Goal: Task Accomplishment & Management: Complete application form

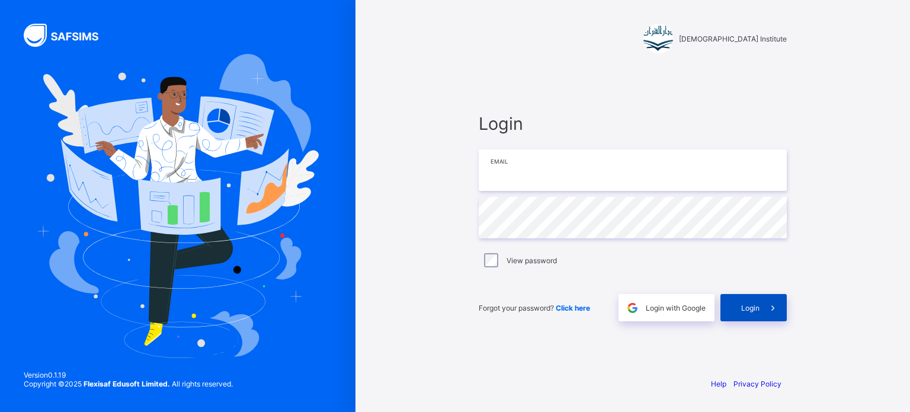
type input "**********"
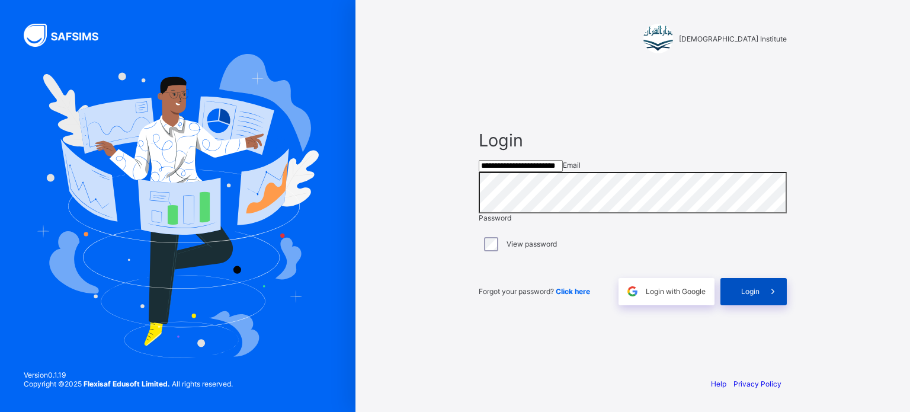
click at [744, 305] on div "Login" at bounding box center [753, 291] width 66 height 27
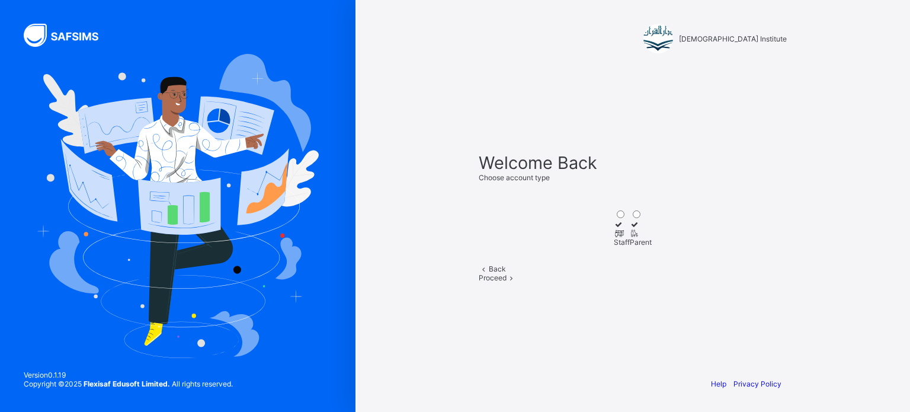
click at [744, 282] on div "Back Proceed" at bounding box center [633, 273] width 308 height 18
click at [658, 282] on div "Proceed" at bounding box center [633, 277] width 308 height 9
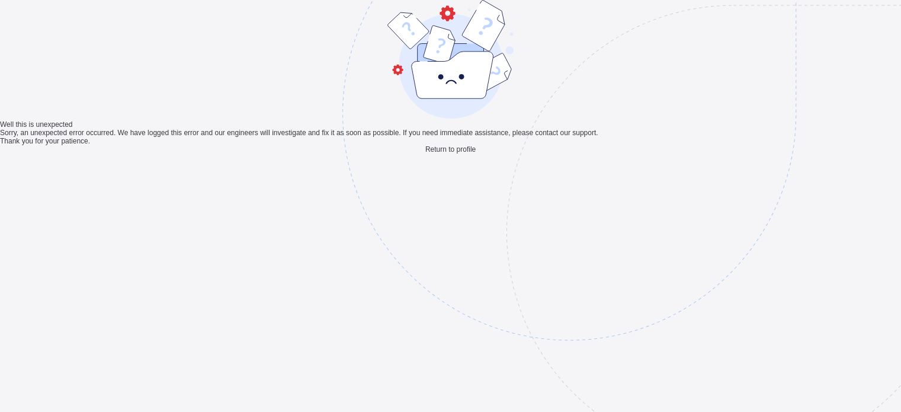
click at [453, 153] on span "Return to profile" at bounding box center [450, 149] width 50 height 8
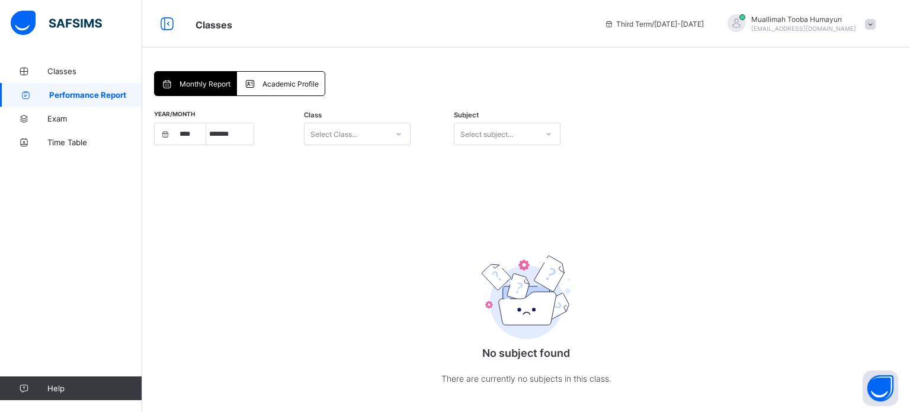
select select "****"
select select "*"
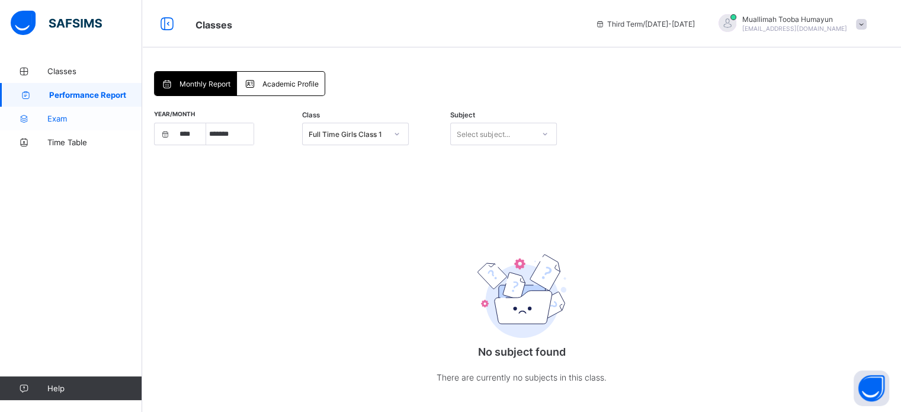
click at [49, 126] on link "Exam" at bounding box center [71, 119] width 142 height 24
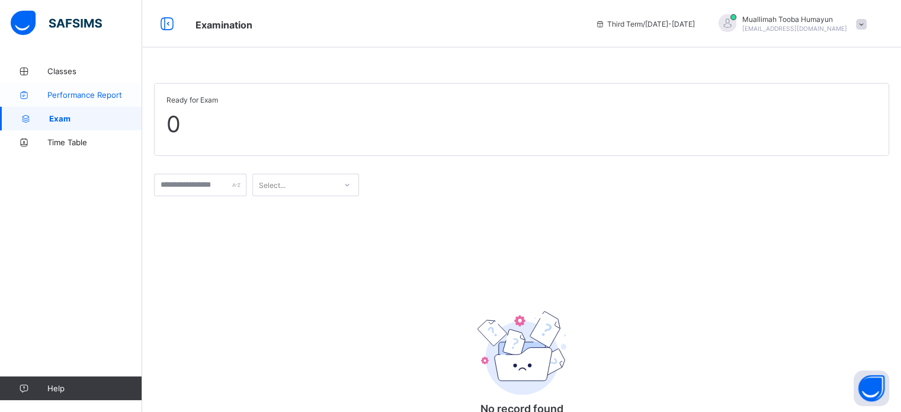
click at [49, 99] on span "Performance Report" at bounding box center [94, 94] width 95 height 9
select select "****"
select select "*"
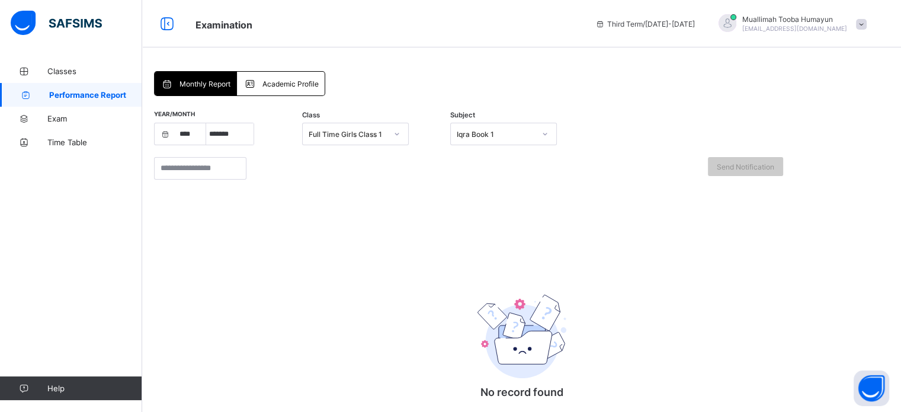
click at [198, 70] on div "Monthly Report Academic Profile Monthly Report Academic Profile Year/Month ****…" at bounding box center [521, 267] width 759 height 416
click at [358, 140] on div "Full Time Girls Class 1" at bounding box center [344, 134] width 83 height 17
click at [88, 73] on span "Classes" at bounding box center [94, 70] width 95 height 9
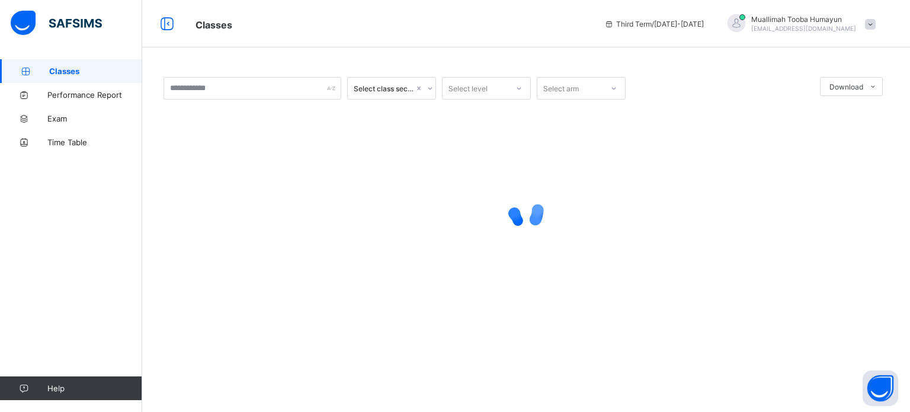
click at [88, 73] on span "Classes" at bounding box center [95, 70] width 93 height 9
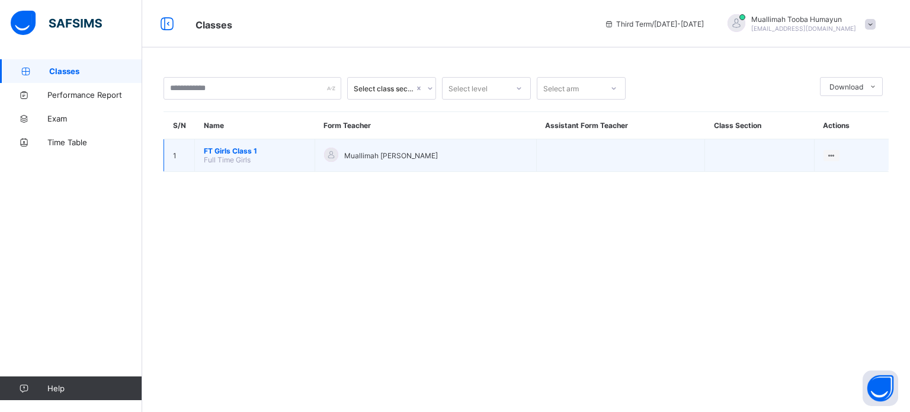
click at [402, 154] on span "Muallimah [PERSON_NAME]" at bounding box center [391, 155] width 94 height 9
click at [331, 161] on div at bounding box center [331, 154] width 14 height 14
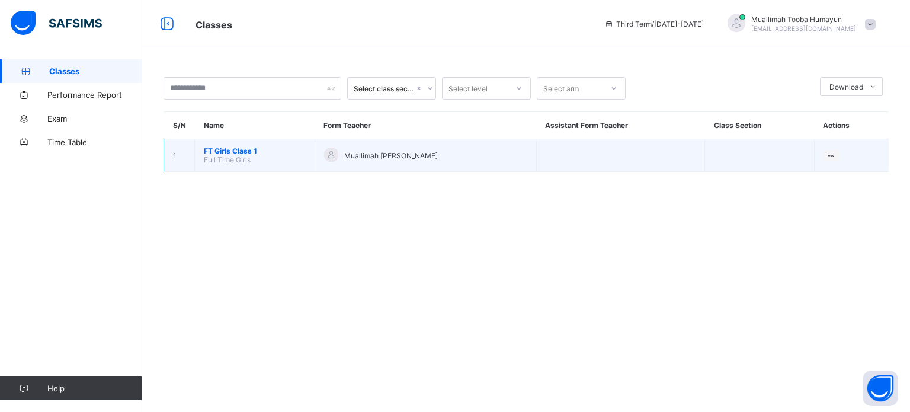
click at [331, 161] on div at bounding box center [331, 154] width 14 height 14
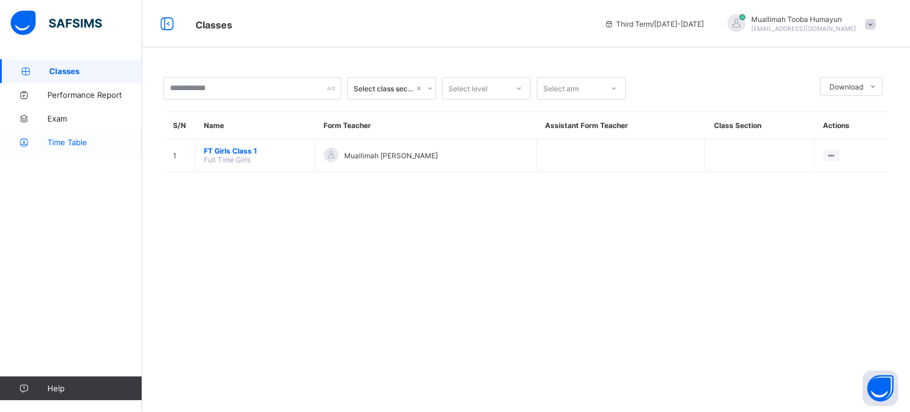
click at [47, 146] on span "Time Table" at bounding box center [94, 141] width 95 height 9
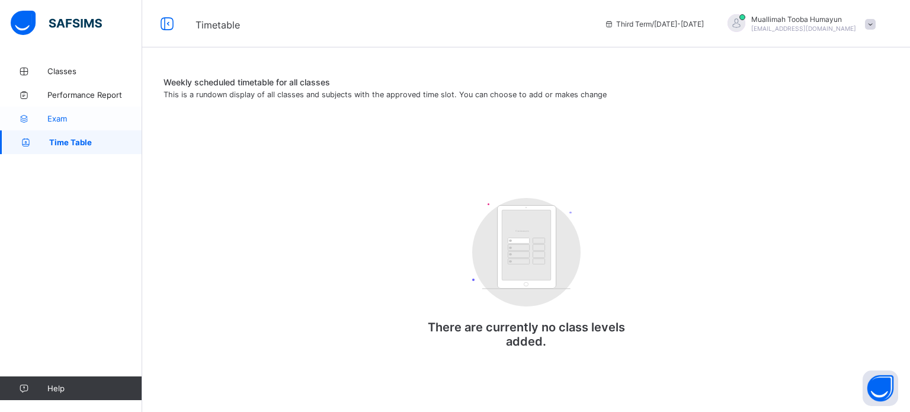
click at [45, 124] on link "Exam" at bounding box center [71, 119] width 142 height 24
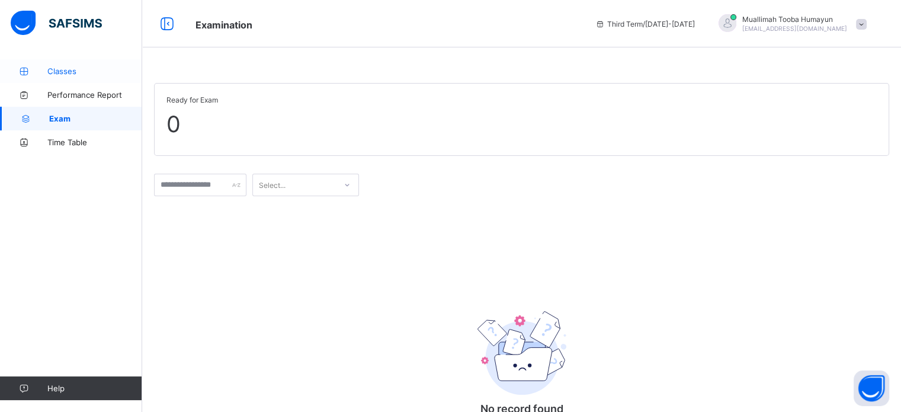
click at [46, 77] on link "Classes" at bounding box center [71, 71] width 142 height 24
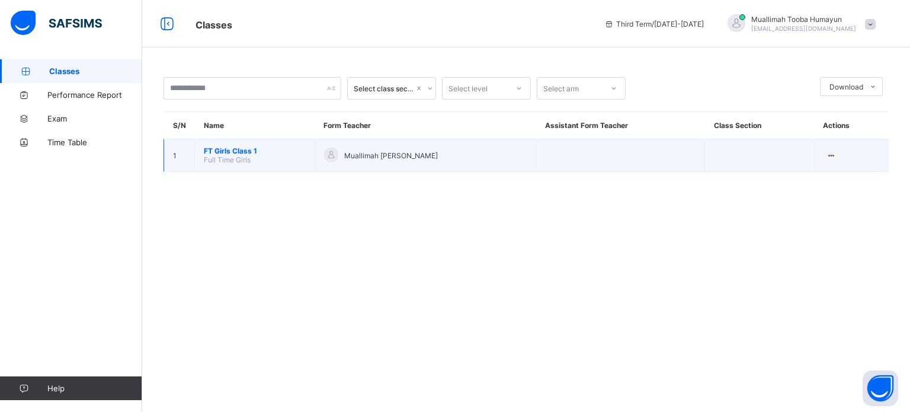
click at [193, 142] on td "1" at bounding box center [179, 155] width 31 height 33
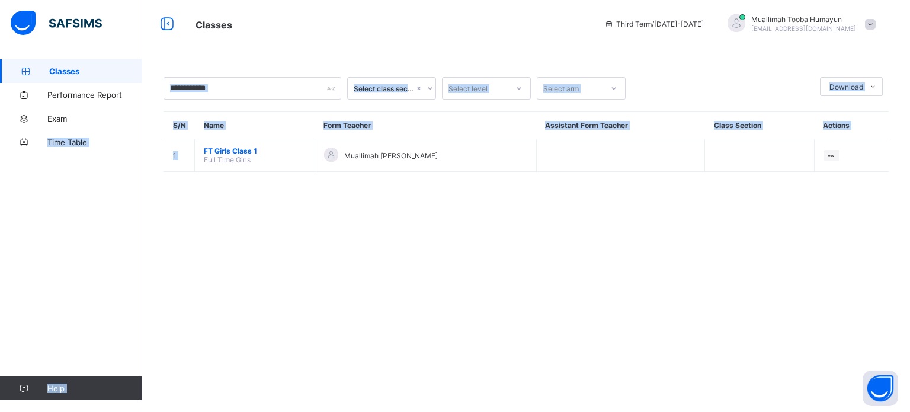
drag, startPoint x: 193, startPoint y: 142, endPoint x: 0, endPoint y: 180, distance: 196.3
click at [0, 180] on div "Classes Third Term / 2024-2025 Muallimah Tooba Humayun tooba.humayun85@gmail.co…" at bounding box center [455, 206] width 910 height 412
click at [324, 299] on div "Select class section Select level Select arm Download Pdf Report Excel Report S…" at bounding box center [526, 206] width 768 height 412
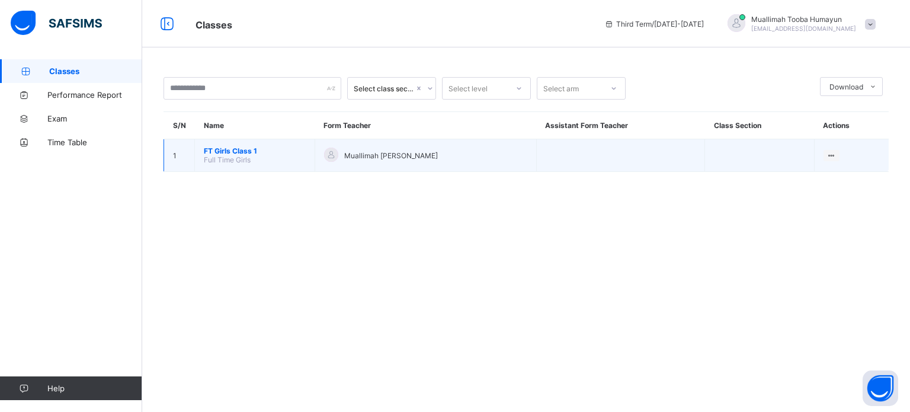
click at [218, 158] on span "Full Time Girls" at bounding box center [227, 159] width 47 height 9
click at [243, 152] on span "FT Girls Class 1" at bounding box center [255, 150] width 102 height 9
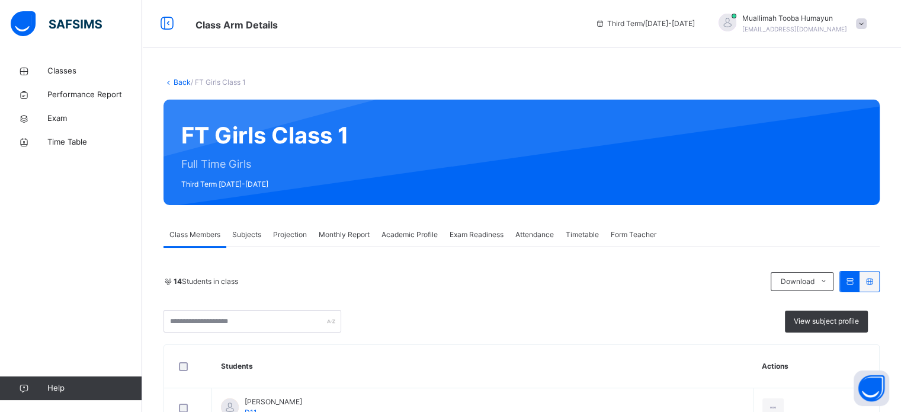
click at [288, 236] on span "Projection" at bounding box center [290, 234] width 34 height 11
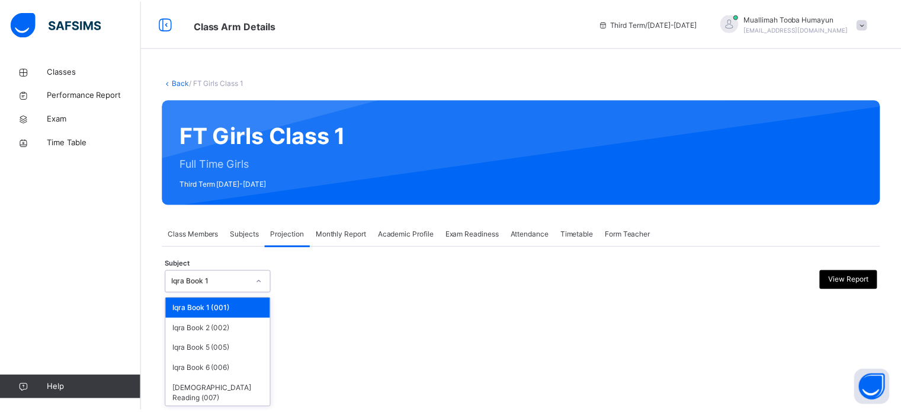
scroll to position [22, 0]
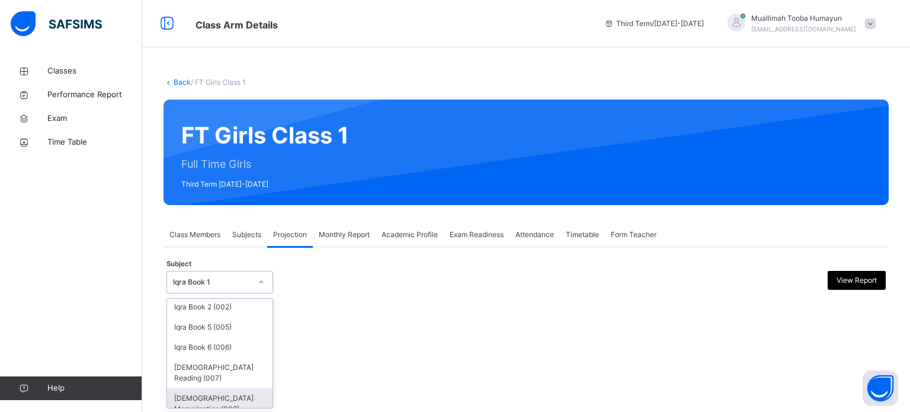
click at [209, 388] on div "[DEMOGRAPHIC_DATA] Memorisation (008)" at bounding box center [219, 403] width 105 height 31
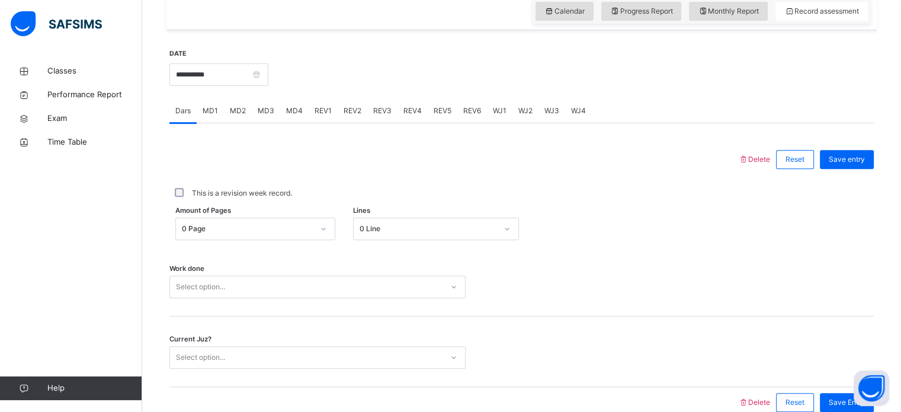
scroll to position [418, 0]
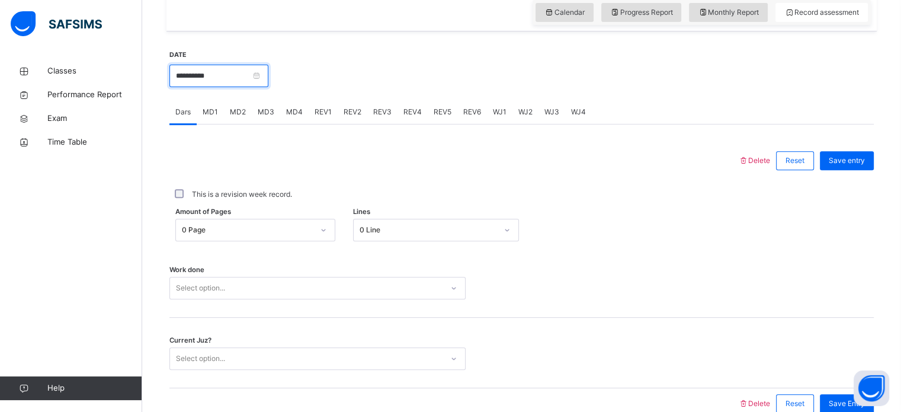
click at [213, 72] on input "**********" at bounding box center [218, 76] width 99 height 23
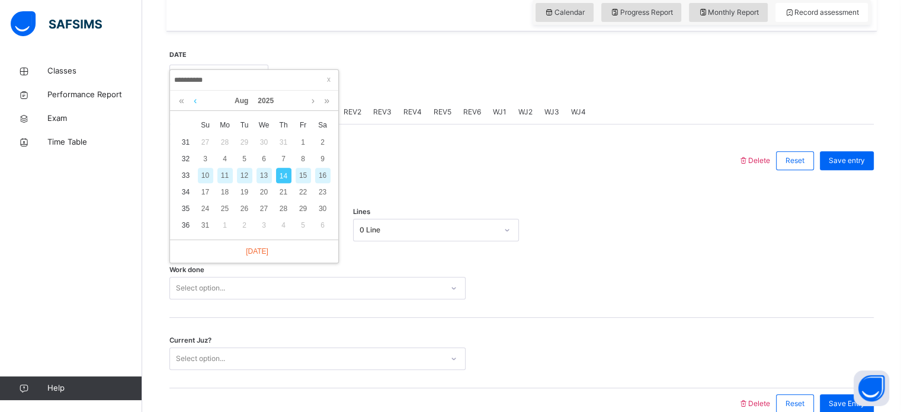
click at [191, 98] on link at bounding box center [195, 101] width 9 height 20
click at [245, 174] on div "15" at bounding box center [244, 175] width 15 height 15
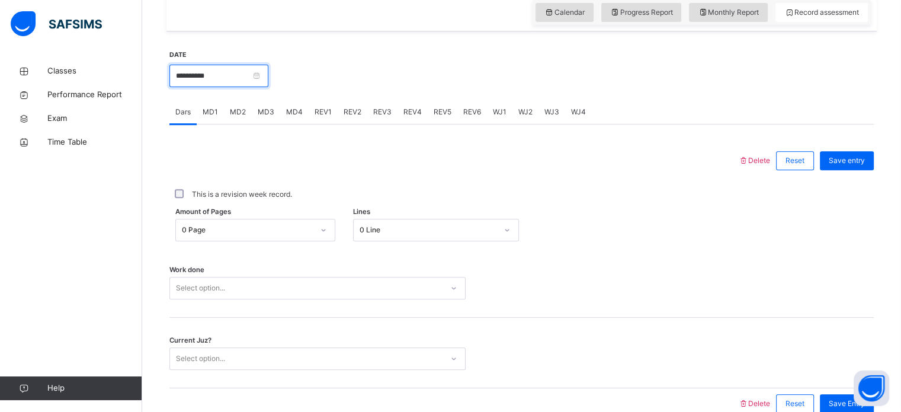
click at [207, 81] on input "**********" at bounding box center [218, 76] width 99 height 23
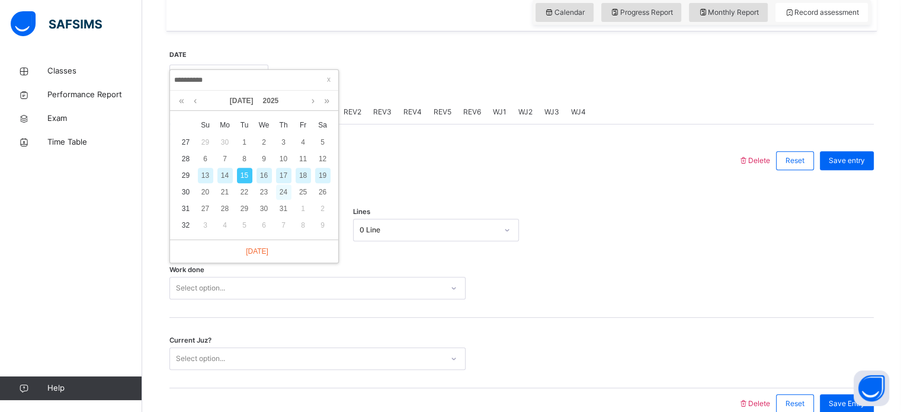
click at [281, 191] on div "24" at bounding box center [283, 191] width 15 height 15
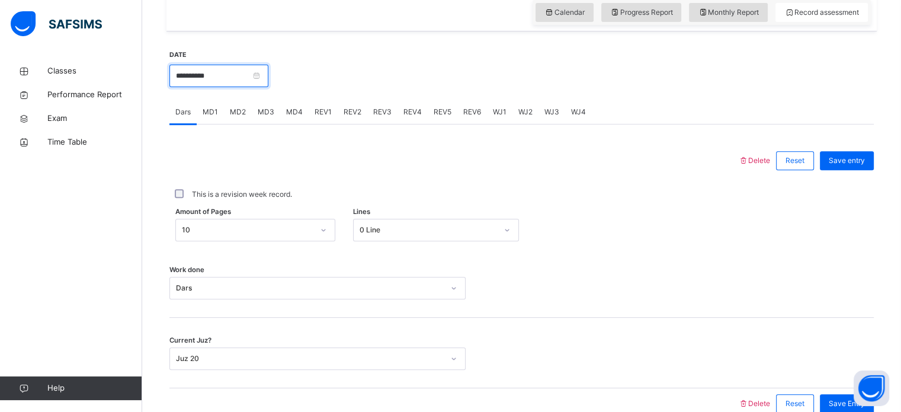
click at [268, 77] on input "**********" at bounding box center [218, 76] width 99 height 23
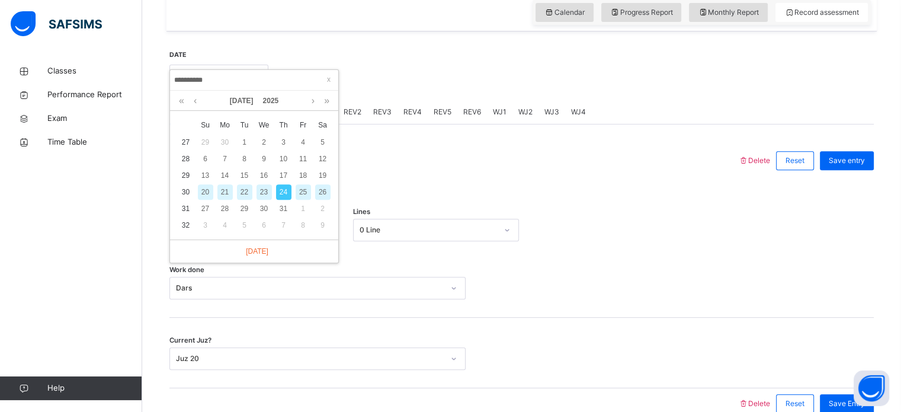
click at [322, 195] on div "26" at bounding box center [322, 191] width 15 height 15
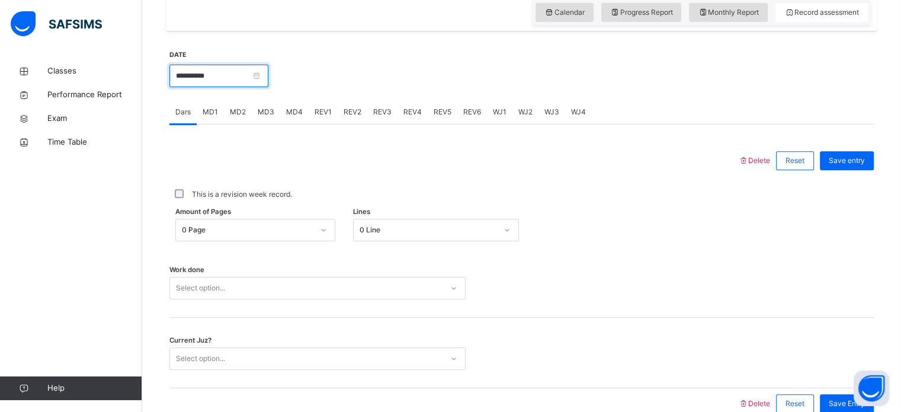
click at [268, 78] on input "**********" at bounding box center [218, 76] width 99 height 23
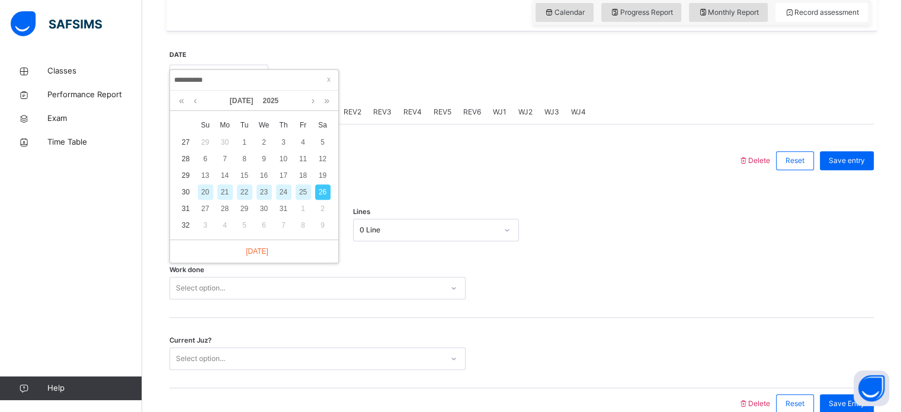
click at [284, 191] on div "24" at bounding box center [283, 191] width 15 height 15
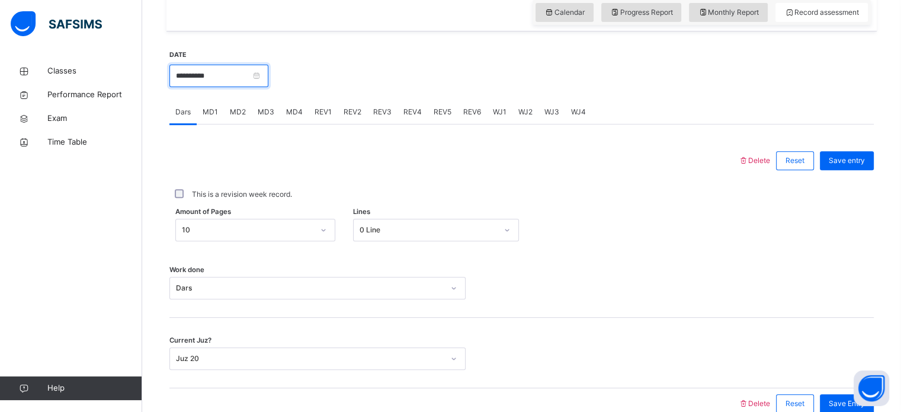
click at [258, 72] on input "**********" at bounding box center [218, 76] width 99 height 23
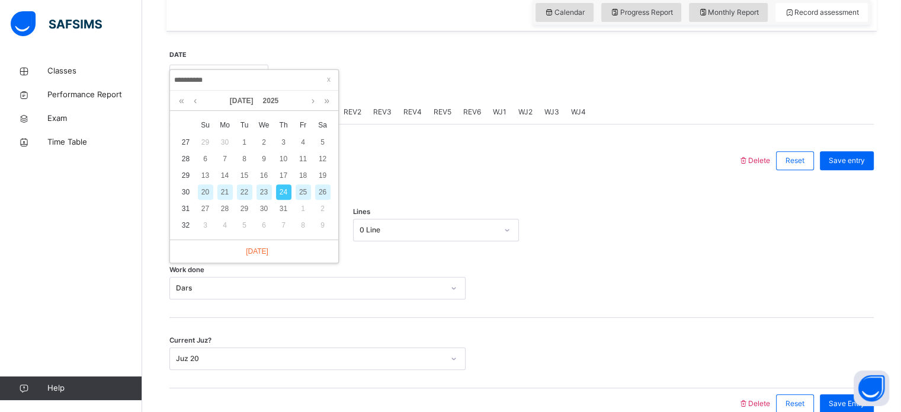
click at [297, 186] on div "25" at bounding box center [303, 191] width 15 height 15
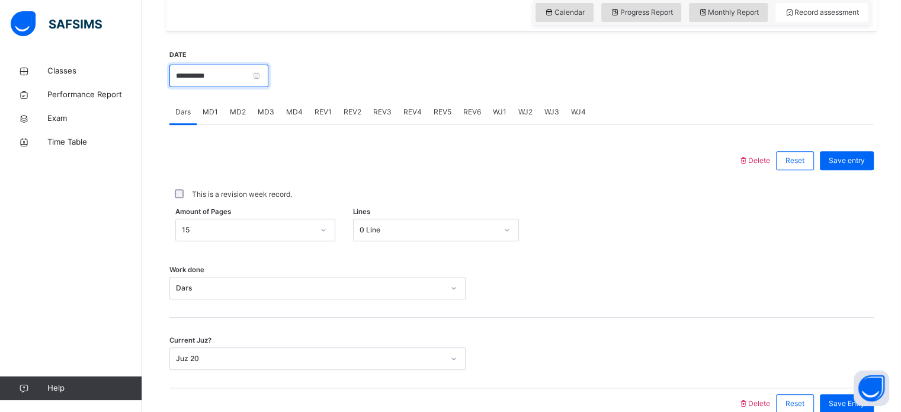
click at [222, 68] on input "**********" at bounding box center [218, 76] width 99 height 23
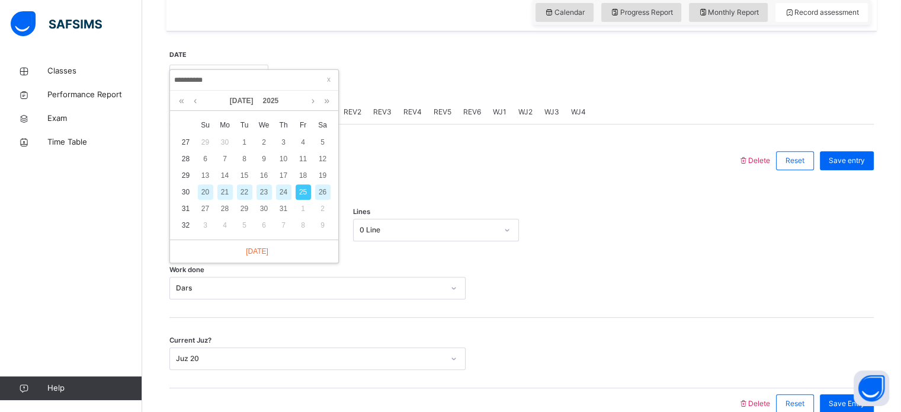
click at [323, 194] on div "26" at bounding box center [322, 191] width 15 height 15
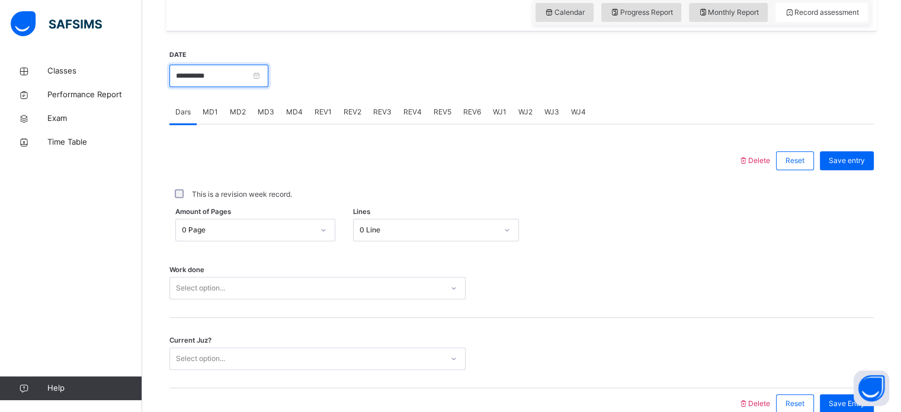
click at [251, 69] on input "**********" at bounding box center [218, 76] width 99 height 23
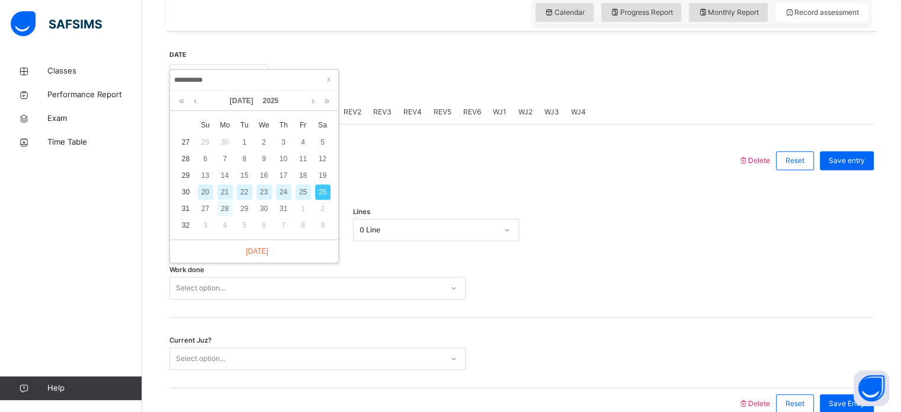
click at [226, 211] on div "28" at bounding box center [224, 208] width 15 height 15
type input "**********"
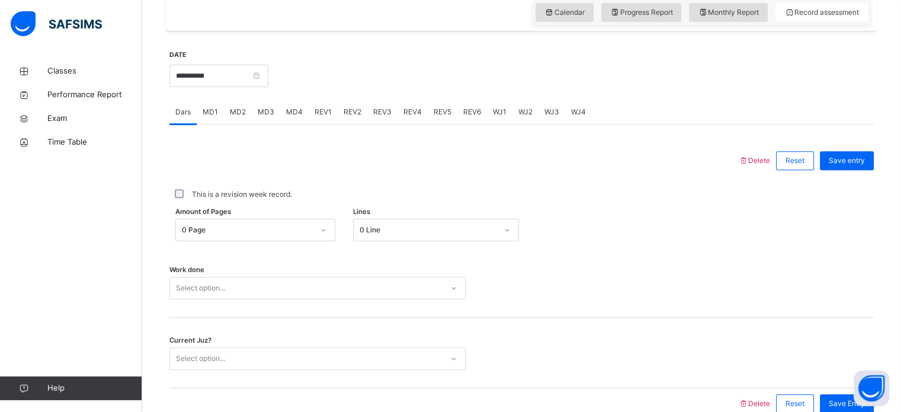
scroll to position [477, 0]
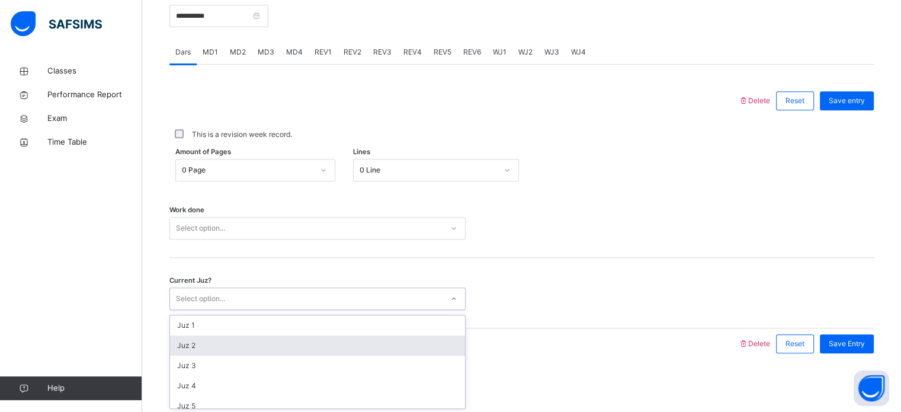
click at [208, 310] on div "option Juz 2 focused, 2 of 30. 30 results available. Use Up and Down to choose …" at bounding box center [317, 298] width 296 height 23
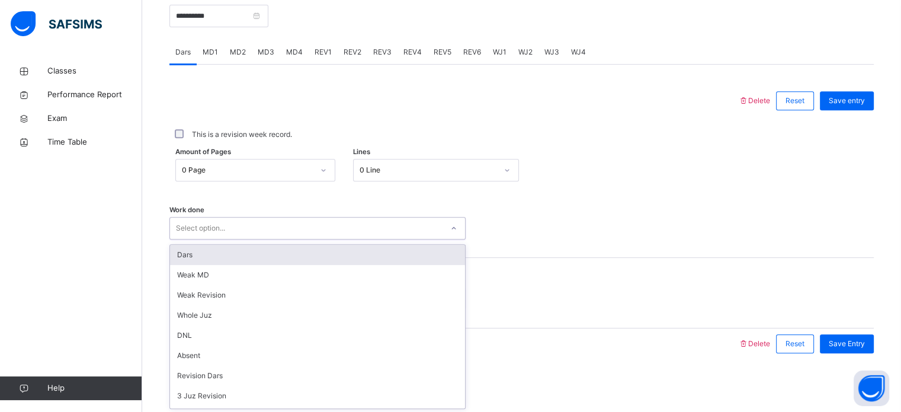
click at [224, 222] on div "Select option..." at bounding box center [200, 228] width 49 height 23
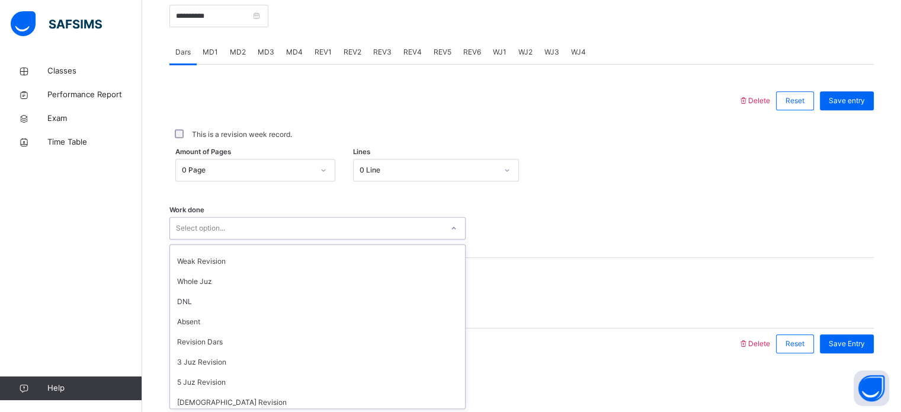
scroll to position [118, 0]
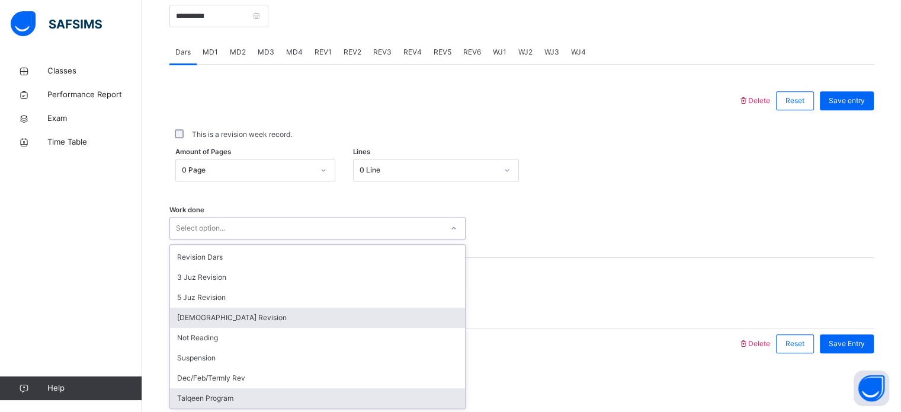
click at [182, 315] on div "[DEMOGRAPHIC_DATA] Revision" at bounding box center [317, 317] width 295 height 20
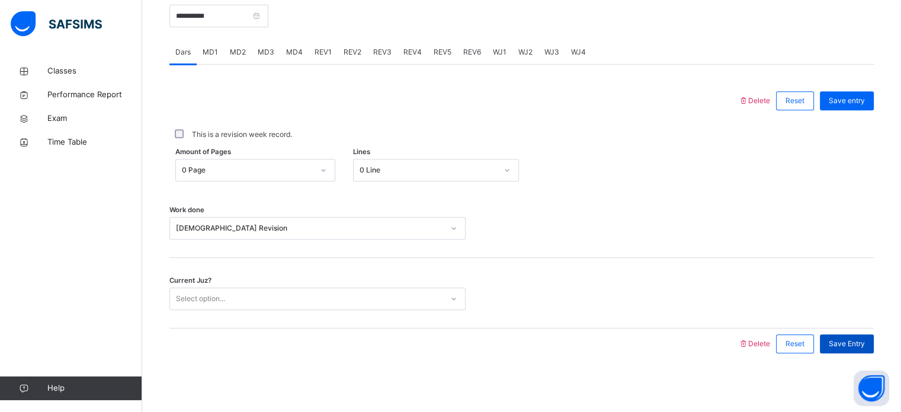
click at [861, 346] on span "Save Entry" at bounding box center [847, 343] width 36 height 11
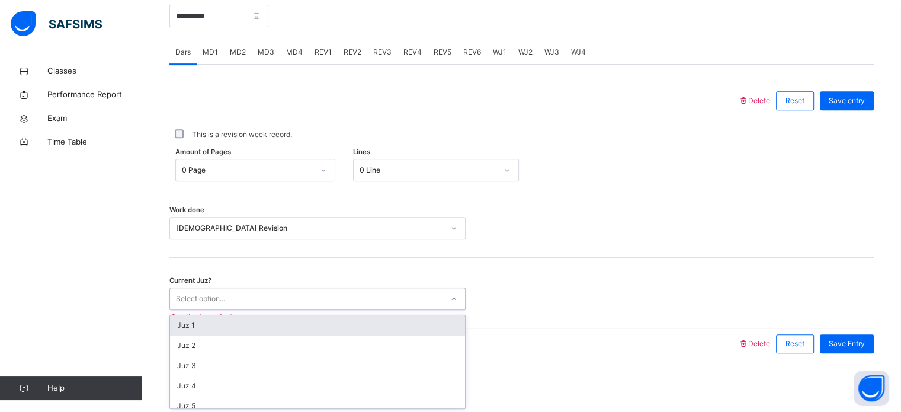
click at [326, 304] on div "Select option..." at bounding box center [306, 299] width 272 height 18
type input "**"
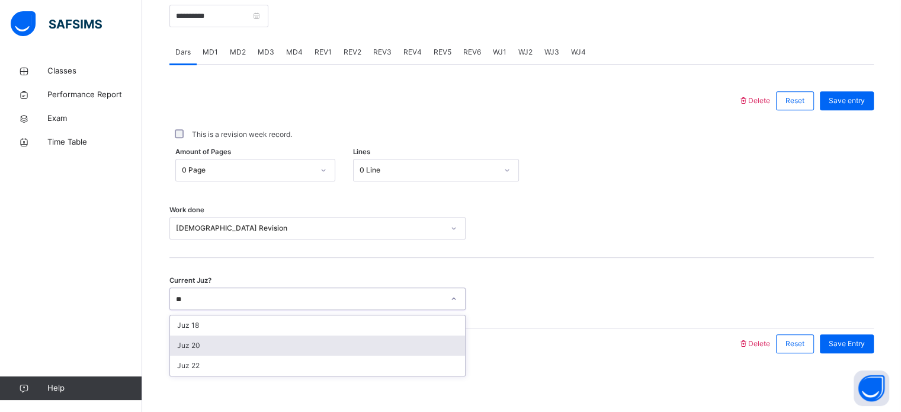
click at [301, 349] on div "Juz 20" at bounding box center [317, 345] width 295 height 20
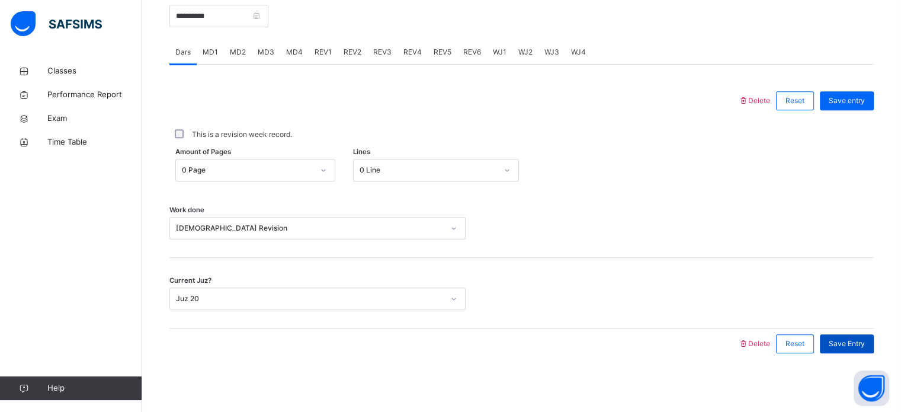
click at [858, 343] on span "Save Entry" at bounding box center [847, 343] width 36 height 11
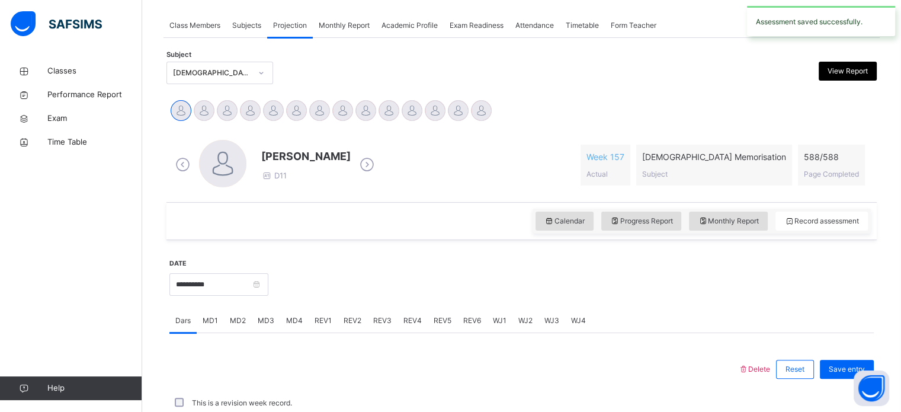
scroll to position [477, 0]
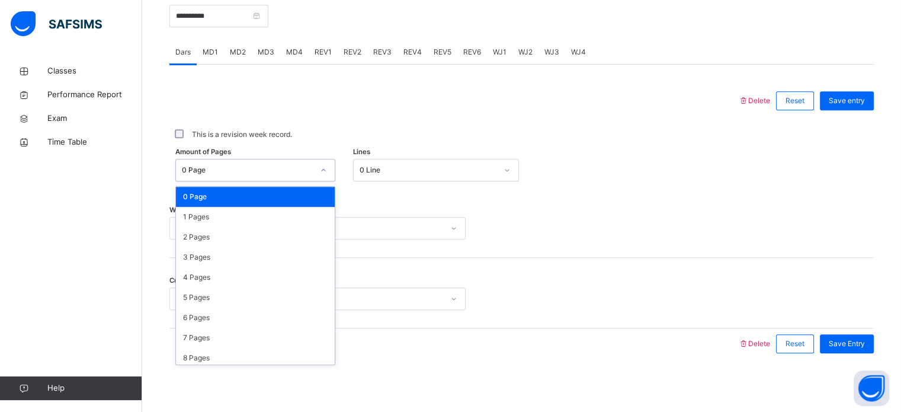
click at [301, 162] on div "0 Page" at bounding box center [244, 170] width 136 height 18
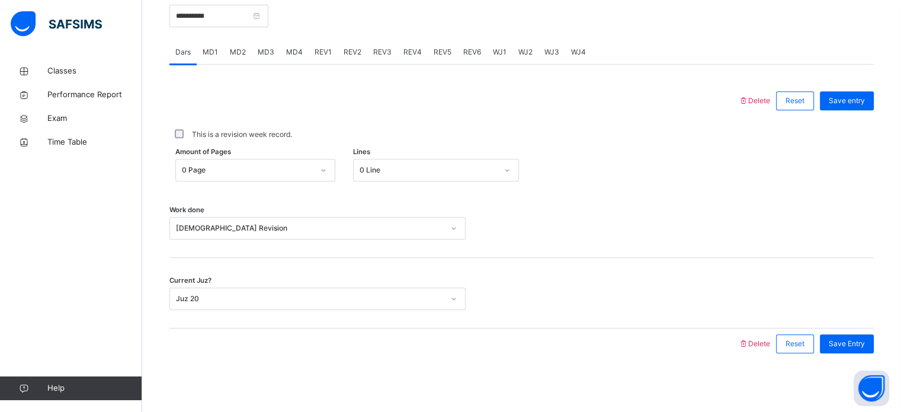
click at [557, 244] on div "Work done Quran Revision" at bounding box center [521, 222] width 704 height 70
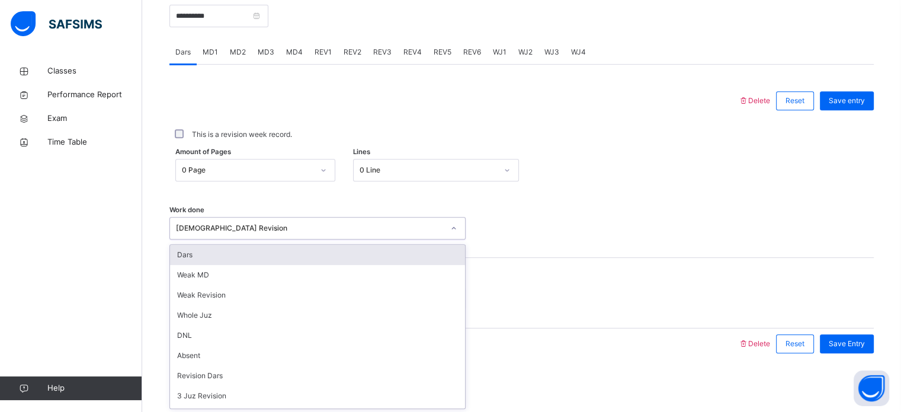
click at [405, 233] on div "[DEMOGRAPHIC_DATA] Revision" at bounding box center [306, 228] width 272 height 18
click at [707, 225] on div "Work done option Dars focused, 1 of 14. 14 results available. Use Up and Down t…" at bounding box center [521, 228] width 704 height 23
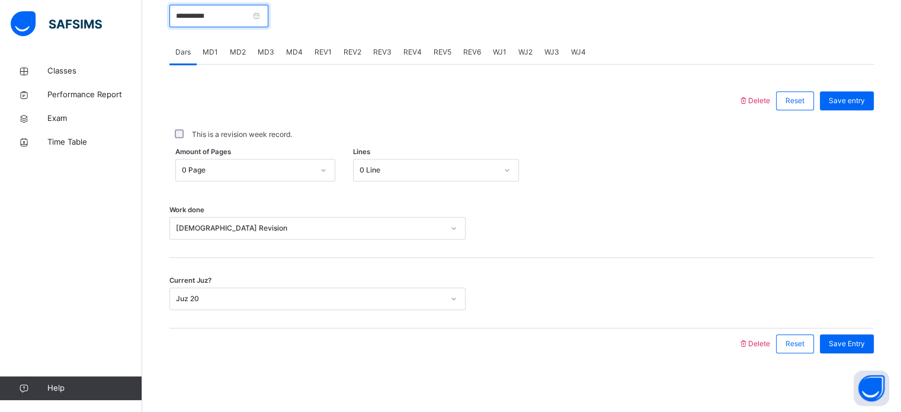
click at [240, 14] on input "**********" at bounding box center [218, 16] width 99 height 23
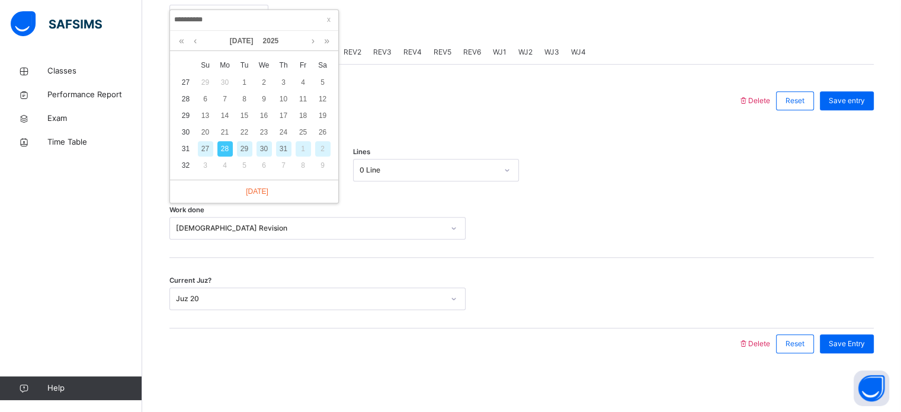
click at [248, 153] on div "29" at bounding box center [244, 148] width 15 height 15
type input "**********"
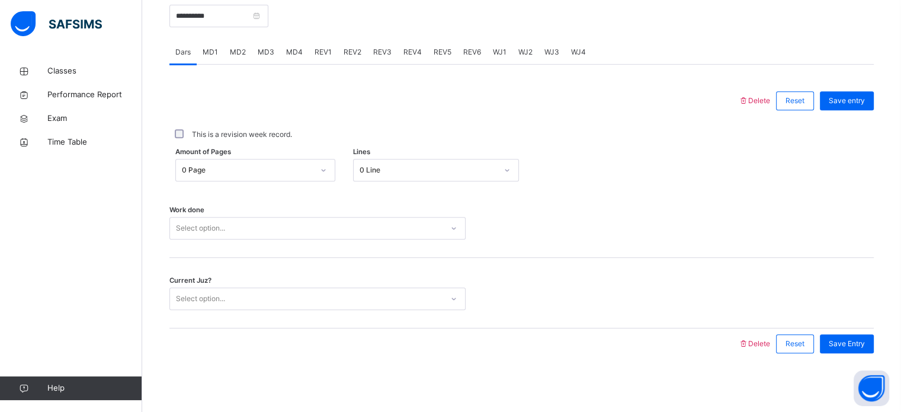
click at [227, 153] on span "Amount of Pages" at bounding box center [203, 152] width 56 height 10
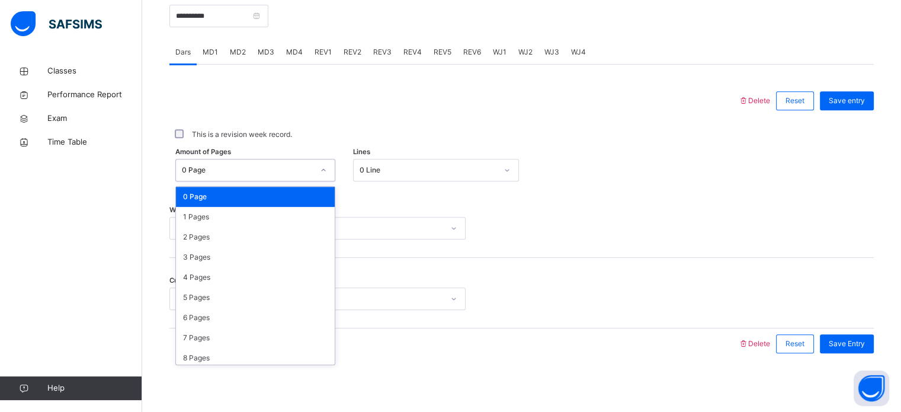
click at [235, 176] on div "0 Page" at bounding box center [244, 170] width 136 height 18
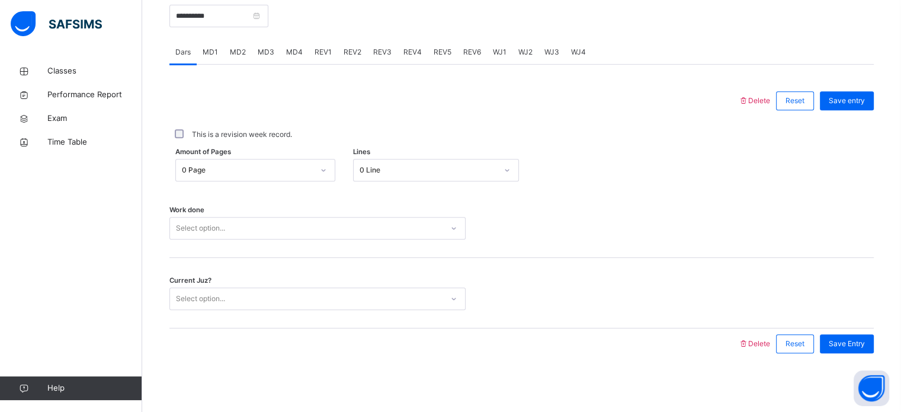
click at [515, 358] on div "**********" at bounding box center [521, 173] width 704 height 393
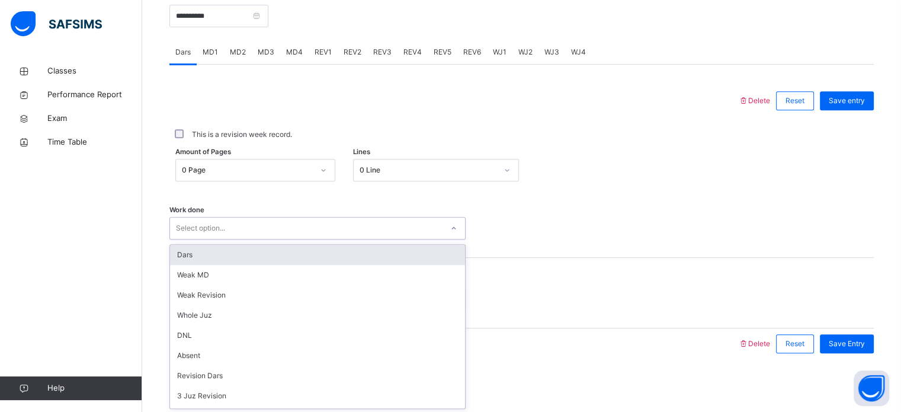
click at [349, 222] on div "Select option..." at bounding box center [306, 228] width 272 height 18
type input "**"
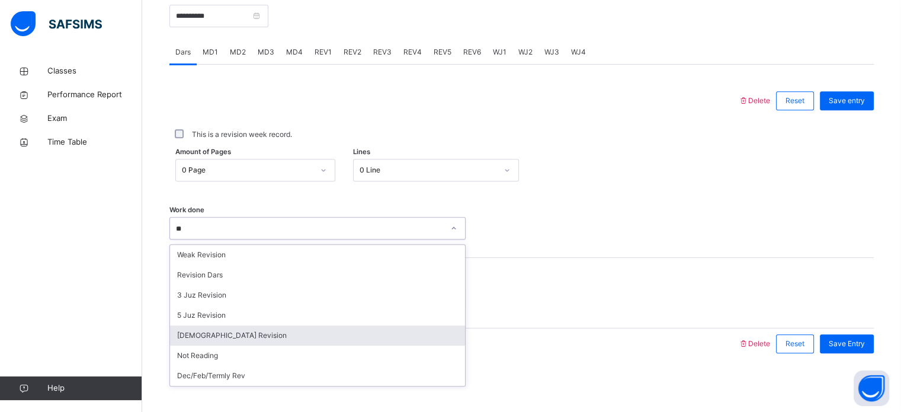
click at [207, 332] on div "[DEMOGRAPHIC_DATA] Revision" at bounding box center [317, 335] width 295 height 20
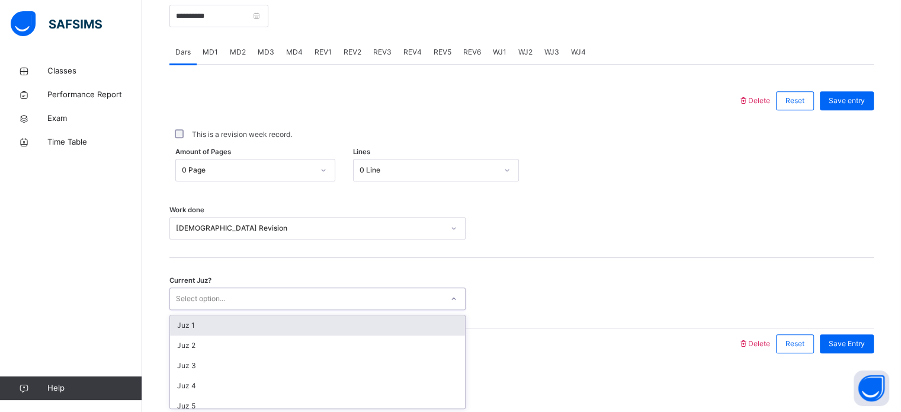
click at [210, 287] on div "Select option..." at bounding box center [317, 298] width 296 height 23
type input "**"
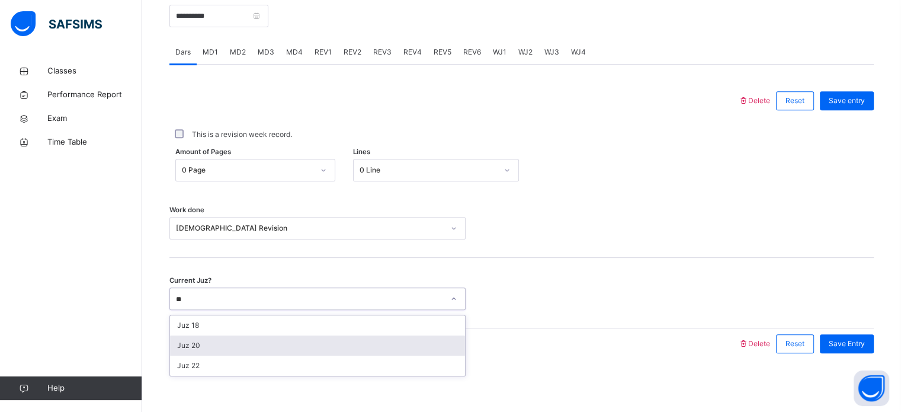
click at [190, 343] on div "Juz 20" at bounding box center [317, 345] width 295 height 20
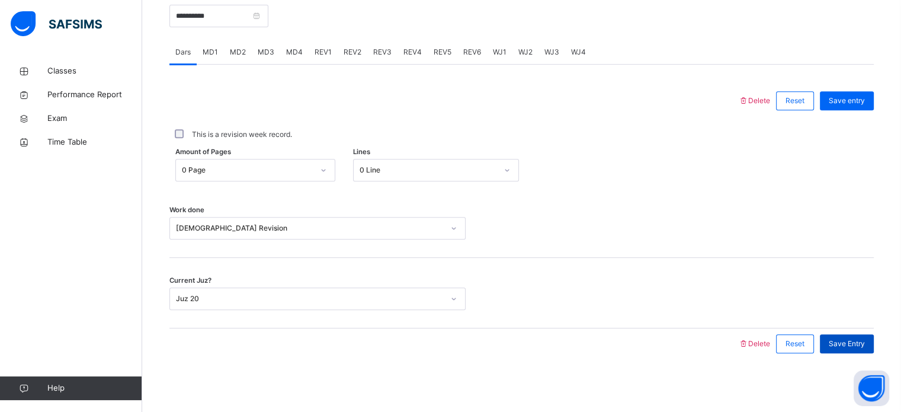
click at [860, 341] on span "Save Entry" at bounding box center [847, 343] width 36 height 11
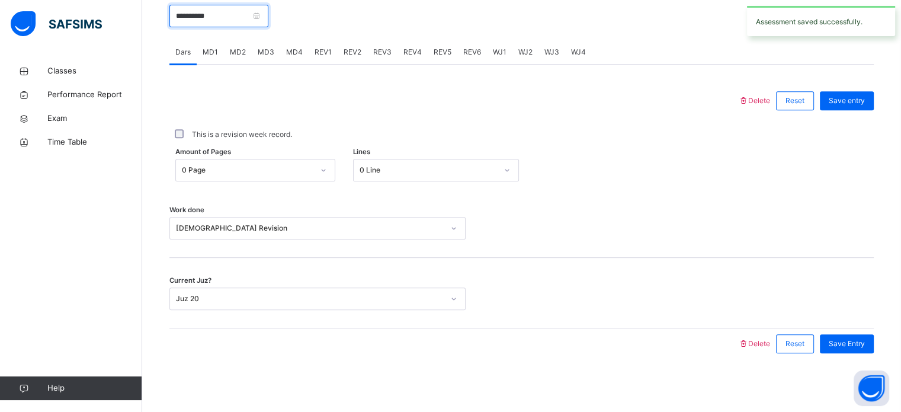
click at [219, 16] on input "**********" at bounding box center [218, 16] width 99 height 23
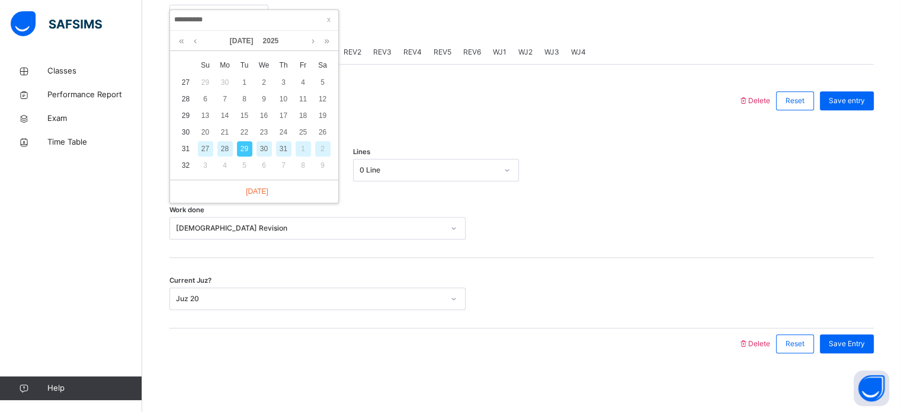
click at [263, 149] on div "30" at bounding box center [263, 148] width 15 height 15
type input "**********"
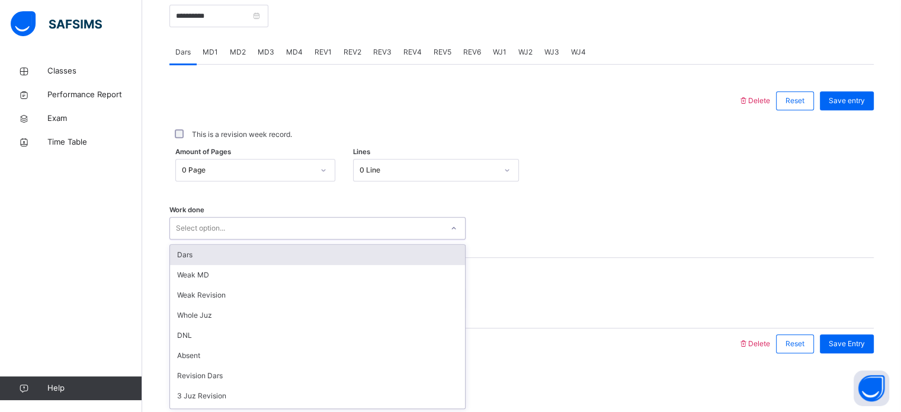
click at [270, 220] on div "Select option..." at bounding box center [306, 228] width 272 height 18
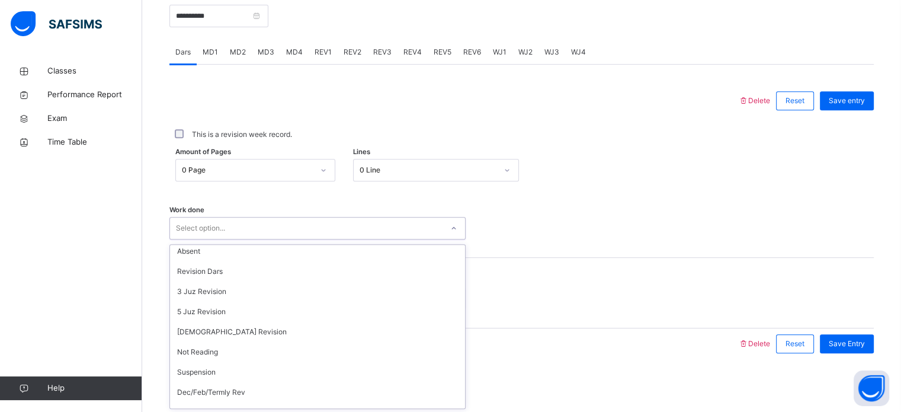
scroll to position [118, 0]
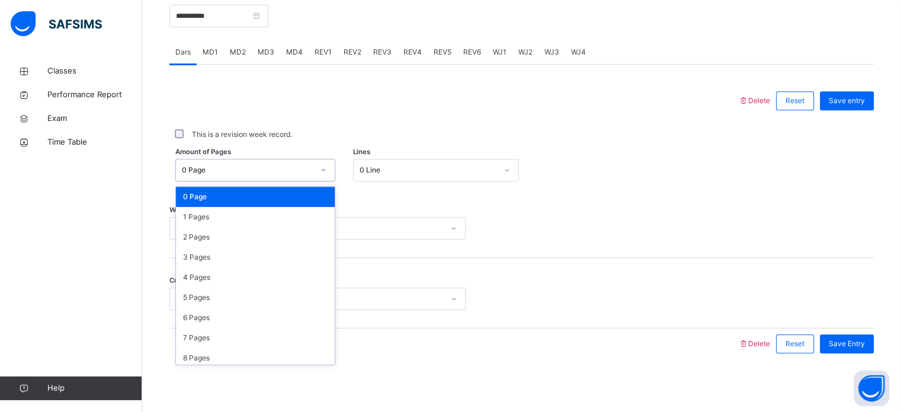
click at [216, 159] on div "0 Page" at bounding box center [255, 170] width 160 height 23
type input "**"
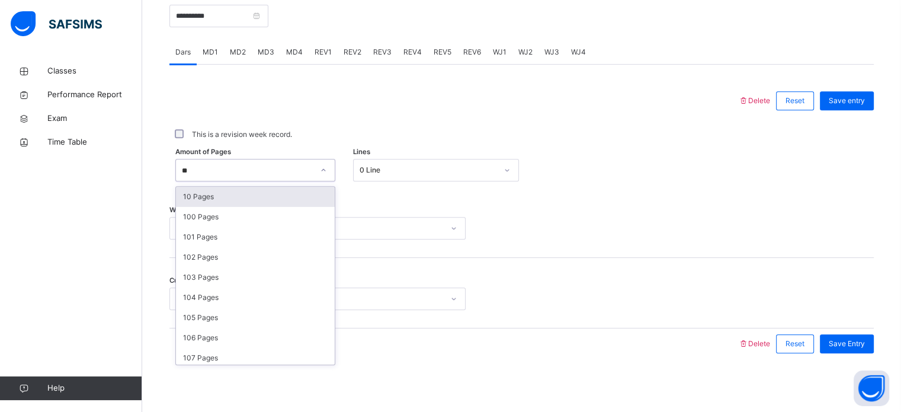
click at [194, 195] on div "10 Pages" at bounding box center [255, 197] width 159 height 20
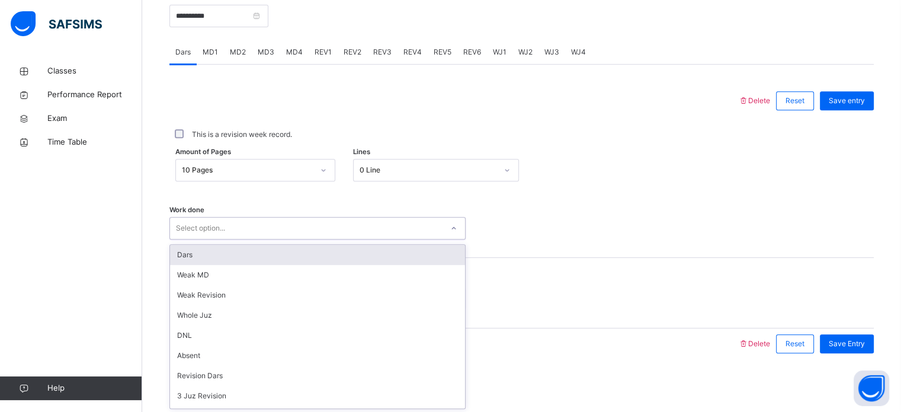
click at [274, 229] on div "Select option..." at bounding box center [306, 228] width 272 height 18
type input "***"
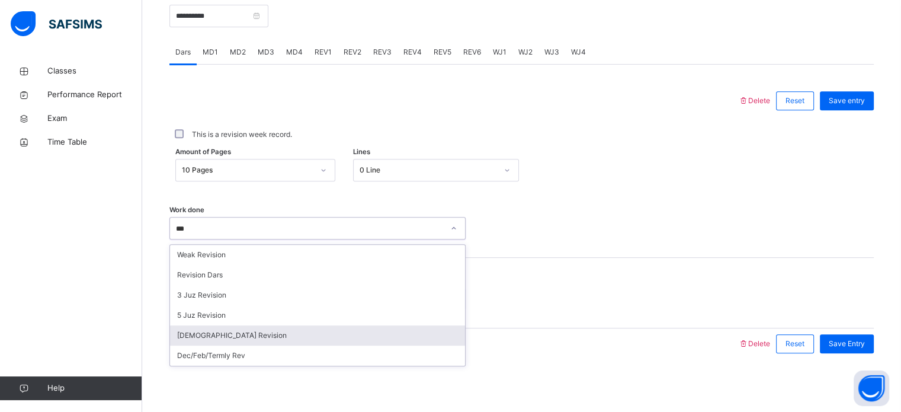
click at [209, 328] on div "[DEMOGRAPHIC_DATA] Revision" at bounding box center [317, 335] width 295 height 20
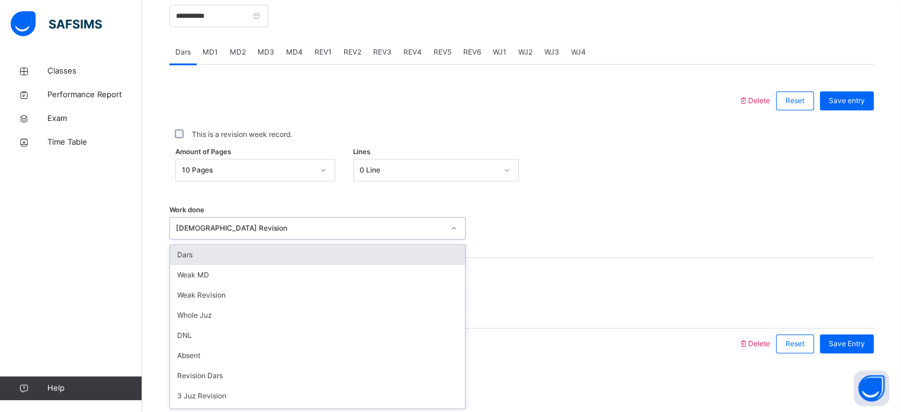
click at [284, 219] on div "[DEMOGRAPHIC_DATA] Revision" at bounding box center [306, 228] width 272 height 18
click at [194, 256] on div "Dars" at bounding box center [317, 255] width 295 height 20
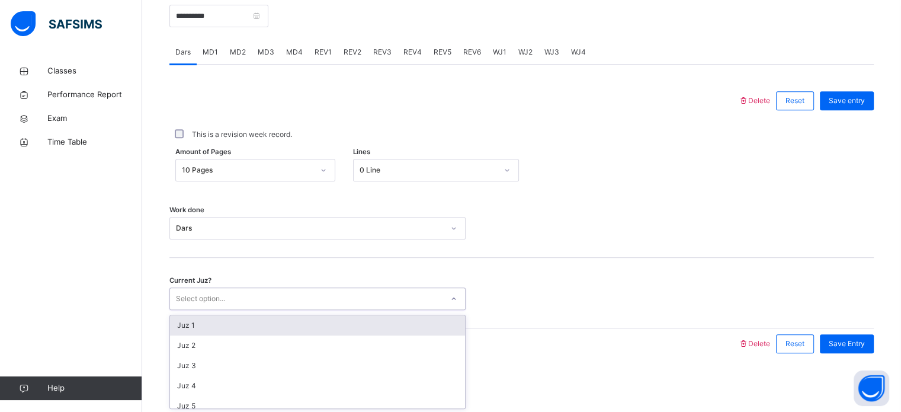
click at [190, 297] on div "Select option..." at bounding box center [200, 298] width 49 height 23
type input "**"
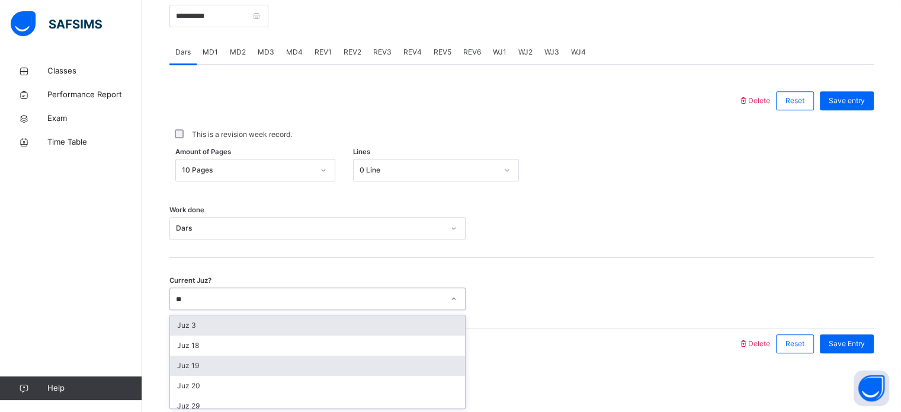
click at [197, 367] on div "Juz 19" at bounding box center [317, 365] width 295 height 20
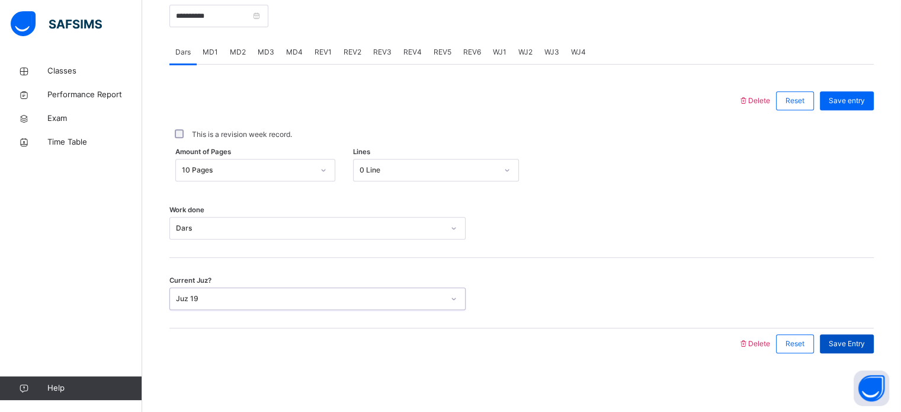
click at [847, 347] on span "Save Entry" at bounding box center [847, 343] width 36 height 11
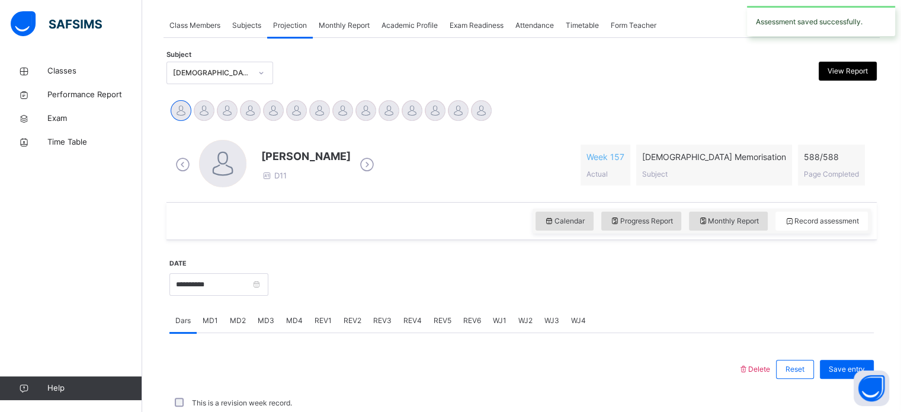
scroll to position [477, 0]
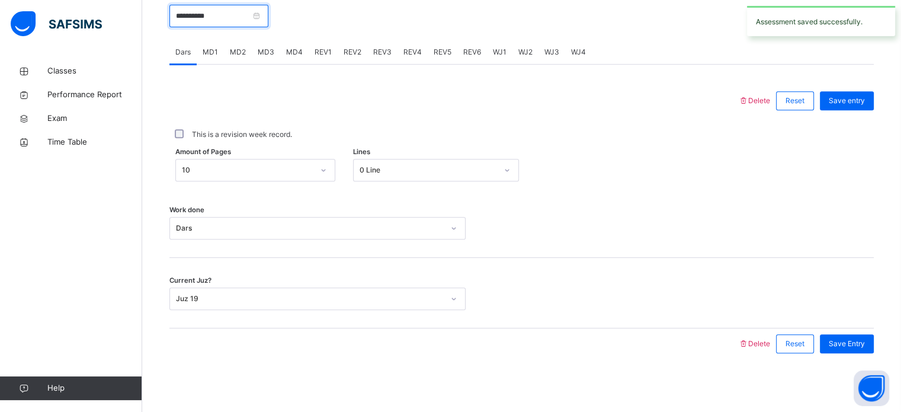
click at [199, 20] on input "**********" at bounding box center [218, 16] width 99 height 23
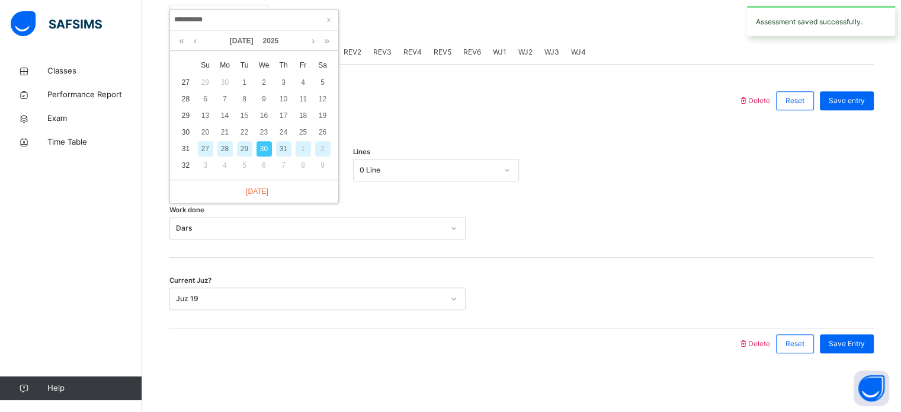
click at [286, 145] on div "31" at bounding box center [283, 148] width 15 height 15
type input "**********"
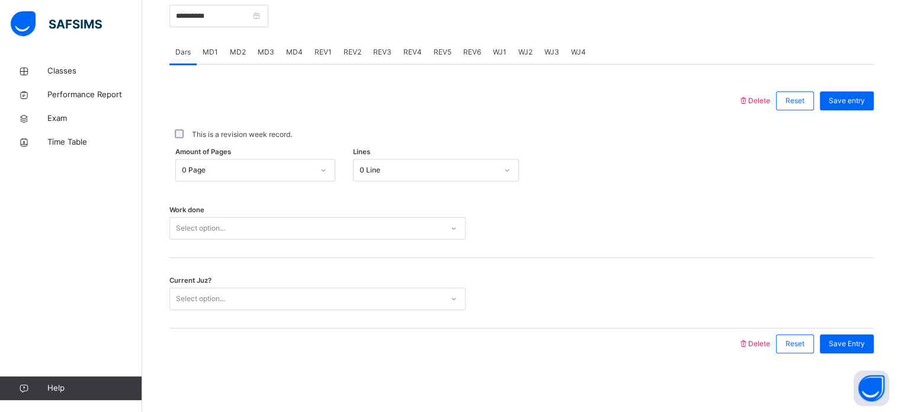
click at [279, 162] on div "0 Page" at bounding box center [244, 170] width 136 height 18
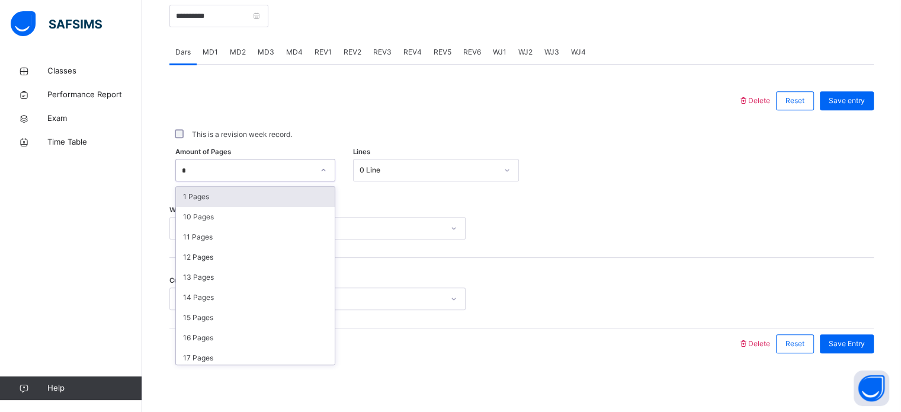
type input "**"
click at [265, 196] on div "10 Pages" at bounding box center [255, 197] width 159 height 20
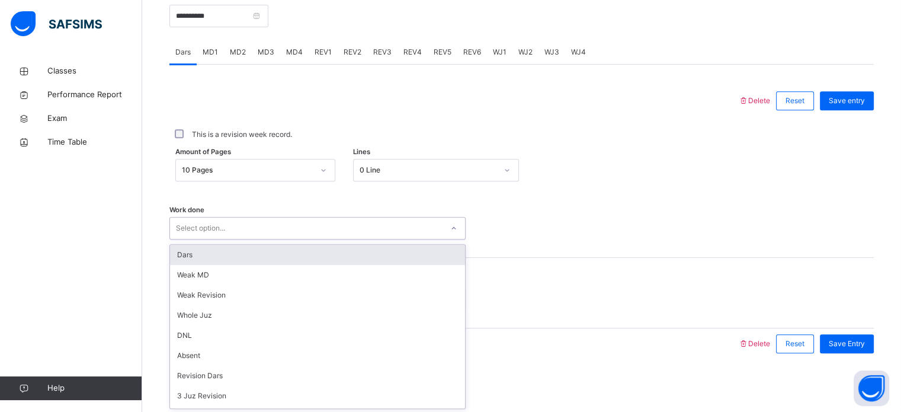
click at [260, 225] on div "Select option..." at bounding box center [306, 228] width 272 height 18
click at [246, 250] on div "Dars" at bounding box center [317, 255] width 295 height 20
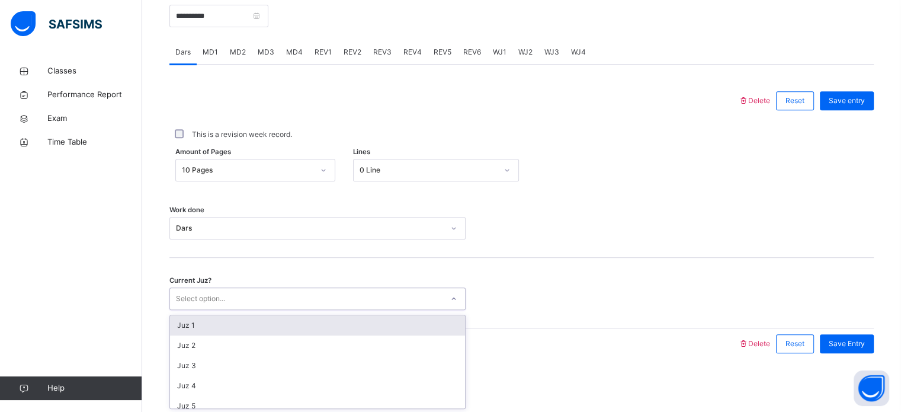
click at [240, 303] on div "Select option..." at bounding box center [306, 299] width 272 height 18
type input "**"
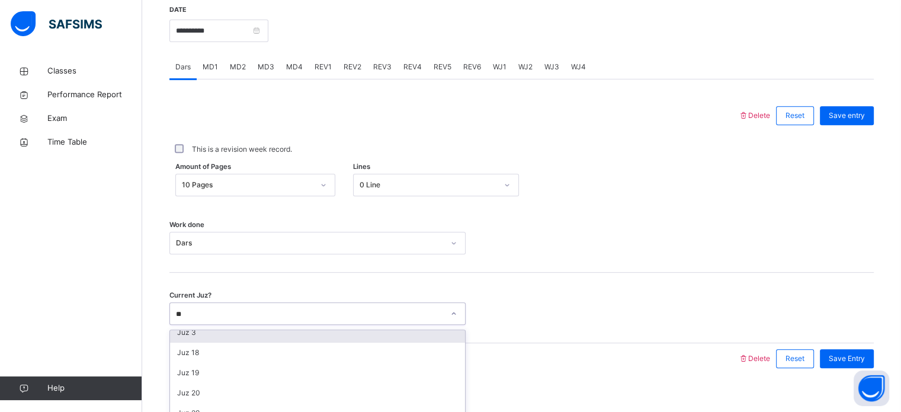
scroll to position [0, 0]
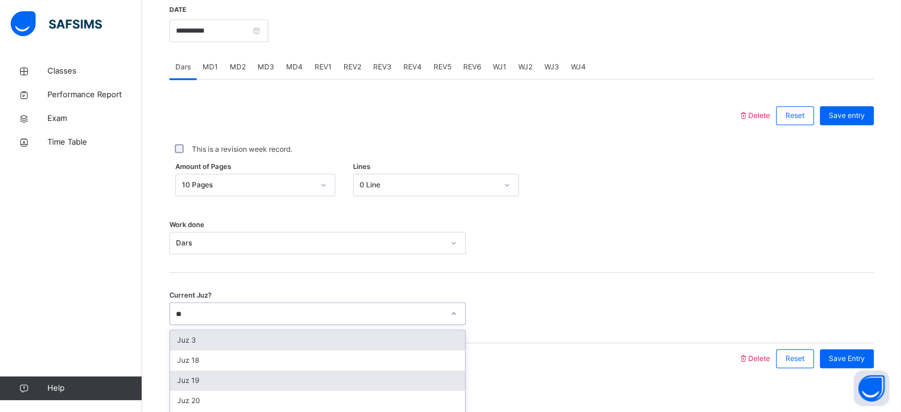
click at [188, 384] on div "Juz 19" at bounding box center [317, 380] width 295 height 20
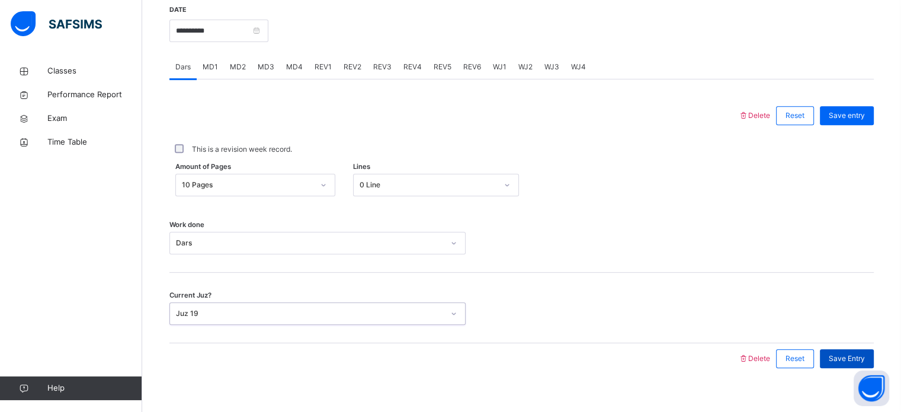
click at [855, 357] on span "Save Entry" at bounding box center [847, 358] width 36 height 11
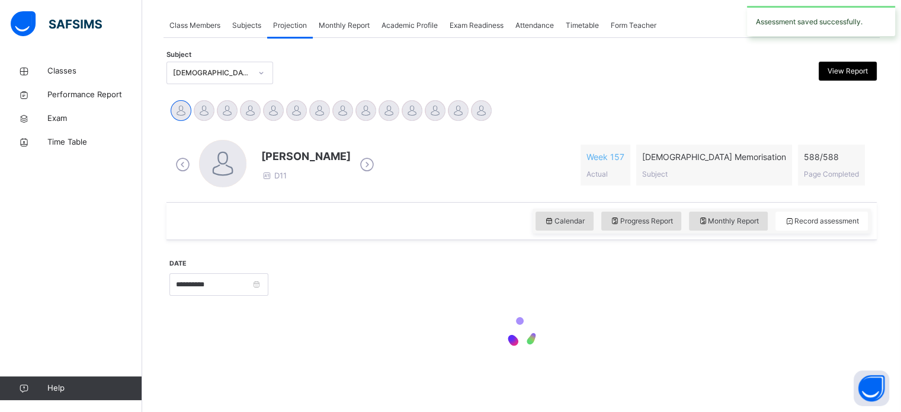
scroll to position [463, 0]
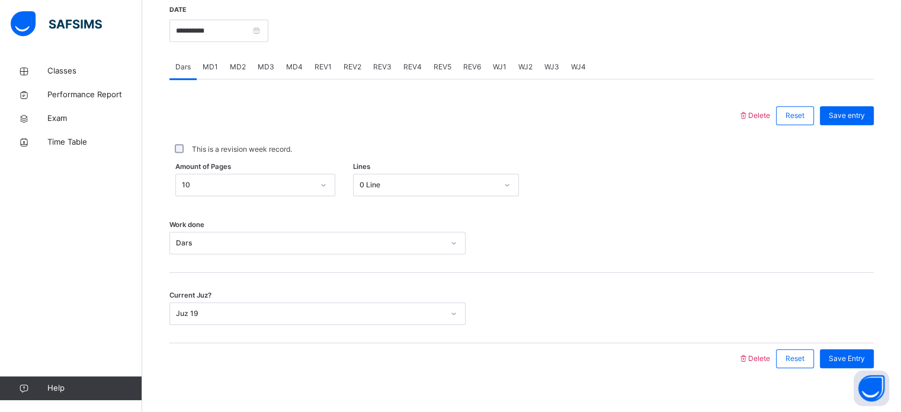
click at [237, 42] on div "**********" at bounding box center [218, 29] width 99 height 51
click at [239, 23] on input "**********" at bounding box center [218, 31] width 99 height 23
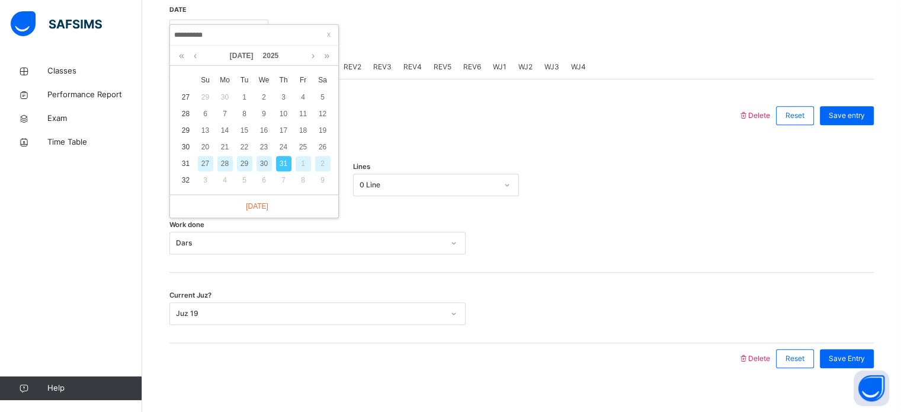
click at [307, 164] on div "1" at bounding box center [303, 163] width 15 height 15
type input "**********"
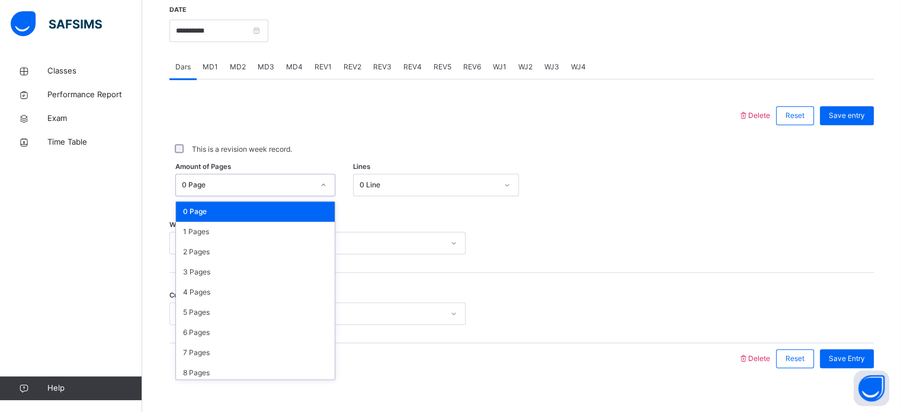
click at [217, 187] on div "0 Page" at bounding box center [248, 184] width 132 height 11
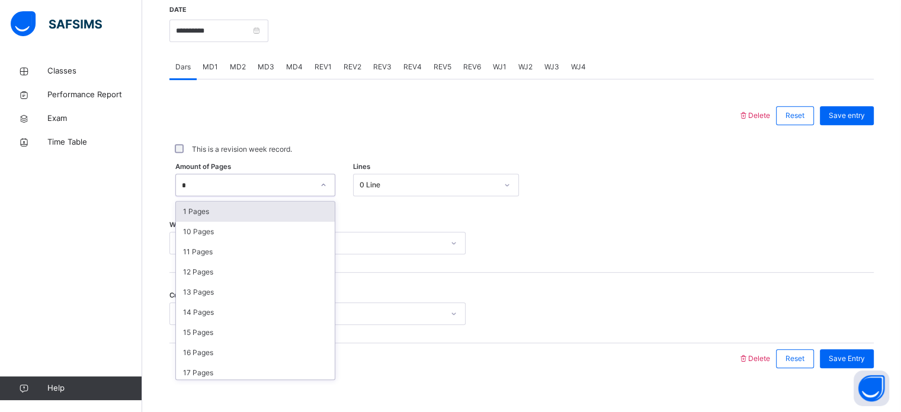
type input "**"
click at [211, 216] on div "15 Pages" at bounding box center [255, 211] width 159 height 20
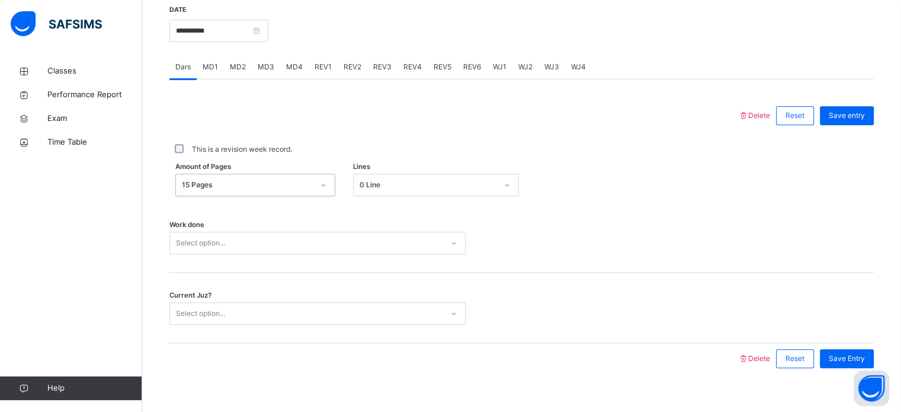
scroll to position [477, 0]
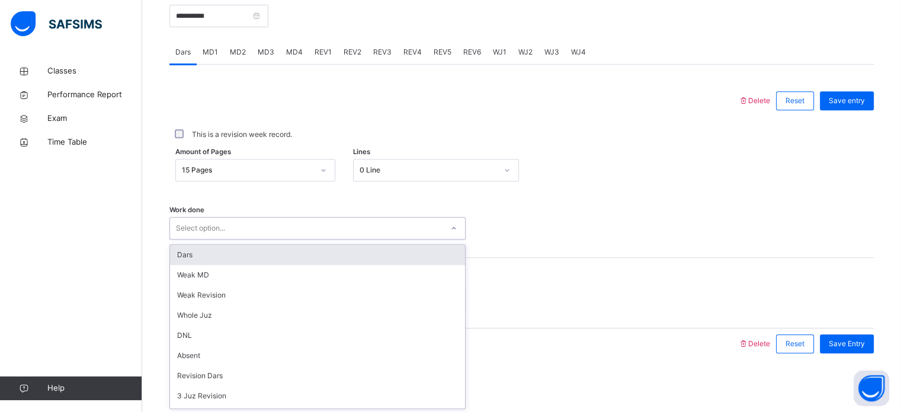
click at [185, 261] on div "Dars" at bounding box center [317, 255] width 295 height 20
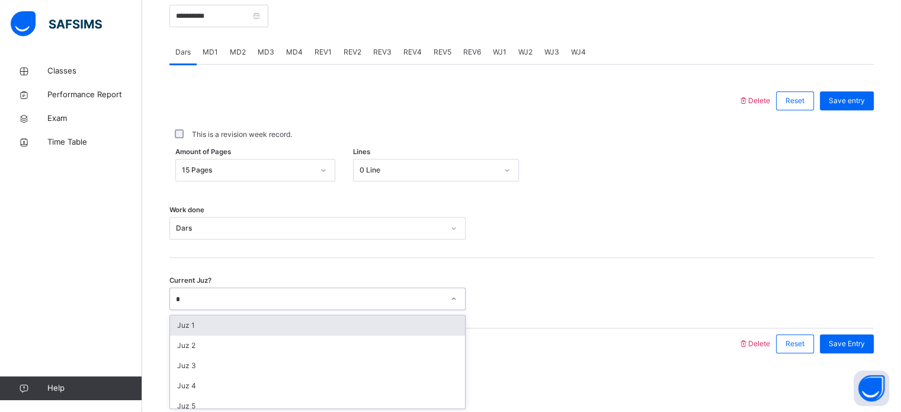
type input "**"
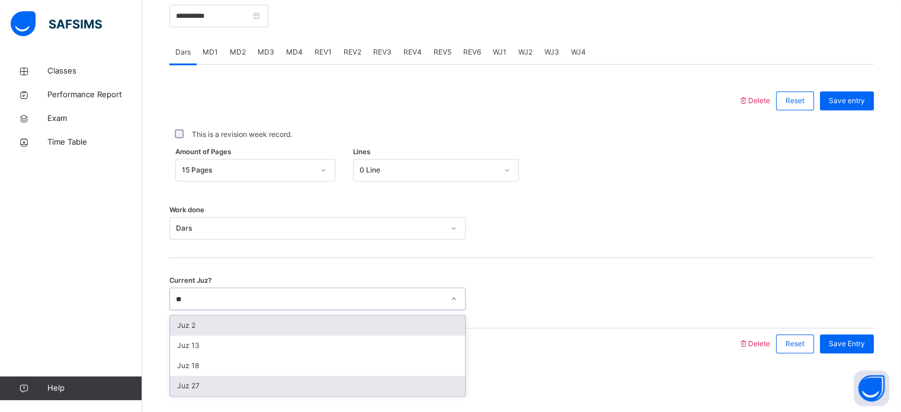
click at [217, 376] on div "Juz 27" at bounding box center [317, 386] width 295 height 20
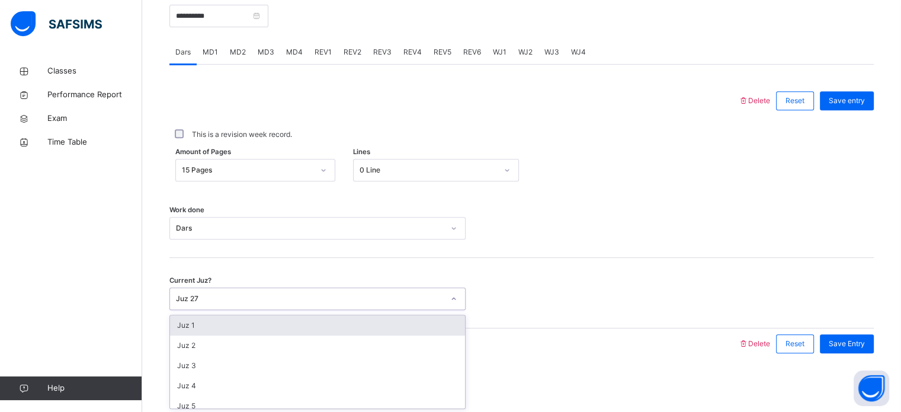
click at [334, 317] on div "Juz 1" at bounding box center [317, 325] width 295 height 20
type input "**"
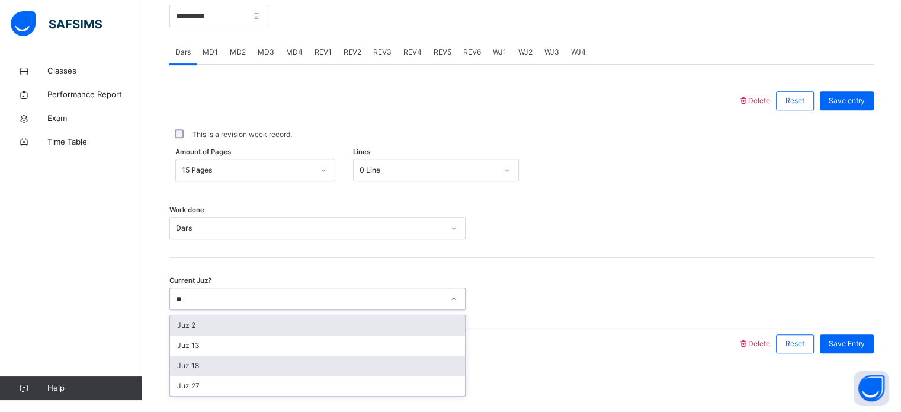
click at [183, 367] on div "Juz 18" at bounding box center [317, 365] width 295 height 20
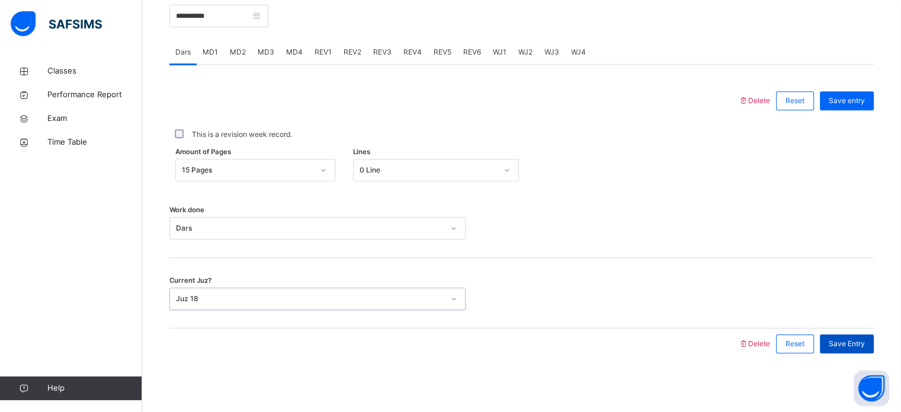
click at [865, 344] on span "Save Entry" at bounding box center [847, 343] width 36 height 11
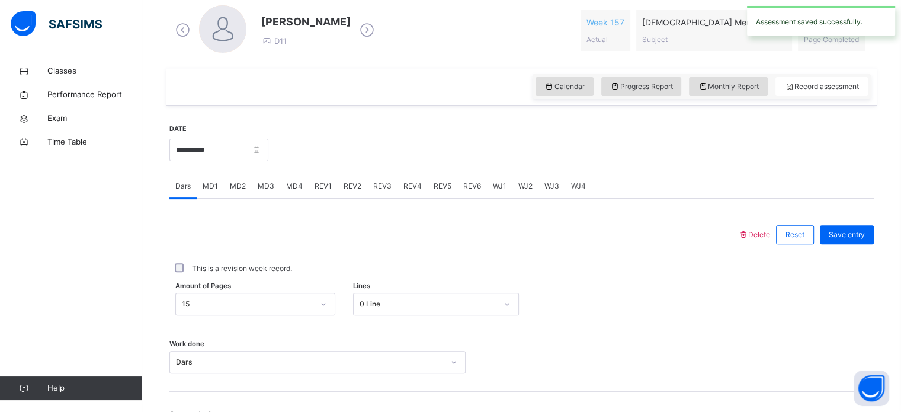
scroll to position [341, 0]
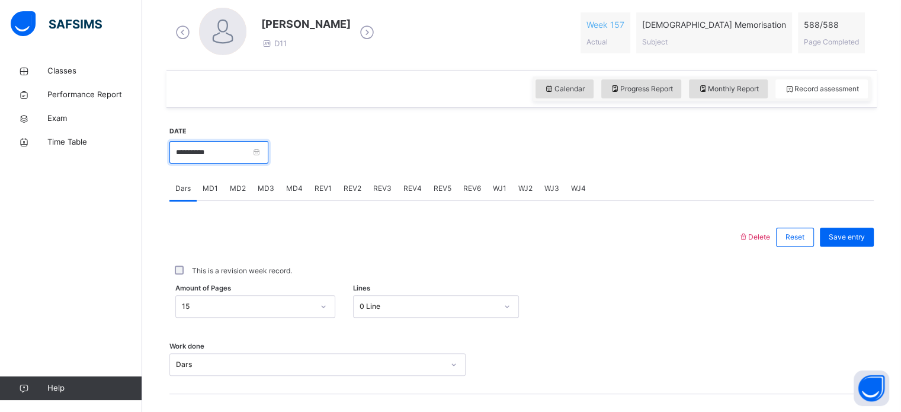
click at [195, 153] on input "**********" at bounding box center [218, 152] width 99 height 23
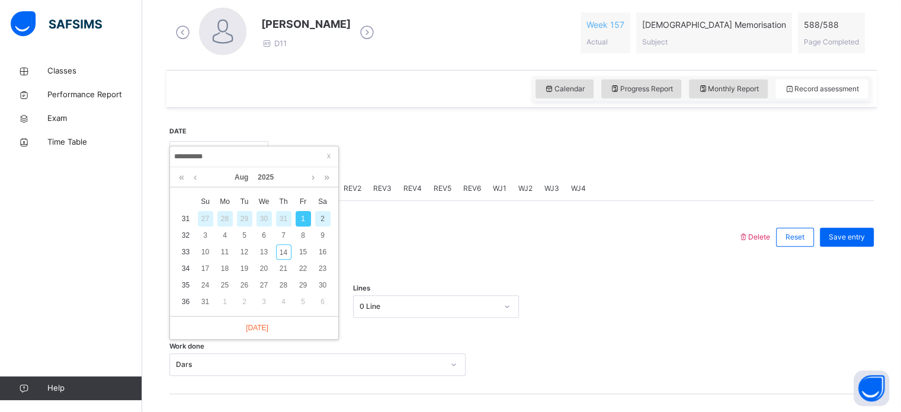
click at [488, 120] on div "**********" at bounding box center [521, 310] width 704 height 393
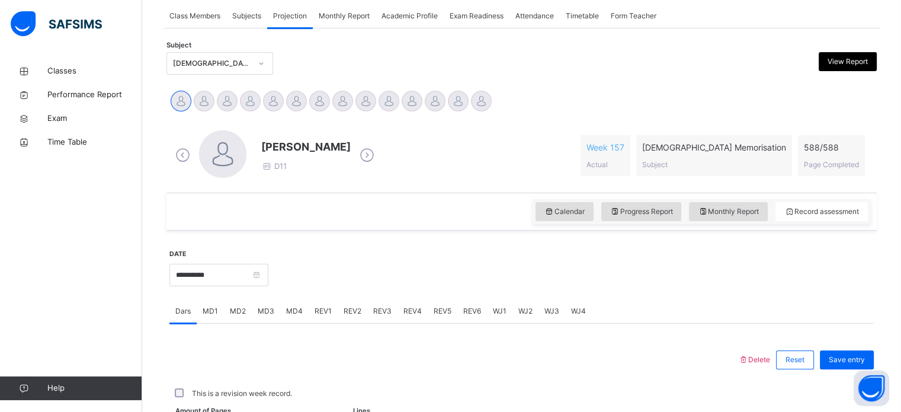
scroll to position [212, 0]
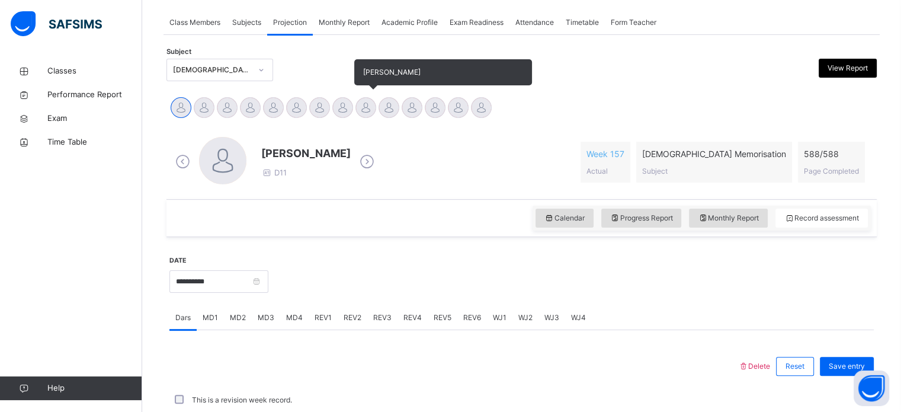
click at [363, 108] on div at bounding box center [365, 107] width 21 height 21
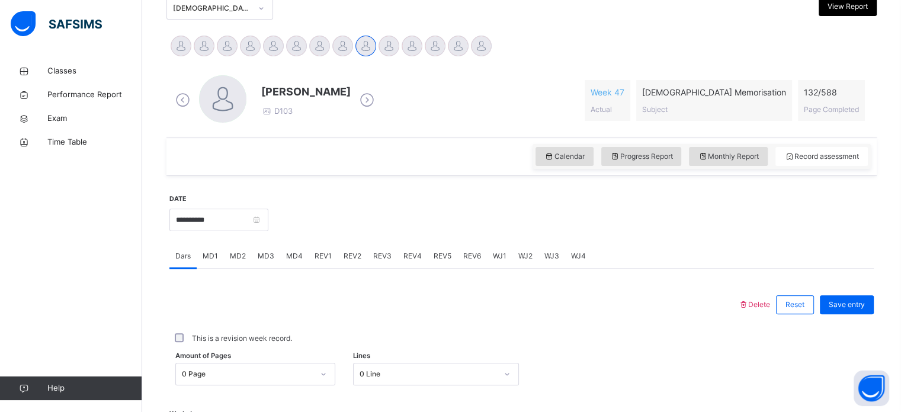
scroll to position [277, 0]
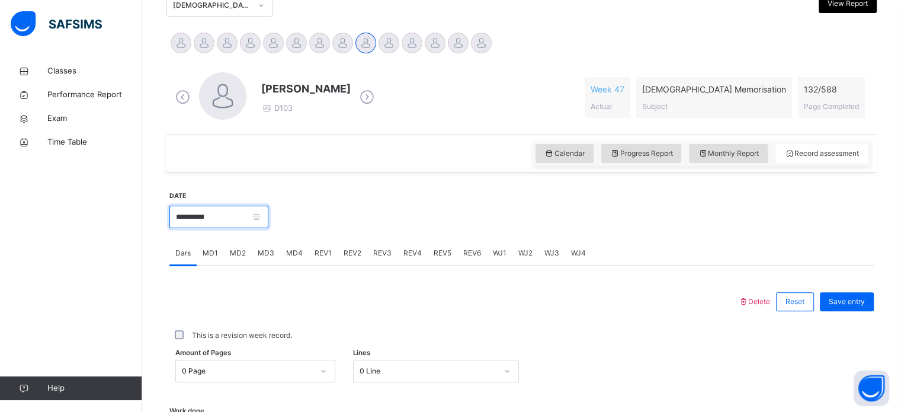
click at [268, 213] on input "**********" at bounding box center [218, 217] width 99 height 23
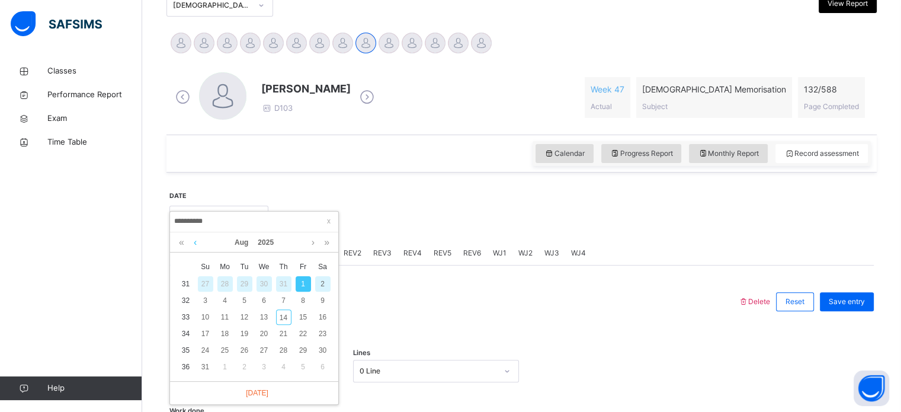
click at [194, 239] on link at bounding box center [195, 242] width 9 height 20
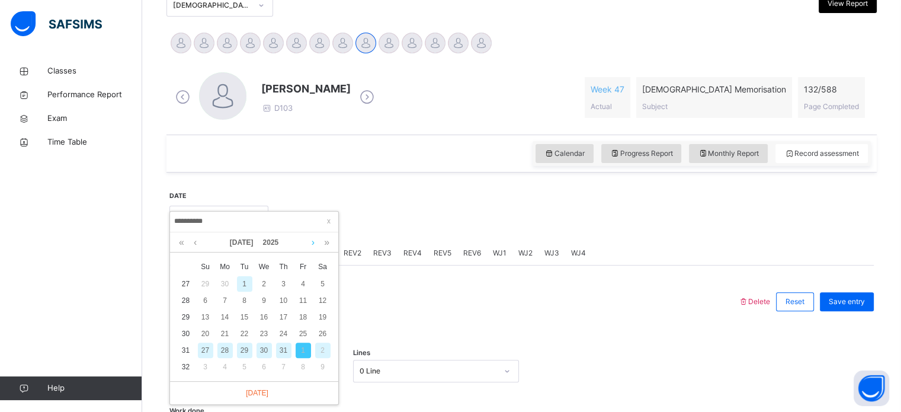
click at [315, 242] on link at bounding box center [313, 242] width 9 height 20
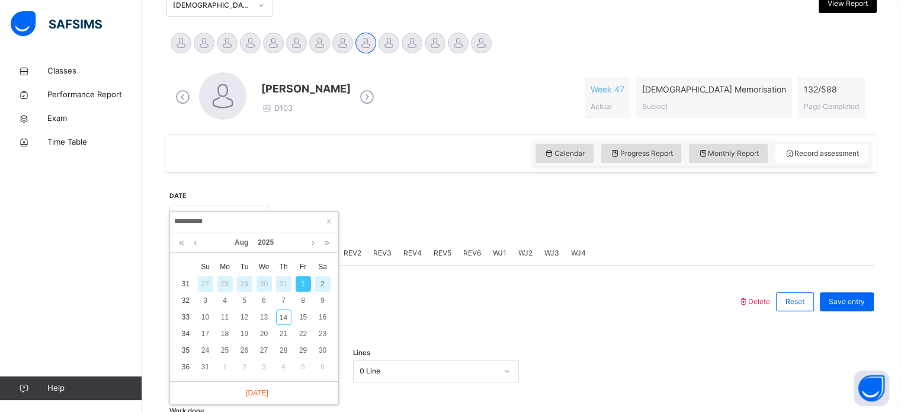
click at [224, 284] on div "28" at bounding box center [224, 283] width 15 height 15
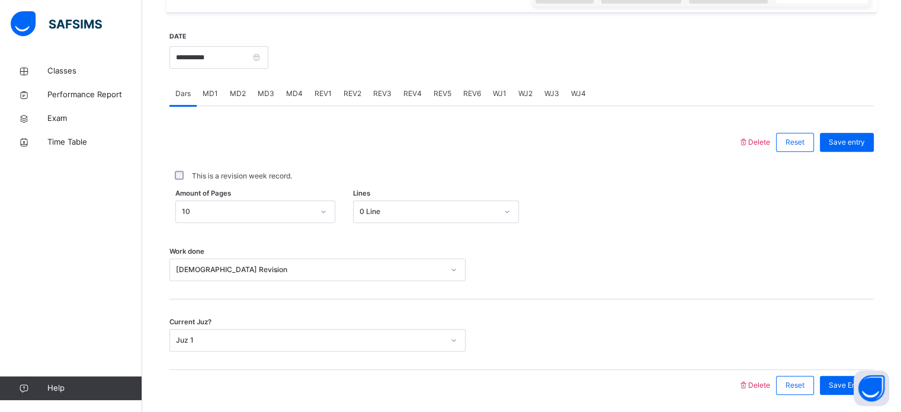
scroll to position [376, 0]
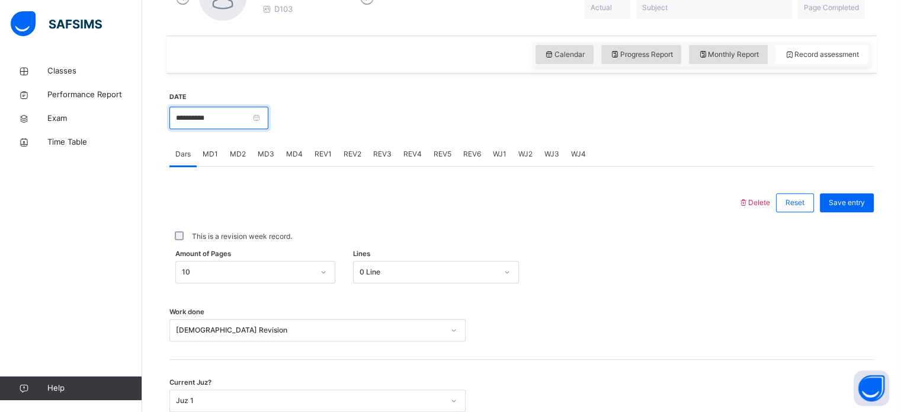
click at [268, 111] on input "**********" at bounding box center [218, 118] width 99 height 23
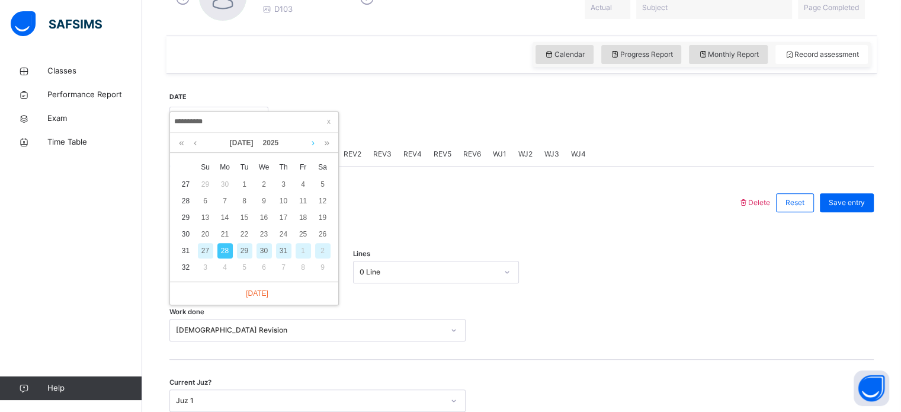
click at [312, 142] on link at bounding box center [313, 143] width 9 height 20
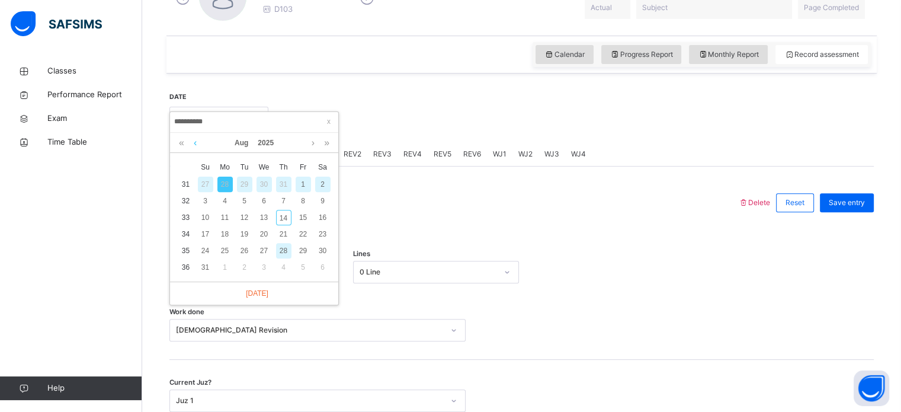
click at [193, 140] on link at bounding box center [195, 143] width 9 height 20
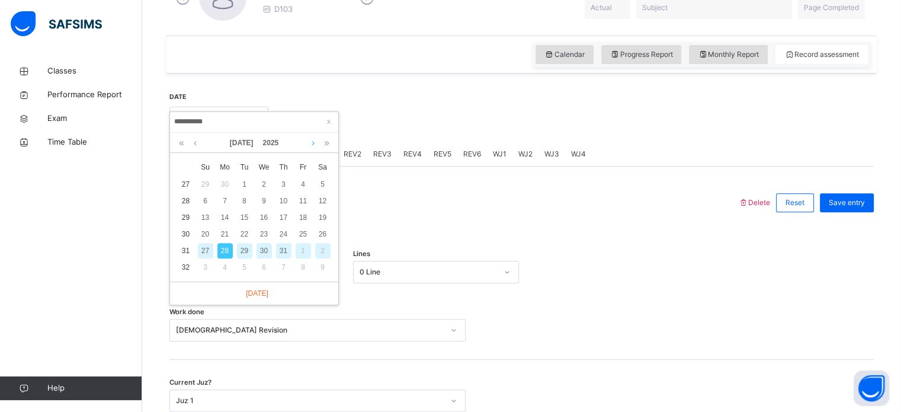
click at [316, 140] on link at bounding box center [313, 143] width 9 height 20
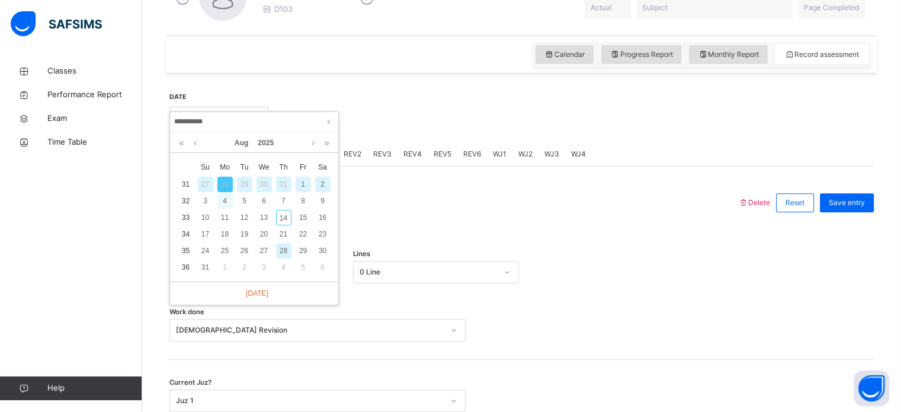
click at [229, 196] on div "4" at bounding box center [224, 200] width 15 height 15
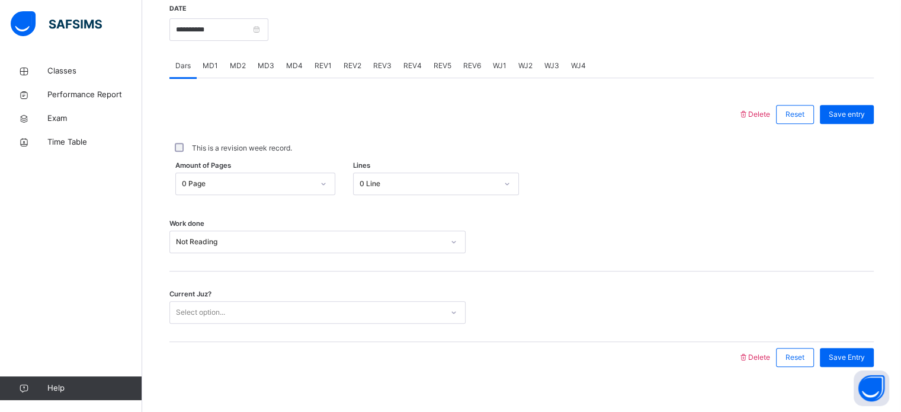
scroll to position [477, 0]
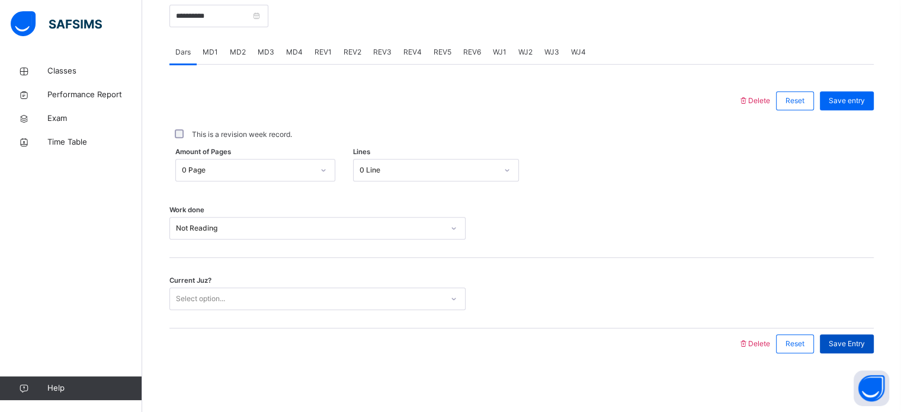
click at [855, 342] on span "Save Entry" at bounding box center [847, 343] width 36 height 11
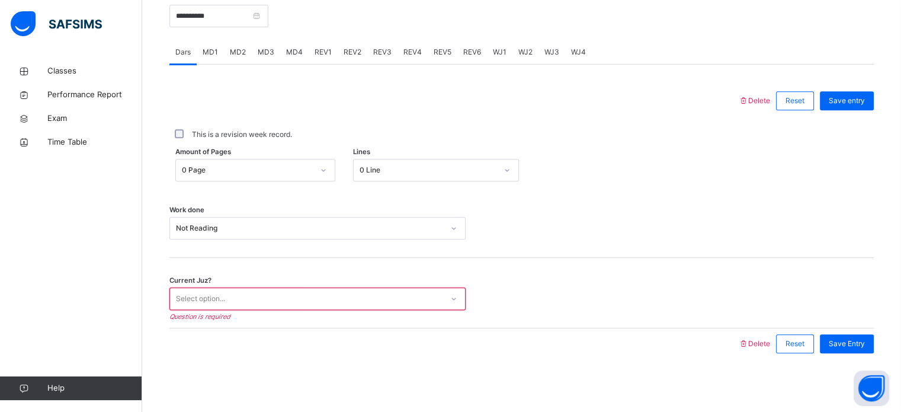
drag, startPoint x: 720, startPoint y: 213, endPoint x: 309, endPoint y: 86, distance: 430.0
drag, startPoint x: 309, startPoint y: 86, endPoint x: 213, endPoint y: 80, distance: 96.8
click at [213, 80] on div "Delete Reset Save entry This is a revision week record. Amount of Pages 0 Page …" at bounding box center [521, 212] width 704 height 294
click at [210, 14] on input "**********" at bounding box center [218, 16] width 99 height 23
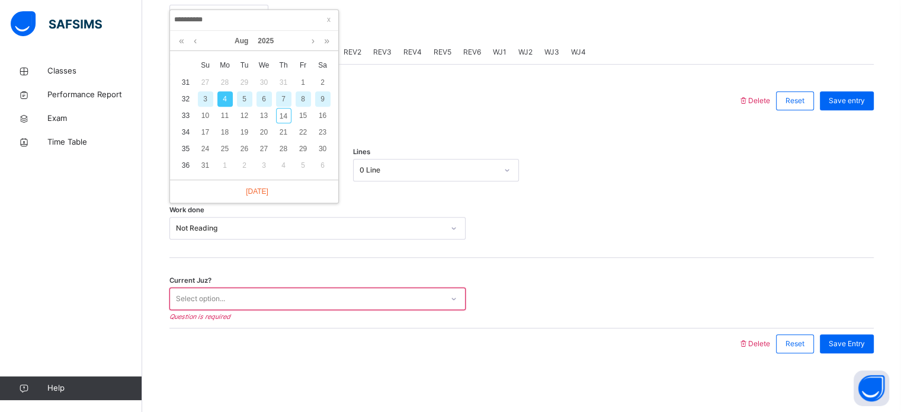
click at [240, 95] on div "5" at bounding box center [244, 98] width 15 height 15
type input "**********"
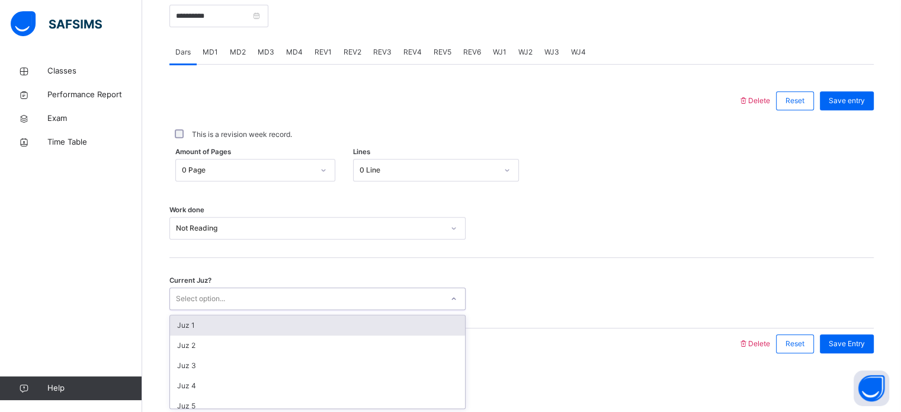
click at [390, 294] on div "Select option..." at bounding box center [306, 299] width 272 height 18
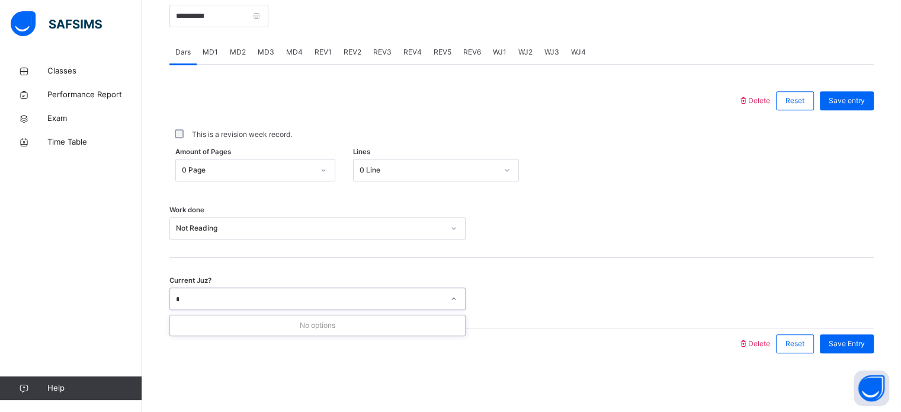
type input "*"
click at [842, 331] on div "Save Entry" at bounding box center [844, 343] width 60 height 31
click at [845, 341] on span "Save Entry" at bounding box center [847, 343] width 36 height 11
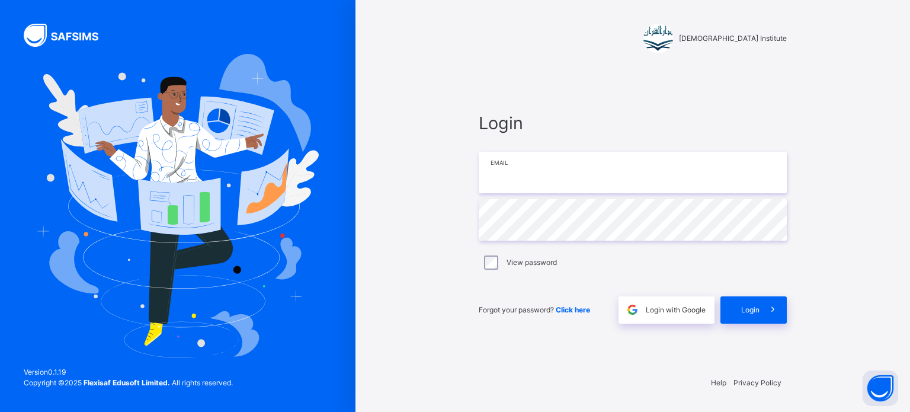
type input "**********"
click at [736, 311] on div "Login" at bounding box center [753, 309] width 66 height 27
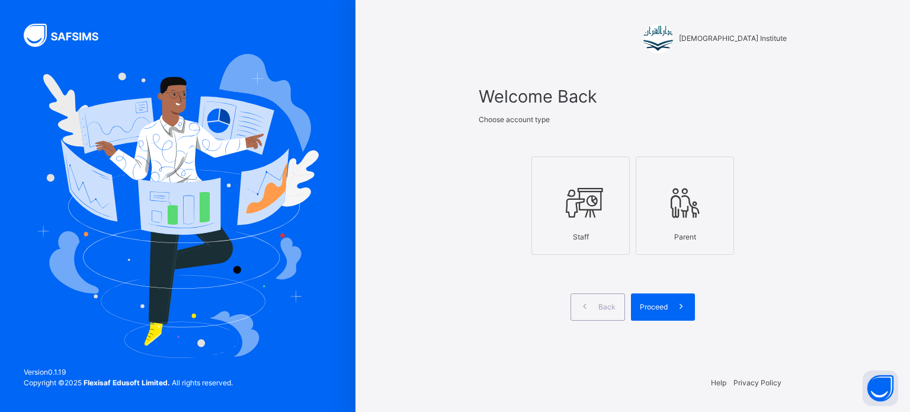
click at [869, 250] on div "Darul Quran Institute Welcome Back Choose account type Staff Parent Back Procee…" at bounding box center [632, 206] width 554 height 412
click at [590, 193] on icon at bounding box center [580, 203] width 41 height 44
click at [672, 303] on span at bounding box center [681, 306] width 27 height 27
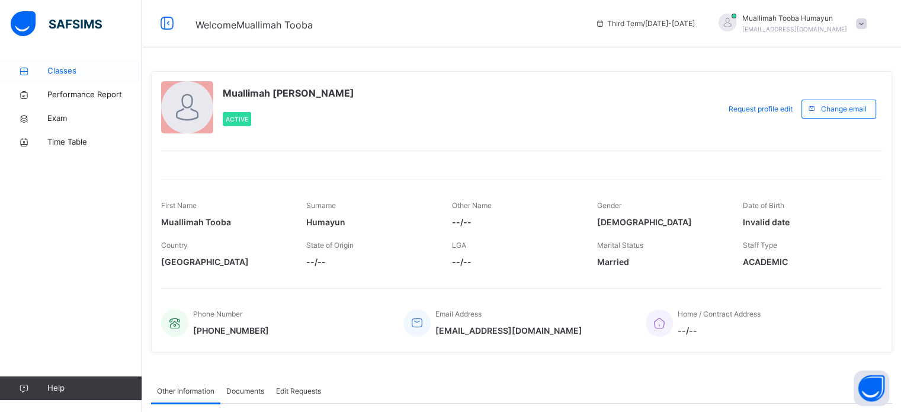
click at [99, 71] on span "Classes" at bounding box center [94, 71] width 95 height 12
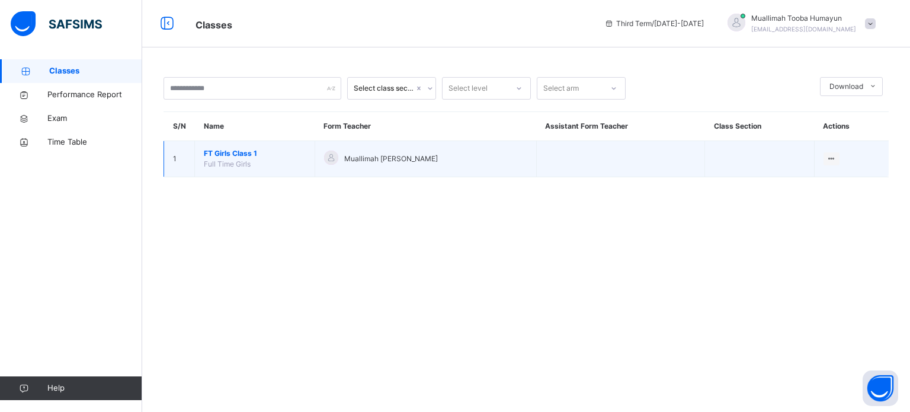
click at [235, 153] on span "FT Girls Class 1" at bounding box center [255, 153] width 102 height 11
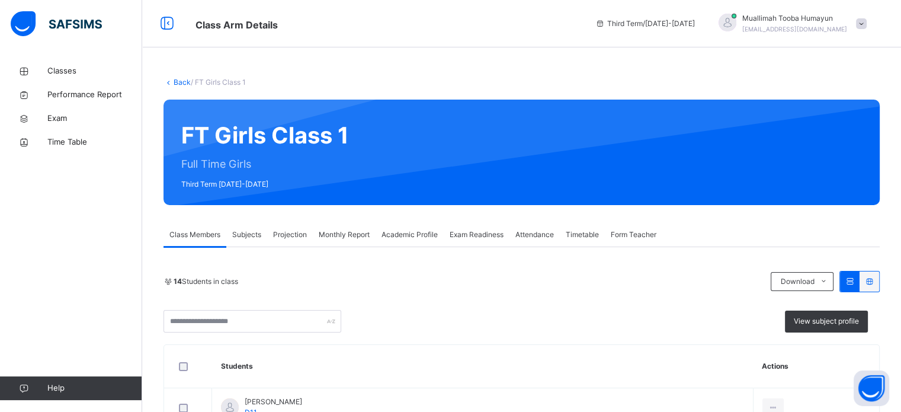
click at [291, 225] on div "Projection" at bounding box center [290, 235] width 46 height 24
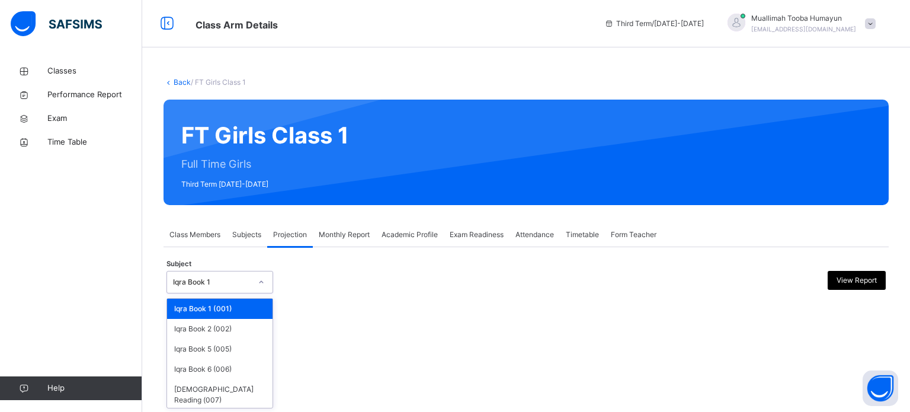
click at [217, 288] on div "Iqra Book 1" at bounding box center [208, 282] width 83 height 18
type input "*"
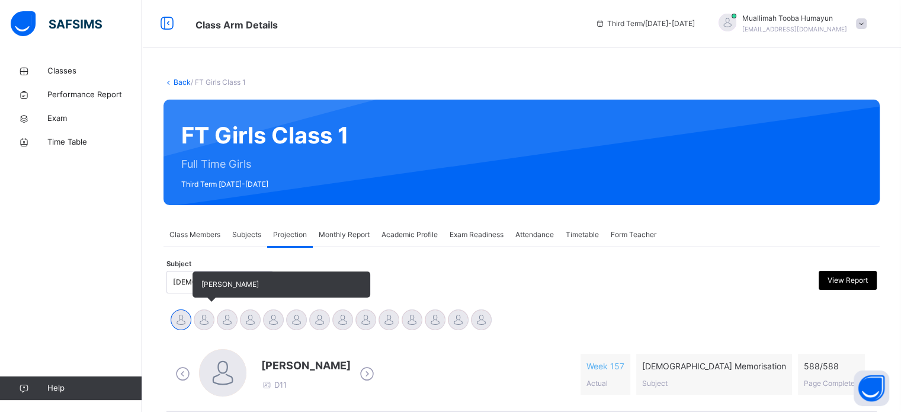
click at [201, 319] on div at bounding box center [204, 319] width 21 height 21
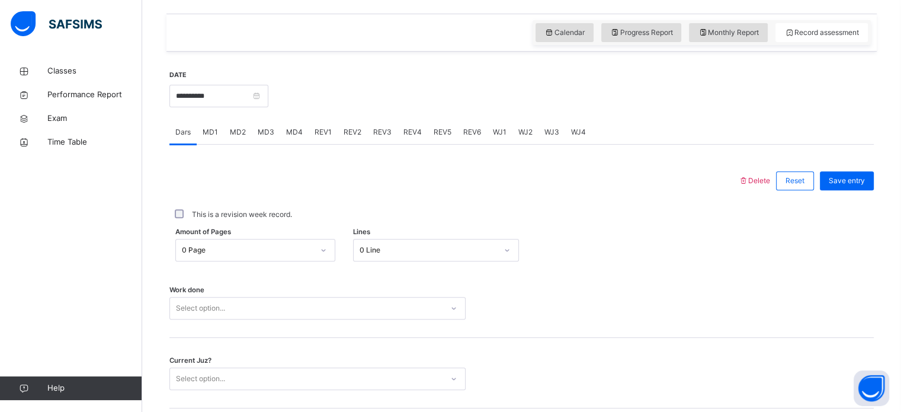
scroll to position [398, 0]
click at [244, 101] on input "**********" at bounding box center [218, 95] width 99 height 23
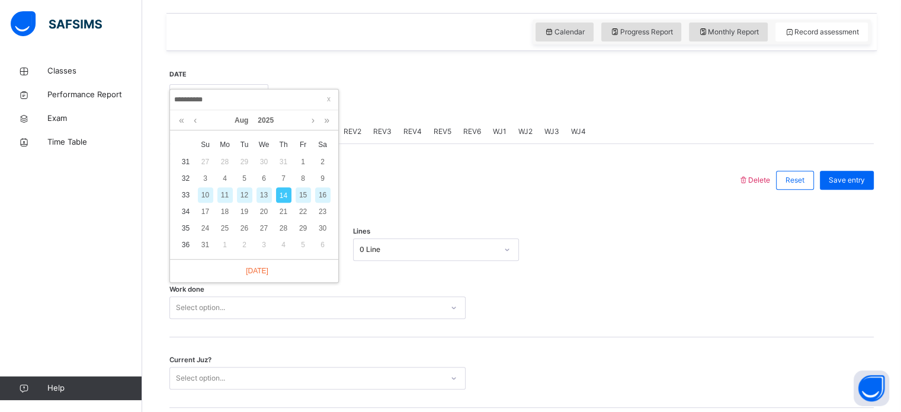
click at [262, 197] on div "13" at bounding box center [263, 194] width 15 height 15
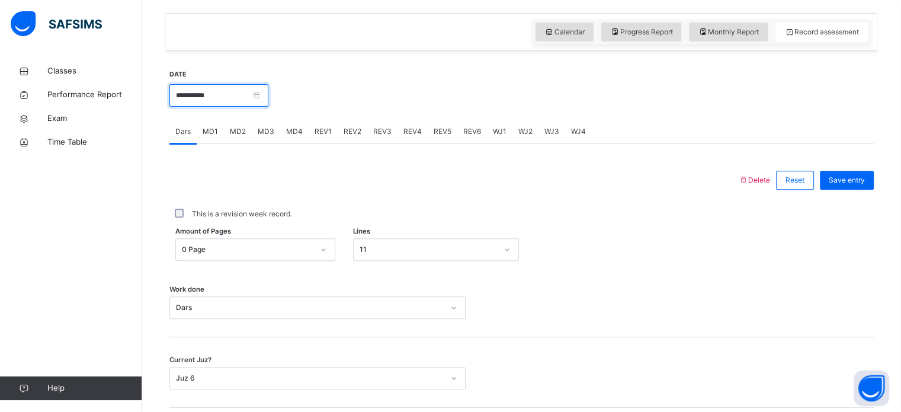
click at [200, 91] on input "**********" at bounding box center [218, 95] width 99 height 23
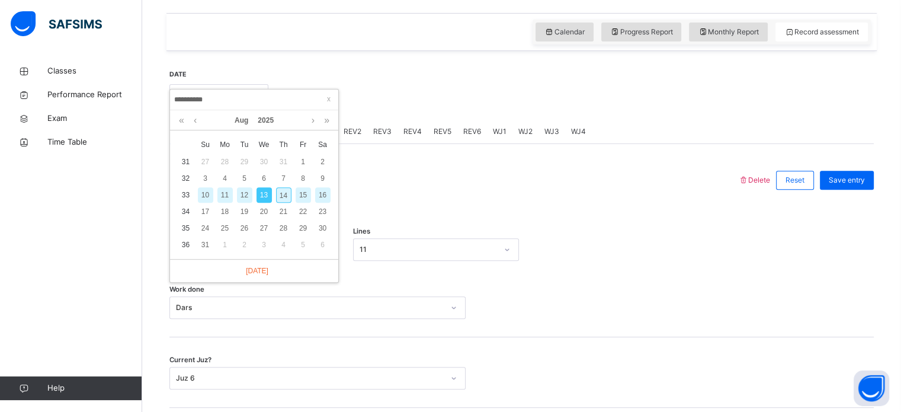
click at [290, 194] on div "14" at bounding box center [283, 194] width 15 height 15
type input "**********"
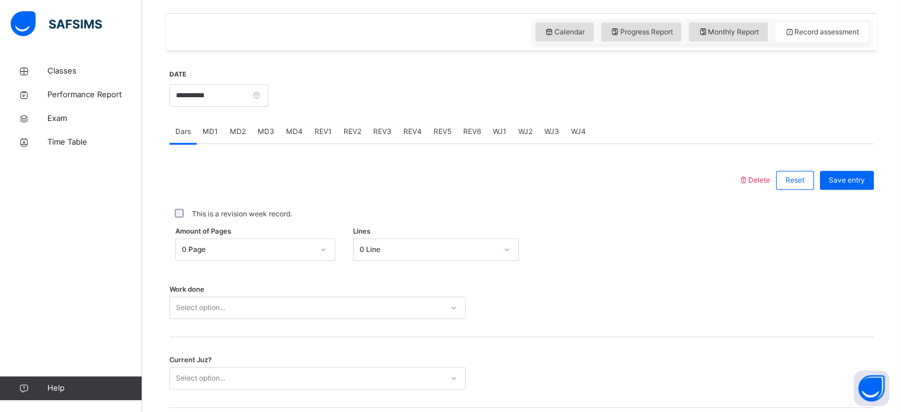
click at [296, 130] on span "MD4" at bounding box center [294, 131] width 17 height 11
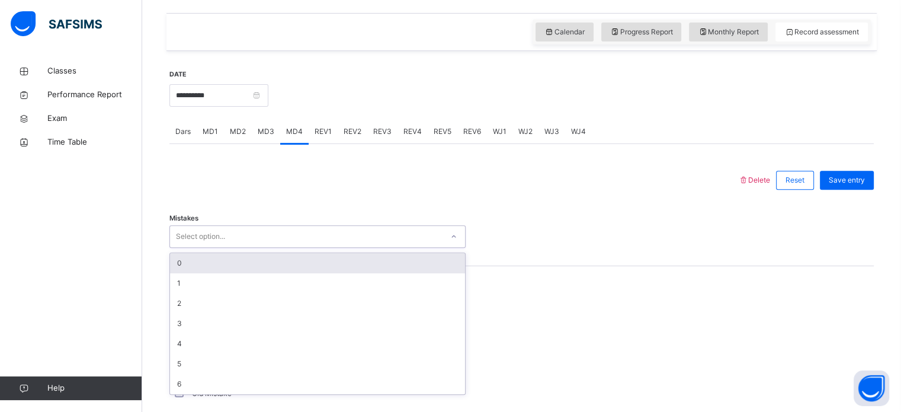
click at [281, 226] on div "Select option..." at bounding box center [317, 236] width 296 height 23
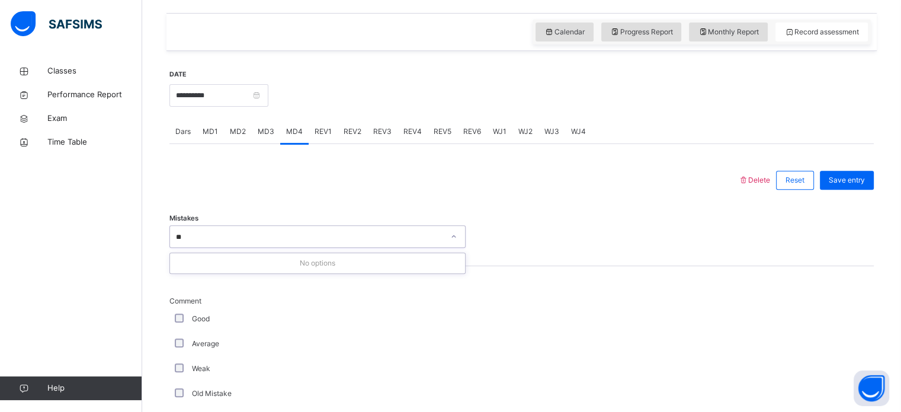
type input "*"
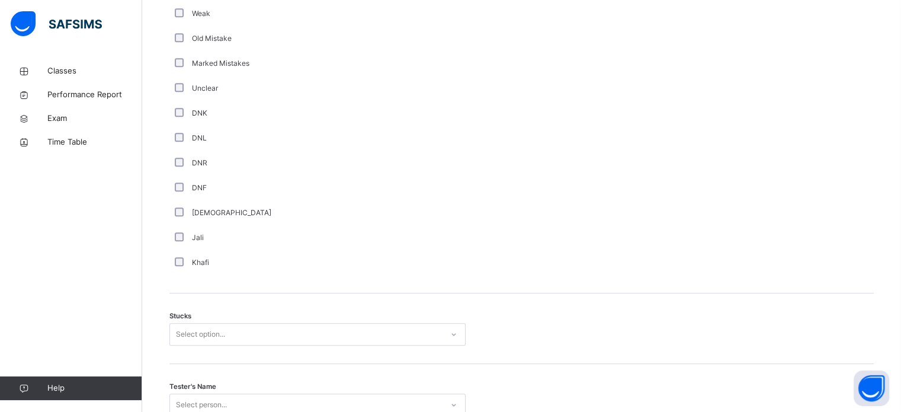
scroll to position [783, 0]
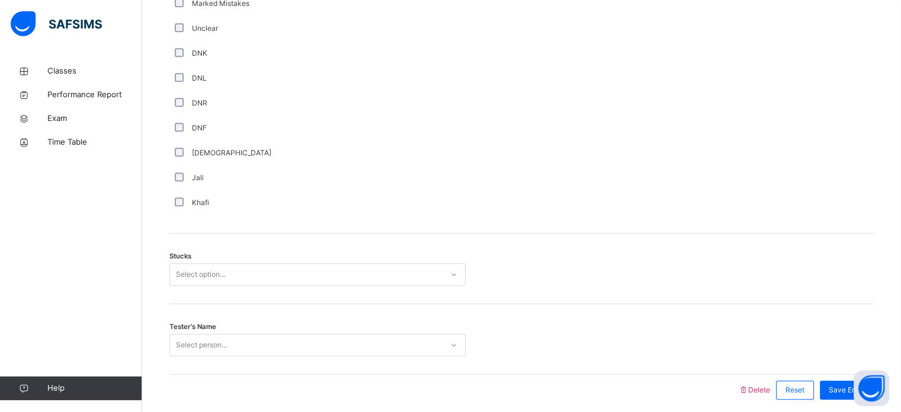
click at [231, 286] on div "Select option..." at bounding box center [317, 274] width 296 height 23
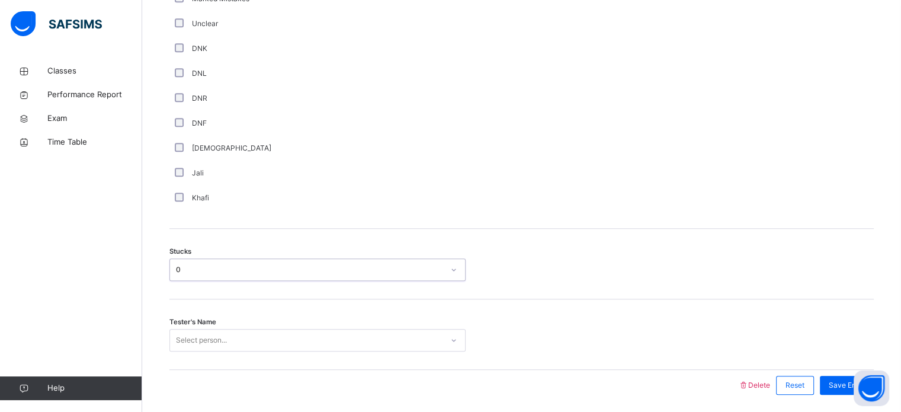
scroll to position [858, 0]
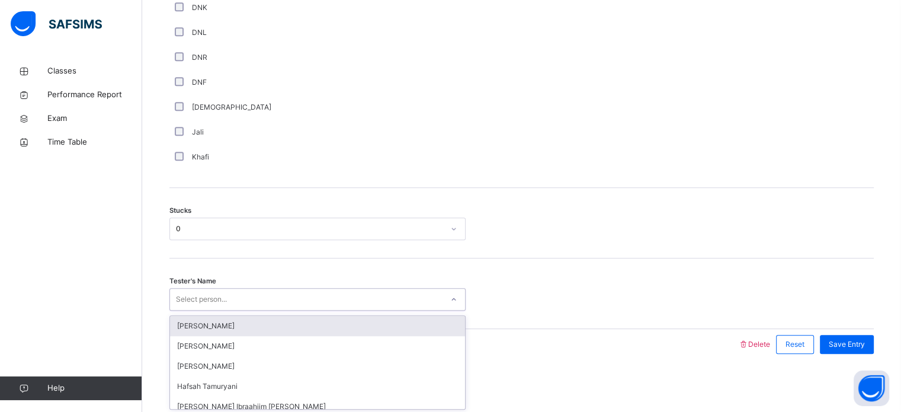
click at [248, 310] on div "option [PERSON_NAME] focused, 1 of 45. 45 results available. Use Up and Down to…" at bounding box center [317, 299] width 296 height 23
type input "***"
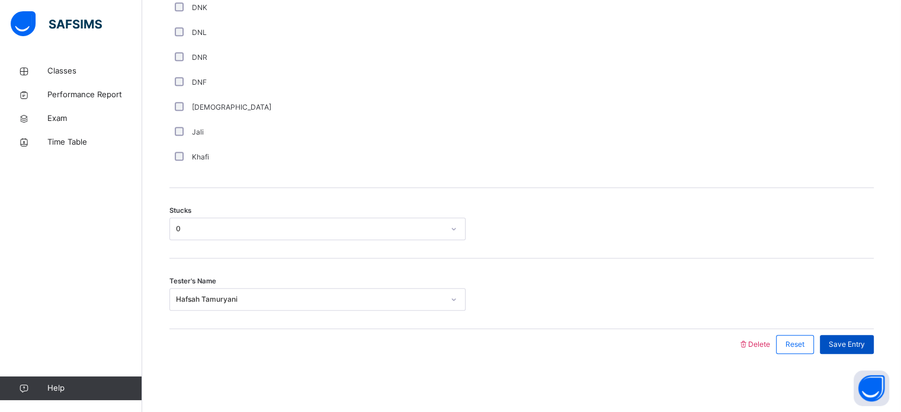
click at [841, 335] on div "Save Entry" at bounding box center [847, 344] width 54 height 19
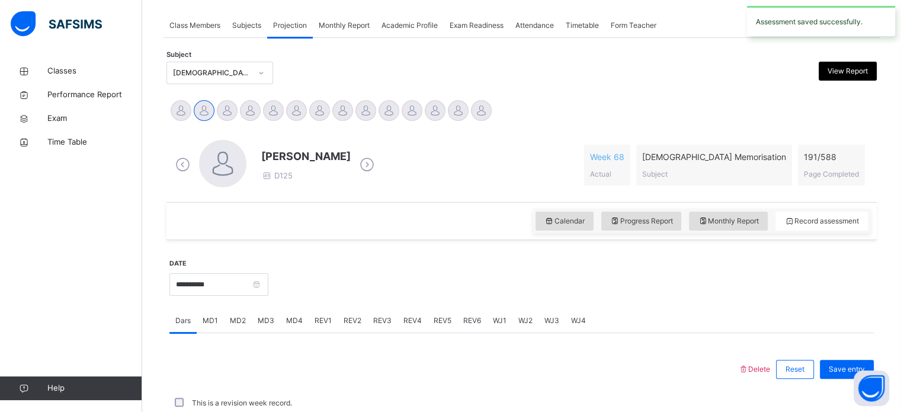
scroll to position [477, 0]
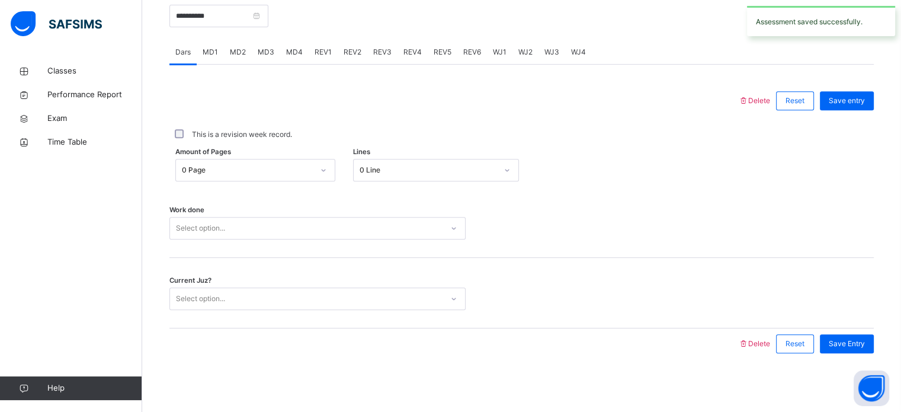
click at [378, 47] on span "REV3" at bounding box center [382, 52] width 18 height 11
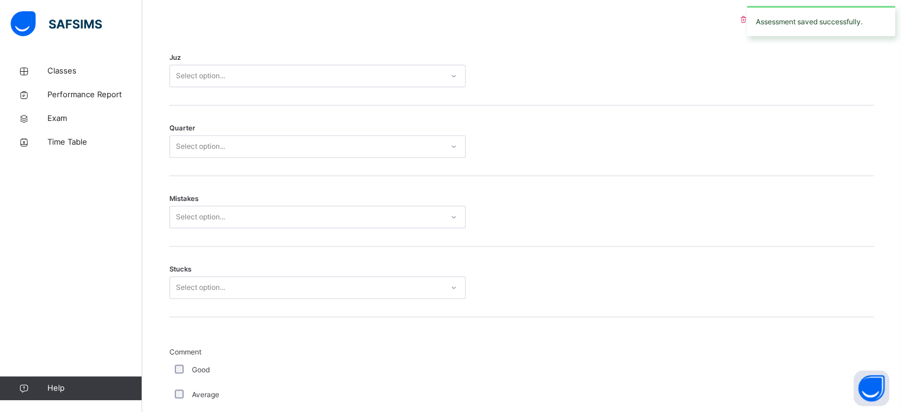
scroll to position [558, 0]
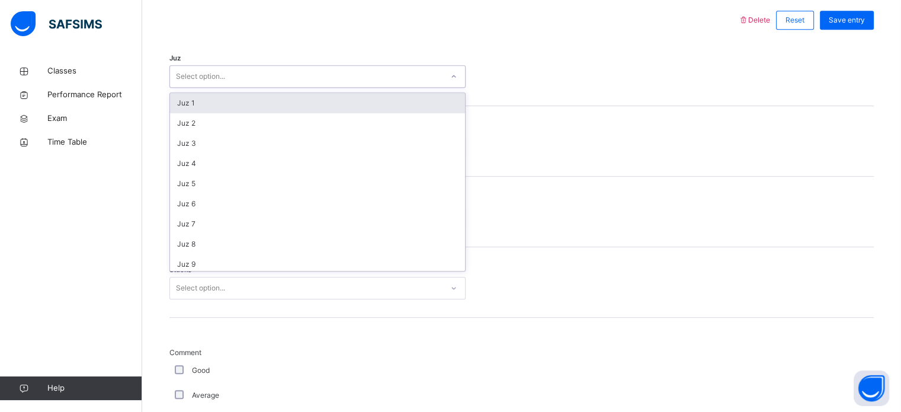
click at [331, 82] on div "Select option..." at bounding box center [306, 77] width 272 height 18
type input "******"
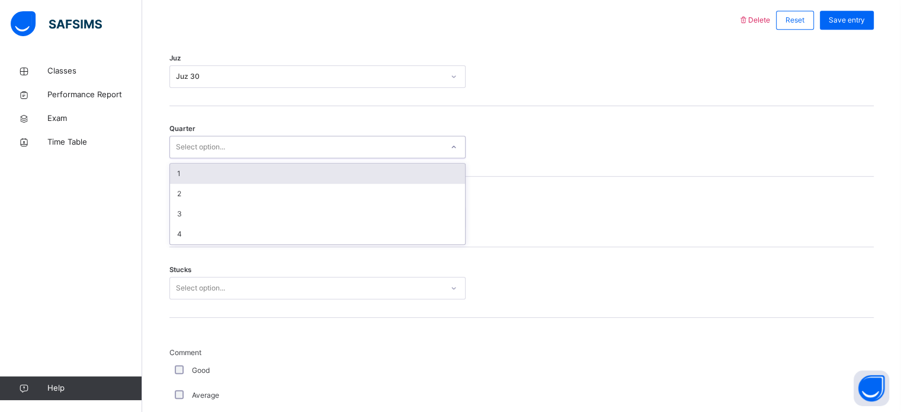
click at [304, 142] on div "Select option..." at bounding box center [306, 147] width 272 height 18
type input "*"
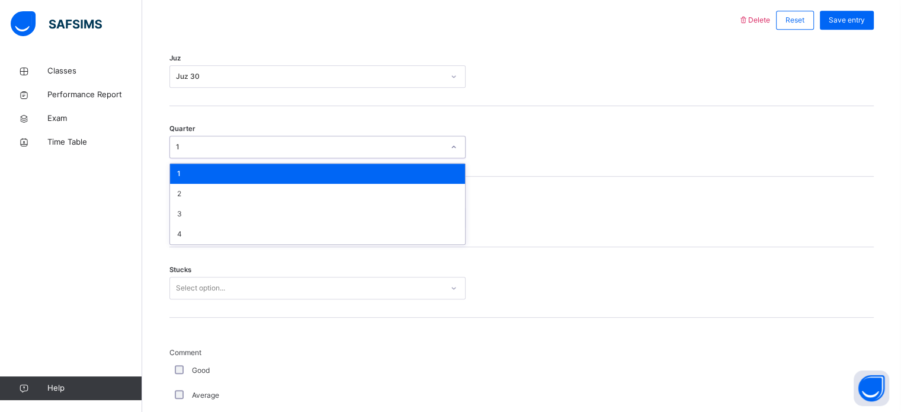
click at [304, 142] on div "1" at bounding box center [310, 147] width 268 height 11
type input "*"
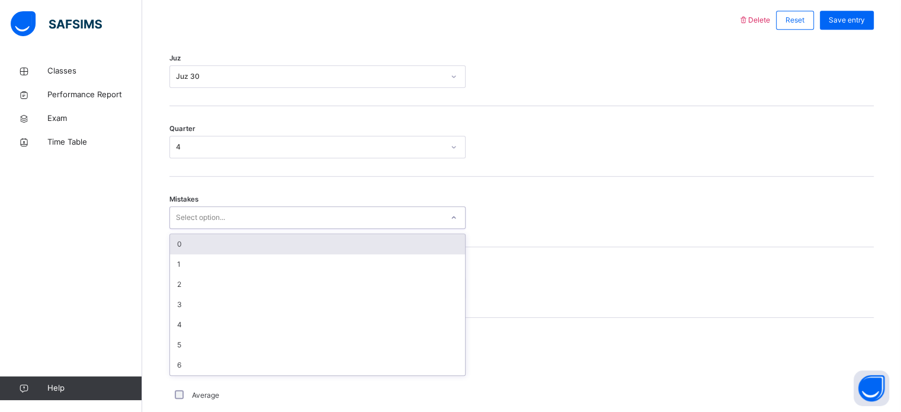
click at [324, 211] on div "Select option..." at bounding box center [306, 218] width 272 height 18
type input "*"
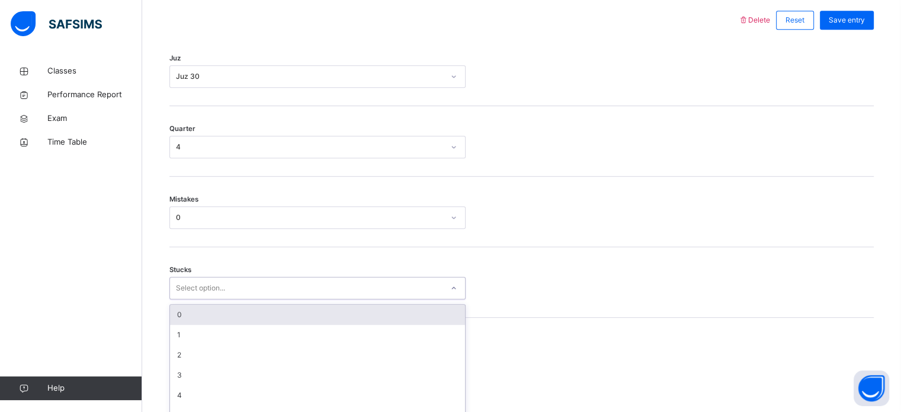
scroll to position [576, 0]
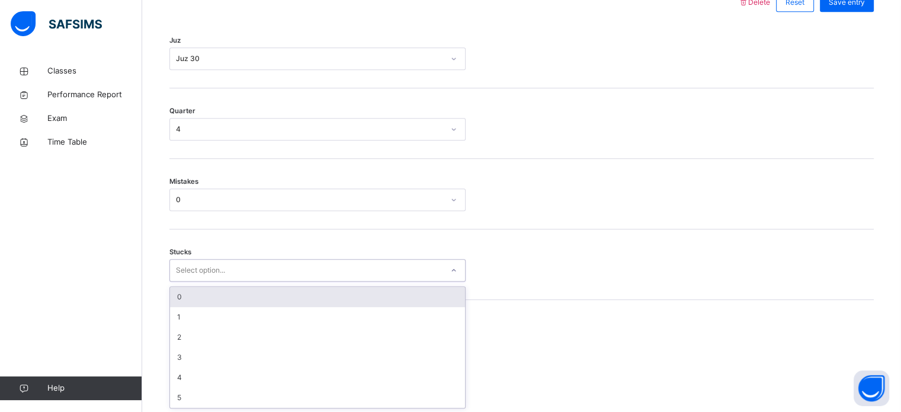
click at [346, 281] on div "option 0 focused, 1 of 6. 6 results available. Use Up and Down to choose option…" at bounding box center [317, 270] width 296 height 23
type input "*"
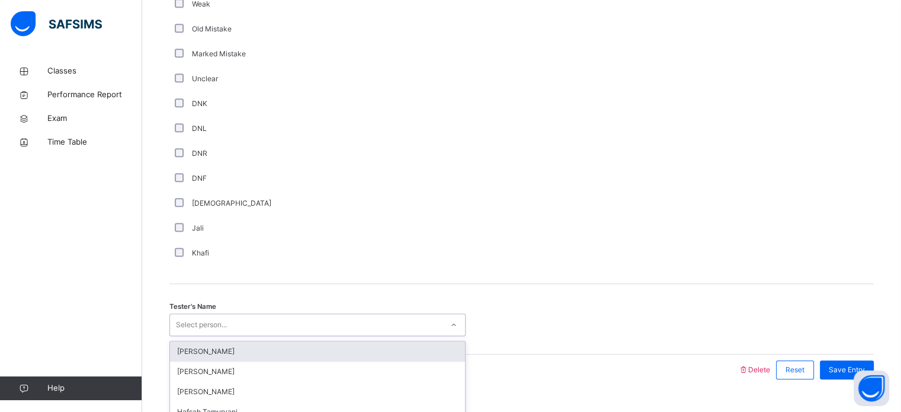
scroll to position [999, 0]
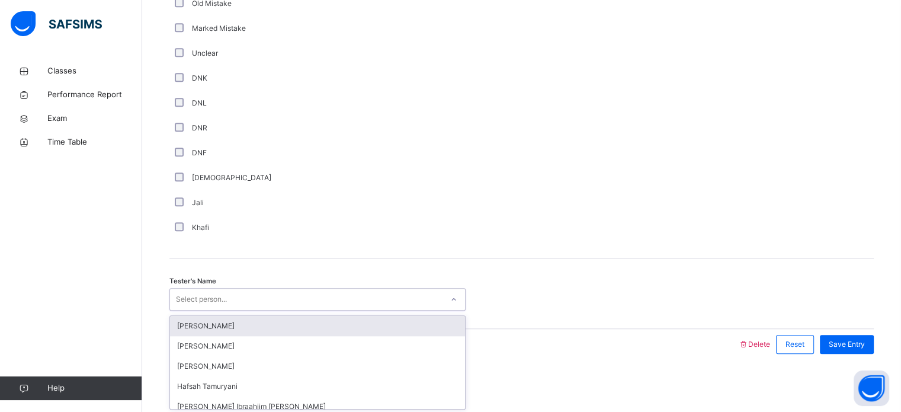
click at [225, 310] on div "option [PERSON_NAME] focused, 1 of 45. 45 results available. Use Up and Down to…" at bounding box center [317, 299] width 296 height 23
type input "***"
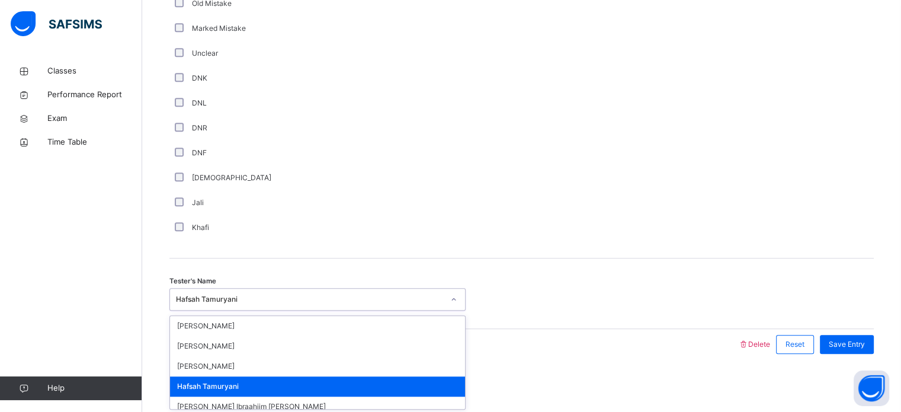
click at [389, 300] on div "Hafsah Tamuryani" at bounding box center [310, 299] width 268 height 11
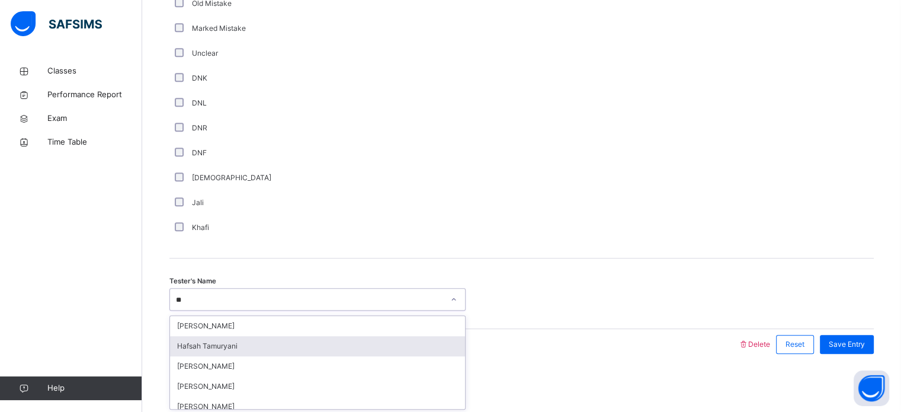
type input "***"
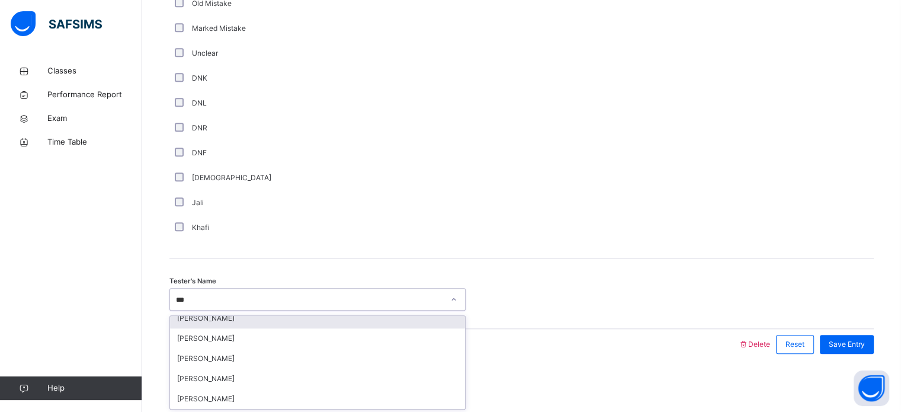
scroll to position [0, 0]
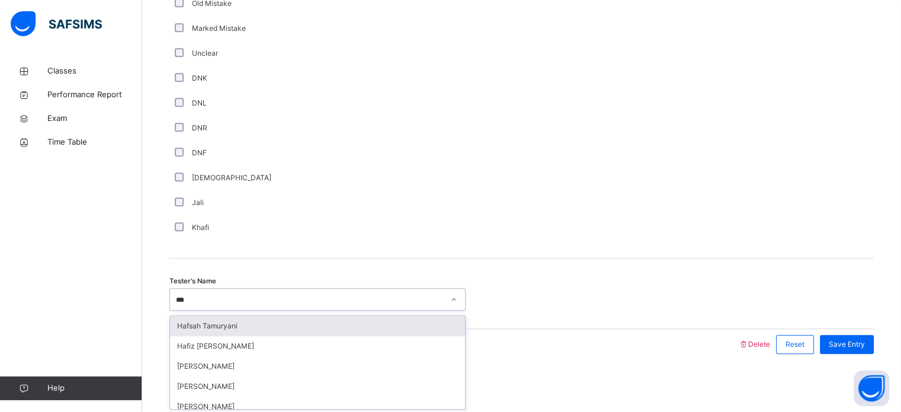
click at [347, 329] on div "Hafsah Tamuryani" at bounding box center [317, 326] width 295 height 20
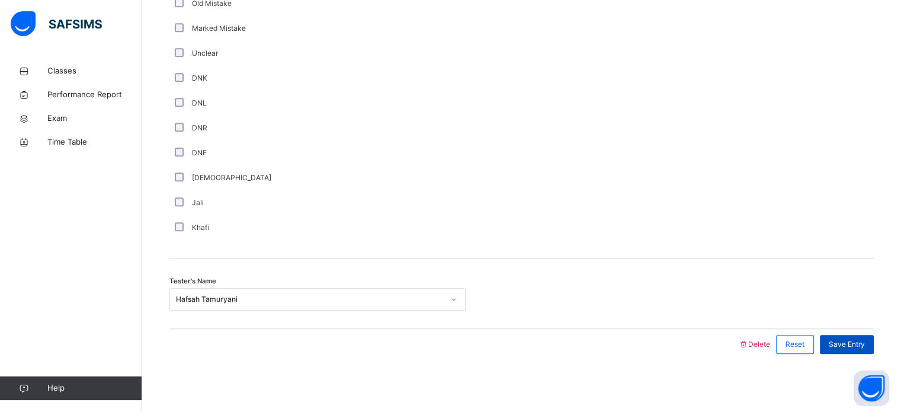
click at [839, 343] on span "Save Entry" at bounding box center [847, 344] width 36 height 11
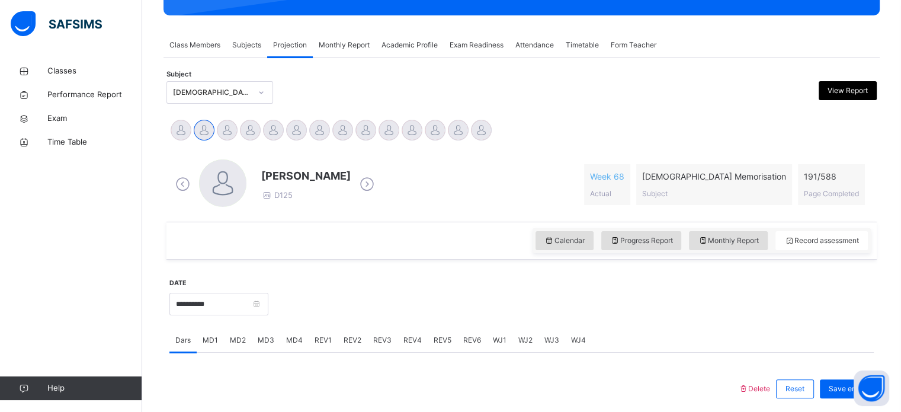
scroll to position [189, 0]
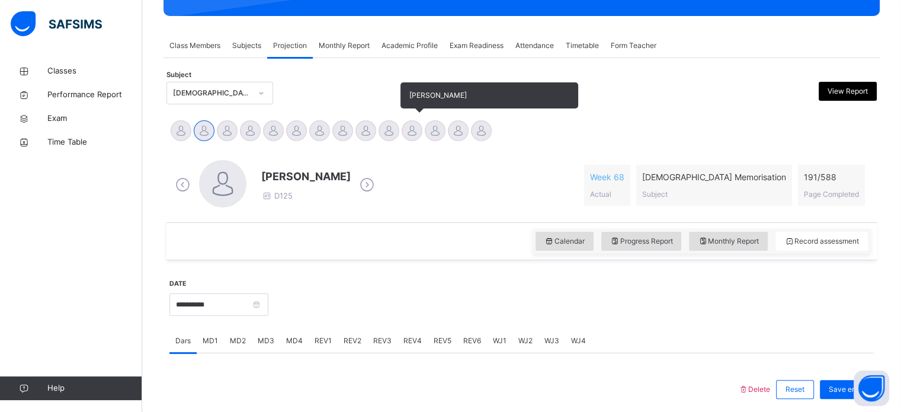
click at [417, 127] on div at bounding box center [412, 130] width 21 height 21
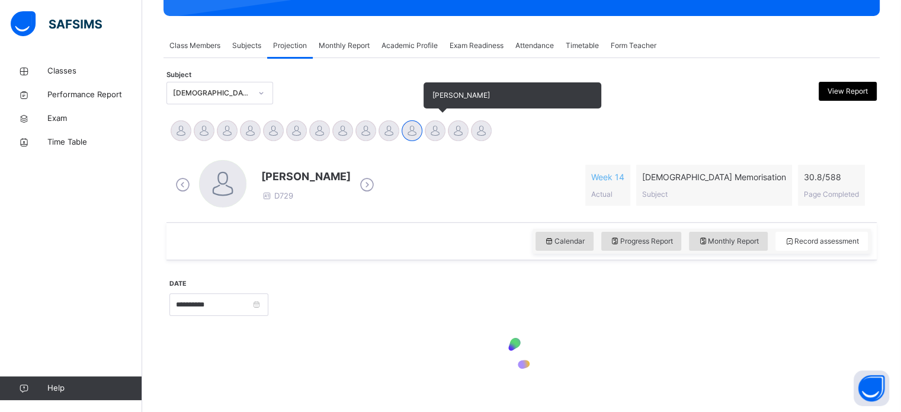
click at [441, 136] on div at bounding box center [435, 130] width 21 height 21
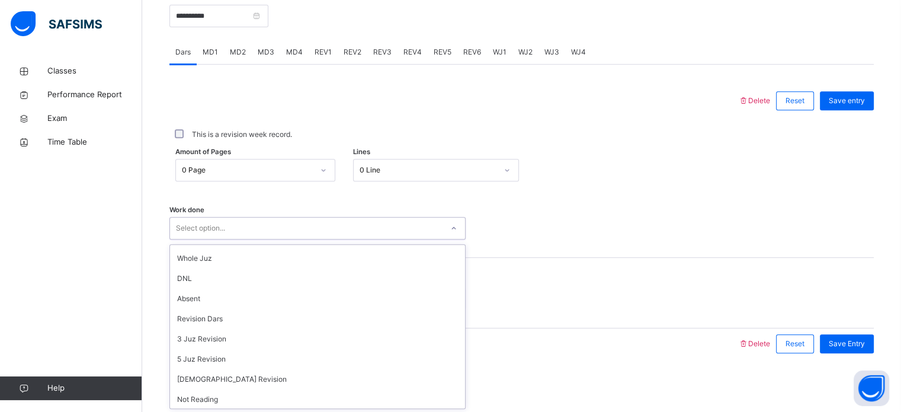
scroll to position [118, 0]
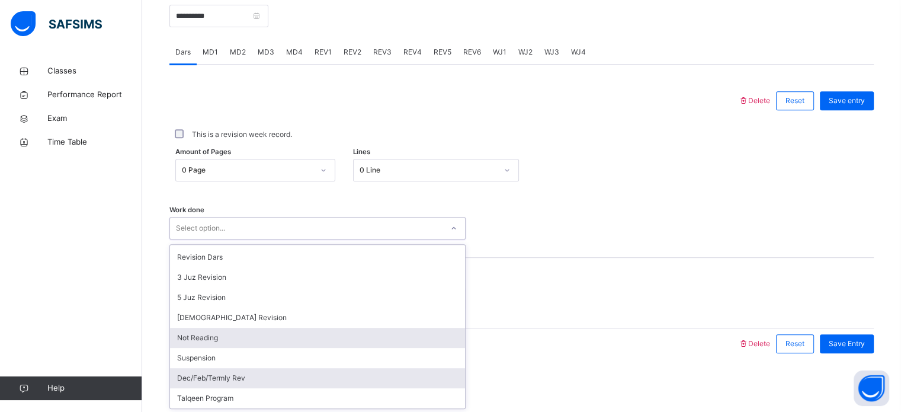
click at [212, 336] on div "Not Reading" at bounding box center [317, 338] width 295 height 20
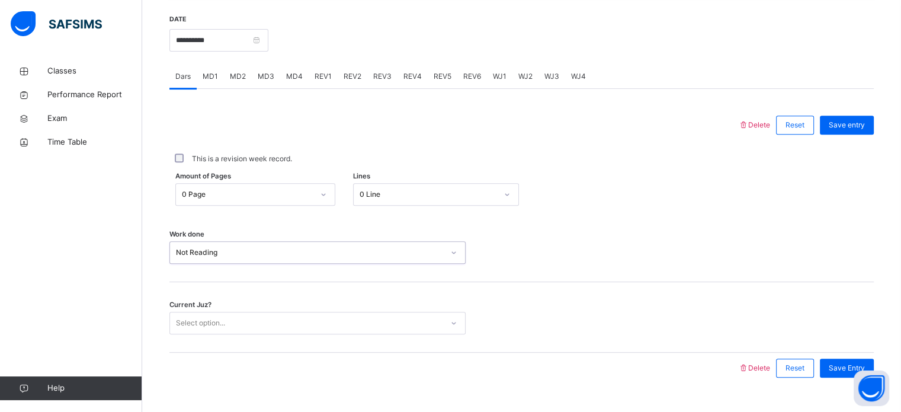
scroll to position [477, 0]
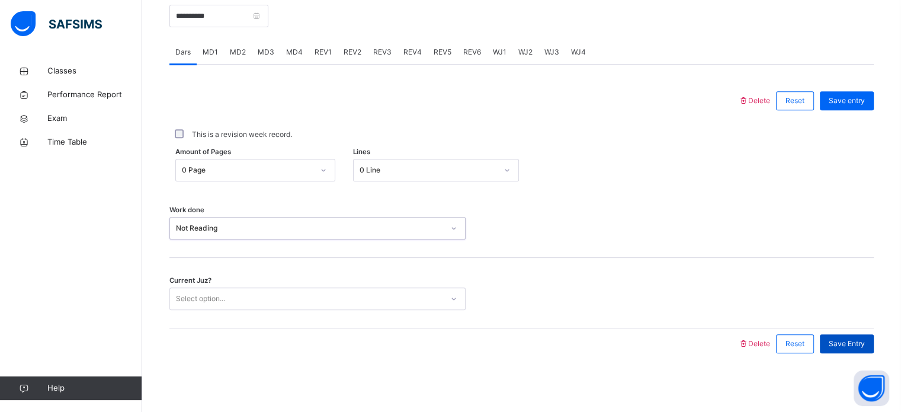
click at [855, 344] on span "Save Entry" at bounding box center [847, 343] width 36 height 11
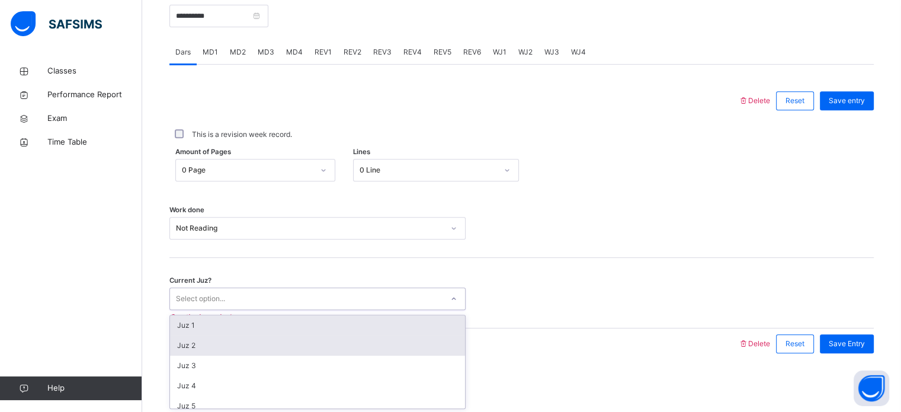
click at [201, 335] on div "Juz 2" at bounding box center [317, 345] width 295 height 20
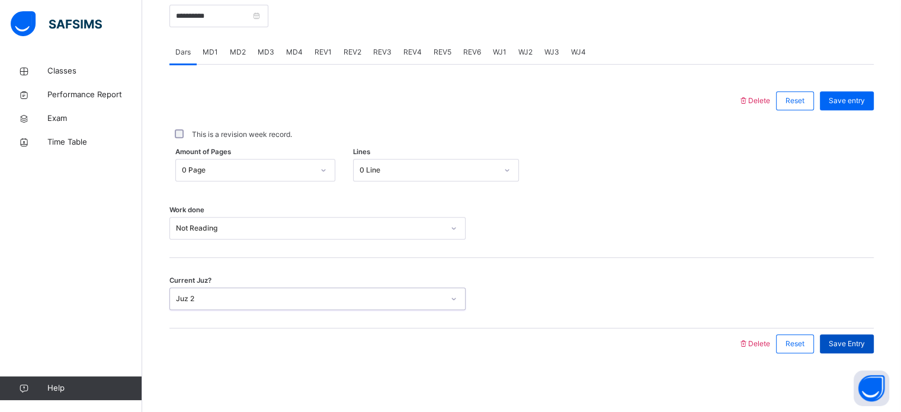
click at [848, 341] on span "Save Entry" at bounding box center [847, 343] width 36 height 11
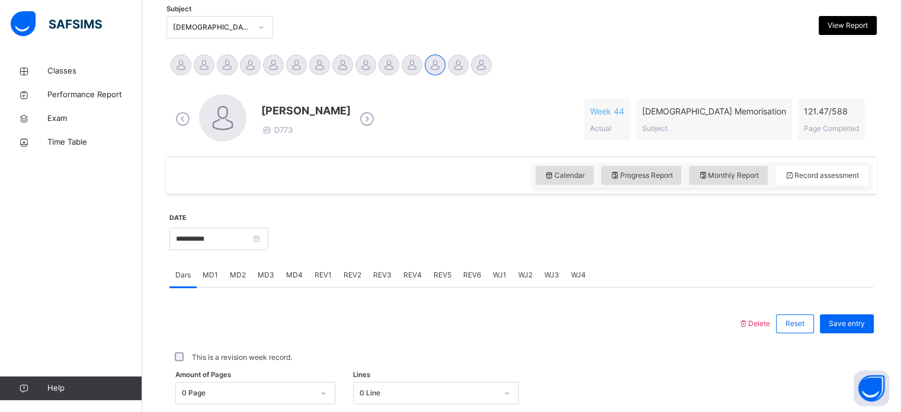
scroll to position [224, 0]
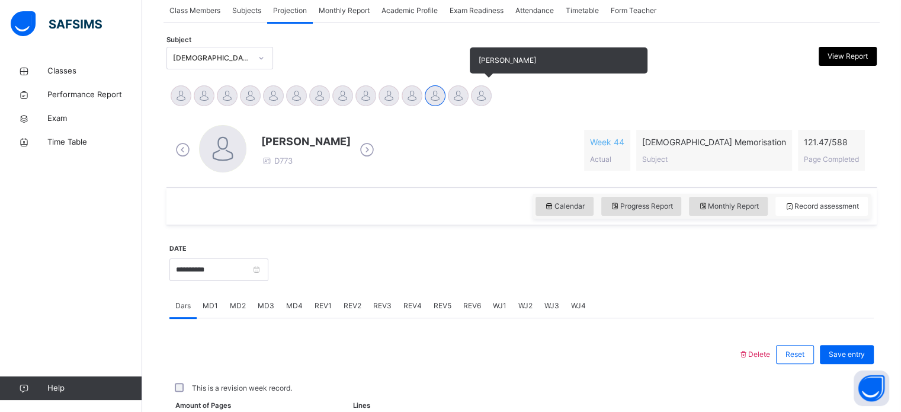
click at [478, 98] on div at bounding box center [481, 95] width 21 height 21
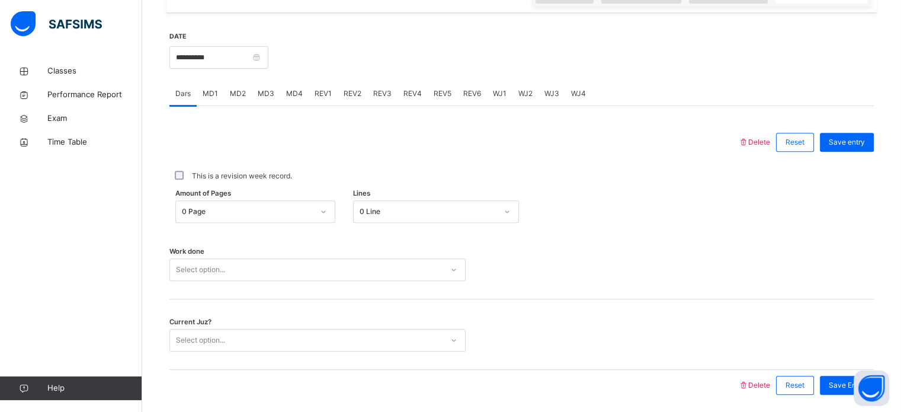
scroll to position [450, 0]
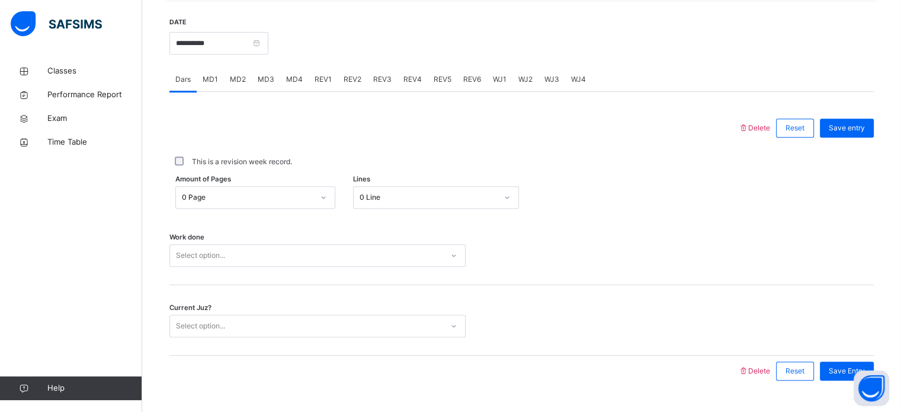
click at [359, 83] on div "REV2" at bounding box center [353, 80] width 30 height 24
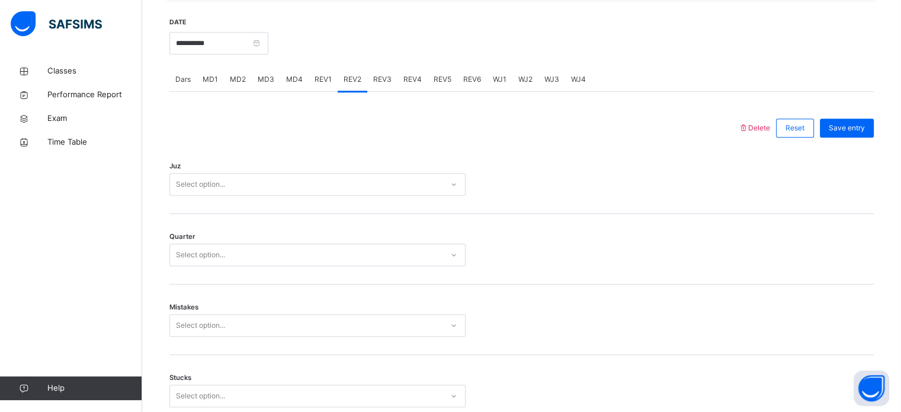
click at [326, 82] on span "REV1" at bounding box center [323, 79] width 17 height 11
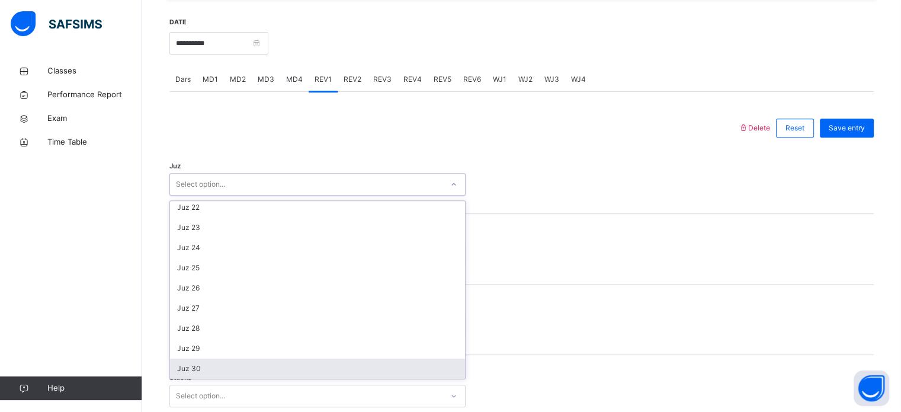
click at [213, 367] on div "Juz 30" at bounding box center [317, 368] width 295 height 20
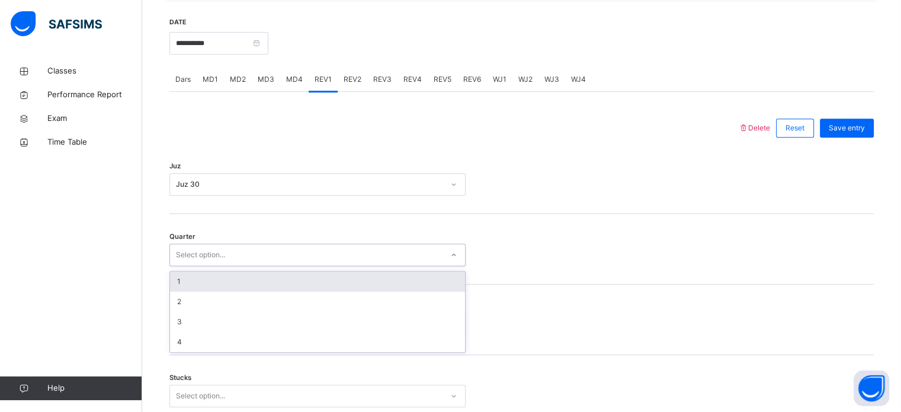
click at [223, 280] on div "1" at bounding box center [317, 281] width 295 height 20
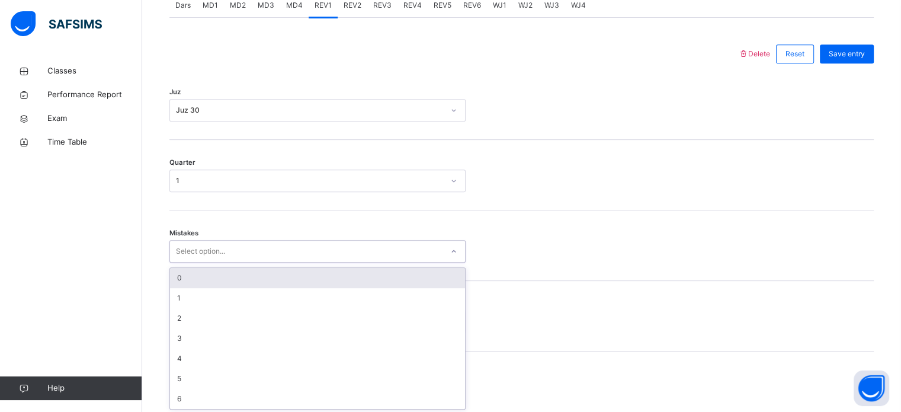
scroll to position [526, 0]
click at [233, 281] on div "0" at bounding box center [317, 276] width 295 height 20
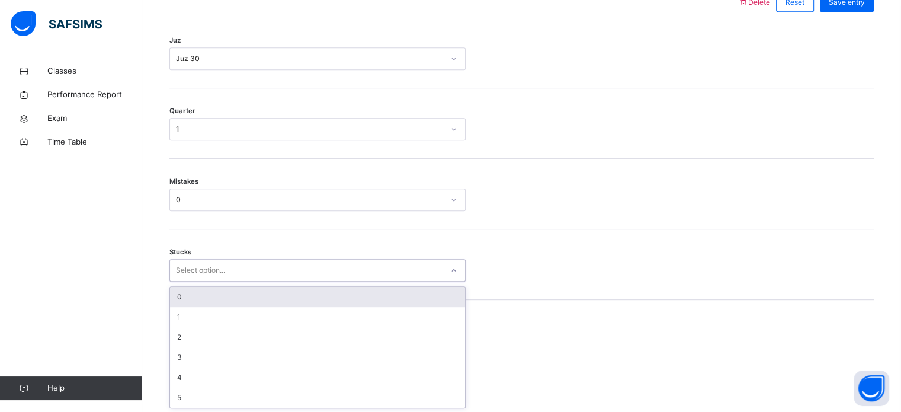
scroll to position [576, 0]
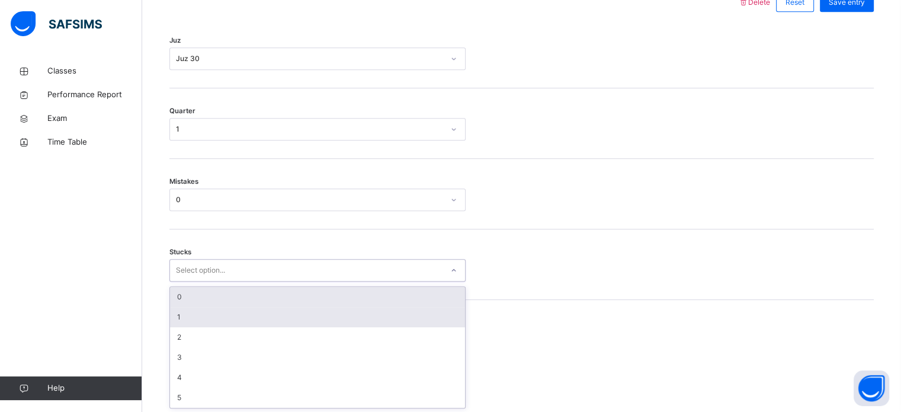
click at [230, 315] on div "1" at bounding box center [317, 317] width 295 height 20
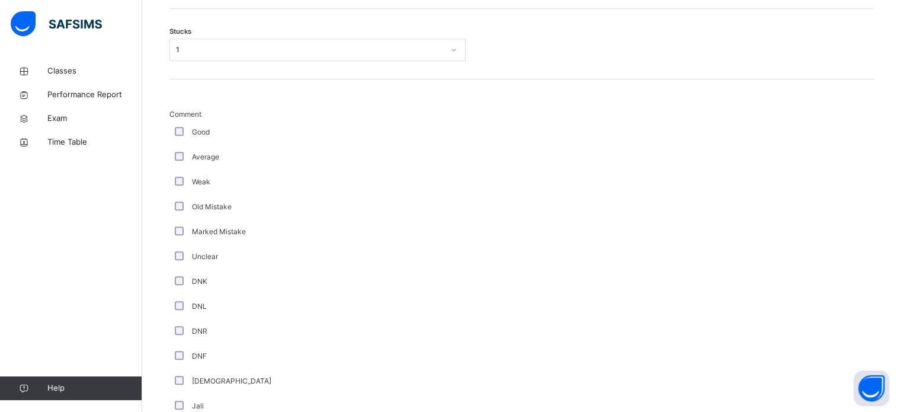
scroll to position [999, 0]
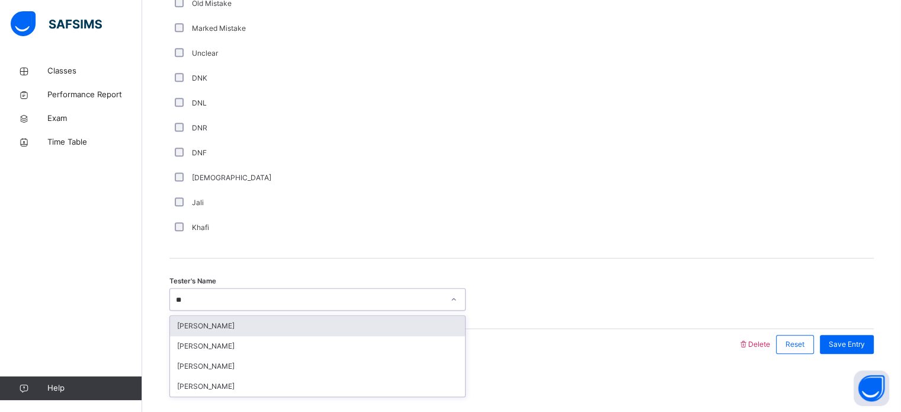
type input "***"
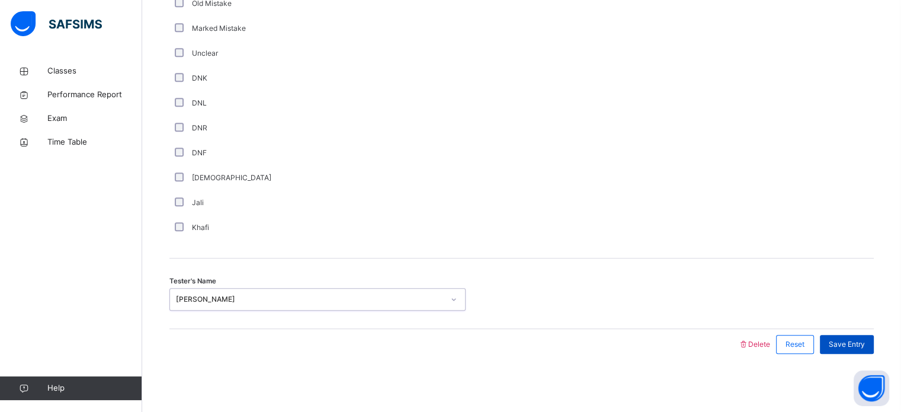
click at [851, 339] on span "Save Entry" at bounding box center [847, 344] width 36 height 11
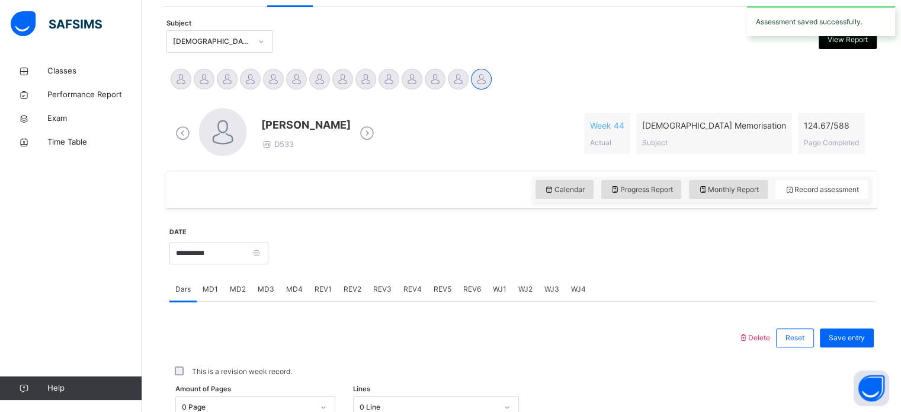
scroll to position [242, 0]
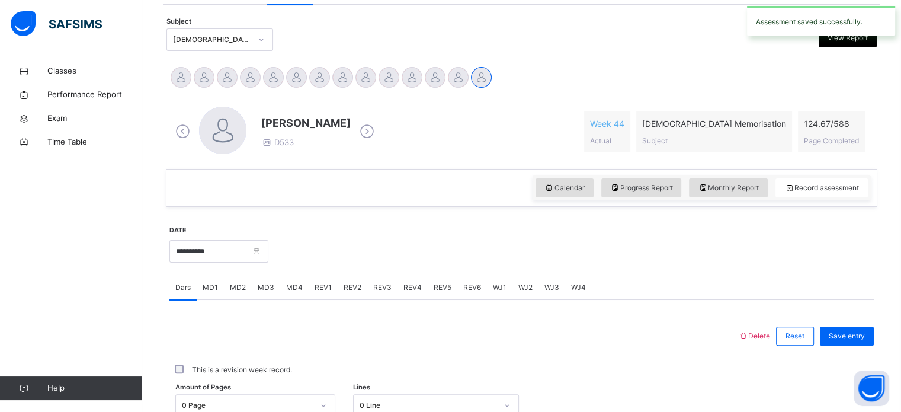
click at [351, 289] on span "REV2" at bounding box center [353, 287] width 18 height 11
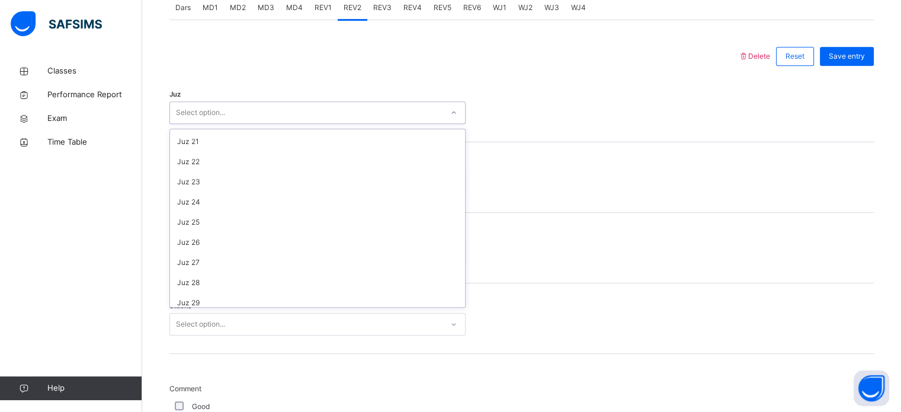
scroll to position [426, 0]
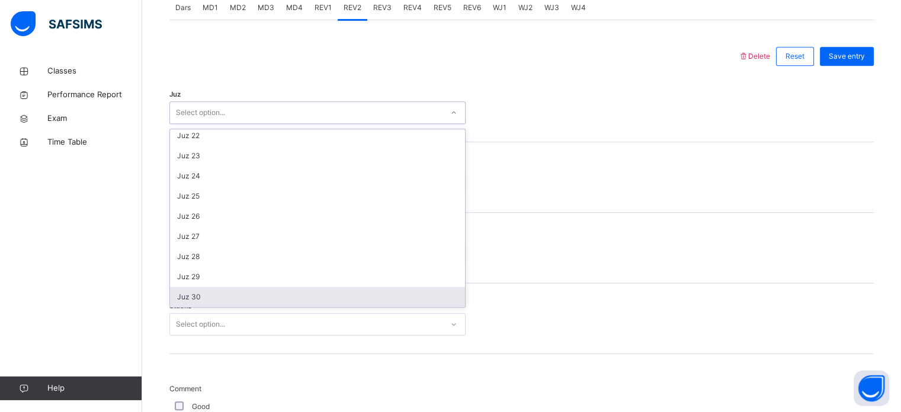
click at [216, 301] on div "Juz 30" at bounding box center [317, 297] width 295 height 20
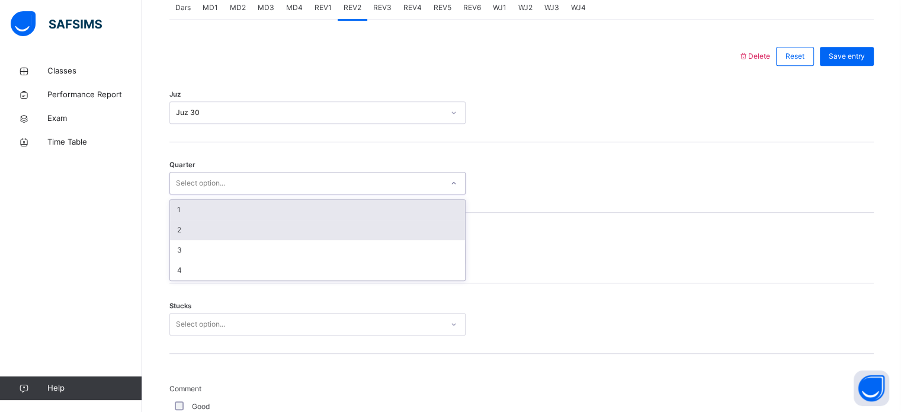
click at [216, 229] on div "2" at bounding box center [317, 230] width 295 height 20
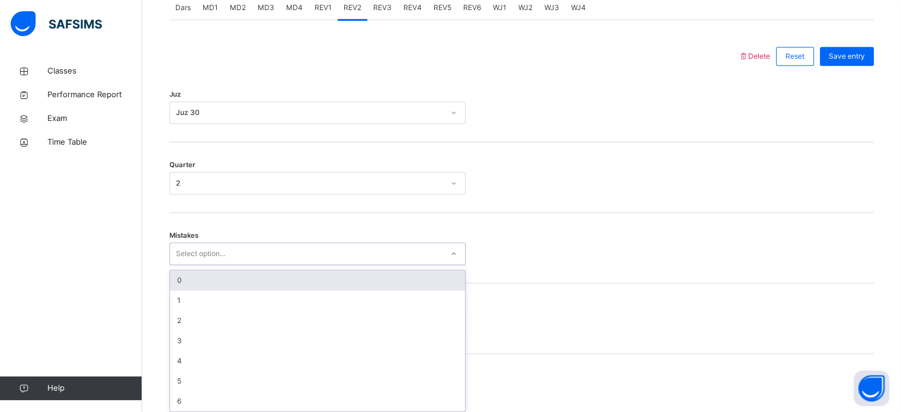
click at [207, 280] on div "0" at bounding box center [317, 280] width 295 height 20
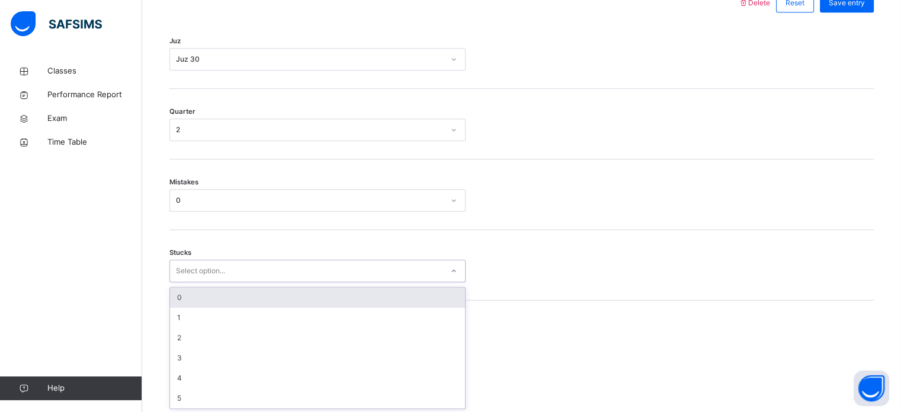
scroll to position [576, 0]
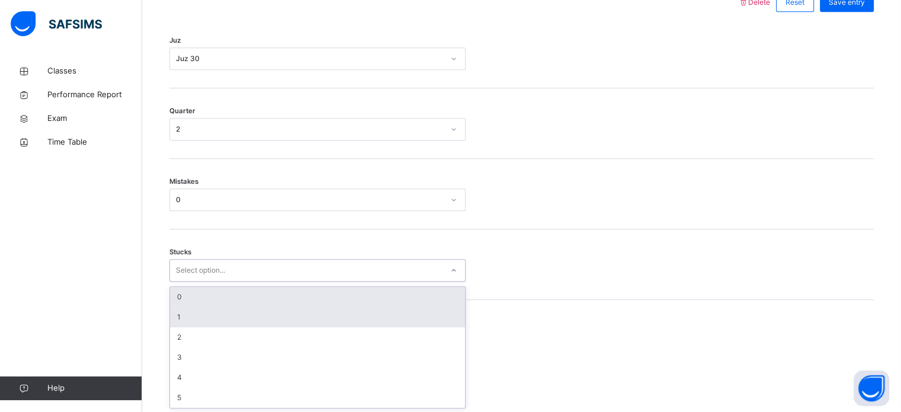
click at [209, 321] on div "1" at bounding box center [317, 317] width 295 height 20
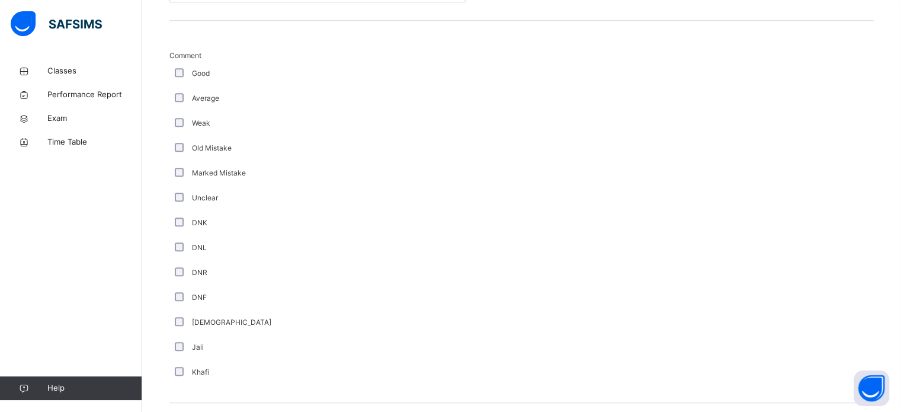
scroll to position [999, 0]
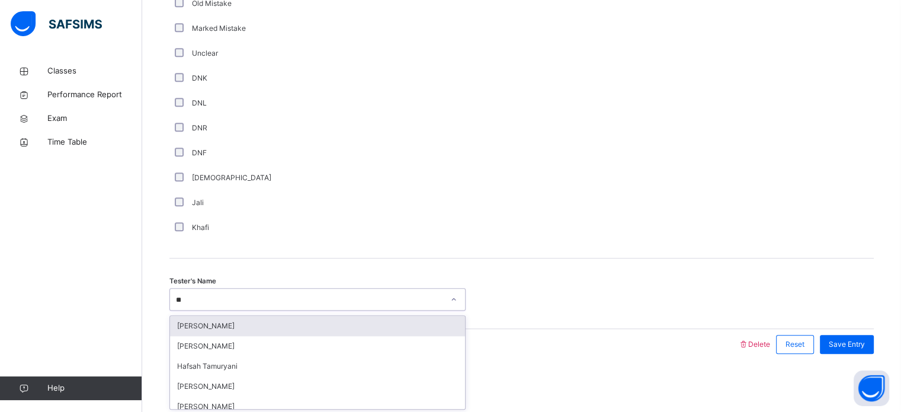
type input "***"
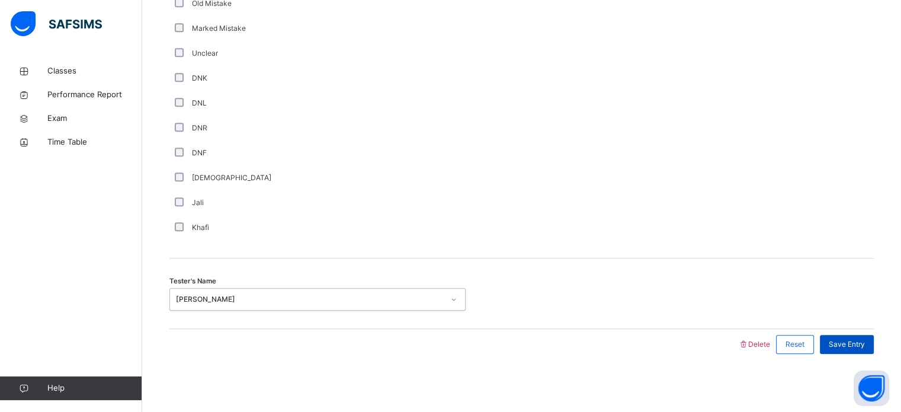
click at [853, 342] on span "Save Entry" at bounding box center [847, 344] width 36 height 11
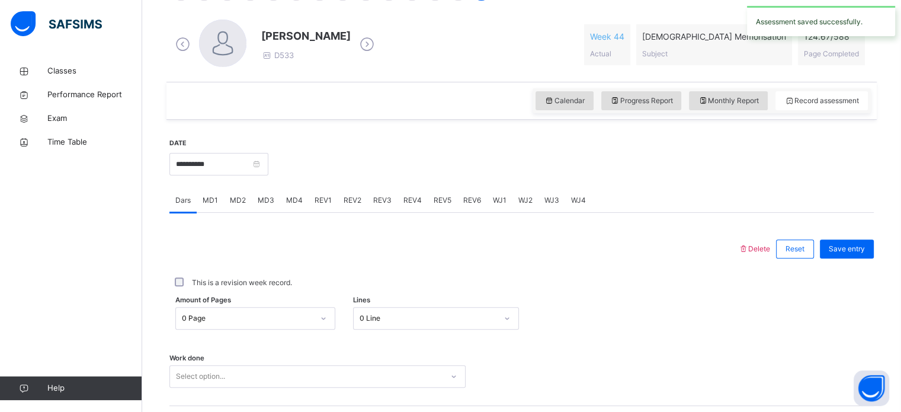
scroll to position [329, 0]
click at [268, 160] on input "**********" at bounding box center [218, 164] width 99 height 23
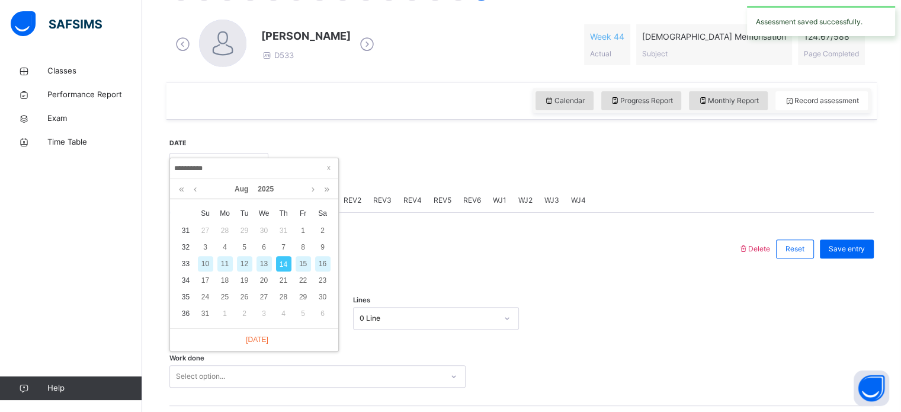
scroll to position [293, 0]
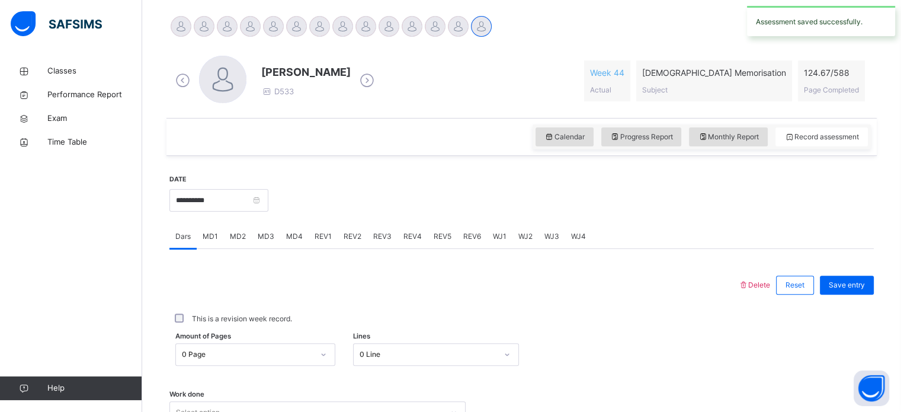
click at [429, 163] on div "**********" at bounding box center [521, 358] width 704 height 393
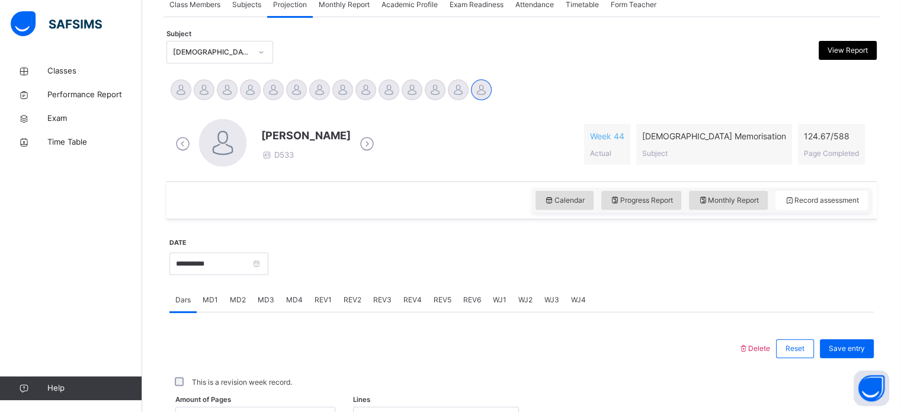
scroll to position [219, 0]
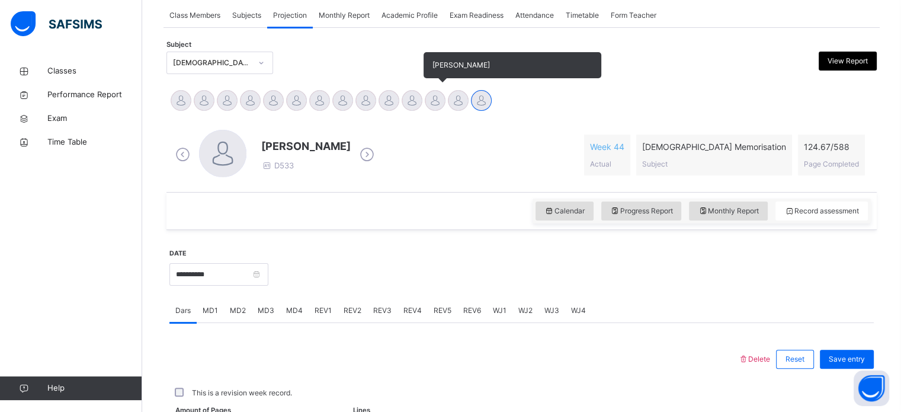
click at [429, 105] on div at bounding box center [435, 100] width 21 height 21
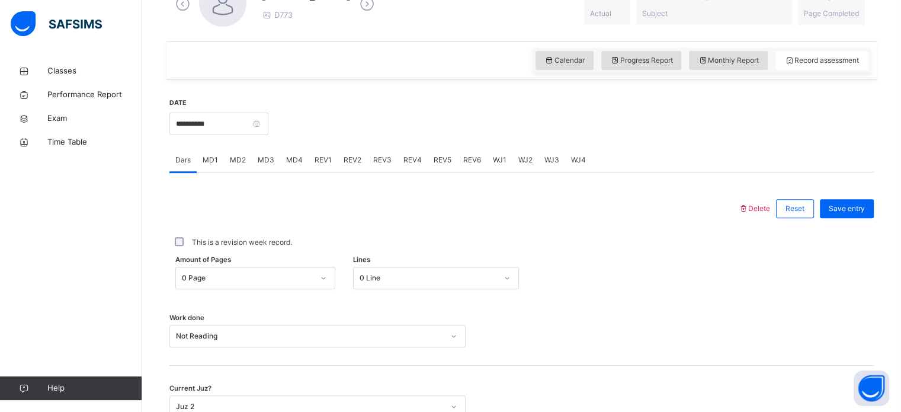
scroll to position [477, 0]
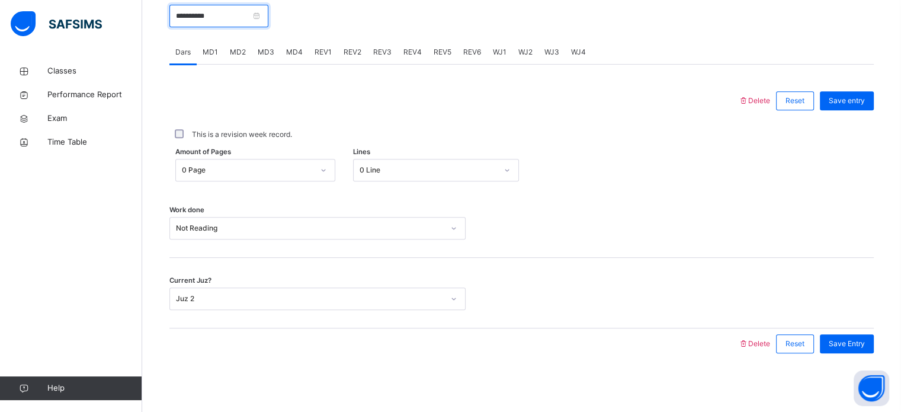
click at [268, 26] on input "**********" at bounding box center [218, 16] width 99 height 23
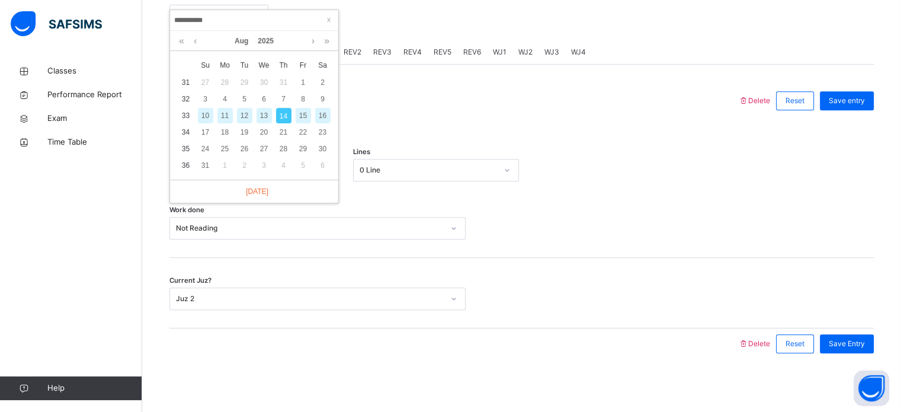
click at [275, 15] on input "**********" at bounding box center [254, 20] width 161 height 13
click at [415, 95] on div at bounding box center [453, 100] width 557 height 31
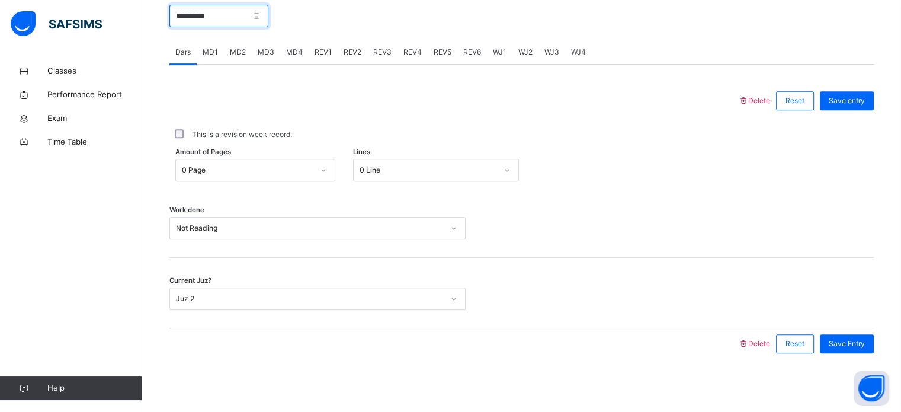
click at [268, 24] on input "**********" at bounding box center [218, 16] width 99 height 23
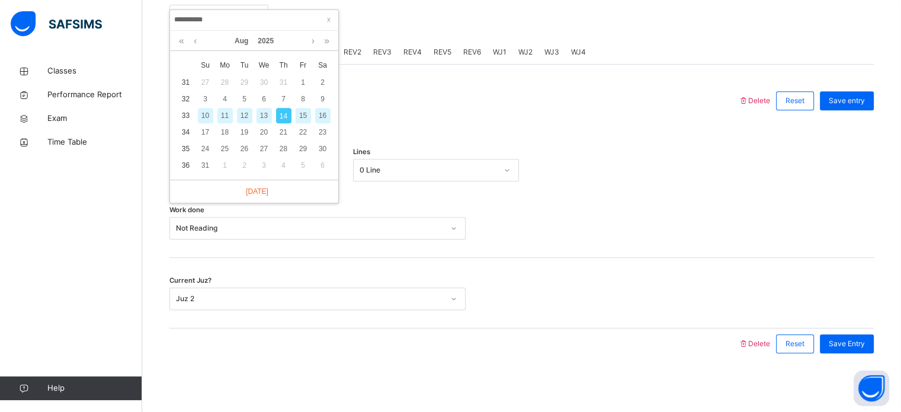
click at [265, 121] on div "13" at bounding box center [263, 115] width 15 height 15
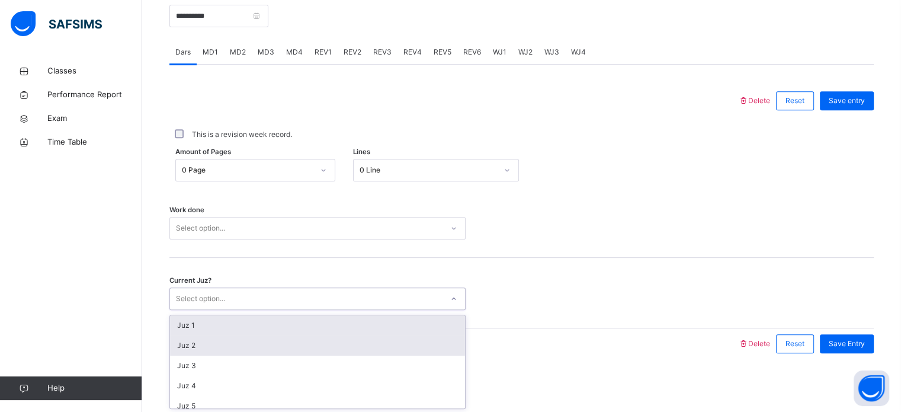
click at [243, 339] on div "Juz 2" at bounding box center [317, 345] width 295 height 20
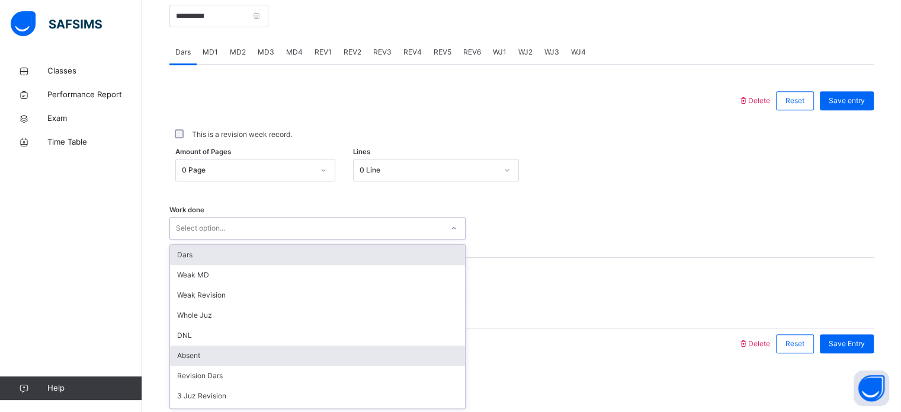
click at [240, 351] on div "Absent" at bounding box center [317, 355] width 295 height 20
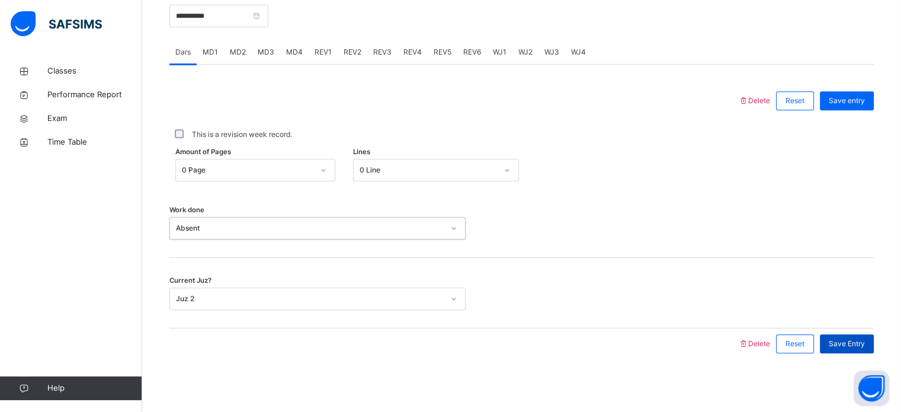
click at [860, 351] on div "Save Entry" at bounding box center [847, 343] width 54 height 19
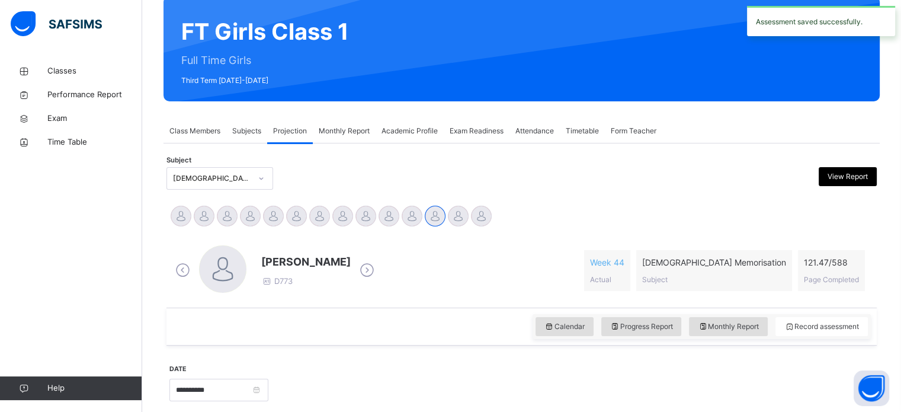
scroll to position [0, 0]
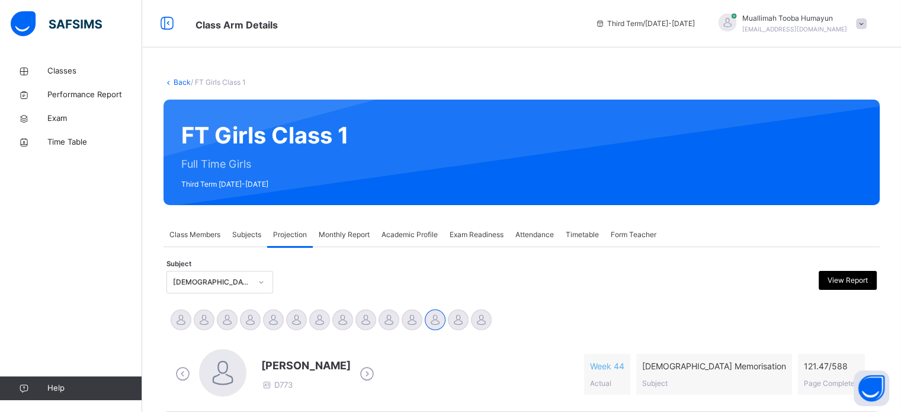
click at [5, 398] on link "Help" at bounding box center [71, 388] width 142 height 24
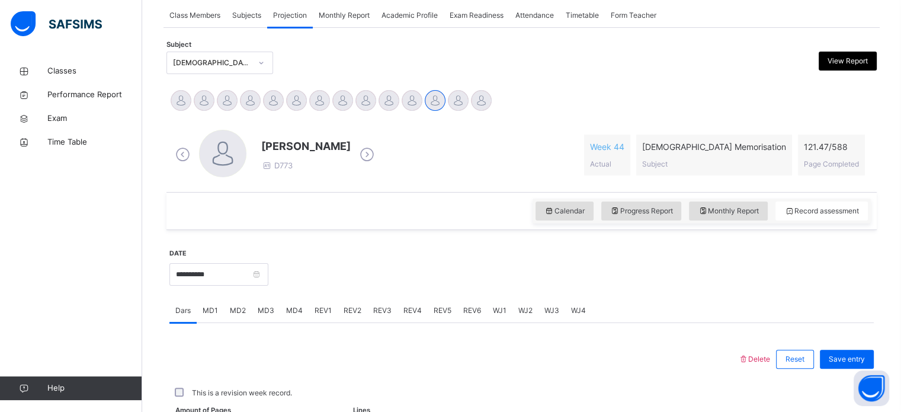
scroll to position [220, 0]
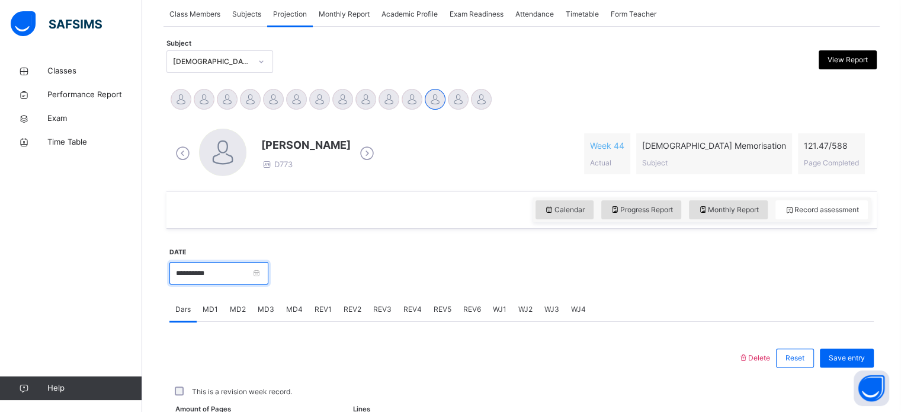
click at [268, 268] on input "**********" at bounding box center [218, 273] width 99 height 23
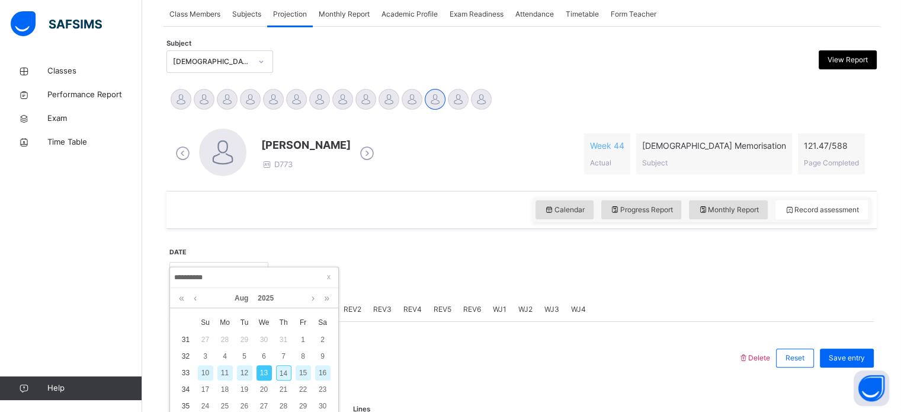
click at [276, 374] on div "14" at bounding box center [283, 372] width 15 height 15
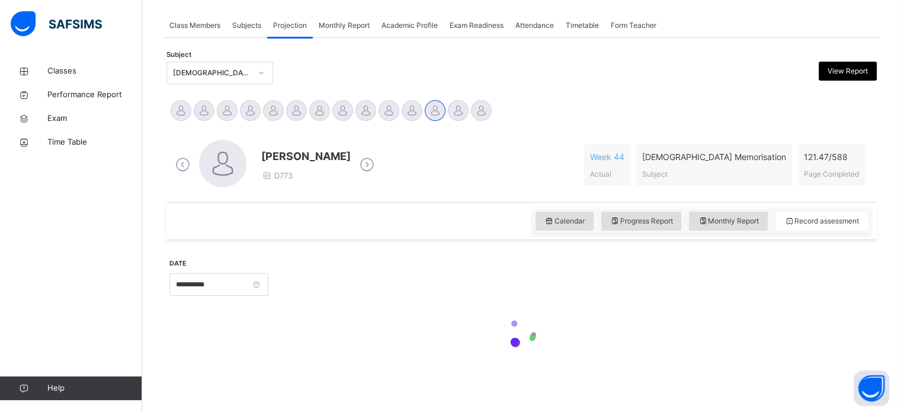
type input "**********"
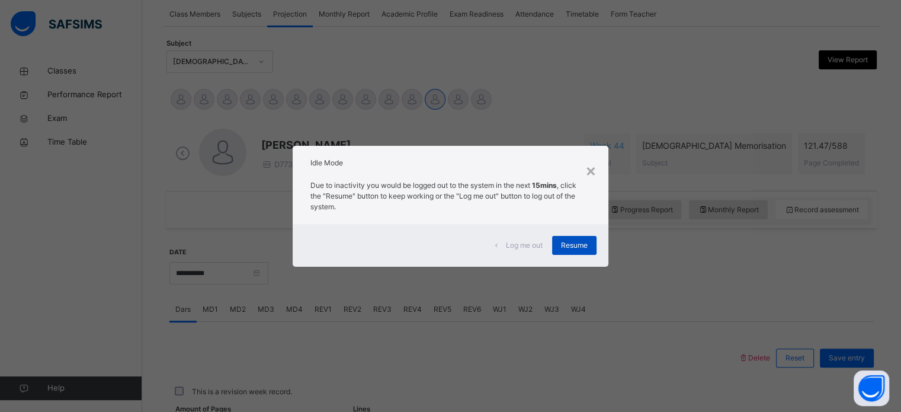
click at [581, 243] on span "Resume" at bounding box center [574, 245] width 27 height 11
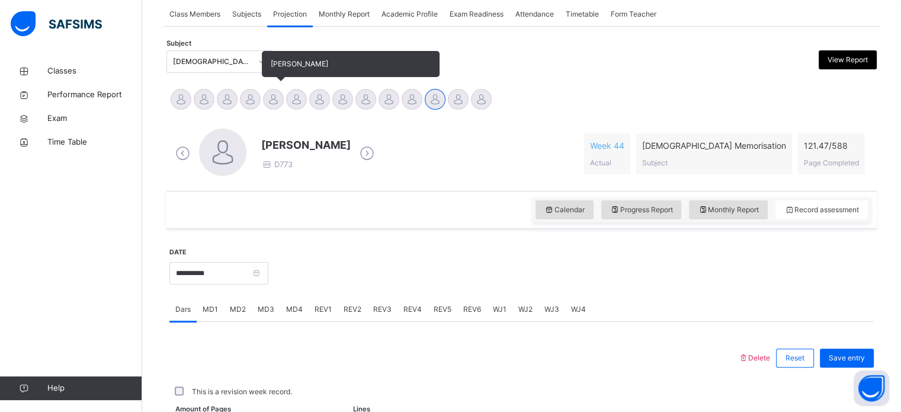
click at [275, 93] on div at bounding box center [273, 99] width 21 height 21
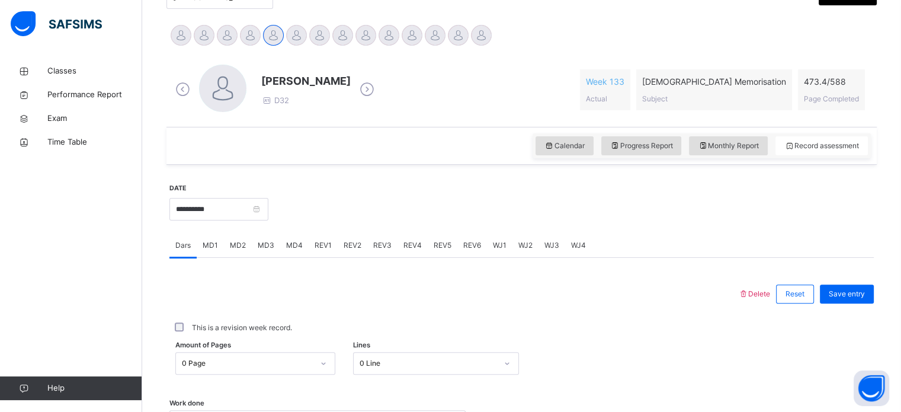
scroll to position [286, 0]
click at [588, 241] on div "WJ4" at bounding box center [578, 244] width 27 height 24
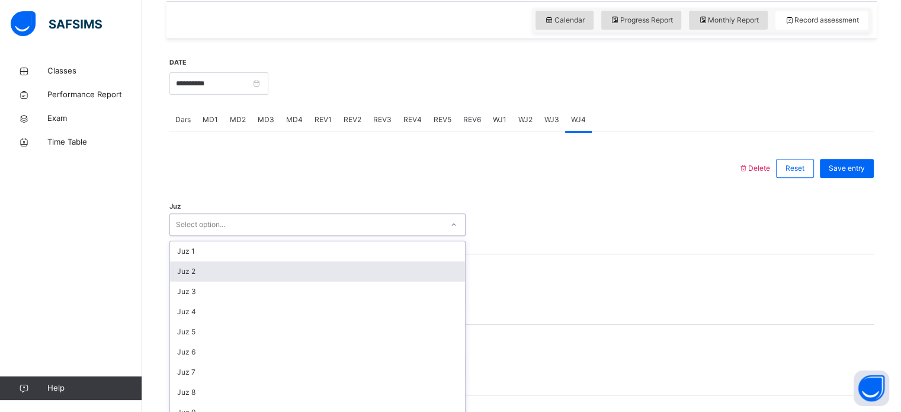
click at [315, 236] on div "option Juz 2 focused, 2 of 30. 30 results available. Use Up and Down to choose …" at bounding box center [317, 224] width 296 height 23
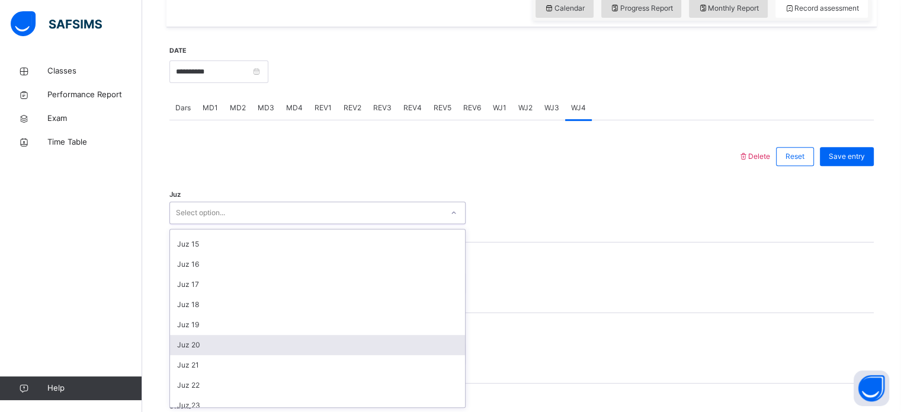
scroll to position [310, 0]
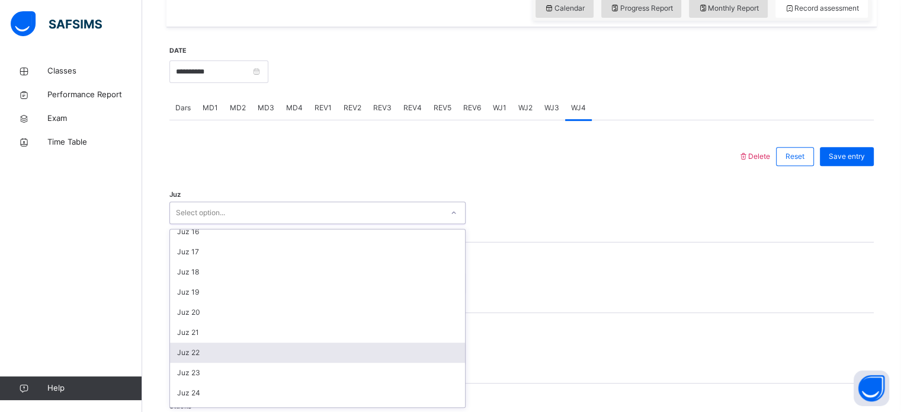
click at [222, 354] on div "Juz 22" at bounding box center [317, 352] width 295 height 20
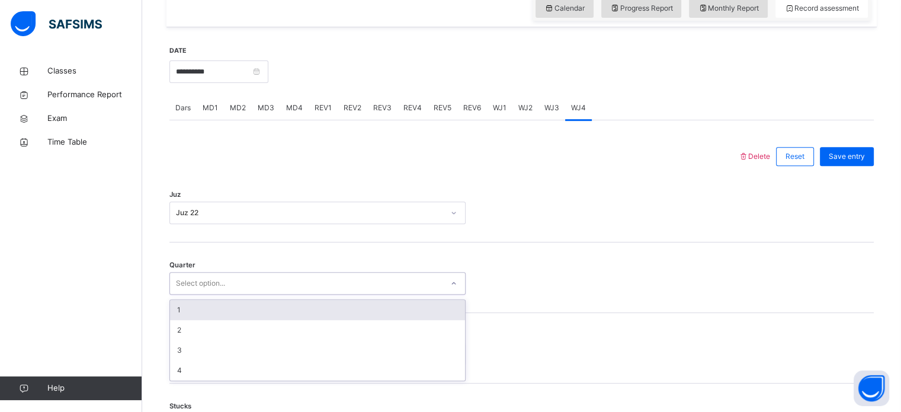
click at [227, 280] on div "Select option..." at bounding box center [306, 283] width 272 height 18
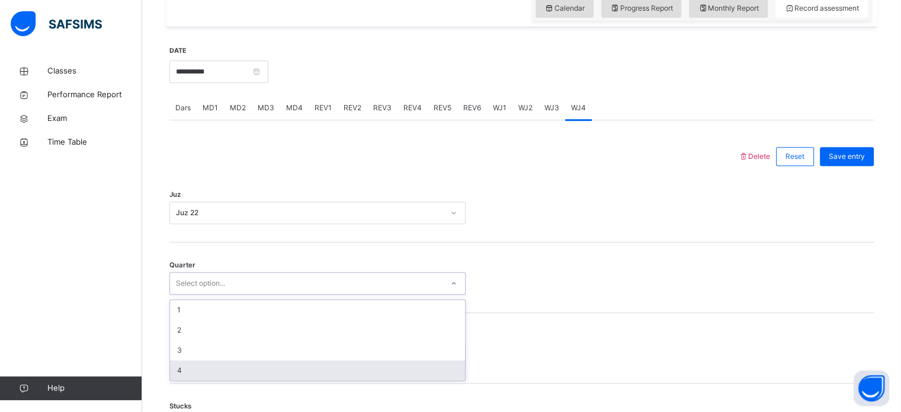
click at [192, 370] on div "4" at bounding box center [317, 370] width 295 height 20
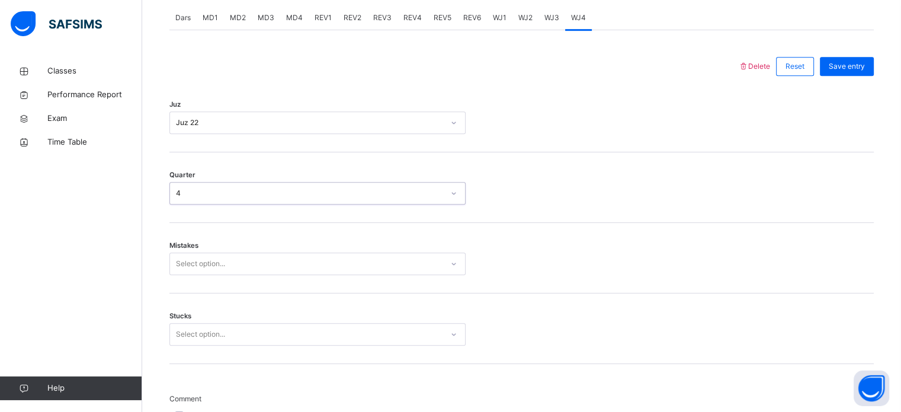
scroll to position [514, 0]
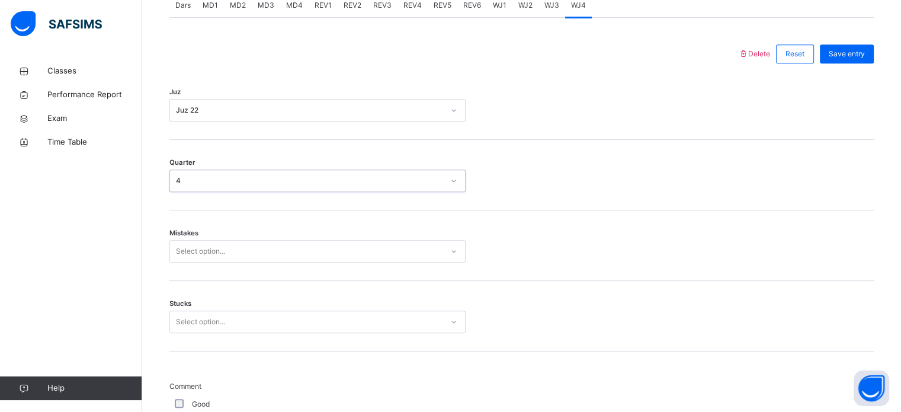
click at [251, 258] on div "Select option..." at bounding box center [317, 251] width 296 height 23
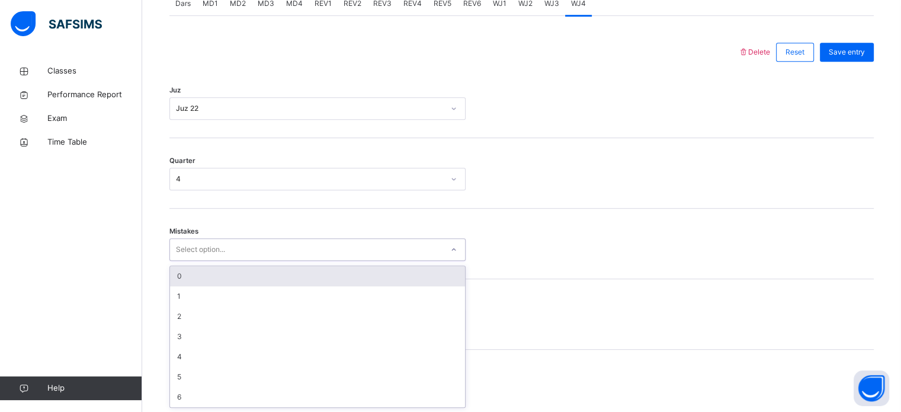
click at [204, 276] on div "0" at bounding box center [317, 276] width 295 height 20
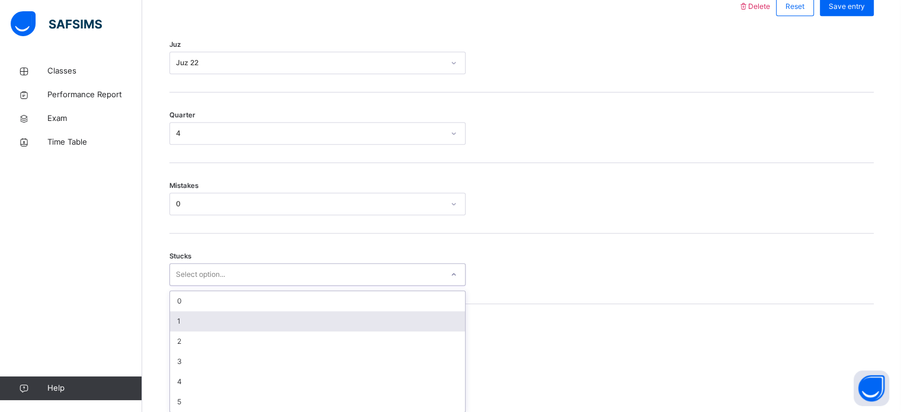
click at [203, 286] on div "option 1 focused, 2 of 6. 6 results available. Use Up and Down to choose option…" at bounding box center [317, 274] width 296 height 23
click at [203, 319] on div "1" at bounding box center [317, 317] width 295 height 20
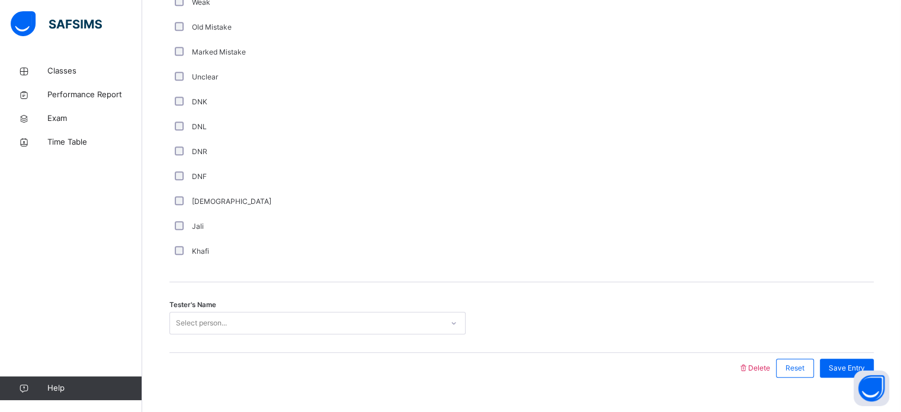
scroll to position [999, 0]
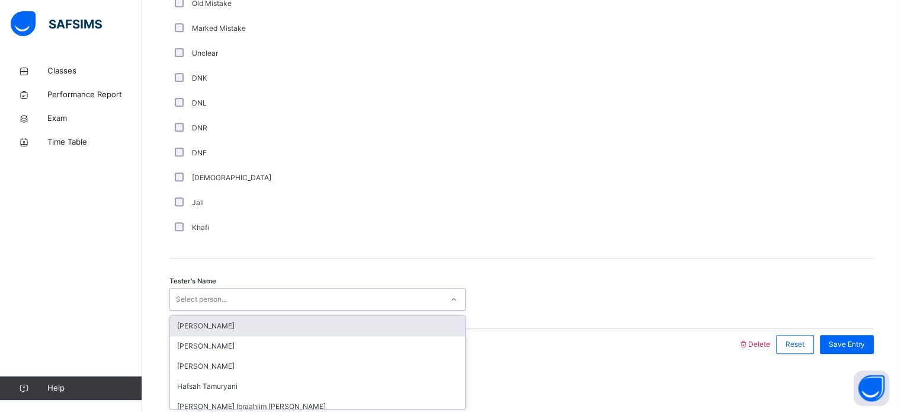
click at [274, 293] on div "Select person..." at bounding box center [306, 299] width 272 height 18
type input "***"
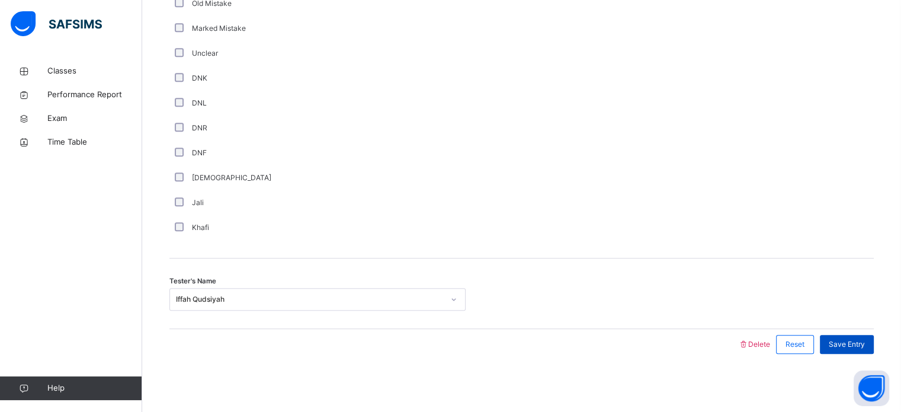
click at [861, 340] on span "Save Entry" at bounding box center [847, 344] width 36 height 11
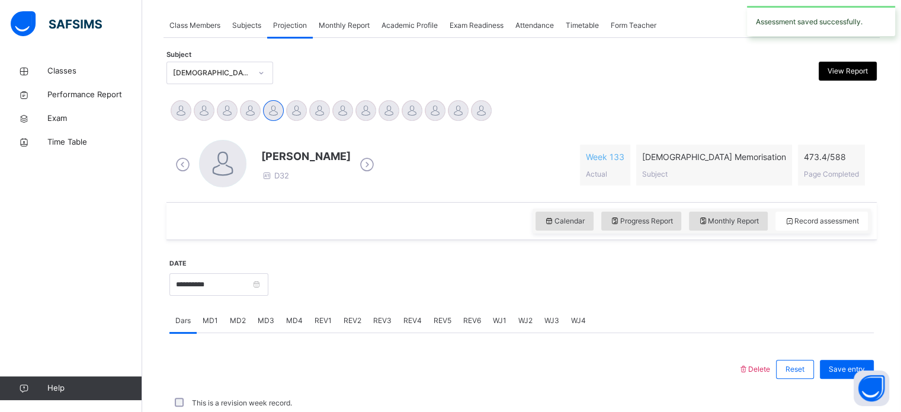
scroll to position [477, 0]
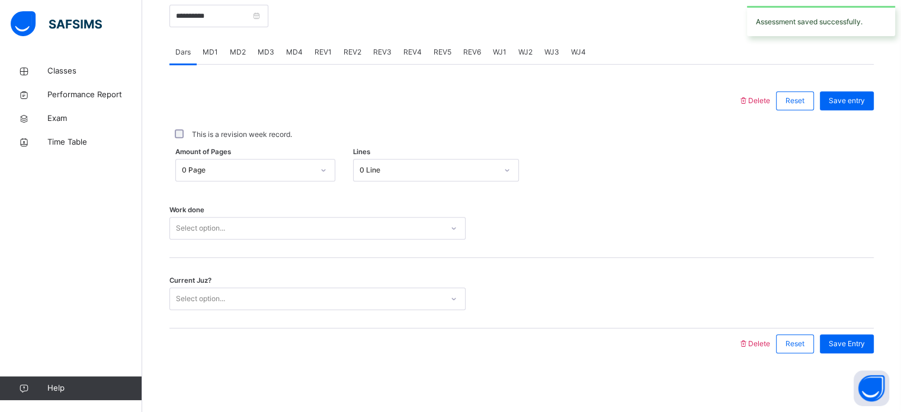
click at [312, 52] on div "REV1" at bounding box center [323, 52] width 29 height 24
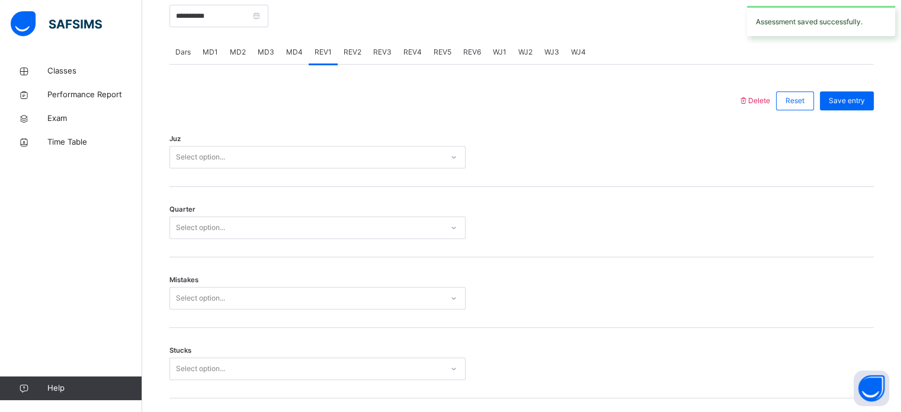
scroll to position [999, 0]
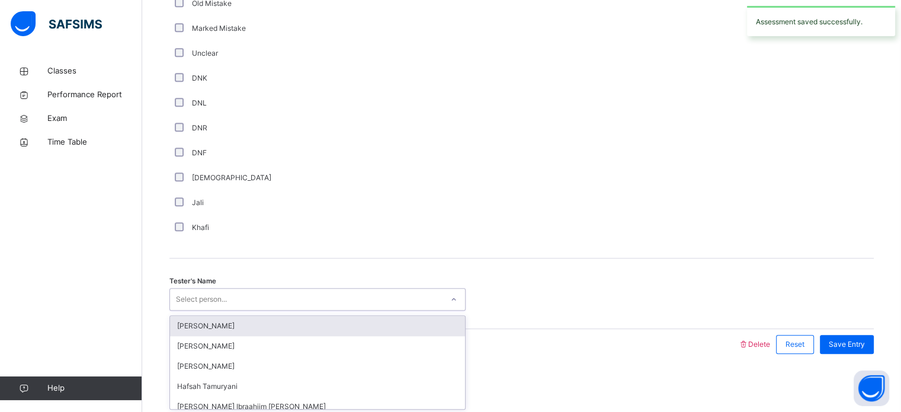
click at [228, 293] on div "Select person..." at bounding box center [306, 299] width 272 height 18
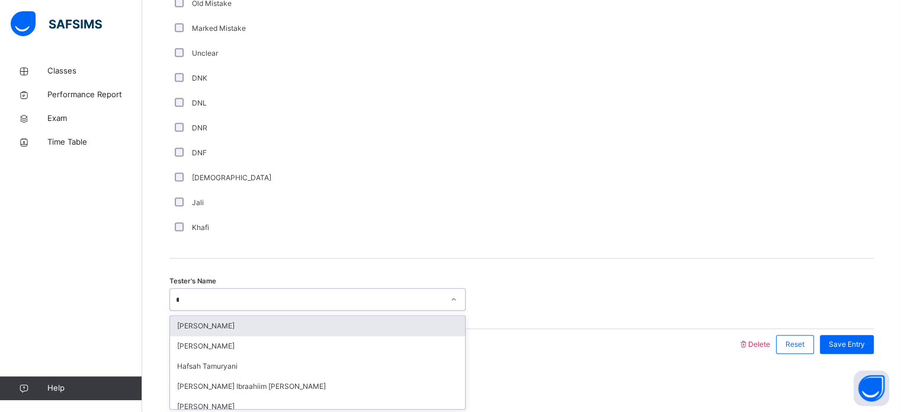
type input "***"
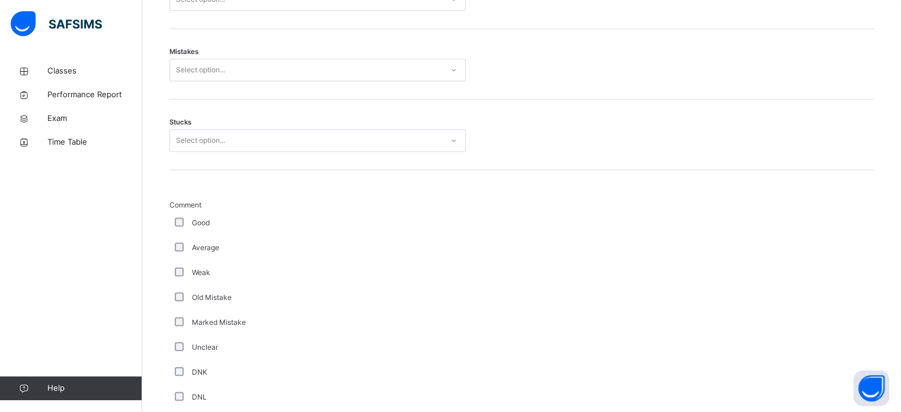
scroll to position [702, 0]
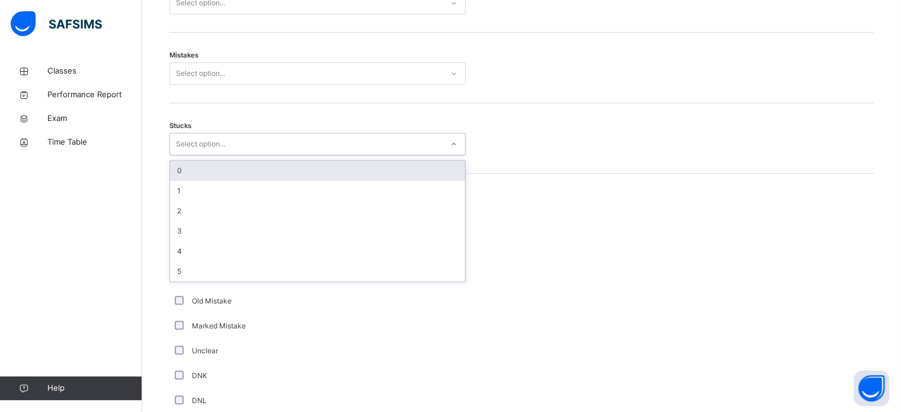
click at [225, 146] on div "Select option..." at bounding box center [200, 144] width 49 height 23
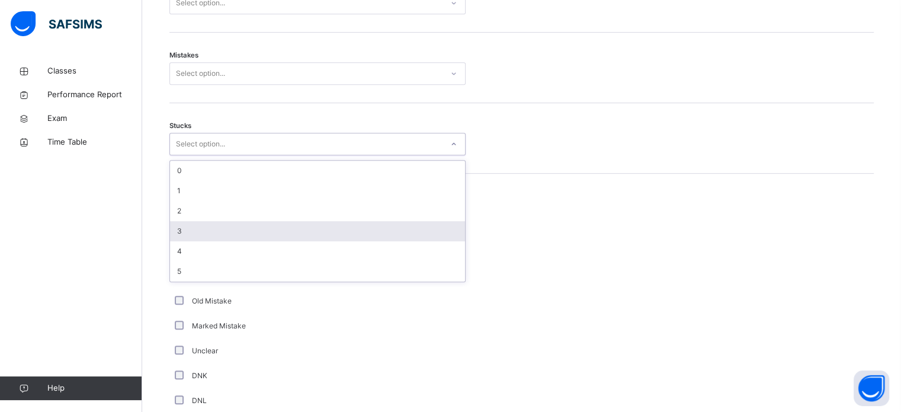
click at [193, 222] on div "3" at bounding box center [317, 231] width 295 height 20
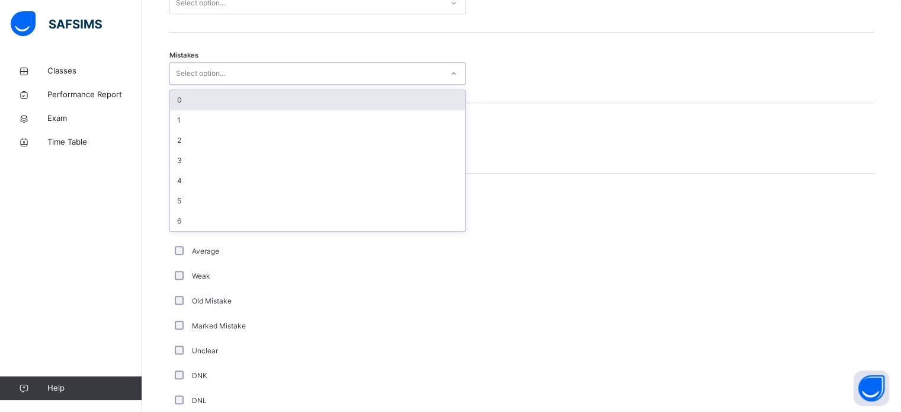
click at [217, 63] on div "Select option..." at bounding box center [200, 73] width 49 height 23
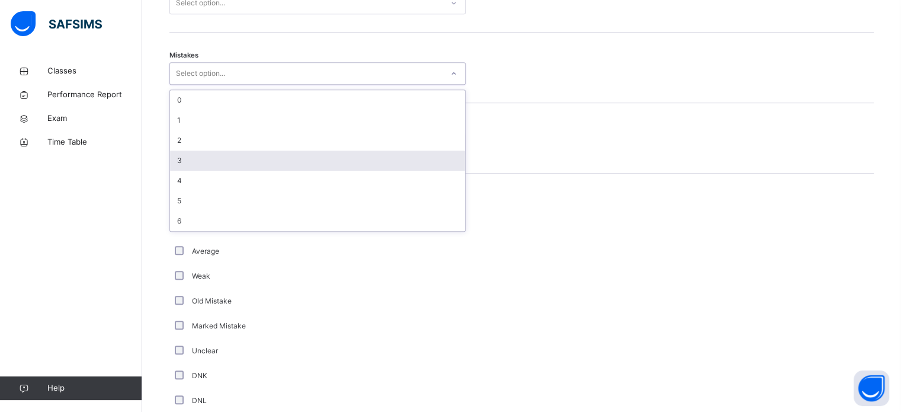
click at [191, 159] on div "3" at bounding box center [317, 160] width 295 height 20
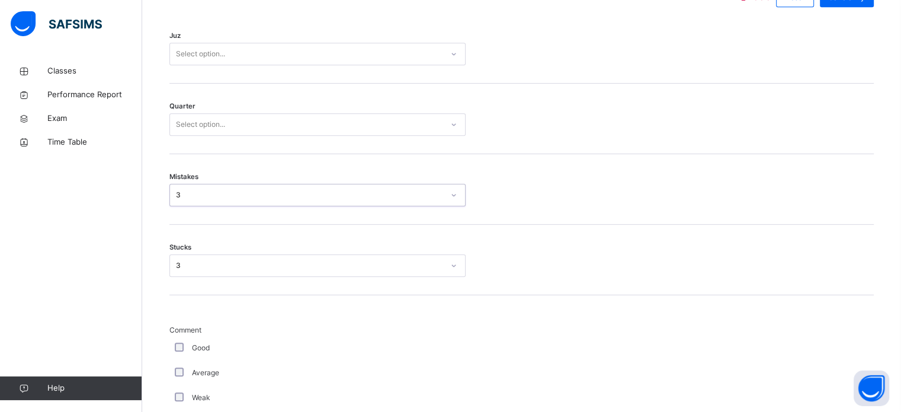
scroll to position [557, 0]
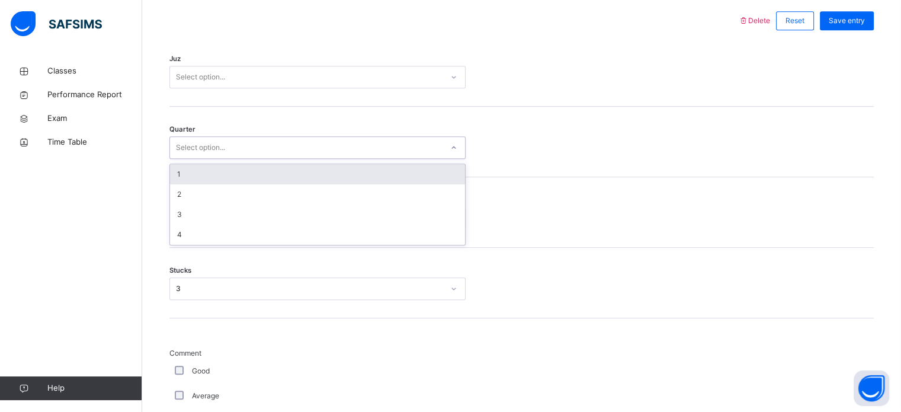
click at [197, 146] on div "Select option..." at bounding box center [200, 147] width 49 height 23
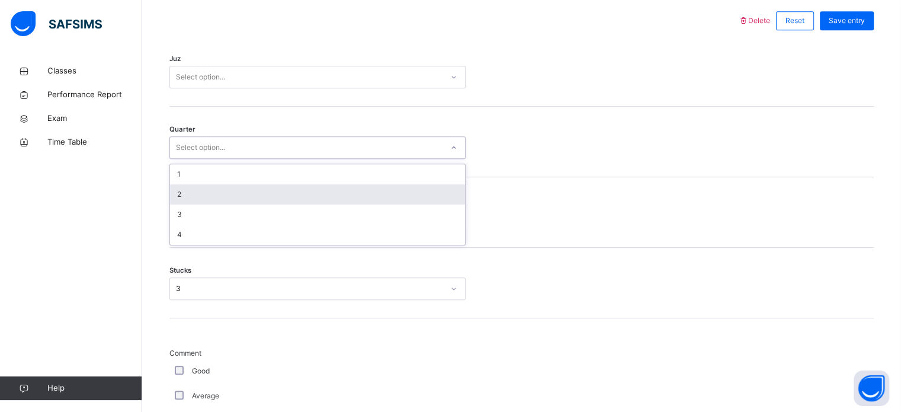
click at [194, 194] on div "2" at bounding box center [317, 194] width 295 height 20
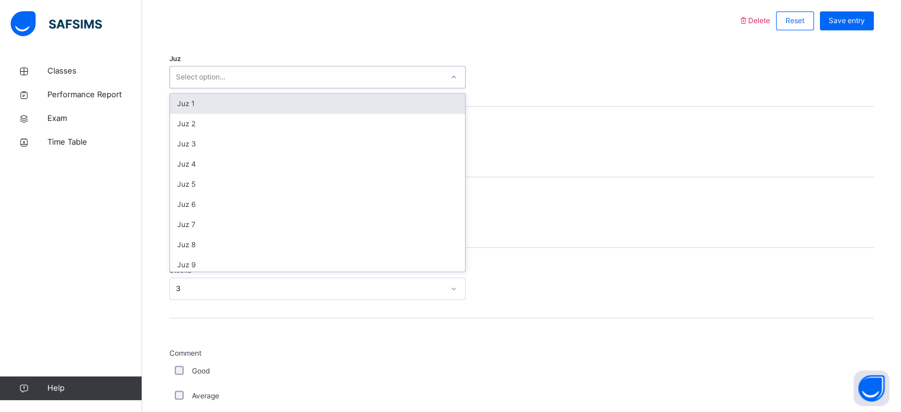
click at [244, 77] on div "Select option..." at bounding box center [306, 77] width 272 height 18
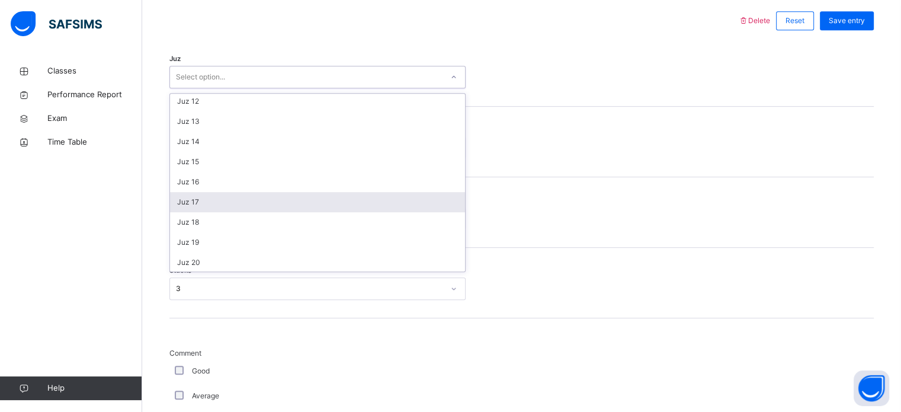
scroll to position [261, 0]
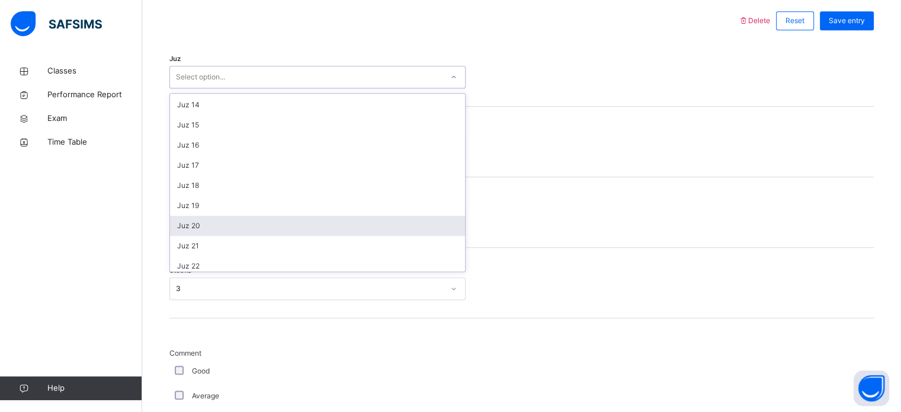
click at [211, 216] on div "Juz 20" at bounding box center [317, 226] width 295 height 20
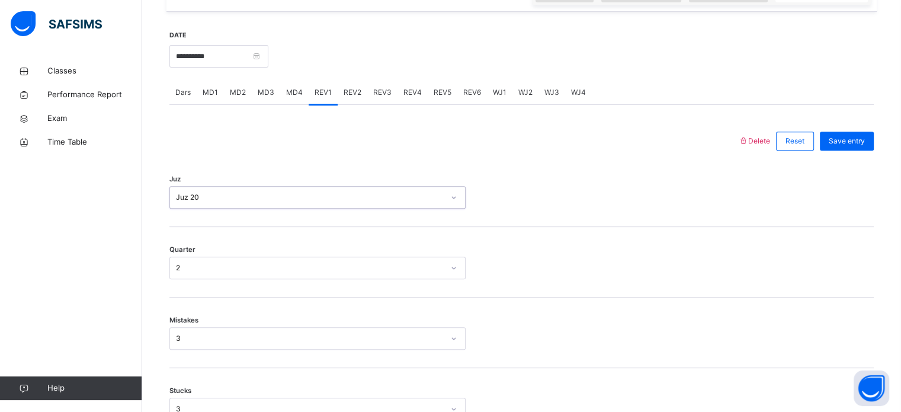
scroll to position [435, 0]
click at [864, 136] on div "Save entry" at bounding box center [847, 142] width 54 height 19
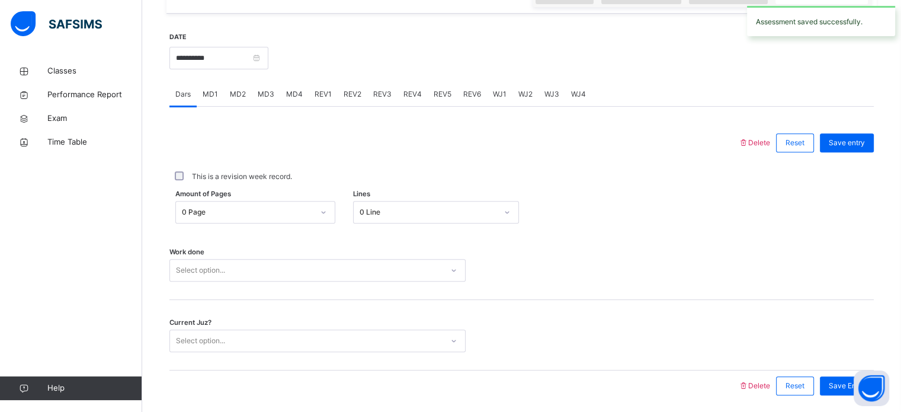
click at [353, 92] on span "REV2" at bounding box center [353, 94] width 18 height 11
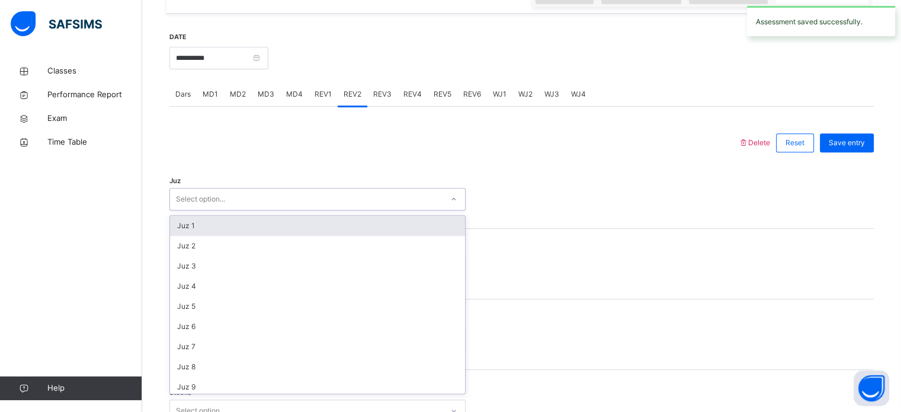
click at [298, 196] on div "Select option..." at bounding box center [306, 199] width 272 height 18
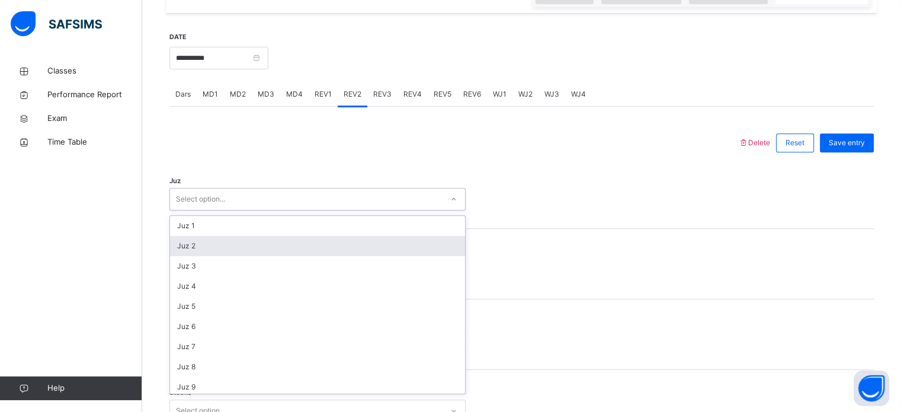
click at [243, 246] on div "Juz 2" at bounding box center [317, 246] width 295 height 20
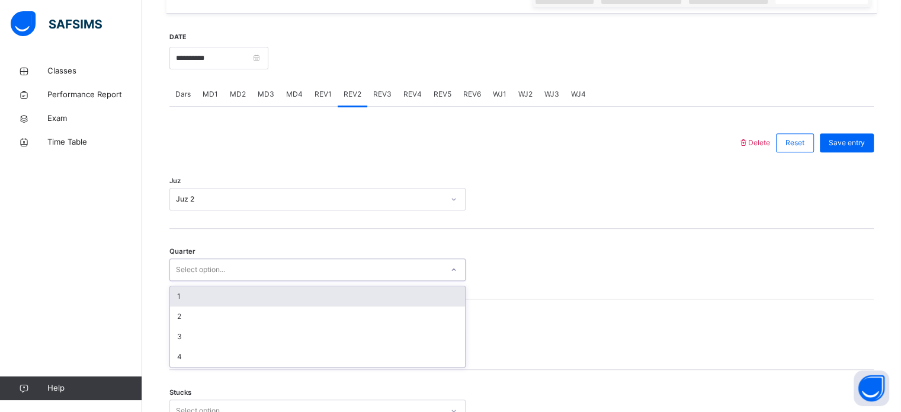
click at [193, 277] on div "Select option..." at bounding box center [200, 269] width 49 height 23
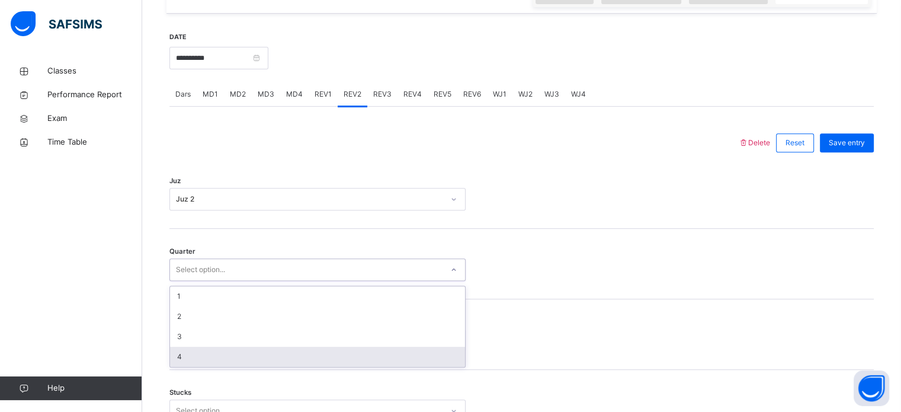
click at [196, 352] on div "4" at bounding box center [317, 357] width 295 height 20
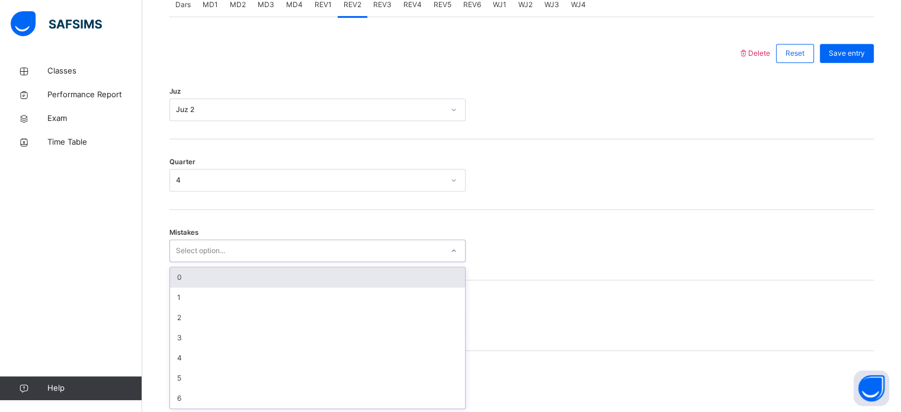
scroll to position [526, 0]
click at [233, 253] on div "Select option..." at bounding box center [306, 249] width 272 height 18
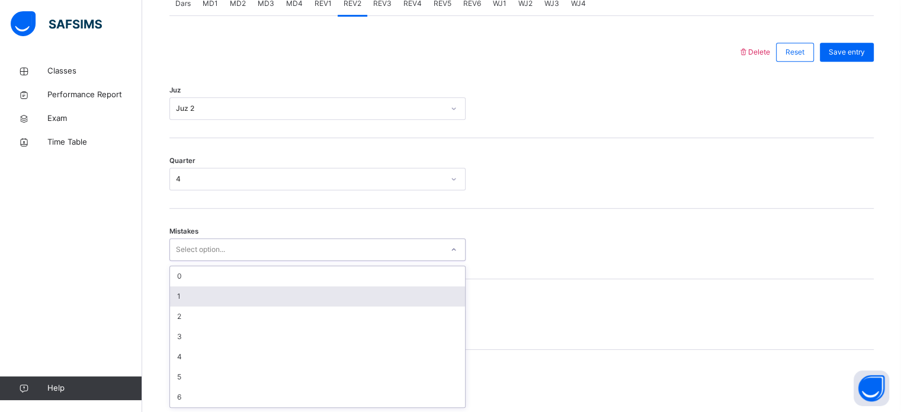
click at [200, 291] on div "1" at bounding box center [317, 296] width 295 height 20
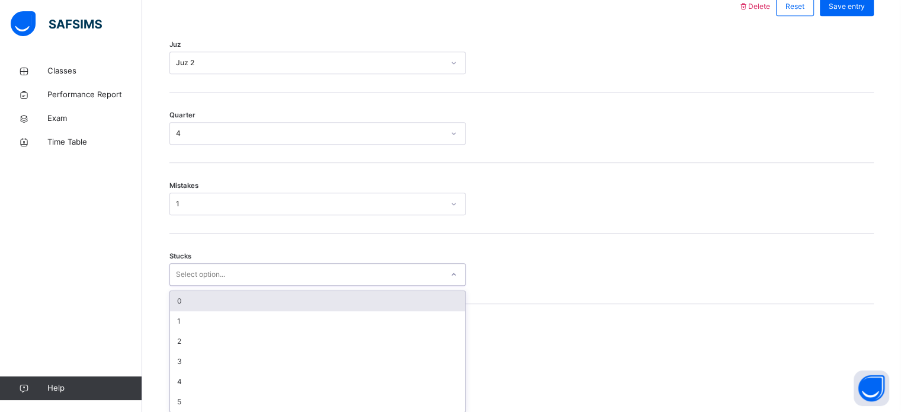
click at [217, 286] on div "option 0 focused, 1 of 6. 6 results available. Use Up and Down to choose option…" at bounding box center [317, 274] width 296 height 23
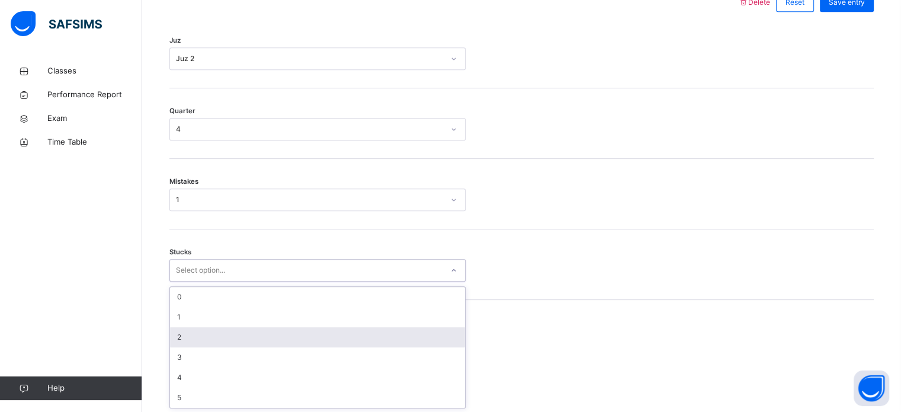
click at [215, 332] on div "2" at bounding box center [317, 337] width 295 height 20
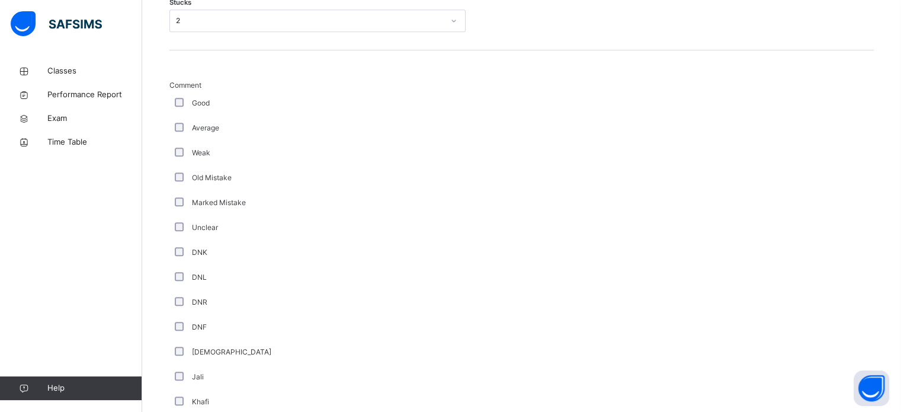
scroll to position [999, 0]
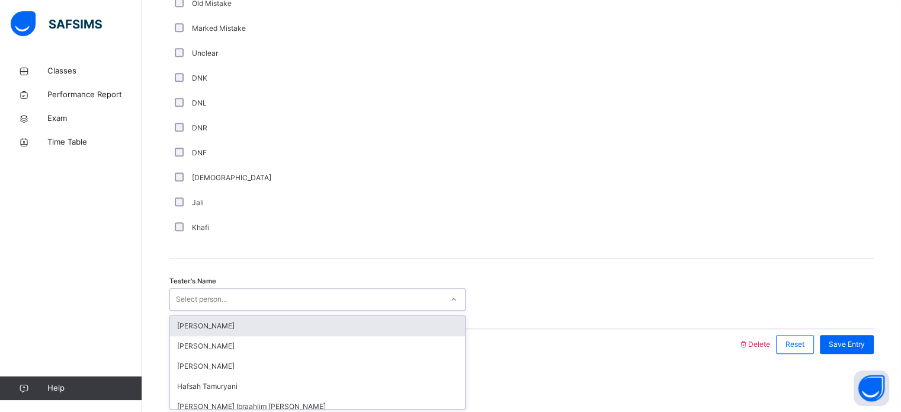
click at [232, 303] on div "Select person..." at bounding box center [306, 299] width 272 height 18
type input "***"
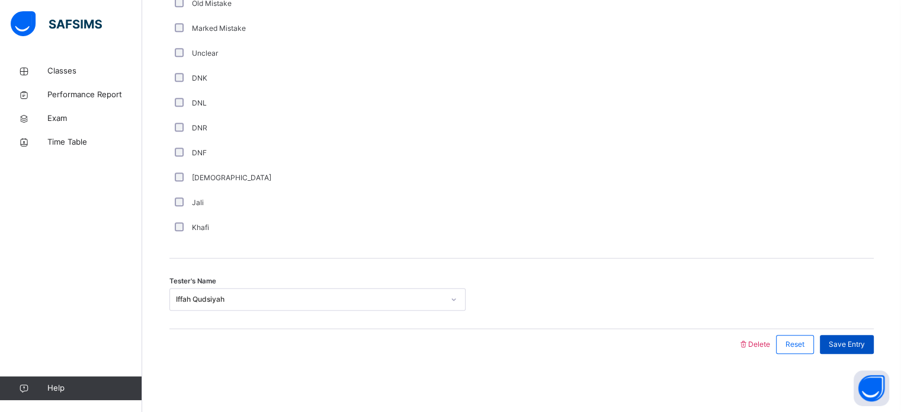
click at [865, 347] on span "Save Entry" at bounding box center [847, 344] width 36 height 11
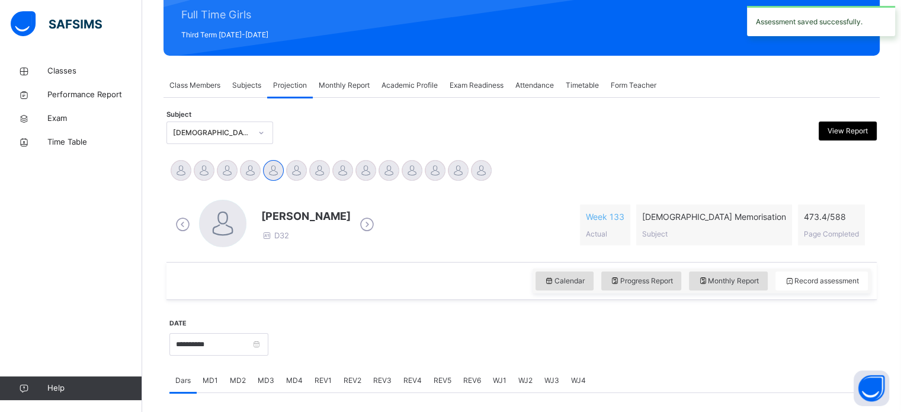
scroll to position [143, 0]
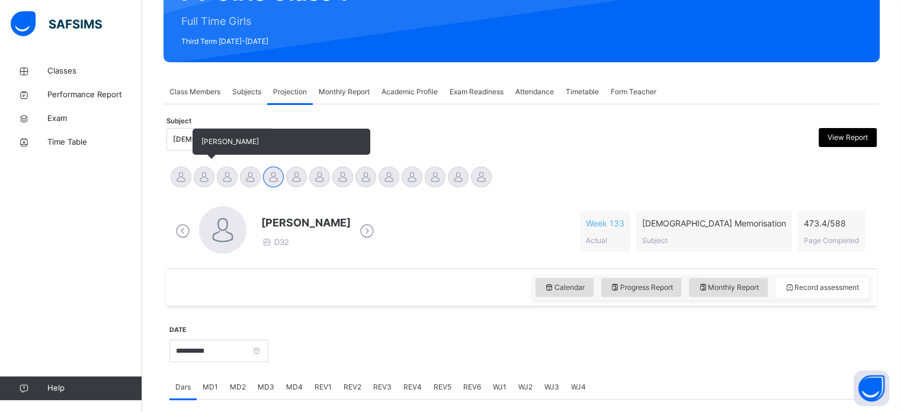
click at [200, 179] on div at bounding box center [204, 176] width 21 height 21
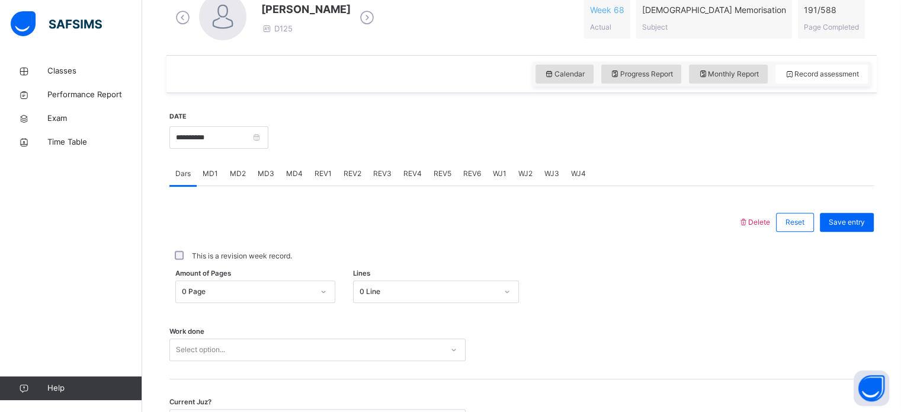
scroll to position [397, 0]
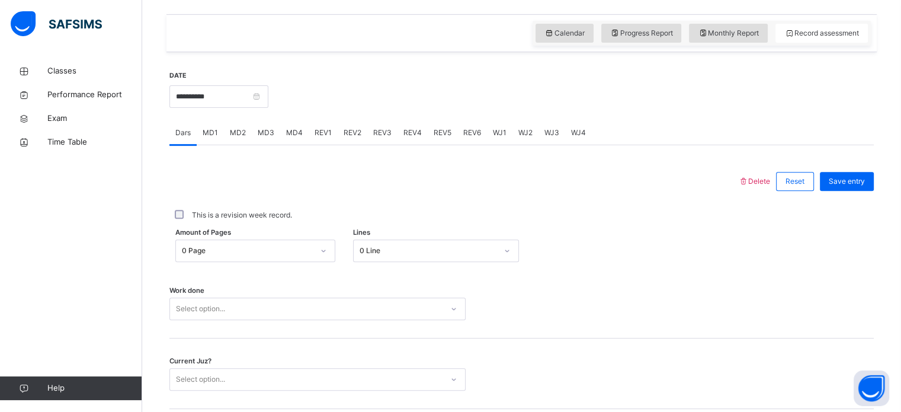
click at [315, 143] on div "REV1" at bounding box center [323, 133] width 29 height 24
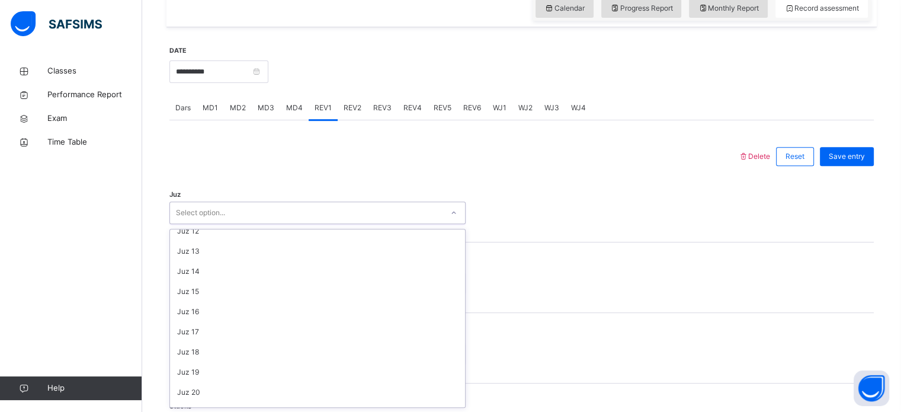
scroll to position [426, 0]
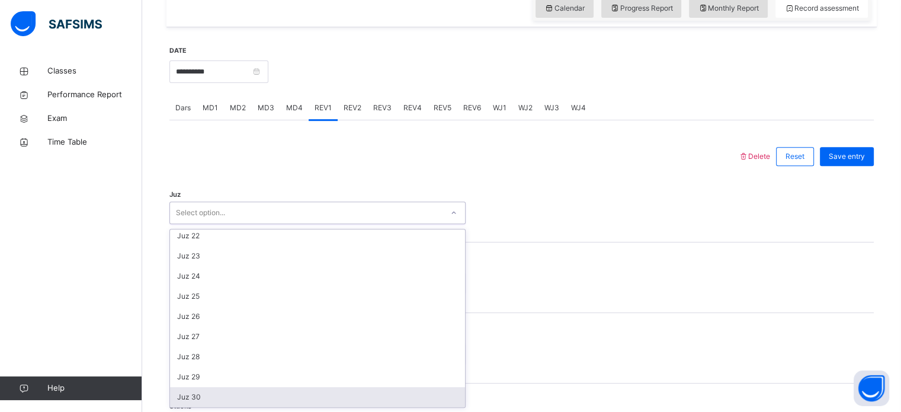
click at [214, 398] on div "Juz 30" at bounding box center [317, 397] width 295 height 20
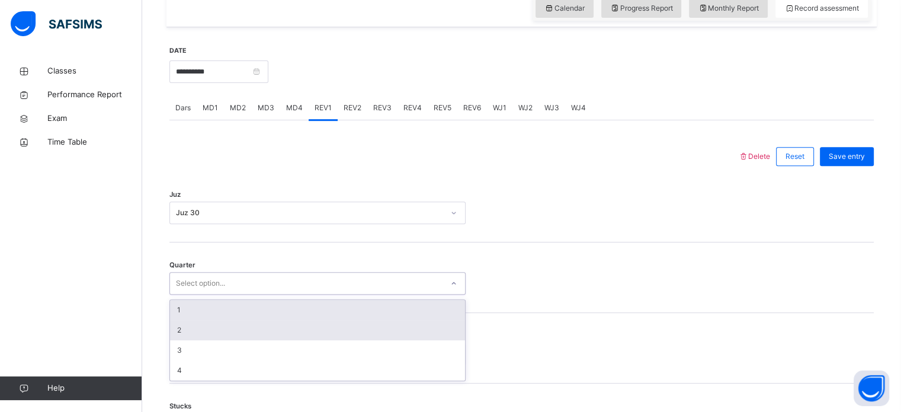
click at [220, 325] on div "2" at bounding box center [317, 330] width 295 height 20
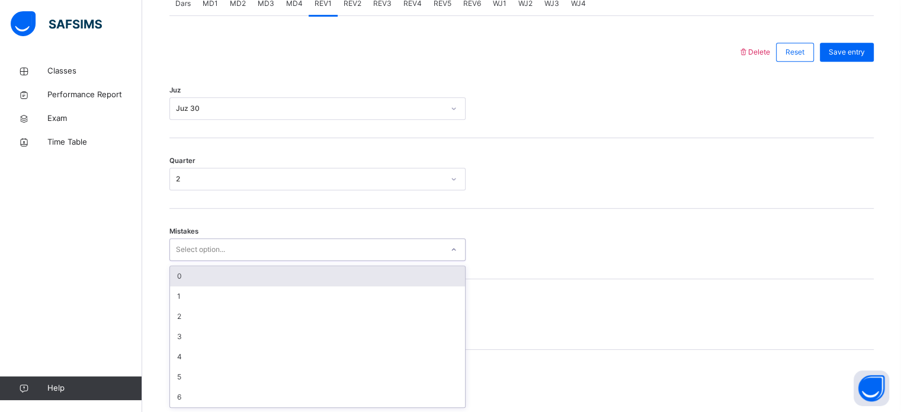
click at [235, 280] on div "0" at bounding box center [317, 276] width 295 height 20
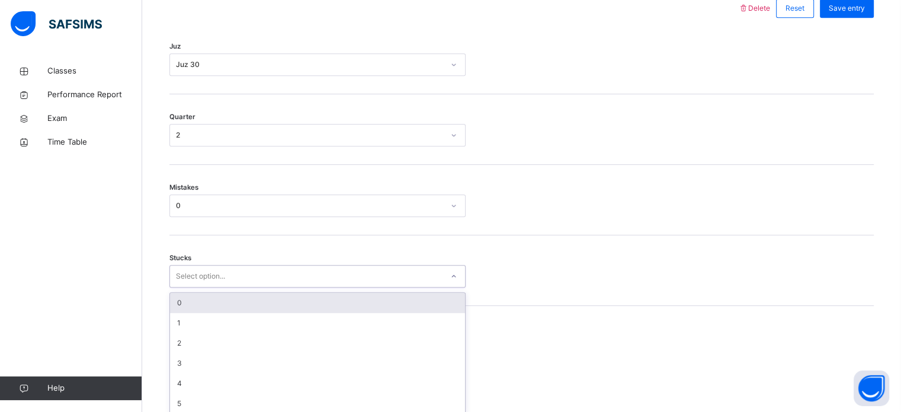
scroll to position [576, 0]
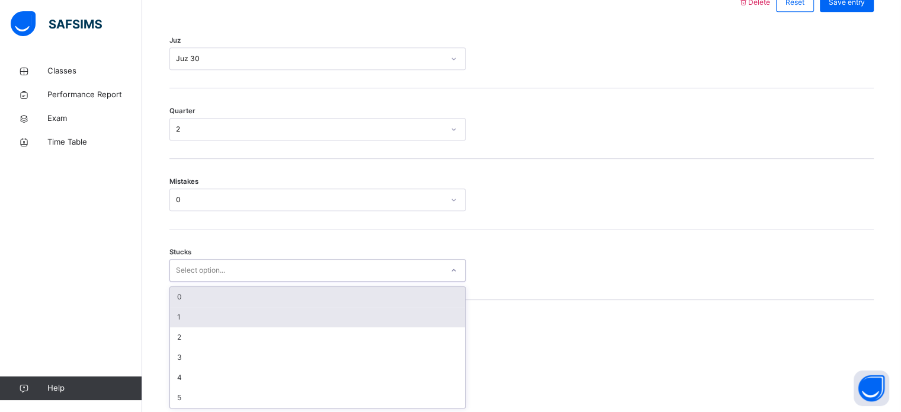
click at [205, 318] on div "1" at bounding box center [317, 317] width 295 height 20
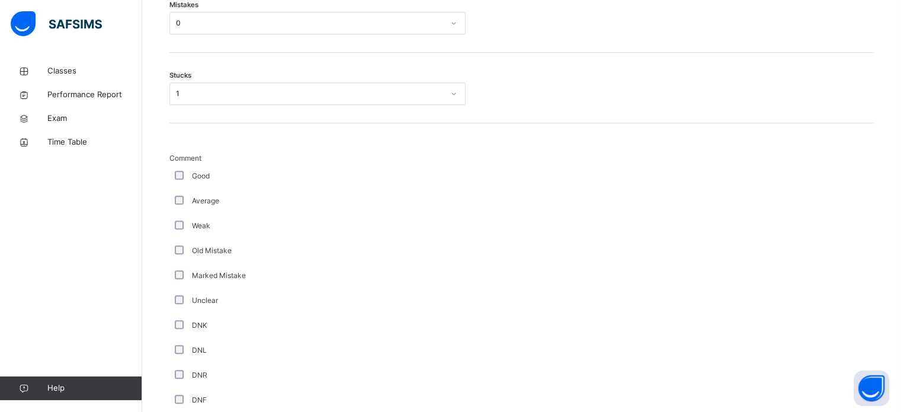
scroll to position [999, 0]
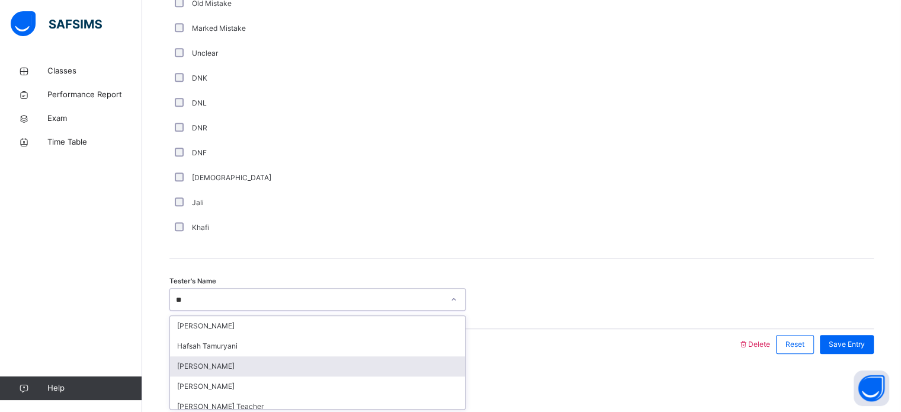
type input "*"
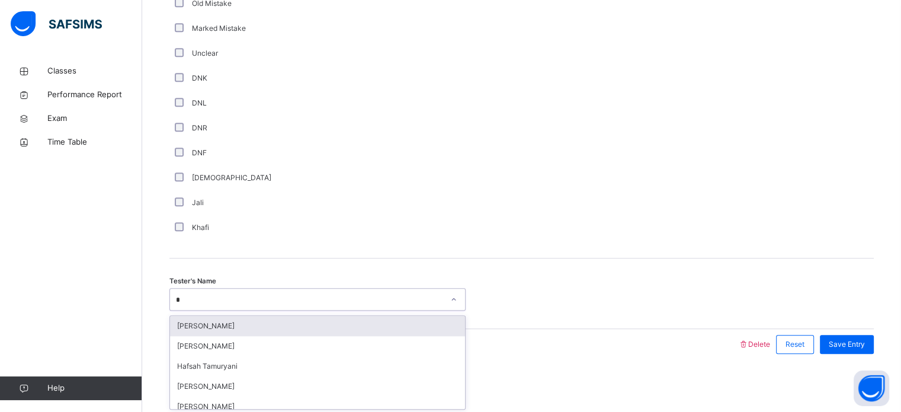
type input "**"
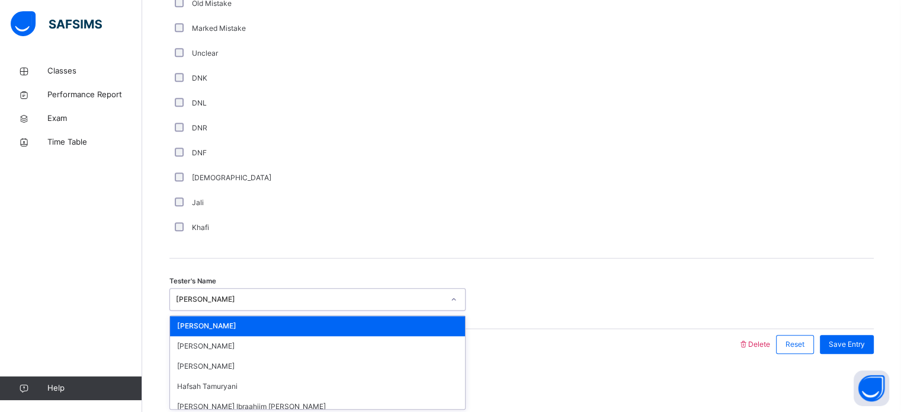
type input "*"
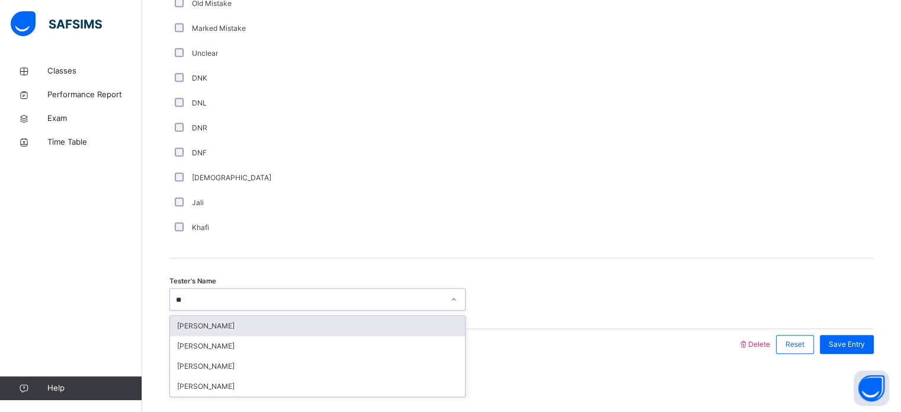
type input "***"
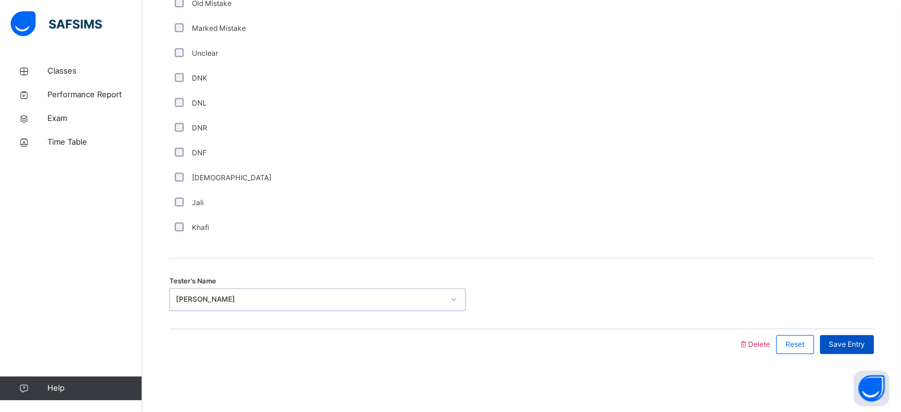
click at [842, 348] on div "Save Entry" at bounding box center [847, 344] width 54 height 19
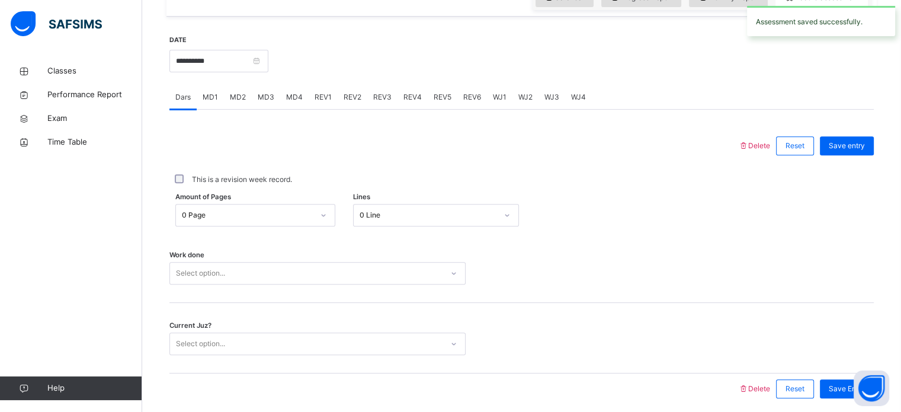
scroll to position [328, 0]
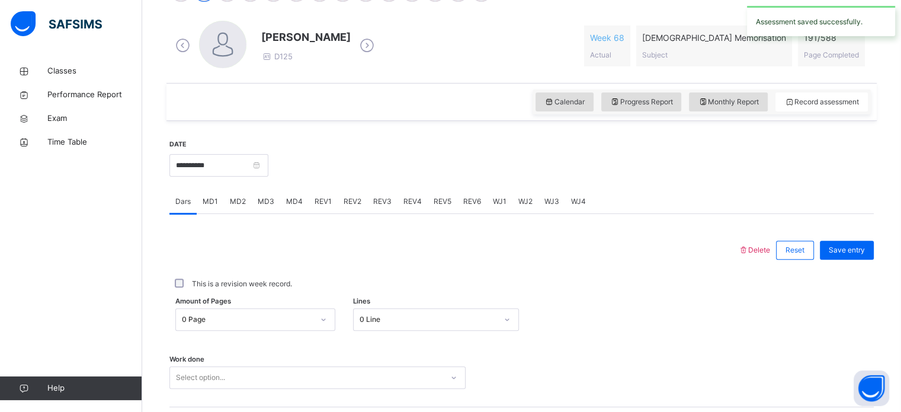
click at [351, 209] on div "REV2" at bounding box center [353, 202] width 30 height 24
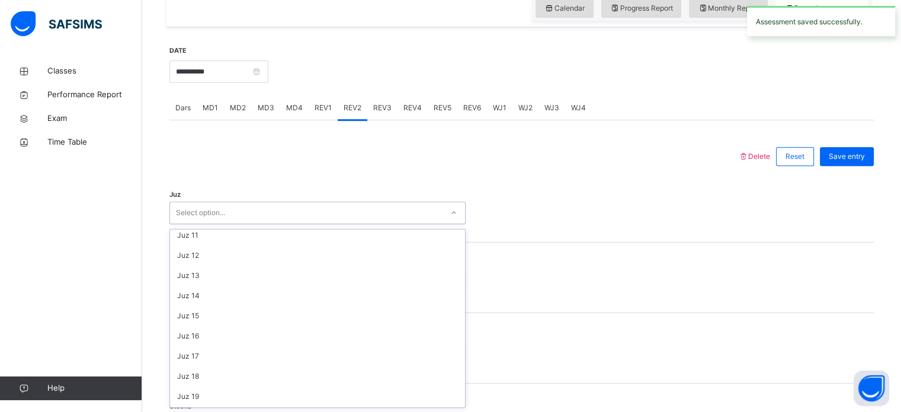
scroll to position [426, 0]
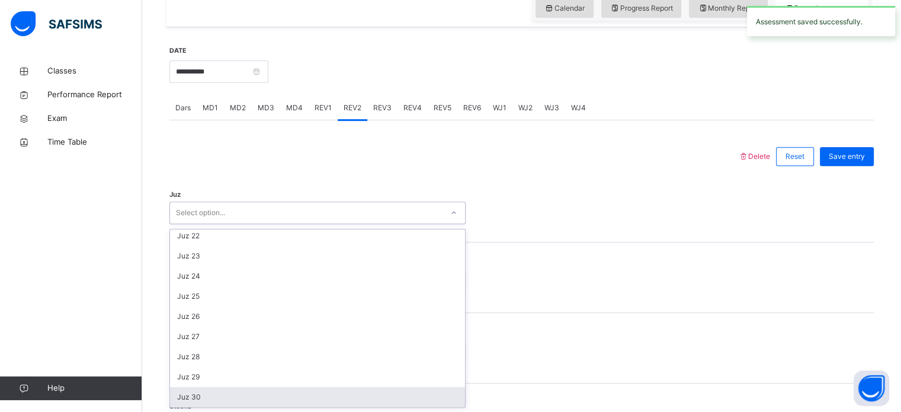
click at [223, 393] on div "Juz 30" at bounding box center [317, 397] width 295 height 20
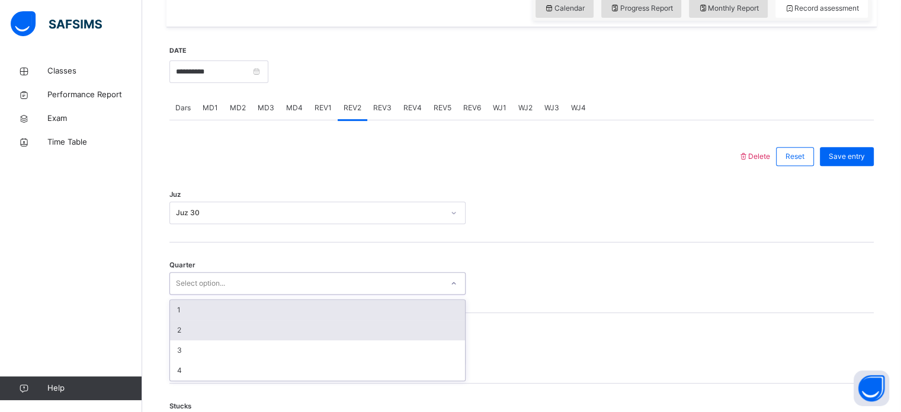
click at [227, 336] on div "2" at bounding box center [317, 330] width 295 height 20
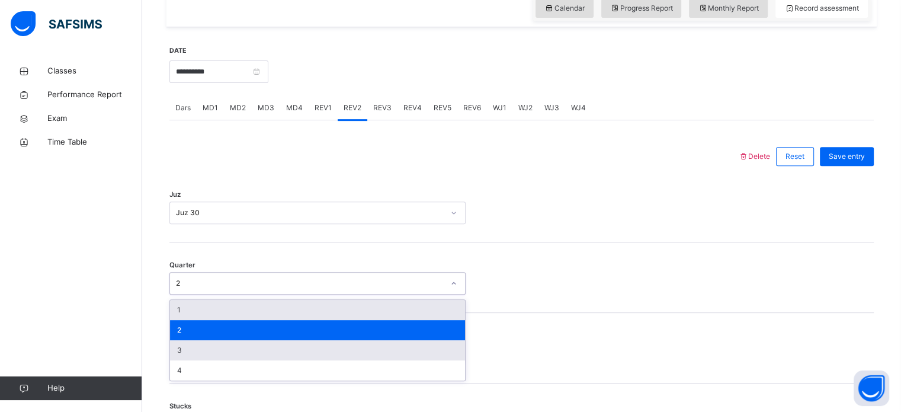
click at [221, 358] on div "3" at bounding box center [317, 350] width 295 height 20
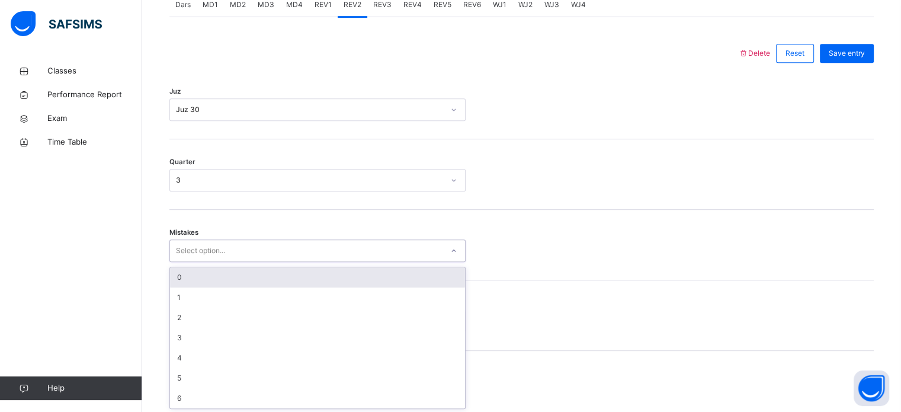
scroll to position [526, 0]
click at [230, 281] on div "0" at bounding box center [317, 276] width 295 height 20
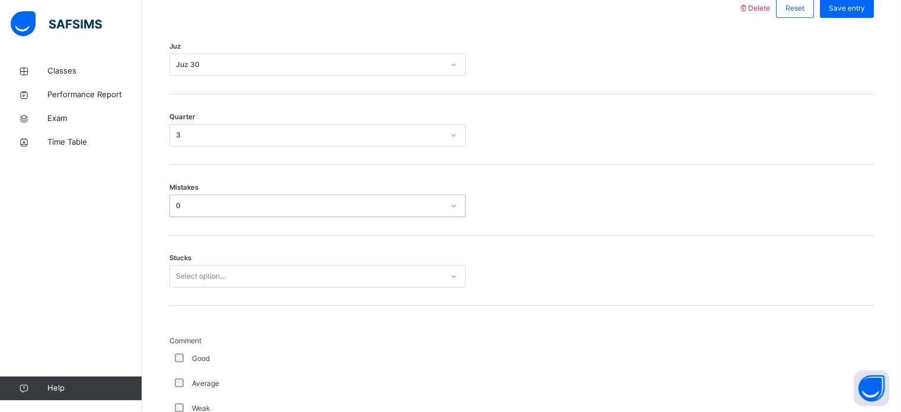
scroll to position [576, 0]
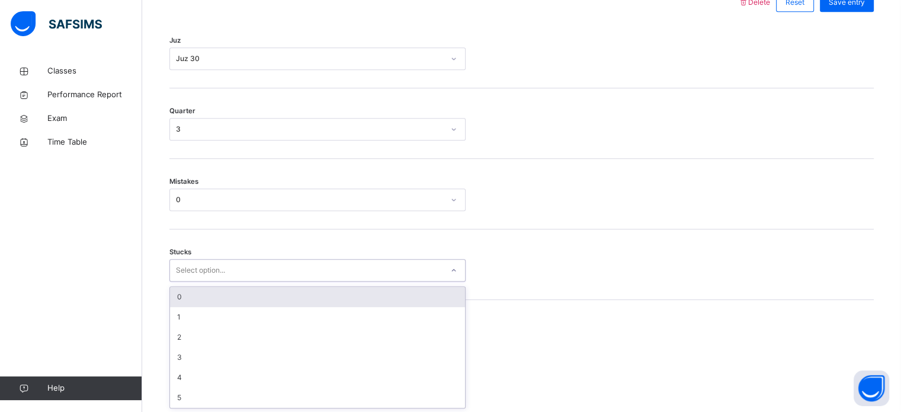
click at [232, 292] on div "0" at bounding box center [317, 297] width 295 height 20
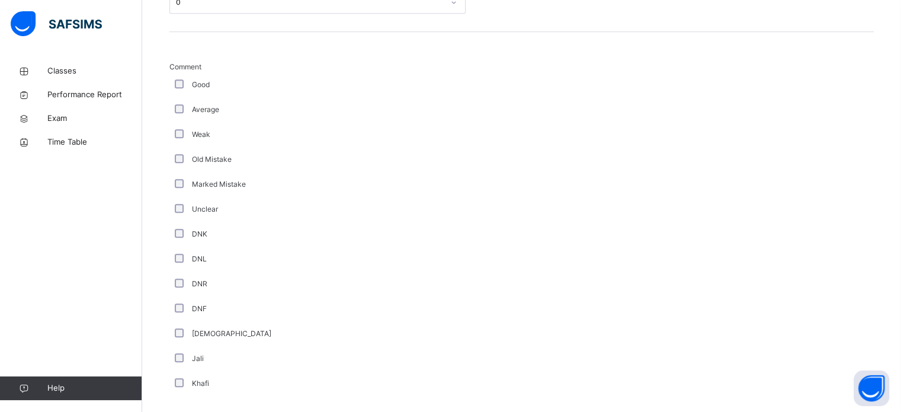
scroll to position [999, 0]
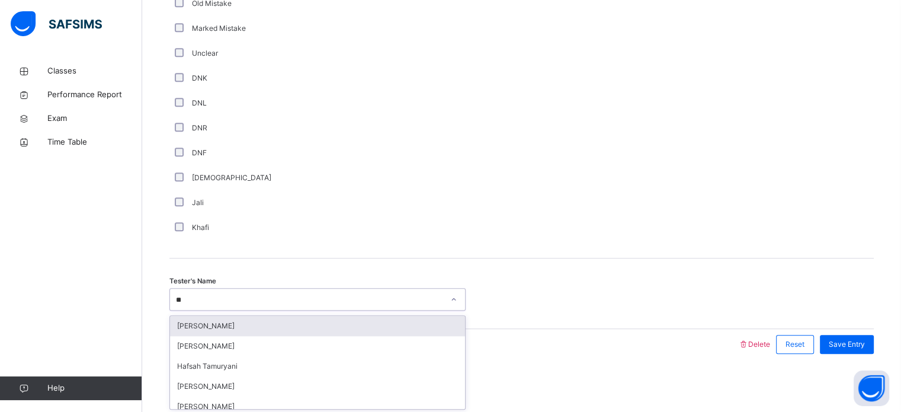
type input "***"
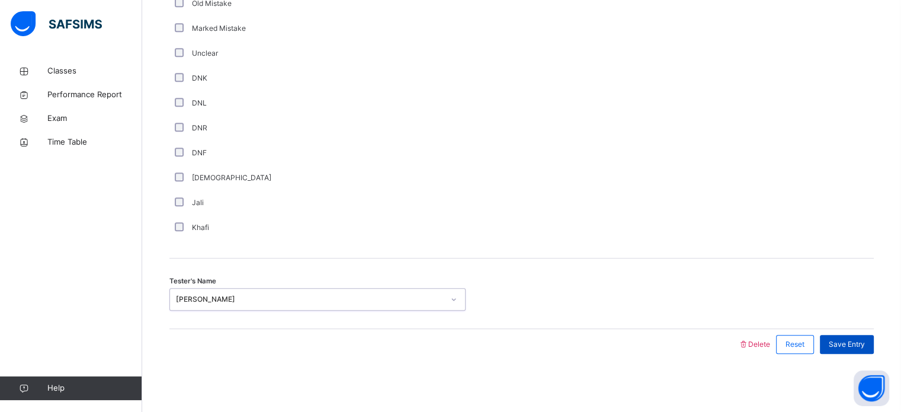
click at [842, 342] on span "Save Entry" at bounding box center [847, 344] width 36 height 11
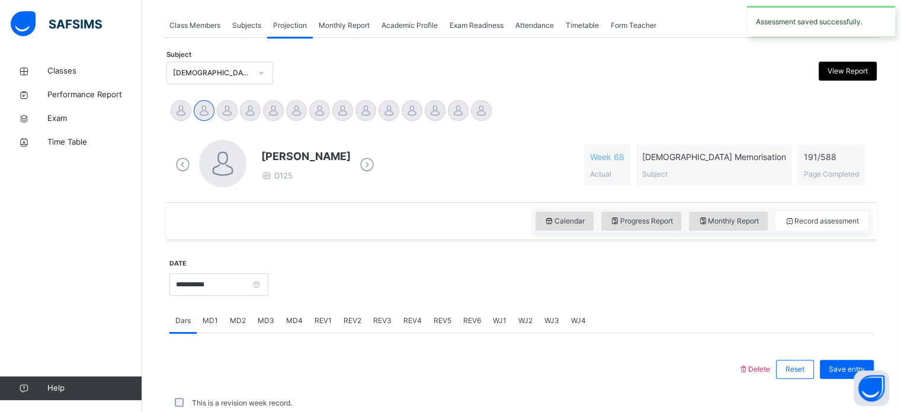
scroll to position [477, 0]
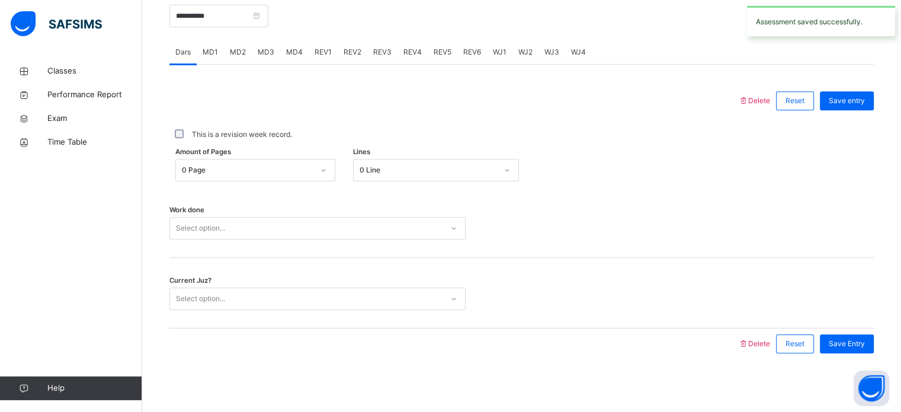
click at [327, 61] on div "REV1" at bounding box center [323, 52] width 29 height 24
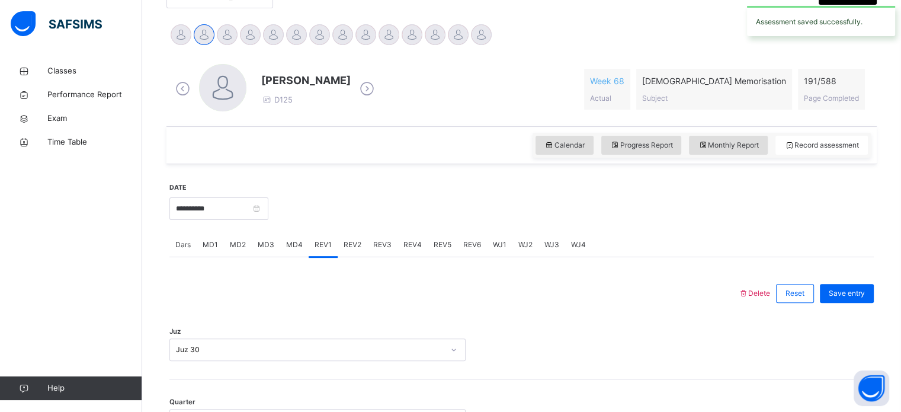
scroll to position [0, 0]
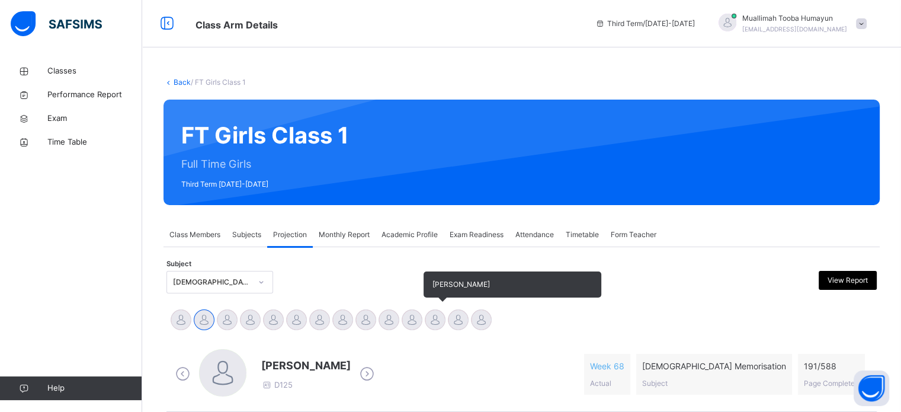
click at [437, 328] on div at bounding box center [435, 319] width 21 height 21
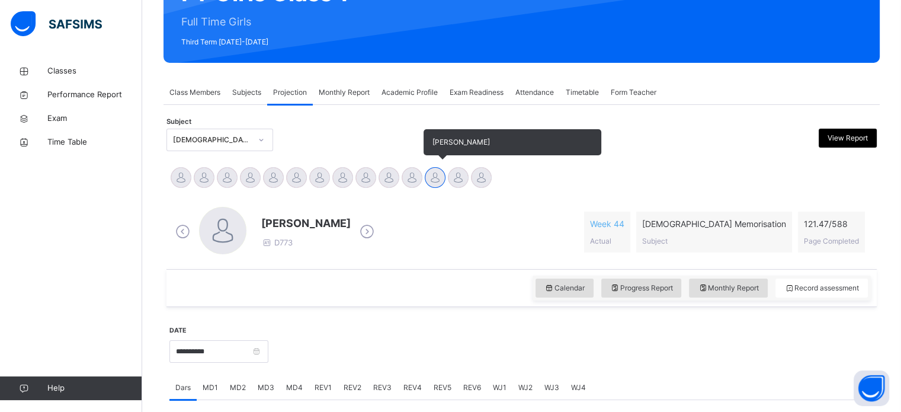
scroll to position [209, 0]
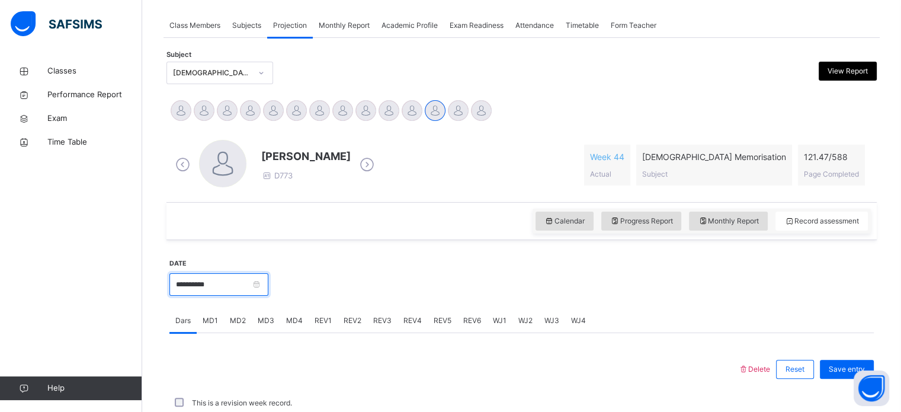
click at [268, 280] on input "**********" at bounding box center [218, 284] width 99 height 23
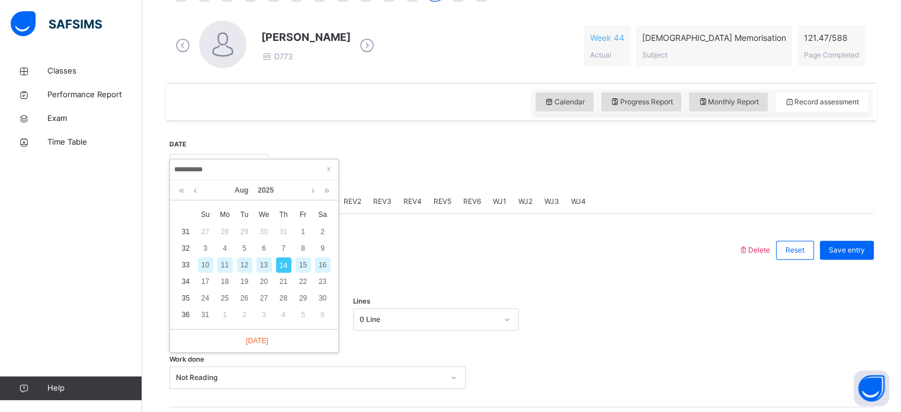
scroll to position [336, 0]
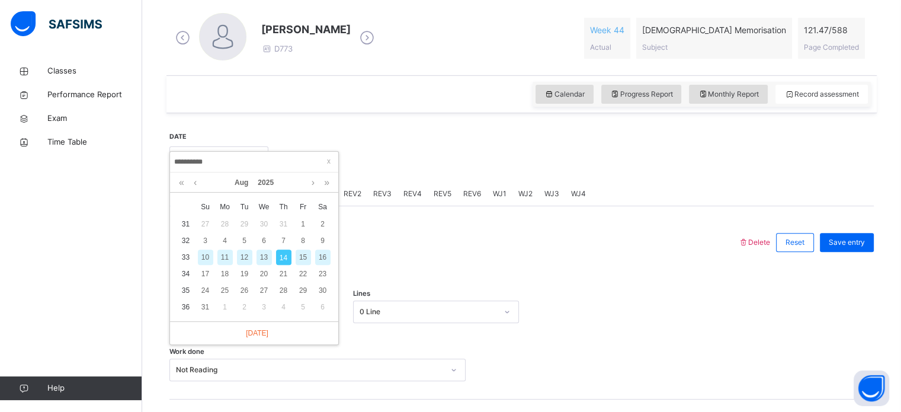
click at [230, 261] on div "11" at bounding box center [224, 256] width 15 height 15
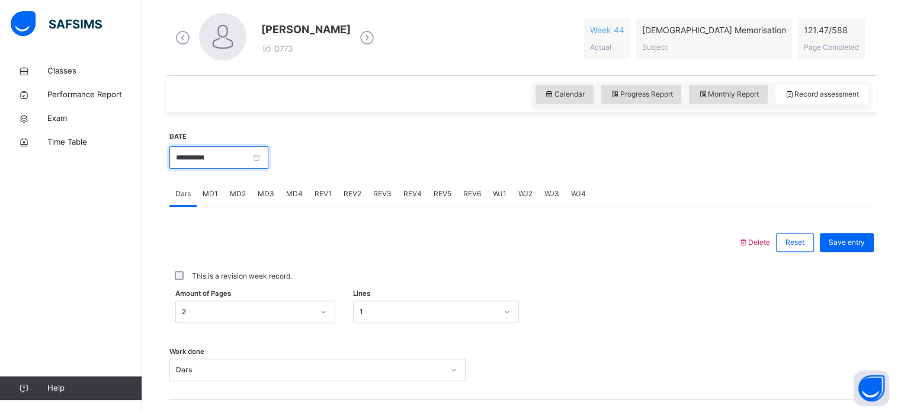
click at [268, 148] on input "**********" at bounding box center [218, 157] width 99 height 23
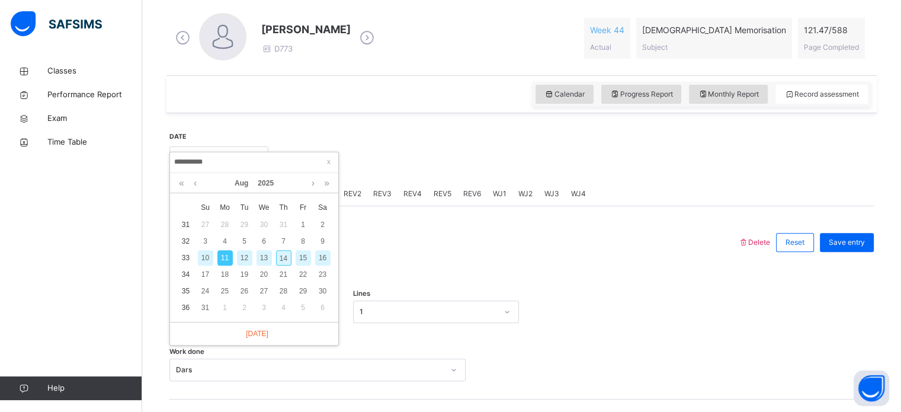
click at [289, 256] on div "14" at bounding box center [283, 257] width 15 height 15
type input "**********"
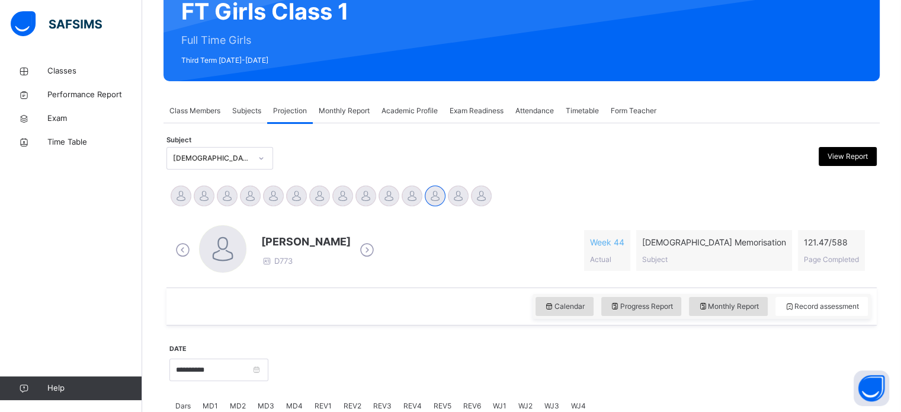
scroll to position [132, 0]
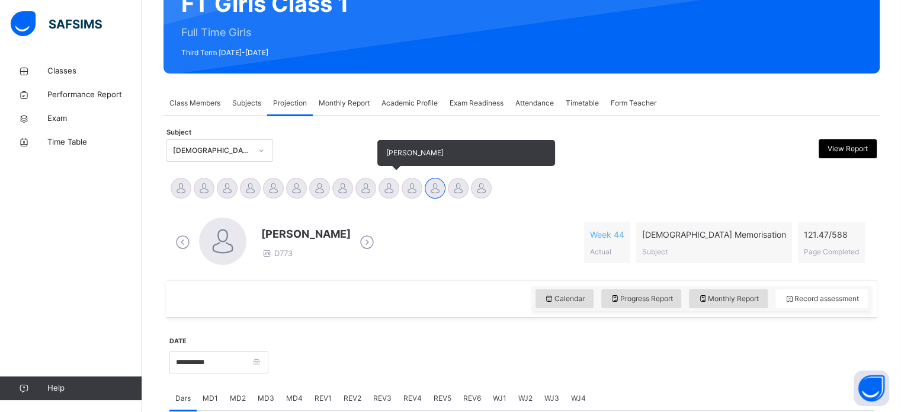
click at [386, 185] on div at bounding box center [389, 188] width 21 height 21
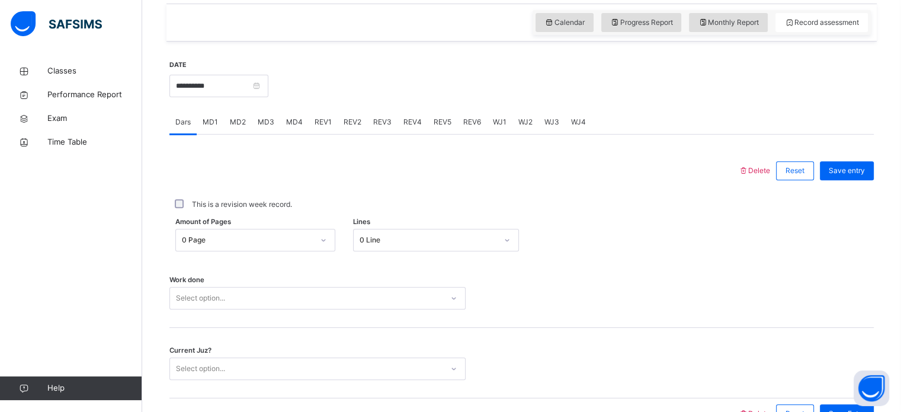
scroll to position [411, 0]
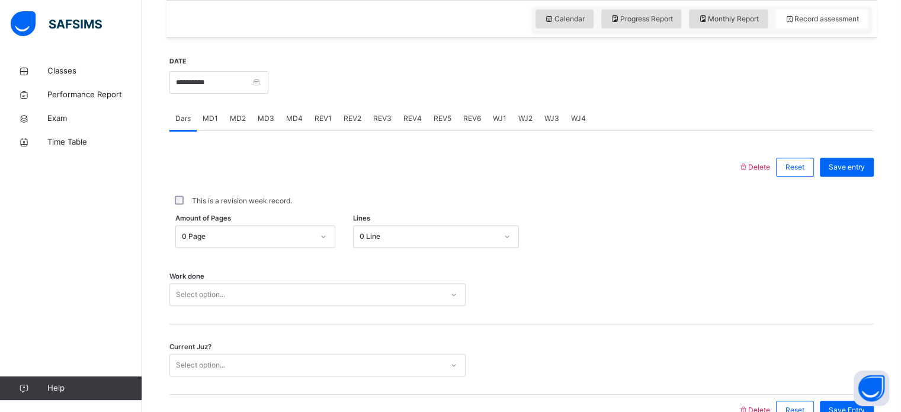
click at [260, 119] on span "MD3" at bounding box center [266, 118] width 17 height 11
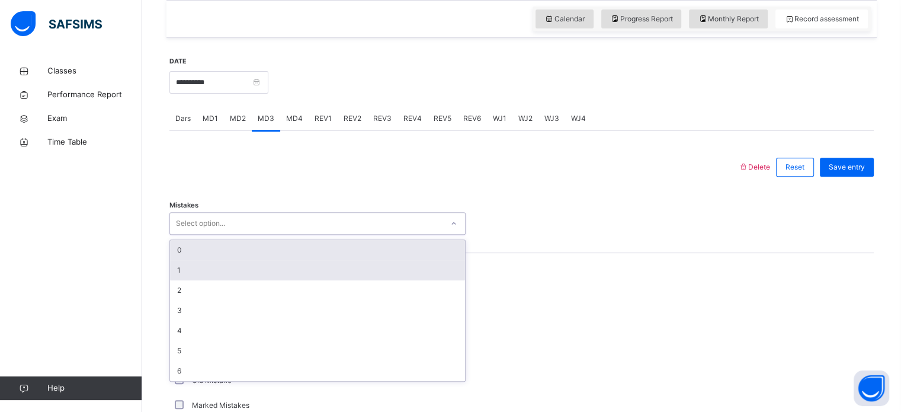
click at [181, 268] on div "1" at bounding box center [317, 270] width 295 height 20
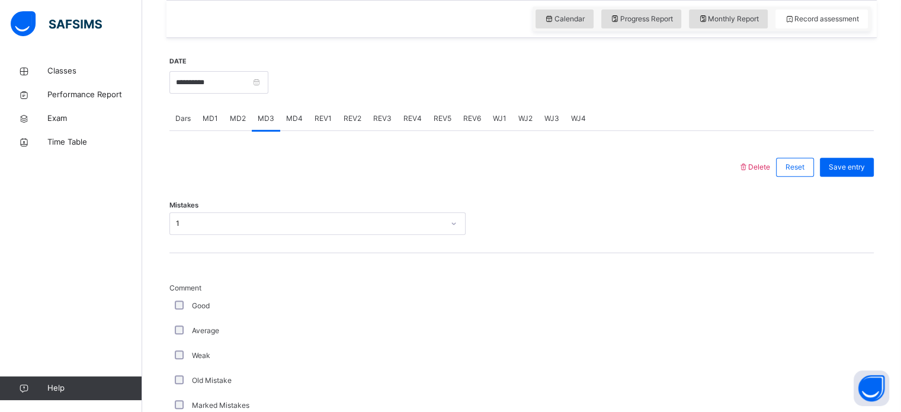
click at [191, 303] on div "Good" at bounding box center [317, 305] width 290 height 11
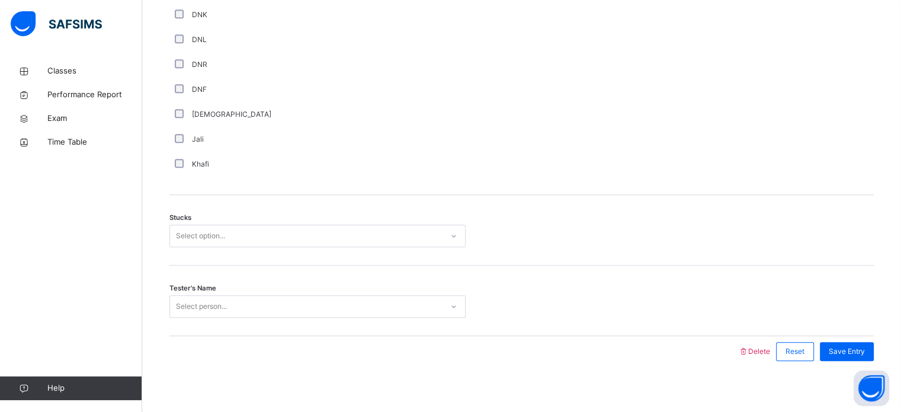
scroll to position [858, 0]
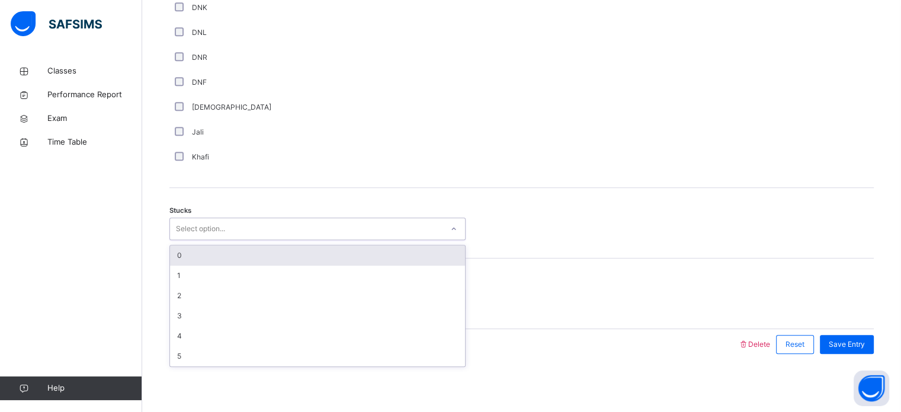
click at [204, 254] on div "0" at bounding box center [317, 255] width 295 height 20
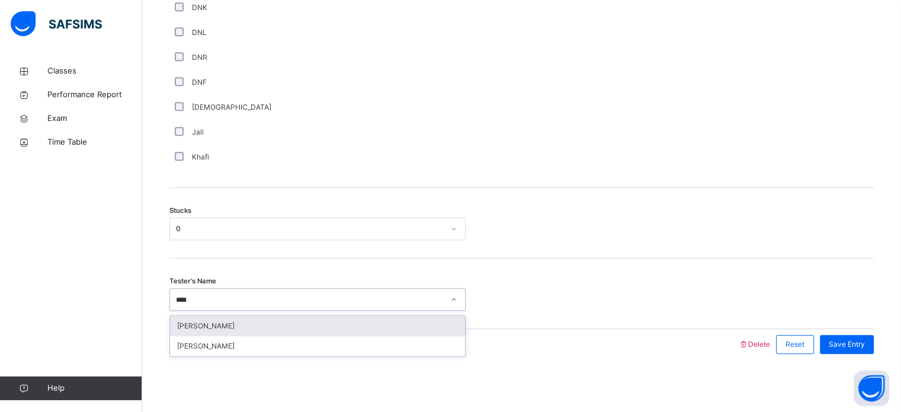
type input "*****"
click at [275, 319] on div "[PERSON_NAME]" at bounding box center [317, 326] width 295 height 20
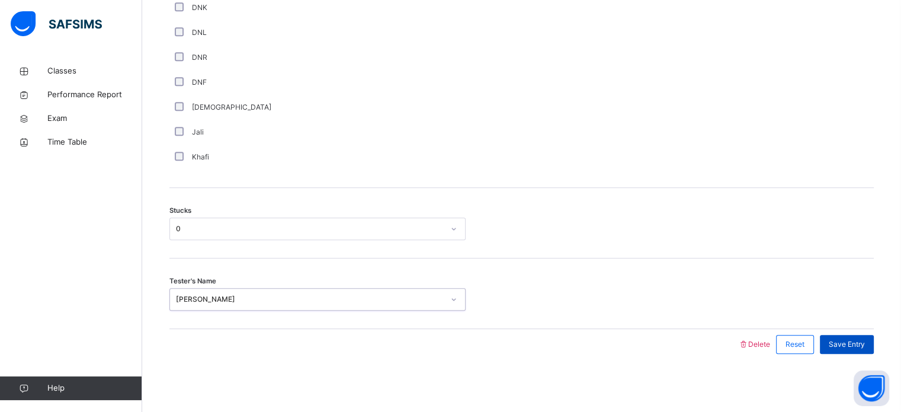
click at [860, 339] on span "Save Entry" at bounding box center [847, 344] width 36 height 11
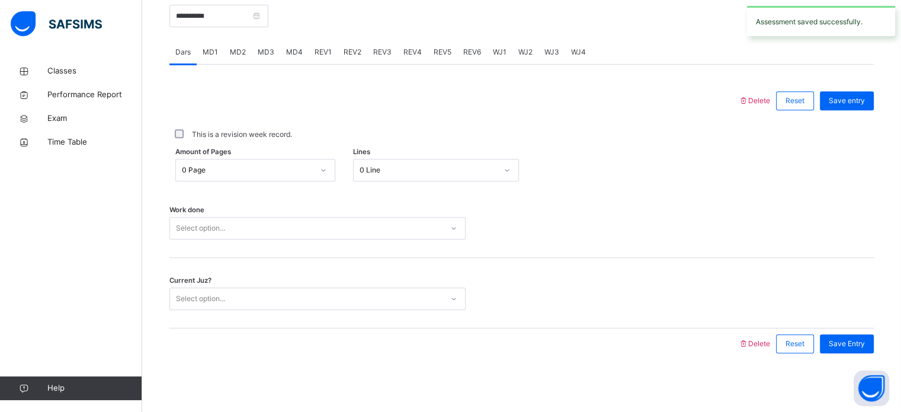
click at [290, 58] on div "MD4" at bounding box center [294, 52] width 28 height 24
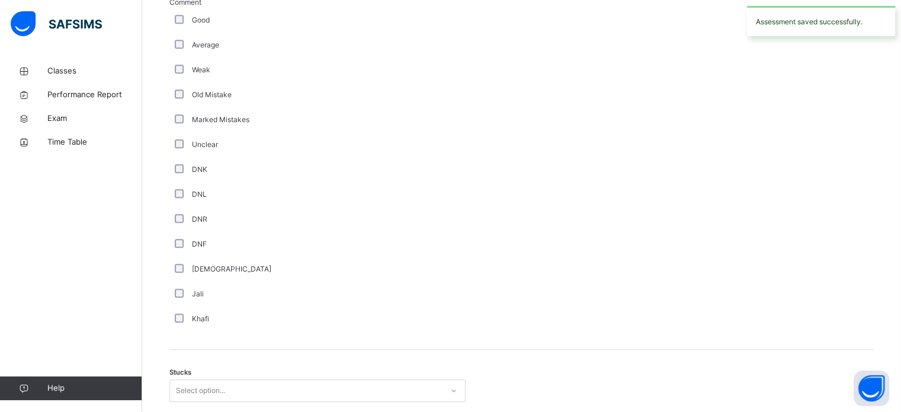
scroll to position [605, 0]
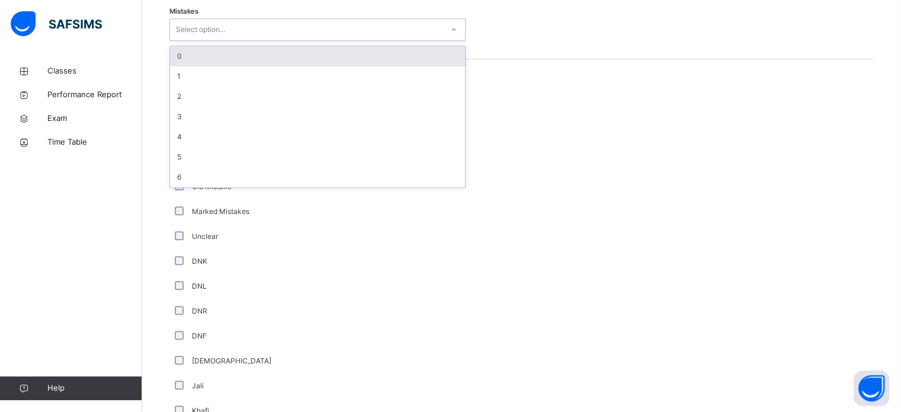
click at [213, 46] on div "0" at bounding box center [317, 56] width 295 height 20
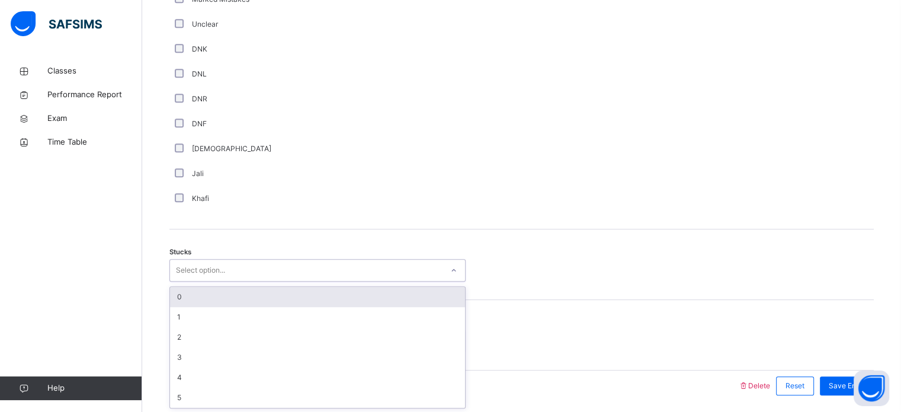
scroll to position [817, 0]
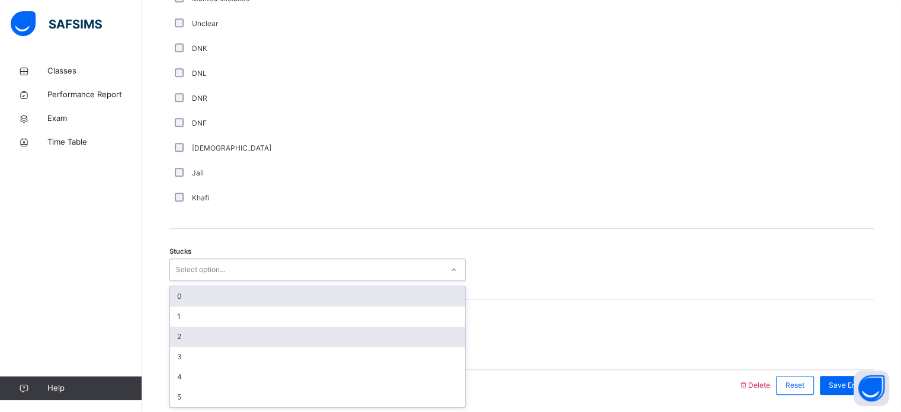
click at [204, 335] on div "2" at bounding box center [317, 336] width 295 height 20
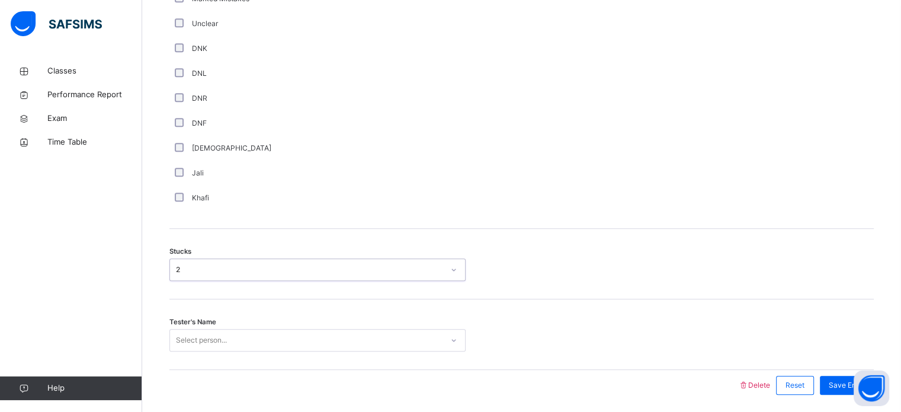
scroll to position [858, 0]
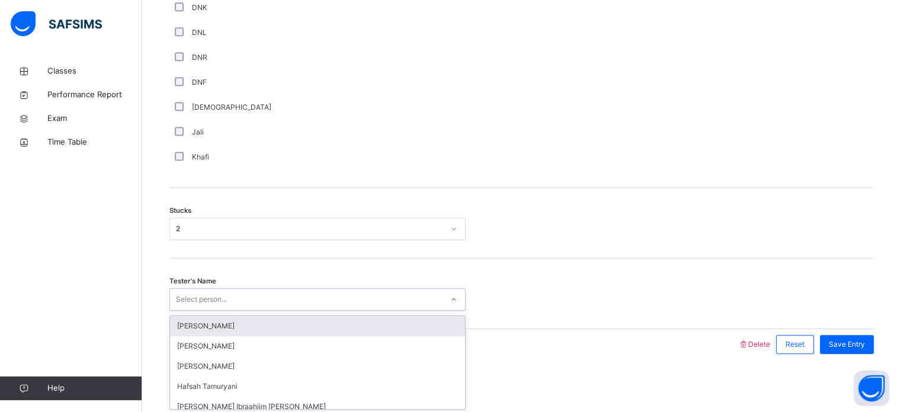
click at [230, 324] on div "[PERSON_NAME]" at bounding box center [317, 326] width 295 height 20
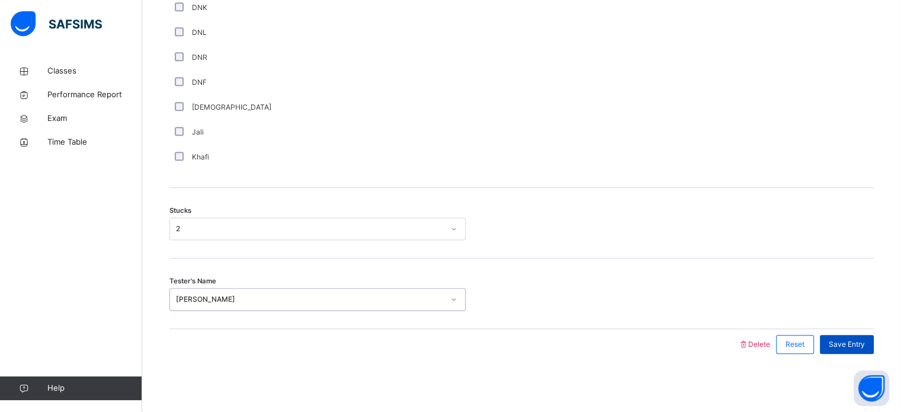
click at [860, 339] on span "Save Entry" at bounding box center [847, 344] width 36 height 11
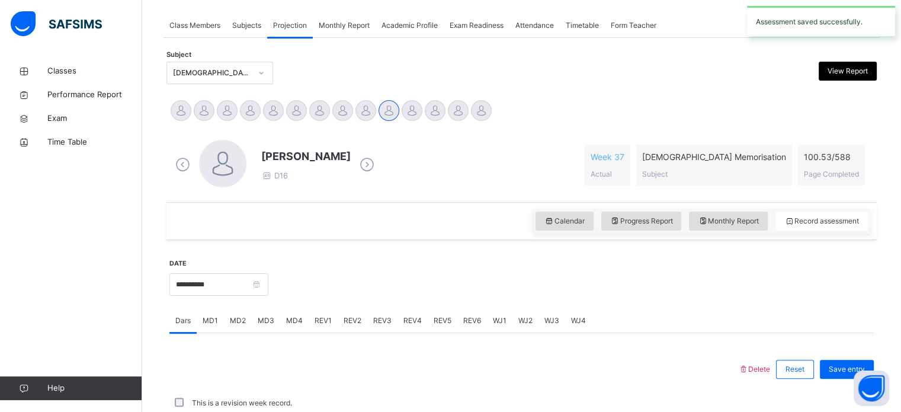
scroll to position [477, 0]
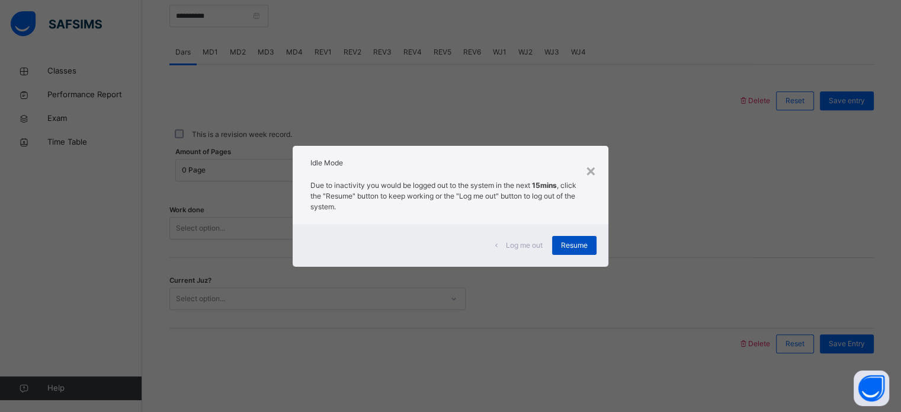
click at [579, 240] on span "Resume" at bounding box center [574, 245] width 27 height 11
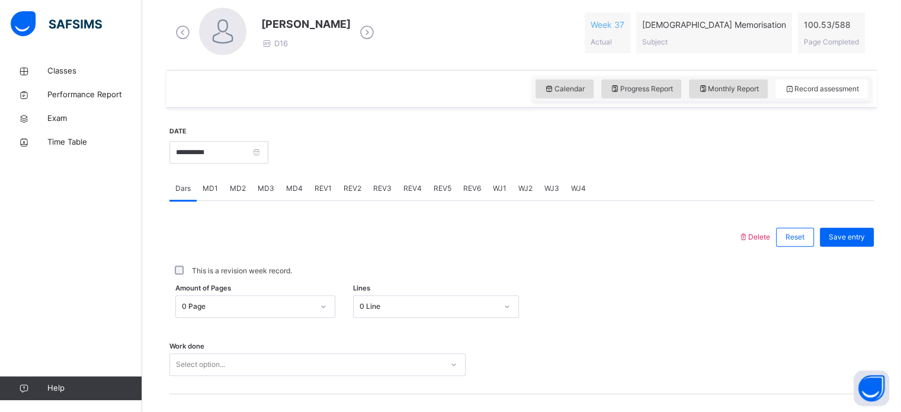
scroll to position [361, 0]
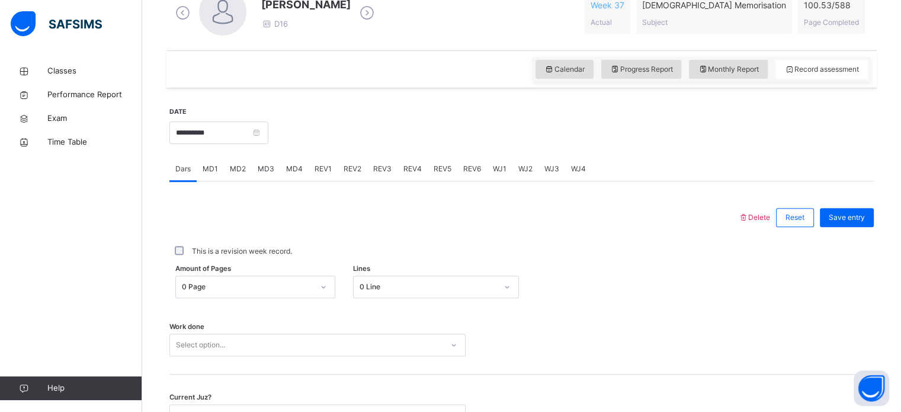
click at [351, 165] on span "REV2" at bounding box center [353, 168] width 18 height 11
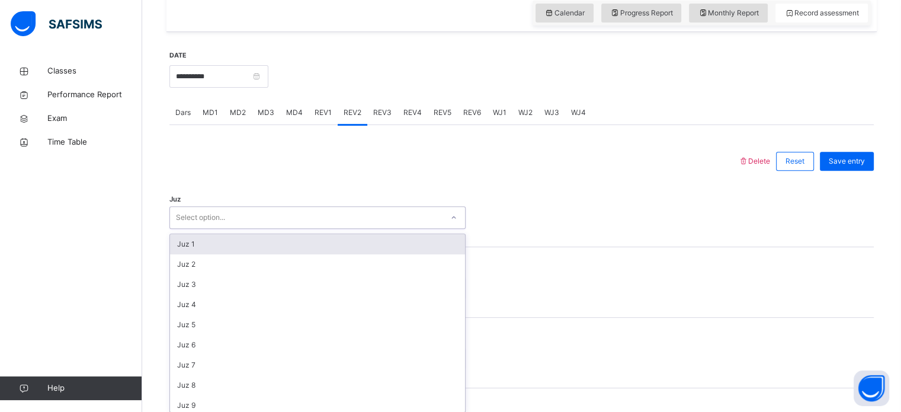
click at [288, 229] on div "option Juz 1 focused, 1 of 30. 30 results available. Use Up and Down to choose …" at bounding box center [317, 217] width 296 height 23
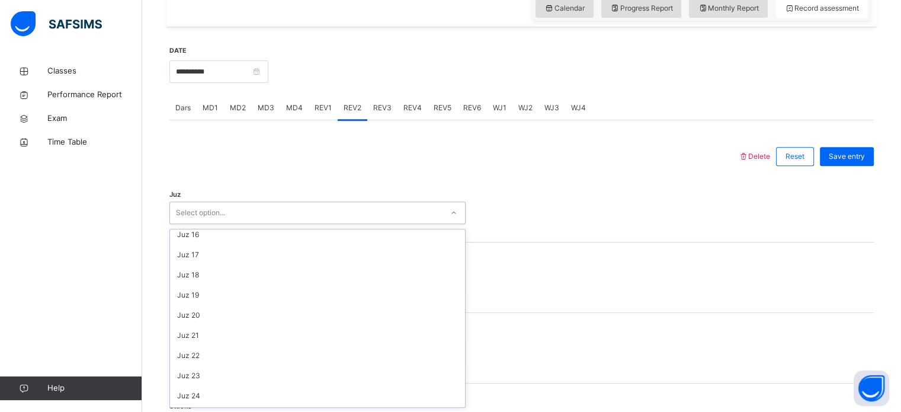
scroll to position [426, 0]
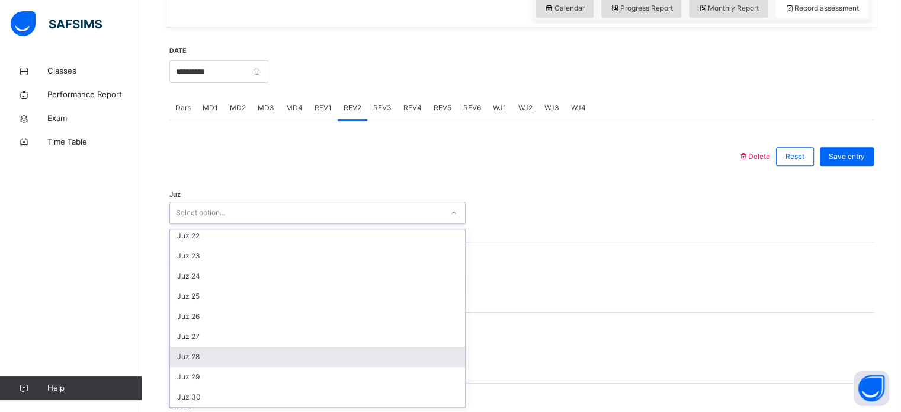
click at [232, 357] on div "Juz 28" at bounding box center [317, 357] width 295 height 20
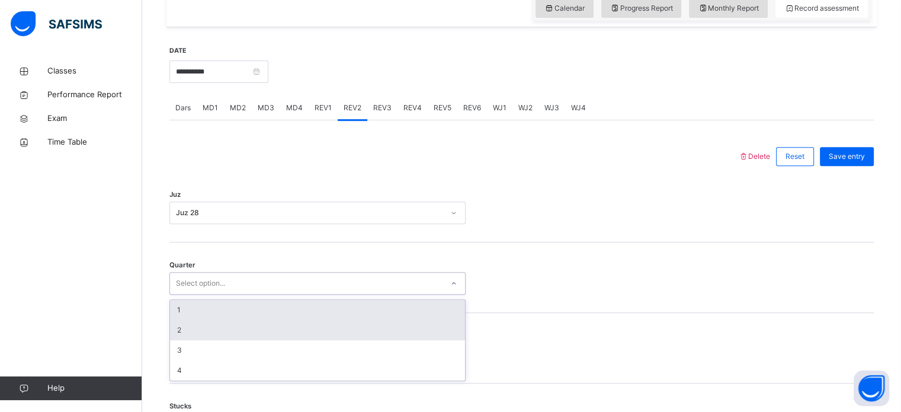
click at [225, 329] on div "2" at bounding box center [317, 330] width 295 height 20
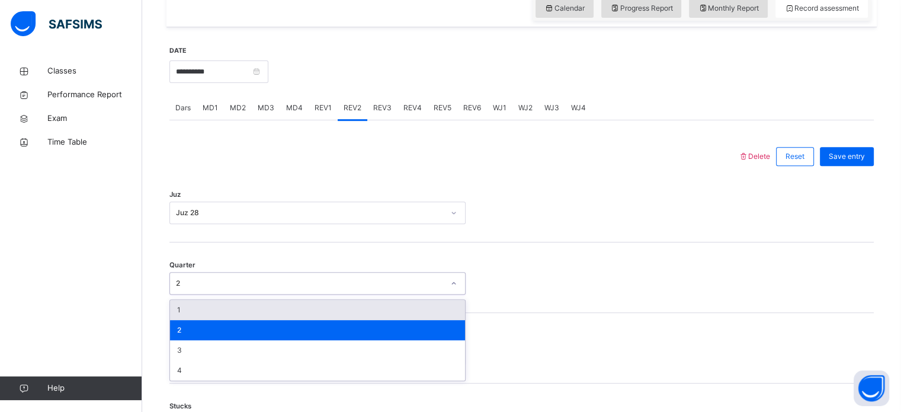
click at [209, 318] on div "1" at bounding box center [317, 310] width 295 height 20
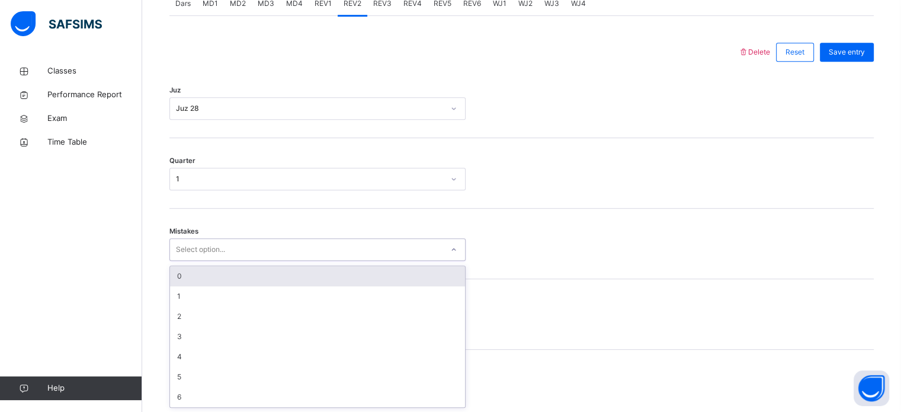
click at [224, 278] on div "0" at bounding box center [317, 276] width 295 height 20
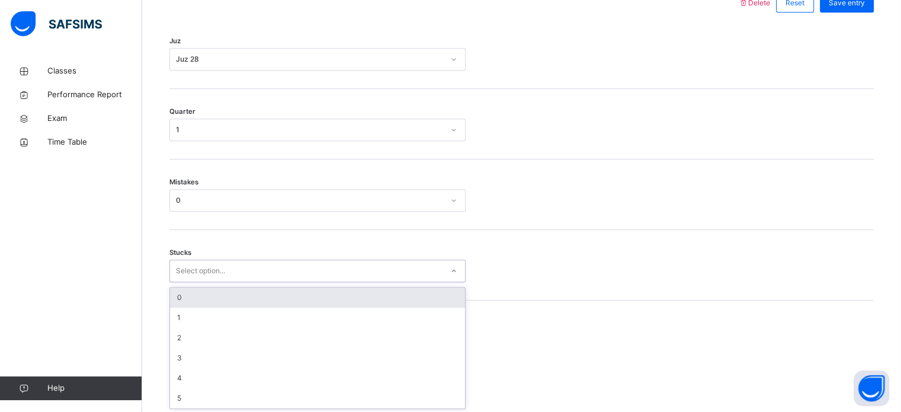
scroll to position [576, 0]
click at [201, 297] on div "0" at bounding box center [317, 297] width 295 height 20
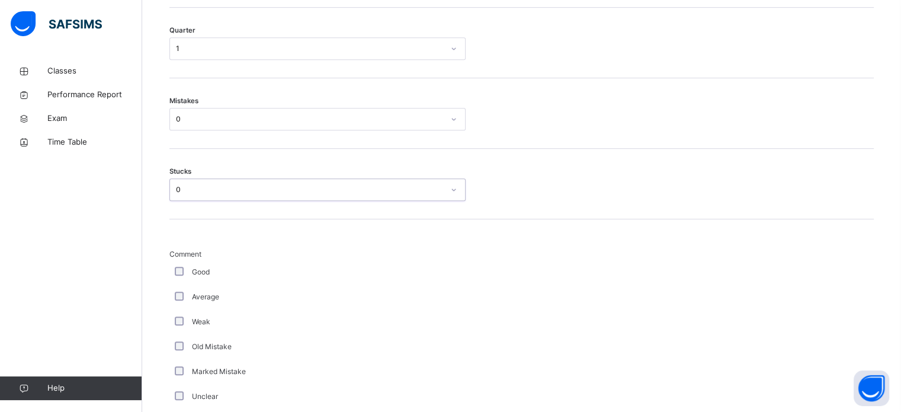
scroll to position [654, 0]
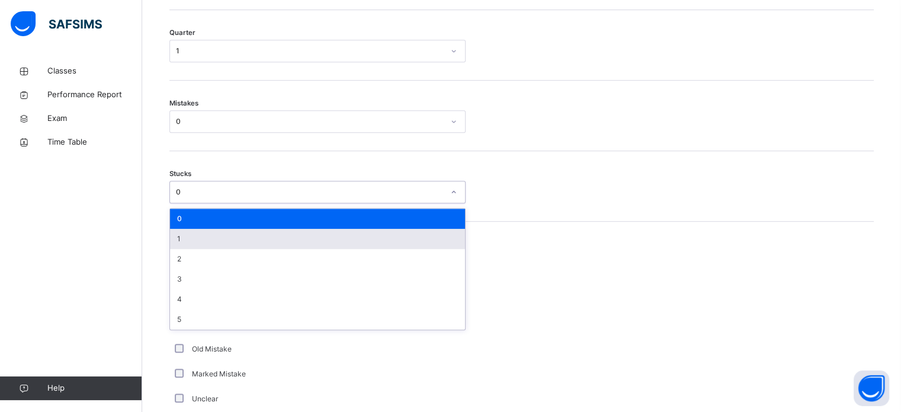
click at [195, 238] on div "1" at bounding box center [317, 239] width 295 height 20
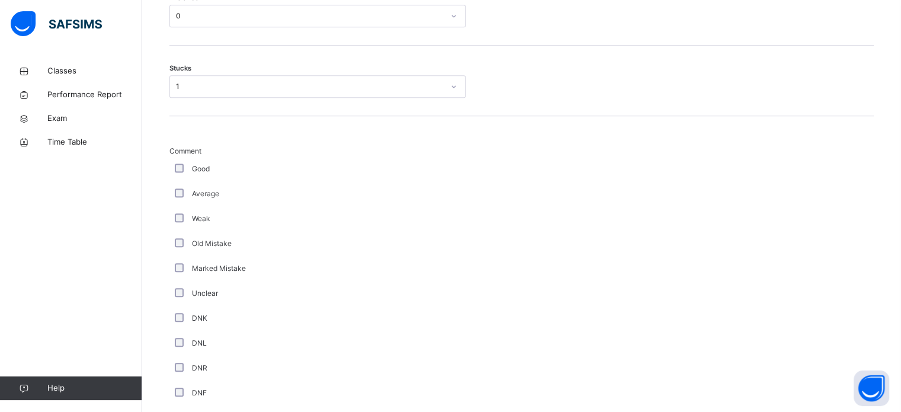
scroll to position [749, 0]
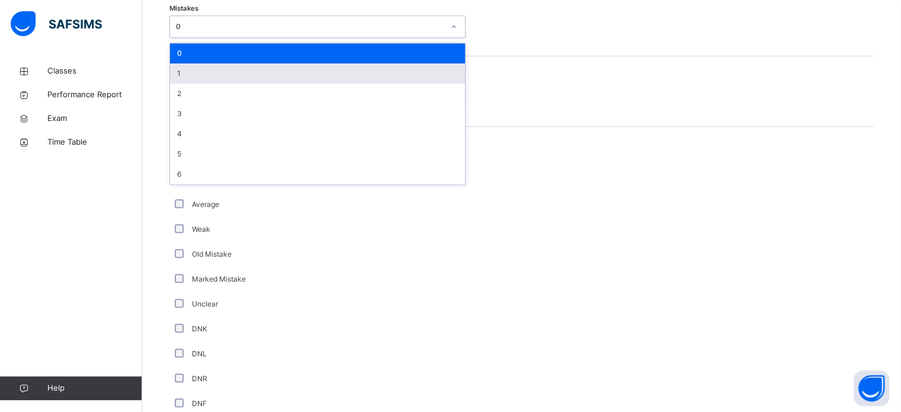
click at [204, 73] on div "1" at bounding box center [317, 73] width 295 height 20
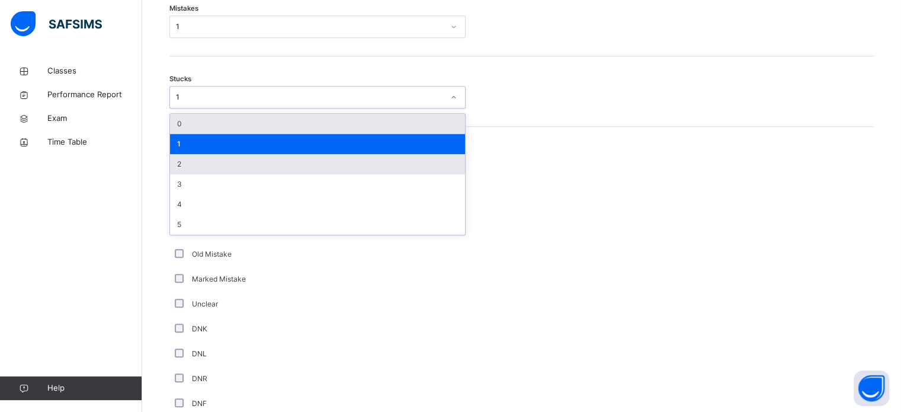
click at [197, 163] on div "2" at bounding box center [317, 164] width 295 height 20
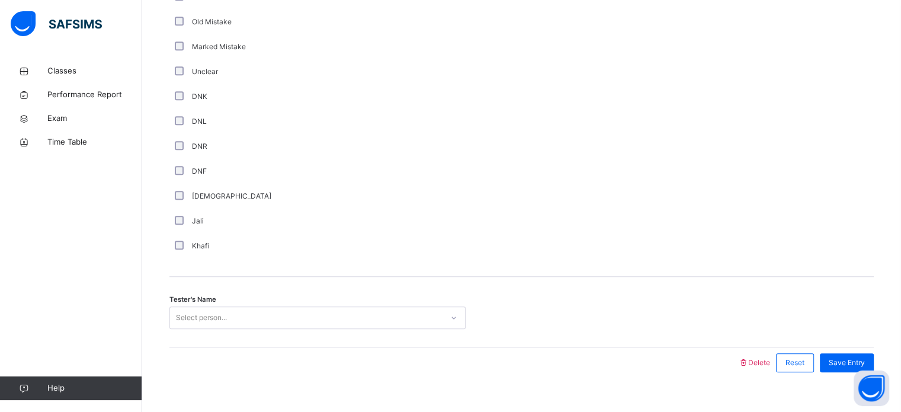
scroll to position [999, 0]
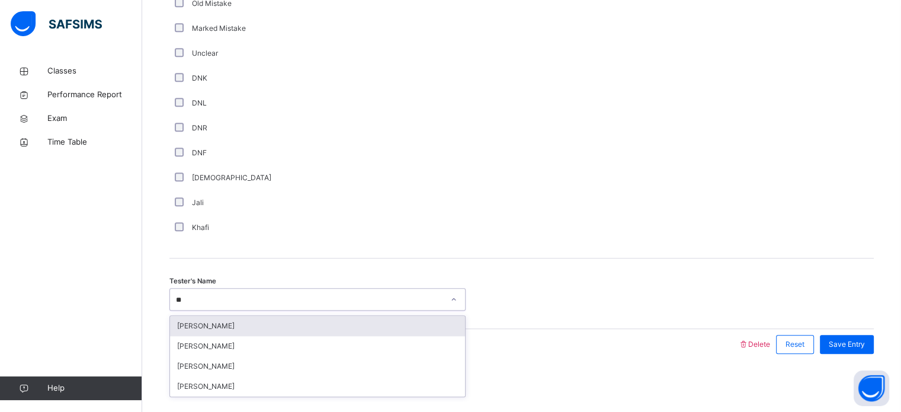
type input "***"
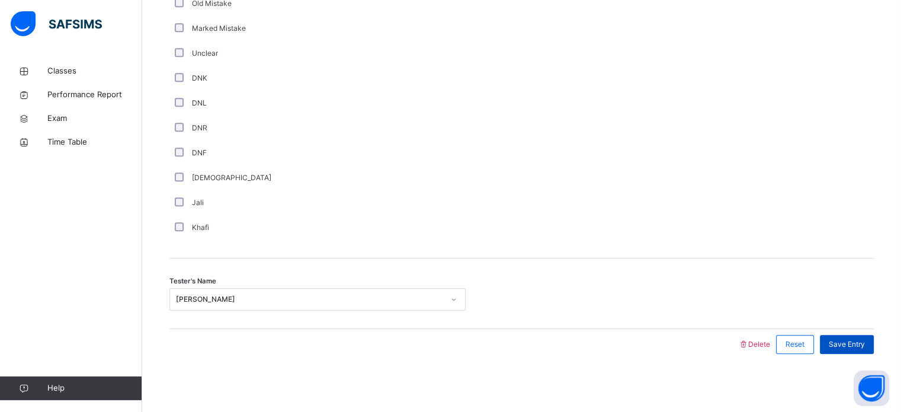
click at [854, 335] on div "Save Entry" at bounding box center [847, 344] width 54 height 19
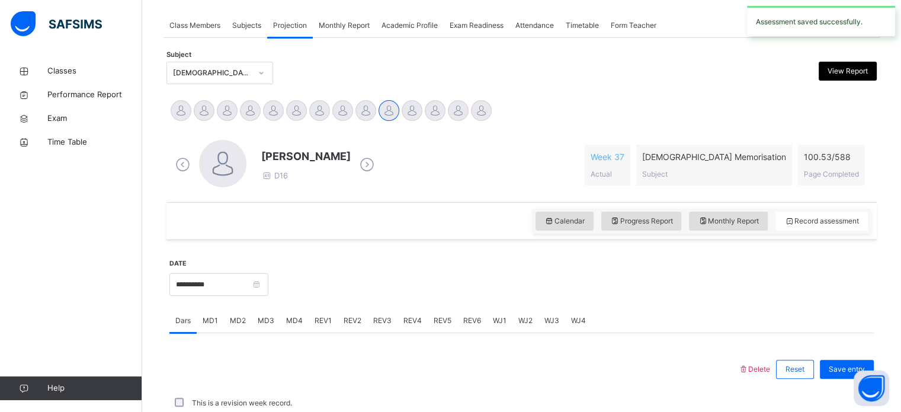
scroll to position [477, 0]
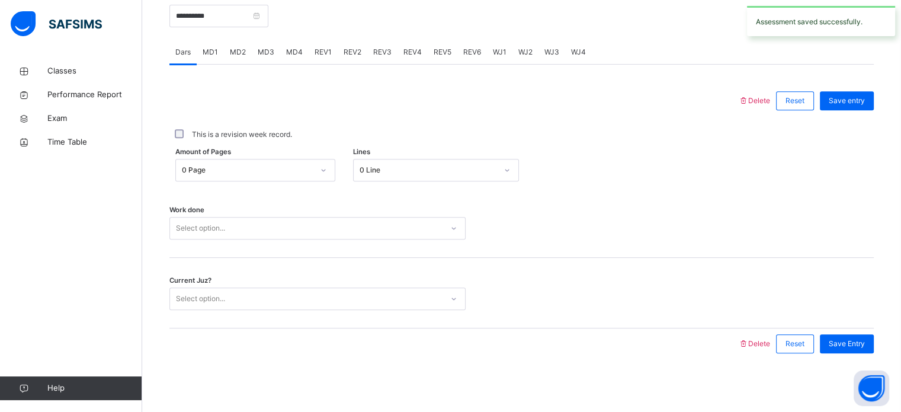
click at [347, 53] on span "REV2" at bounding box center [353, 52] width 18 height 11
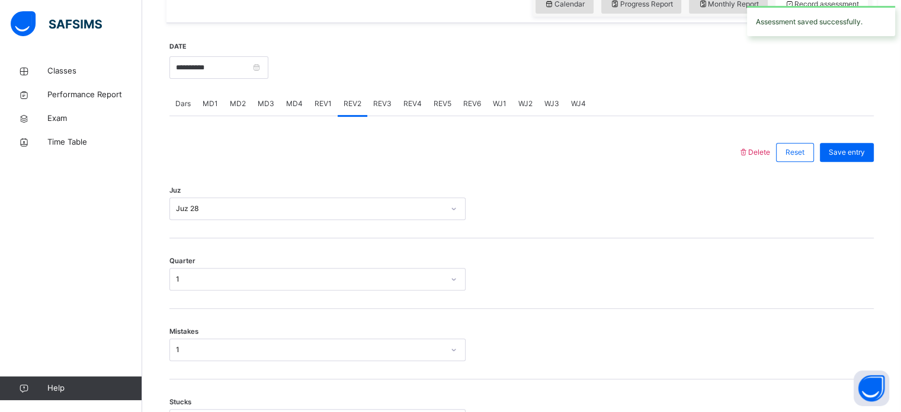
scroll to position [425, 0]
click at [364, 116] on div "REV2" at bounding box center [353, 104] width 30 height 24
click at [378, 115] on div "REV3" at bounding box center [382, 104] width 30 height 24
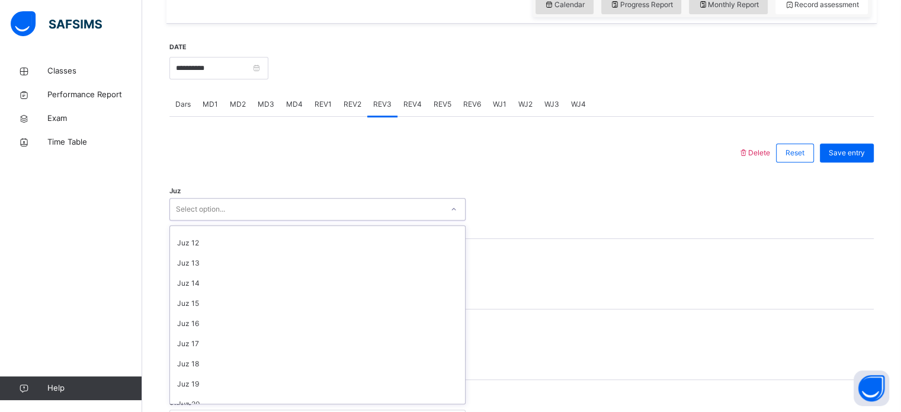
scroll to position [426, 0]
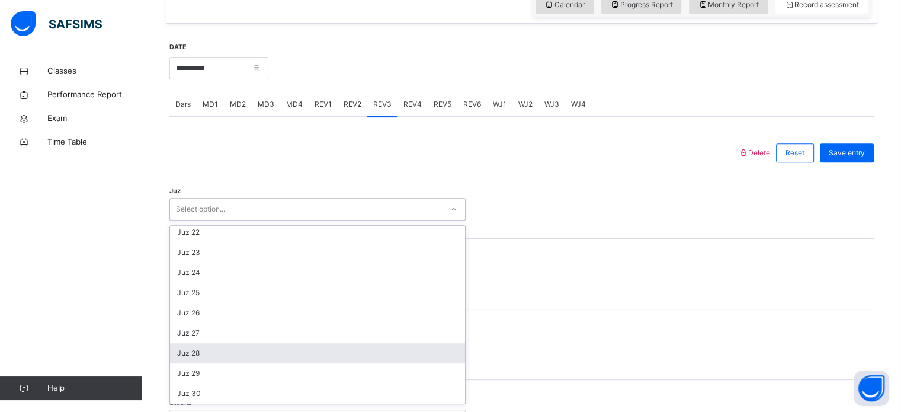
click at [209, 354] on div "Juz 28" at bounding box center [317, 353] width 295 height 20
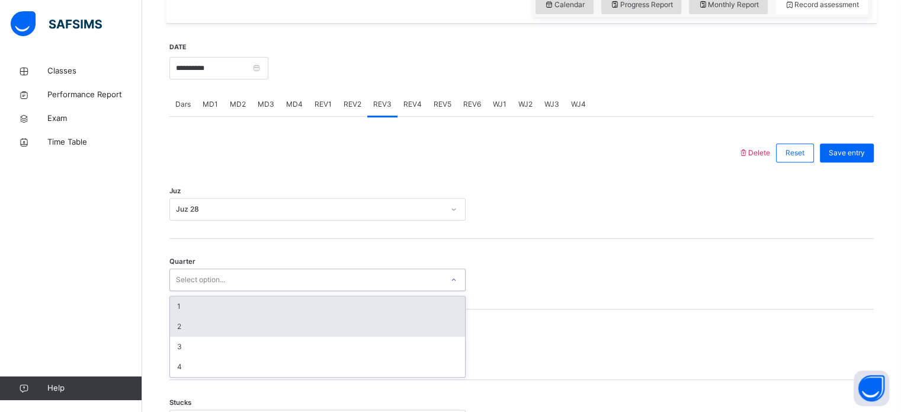
click at [209, 329] on div "2" at bounding box center [317, 326] width 295 height 20
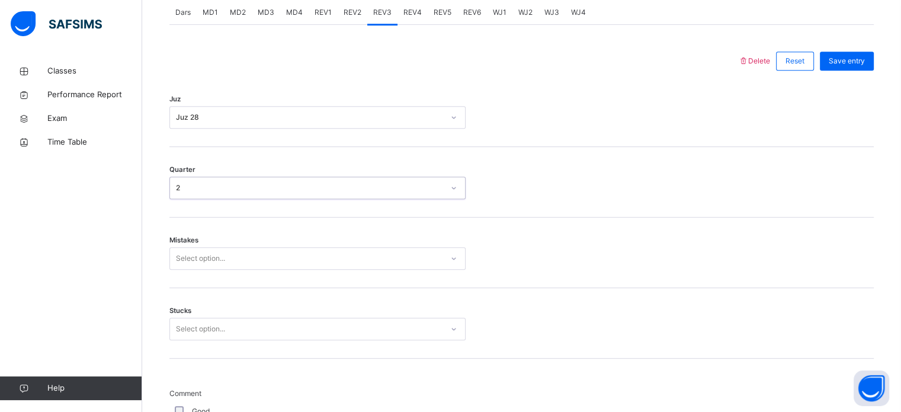
scroll to position [526, 0]
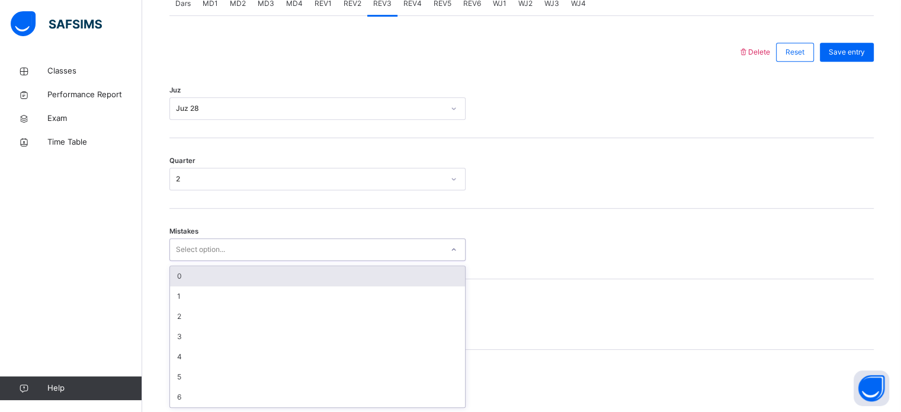
click at [231, 275] on div "0" at bounding box center [317, 276] width 295 height 20
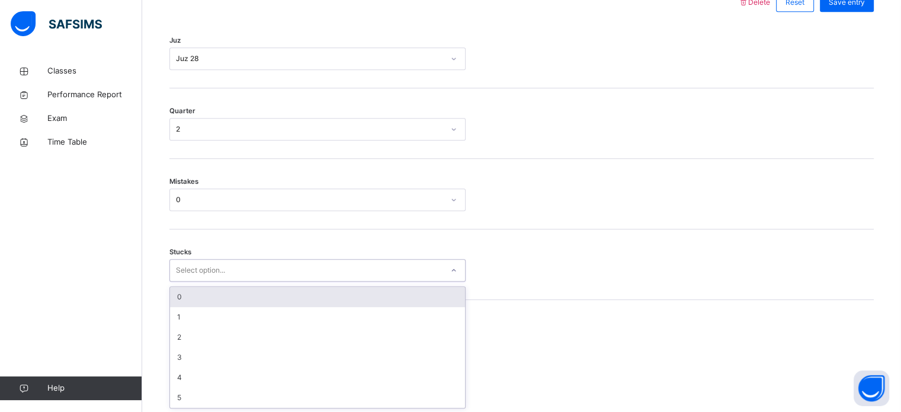
scroll to position [576, 0]
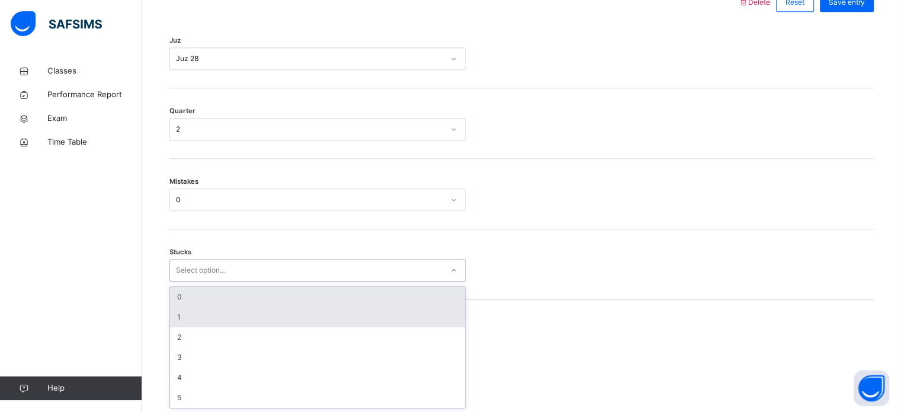
click at [210, 311] on div "1" at bounding box center [317, 317] width 295 height 20
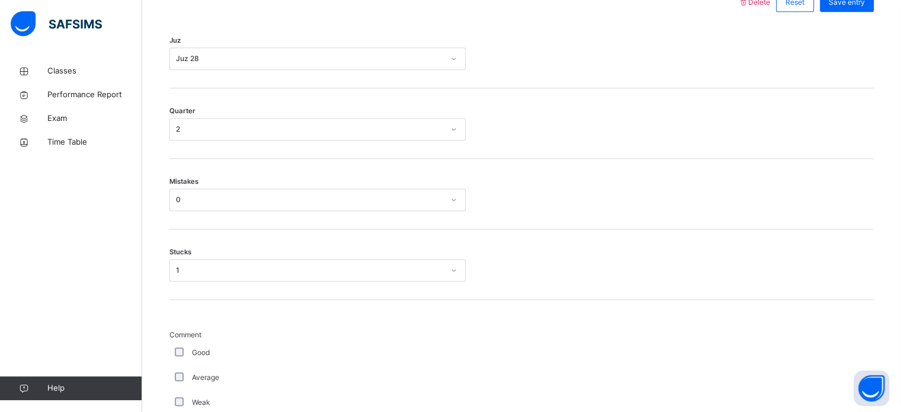
click at [173, 336] on span "Comment" at bounding box center [317, 334] width 296 height 11
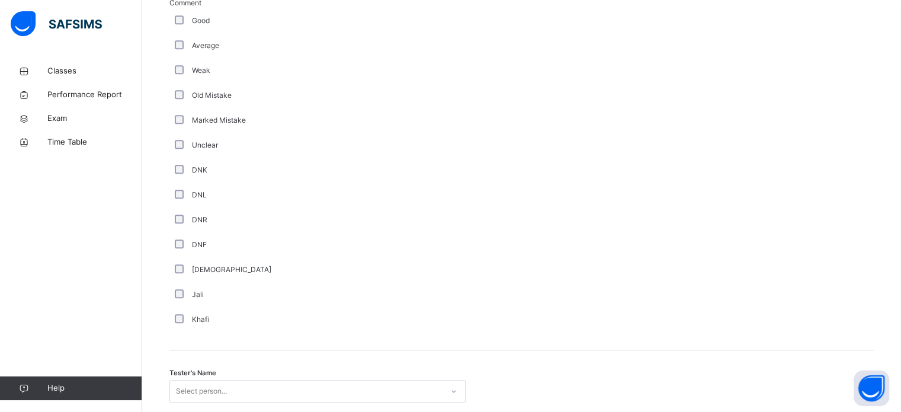
scroll to position [999, 0]
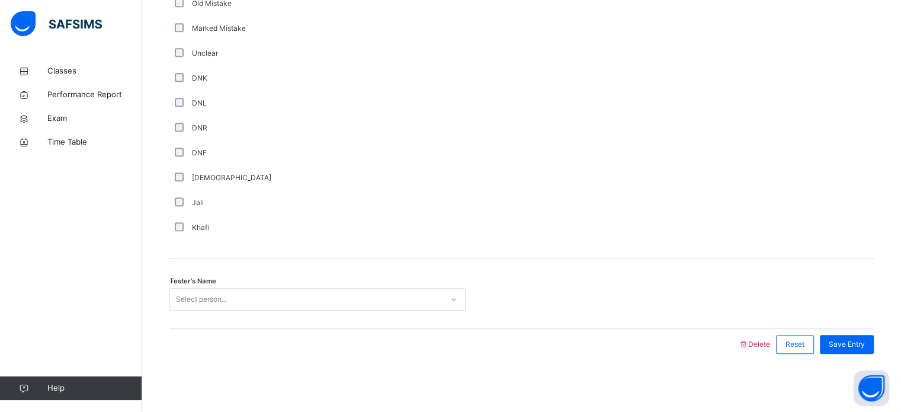
click at [245, 320] on div "Tester's Name Select person..." at bounding box center [521, 293] width 704 height 70
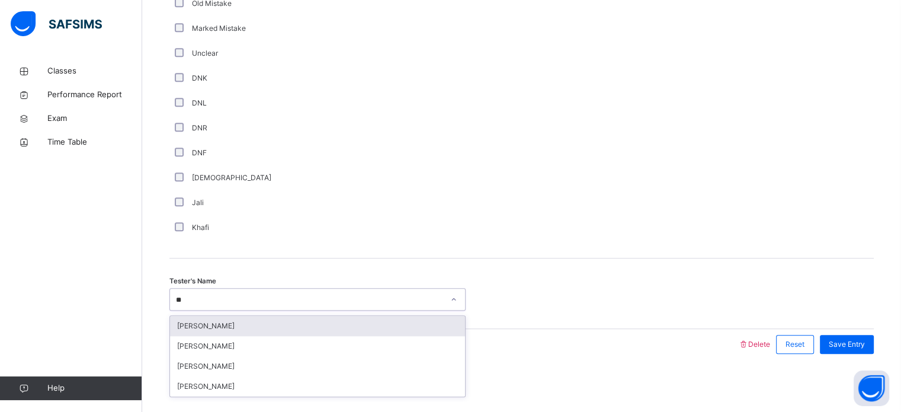
type input "***"
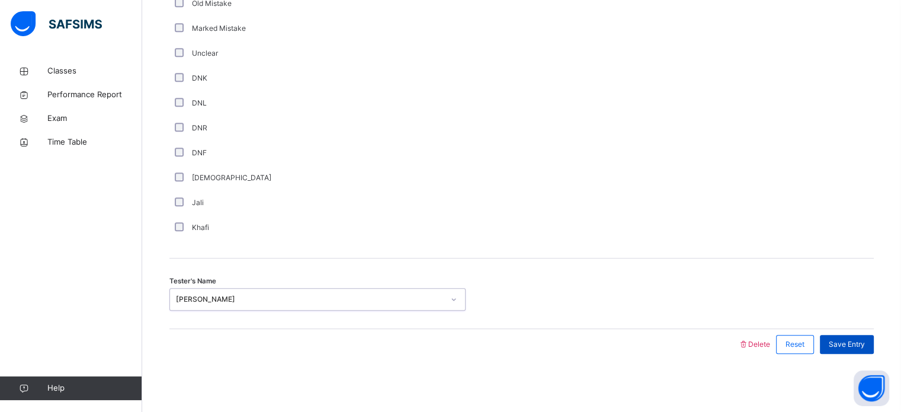
click at [843, 349] on div "Save Entry" at bounding box center [847, 344] width 54 height 19
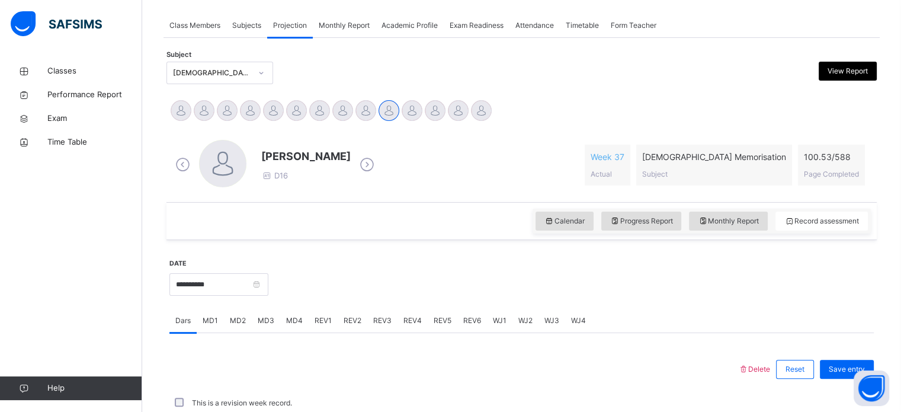
scroll to position [191, 0]
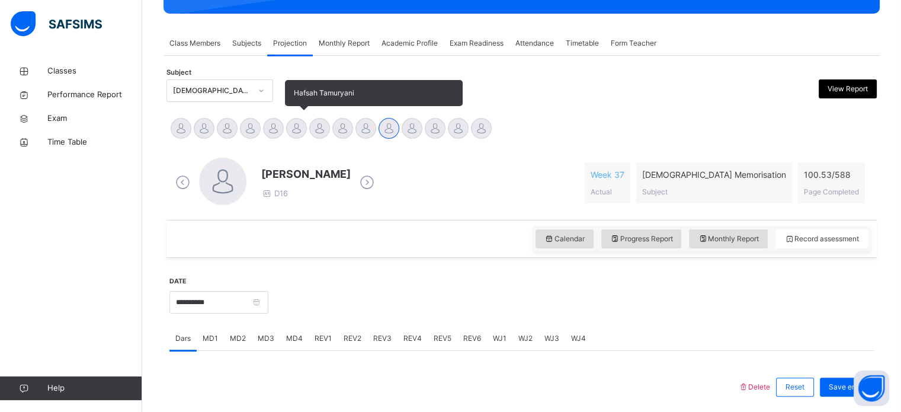
click at [291, 125] on div at bounding box center [296, 128] width 21 height 21
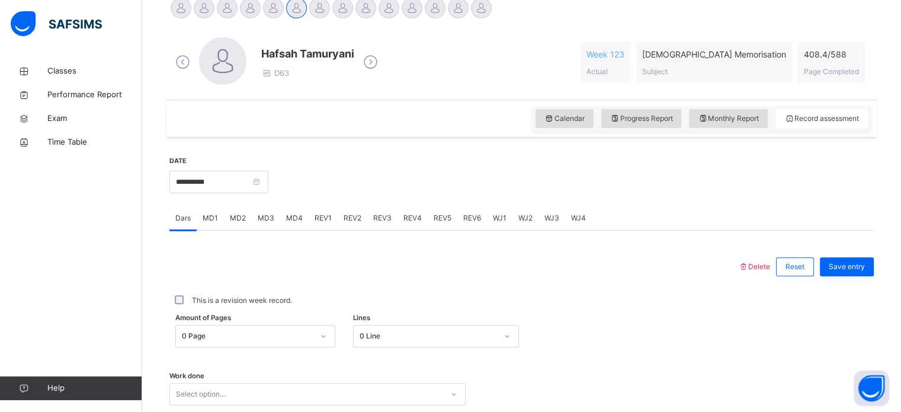
scroll to position [331, 0]
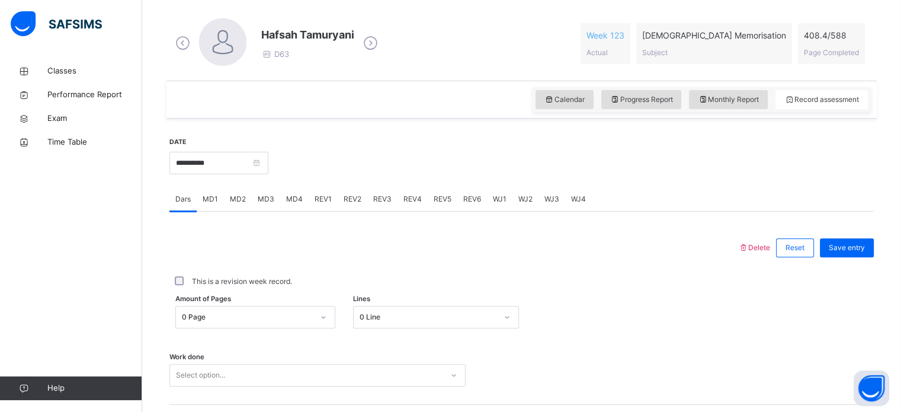
click at [232, 197] on span "MD2" at bounding box center [238, 199] width 16 height 11
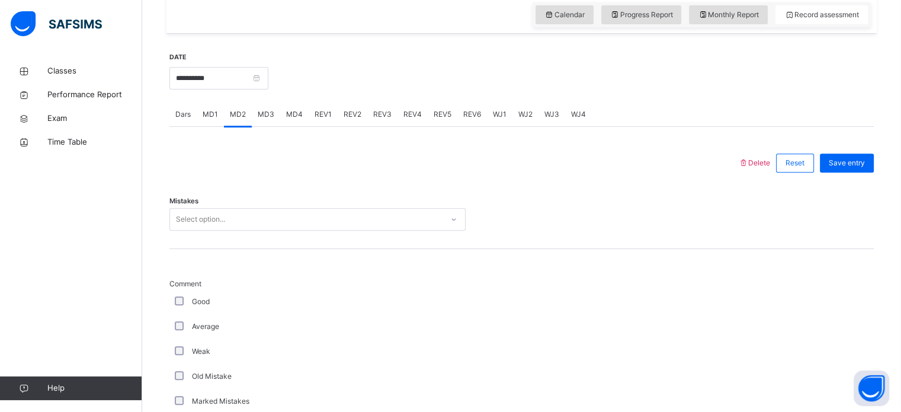
scroll to position [416, 0]
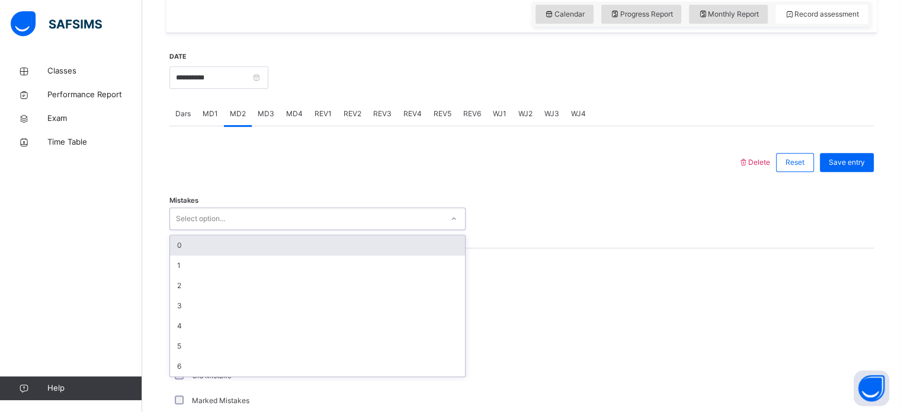
click at [288, 208] on div "Select option..." at bounding box center [317, 218] width 296 height 23
click at [251, 243] on div "0" at bounding box center [317, 245] width 295 height 20
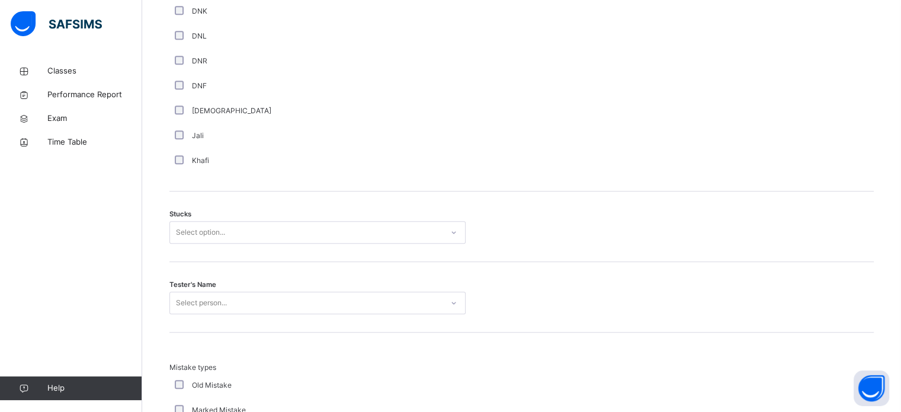
scroll to position [858, 0]
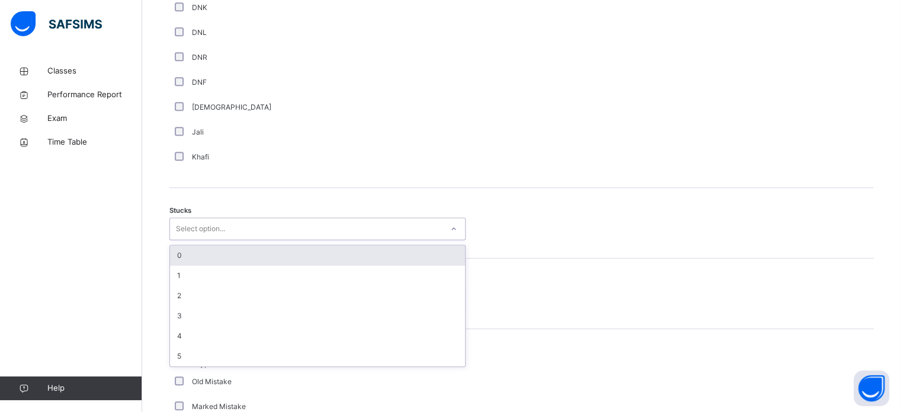
click at [230, 222] on div "Select option..." at bounding box center [306, 229] width 272 height 18
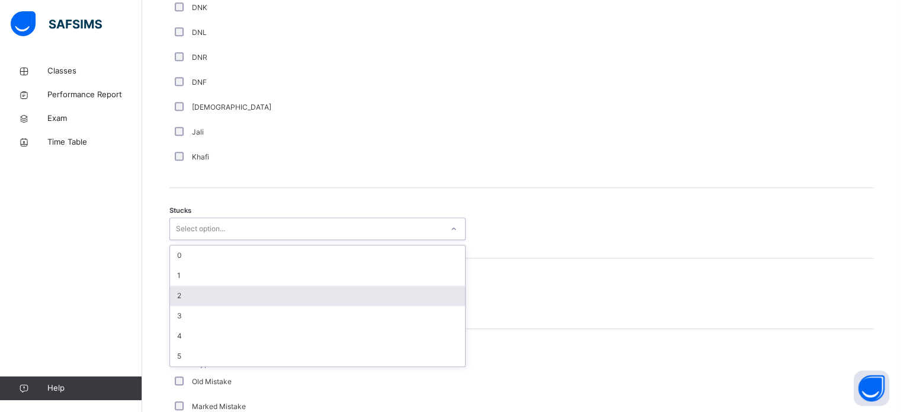
click at [217, 287] on div "2" at bounding box center [317, 296] width 295 height 20
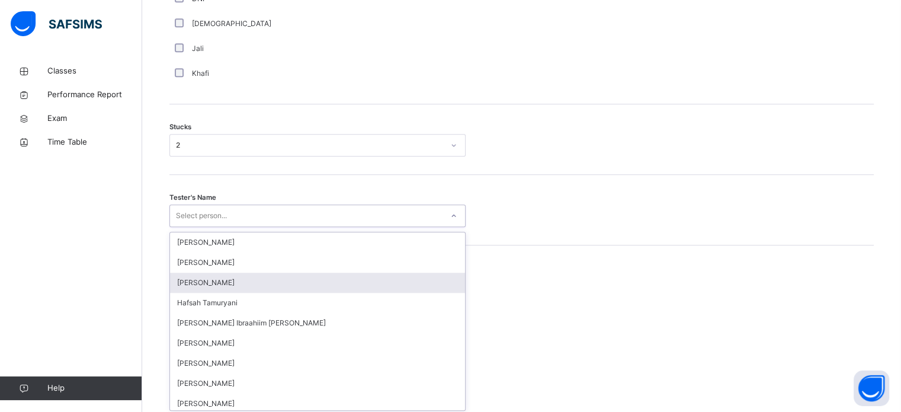
click at [232, 227] on div "option Fatima Ilham focused, 3 of 45. 45 results available. Use Up and Down to …" at bounding box center [317, 215] width 296 height 23
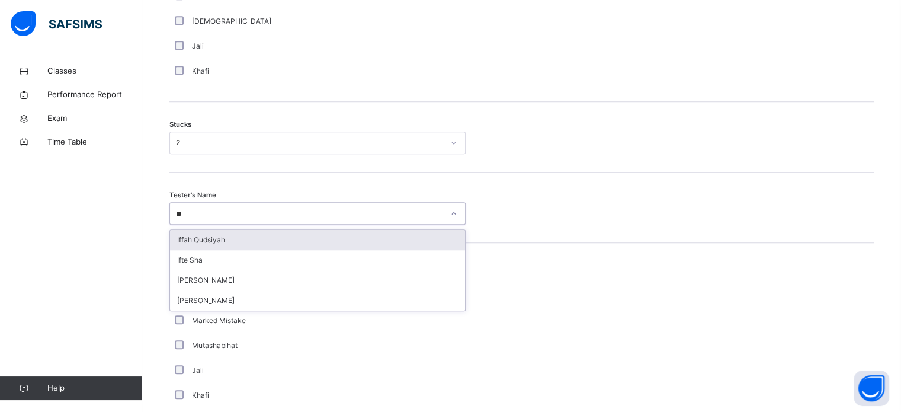
type input "***"
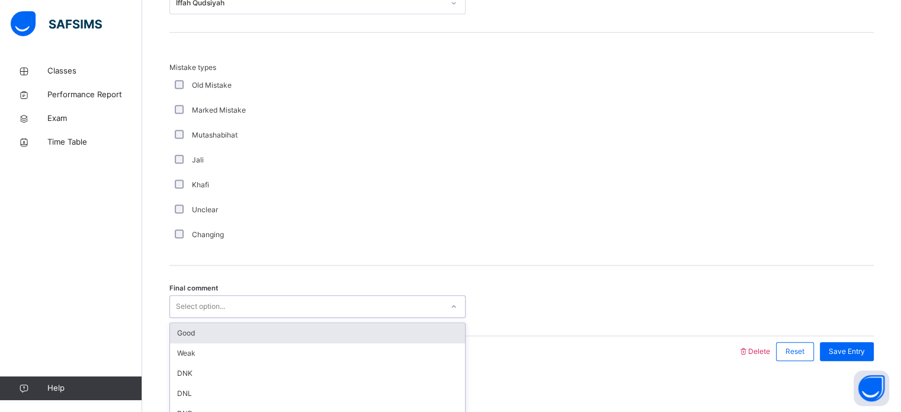
scroll to position [1162, 0]
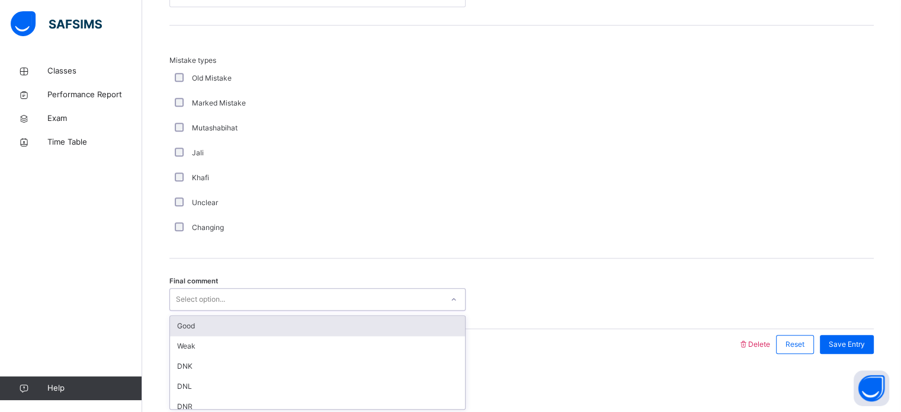
click at [249, 306] on div "Select option..." at bounding box center [306, 299] width 272 height 18
click at [220, 323] on div "Good" at bounding box center [317, 326] width 295 height 20
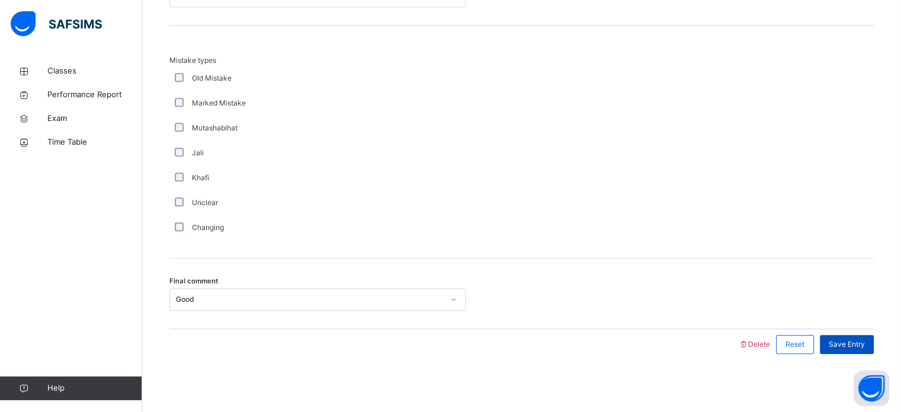
click at [855, 341] on span "Save Entry" at bounding box center [847, 344] width 36 height 11
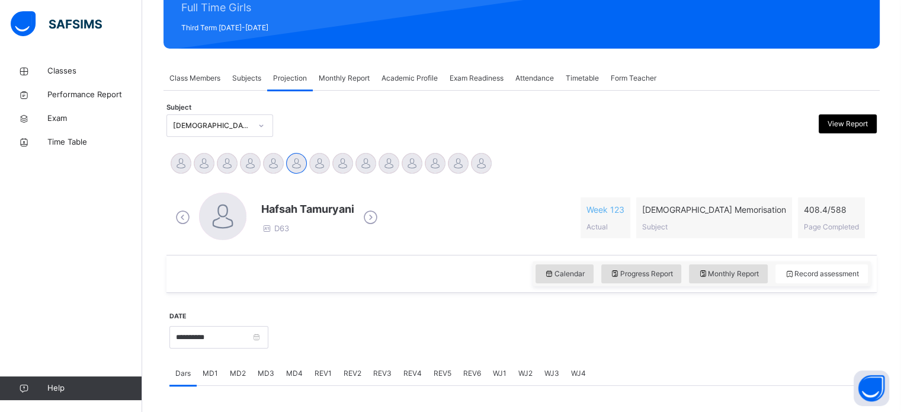
scroll to position [477, 0]
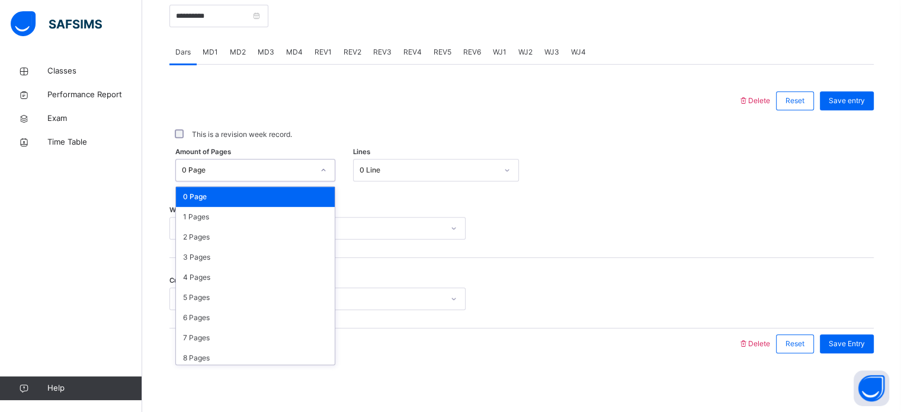
click at [291, 162] on div "0 Page" at bounding box center [244, 170] width 136 height 18
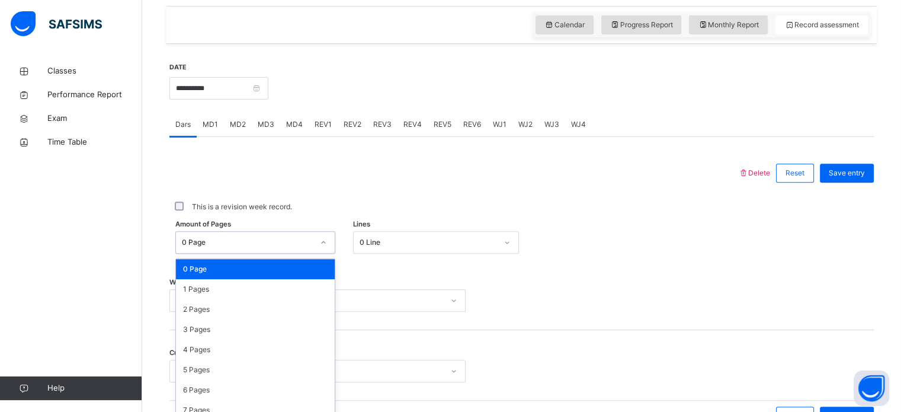
scroll to position [403, 0]
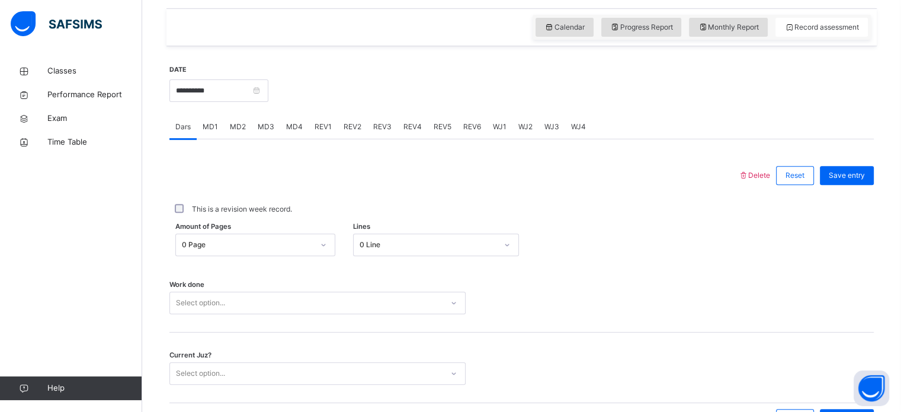
click at [631, 147] on div "Delete Reset Save entry This is a revision week record. Amount of Pages 0 Page …" at bounding box center [521, 286] width 704 height 294
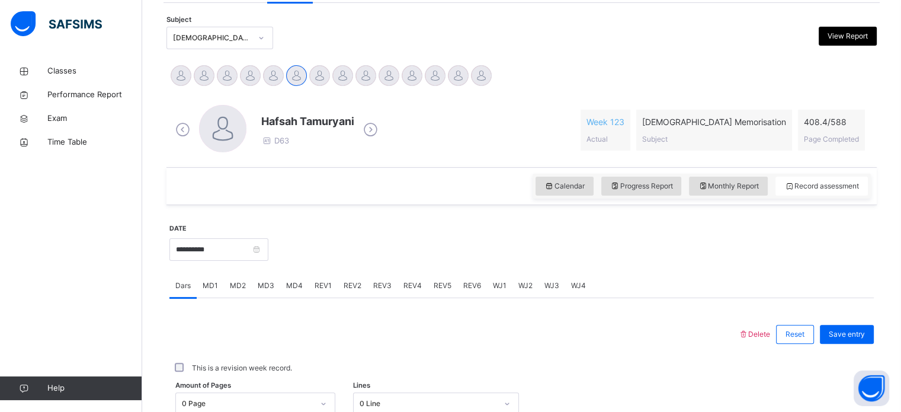
scroll to position [156, 0]
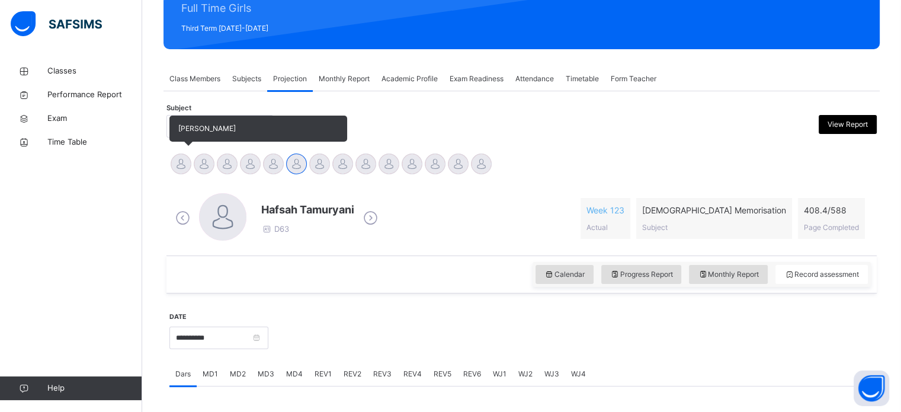
click at [178, 158] on div at bounding box center [181, 163] width 21 height 21
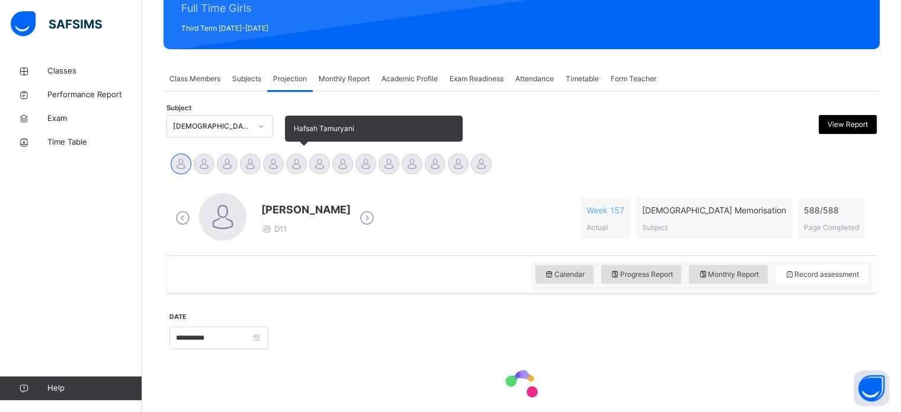
click at [299, 161] on div at bounding box center [296, 163] width 21 height 21
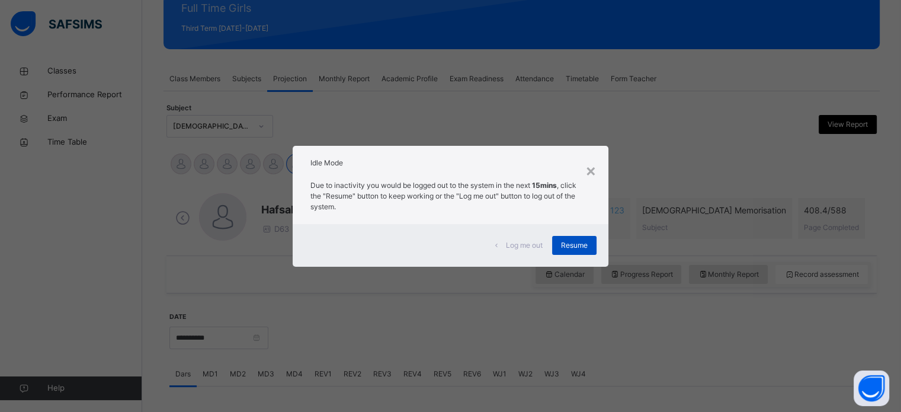
click at [590, 247] on div "Resume" at bounding box center [574, 245] width 44 height 19
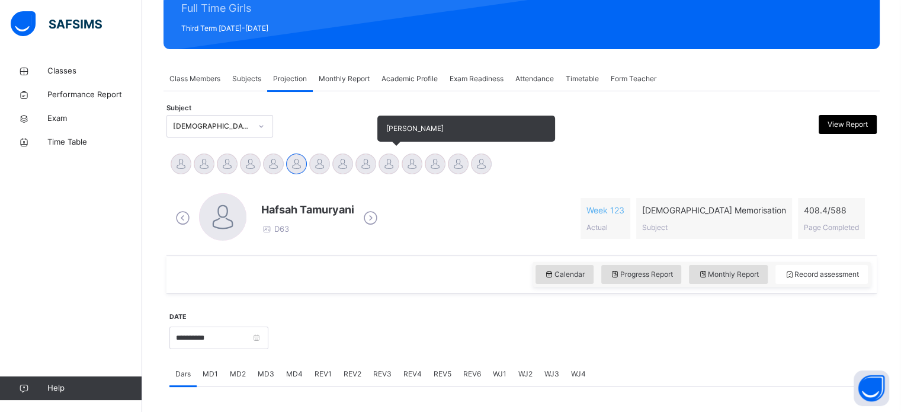
click at [391, 163] on div at bounding box center [389, 163] width 21 height 21
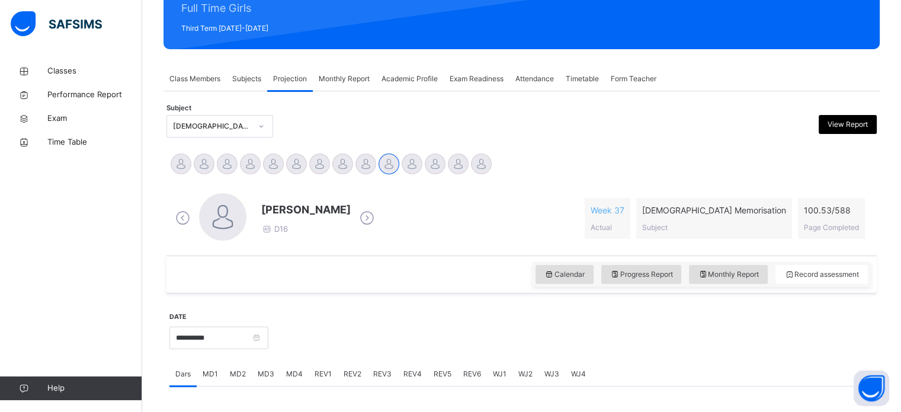
scroll to position [477, 0]
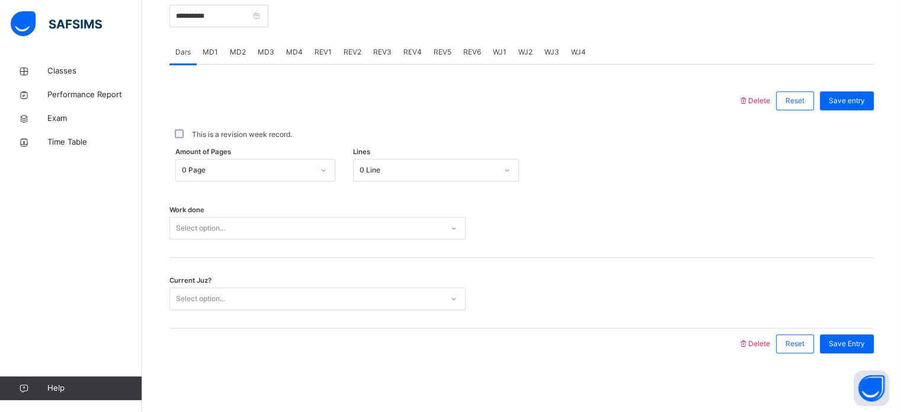
click at [323, 57] on div "REV1" at bounding box center [323, 52] width 29 height 24
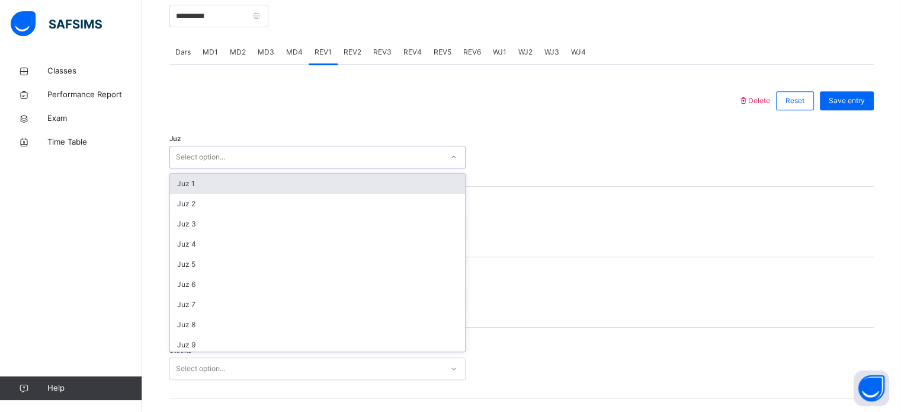
drag, startPoint x: 327, startPoint y: 162, endPoint x: 324, endPoint y: 156, distance: 7.2
click at [324, 158] on div "Select option..." at bounding box center [306, 157] width 272 height 18
type input "**"
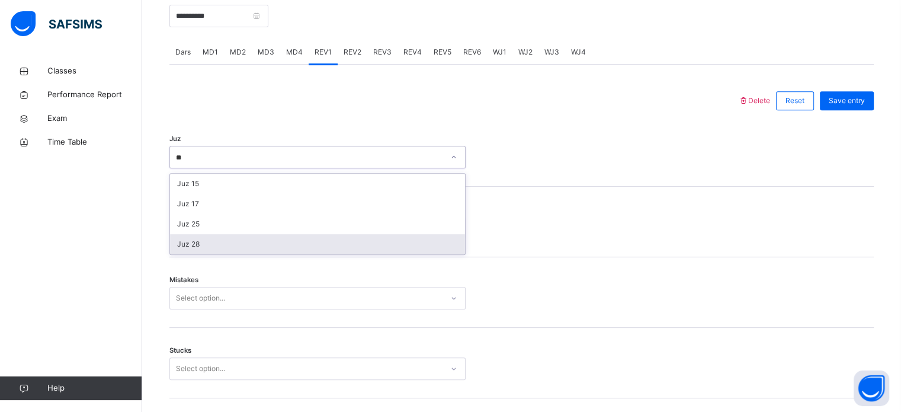
click at [341, 243] on div "Juz 28" at bounding box center [317, 244] width 295 height 20
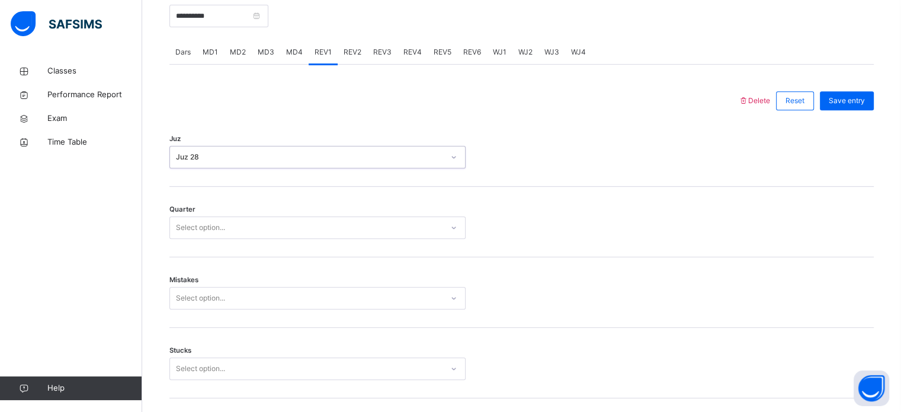
click at [236, 222] on div "Select option..." at bounding box center [306, 228] width 272 height 18
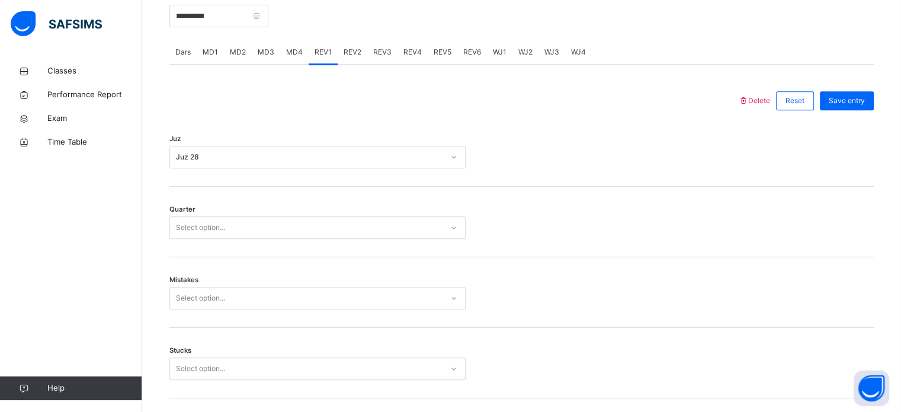
click at [185, 57] on div "Dars" at bounding box center [182, 52] width 27 height 24
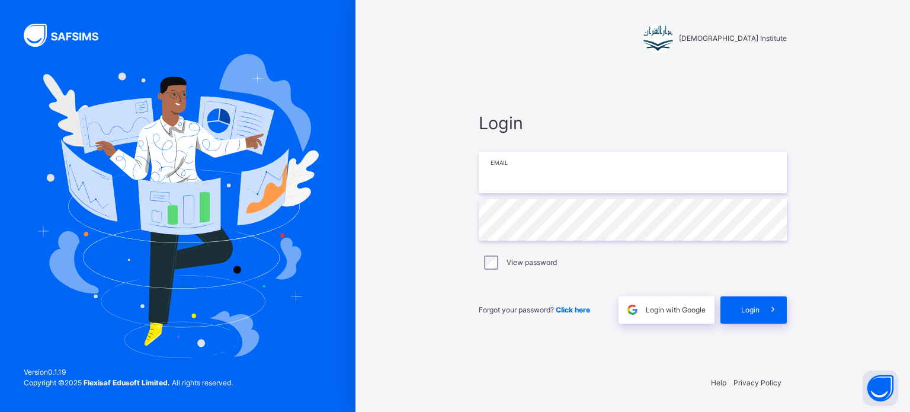
type input "**********"
click at [774, 309] on icon at bounding box center [773, 310] width 12 height 14
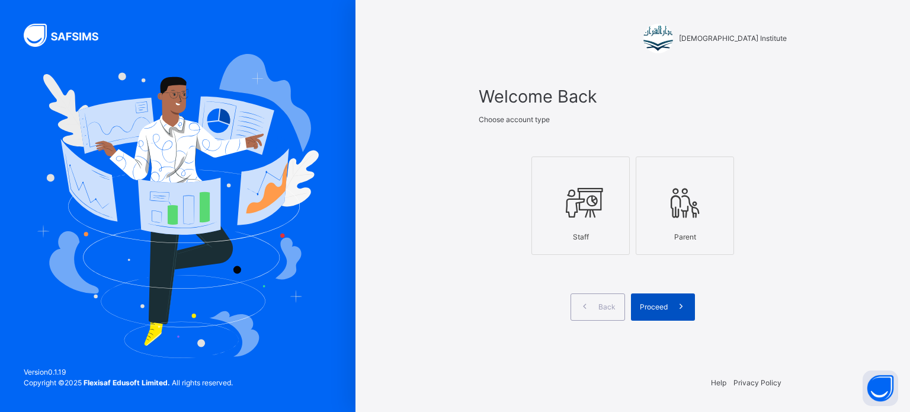
click at [691, 315] on span at bounding box center [681, 306] width 27 height 27
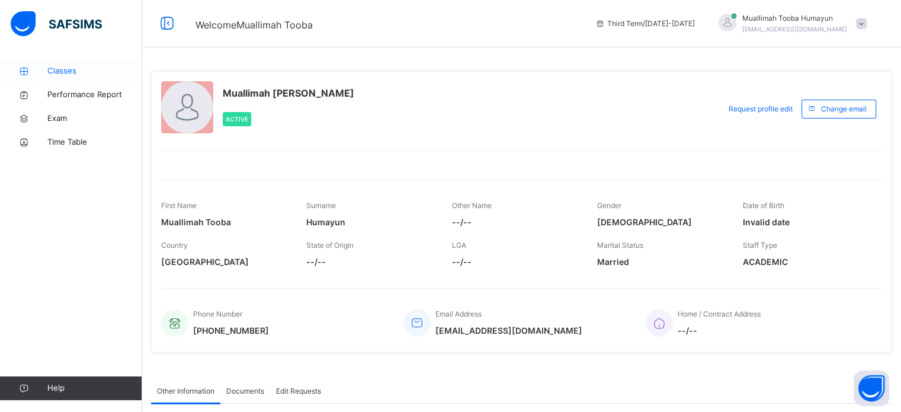
click at [97, 66] on span "Classes" at bounding box center [94, 71] width 95 height 12
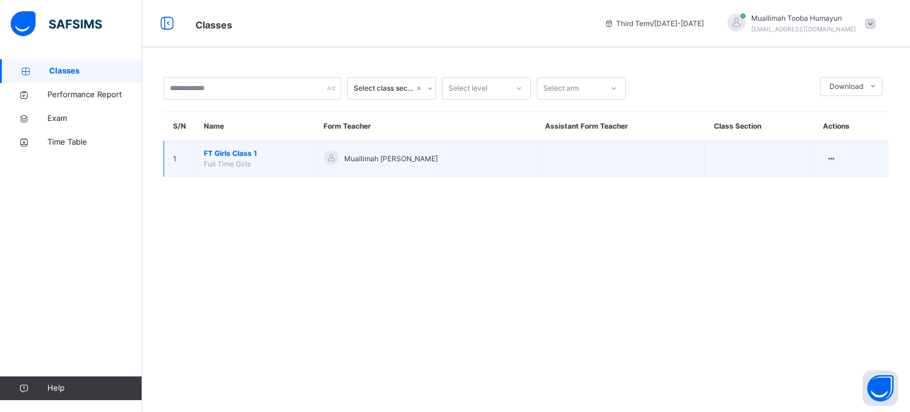
click at [255, 157] on span "FT Girls Class 1" at bounding box center [255, 153] width 102 height 11
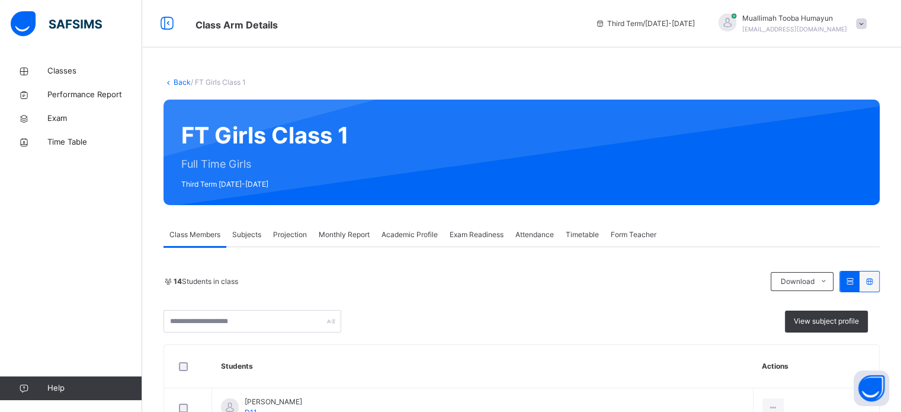
click at [290, 223] on div "Projection" at bounding box center [290, 235] width 46 height 24
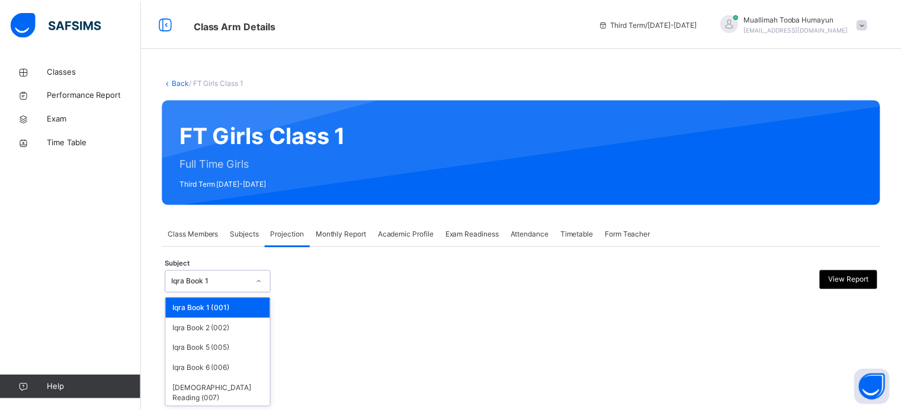
scroll to position [22, 0]
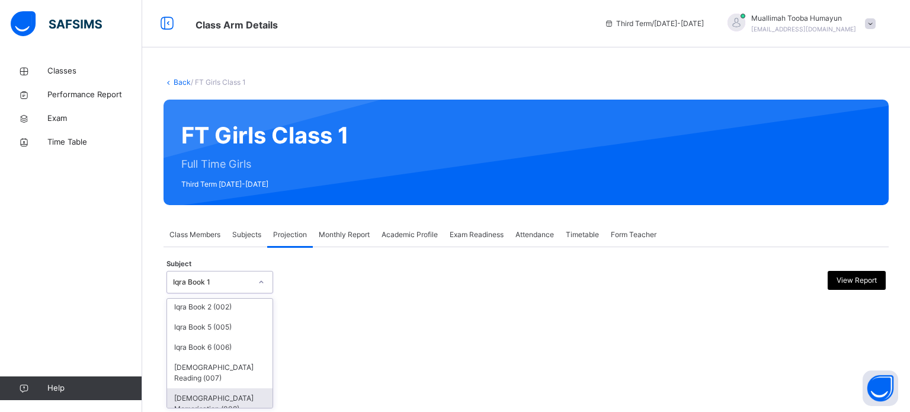
click at [230, 400] on div "[DEMOGRAPHIC_DATA] Memorisation (008)" at bounding box center [219, 403] width 105 height 31
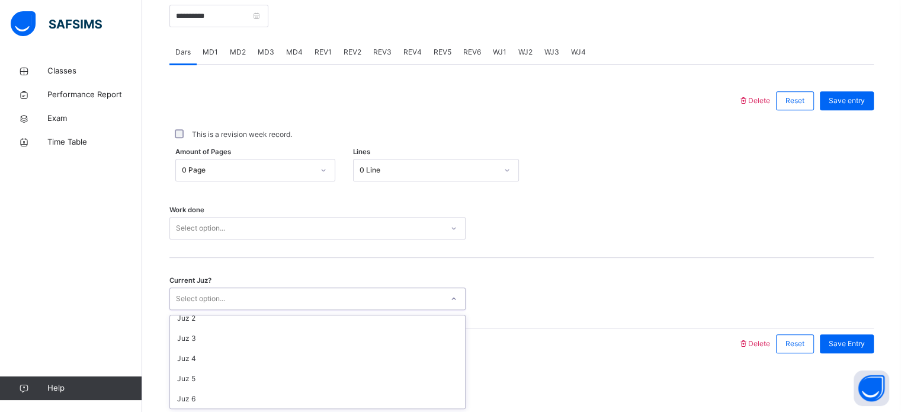
scroll to position [0, 0]
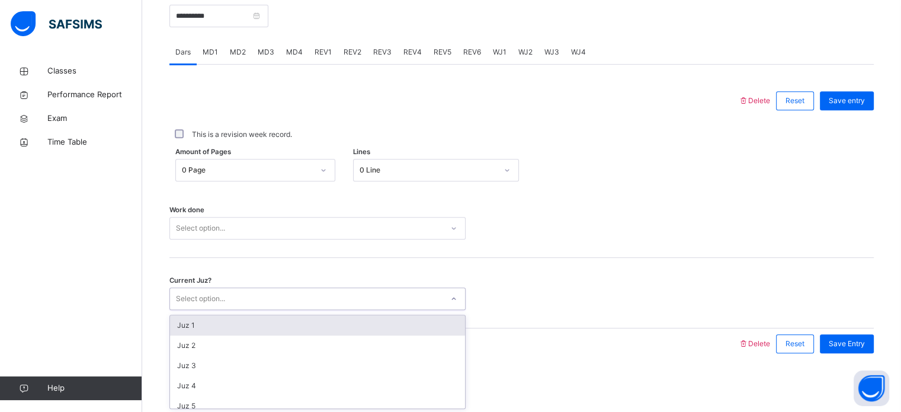
click at [528, 256] on div "Work done Select option..." at bounding box center [521, 222] width 704 height 70
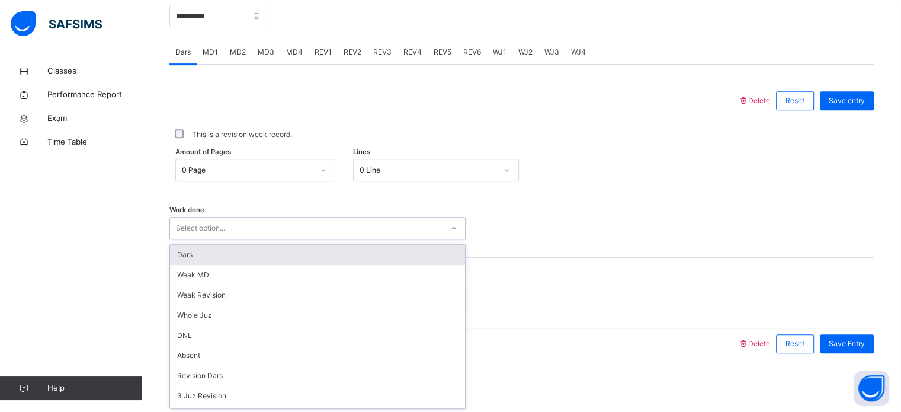
click at [649, 241] on div "Work done option Dars focused, 1 of 14. 14 results available. Use Up and Down t…" at bounding box center [521, 222] width 704 height 70
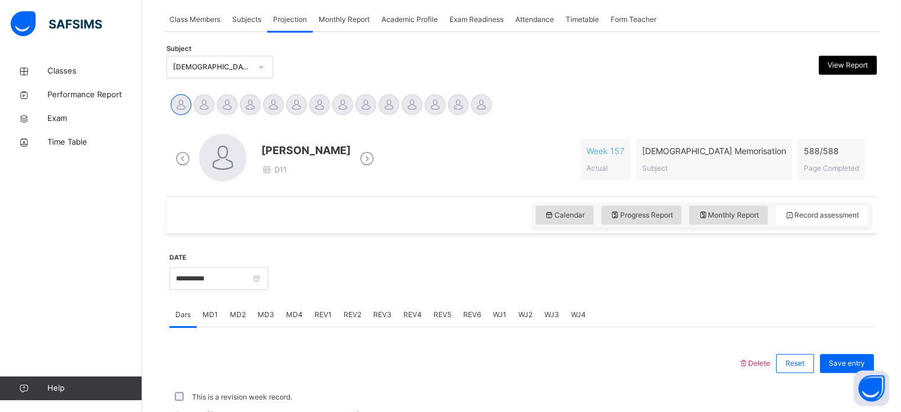
scroll to position [211, 0]
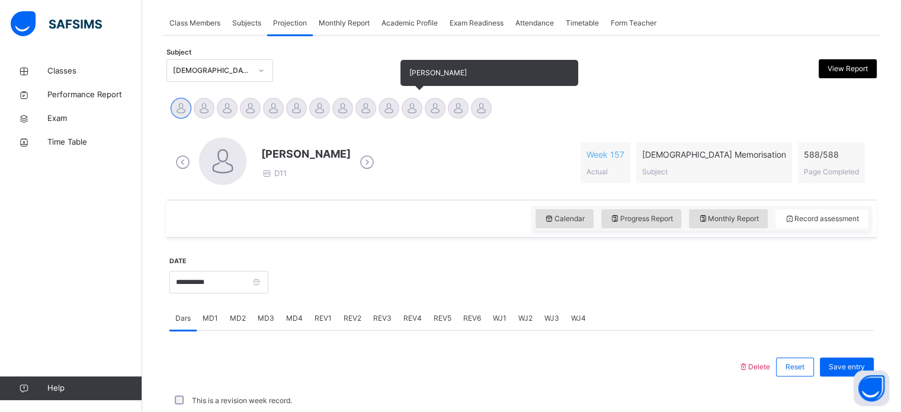
click at [409, 109] on div at bounding box center [412, 108] width 21 height 21
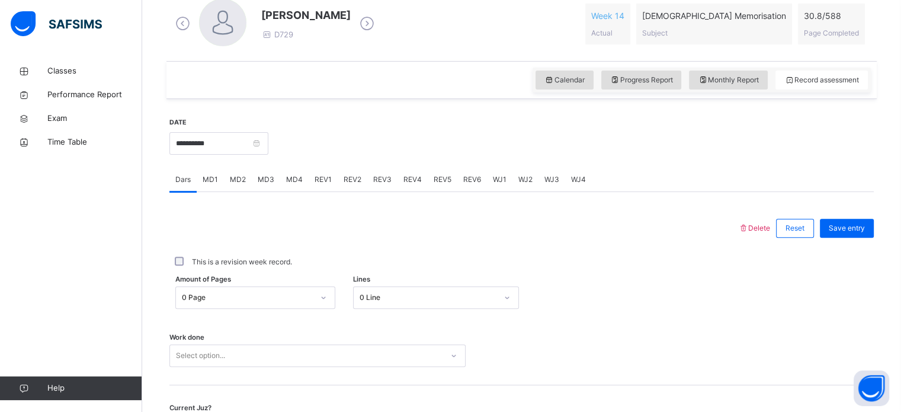
scroll to position [351, 0]
click at [329, 177] on span "REV1" at bounding box center [323, 179] width 17 height 11
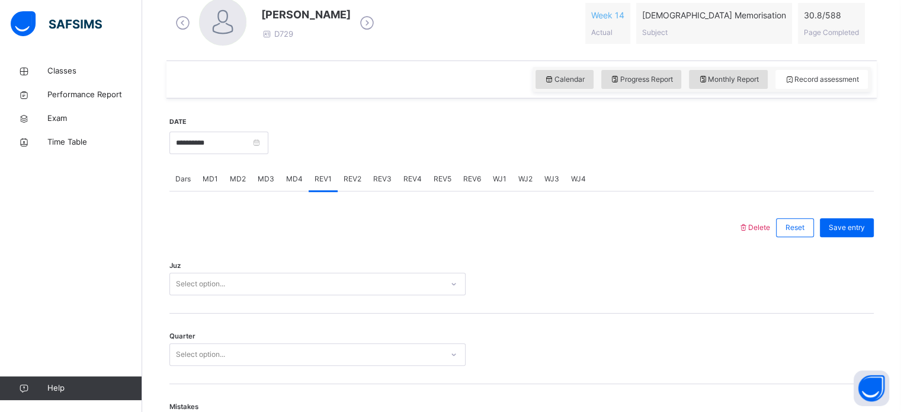
click at [238, 271] on div "Juz Select option..." at bounding box center [521, 278] width 704 height 70
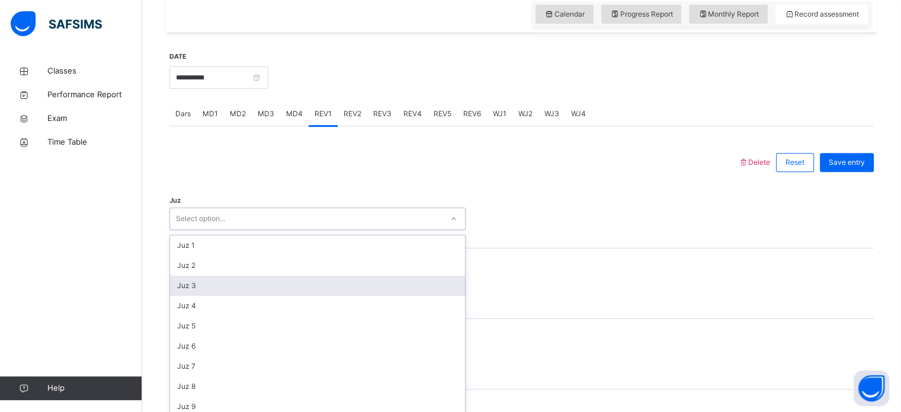
click at [238, 230] on div "option Juz 3 focused, 3 of 30. 30 results available. Use Up and Down to choose …" at bounding box center [317, 218] width 296 height 23
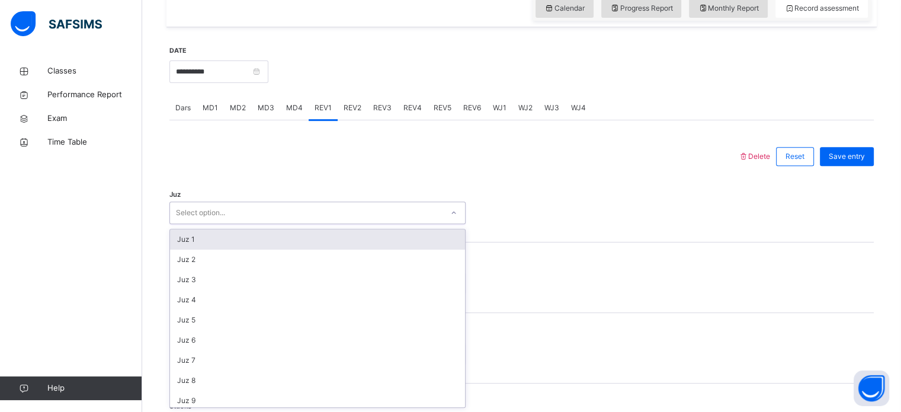
click at [239, 245] on div "Juz 1" at bounding box center [317, 239] width 295 height 20
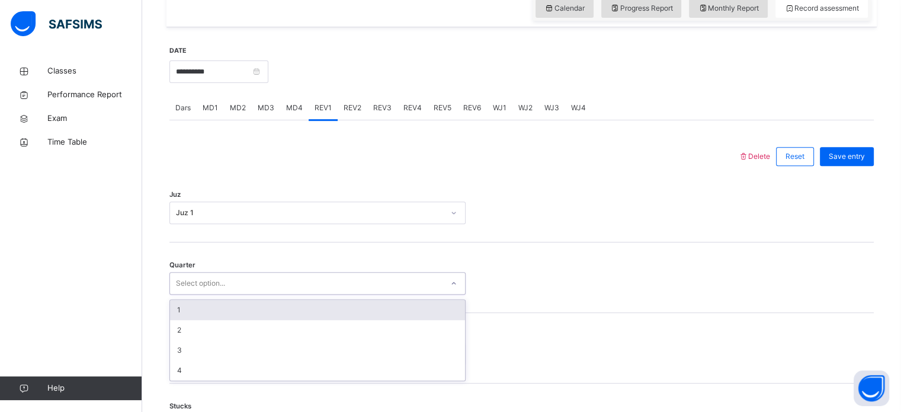
click at [216, 290] on div "Select option..." at bounding box center [200, 283] width 49 height 23
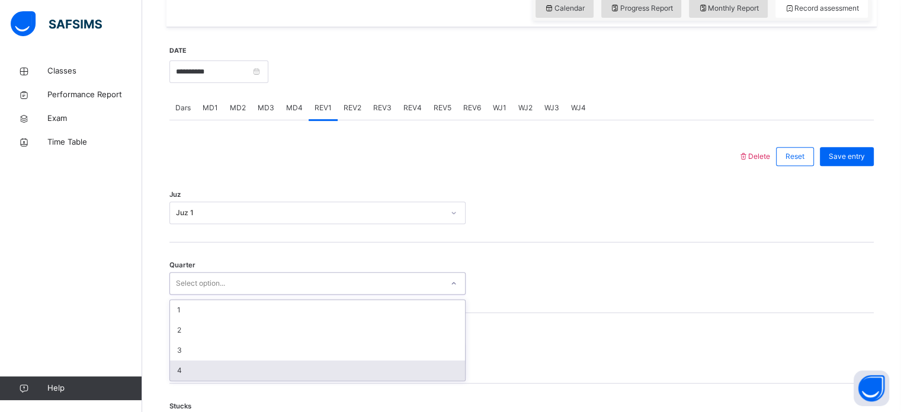
click at [230, 371] on div "4" at bounding box center [317, 370] width 295 height 20
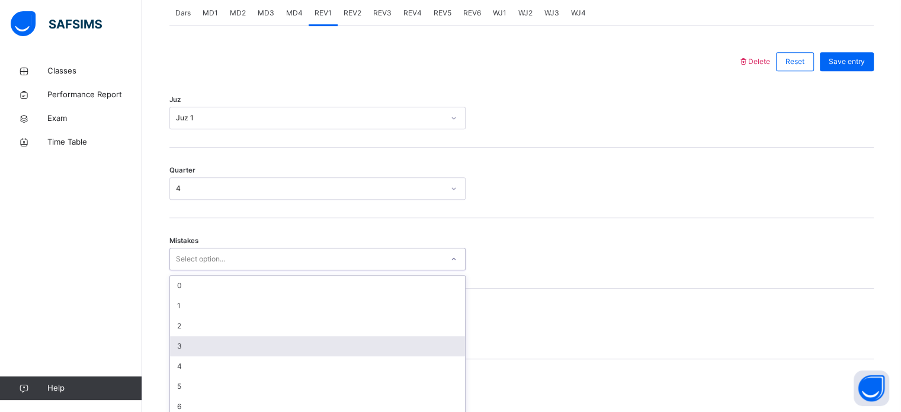
scroll to position [526, 0]
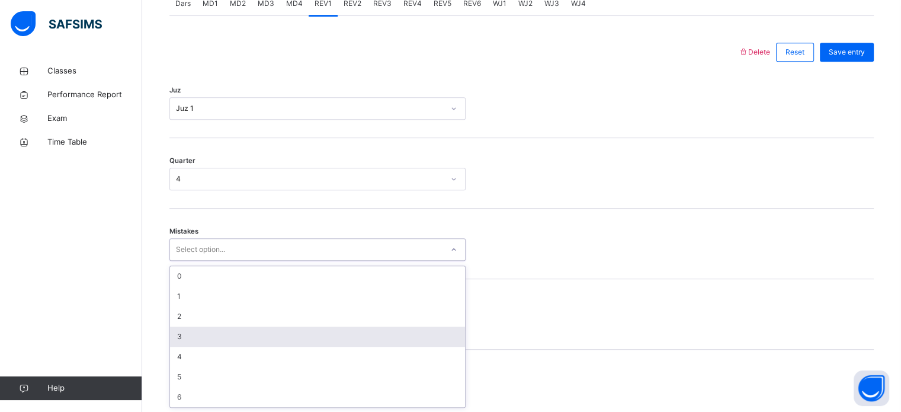
click at [211, 261] on div "option 3 focused, 4 of 7. 7 results available. Use Up and Down to choose option…" at bounding box center [317, 249] width 296 height 23
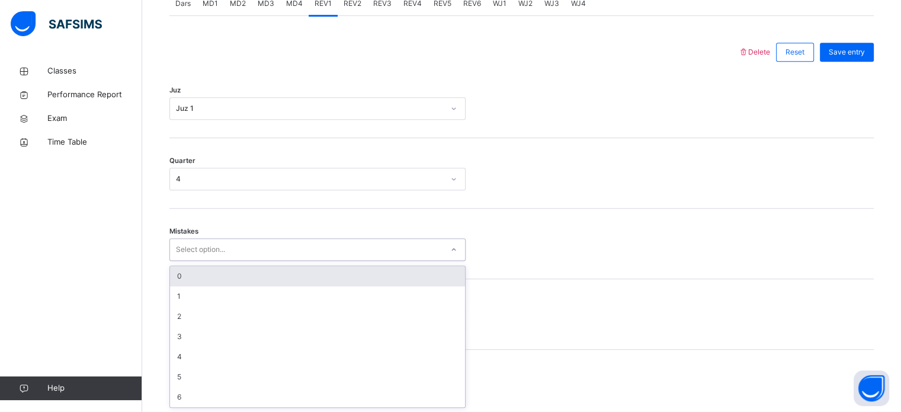
click at [237, 277] on div "0" at bounding box center [317, 276] width 295 height 20
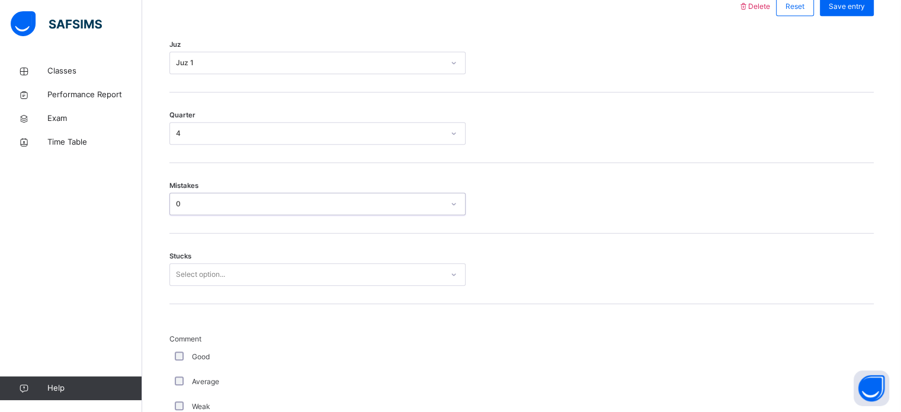
click at [216, 286] on div "Select option..." at bounding box center [317, 274] width 296 height 23
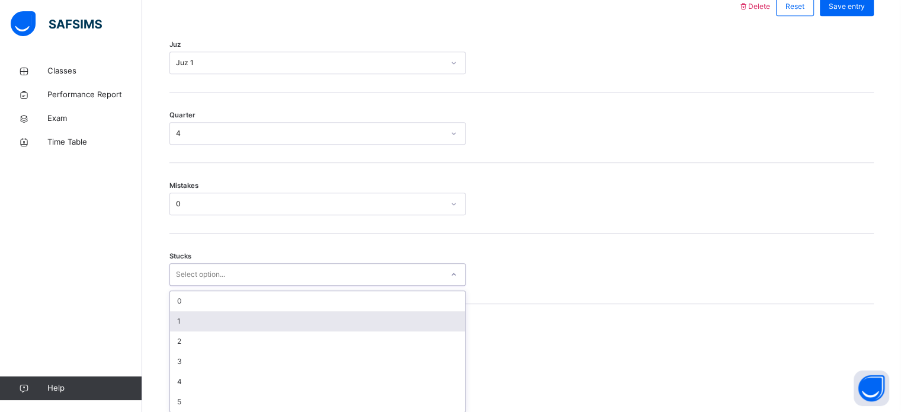
scroll to position [576, 0]
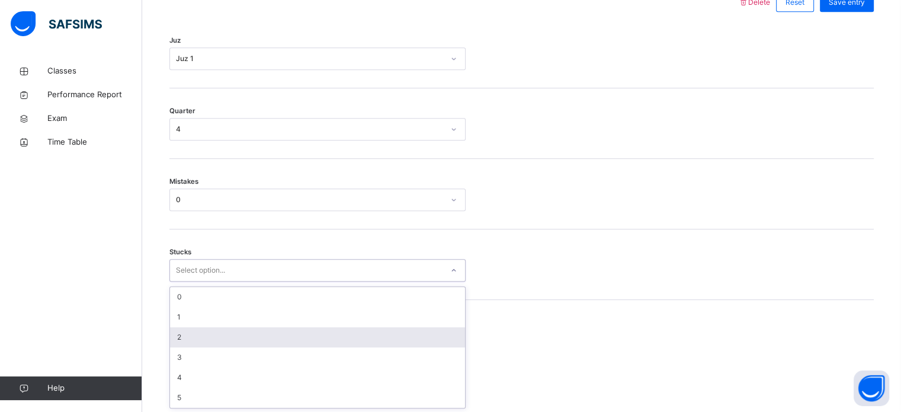
click at [218, 338] on div "2" at bounding box center [317, 337] width 295 height 20
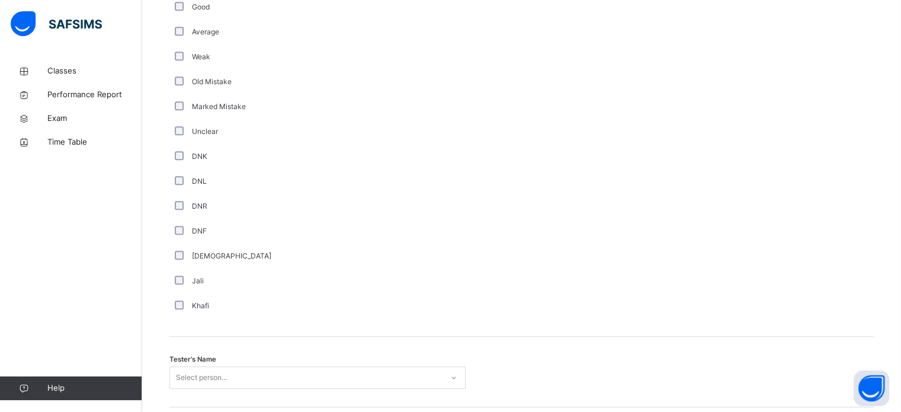
scroll to position [999, 0]
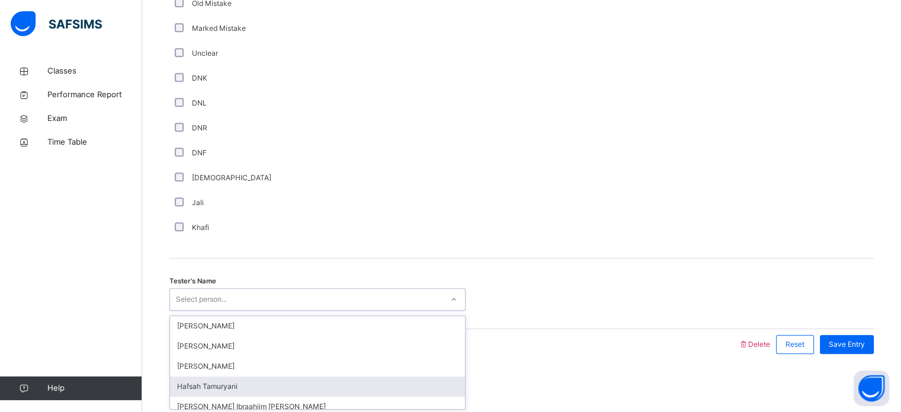
click at [178, 310] on div "option [PERSON_NAME] focused, 4 of 45. 45 results available. Use Up and Down to…" at bounding box center [317, 299] width 296 height 23
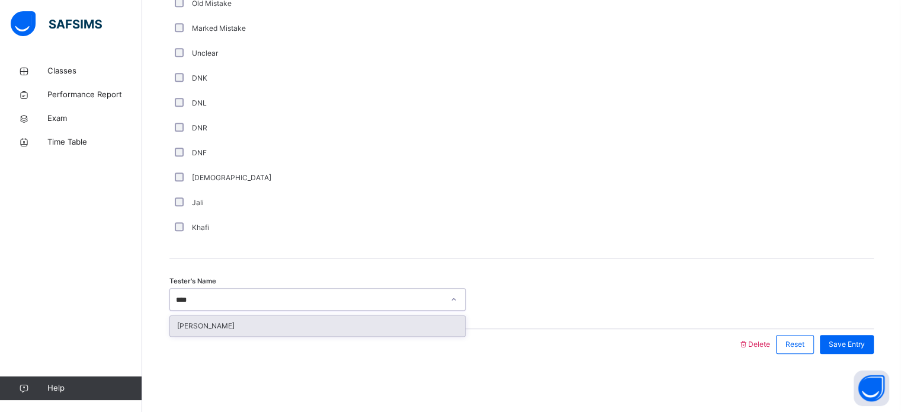
type input "*****"
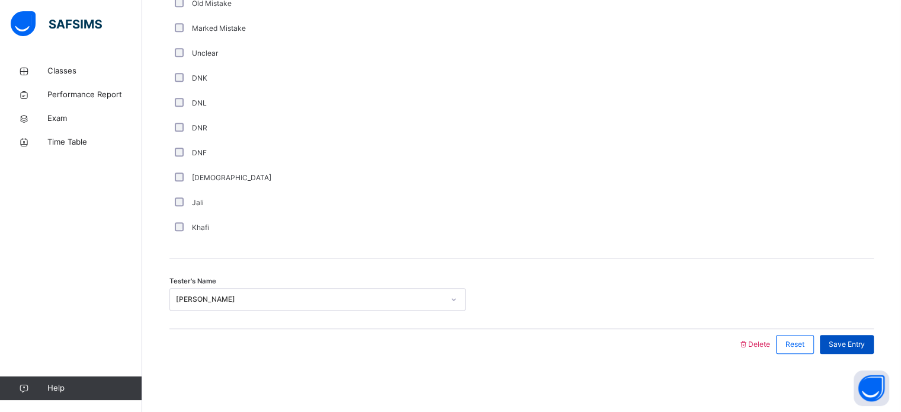
click at [845, 336] on div "Save Entry" at bounding box center [847, 344] width 54 height 19
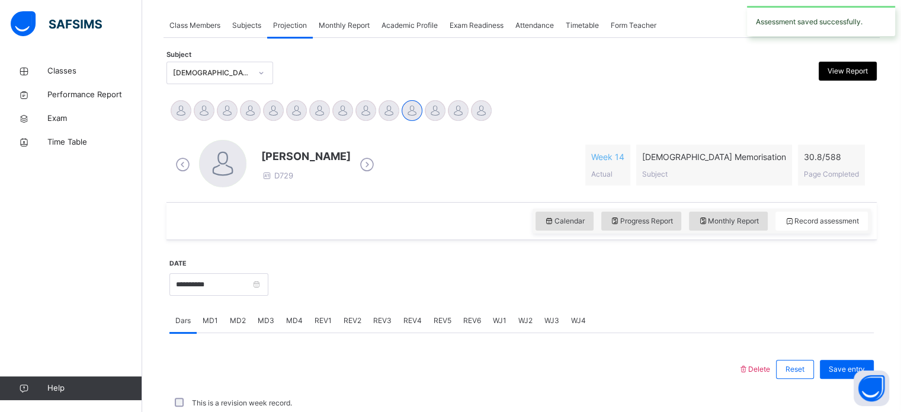
scroll to position [477, 0]
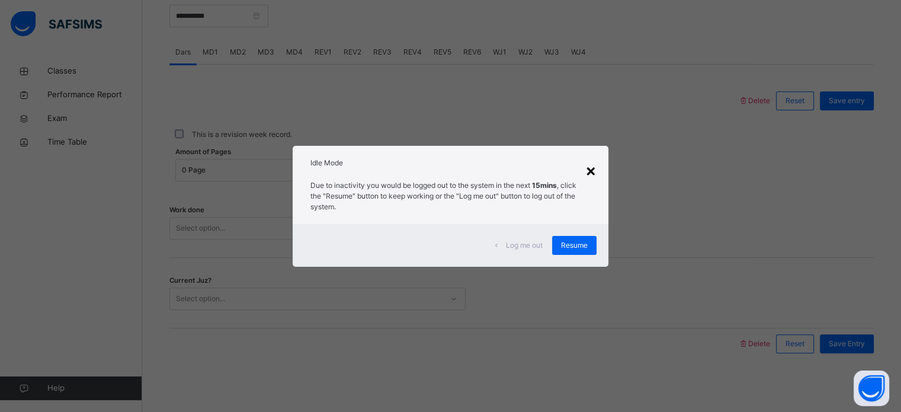
click at [589, 174] on div "×" at bounding box center [590, 170] width 11 height 25
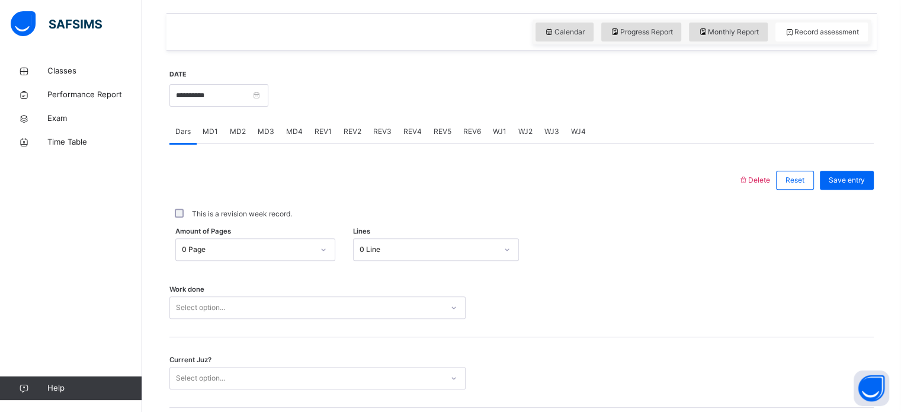
scroll to position [398, 0]
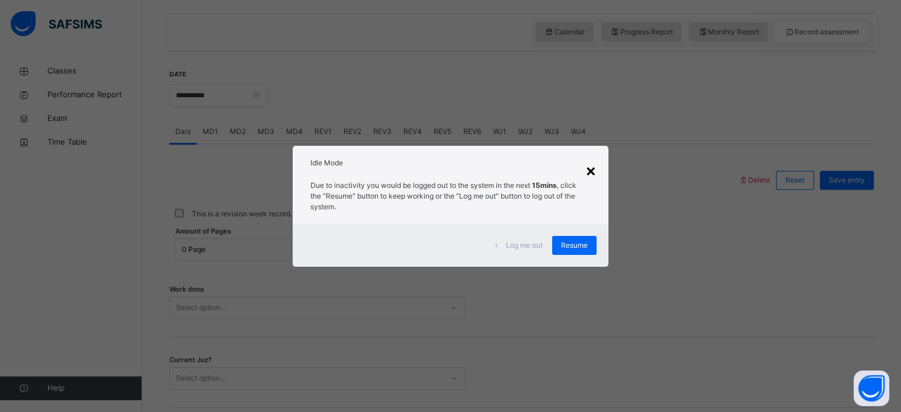
click at [588, 159] on div "×" at bounding box center [590, 170] width 11 height 25
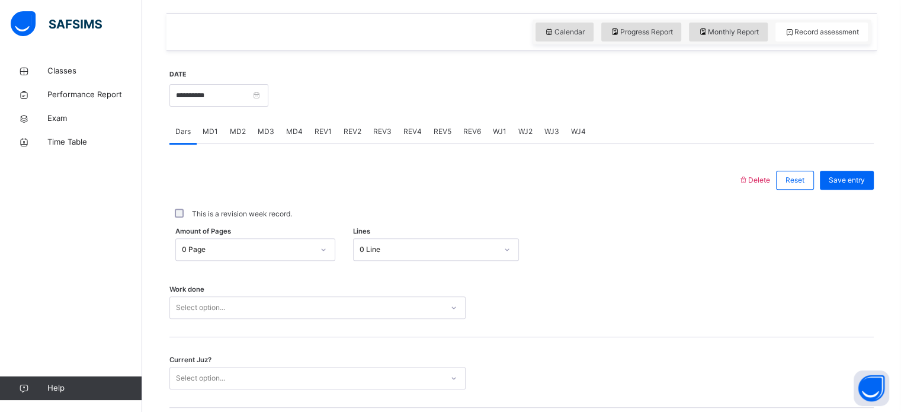
click at [585, 163] on div "Delete Reset Save entry This is a revision week record. Amount of Pages 0 Page …" at bounding box center [521, 291] width 704 height 294
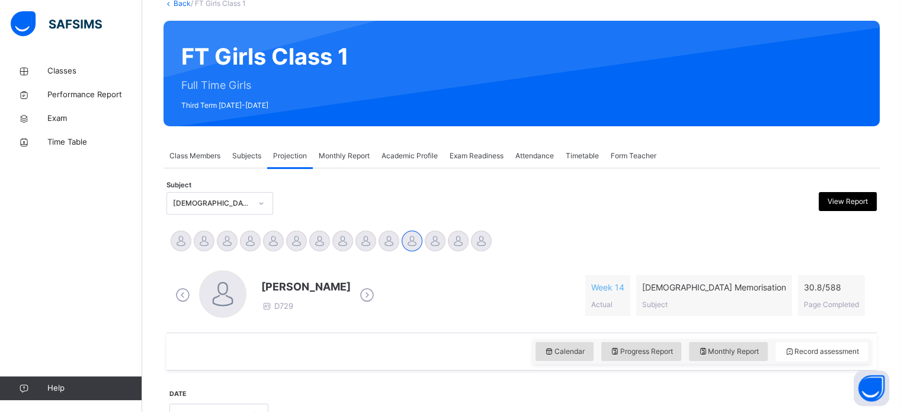
scroll to position [37, 0]
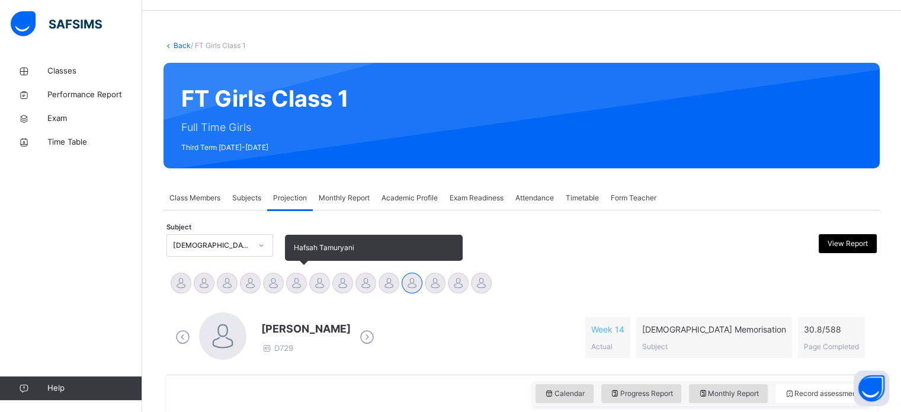
click at [289, 284] on div at bounding box center [296, 282] width 21 height 21
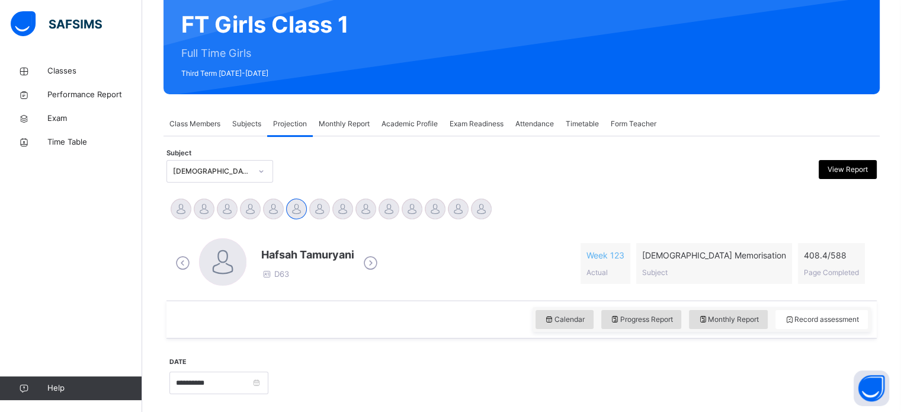
click at [602, 243] on div "Hafsah Tamuryani D63 Week 123 Actual Quran Memorisation Subject 408.4 / 588 Pag…" at bounding box center [521, 263] width 698 height 50
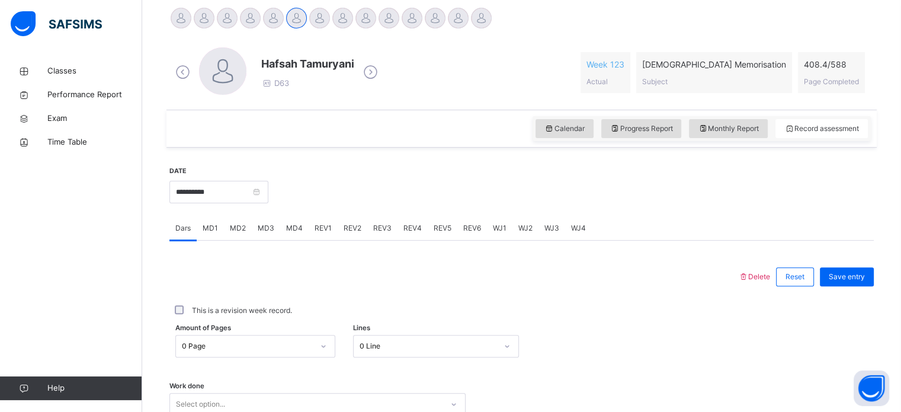
scroll to position [305, 0]
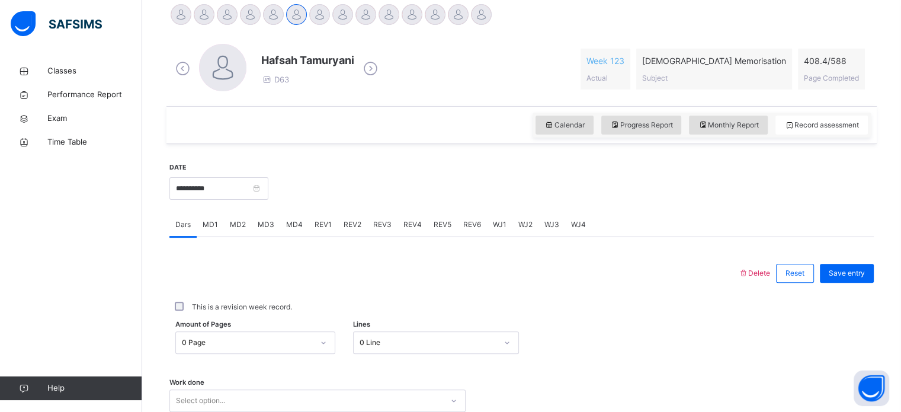
click at [360, 234] on div "REV2" at bounding box center [353, 225] width 30 height 24
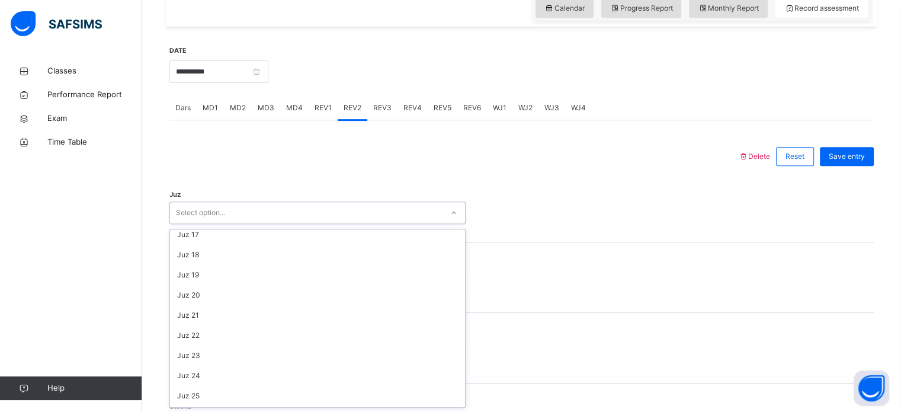
scroll to position [426, 0]
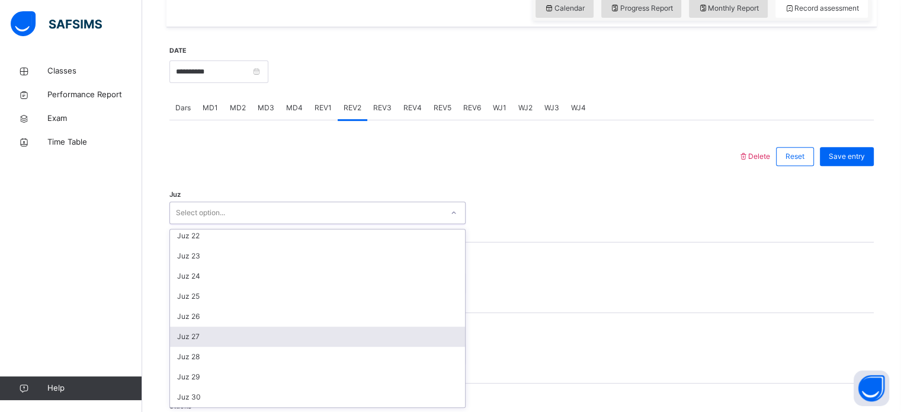
click at [214, 335] on div "Juz 27" at bounding box center [317, 336] width 295 height 20
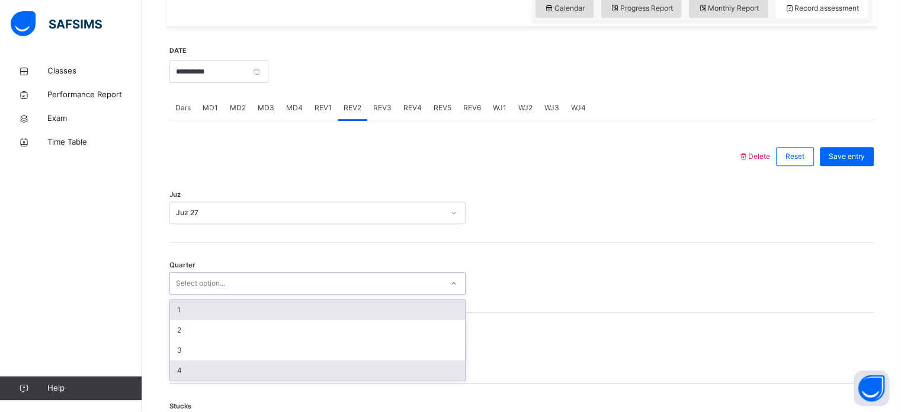
click at [211, 369] on div "4" at bounding box center [317, 370] width 295 height 20
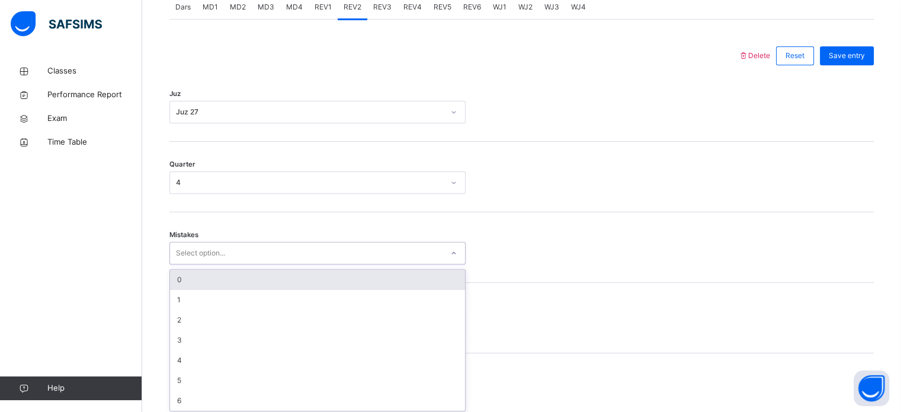
scroll to position [526, 0]
click at [203, 274] on div "0" at bounding box center [317, 276] width 295 height 20
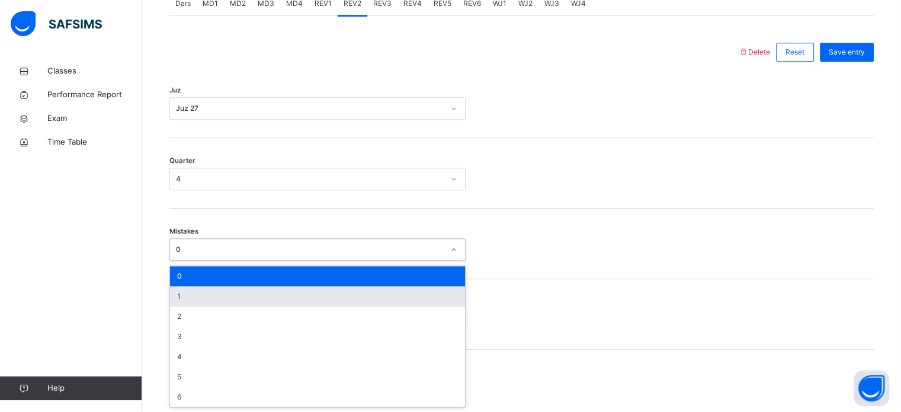
click at [203, 296] on div "1" at bounding box center [317, 296] width 295 height 20
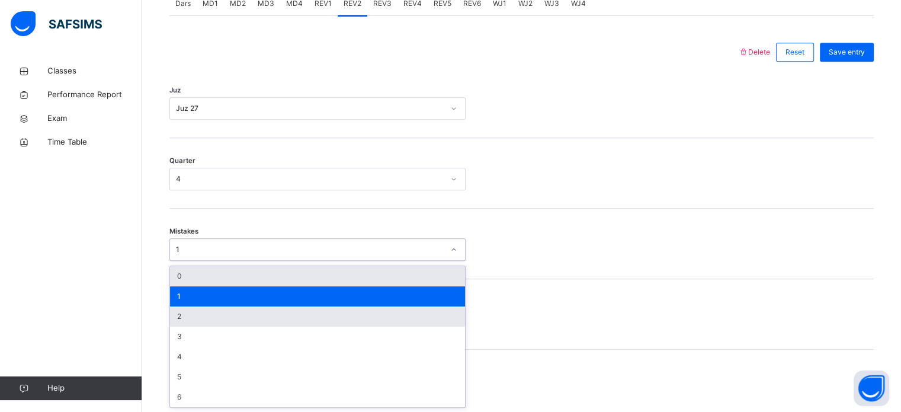
click at [206, 322] on div "2" at bounding box center [317, 316] width 295 height 20
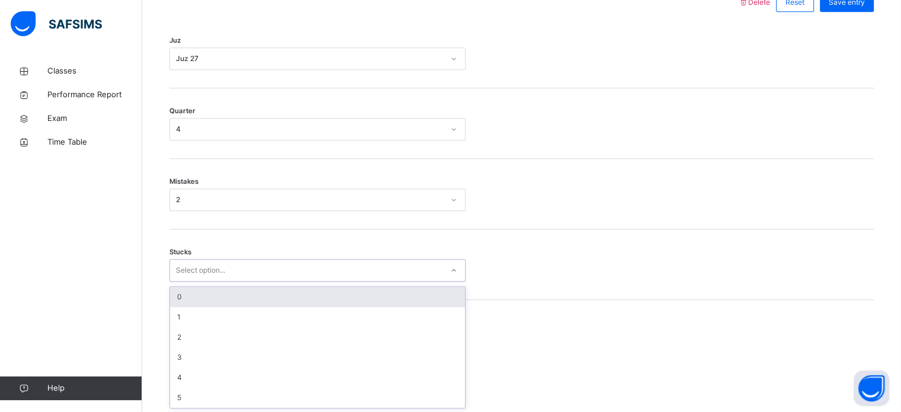
scroll to position [576, 0]
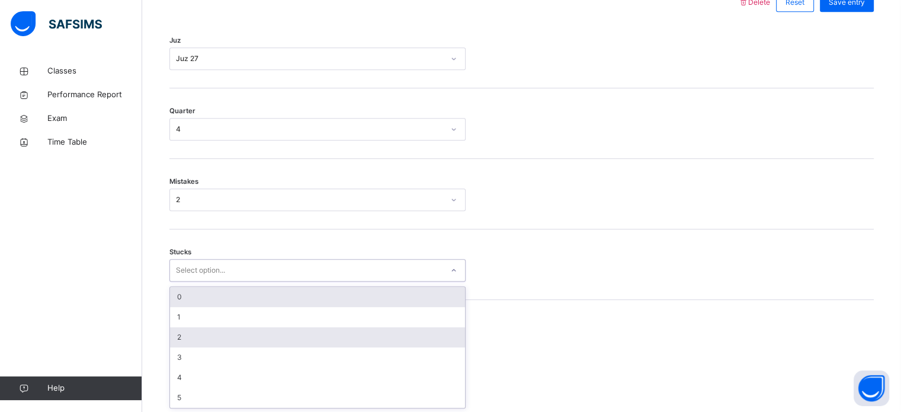
click at [207, 332] on div "2" at bounding box center [317, 337] width 295 height 20
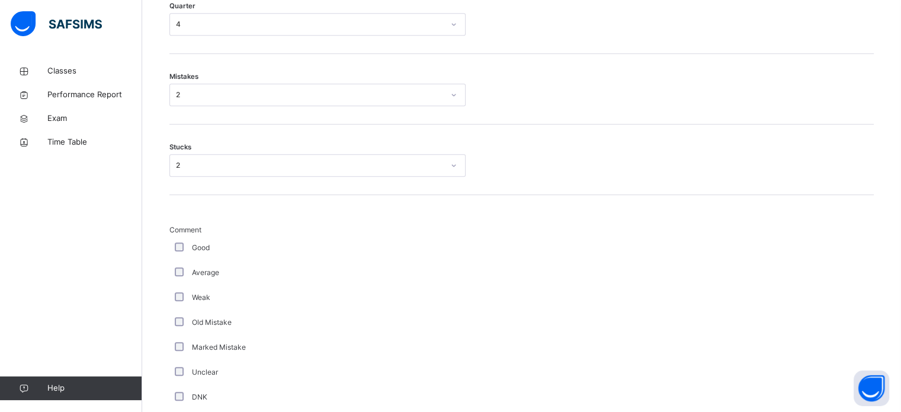
scroll to position [682, 0]
click at [181, 281] on div "Average" at bounding box center [317, 270] width 296 height 25
click at [192, 303] on div "Weak" at bounding box center [317, 295] width 296 height 25
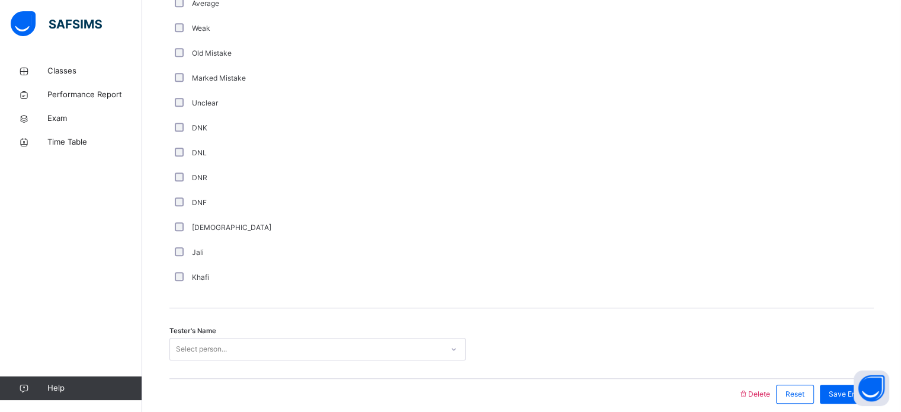
scroll to position [999, 0]
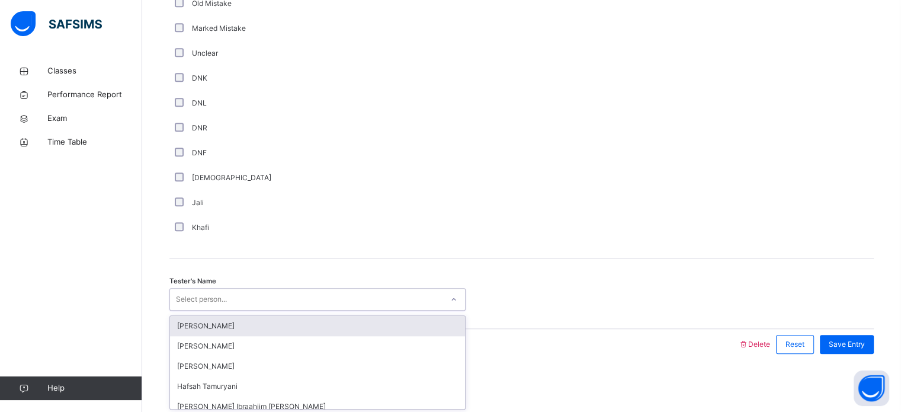
click at [289, 284] on div "Tester's Name option Sumeya Umar focused, 1 of 45. 45 results available. Use Up…" at bounding box center [521, 293] width 704 height 70
type input "***"
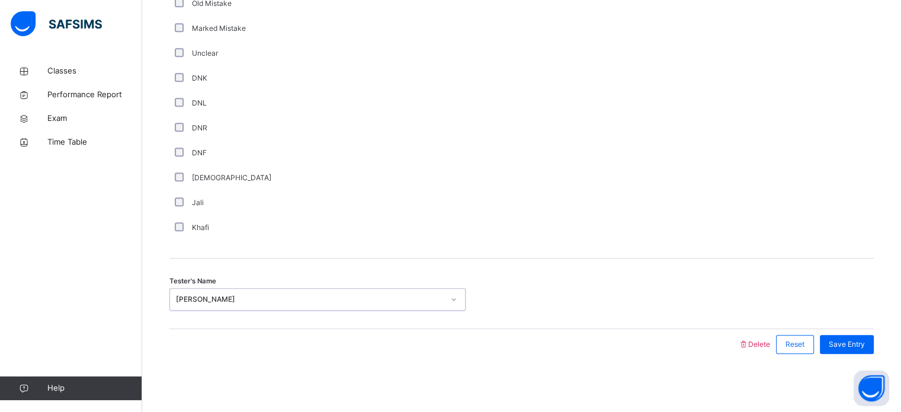
click at [854, 342] on span "Save Entry" at bounding box center [847, 344] width 36 height 11
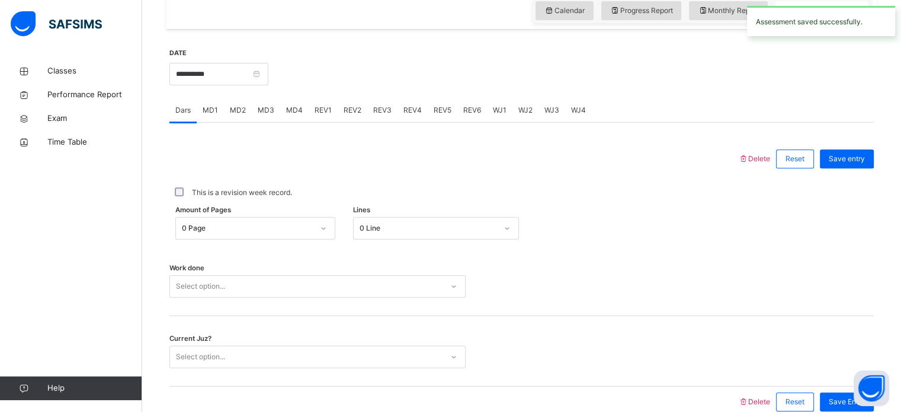
scroll to position [411, 0]
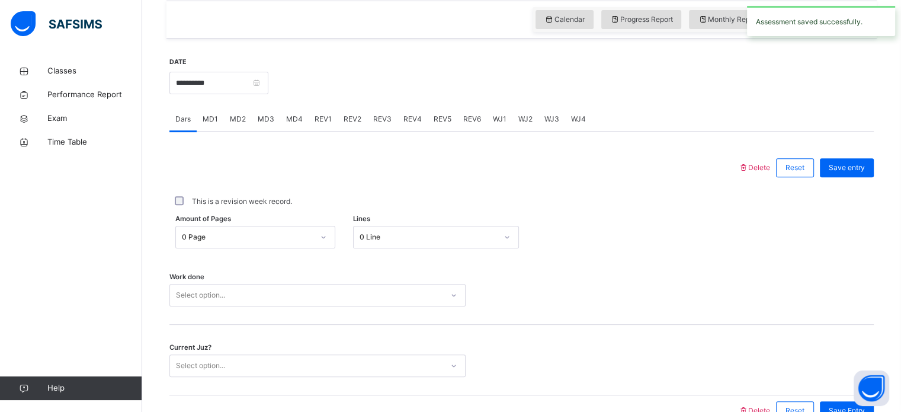
click at [355, 126] on div "REV2" at bounding box center [353, 119] width 30 height 24
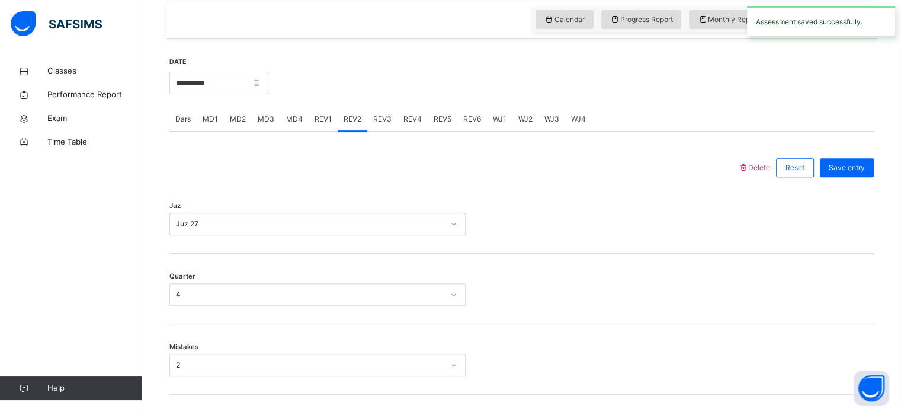
click at [381, 116] on span "REV3" at bounding box center [382, 119] width 18 height 11
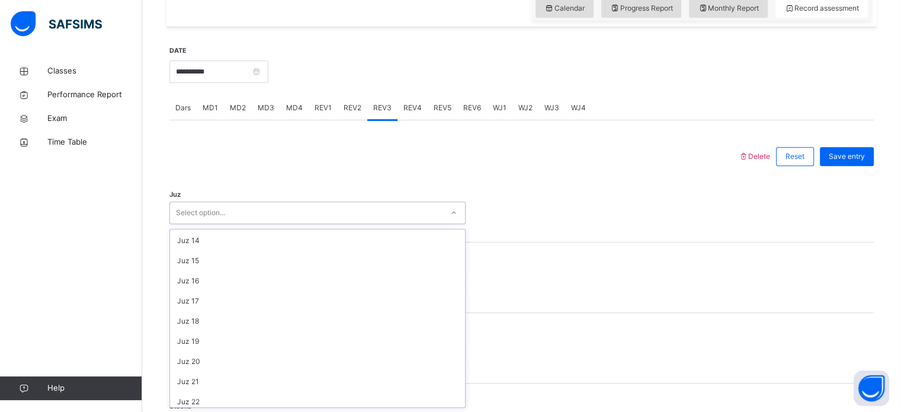
scroll to position [426, 0]
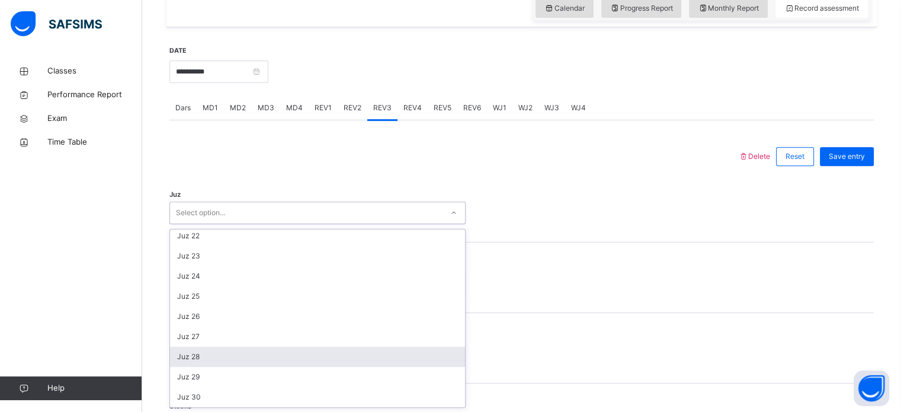
click at [213, 355] on div "Juz 28" at bounding box center [317, 357] width 295 height 20
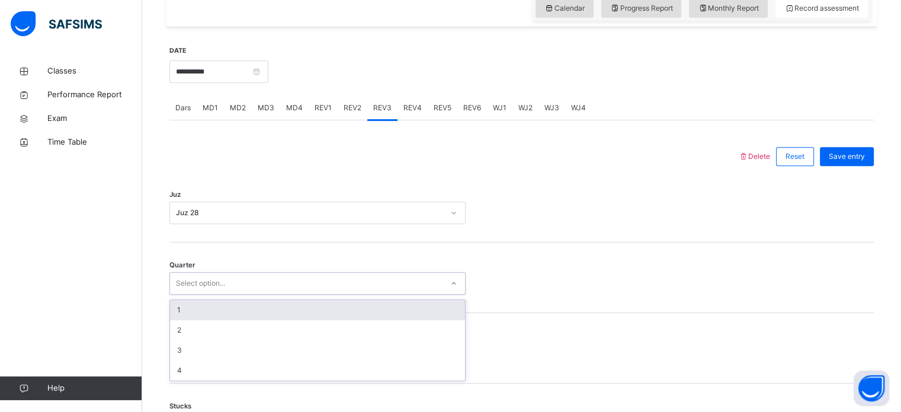
click at [206, 314] on div "1" at bounding box center [317, 310] width 295 height 20
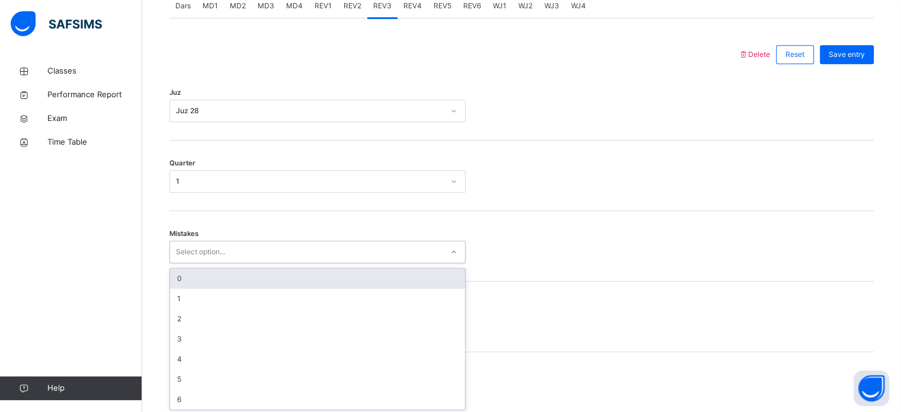
scroll to position [526, 0]
click at [225, 279] on div "0" at bounding box center [317, 276] width 295 height 20
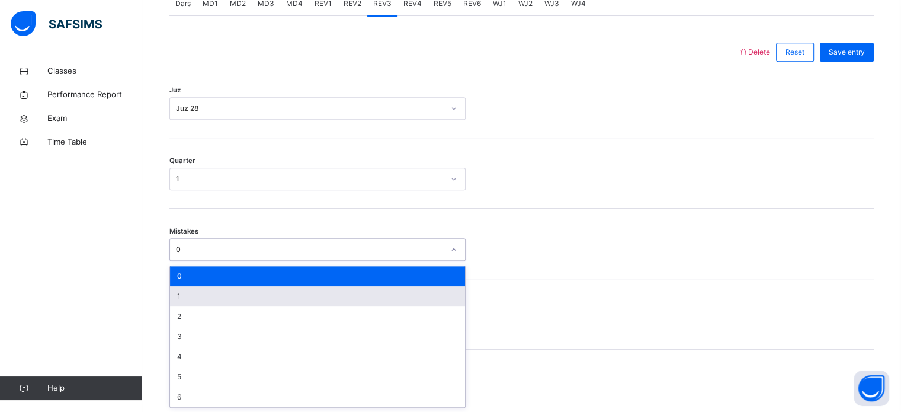
click at [197, 296] on div "1" at bounding box center [317, 296] width 295 height 20
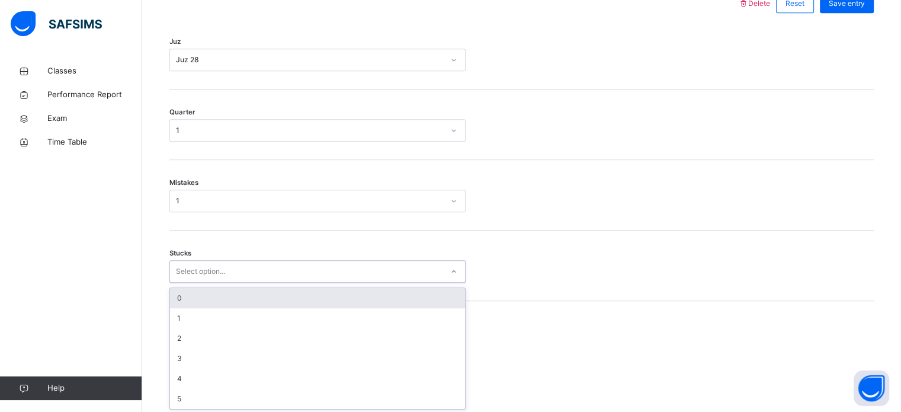
scroll to position [576, 0]
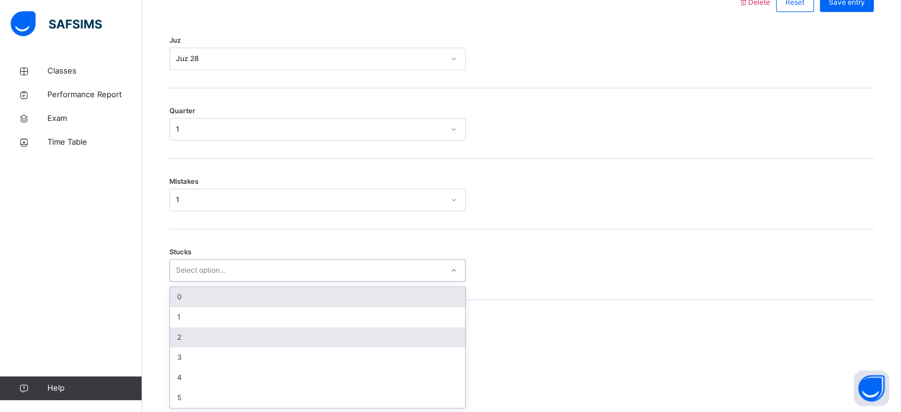
click at [210, 334] on div "2" at bounding box center [317, 337] width 295 height 20
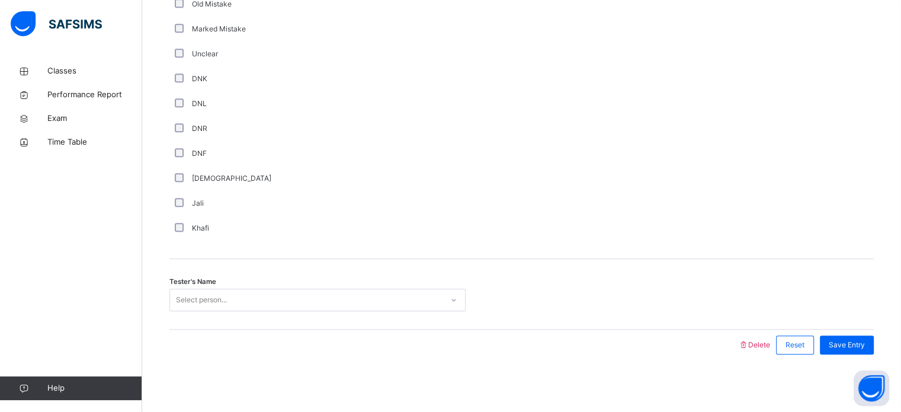
scroll to position [999, 0]
click at [261, 320] on div "Tester's Name Select person..." at bounding box center [521, 293] width 704 height 70
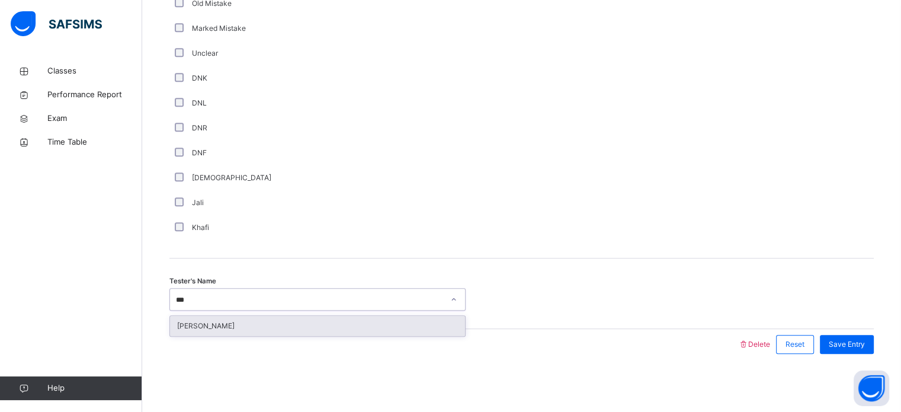
type input "***"
click at [463, 211] on div "Jali" at bounding box center [317, 202] width 296 height 25
click at [858, 349] on div "Save Entry" at bounding box center [847, 344] width 54 height 19
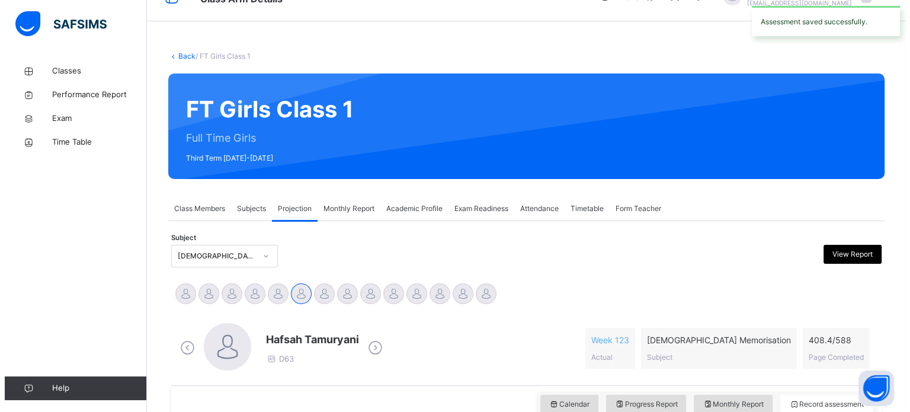
scroll to position [0, 0]
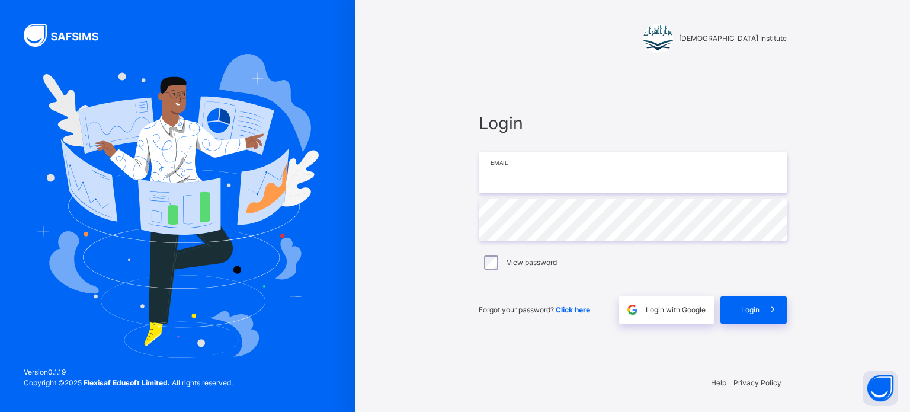
type input "**********"
click at [745, 319] on div "Login" at bounding box center [753, 309] width 66 height 27
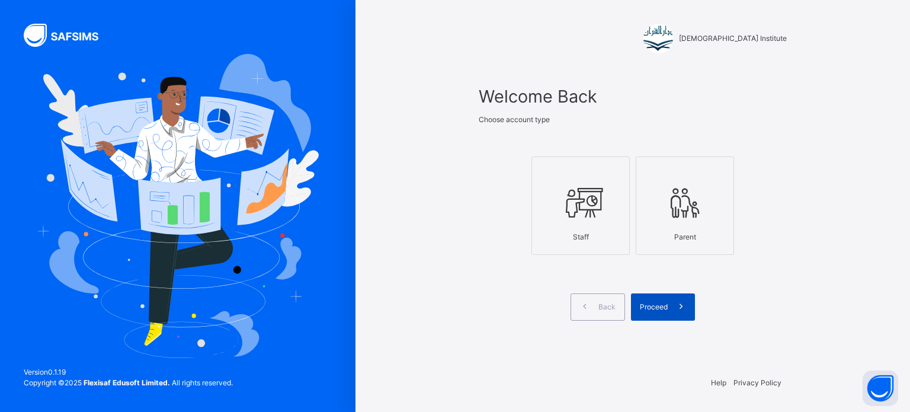
click at [631, 304] on div "Proceed" at bounding box center [663, 306] width 64 height 27
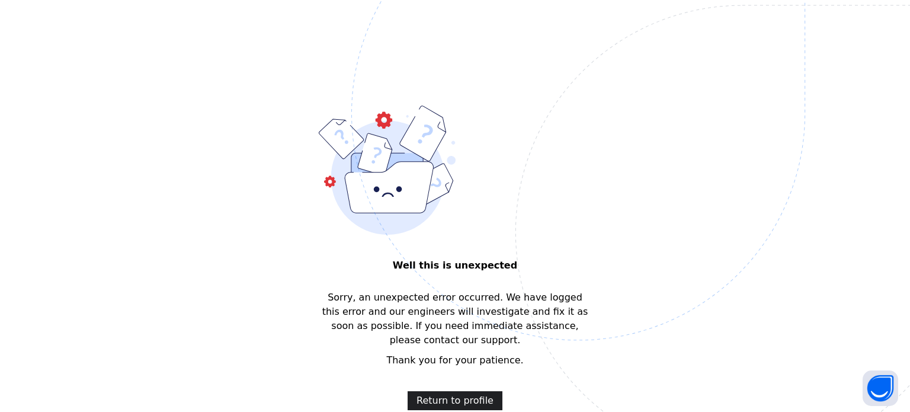
click at [461, 393] on span "Return to profile" at bounding box center [454, 400] width 77 height 14
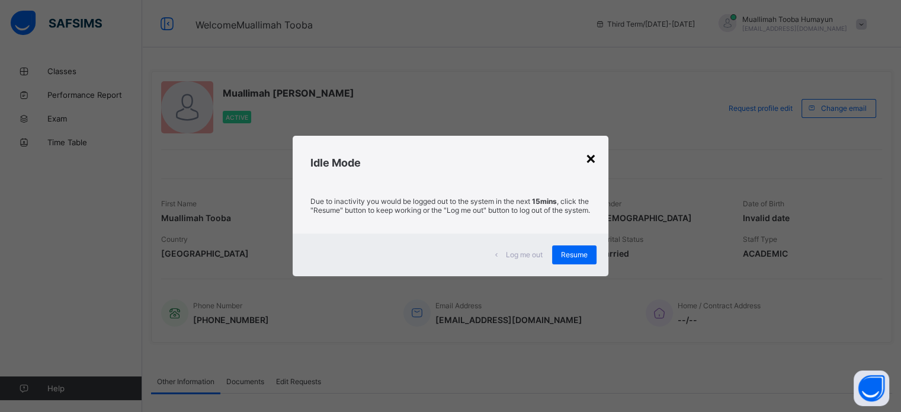
click at [588, 158] on div "×" at bounding box center [590, 157] width 11 height 20
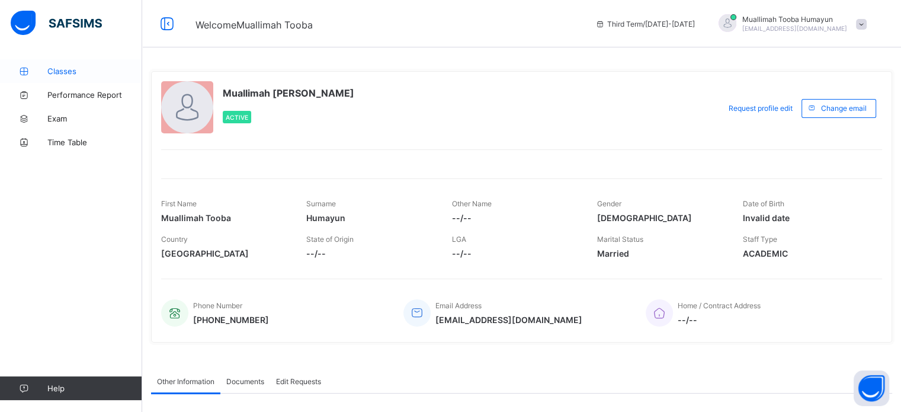
click at [82, 60] on link "Classes" at bounding box center [71, 71] width 142 height 24
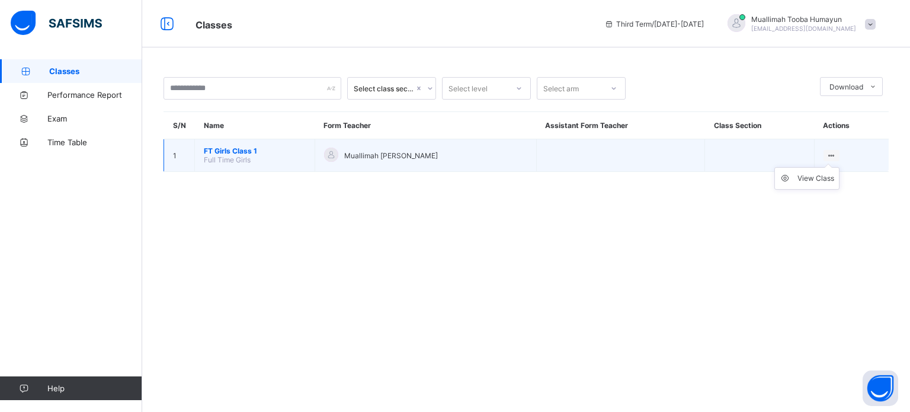
click at [827, 167] on ul "View Class" at bounding box center [806, 178] width 65 height 23
click at [815, 175] on div "View Class" at bounding box center [815, 178] width 37 height 12
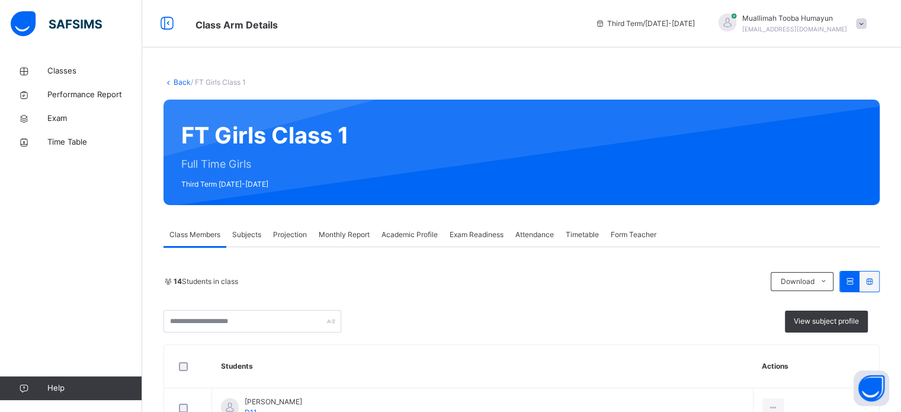
click at [299, 235] on span "Projection" at bounding box center [290, 234] width 34 height 11
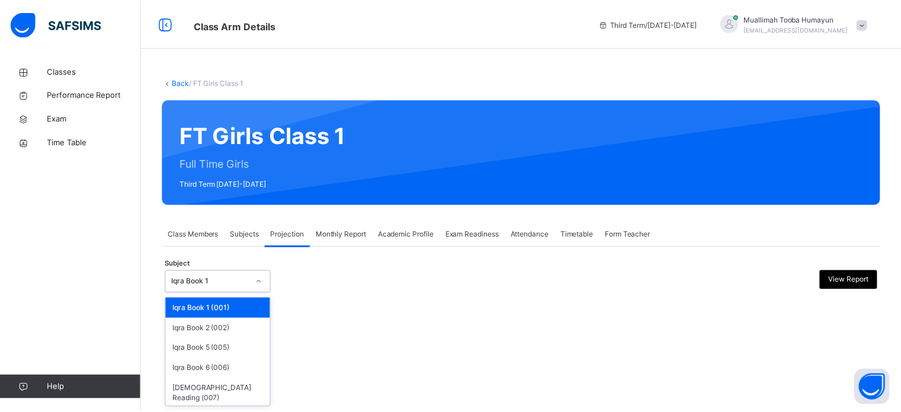
scroll to position [22, 0]
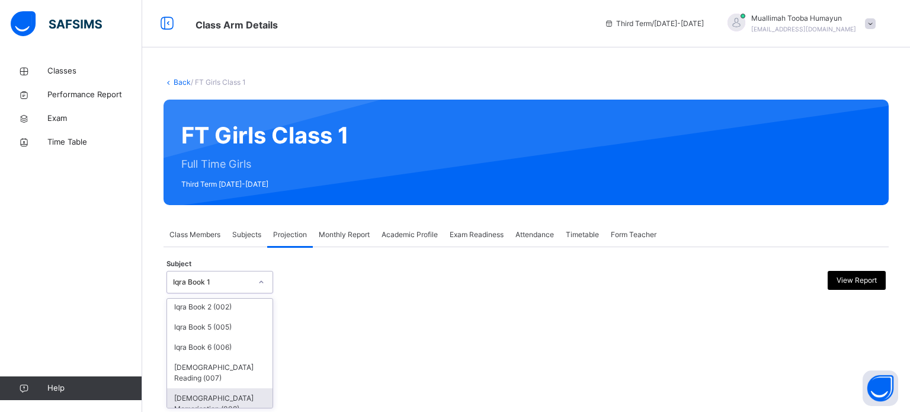
click at [232, 390] on div "[DEMOGRAPHIC_DATA] Memorisation (008)" at bounding box center [219, 403] width 105 height 31
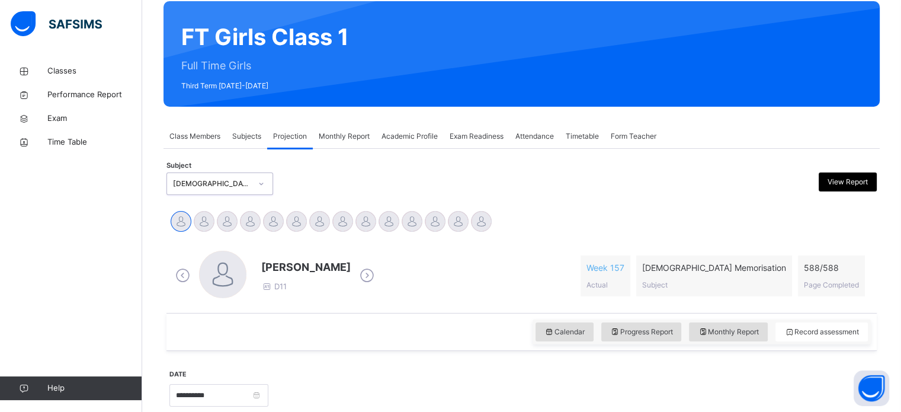
scroll to position [173, 0]
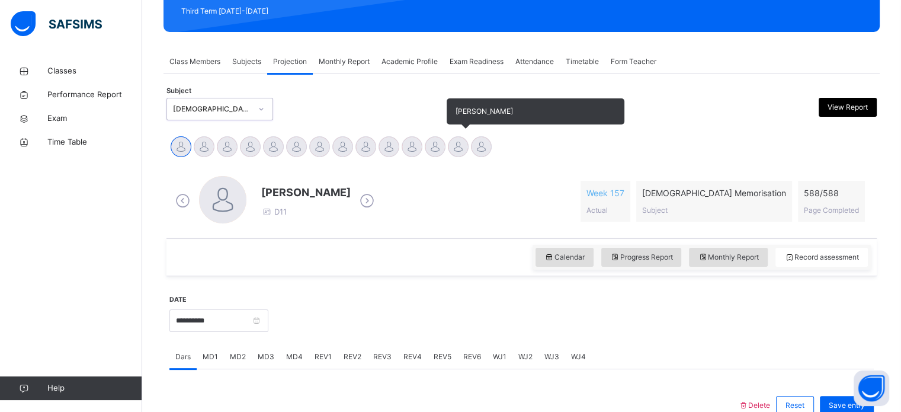
click at [460, 156] on div at bounding box center [458, 146] width 21 height 21
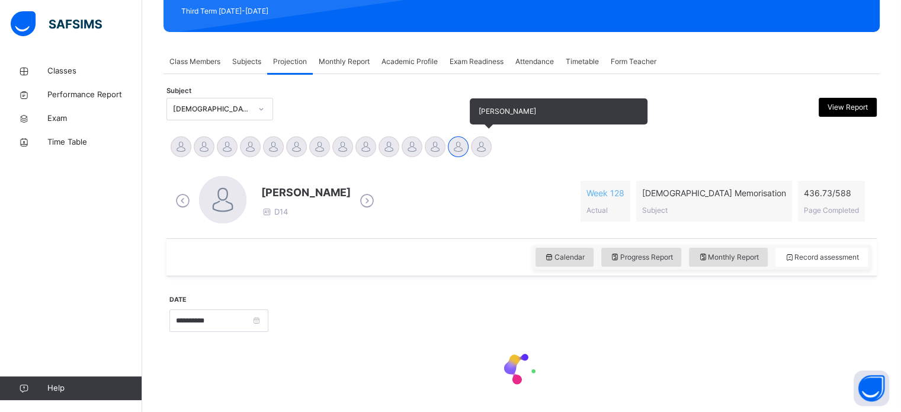
click at [490, 143] on div at bounding box center [481, 146] width 21 height 21
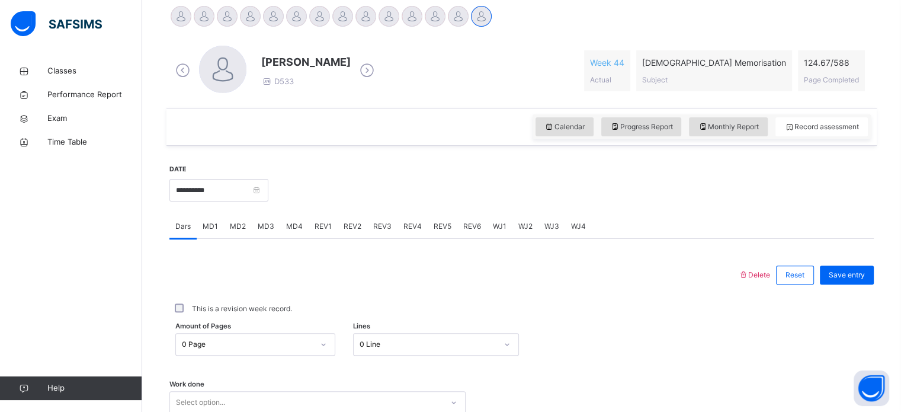
scroll to position [313, 0]
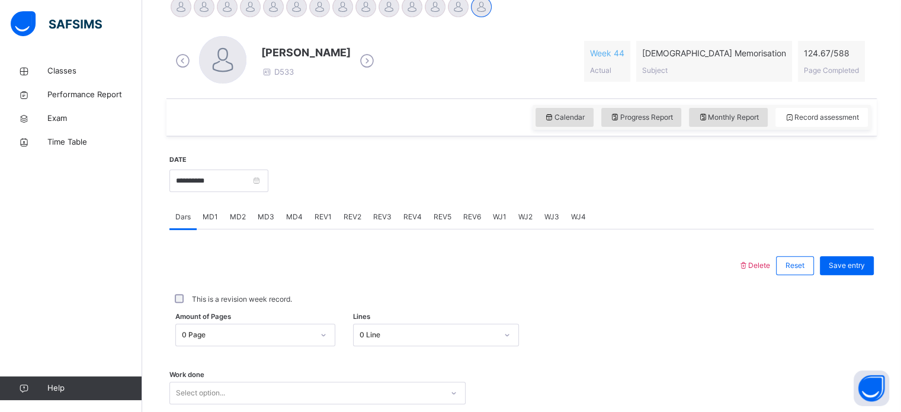
click at [344, 217] on span "REV2" at bounding box center [353, 216] width 18 height 11
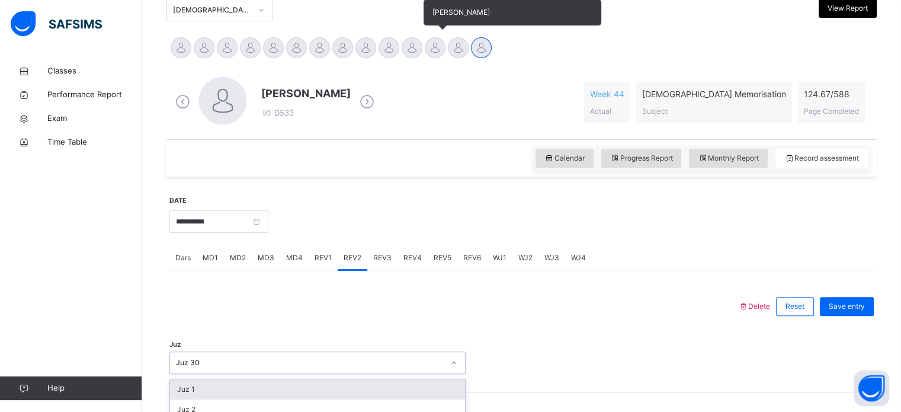
click at [426, 52] on div at bounding box center [435, 47] width 21 height 21
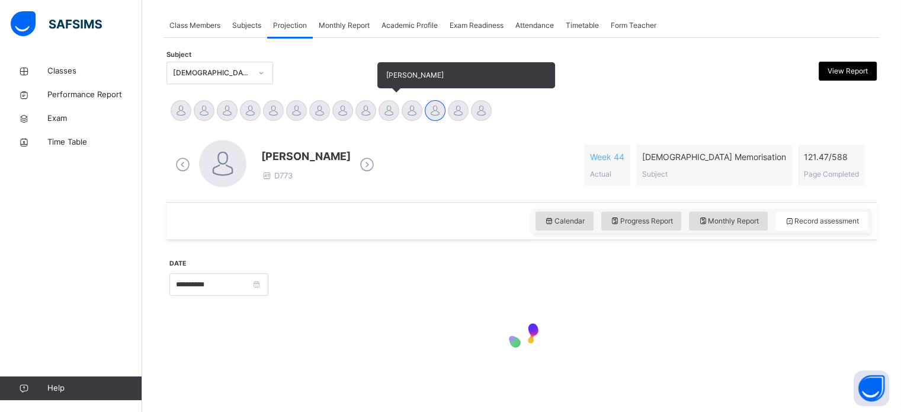
click at [390, 117] on div at bounding box center [389, 110] width 21 height 21
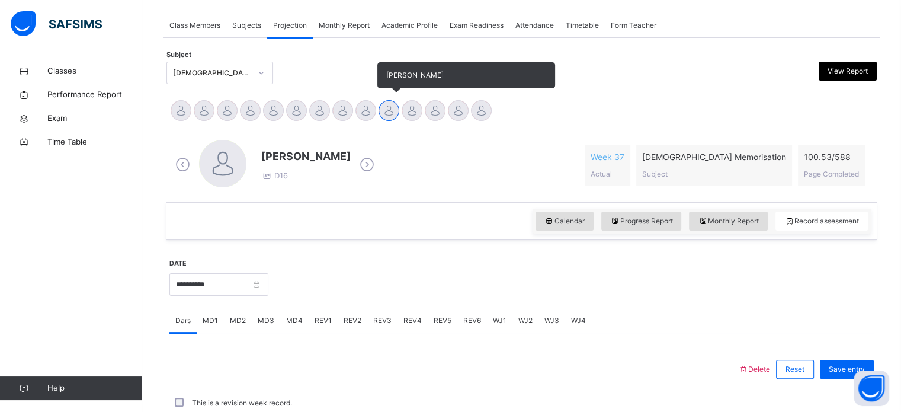
scroll to position [272, 0]
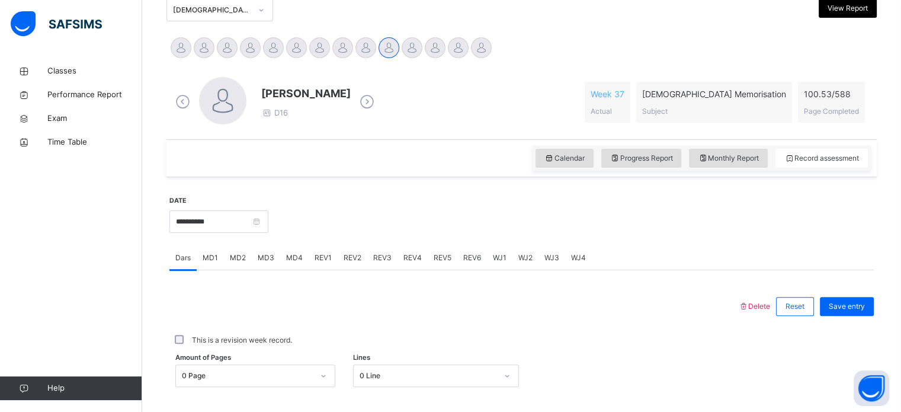
click at [338, 118] on div "[PERSON_NAME] D16" at bounding box center [274, 102] width 205 height 50
click at [456, 47] on div at bounding box center [458, 47] width 21 height 21
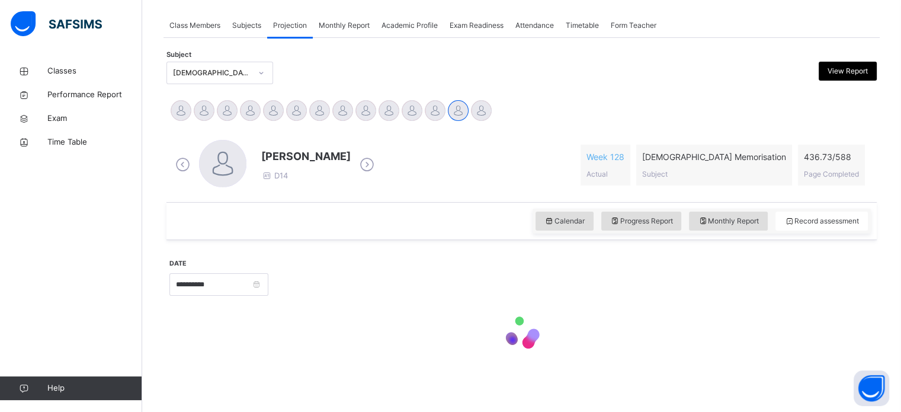
click at [355, 48] on div "**********" at bounding box center [521, 210] width 716 height 345
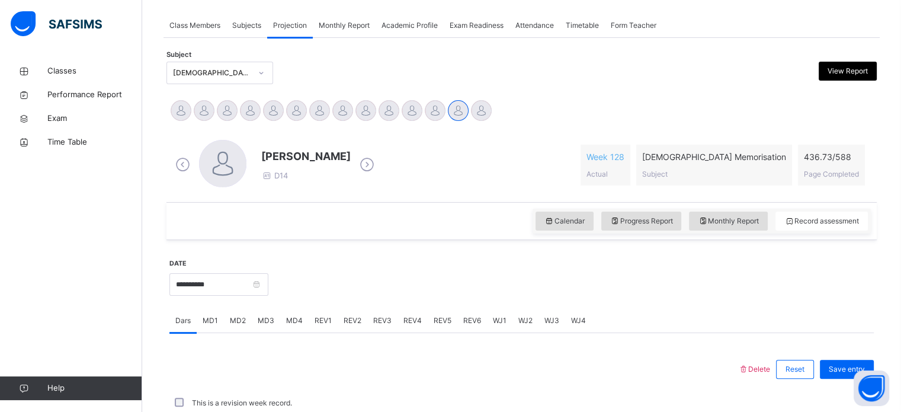
click at [280, 171] on span "D14" at bounding box center [274, 175] width 27 height 9
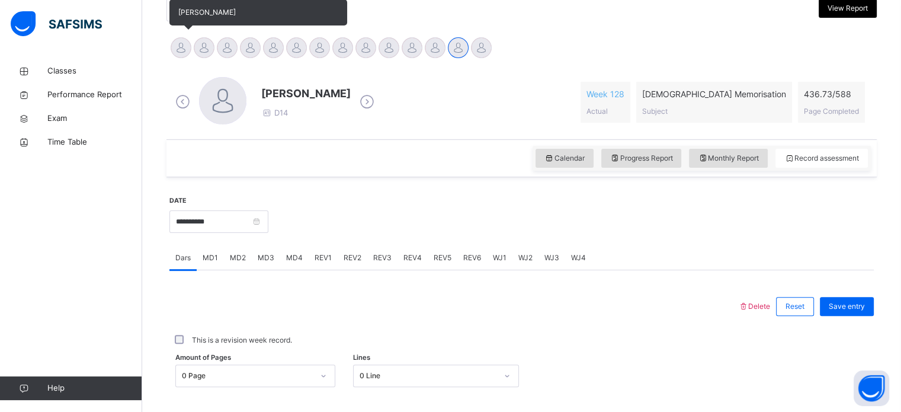
click at [188, 47] on div at bounding box center [181, 47] width 21 height 21
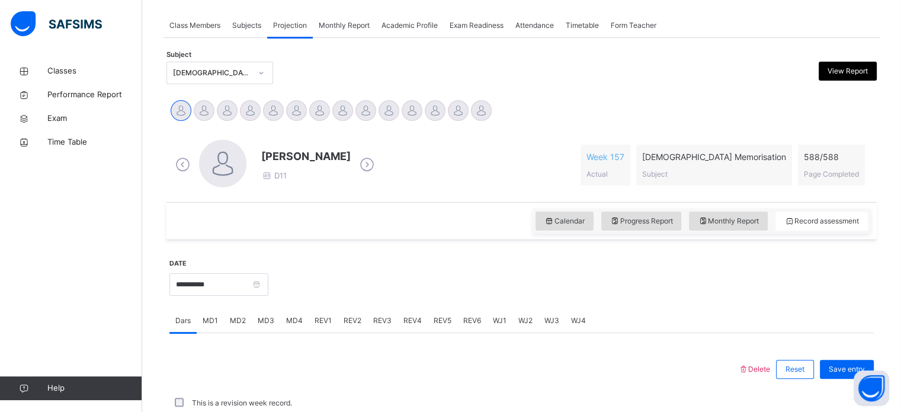
click at [199, 140] on div at bounding box center [222, 165] width 47 height 50
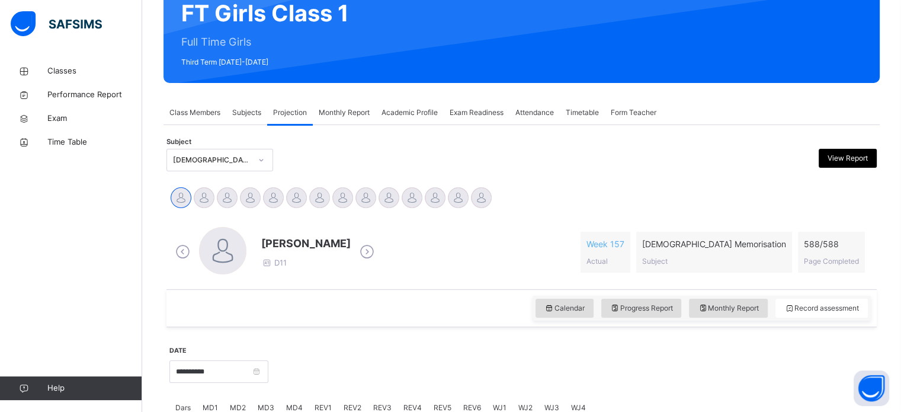
scroll to position [114, 0]
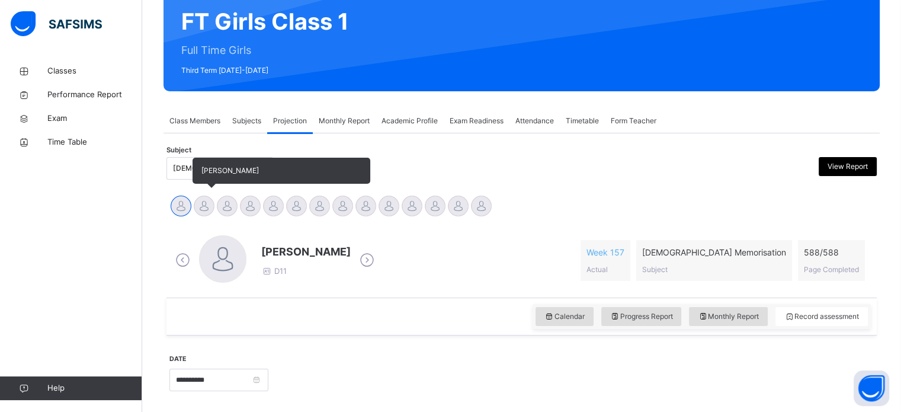
click at [209, 211] on div at bounding box center [204, 205] width 21 height 21
click at [224, 197] on div at bounding box center [227, 205] width 21 height 21
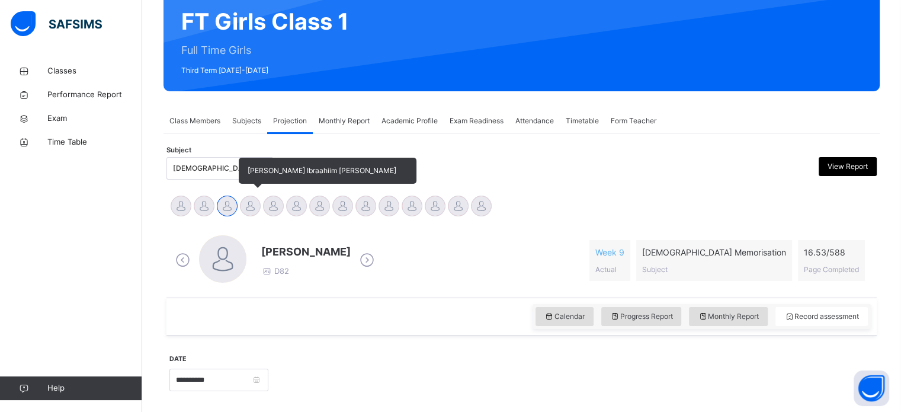
click at [251, 201] on div at bounding box center [250, 205] width 21 height 21
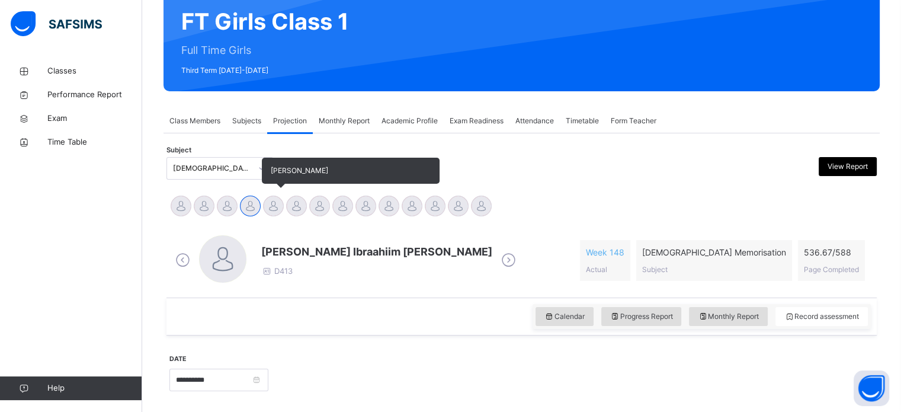
click at [274, 206] on div at bounding box center [273, 205] width 21 height 21
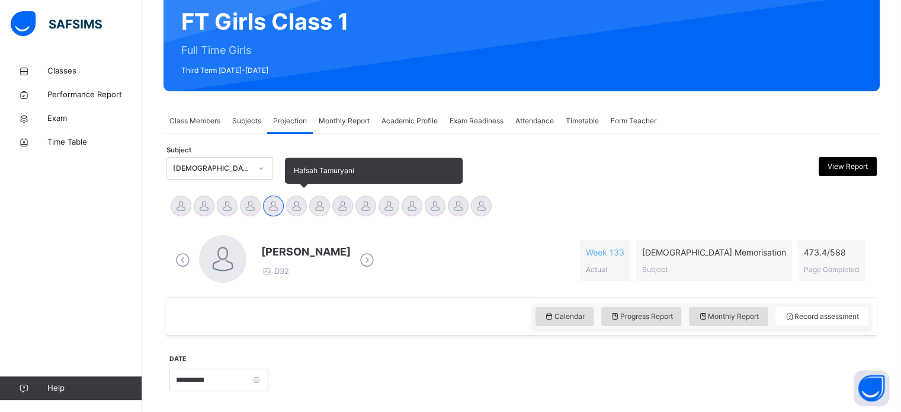
click at [296, 207] on div at bounding box center [296, 205] width 21 height 21
click at [319, 206] on div at bounding box center [319, 205] width 21 height 21
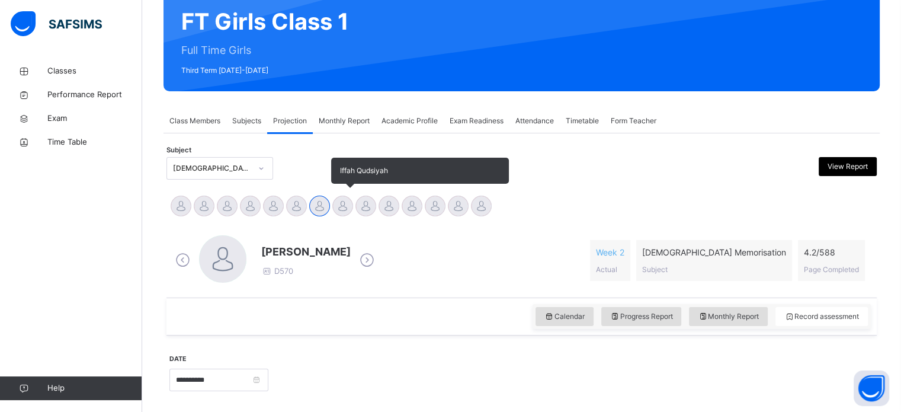
click at [341, 204] on div at bounding box center [342, 205] width 21 height 21
click at [372, 206] on div at bounding box center [365, 205] width 21 height 21
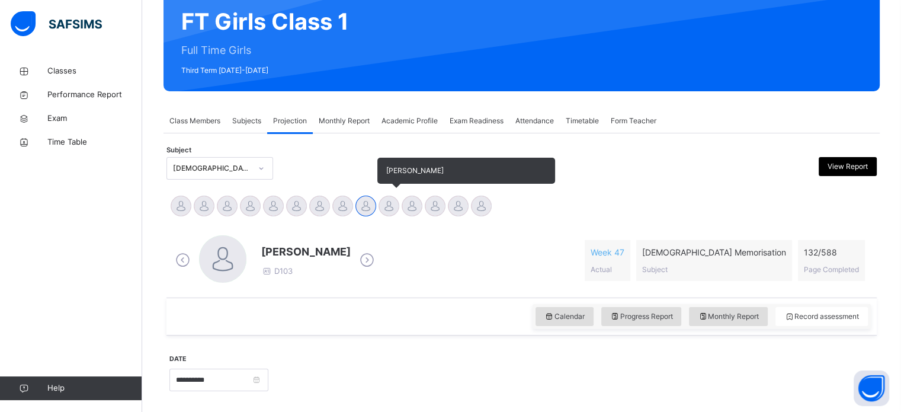
click at [386, 204] on div at bounding box center [389, 205] width 21 height 21
click at [410, 203] on div at bounding box center [412, 205] width 21 height 21
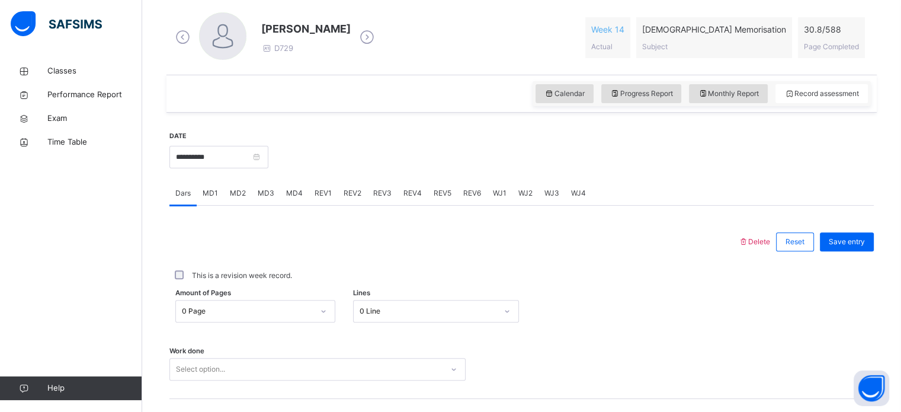
scroll to position [344, 0]
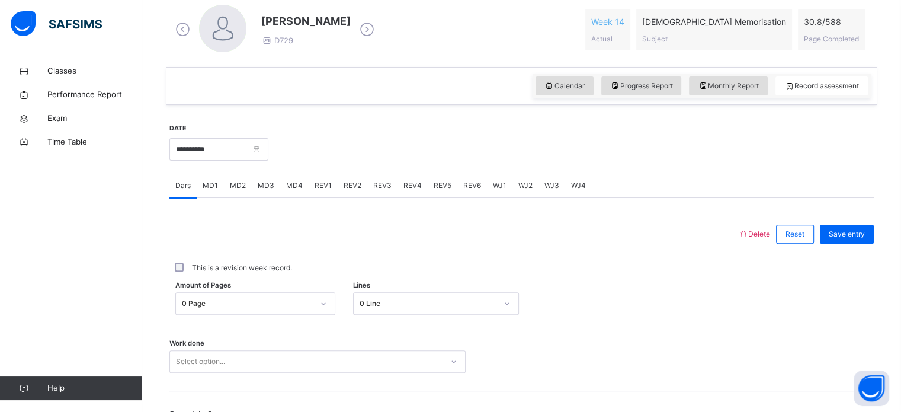
click at [345, 193] on div "REV2" at bounding box center [353, 186] width 30 height 24
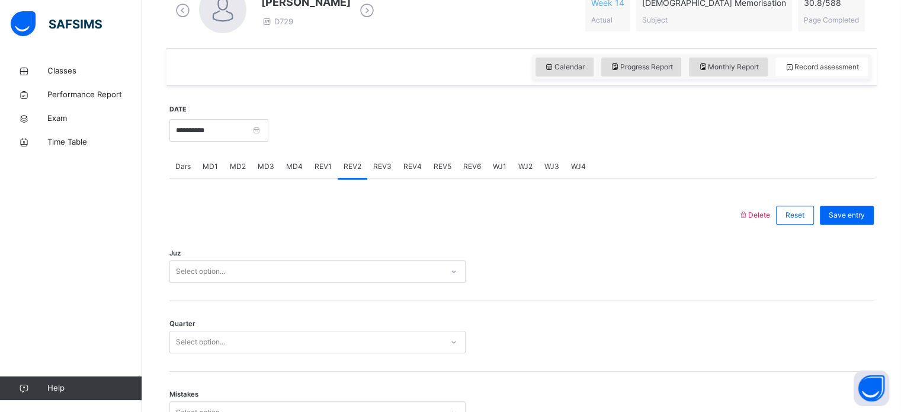
scroll to position [435, 0]
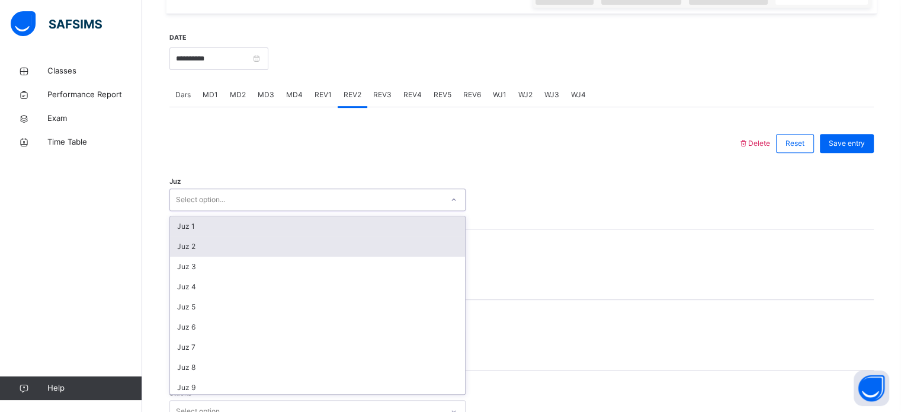
click at [235, 245] on div "Juz 2" at bounding box center [317, 246] width 295 height 20
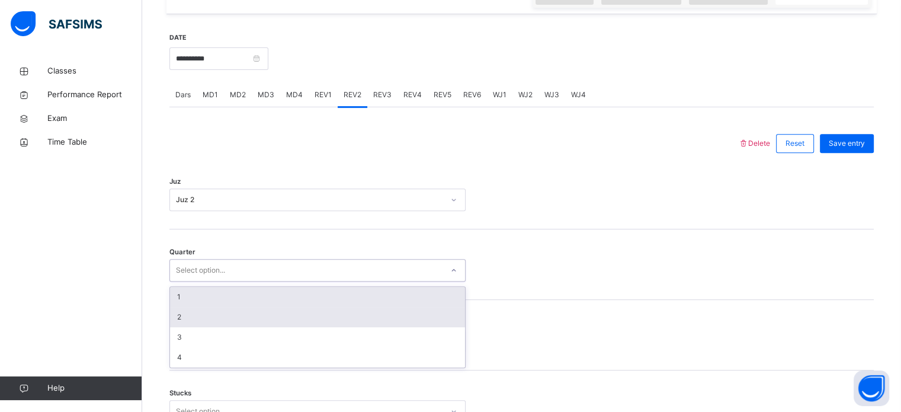
click at [214, 322] on div "2" at bounding box center [317, 317] width 295 height 20
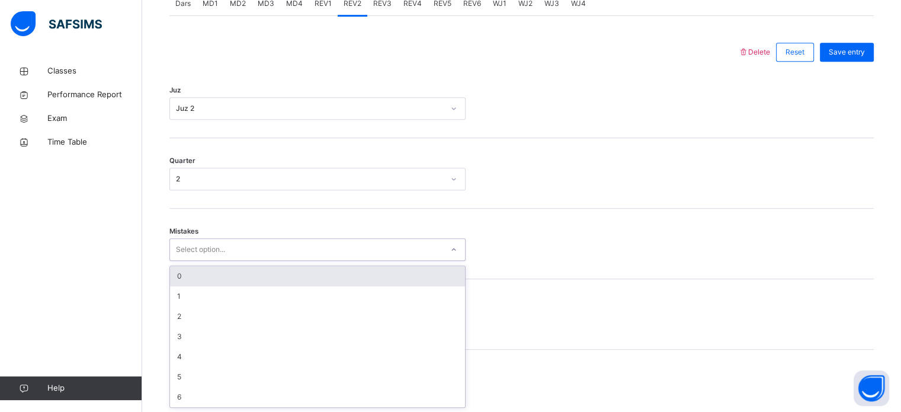
click at [237, 276] on div "0" at bounding box center [317, 276] width 295 height 20
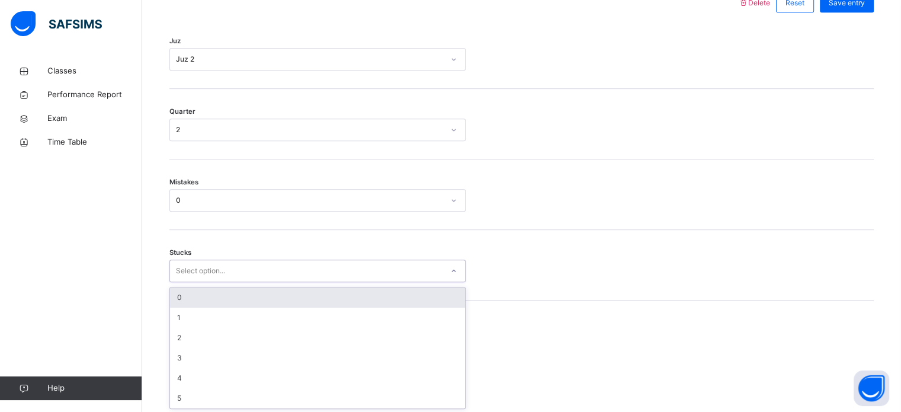
scroll to position [576, 0]
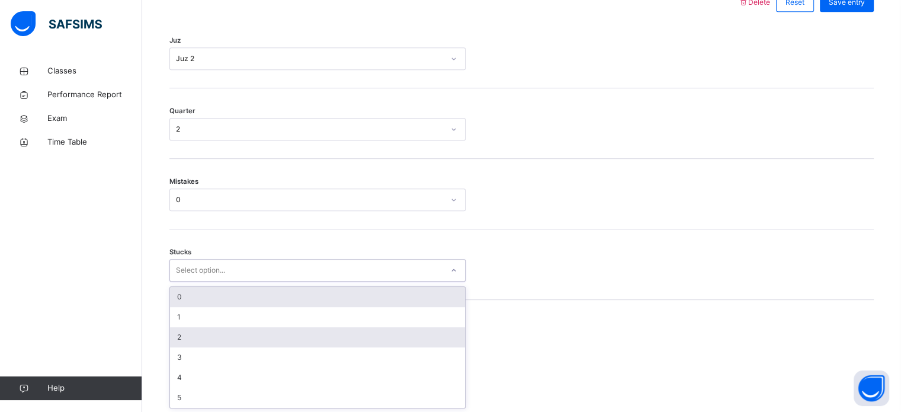
click at [220, 335] on div "2" at bounding box center [317, 337] width 295 height 20
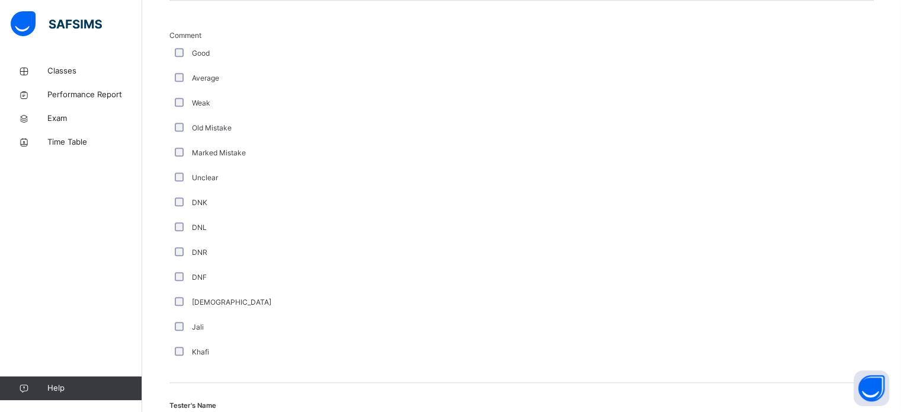
scroll to position [999, 0]
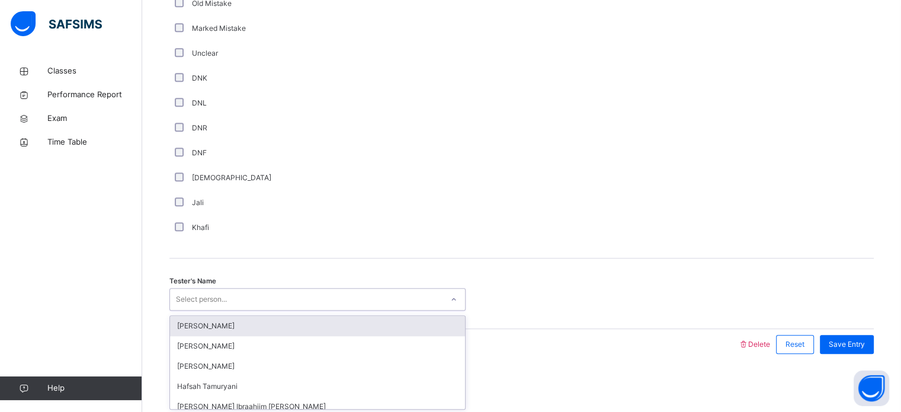
click at [242, 326] on div "[PERSON_NAME]" at bounding box center [317, 326] width 295 height 20
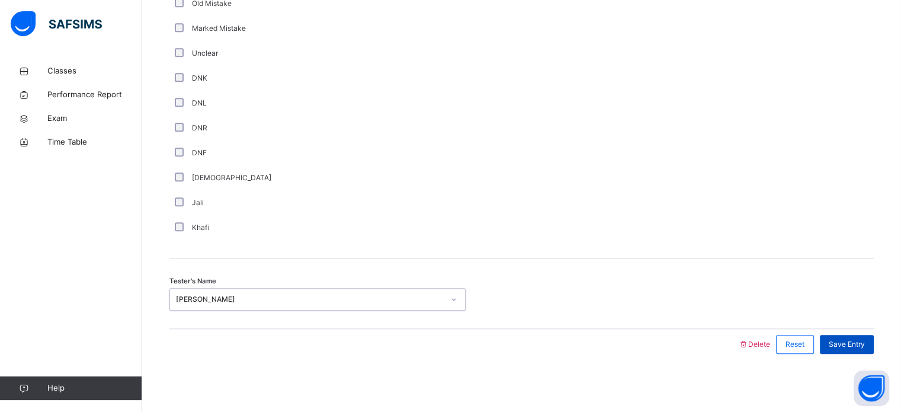
click at [851, 351] on div "Save Entry" at bounding box center [847, 344] width 54 height 19
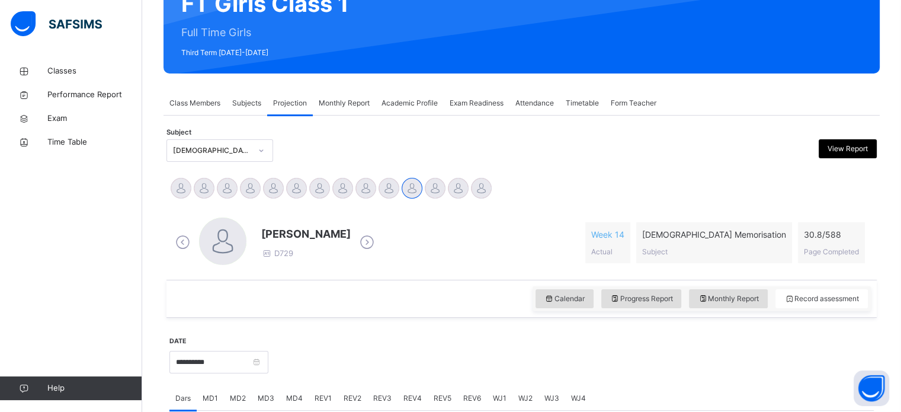
scroll to position [130, 0]
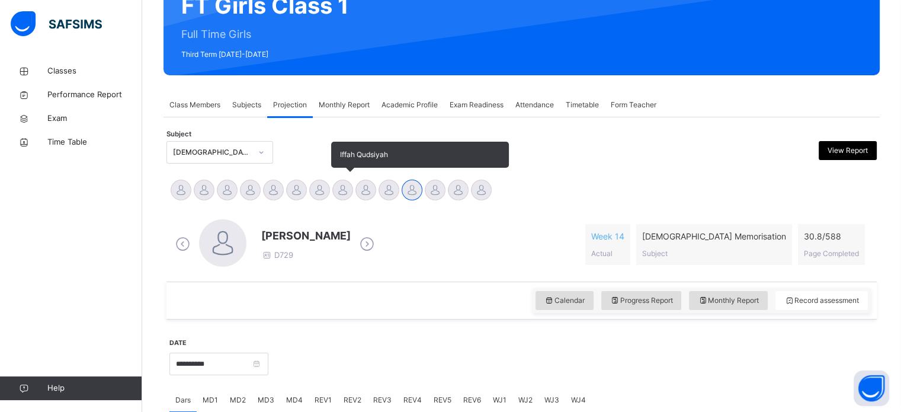
click at [335, 187] on div at bounding box center [342, 189] width 21 height 21
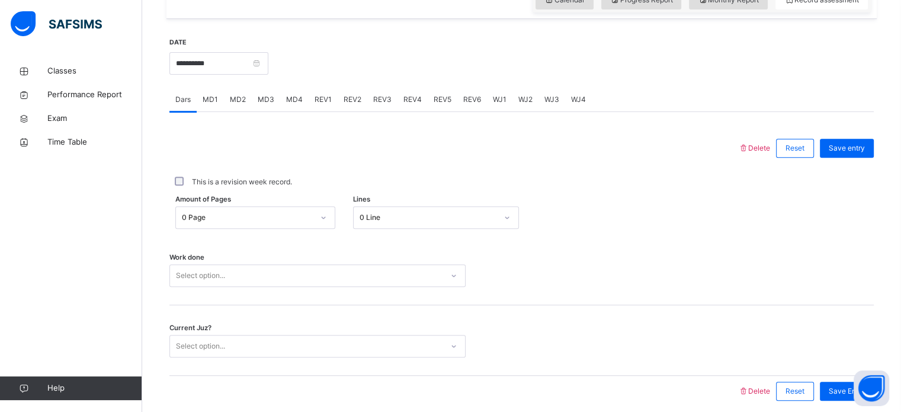
scroll to position [431, 0]
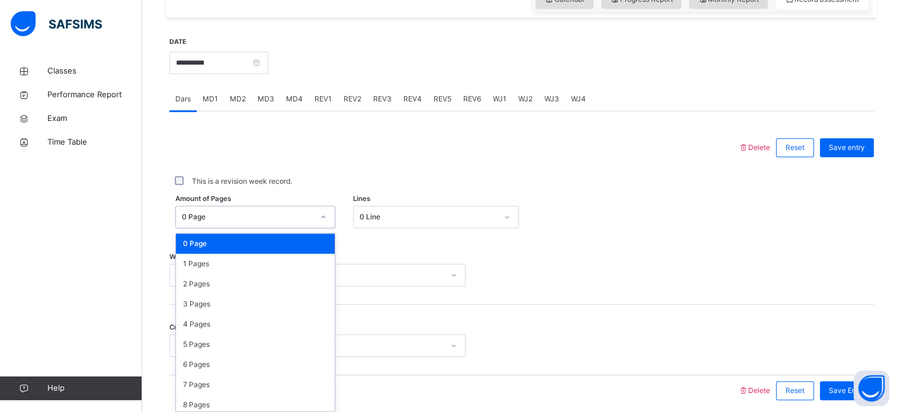
click at [297, 216] on div "0 Page" at bounding box center [248, 216] width 132 height 11
click at [218, 345] on div "5 Pages" at bounding box center [255, 344] width 159 height 20
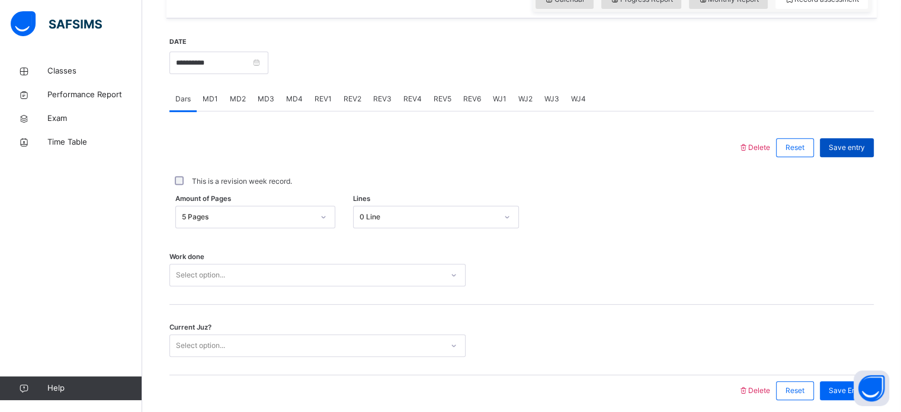
click at [865, 147] on span "Save entry" at bounding box center [847, 147] width 36 height 11
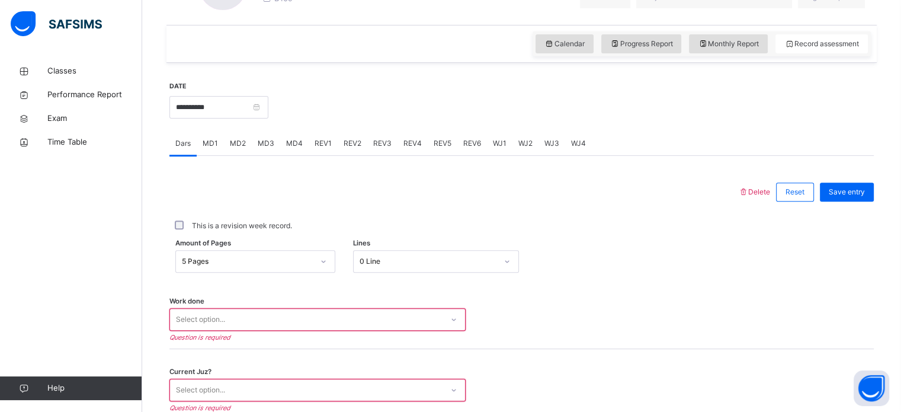
scroll to position [477, 0]
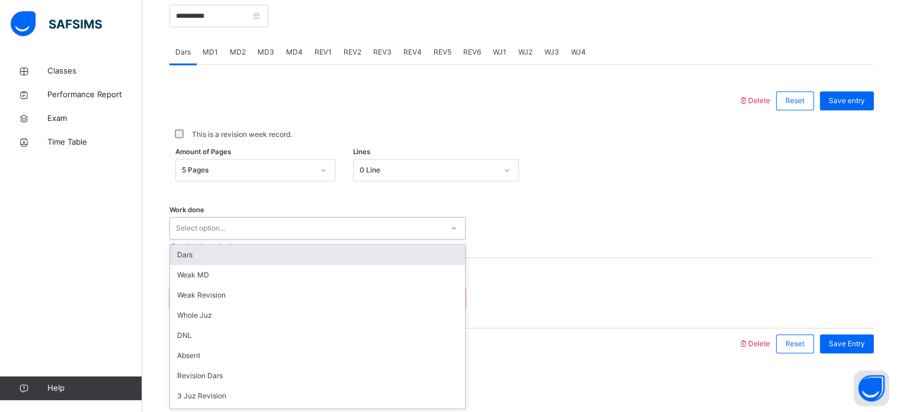
click at [439, 233] on div "Select option..." at bounding box center [306, 228] width 272 height 18
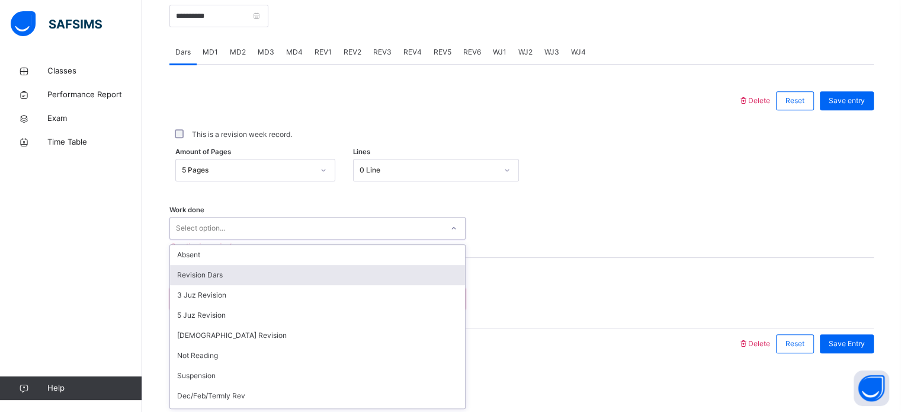
scroll to position [118, 0]
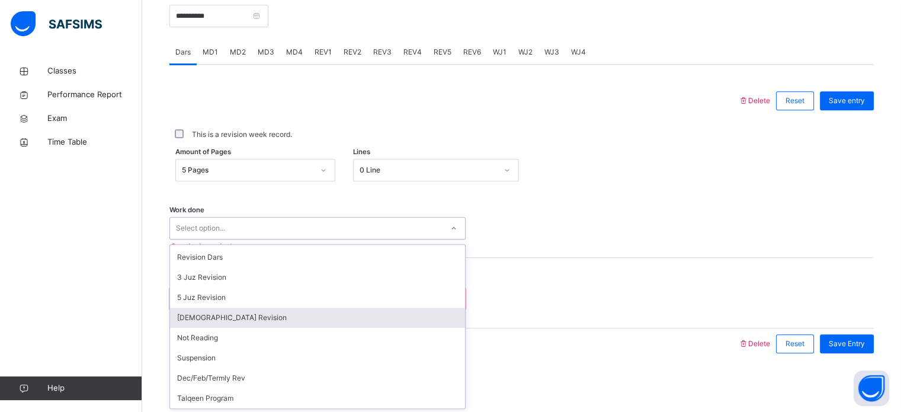
click at [332, 315] on div "[DEMOGRAPHIC_DATA] Revision" at bounding box center [317, 317] width 295 height 20
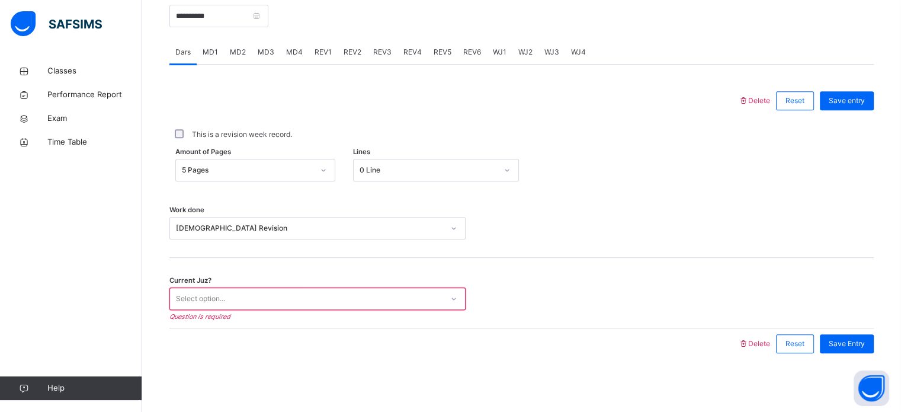
click at [332, 315] on div "Current Juz? Select option... Question is required" at bounding box center [521, 293] width 704 height 70
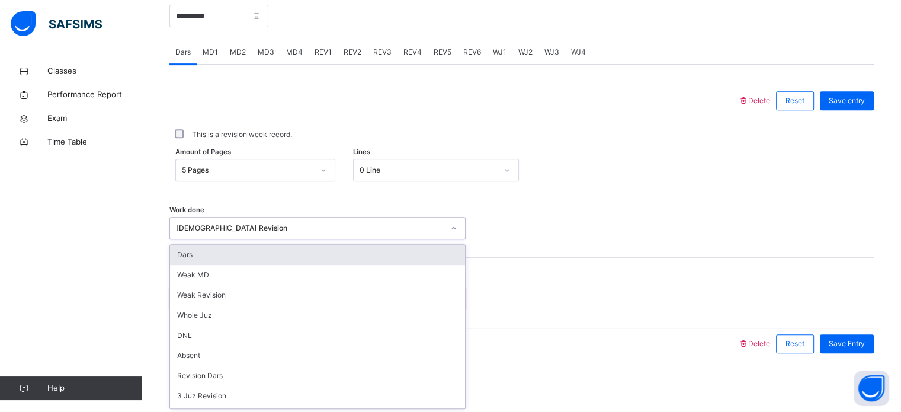
click at [255, 230] on div "[DEMOGRAPHIC_DATA] Revision" at bounding box center [310, 228] width 268 height 11
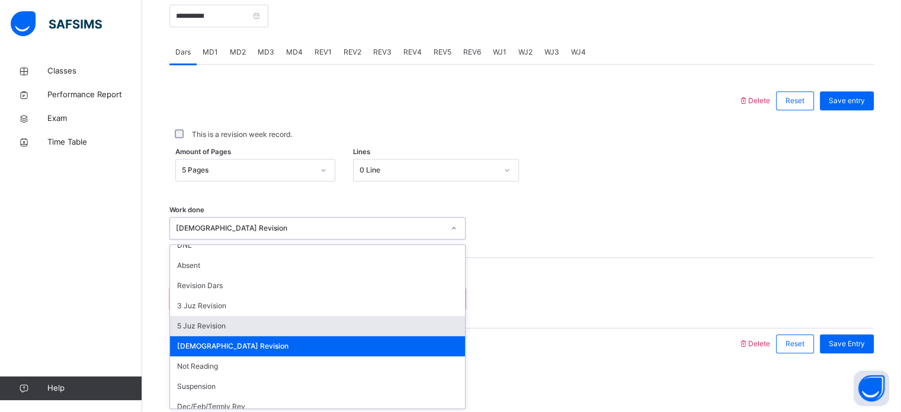
scroll to position [0, 0]
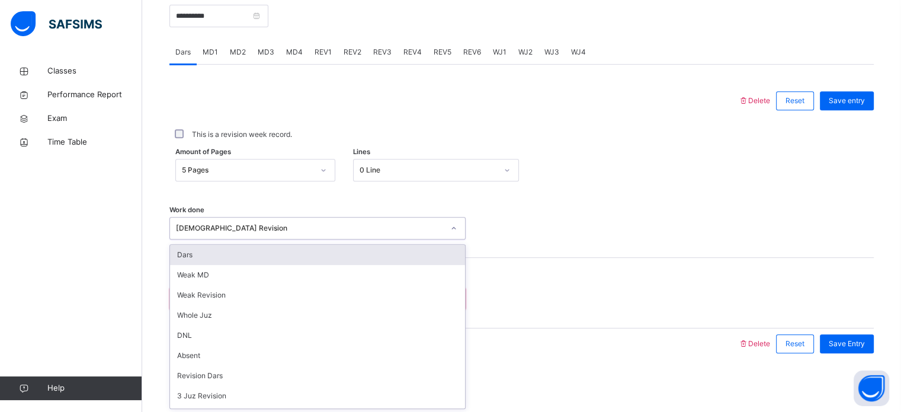
click at [258, 252] on div "Dars" at bounding box center [317, 255] width 295 height 20
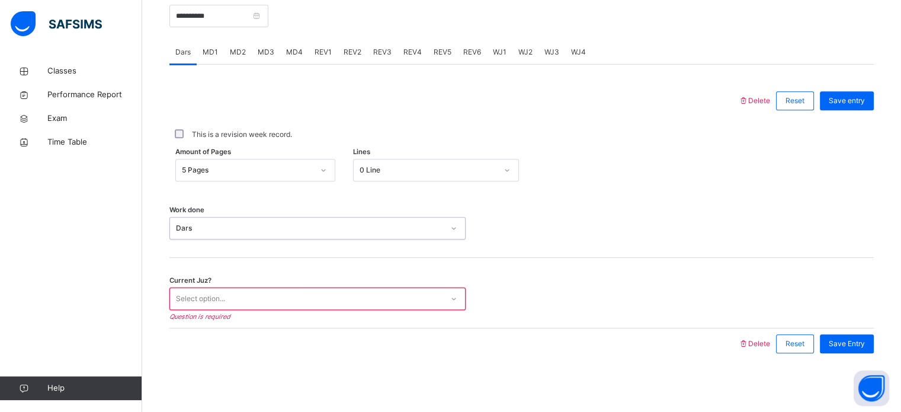
click at [242, 293] on div "Select option..." at bounding box center [306, 299] width 272 height 18
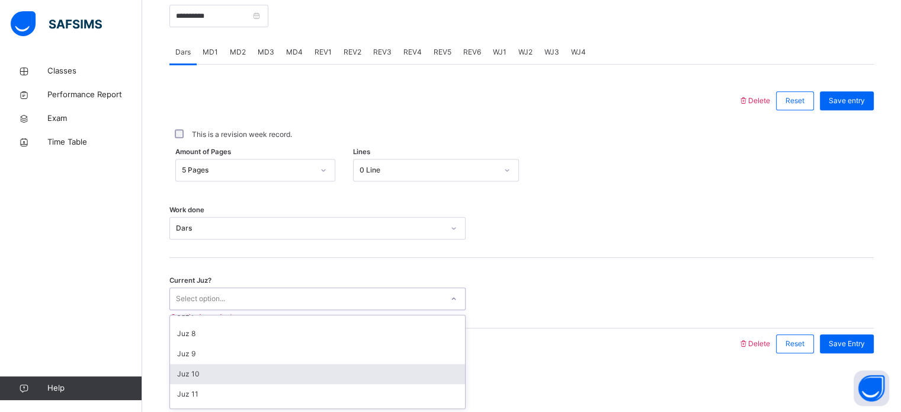
scroll to position [140, 0]
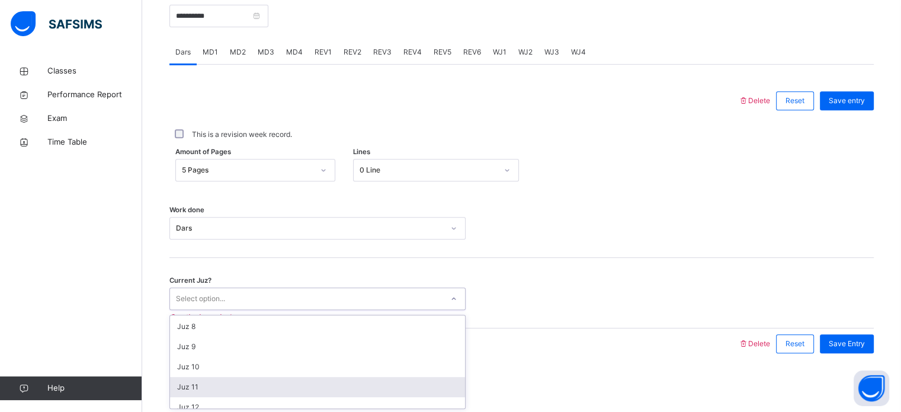
click at [243, 381] on div "Juz 11" at bounding box center [317, 387] width 295 height 20
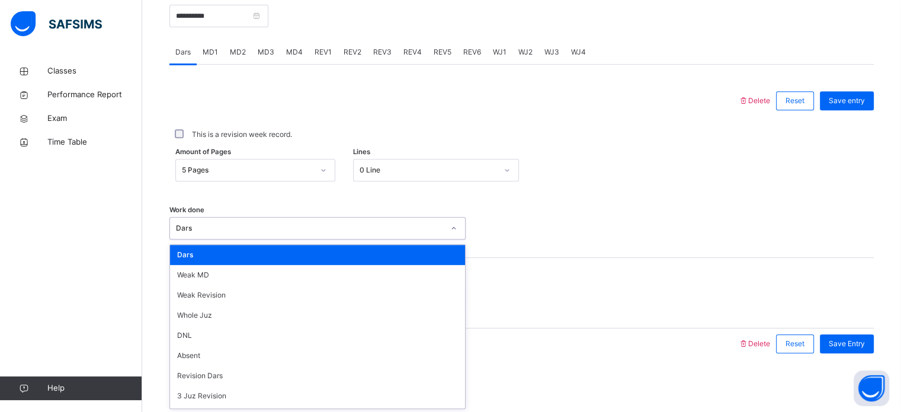
click at [363, 227] on div "Dars" at bounding box center [310, 228] width 268 height 11
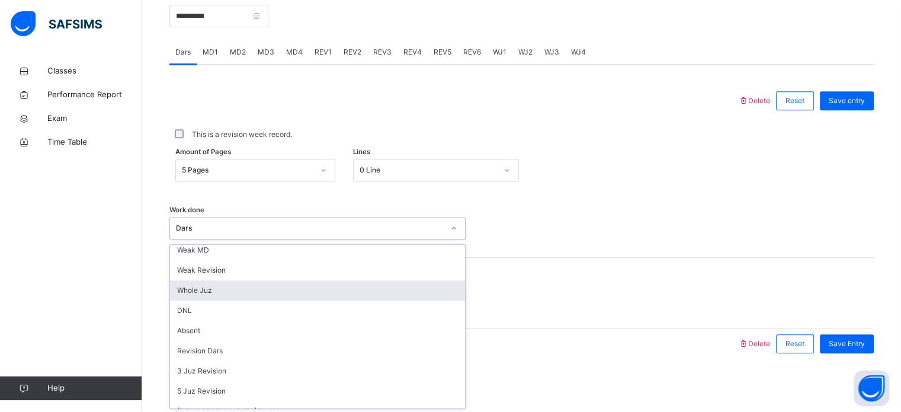
scroll to position [0, 0]
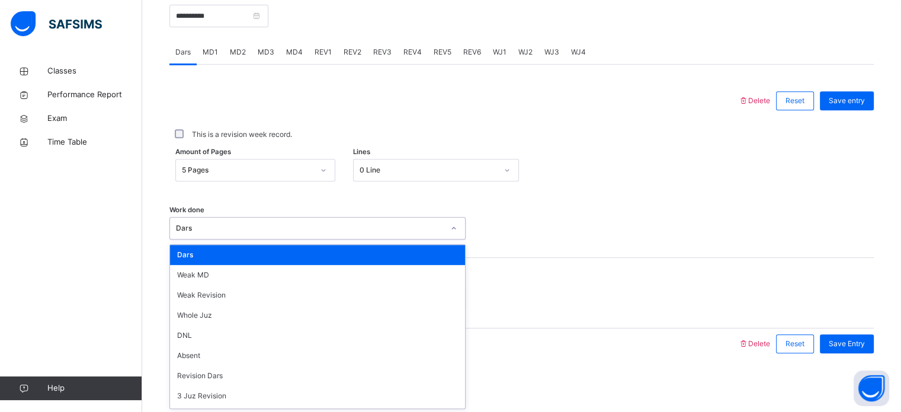
click at [256, 245] on div "Dars" at bounding box center [317, 255] width 295 height 20
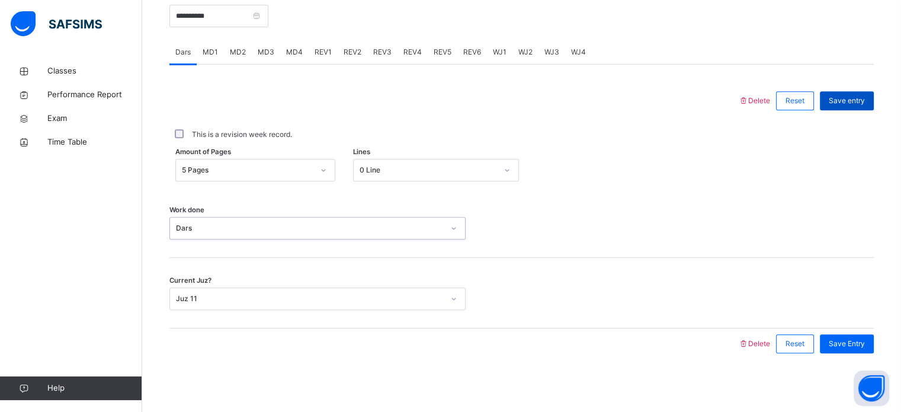
click at [864, 104] on span "Save entry" at bounding box center [847, 100] width 36 height 11
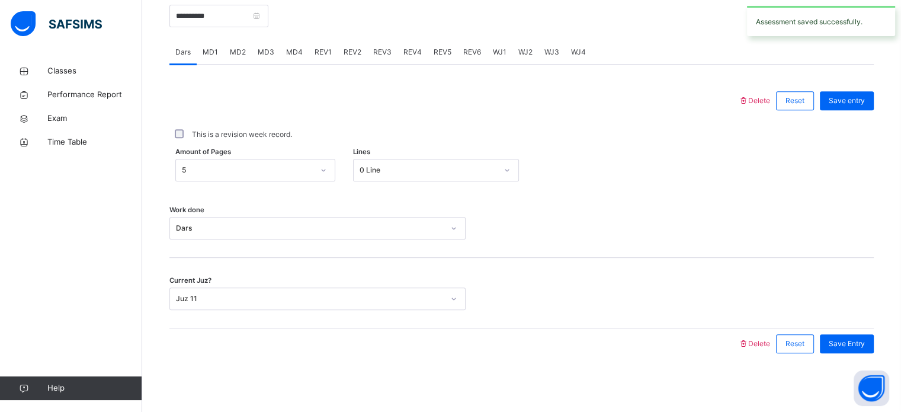
scroll to position [477, 0]
click at [268, 12] on input "**********" at bounding box center [218, 16] width 99 height 23
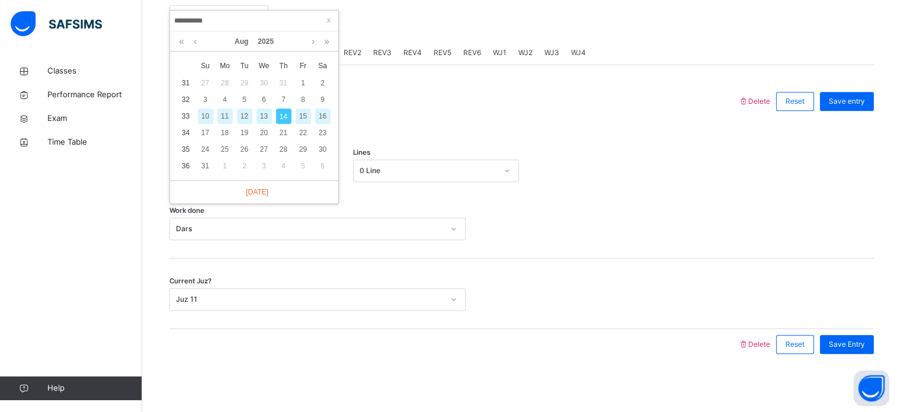
click at [268, 113] on div "13" at bounding box center [263, 115] width 15 height 15
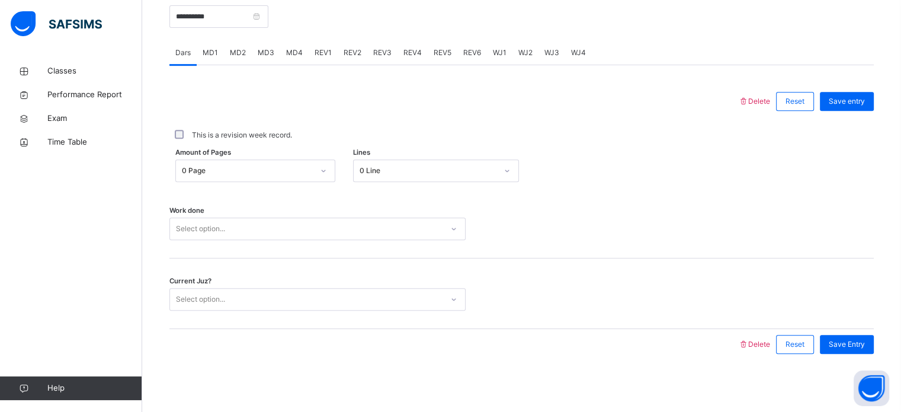
click at [264, 167] on div "0 Page" at bounding box center [248, 170] width 132 height 11
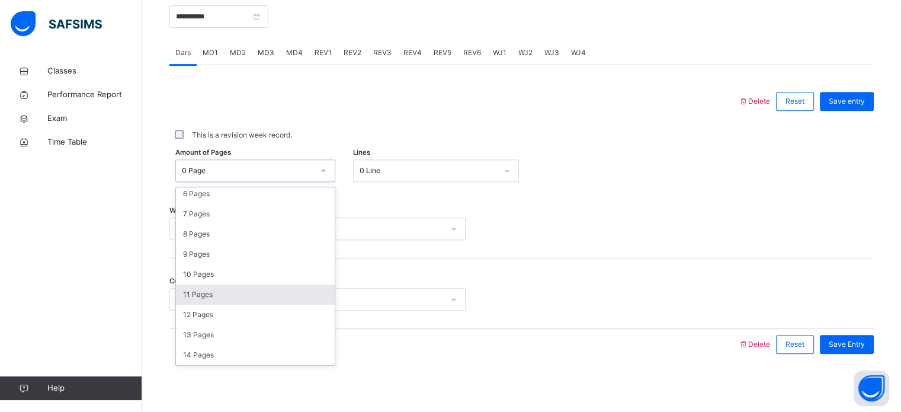
scroll to position [168, 0]
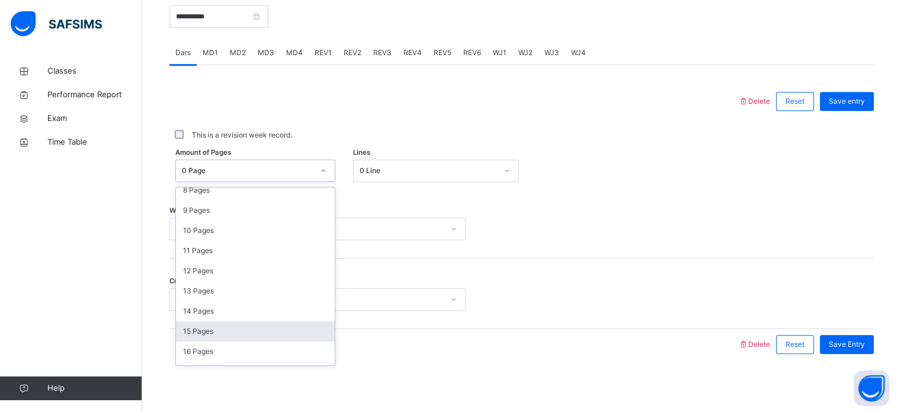
click at [216, 331] on div "15 Pages" at bounding box center [255, 331] width 159 height 20
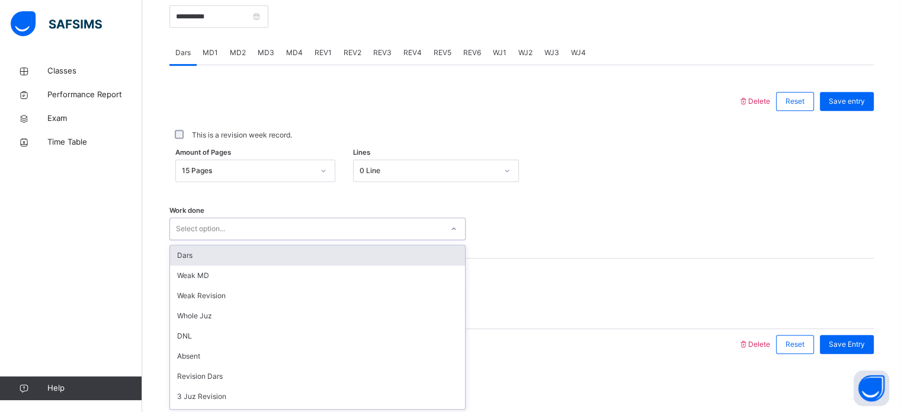
scroll to position [477, 0]
click at [244, 227] on div "Select option..." at bounding box center [306, 228] width 272 height 18
click at [244, 256] on div "Dars" at bounding box center [317, 255] width 295 height 20
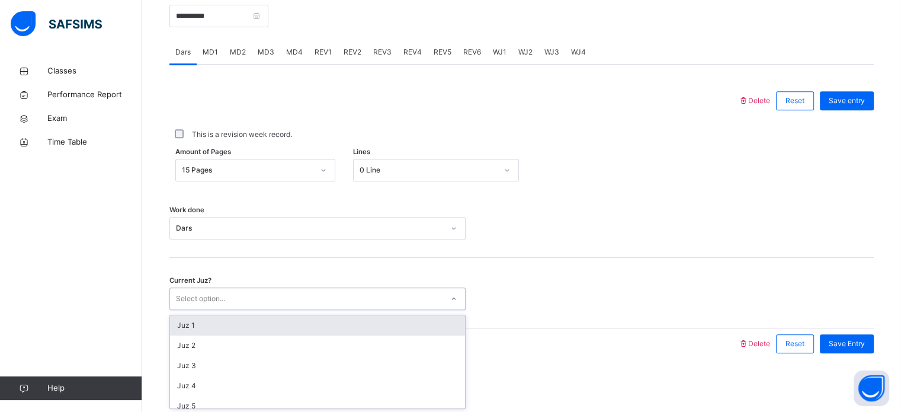
click at [240, 290] on div "Select option..." at bounding box center [306, 299] width 272 height 18
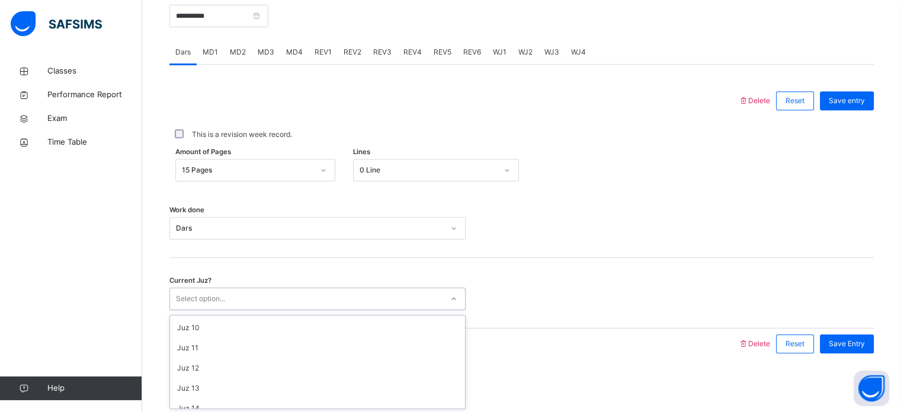
scroll to position [180, 0]
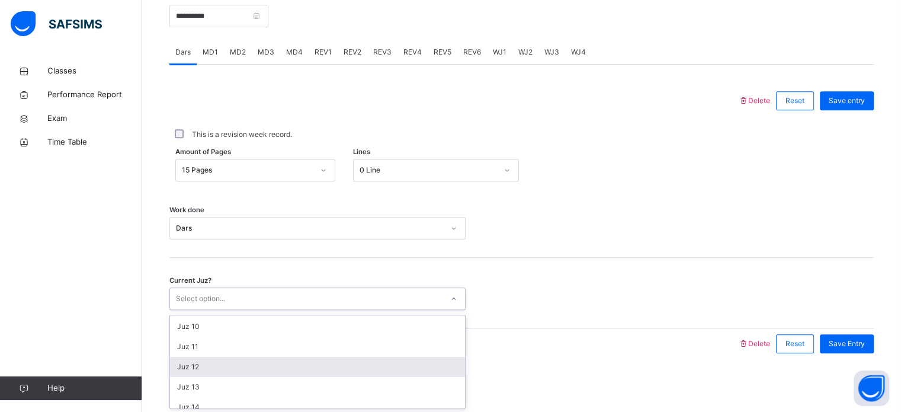
click at [209, 367] on div "Juz 12" at bounding box center [317, 367] width 295 height 20
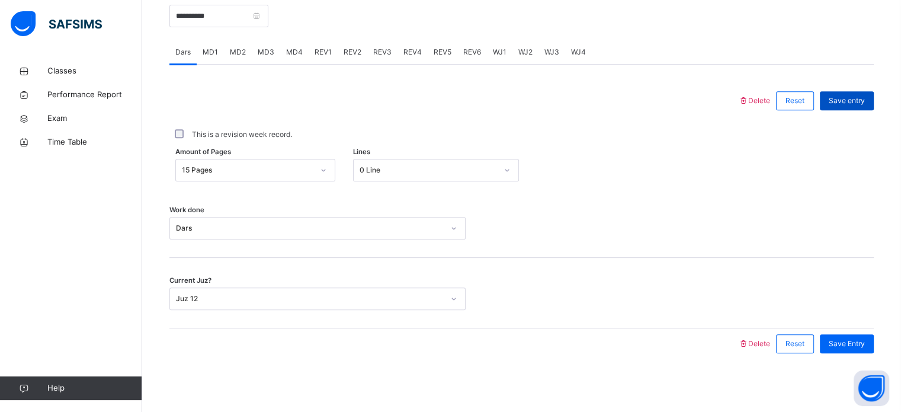
click at [861, 95] on span "Save entry" at bounding box center [847, 100] width 36 height 11
click at [865, 99] on span "Save entry" at bounding box center [847, 100] width 36 height 11
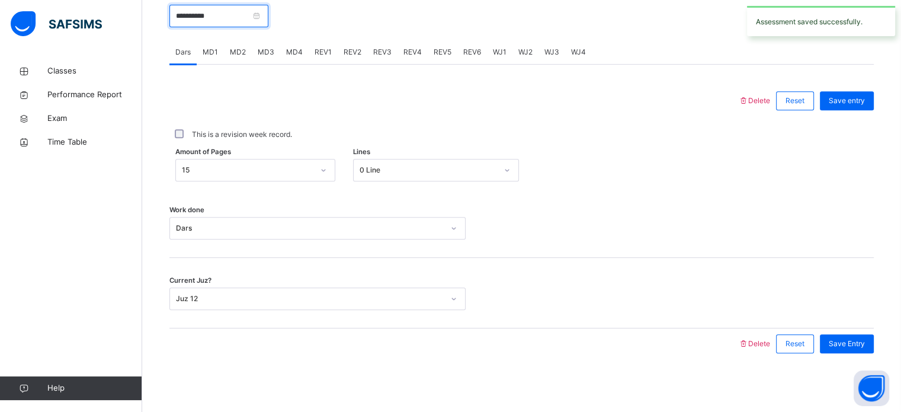
click at [268, 17] on input "**********" at bounding box center [218, 16] width 99 height 23
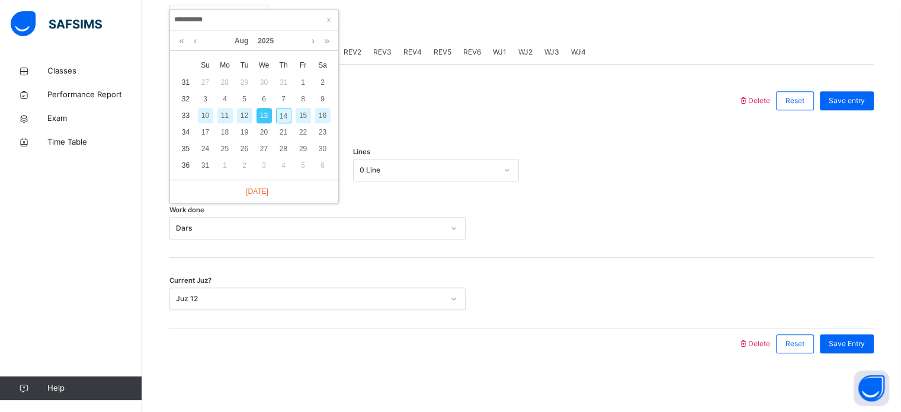
click at [242, 111] on div "12" at bounding box center [244, 115] width 15 height 15
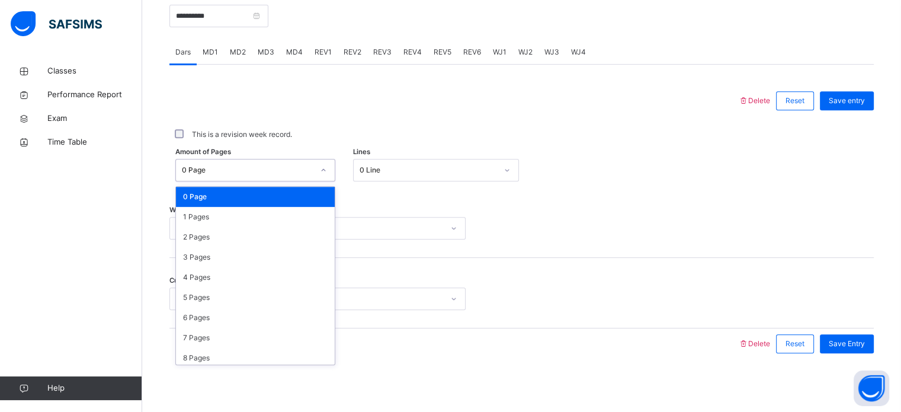
click at [262, 166] on div "0 Page" at bounding box center [248, 170] width 132 height 11
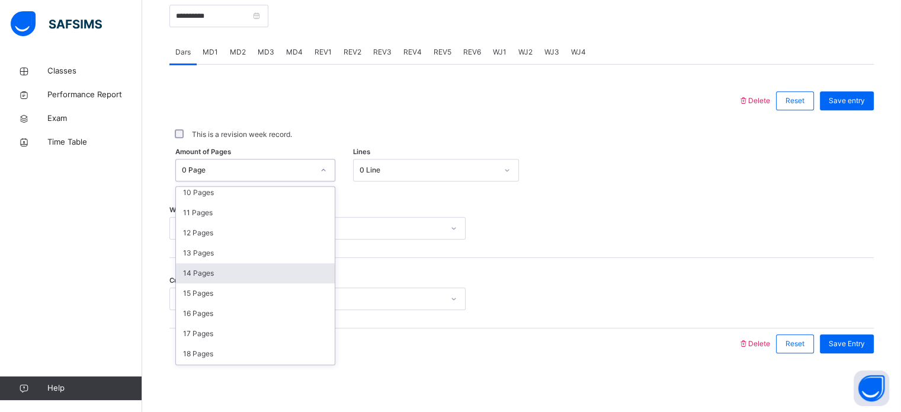
scroll to position [288, 0]
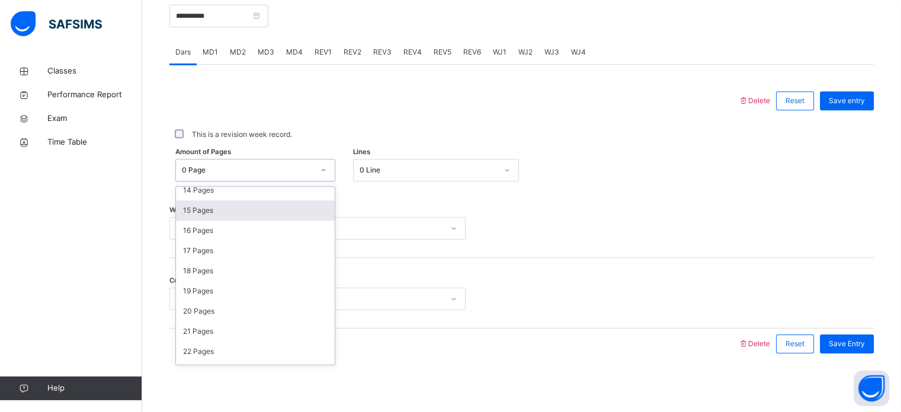
click at [208, 210] on div "15 Pages" at bounding box center [255, 210] width 159 height 20
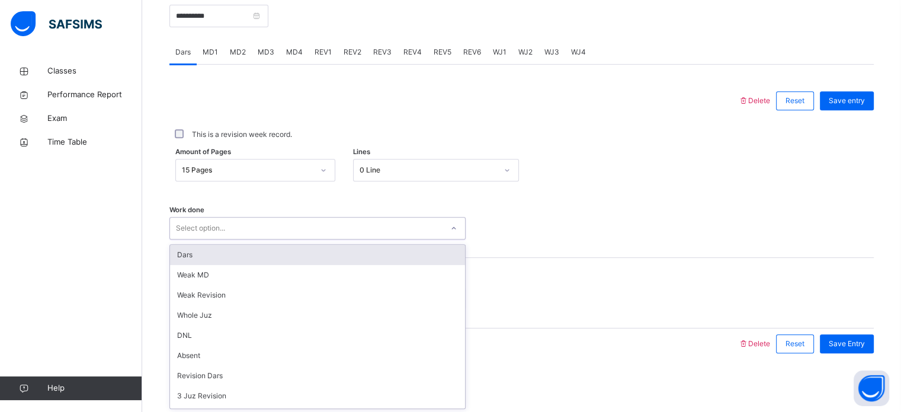
click at [232, 225] on div "Select option..." at bounding box center [306, 228] width 272 height 18
click at [224, 258] on div "Dars" at bounding box center [317, 255] width 295 height 20
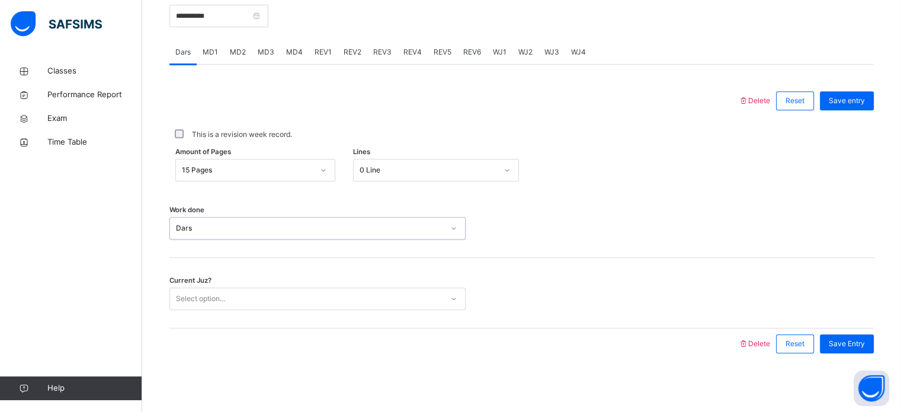
click at [227, 301] on div "Select option..." at bounding box center [306, 299] width 272 height 18
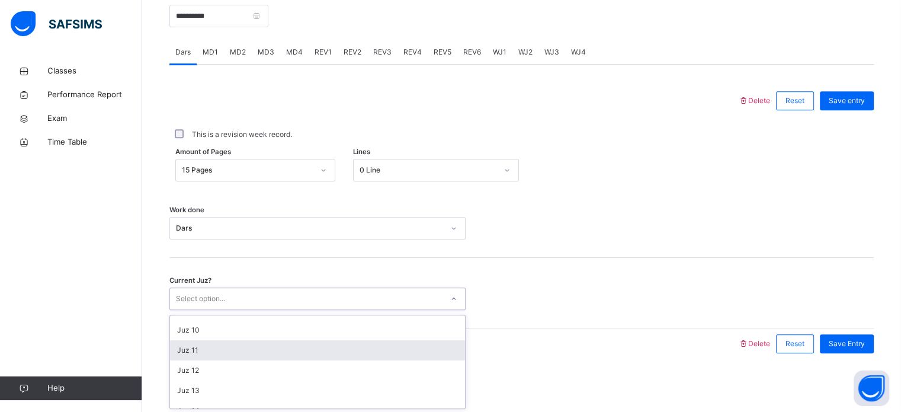
scroll to position [175, 0]
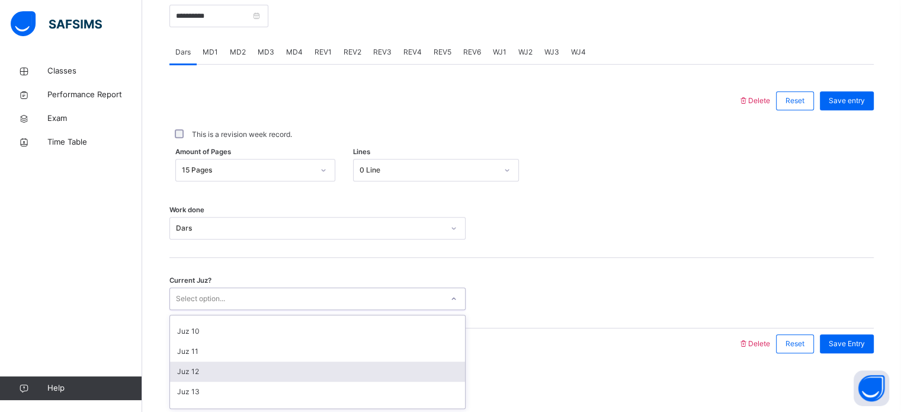
click at [251, 365] on div "Juz 12" at bounding box center [317, 371] width 295 height 20
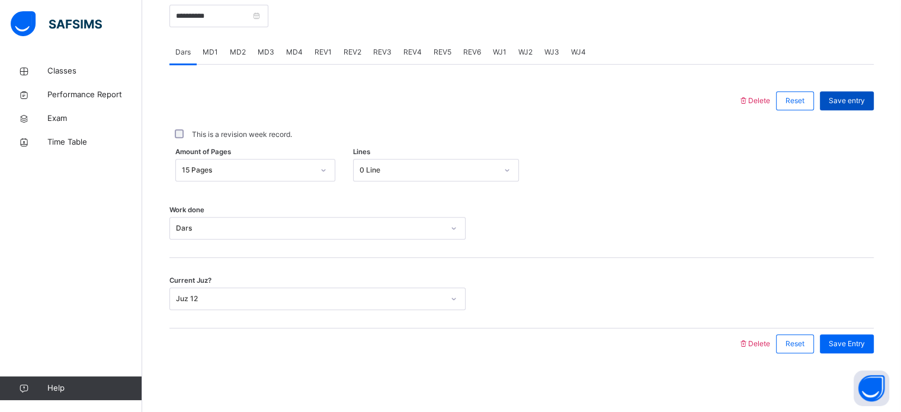
click at [854, 95] on span "Save entry" at bounding box center [847, 100] width 36 height 11
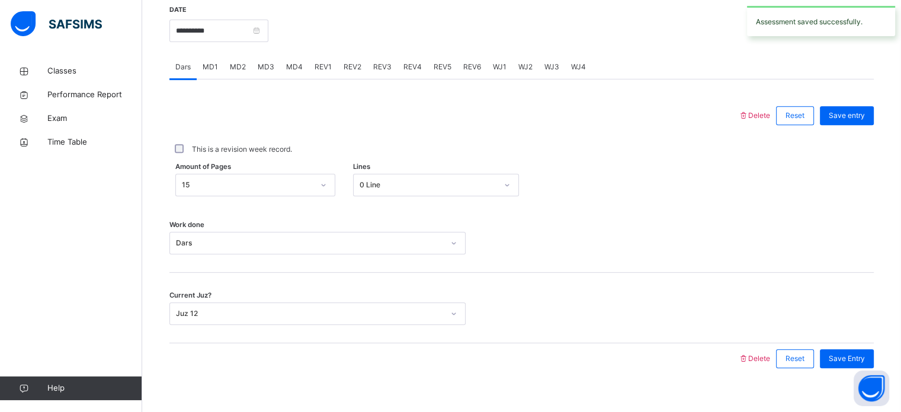
scroll to position [457, 0]
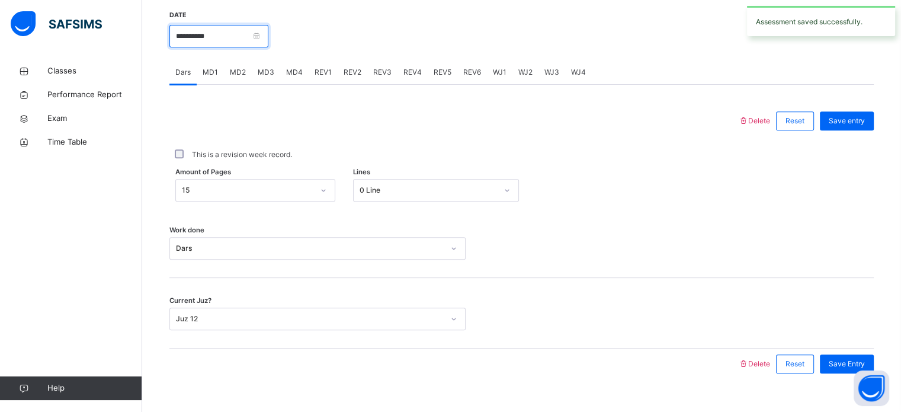
click at [268, 31] on input "**********" at bounding box center [218, 36] width 99 height 23
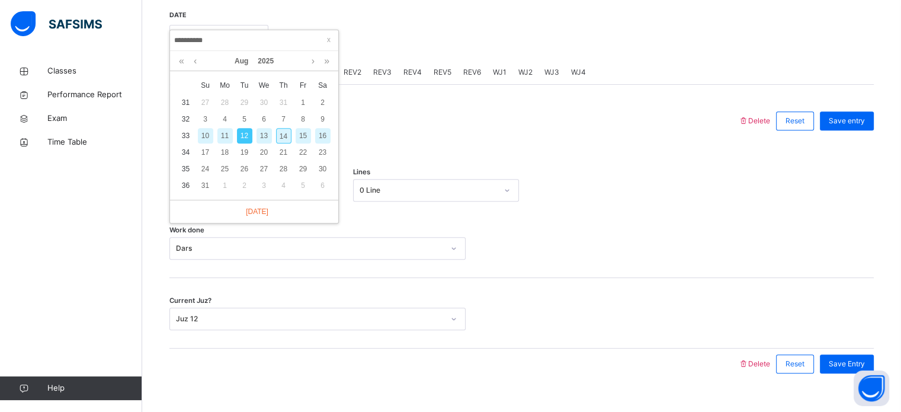
click at [220, 135] on div "11" at bounding box center [224, 135] width 15 height 15
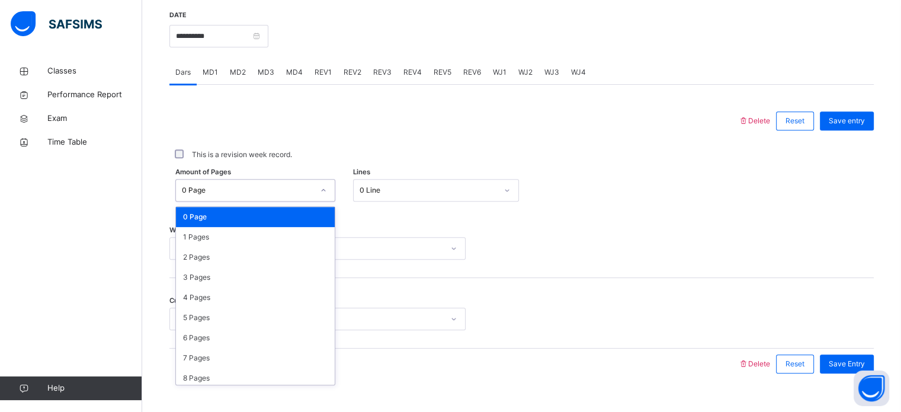
click at [270, 188] on div "0 Page" at bounding box center [248, 190] width 132 height 11
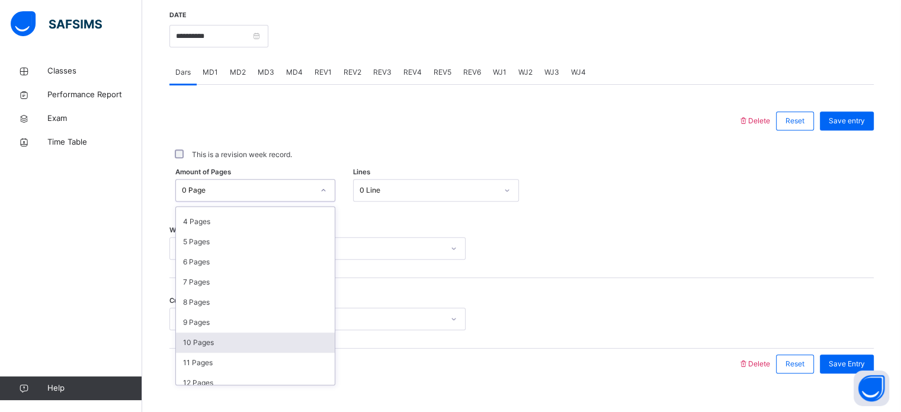
click at [220, 339] on div "10 Pages" at bounding box center [255, 342] width 159 height 20
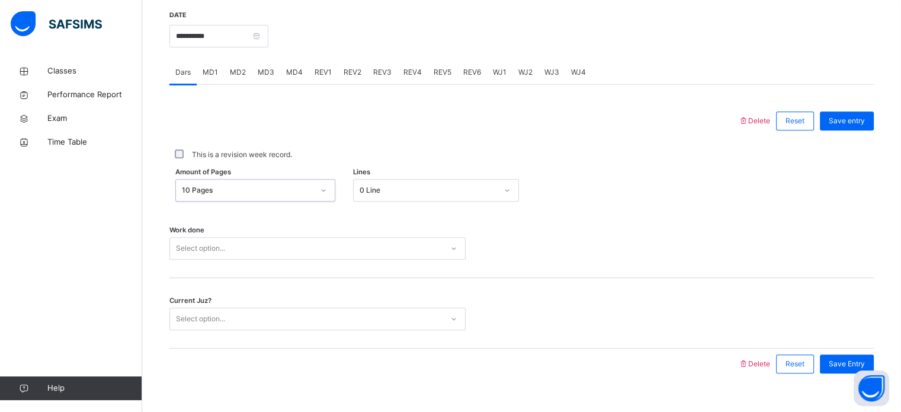
scroll to position [477, 0]
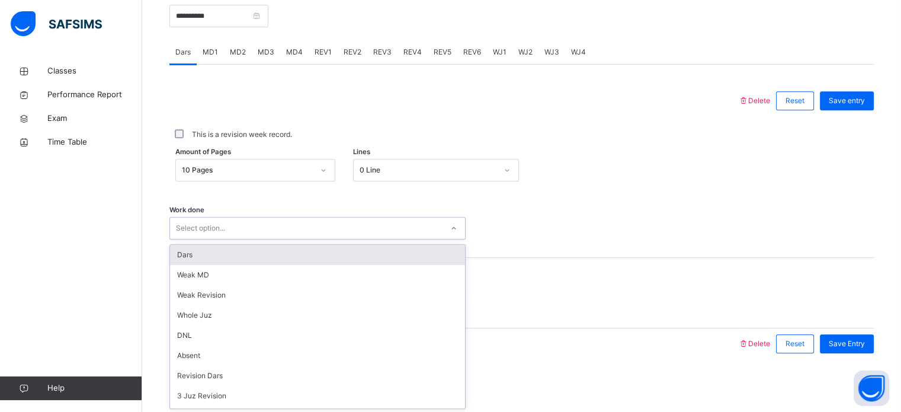
click at [220, 239] on div "option Dars focused, 1 of 14. 14 results available. Use Up and Down to choose o…" at bounding box center [317, 228] width 296 height 23
click at [220, 247] on div "Dars" at bounding box center [317, 255] width 295 height 20
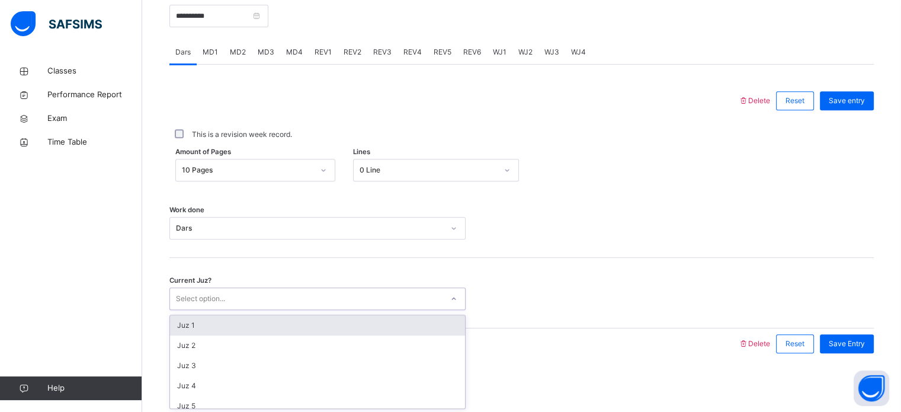
click at [225, 298] on div "Select option..." at bounding box center [200, 298] width 49 height 23
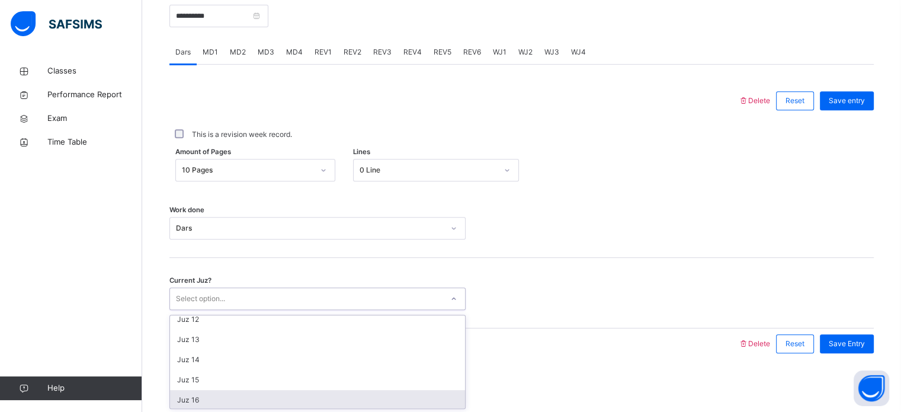
scroll to position [227, 0]
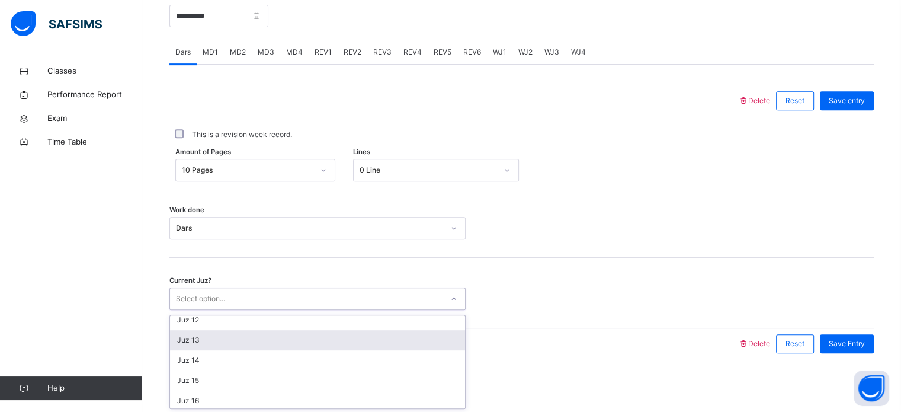
click at [222, 341] on div "Juz 13" at bounding box center [317, 340] width 295 height 20
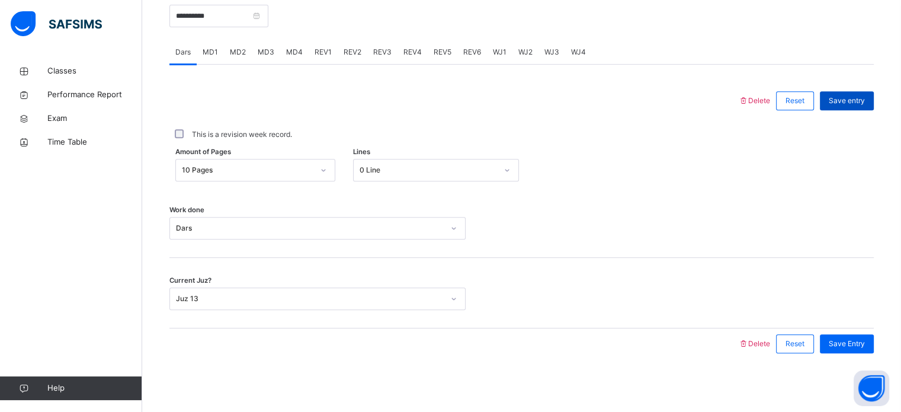
click at [865, 95] on span "Save entry" at bounding box center [847, 100] width 36 height 11
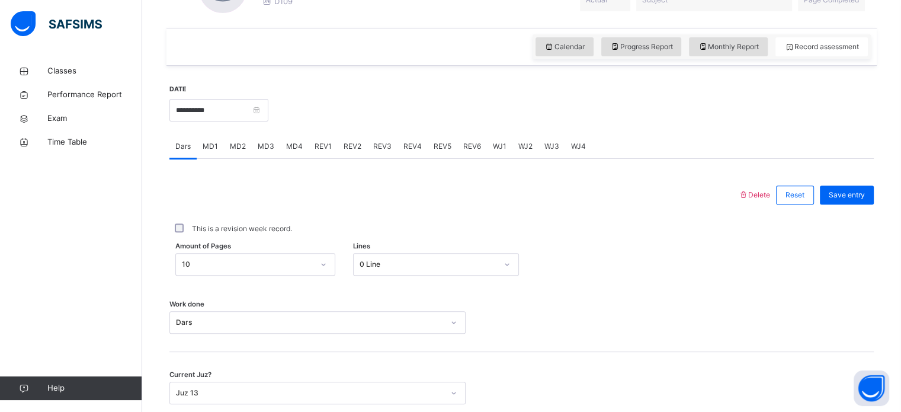
scroll to position [377, 0]
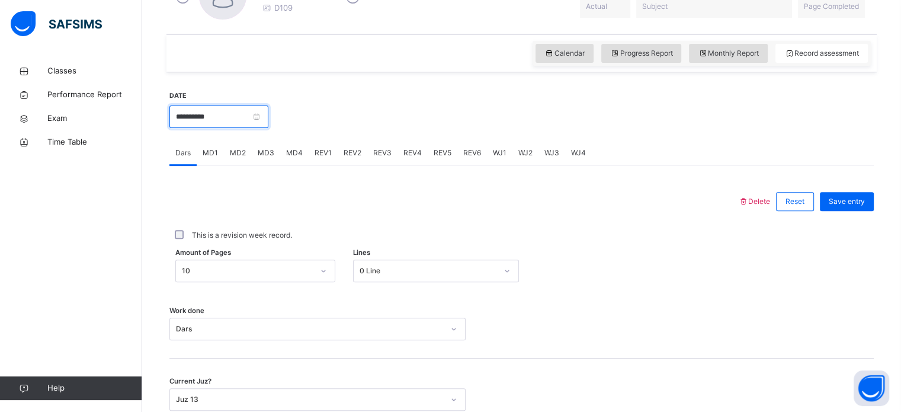
click at [268, 111] on input "**********" at bounding box center [218, 116] width 99 height 23
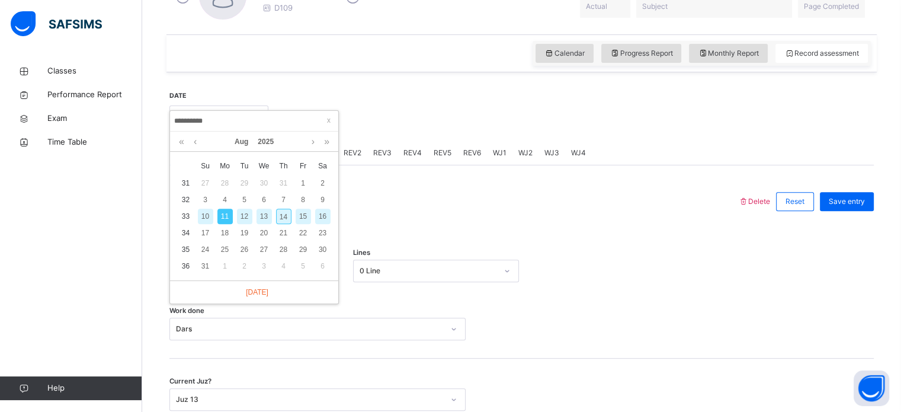
click at [280, 211] on div "14" at bounding box center [283, 216] width 15 height 15
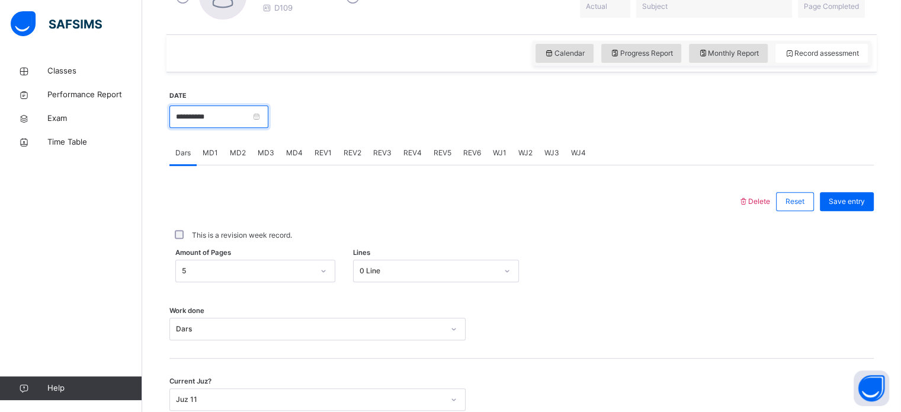
click at [217, 116] on input "**********" at bounding box center [218, 116] width 99 height 23
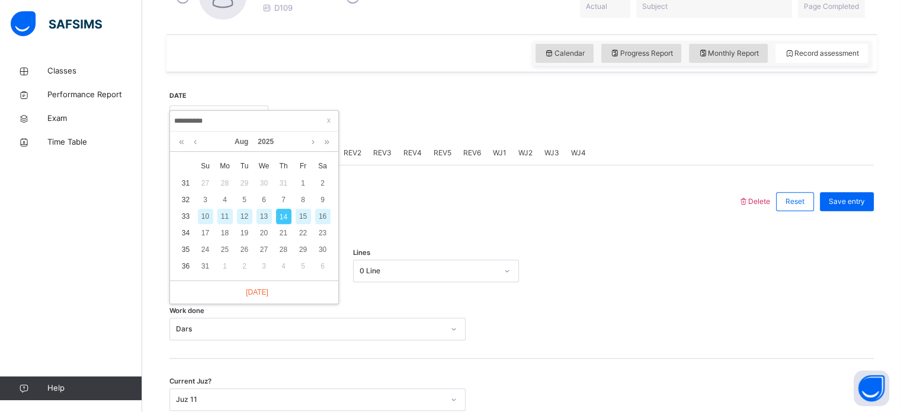
click at [265, 211] on div "13" at bounding box center [263, 216] width 15 height 15
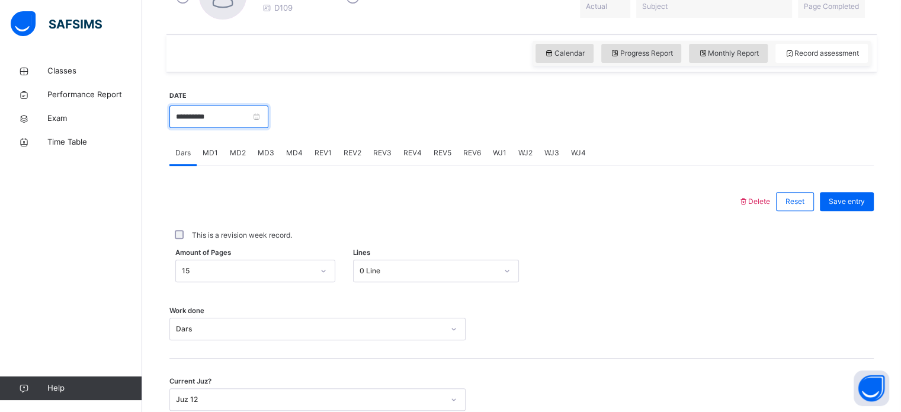
click at [268, 116] on input "**********" at bounding box center [218, 116] width 99 height 23
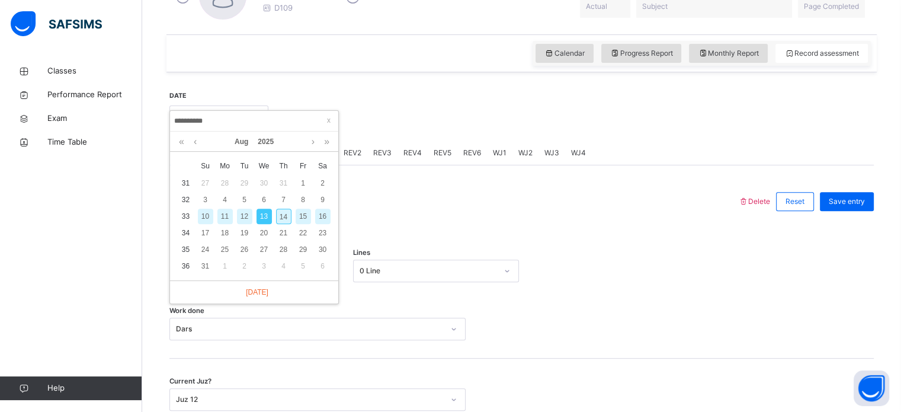
click at [243, 213] on div "12" at bounding box center [244, 216] width 15 height 15
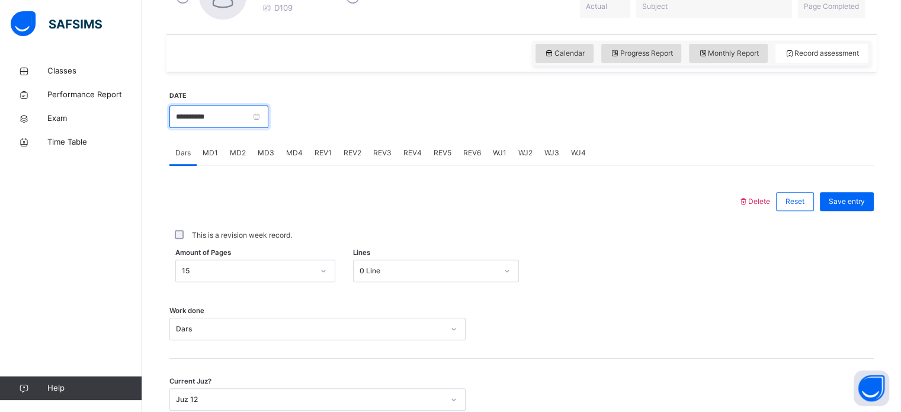
click at [268, 110] on input "**********" at bounding box center [218, 116] width 99 height 23
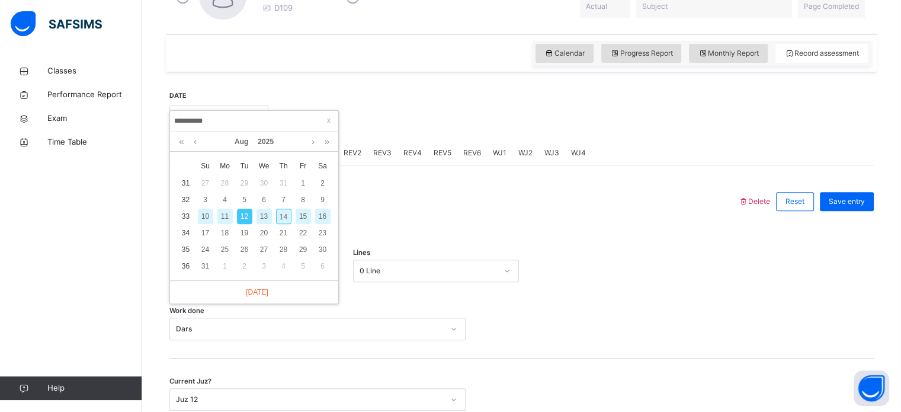
click at [222, 213] on div "11" at bounding box center [224, 216] width 15 height 15
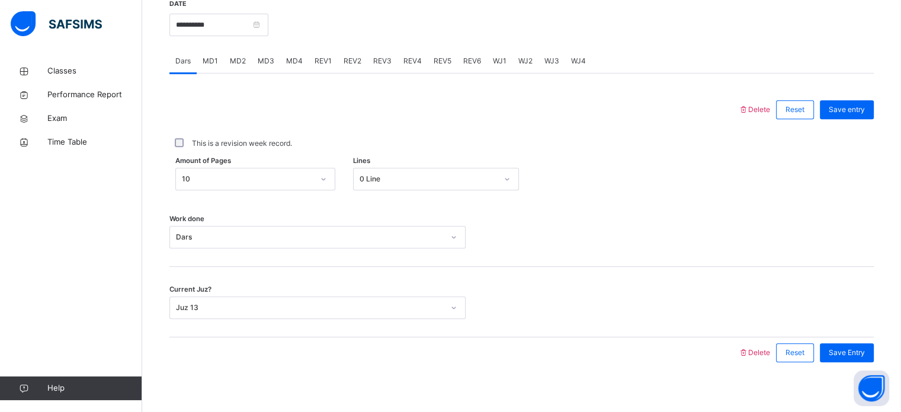
scroll to position [477, 0]
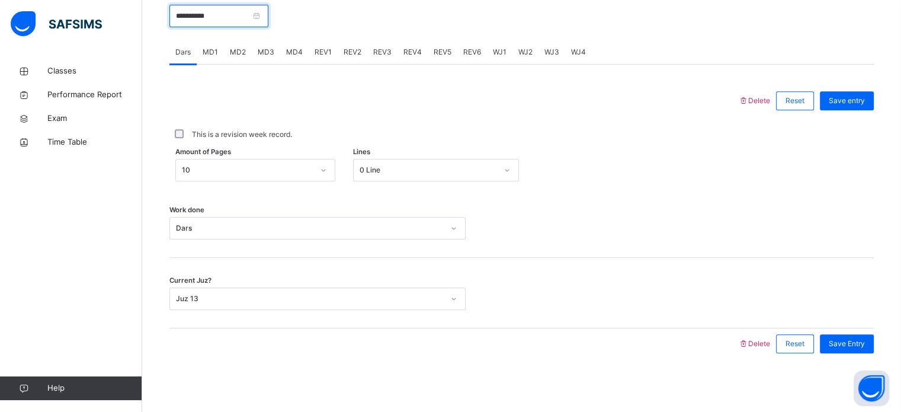
click at [268, 12] on input "**********" at bounding box center [218, 16] width 99 height 23
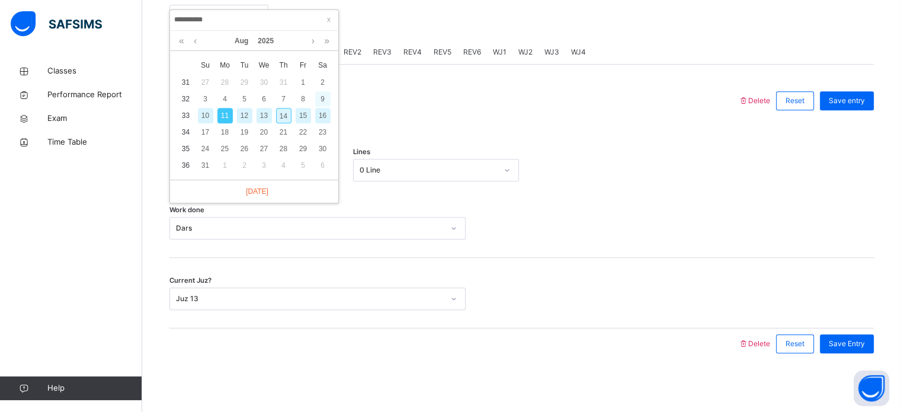
click at [326, 97] on div "9" at bounding box center [322, 98] width 15 height 15
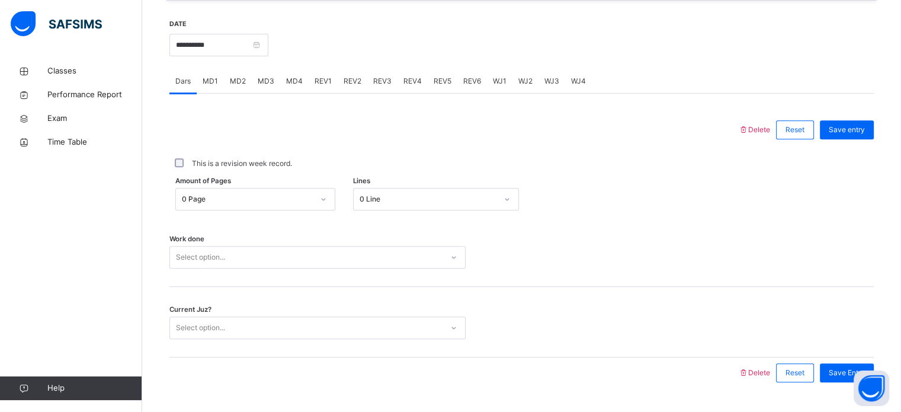
scroll to position [448, 0]
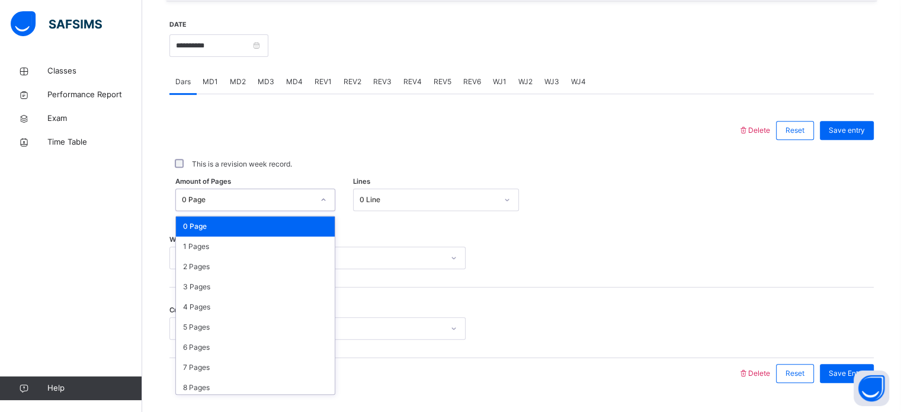
click at [309, 202] on div "0 Page" at bounding box center [248, 199] width 132 height 11
click at [237, 329] on div "5 Pages" at bounding box center [255, 327] width 159 height 20
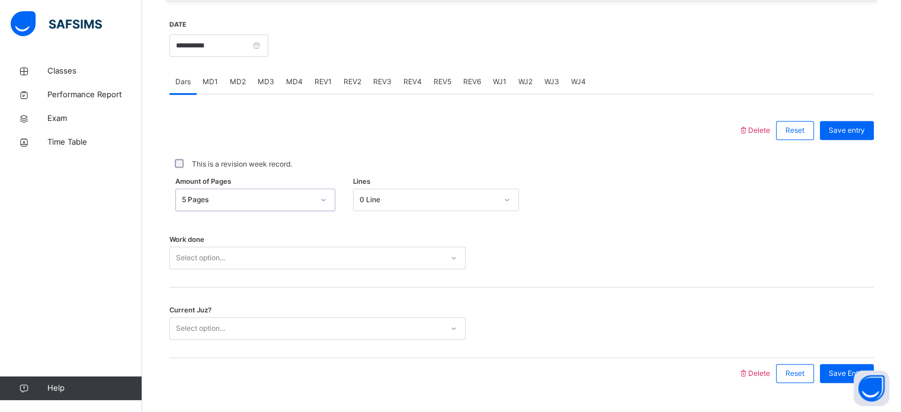
scroll to position [477, 0]
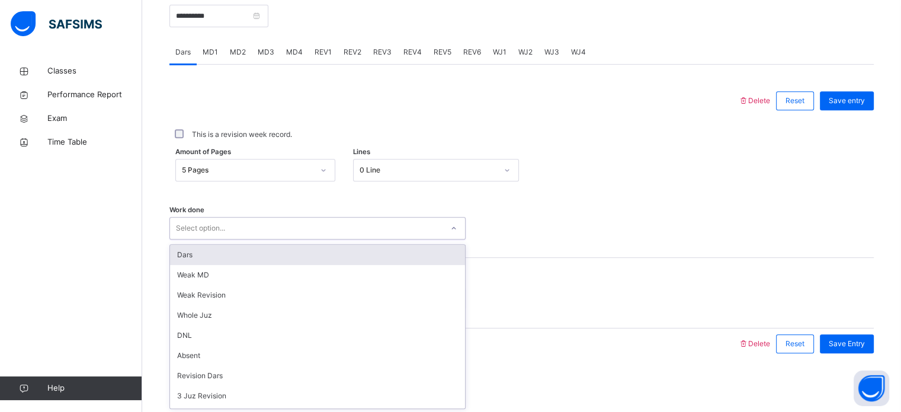
drag, startPoint x: 224, startPoint y: 258, endPoint x: 210, endPoint y: 258, distance: 14.2
click at [210, 239] on div "option Dars focused, 1 of 14. 14 results available. Use Up and Down to choose o…" at bounding box center [317, 228] width 296 height 23
click at [210, 258] on div "Dars" at bounding box center [317, 255] width 295 height 20
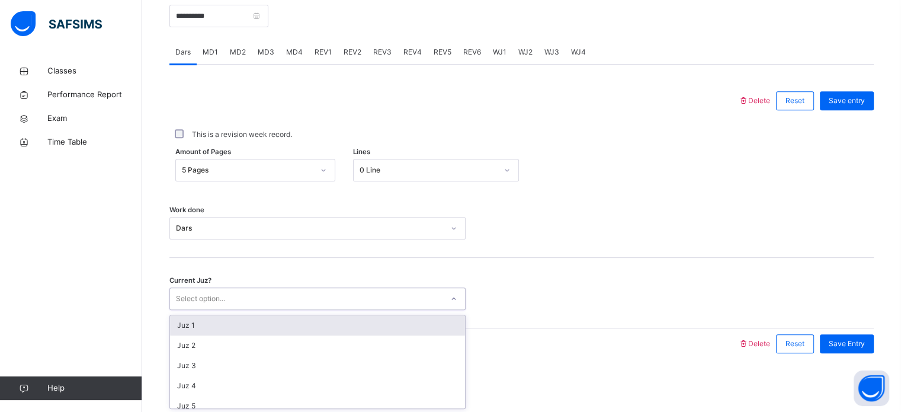
click at [220, 296] on div "Select option..." at bounding box center [200, 298] width 49 height 23
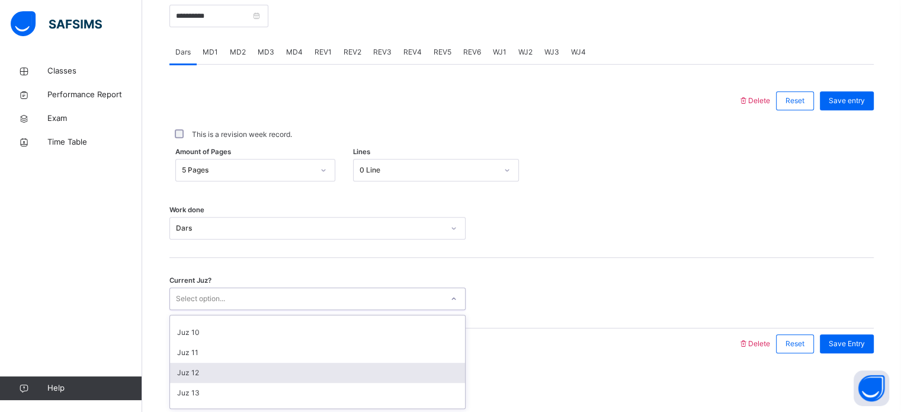
scroll to position [248, 0]
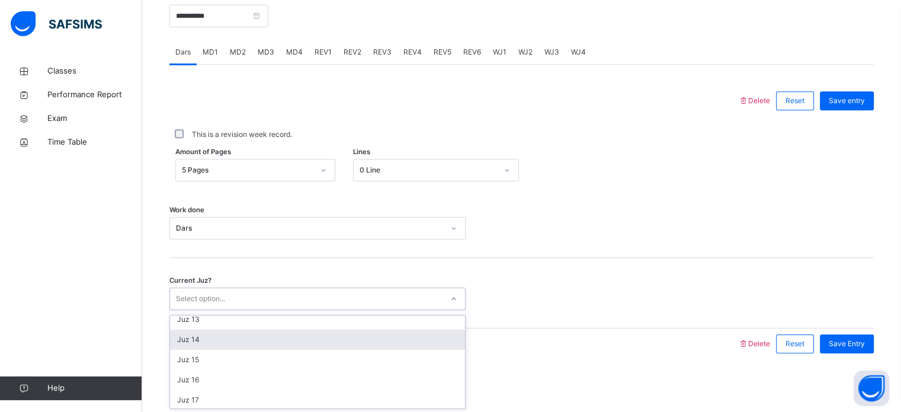
click at [224, 345] on div "Juz 14" at bounding box center [317, 339] width 295 height 20
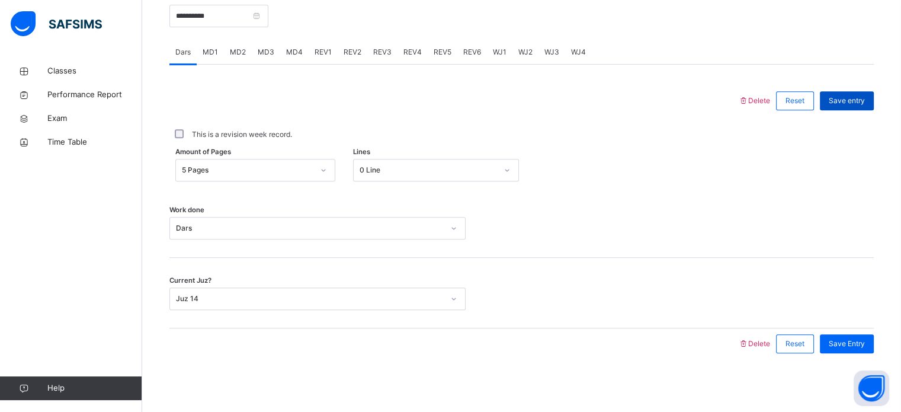
click at [851, 104] on span "Save entry" at bounding box center [847, 100] width 36 height 11
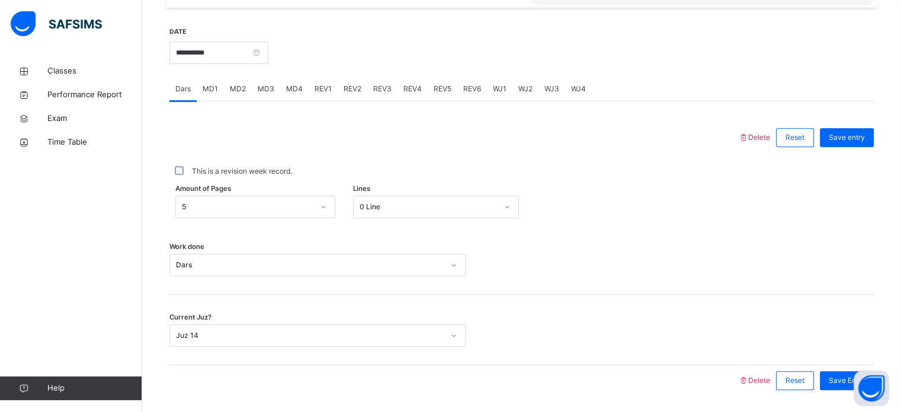
scroll to position [477, 0]
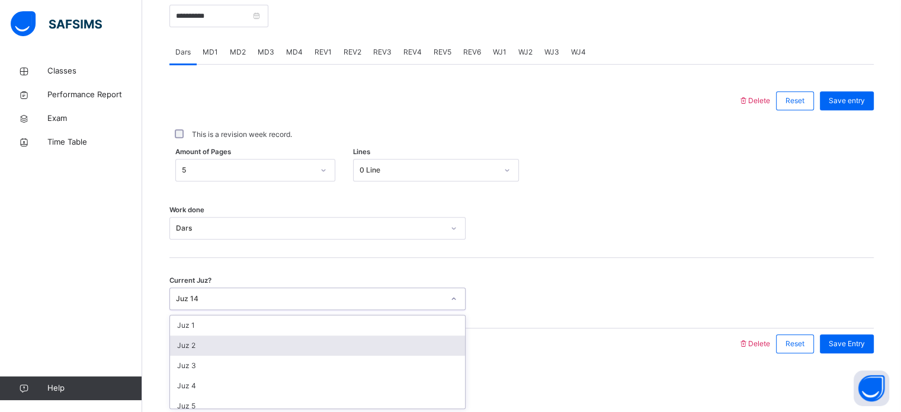
click at [244, 310] on div "option Juz 2 focused, 2 of 30. 30 results available. Use Up and Down to choose …" at bounding box center [317, 298] width 296 height 23
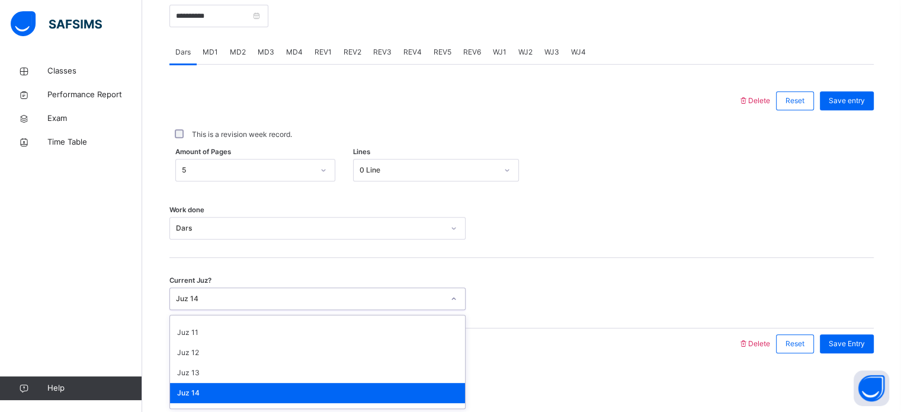
scroll to position [238, 0]
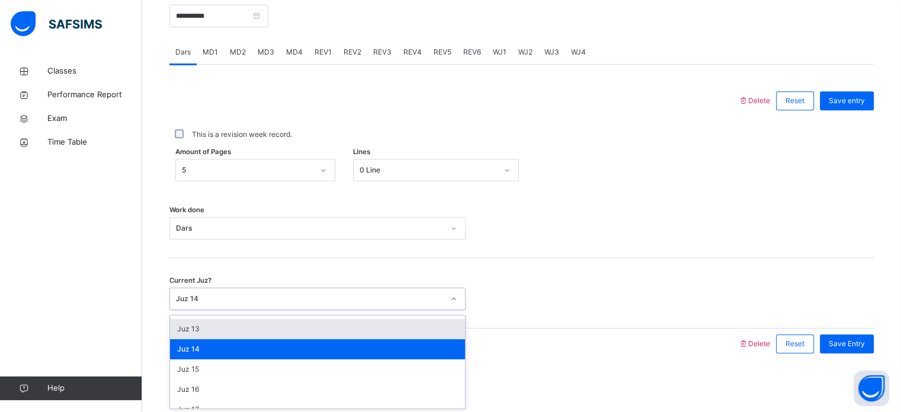
click at [216, 328] on div "Juz 13" at bounding box center [317, 329] width 295 height 20
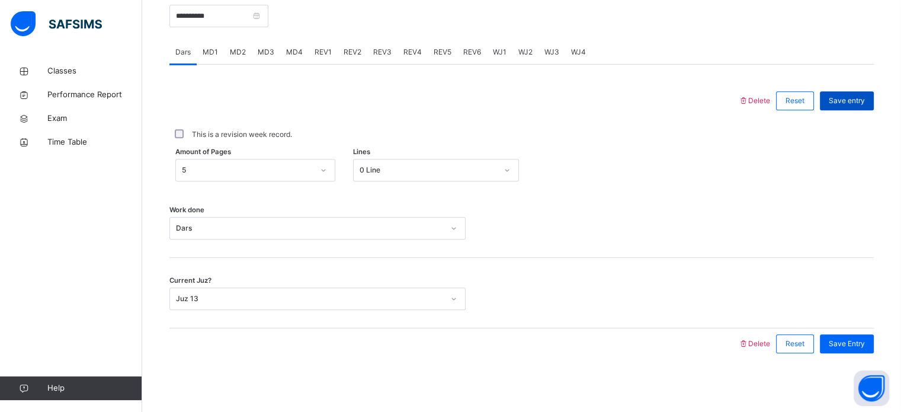
click at [855, 94] on div "Save entry" at bounding box center [847, 100] width 54 height 19
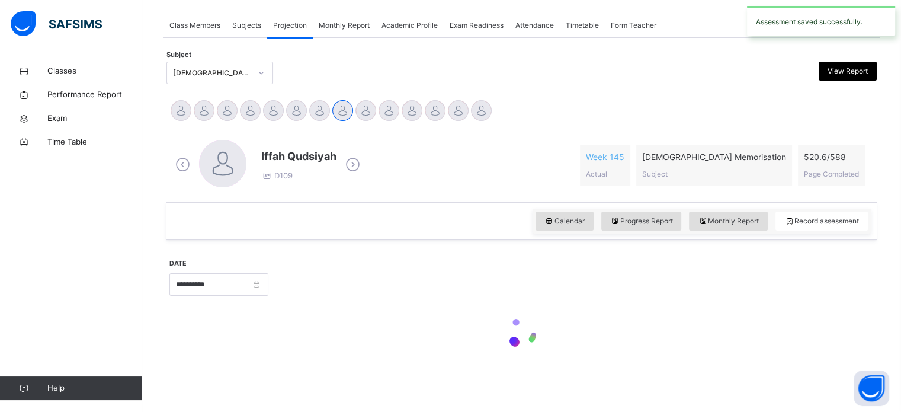
scroll to position [477, 0]
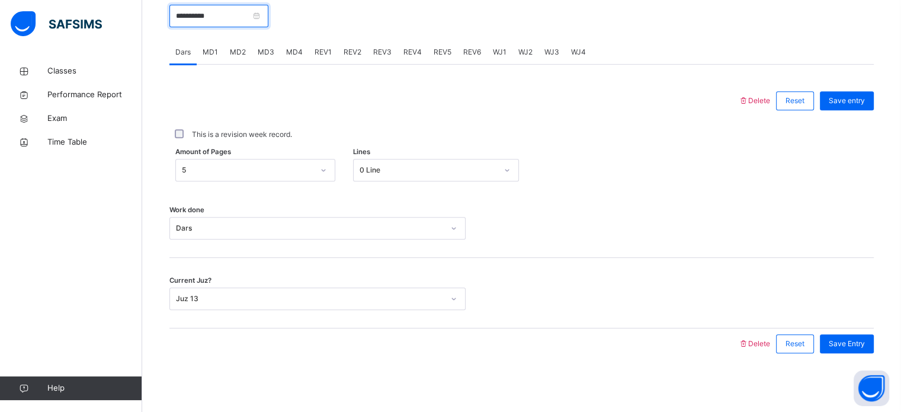
click at [268, 15] on input "**********" at bounding box center [218, 16] width 99 height 23
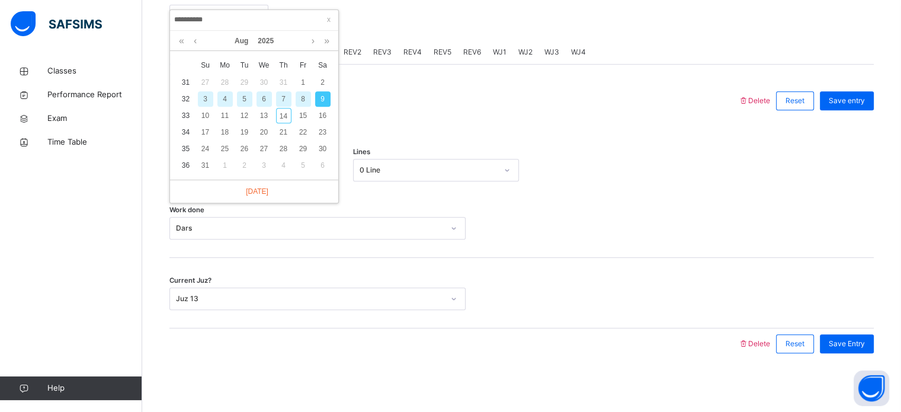
click at [305, 94] on div "8" at bounding box center [303, 98] width 15 height 15
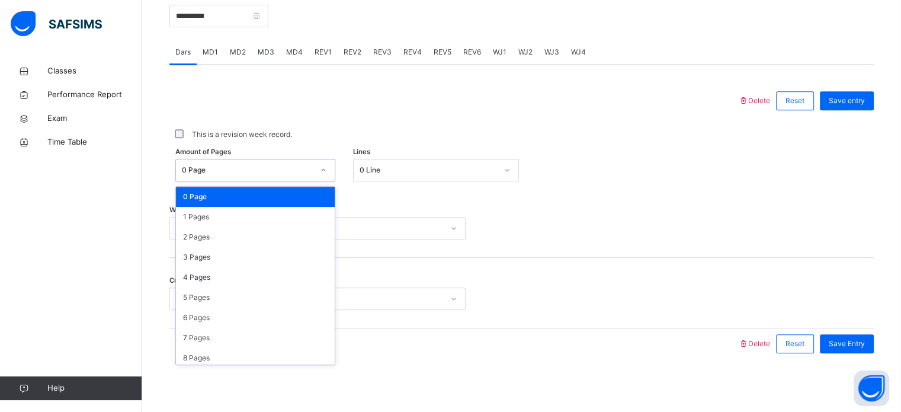
click at [294, 173] on div "0 Page" at bounding box center [248, 170] width 132 height 11
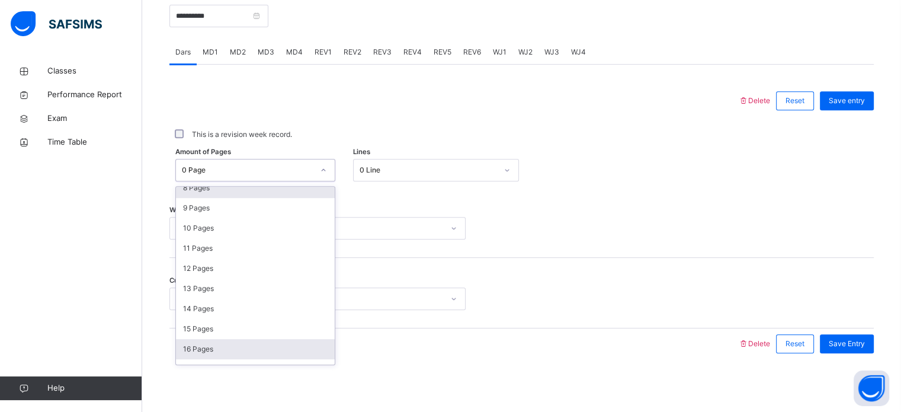
scroll to position [171, 0]
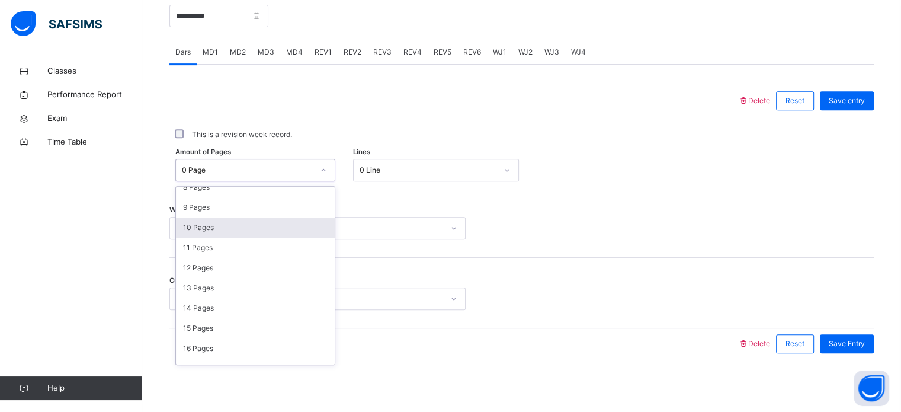
click at [228, 227] on div "10 Pages" at bounding box center [255, 227] width 159 height 20
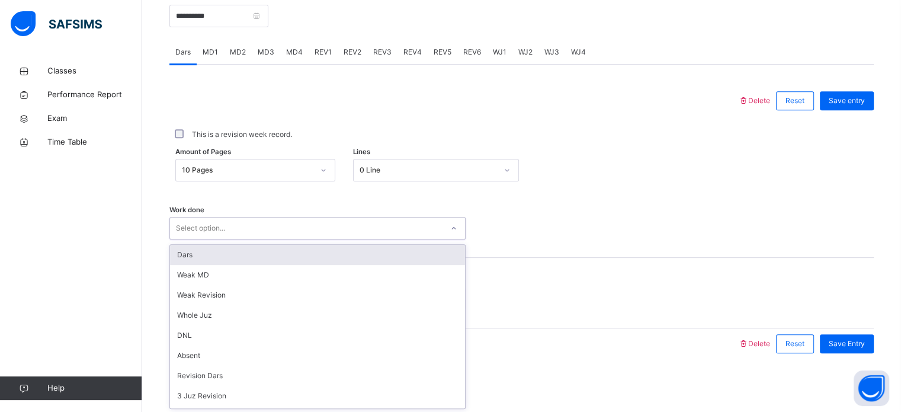
click at [243, 230] on div "Select option..." at bounding box center [306, 228] width 272 height 18
click at [232, 256] on div "Dars" at bounding box center [317, 255] width 295 height 20
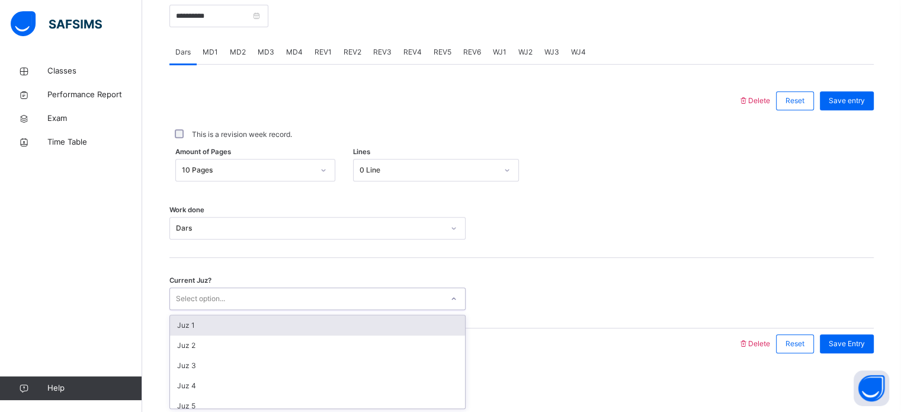
click at [241, 293] on div "Select option..." at bounding box center [306, 299] width 272 height 18
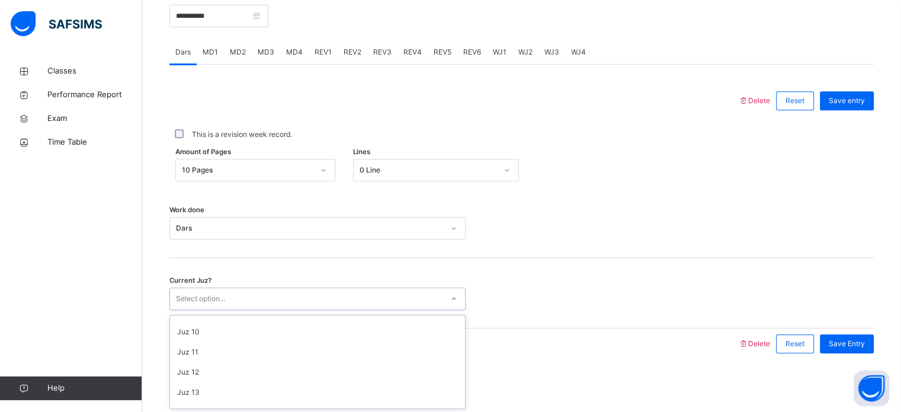
scroll to position [180, 0]
click at [221, 398] on div "Juz 14" at bounding box center [317, 407] width 295 height 20
click at [854, 98] on span "Save entry" at bounding box center [847, 100] width 36 height 11
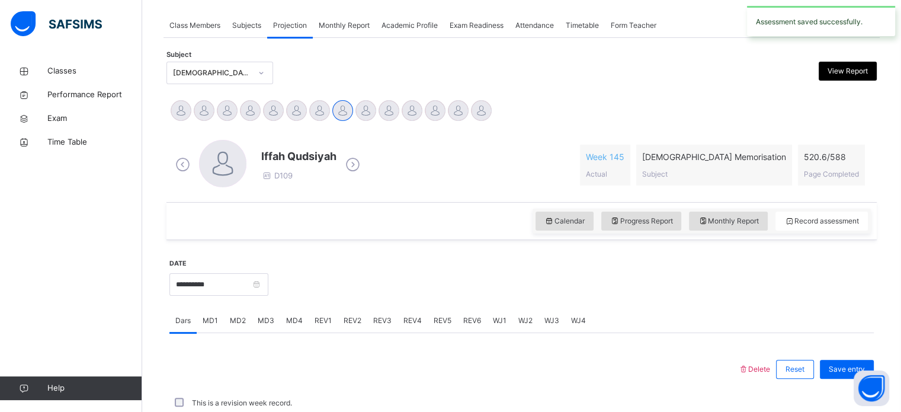
scroll to position [477, 0]
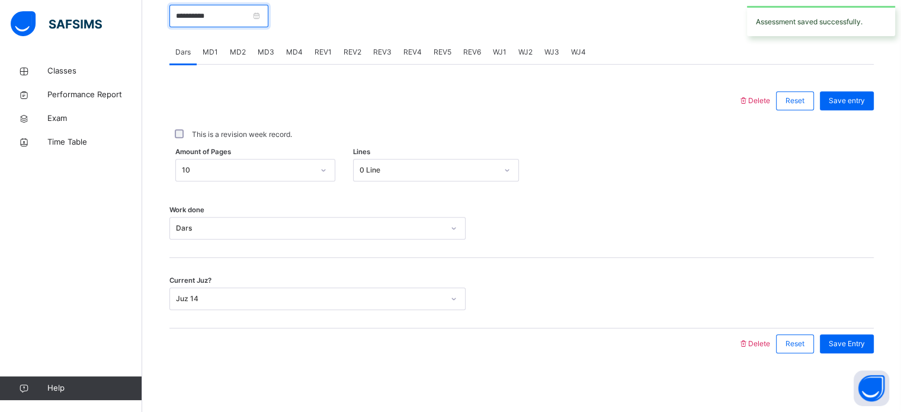
click at [268, 14] on input "**********" at bounding box center [218, 16] width 99 height 23
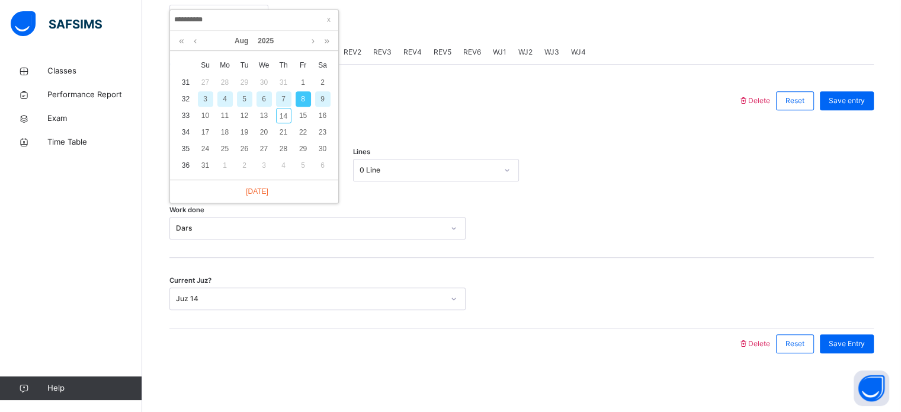
click at [284, 96] on div "7" at bounding box center [283, 98] width 15 height 15
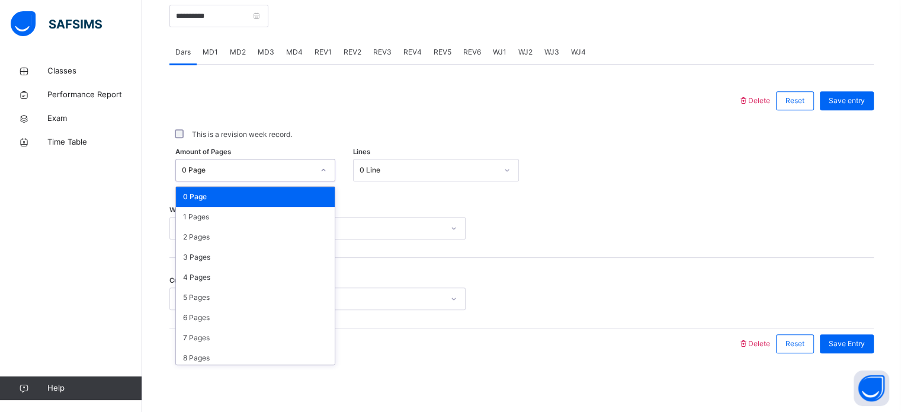
click at [291, 173] on div "0 Page" at bounding box center [248, 170] width 132 height 11
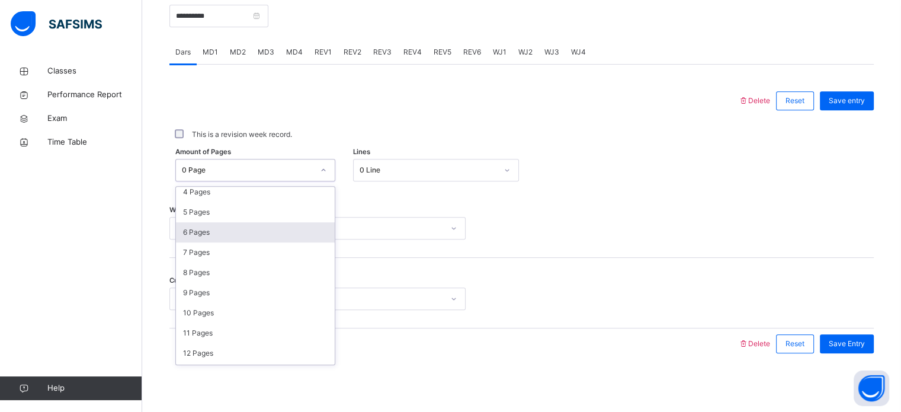
scroll to position [85, 0]
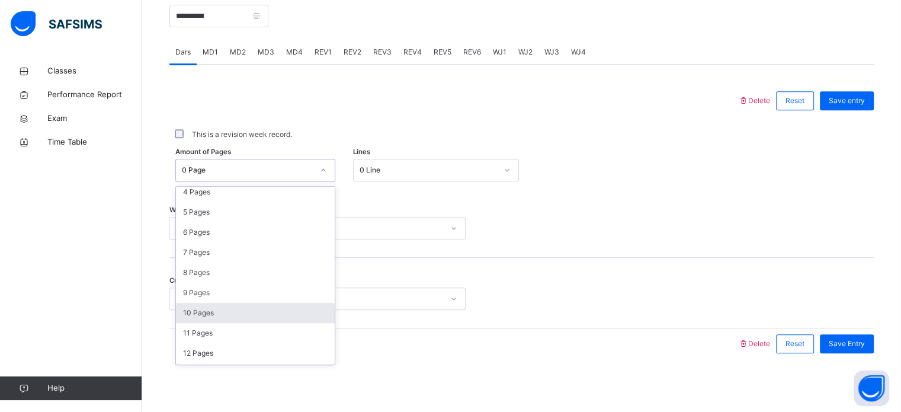
click at [229, 303] on div "10 Pages" at bounding box center [255, 313] width 159 height 20
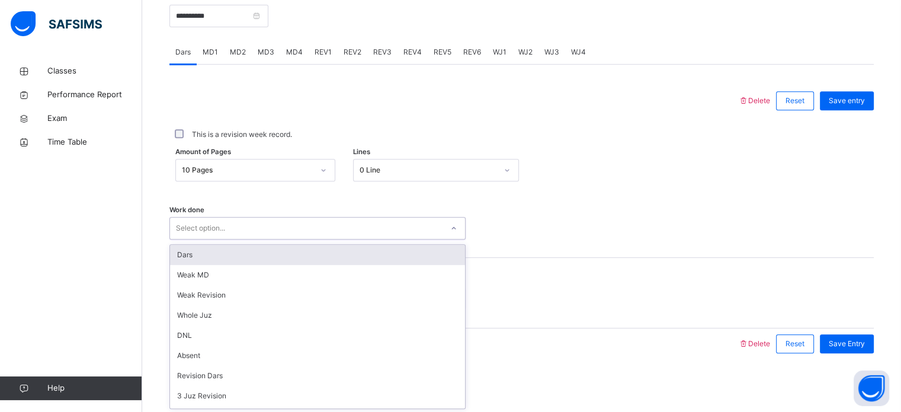
click at [219, 226] on div "Select option..." at bounding box center [200, 228] width 49 height 23
click at [200, 255] on div "Dars" at bounding box center [317, 255] width 295 height 20
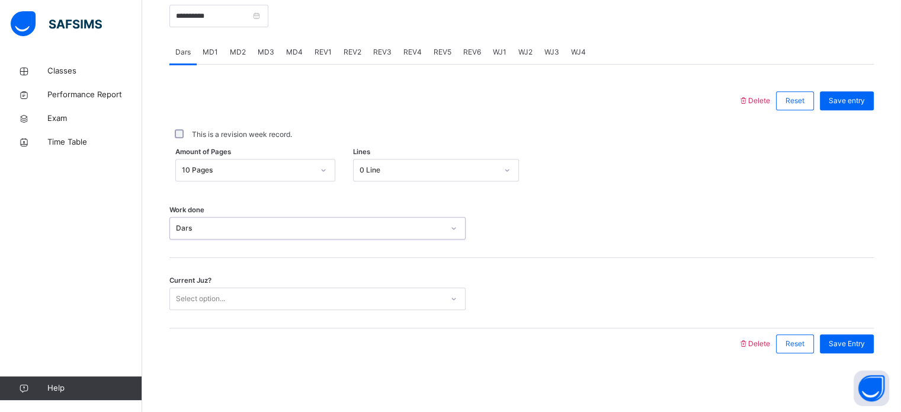
click at [213, 293] on div "Select option..." at bounding box center [200, 298] width 49 height 23
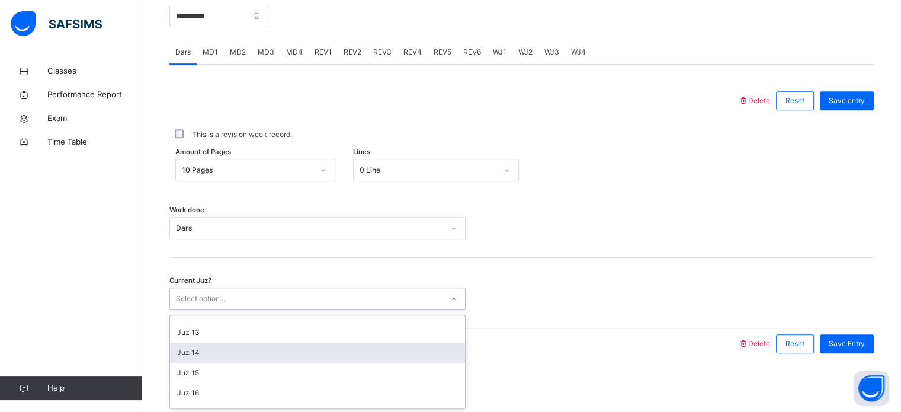
click at [211, 352] on div "Juz 14" at bounding box center [317, 352] width 295 height 20
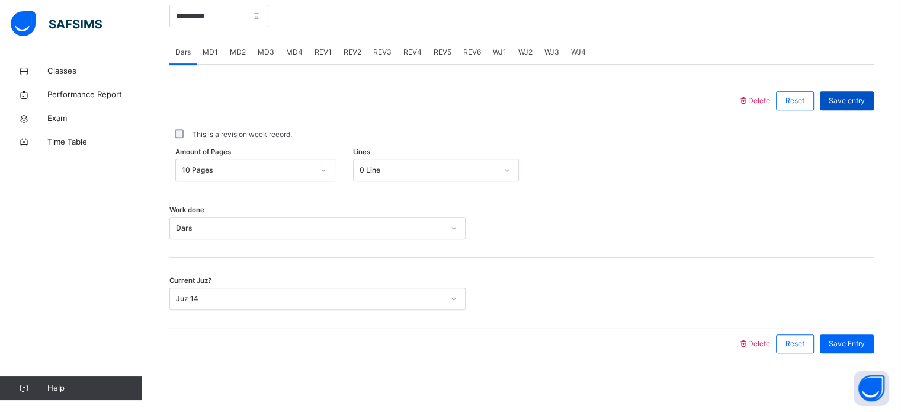
click at [861, 99] on span "Save entry" at bounding box center [847, 100] width 36 height 11
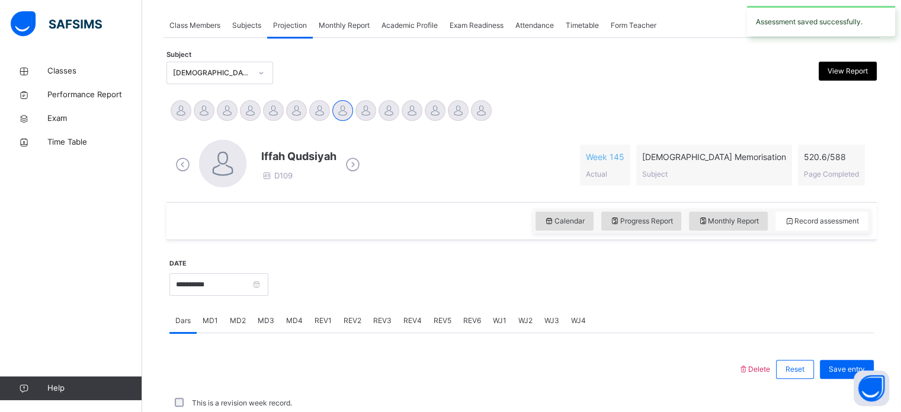
scroll to position [477, 0]
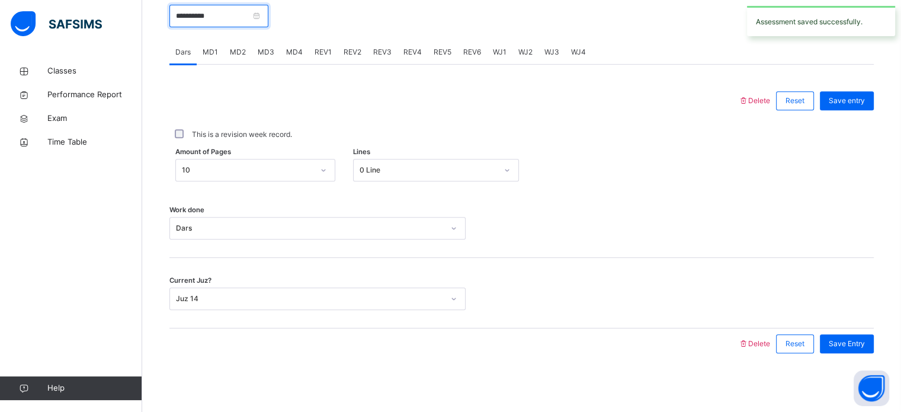
click at [268, 7] on input "**********" at bounding box center [218, 16] width 99 height 23
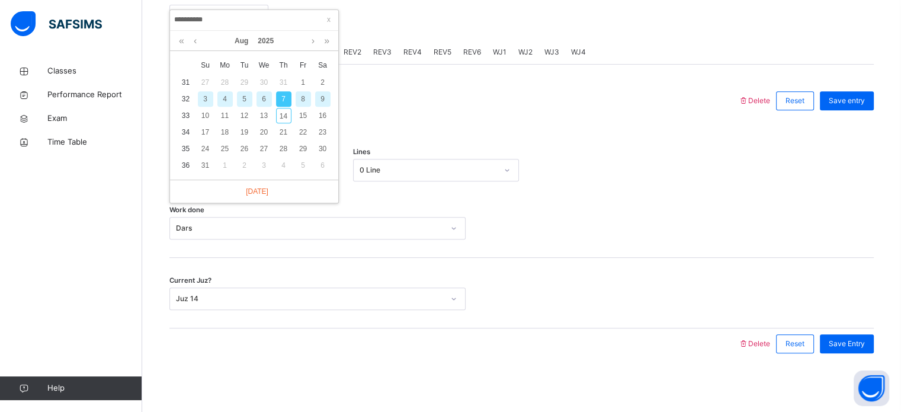
click at [263, 92] on div "6" at bounding box center [263, 98] width 15 height 15
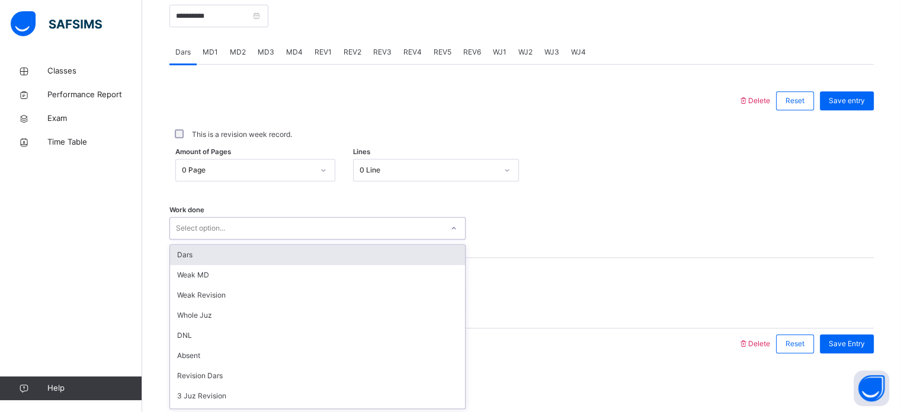
click at [267, 234] on div "Select option..." at bounding box center [306, 228] width 272 height 18
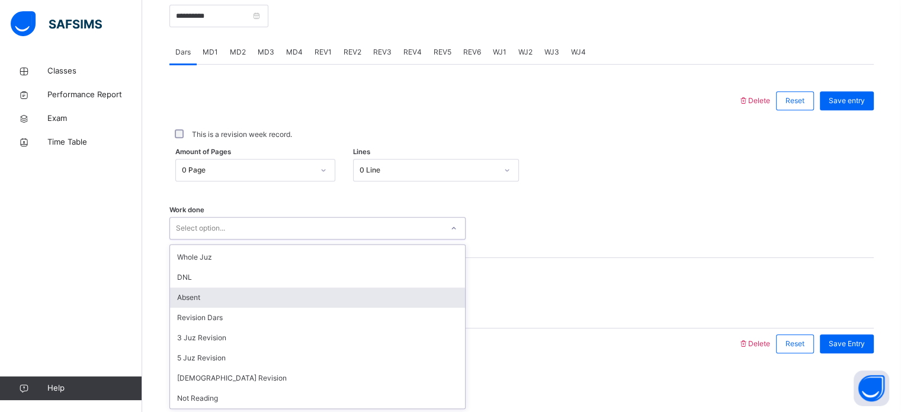
scroll to position [59, 0]
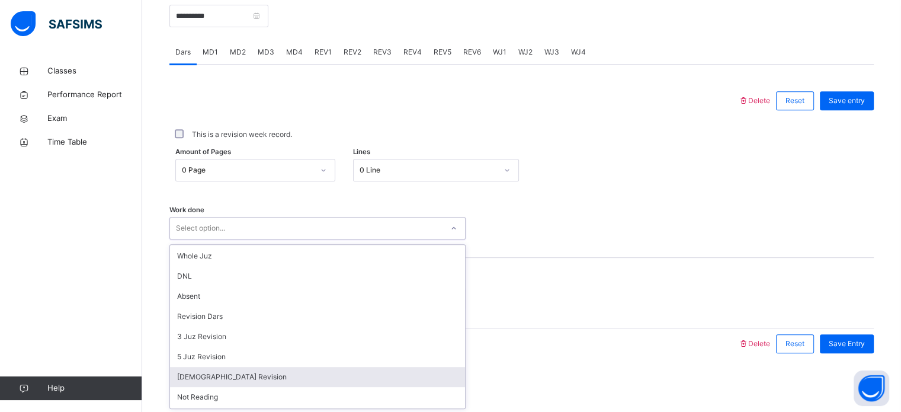
click at [232, 369] on div "[DEMOGRAPHIC_DATA] Revision" at bounding box center [317, 377] width 295 height 20
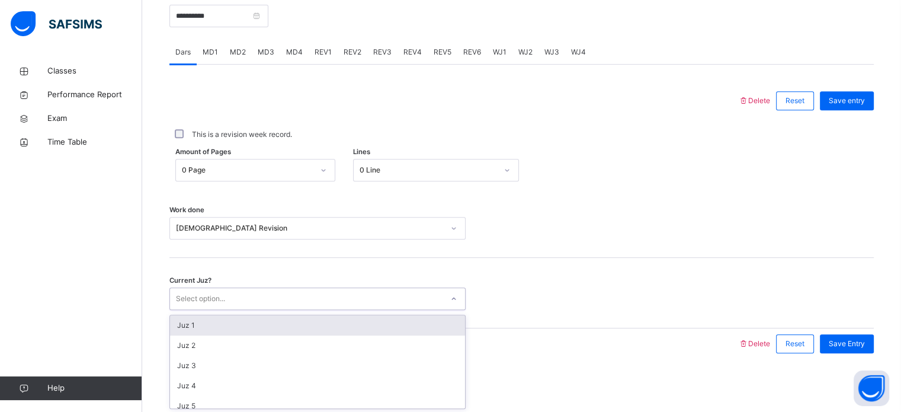
click at [252, 293] on div "Select option..." at bounding box center [306, 299] width 272 height 18
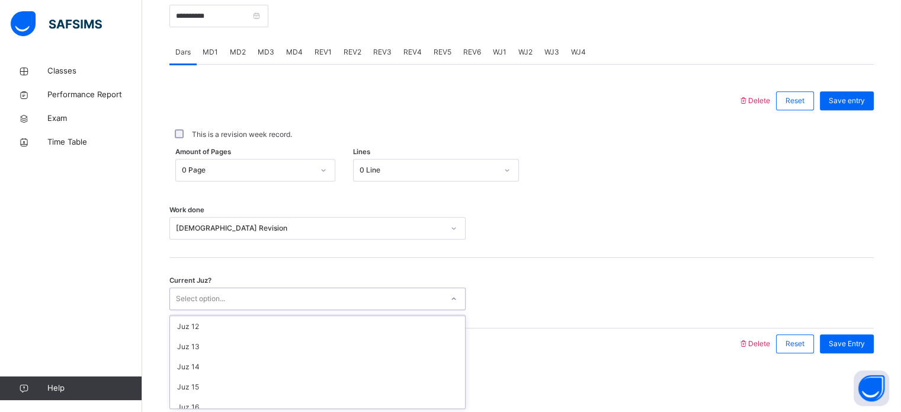
scroll to position [220, 0]
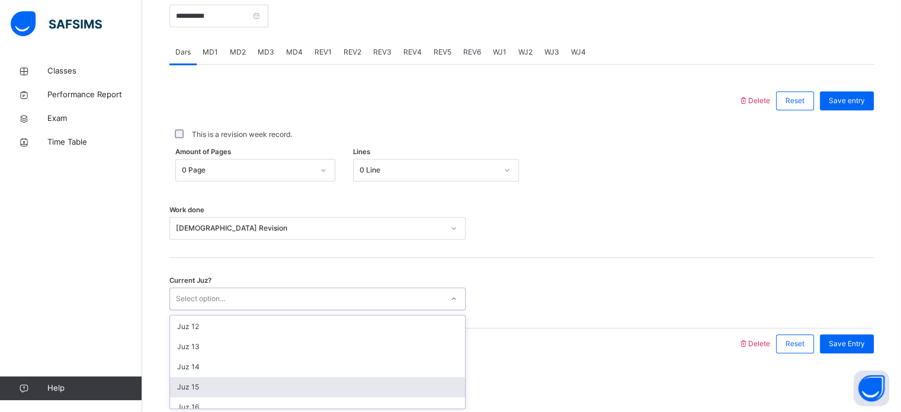
click at [207, 381] on div "Juz 15" at bounding box center [317, 387] width 295 height 20
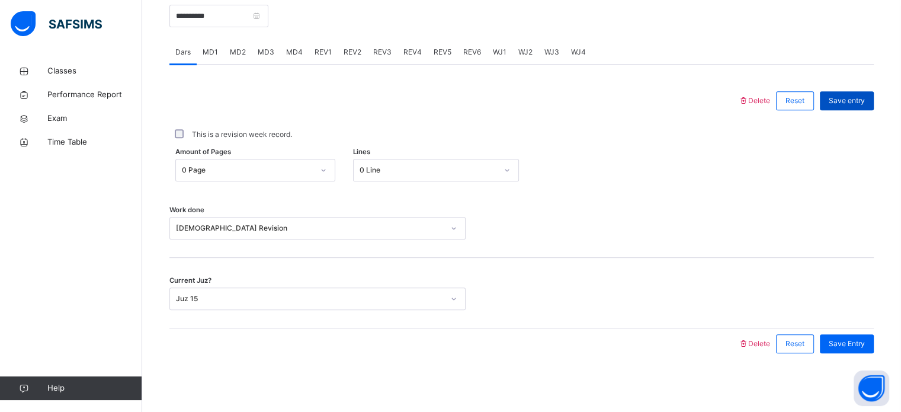
click at [862, 99] on span "Save entry" at bounding box center [847, 100] width 36 height 11
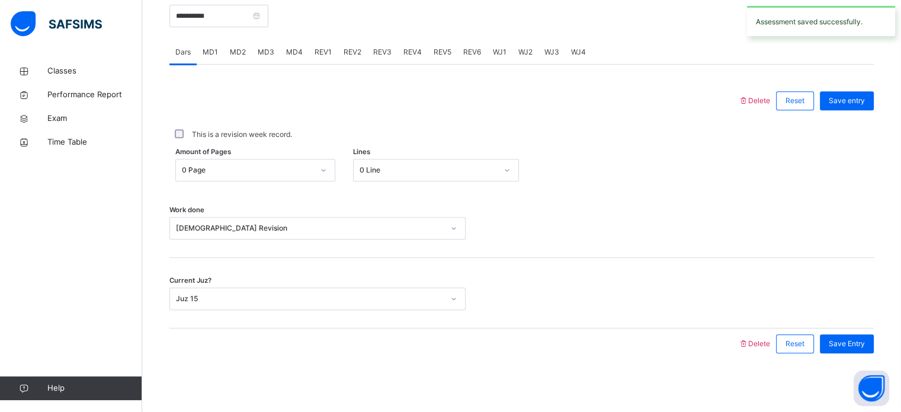
scroll to position [441, 0]
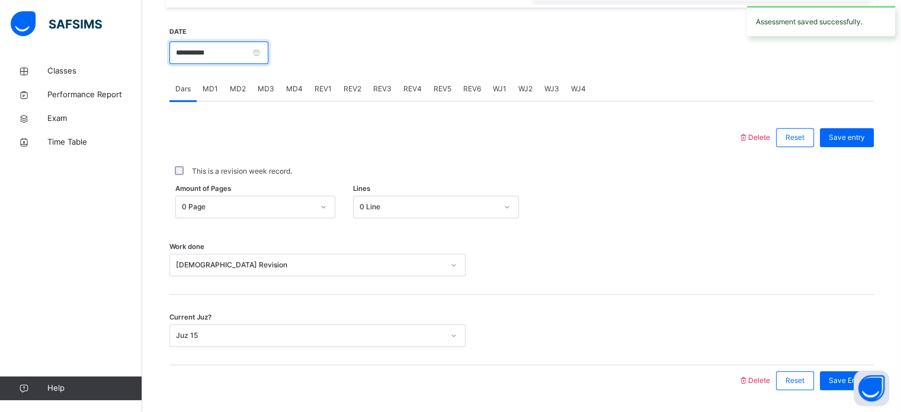
click at [268, 54] on input "**********" at bounding box center [218, 52] width 99 height 23
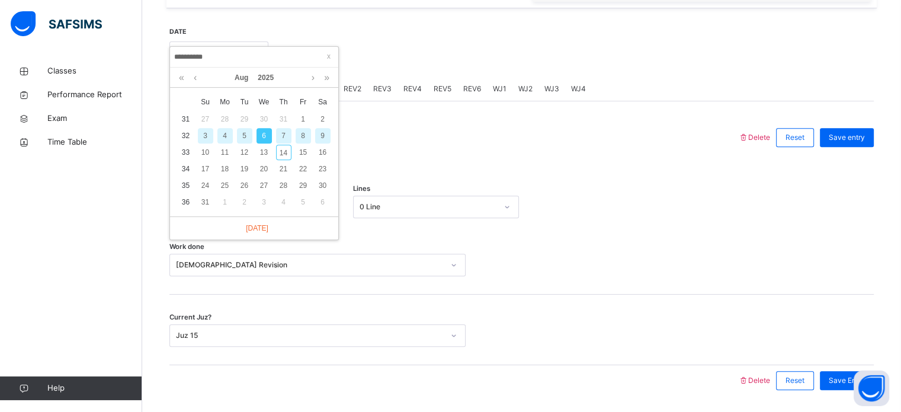
click at [244, 130] on div "5" at bounding box center [244, 135] width 15 height 15
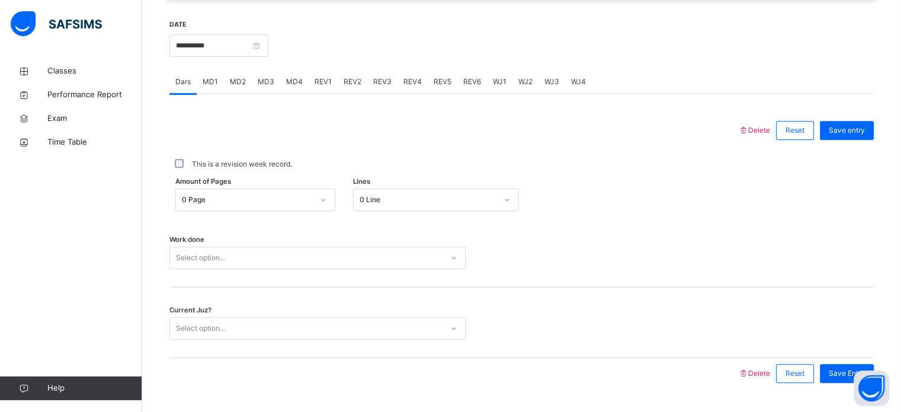
scroll to position [477, 0]
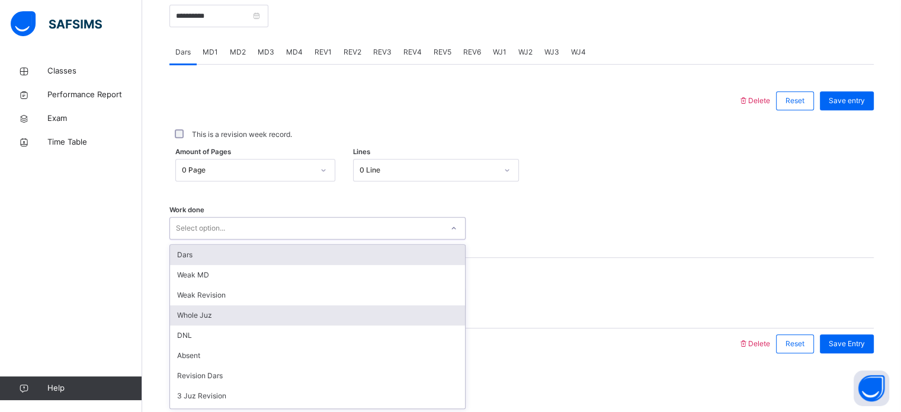
drag, startPoint x: 284, startPoint y: 253, endPoint x: 278, endPoint y: 310, distance: 57.1
click at [278, 239] on div "option Dars focused, 1 of 14. 14 results available. Use Up and Down to choose o…" at bounding box center [317, 228] width 296 height 23
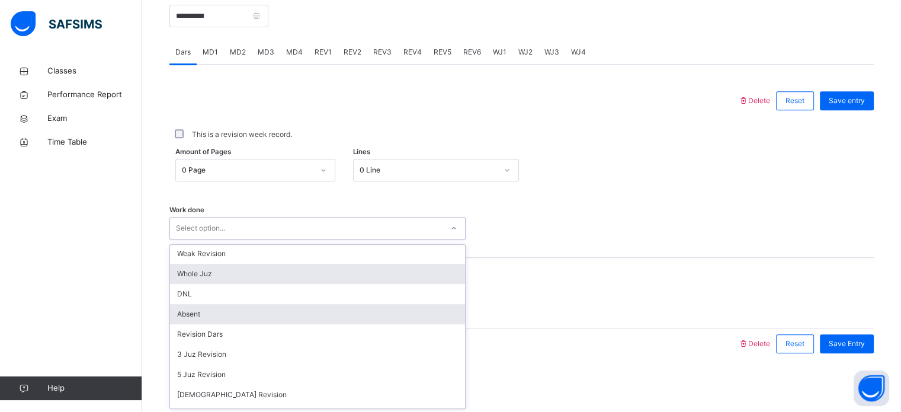
scroll to position [77, 0]
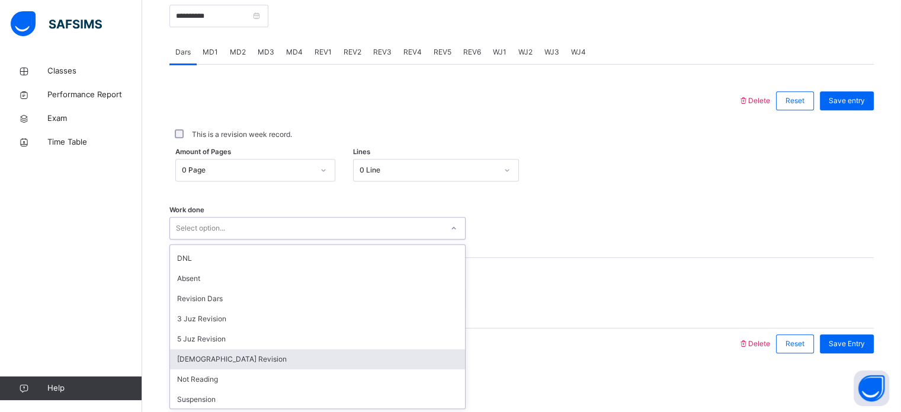
click at [229, 357] on div "[DEMOGRAPHIC_DATA] Revision" at bounding box center [317, 359] width 295 height 20
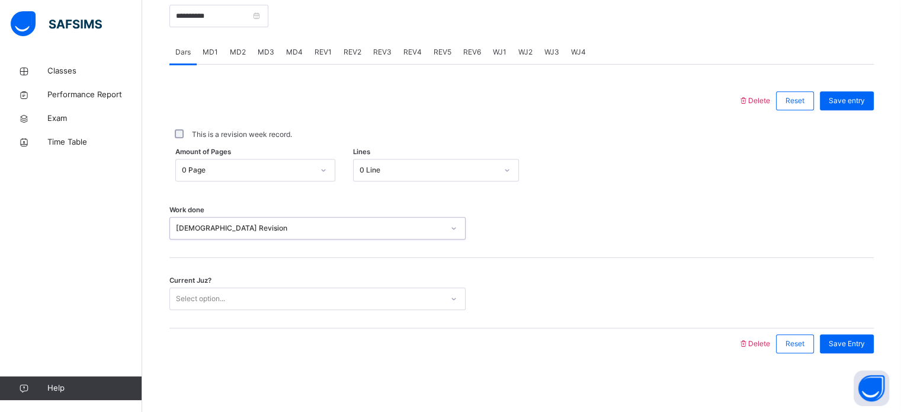
click at [258, 299] on div "Select option..." at bounding box center [306, 299] width 272 height 18
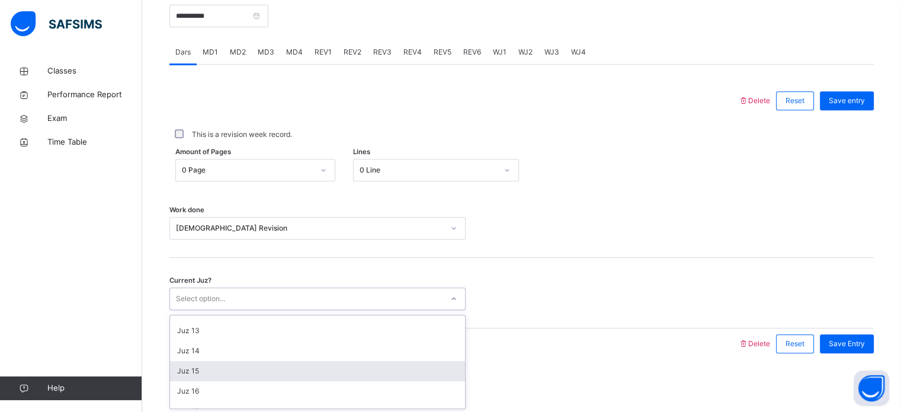
click at [207, 370] on div "Juz 15" at bounding box center [317, 371] width 295 height 20
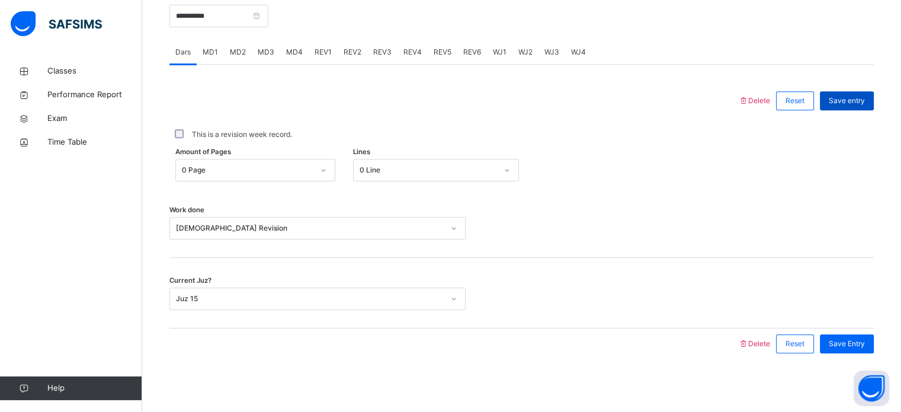
click at [852, 101] on span "Save entry" at bounding box center [847, 100] width 36 height 11
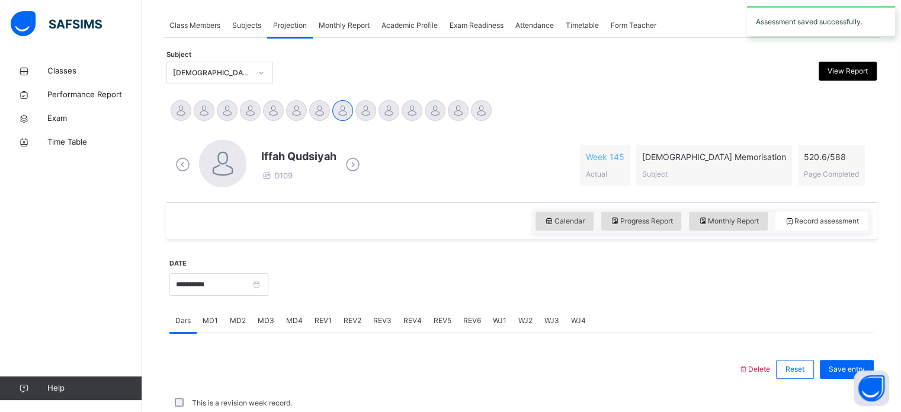
scroll to position [477, 0]
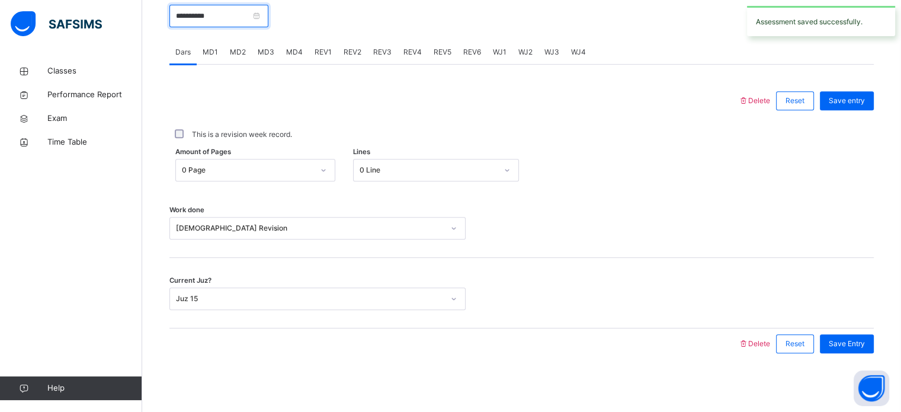
click at [268, 13] on input "**********" at bounding box center [218, 16] width 99 height 23
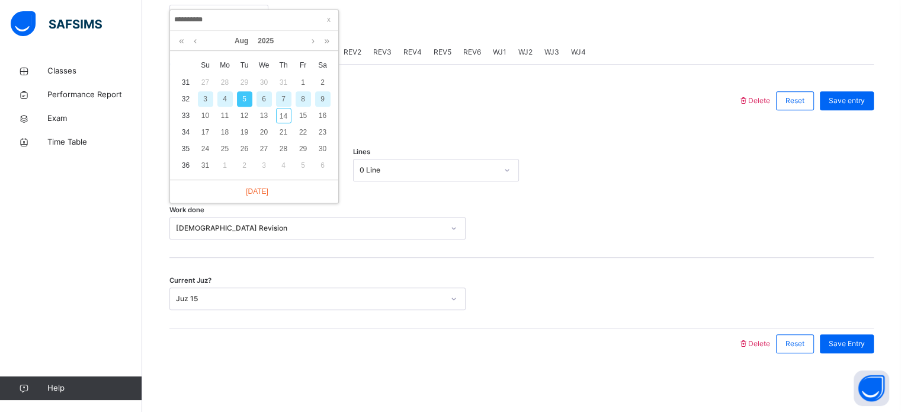
click at [224, 97] on div "4" at bounding box center [224, 98] width 15 height 15
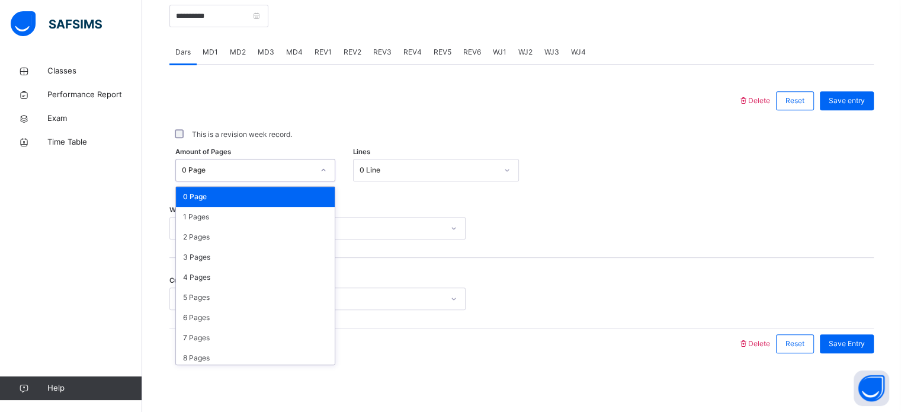
click at [300, 169] on div "0 Page" at bounding box center [248, 170] width 132 height 11
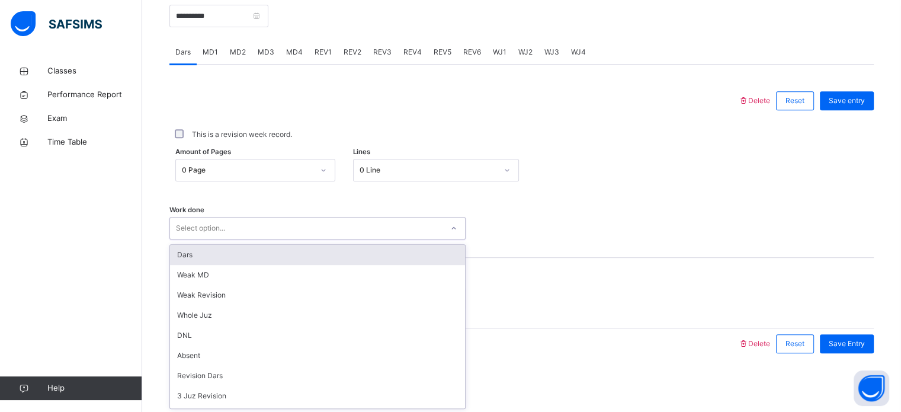
click at [365, 222] on div "Select option..." at bounding box center [306, 228] width 272 height 18
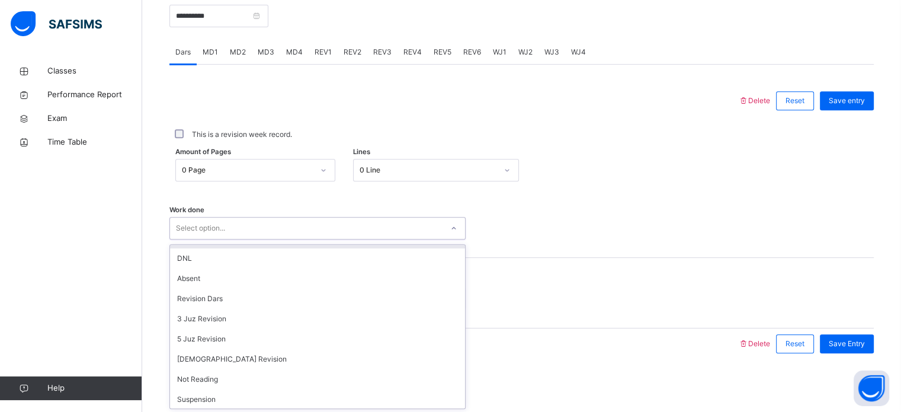
scroll to position [83, 0]
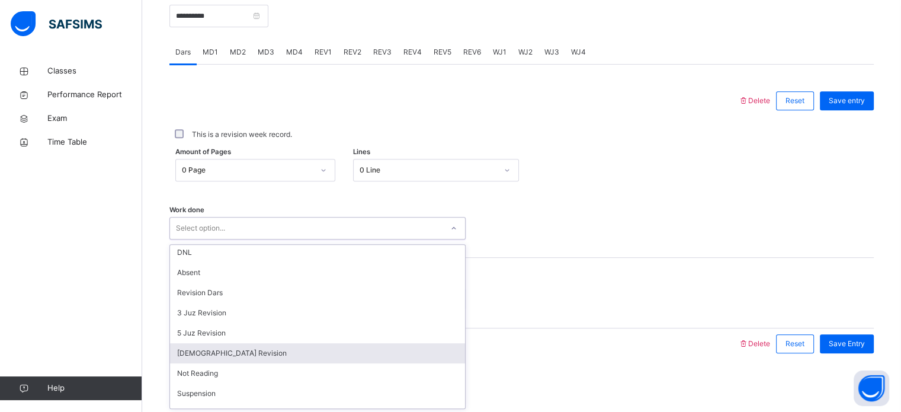
click at [237, 354] on div "[DEMOGRAPHIC_DATA] Revision" at bounding box center [317, 353] width 295 height 20
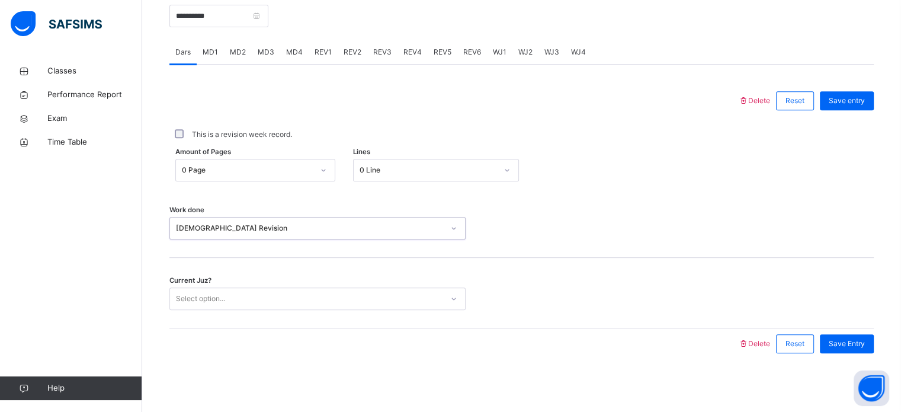
click at [226, 296] on div "Select option..." at bounding box center [306, 299] width 272 height 18
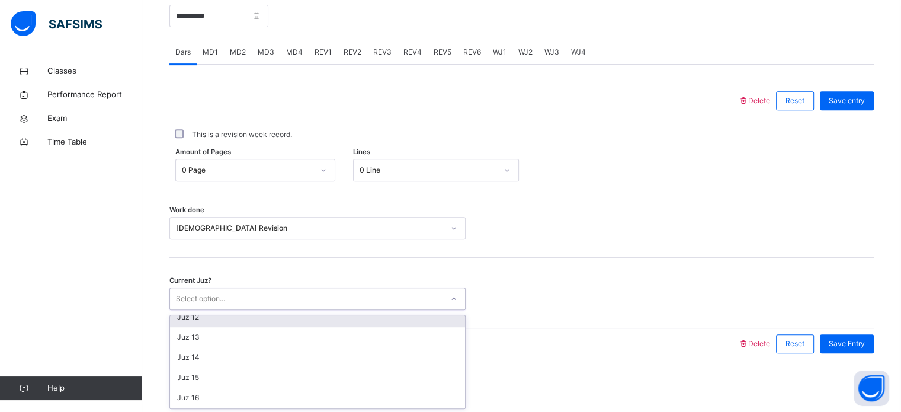
scroll to position [230, 0]
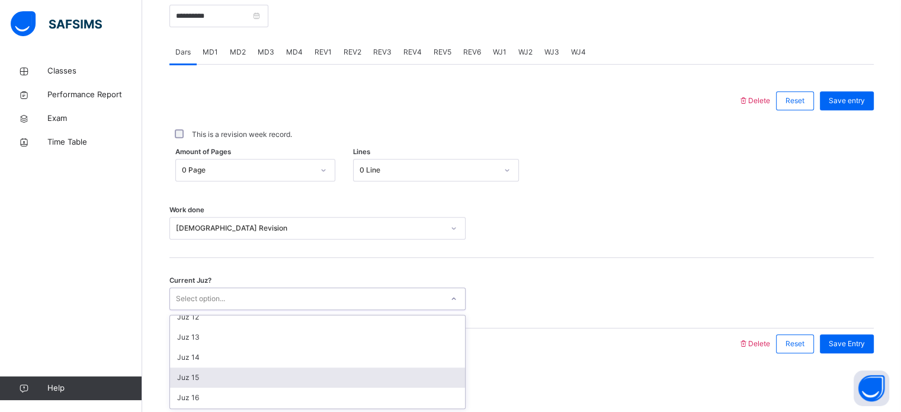
click at [211, 374] on div "Juz 15" at bounding box center [317, 377] width 295 height 20
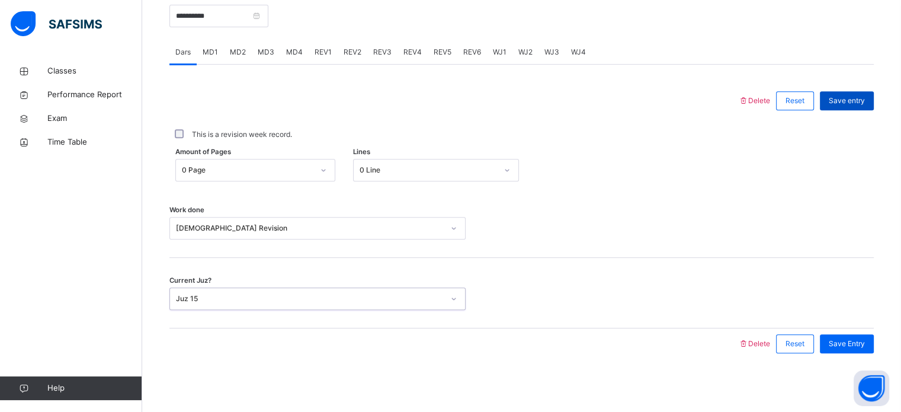
click at [860, 98] on span "Save entry" at bounding box center [847, 100] width 36 height 11
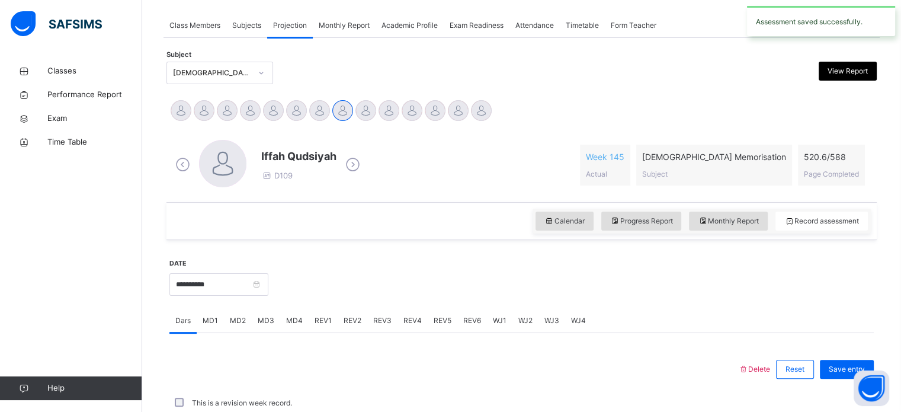
scroll to position [477, 0]
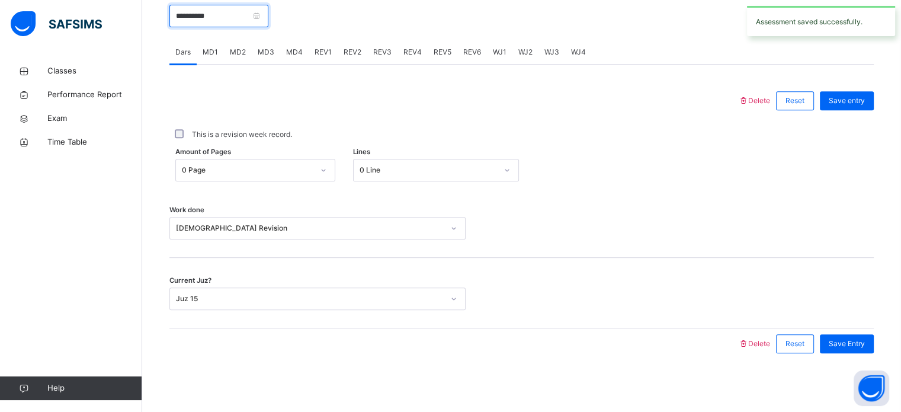
click at [268, 14] on input "**********" at bounding box center [218, 16] width 99 height 23
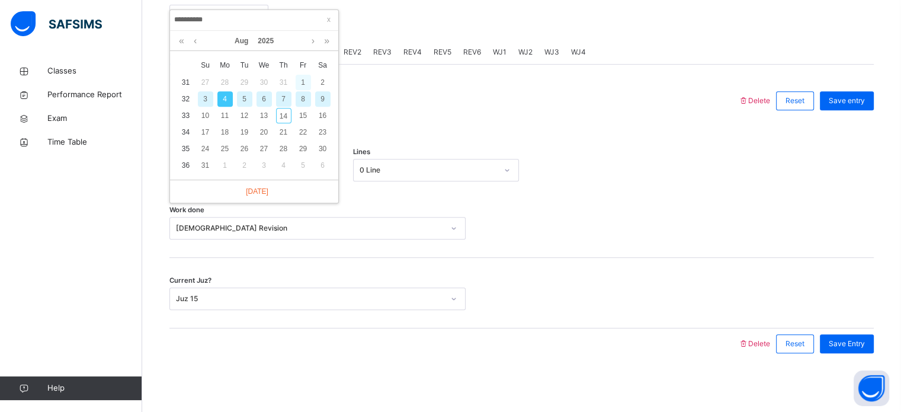
click at [302, 81] on div "1" at bounding box center [303, 82] width 15 height 15
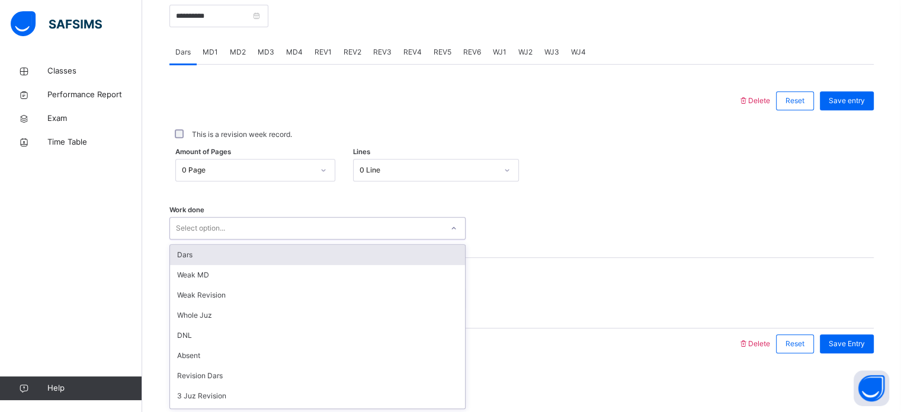
click at [251, 222] on div "Select option..." at bounding box center [306, 228] width 272 height 18
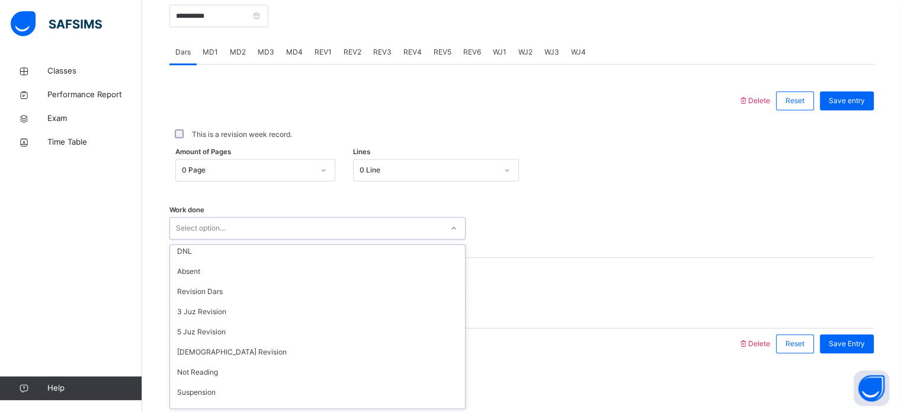
scroll to position [101, 0]
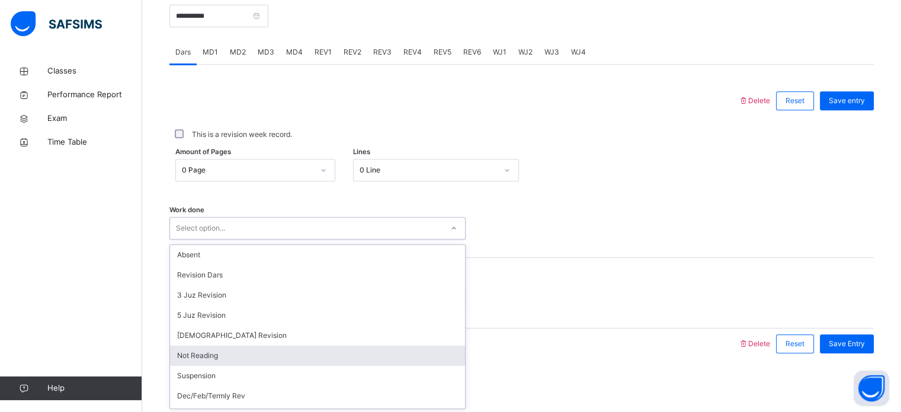
click at [223, 349] on div "Not Reading" at bounding box center [317, 355] width 295 height 20
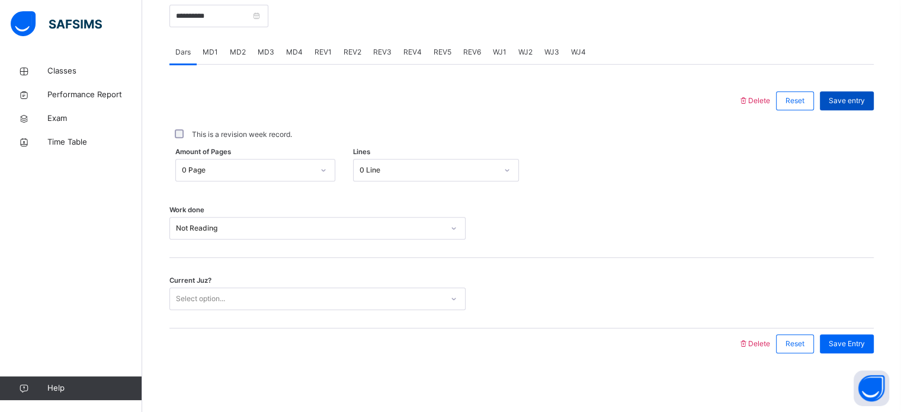
click at [861, 100] on span "Save entry" at bounding box center [847, 100] width 36 height 11
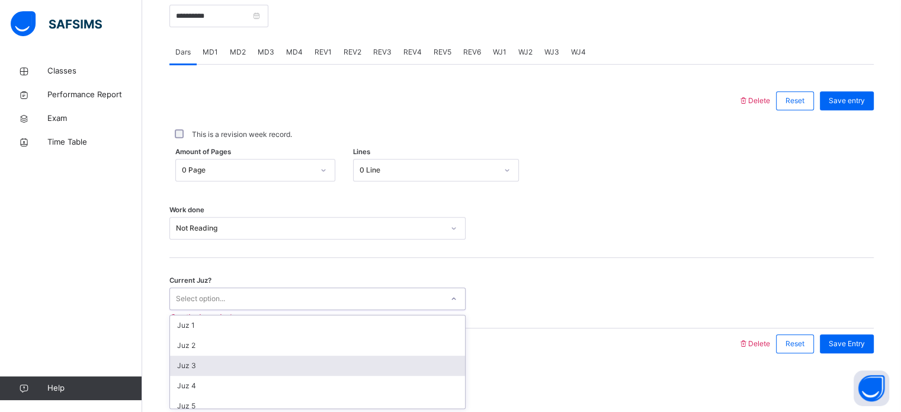
drag, startPoint x: 364, startPoint y: 297, endPoint x: 335, endPoint y: 370, distance: 78.4
click at [335, 310] on div "option Juz 3 focused, 3 of 30. 30 results available. Use Up and Down to choose …" at bounding box center [317, 298] width 296 height 23
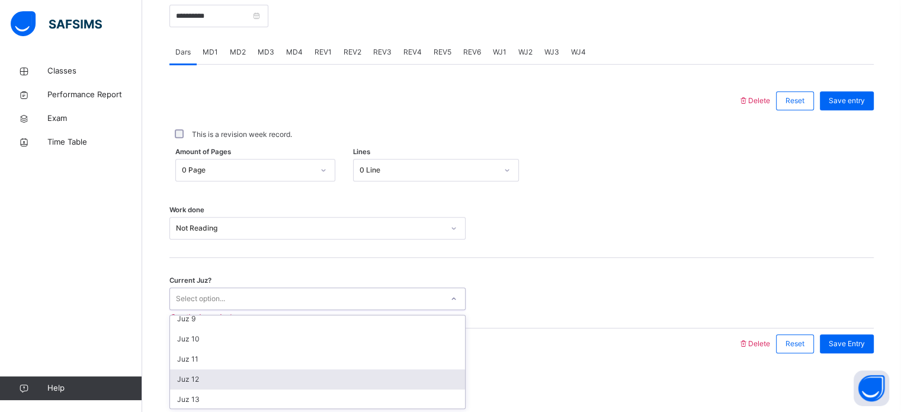
scroll to position [219, 0]
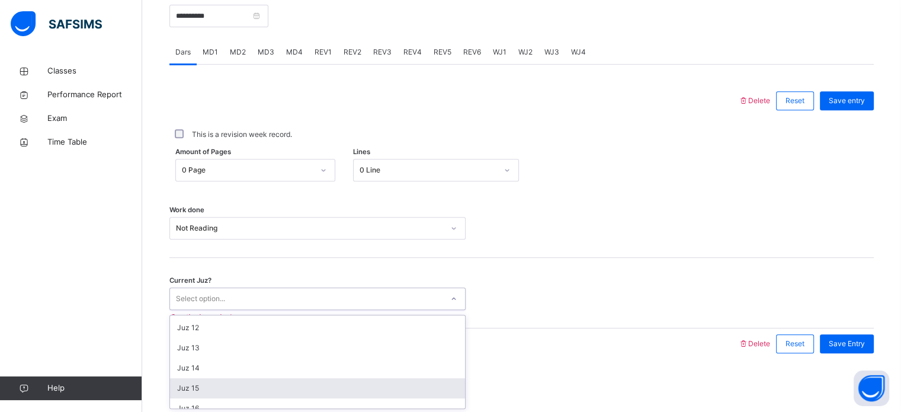
click at [253, 387] on div "Juz 15" at bounding box center [317, 388] width 295 height 20
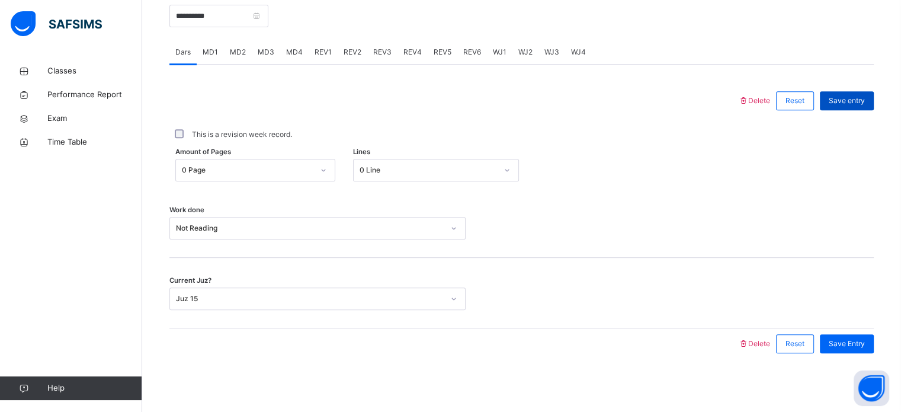
click at [865, 100] on span "Save entry" at bounding box center [847, 100] width 36 height 11
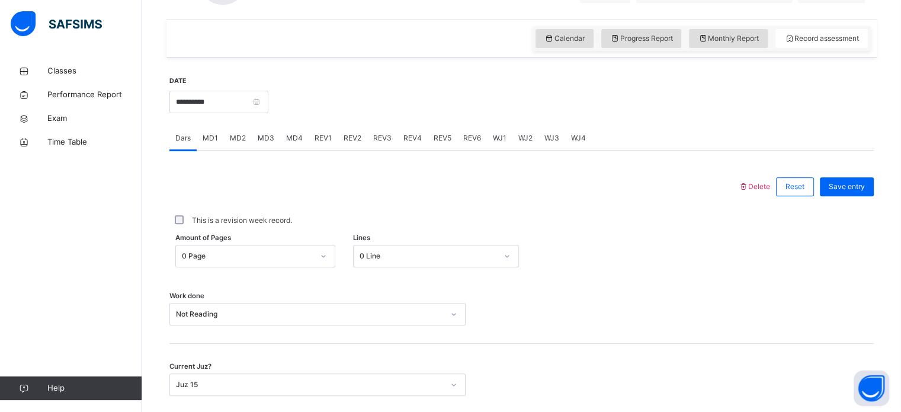
scroll to position [391, 0]
click at [268, 96] on input "**********" at bounding box center [218, 102] width 99 height 23
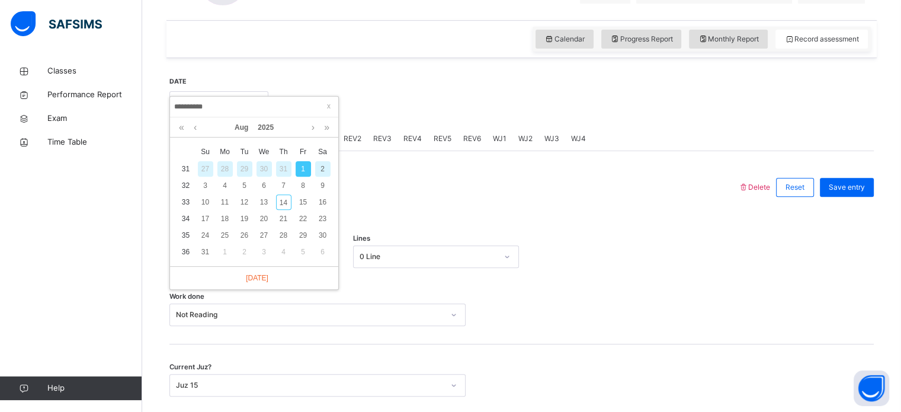
click at [280, 168] on div "31" at bounding box center [283, 168] width 15 height 15
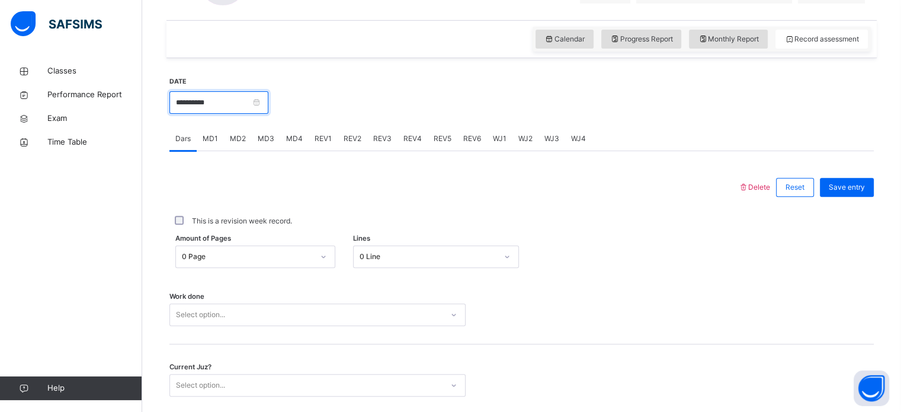
click at [268, 98] on input "**********" at bounding box center [218, 102] width 99 height 23
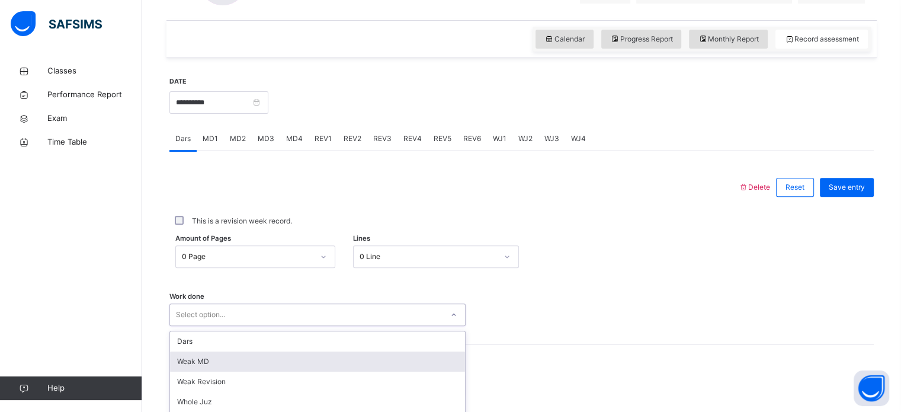
scroll to position [477, 0]
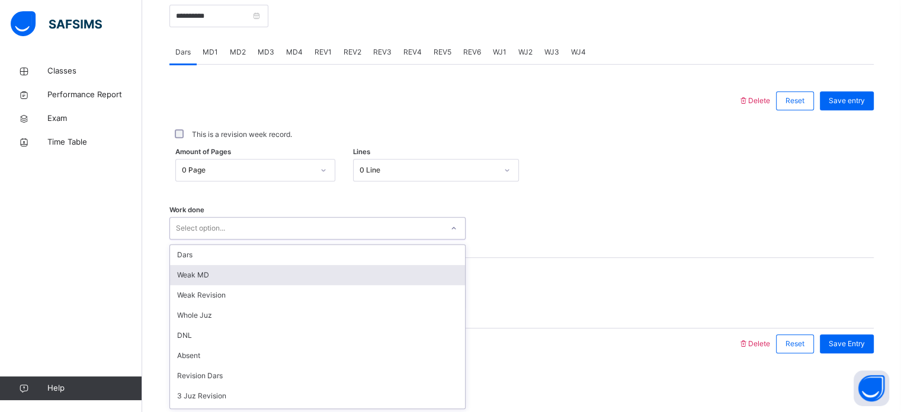
click at [316, 239] on div "option [PERSON_NAME] MD focused, 2 of 14. 14 results available. Use Up and Down…" at bounding box center [317, 228] width 296 height 23
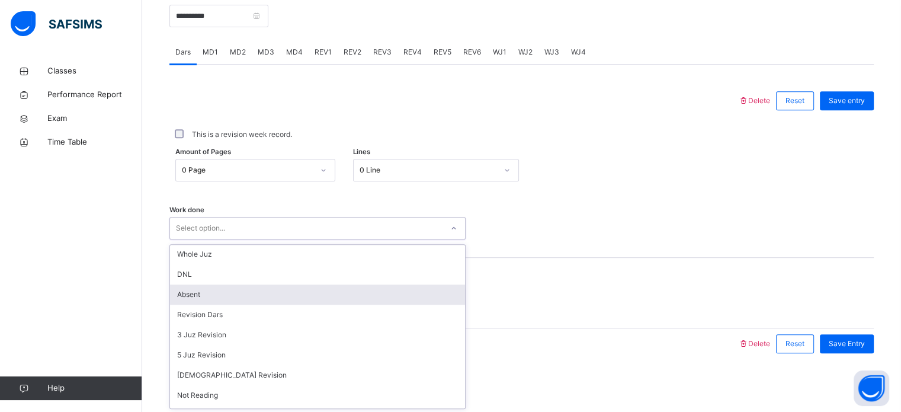
click at [268, 297] on div "Absent" at bounding box center [317, 294] width 295 height 20
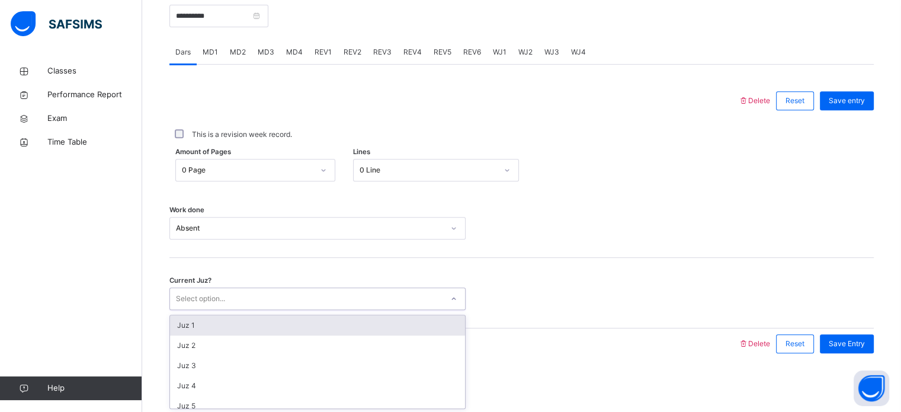
click at [240, 304] on div "Select option..." at bounding box center [306, 299] width 272 height 18
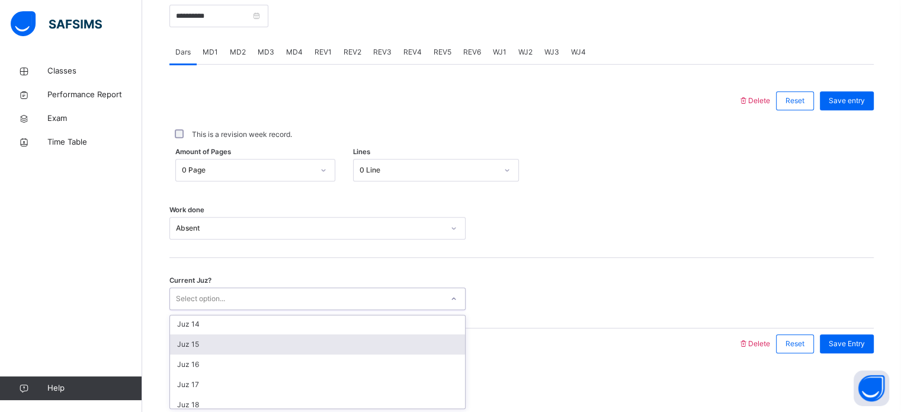
scroll to position [263, 0]
click at [242, 340] on div "Juz 15" at bounding box center [317, 344] width 295 height 20
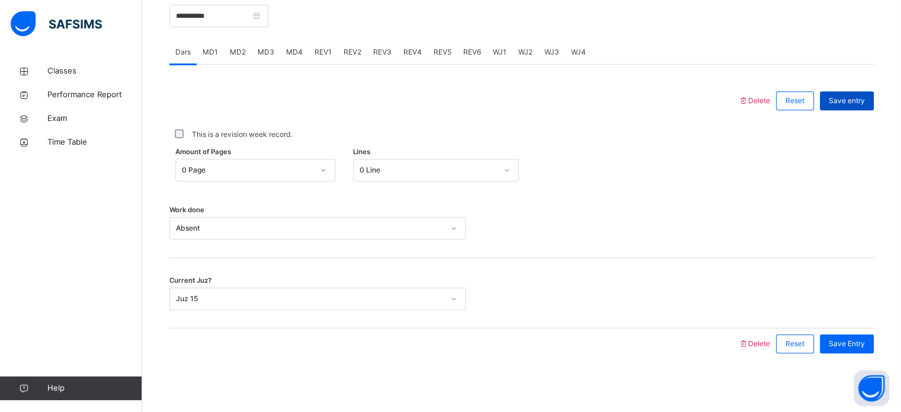
click at [846, 94] on div "Save entry" at bounding box center [847, 100] width 54 height 19
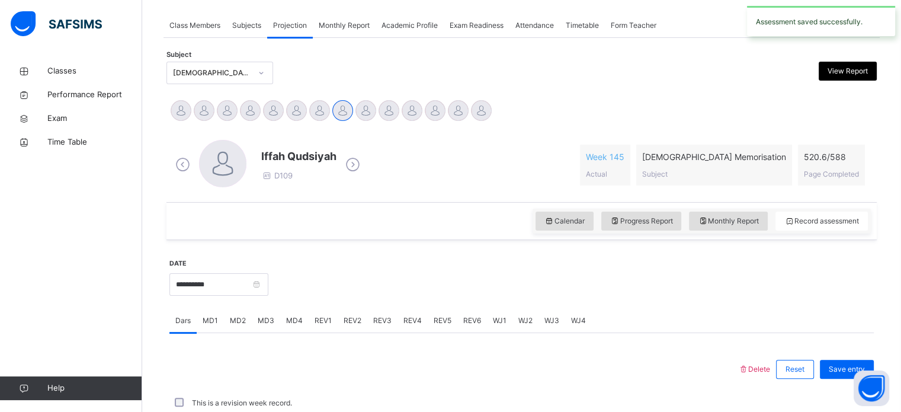
scroll to position [477, 0]
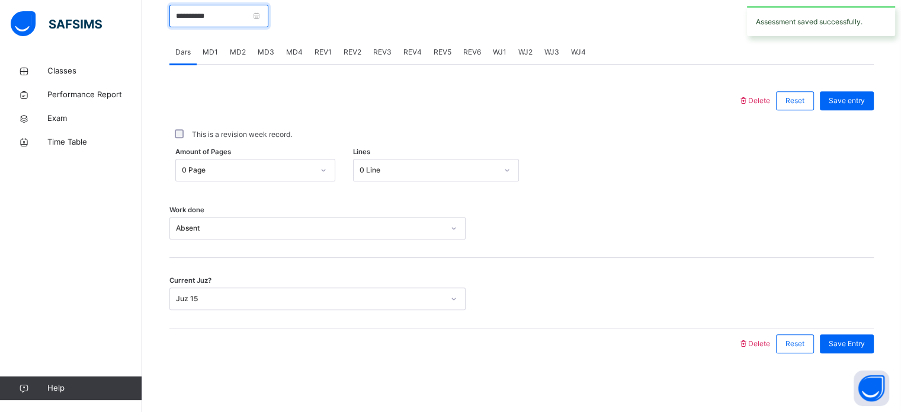
click at [268, 19] on input "**********" at bounding box center [218, 16] width 99 height 23
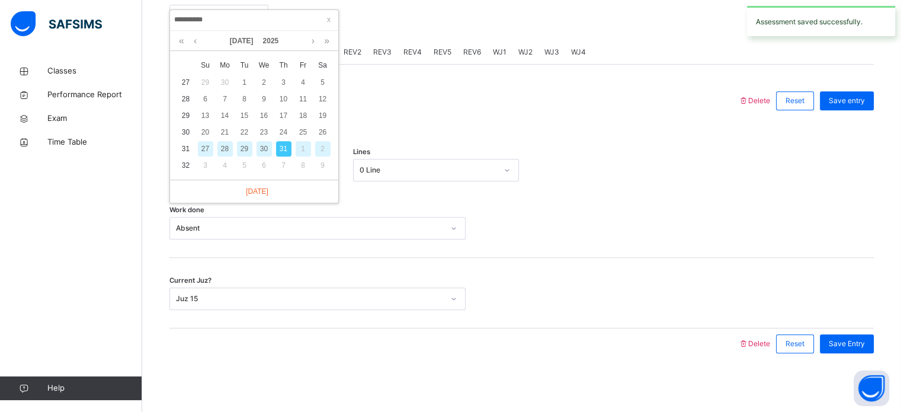
click at [264, 145] on div "30" at bounding box center [263, 148] width 15 height 15
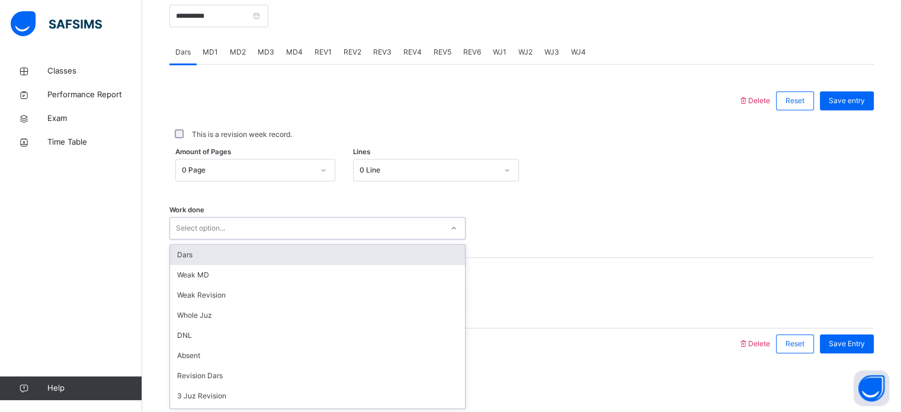
click at [291, 223] on div "Select option..." at bounding box center [306, 228] width 272 height 18
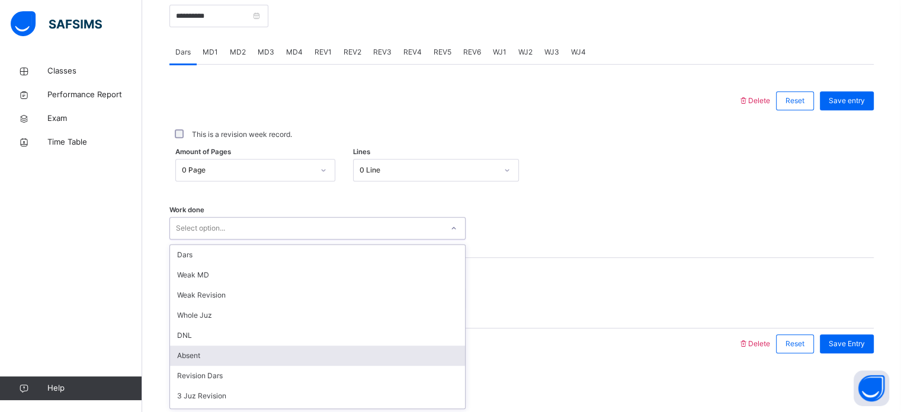
click at [220, 358] on div "Absent" at bounding box center [317, 355] width 295 height 20
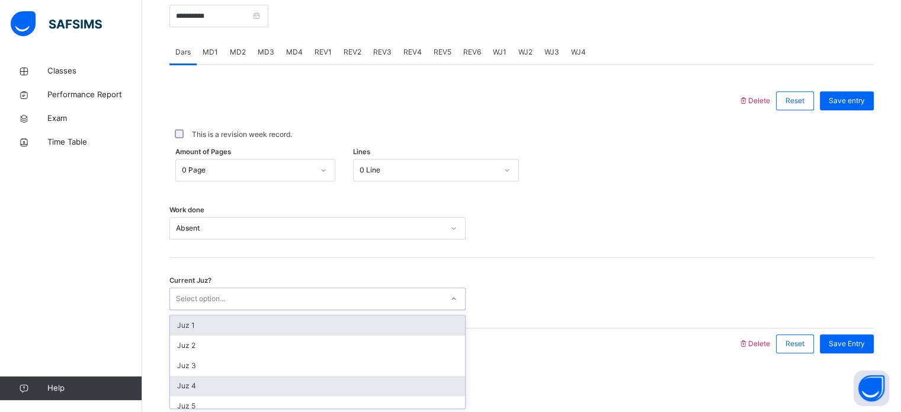
drag, startPoint x: 213, startPoint y: 299, endPoint x: 261, endPoint y: 387, distance: 100.7
click at [261, 310] on div "option Juz 1 focused, 1 of 30. 30 results available. Use Up and Down to choose …" at bounding box center [317, 298] width 296 height 23
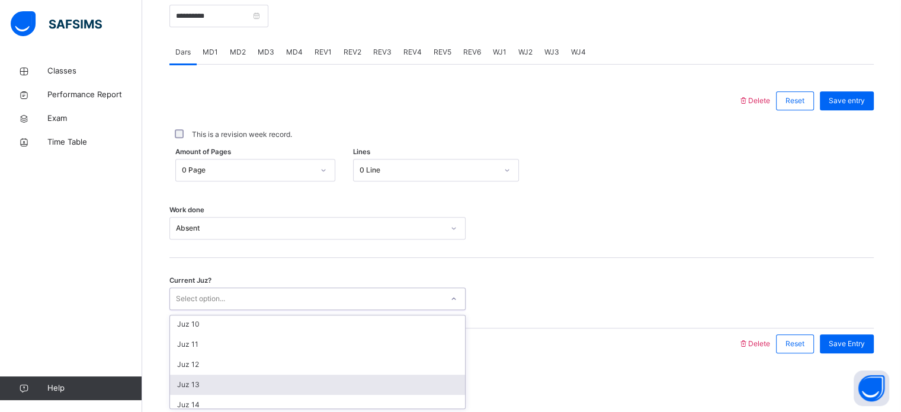
scroll to position [220, 0]
click at [229, 389] on div "Juz 15" at bounding box center [317, 387] width 295 height 20
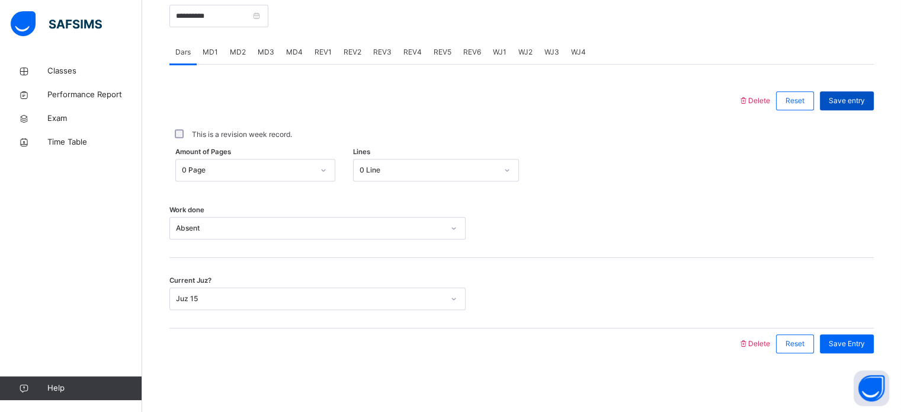
click at [865, 106] on div "Save entry" at bounding box center [847, 100] width 54 height 19
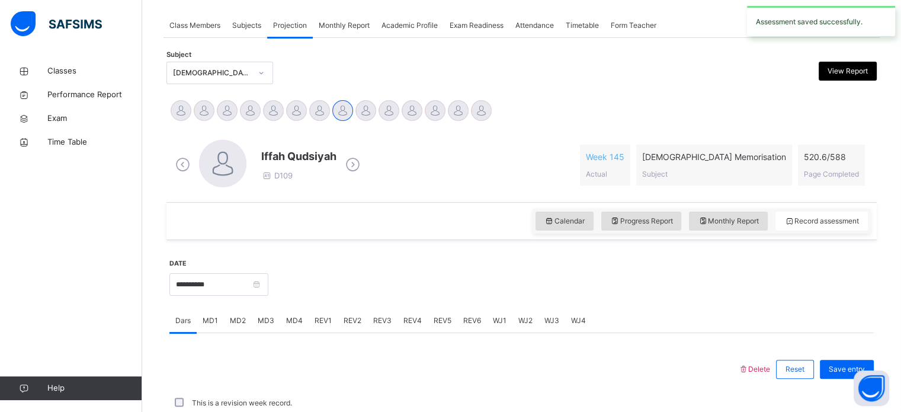
scroll to position [477, 0]
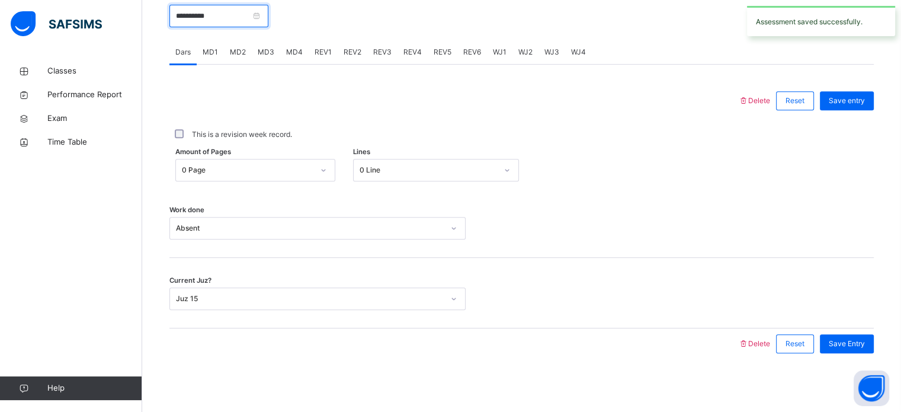
click at [268, 16] on input "**********" at bounding box center [218, 16] width 99 height 23
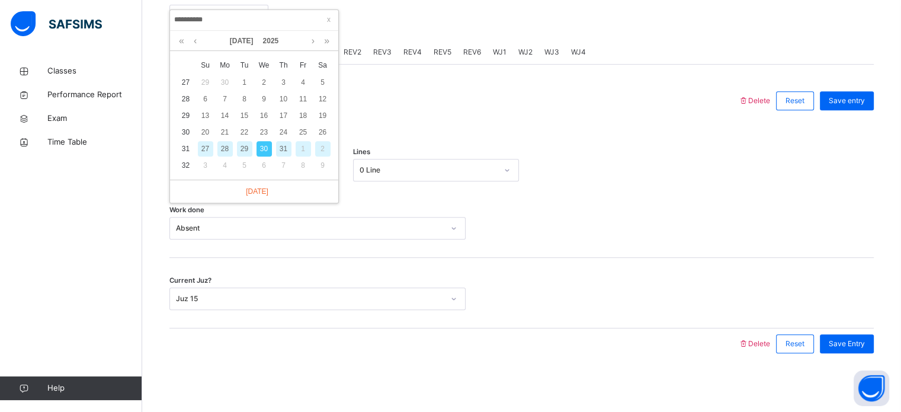
click at [244, 145] on div "29" at bounding box center [244, 148] width 15 height 15
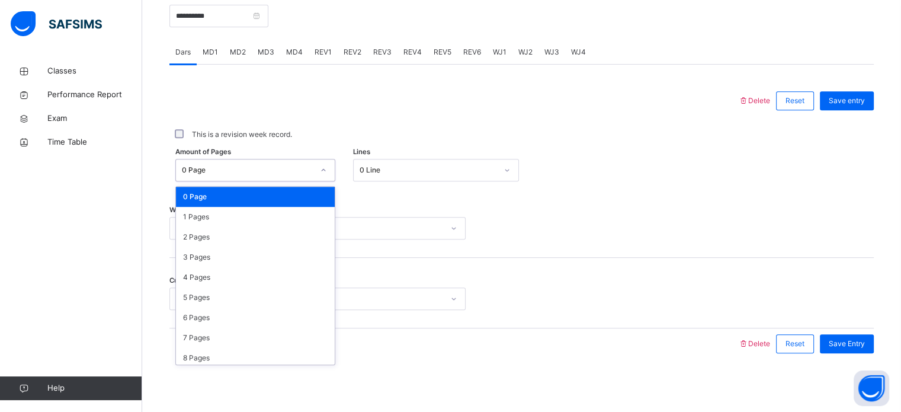
click at [239, 167] on div "0 Page" at bounding box center [248, 170] width 132 height 11
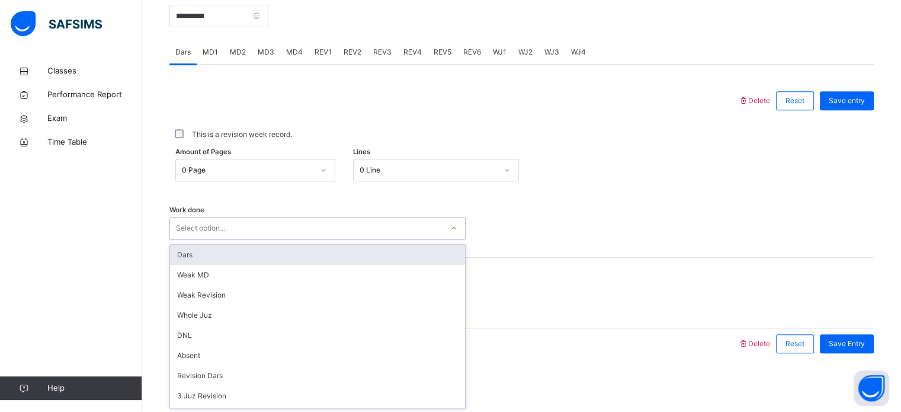
click at [386, 219] on div "Select option..." at bounding box center [306, 228] width 272 height 18
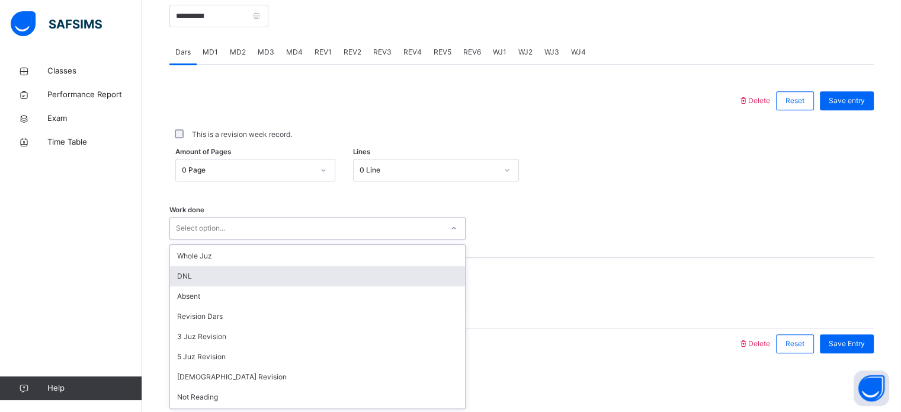
scroll to position [71, 0]
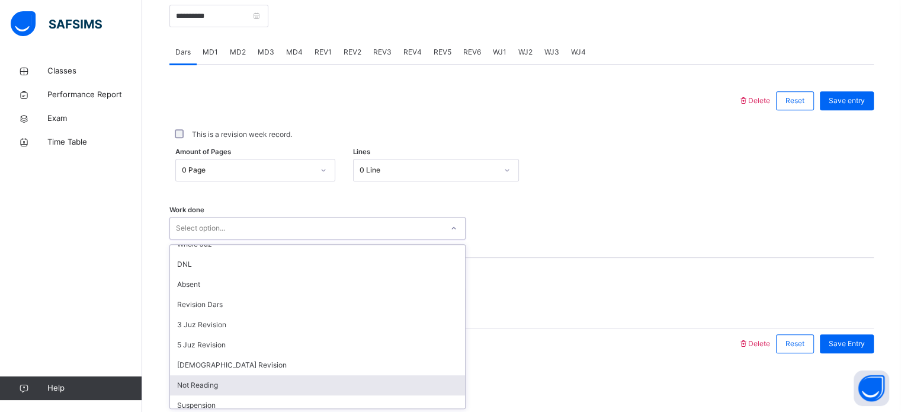
click at [216, 383] on div "Not Reading" at bounding box center [317, 385] width 295 height 20
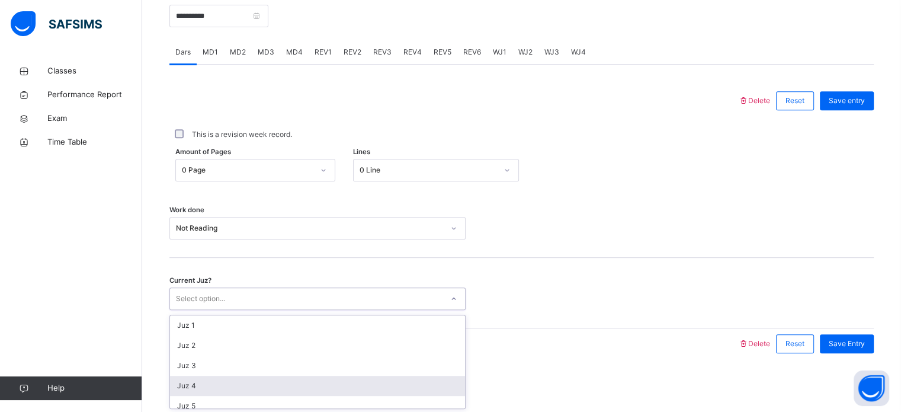
drag, startPoint x: 219, startPoint y: 297, endPoint x: 248, endPoint y: 393, distance: 99.7
click at [248, 310] on div "option Juz 4 focused, 4 of 30. 30 results available. Use Up and Down to choose …" at bounding box center [317, 298] width 296 height 23
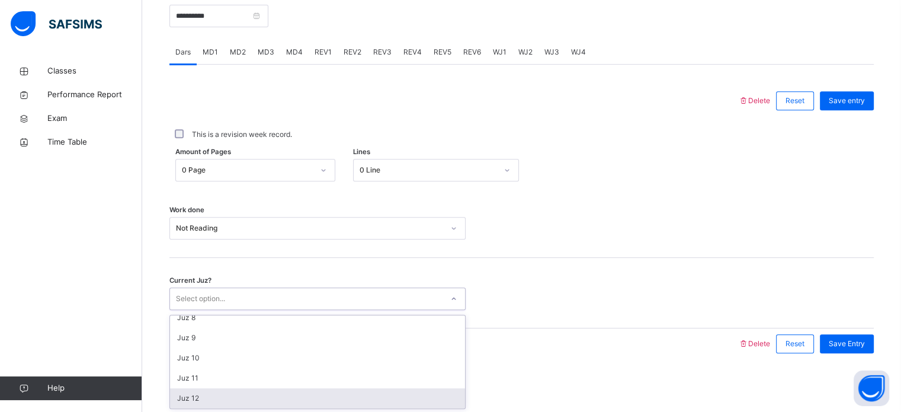
scroll to position [210, 0]
click at [232, 394] on div "Juz 15" at bounding box center [317, 397] width 295 height 20
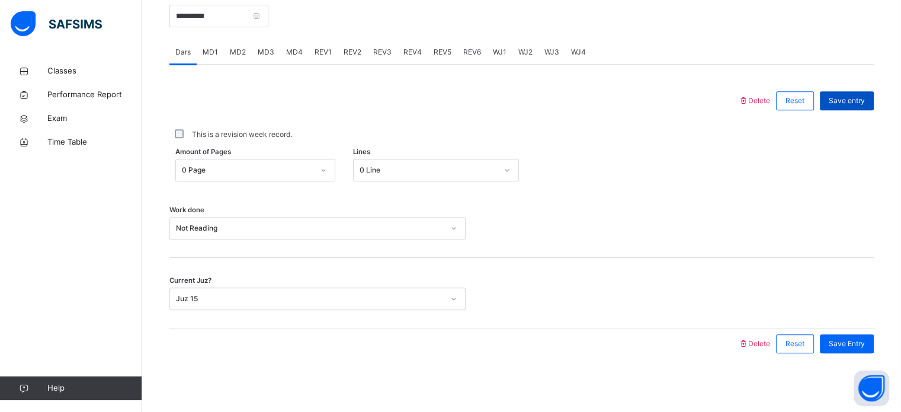
click at [864, 102] on span "Save entry" at bounding box center [847, 100] width 36 height 11
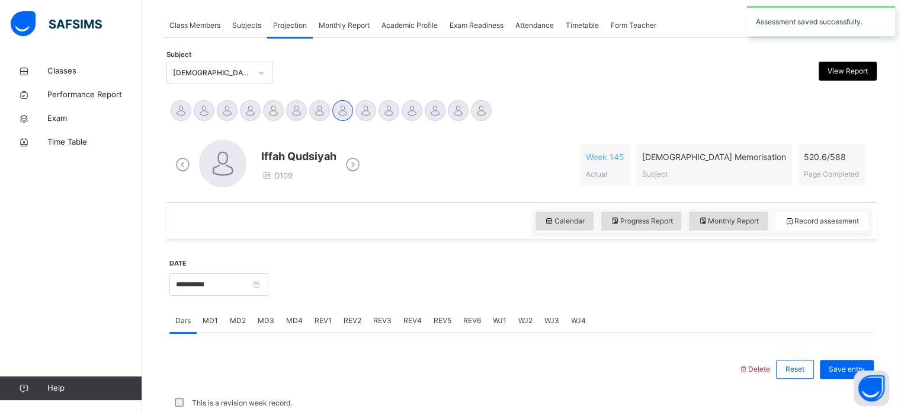
scroll to position [477, 0]
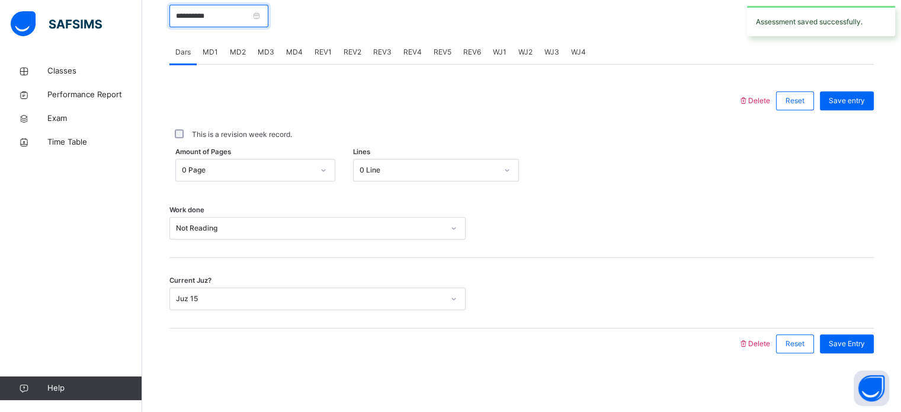
click at [268, 10] on input "**********" at bounding box center [218, 16] width 99 height 23
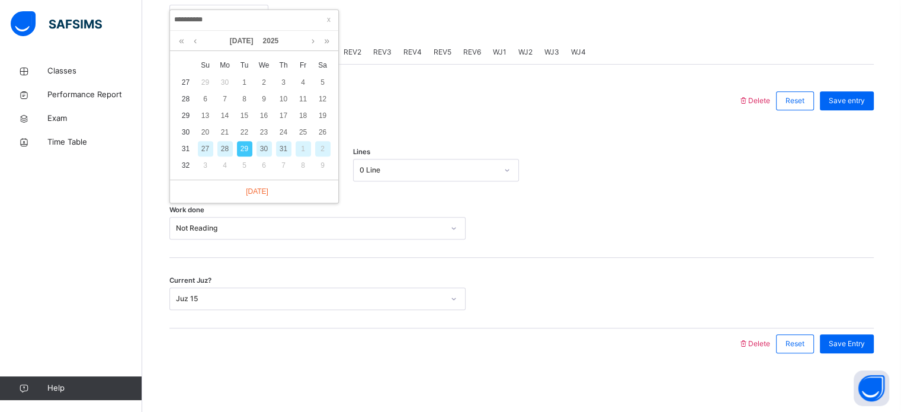
click at [223, 148] on div "28" at bounding box center [224, 148] width 15 height 15
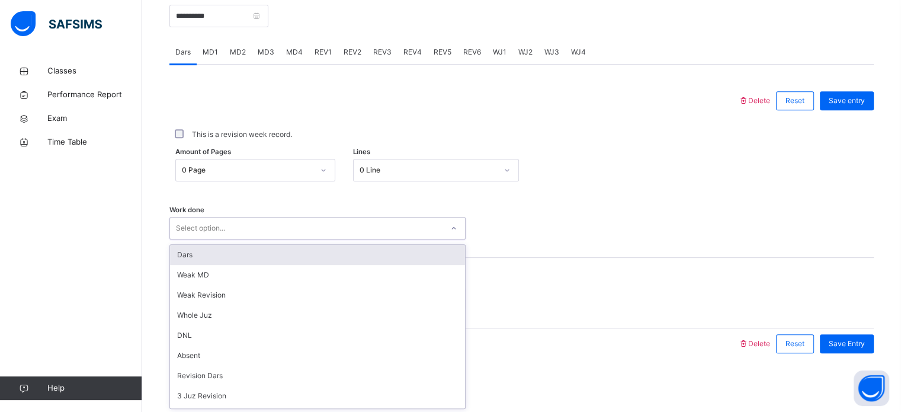
click at [264, 227] on div "Select option..." at bounding box center [306, 228] width 272 height 18
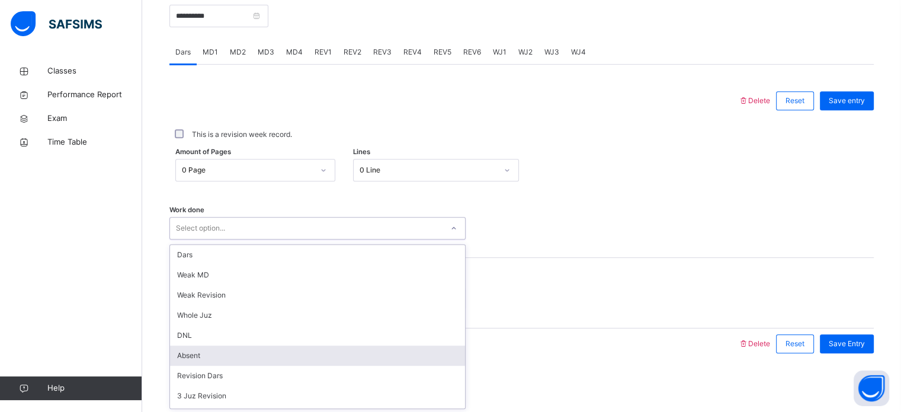
click at [222, 355] on div "Absent" at bounding box center [317, 355] width 295 height 20
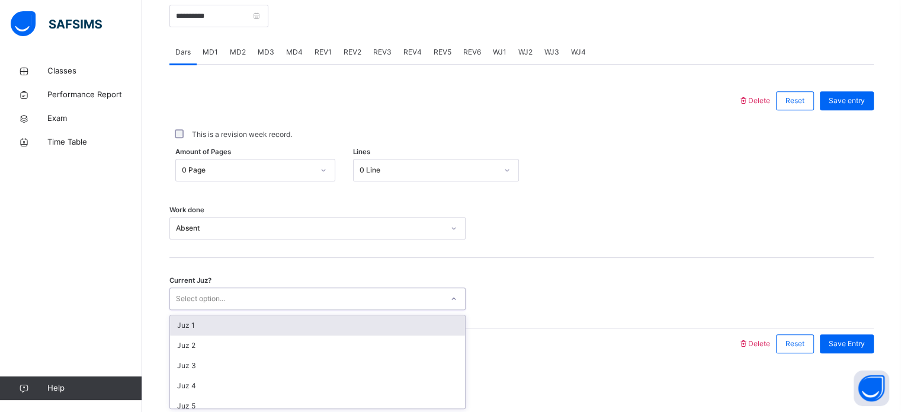
click at [226, 299] on div "Select option..." at bounding box center [306, 299] width 272 height 18
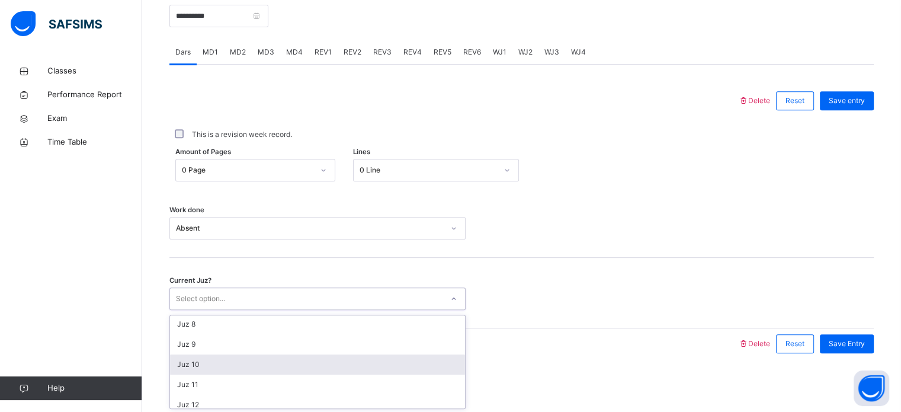
scroll to position [230, 0]
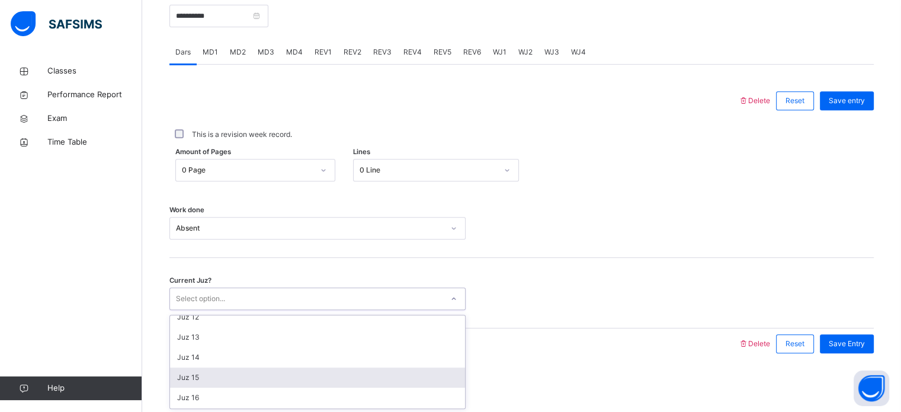
click at [299, 383] on div "Juz 15" at bounding box center [317, 377] width 295 height 20
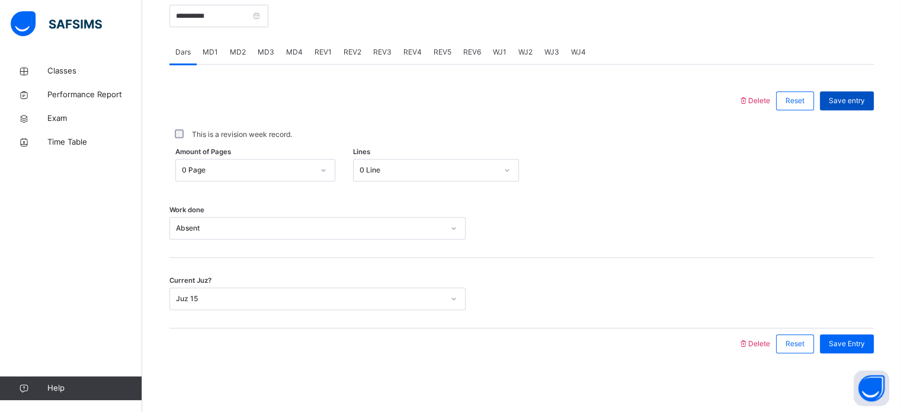
click at [851, 101] on span "Save entry" at bounding box center [847, 100] width 36 height 11
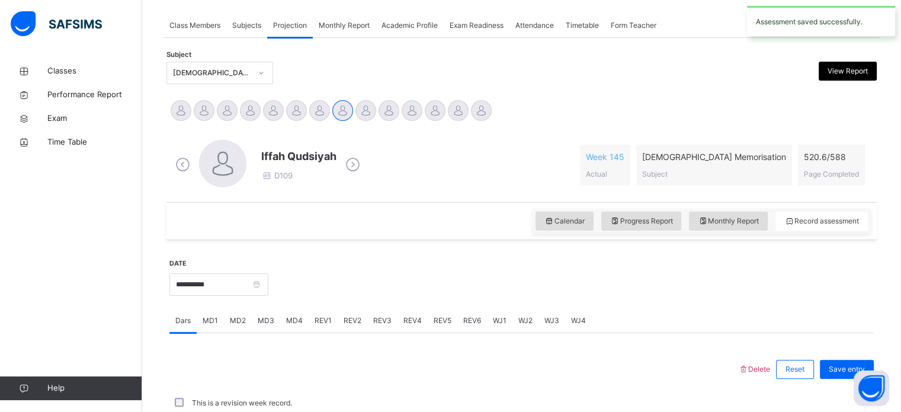
scroll to position [477, 0]
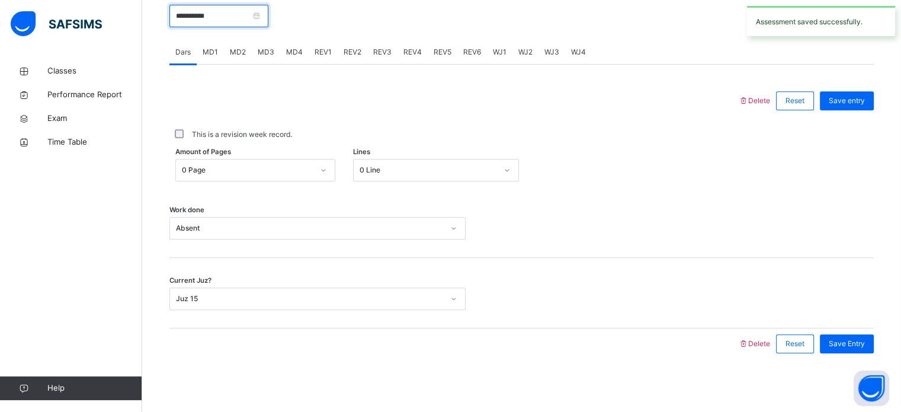
click at [268, 14] on input "**********" at bounding box center [218, 16] width 99 height 23
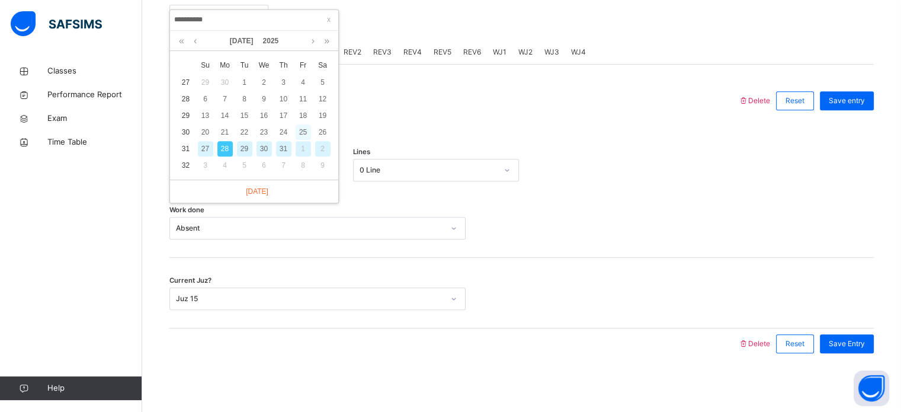
click at [305, 126] on div "25" at bounding box center [303, 131] width 15 height 15
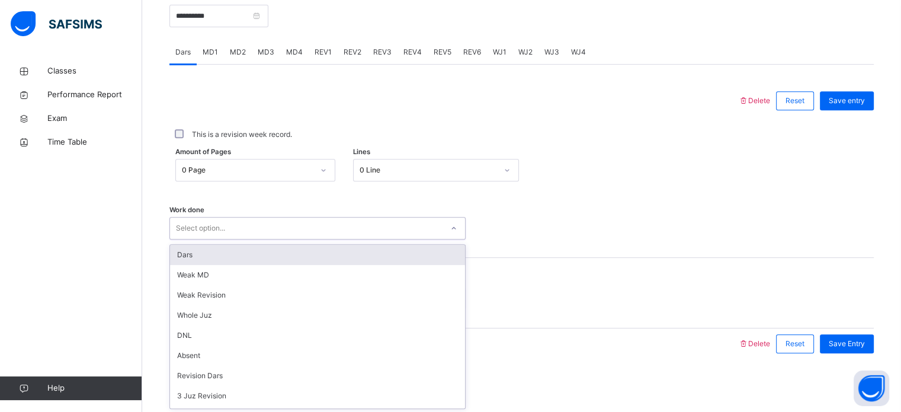
click at [261, 227] on div "Select option..." at bounding box center [306, 228] width 272 height 18
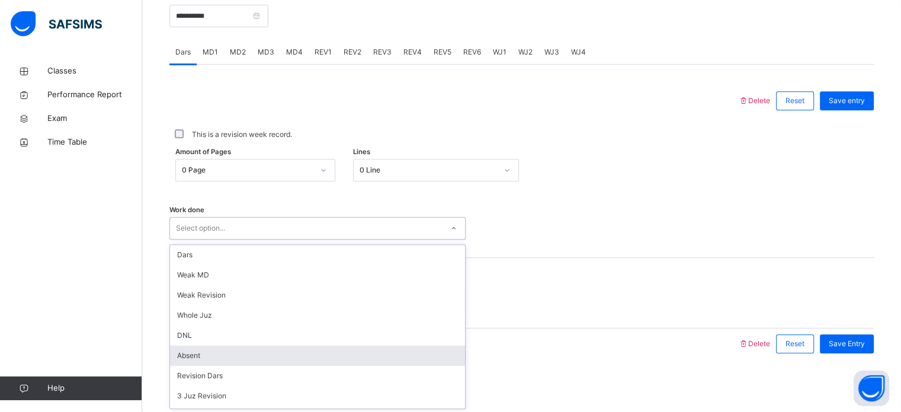
scroll to position [118, 0]
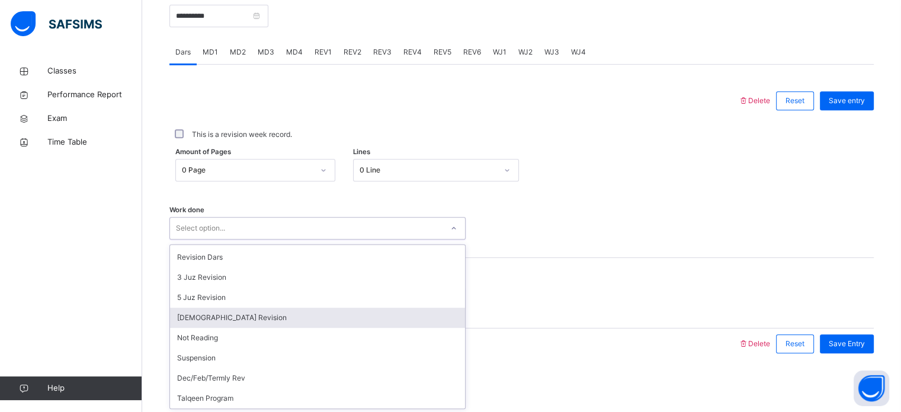
click at [233, 319] on div "[DEMOGRAPHIC_DATA] Revision" at bounding box center [317, 317] width 295 height 20
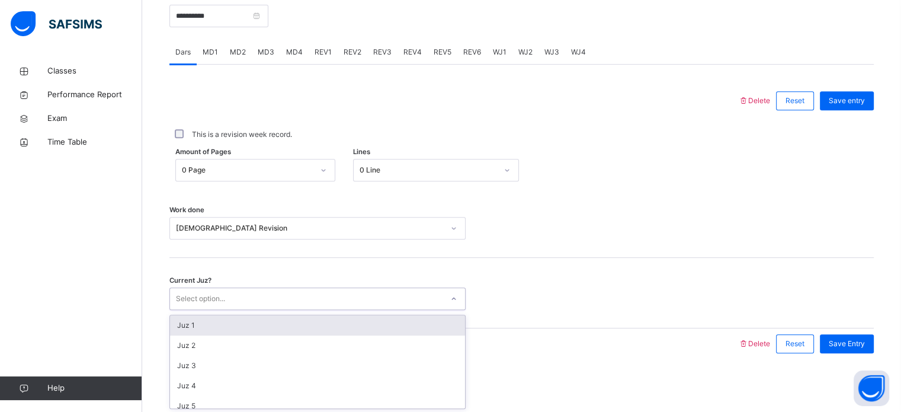
click at [210, 295] on div "Select option..." at bounding box center [200, 298] width 49 height 23
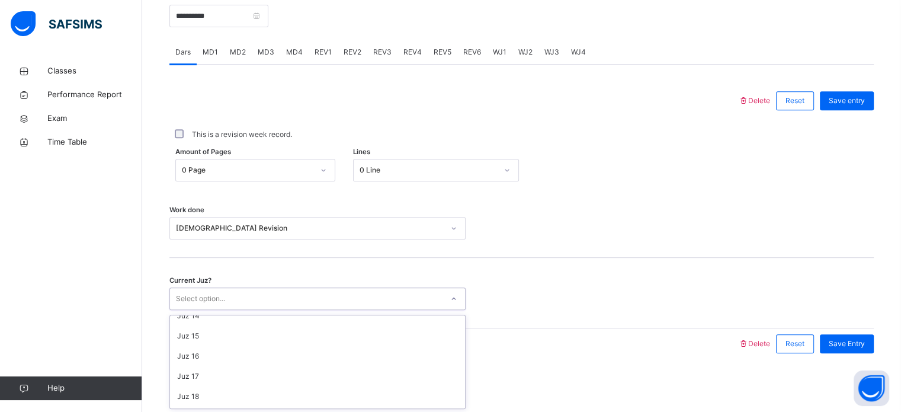
scroll to position [272, 0]
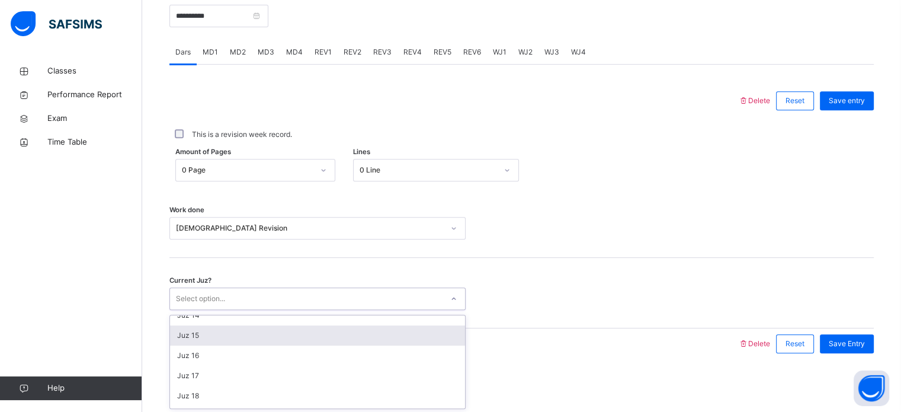
click at [210, 333] on div "Juz 15" at bounding box center [317, 335] width 295 height 20
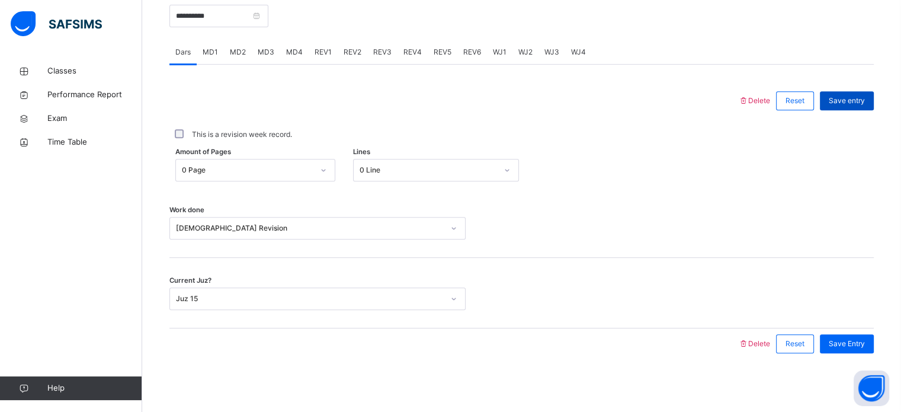
click at [865, 99] on span "Save entry" at bounding box center [847, 100] width 36 height 11
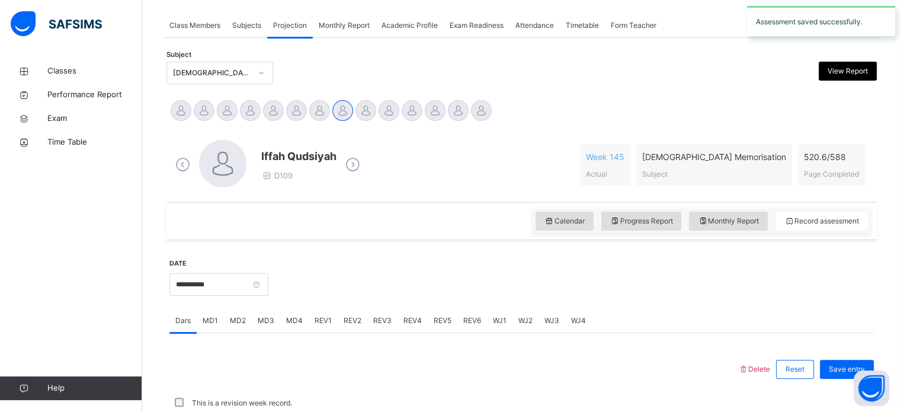
scroll to position [477, 0]
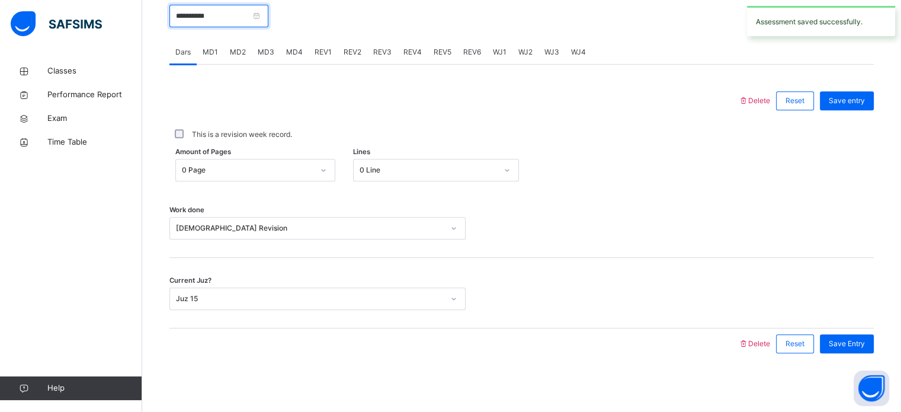
click at [268, 15] on input "**********" at bounding box center [218, 16] width 99 height 23
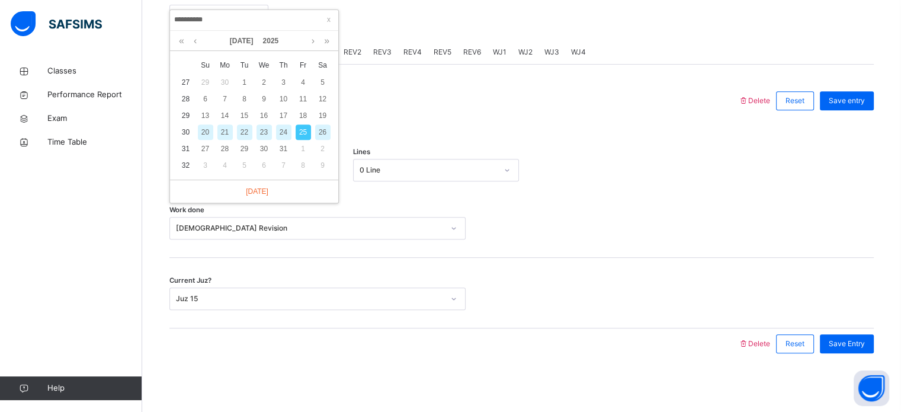
click at [281, 125] on div "24" at bounding box center [283, 131] width 15 height 15
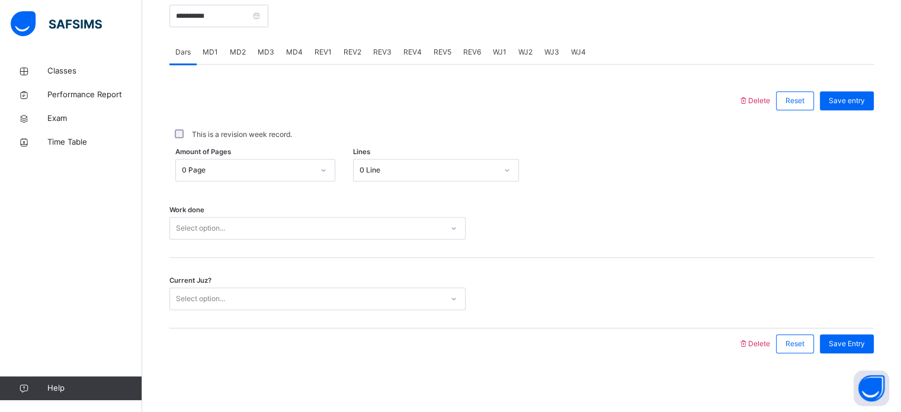
click at [226, 222] on div "Select option..." at bounding box center [306, 228] width 272 height 18
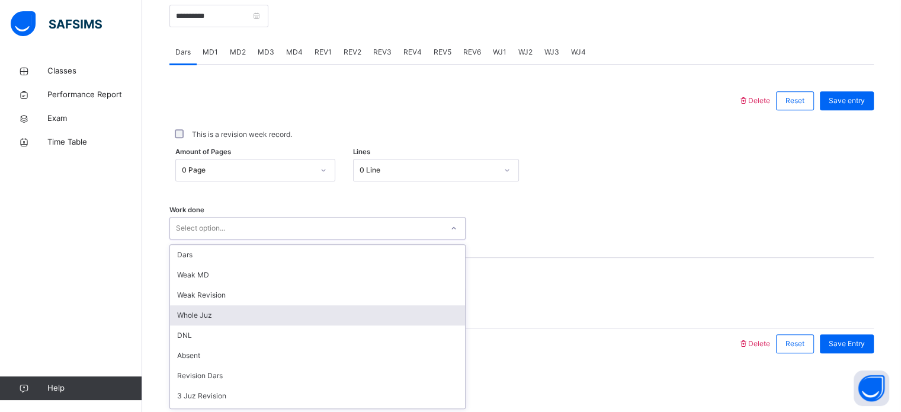
scroll to position [85, 0]
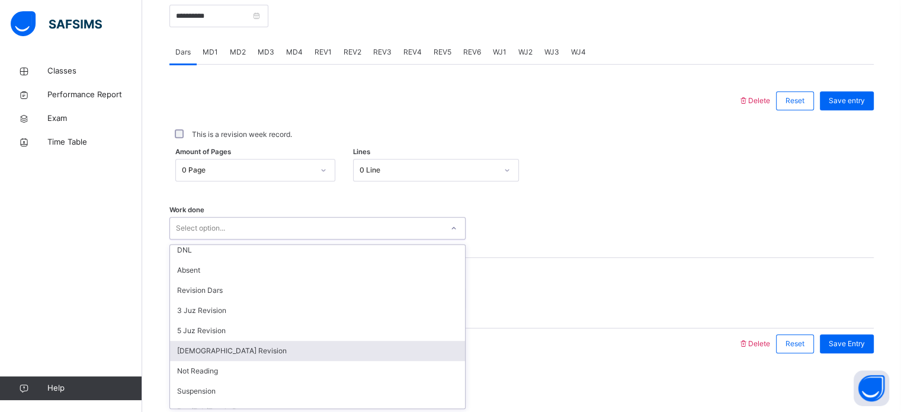
click at [232, 349] on div "[DEMOGRAPHIC_DATA] Revision" at bounding box center [317, 351] width 295 height 20
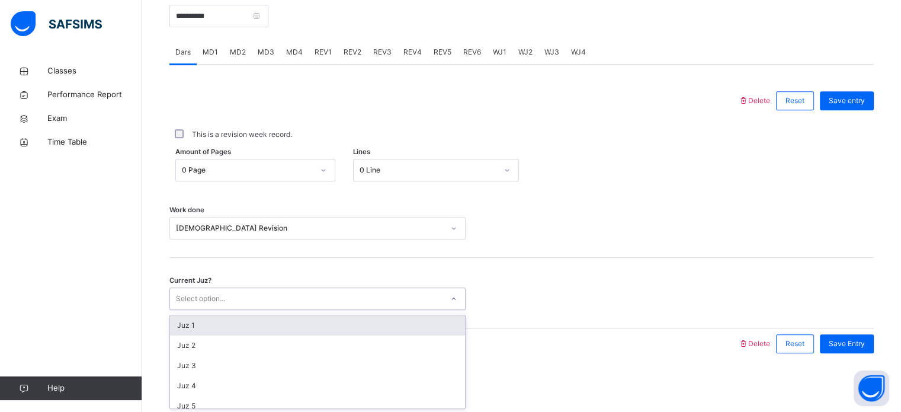
click at [208, 292] on div "Select option..." at bounding box center [200, 298] width 49 height 23
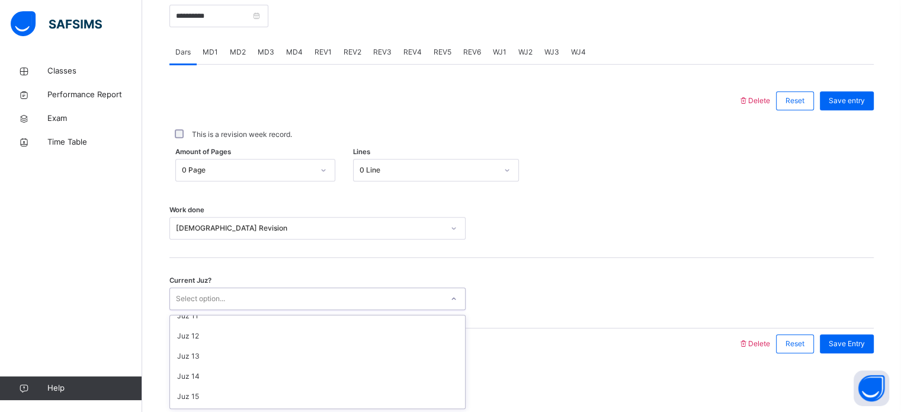
scroll to position [218, 0]
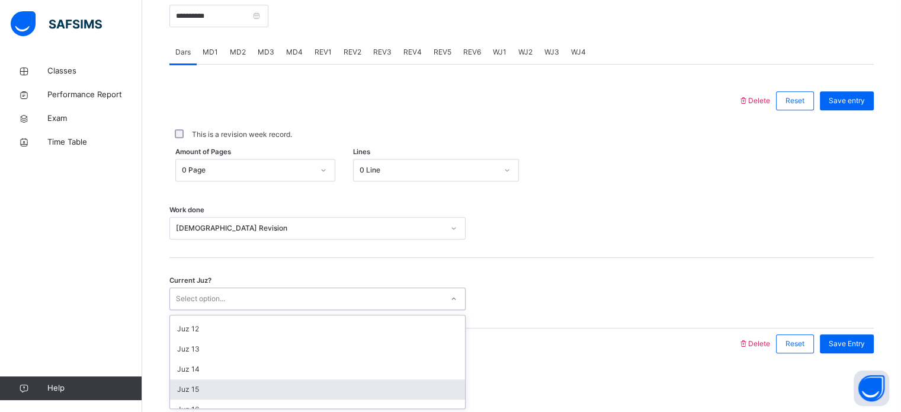
click at [235, 382] on div "Juz 15" at bounding box center [317, 389] width 295 height 20
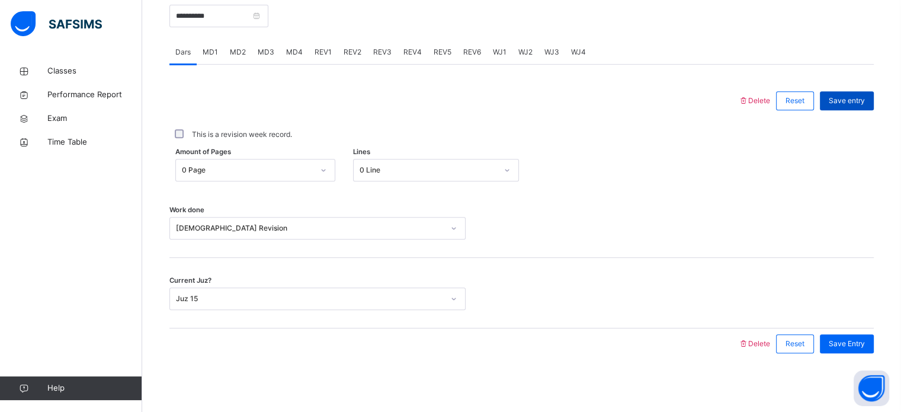
click at [865, 101] on span "Save entry" at bounding box center [847, 100] width 36 height 11
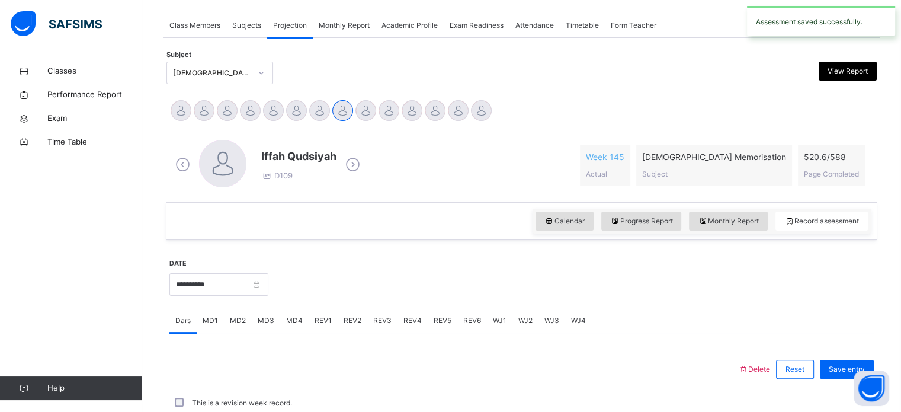
scroll to position [477, 0]
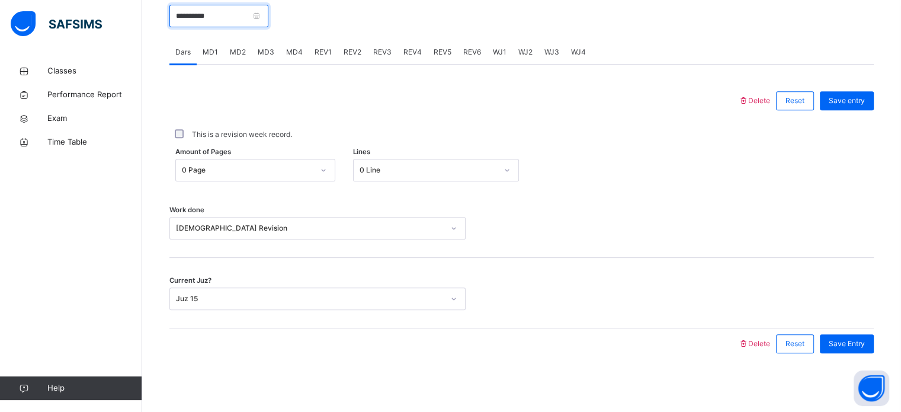
click at [268, 8] on input "**********" at bounding box center [218, 16] width 99 height 23
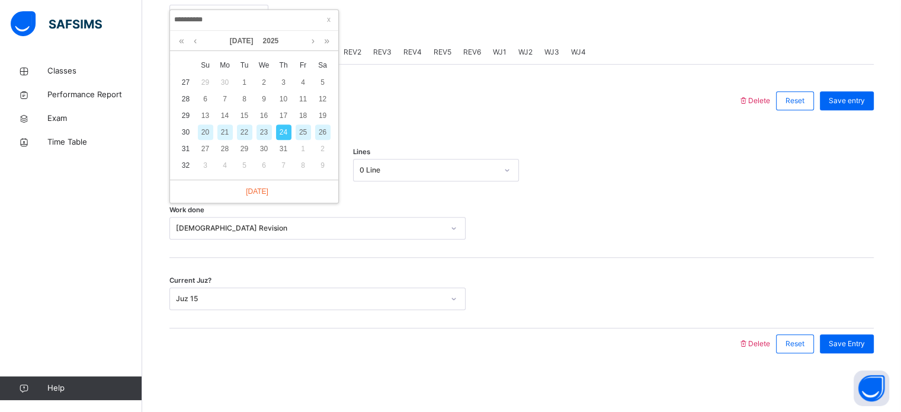
click at [265, 132] on div "23" at bounding box center [263, 131] width 15 height 15
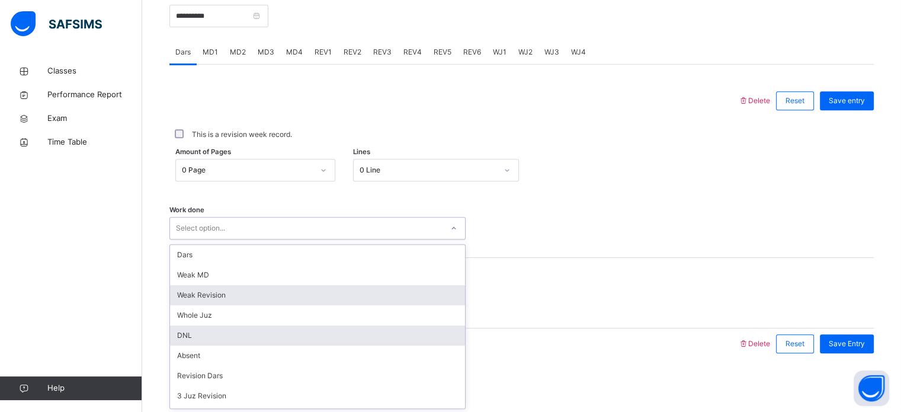
drag, startPoint x: 223, startPoint y: 222, endPoint x: 243, endPoint y: 326, distance: 106.2
click at [243, 239] on div "option Weak Revision focused, 3 of 14. 14 results available. Use Up and Down to…" at bounding box center [317, 228] width 296 height 23
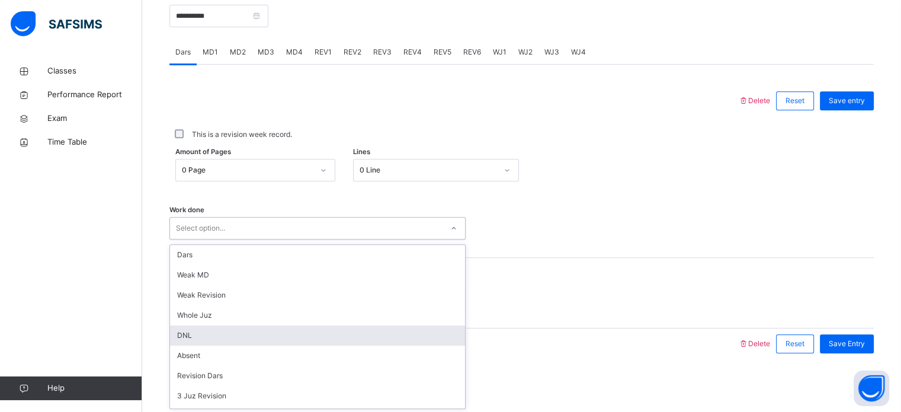
scroll to position [118, 0]
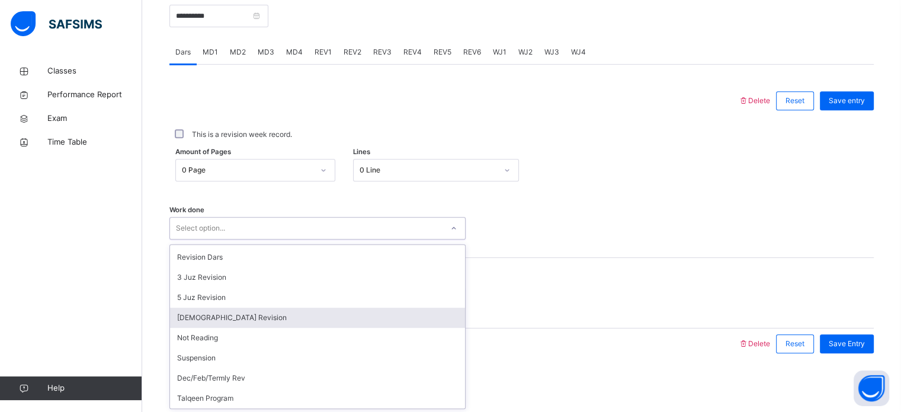
click at [209, 315] on div "[DEMOGRAPHIC_DATA] Revision" at bounding box center [317, 317] width 295 height 20
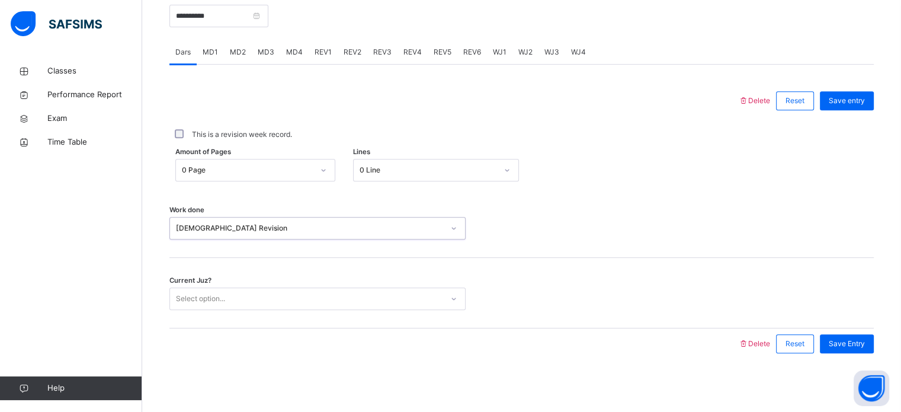
click at [217, 292] on div "Select option..." at bounding box center [200, 298] width 49 height 23
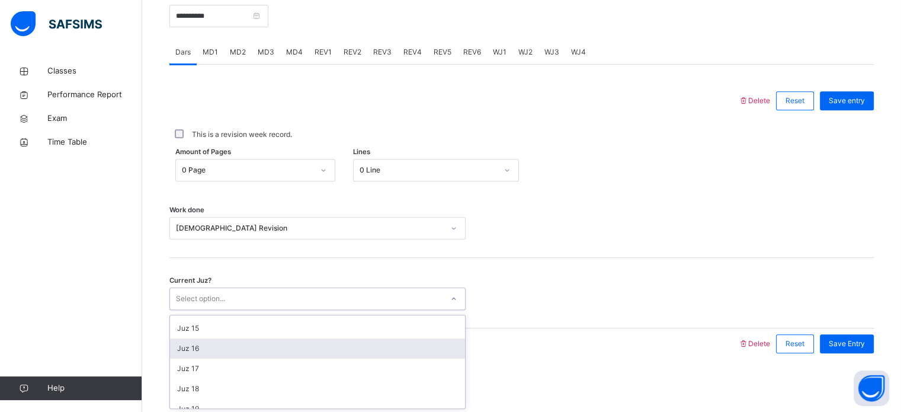
scroll to position [276, 0]
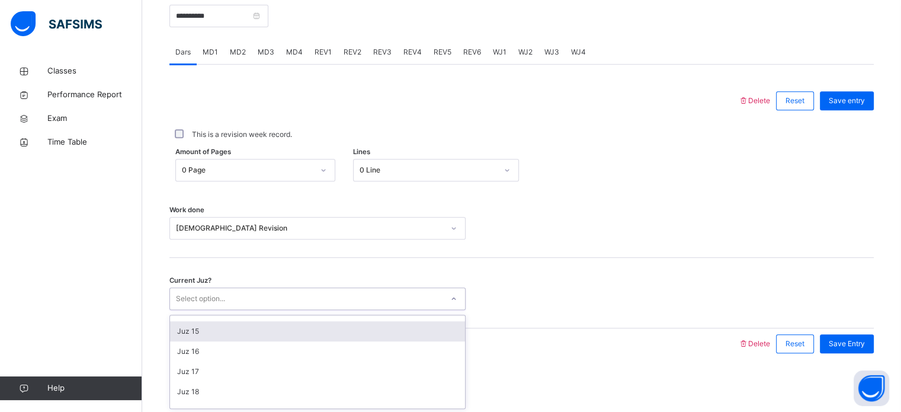
click at [198, 329] on div "Juz 15" at bounding box center [317, 331] width 295 height 20
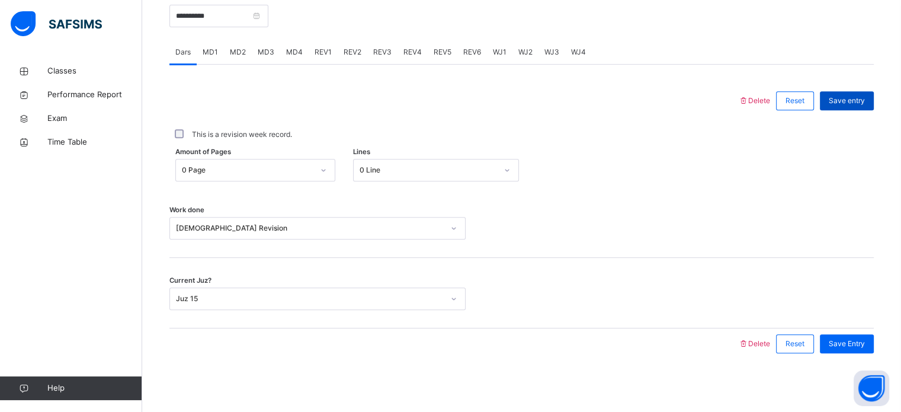
click at [857, 99] on span "Save entry" at bounding box center [847, 100] width 36 height 11
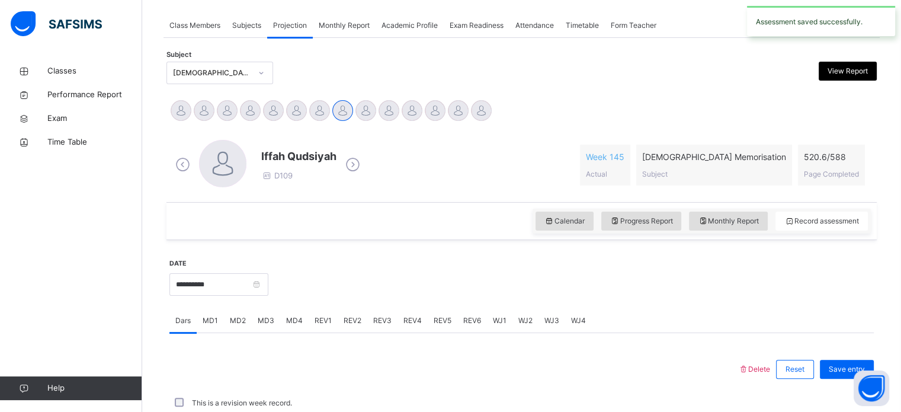
scroll to position [477, 0]
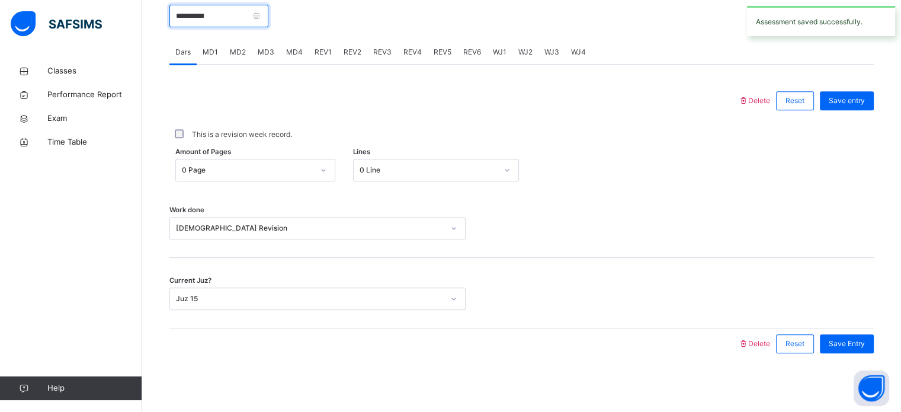
click at [268, 8] on input "**********" at bounding box center [218, 16] width 99 height 23
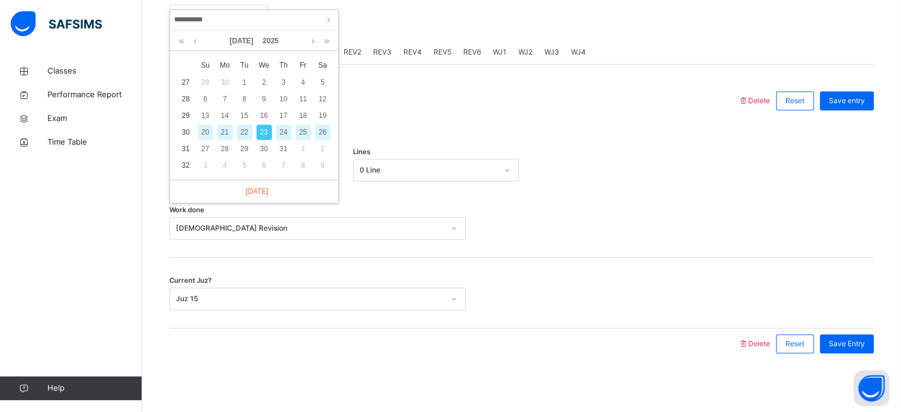
click at [246, 127] on div "22" at bounding box center [244, 131] width 15 height 15
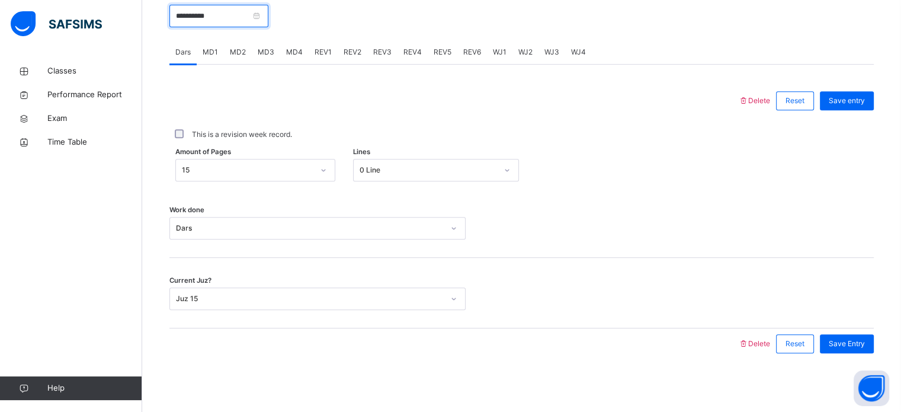
click at [268, 15] on input "**********" at bounding box center [218, 16] width 99 height 23
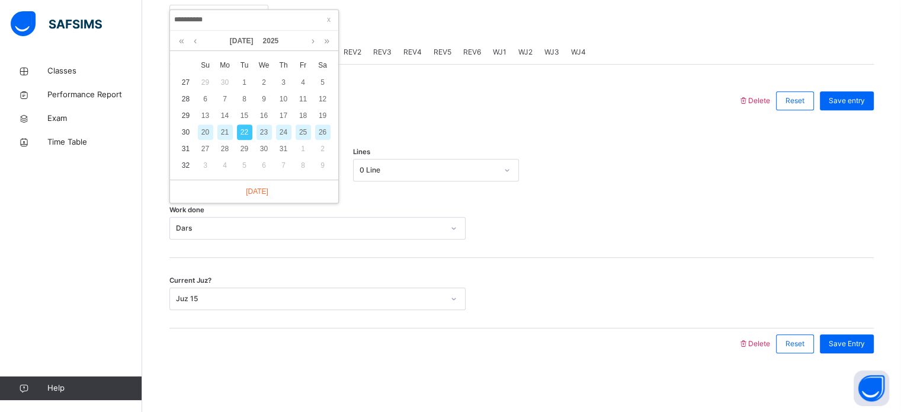
click at [221, 126] on div "21" at bounding box center [224, 131] width 15 height 15
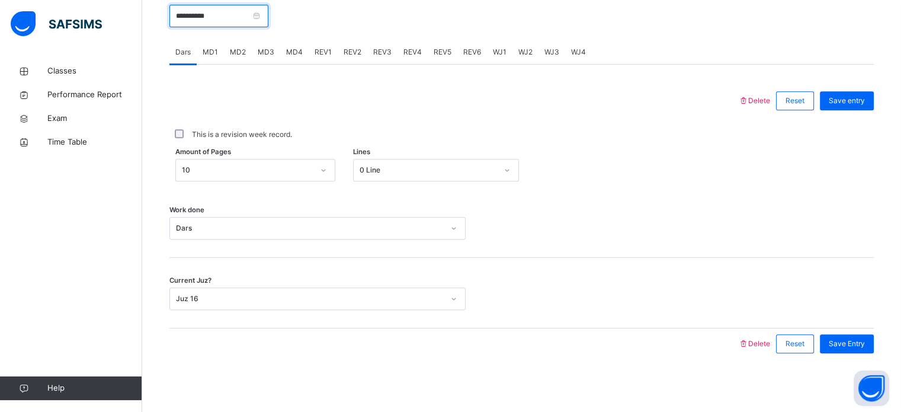
click at [268, 12] on input "**********" at bounding box center [218, 16] width 99 height 23
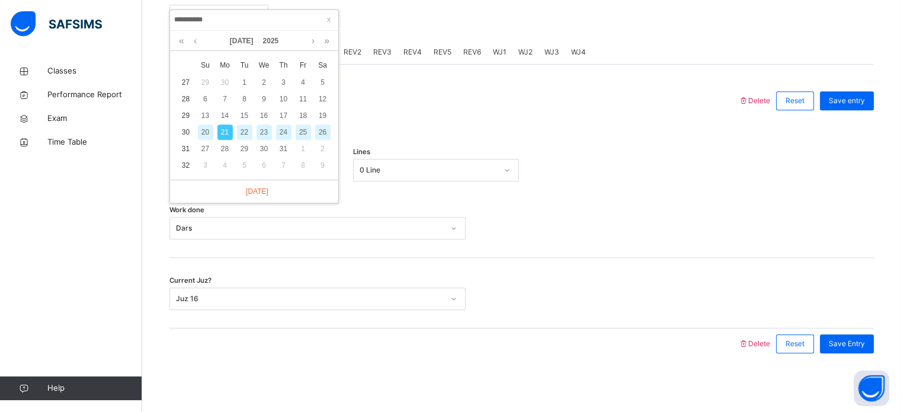
click at [200, 130] on div "20" at bounding box center [205, 131] width 15 height 15
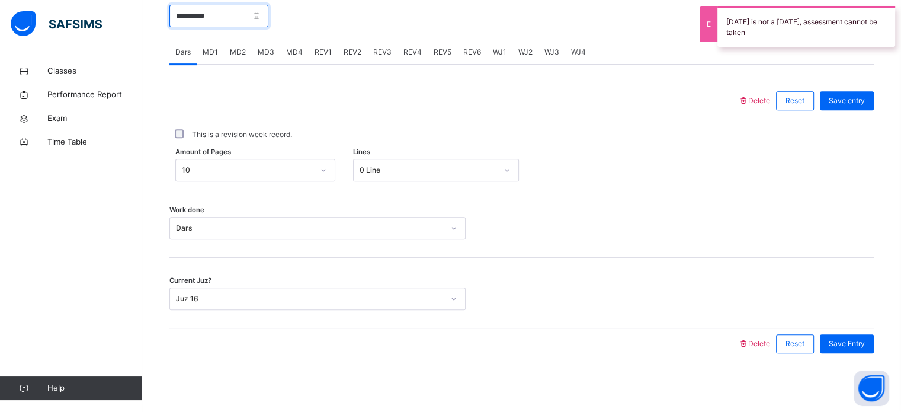
click at [268, 9] on input "**********" at bounding box center [218, 16] width 99 height 23
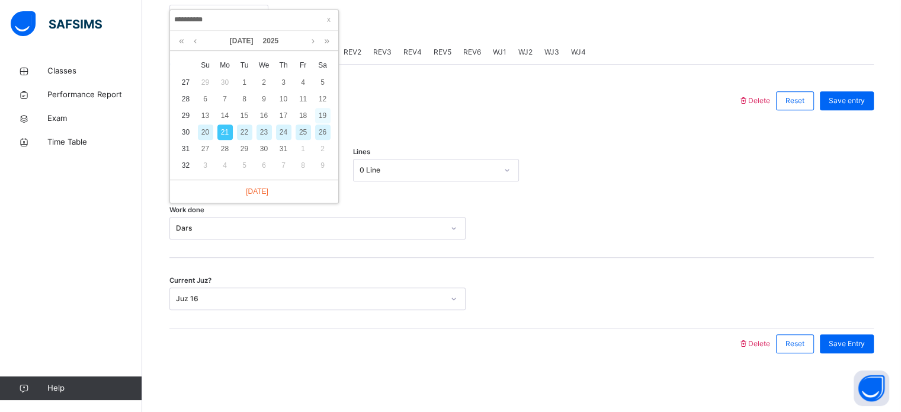
click at [322, 111] on div "19" at bounding box center [322, 115] width 15 height 15
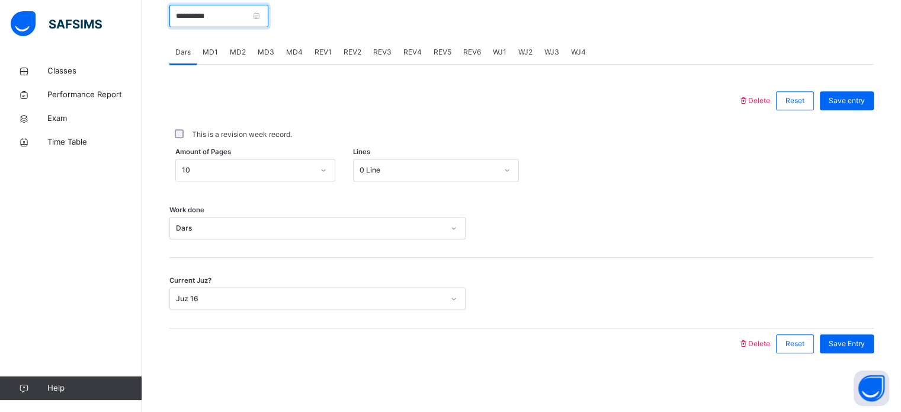
click at [268, 9] on input "**********" at bounding box center [218, 16] width 99 height 23
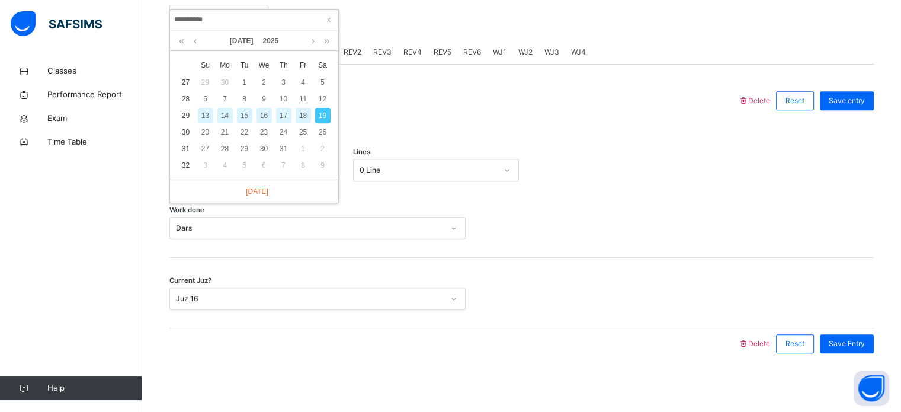
click at [306, 113] on div "18" at bounding box center [303, 115] width 15 height 15
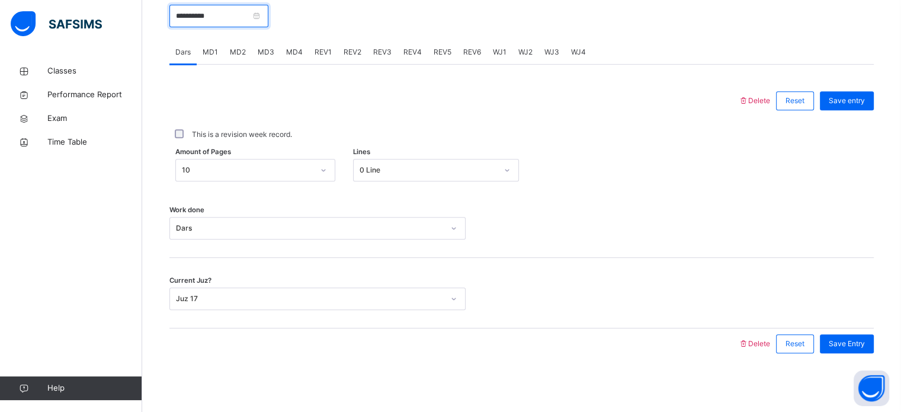
click at [268, 15] on input "**********" at bounding box center [218, 16] width 99 height 23
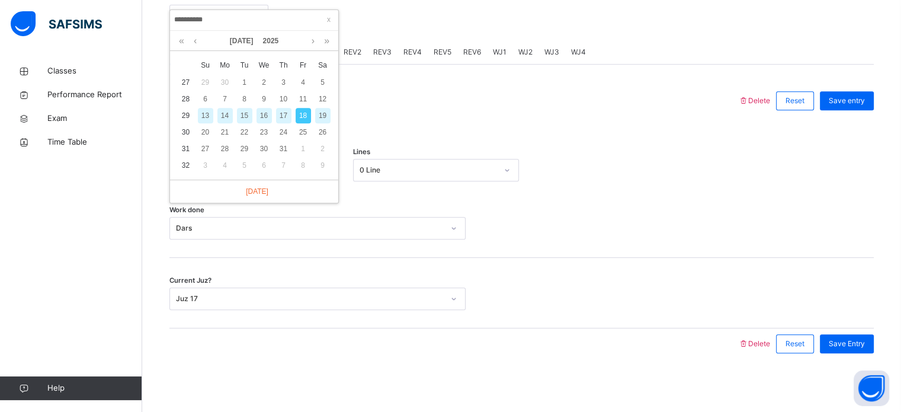
click at [284, 116] on div "17" at bounding box center [283, 115] width 15 height 15
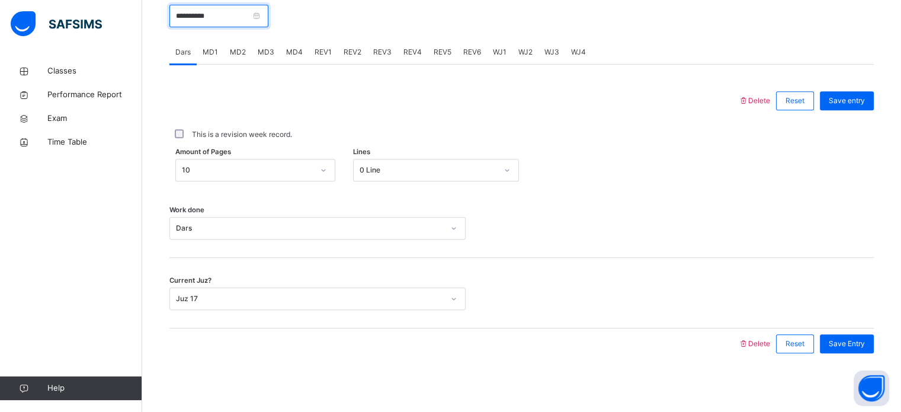
click at [268, 17] on input "**********" at bounding box center [218, 16] width 99 height 23
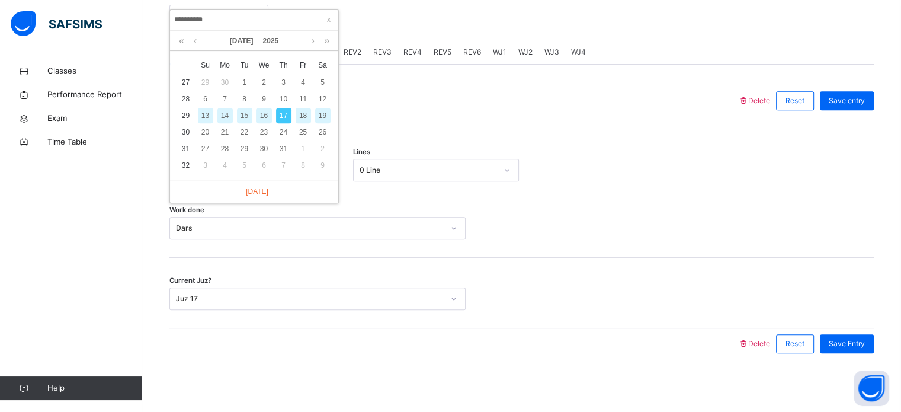
click at [266, 111] on div "16" at bounding box center [263, 115] width 15 height 15
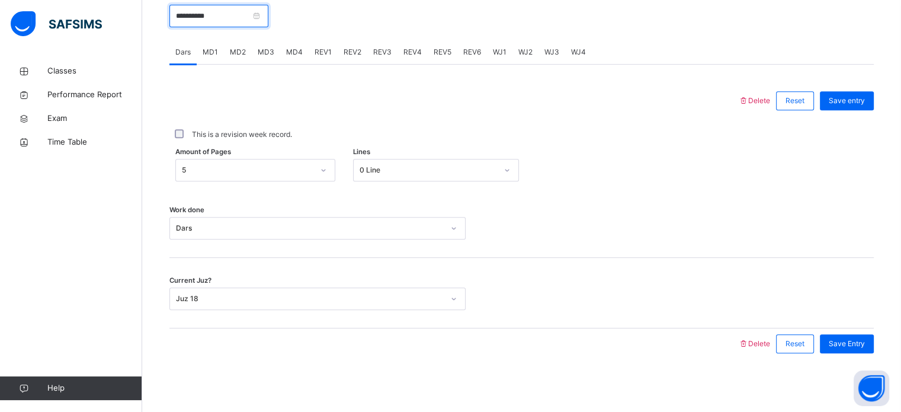
click at [268, 14] on input "**********" at bounding box center [218, 16] width 99 height 23
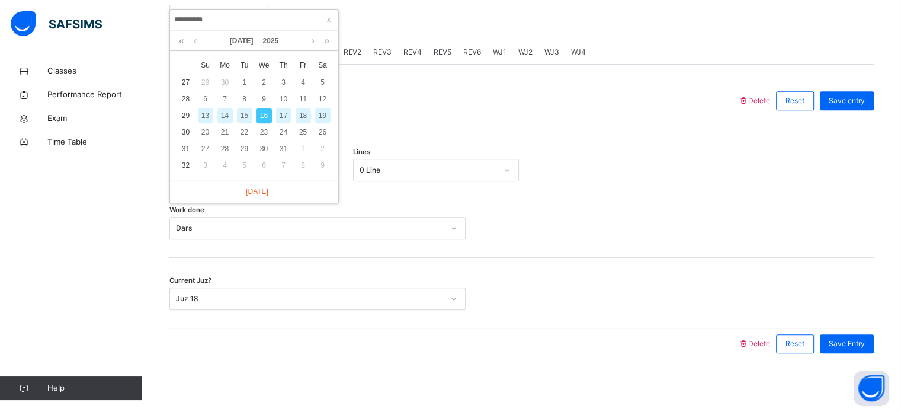
click at [243, 114] on div "15" at bounding box center [244, 115] width 15 height 15
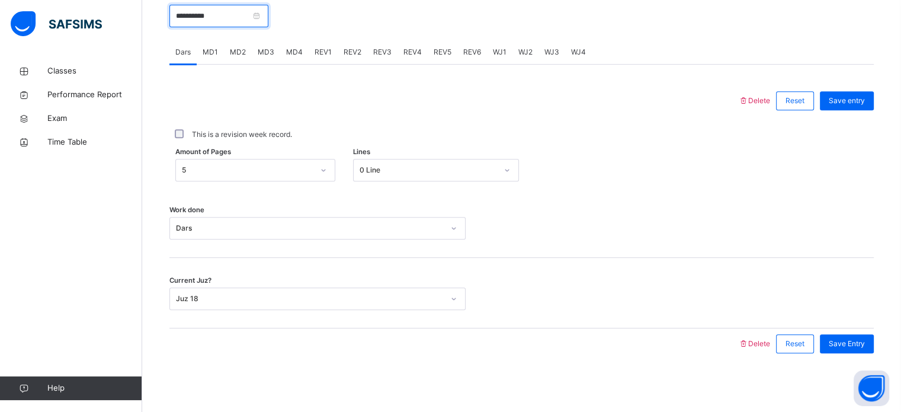
click at [268, 13] on input "**********" at bounding box center [218, 16] width 99 height 23
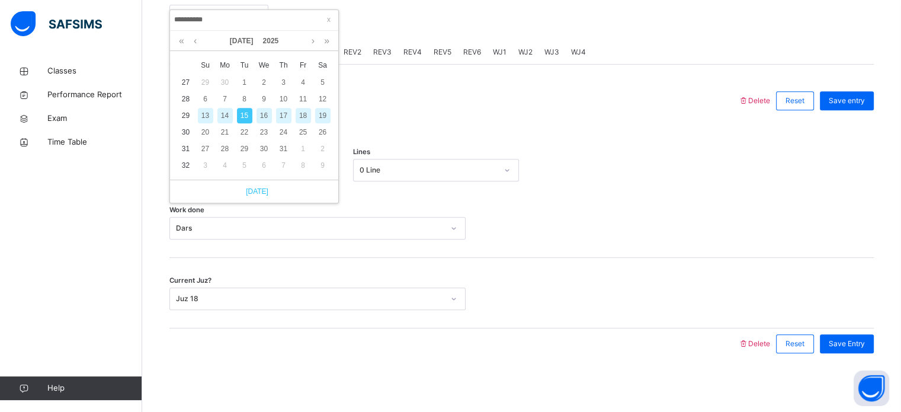
click at [257, 192] on link "[DATE]" at bounding box center [254, 191] width 28 height 11
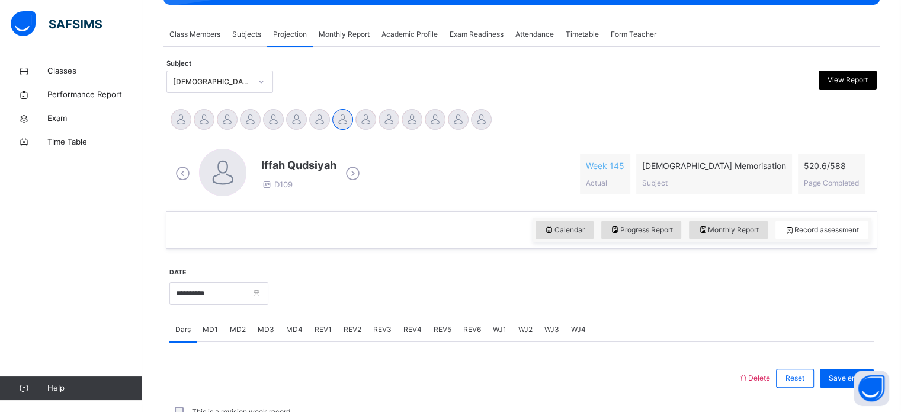
scroll to position [182, 0]
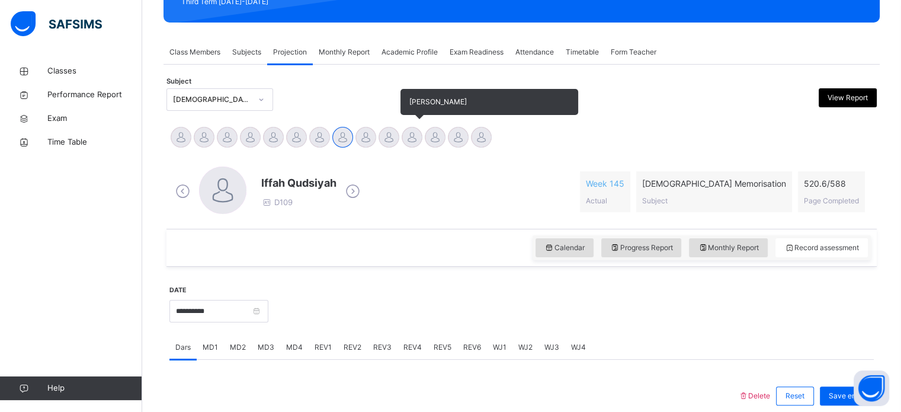
click at [419, 137] on div at bounding box center [412, 137] width 21 height 21
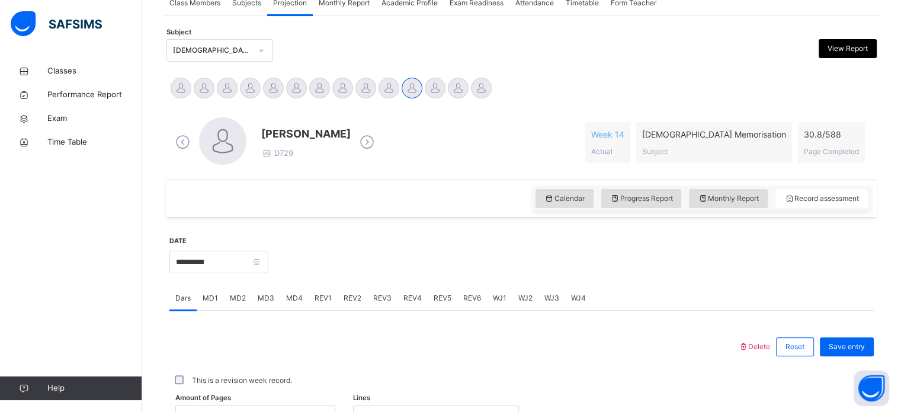
scroll to position [240, 0]
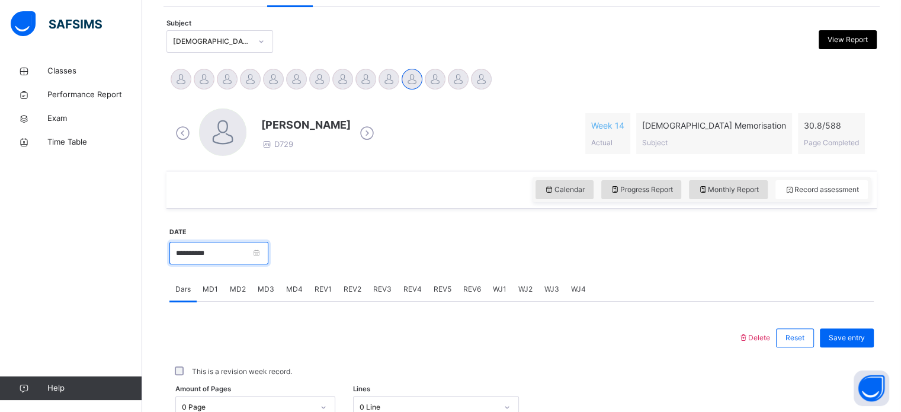
click at [190, 252] on input "**********" at bounding box center [218, 253] width 99 height 23
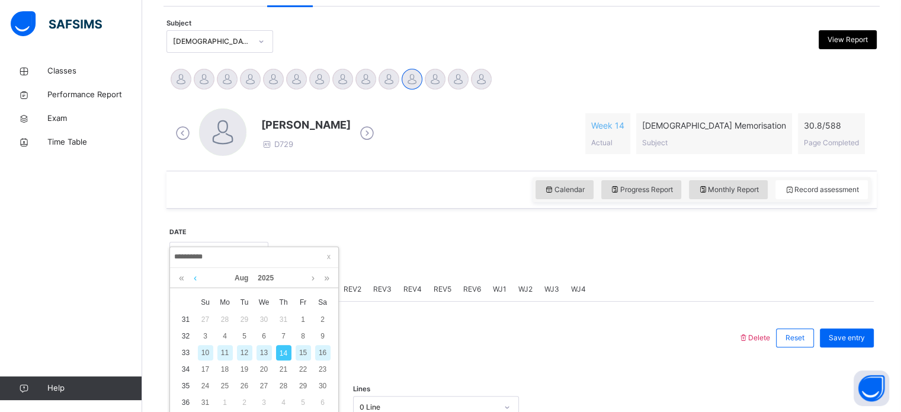
drag, startPoint x: 190, startPoint y: 278, endPoint x: 197, endPoint y: 278, distance: 7.1
click at [197, 278] on div "[DATE]" at bounding box center [254, 278] width 156 height 20
click at [197, 278] on link at bounding box center [195, 278] width 9 height 20
click at [246, 352] on div "15" at bounding box center [244, 352] width 15 height 15
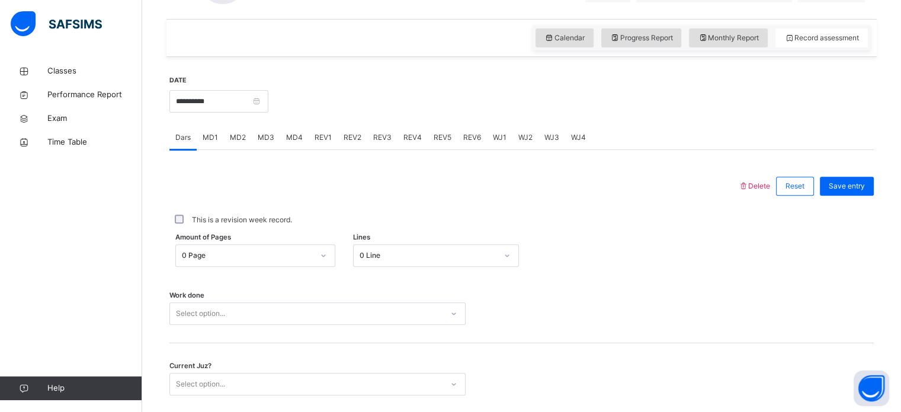
scroll to position [477, 0]
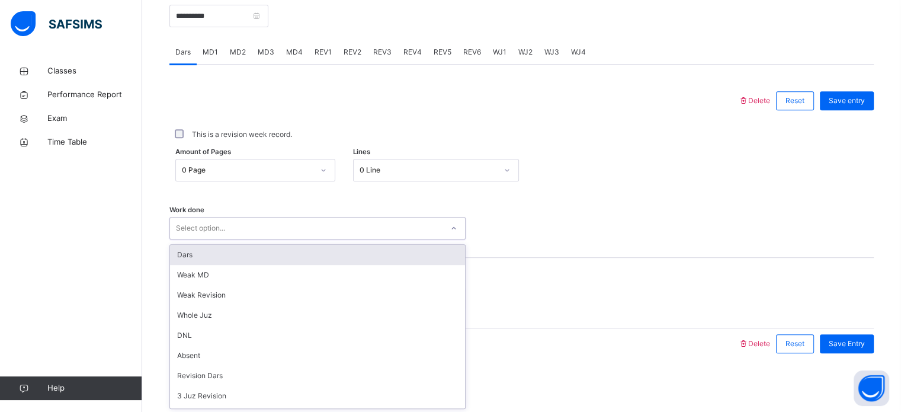
click at [270, 230] on div "Select option..." at bounding box center [306, 228] width 272 height 18
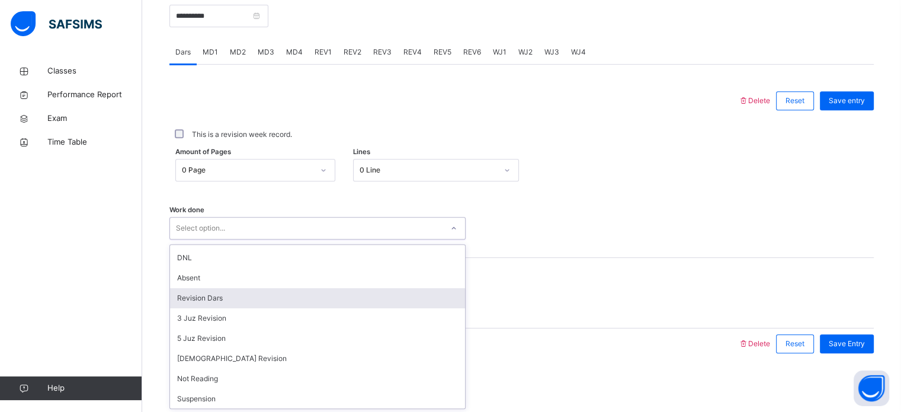
scroll to position [78, 0]
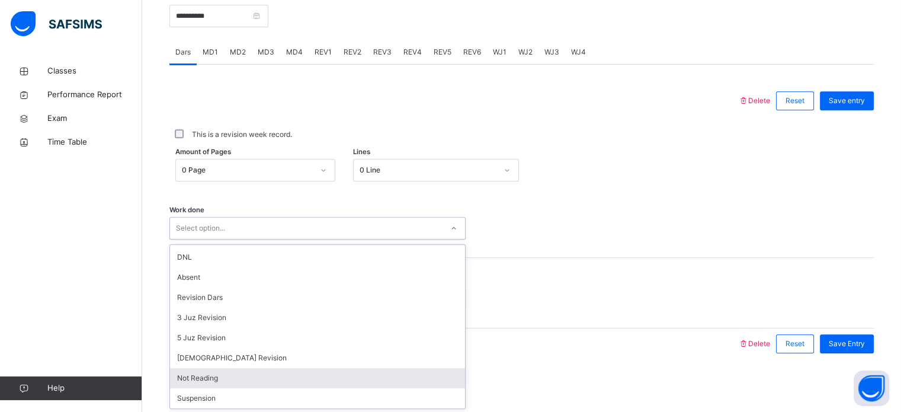
click at [244, 371] on div "Not Reading" at bounding box center [317, 378] width 295 height 20
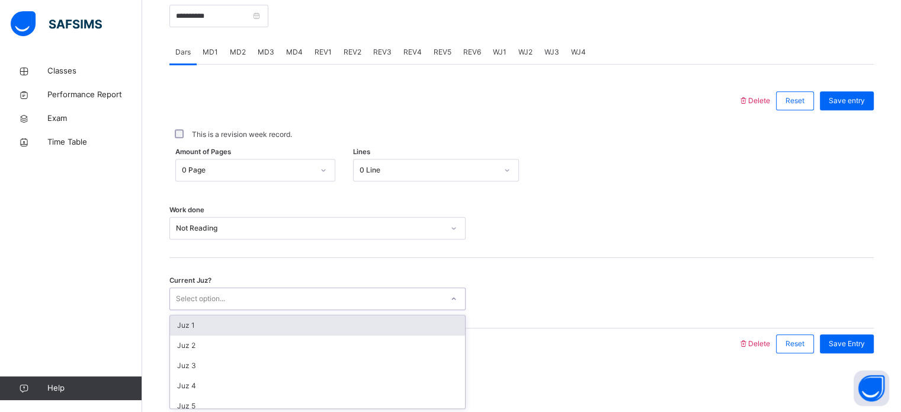
click at [237, 292] on div "Select option..." at bounding box center [306, 299] width 272 height 18
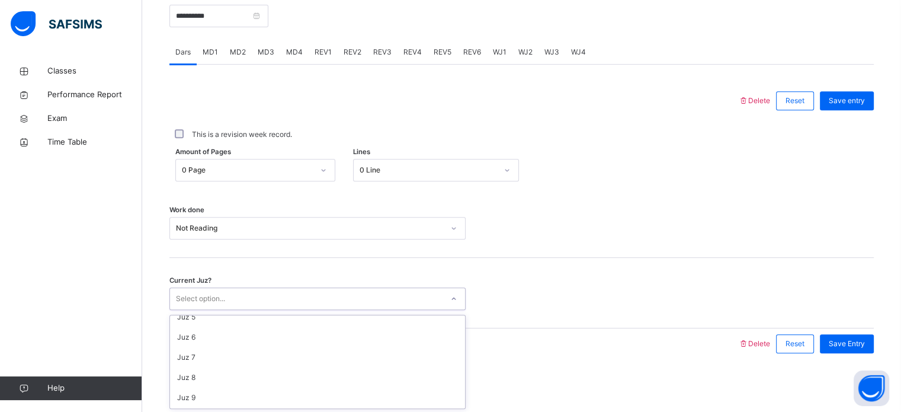
scroll to position [90, 0]
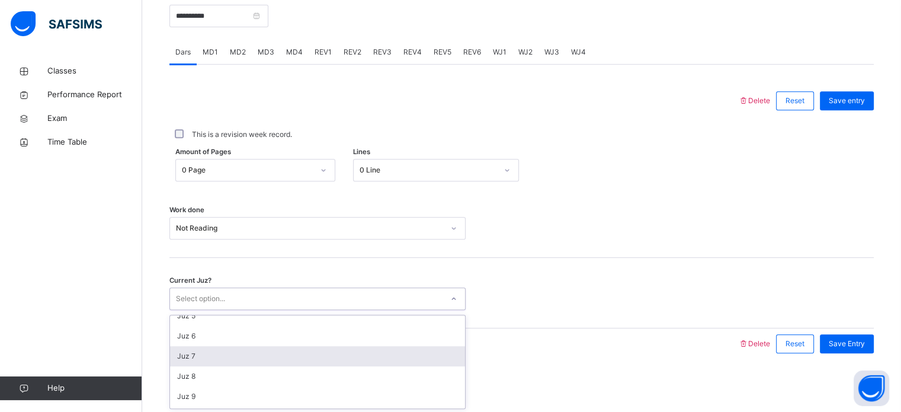
click at [223, 354] on div "Juz 7" at bounding box center [317, 356] width 295 height 20
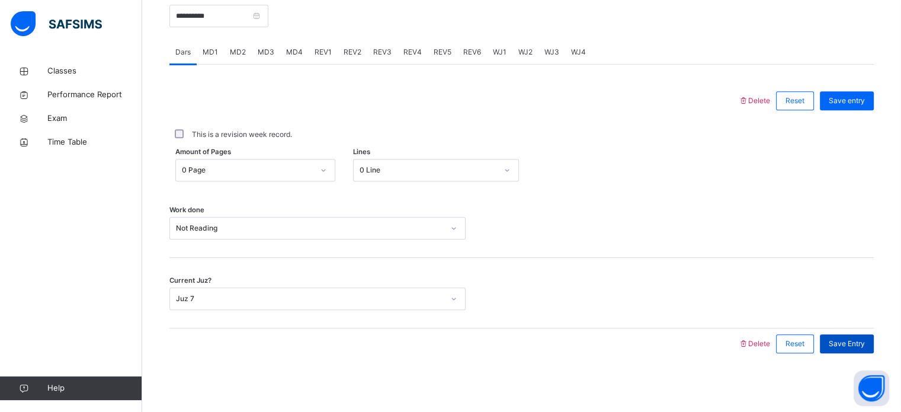
click at [860, 347] on span "Save Entry" at bounding box center [847, 343] width 36 height 11
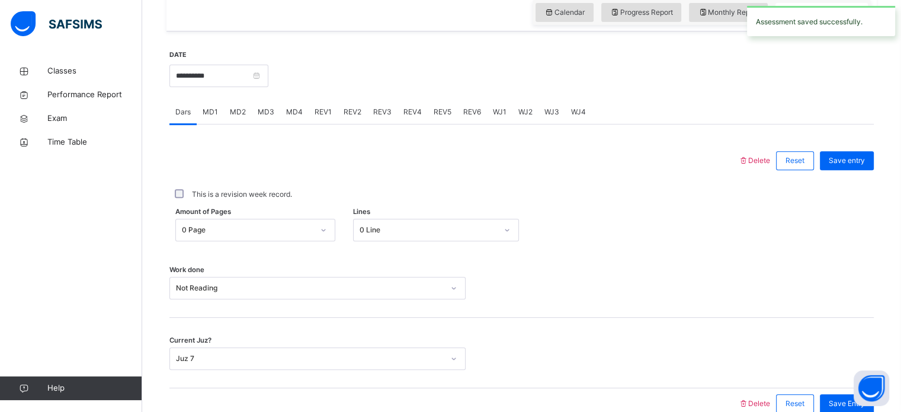
scroll to position [410, 0]
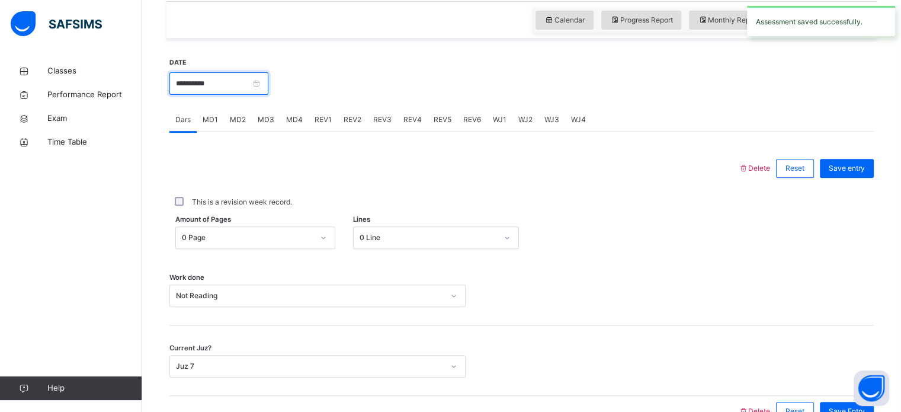
click at [182, 81] on input "**********" at bounding box center [218, 83] width 99 height 23
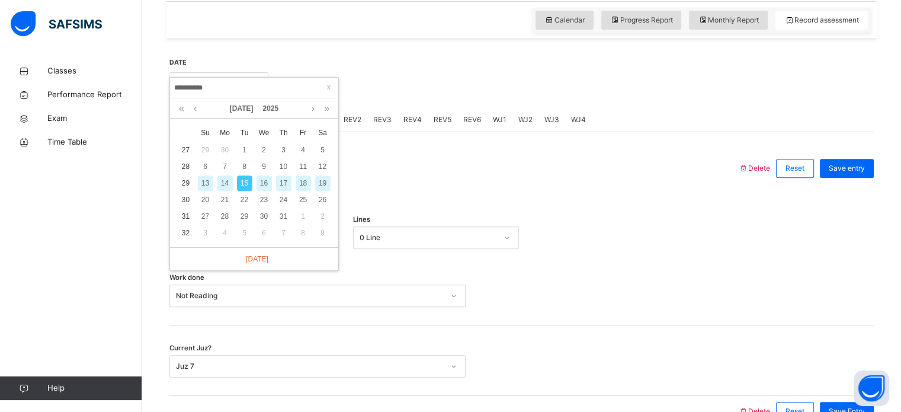
click at [261, 180] on div "16" at bounding box center [263, 182] width 15 height 15
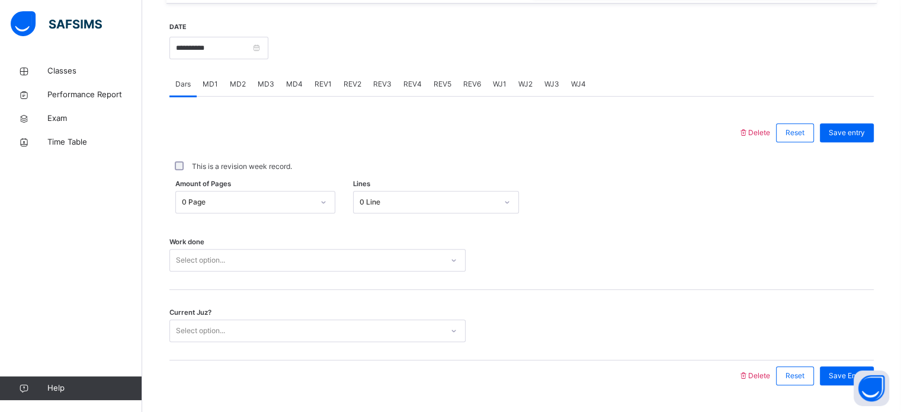
scroll to position [477, 0]
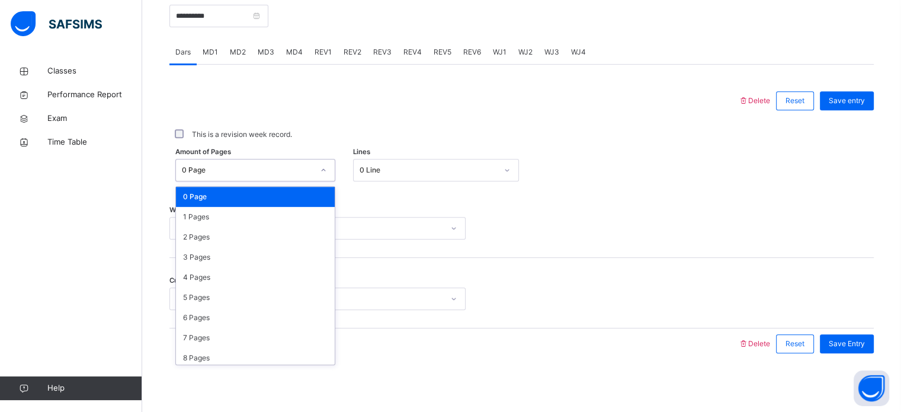
click at [254, 169] on div "0 Page" at bounding box center [248, 170] width 132 height 11
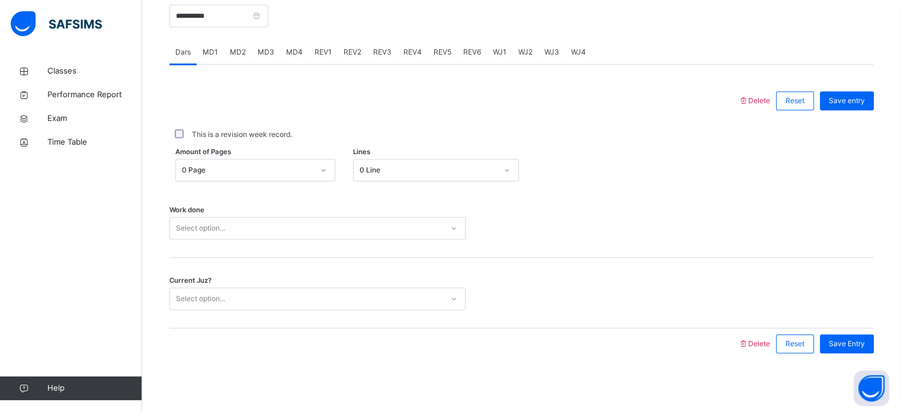
drag, startPoint x: 445, startPoint y: 208, endPoint x: 422, endPoint y: 224, distance: 28.6
click at [422, 224] on div "Work done Select option..." at bounding box center [521, 222] width 704 height 70
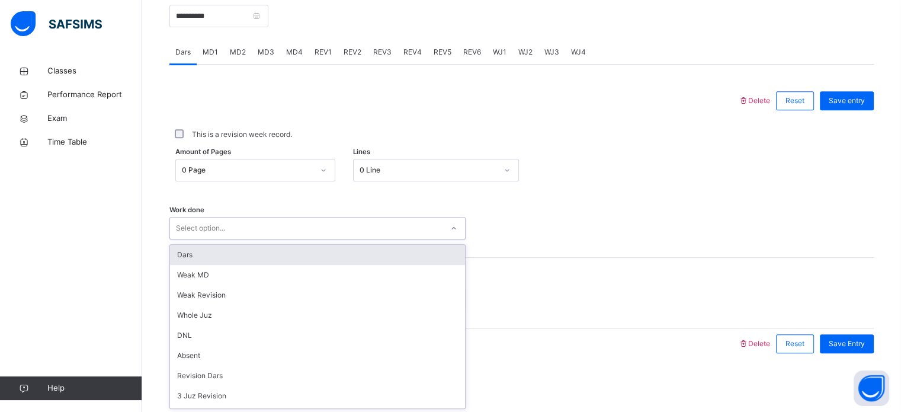
click at [422, 224] on div "Select option..." at bounding box center [306, 228] width 272 height 18
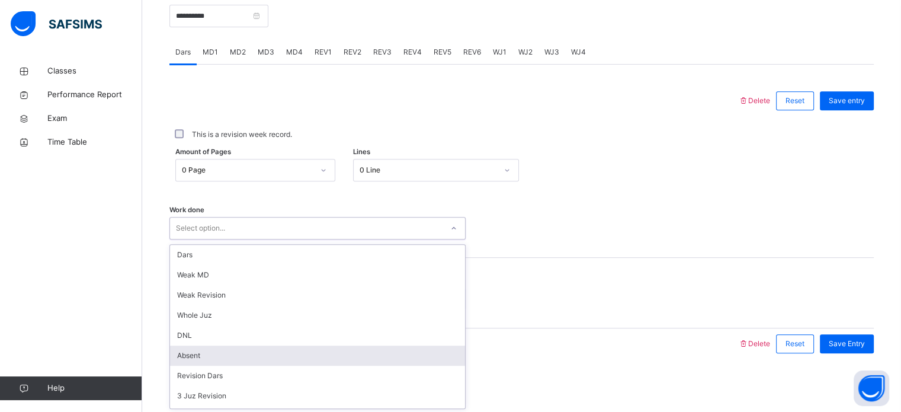
click at [317, 348] on div "Absent" at bounding box center [317, 355] width 295 height 20
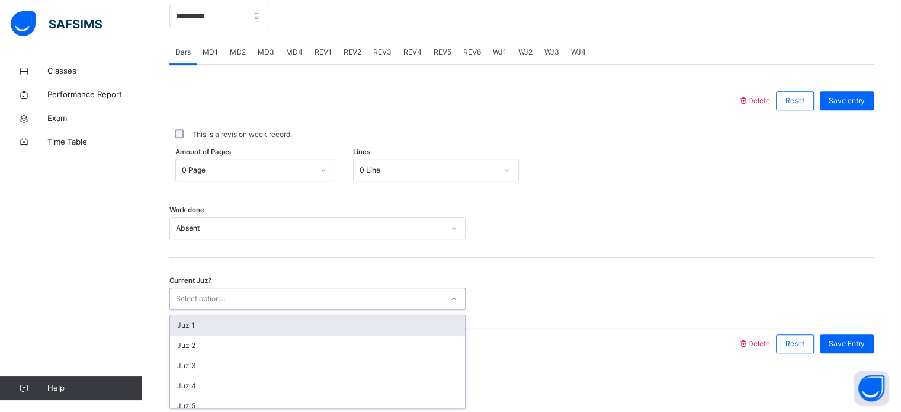
click at [280, 294] on div "Select option..." at bounding box center [306, 299] width 272 height 18
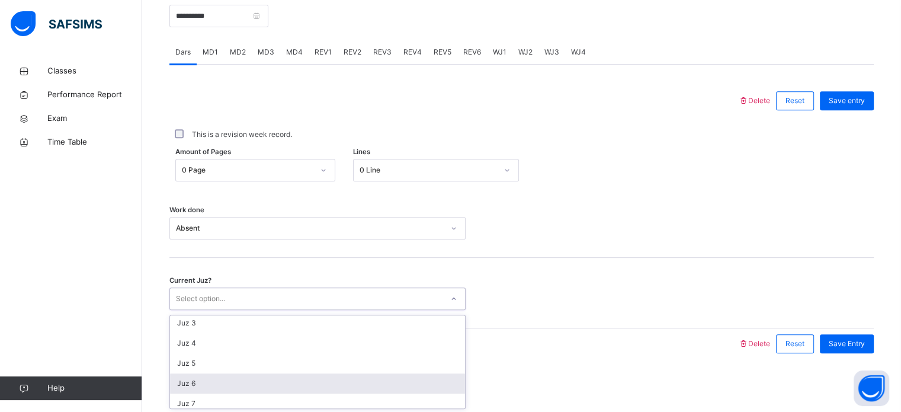
scroll to position [64, 0]
click at [280, 375] on div "Juz 7" at bounding box center [317, 382] width 295 height 20
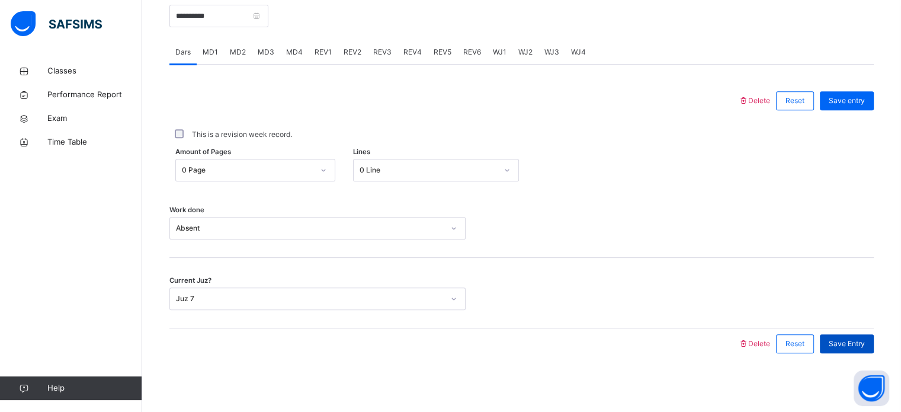
click at [865, 344] on span "Save Entry" at bounding box center [847, 343] width 36 height 11
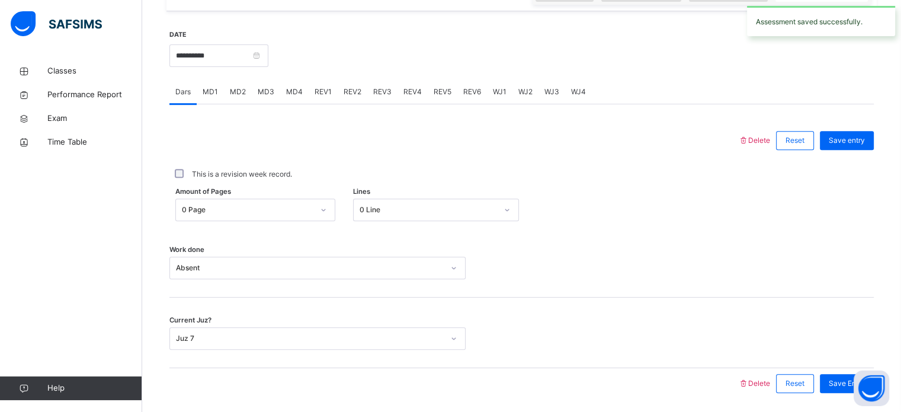
scroll to position [437, 0]
click at [183, 55] on input "**********" at bounding box center [218, 56] width 99 height 23
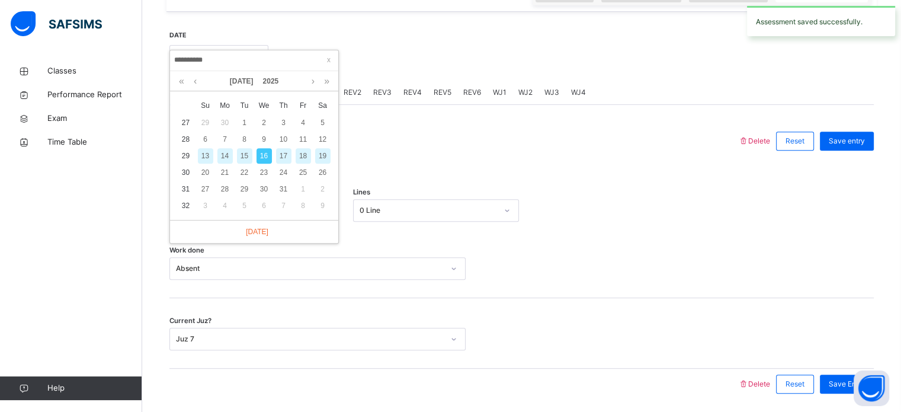
click at [283, 153] on div "17" at bounding box center [283, 155] width 15 height 15
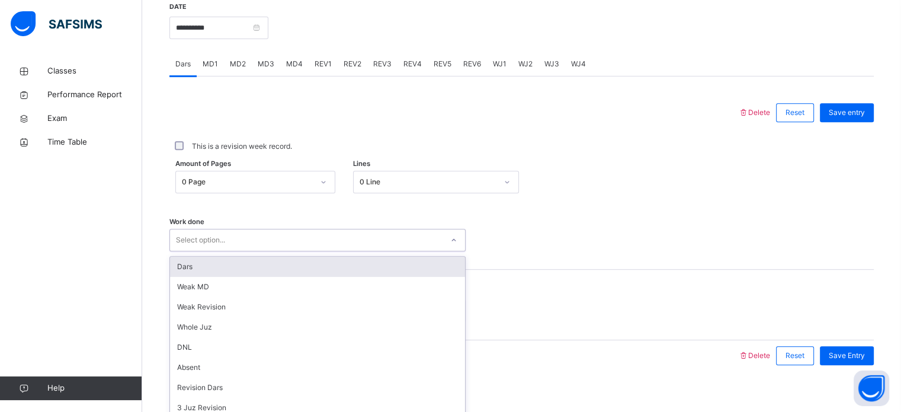
scroll to position [477, 0]
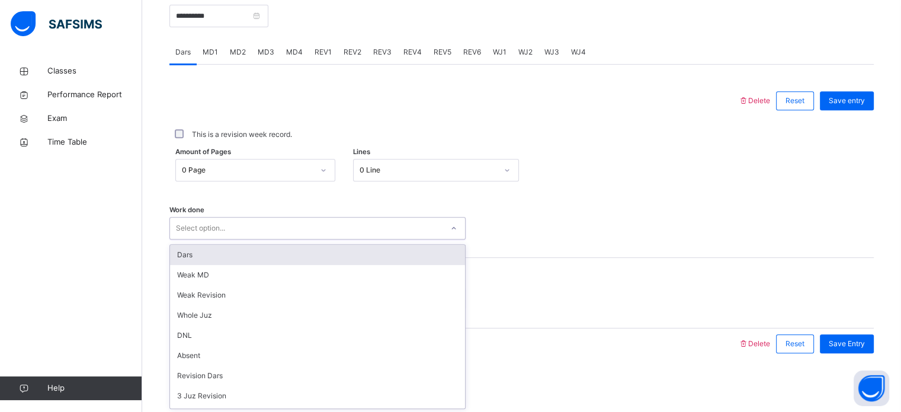
click at [268, 229] on div "Select option..." at bounding box center [317, 228] width 296 height 23
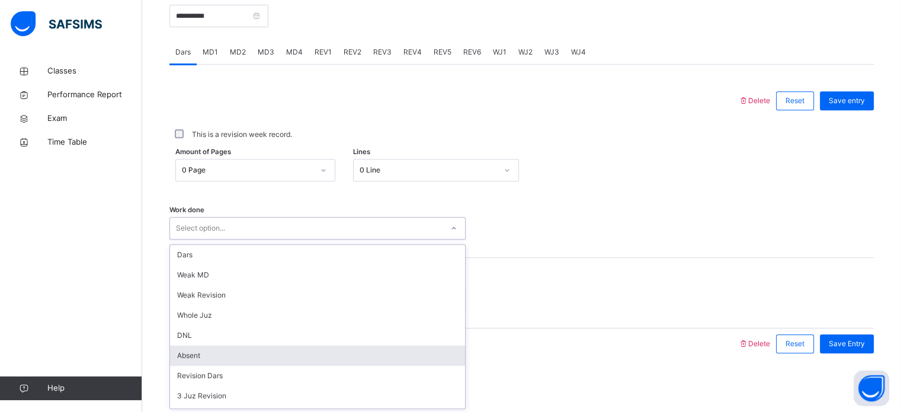
click at [209, 356] on div "Absent" at bounding box center [317, 355] width 295 height 20
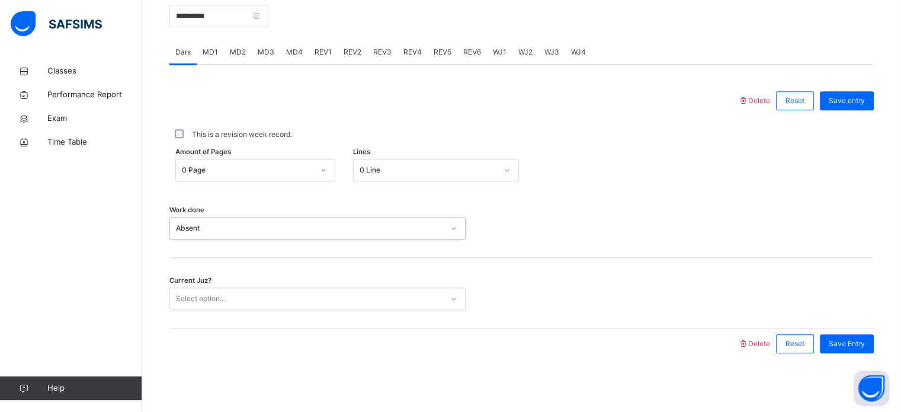
click at [215, 296] on div "Select option..." at bounding box center [200, 298] width 49 height 23
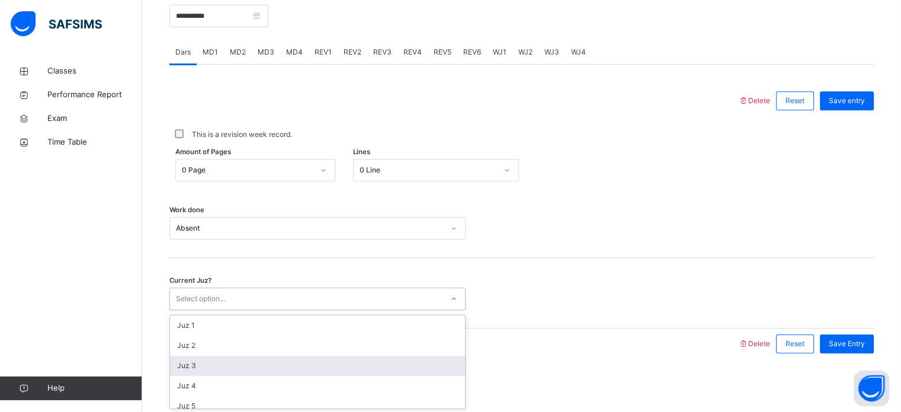
scroll to position [59, 0]
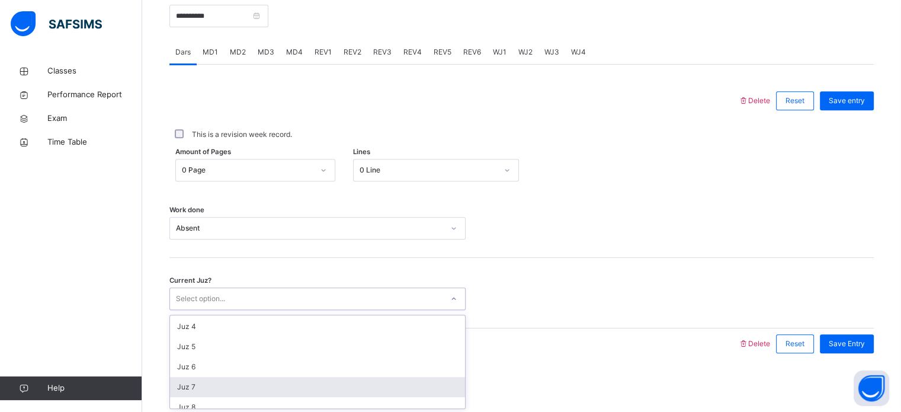
click at [242, 380] on div "Juz 7" at bounding box center [317, 387] width 295 height 20
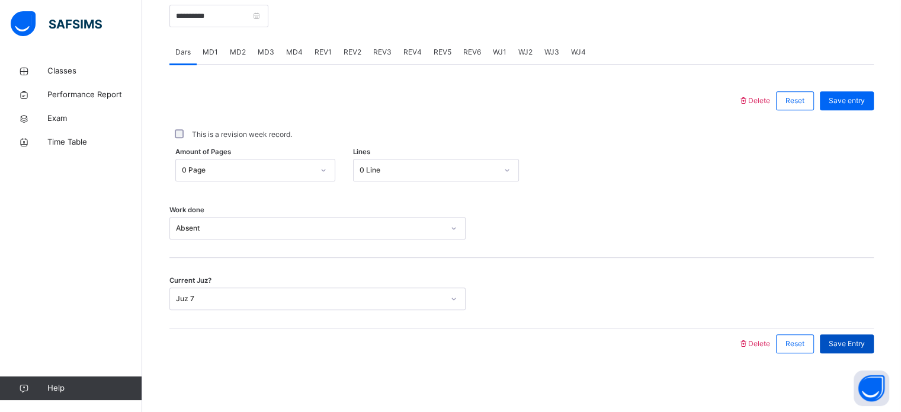
click at [844, 341] on span "Save Entry" at bounding box center [847, 343] width 36 height 11
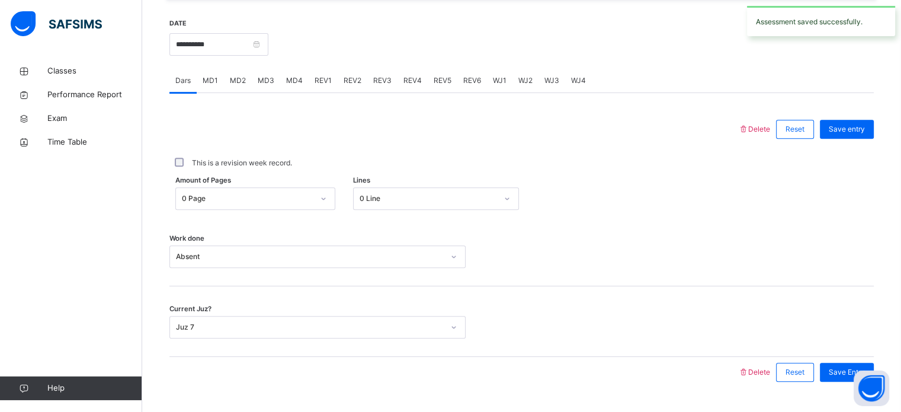
scroll to position [448, 0]
click at [182, 39] on input "**********" at bounding box center [218, 45] width 99 height 23
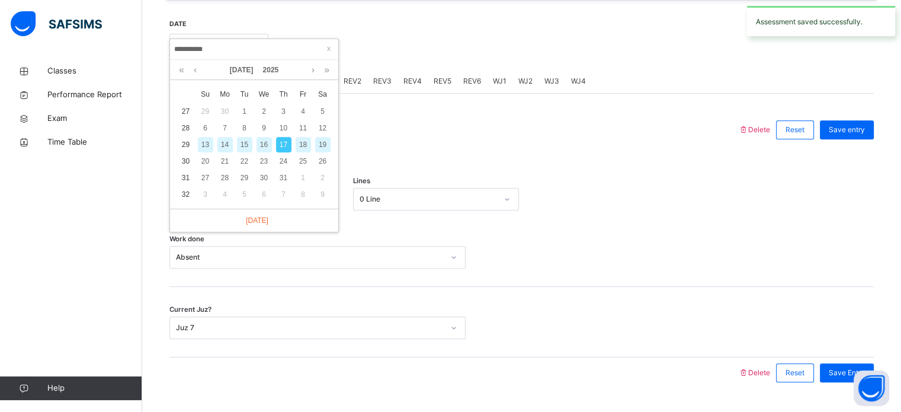
click at [306, 143] on div "18" at bounding box center [303, 144] width 15 height 15
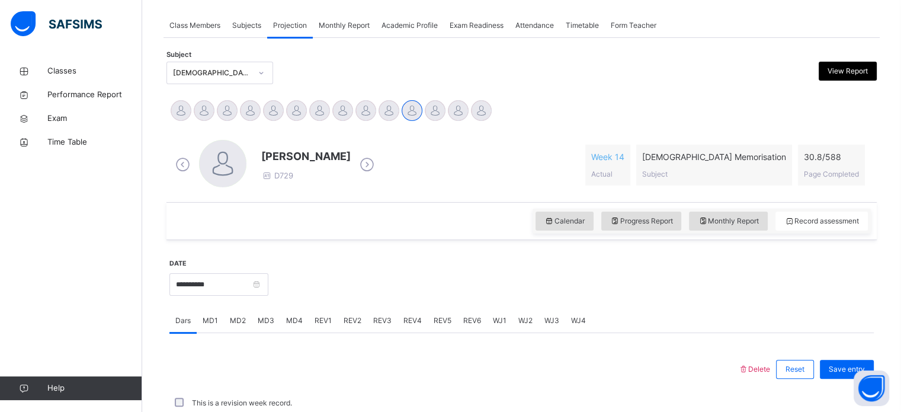
scroll to position [477, 0]
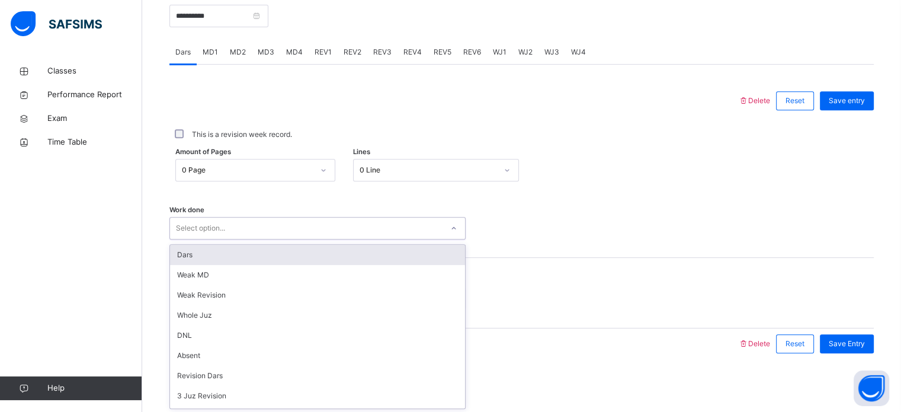
click at [275, 222] on div "Select option..." at bounding box center [306, 228] width 272 height 18
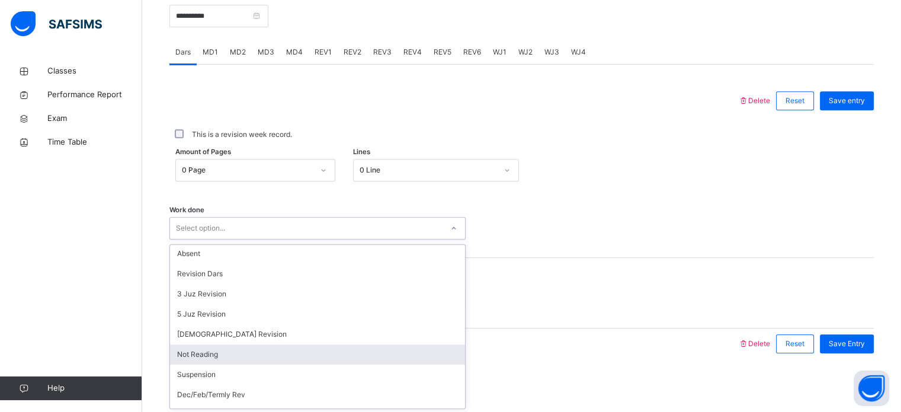
click at [227, 355] on div "Not Reading" at bounding box center [317, 354] width 295 height 20
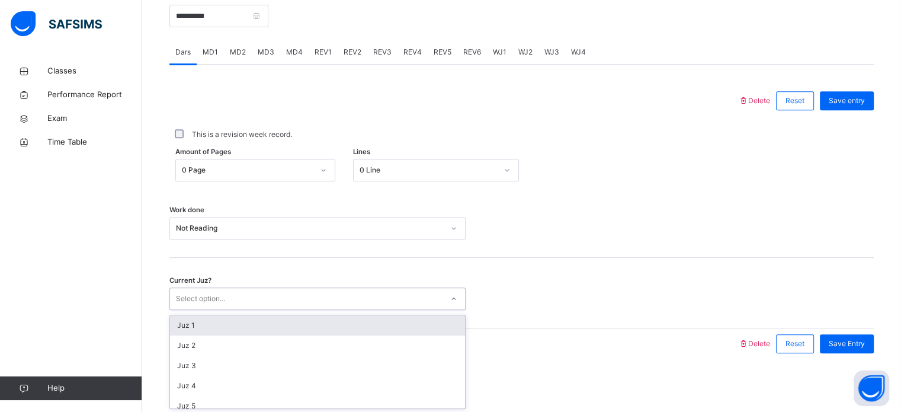
click at [214, 300] on div "Select option..." at bounding box center [200, 298] width 49 height 23
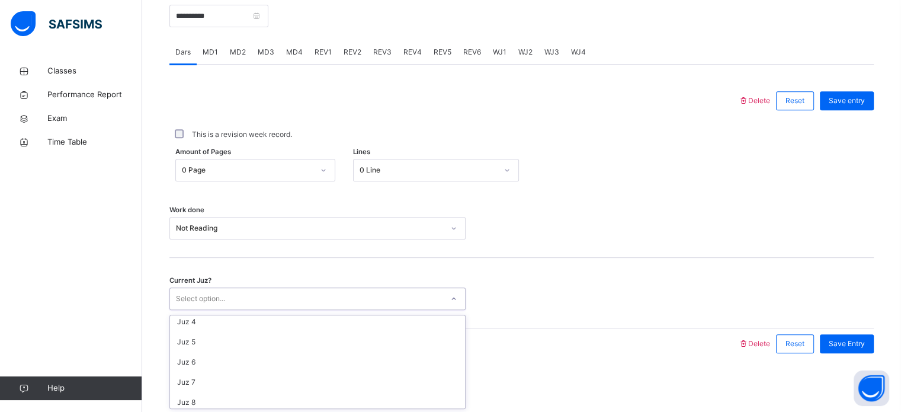
scroll to position [66, 0]
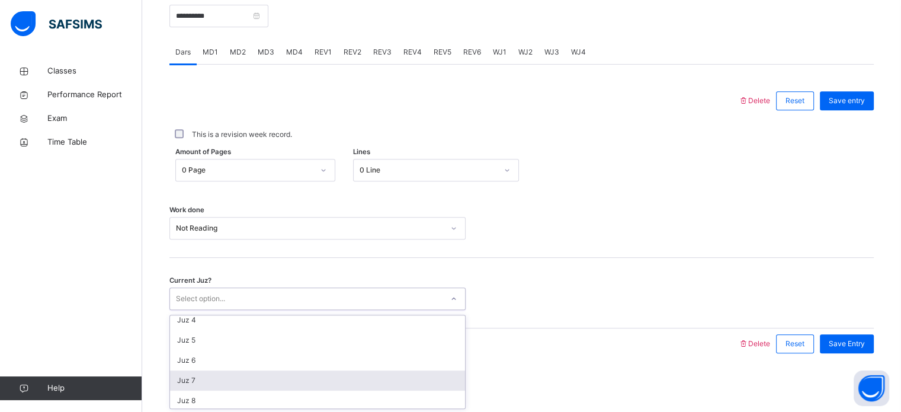
click at [220, 380] on div "Juz 7" at bounding box center [317, 380] width 295 height 20
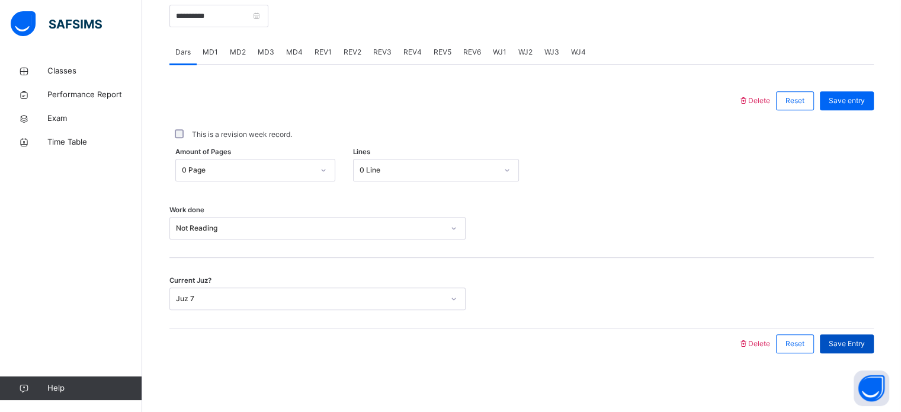
click at [849, 338] on span "Save Entry" at bounding box center [847, 343] width 36 height 11
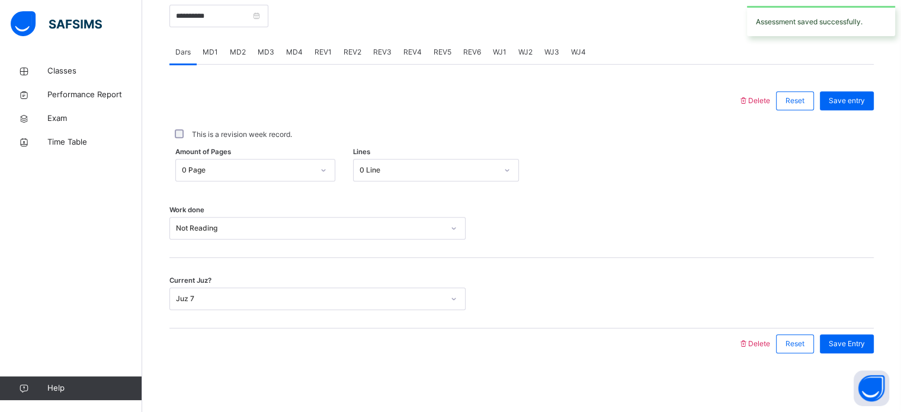
scroll to position [449, 0]
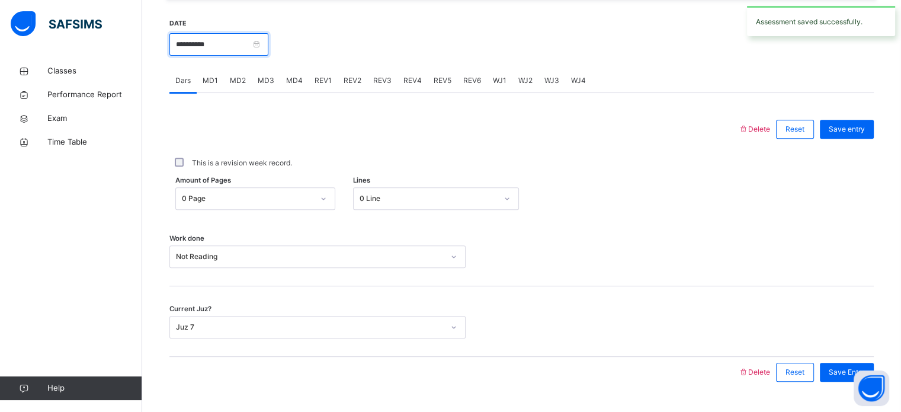
click at [190, 43] on input "**********" at bounding box center [218, 44] width 99 height 23
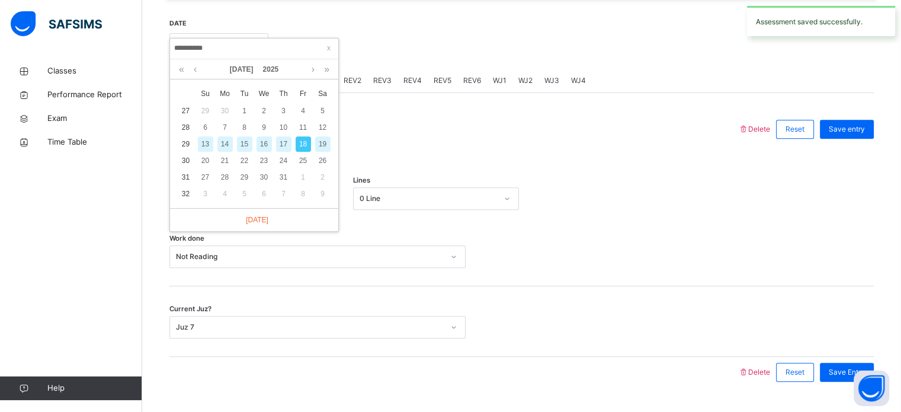
click at [320, 141] on div "19" at bounding box center [322, 143] width 15 height 15
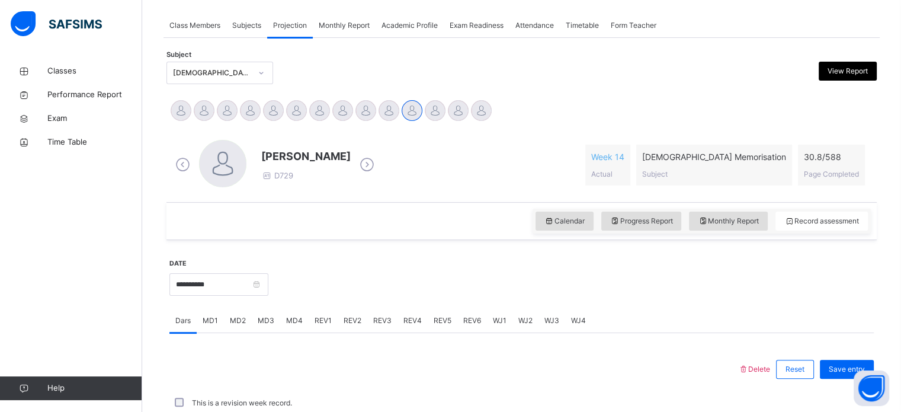
scroll to position [477, 0]
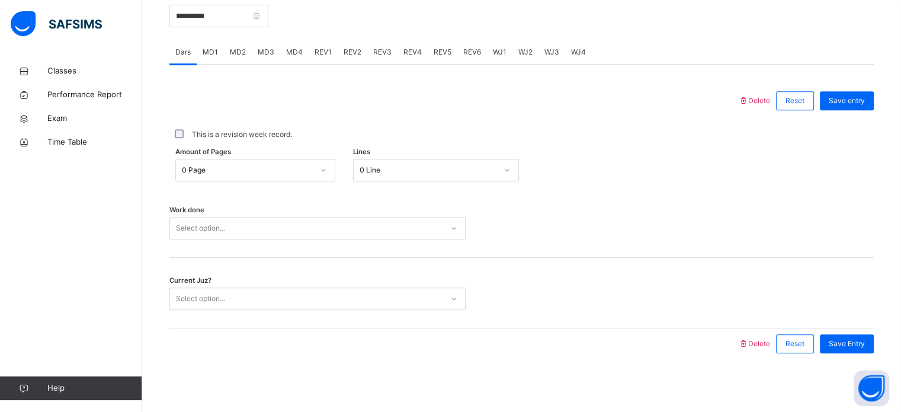
click at [308, 225] on div "Select option..." at bounding box center [306, 228] width 272 height 18
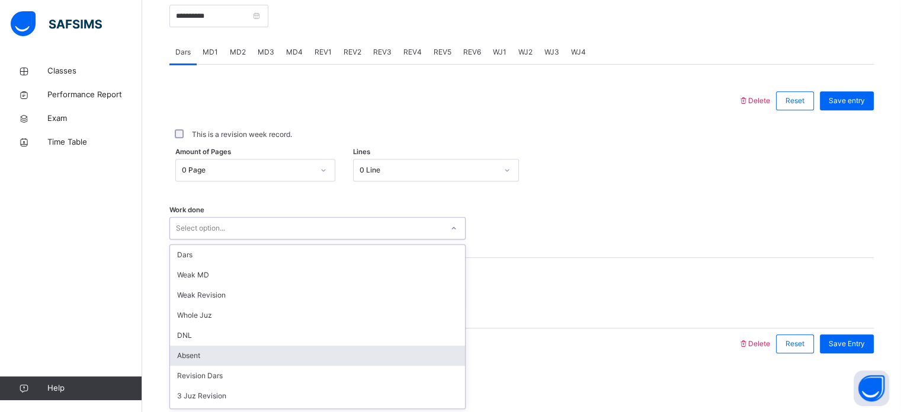
click at [240, 360] on div "Absent" at bounding box center [317, 355] width 295 height 20
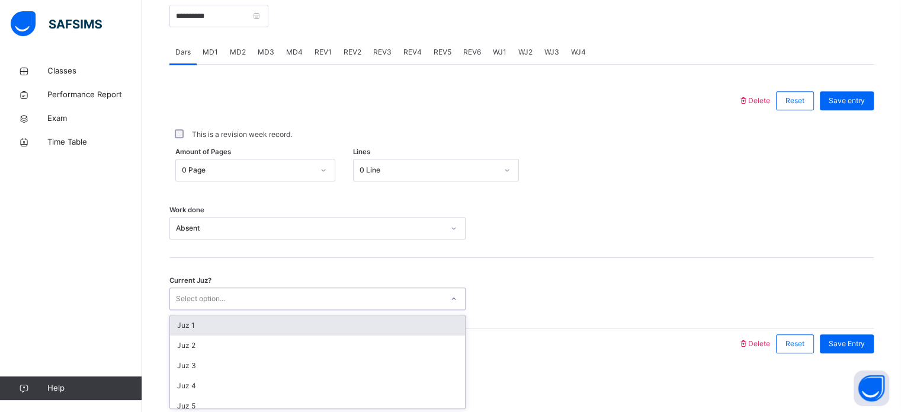
click at [214, 298] on div "Select option..." at bounding box center [200, 298] width 49 height 23
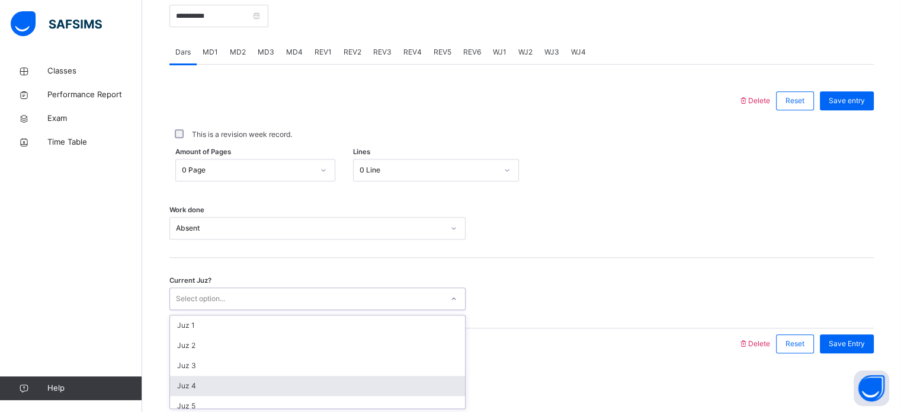
scroll to position [49, 0]
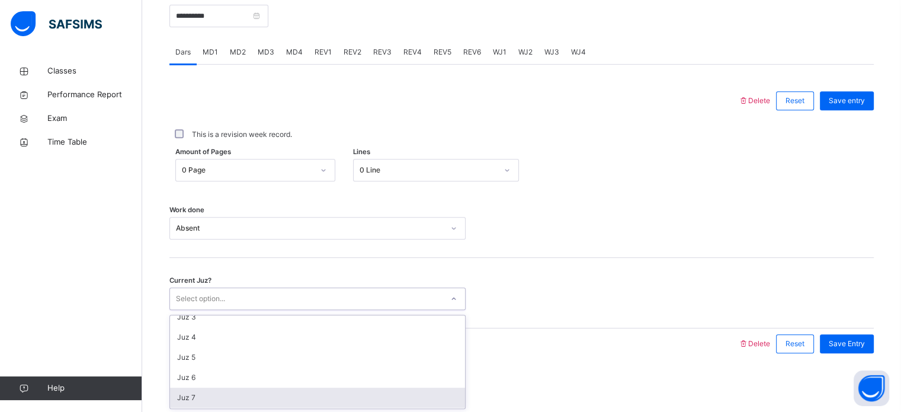
click at [222, 395] on div "Juz 7" at bounding box center [317, 397] width 295 height 20
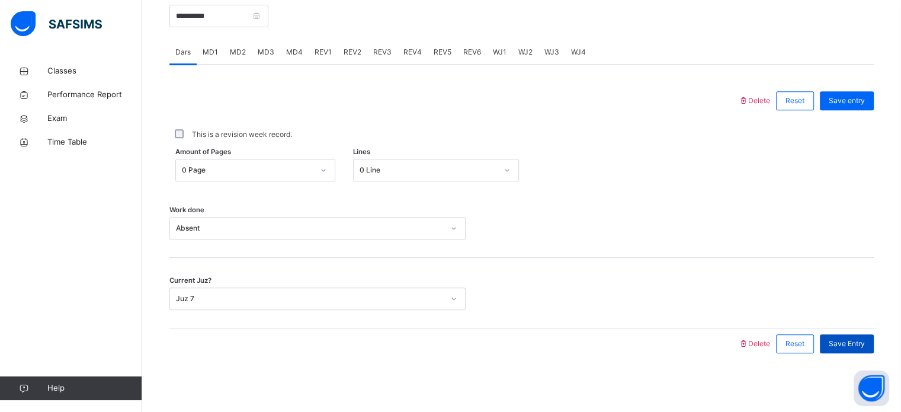
click at [841, 341] on span "Save Entry" at bounding box center [847, 343] width 36 height 11
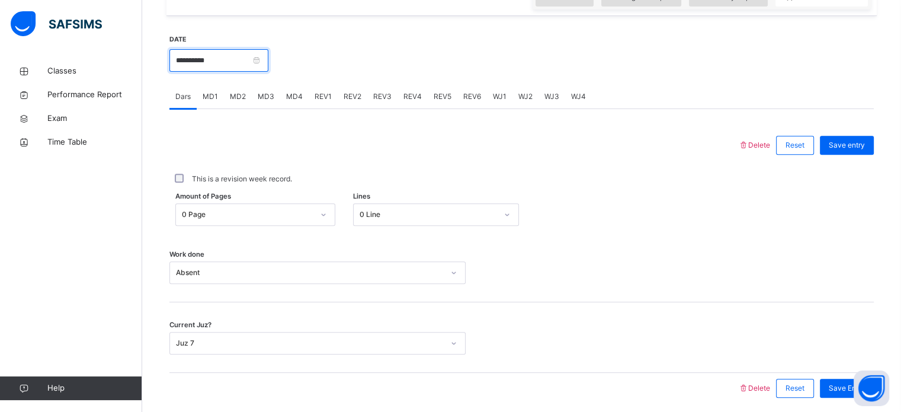
click at [185, 63] on input "**********" at bounding box center [218, 60] width 99 height 23
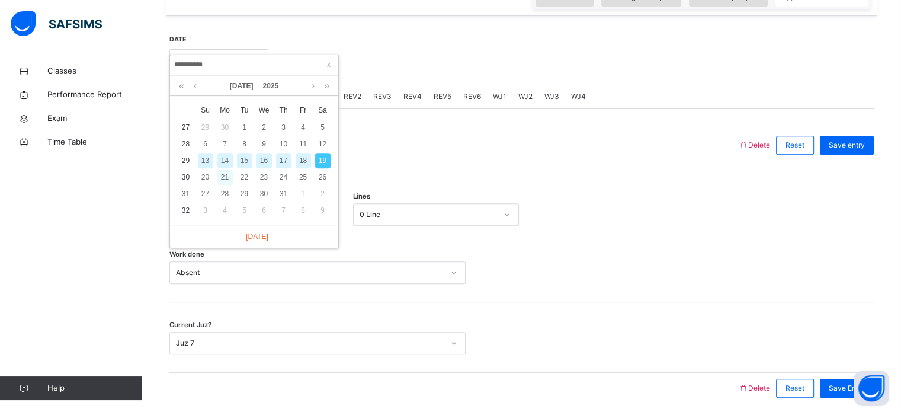
click at [219, 175] on div "21" at bounding box center [224, 176] width 15 height 15
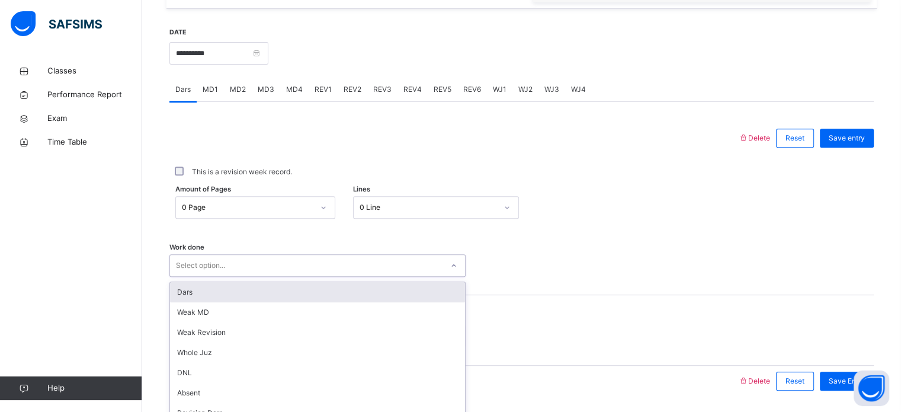
scroll to position [477, 0]
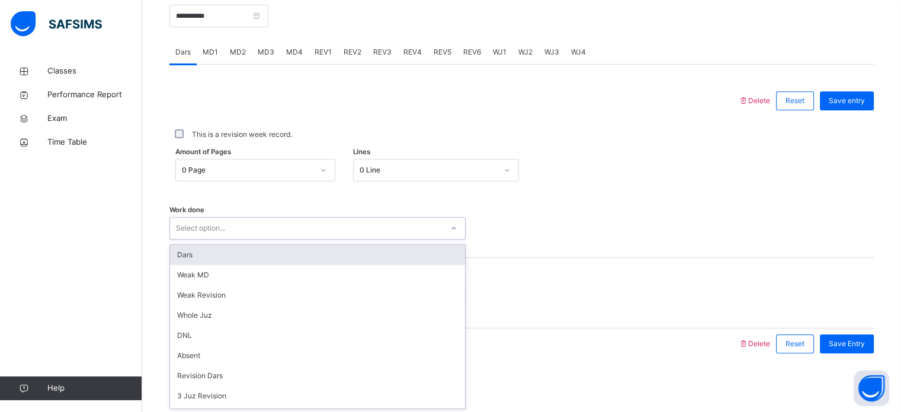
click at [235, 239] on div "option Dars focused, 1 of 14. 14 results available. Use Up and Down to choose o…" at bounding box center [317, 228] width 296 height 23
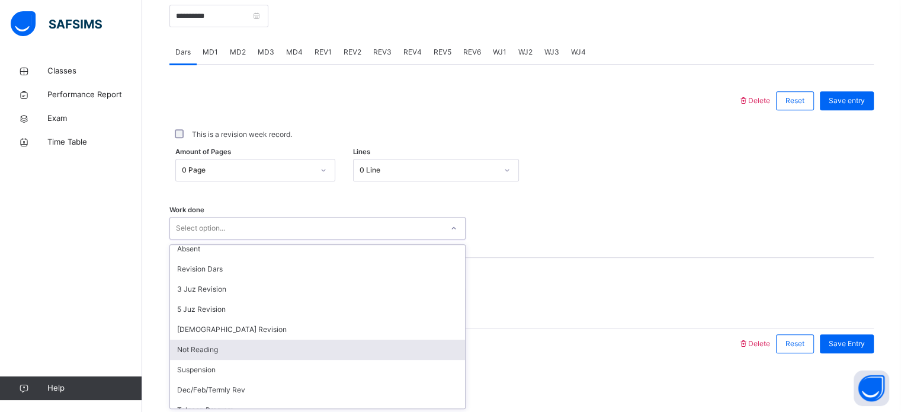
scroll to position [118, 0]
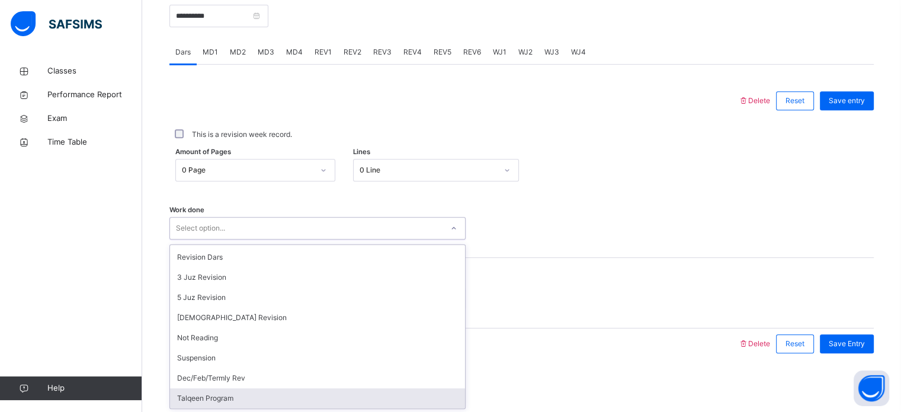
click at [245, 389] on div "Talqeen Program" at bounding box center [317, 398] width 295 height 20
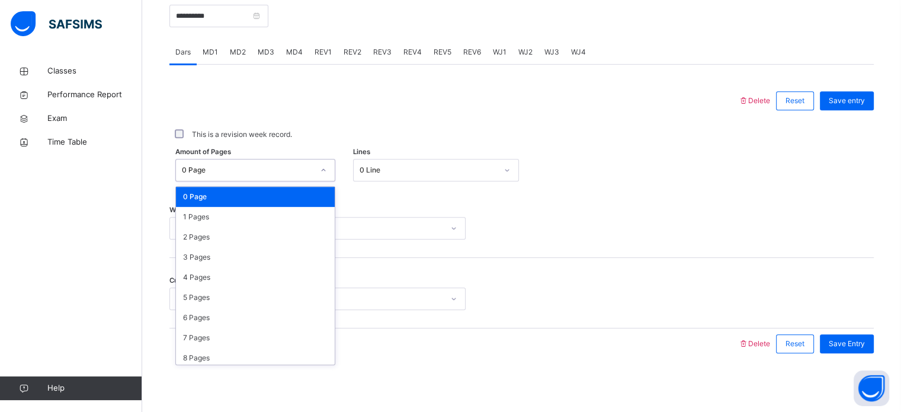
click at [235, 165] on div "0 Page" at bounding box center [248, 170] width 132 height 11
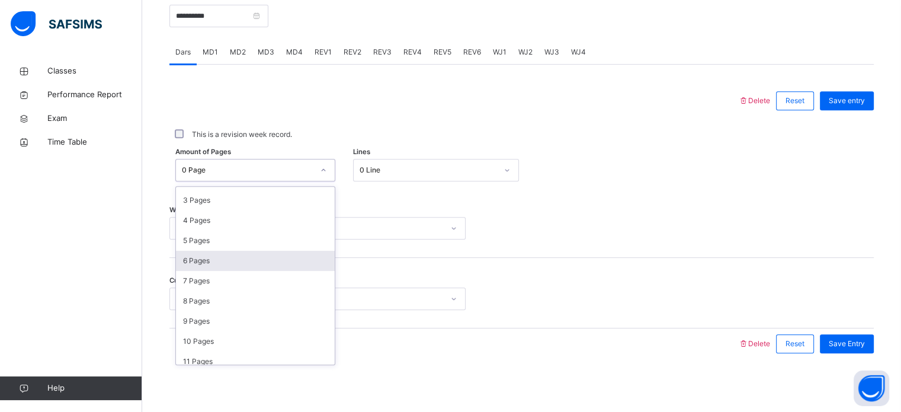
scroll to position [68, 0]
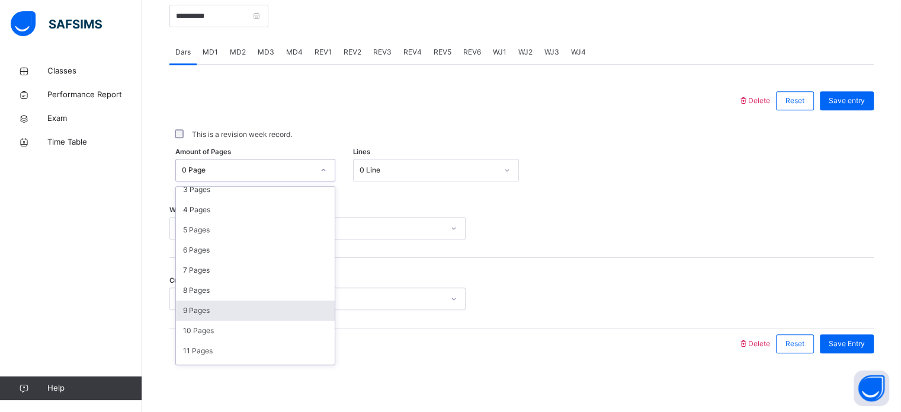
click at [197, 312] on div "9 Pages" at bounding box center [255, 310] width 159 height 20
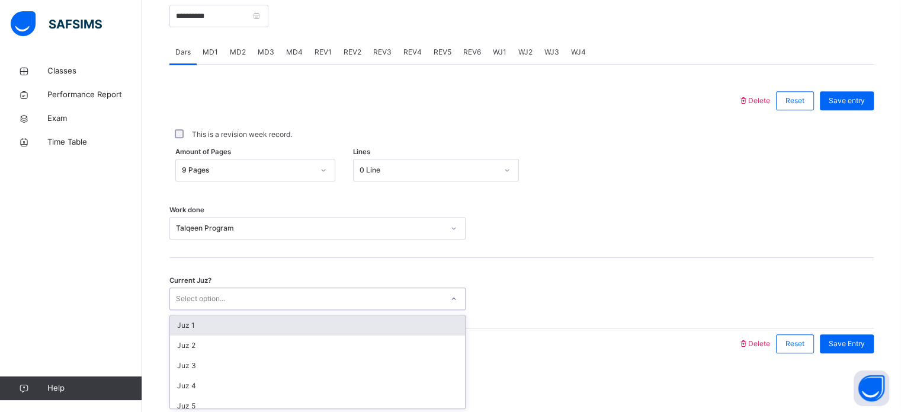
click at [222, 297] on div "Select option..." at bounding box center [200, 298] width 49 height 23
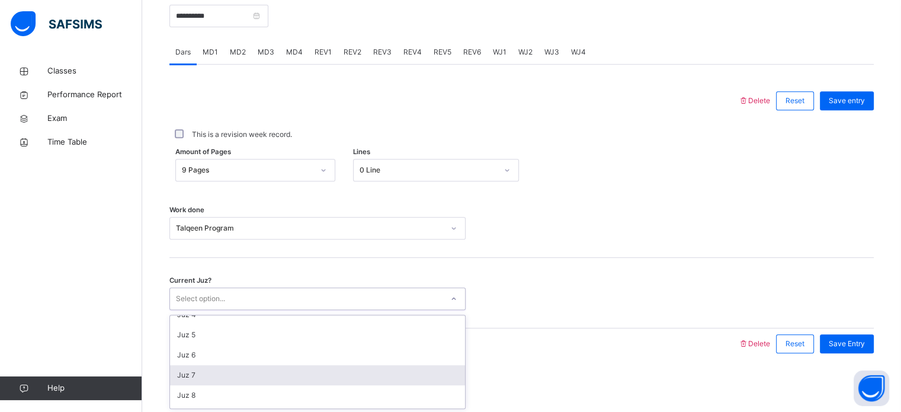
click at [221, 373] on div "Juz 7" at bounding box center [317, 375] width 295 height 20
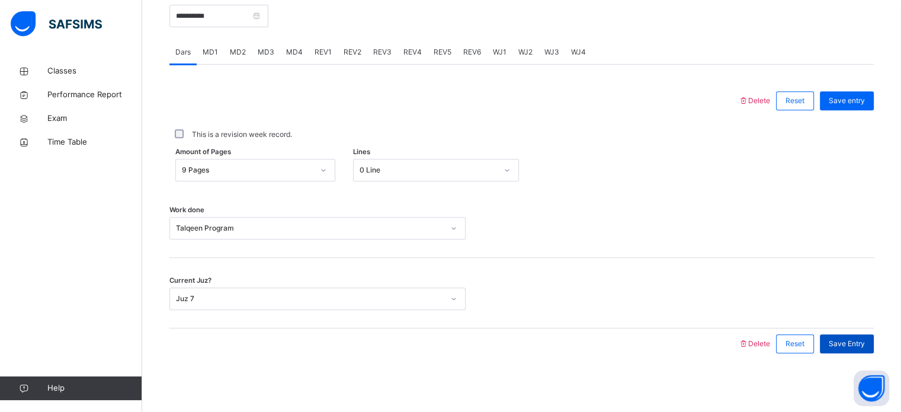
click at [851, 341] on span "Save Entry" at bounding box center [847, 343] width 36 height 11
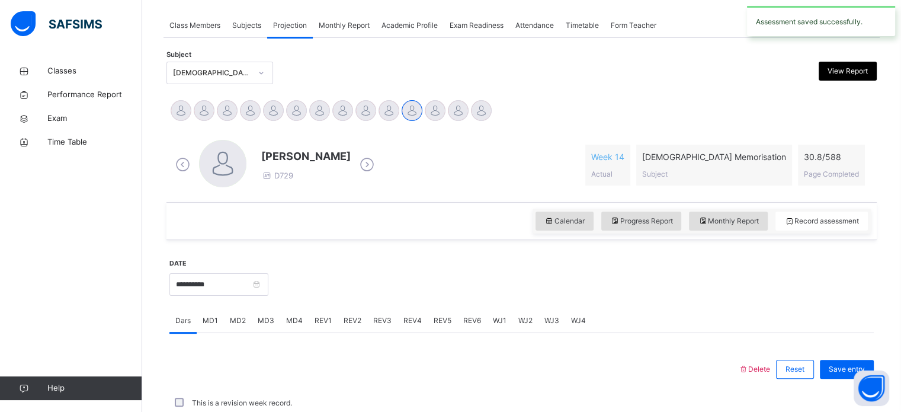
scroll to position [477, 0]
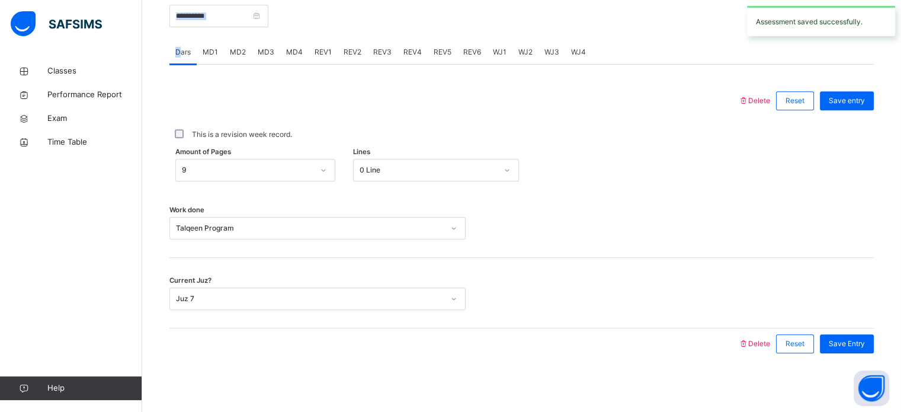
drag, startPoint x: 181, startPoint y: 49, endPoint x: 194, endPoint y: 17, distance: 34.2
click at [194, 17] on div "**********" at bounding box center [521, 173] width 704 height 393
click at [194, 17] on input "**********" at bounding box center [218, 16] width 99 height 23
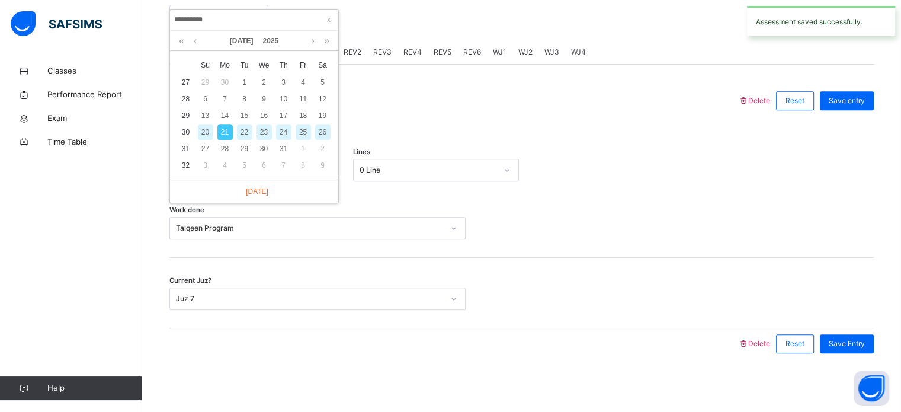
click at [248, 131] on div "22" at bounding box center [244, 131] width 15 height 15
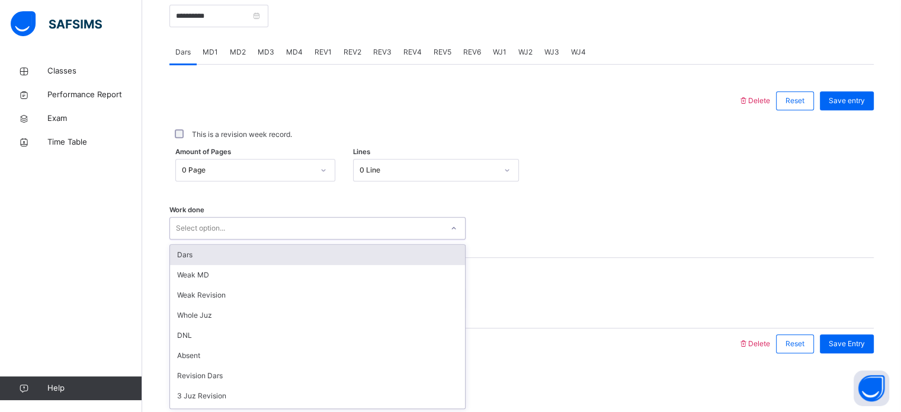
click at [240, 223] on div "Select option..." at bounding box center [306, 228] width 272 height 18
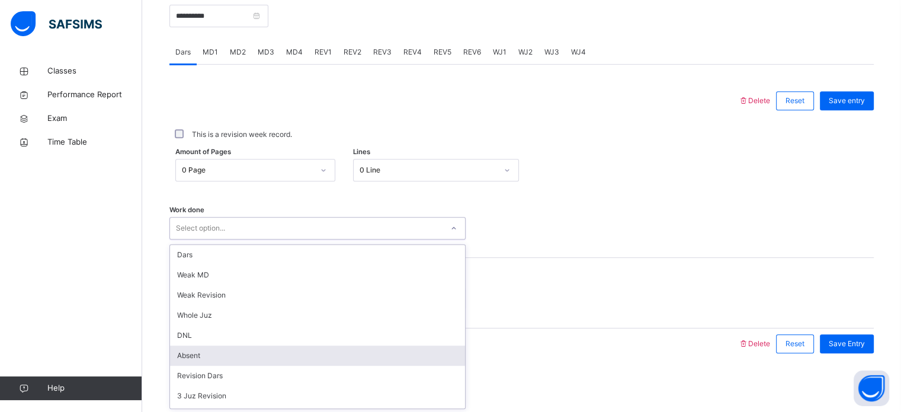
click at [232, 357] on div "Absent" at bounding box center [317, 355] width 295 height 20
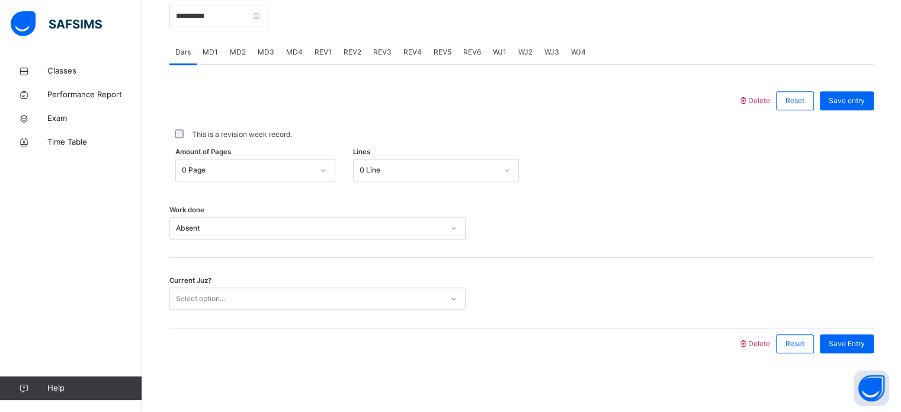
click at [216, 285] on div "Current Juz? Select option..." at bounding box center [521, 293] width 704 height 70
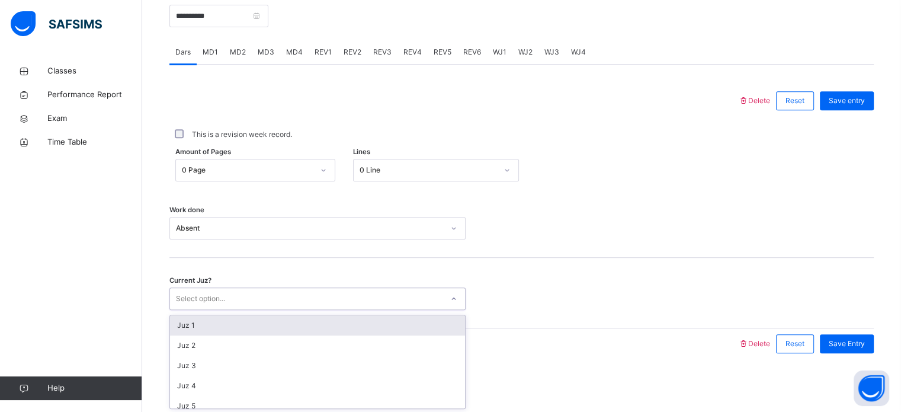
click at [216, 305] on div "Select option..." at bounding box center [200, 298] width 49 height 23
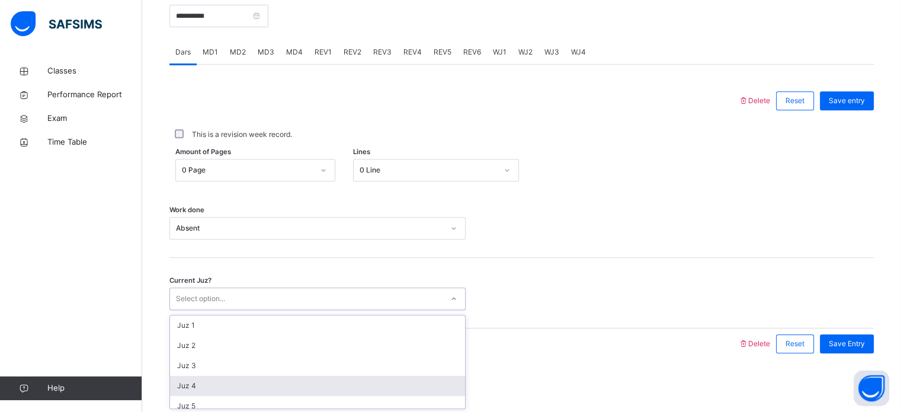
scroll to position [81, 0]
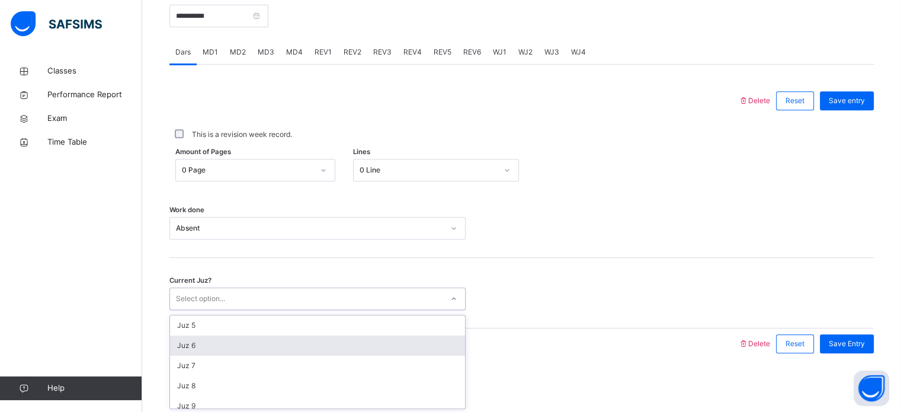
click at [203, 353] on div "Juz 6" at bounding box center [317, 345] width 295 height 20
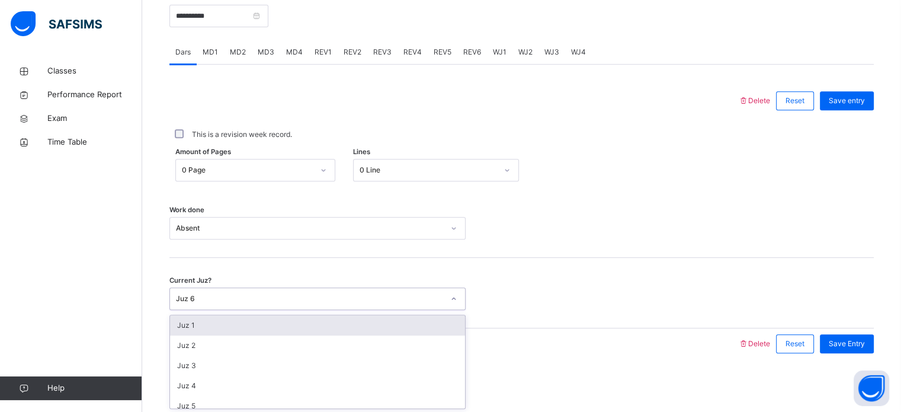
click at [395, 301] on div "Juz 6" at bounding box center [310, 298] width 268 height 11
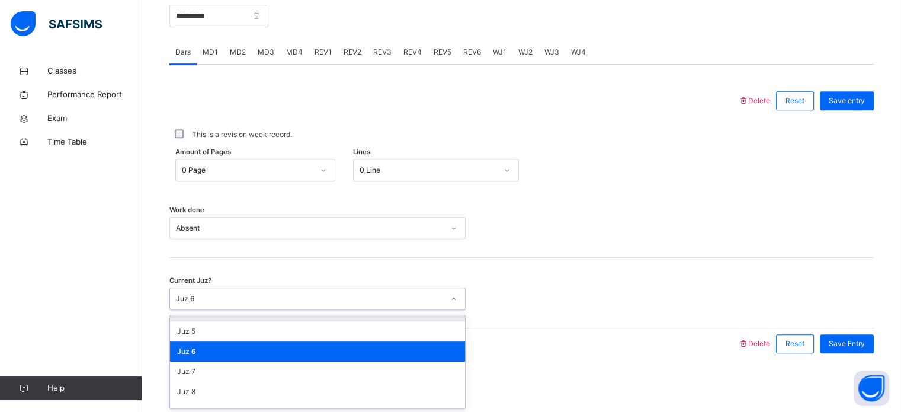
scroll to position [75, 0]
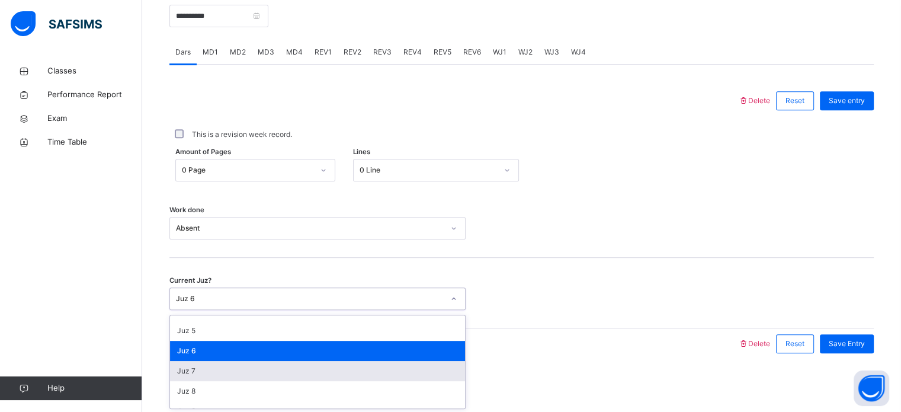
click at [339, 368] on div "Juz 7" at bounding box center [317, 371] width 295 height 20
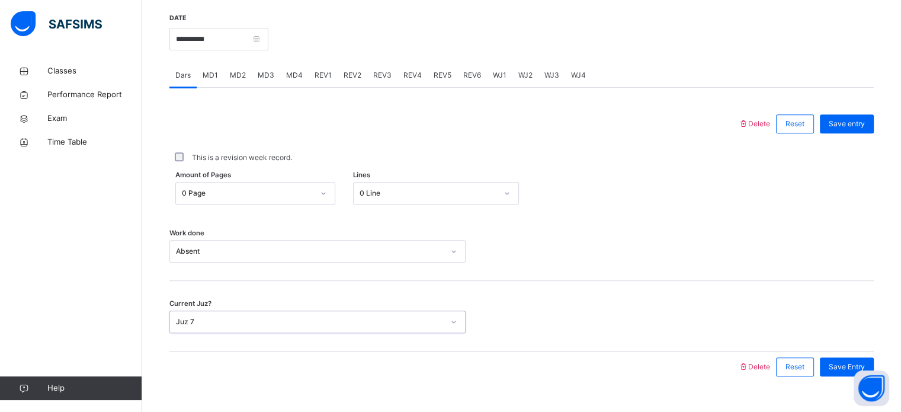
scroll to position [455, 0]
click at [853, 361] on span "Save Entry" at bounding box center [847, 366] width 36 height 11
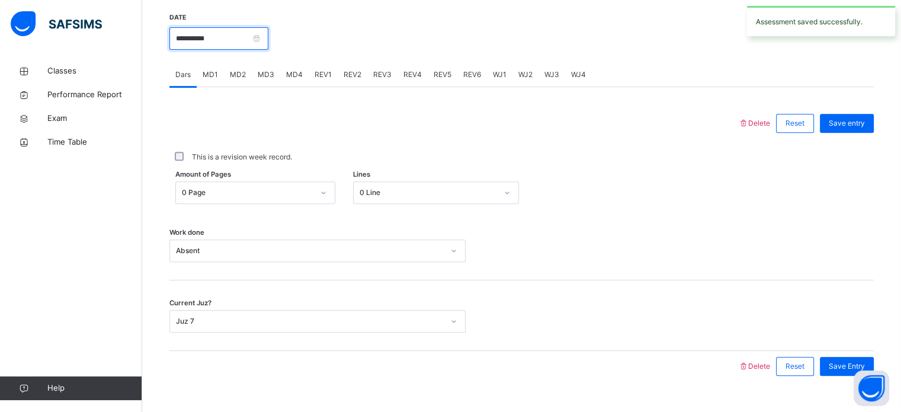
click at [192, 34] on input "**********" at bounding box center [218, 38] width 99 height 23
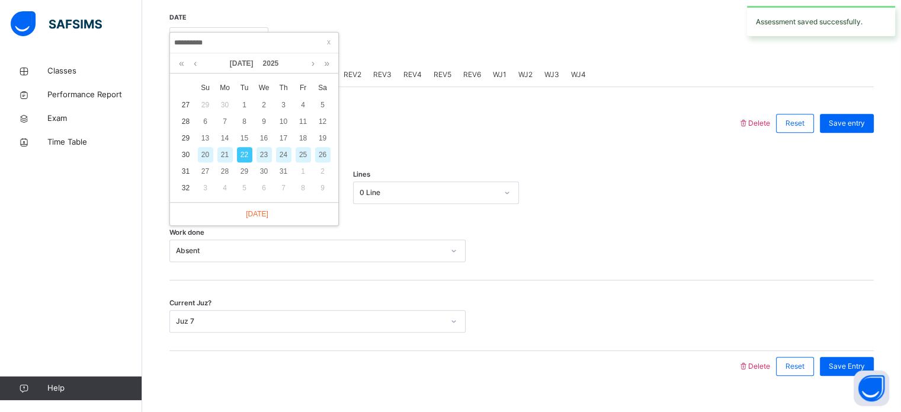
click at [264, 156] on div "23" at bounding box center [263, 154] width 15 height 15
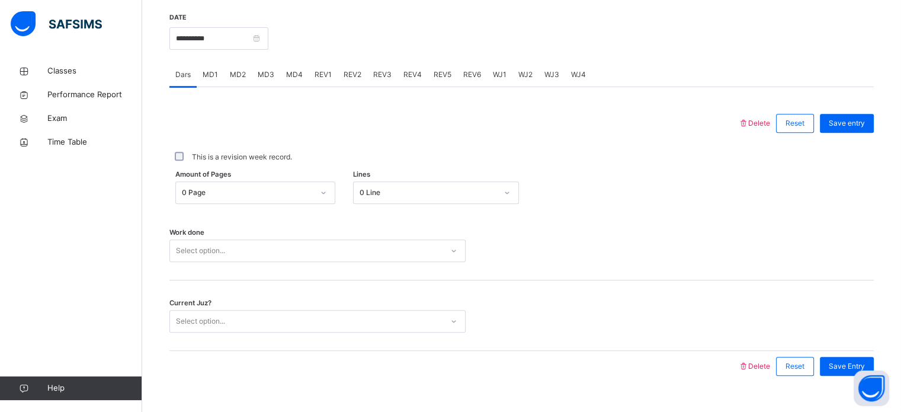
scroll to position [477, 0]
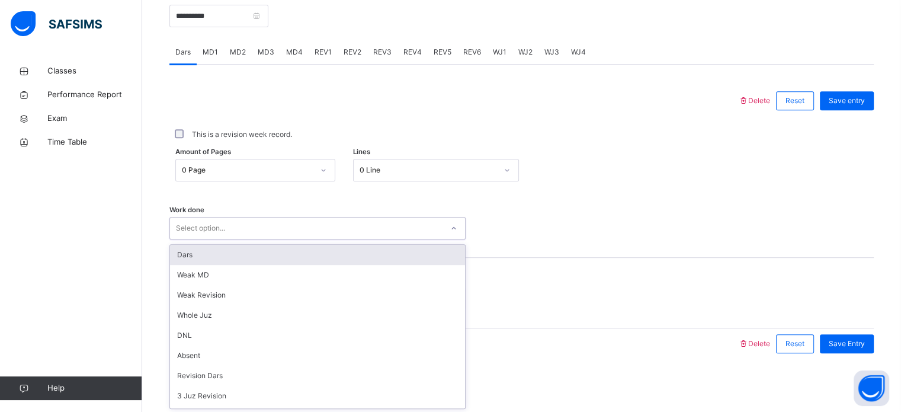
click at [256, 239] on div "option Dars focused, 1 of 14. 14 results available. Use Up and Down to choose o…" at bounding box center [317, 228] width 296 height 23
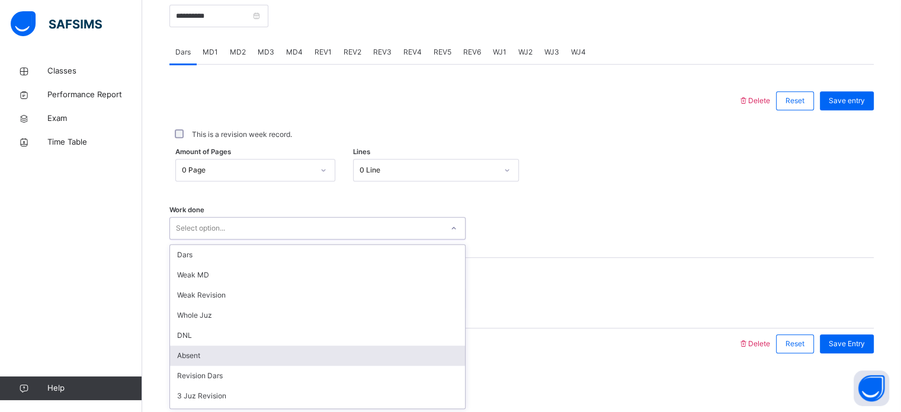
click at [258, 358] on div "Absent" at bounding box center [317, 355] width 295 height 20
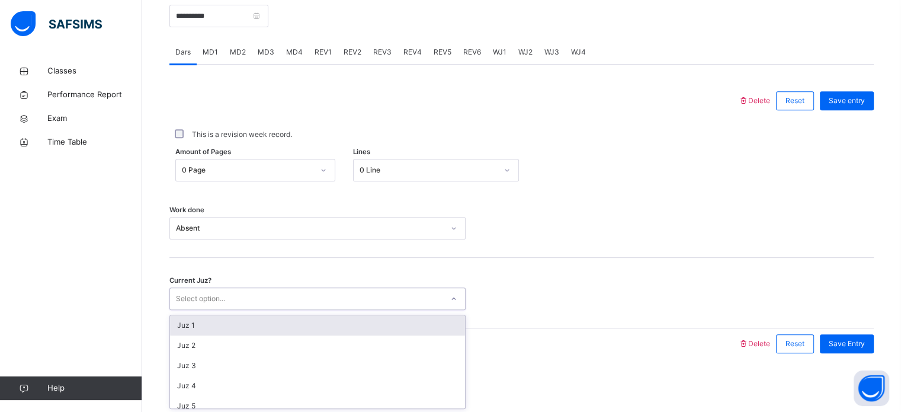
click at [237, 297] on div "Select option..." at bounding box center [306, 299] width 272 height 18
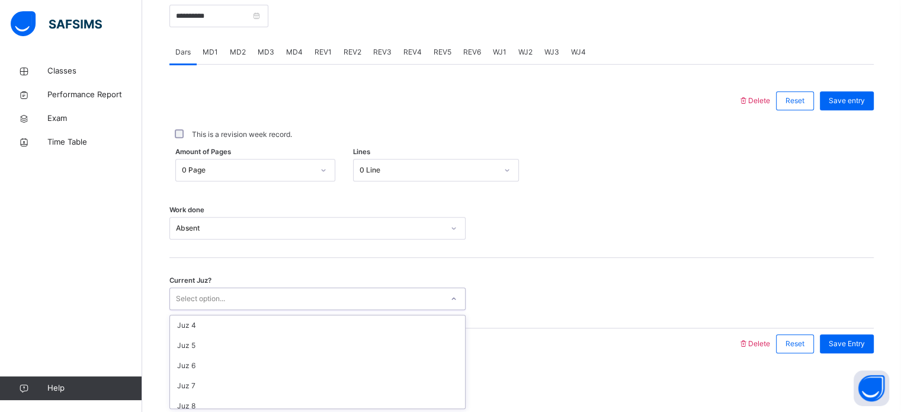
scroll to position [69, 0]
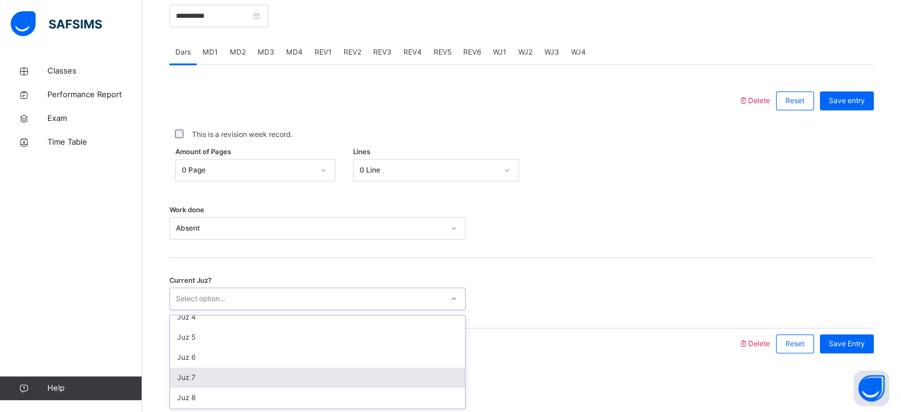
click at [239, 371] on div "Juz 7" at bounding box center [317, 377] width 295 height 20
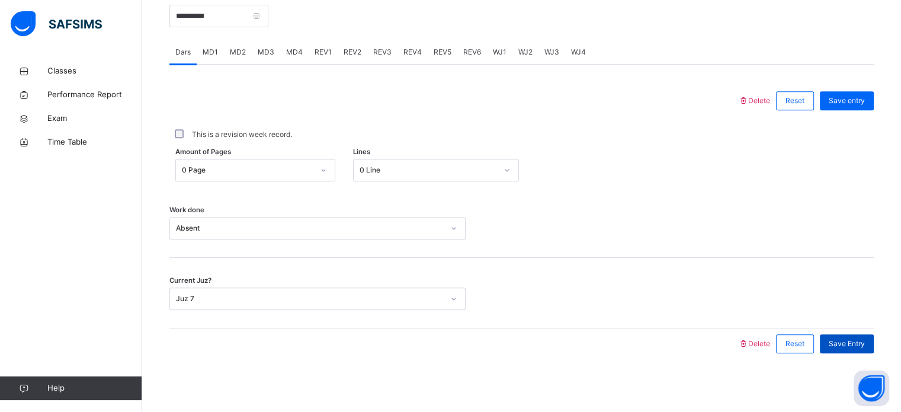
click at [853, 344] on span "Save Entry" at bounding box center [847, 343] width 36 height 11
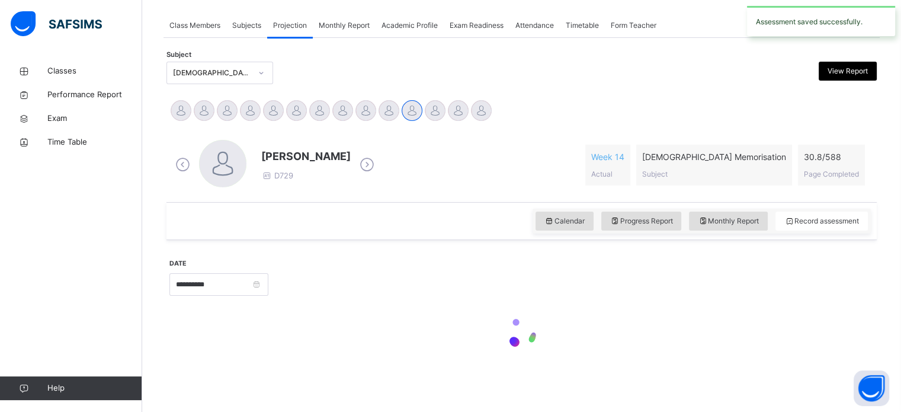
scroll to position [477, 0]
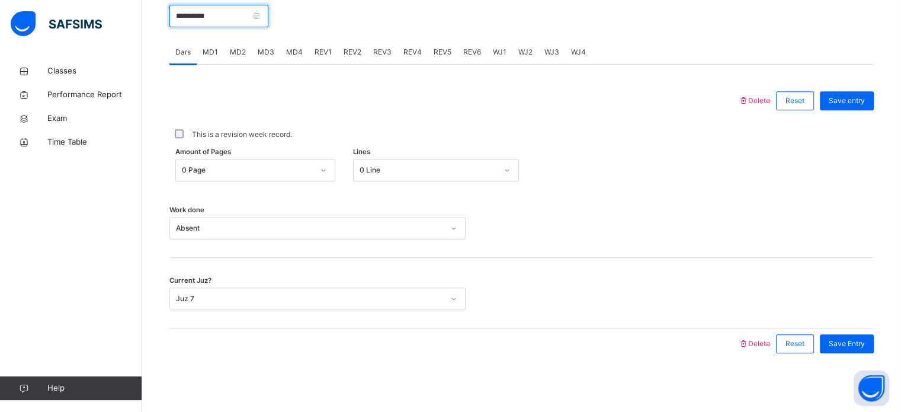
click at [177, 12] on input "**********" at bounding box center [218, 16] width 99 height 23
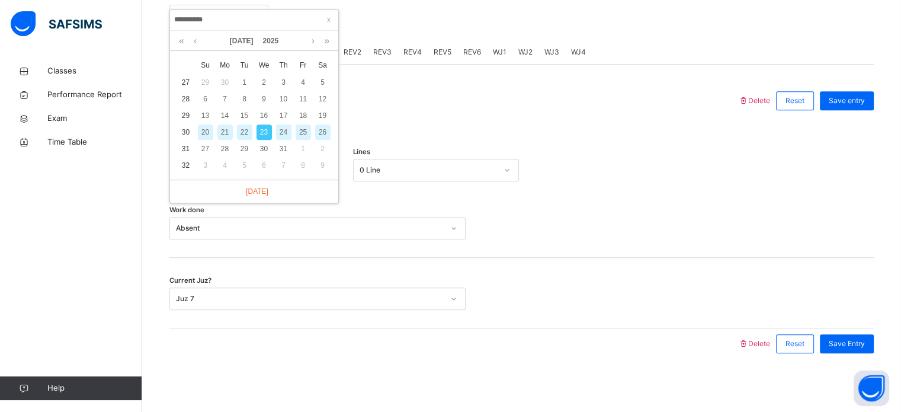
click at [279, 127] on div "24" at bounding box center [283, 131] width 15 height 15
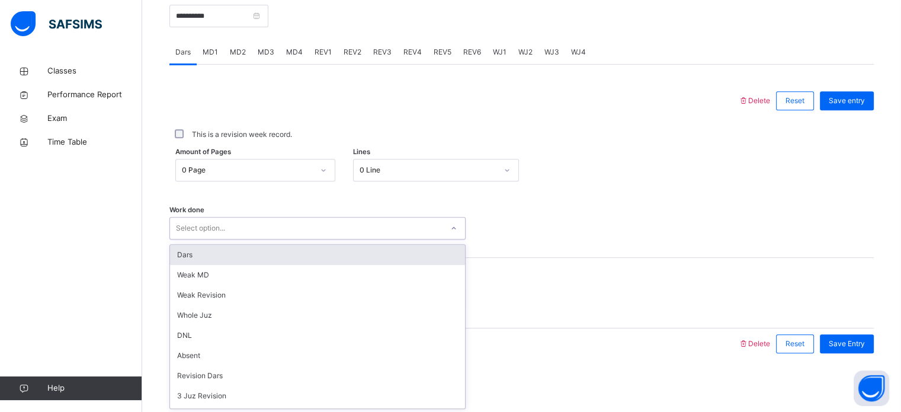
click at [287, 234] on div "Select option..." at bounding box center [306, 228] width 272 height 18
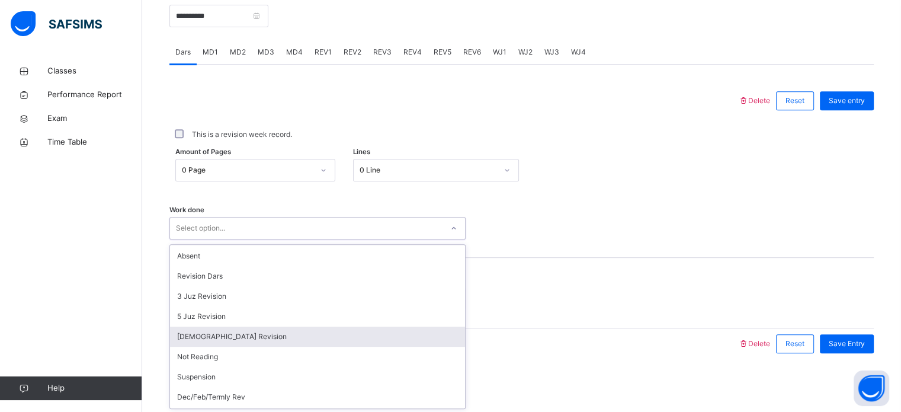
scroll to position [118, 0]
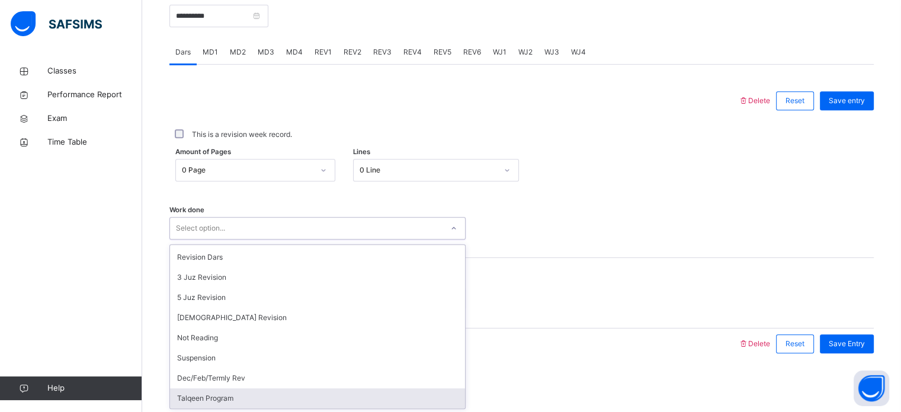
click at [246, 397] on div "Talqeen Program" at bounding box center [317, 398] width 295 height 20
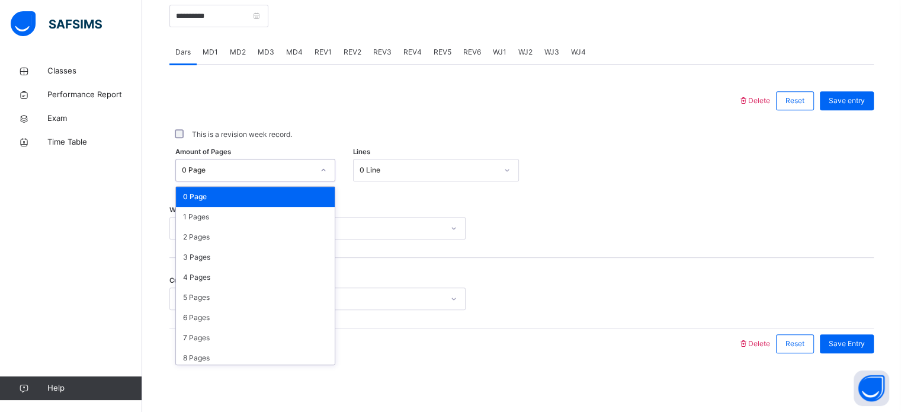
click at [246, 161] on div "0 Page" at bounding box center [244, 170] width 136 height 18
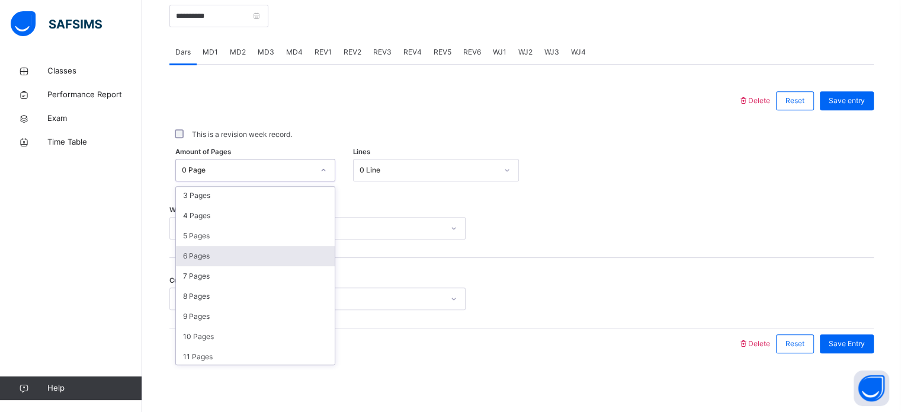
scroll to position [63, 0]
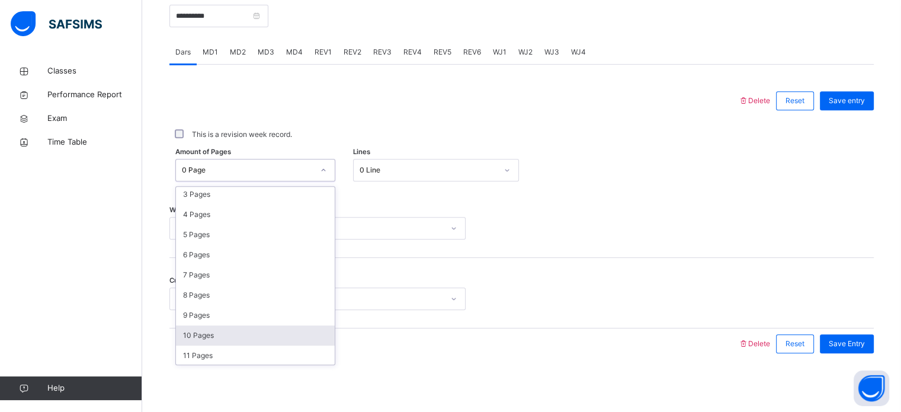
click at [246, 335] on div "10 Pages" at bounding box center [255, 335] width 159 height 20
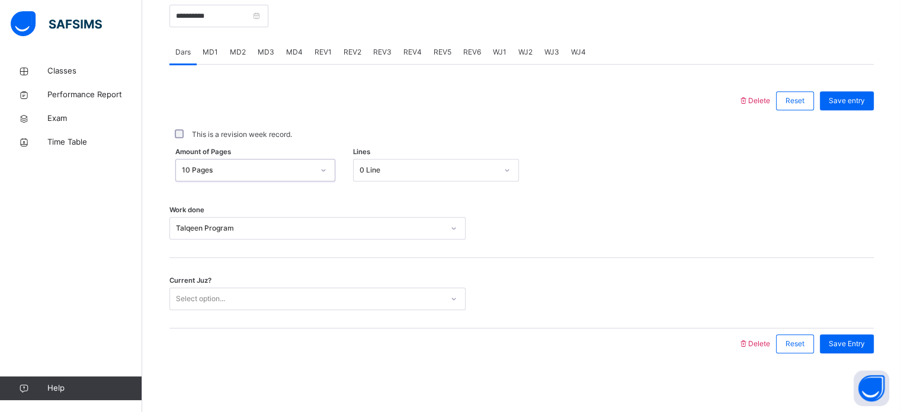
click at [256, 294] on div "Select option..." at bounding box center [306, 299] width 272 height 18
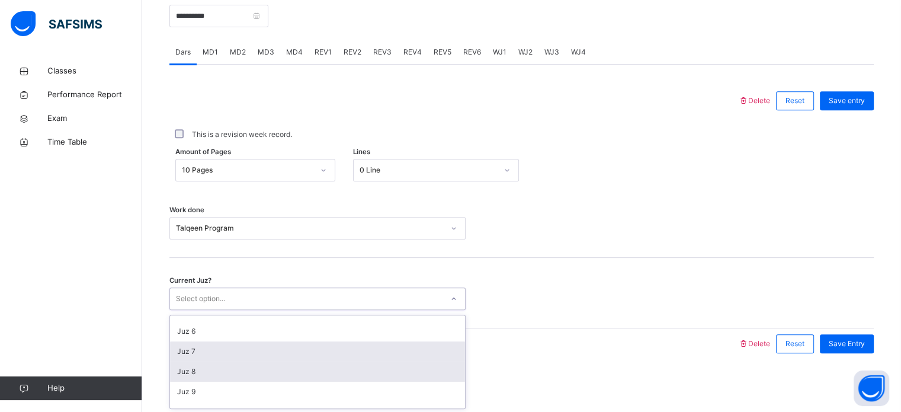
scroll to position [95, 0]
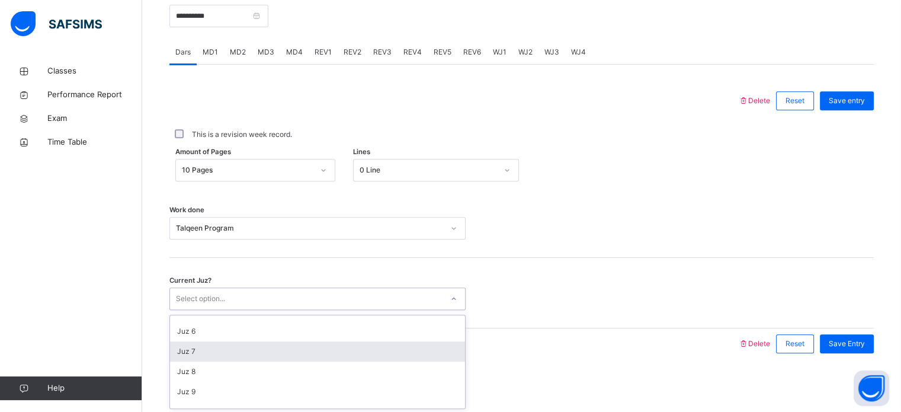
click at [258, 347] on div "Juz 7" at bounding box center [317, 351] width 295 height 20
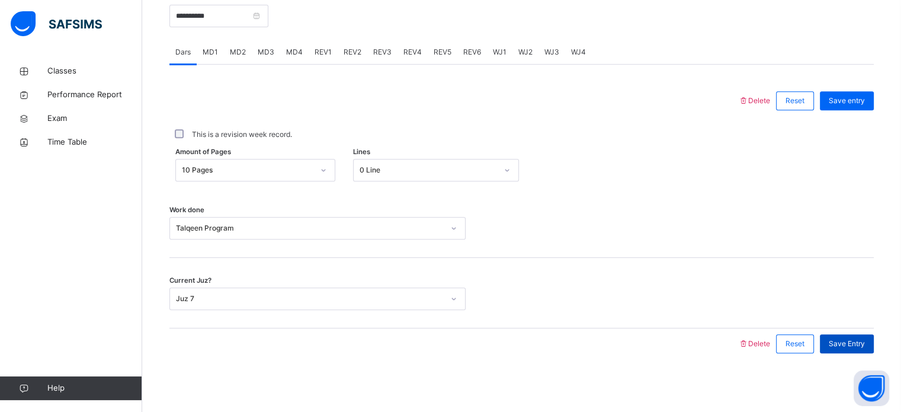
click at [856, 345] on span "Save Entry" at bounding box center [847, 343] width 36 height 11
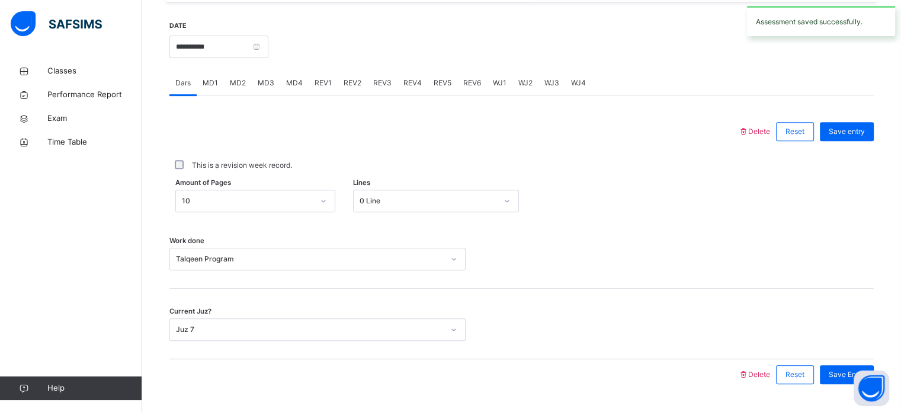
scroll to position [446, 0]
click at [206, 41] on input "**********" at bounding box center [218, 47] width 99 height 23
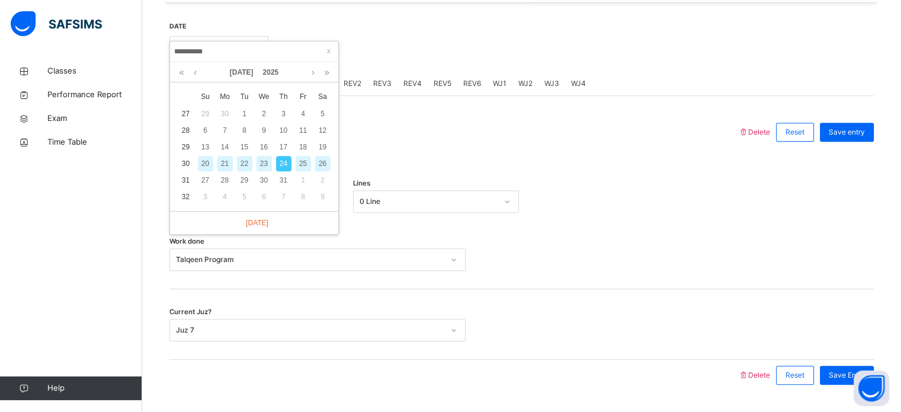
click at [307, 162] on div "25" at bounding box center [303, 163] width 15 height 15
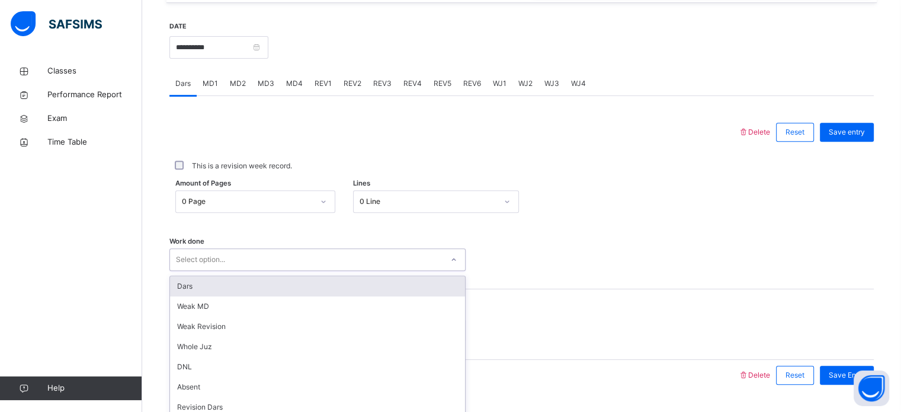
scroll to position [477, 0]
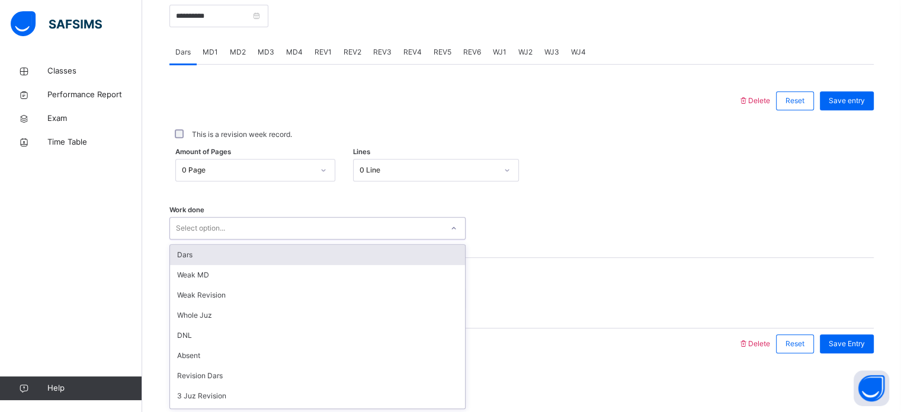
click at [276, 239] on div "option Dars focused, 1 of 14. 14 results available. Use Up and Down to choose o…" at bounding box center [317, 228] width 296 height 23
click at [249, 262] on div "Dars" at bounding box center [317, 255] width 295 height 20
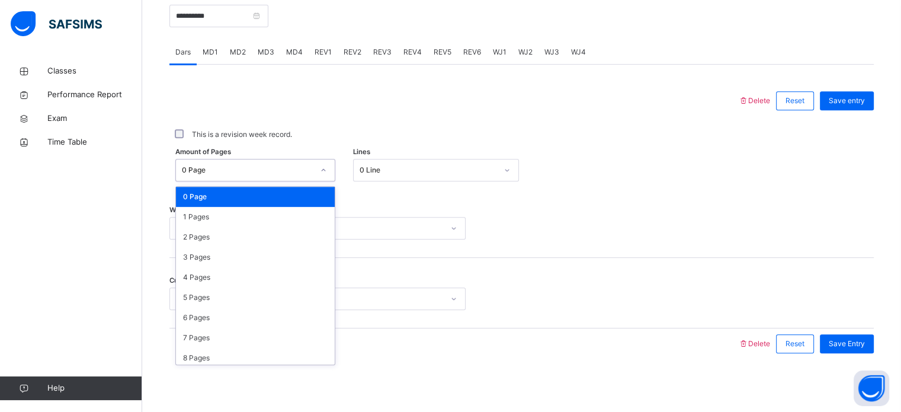
click at [268, 170] on div "0 Page" at bounding box center [248, 170] width 132 height 11
click at [270, 209] on div "1 Pages" at bounding box center [255, 217] width 159 height 20
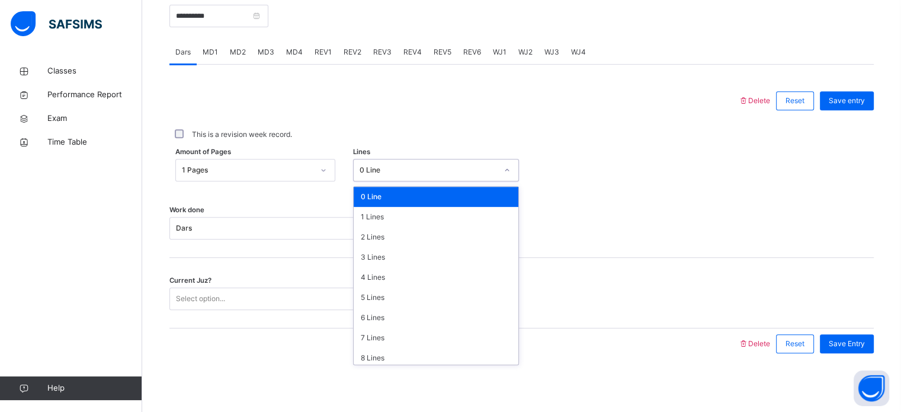
click at [393, 169] on div "0 Line" at bounding box center [428, 170] width 137 height 11
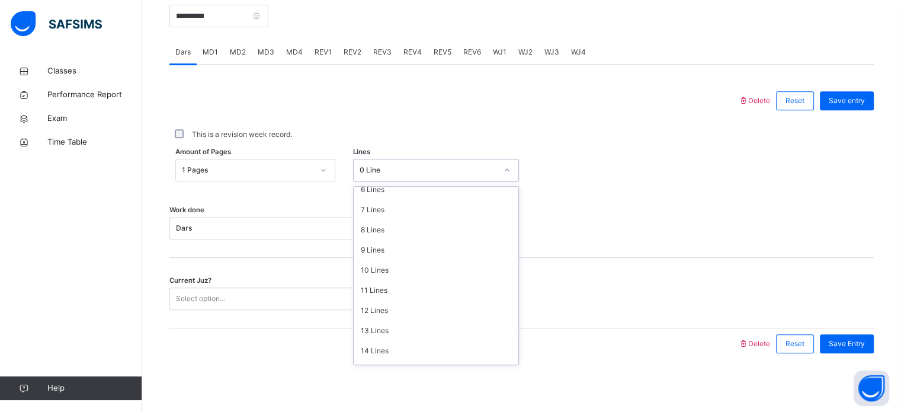
scroll to position [134, 0]
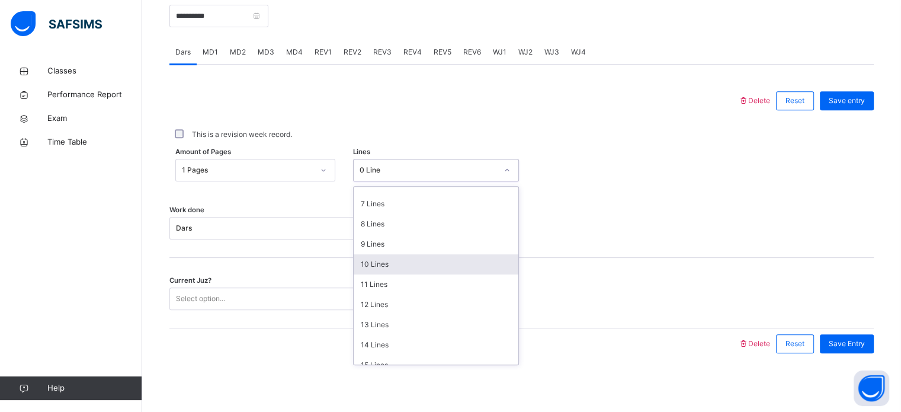
click at [384, 258] on div "10 Lines" at bounding box center [436, 264] width 165 height 20
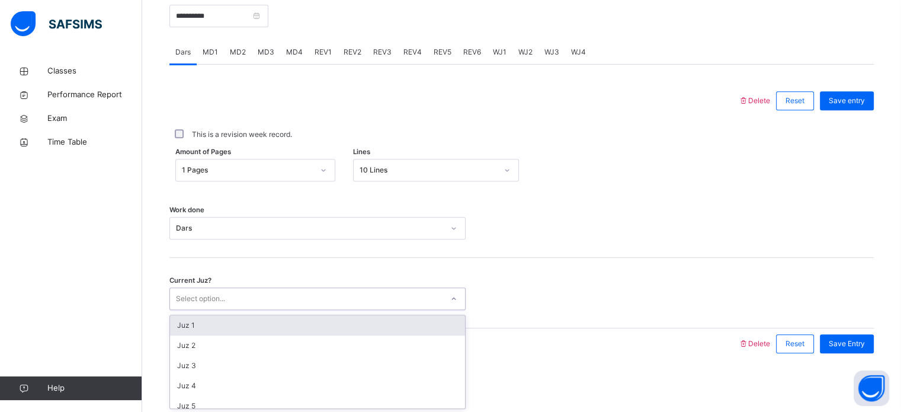
click at [372, 301] on div "Select option..." at bounding box center [306, 299] width 272 height 18
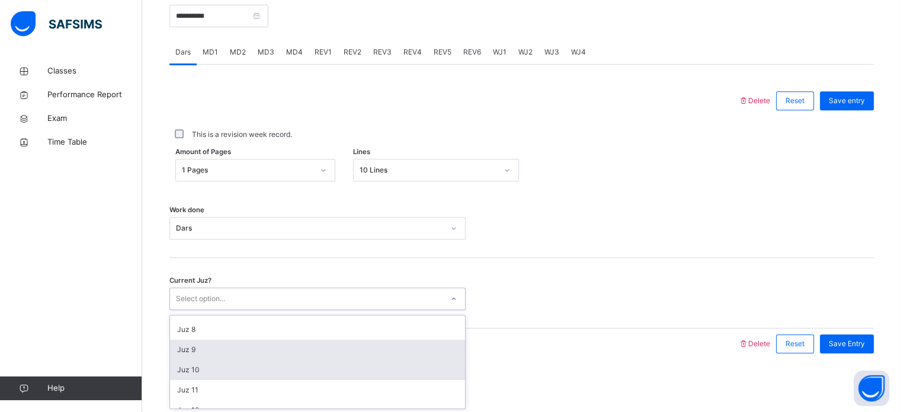
scroll to position [118, 0]
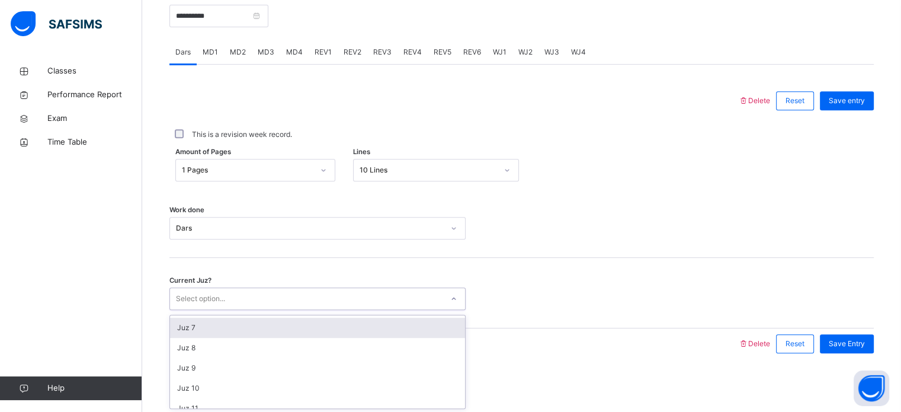
click at [316, 325] on div "Juz 7" at bounding box center [317, 328] width 295 height 20
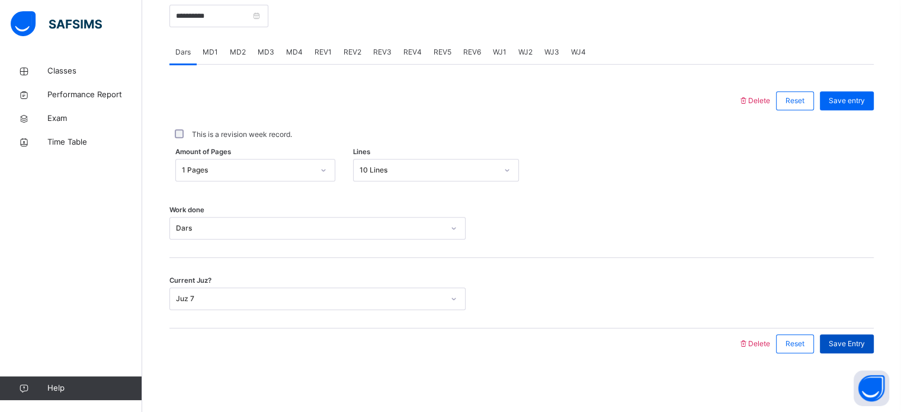
click at [852, 336] on div "Save Entry" at bounding box center [847, 343] width 54 height 19
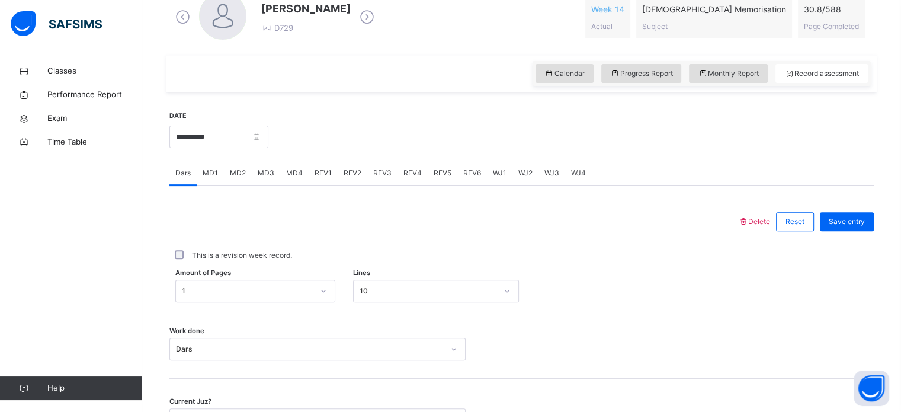
scroll to position [354, 0]
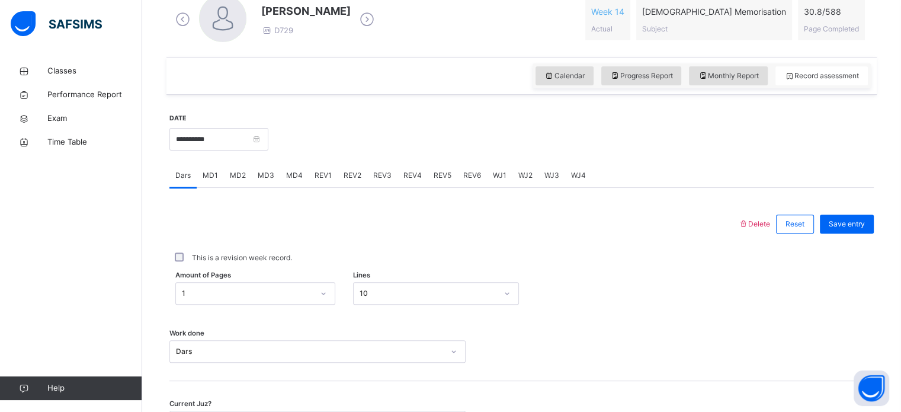
click at [324, 172] on span "REV1" at bounding box center [323, 175] width 17 height 11
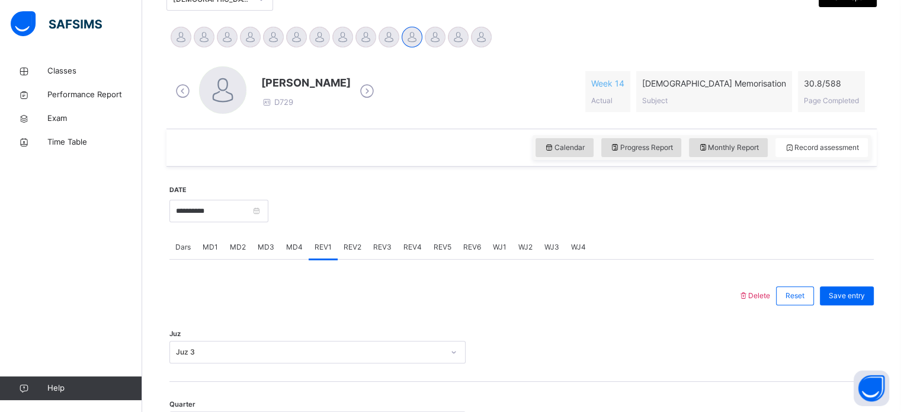
scroll to position [222, 0]
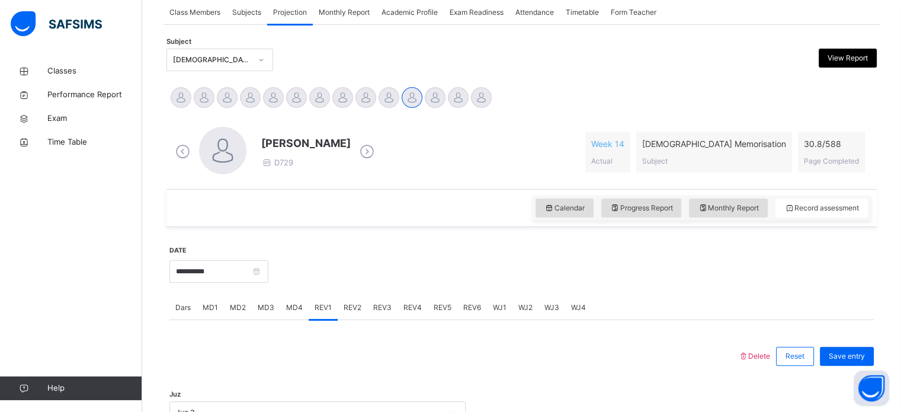
click at [344, 310] on span "REV2" at bounding box center [353, 307] width 18 height 11
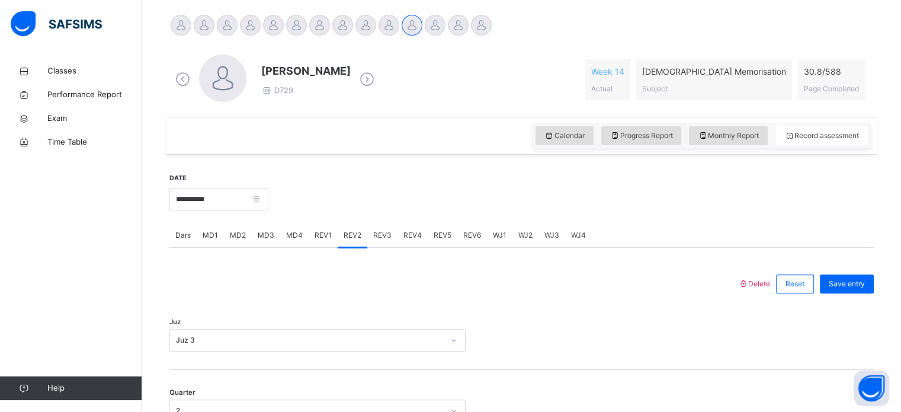
scroll to position [293, 0]
click at [384, 235] on span "REV3" at bounding box center [382, 236] width 18 height 11
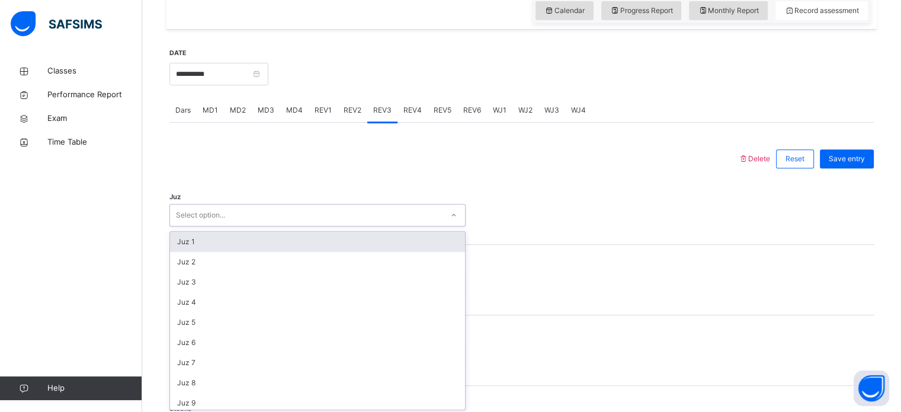
click at [361, 226] on div "option Juz 1 focused, 1 of 30. 30 results available. Use Up and Down to choose …" at bounding box center [317, 215] width 296 height 23
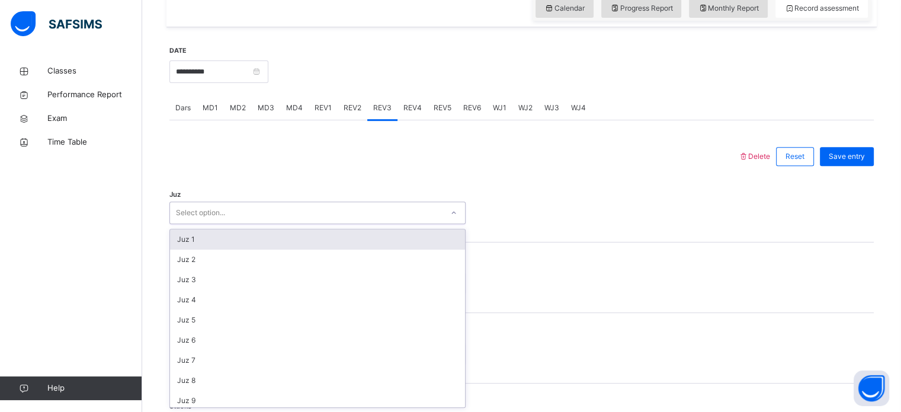
click at [361, 240] on div "Juz 1" at bounding box center [317, 239] width 295 height 20
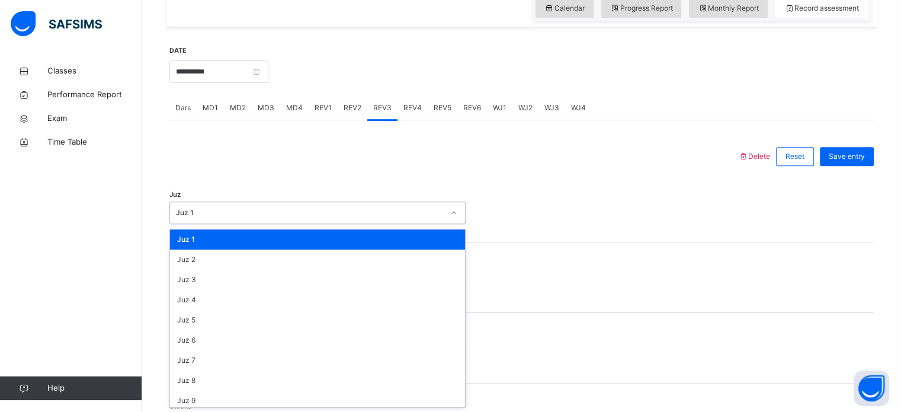
click at [341, 209] on div "Juz 1" at bounding box center [310, 212] width 268 height 11
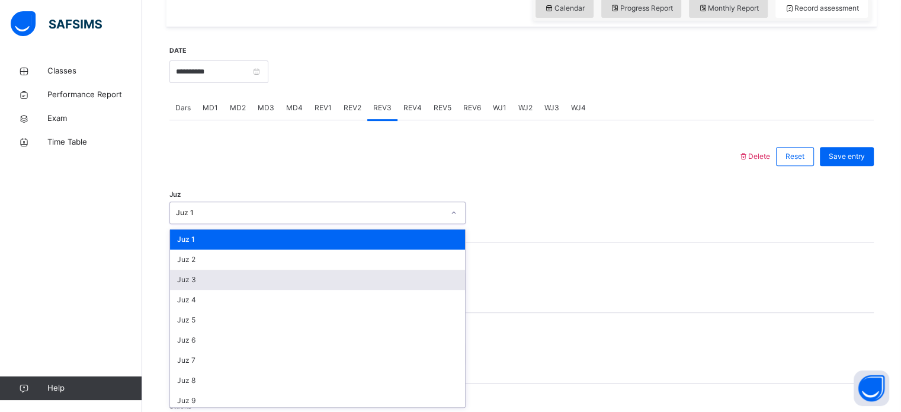
click at [341, 270] on div "Juz 3" at bounding box center [317, 280] width 295 height 20
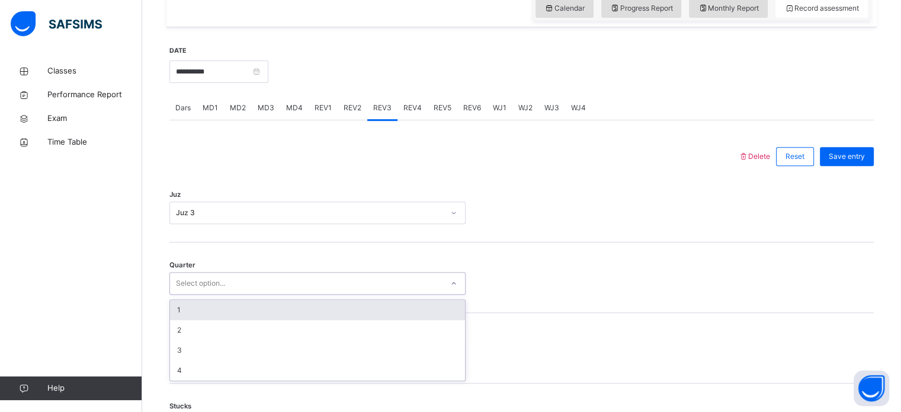
click at [335, 291] on div "Select option..." at bounding box center [317, 283] width 296 height 23
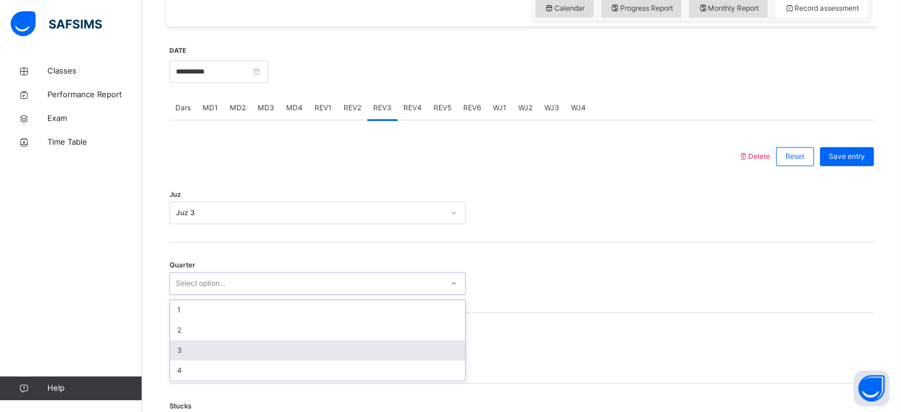
click at [336, 348] on div "3" at bounding box center [317, 350] width 295 height 20
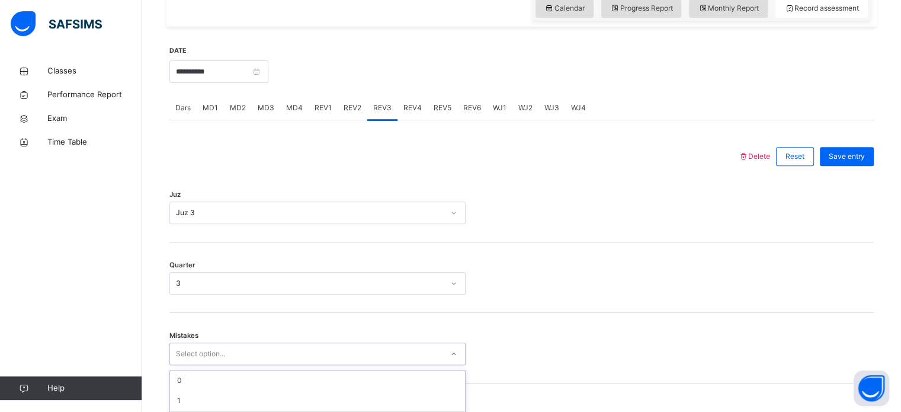
scroll to position [526, 0]
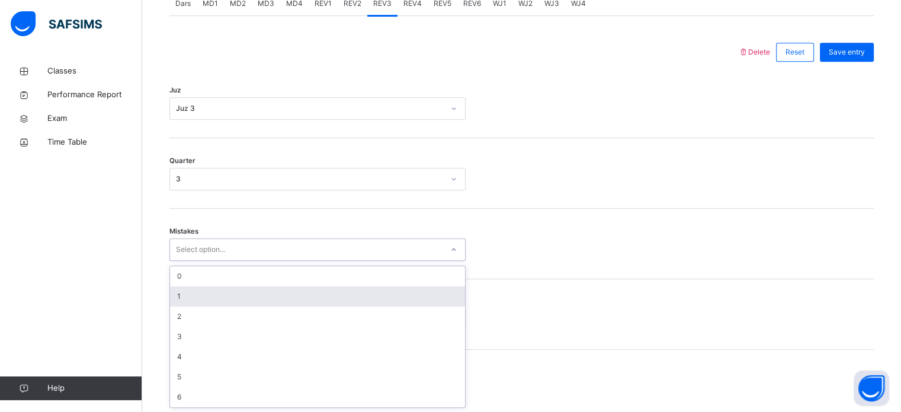
drag, startPoint x: 297, startPoint y: 347, endPoint x: 231, endPoint y: 290, distance: 87.4
click at [231, 261] on div "option 1 focused, 2 of 7. 7 results available. Use Up and Down to choose option…" at bounding box center [317, 249] width 296 height 23
click at [231, 290] on div "1" at bounding box center [317, 296] width 295 height 20
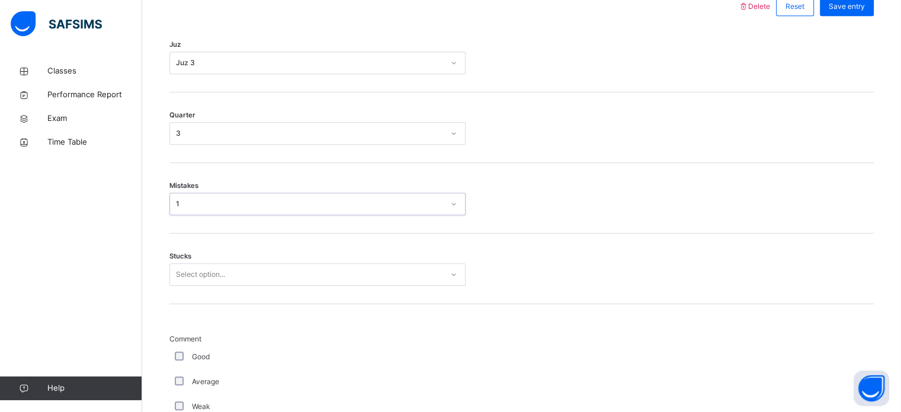
click at [227, 286] on div "Select option..." at bounding box center [317, 274] width 296 height 23
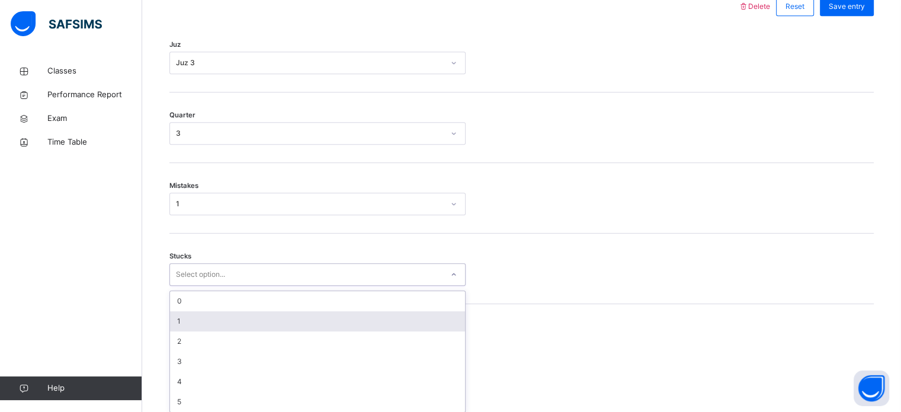
scroll to position [576, 0]
click at [213, 312] on div "1" at bounding box center [317, 317] width 295 height 20
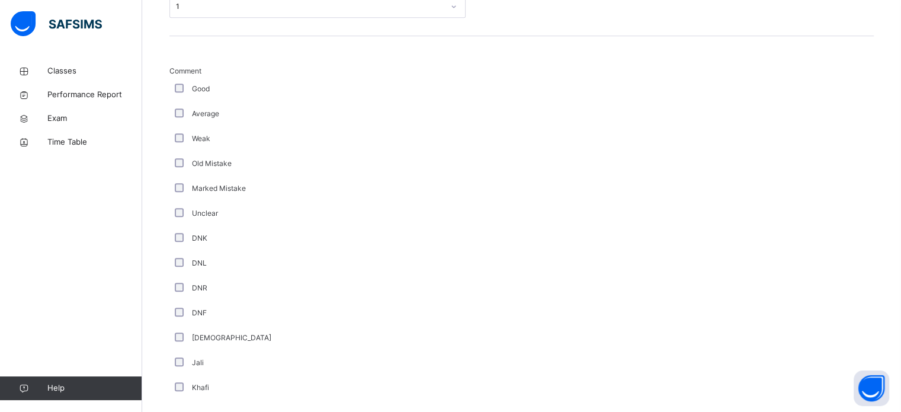
scroll to position [999, 0]
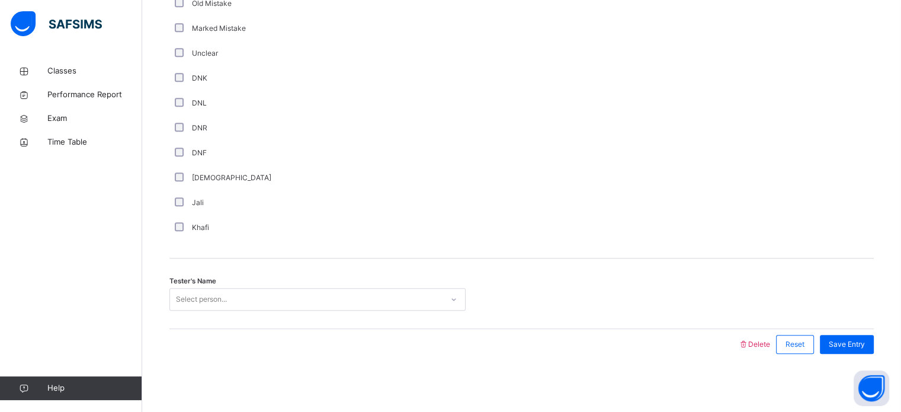
click at [230, 296] on div "Select person..." at bounding box center [306, 299] width 272 height 18
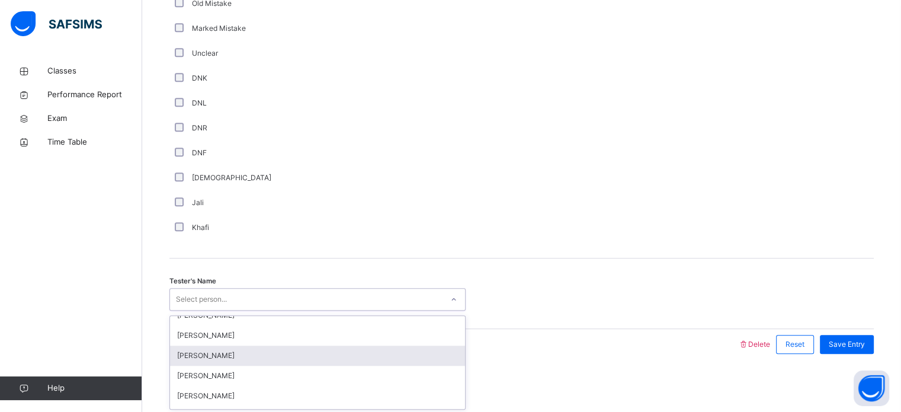
scroll to position [113, 0]
click at [242, 346] on div "[PERSON_NAME]" at bounding box center [317, 354] width 295 height 20
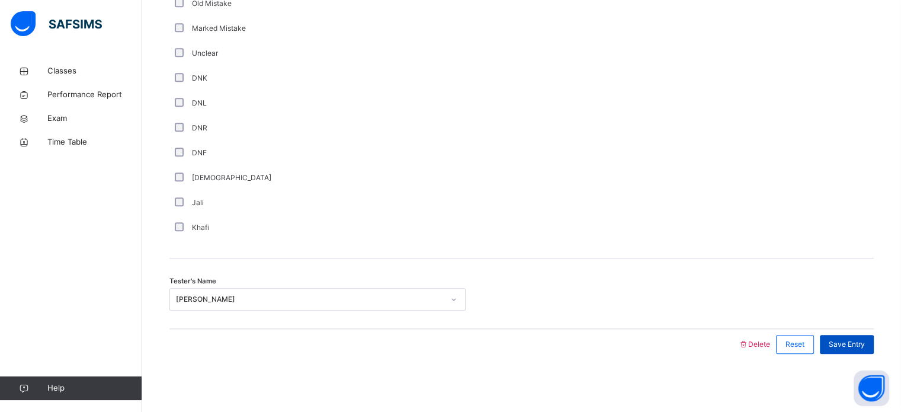
click at [854, 343] on span "Save Entry" at bounding box center [847, 344] width 36 height 11
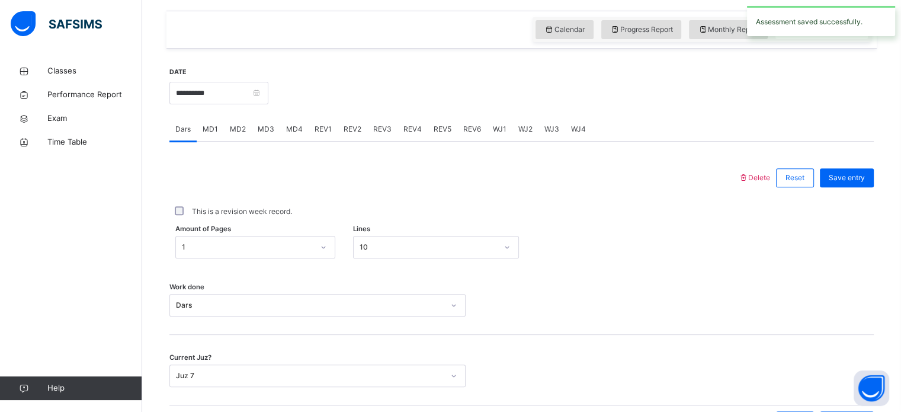
scroll to position [401, 0]
click at [192, 88] on input "**********" at bounding box center [218, 92] width 99 height 23
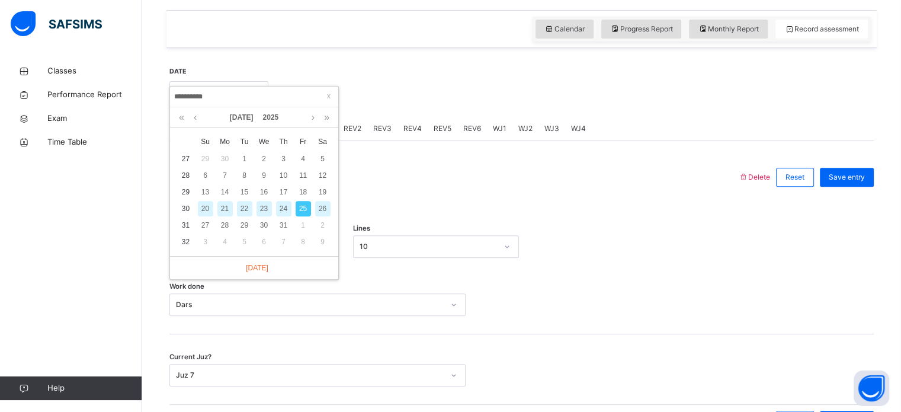
click at [323, 215] on div "26" at bounding box center [322, 208] width 15 height 15
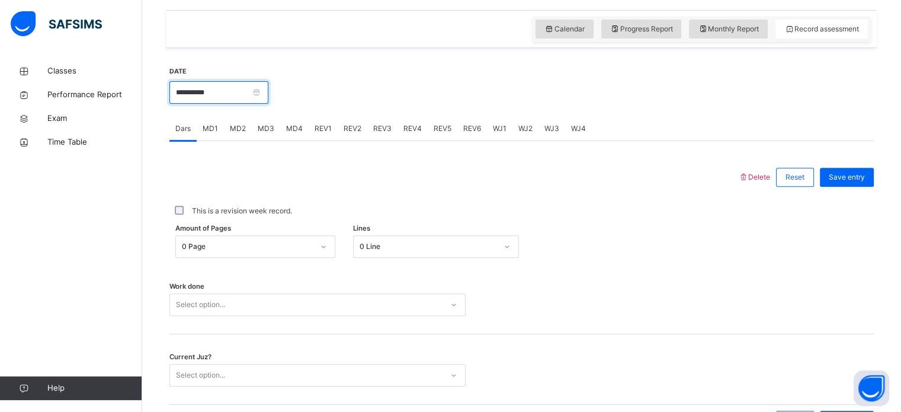
click at [235, 94] on input "**********" at bounding box center [218, 92] width 99 height 23
click at [445, 208] on div "This is a revision week record." at bounding box center [521, 211] width 698 height 11
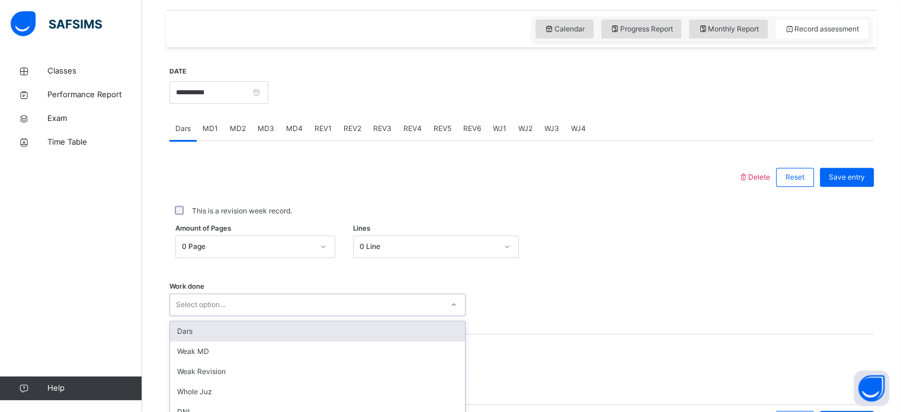
scroll to position [477, 0]
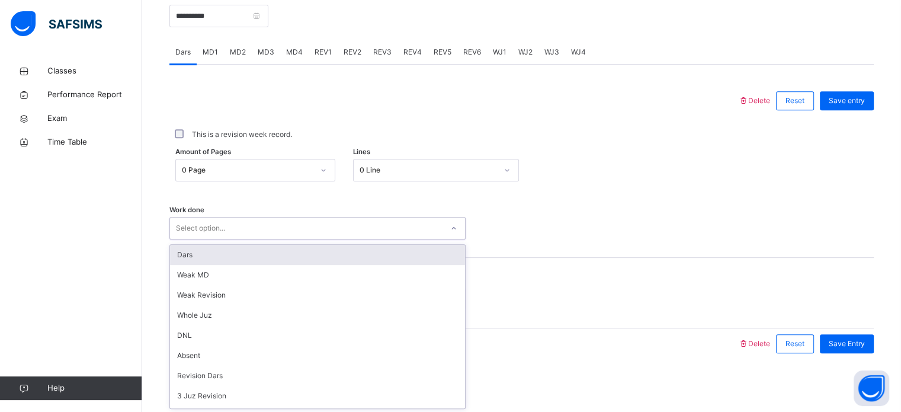
click at [369, 239] on div "option Dars focused, 1 of 14. 14 results available. Use Up and Down to choose o…" at bounding box center [317, 228] width 296 height 23
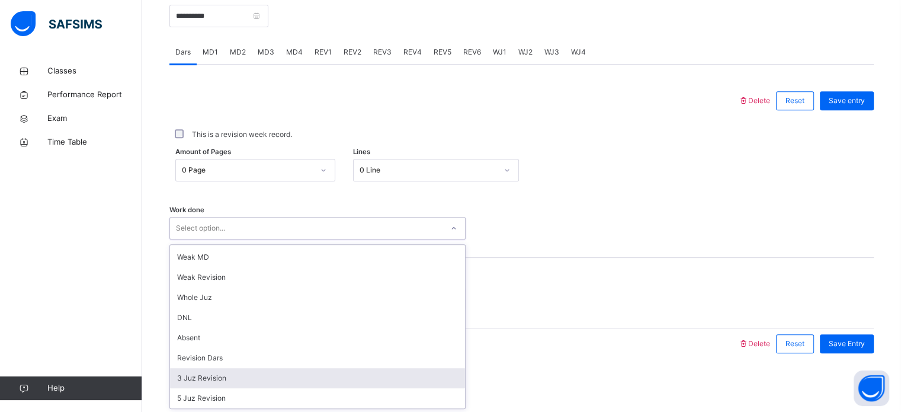
scroll to position [0, 0]
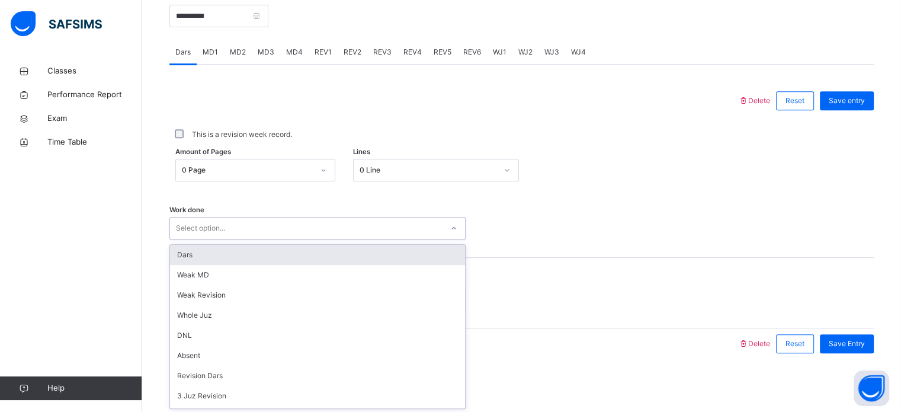
click at [597, 229] on div "Work done option Dars focused, 1 of 14. 14 results available. Use Up and Down t…" at bounding box center [521, 228] width 704 height 23
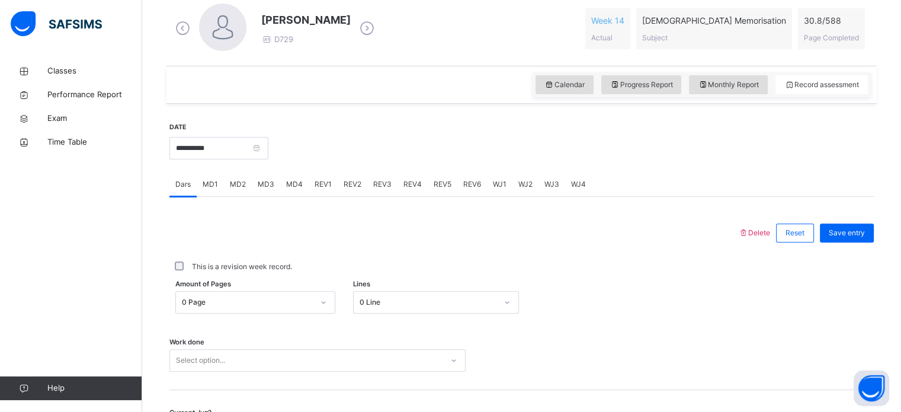
scroll to position [350, 0]
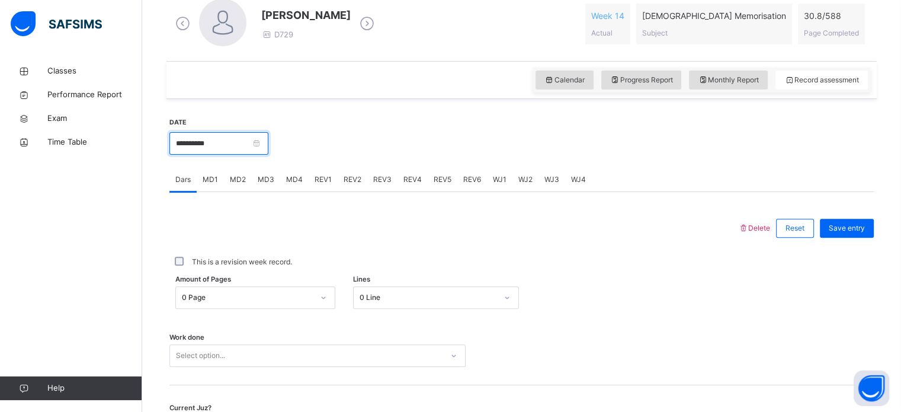
click at [226, 142] on input "**********" at bounding box center [218, 143] width 99 height 23
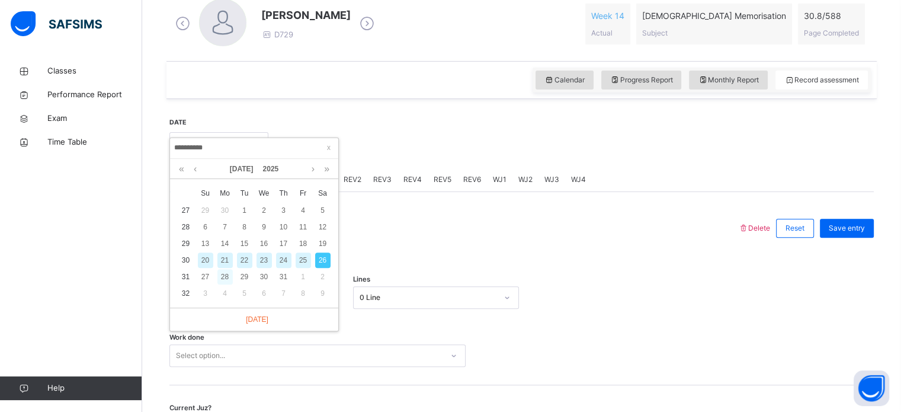
click at [220, 276] on div "28" at bounding box center [224, 276] width 15 height 15
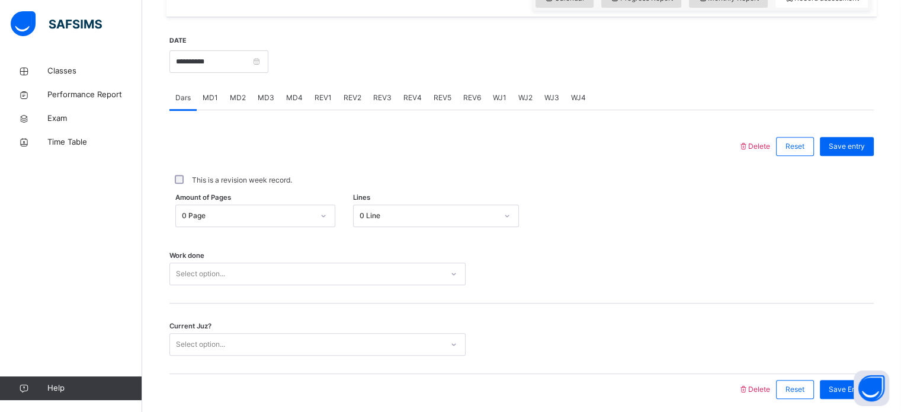
scroll to position [432, 0]
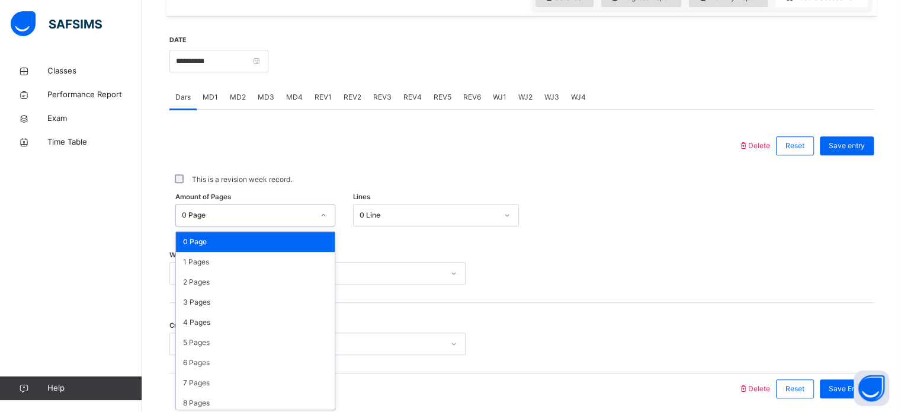
click at [275, 207] on div "0 Page" at bounding box center [244, 215] width 136 height 18
click at [227, 264] on div "1 Pages" at bounding box center [255, 262] width 159 height 20
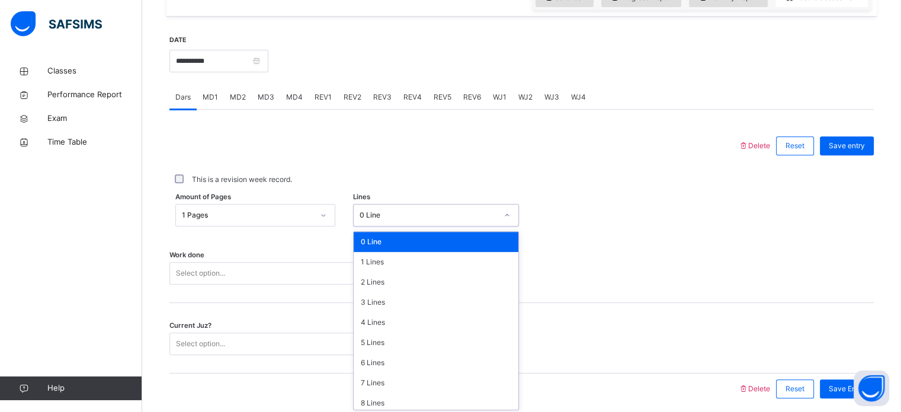
click at [381, 219] on div "0 Line" at bounding box center [428, 215] width 137 height 11
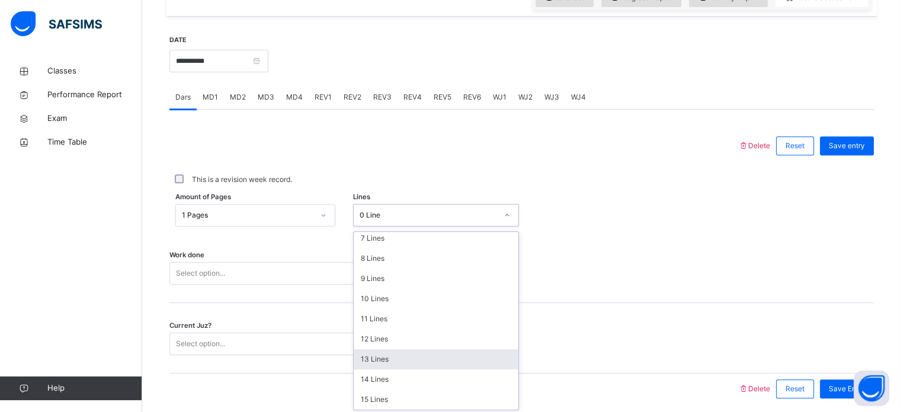
click at [396, 358] on div "13 Lines" at bounding box center [436, 359] width 165 height 20
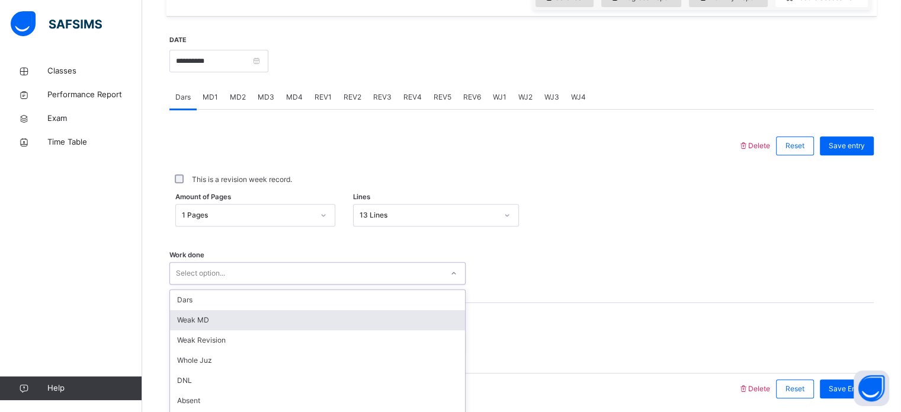
scroll to position [477, 0]
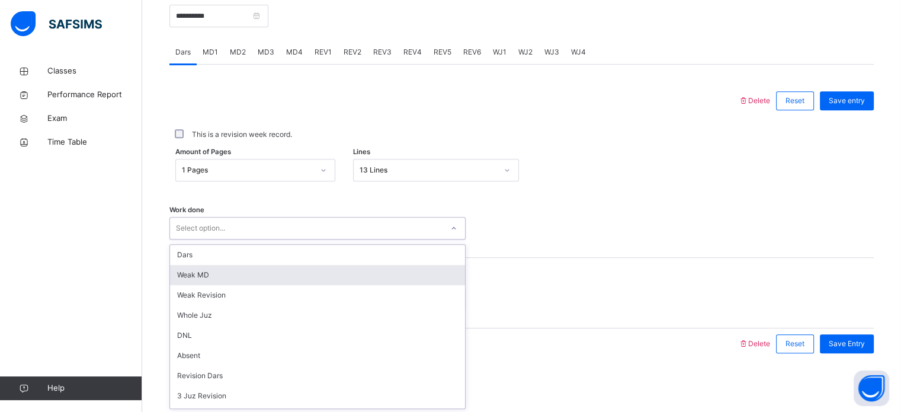
click at [255, 239] on div "option [PERSON_NAME] MD focused, 2 of 14. 14 results available. Use Up and Down…" at bounding box center [317, 228] width 296 height 23
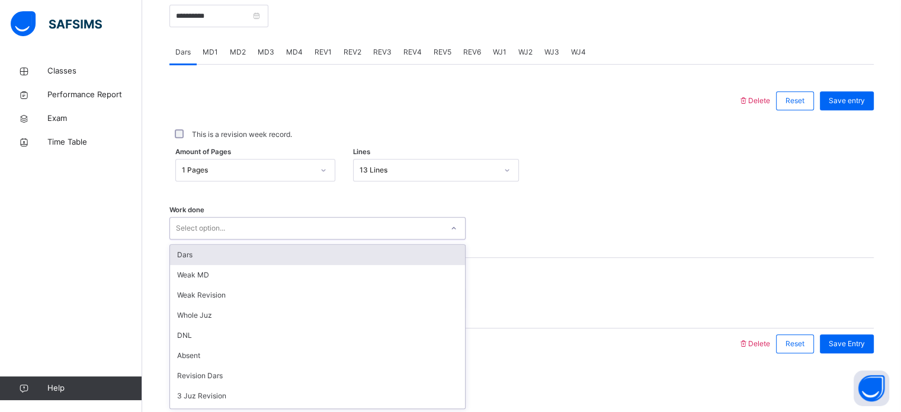
click at [197, 249] on div "Dars" at bounding box center [317, 255] width 295 height 20
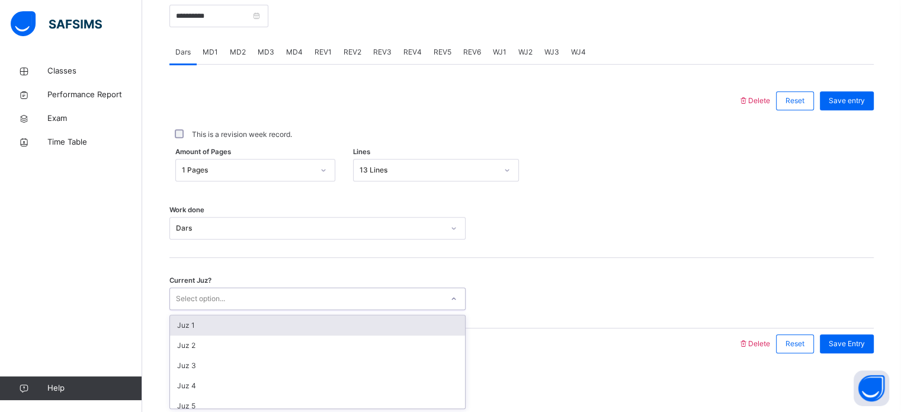
click at [206, 291] on div "Select option..." at bounding box center [200, 298] width 49 height 23
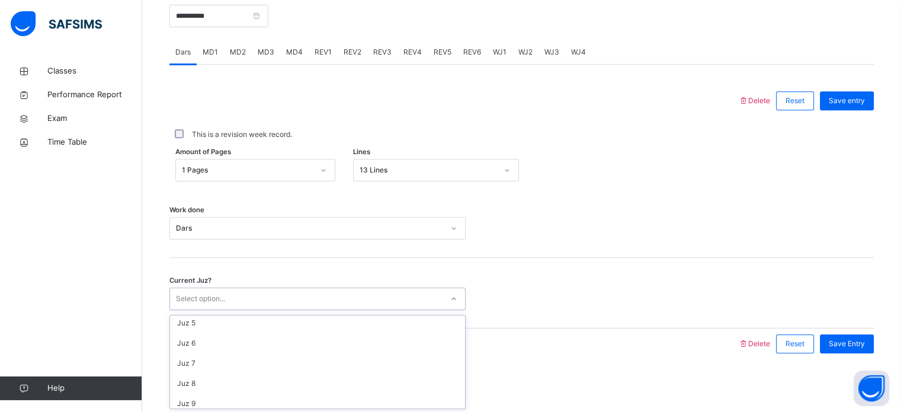
scroll to position [87, 0]
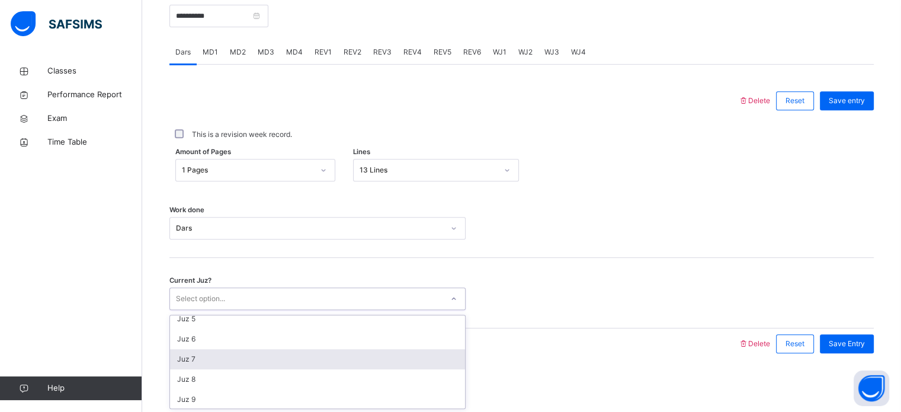
click at [229, 354] on div "Juz 7" at bounding box center [317, 359] width 295 height 20
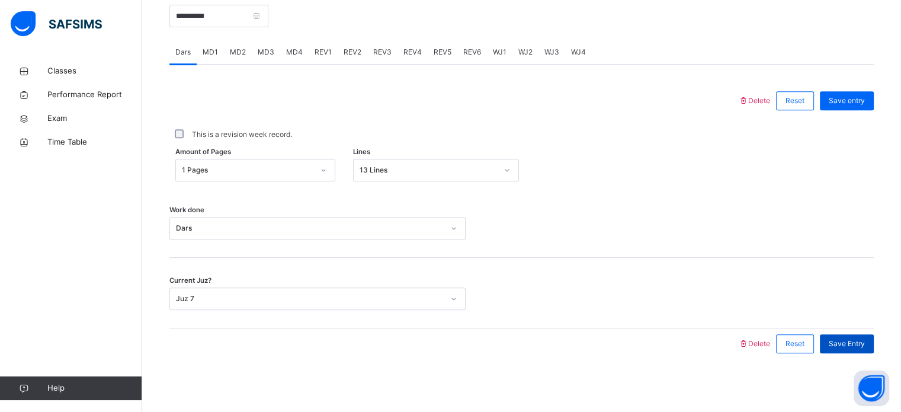
click at [852, 345] on span "Save Entry" at bounding box center [847, 343] width 36 height 11
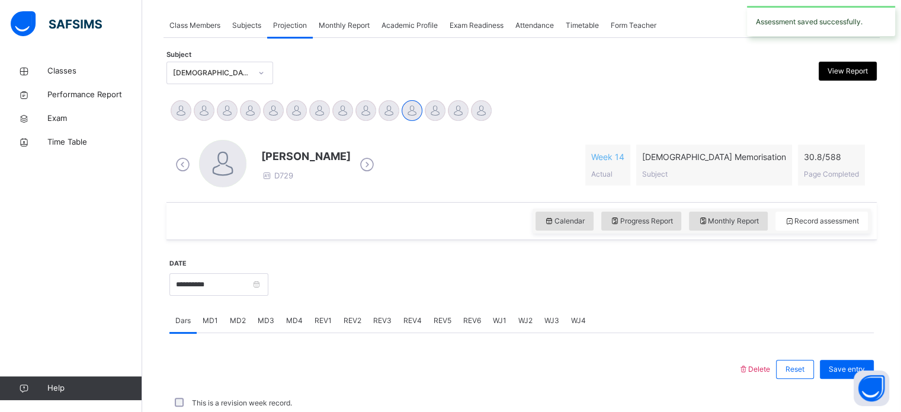
scroll to position [477, 0]
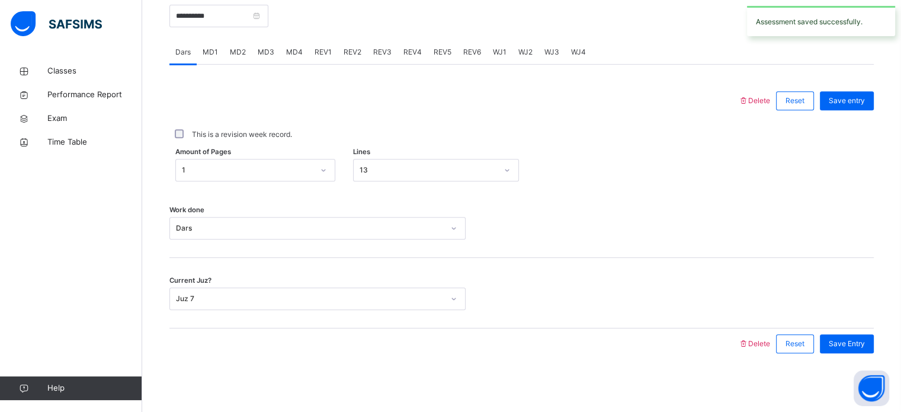
click at [236, 49] on span "MD2" at bounding box center [238, 52] width 16 height 11
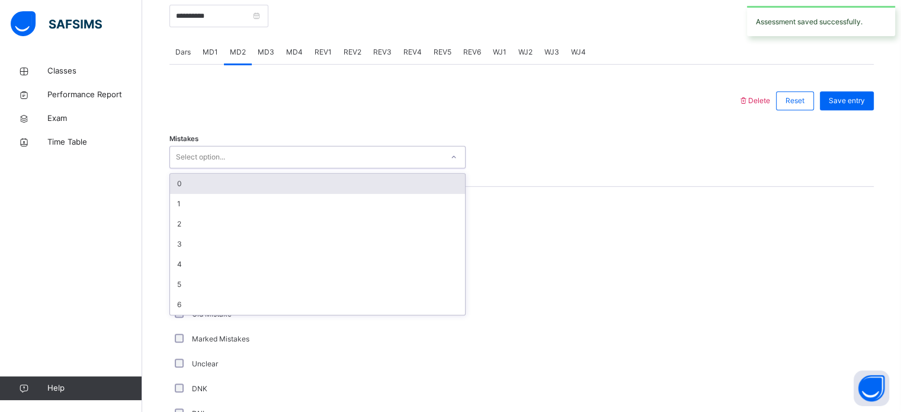
click at [259, 151] on div "Select option..." at bounding box center [306, 157] width 272 height 18
click at [244, 184] on div "0" at bounding box center [317, 184] width 295 height 20
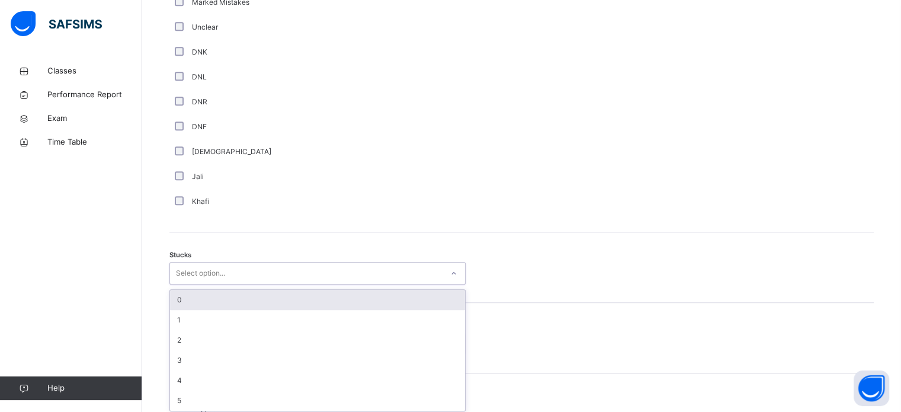
scroll to position [817, 0]
click at [191, 284] on div "Stucks option 0 focused, 1 of 6. 6 results available. Use Up and Down to choose…" at bounding box center [521, 264] width 704 height 70
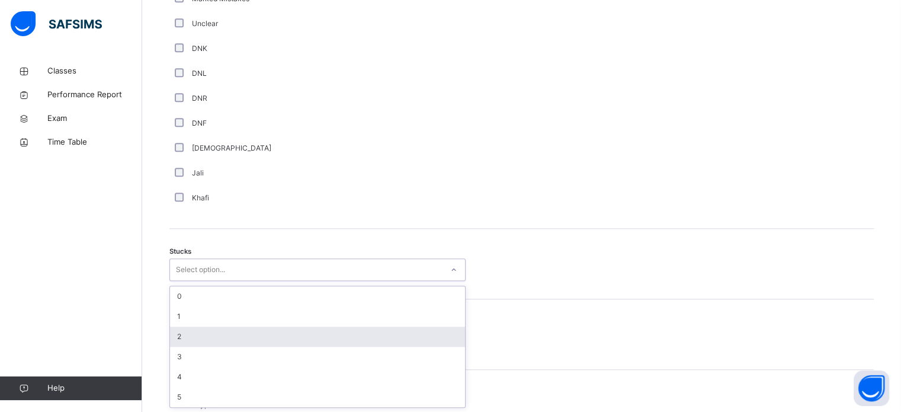
click at [194, 339] on div "2" at bounding box center [317, 336] width 295 height 20
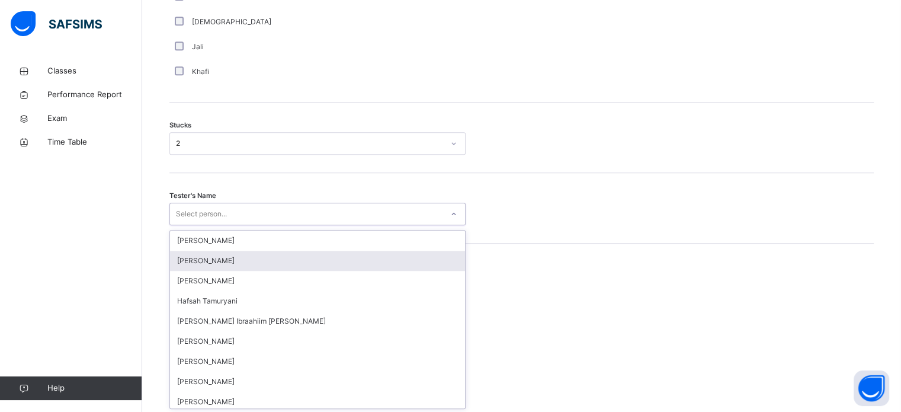
click at [227, 225] on div "option [PERSON_NAME] focused, 2 of 45. 45 results available. Use Up and Down to…" at bounding box center [317, 214] width 296 height 23
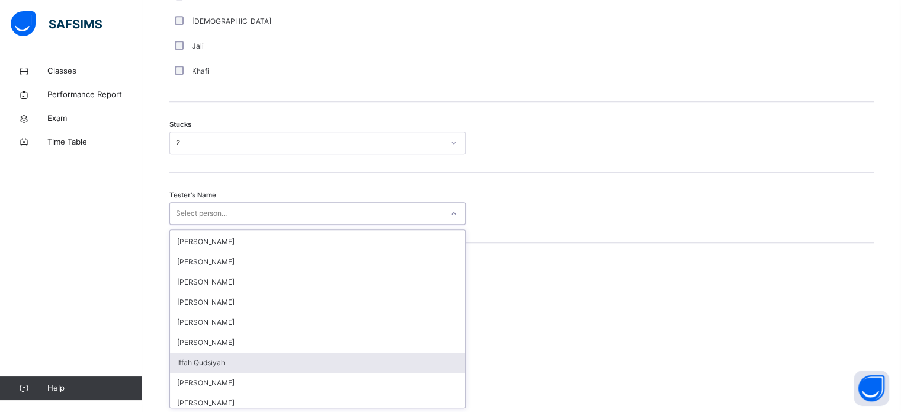
scroll to position [16, 0]
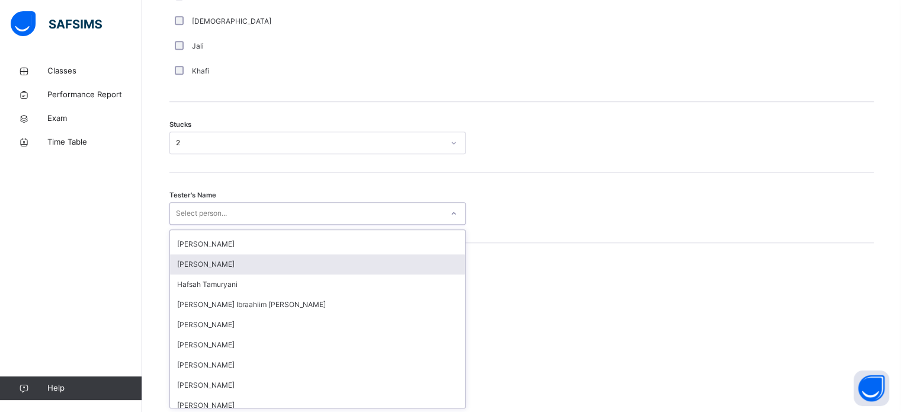
click at [227, 260] on div "[PERSON_NAME]" at bounding box center [317, 264] width 295 height 20
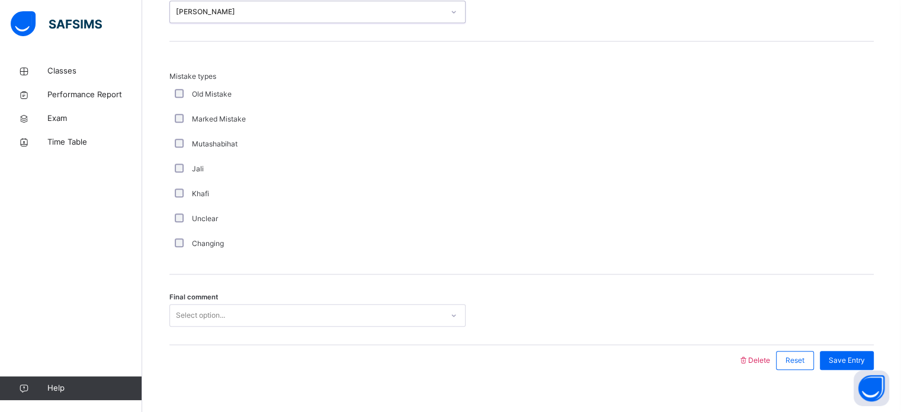
scroll to position [1162, 0]
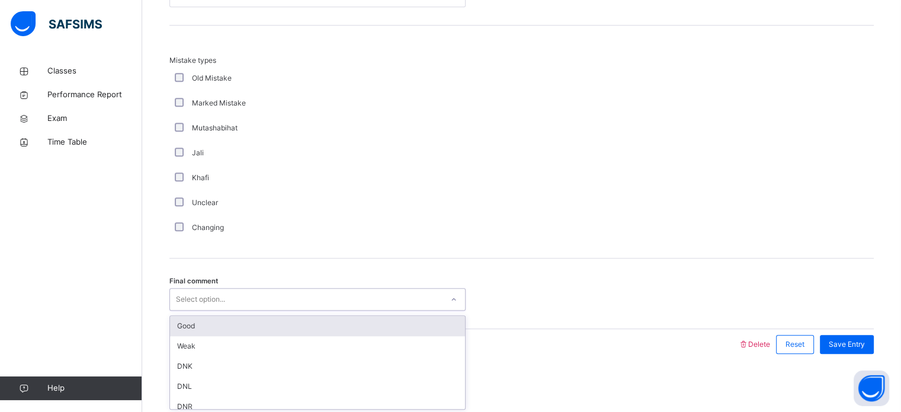
click at [277, 296] on div "Select option..." at bounding box center [306, 299] width 272 height 18
click at [277, 318] on div "Good" at bounding box center [317, 326] width 295 height 20
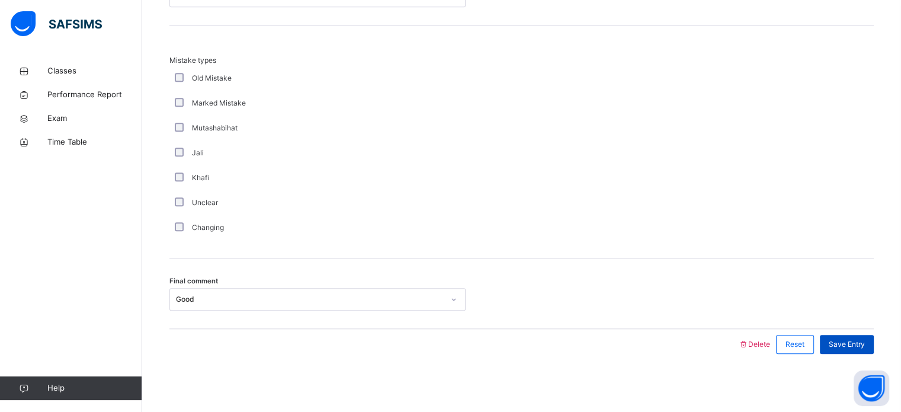
click at [842, 335] on div "Save Entry" at bounding box center [847, 344] width 54 height 19
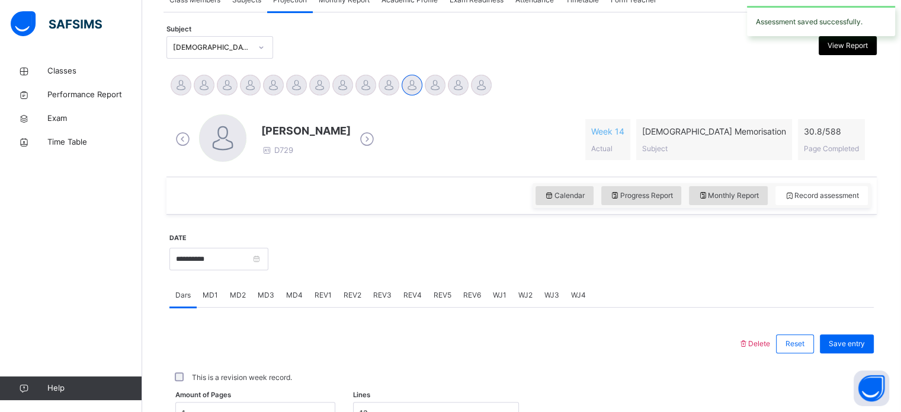
scroll to position [235, 0]
click at [296, 296] on span "MD4" at bounding box center [294, 295] width 17 height 11
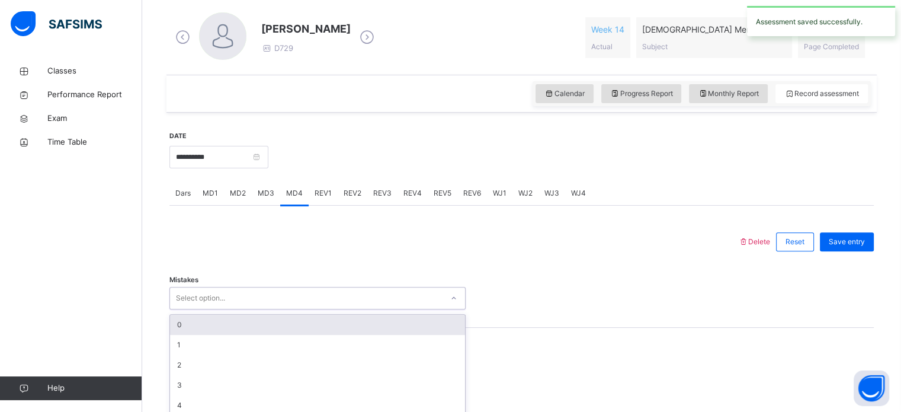
scroll to position [385, 0]
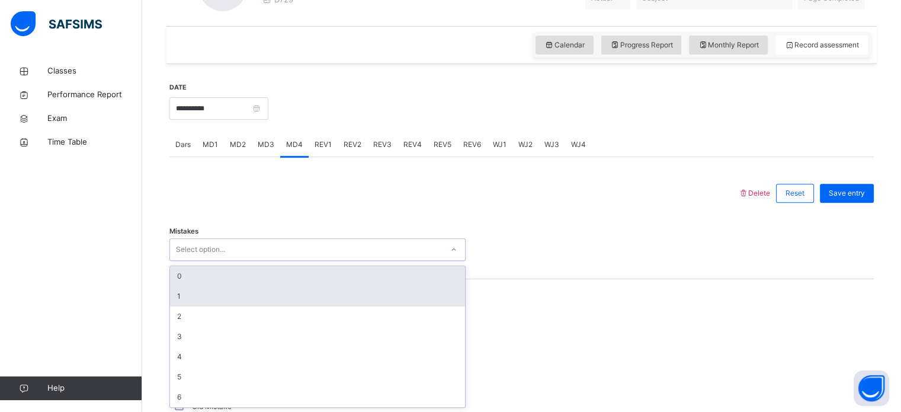
drag, startPoint x: 287, startPoint y: 296, endPoint x: 239, endPoint y: 291, distance: 47.7
click at [239, 261] on div "option 0 focused, 1 of 7. 7 results available. Use Up and Down to choose option…" at bounding box center [317, 249] width 296 height 23
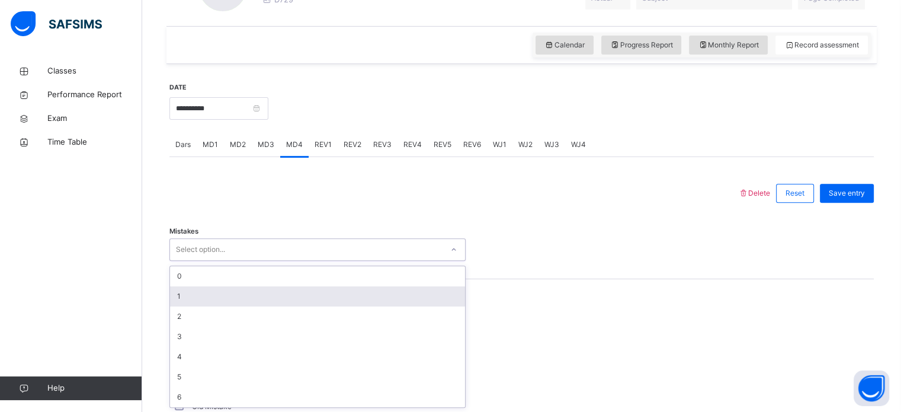
click at [239, 291] on div "1" at bounding box center [317, 296] width 295 height 20
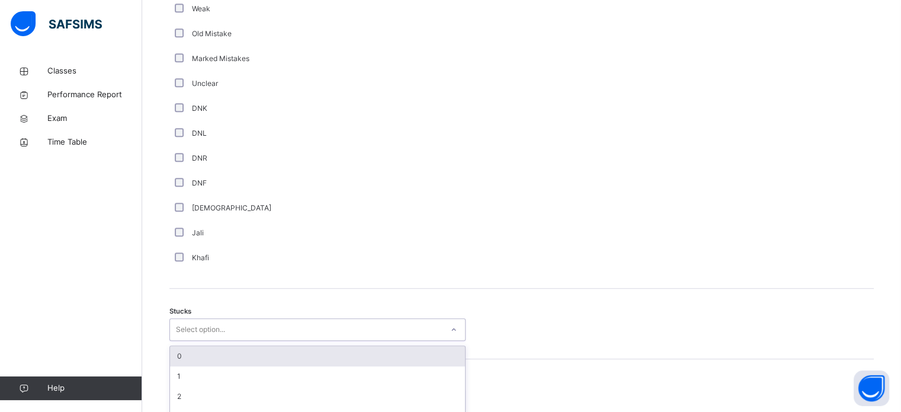
scroll to position [817, 0]
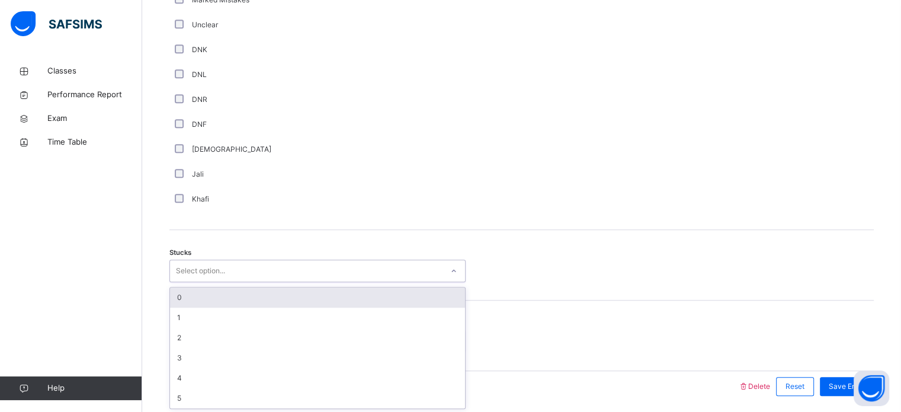
click at [191, 282] on div "option 0 focused, 1 of 6. 6 results available. Use Up and Down to choose option…" at bounding box center [317, 270] width 296 height 23
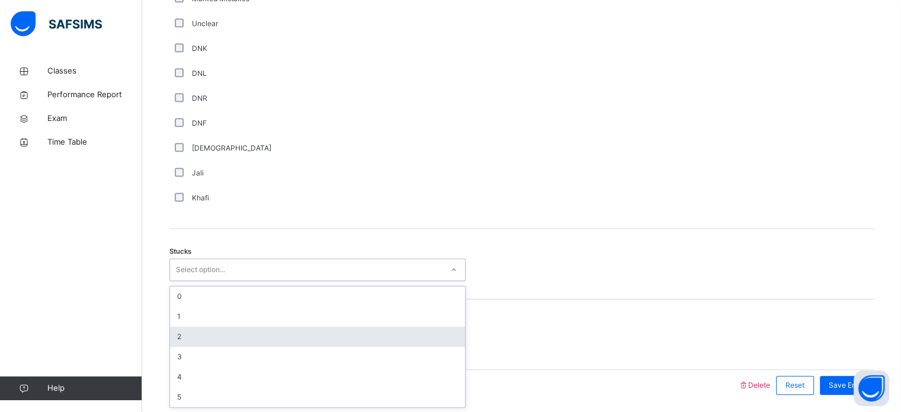
click at [192, 327] on div "2" at bounding box center [317, 336] width 295 height 20
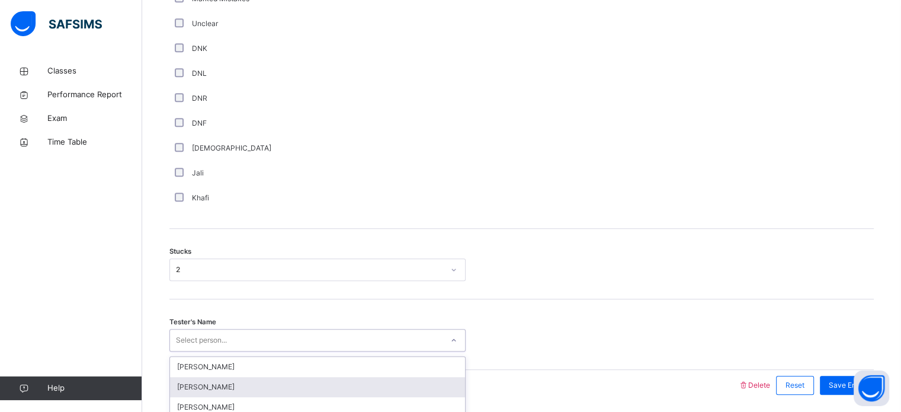
scroll to position [858, 0]
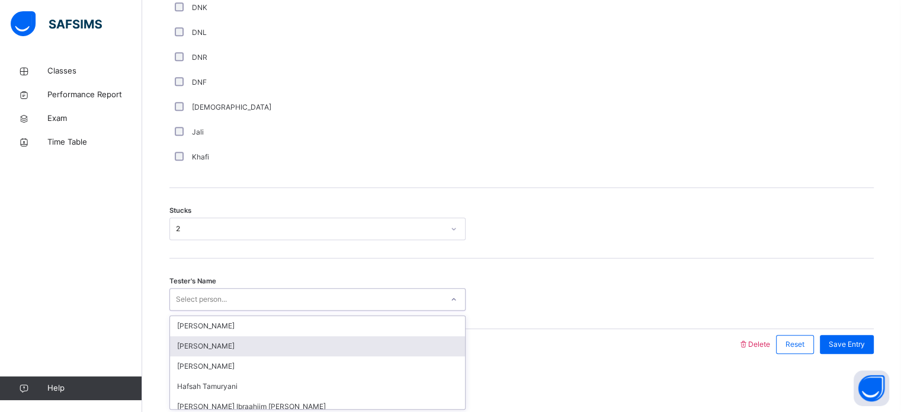
click at [197, 310] on div "option [PERSON_NAME] focused, 2 of 45. 45 results available. Use Up and Down to…" at bounding box center [317, 299] width 296 height 23
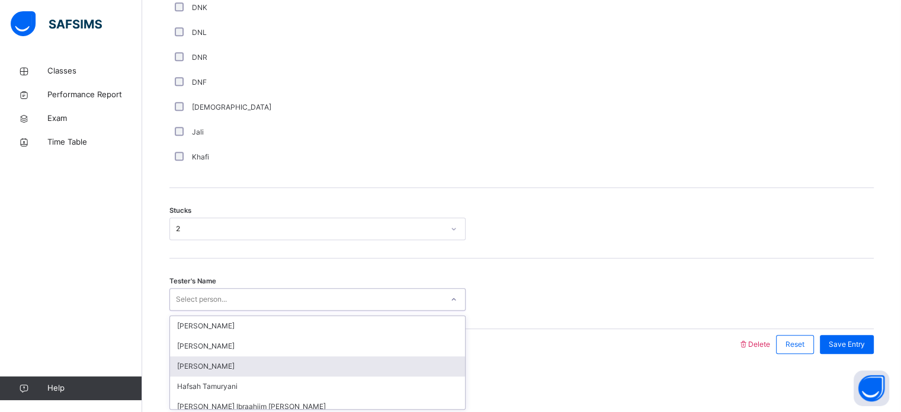
click at [221, 357] on div "[PERSON_NAME]" at bounding box center [317, 366] width 295 height 20
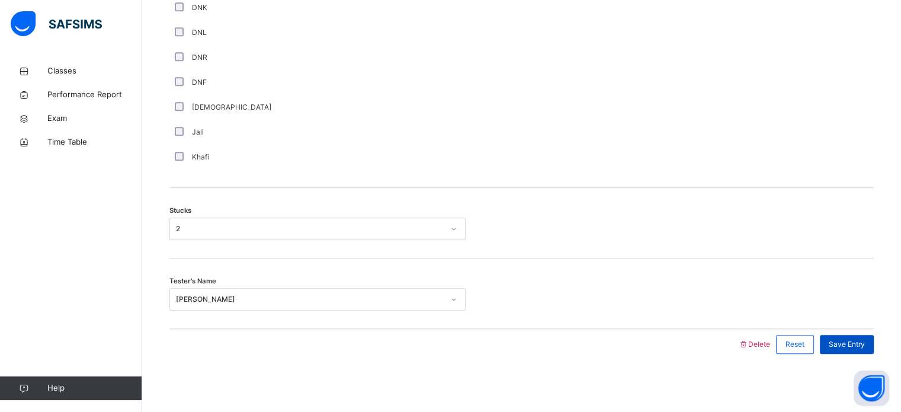
click at [852, 336] on div "Save Entry" at bounding box center [847, 344] width 54 height 19
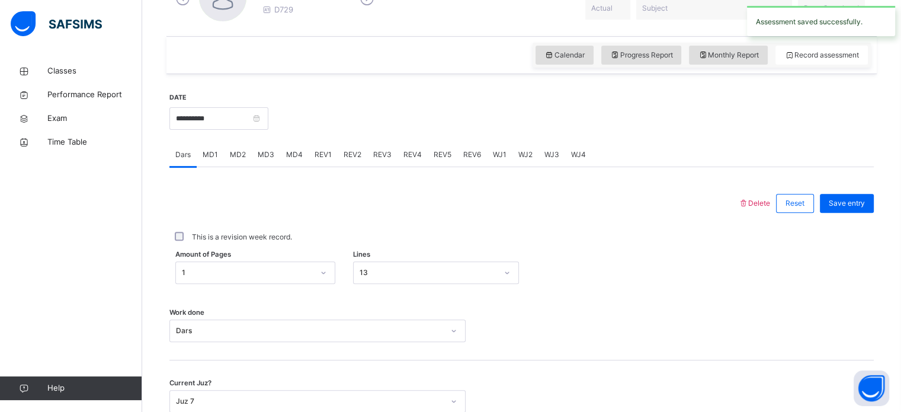
scroll to position [373, 0]
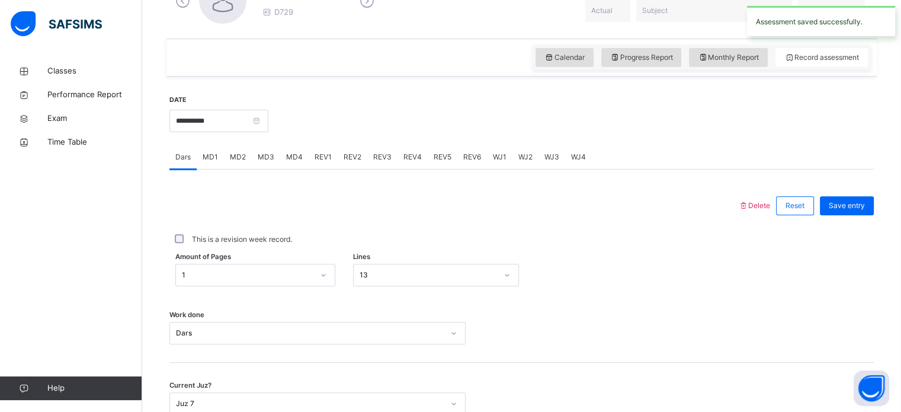
click at [318, 153] on span "REV1" at bounding box center [323, 157] width 17 height 11
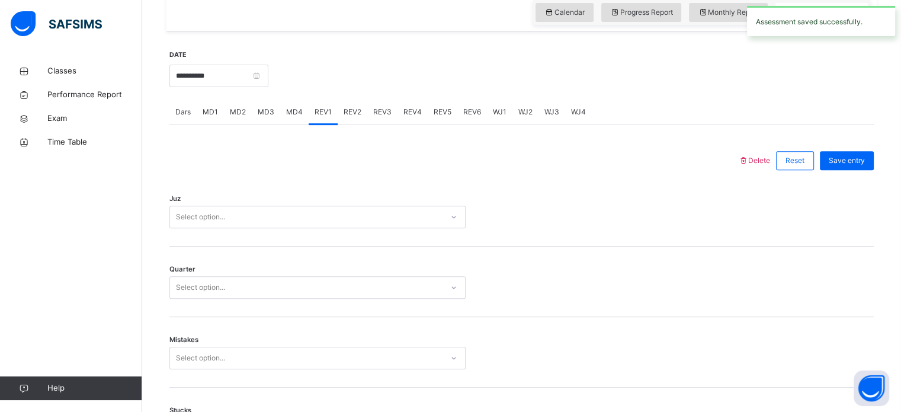
click at [309, 228] on div "Select option..." at bounding box center [317, 217] width 296 height 23
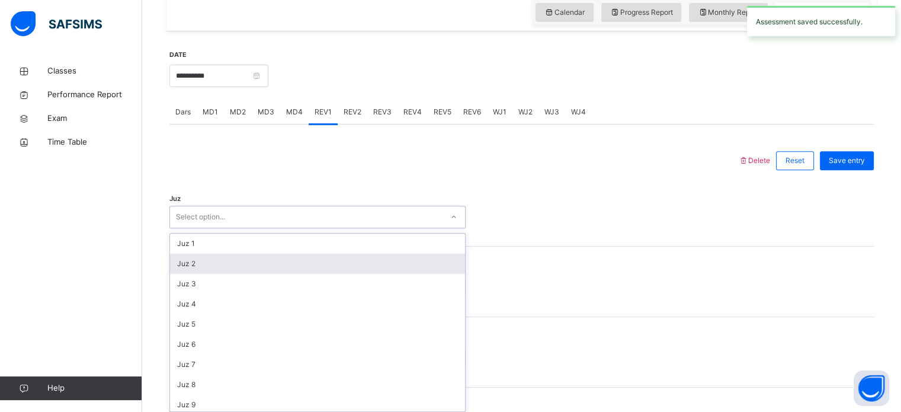
scroll to position [422, 0]
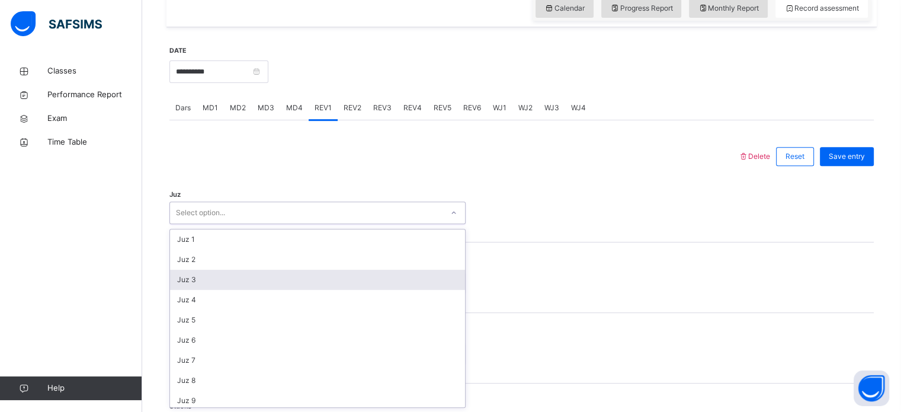
click at [285, 283] on div "Juz 3" at bounding box center [317, 280] width 295 height 20
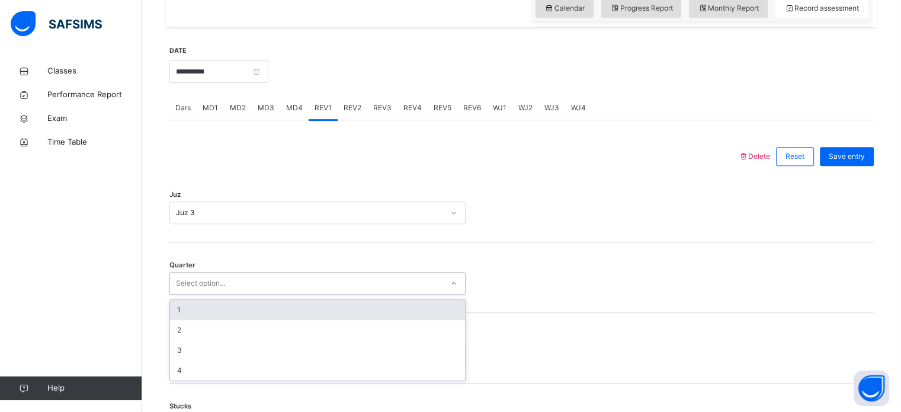
click at [277, 286] on div "Select option..." at bounding box center [306, 283] width 272 height 18
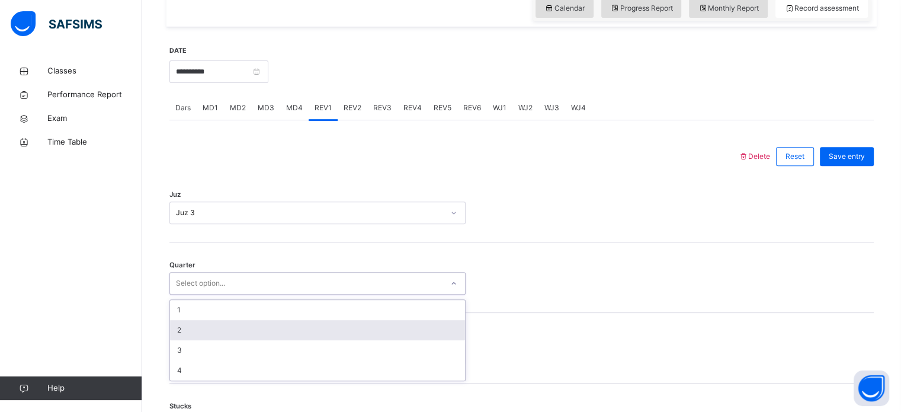
click at [277, 330] on div "2" at bounding box center [317, 330] width 295 height 20
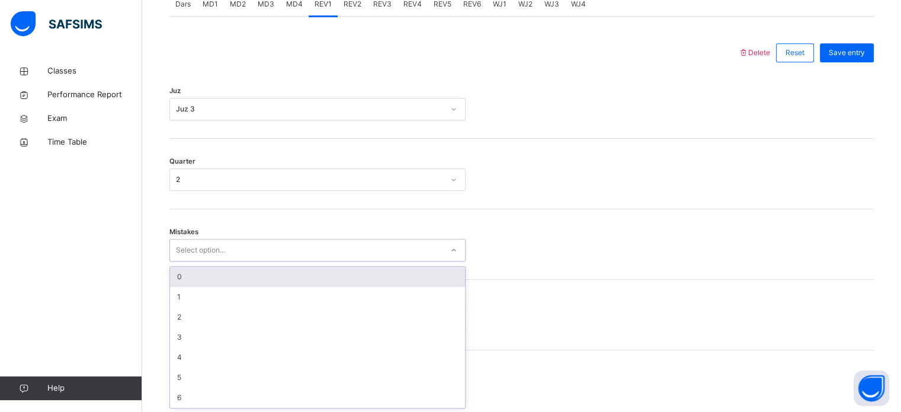
scroll to position [526, 0]
click at [244, 261] on div "option 0 focused, 1 of 7. 7 results available. Use Up and Down to choose option…" at bounding box center [317, 249] width 296 height 23
click at [244, 274] on div "0" at bounding box center [317, 276] width 295 height 20
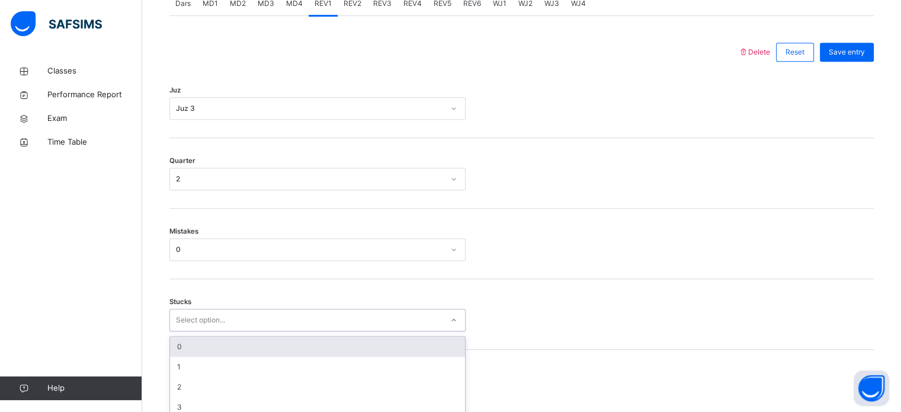
scroll to position [576, 0]
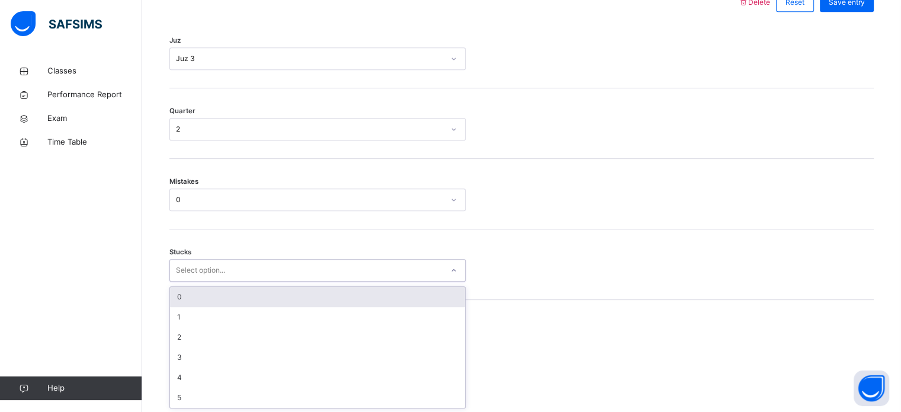
click at [238, 281] on div "option 0 focused, 1 of 6. 6 results available. Use Up and Down to choose option…" at bounding box center [317, 270] width 296 height 23
click at [222, 298] on div "0" at bounding box center [317, 297] width 295 height 20
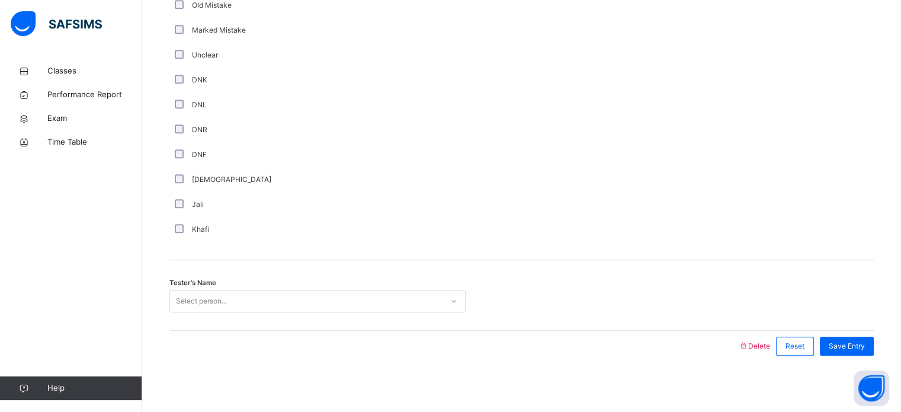
scroll to position [999, 0]
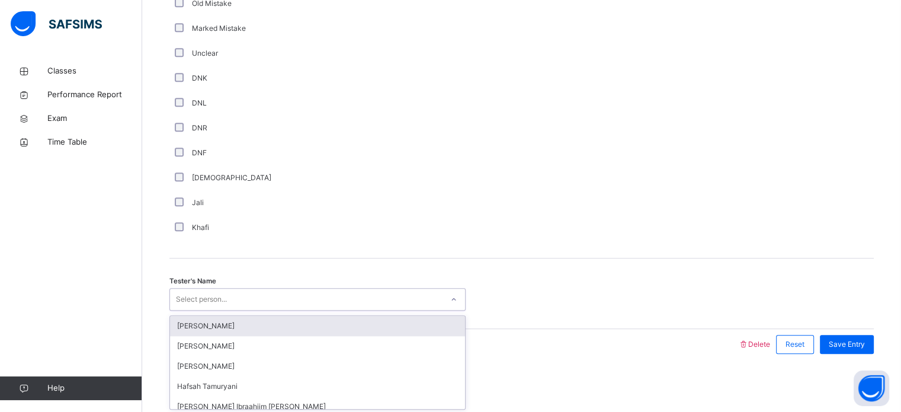
click at [206, 296] on div "Select person..." at bounding box center [201, 299] width 51 height 23
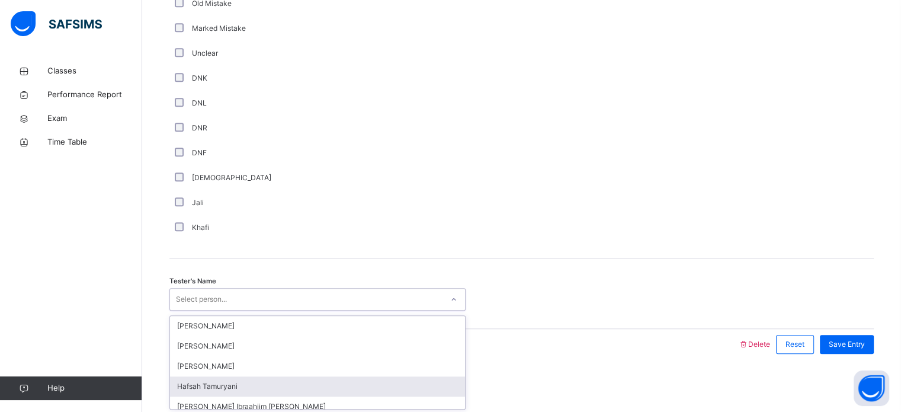
click at [251, 381] on div "Hafsah Tamuryani" at bounding box center [317, 386] width 295 height 20
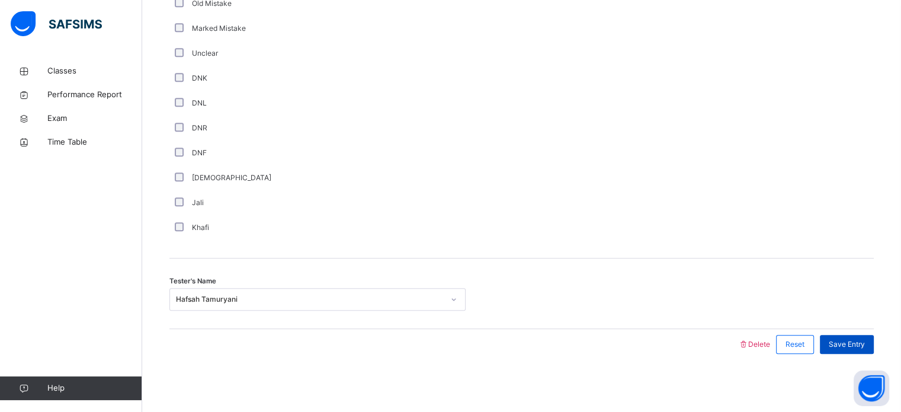
click at [844, 348] on span "Save Entry" at bounding box center [847, 344] width 36 height 11
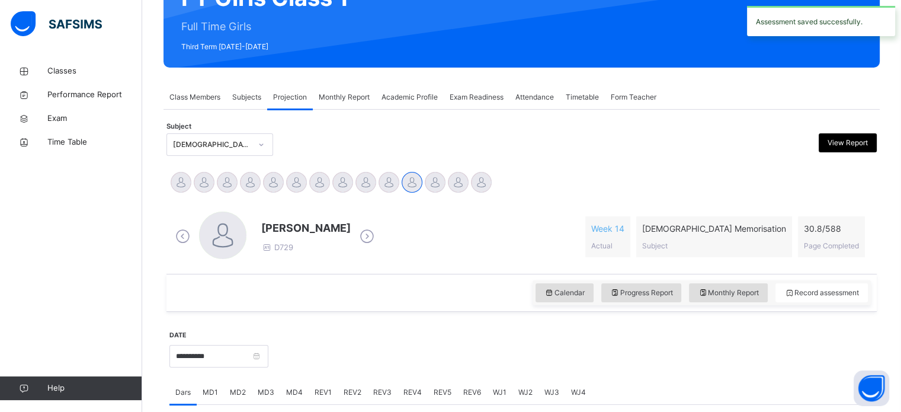
scroll to position [210, 0]
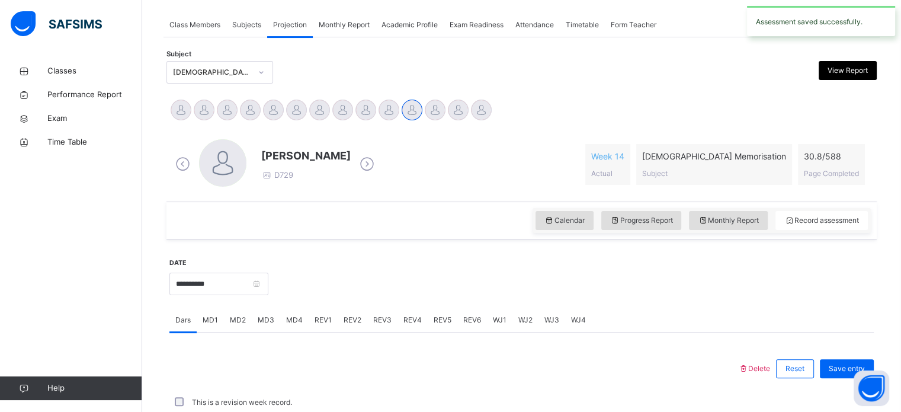
click at [353, 322] on span "REV2" at bounding box center [353, 320] width 18 height 11
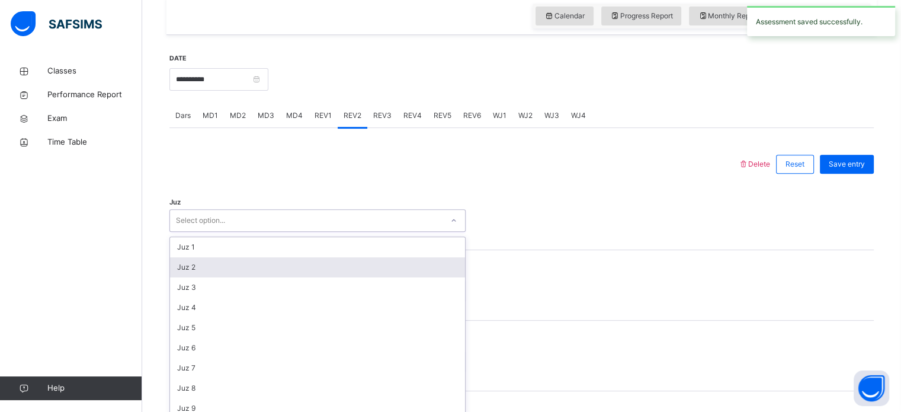
click at [337, 232] on div "option Juz 2 focused, 2 of 30. 30 results available. Use Up and Down to choose …" at bounding box center [317, 220] width 296 height 23
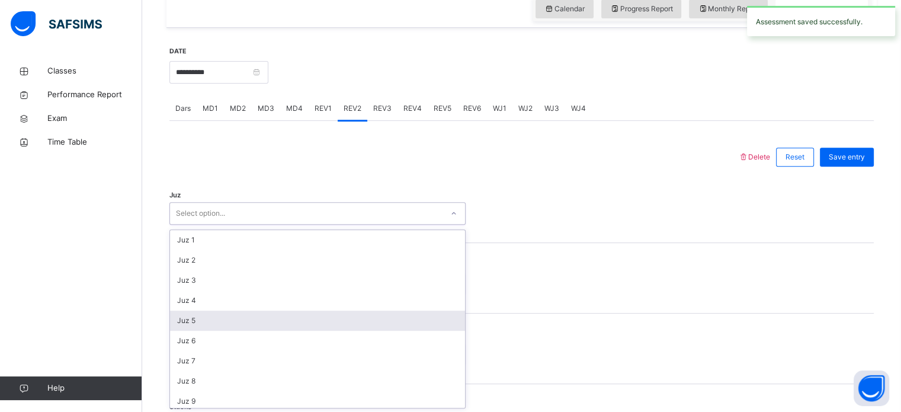
scroll to position [422, 0]
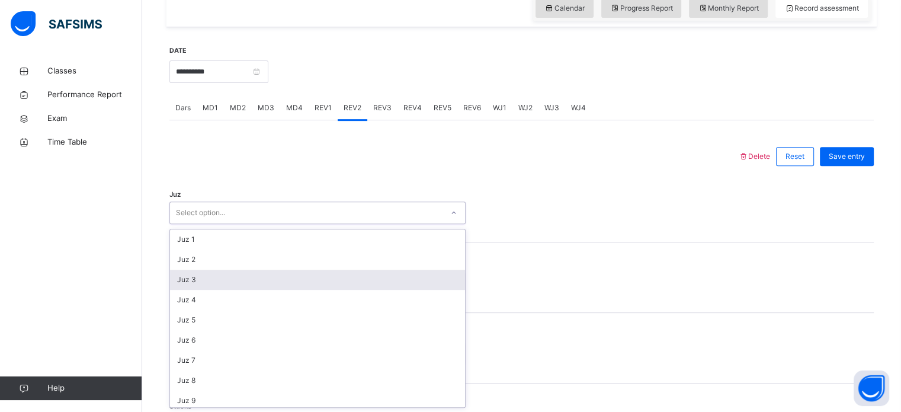
click at [279, 281] on div "Juz 3" at bounding box center [317, 280] width 295 height 20
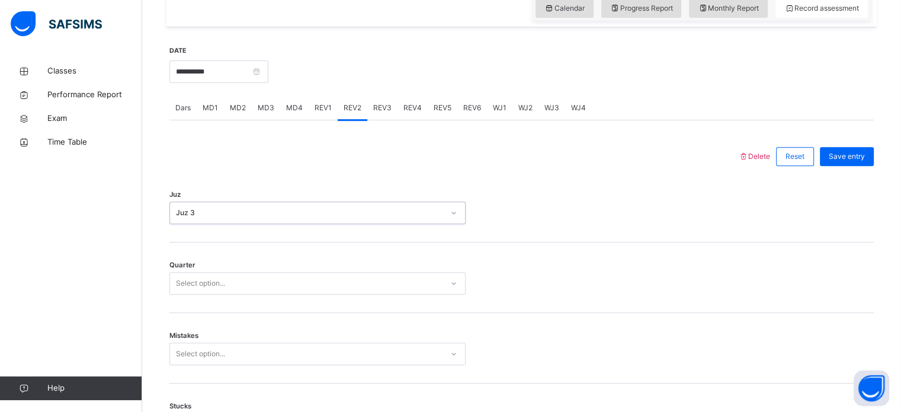
click at [273, 281] on div "Select option..." at bounding box center [306, 283] width 272 height 18
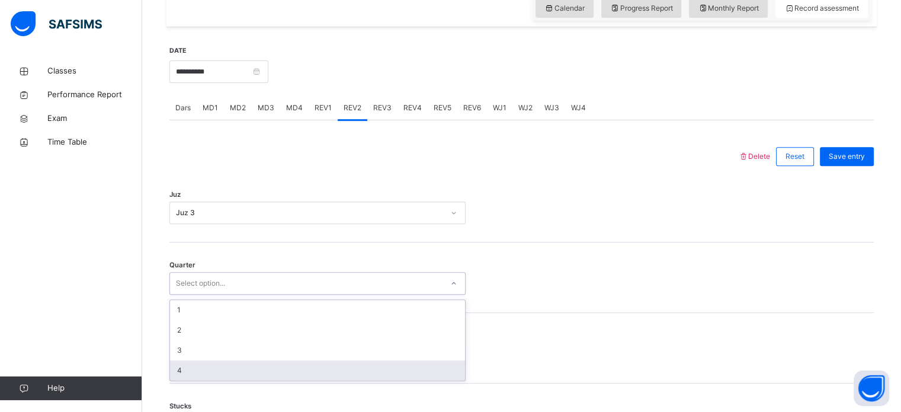
click at [272, 370] on div "4" at bounding box center [317, 370] width 295 height 20
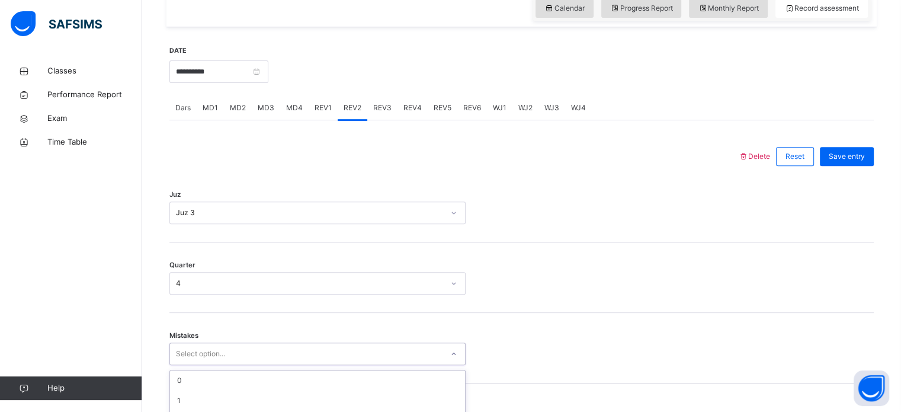
scroll to position [526, 0]
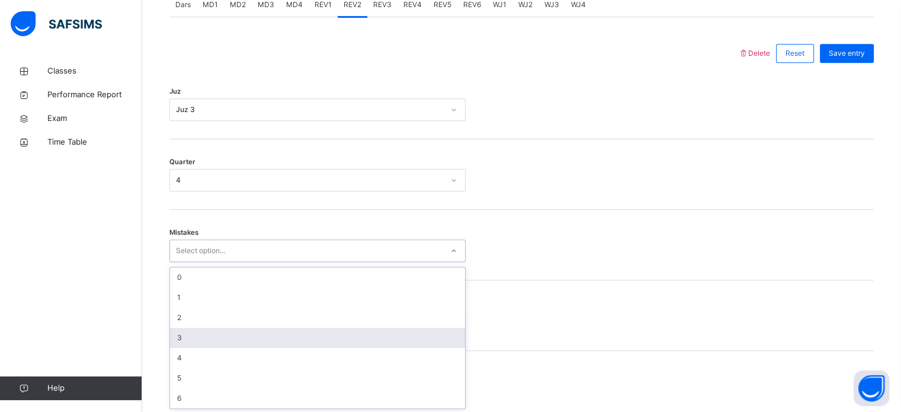
click at [291, 262] on div "option 3 focused, 4 of 7. 7 results available. Use Up and Down to choose option…" at bounding box center [317, 250] width 296 height 23
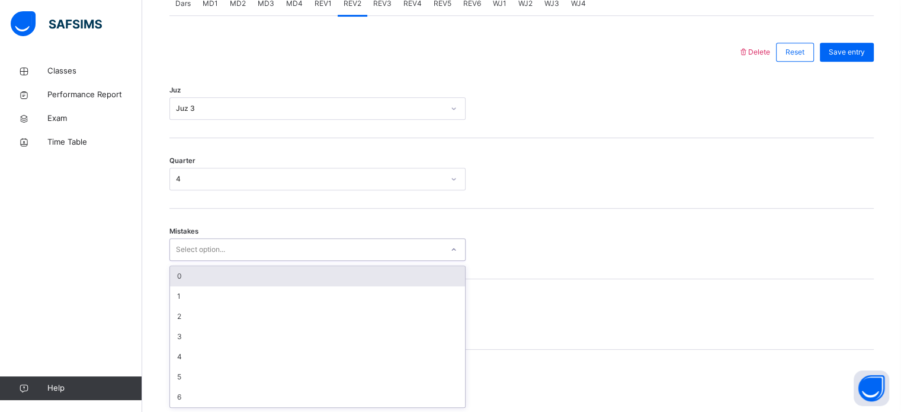
click at [246, 284] on div "0" at bounding box center [317, 276] width 295 height 20
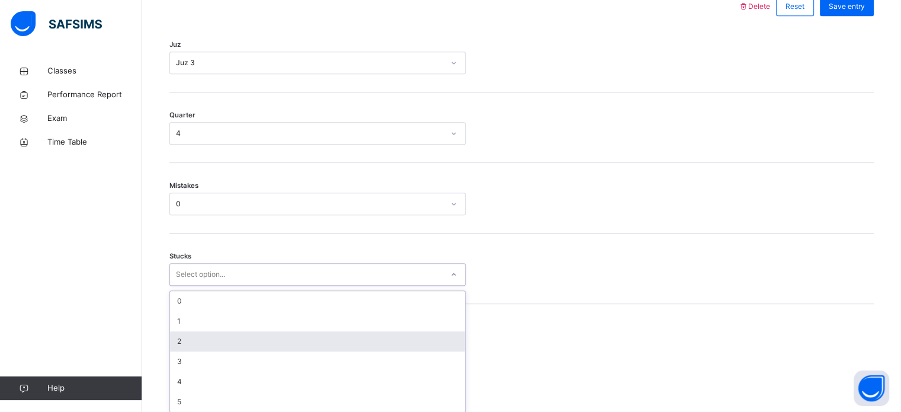
click at [244, 286] on div "option 2 focused, 3 of 6. 6 results available. Use Up and Down to choose option…" at bounding box center [317, 274] width 296 height 23
click at [227, 330] on div "2" at bounding box center [317, 337] width 295 height 20
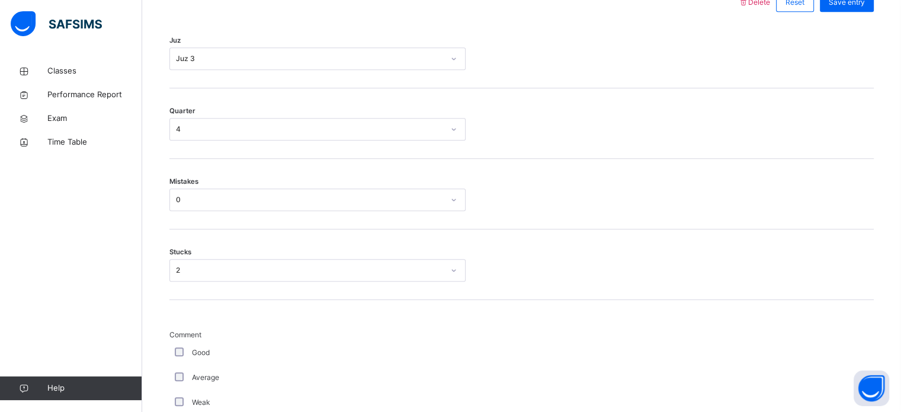
click at [174, 372] on div "Average" at bounding box center [317, 377] width 290 height 11
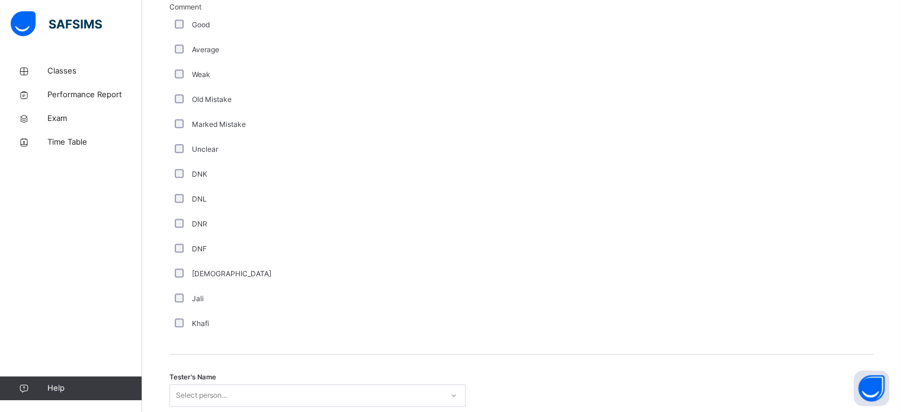
scroll to position [999, 0]
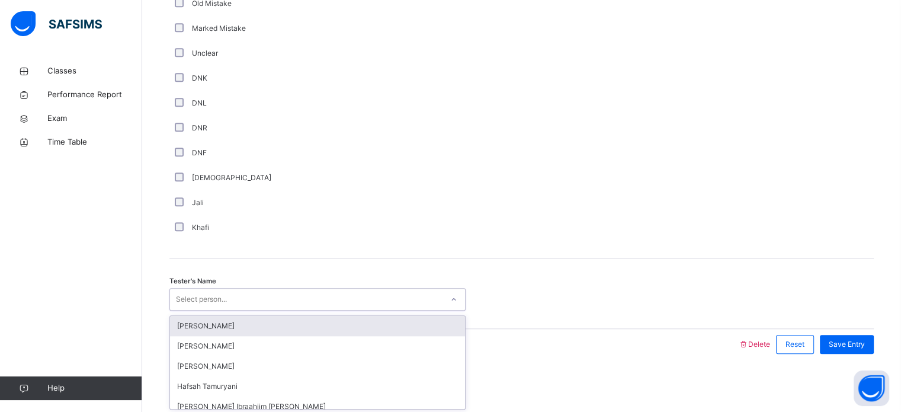
click at [235, 296] on div "Select person..." at bounding box center [306, 299] width 272 height 18
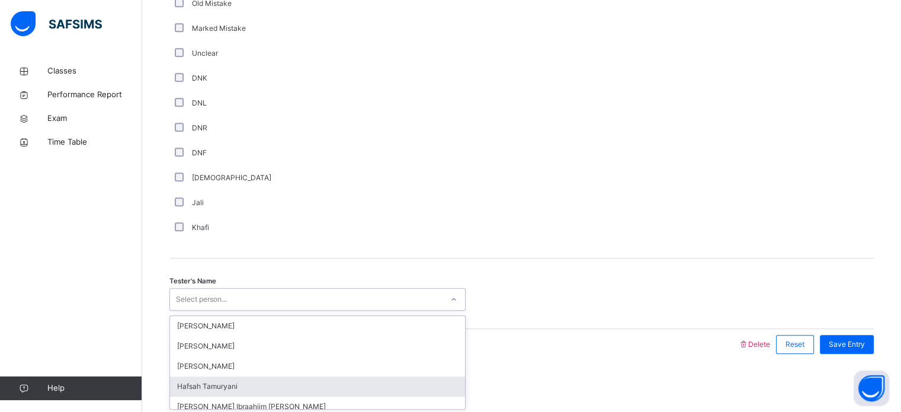
click at [249, 387] on div "Hafsah Tamuryani" at bounding box center [317, 386] width 295 height 20
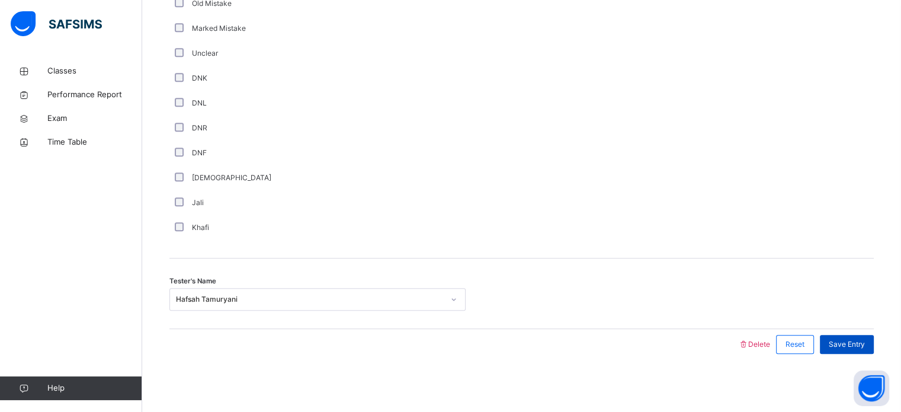
click at [851, 349] on div "Save Entry" at bounding box center [847, 344] width 54 height 19
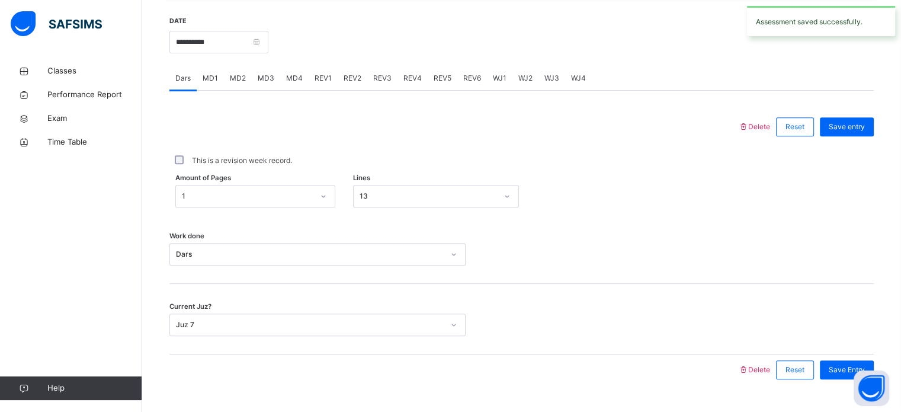
scroll to position [443, 0]
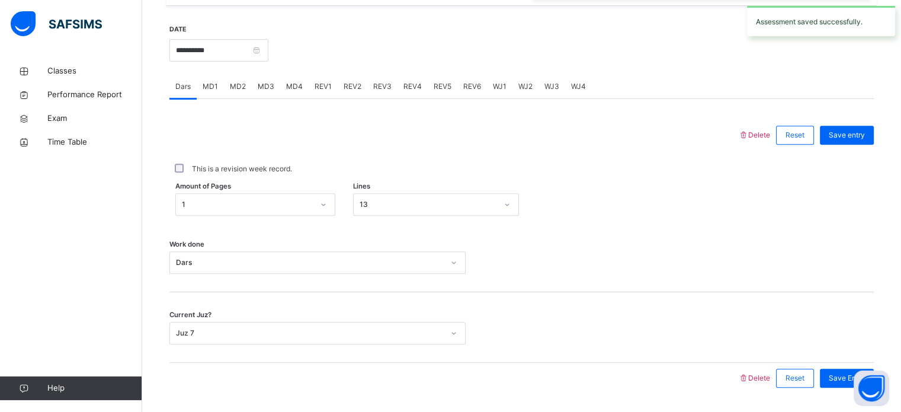
click at [373, 81] on span "REV3" at bounding box center [382, 86] width 18 height 11
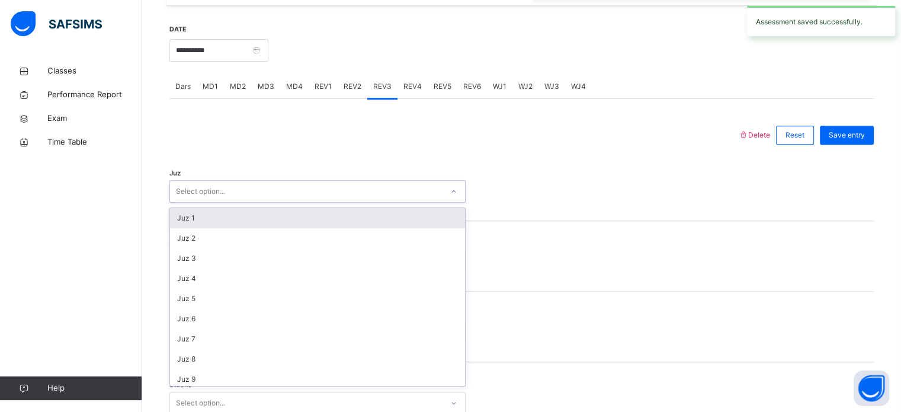
click at [344, 195] on div "Select option..." at bounding box center [306, 191] width 272 height 18
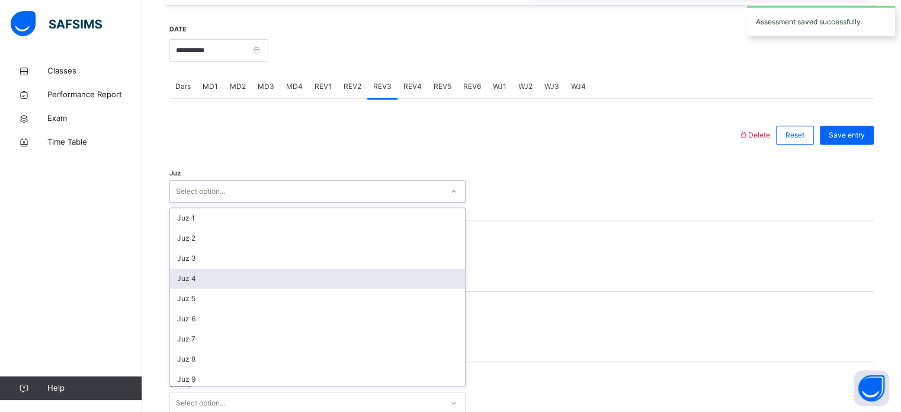
click at [331, 277] on div "Juz 4" at bounding box center [317, 278] width 295 height 20
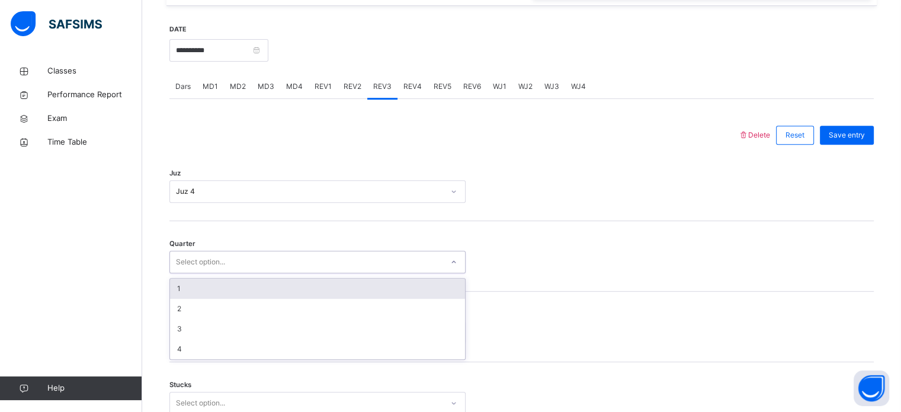
click at [302, 253] on div "Select option..." at bounding box center [306, 262] width 272 height 18
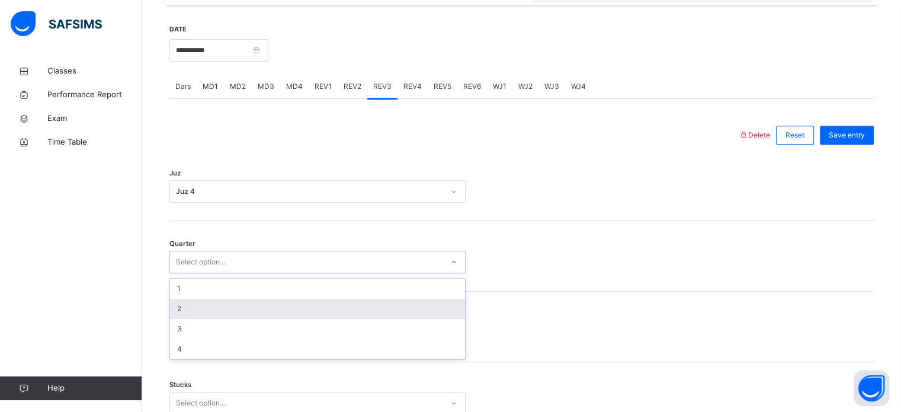
click at [297, 300] on div "2" at bounding box center [317, 309] width 295 height 20
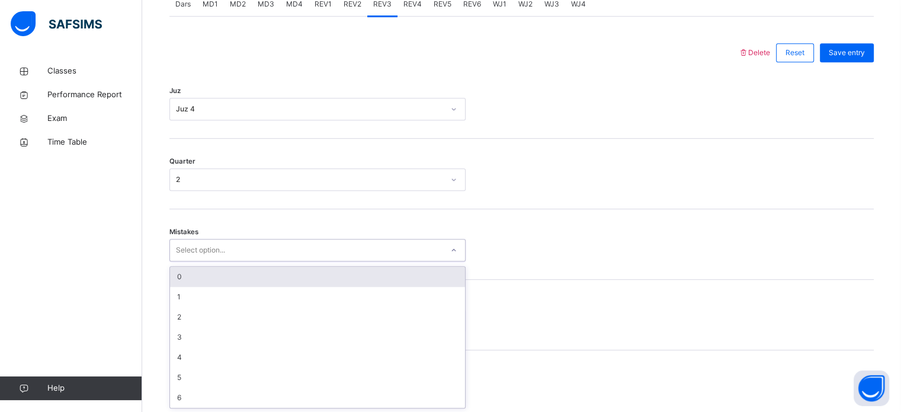
click at [270, 261] on div "option 0 focused, 1 of 7. 7 results available. Use Up and Down to choose option…" at bounding box center [317, 250] width 296 height 23
click at [248, 274] on div "0" at bounding box center [317, 276] width 295 height 20
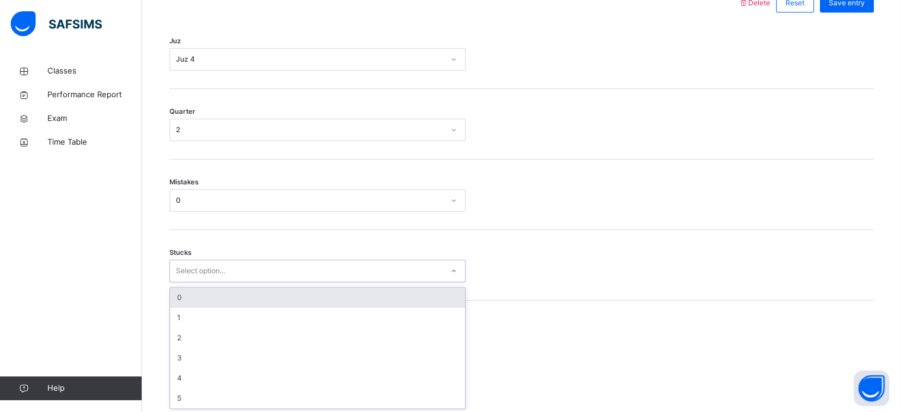
click at [247, 282] on div "option 0 focused, 1 of 6. 6 results available. Use Up and Down to choose option…" at bounding box center [317, 270] width 296 height 23
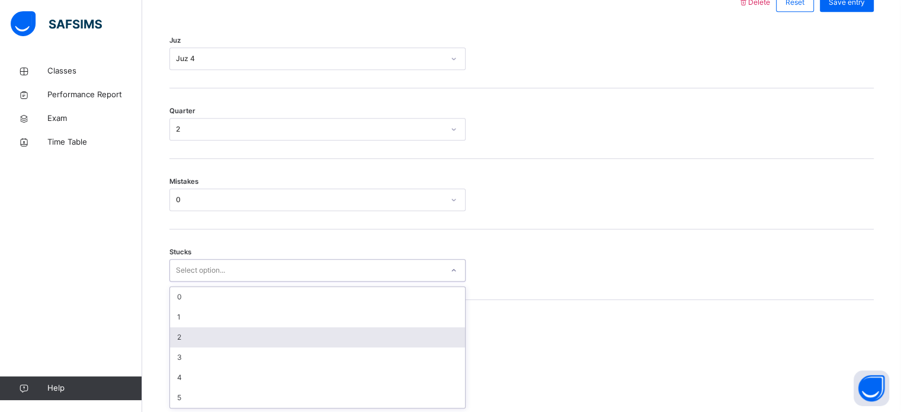
click at [237, 333] on div "2" at bounding box center [317, 337] width 295 height 20
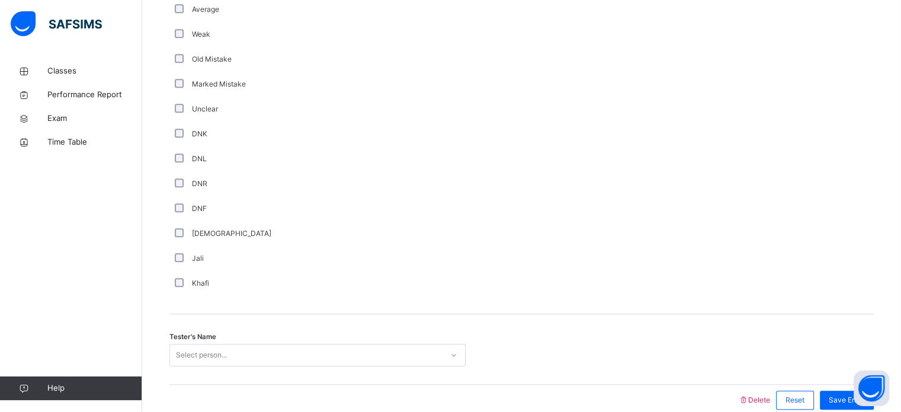
scroll to position [999, 0]
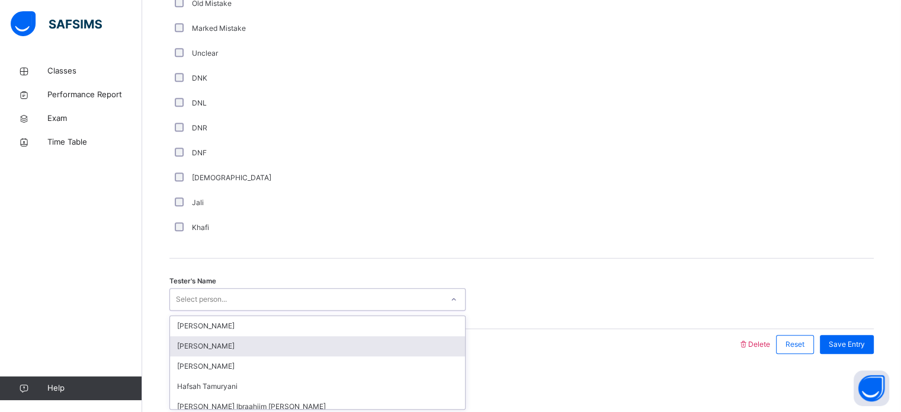
click at [218, 310] on div "option [PERSON_NAME] focused, 2 of 45. 45 results available. Use Up and Down to…" at bounding box center [317, 299] width 296 height 23
click at [230, 348] on div "[PERSON_NAME]" at bounding box center [317, 346] width 295 height 20
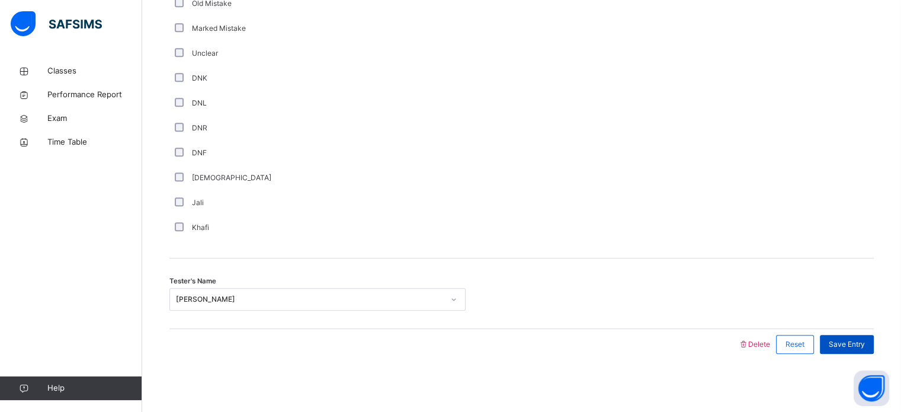
click at [865, 343] on span "Save Entry" at bounding box center [847, 344] width 36 height 11
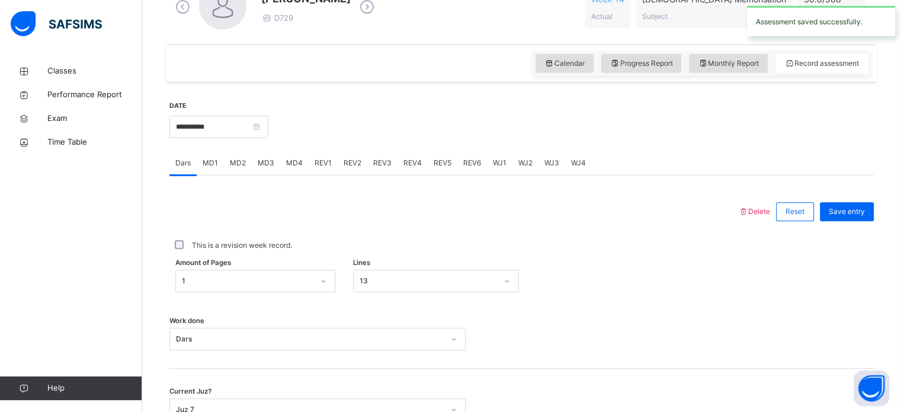
scroll to position [359, 0]
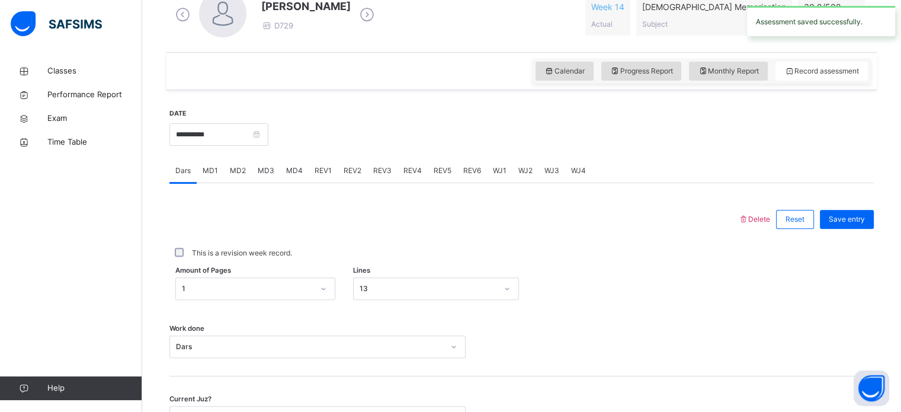
click at [415, 163] on div "REV4" at bounding box center [412, 171] width 30 height 24
click at [377, 166] on span "REV3" at bounding box center [382, 170] width 18 height 11
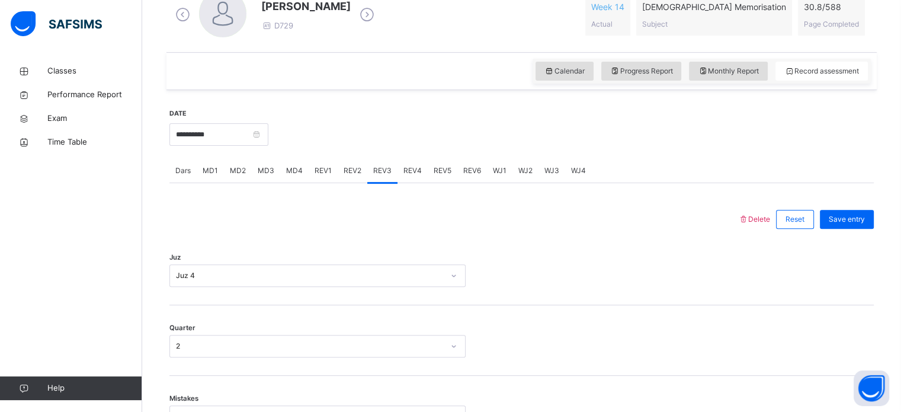
click at [414, 168] on span "REV4" at bounding box center [412, 170] width 18 height 11
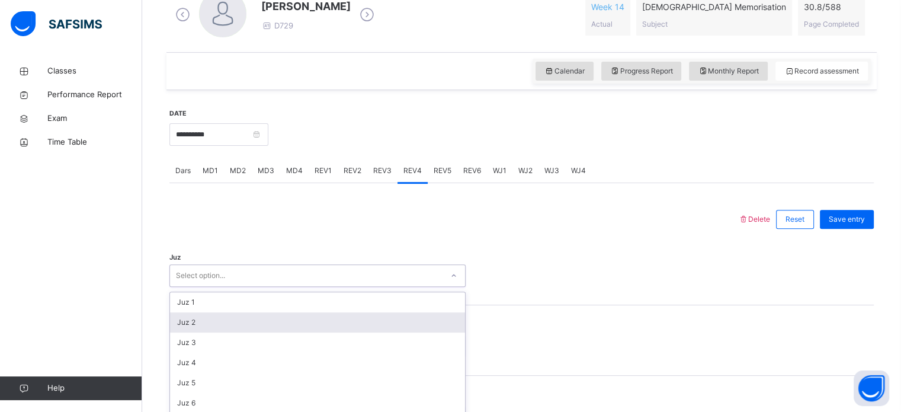
scroll to position [422, 0]
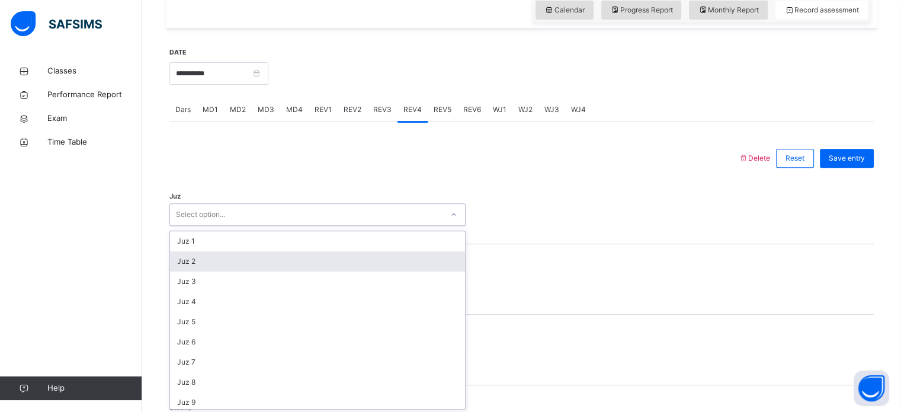
click at [399, 226] on div "option Juz 2 focused, 2 of 30. 30 results available. Use Up and Down to choose …" at bounding box center [317, 214] width 296 height 23
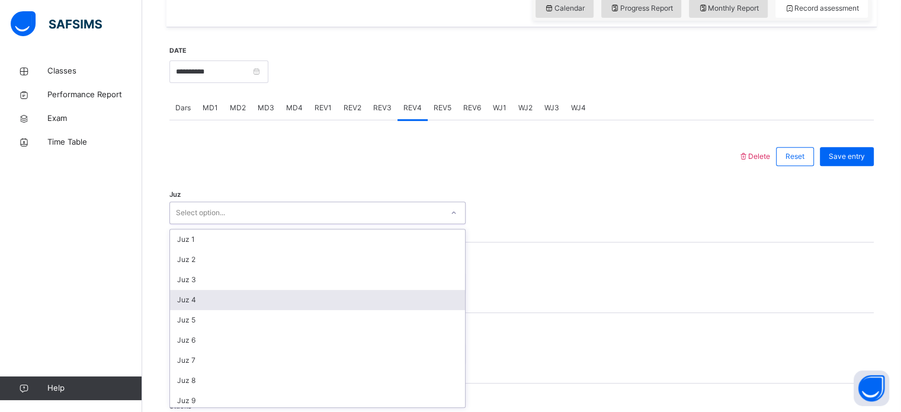
click at [363, 295] on div "Juz 4" at bounding box center [317, 300] width 295 height 20
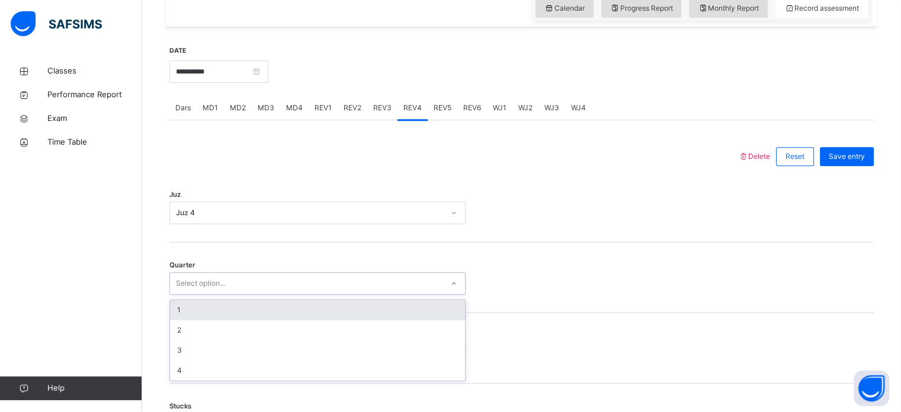
click at [323, 293] on div "Select option..." at bounding box center [317, 283] width 296 height 23
click at [300, 317] on div "1" at bounding box center [317, 310] width 295 height 20
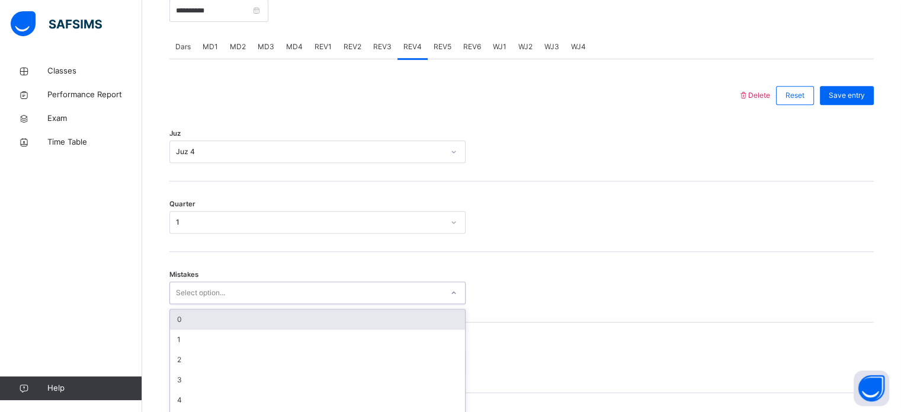
scroll to position [526, 0]
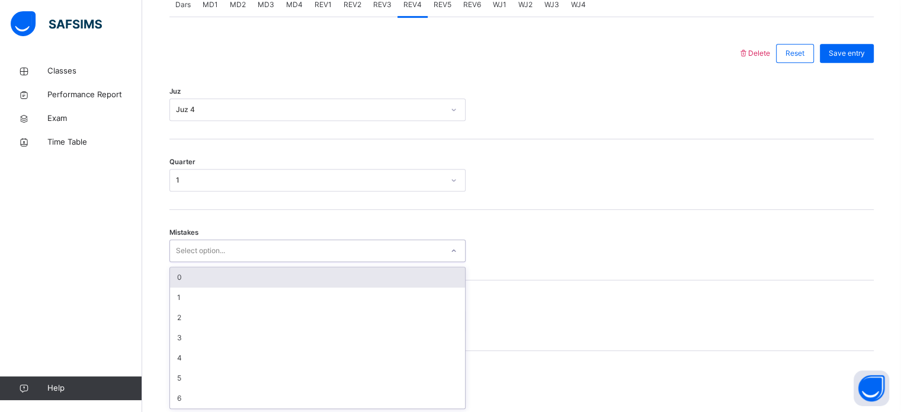
click at [268, 262] on div "option 0 focused, 1 of 7. 7 results available. Use Up and Down to choose option…" at bounding box center [317, 250] width 296 height 23
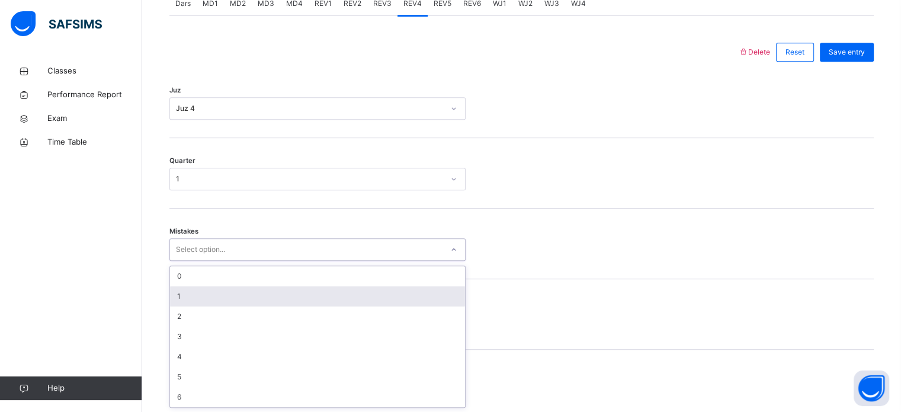
click at [247, 298] on div "1" at bounding box center [317, 296] width 295 height 20
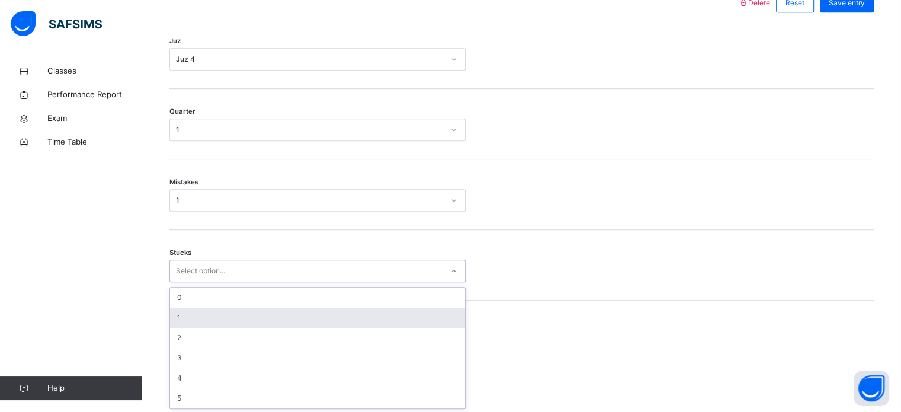
click at [247, 282] on div "option 1 focused, 2 of 6. 6 results available. Use Up and Down to choose option…" at bounding box center [317, 270] width 296 height 23
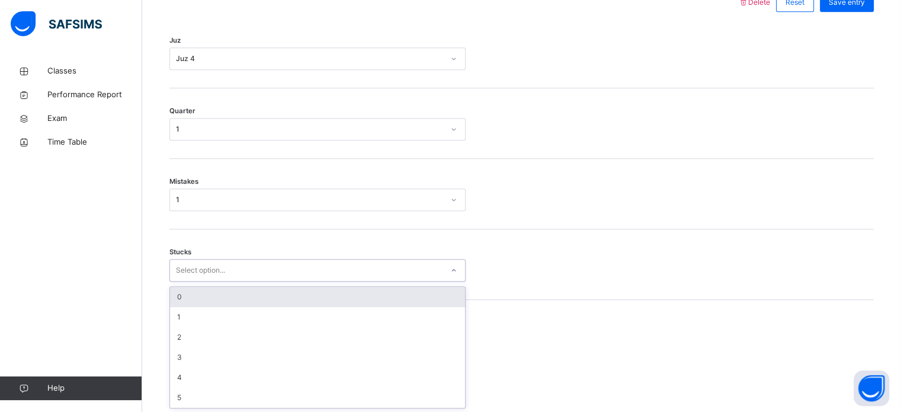
click at [220, 294] on div "0" at bounding box center [317, 297] width 295 height 20
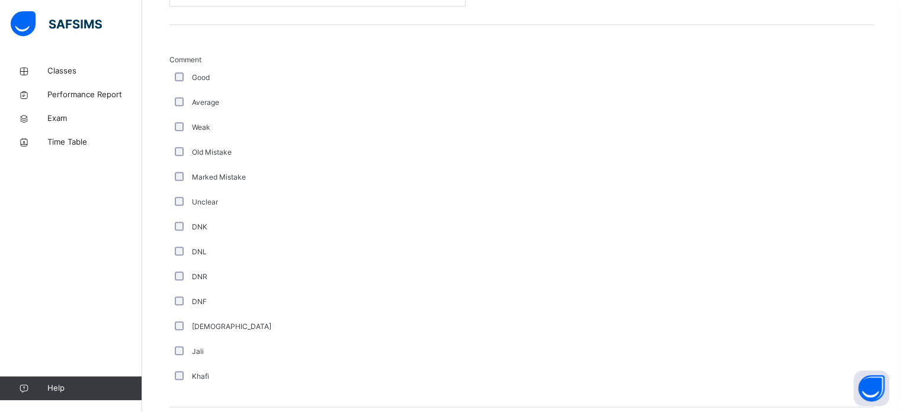
scroll to position [999, 0]
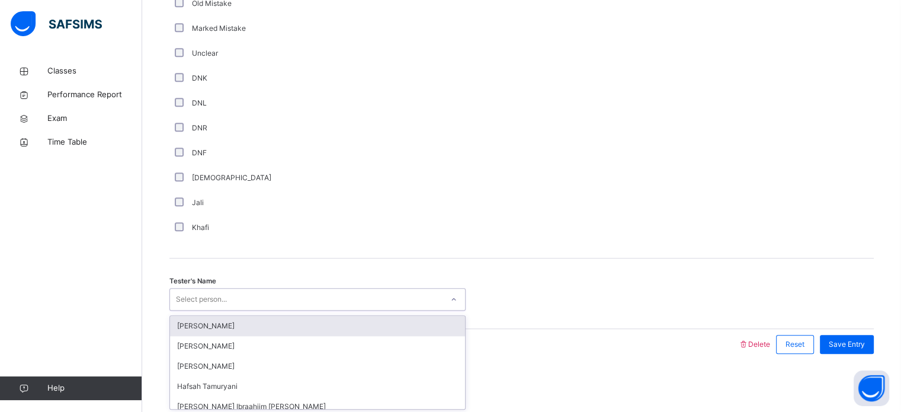
click at [227, 298] on div "Select person..." at bounding box center [201, 299] width 51 height 23
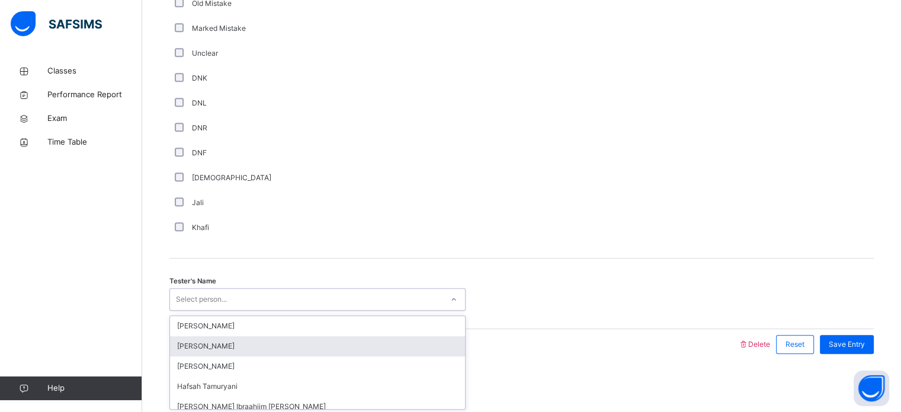
click at [240, 339] on div "[PERSON_NAME]" at bounding box center [317, 346] width 295 height 20
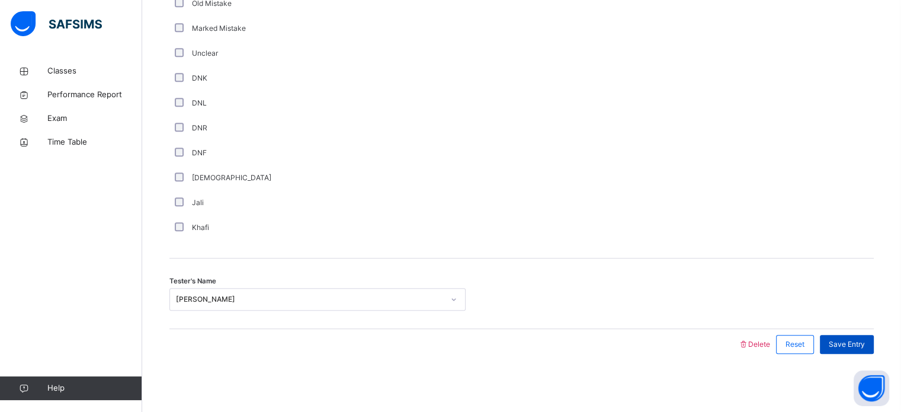
click at [842, 336] on div "Save Entry" at bounding box center [847, 344] width 54 height 19
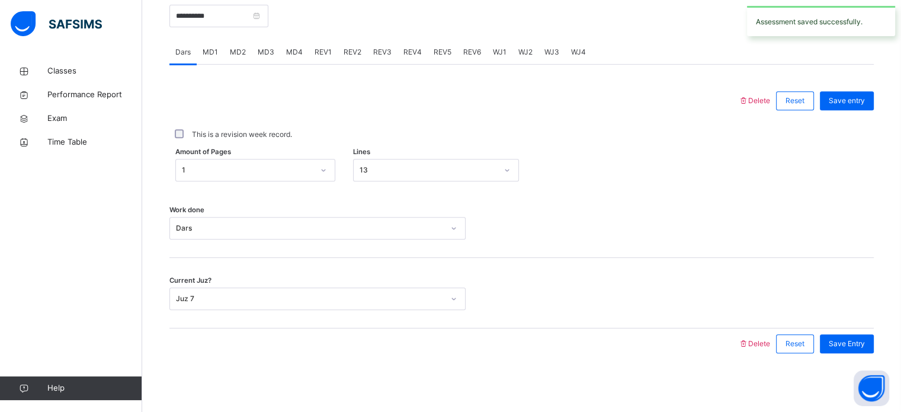
scroll to position [417, 0]
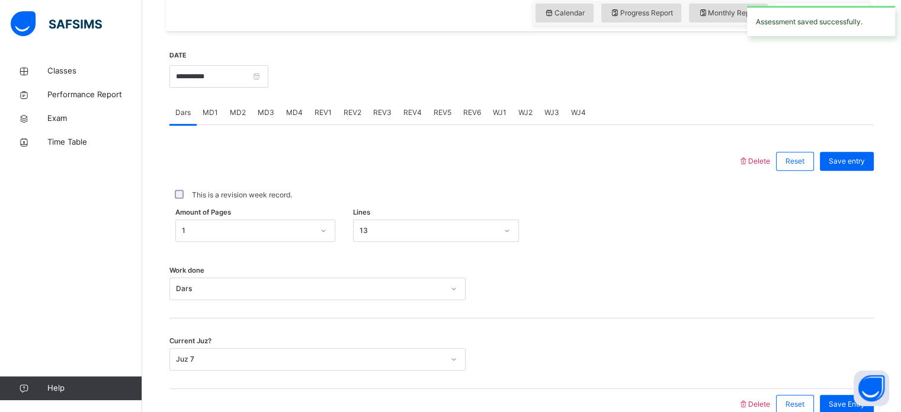
click at [444, 110] on span "REV5" at bounding box center [443, 112] width 18 height 11
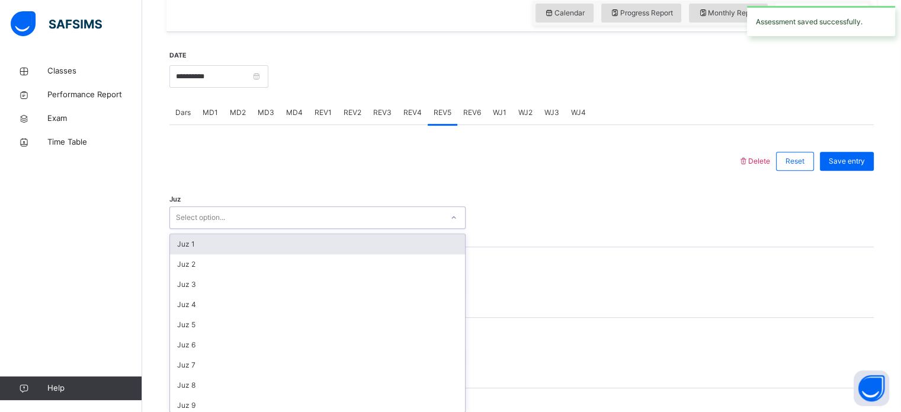
click at [271, 213] on div "Select option..." at bounding box center [306, 218] width 272 height 18
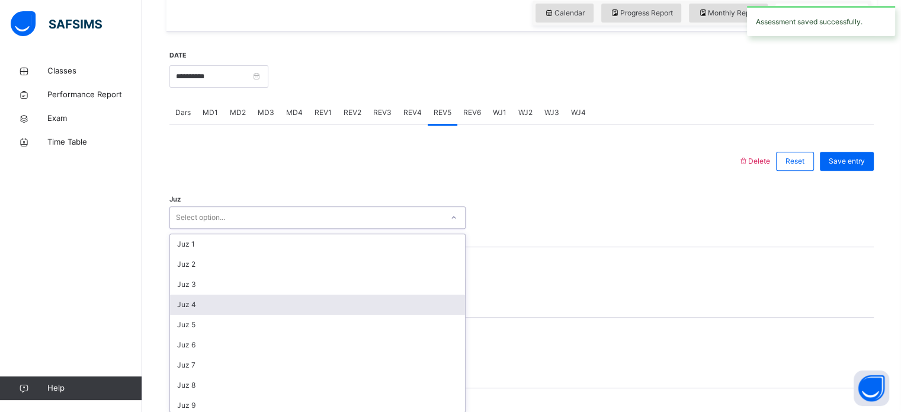
click at [267, 294] on div "Juz 4" at bounding box center [317, 304] width 295 height 20
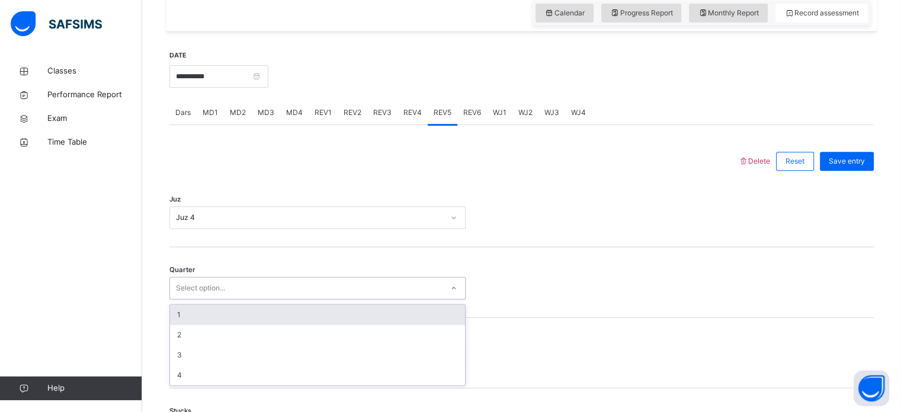
click at [259, 290] on div "Select option..." at bounding box center [306, 288] width 272 height 18
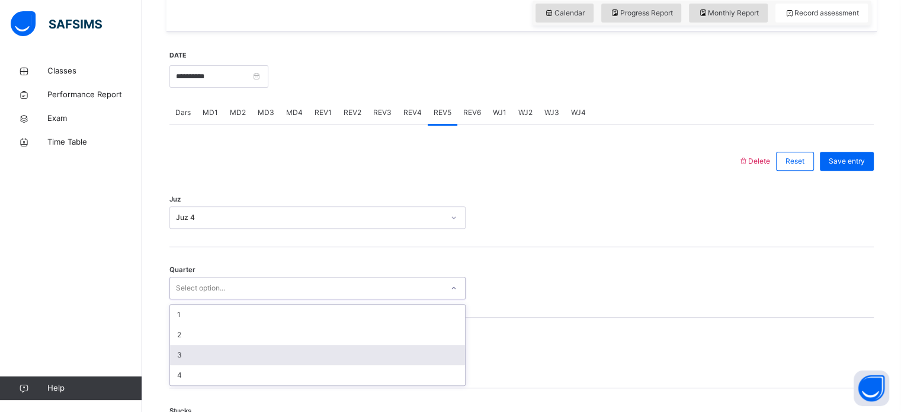
drag, startPoint x: 262, startPoint y: 341, endPoint x: 262, endPoint y: 355, distance: 13.6
click at [262, 355] on div "1 2 3 4" at bounding box center [317, 344] width 295 height 81
click at [262, 355] on div "3" at bounding box center [317, 355] width 295 height 20
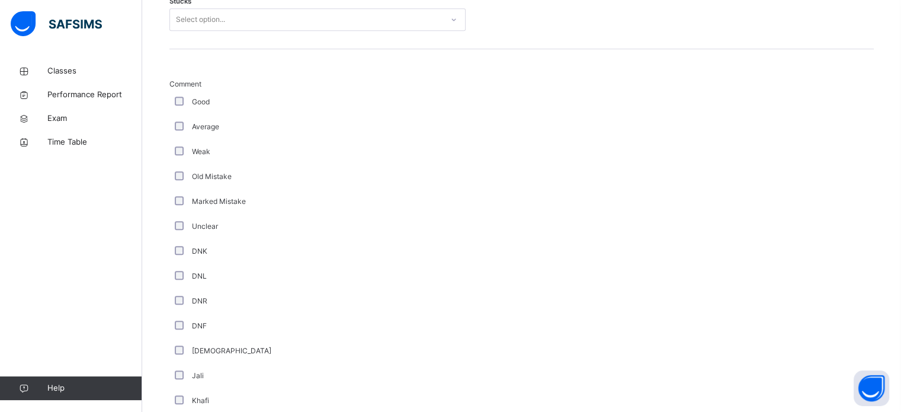
scroll to position [999, 0]
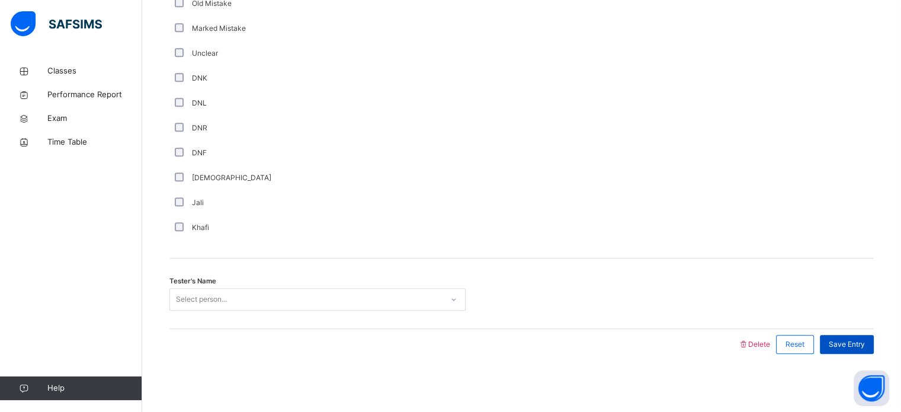
click at [848, 342] on span "Save Entry" at bounding box center [847, 344] width 36 height 11
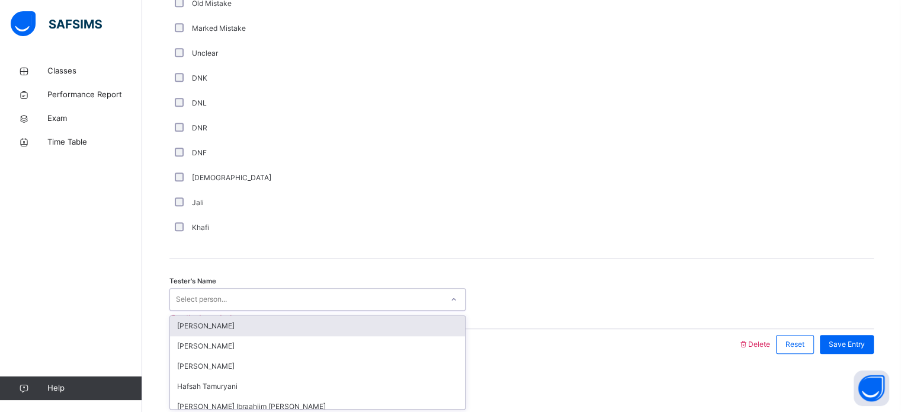
click at [389, 303] on div "Select person..." at bounding box center [306, 299] width 272 height 18
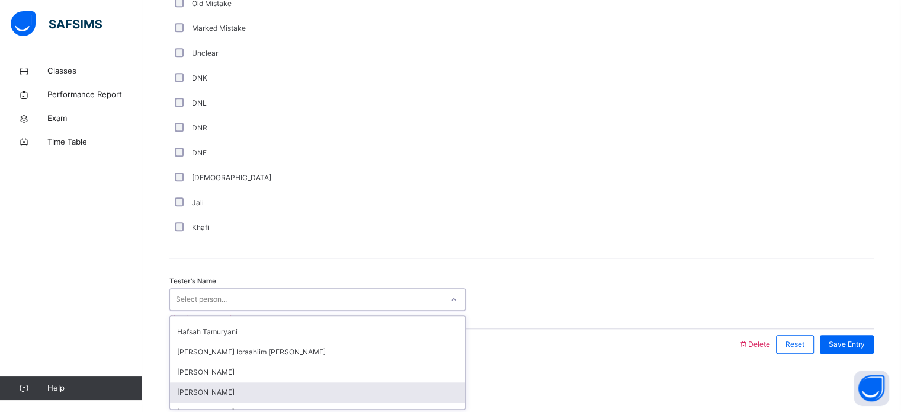
scroll to position [0, 0]
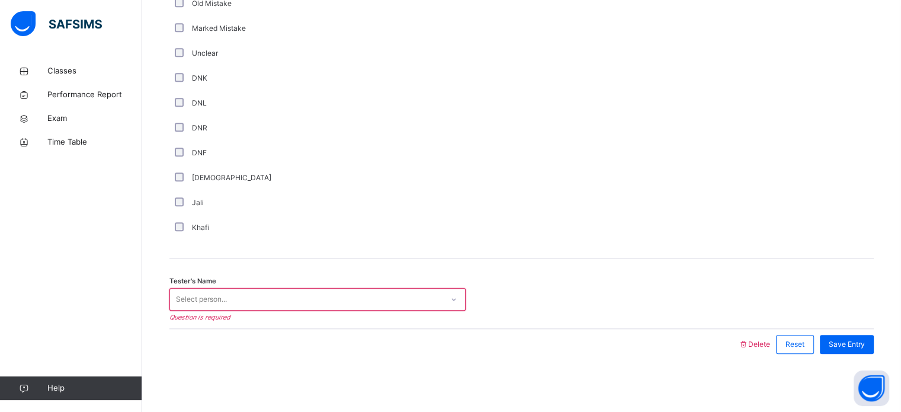
click at [412, 177] on div "[DEMOGRAPHIC_DATA]" at bounding box center [317, 177] width 290 height 11
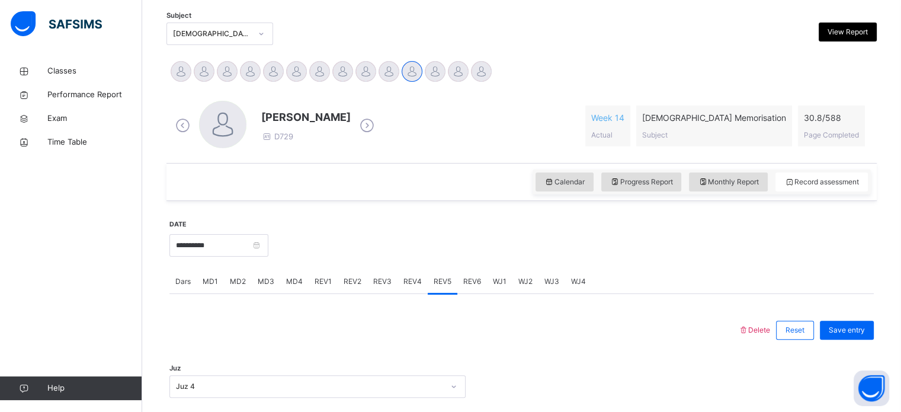
scroll to position [251, 0]
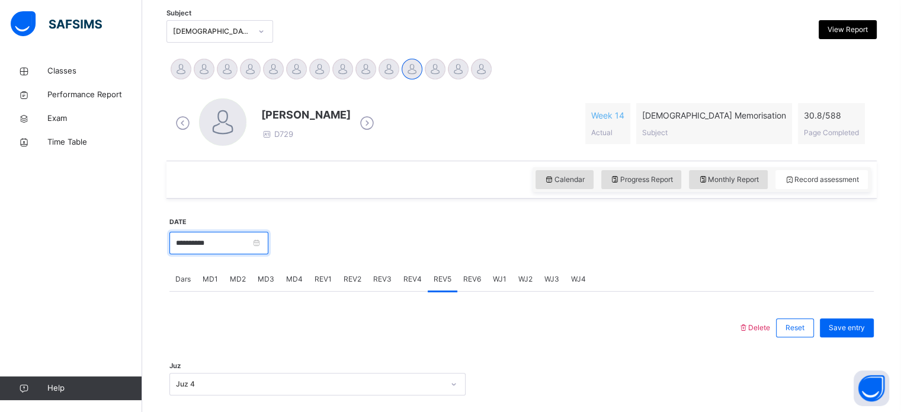
click at [213, 241] on input "**********" at bounding box center [218, 243] width 99 height 23
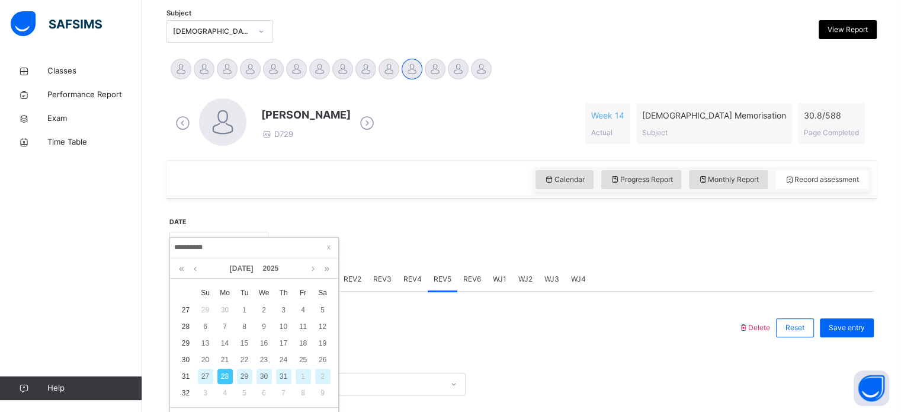
click at [243, 371] on div "29" at bounding box center [244, 375] width 15 height 15
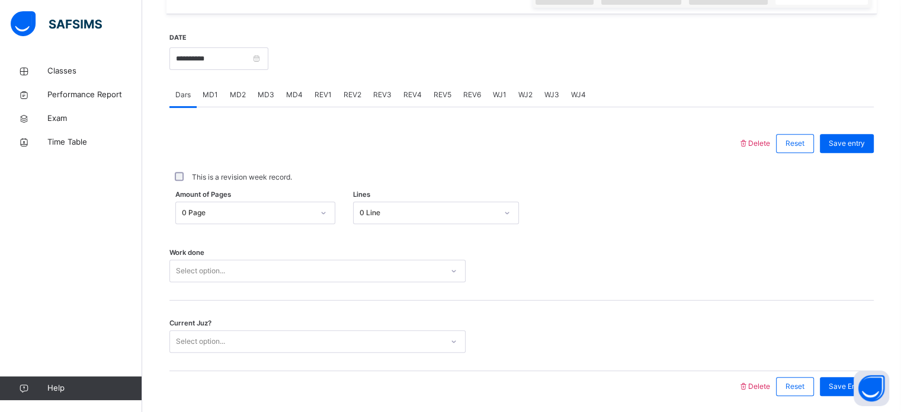
scroll to position [440, 0]
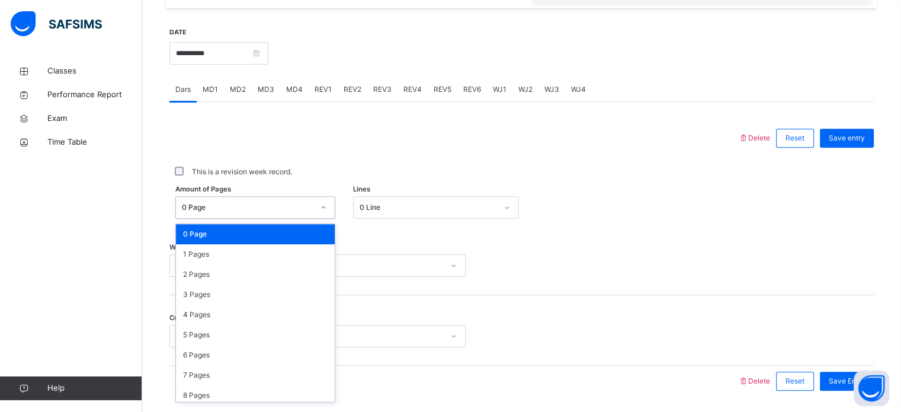
click at [272, 202] on div "0 Page" at bounding box center [248, 207] width 132 height 11
click at [244, 258] on div "1 Pages" at bounding box center [255, 254] width 159 height 20
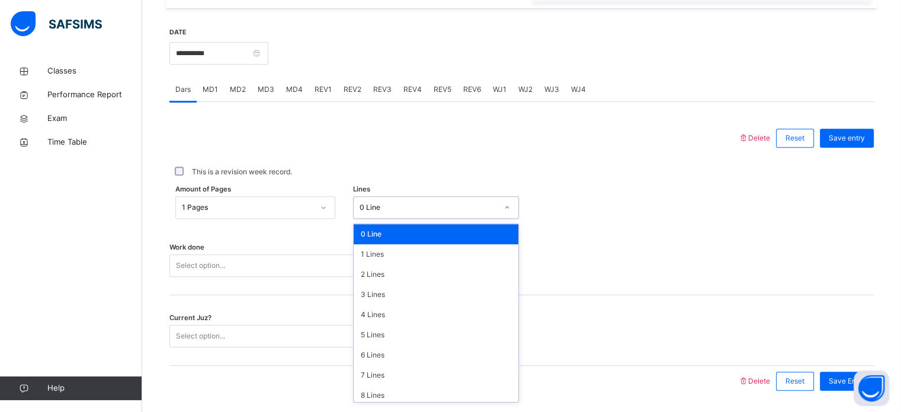
click at [393, 203] on div "0 Line" at bounding box center [428, 207] width 137 height 11
click at [400, 380] on div "7 Lines" at bounding box center [436, 375] width 165 height 20
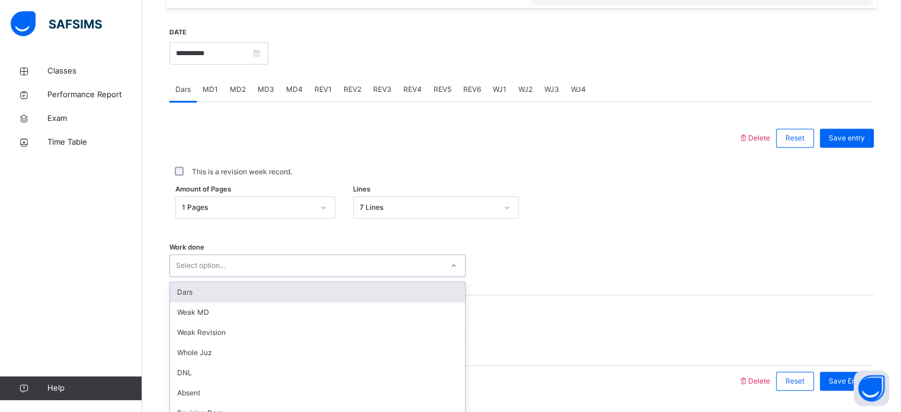
scroll to position [477, 0]
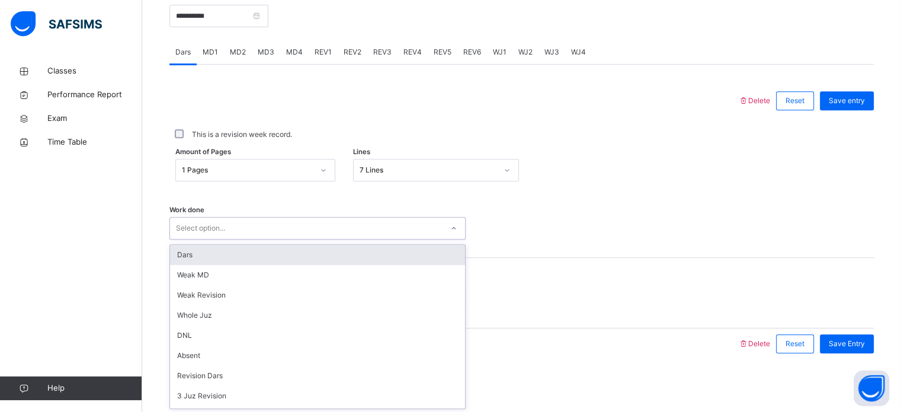
click at [221, 239] on div "option Dars focused, 1 of 14. 14 results available. Use Up and Down to choose o…" at bounding box center [317, 228] width 296 height 23
click at [215, 257] on div "Dars" at bounding box center [317, 255] width 295 height 20
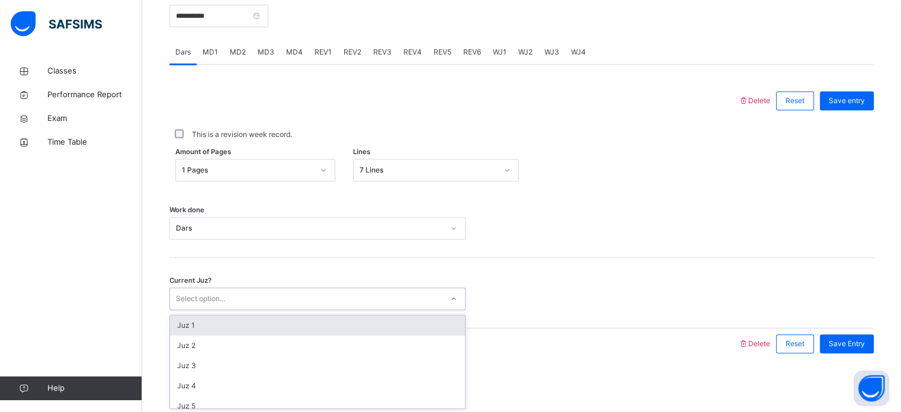
click at [216, 302] on div "Select option..." at bounding box center [200, 298] width 49 height 23
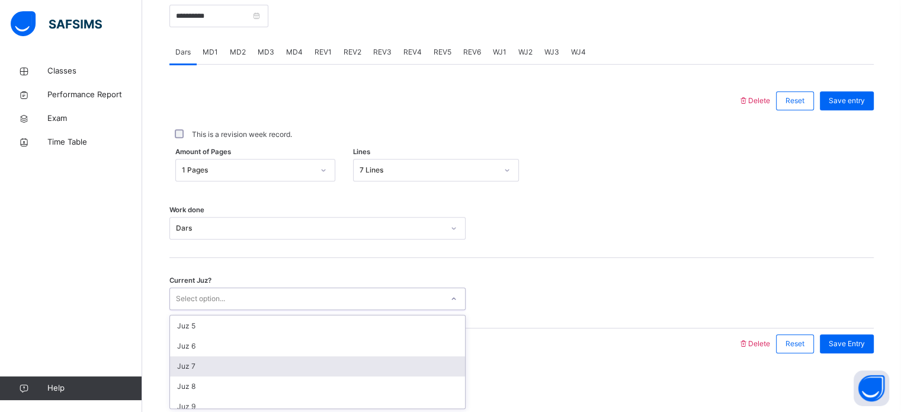
scroll to position [81, 0]
click at [220, 362] on div "Juz 7" at bounding box center [317, 365] width 295 height 20
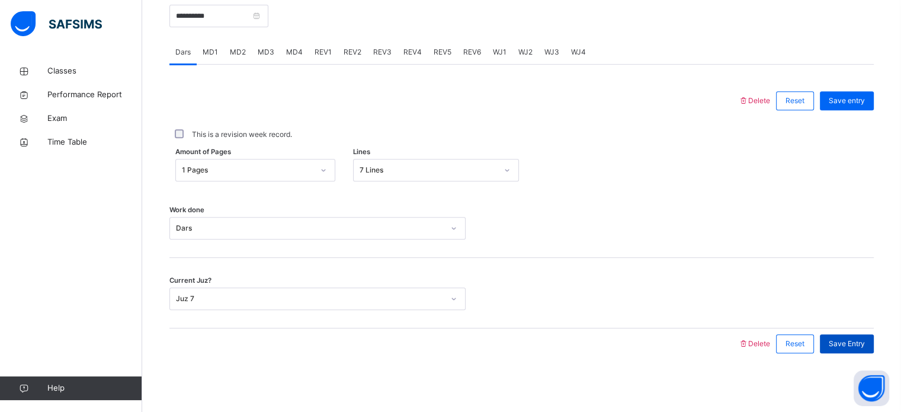
click at [839, 345] on span "Save Entry" at bounding box center [847, 343] width 36 height 11
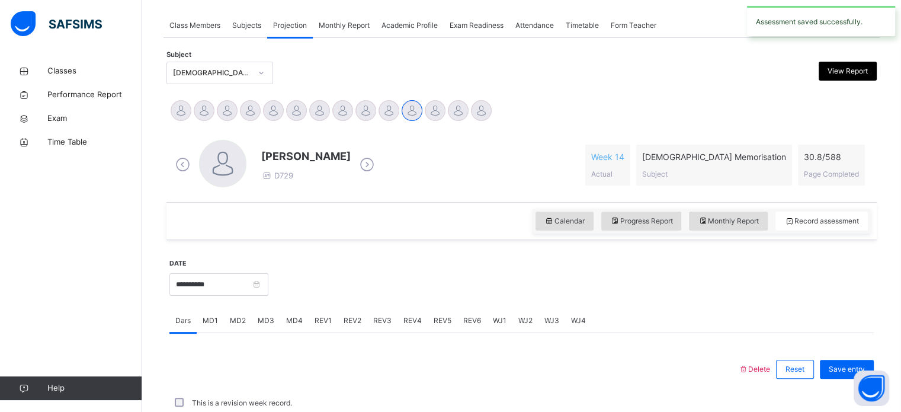
scroll to position [477, 0]
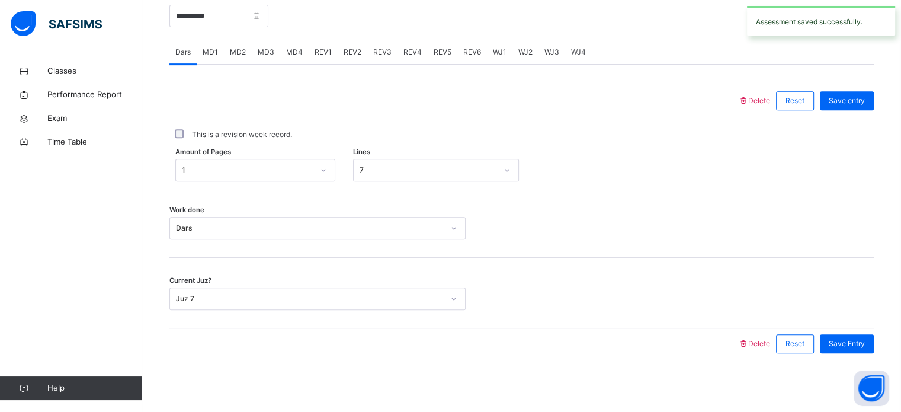
click at [210, 56] on span "MD1" at bounding box center [210, 52] width 15 height 11
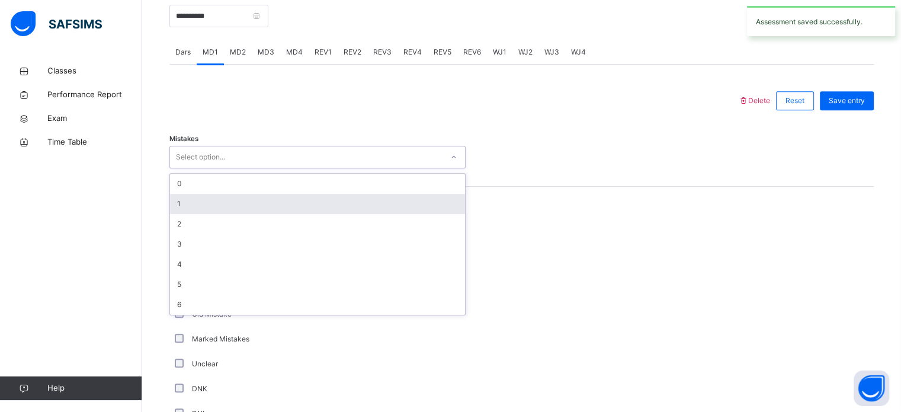
drag, startPoint x: 232, startPoint y: 156, endPoint x: 217, endPoint y: 194, distance: 40.7
click at [217, 168] on div "option 1 focused, 2 of 7. 7 results available. Use Up and Down to choose option…" at bounding box center [317, 157] width 296 height 23
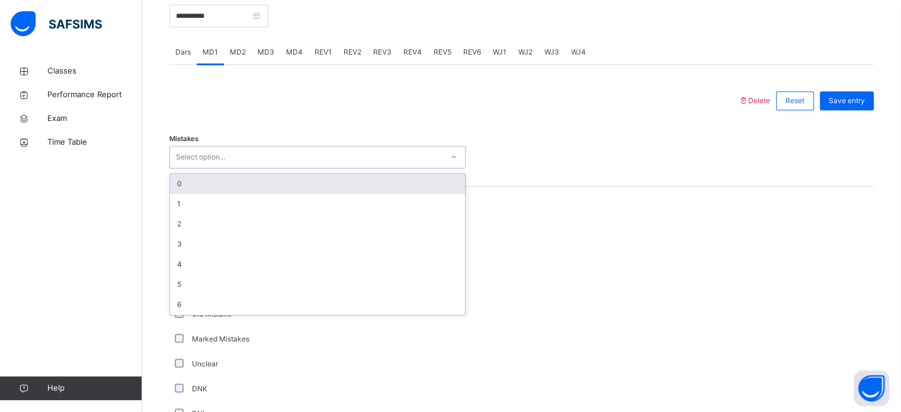
click at [203, 186] on div "0" at bounding box center [317, 184] width 295 height 20
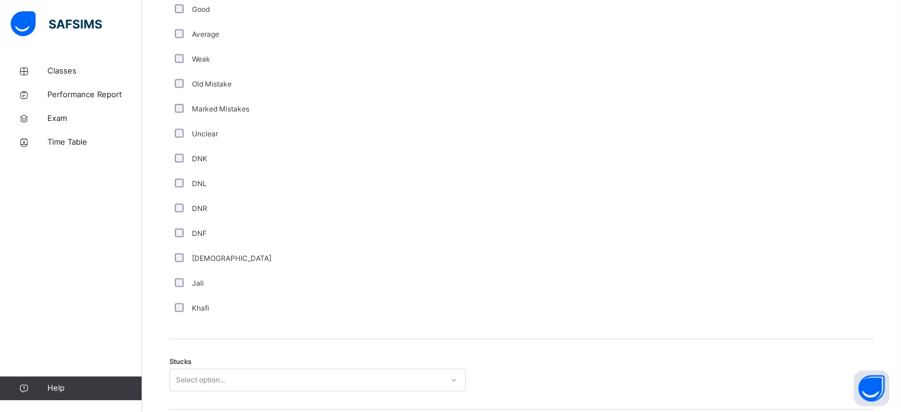
scroll to position [708, 0]
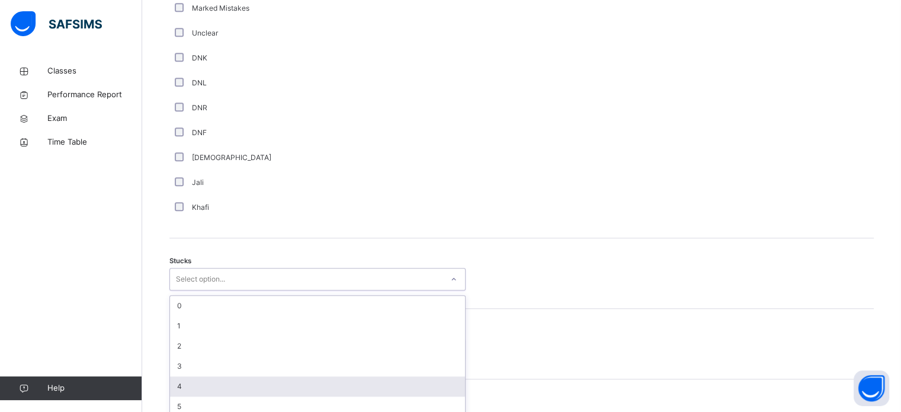
click at [269, 290] on div "option 4 focused, 5 of 6. 6 results available. Use Up and Down to choose option…" at bounding box center [317, 279] width 296 height 23
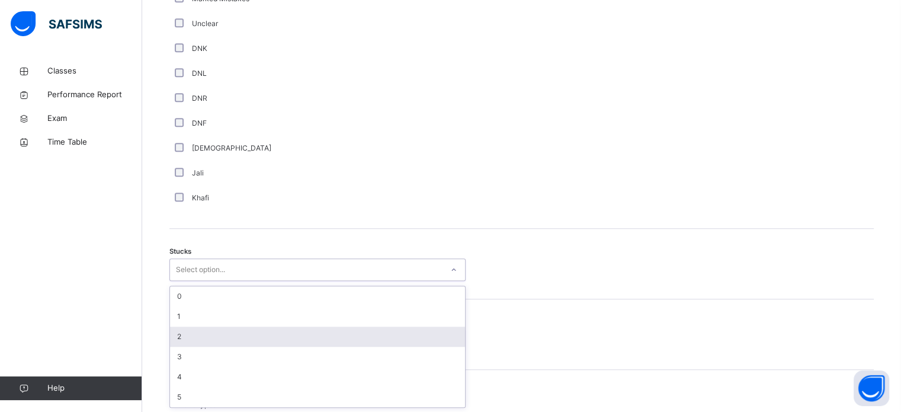
click at [219, 338] on div "2" at bounding box center [317, 336] width 295 height 20
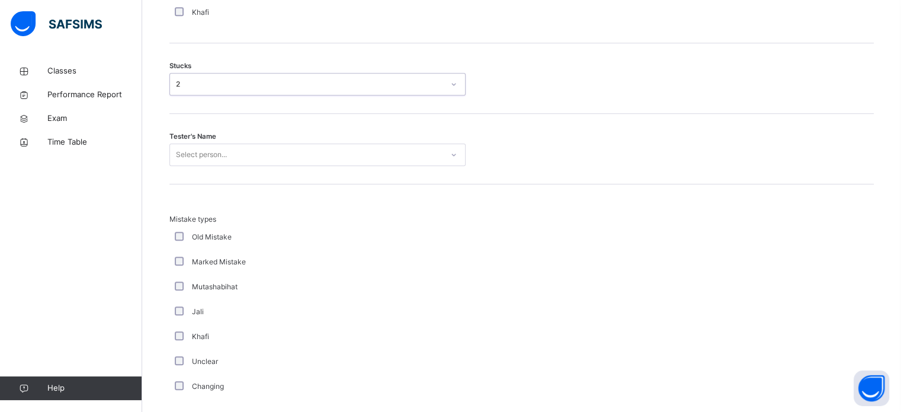
scroll to position [1003, 0]
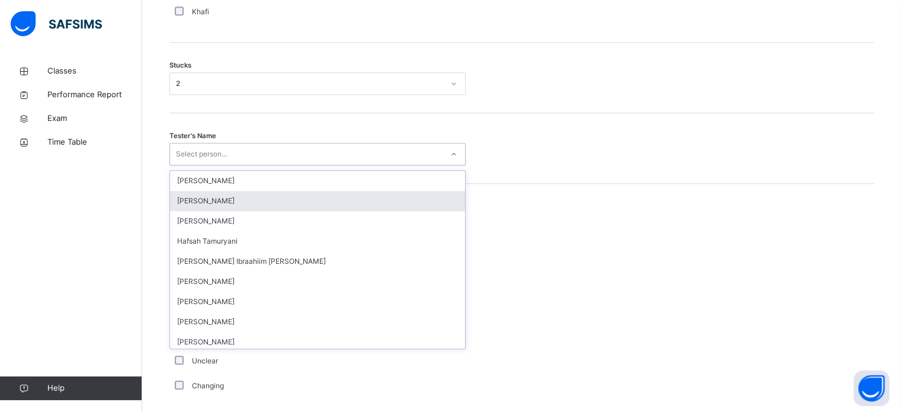
drag, startPoint x: 209, startPoint y: 146, endPoint x: 229, endPoint y: 195, distance: 52.6
click at [229, 165] on div "option [PERSON_NAME] focused, 2 of 45. 45 results available. Use Up and Down to…" at bounding box center [317, 154] width 296 height 23
click at [229, 195] on div "[PERSON_NAME]" at bounding box center [317, 201] width 295 height 20
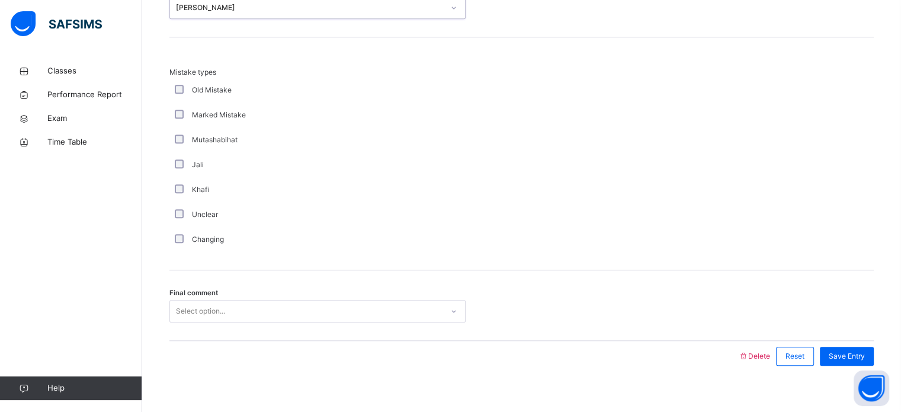
scroll to position [1162, 0]
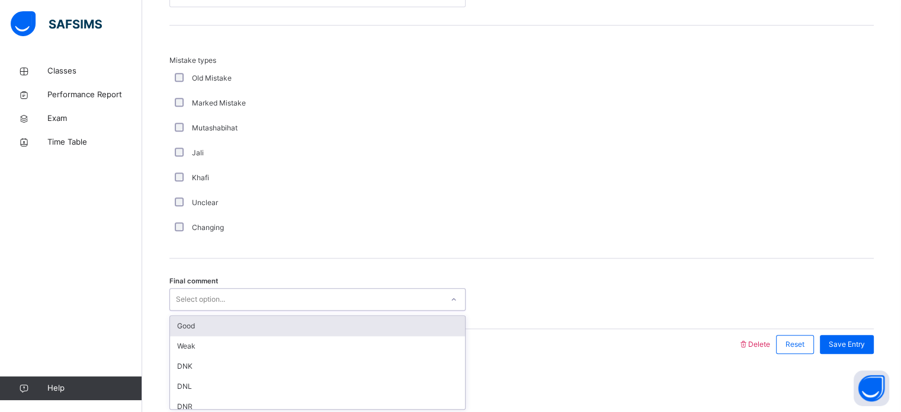
click at [249, 302] on div "Select option..." at bounding box center [306, 299] width 272 height 18
click at [261, 327] on div "Good" at bounding box center [317, 326] width 295 height 20
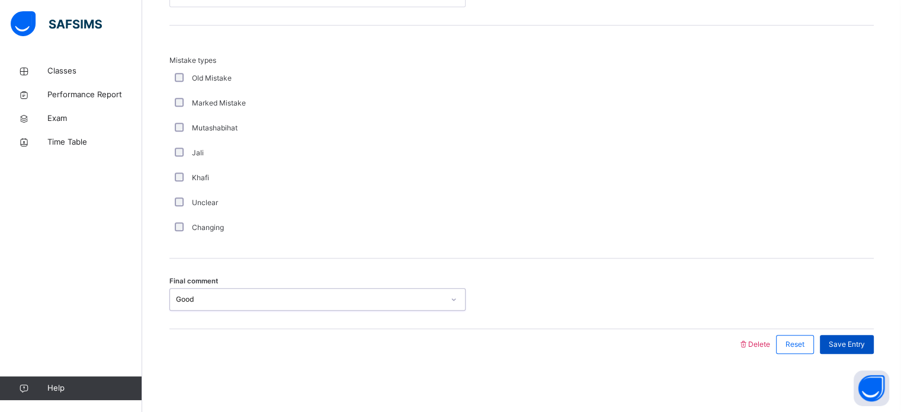
click at [846, 341] on span "Save Entry" at bounding box center [847, 344] width 36 height 11
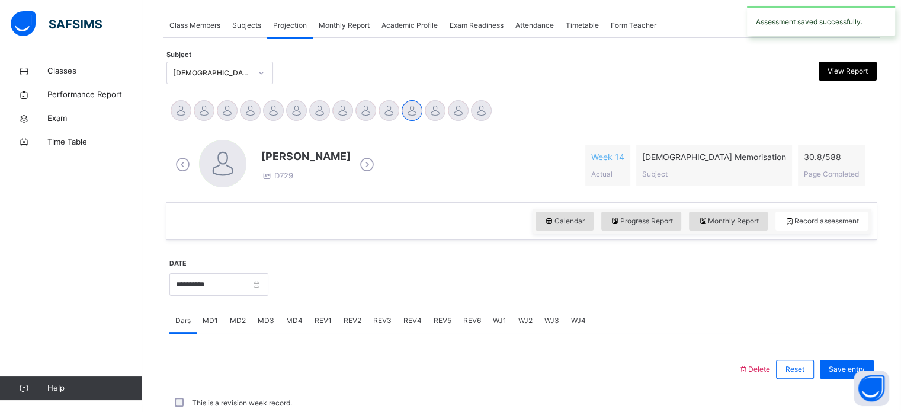
scroll to position [477, 0]
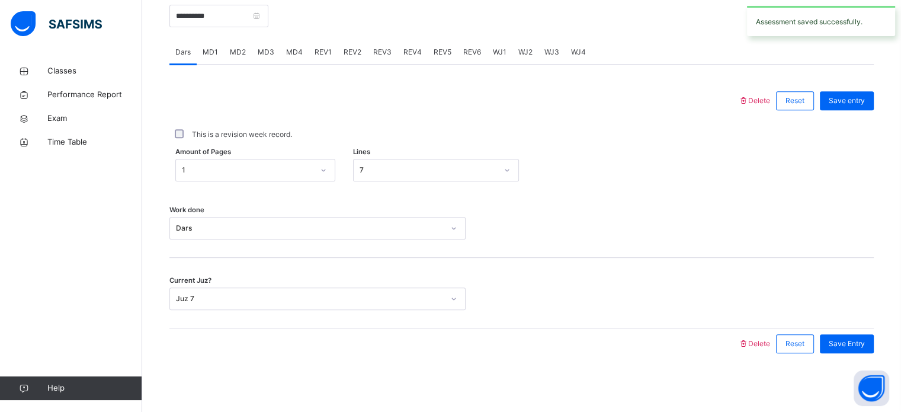
click at [213, 59] on div "MD1" at bounding box center [210, 52] width 27 height 24
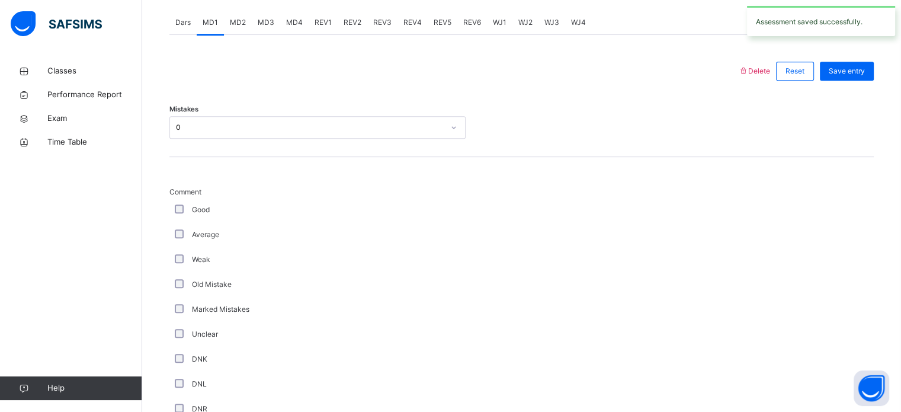
scroll to position [354, 0]
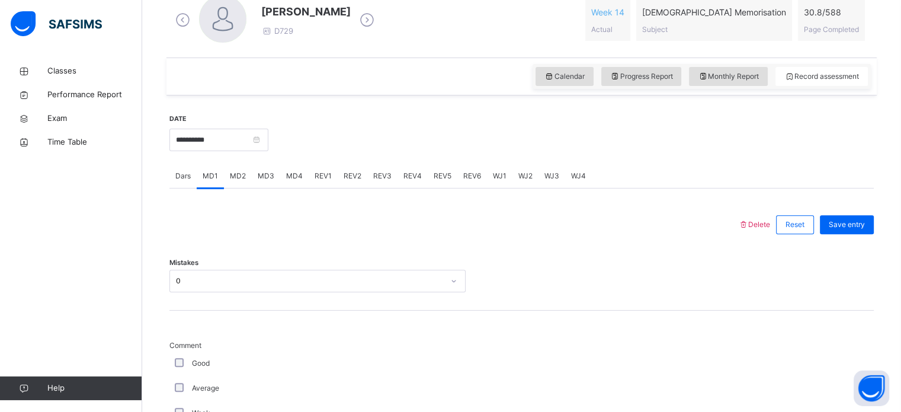
click at [301, 177] on div "MD4" at bounding box center [294, 176] width 28 height 24
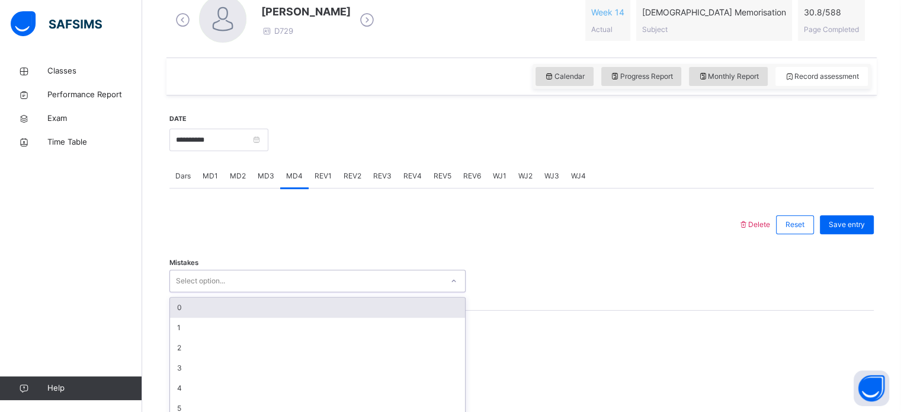
scroll to position [385, 0]
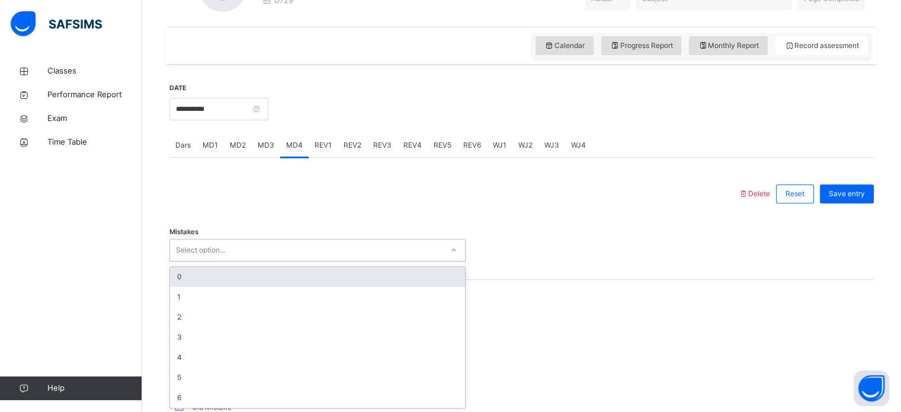
click at [322, 261] on div "option 0 focused, 1 of 7. 7 results available. Use Up and Down to choose option…" at bounding box center [317, 250] width 296 height 23
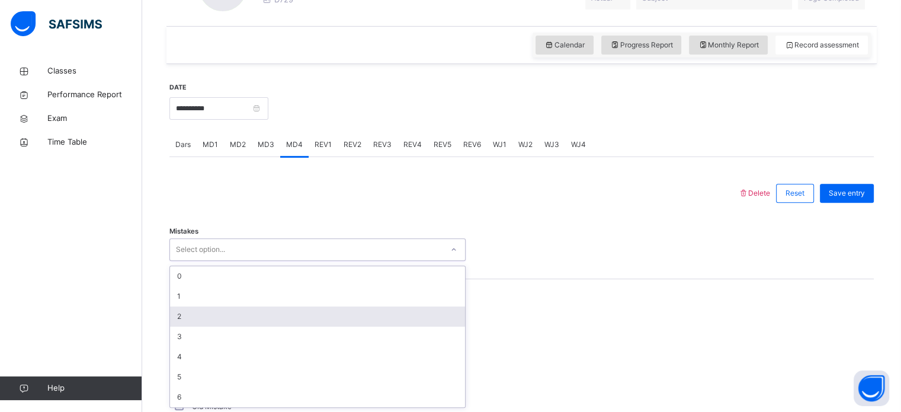
click at [270, 312] on div "2" at bounding box center [317, 316] width 295 height 20
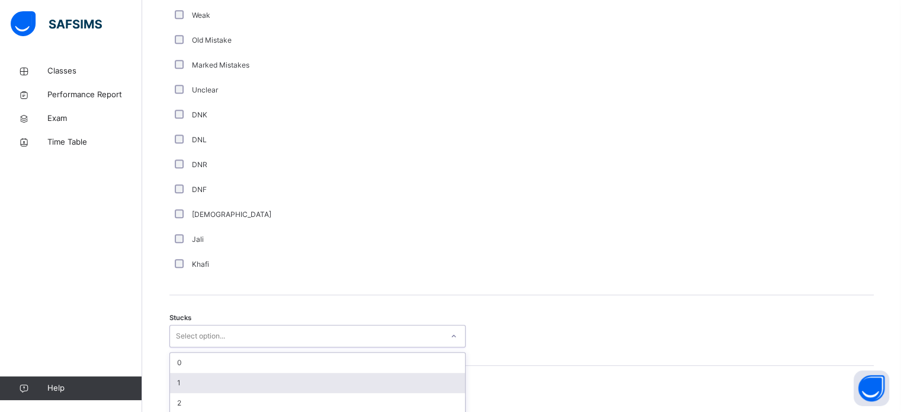
scroll to position [817, 0]
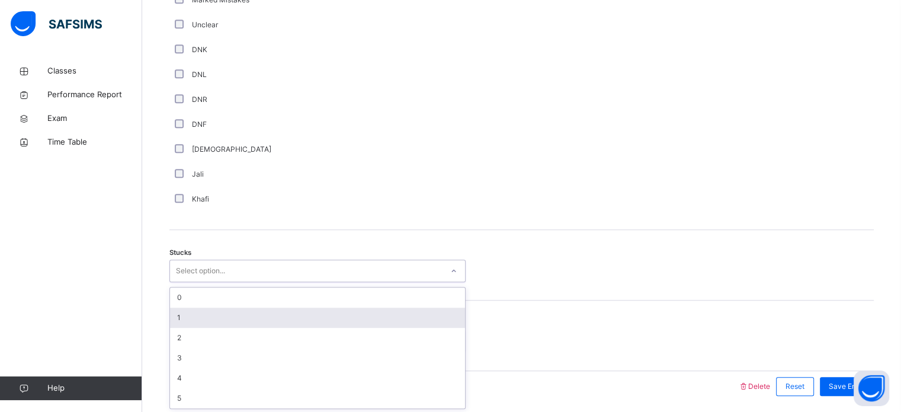
click at [216, 282] on div "option 1 focused, 2 of 6. 6 results available. Use Up and Down to choose option…" at bounding box center [317, 270] width 296 height 23
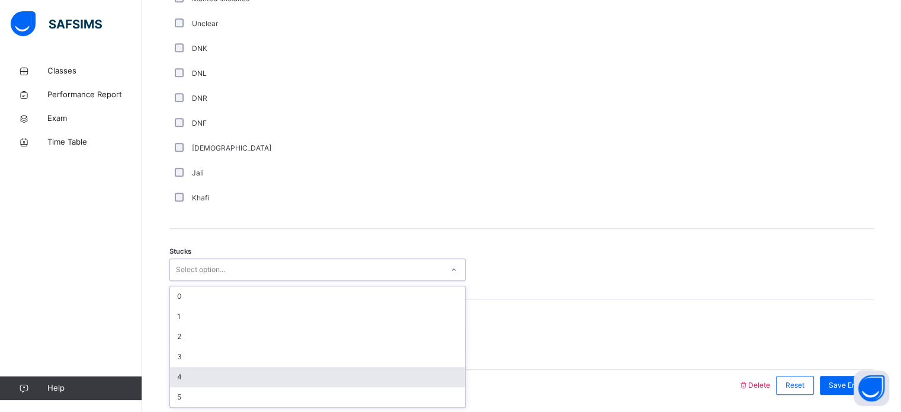
click at [220, 374] on div "4" at bounding box center [317, 377] width 295 height 20
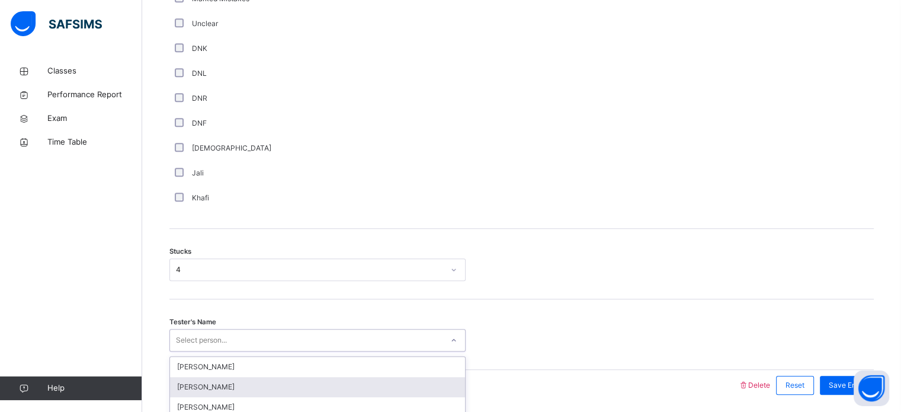
scroll to position [858, 0]
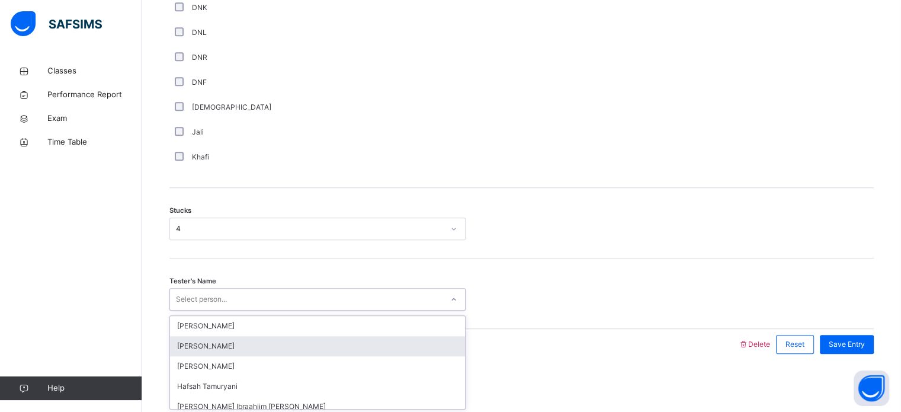
click at [223, 310] on div "option [PERSON_NAME] focused, 2 of 45. 45 results available. Use Up and Down to…" at bounding box center [317, 299] width 296 height 23
click at [231, 347] on div "[PERSON_NAME]" at bounding box center [317, 346] width 295 height 20
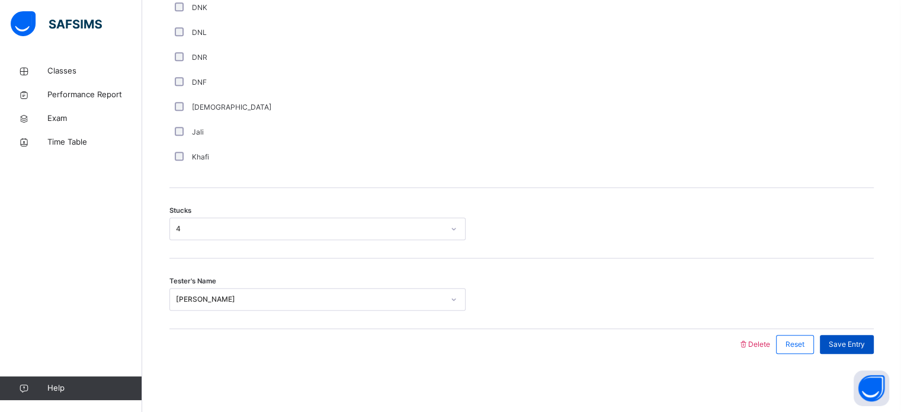
click at [867, 351] on div "Save Entry" at bounding box center [847, 344] width 54 height 19
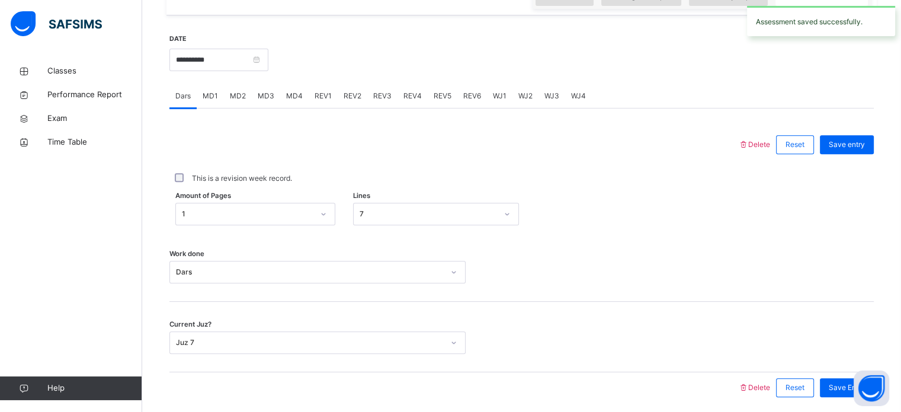
scroll to position [434, 0]
click at [325, 97] on span "REV1" at bounding box center [323, 96] width 17 height 11
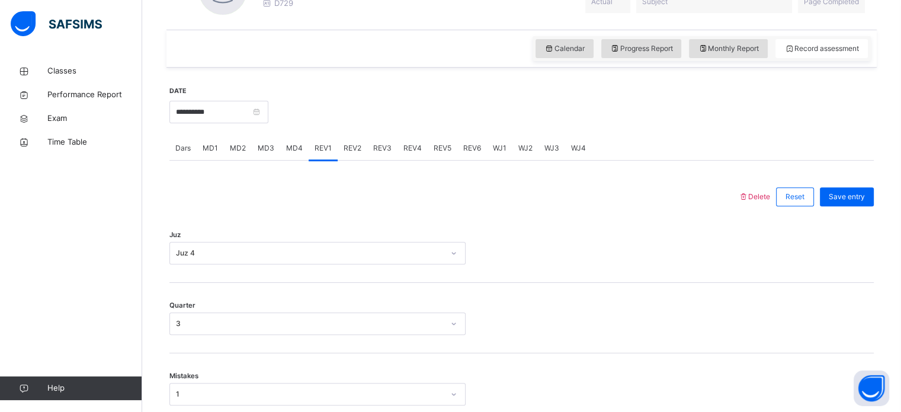
scroll to position [381, 0]
click at [354, 144] on span "REV2" at bounding box center [353, 148] width 18 height 11
click at [385, 149] on span "REV3" at bounding box center [382, 148] width 18 height 11
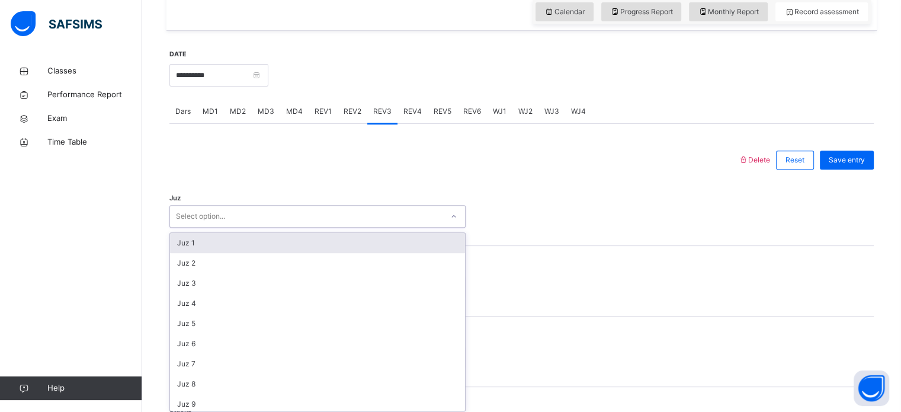
click at [382, 227] on div "option Juz 1 focused, 1 of 30. 30 results available. Use Up and Down to choose …" at bounding box center [317, 216] width 296 height 23
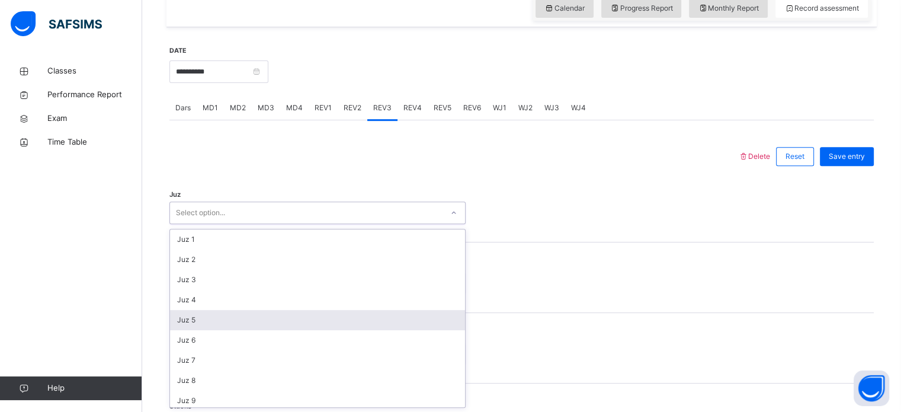
click at [348, 321] on div "Juz 5" at bounding box center [317, 320] width 295 height 20
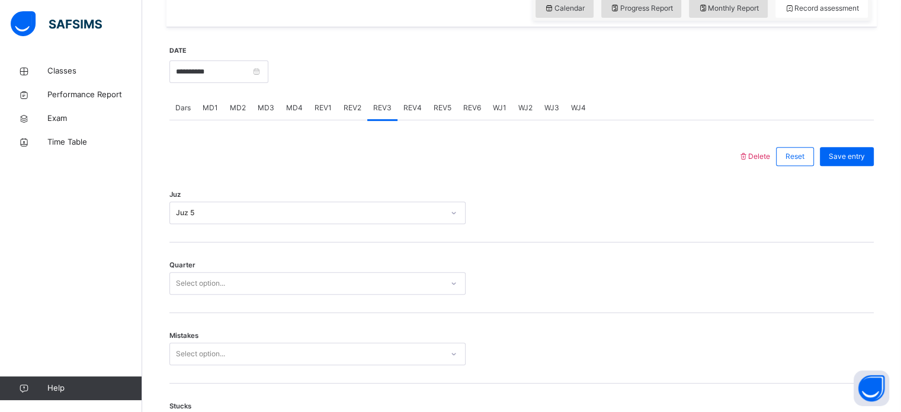
click at [316, 294] on div "Quarter Select option..." at bounding box center [521, 277] width 704 height 70
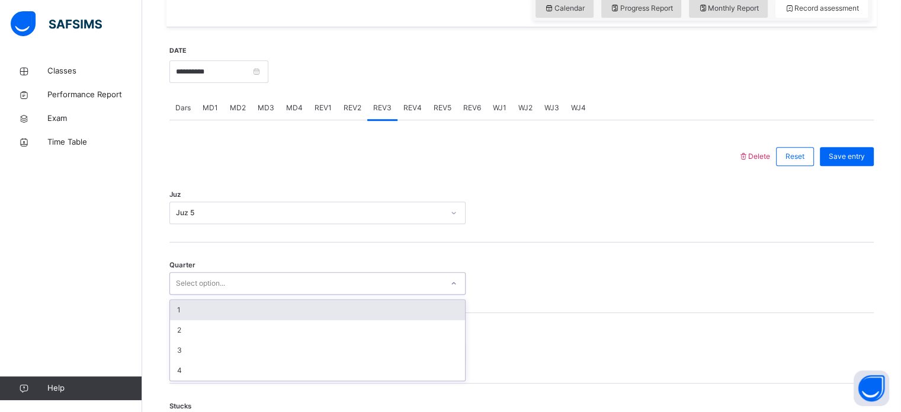
drag, startPoint x: 299, startPoint y: 281, endPoint x: 286, endPoint y: 312, distance: 34.0
click at [286, 294] on div "option 1 focused, 1 of 4. 4 results available. Use Up and Down to choose option…" at bounding box center [317, 283] width 296 height 23
click at [286, 312] on div "1" at bounding box center [317, 310] width 295 height 20
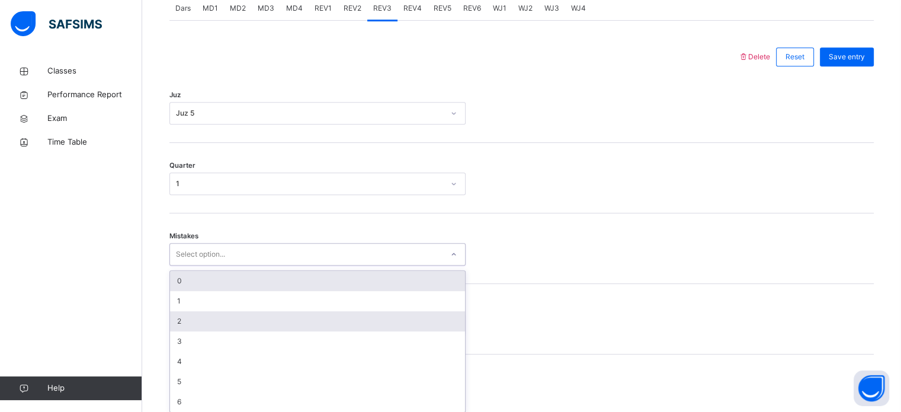
scroll to position [526, 0]
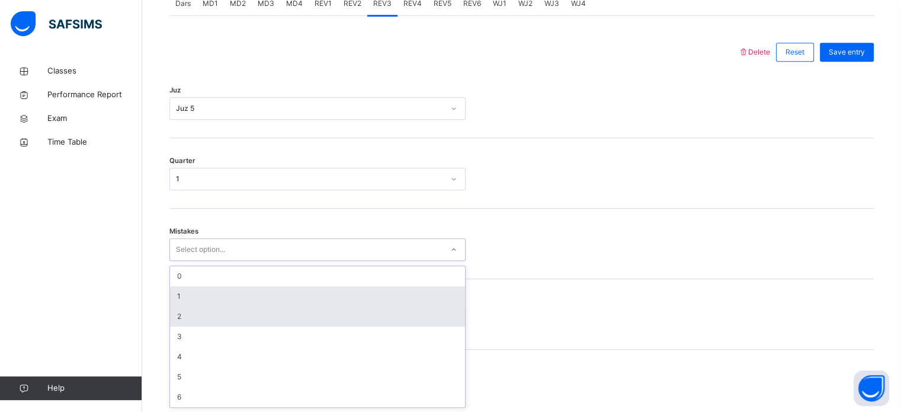
drag, startPoint x: 256, startPoint y: 291, endPoint x: 218, endPoint y: 300, distance: 39.5
click at [218, 261] on div "option 2 focused, 3 of 7. 7 results available. Use Up and Down to choose option…" at bounding box center [317, 249] width 296 height 23
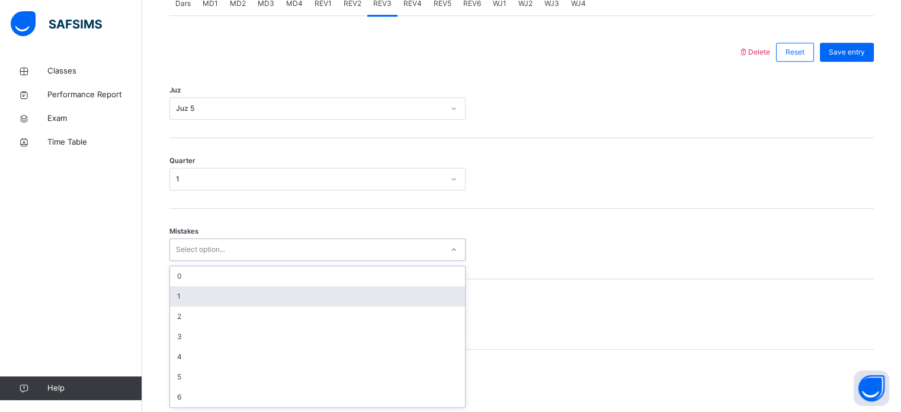
click at [218, 300] on div "1" at bounding box center [317, 296] width 295 height 20
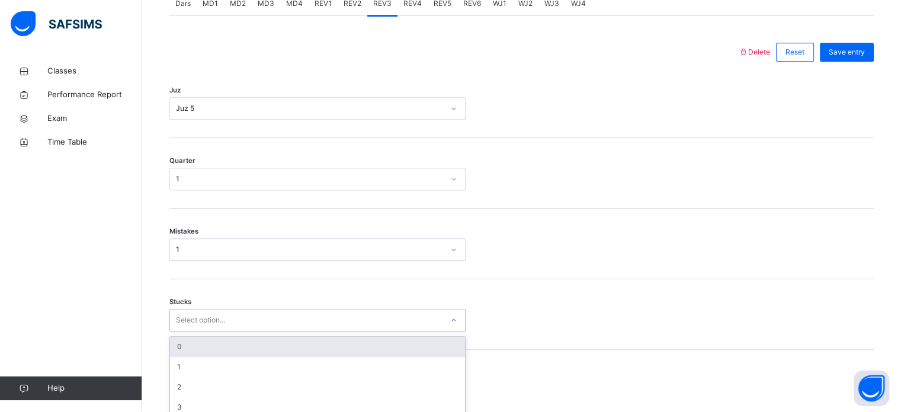
scroll to position [576, 0]
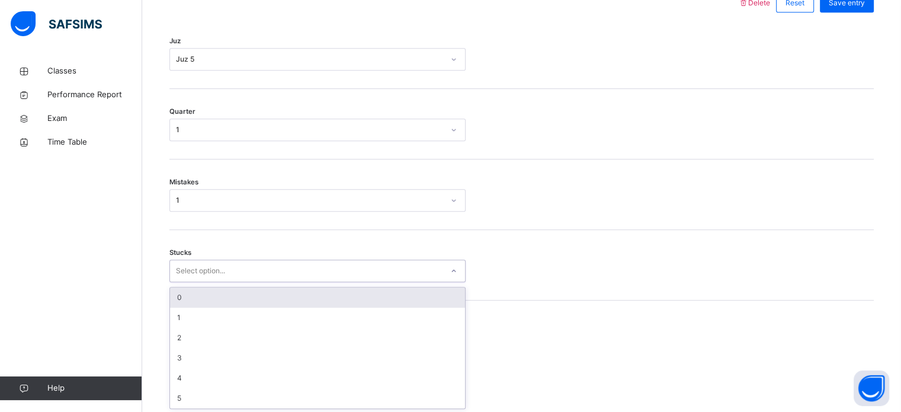
click at [219, 282] on div "option 0 focused, 1 of 6. 6 results available. Use Up and Down to choose option…" at bounding box center [317, 270] width 296 height 23
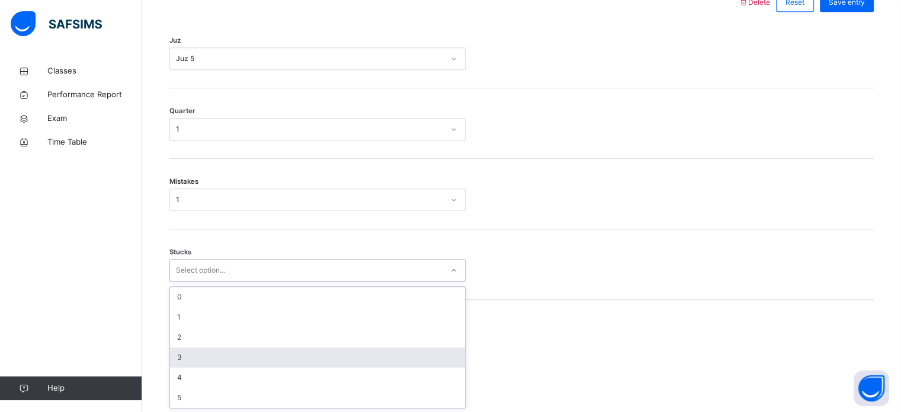
click at [220, 354] on div "3" at bounding box center [317, 357] width 295 height 20
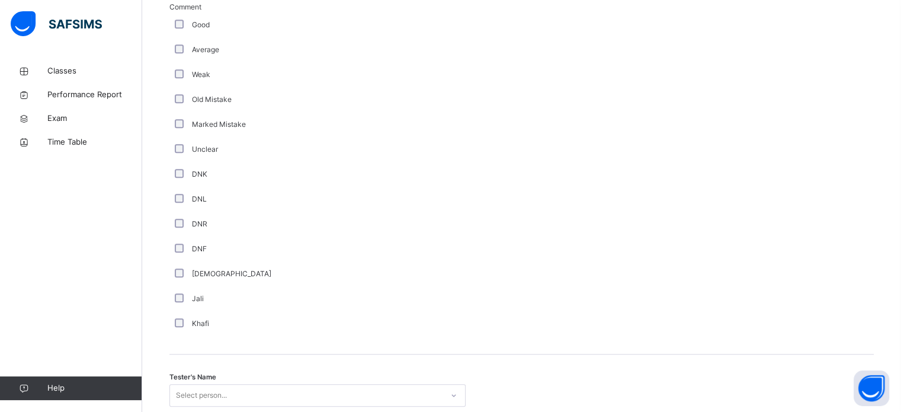
scroll to position [999, 0]
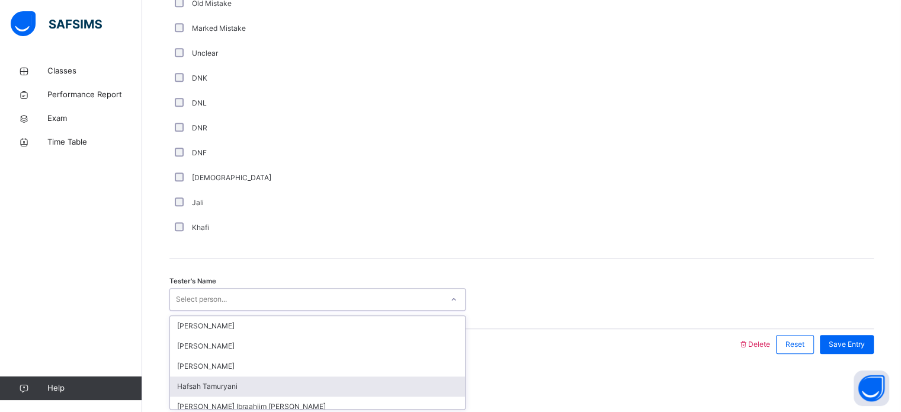
click at [206, 310] on div "option [PERSON_NAME] focused, 4 of 45. 45 results available. Use Up and Down to…" at bounding box center [317, 299] width 296 height 23
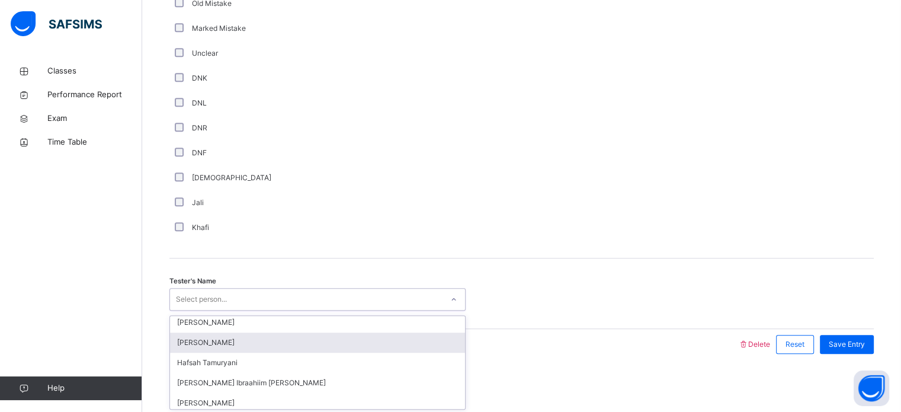
scroll to position [24, 0]
click at [219, 335] on div "[PERSON_NAME]" at bounding box center [317, 342] width 295 height 20
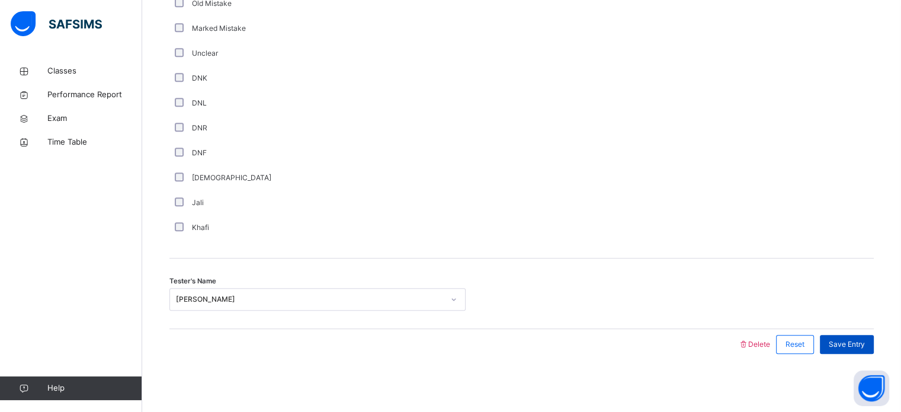
click at [855, 345] on span "Save Entry" at bounding box center [847, 344] width 36 height 11
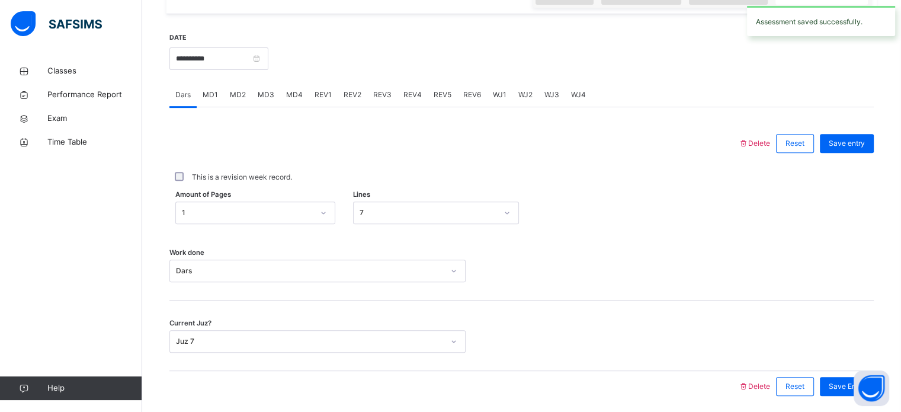
scroll to position [432, 0]
click at [387, 100] on span "REV3" at bounding box center [382, 97] width 18 height 11
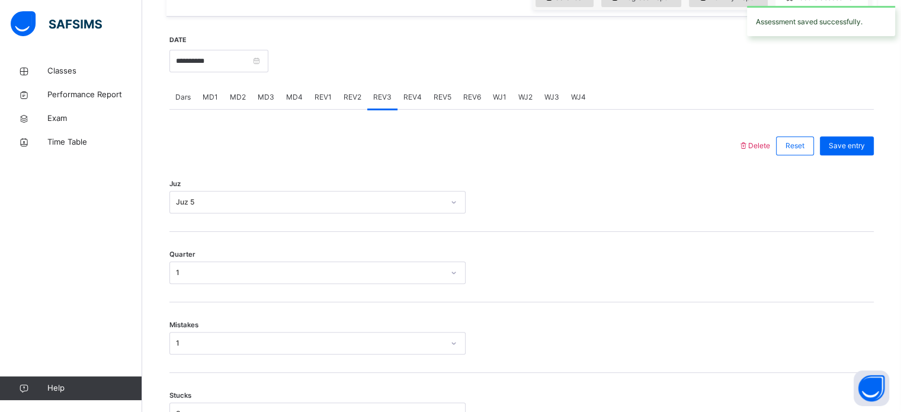
click at [420, 98] on div "REV4" at bounding box center [412, 97] width 30 height 24
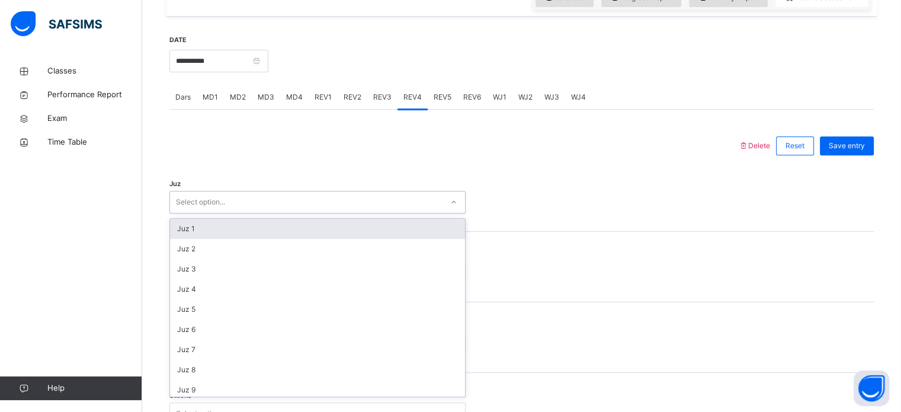
click at [371, 203] on div "Select option..." at bounding box center [306, 202] width 272 height 18
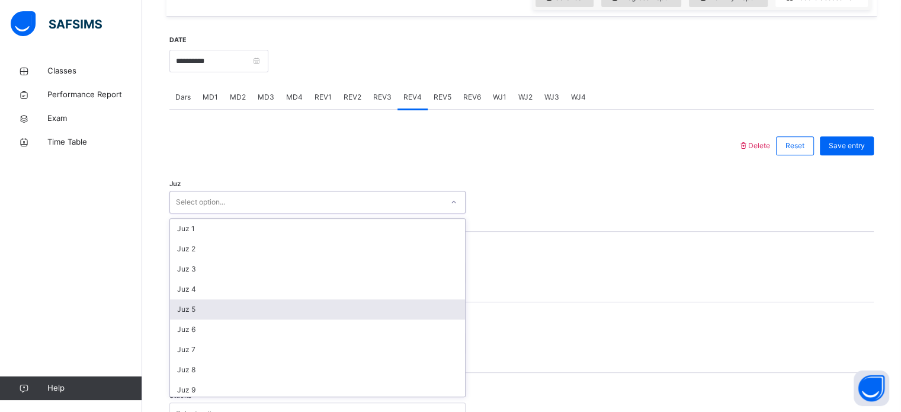
click at [336, 307] on div "Juz 5" at bounding box center [317, 309] width 295 height 20
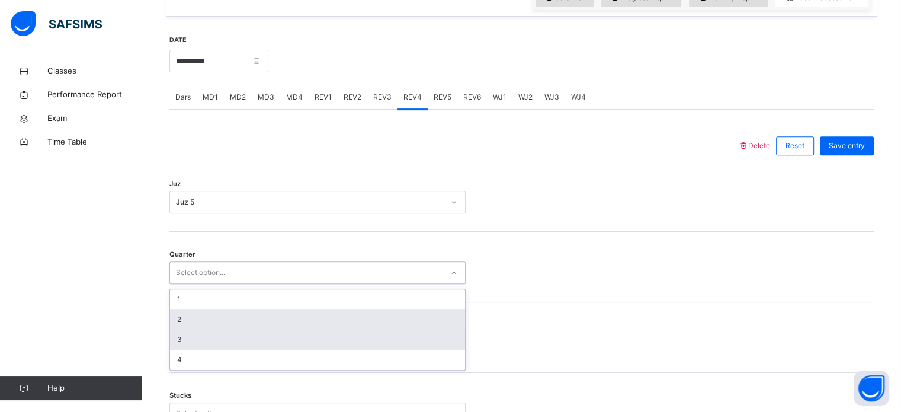
drag, startPoint x: 310, startPoint y: 272, endPoint x: 284, endPoint y: 322, distance: 56.4
click at [284, 284] on div "option 3 focused, 3 of 4. 4 results available. Use Up and Down to choose option…" at bounding box center [317, 272] width 296 height 23
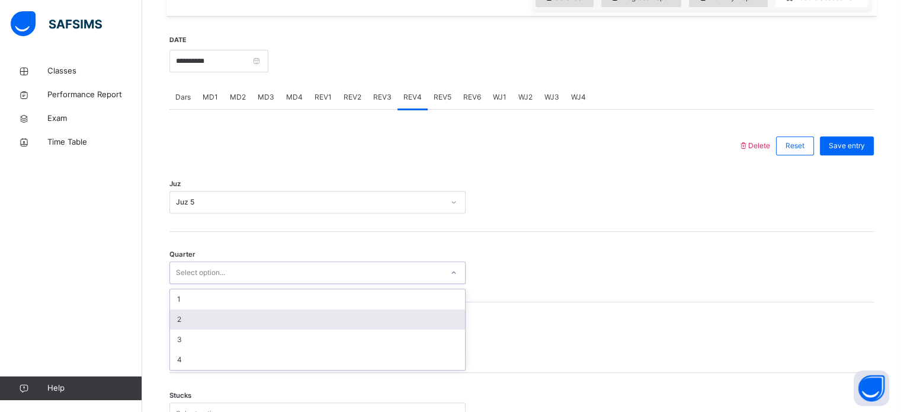
click at [284, 322] on div "2" at bounding box center [317, 319] width 295 height 20
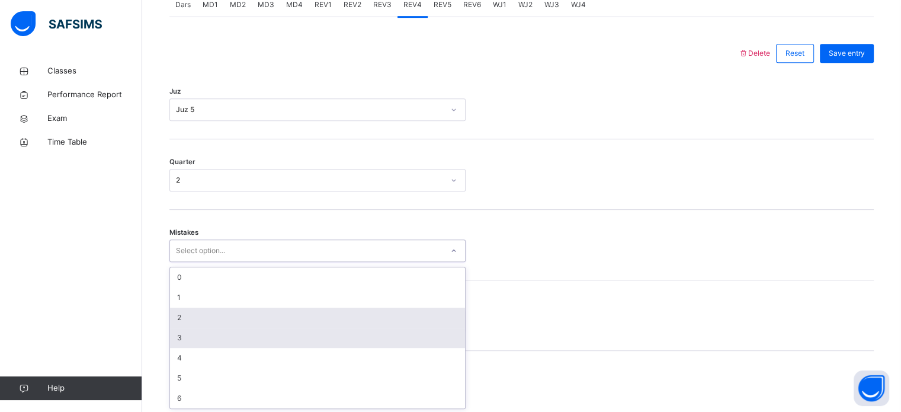
scroll to position [526, 0]
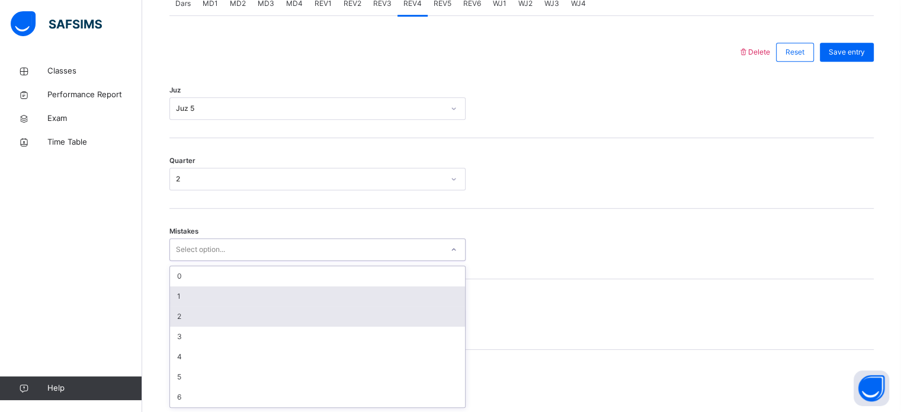
drag, startPoint x: 260, startPoint y: 340, endPoint x: 214, endPoint y: 303, distance: 59.0
click at [214, 261] on div "option 2 focused, 3 of 7. 7 results available. Use Up and Down to choose option…" at bounding box center [317, 249] width 296 height 23
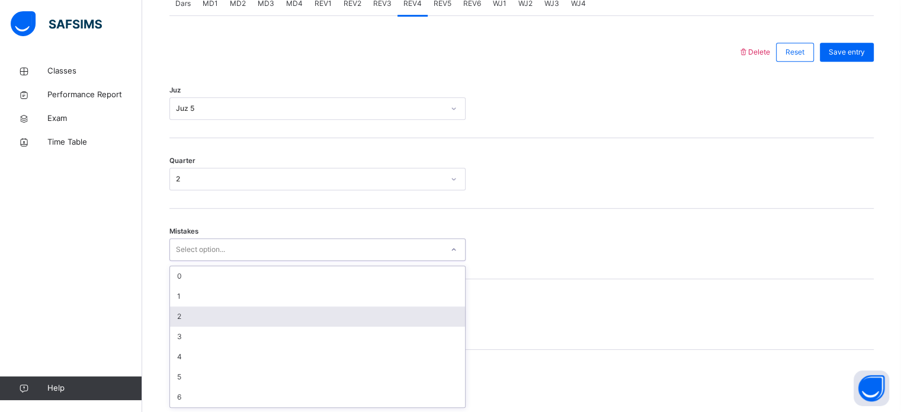
click at [214, 319] on div "2" at bounding box center [317, 316] width 295 height 20
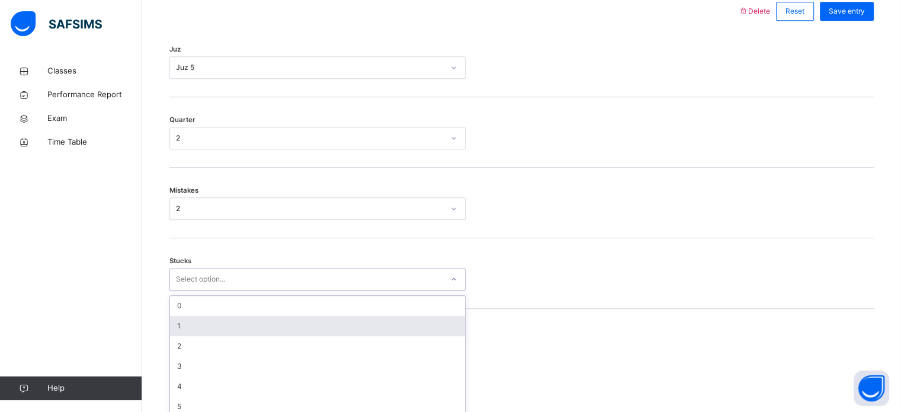
scroll to position [576, 0]
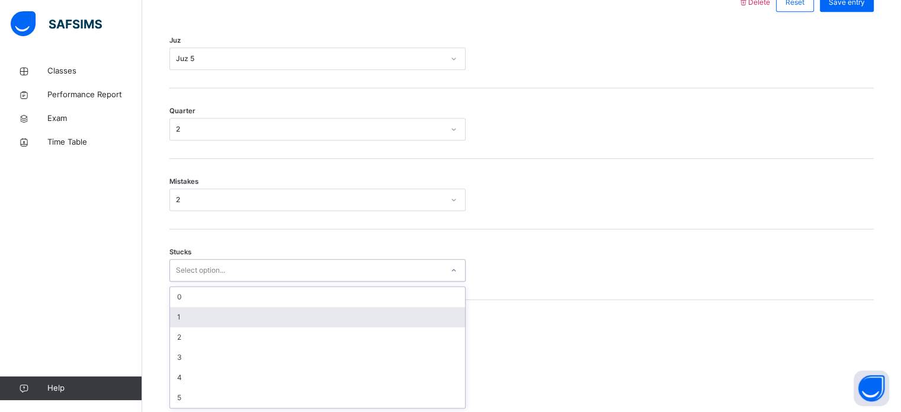
click at [214, 281] on div "option 1 focused, 2 of 6. 6 results available. Use Up and Down to choose option…" at bounding box center [317, 270] width 296 height 23
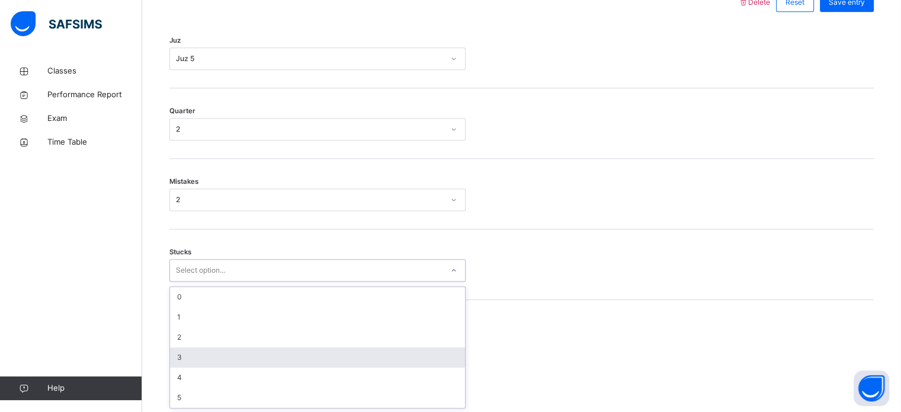
drag, startPoint x: 214, startPoint y: 365, endPoint x: 209, endPoint y: 360, distance: 7.6
click at [209, 360] on div "0 1 2 3 4 5" at bounding box center [317, 347] width 295 height 121
click at [209, 360] on div "3" at bounding box center [317, 357] width 295 height 20
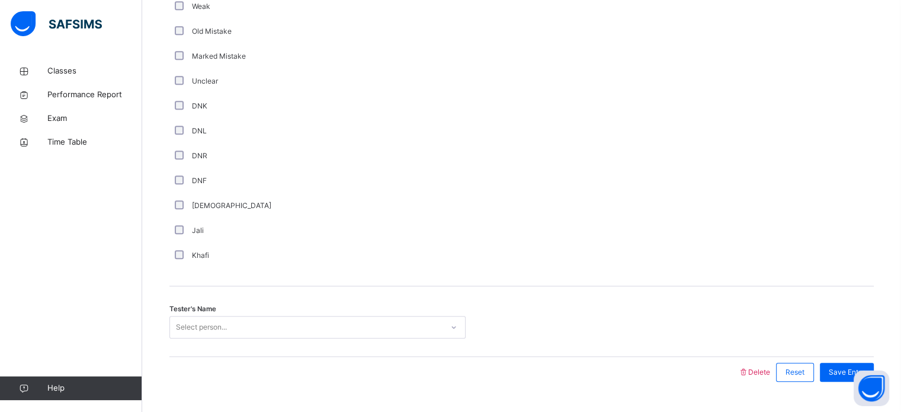
scroll to position [999, 0]
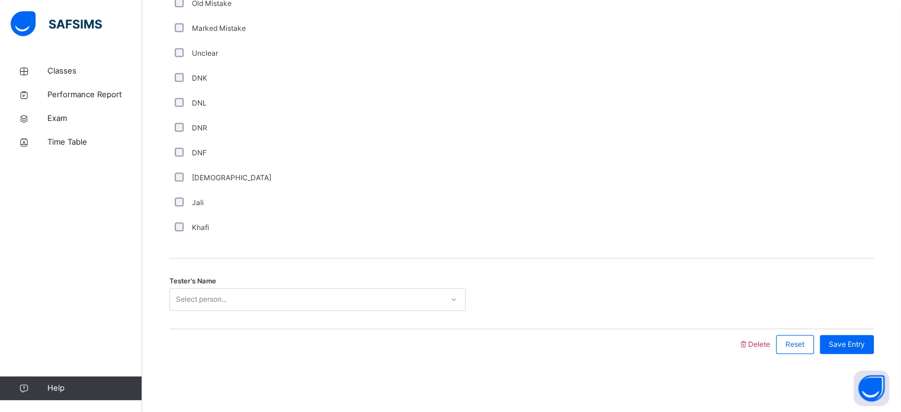
click at [197, 310] on div "Select person..." at bounding box center [317, 299] width 296 height 23
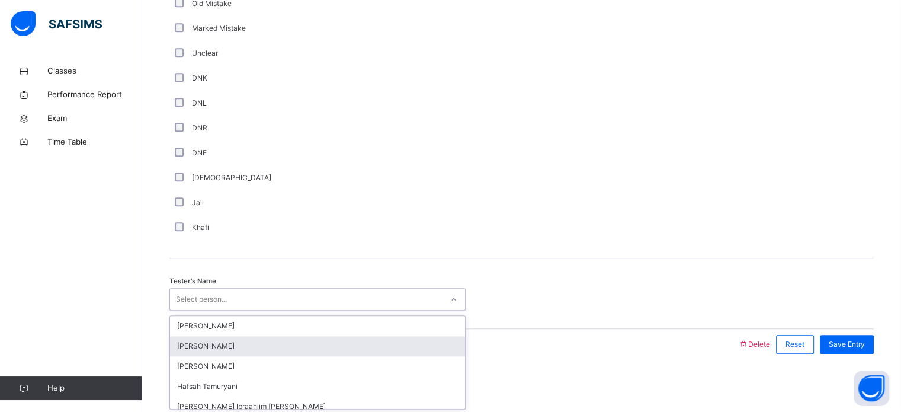
scroll to position [104, 0]
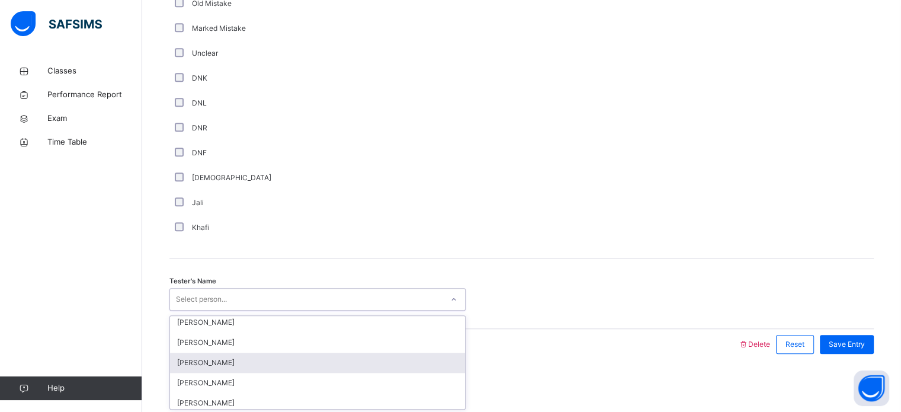
click at [239, 360] on div "[PERSON_NAME]" at bounding box center [317, 362] width 295 height 20
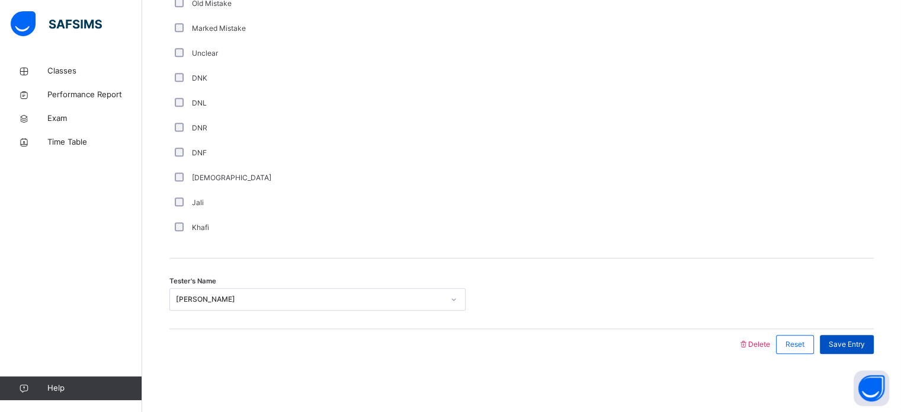
click at [846, 342] on span "Save Entry" at bounding box center [847, 344] width 36 height 11
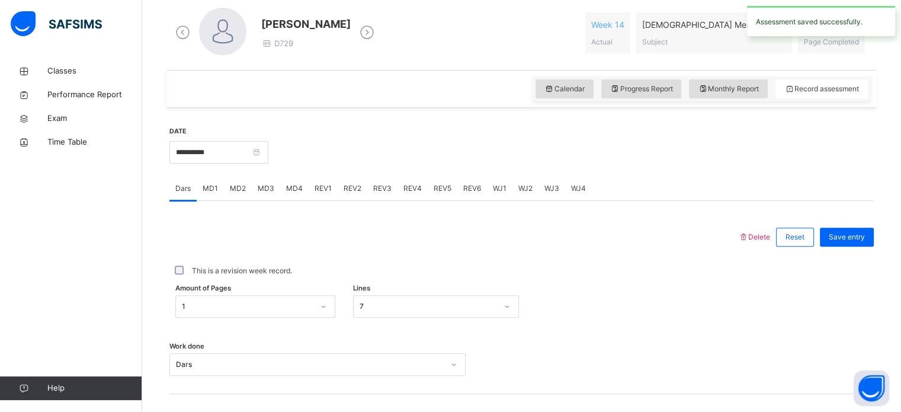
scroll to position [342, 0]
click at [409, 187] on span "REV4" at bounding box center [412, 187] width 18 height 11
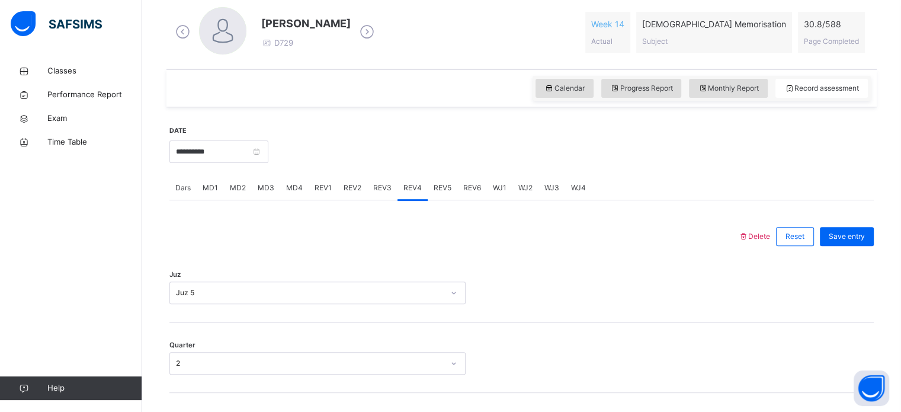
click at [438, 189] on span "REV5" at bounding box center [443, 187] width 18 height 11
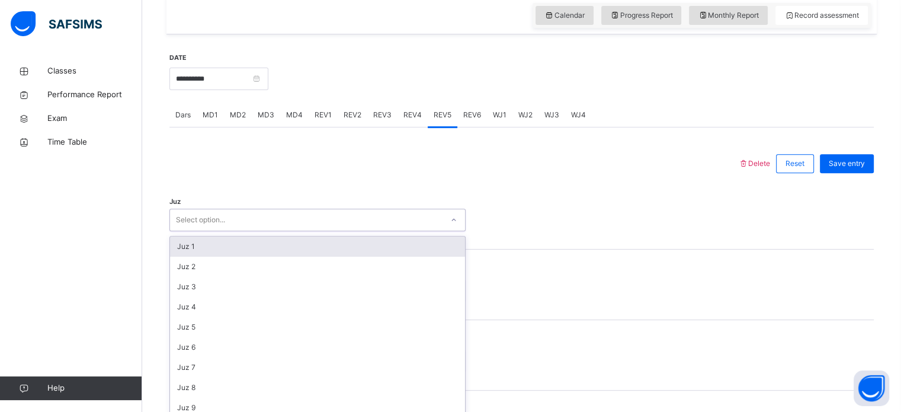
scroll to position [422, 0]
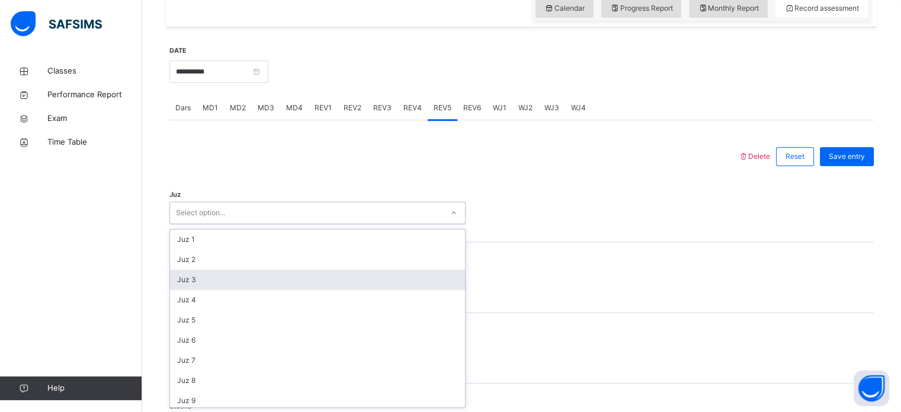
drag, startPoint x: 396, startPoint y: 288, endPoint x: 318, endPoint y: 288, distance: 78.2
click at [318, 224] on div "option Juz 3 focused, 3 of 30. 30 results available. Use Up and Down to choose …" at bounding box center [317, 212] width 296 height 23
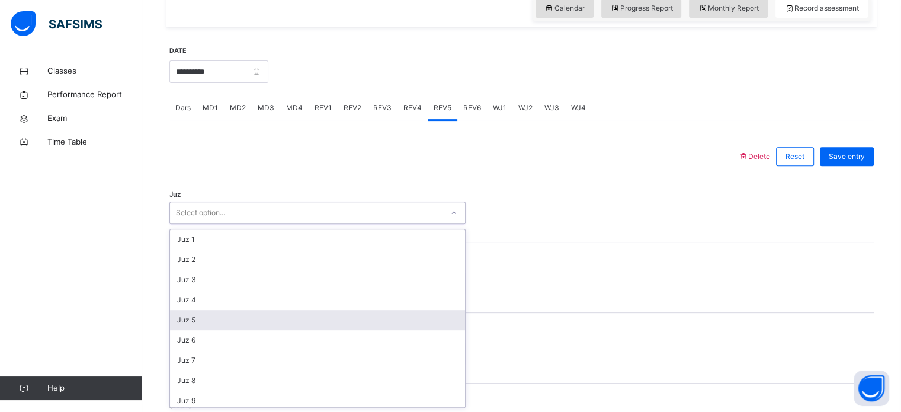
click at [319, 315] on div "Juz 5" at bounding box center [317, 320] width 295 height 20
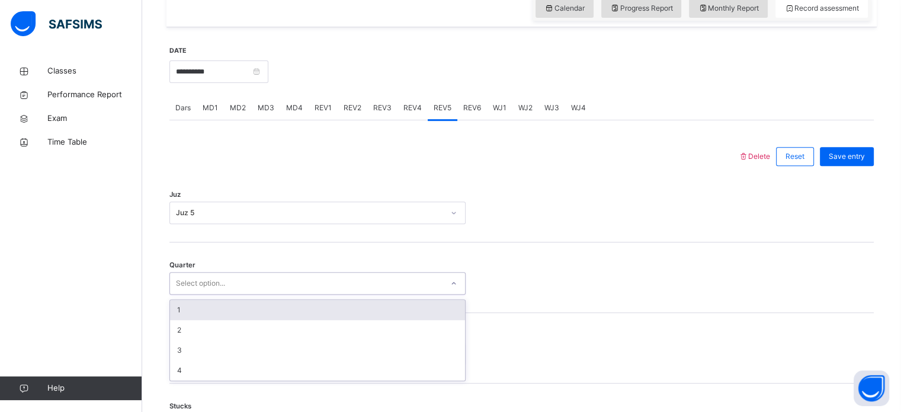
click at [295, 280] on div "Select option..." at bounding box center [306, 283] width 272 height 18
click at [291, 306] on div "1" at bounding box center [317, 310] width 295 height 20
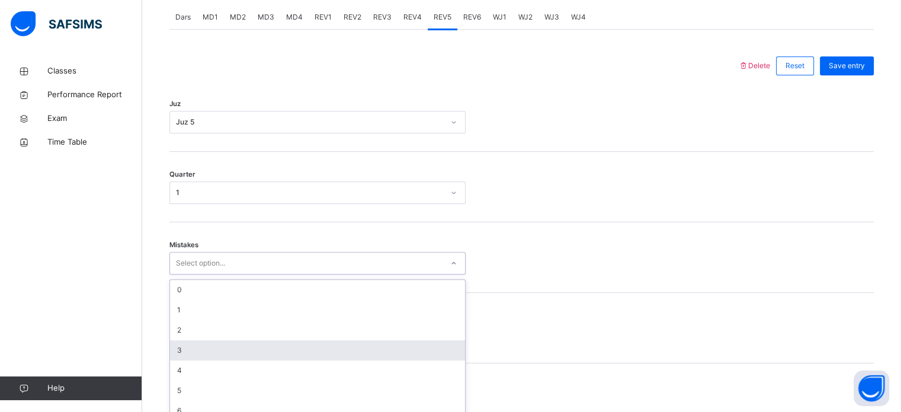
scroll to position [526, 0]
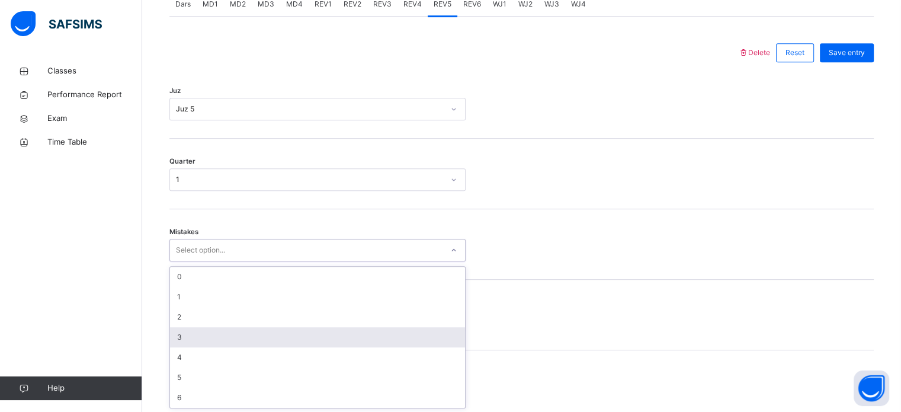
click at [287, 261] on div "option 3 focused, 4 of 7. 7 results available. Use Up and Down to choose option…" at bounding box center [317, 250] width 296 height 23
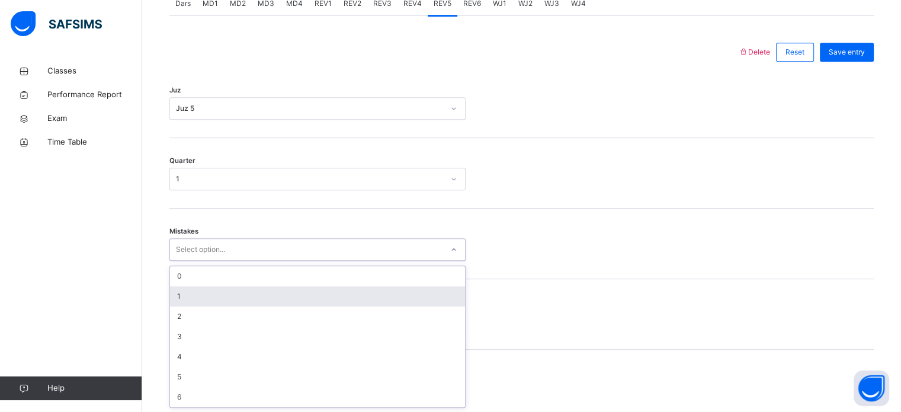
click at [247, 297] on div "1" at bounding box center [317, 296] width 295 height 20
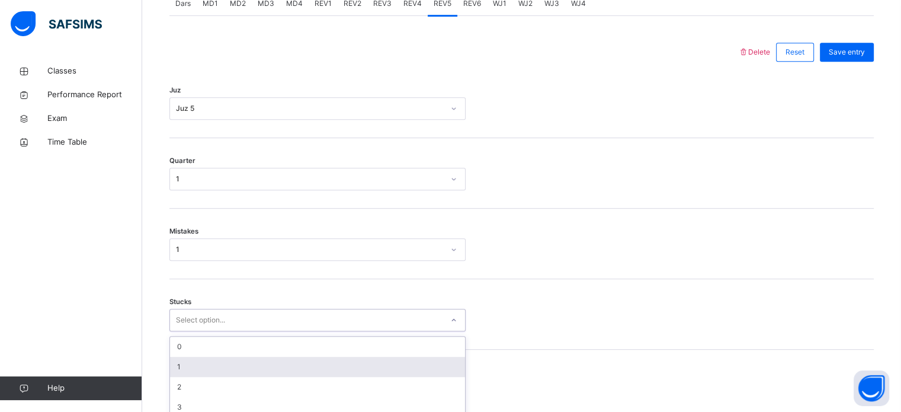
scroll to position [576, 0]
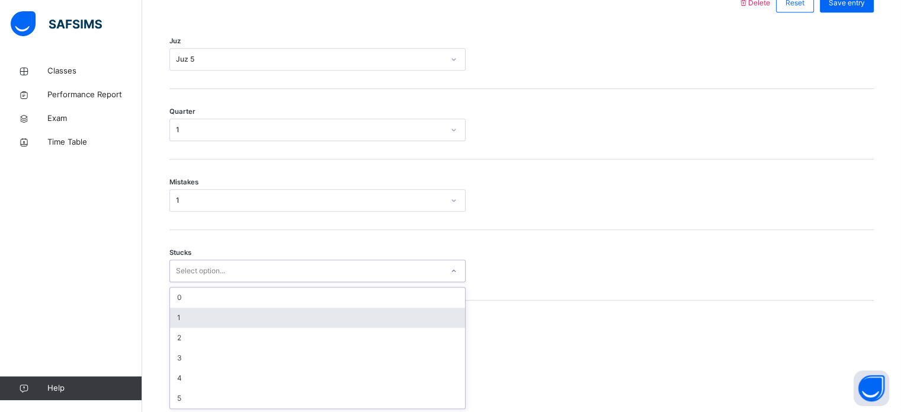
click at [230, 282] on div "option 1 focused, 2 of 6. 6 results available. Use Up and Down to choose option…" at bounding box center [317, 270] width 296 height 23
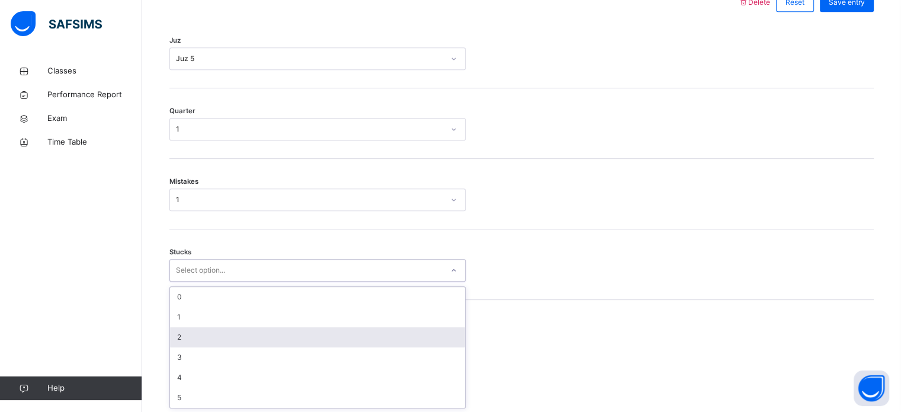
click at [207, 329] on div "2" at bounding box center [317, 337] width 295 height 20
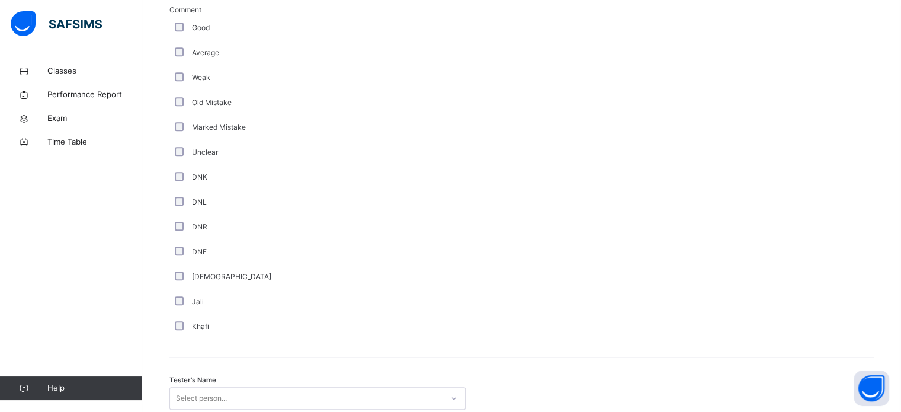
scroll to position [999, 0]
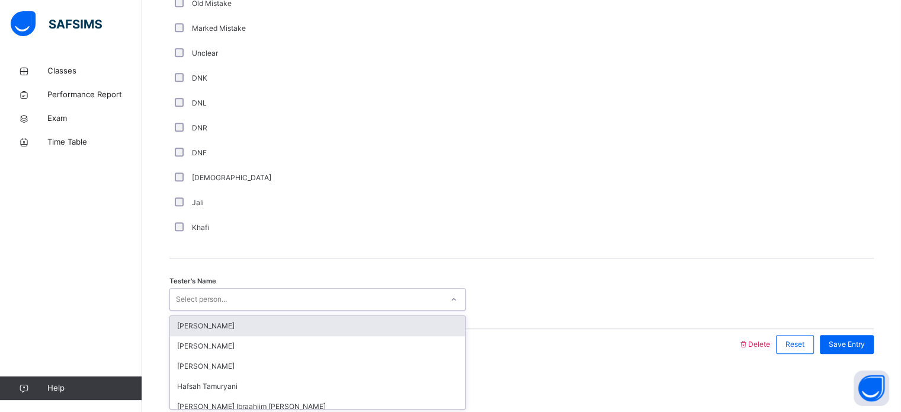
click at [189, 298] on div "Select person..." at bounding box center [201, 299] width 51 height 23
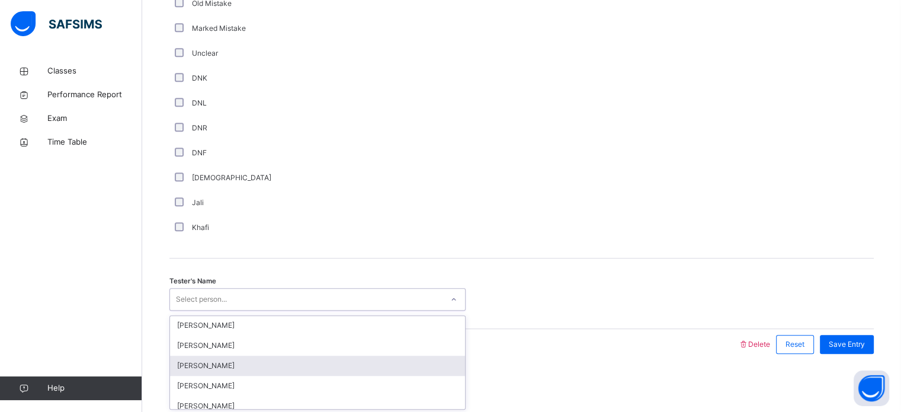
scroll to position [102, 0]
click at [229, 357] on div "[PERSON_NAME]" at bounding box center [317, 365] width 295 height 20
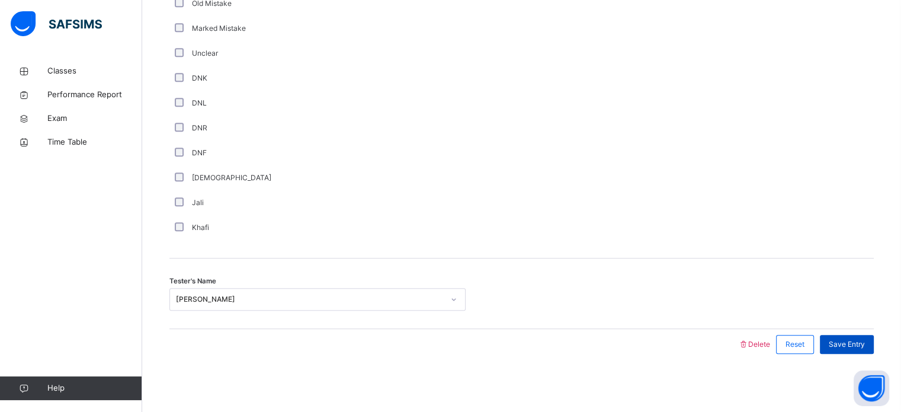
click at [851, 336] on div "Save Entry" at bounding box center [847, 344] width 54 height 19
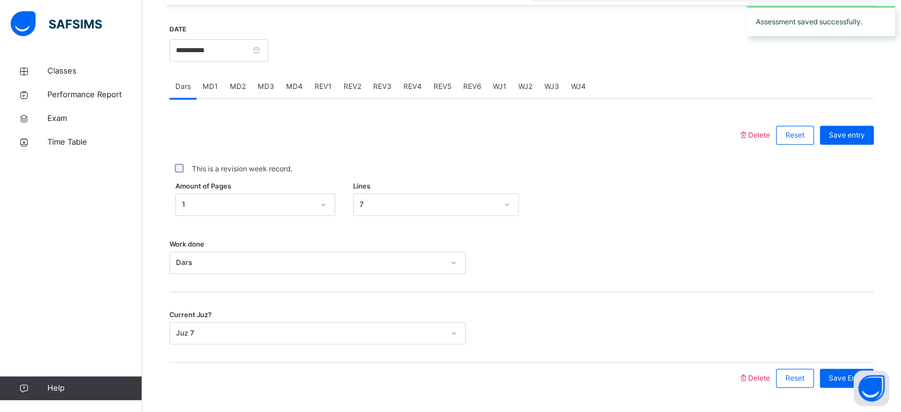
scroll to position [442, 0]
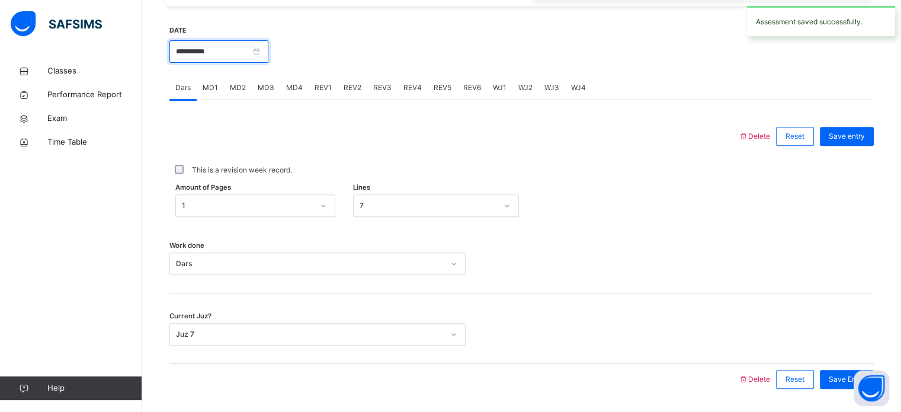
click at [202, 46] on input "**********" at bounding box center [218, 51] width 99 height 23
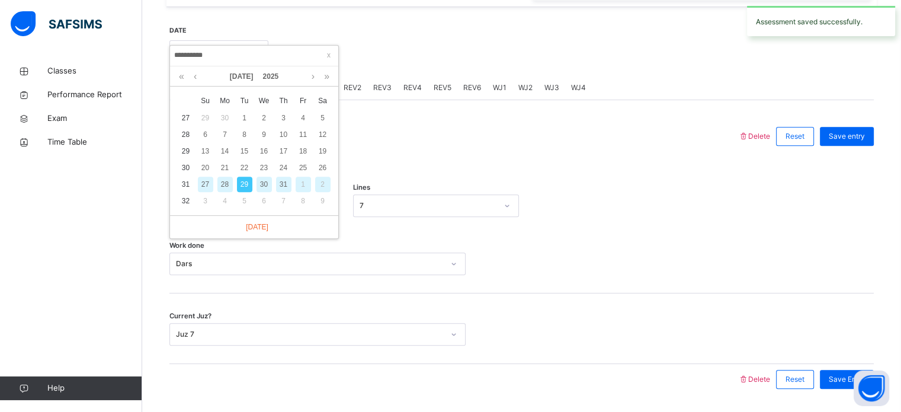
click at [268, 177] on div "30" at bounding box center [263, 184] width 15 height 15
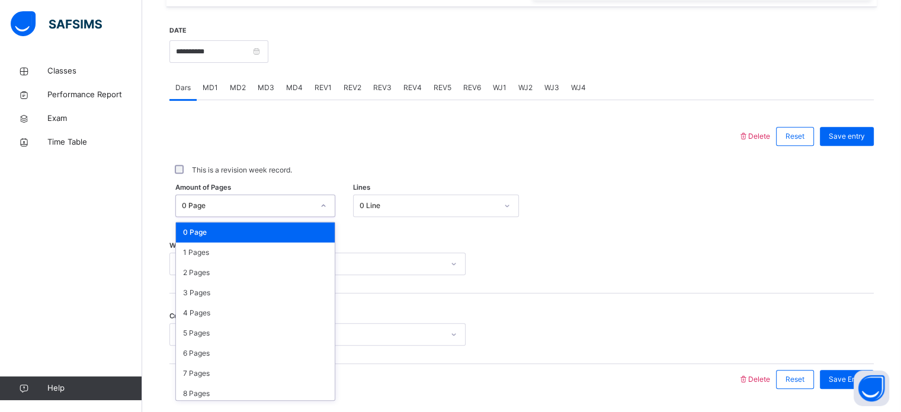
click at [216, 209] on div "0 Page" at bounding box center [248, 205] width 132 height 11
click at [217, 275] on div "2 Pages" at bounding box center [255, 272] width 159 height 20
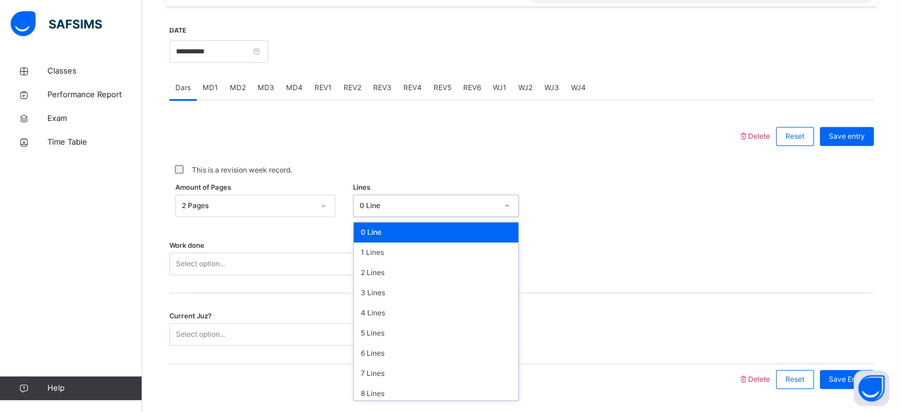
click at [386, 203] on div "0 Line" at bounding box center [428, 205] width 137 height 11
click at [399, 384] on div "8 Lines" at bounding box center [436, 393] width 165 height 20
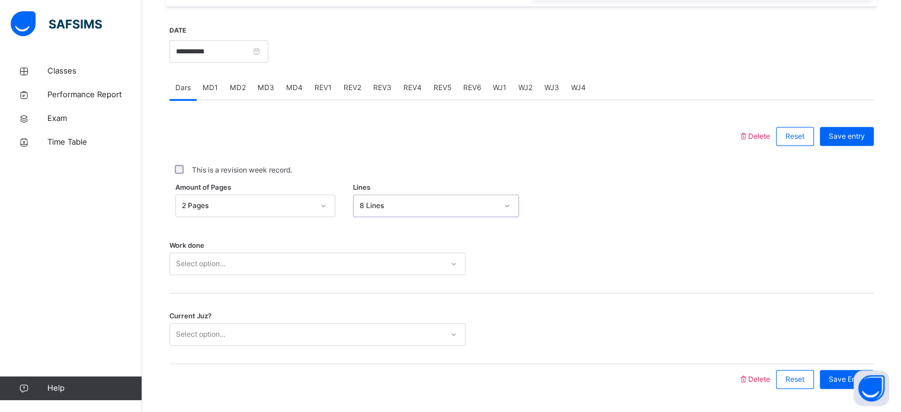
scroll to position [477, 0]
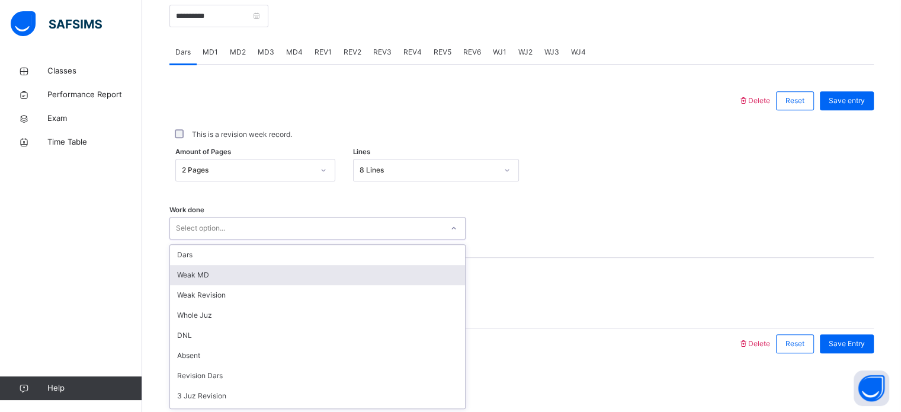
click at [327, 239] on div "option [PERSON_NAME] MD focused, 2 of 14. 14 results available. Use Up and Down…" at bounding box center [317, 228] width 296 height 23
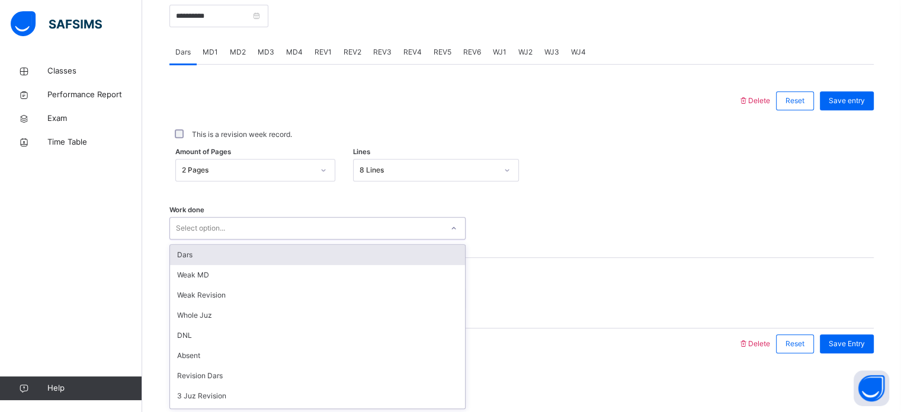
click at [299, 247] on div "Dars" at bounding box center [317, 255] width 295 height 20
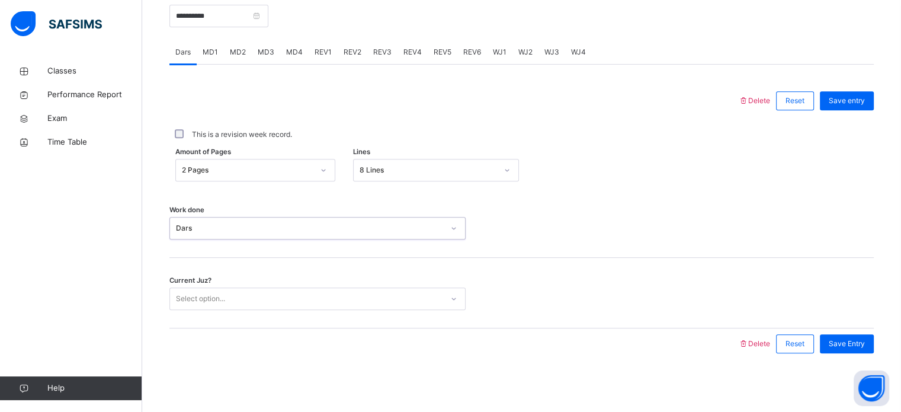
click at [299, 290] on div "Select option..." at bounding box center [306, 299] width 272 height 18
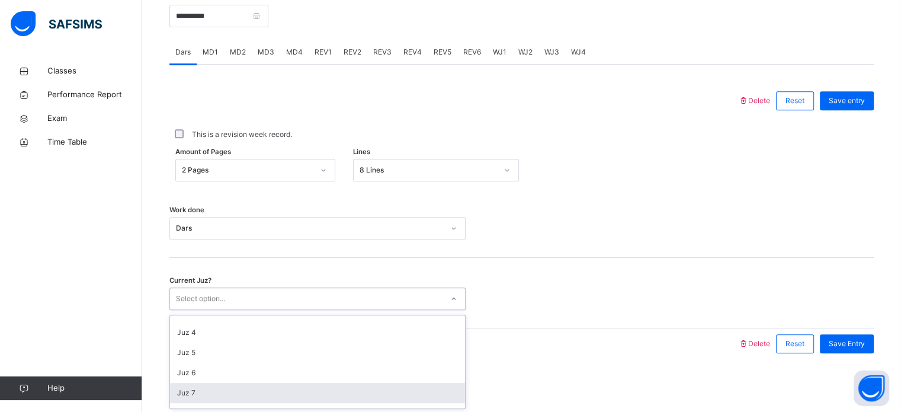
click at [296, 393] on div "Juz 7" at bounding box center [317, 393] width 295 height 20
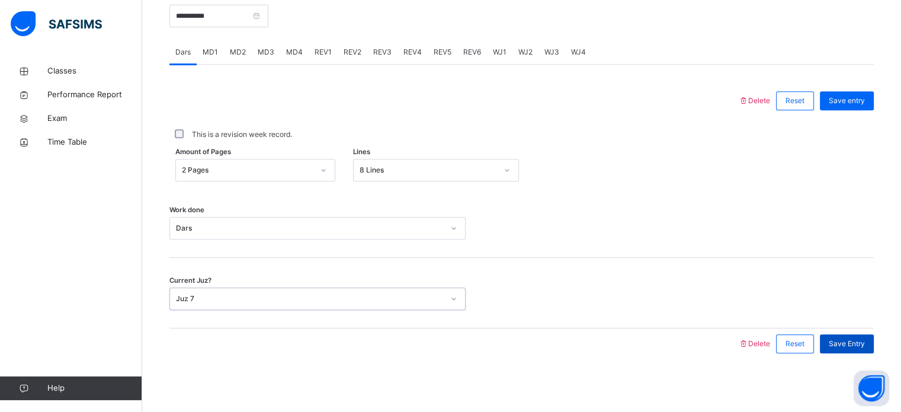
click at [858, 345] on span "Save Entry" at bounding box center [847, 343] width 36 height 11
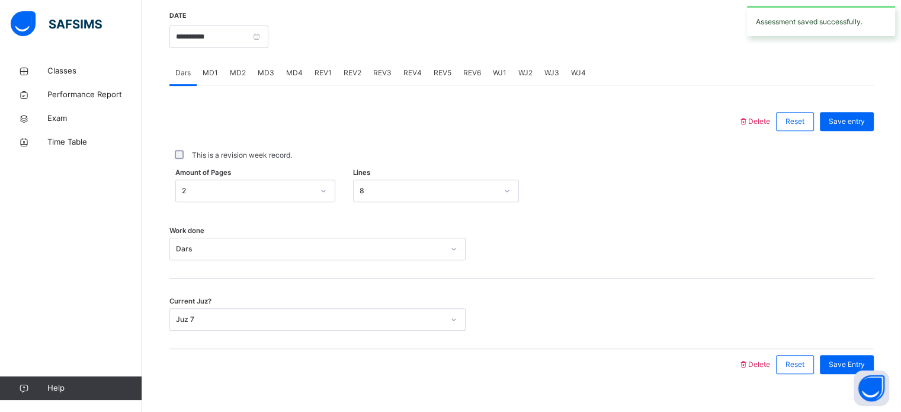
scroll to position [456, 0]
click at [266, 62] on div "MD3" at bounding box center [266, 74] width 28 height 24
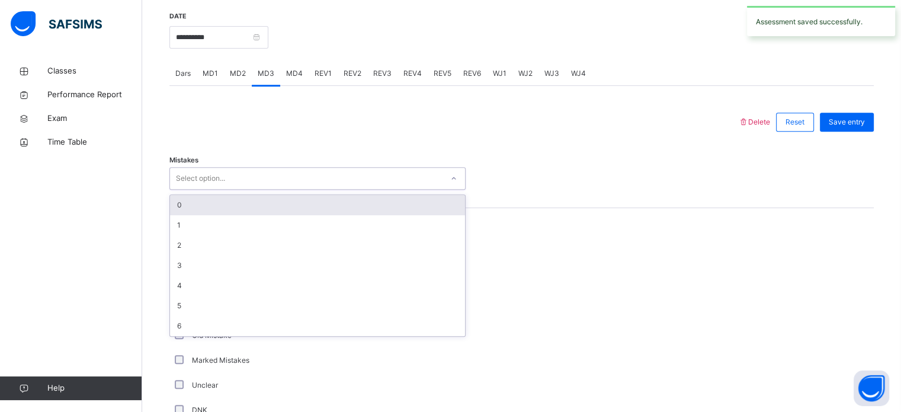
click at [288, 175] on div "Select option..." at bounding box center [306, 178] width 272 height 18
click at [269, 210] on div "0" at bounding box center [317, 205] width 295 height 20
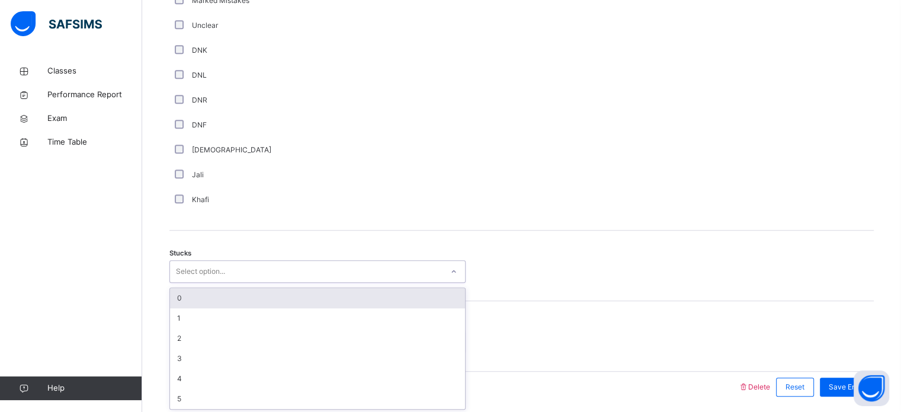
scroll to position [817, 0]
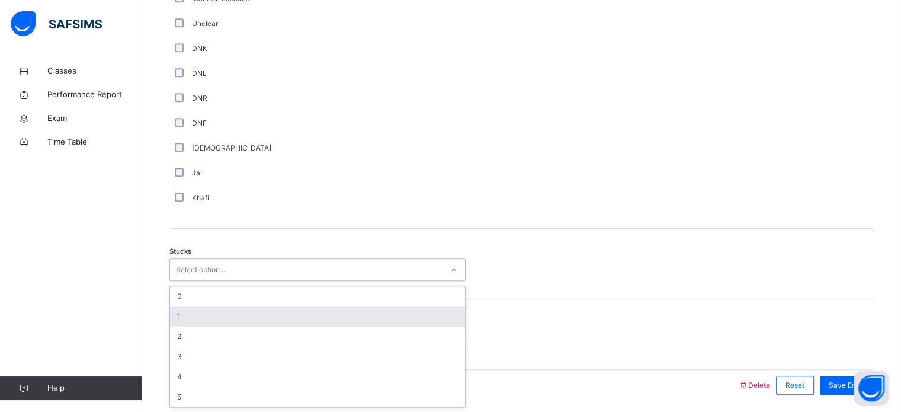
drag, startPoint x: 187, startPoint y: 280, endPoint x: 197, endPoint y: 315, distance: 35.6
click at [197, 281] on div "option 1 focused, 2 of 6. 6 results available. Use Up and Down to choose option…" at bounding box center [317, 269] width 296 height 23
click at [197, 315] on div "1" at bounding box center [317, 316] width 295 height 20
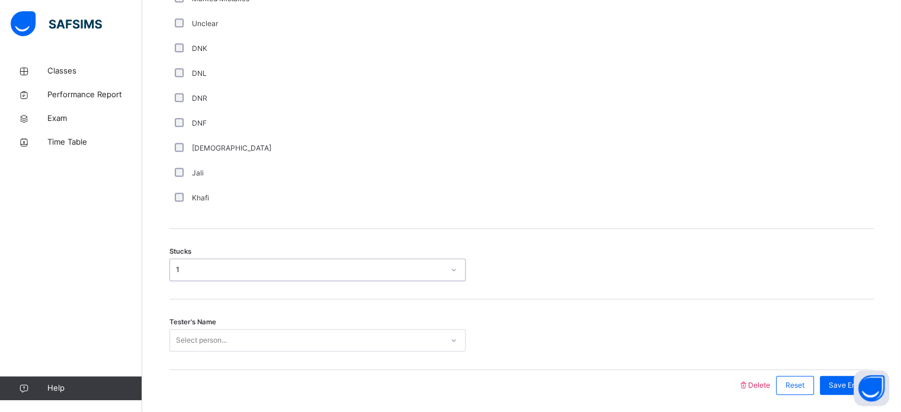
scroll to position [858, 0]
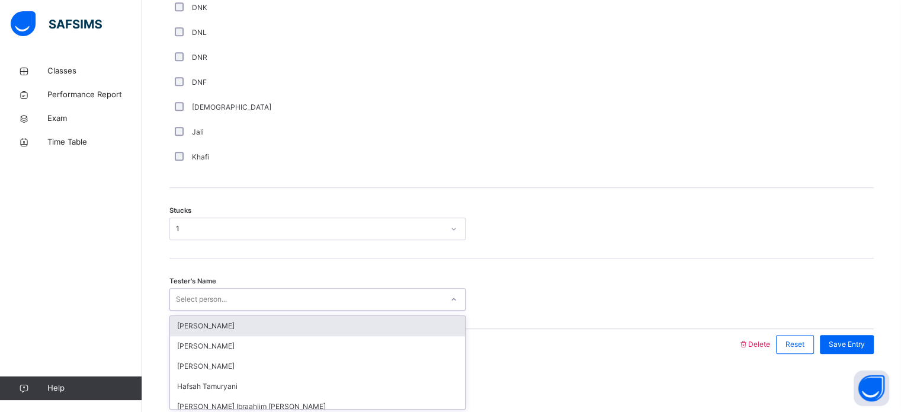
click at [197, 309] on div "Select person..." at bounding box center [317, 299] width 296 height 23
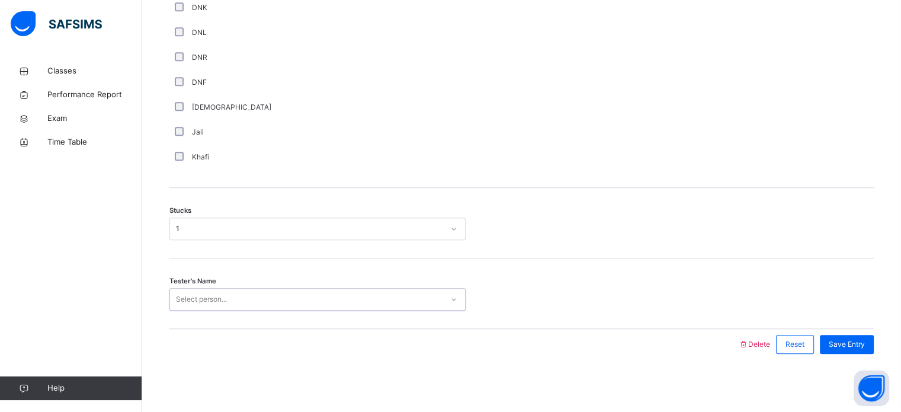
click at [197, 309] on div "Select person..." at bounding box center [317, 299] width 296 height 23
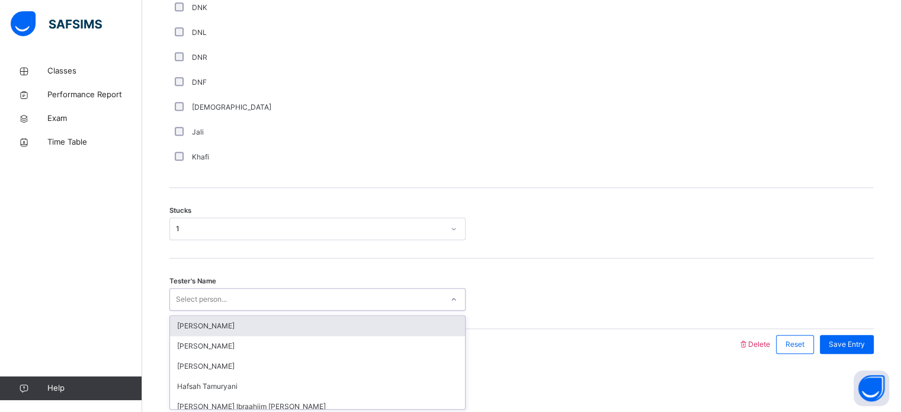
click at [197, 309] on div "Select person..." at bounding box center [317, 299] width 296 height 23
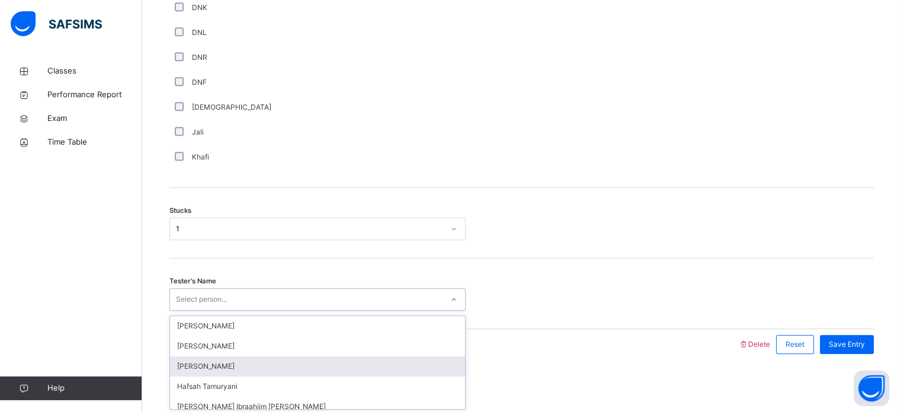
click at [204, 356] on div "[PERSON_NAME]" at bounding box center [317, 366] width 295 height 20
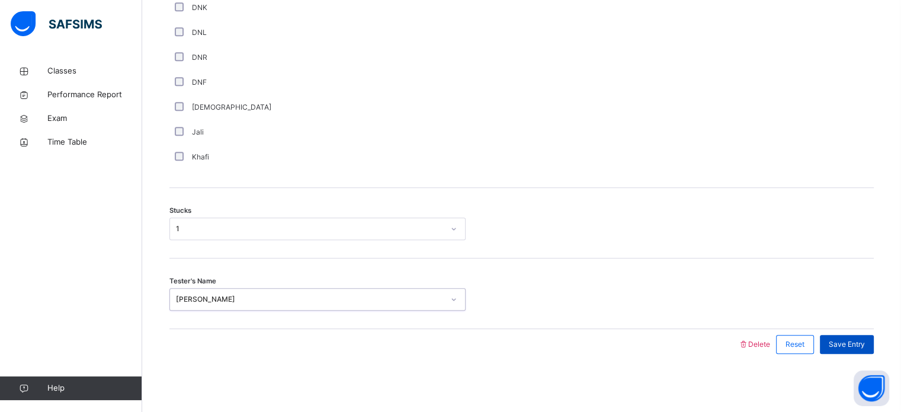
click at [832, 345] on div "Save Entry" at bounding box center [847, 344] width 54 height 19
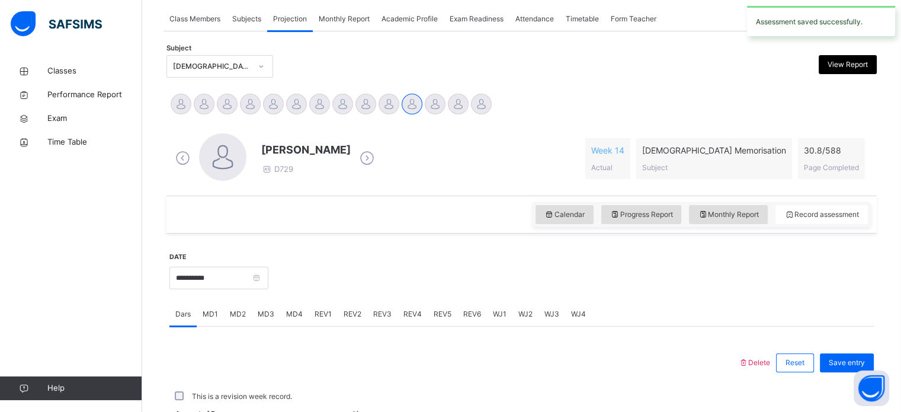
scroll to position [290, 0]
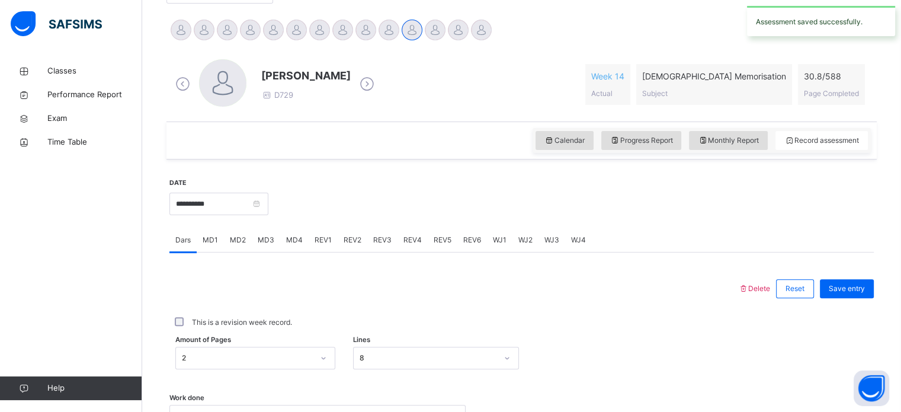
click at [268, 236] on span "MD3" at bounding box center [266, 240] width 17 height 11
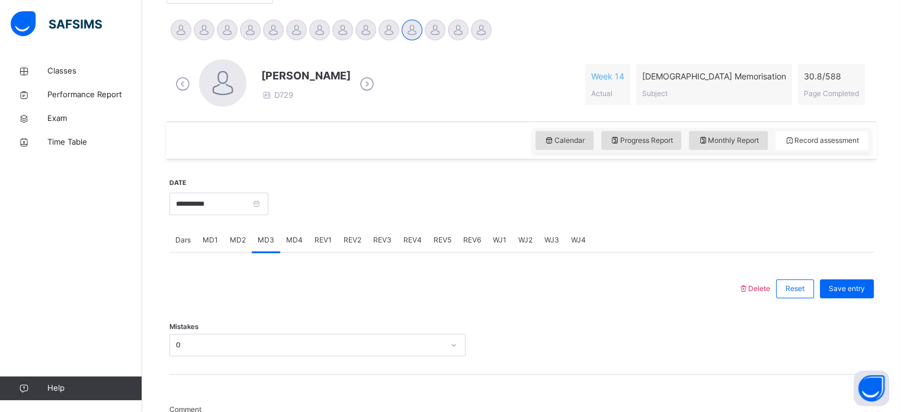
click at [295, 235] on span "MD4" at bounding box center [294, 240] width 17 height 11
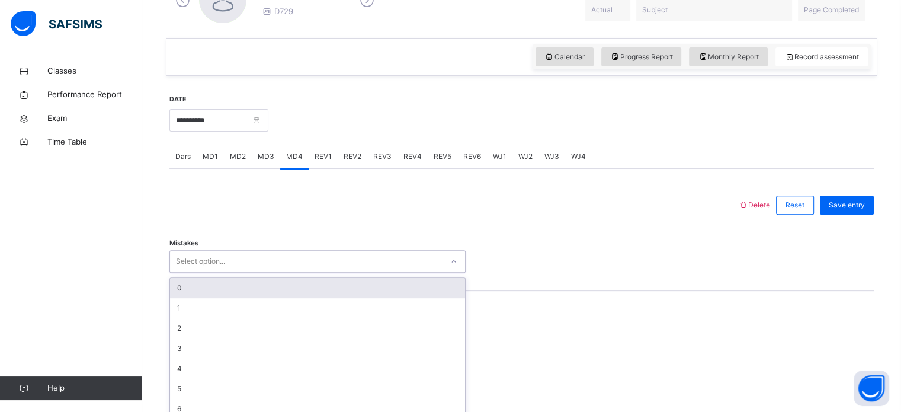
click at [283, 272] on div "option 0 focused, 1 of 7. 7 results available. Use Up and Down to choose option…" at bounding box center [317, 261] width 296 height 23
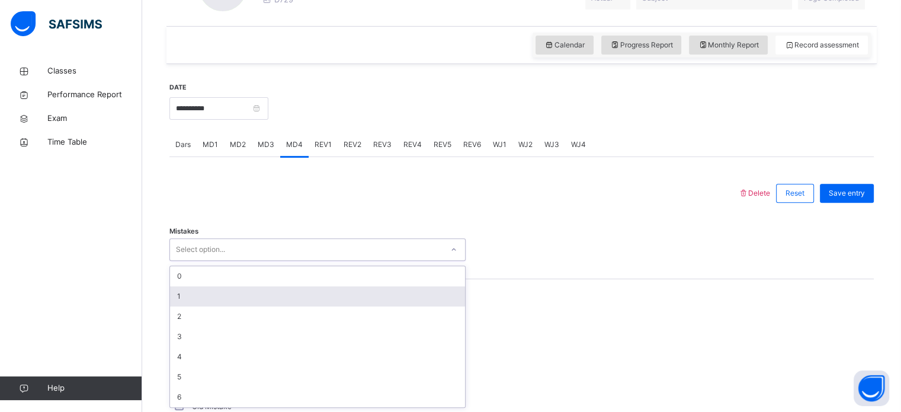
click at [238, 294] on div "1" at bounding box center [317, 296] width 295 height 20
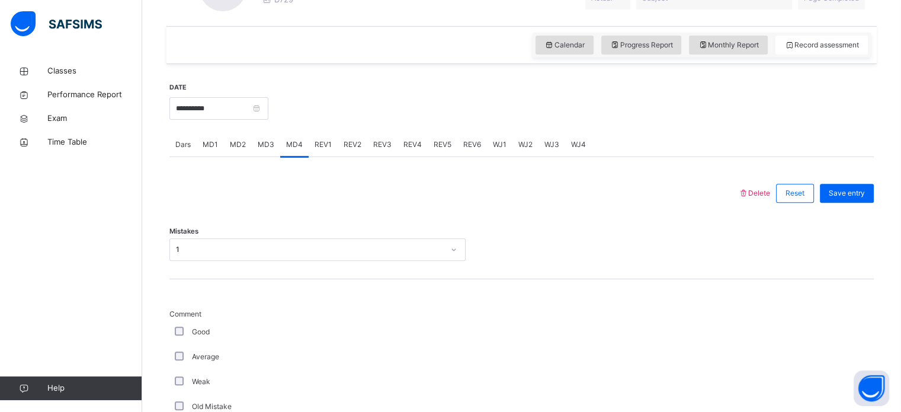
click at [173, 329] on div "Good" at bounding box center [317, 331] width 290 height 11
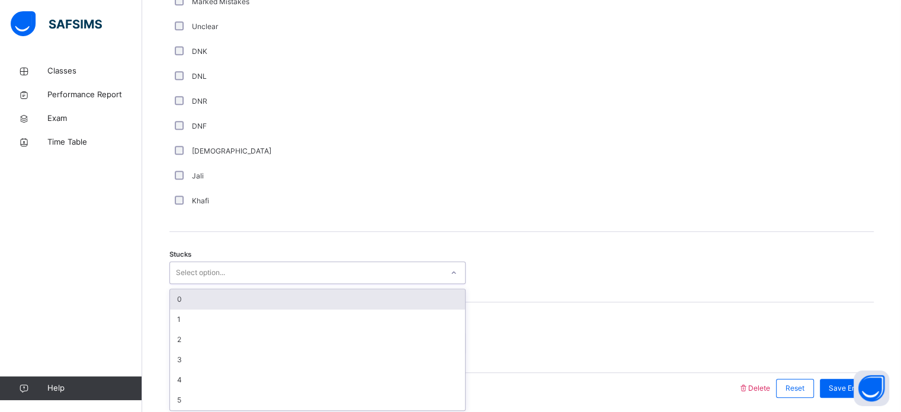
scroll to position [817, 0]
click at [198, 281] on div "option 0 focused, 1 of 6. 6 results available. Use Up and Down to choose option…" at bounding box center [317, 269] width 296 height 23
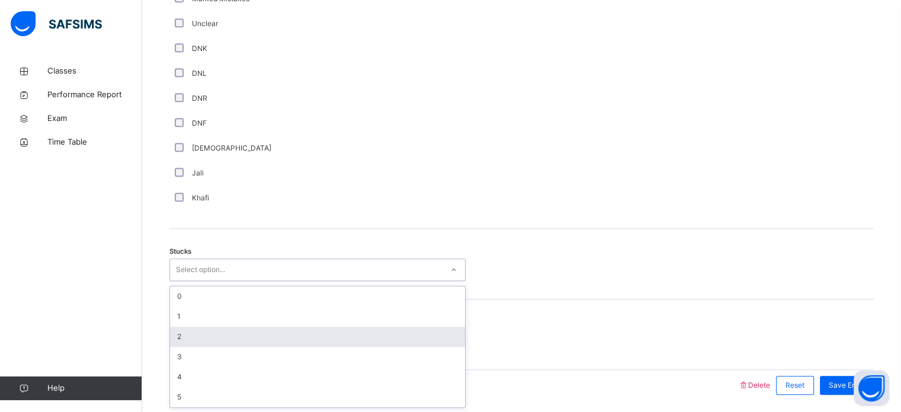
click at [204, 334] on div "2" at bounding box center [317, 336] width 295 height 20
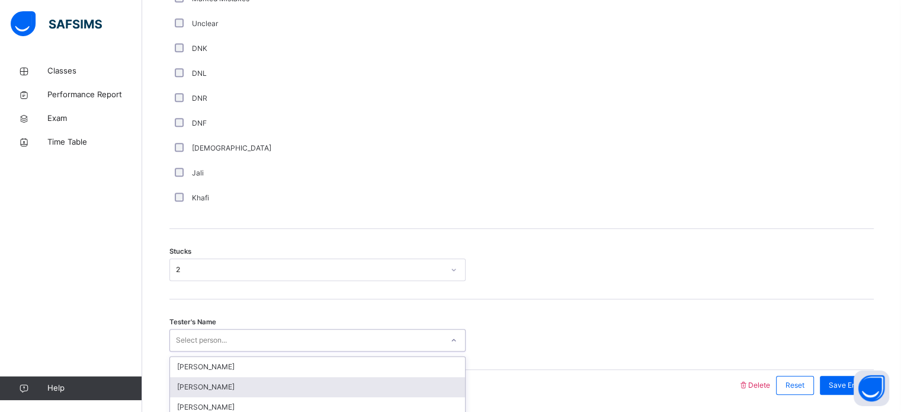
scroll to position [858, 0]
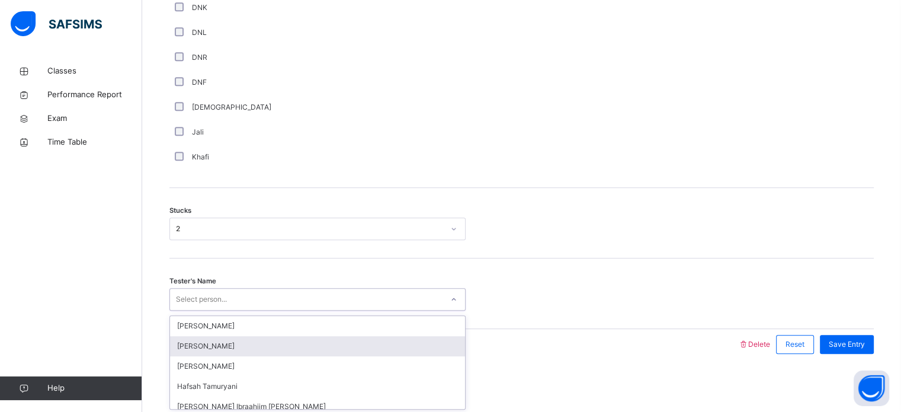
click at [204, 310] on div "option [PERSON_NAME] focused, 2 of 45. 45 results available. Use Up and Down to…" at bounding box center [317, 299] width 296 height 23
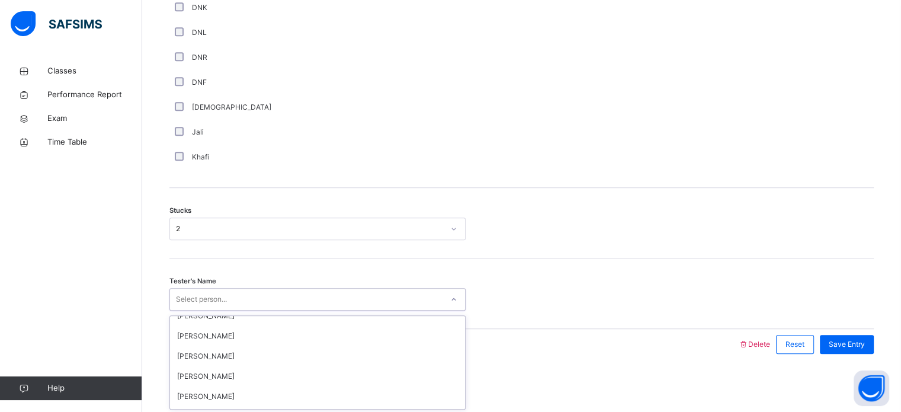
scroll to position [118, 0]
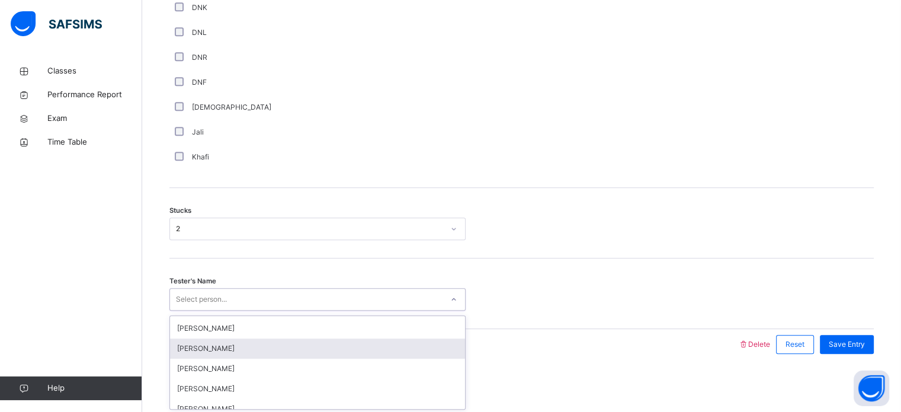
click at [219, 345] on div "[PERSON_NAME]" at bounding box center [317, 348] width 295 height 20
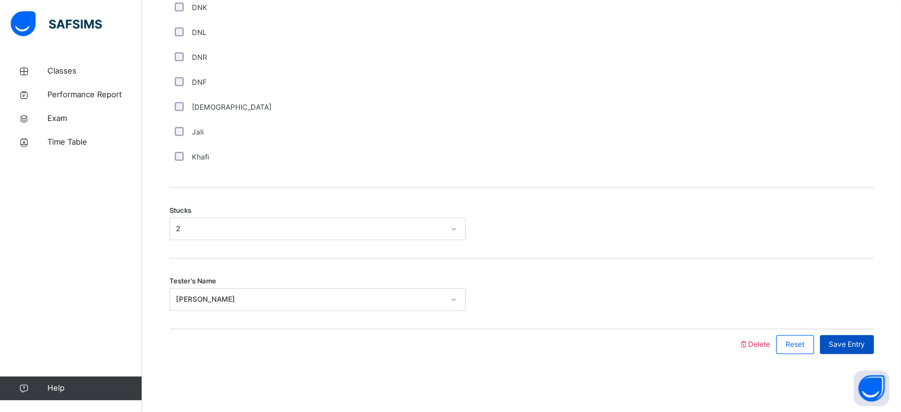
click at [865, 347] on span "Save Entry" at bounding box center [847, 344] width 36 height 11
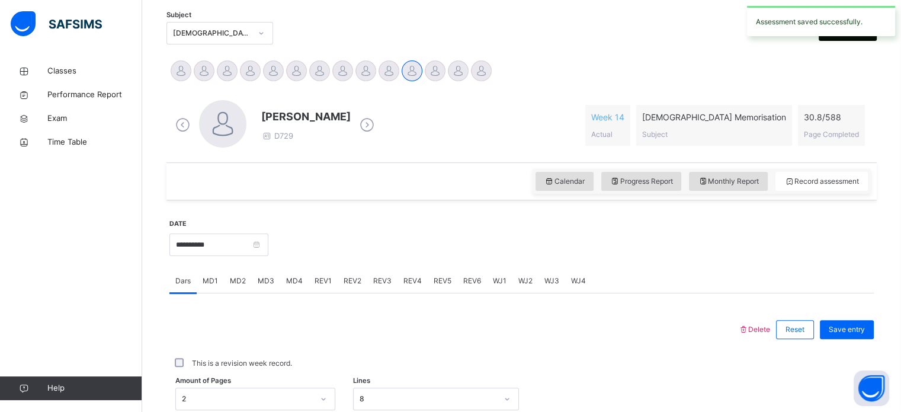
scroll to position [249, 0]
click at [325, 283] on span "REV1" at bounding box center [323, 280] width 17 height 11
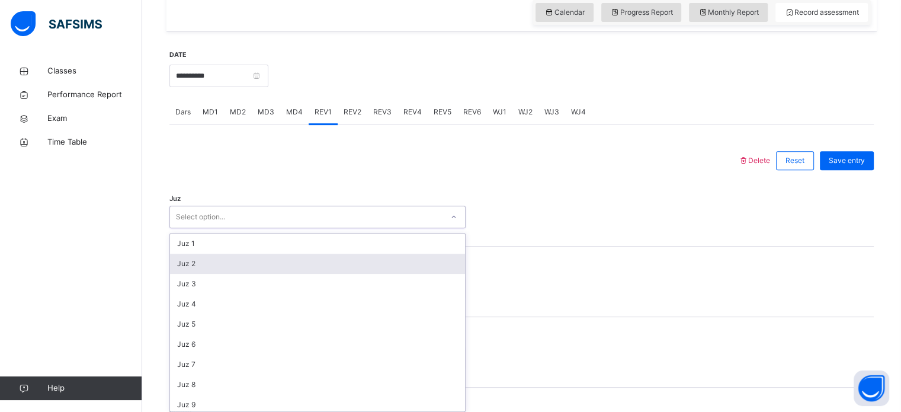
click at [287, 228] on div "option Juz 2 focused, 2 of 30. 30 results available. Use Up and Down to choose …" at bounding box center [317, 217] width 296 height 23
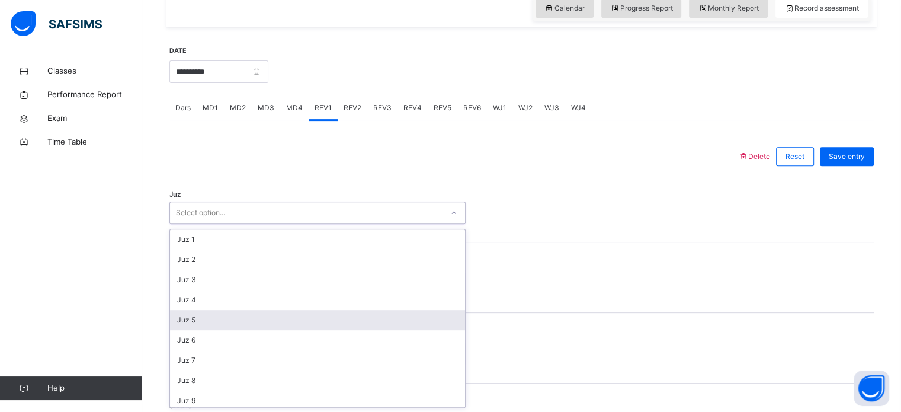
click at [265, 322] on div "Juz 5" at bounding box center [317, 320] width 295 height 20
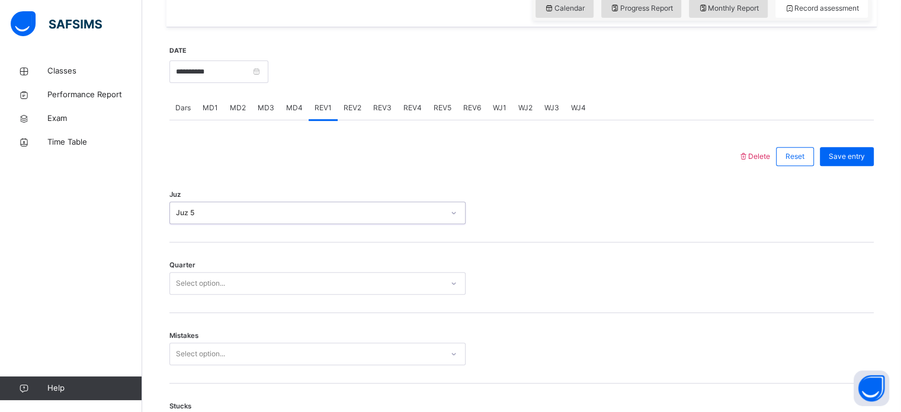
click at [232, 277] on div "Select option..." at bounding box center [306, 283] width 272 height 18
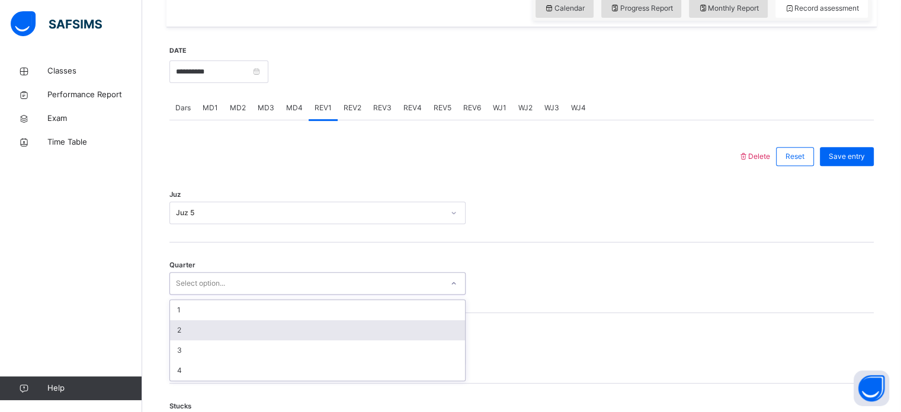
click at [217, 327] on div "2" at bounding box center [317, 330] width 295 height 20
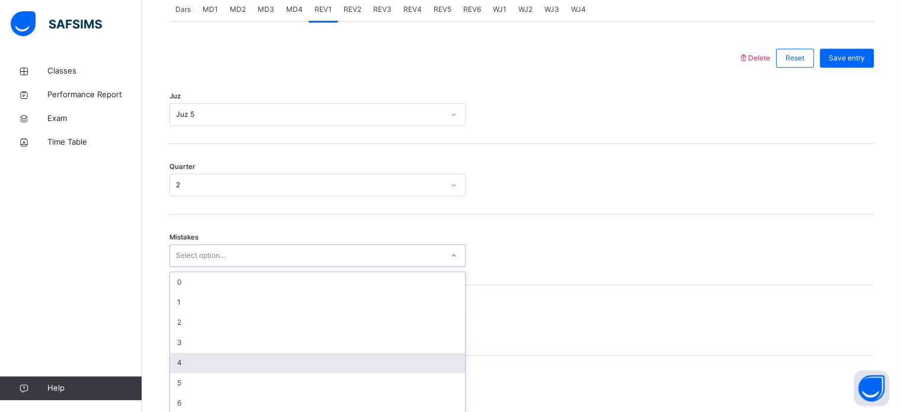
click at [219, 267] on div "option 4 focused, 5 of 7. 7 results available. Use Up and Down to choose option…" at bounding box center [317, 255] width 296 height 23
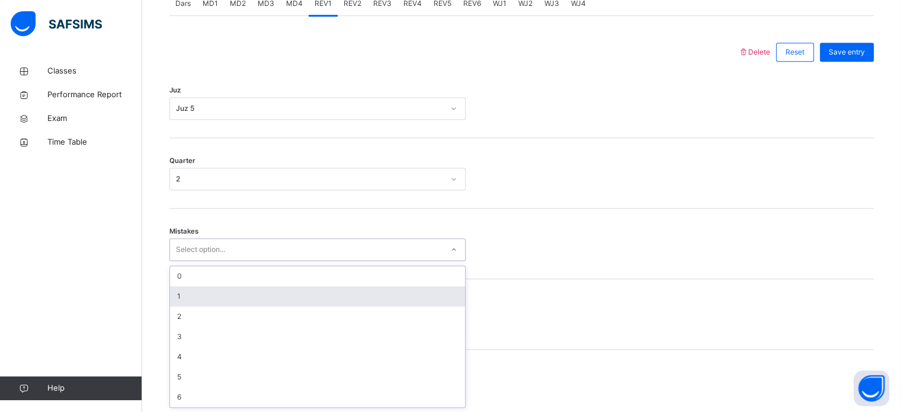
click at [186, 294] on div "1" at bounding box center [317, 296] width 295 height 20
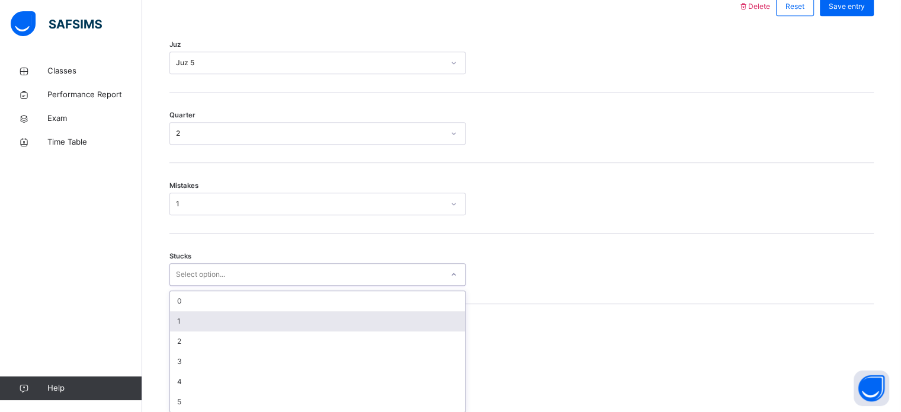
click at [190, 286] on div "option 1 focused, 2 of 6. 6 results available. Use Up and Down to choose option…" at bounding box center [317, 274] width 296 height 23
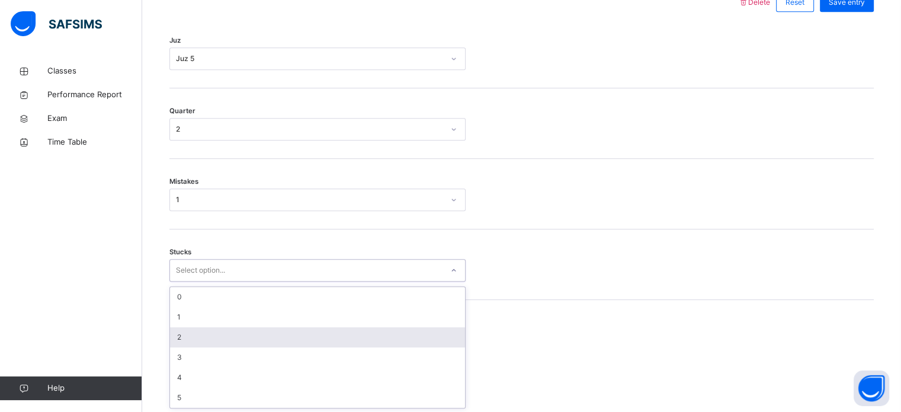
click at [187, 338] on div "2" at bounding box center [317, 337] width 295 height 20
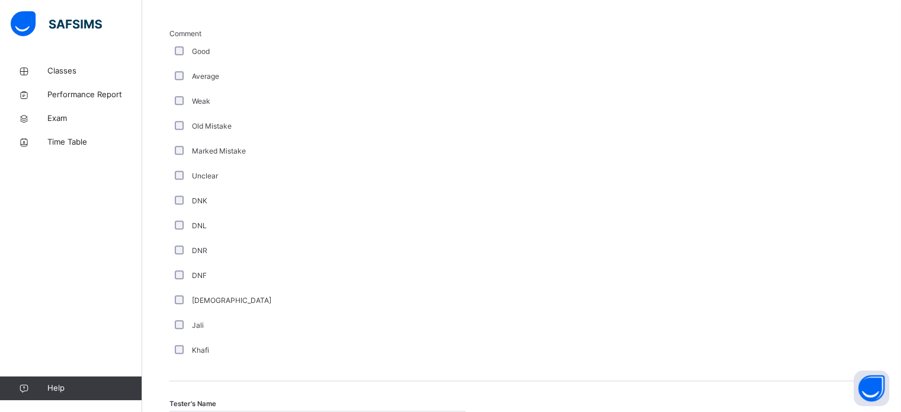
scroll to position [999, 0]
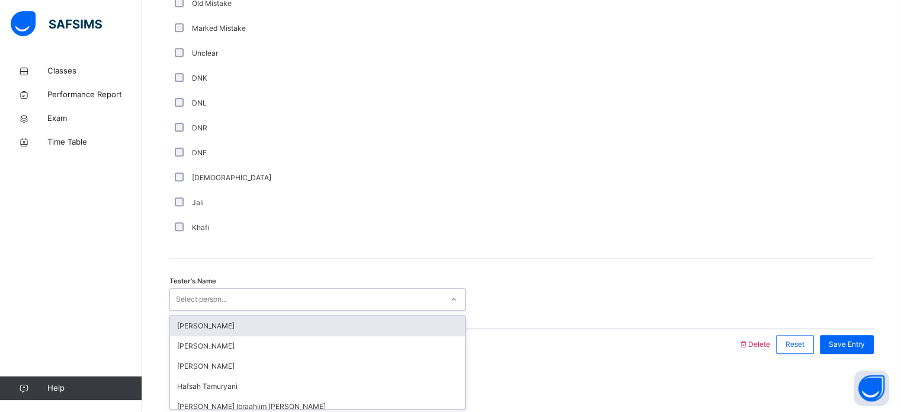
click at [249, 297] on div "Select person..." at bounding box center [306, 299] width 272 height 18
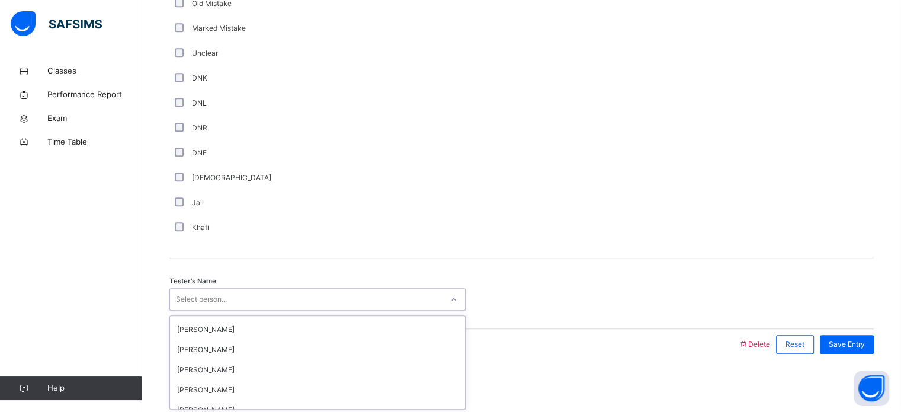
scroll to position [108, 0]
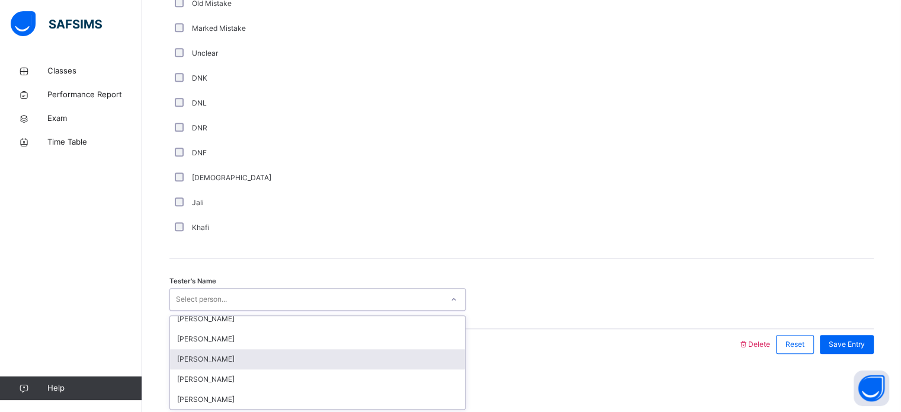
click at [254, 357] on div "[PERSON_NAME]" at bounding box center [317, 359] width 295 height 20
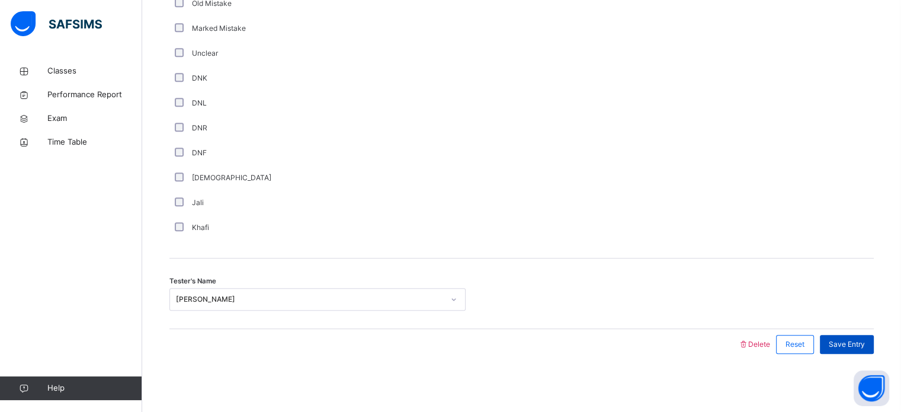
click at [868, 337] on div "Save Entry" at bounding box center [847, 344] width 54 height 19
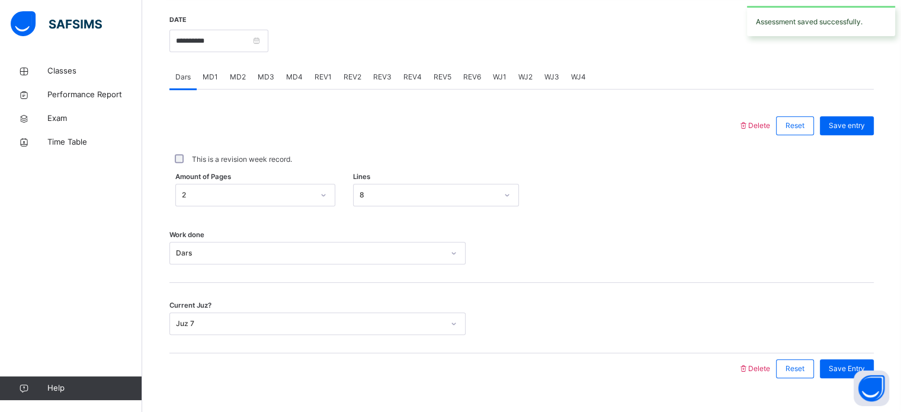
scroll to position [452, 0]
click at [327, 73] on span "REV1" at bounding box center [323, 77] width 17 height 11
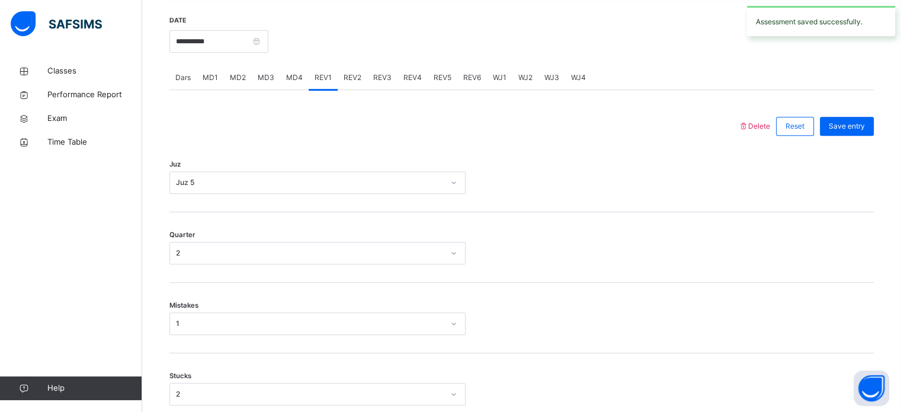
click at [348, 73] on span "REV2" at bounding box center [353, 77] width 18 height 11
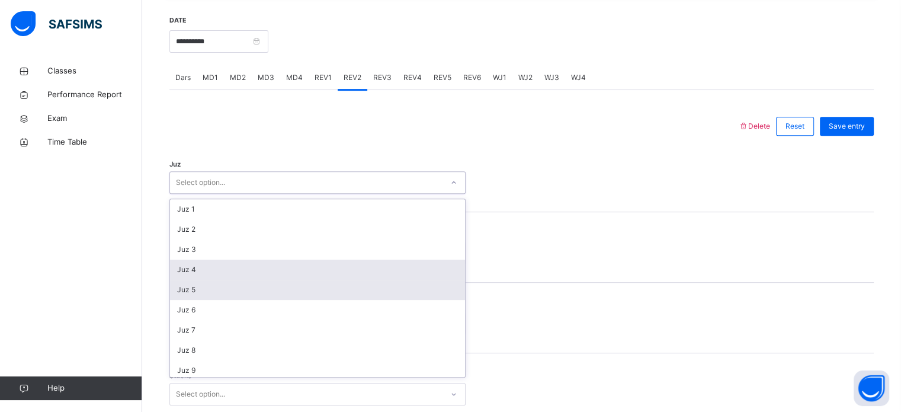
drag, startPoint x: 327, startPoint y: 182, endPoint x: 299, endPoint y: 291, distance: 112.6
click at [299, 194] on div "option Juz 4 focused, 4 of 30. 30 results available. Use Up and Down to choose …" at bounding box center [317, 182] width 296 height 23
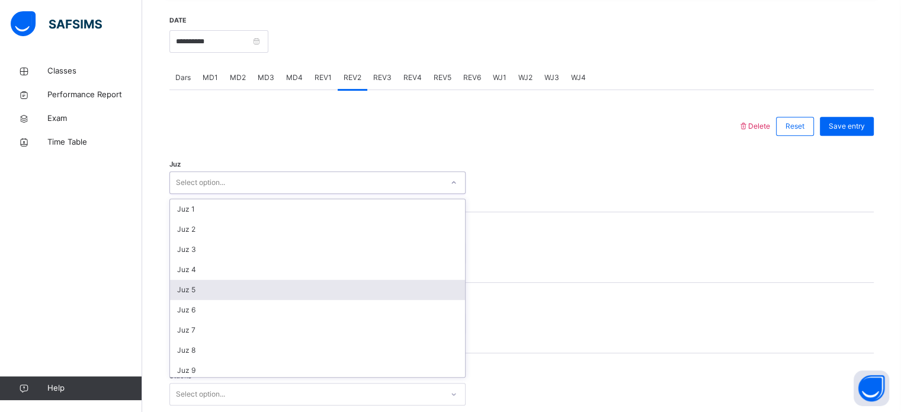
click at [299, 291] on div "Juz 5" at bounding box center [317, 290] width 295 height 20
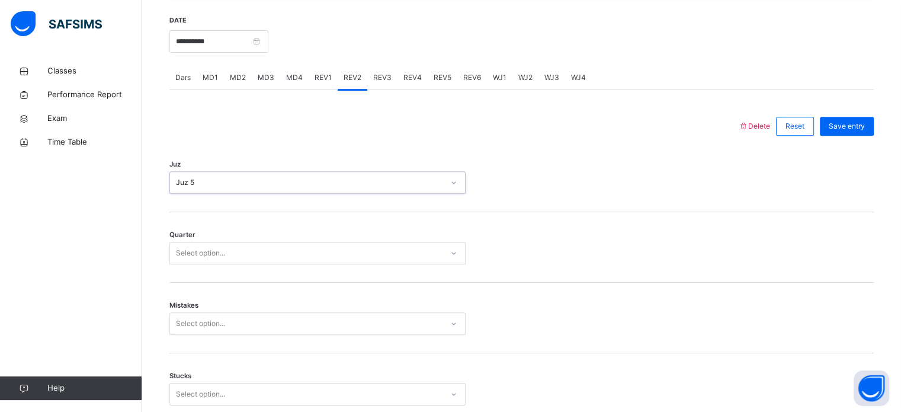
click at [261, 261] on div "Select option..." at bounding box center [317, 253] width 296 height 23
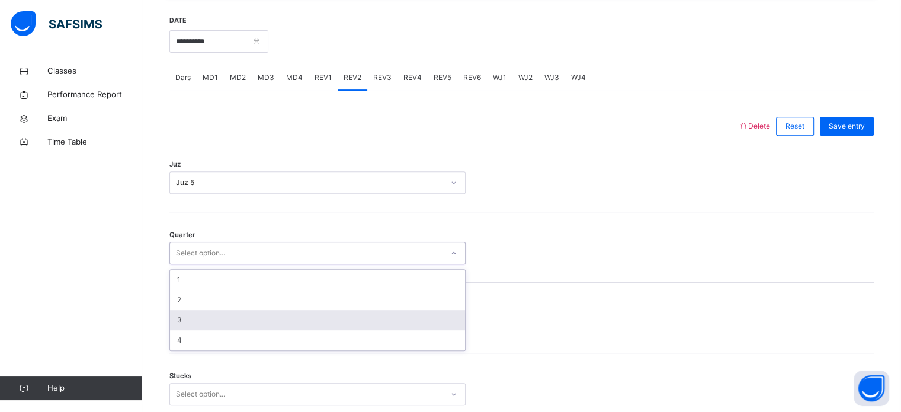
click at [256, 314] on div "3" at bounding box center [317, 320] width 295 height 20
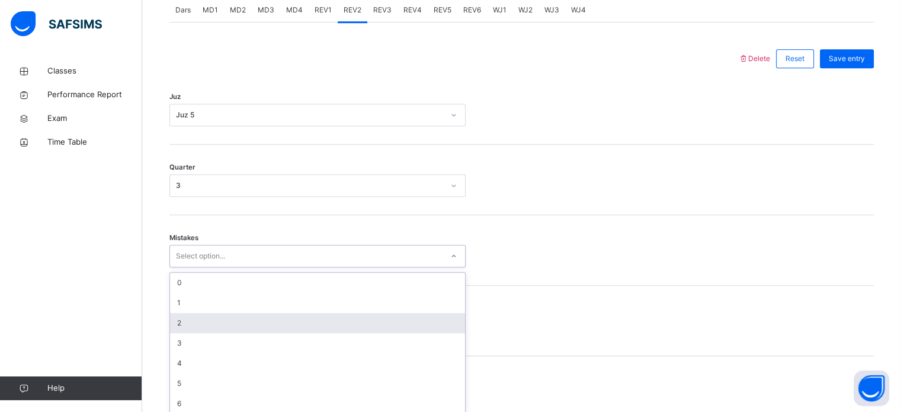
click at [254, 267] on div "option 2 focused, 3 of 7. 7 results available. Use Up and Down to choose option…" at bounding box center [317, 256] width 296 height 23
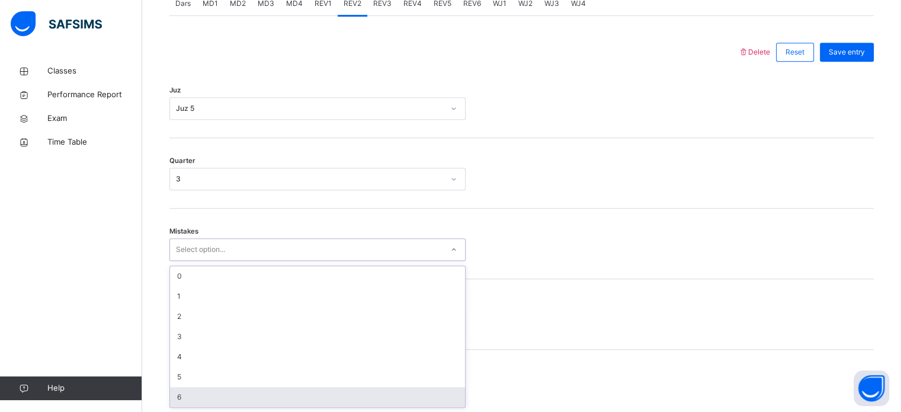
click at [259, 390] on div "6" at bounding box center [317, 397] width 295 height 20
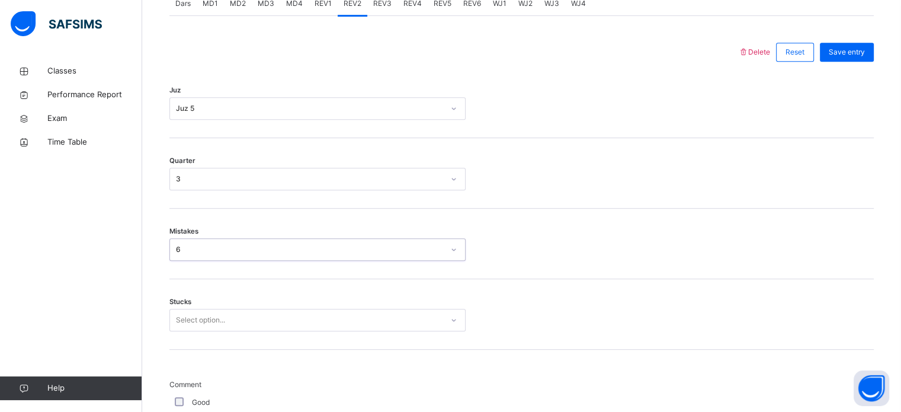
click at [226, 249] on div "6" at bounding box center [310, 249] width 268 height 11
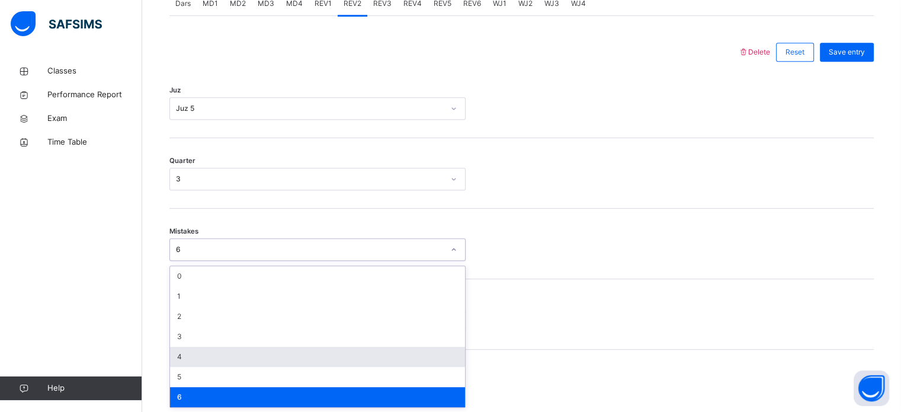
click at [226, 351] on div "4" at bounding box center [317, 357] width 295 height 20
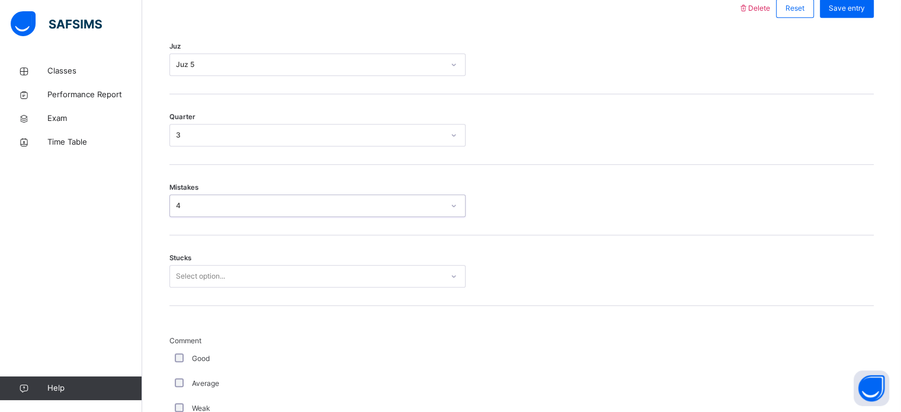
click at [226, 287] on div "Select option..." at bounding box center [317, 276] width 296 height 23
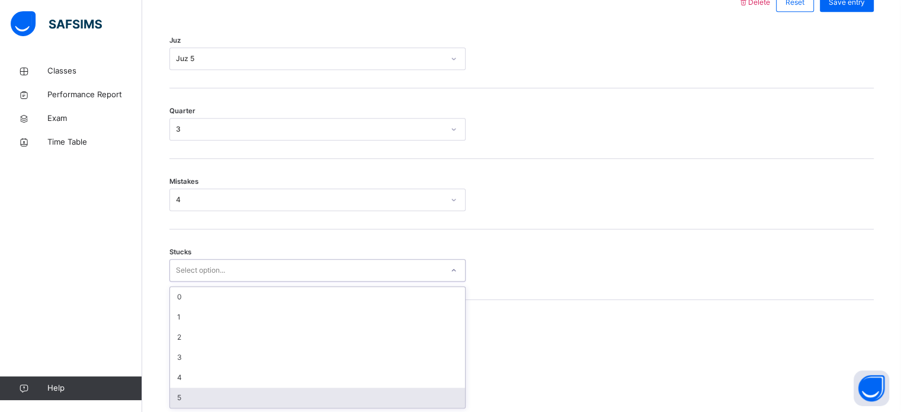
click at [214, 393] on div "5" at bounding box center [317, 397] width 295 height 20
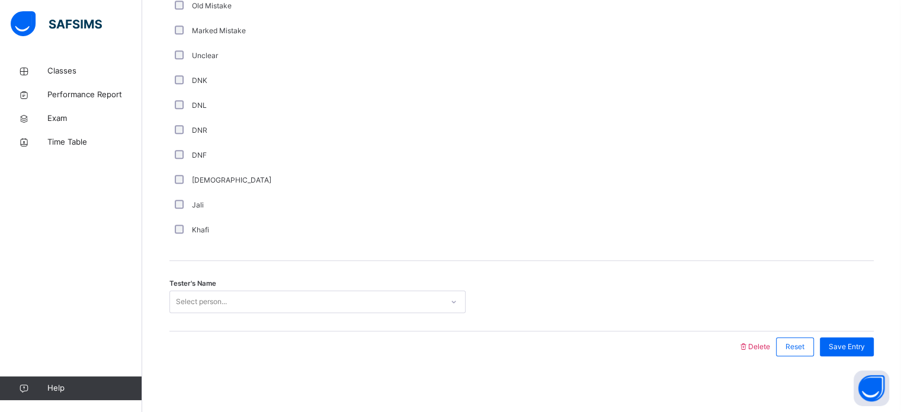
scroll to position [999, 0]
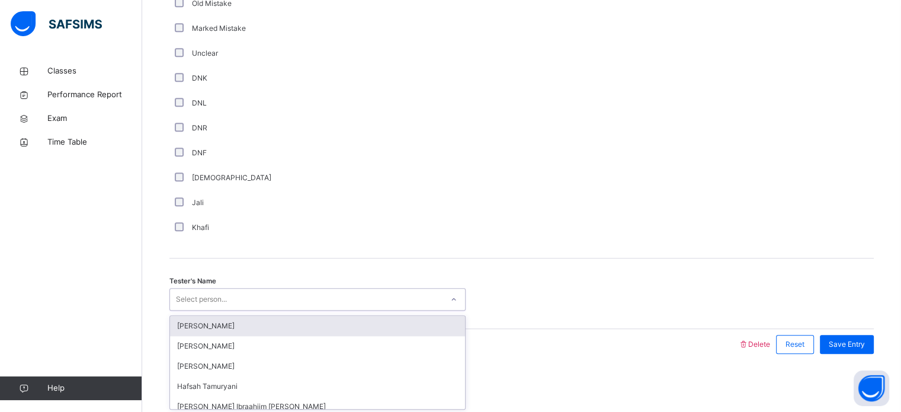
click at [280, 296] on div "Select person..." at bounding box center [306, 299] width 272 height 18
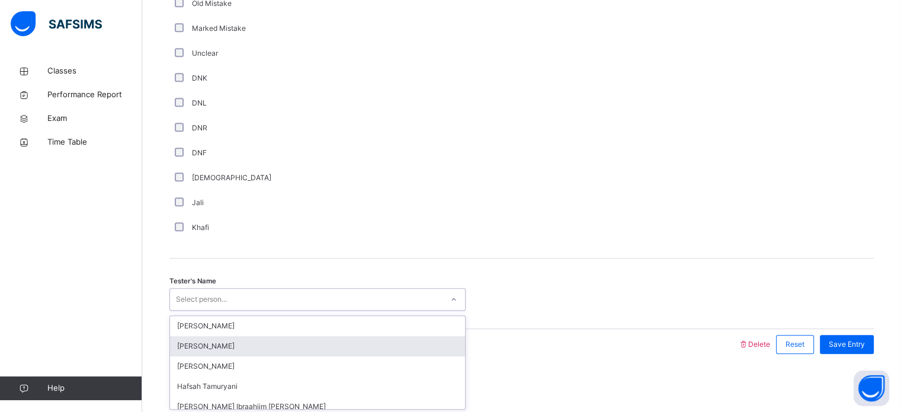
click at [288, 341] on div "[PERSON_NAME]" at bounding box center [317, 346] width 295 height 20
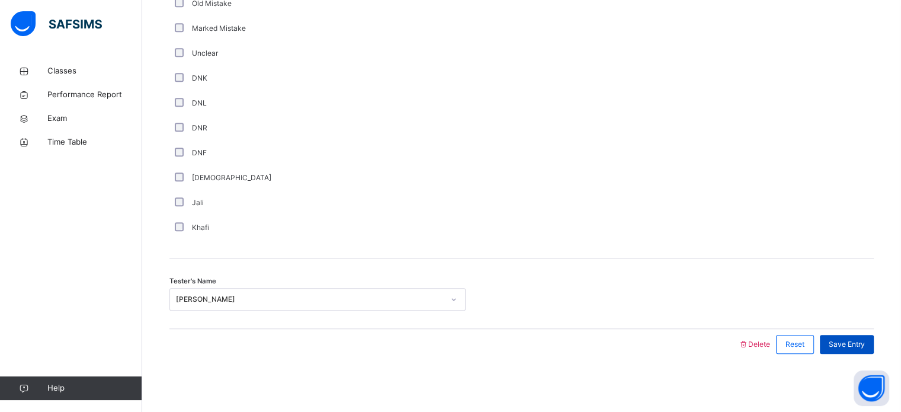
click at [855, 336] on div "Save Entry" at bounding box center [847, 344] width 54 height 19
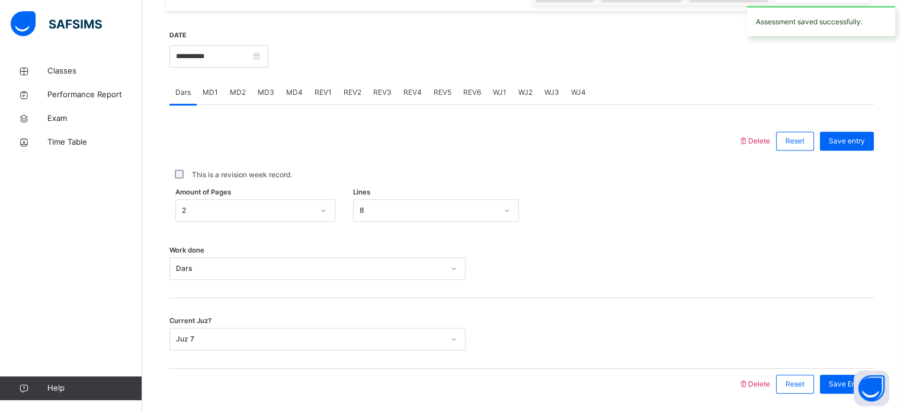
scroll to position [404, 0]
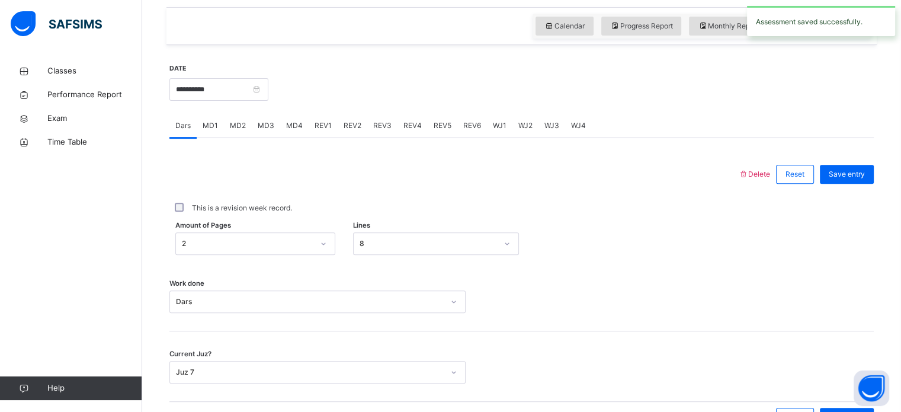
click at [352, 120] on span "REV2" at bounding box center [353, 125] width 18 height 11
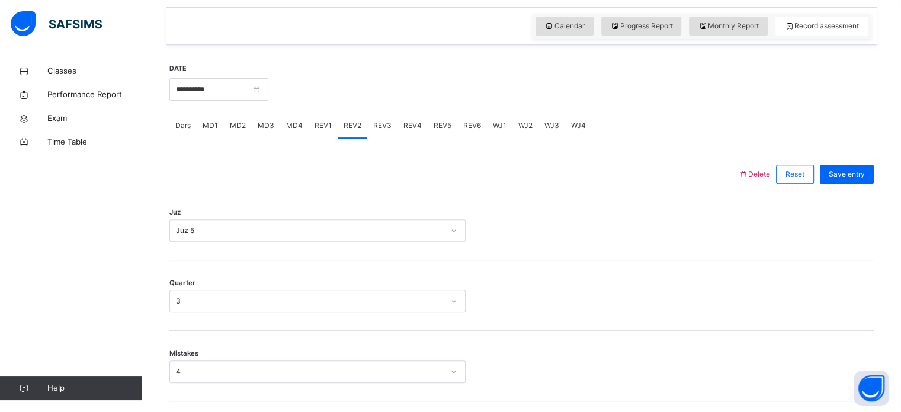
click at [377, 125] on span "REV3" at bounding box center [382, 125] width 18 height 11
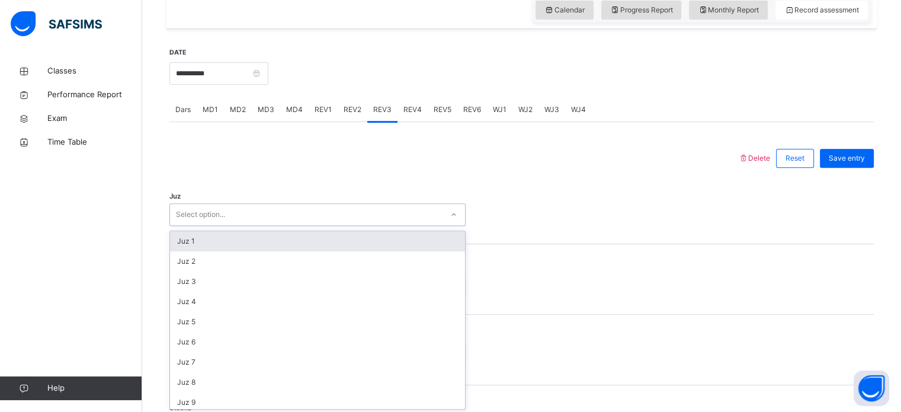
scroll to position [422, 0]
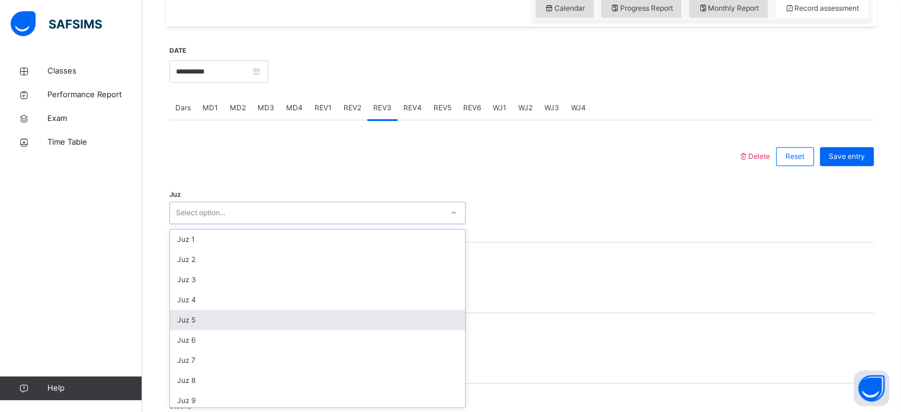
drag, startPoint x: 339, startPoint y: 227, endPoint x: 314, endPoint y: 318, distance: 94.1
click at [314, 224] on div "option Juz 5 focused, 5 of 30. 30 results available. Use Up and Down to choose …" at bounding box center [317, 212] width 296 height 23
click at [314, 318] on div "Juz 5" at bounding box center [317, 320] width 295 height 20
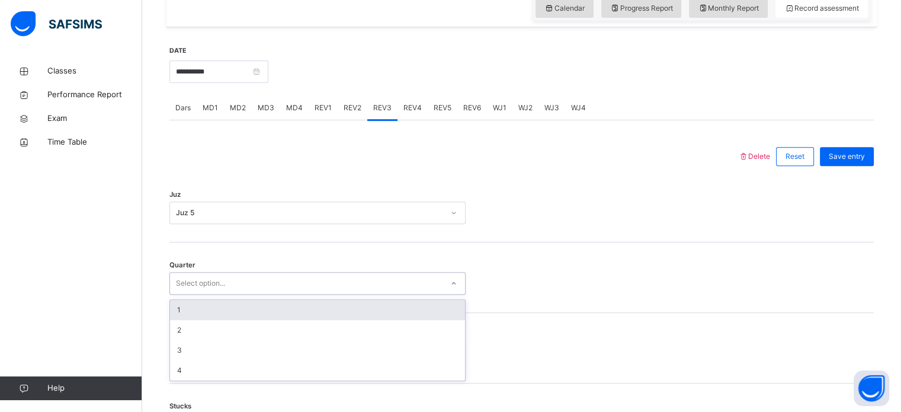
click at [288, 287] on div "Select option..." at bounding box center [306, 283] width 272 height 18
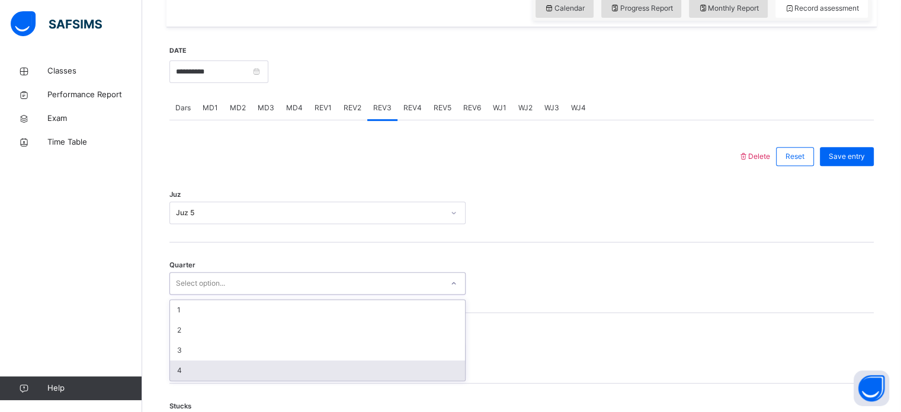
click at [290, 364] on div "4" at bounding box center [317, 370] width 295 height 20
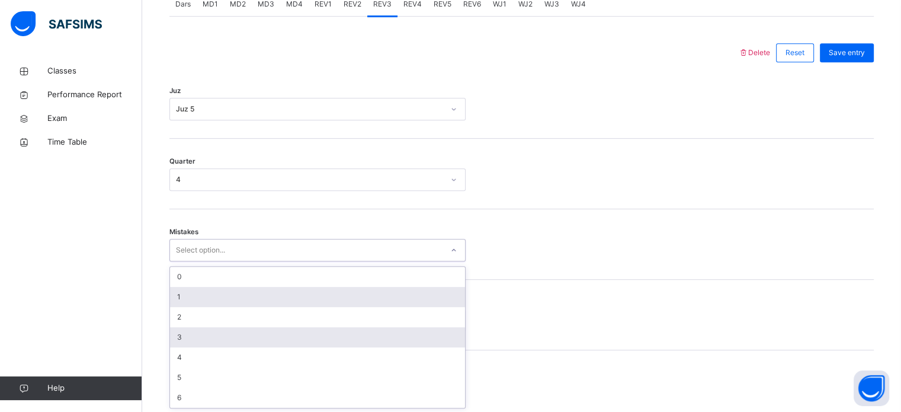
scroll to position [526, 0]
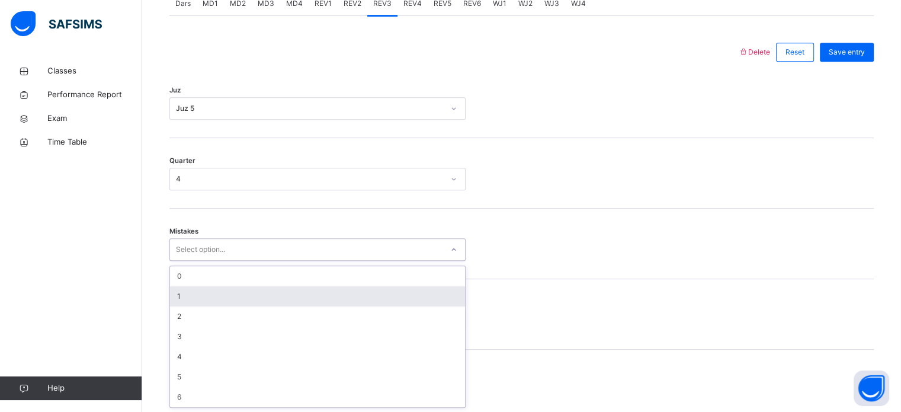
drag, startPoint x: 272, startPoint y: 351, endPoint x: 209, endPoint y: 298, distance: 82.9
click at [209, 261] on div "option 1 focused, 2 of 7. 7 results available. Use Up and Down to choose option…" at bounding box center [317, 249] width 296 height 23
click at [209, 298] on div "1" at bounding box center [317, 296] width 295 height 20
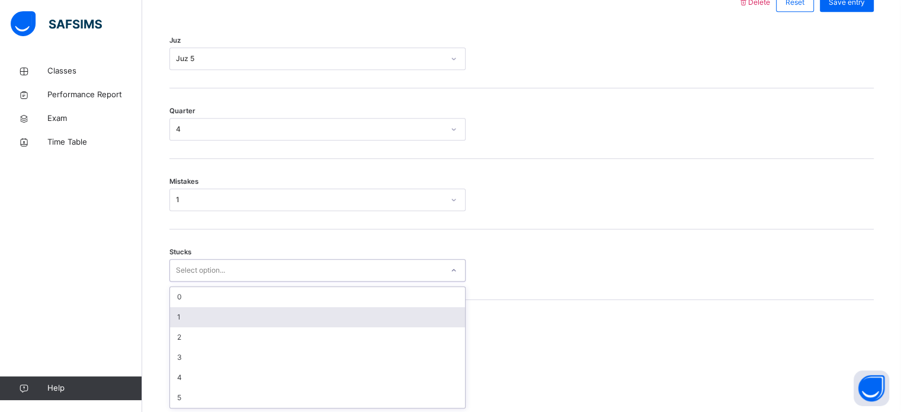
scroll to position [576, 0]
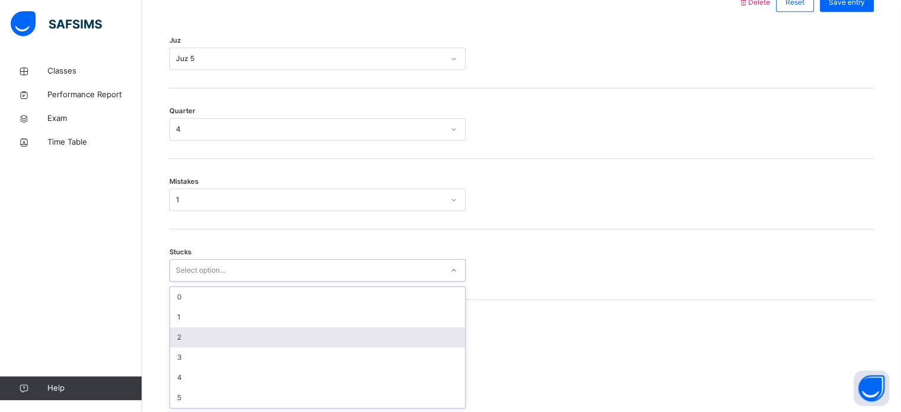
drag, startPoint x: 209, startPoint y: 316, endPoint x: 198, endPoint y: 336, distance: 23.3
click at [198, 281] on div "option 2 focused, 3 of 6. 6 results available. Use Up and Down to choose option…" at bounding box center [317, 270] width 296 height 23
click at [198, 336] on div "2" at bounding box center [317, 337] width 295 height 20
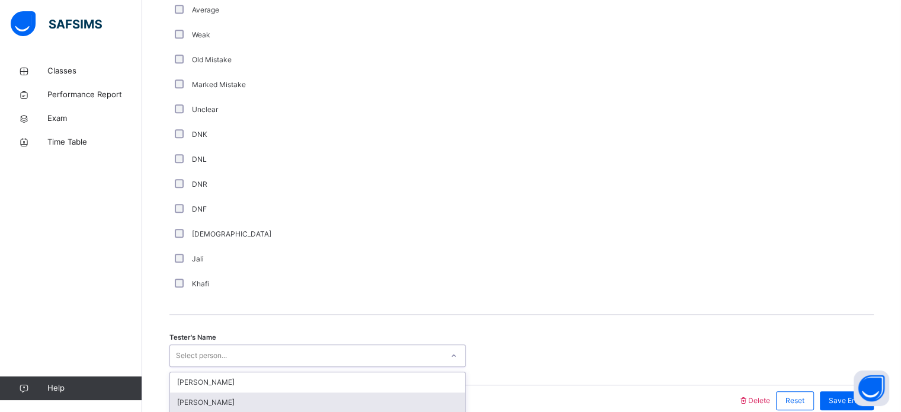
scroll to position [999, 0]
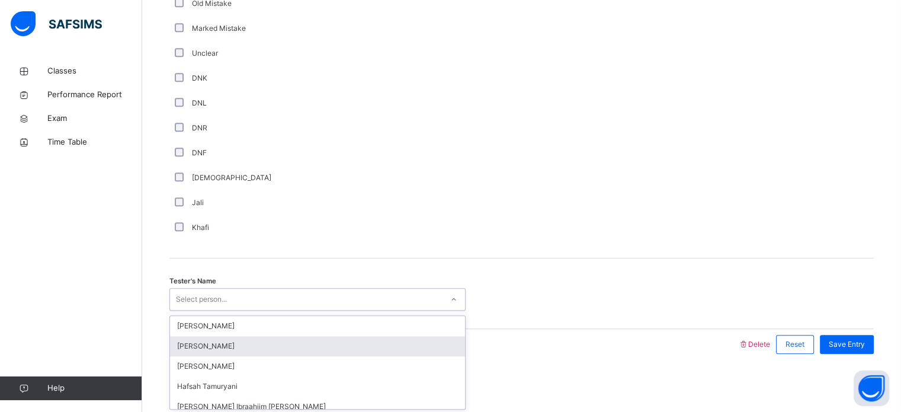
click at [348, 310] on div "option [PERSON_NAME] focused, 2 of 45. 45 results available. Use Up and Down to…" at bounding box center [317, 299] width 296 height 23
click at [280, 347] on div "[PERSON_NAME]" at bounding box center [317, 346] width 295 height 20
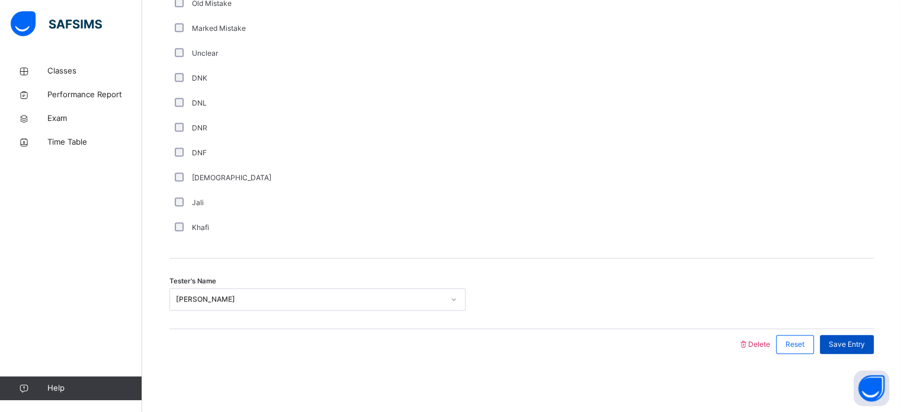
click at [861, 341] on span "Save Entry" at bounding box center [847, 344] width 36 height 11
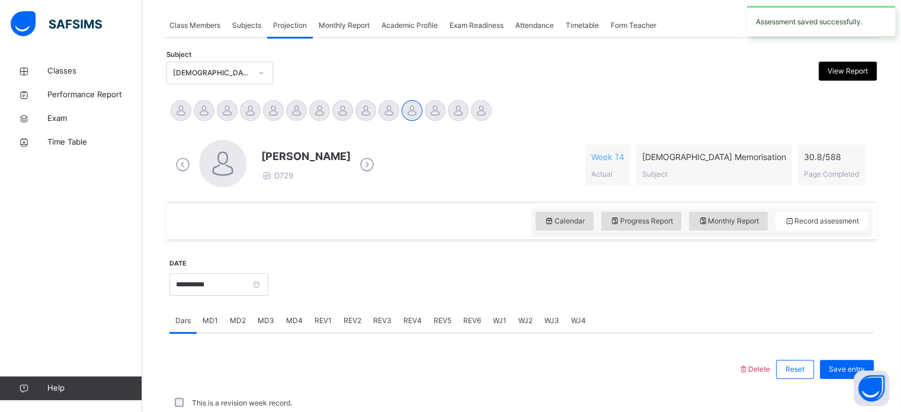
scroll to position [477, 0]
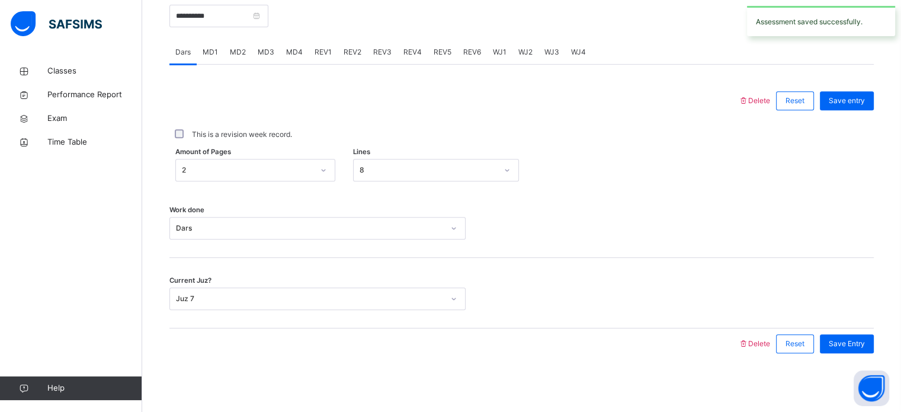
click at [406, 46] on div "REV4" at bounding box center [412, 52] width 30 height 24
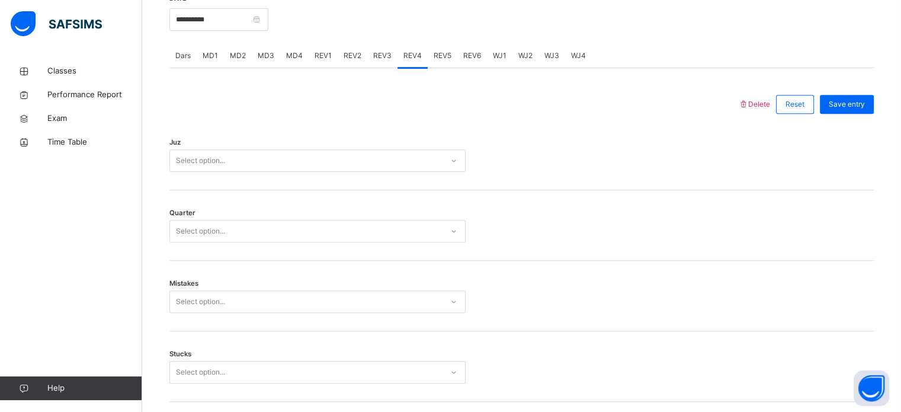
scroll to position [473, 0]
click at [346, 144] on div "Juz Select option..." at bounding box center [521, 155] width 704 height 70
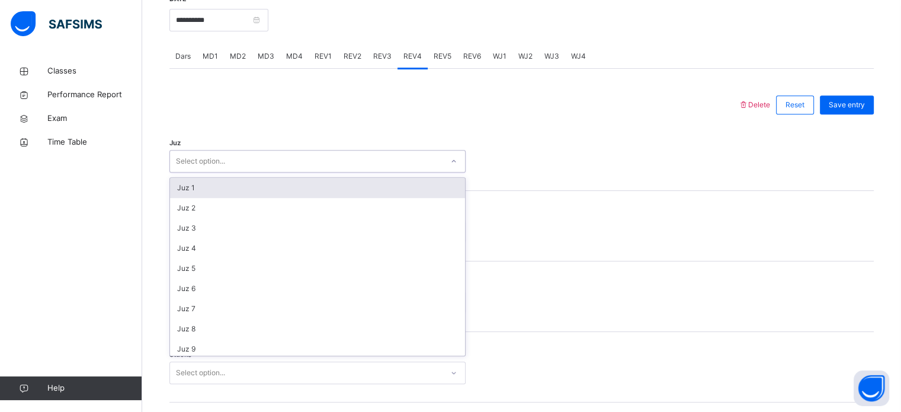
click at [343, 158] on div "Select option..." at bounding box center [306, 161] width 272 height 18
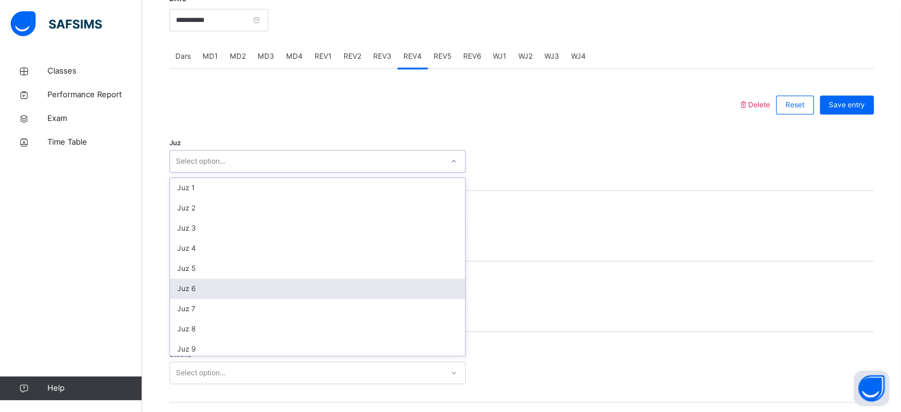
click at [313, 285] on div "Juz 6" at bounding box center [317, 288] width 295 height 20
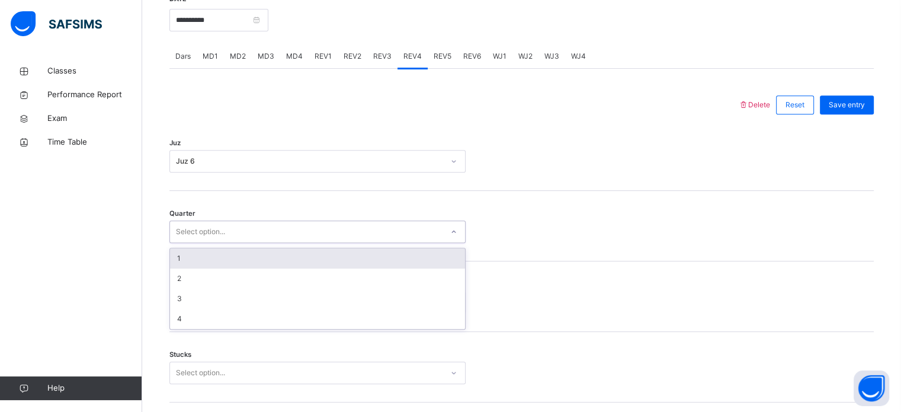
click at [308, 229] on div "Select option..." at bounding box center [306, 232] width 272 height 18
click at [296, 259] on div "1" at bounding box center [317, 258] width 295 height 20
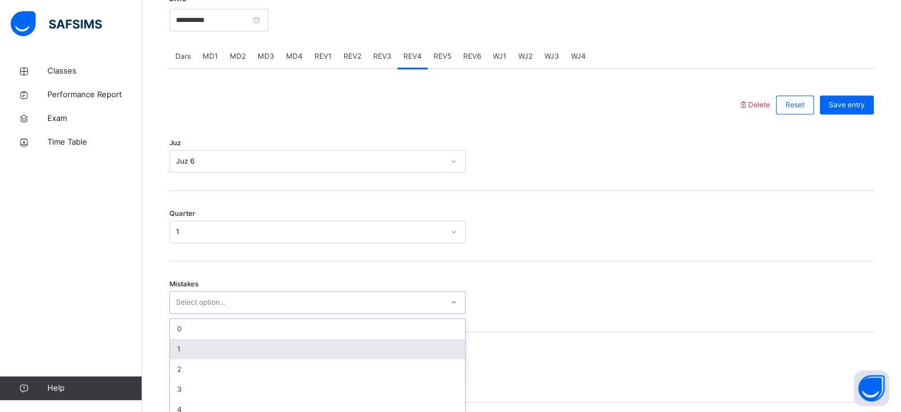
scroll to position [526, 0]
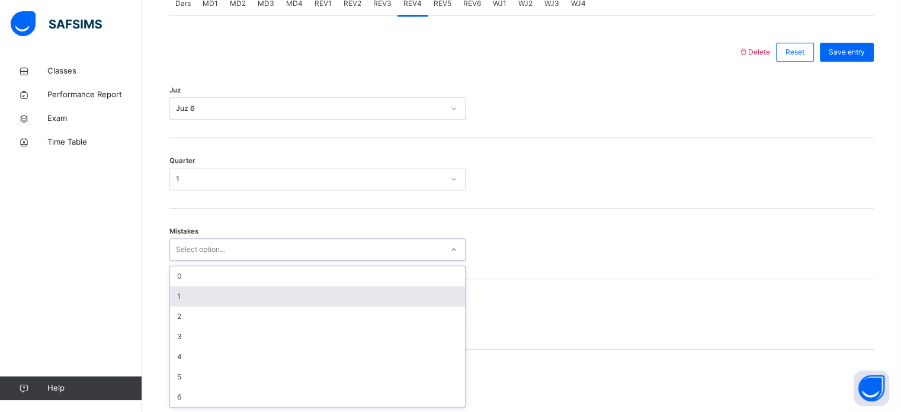
click at [287, 261] on div "option 1 focused, 2 of 7. 7 results available. Use Up and Down to choose option…" at bounding box center [317, 249] width 296 height 23
click at [263, 300] on div "1" at bounding box center [317, 296] width 295 height 20
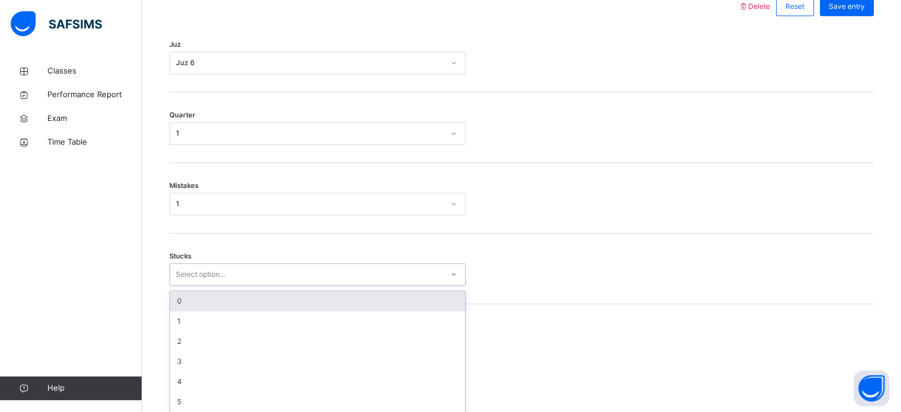
click at [263, 286] on div "option 0 focused, 1 of 6. 6 results available. Use Up and Down to choose option…" at bounding box center [317, 274] width 296 height 23
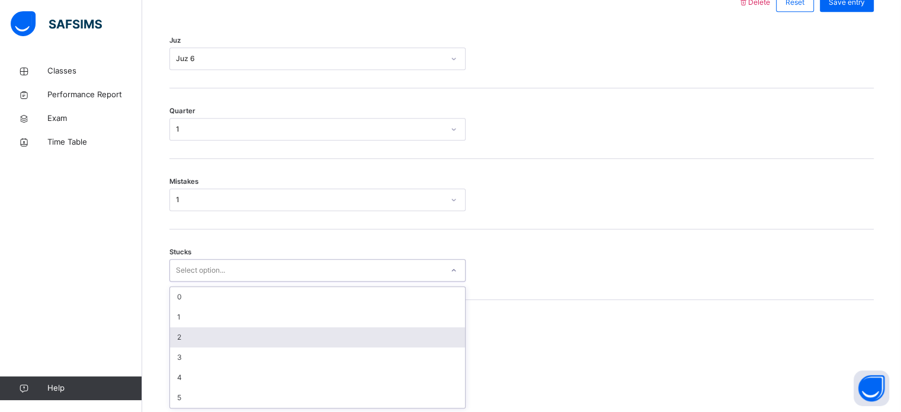
click at [255, 337] on div "2" at bounding box center [317, 337] width 295 height 20
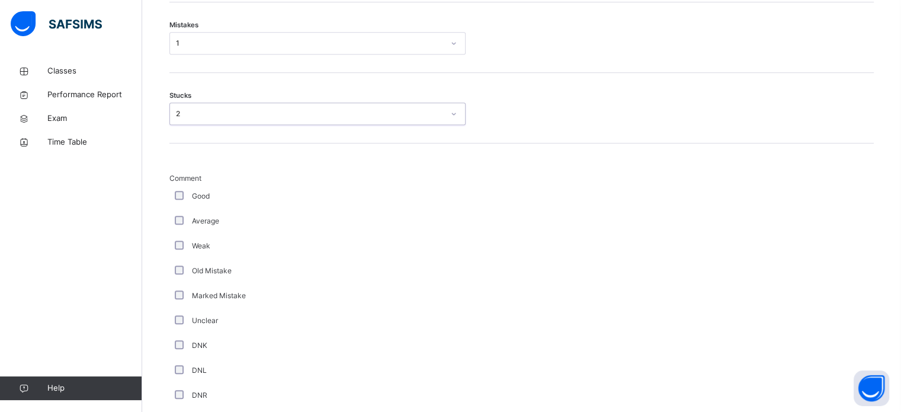
scroll to position [733, 0]
click at [179, 215] on div "Average" at bounding box center [317, 220] width 290 height 11
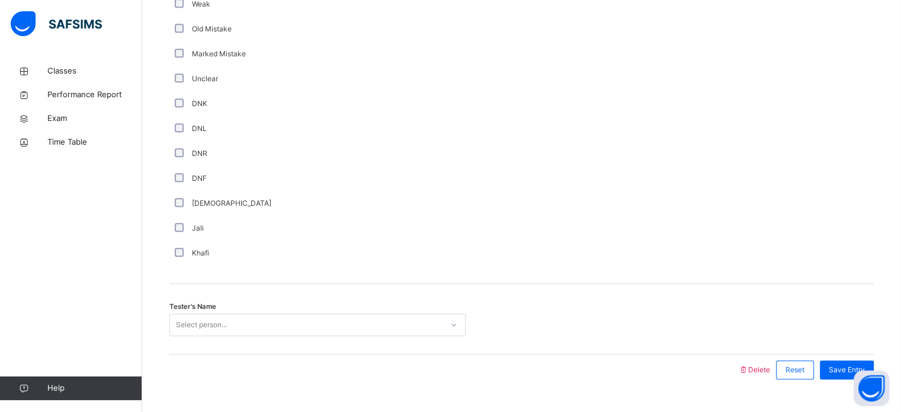
scroll to position [999, 0]
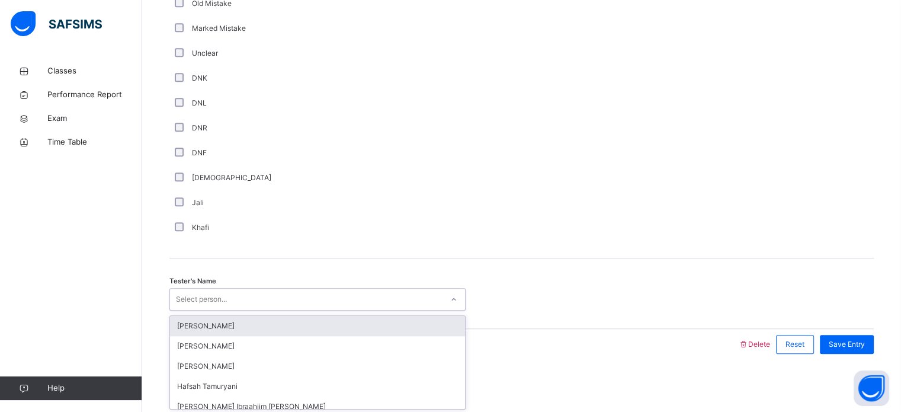
click at [258, 310] on div "option [PERSON_NAME] focused, 1 of 45. 45 results available. Use Up and Down to…" at bounding box center [317, 299] width 296 height 23
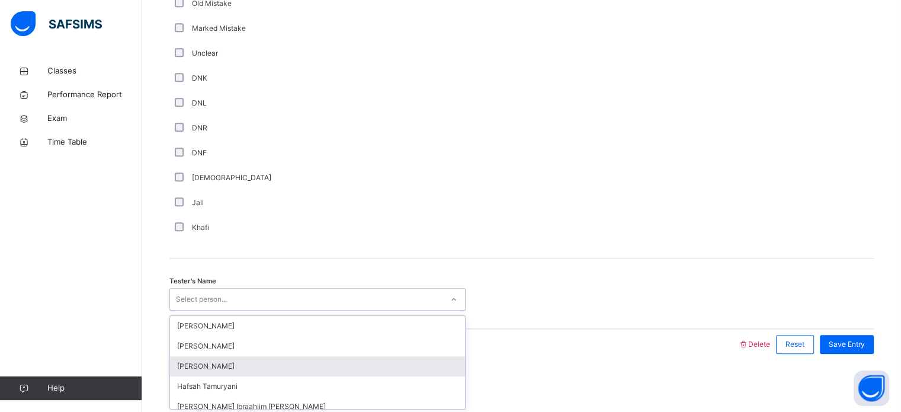
click at [261, 356] on div "[PERSON_NAME]" at bounding box center [317, 366] width 295 height 20
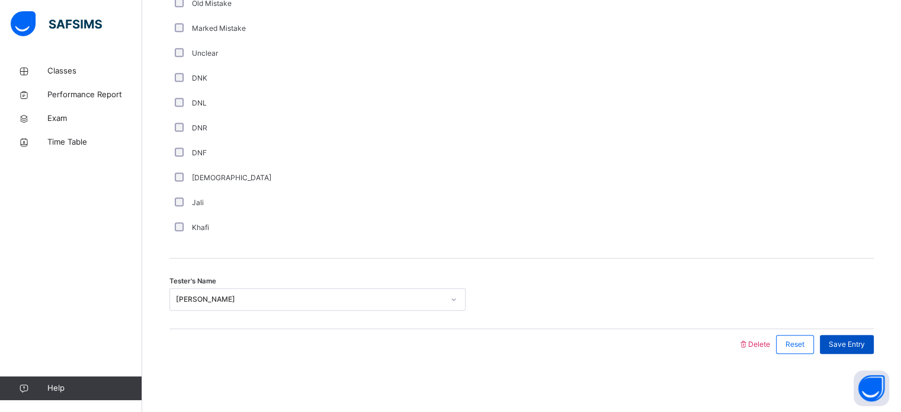
click at [851, 342] on span "Save Entry" at bounding box center [847, 344] width 36 height 11
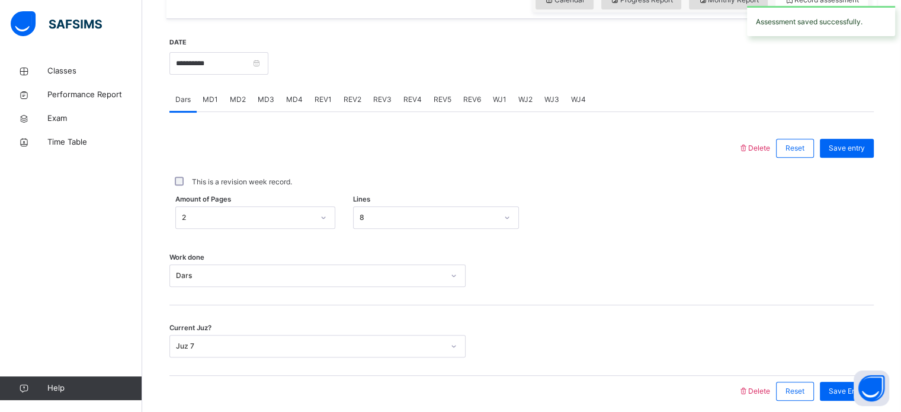
scroll to position [429, 0]
click at [473, 99] on span "REV6" at bounding box center [472, 100] width 18 height 11
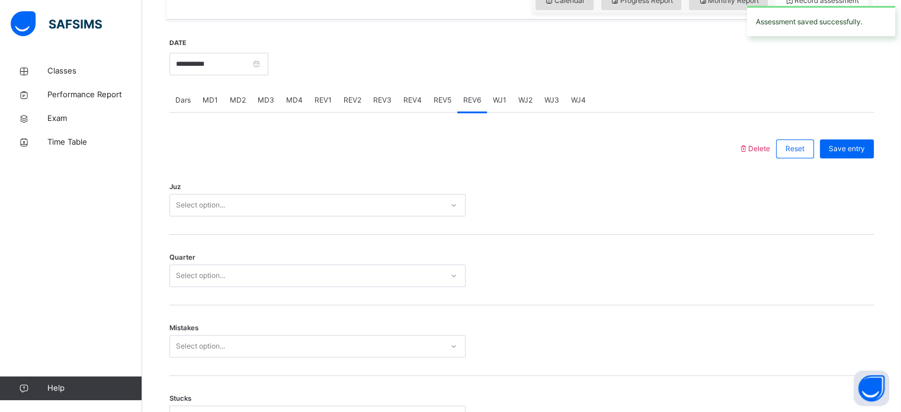
click at [437, 111] on div "REV5" at bounding box center [443, 100] width 30 height 24
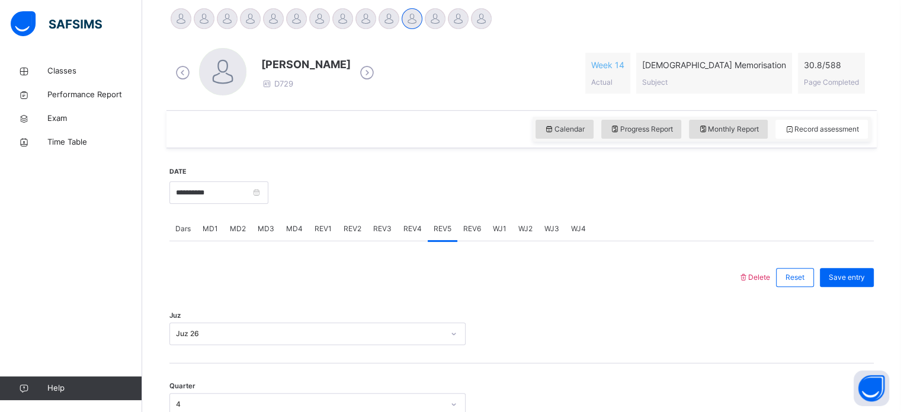
scroll to position [300, 0]
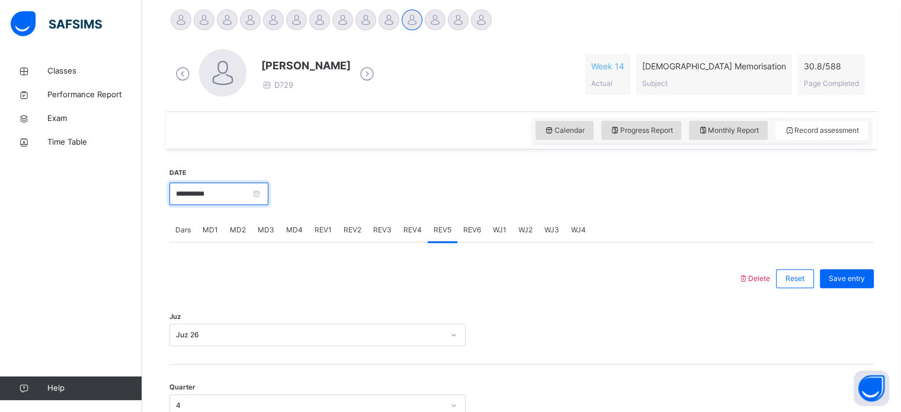
click at [225, 202] on input "**********" at bounding box center [218, 193] width 99 height 23
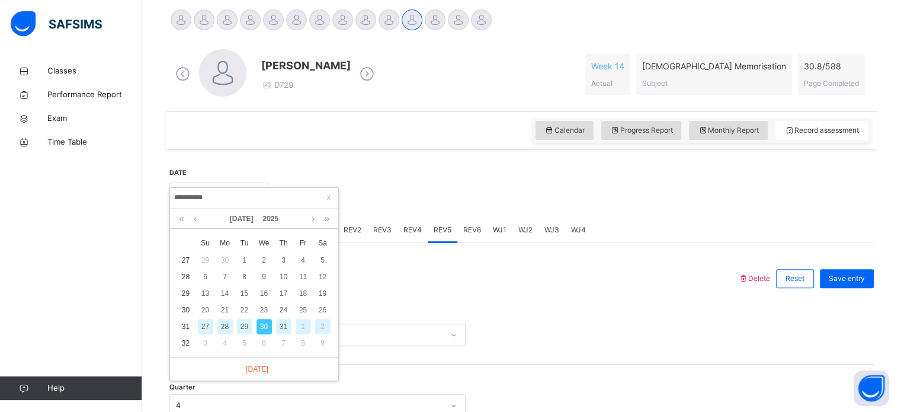
click at [280, 328] on div "31" at bounding box center [283, 326] width 15 height 15
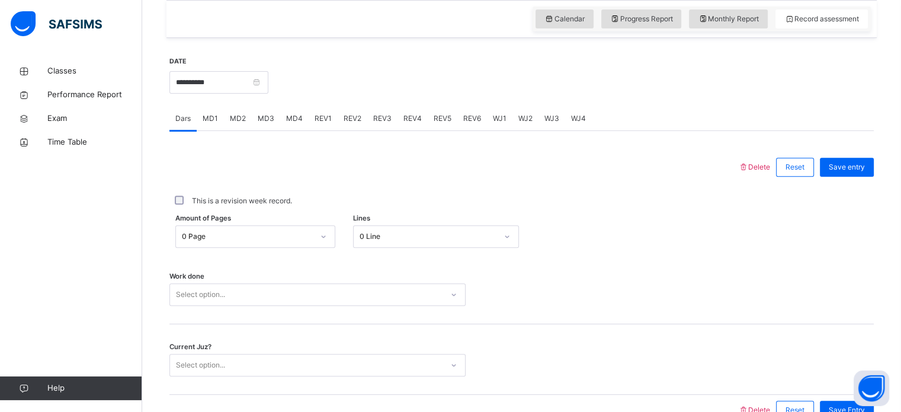
scroll to position [413, 0]
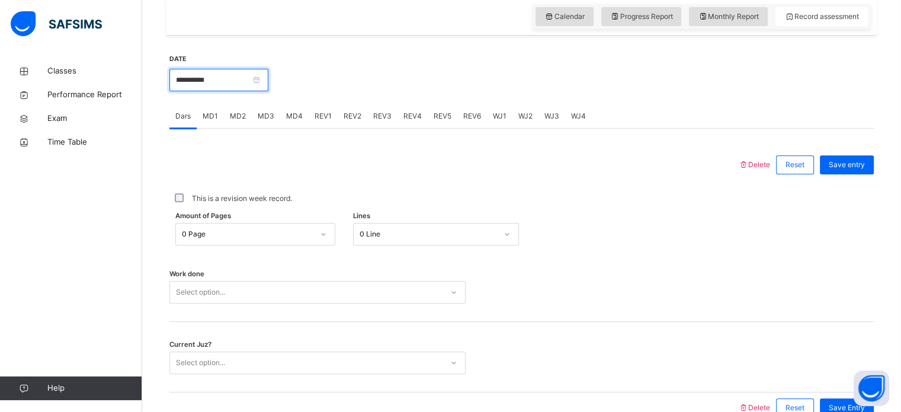
click at [211, 80] on input "**********" at bounding box center [218, 80] width 99 height 23
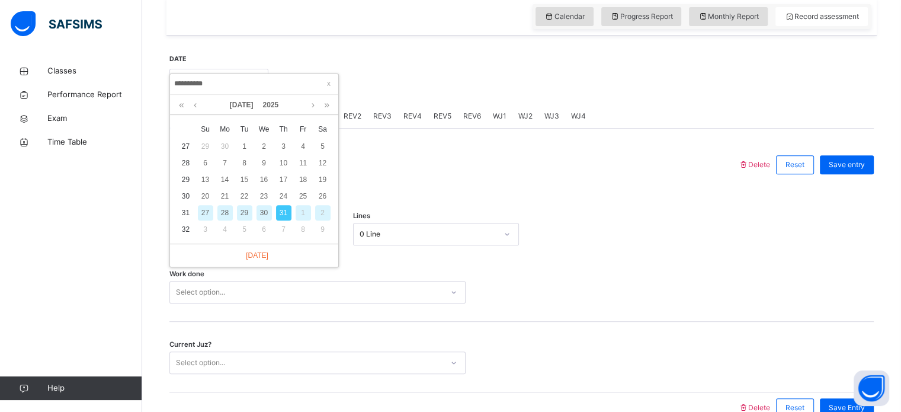
click at [263, 209] on div "30" at bounding box center [263, 212] width 15 height 15
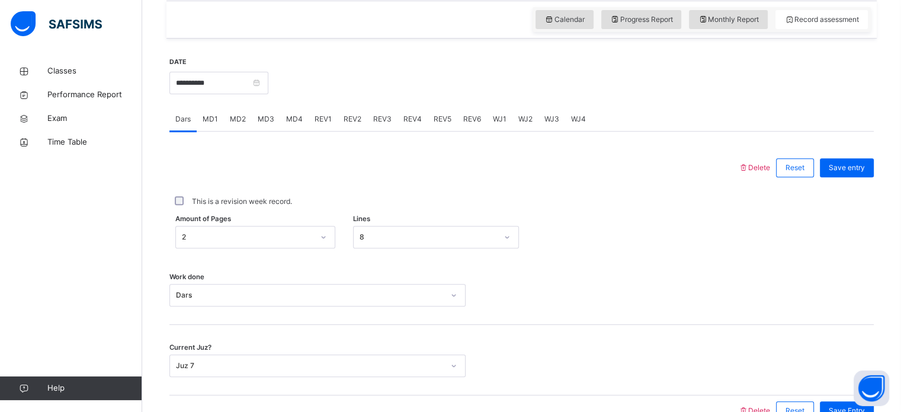
scroll to position [415, 0]
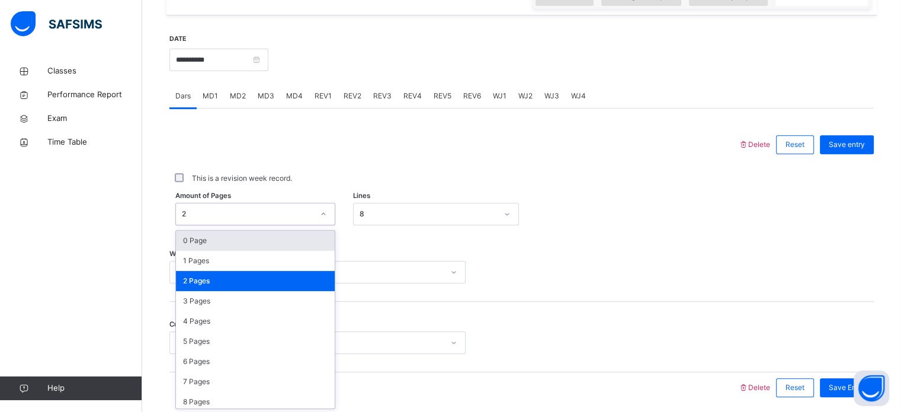
click at [272, 225] on div "option 0 Page focused, 1 of 589. 589 results available. Use Up and Down to choo…" at bounding box center [255, 214] width 160 height 23
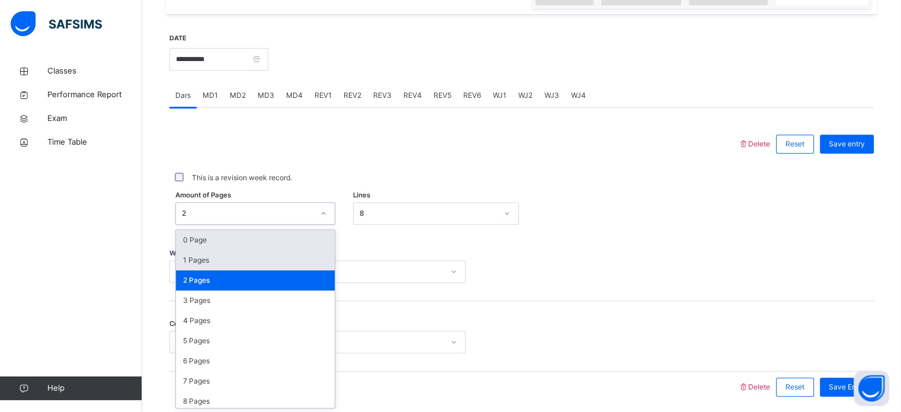
scroll to position [435, 0]
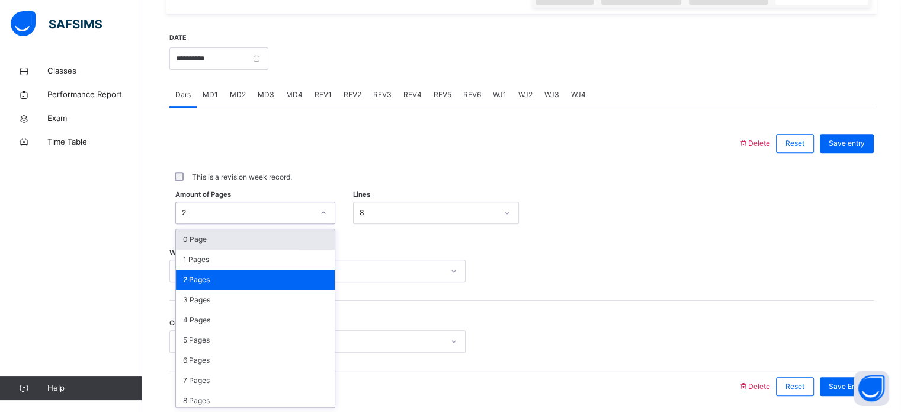
click at [236, 238] on div "0 Page" at bounding box center [255, 239] width 159 height 20
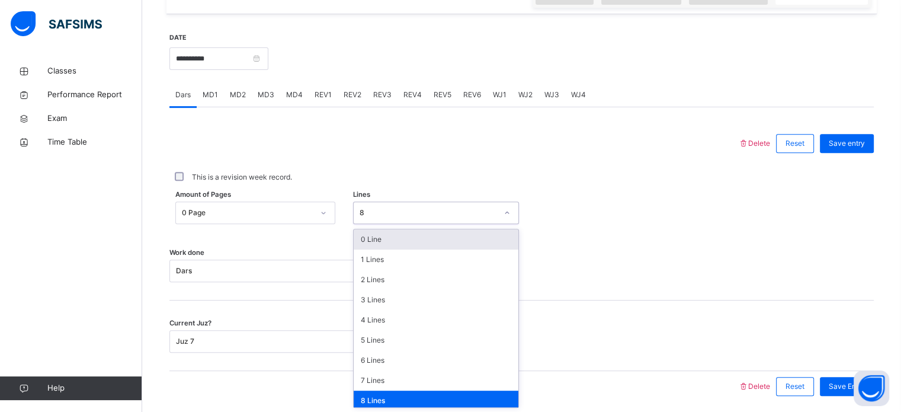
click at [402, 214] on div "8" at bounding box center [428, 212] width 137 height 11
click at [395, 241] on div "0 Line" at bounding box center [436, 239] width 165 height 20
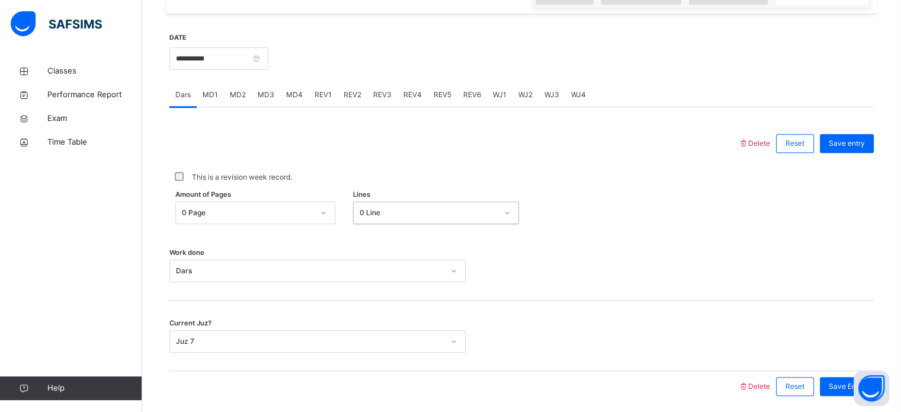
scroll to position [477, 0]
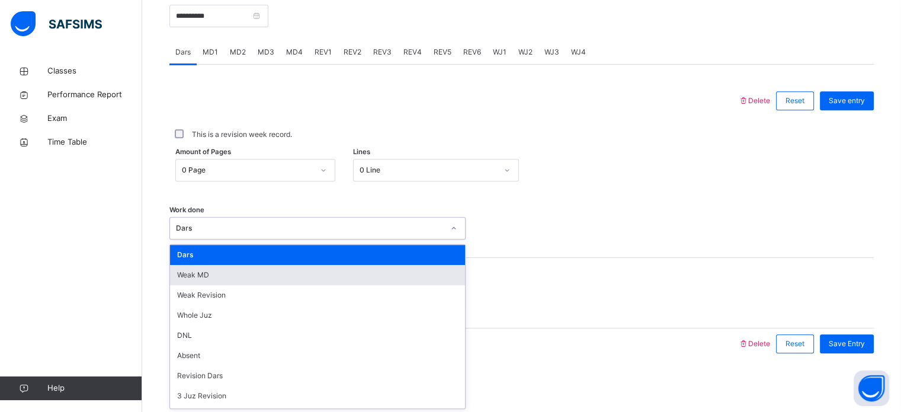
click at [336, 239] on div "option [PERSON_NAME] MD focused, 2 of 14. 14 results available. Use Up and Down…" at bounding box center [317, 228] width 296 height 23
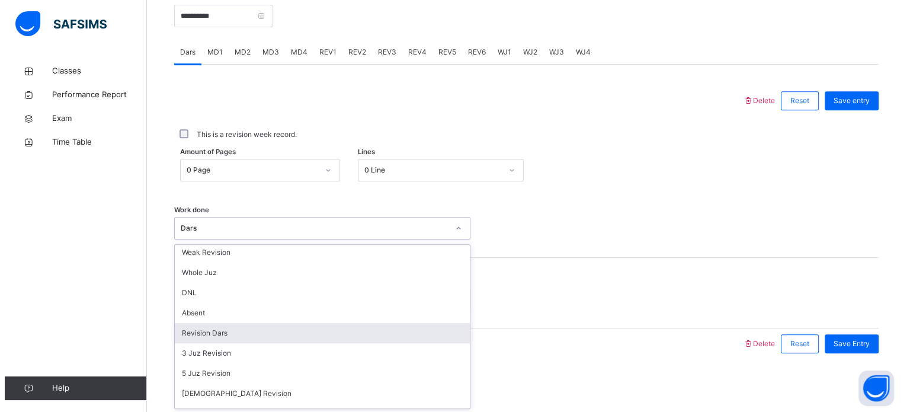
scroll to position [0, 0]
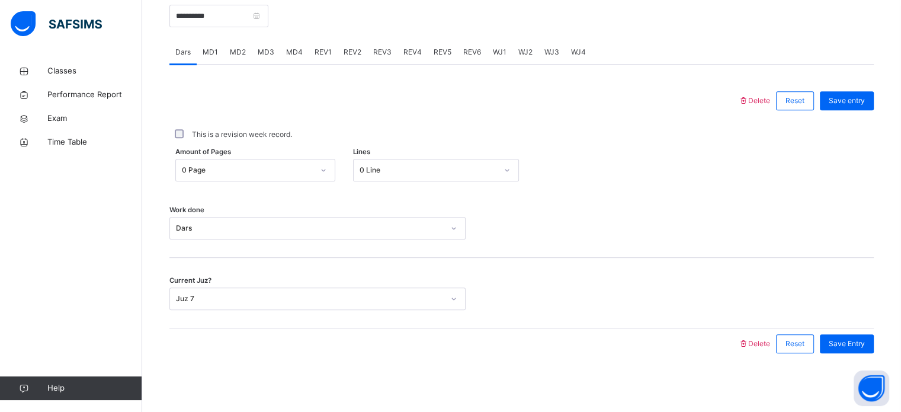
click at [602, 333] on div at bounding box center [453, 343] width 557 height 31
click at [762, 95] on div "Delete" at bounding box center [754, 100] width 32 height 11
click at [804, 95] on span "Reset" at bounding box center [794, 100] width 19 height 11
click at [761, 100] on span "Delete" at bounding box center [754, 100] width 32 height 9
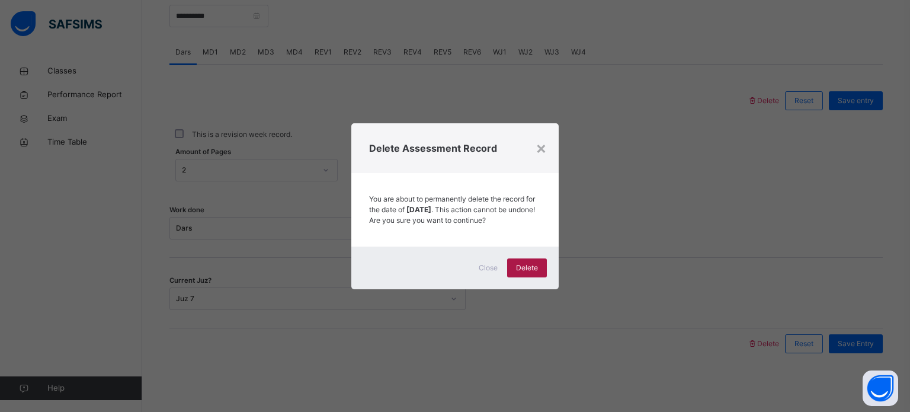
click at [524, 267] on div "Delete" at bounding box center [527, 267] width 40 height 19
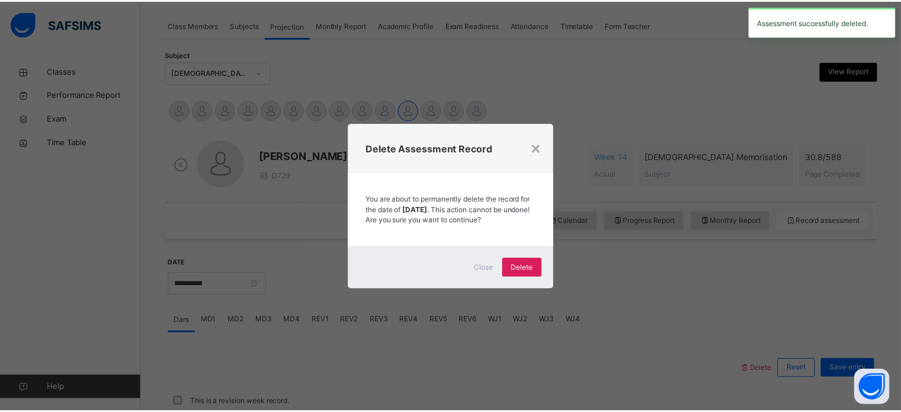
scroll to position [477, 0]
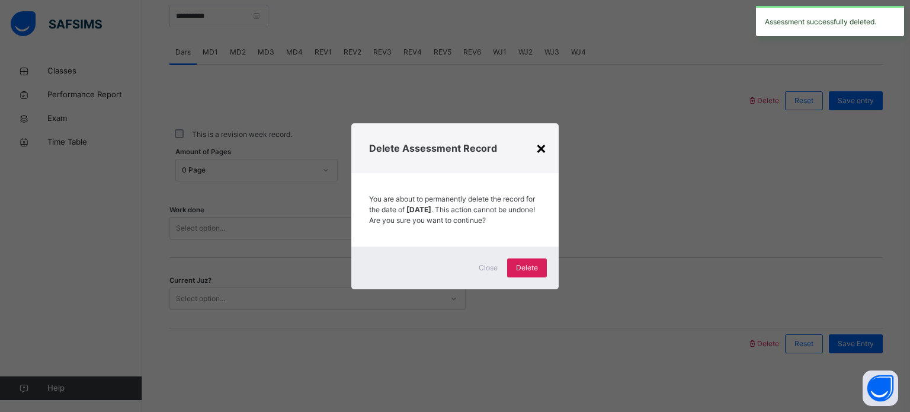
click at [546, 135] on div "×" at bounding box center [540, 147] width 11 height 25
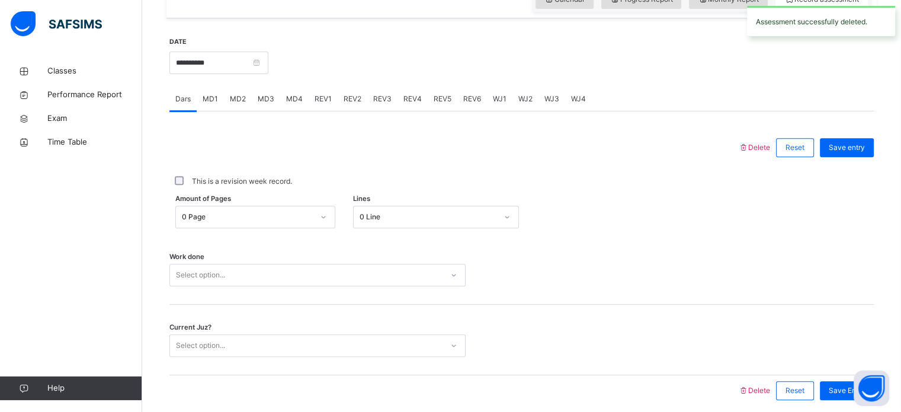
scroll to position [430, 0]
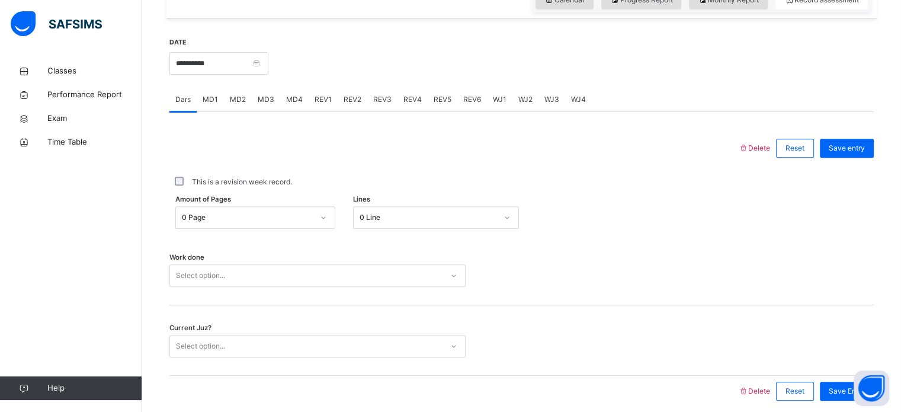
click at [259, 98] on span "MD3" at bounding box center [266, 99] width 17 height 11
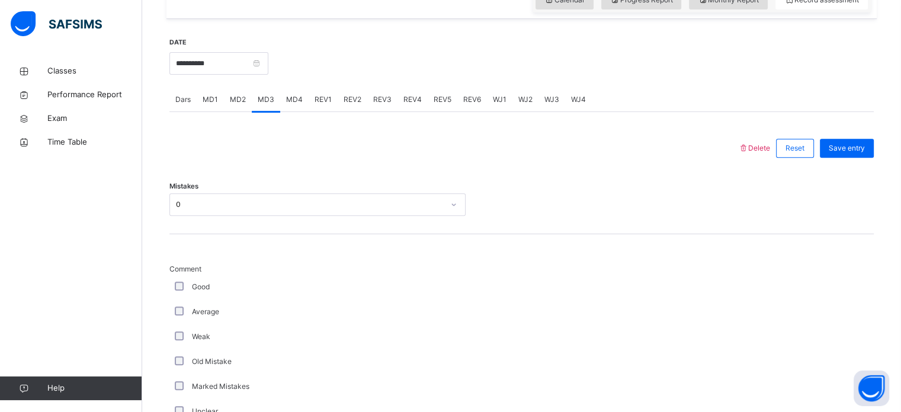
click at [287, 97] on span "MD4" at bounding box center [294, 99] width 17 height 11
click at [201, 68] on input "**********" at bounding box center [218, 63] width 99 height 23
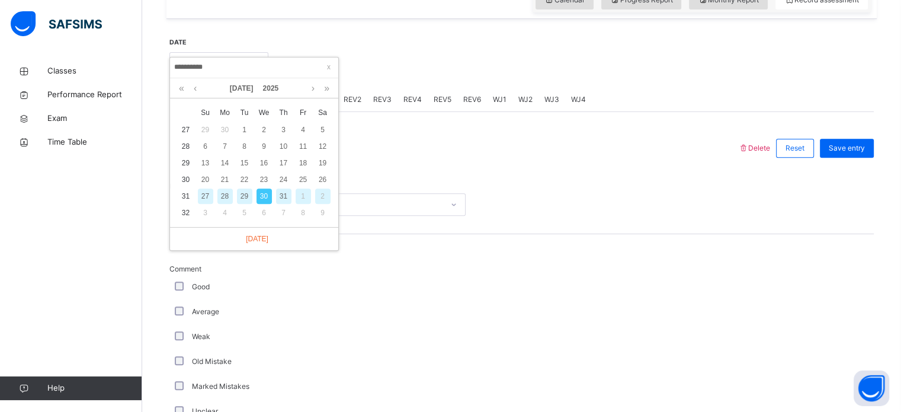
click at [283, 188] on td "31" at bounding box center [284, 196] width 20 height 17
type input "**********"
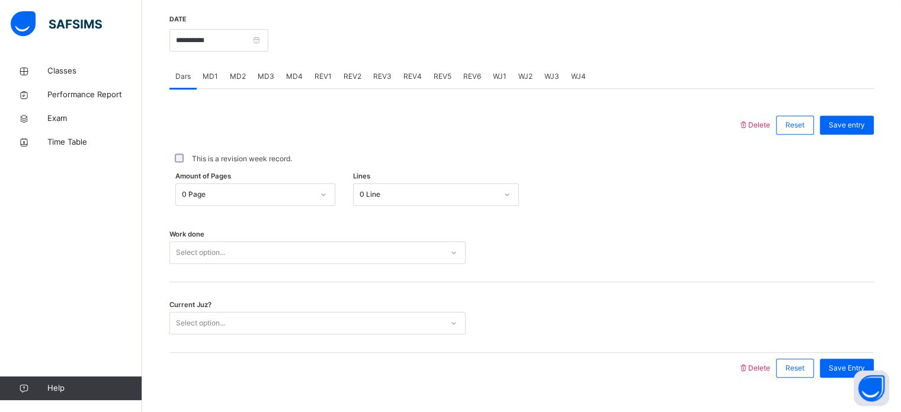
scroll to position [477, 0]
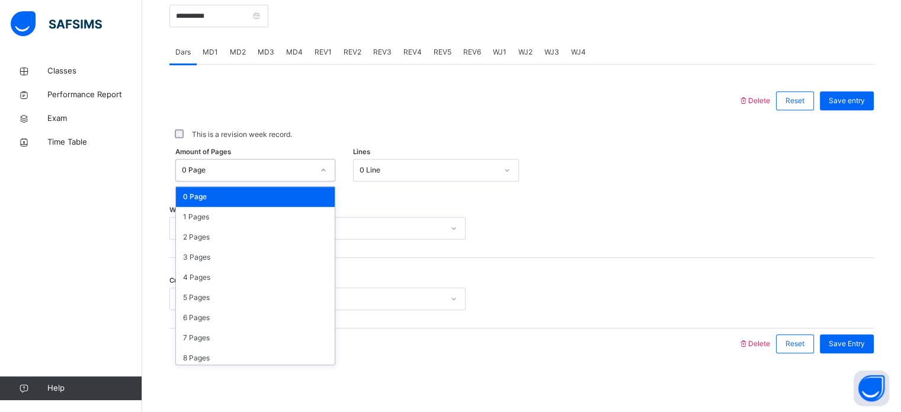
click at [245, 170] on div "0 Page" at bounding box center [248, 170] width 132 height 11
click at [229, 240] on div "2 Pages" at bounding box center [255, 237] width 159 height 20
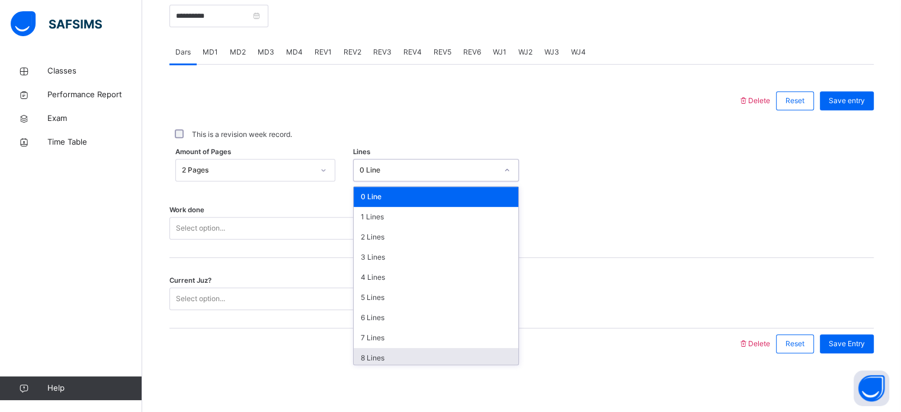
drag, startPoint x: 360, startPoint y: 169, endPoint x: 384, endPoint y: 355, distance: 188.2
click at [384, 181] on div "option 8 Lines focused, 9 of 16. 16 results available. Use Up and Down to choos…" at bounding box center [436, 170] width 166 height 23
click at [384, 355] on div "8 Lines" at bounding box center [436, 358] width 165 height 20
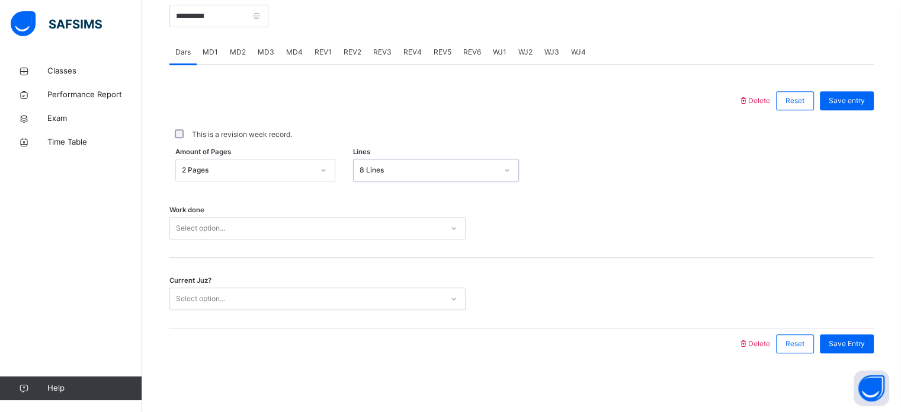
click at [290, 223] on div "Select option..." at bounding box center [306, 228] width 272 height 18
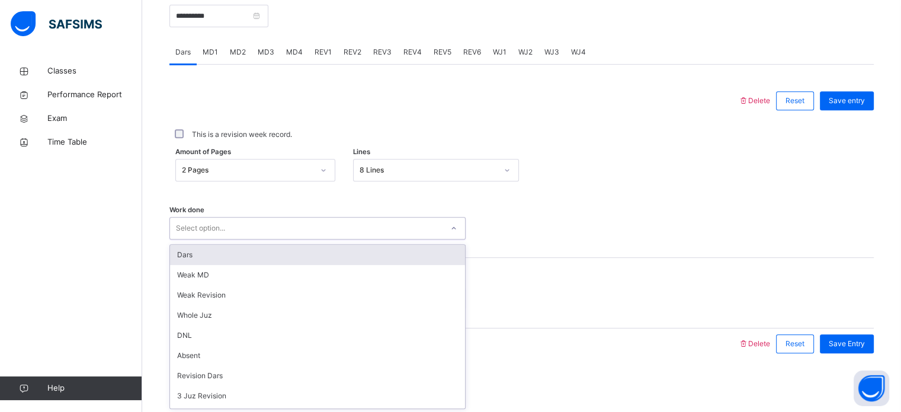
click at [285, 257] on div "Dars" at bounding box center [317, 255] width 295 height 20
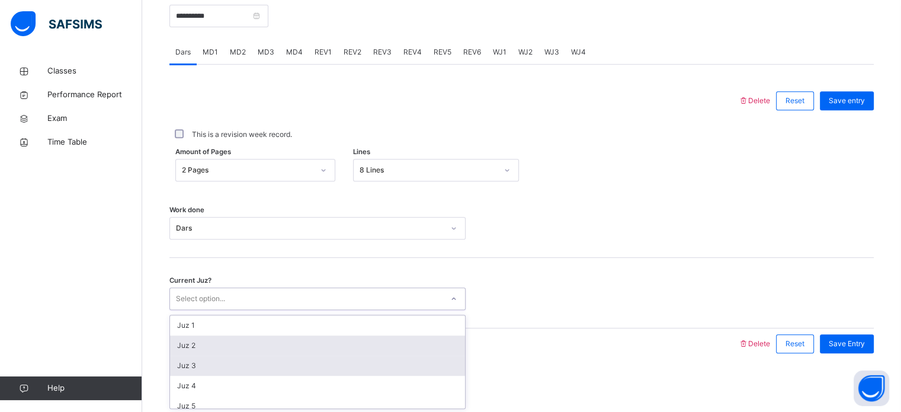
drag, startPoint x: 285, startPoint y: 291, endPoint x: 279, endPoint y: 370, distance: 79.6
click at [279, 310] on div "option Juz 2 focused, 2 of 30. 30 results available. Use Up and Down to choose …" at bounding box center [317, 298] width 296 height 23
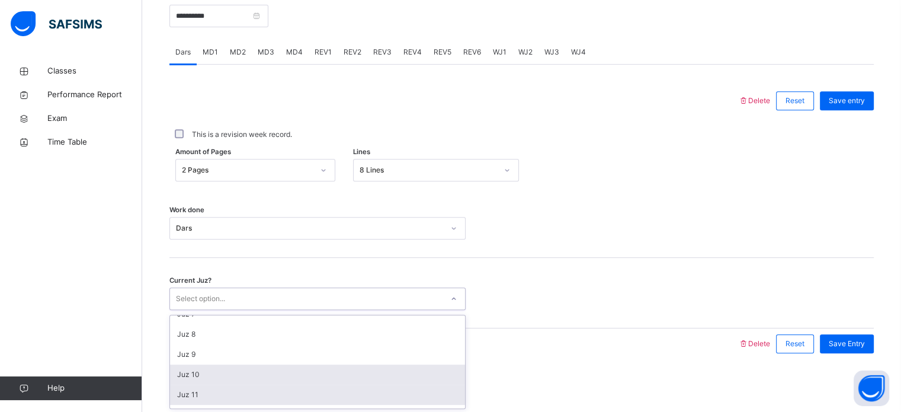
scroll to position [104, 0]
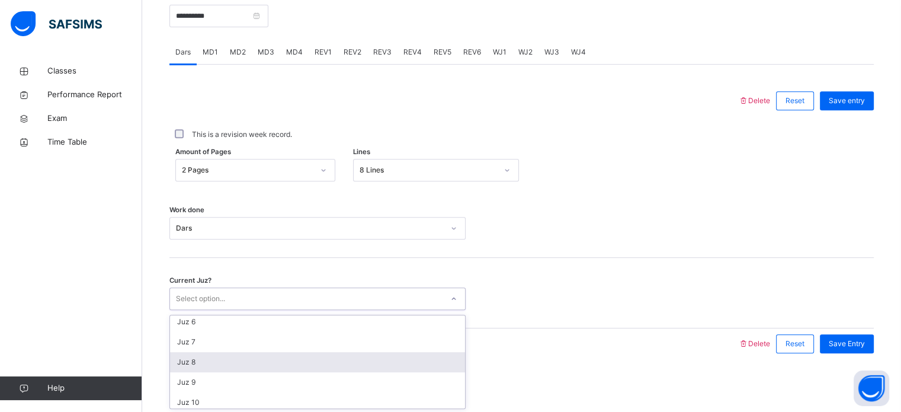
click at [251, 352] on div "Juz 8" at bounding box center [317, 362] width 295 height 20
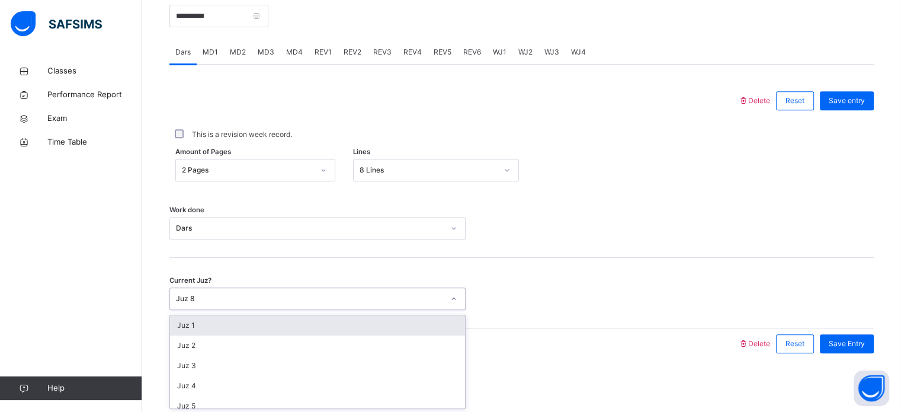
drag, startPoint x: 247, startPoint y: 294, endPoint x: 270, endPoint y: 256, distance: 43.9
click at [270, 258] on div "Current Juz? option Juz 8, selected. option Juz 1 focused, 1 of 30. 30 results …" at bounding box center [521, 293] width 704 height 70
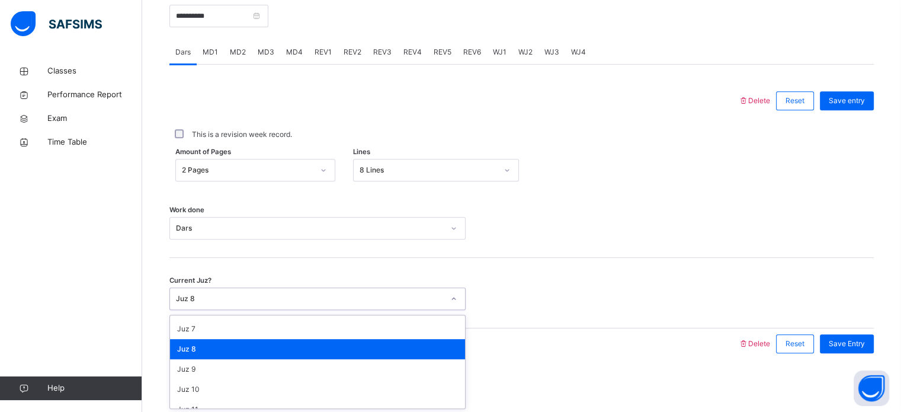
scroll to position [121, 0]
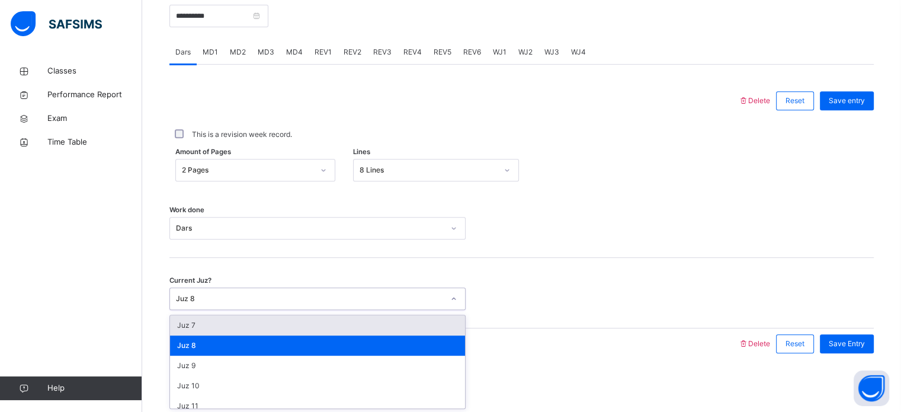
click at [284, 318] on div "Juz 7" at bounding box center [317, 325] width 295 height 20
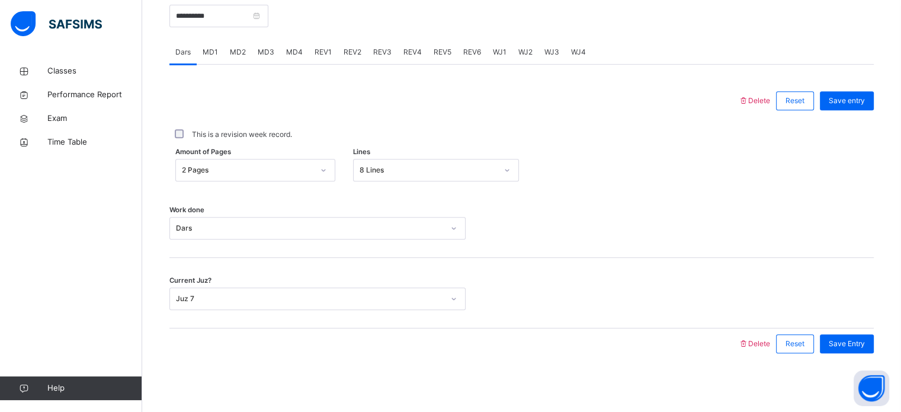
click at [857, 333] on div "Save Entry" at bounding box center [844, 343] width 60 height 31
click at [855, 344] on span "Save Entry" at bounding box center [847, 343] width 36 height 11
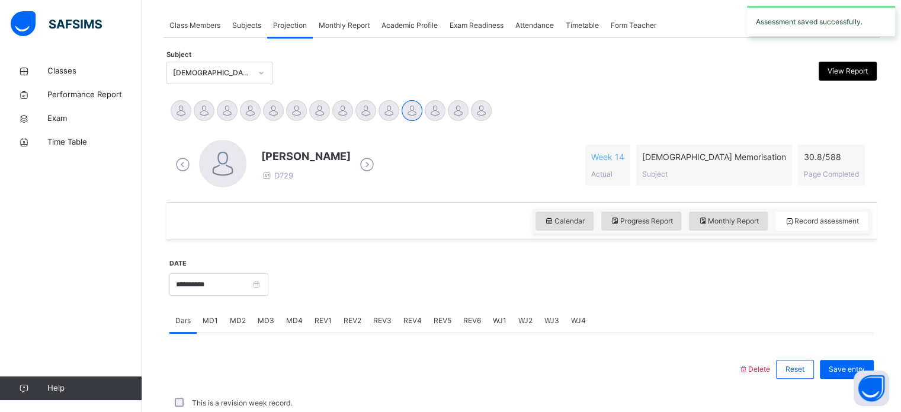
scroll to position [210, 0]
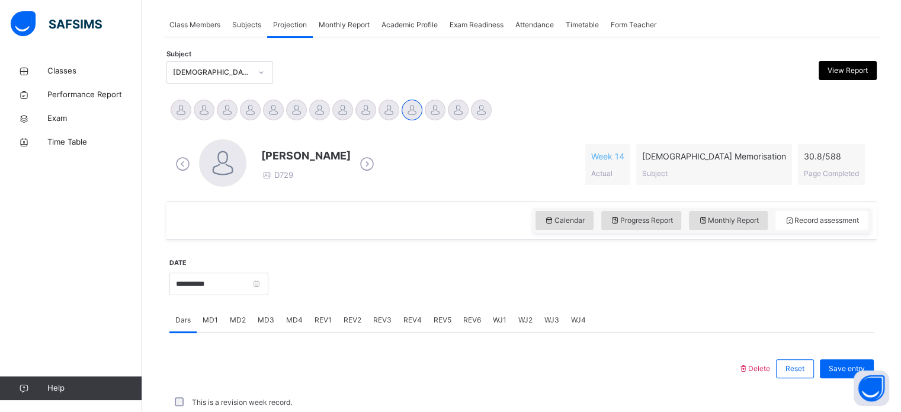
click at [212, 319] on span "MD1" at bounding box center [210, 320] width 15 height 11
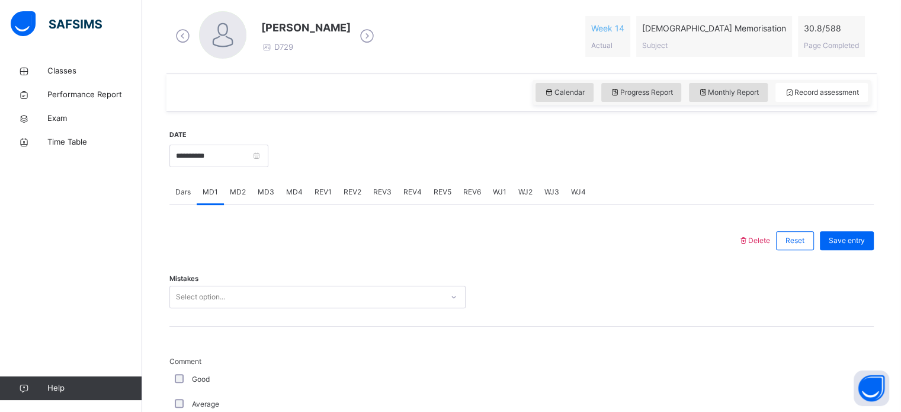
scroll to position [339, 0]
click at [236, 191] on span "MD2" at bounding box center [238, 190] width 16 height 11
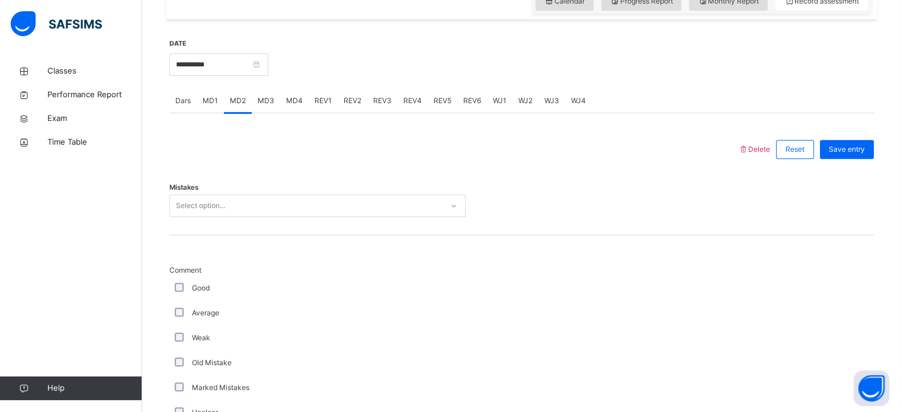
scroll to position [430, 0]
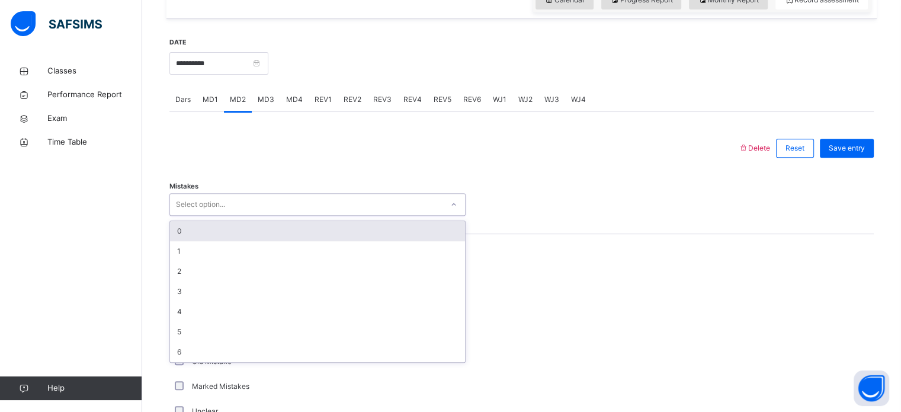
click at [287, 200] on div "Select option..." at bounding box center [306, 204] width 272 height 18
click at [282, 225] on div "0" at bounding box center [317, 231] width 295 height 20
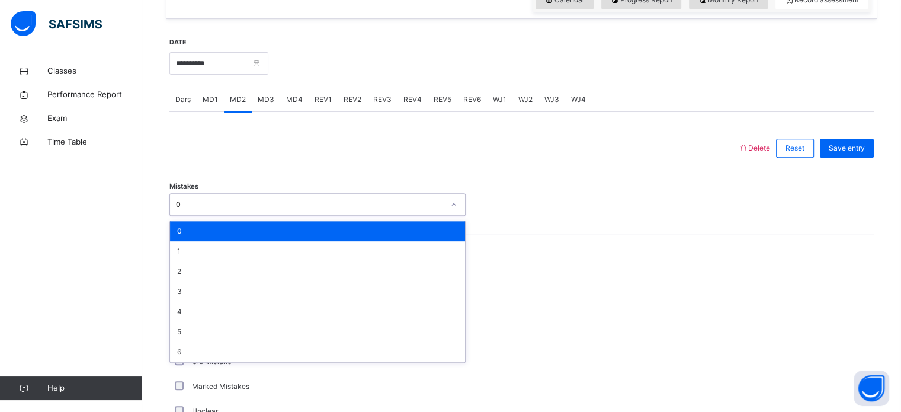
drag, startPoint x: 290, startPoint y: 200, endPoint x: 299, endPoint y: 147, distance: 54.0
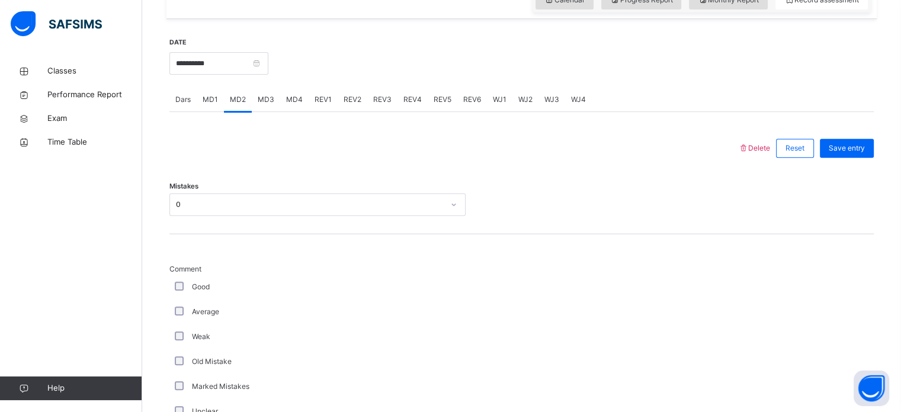
click at [299, 147] on div at bounding box center [453, 148] width 557 height 31
click at [296, 99] on span "MD4" at bounding box center [294, 99] width 17 height 11
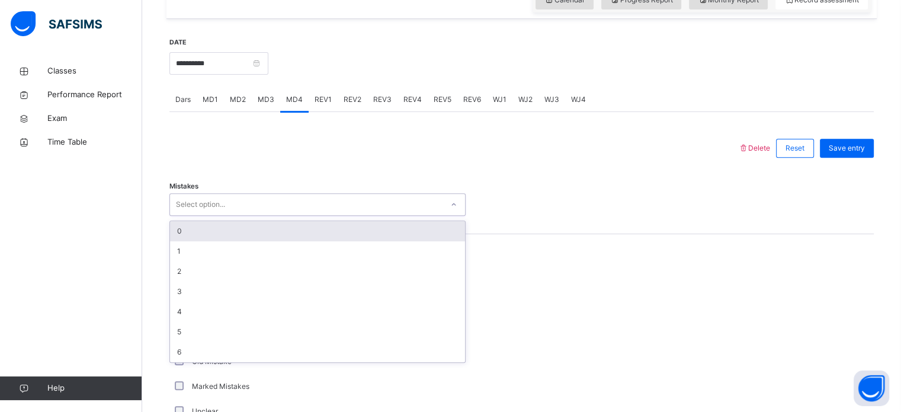
click at [293, 207] on div "Select option..." at bounding box center [306, 204] width 272 height 18
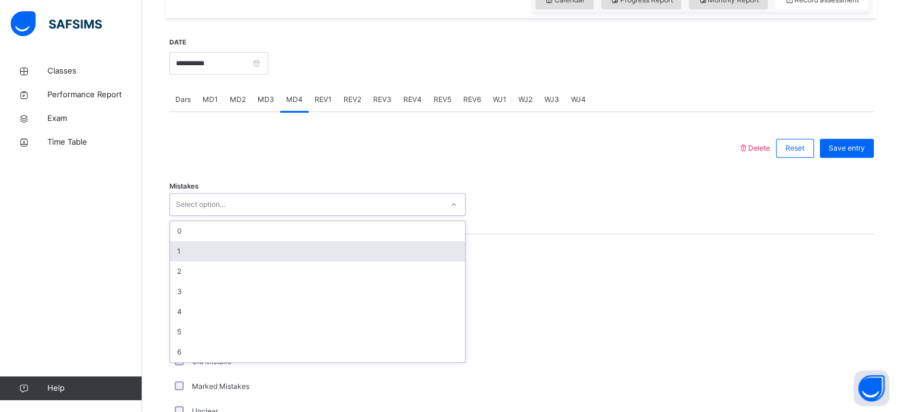
click at [277, 244] on div "1" at bounding box center [317, 251] width 295 height 20
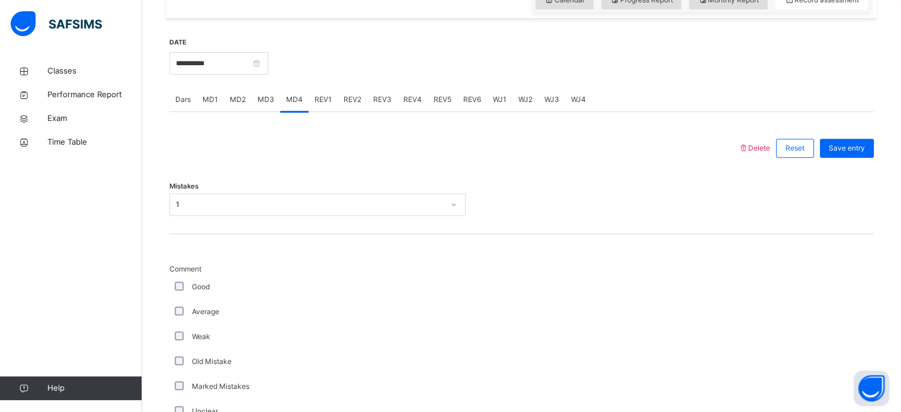
click at [178, 291] on div "Good" at bounding box center [317, 286] width 296 height 25
click at [178, 305] on div "Average" at bounding box center [317, 311] width 296 height 25
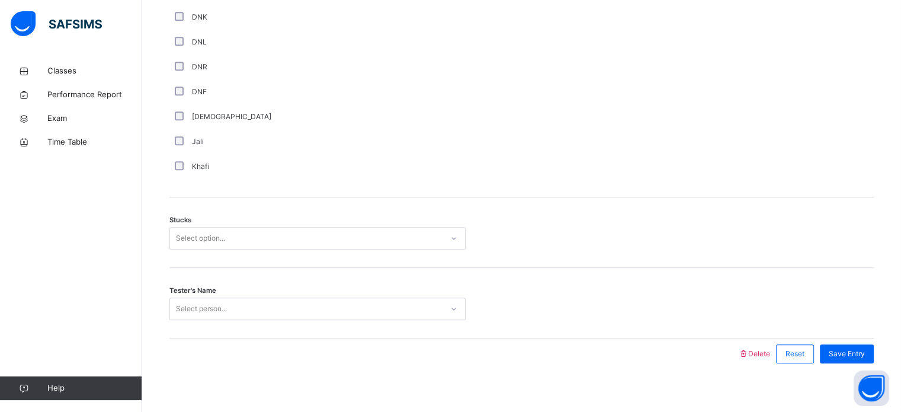
scroll to position [858, 0]
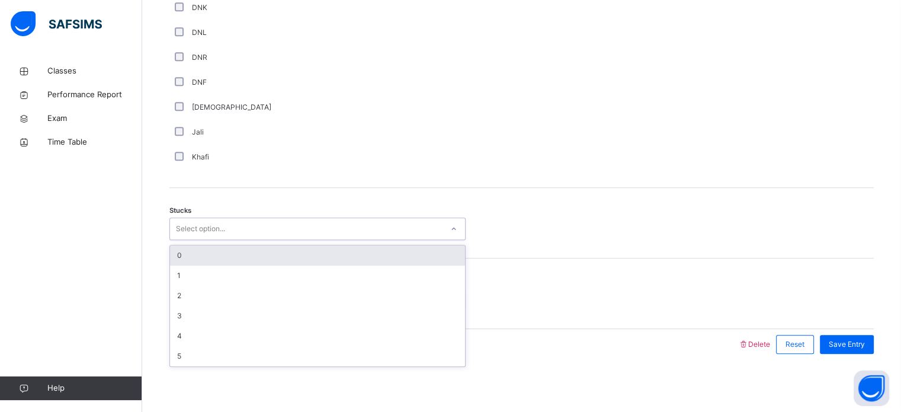
click at [205, 220] on div "Select option..." at bounding box center [200, 228] width 49 height 23
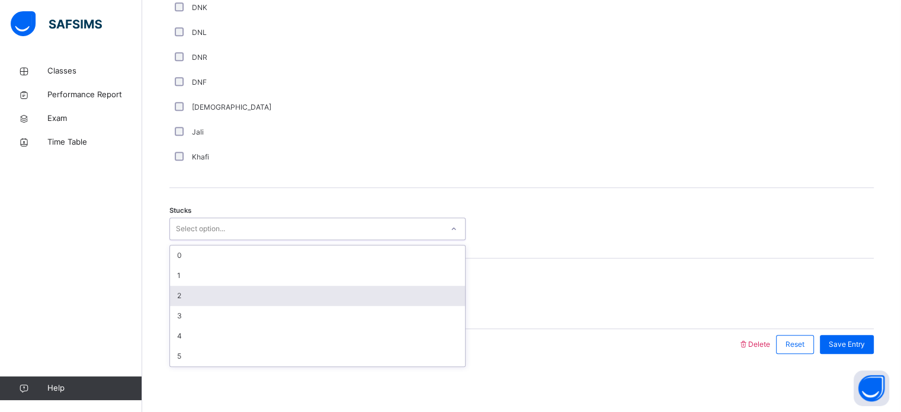
click at [217, 298] on div "2" at bounding box center [317, 296] width 295 height 20
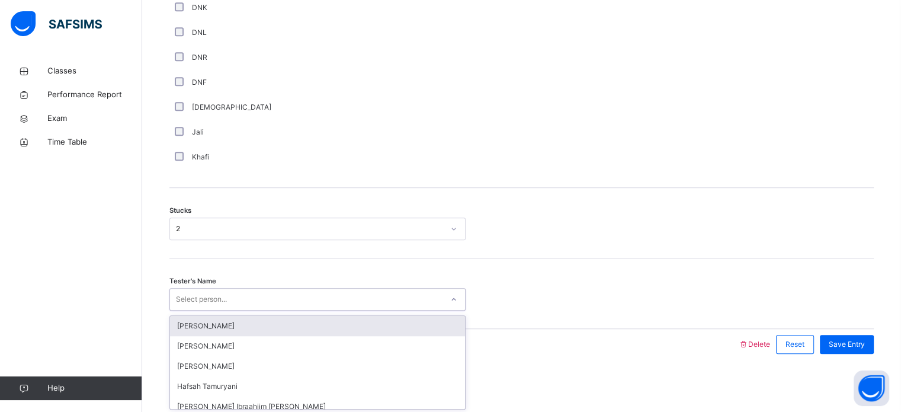
click at [262, 288] on div "Select person..." at bounding box center [317, 299] width 296 height 23
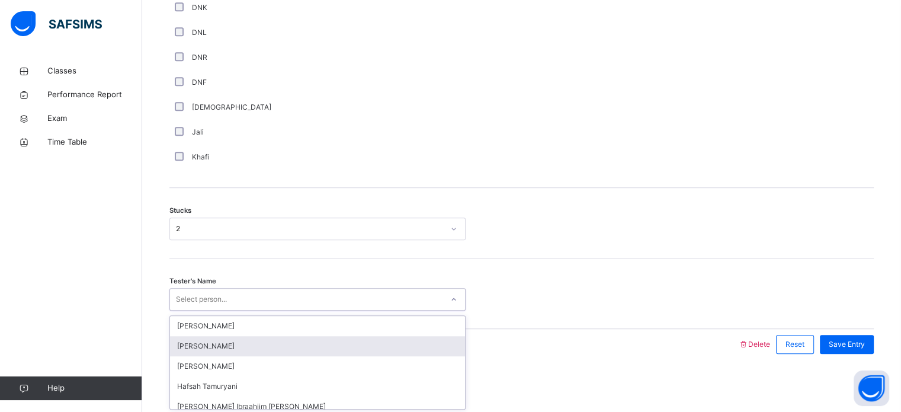
click at [261, 347] on div "[PERSON_NAME]" at bounding box center [317, 346] width 295 height 20
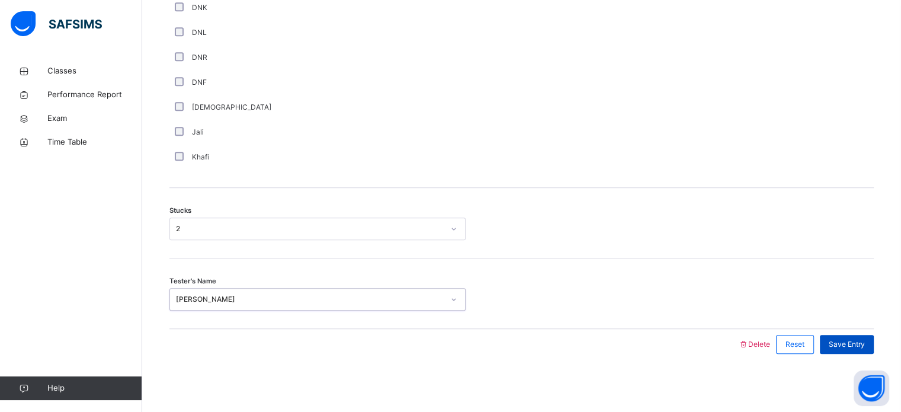
click at [858, 346] on span "Save Entry" at bounding box center [847, 344] width 36 height 11
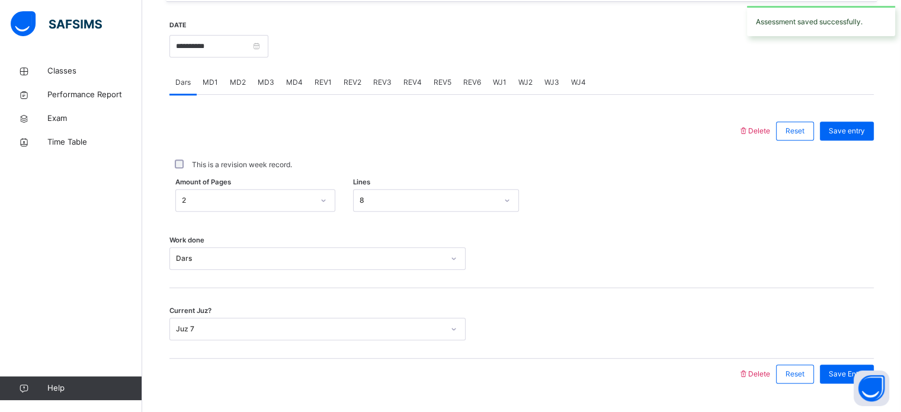
scroll to position [447, 0]
click at [322, 82] on span "REV1" at bounding box center [323, 83] width 17 height 11
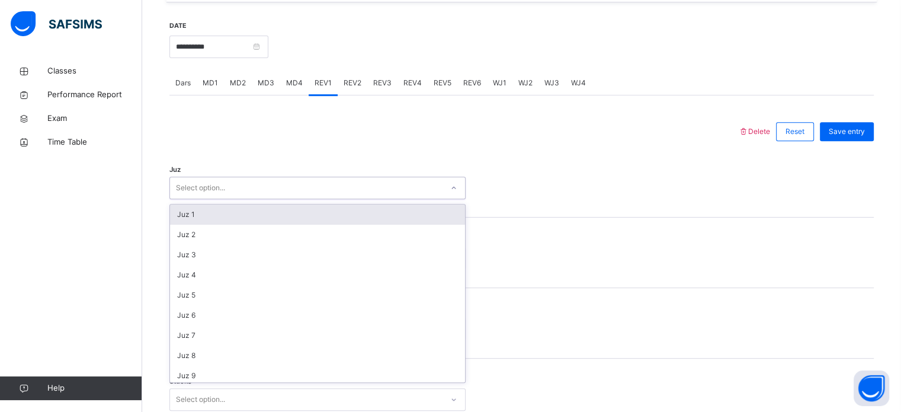
click at [306, 187] on div "Select option..." at bounding box center [306, 188] width 272 height 18
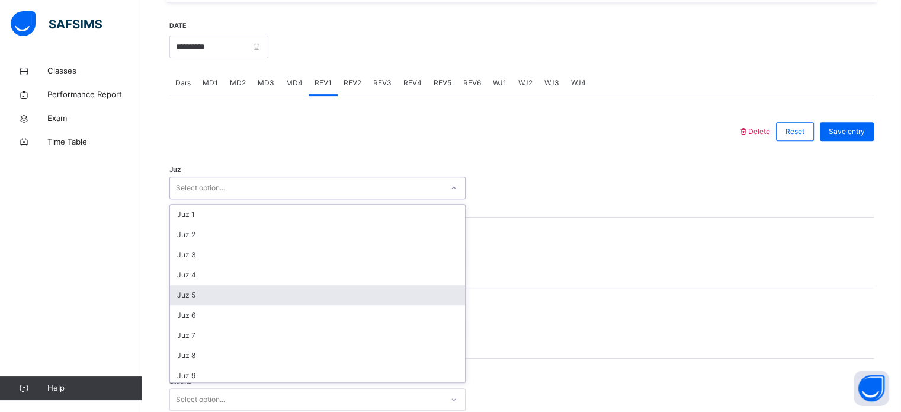
click at [300, 298] on div "Juz 5" at bounding box center [317, 295] width 295 height 20
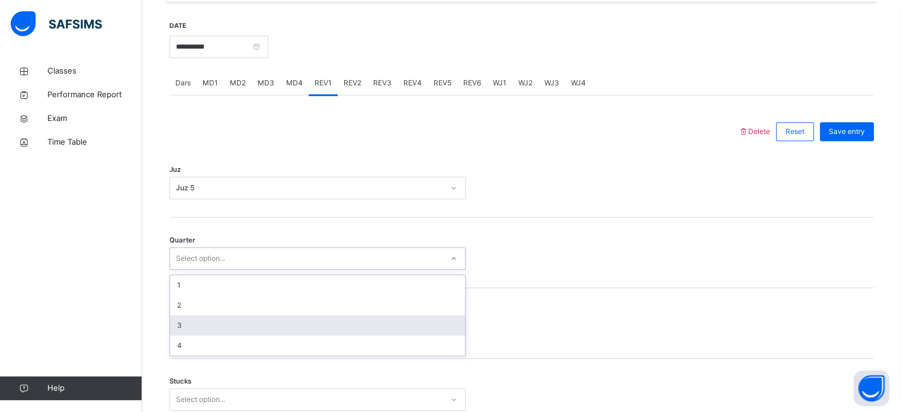
drag, startPoint x: 272, startPoint y: 252, endPoint x: 266, endPoint y: 320, distance: 68.4
click at [266, 270] on div "option 3 focused, 3 of 4. 4 results available. Use Up and Down to choose option…" at bounding box center [317, 258] width 296 height 23
click at [266, 320] on div "3" at bounding box center [317, 325] width 295 height 20
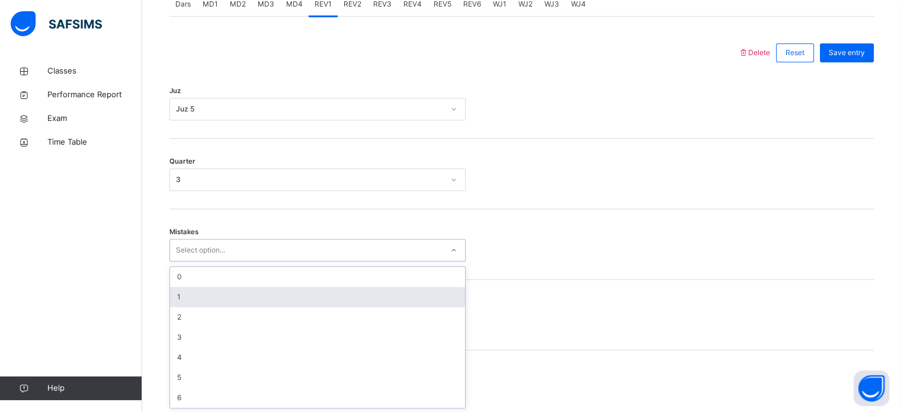
click at [241, 261] on div "option 1 focused, 2 of 7. 7 results available. Use Up and Down to choose option…" at bounding box center [317, 250] width 296 height 23
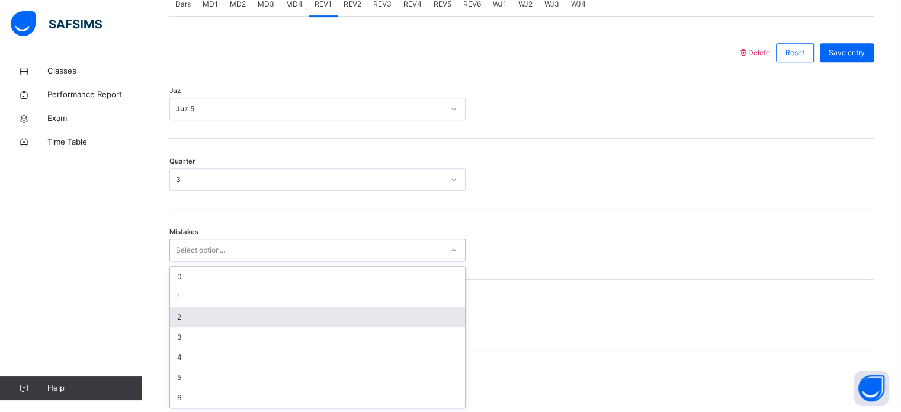
scroll to position [526, 0]
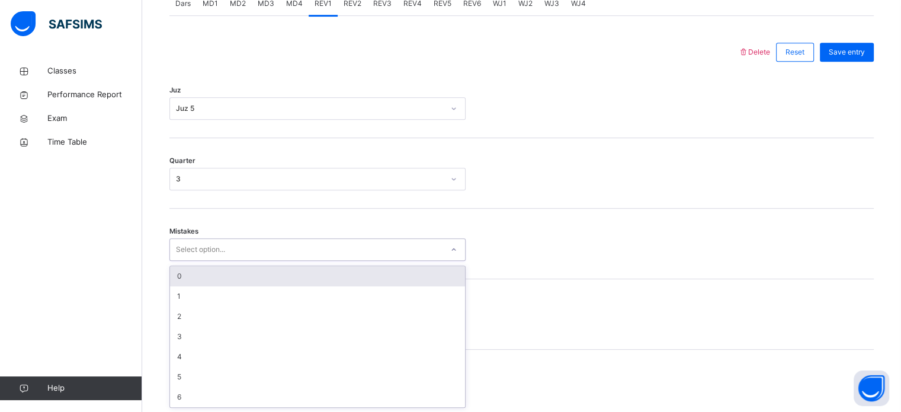
click at [220, 274] on div "0" at bounding box center [317, 276] width 295 height 20
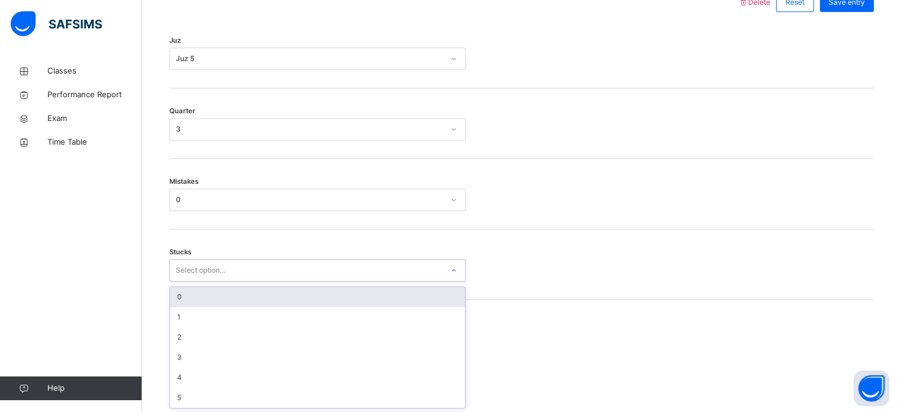
click at [222, 281] on div "option 0 focused, 1 of 6. 6 results available. Use Up and Down to choose option…" at bounding box center [317, 270] width 296 height 23
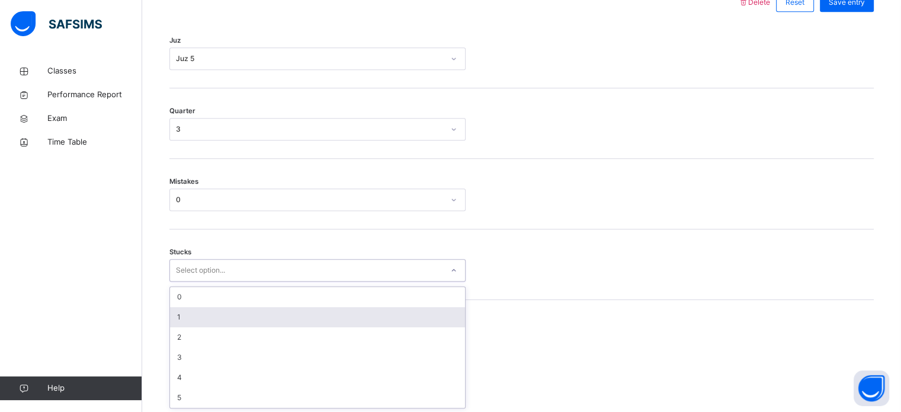
scroll to position [576, 0]
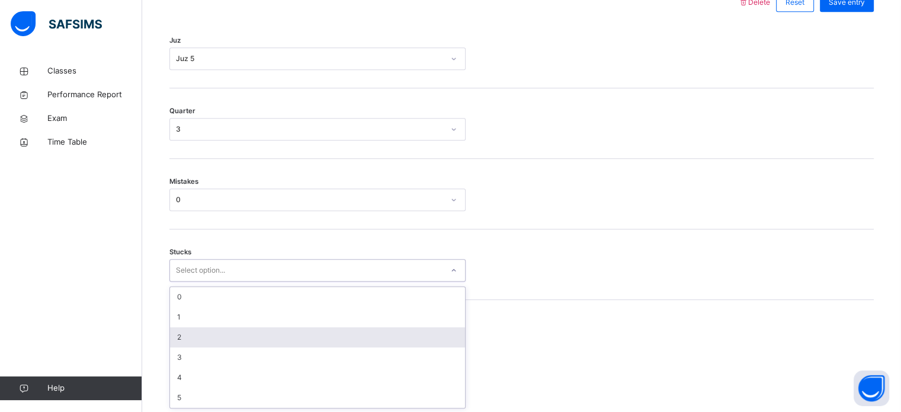
click at [221, 333] on div "2" at bounding box center [317, 337] width 295 height 20
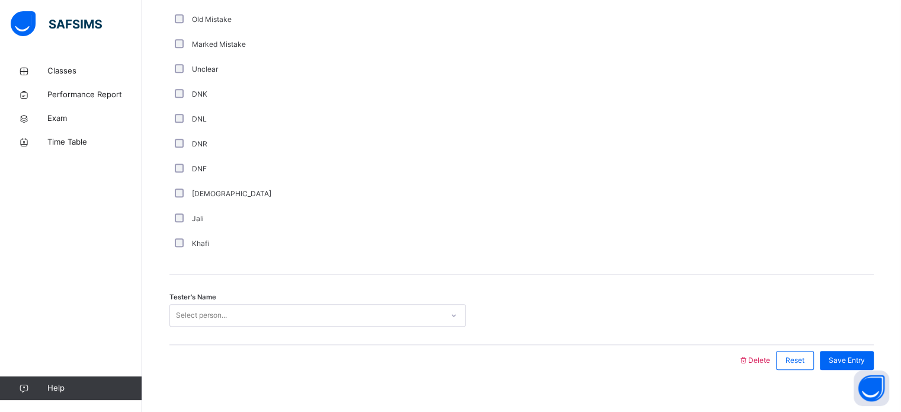
scroll to position [999, 0]
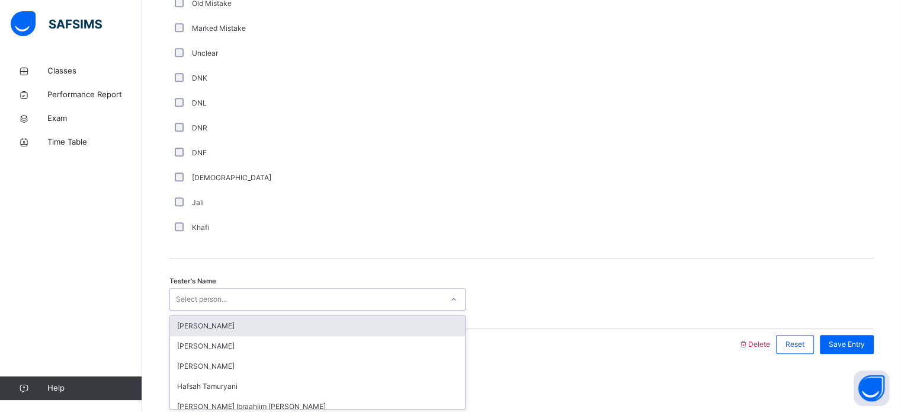
click at [310, 310] on div "option [PERSON_NAME] focused, 1 of 45. 45 results available. Use Up and Down to…" at bounding box center [317, 299] width 296 height 23
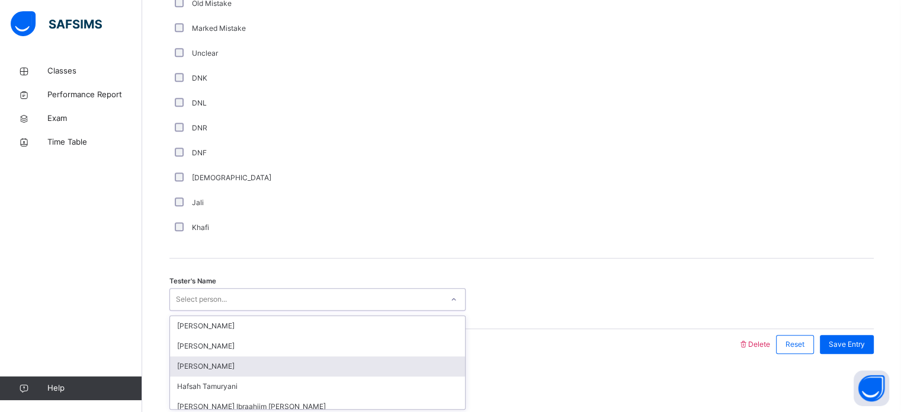
click at [313, 356] on div "[PERSON_NAME]" at bounding box center [317, 366] width 295 height 20
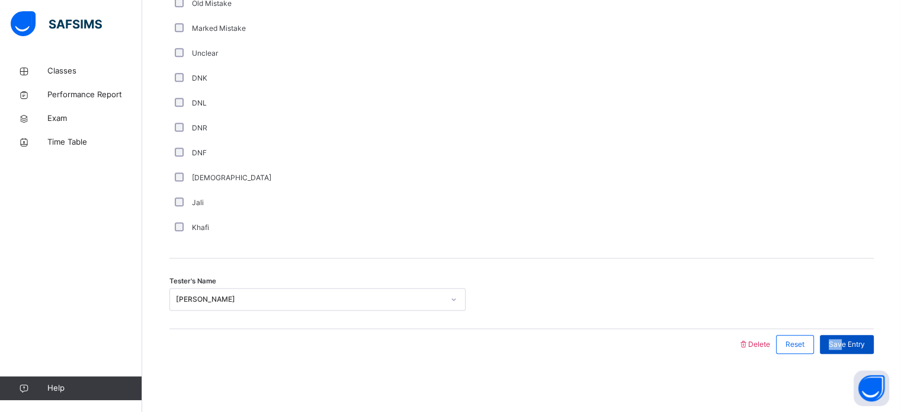
drag, startPoint x: 851, startPoint y: 330, endPoint x: 851, endPoint y: 339, distance: 8.9
click at [851, 339] on div "Save Entry" at bounding box center [844, 344] width 60 height 31
click at [851, 339] on span "Save Entry" at bounding box center [847, 344] width 36 height 11
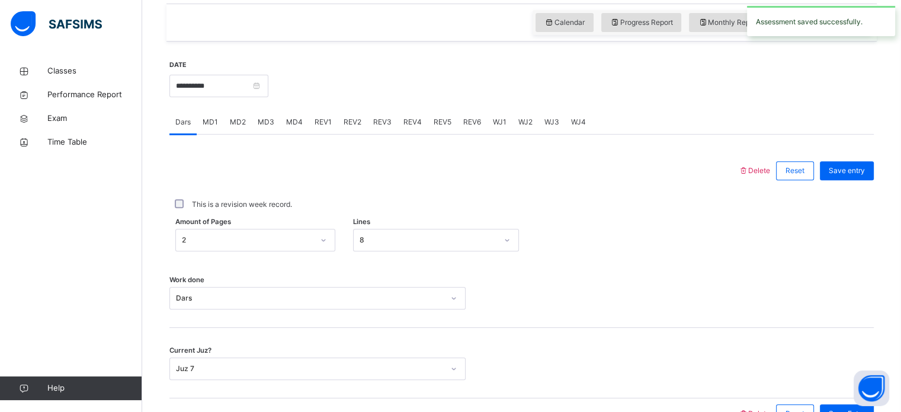
scroll to position [406, 0]
click at [232, 127] on span "MD2" at bounding box center [238, 123] width 16 height 11
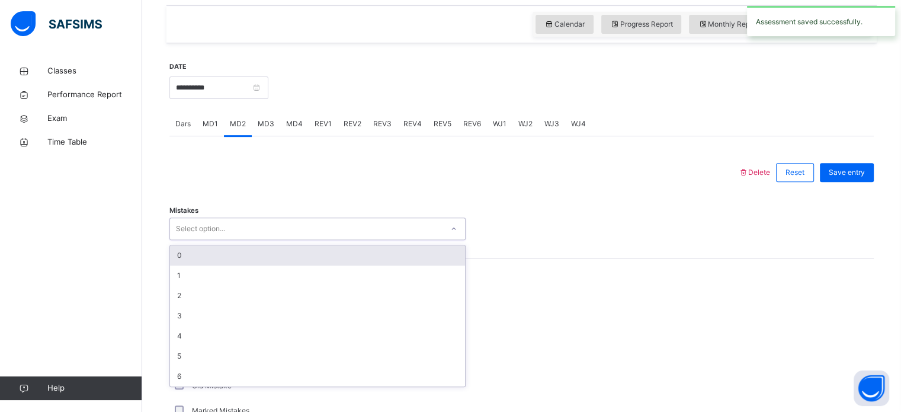
click at [242, 230] on div "Select option..." at bounding box center [306, 229] width 272 height 18
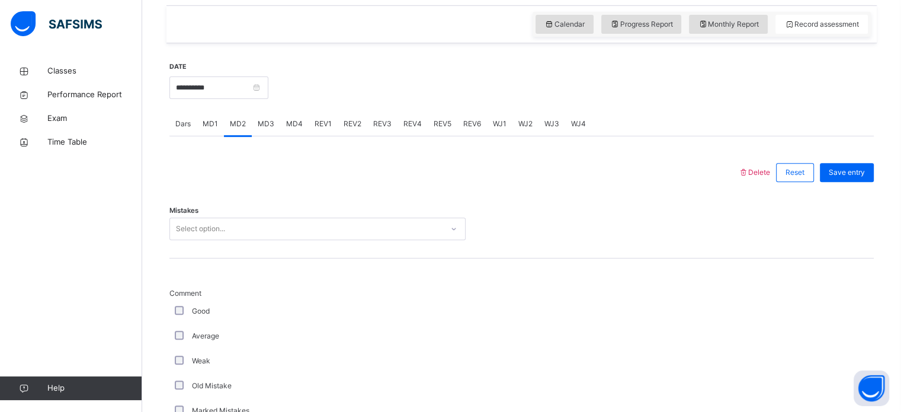
click at [352, 118] on span "REV2" at bounding box center [353, 123] width 18 height 11
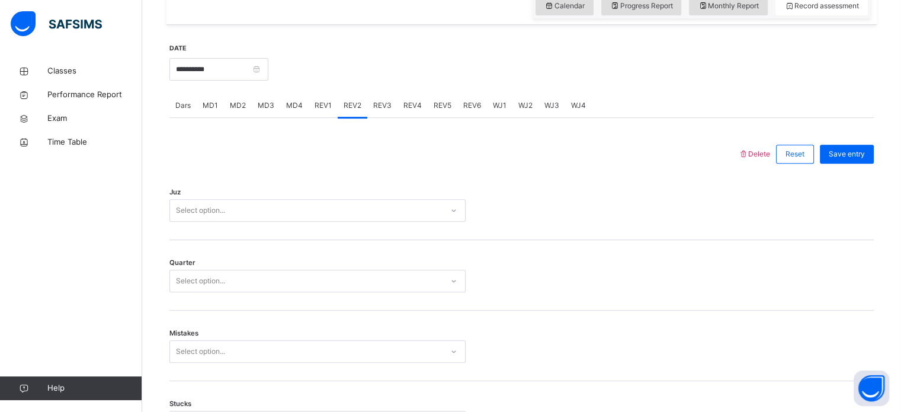
scroll to position [424, 0]
click at [321, 98] on div "REV1" at bounding box center [323, 106] width 29 height 24
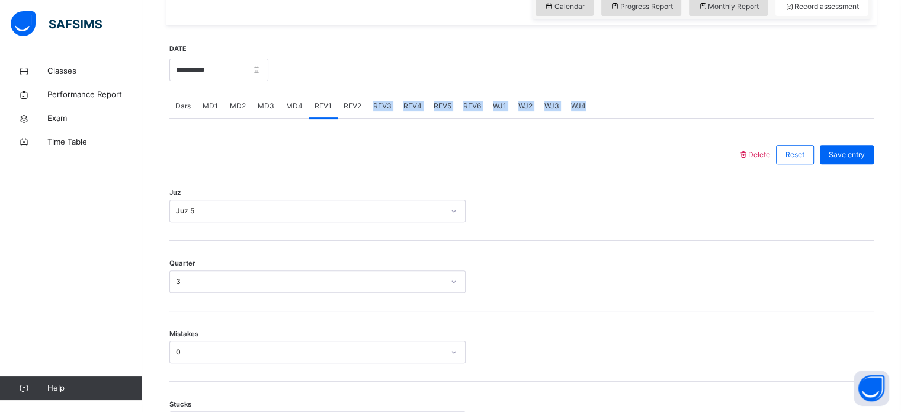
drag, startPoint x: 359, startPoint y: 104, endPoint x: 341, endPoint y: 114, distance: 21.2
click at [341, 114] on div "REV2" at bounding box center [353, 106] width 30 height 24
click at [345, 218] on div "Select option..." at bounding box center [306, 211] width 272 height 18
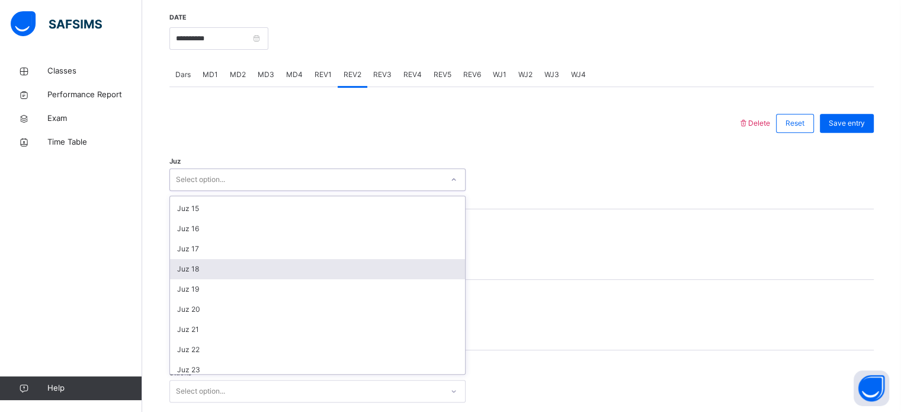
scroll to position [335, 0]
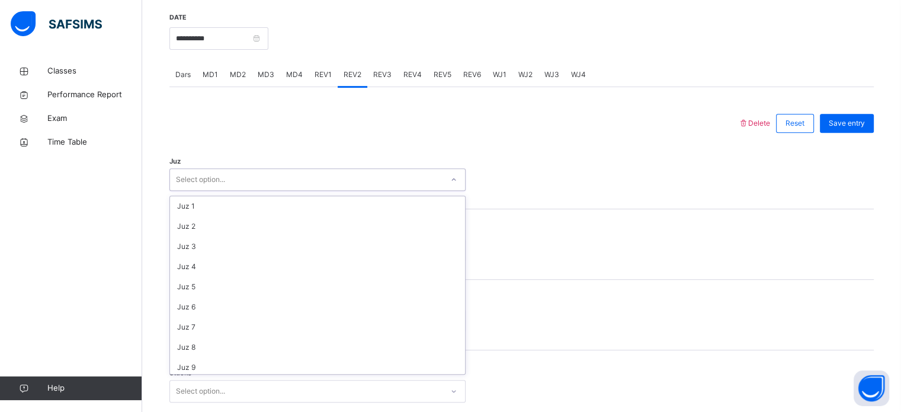
scroll to position [383, 0]
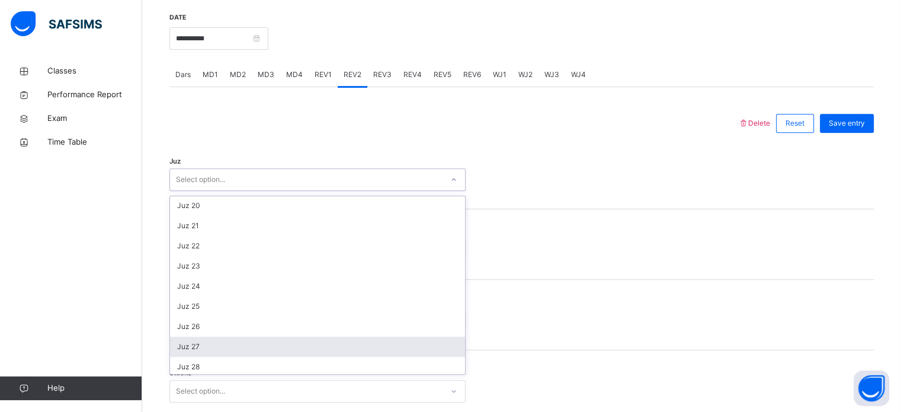
click at [367, 338] on div "Juz 27" at bounding box center [317, 346] width 295 height 20
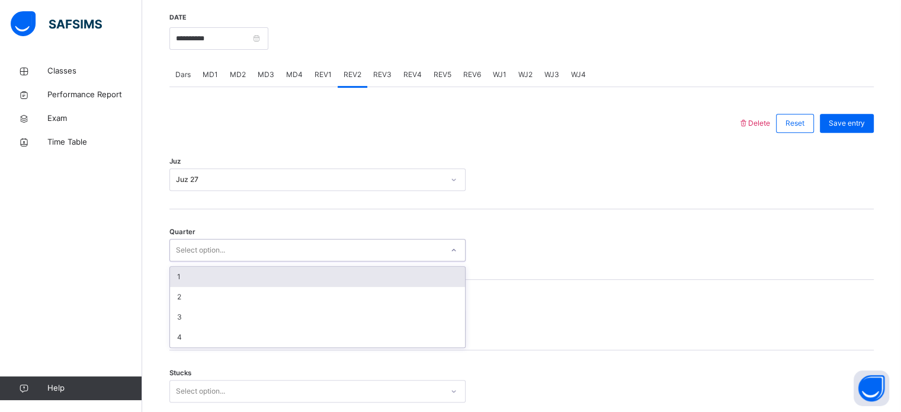
click at [323, 249] on div "Select option..." at bounding box center [306, 250] width 272 height 18
click at [306, 277] on div "1" at bounding box center [317, 277] width 295 height 20
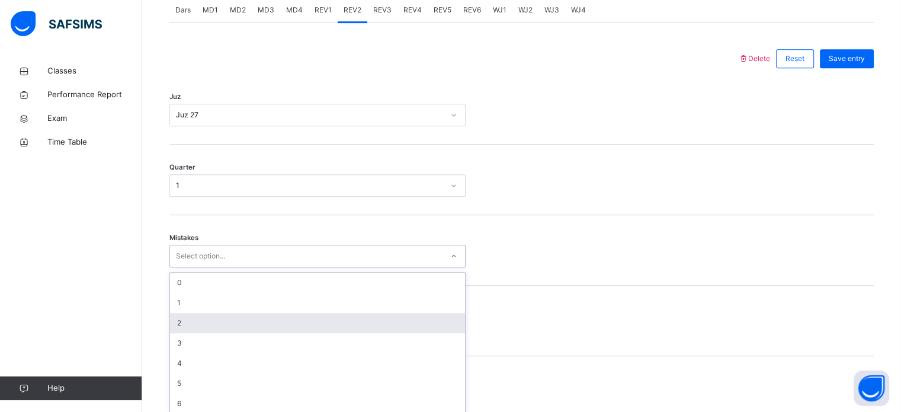
click at [289, 267] on div "option 2 focused, 3 of 7. 7 results available. Use Up and Down to choose option…" at bounding box center [317, 256] width 296 height 23
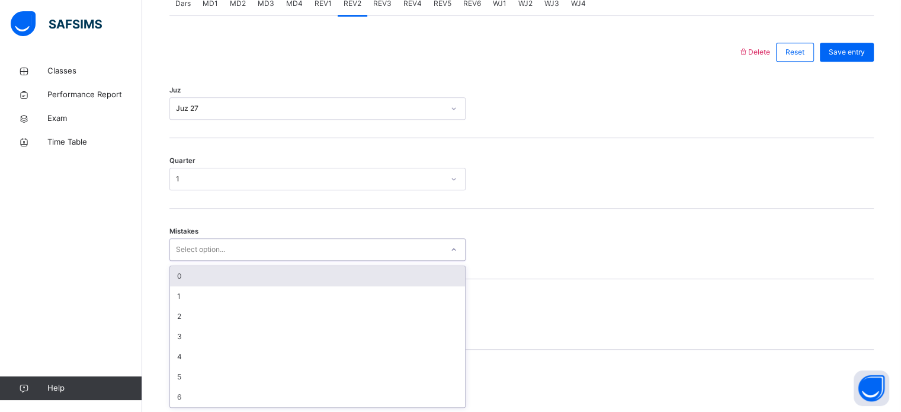
click at [249, 268] on div "0" at bounding box center [317, 276] width 295 height 20
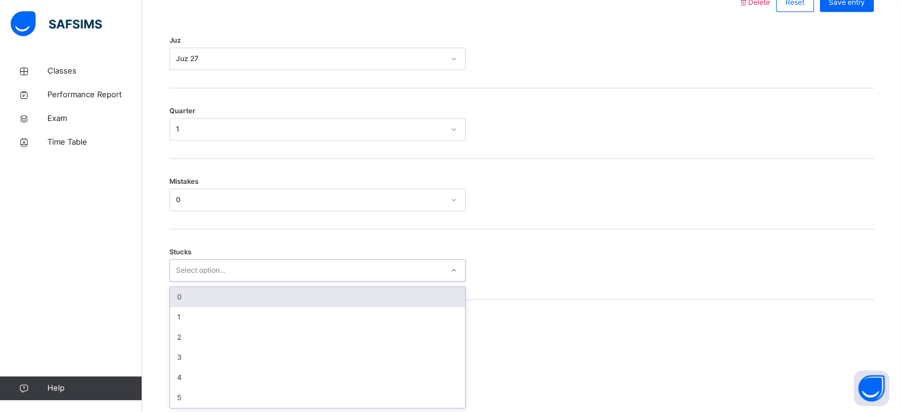
click at [246, 281] on div "option 0 focused, 1 of 6. 6 results available. Use Up and Down to choose option…" at bounding box center [317, 270] width 296 height 23
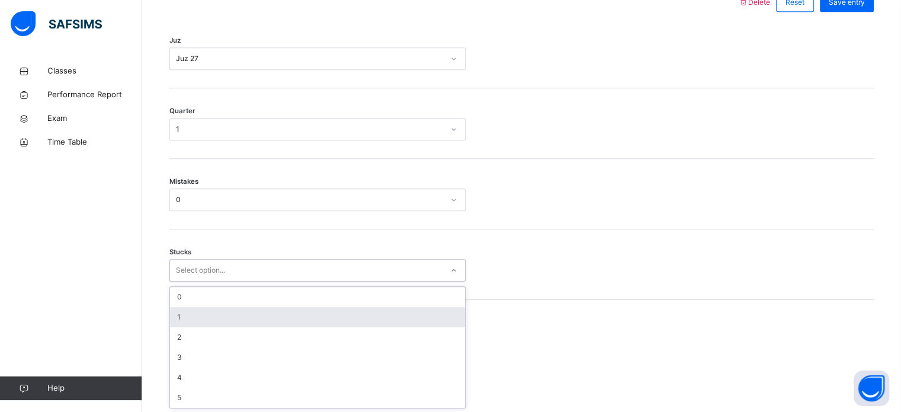
scroll to position [576, 0]
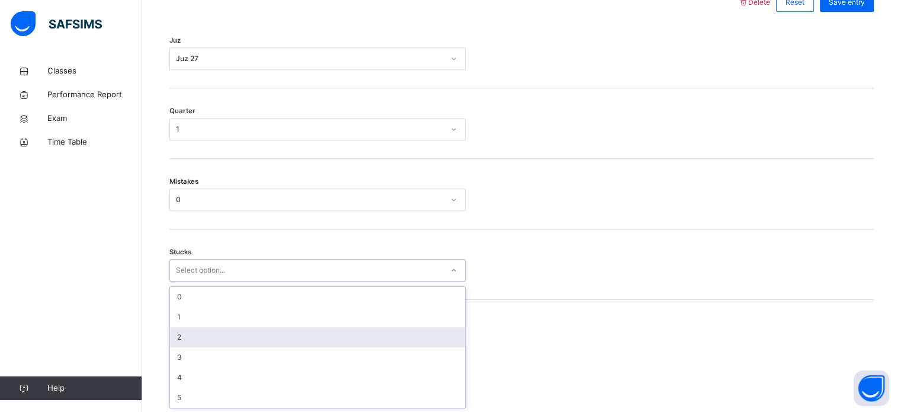
click at [246, 336] on div "2" at bounding box center [317, 337] width 295 height 20
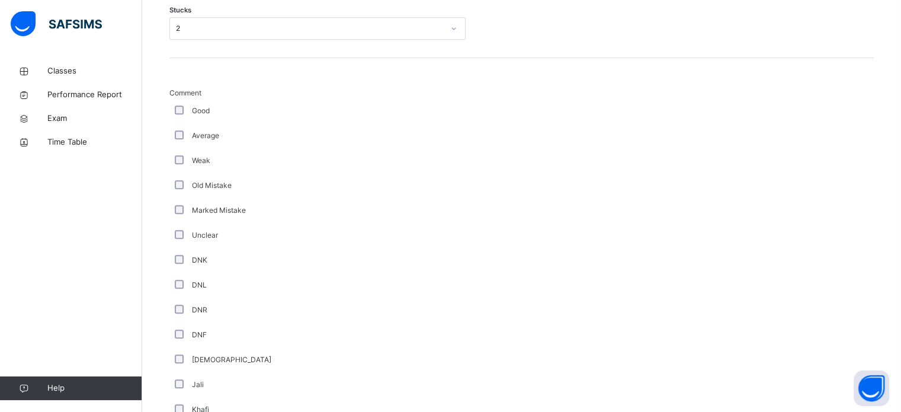
scroll to position [999, 0]
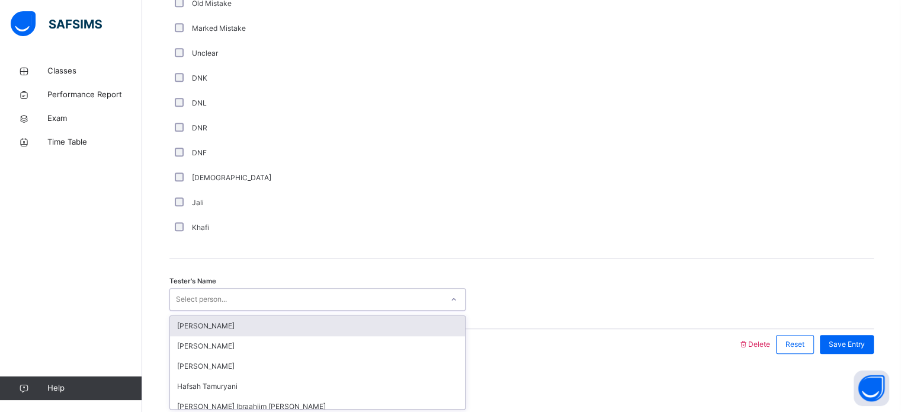
click at [236, 300] on div "Select person..." at bounding box center [306, 299] width 272 height 18
click at [249, 326] on div "[PERSON_NAME]" at bounding box center [317, 326] width 295 height 20
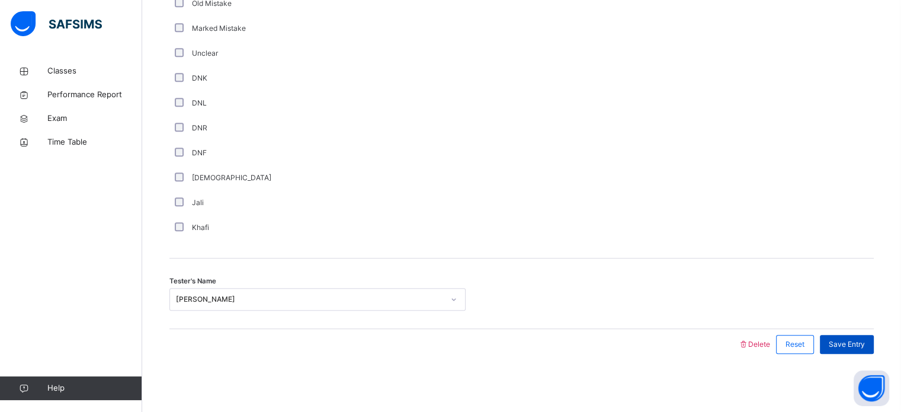
click at [854, 343] on span "Save Entry" at bounding box center [847, 344] width 36 height 11
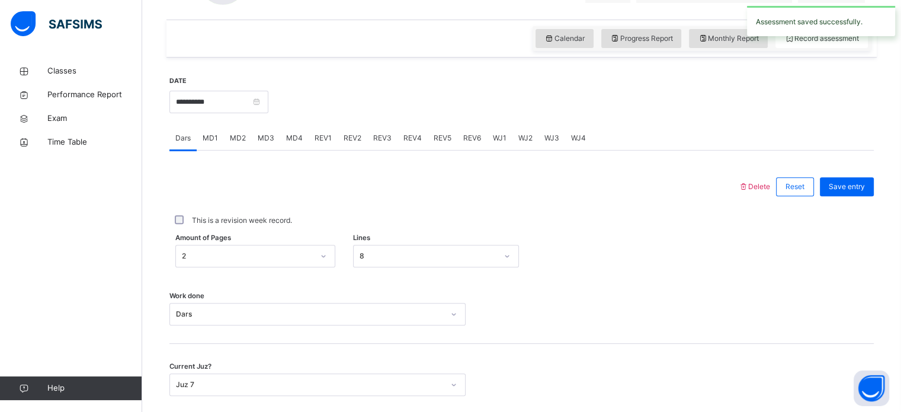
scroll to position [393, 0]
click at [348, 139] on span "REV2" at bounding box center [353, 137] width 18 height 11
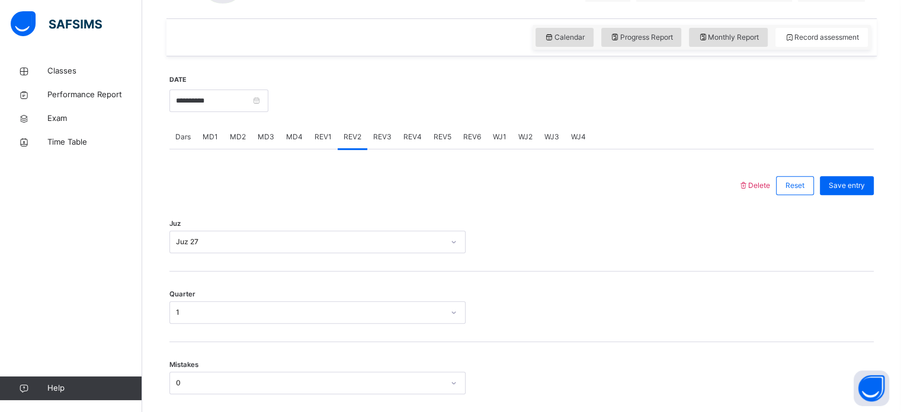
click at [389, 140] on span "REV3" at bounding box center [382, 137] width 18 height 11
click at [379, 253] on div "Juz Select option..." at bounding box center [521, 236] width 704 height 70
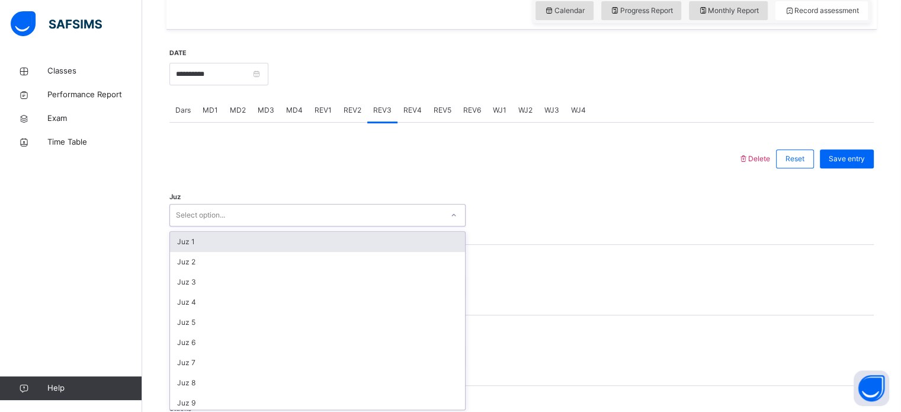
scroll to position [422, 0]
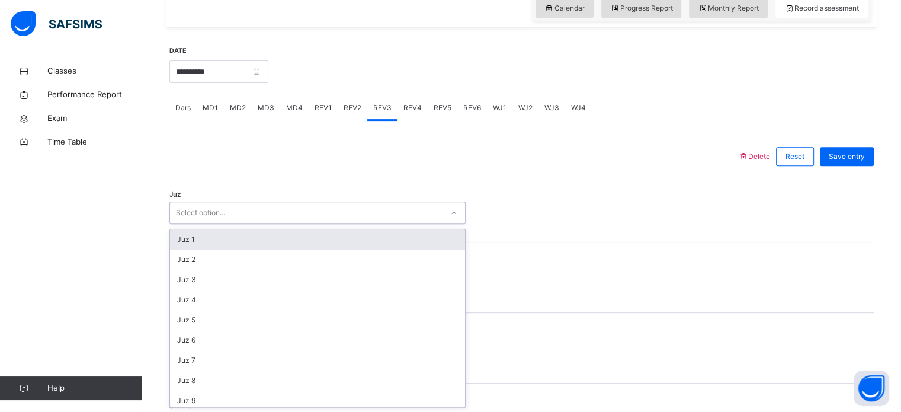
click at [365, 224] on div "option Juz 1 focused, 1 of 30. 30 results available. Use Up and Down to choose …" at bounding box center [317, 212] width 296 height 23
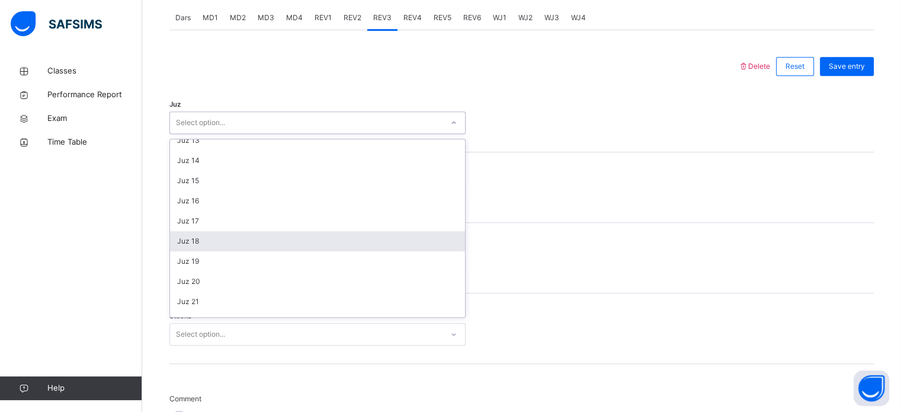
scroll to position [426, 0]
click at [352, 243] on div "Juz 27" at bounding box center [317, 246] width 295 height 20
drag, startPoint x: 339, startPoint y: 192, endPoint x: 328, endPoint y: 235, distance: 44.5
click at [328, 204] on div "option 2 focused, 2 of 4. 4 results available. Use Up and Down to choose option…" at bounding box center [317, 193] width 296 height 23
click at [328, 235] on div "2" at bounding box center [317, 240] width 295 height 20
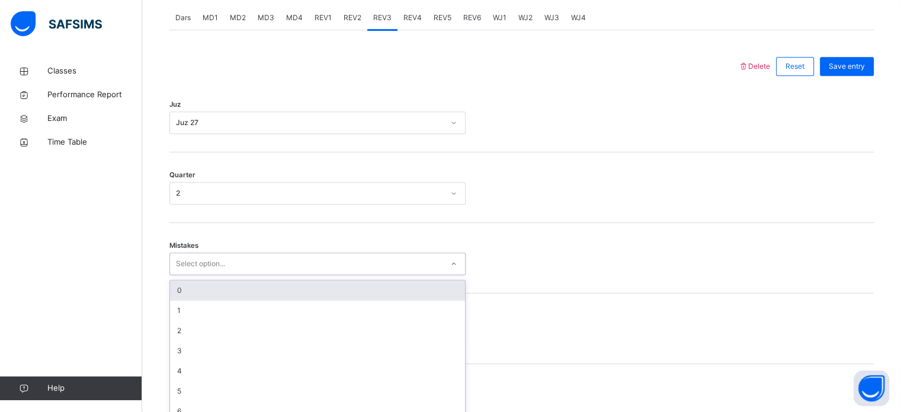
scroll to position [526, 0]
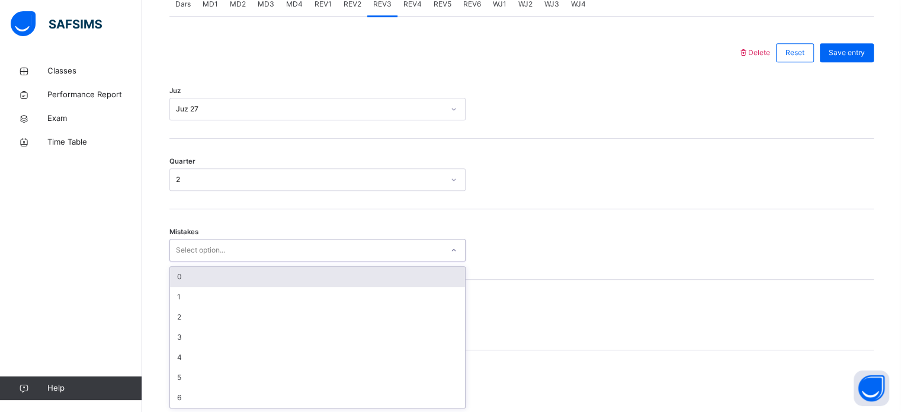
click at [296, 261] on div "option 0 focused, 1 of 7. 7 results available. Use Up and Down to choose option…" at bounding box center [317, 250] width 296 height 23
click at [287, 278] on div "0" at bounding box center [317, 276] width 295 height 20
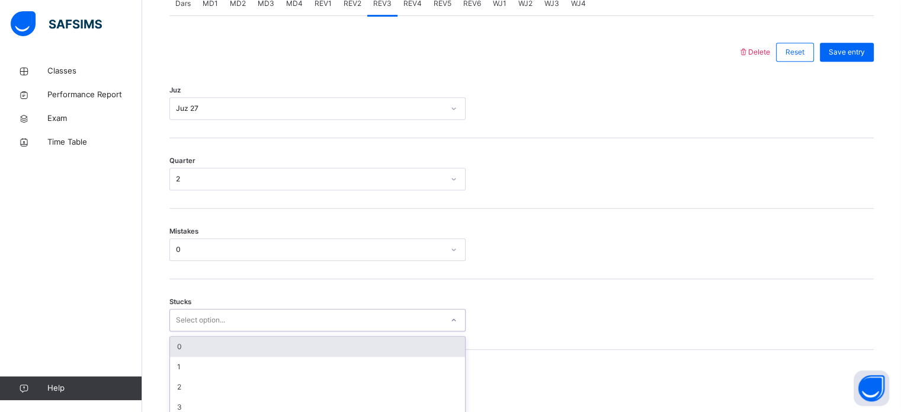
scroll to position [576, 0]
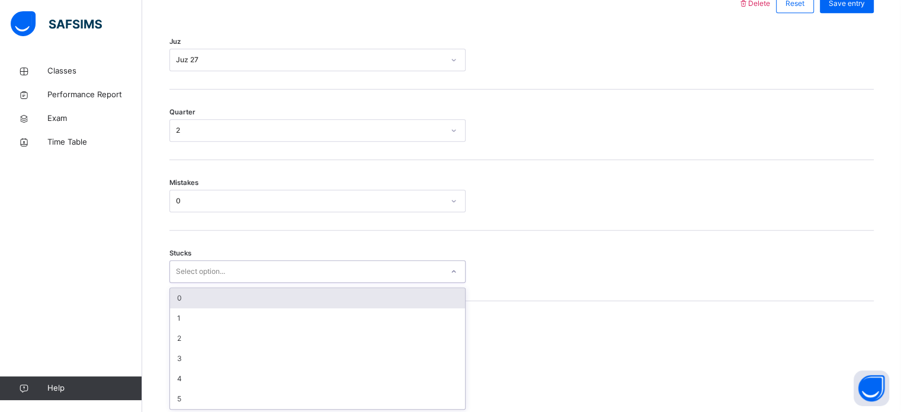
click at [287, 283] on div "option 0 focused, 1 of 6. 6 results available. Use Up and Down to choose option…" at bounding box center [317, 271] width 296 height 23
click at [259, 290] on div "0" at bounding box center [317, 297] width 295 height 20
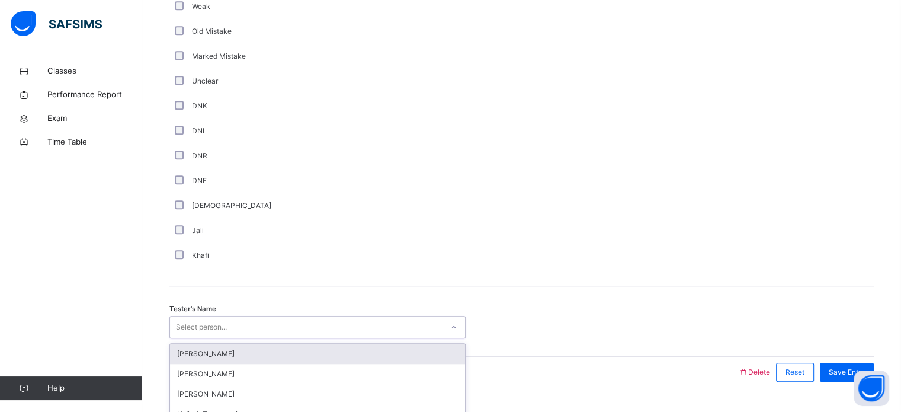
scroll to position [999, 0]
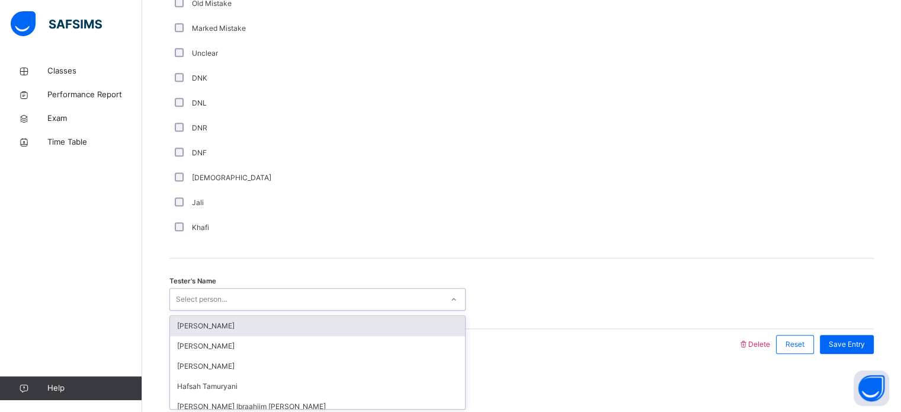
click at [302, 310] on div "option [PERSON_NAME] focused, 1 of 45. 45 results available. Use Up and Down to…" at bounding box center [317, 299] width 296 height 23
click at [284, 320] on div "[PERSON_NAME]" at bounding box center [317, 326] width 295 height 20
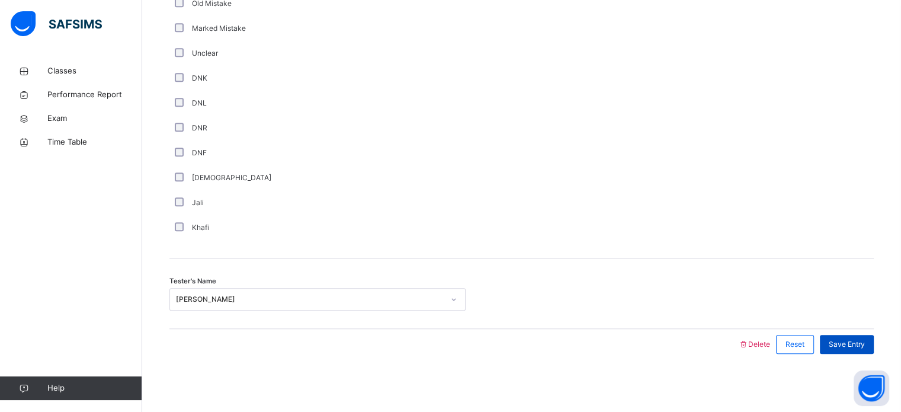
click at [848, 335] on div "Save Entry" at bounding box center [847, 344] width 54 height 19
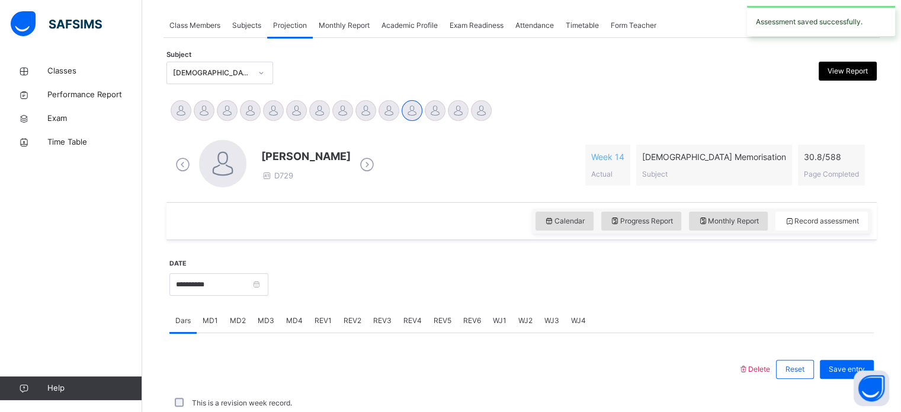
scroll to position [219, 0]
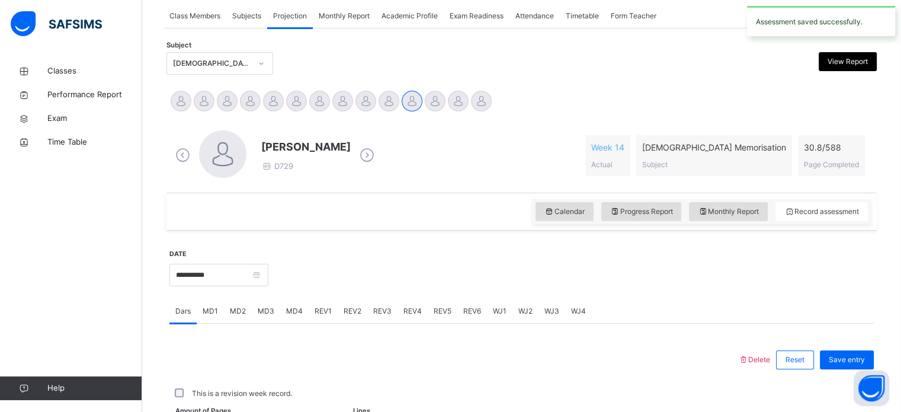
click at [414, 312] on span "REV4" at bounding box center [412, 311] width 18 height 11
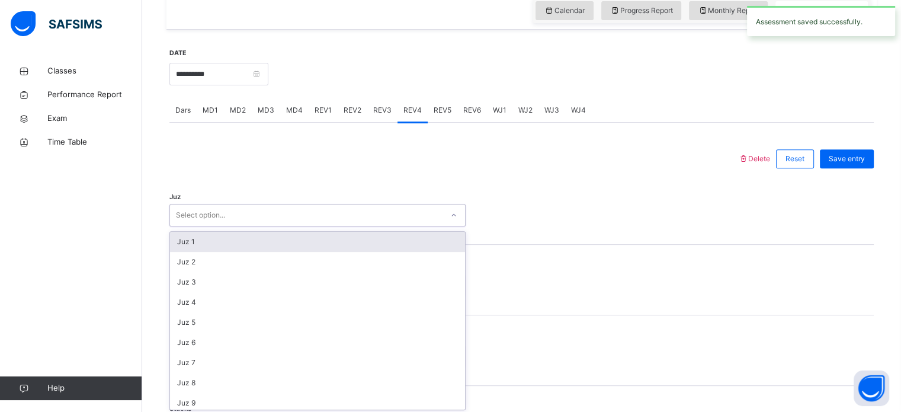
scroll to position [422, 0]
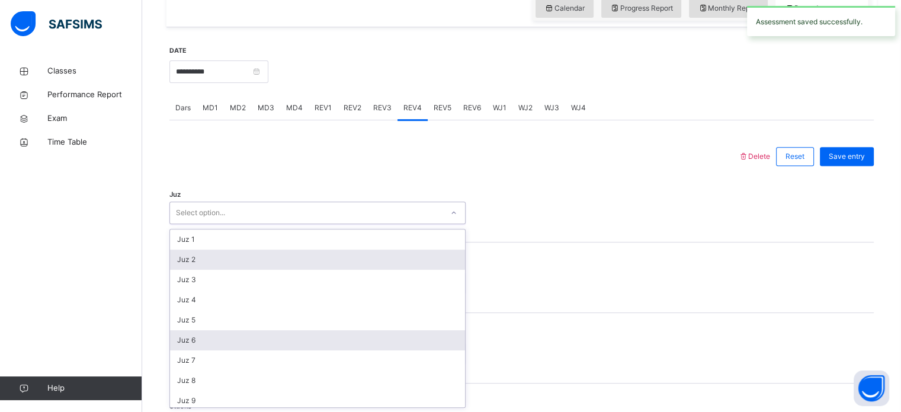
drag, startPoint x: 334, startPoint y: 216, endPoint x: 351, endPoint y: 349, distance: 134.3
click at [351, 224] on div "option Juz 2 focused, 2 of 30. 30 results available. Use Up and Down to choose …" at bounding box center [317, 212] width 296 height 23
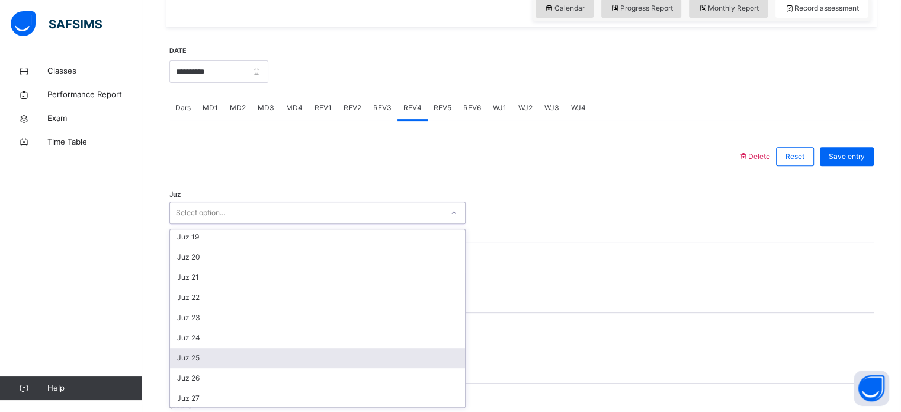
scroll to position [426, 0]
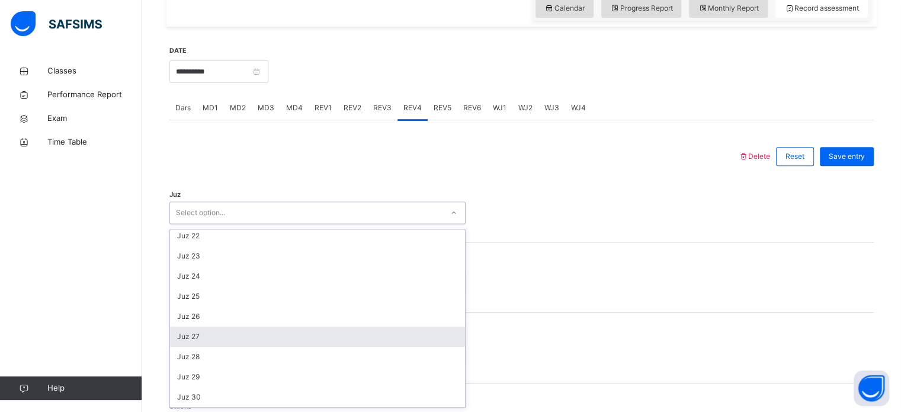
click at [316, 331] on div "Juz 27" at bounding box center [317, 336] width 295 height 20
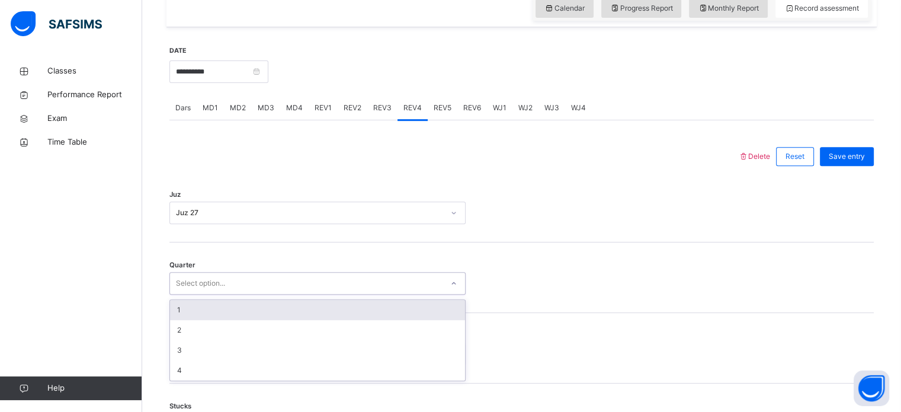
click at [303, 286] on div "Select option..." at bounding box center [306, 283] width 272 height 18
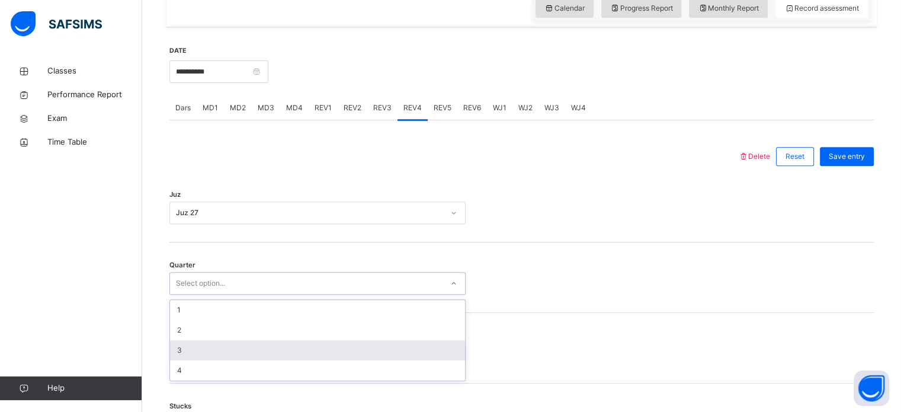
click at [305, 351] on div "3" at bounding box center [317, 350] width 295 height 20
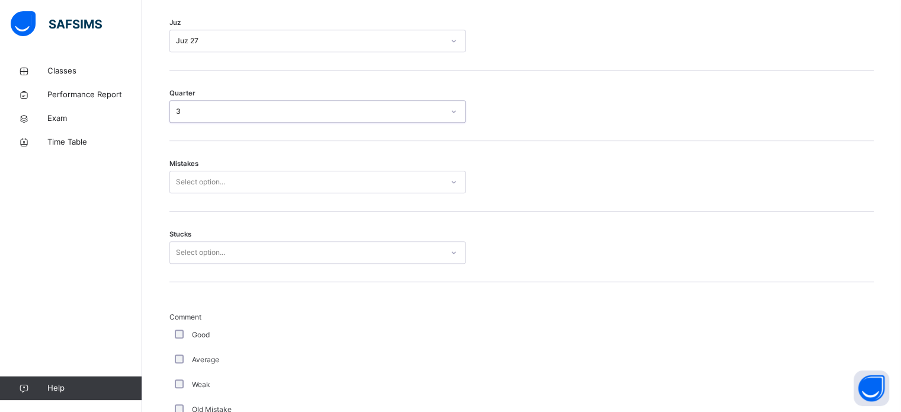
scroll to position [602, 0]
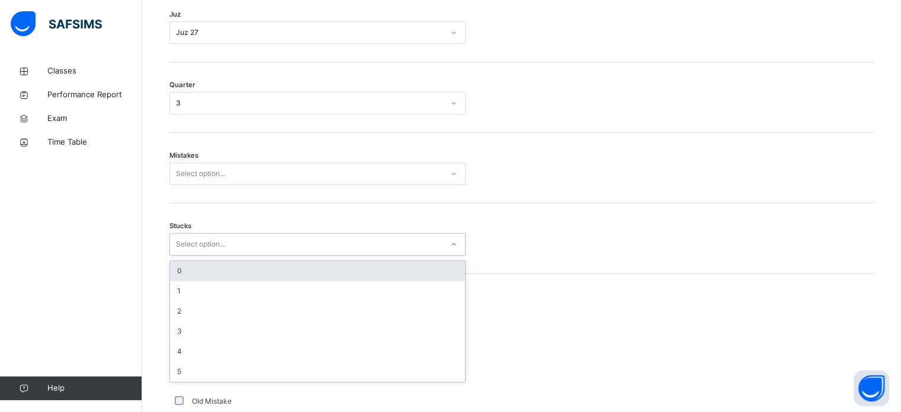
click at [250, 238] on div "Select option..." at bounding box center [306, 244] width 272 height 18
click at [233, 262] on div "0" at bounding box center [317, 271] width 295 height 20
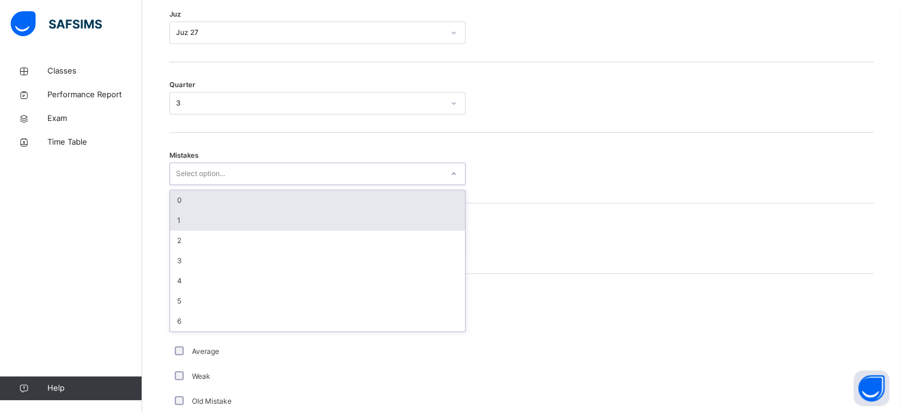
drag, startPoint x: 217, startPoint y: 175, endPoint x: 211, endPoint y: 201, distance: 27.3
click at [211, 185] on div "option 1 focused, 2 of 7. 7 results available. Use Up and Down to choose option…" at bounding box center [317, 173] width 296 height 23
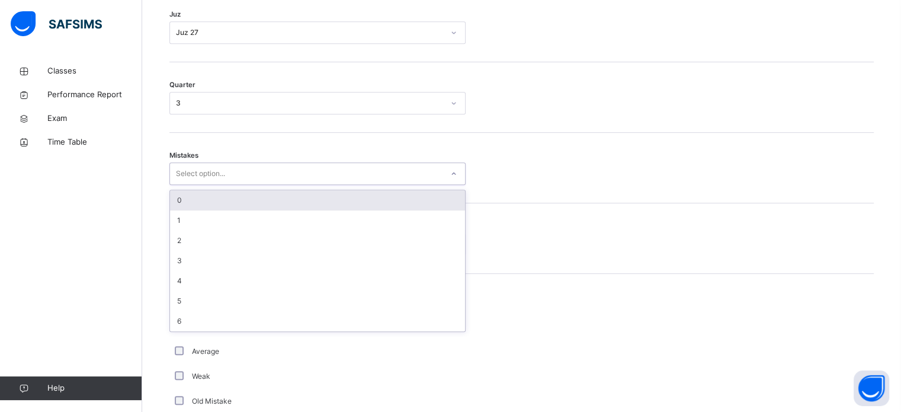
click at [211, 201] on div "0" at bounding box center [317, 200] width 295 height 20
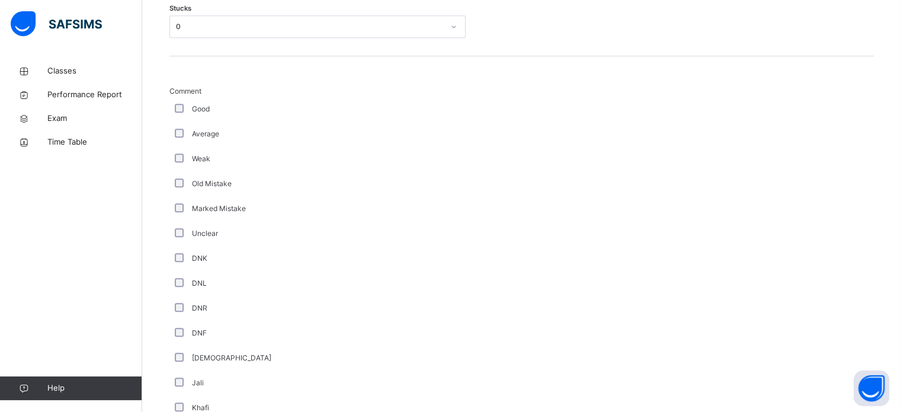
scroll to position [999, 0]
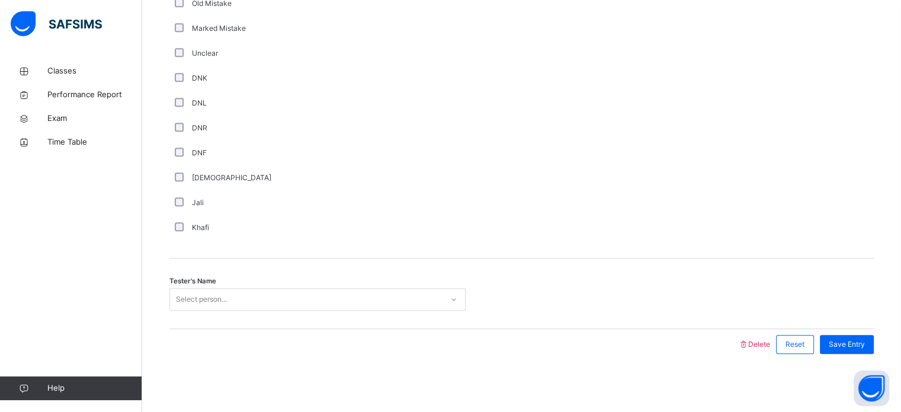
click at [204, 291] on div "Select person..." at bounding box center [201, 299] width 51 height 23
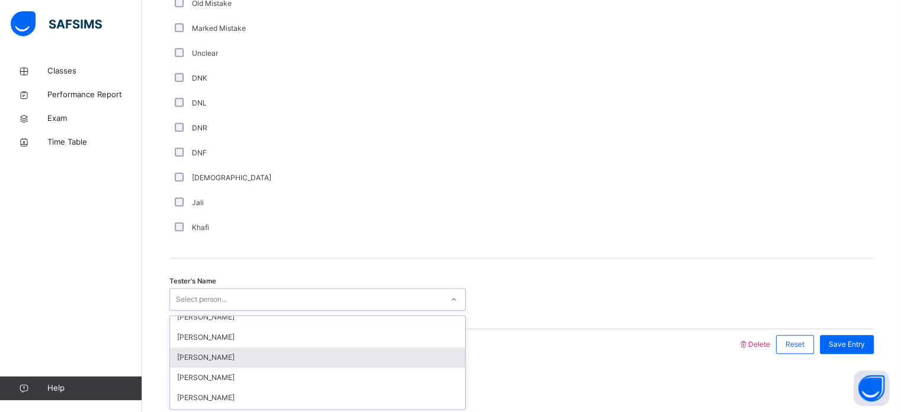
scroll to position [128, 0]
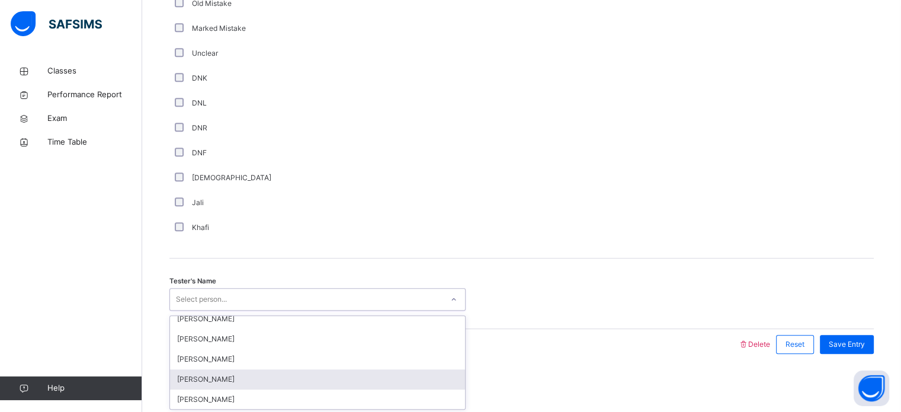
click at [238, 383] on div "[PERSON_NAME]" at bounding box center [317, 379] width 295 height 20
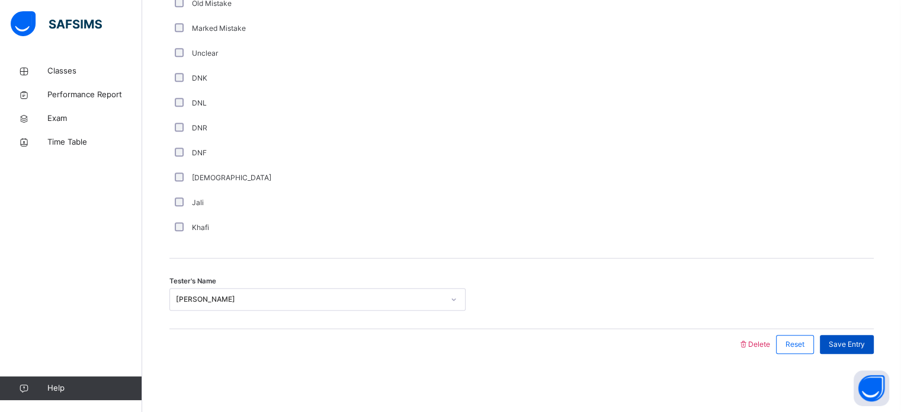
click at [837, 345] on span "Save Entry" at bounding box center [847, 344] width 36 height 11
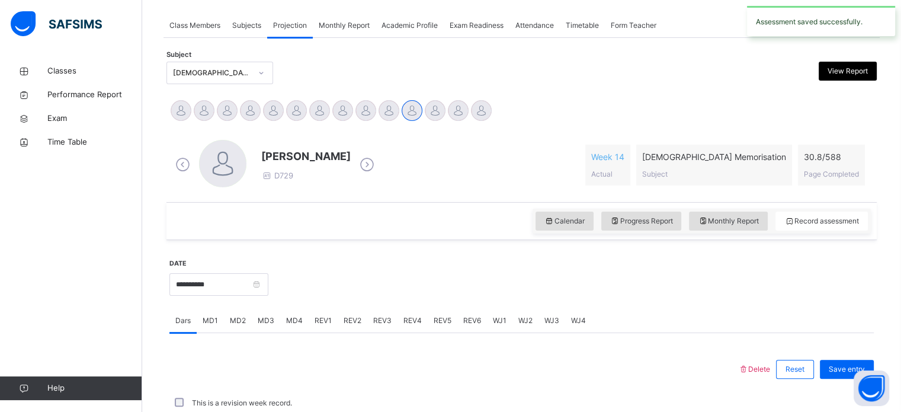
scroll to position [477, 0]
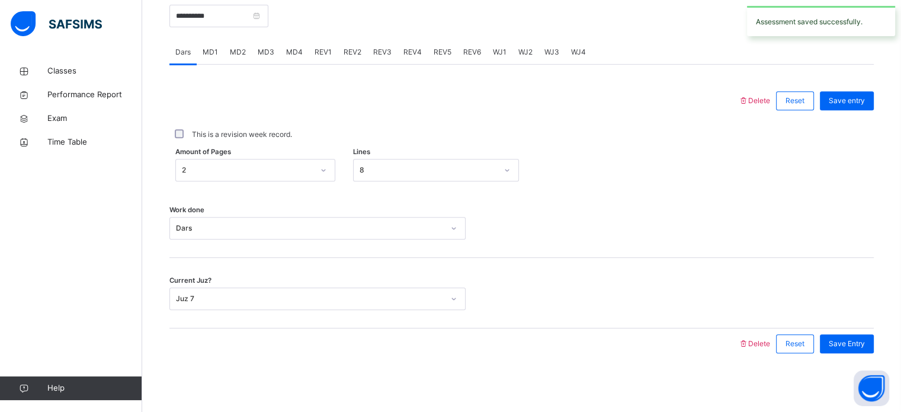
click at [441, 49] on span "REV5" at bounding box center [443, 52] width 18 height 11
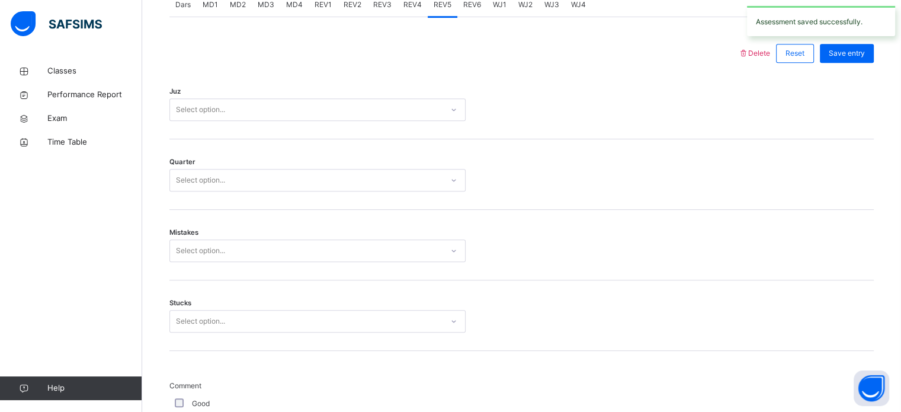
scroll to position [498, 0]
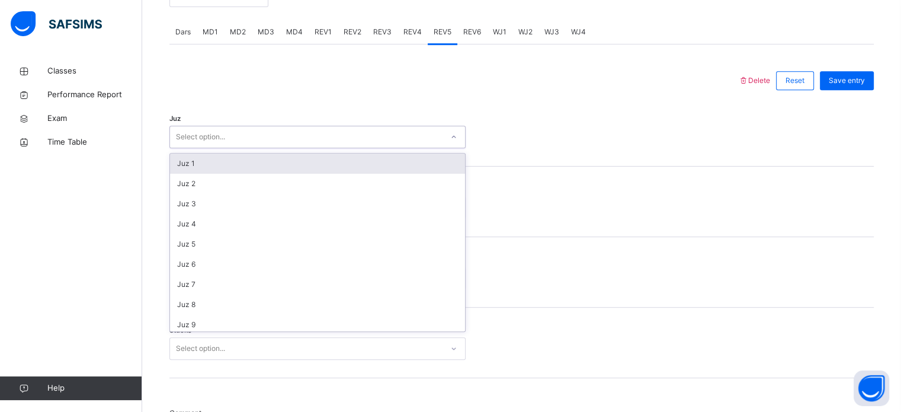
click at [315, 139] on div "Select option..." at bounding box center [306, 137] width 272 height 18
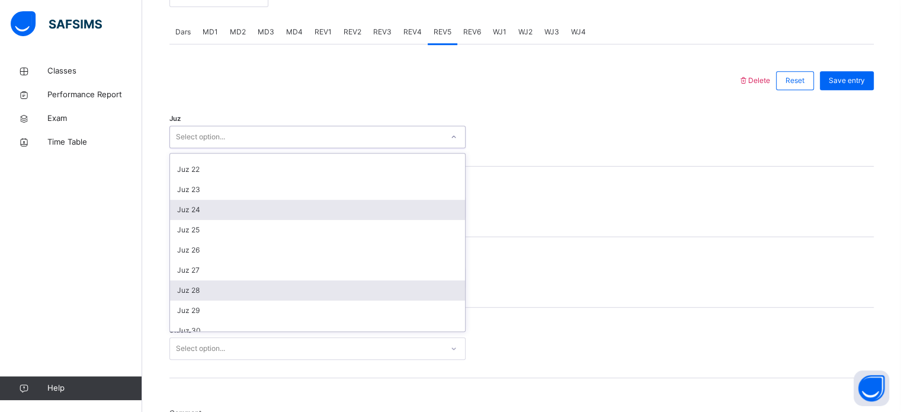
scroll to position [426, 0]
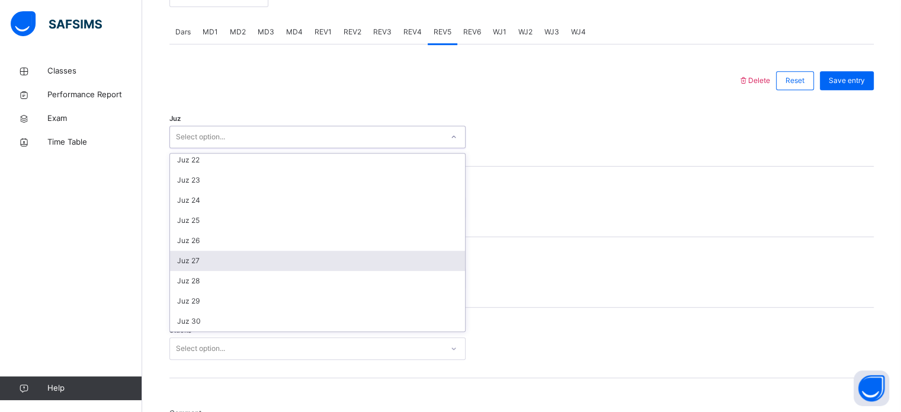
click at [303, 258] on div "Juz 27" at bounding box center [317, 261] width 295 height 20
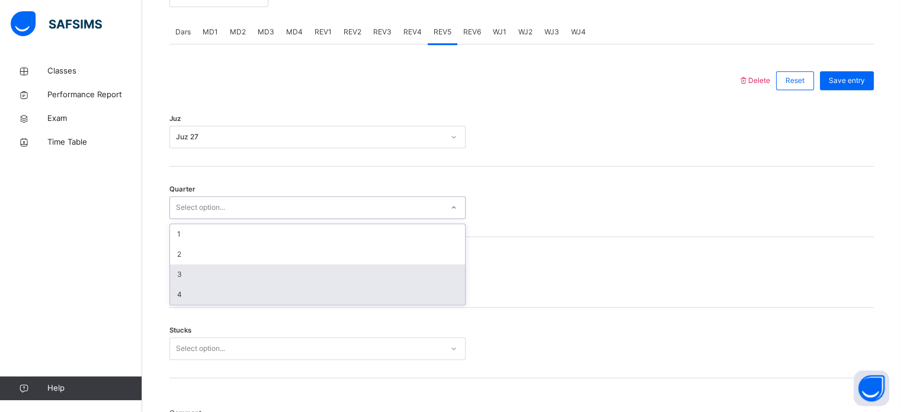
drag, startPoint x: 289, startPoint y: 210, endPoint x: 282, endPoint y: 293, distance: 83.2
click at [282, 219] on div "option 3 focused, 3 of 4. 4 results available. Use Up and Down to choose option…" at bounding box center [317, 207] width 296 height 23
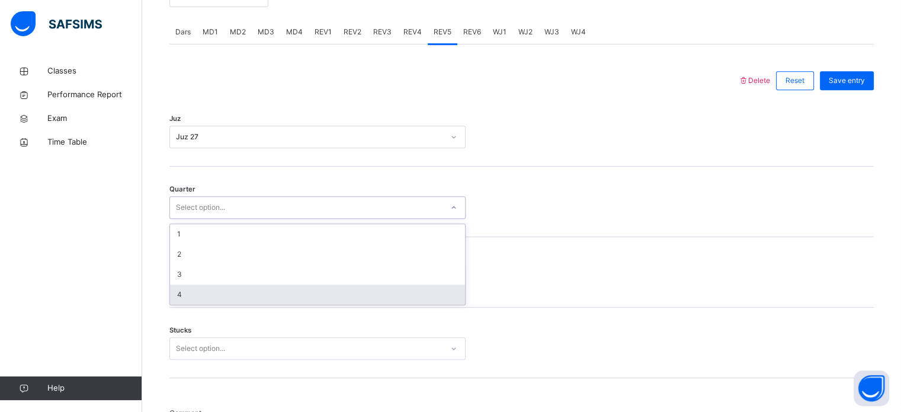
click at [282, 293] on div "4" at bounding box center [317, 294] width 295 height 20
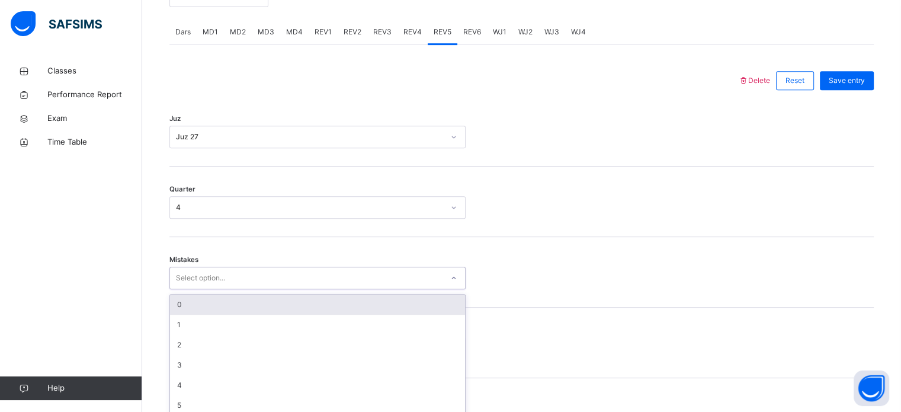
scroll to position [526, 0]
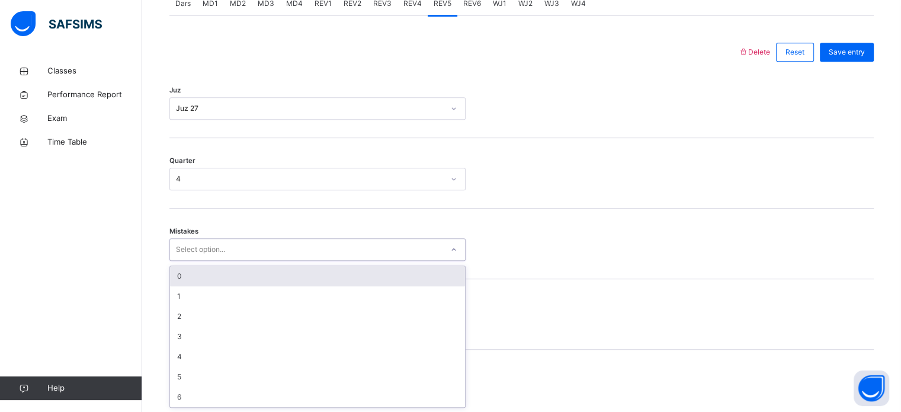
drag, startPoint x: 237, startPoint y: 271, endPoint x: 215, endPoint y: 274, distance: 22.1
click at [215, 261] on div "option 0 focused, 1 of 7. 7 results available. Use Up and Down to choose option…" at bounding box center [317, 249] width 296 height 23
click at [215, 274] on div "0" at bounding box center [317, 276] width 295 height 20
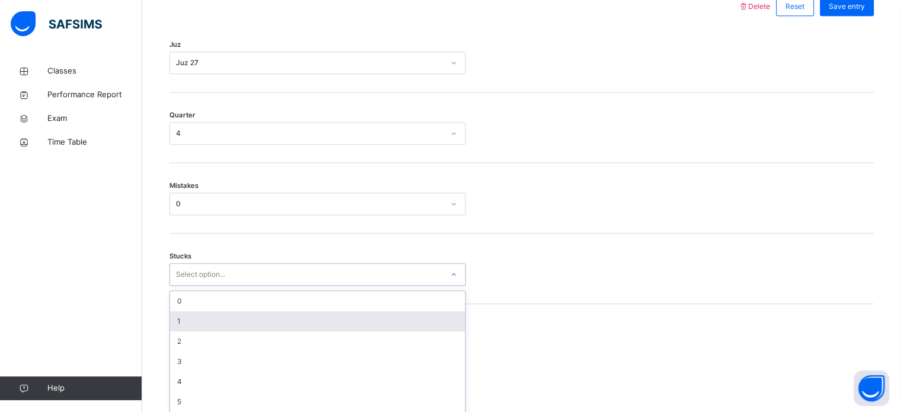
click at [211, 286] on div "option 1 focused, 2 of 6. 6 results available. Use Up and Down to choose option…" at bounding box center [317, 274] width 296 height 23
click at [209, 320] on div "1" at bounding box center [317, 317] width 295 height 20
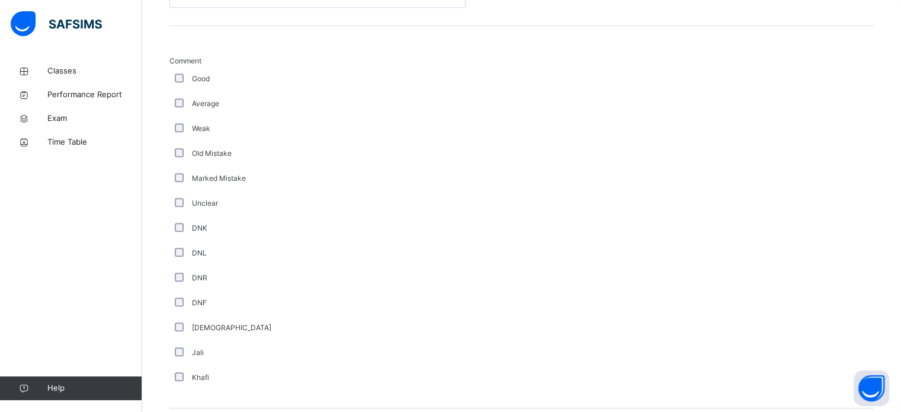
scroll to position [999, 0]
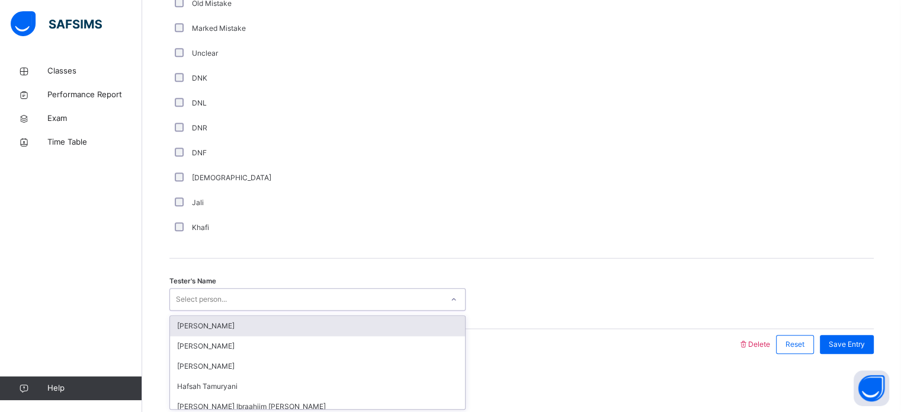
click at [204, 293] on div "Select person..." at bounding box center [201, 299] width 51 height 23
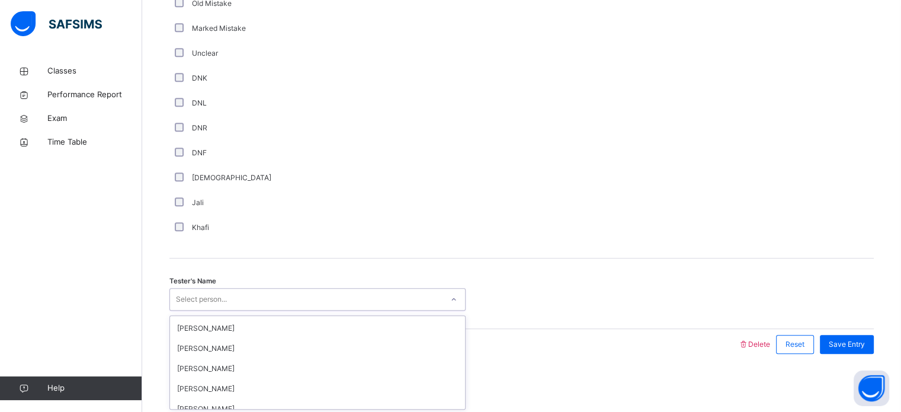
scroll to position [120, 0]
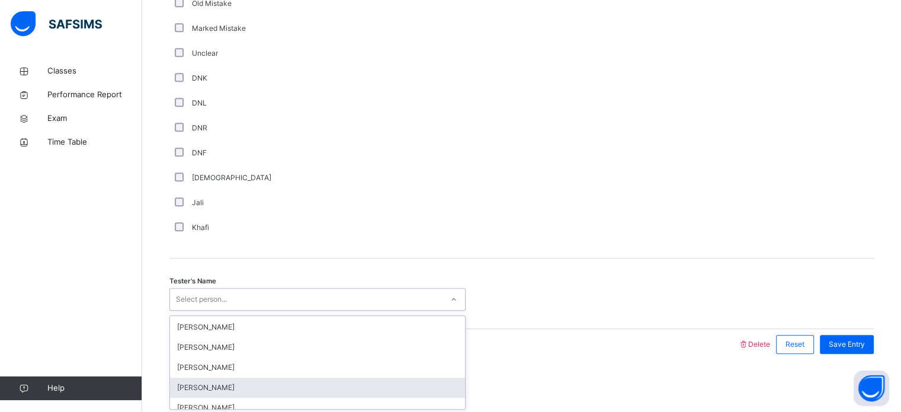
click at [256, 383] on div "[PERSON_NAME]" at bounding box center [317, 387] width 295 height 20
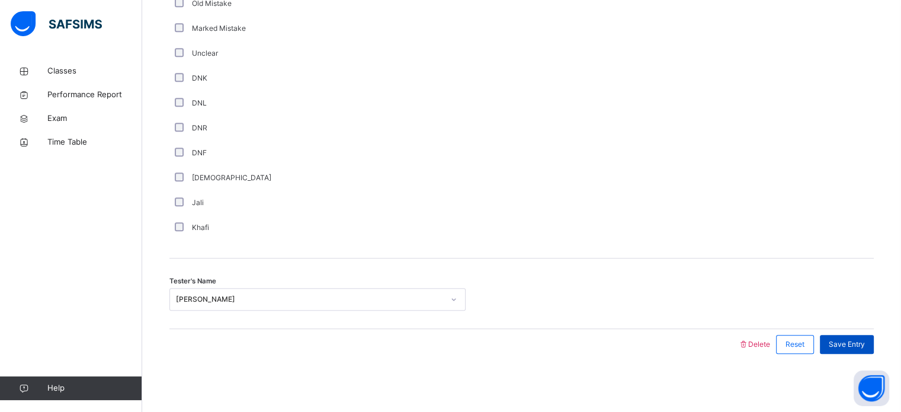
click at [843, 344] on span "Save Entry" at bounding box center [847, 344] width 36 height 11
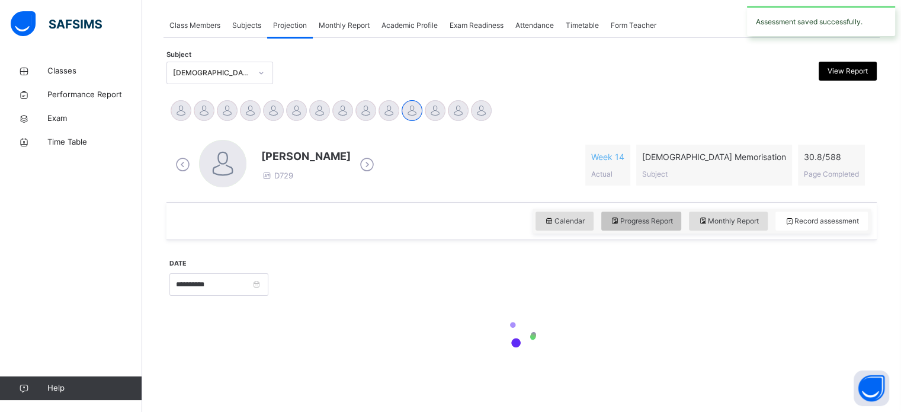
scroll to position [174, 0]
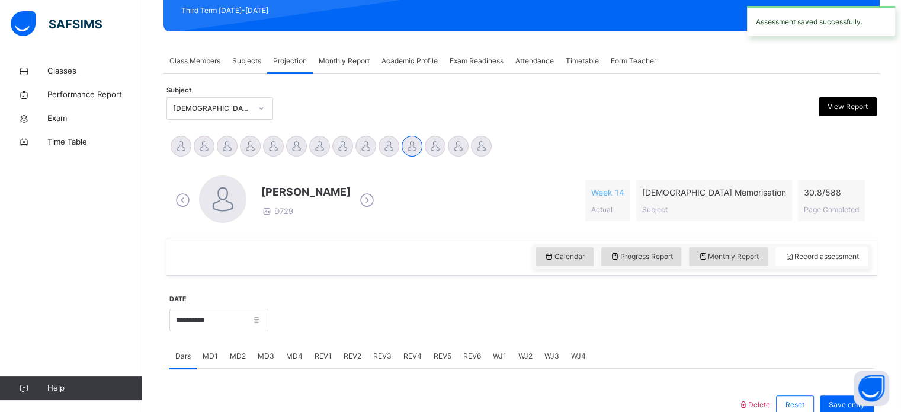
click at [467, 354] on span "REV6" at bounding box center [472, 356] width 18 height 11
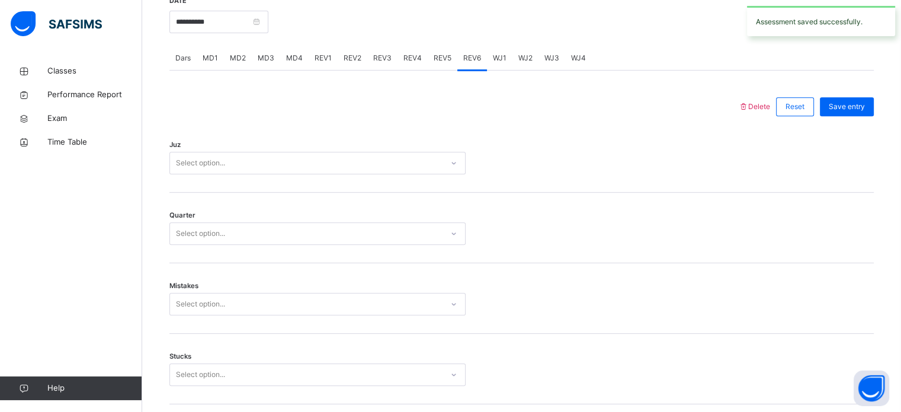
scroll to position [477, 0]
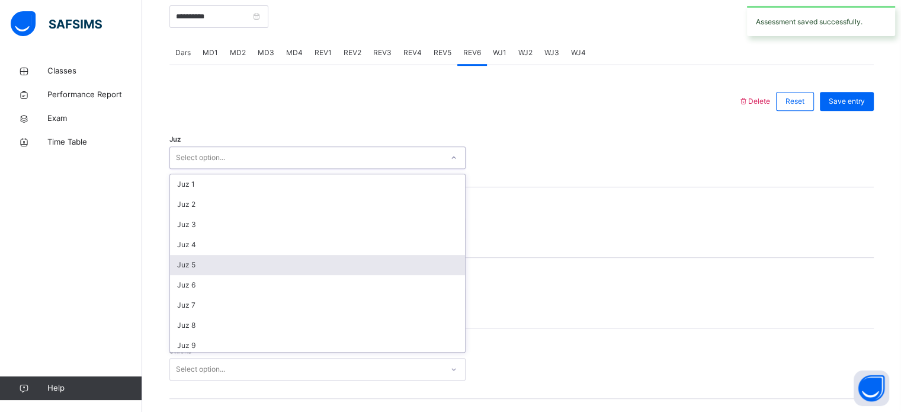
drag, startPoint x: 322, startPoint y: 155, endPoint x: 306, endPoint y: 259, distance: 106.1
click at [306, 169] on div "option Juz 5 focused, 5 of 30. 30 results available. Use Up and Down to choose …" at bounding box center [317, 157] width 296 height 23
click at [306, 259] on div "Juz 5" at bounding box center [317, 265] width 295 height 20
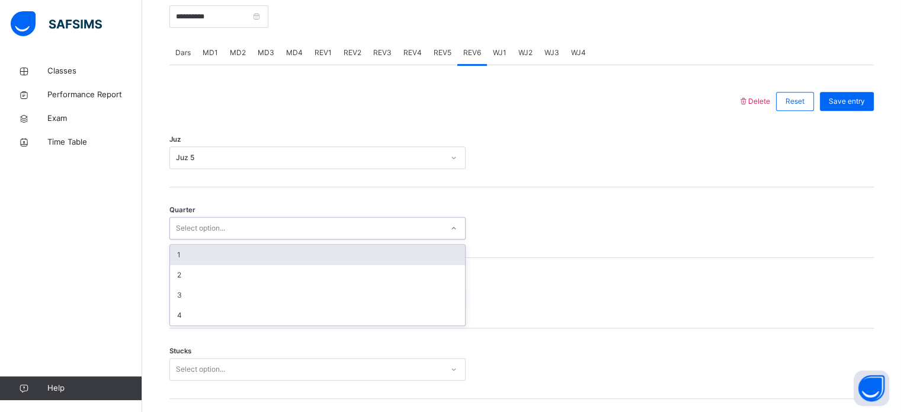
click at [285, 231] on div "Select option..." at bounding box center [306, 228] width 272 height 18
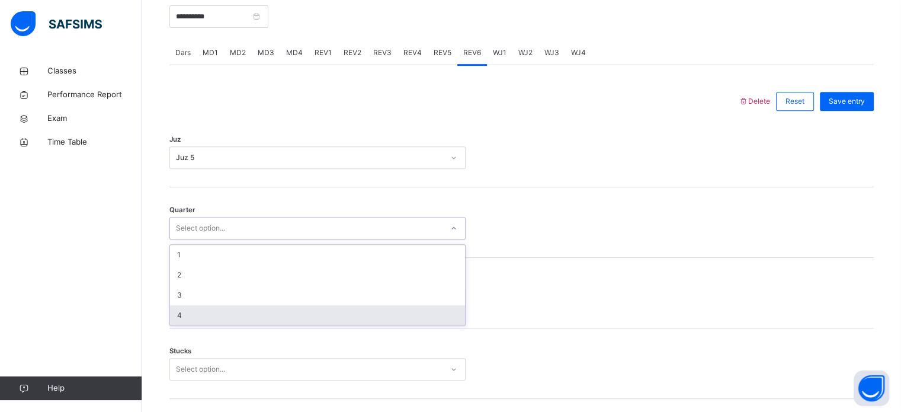
click at [273, 310] on div "4" at bounding box center [317, 315] width 295 height 20
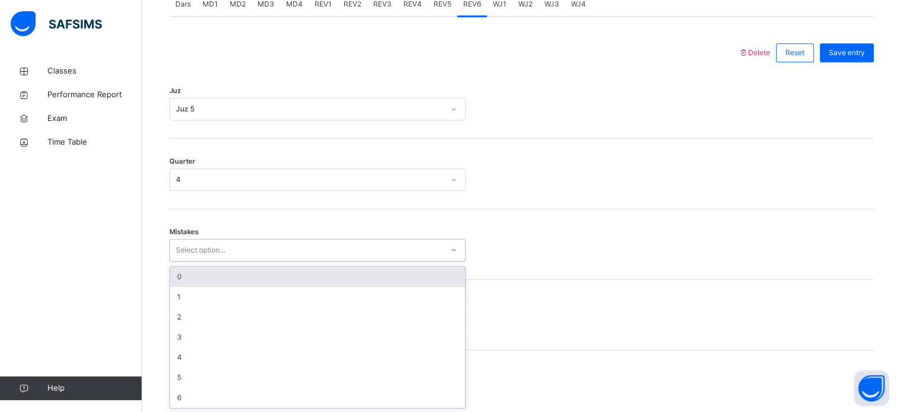
click at [249, 261] on div "option 0 focused, 1 of 7. 7 results available. Use Up and Down to choose option…" at bounding box center [317, 250] width 296 height 23
click at [232, 274] on div "0" at bounding box center [317, 276] width 295 height 20
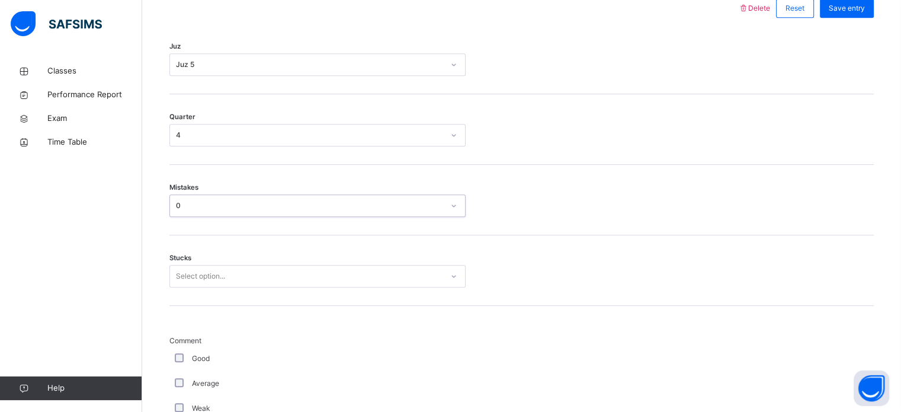
click at [232, 287] on div "Select option..." at bounding box center [317, 276] width 296 height 23
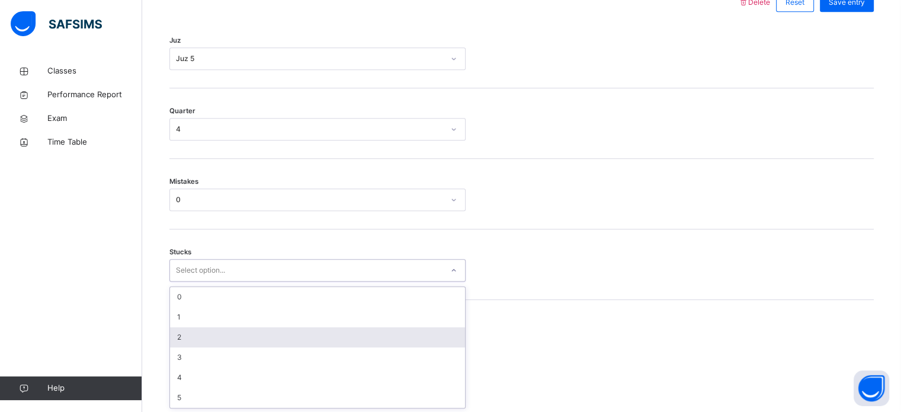
click at [223, 338] on div "2" at bounding box center [317, 337] width 295 height 20
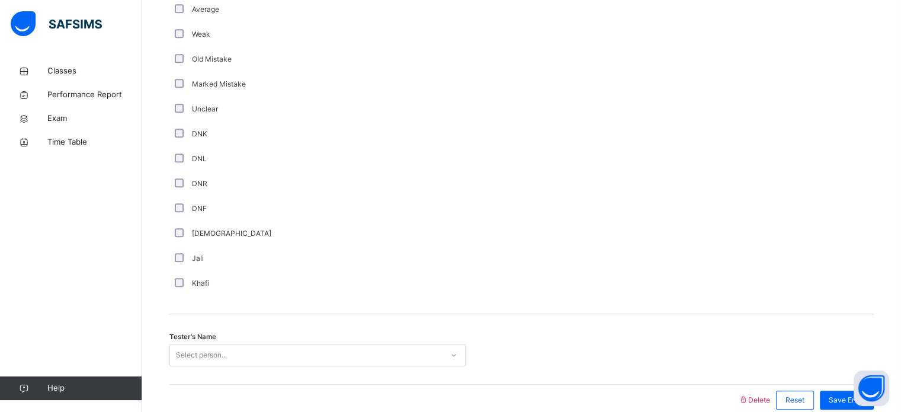
scroll to position [999, 0]
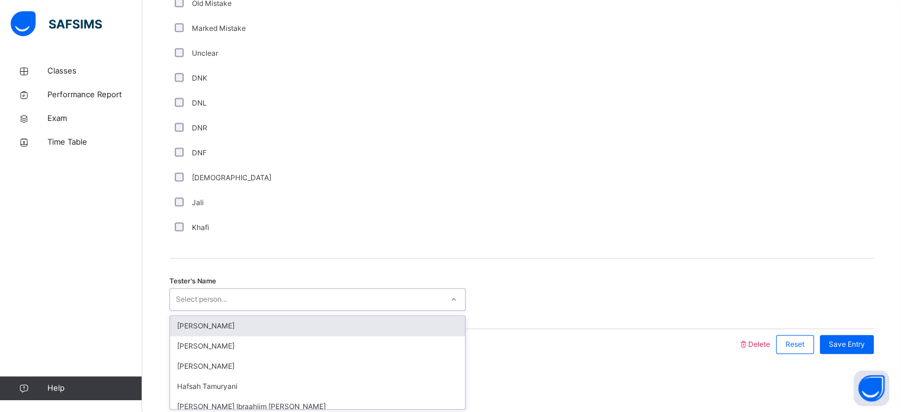
click at [242, 300] on div "Select person..." at bounding box center [306, 299] width 272 height 18
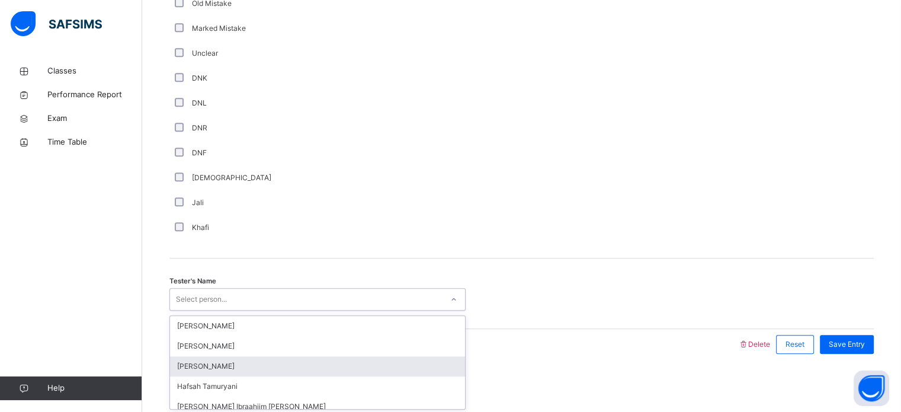
click at [245, 362] on div "[PERSON_NAME]" at bounding box center [317, 366] width 295 height 20
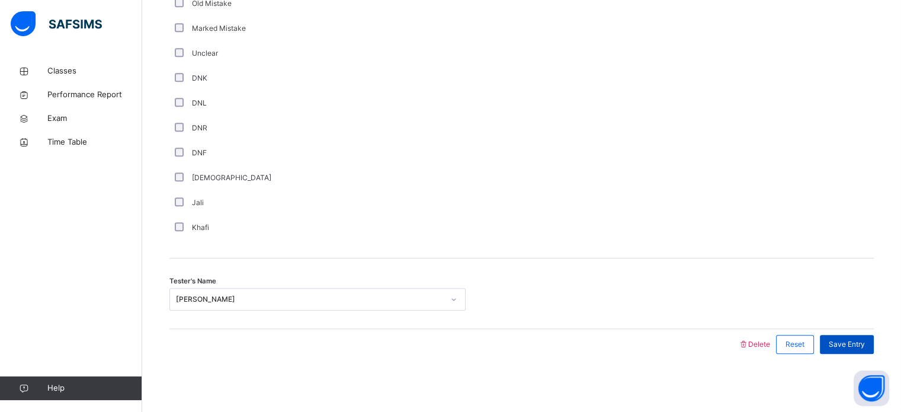
click at [846, 345] on span "Save Entry" at bounding box center [847, 344] width 36 height 11
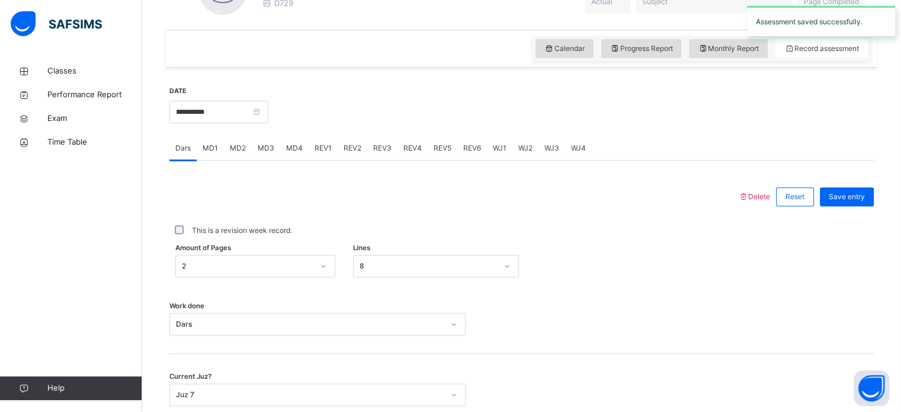
scroll to position [380, 0]
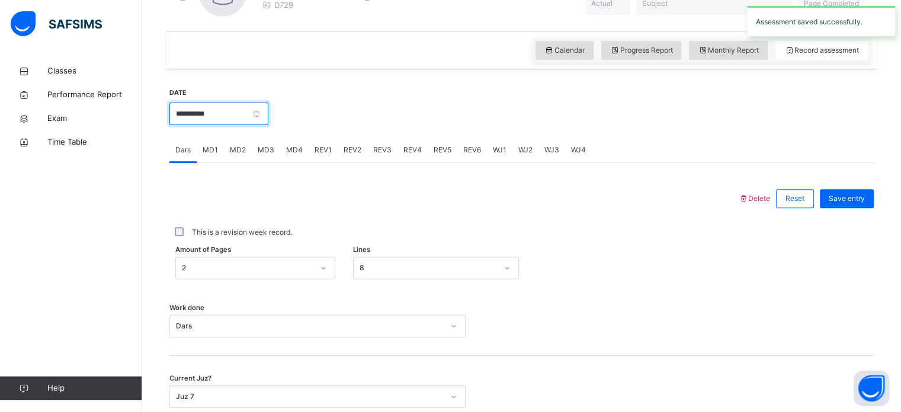
click at [223, 120] on input "**********" at bounding box center [218, 113] width 99 height 23
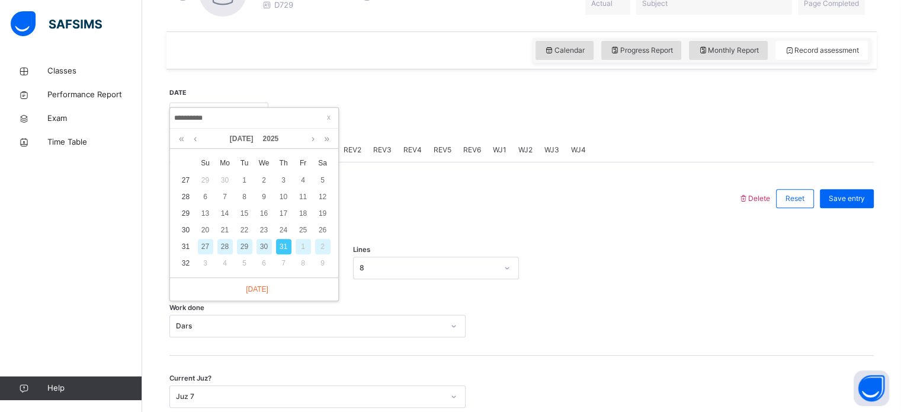
click at [306, 242] on div "1" at bounding box center [303, 246] width 15 height 15
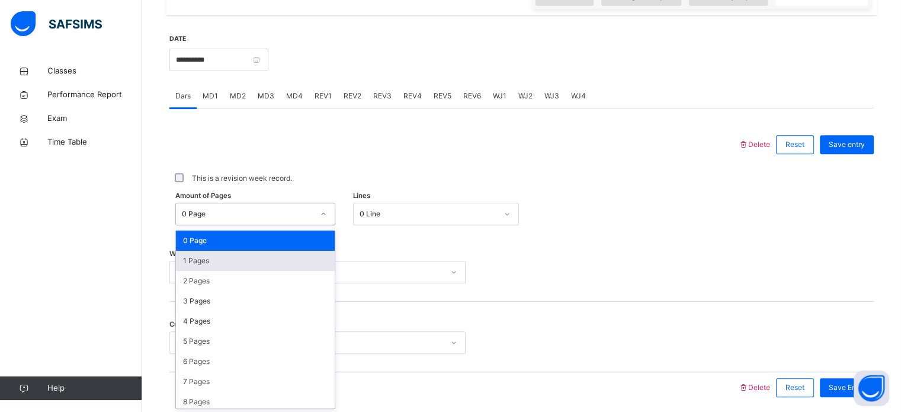
scroll to position [435, 0]
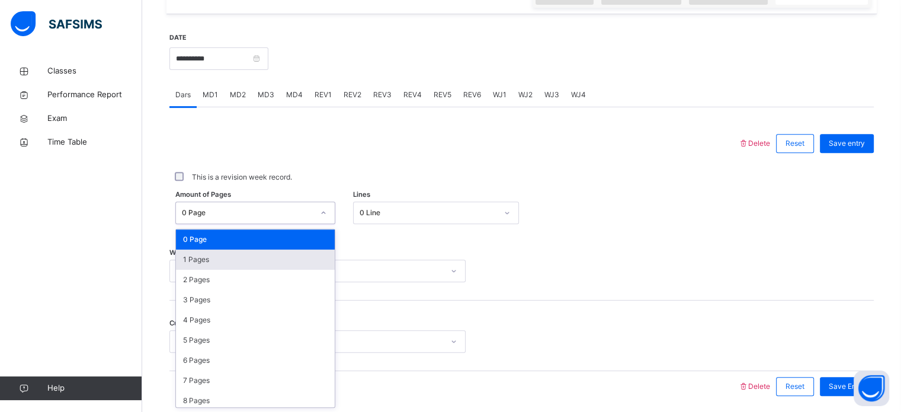
drag, startPoint x: 264, startPoint y: 265, endPoint x: 239, endPoint y: 254, distance: 27.3
click at [239, 224] on div "option 1 Pages focused, 2 of 589. 589 results available. Use Up and Down to cho…" at bounding box center [255, 212] width 160 height 23
click at [239, 254] on div "1 Pages" at bounding box center [255, 259] width 159 height 20
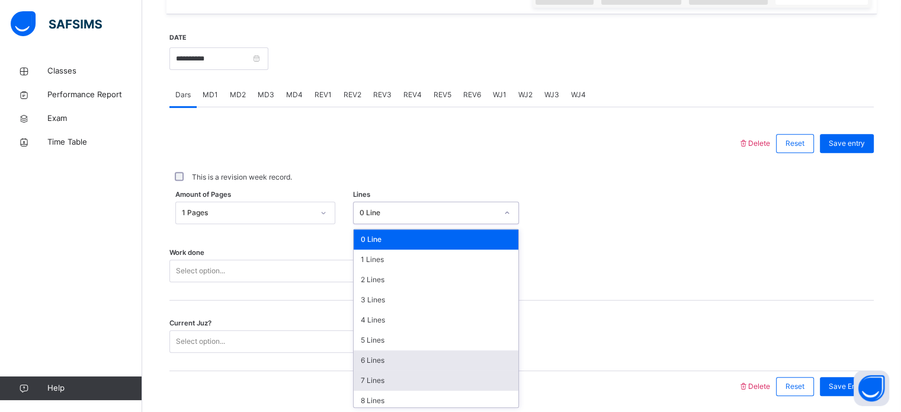
drag, startPoint x: 395, startPoint y: 208, endPoint x: 395, endPoint y: 374, distance: 165.9
click at [395, 224] on div "option 6 Lines focused, 7 of 16. 16 results available. Use Up and Down to choos…" at bounding box center [436, 212] width 166 height 23
click at [395, 374] on div "7 Lines" at bounding box center [436, 380] width 165 height 20
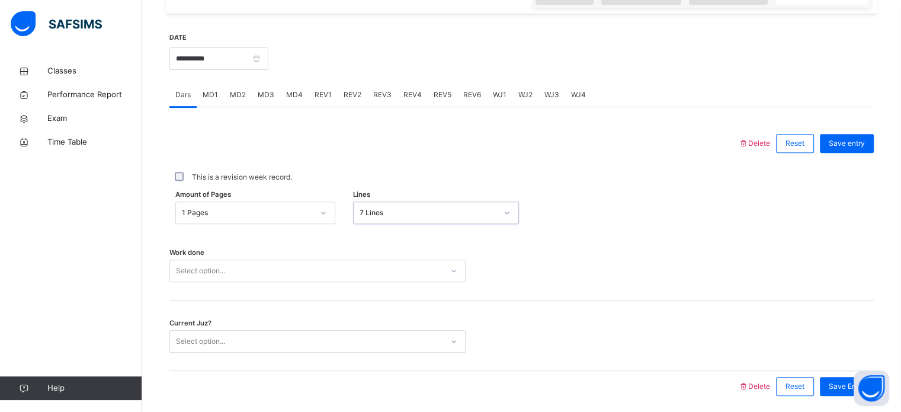
scroll to position [477, 0]
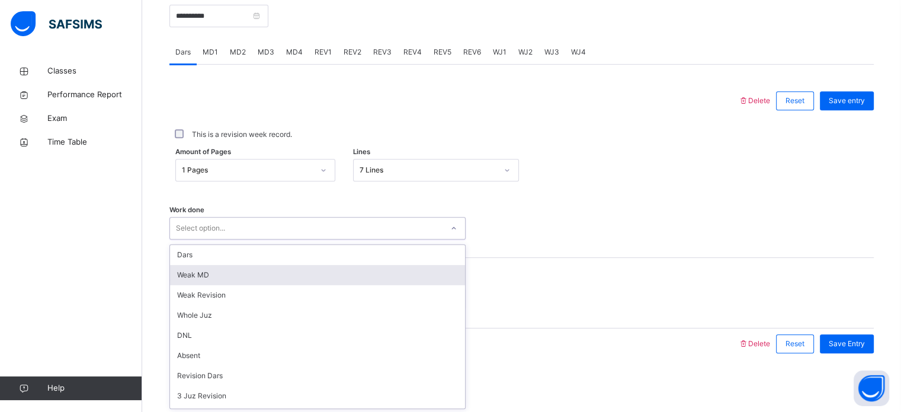
click at [319, 239] on div "option [PERSON_NAME] MD focused, 2 of 14. 14 results available. Use Up and Down…" at bounding box center [317, 228] width 296 height 23
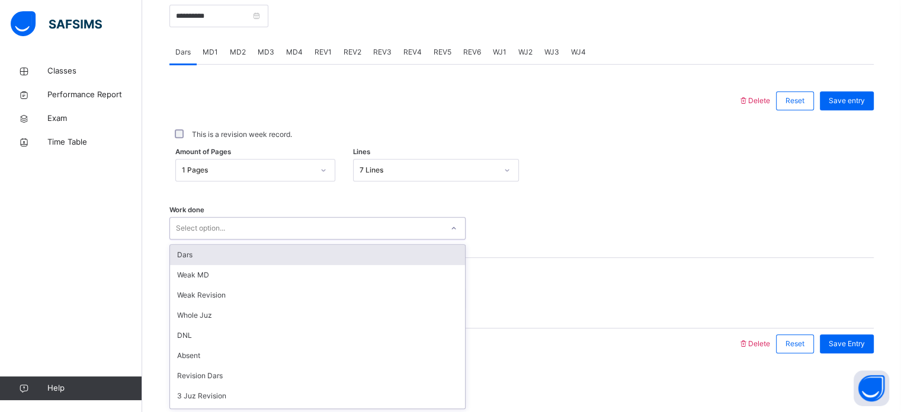
click at [295, 256] on div "Dars" at bounding box center [317, 255] width 295 height 20
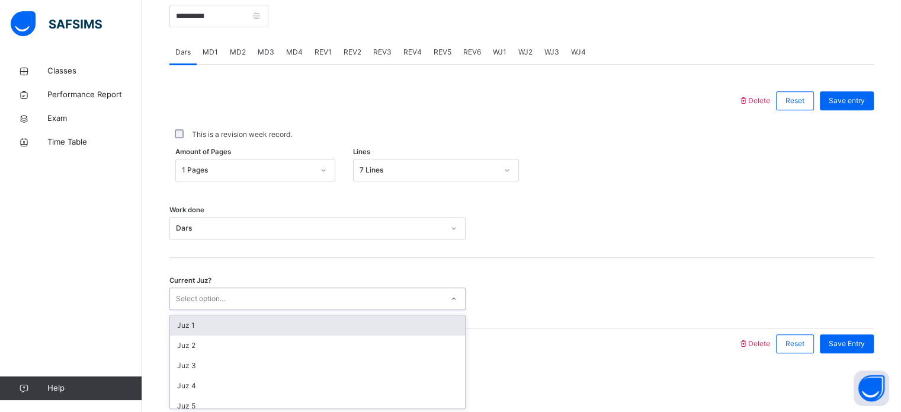
click at [295, 303] on div "Select option..." at bounding box center [306, 299] width 272 height 18
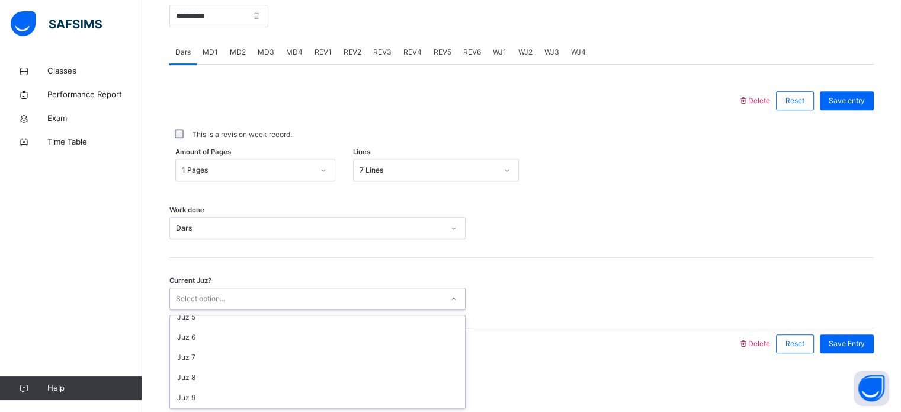
scroll to position [90, 0]
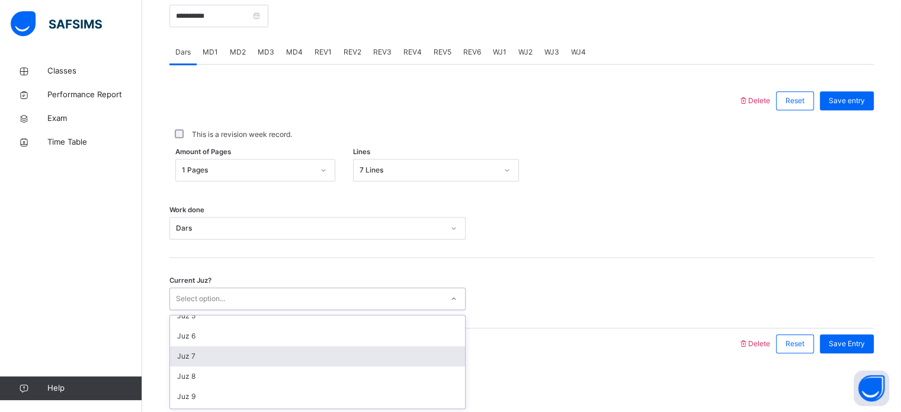
click at [284, 353] on div "Juz 7" at bounding box center [317, 356] width 295 height 20
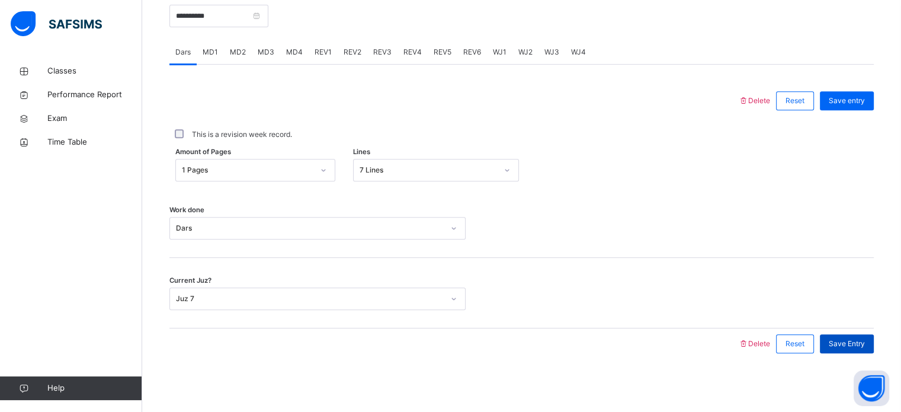
click at [845, 341] on span "Save Entry" at bounding box center [847, 343] width 36 height 11
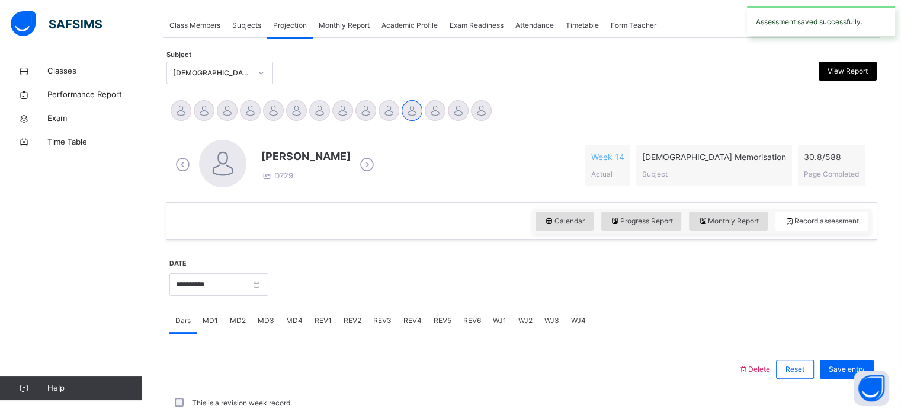
scroll to position [477, 0]
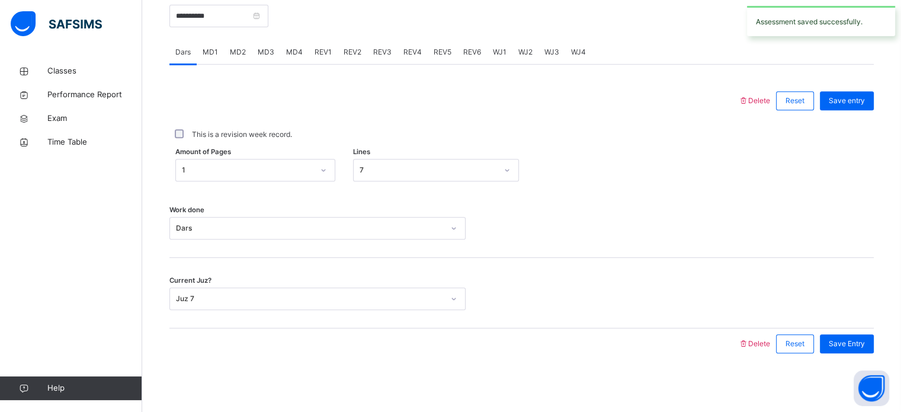
click at [214, 52] on span "MD1" at bounding box center [210, 52] width 15 height 11
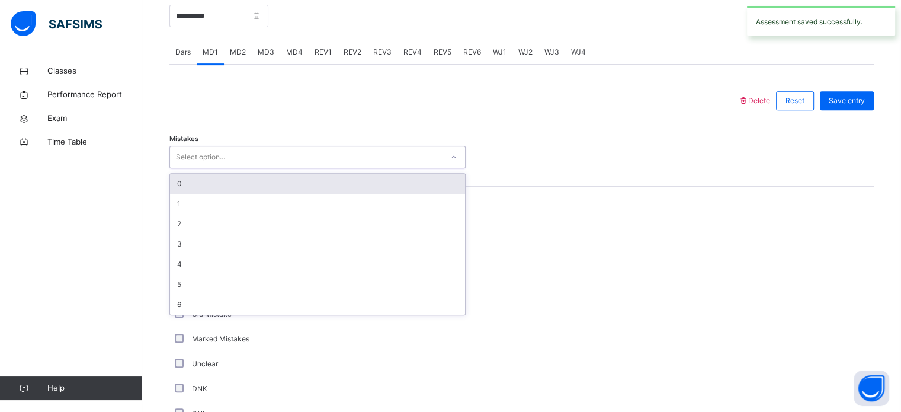
click at [263, 162] on div "Select option..." at bounding box center [306, 157] width 272 height 18
click at [254, 179] on div "0" at bounding box center [317, 184] width 295 height 20
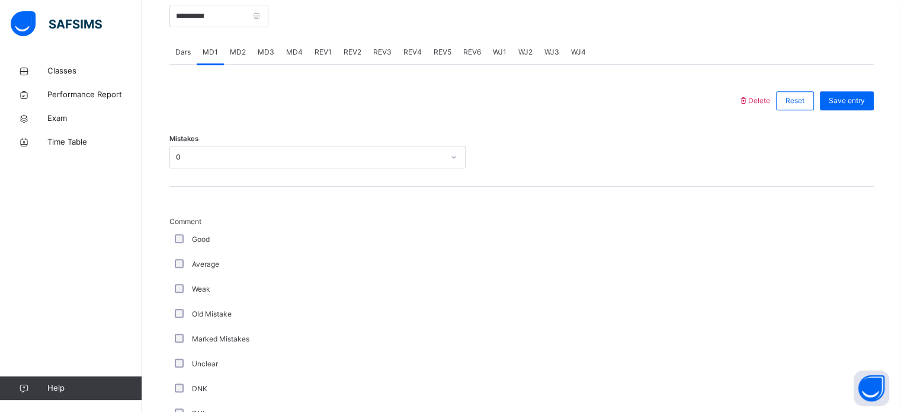
click at [175, 229] on div "Good" at bounding box center [317, 239] width 296 height 25
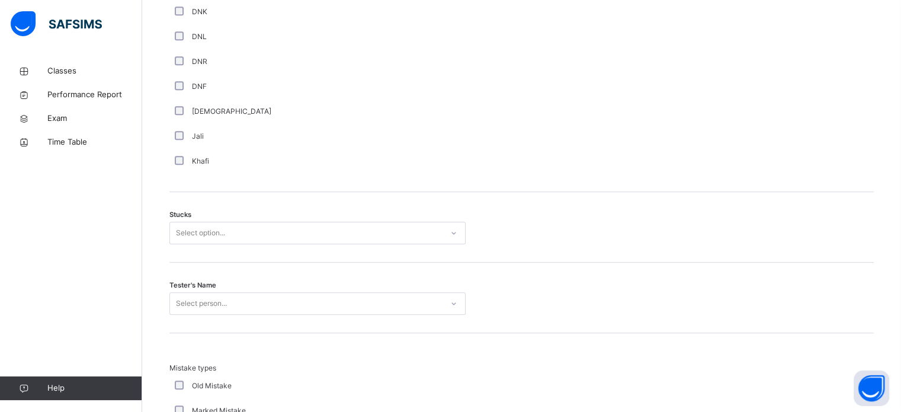
scroll to position [860, 0]
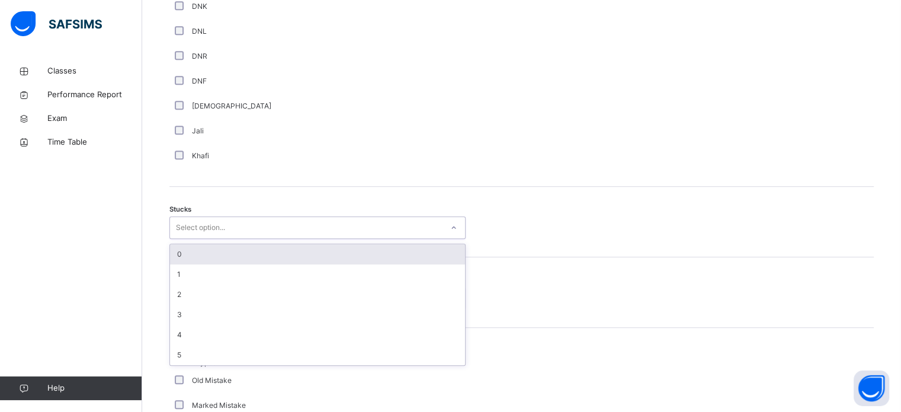
click at [198, 220] on div "Select option..." at bounding box center [200, 227] width 49 height 23
click at [208, 255] on div "0" at bounding box center [317, 254] width 295 height 20
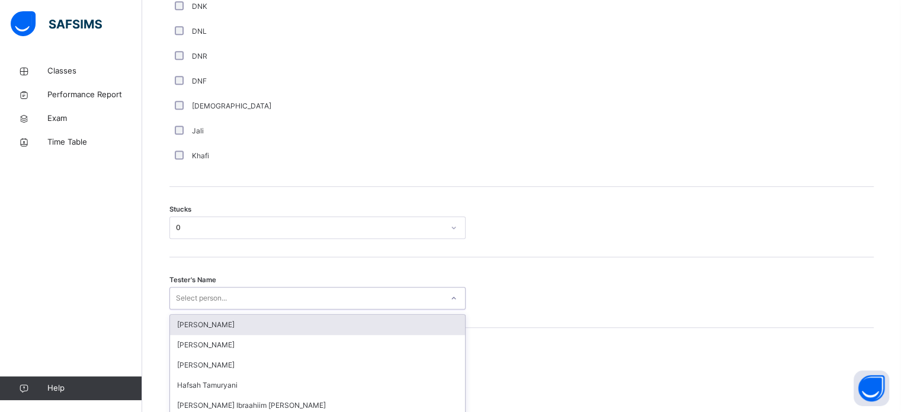
scroll to position [944, 0]
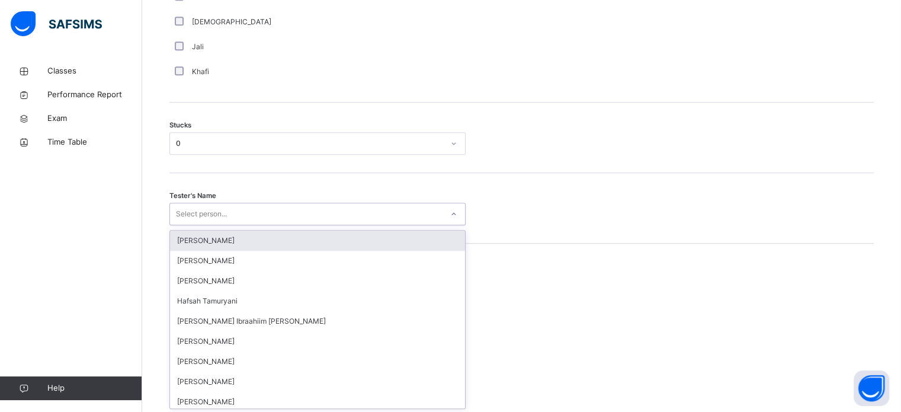
click at [218, 225] on div "option [PERSON_NAME] focused, 1 of 45. 45 results available. Use Up and Down to…" at bounding box center [317, 214] width 296 height 23
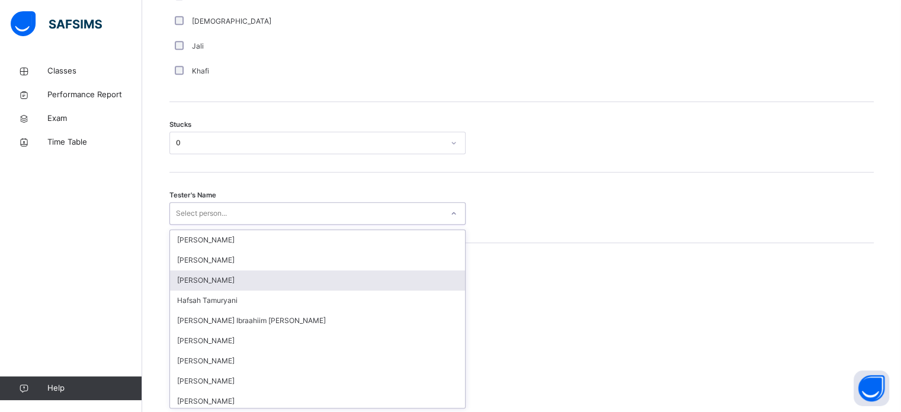
click at [221, 274] on div "[PERSON_NAME]" at bounding box center [317, 280] width 295 height 20
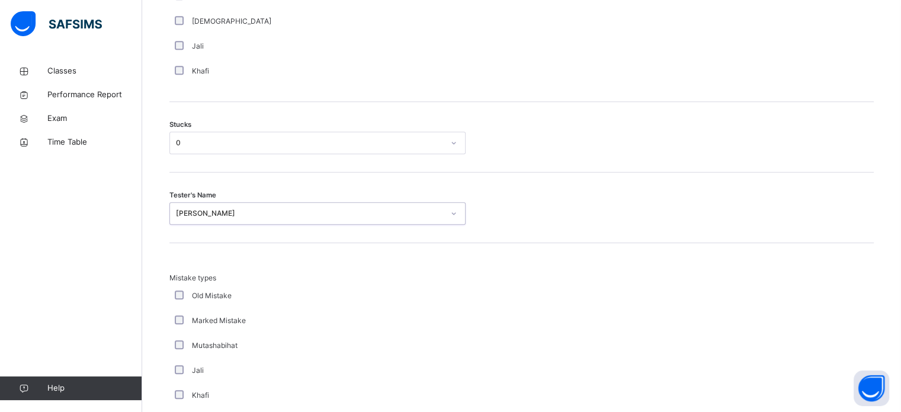
scroll to position [1162, 0]
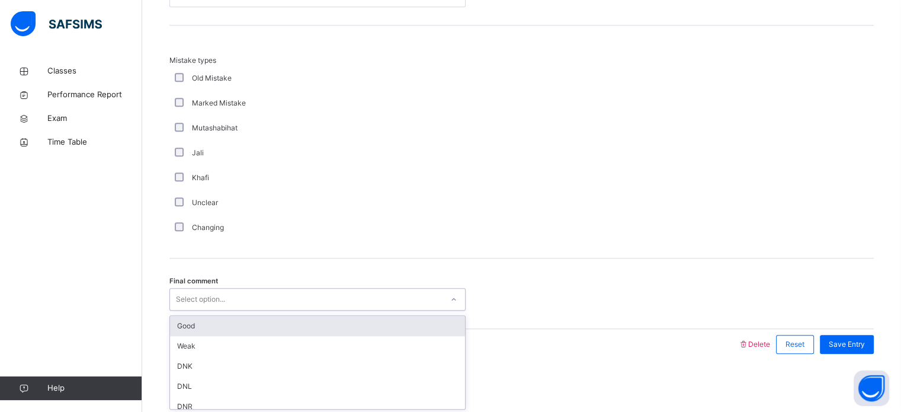
click at [220, 309] on div "Select option..." at bounding box center [317, 299] width 296 height 23
click at [220, 316] on div "Good" at bounding box center [317, 326] width 295 height 20
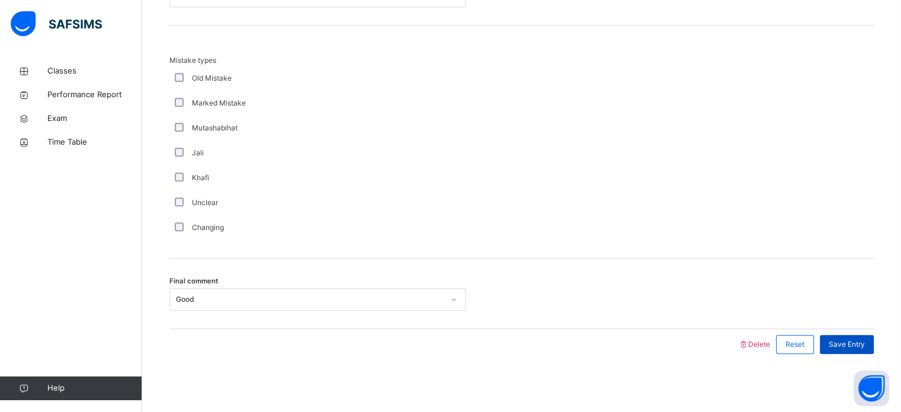
click at [842, 342] on span "Save Entry" at bounding box center [847, 344] width 36 height 11
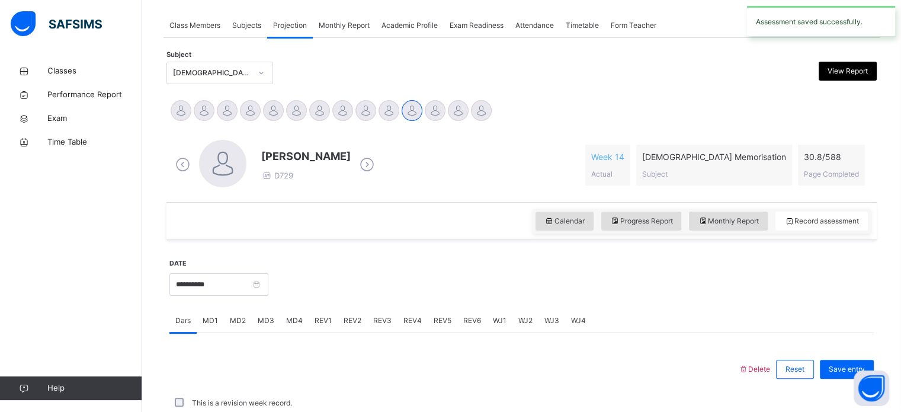
scroll to position [477, 0]
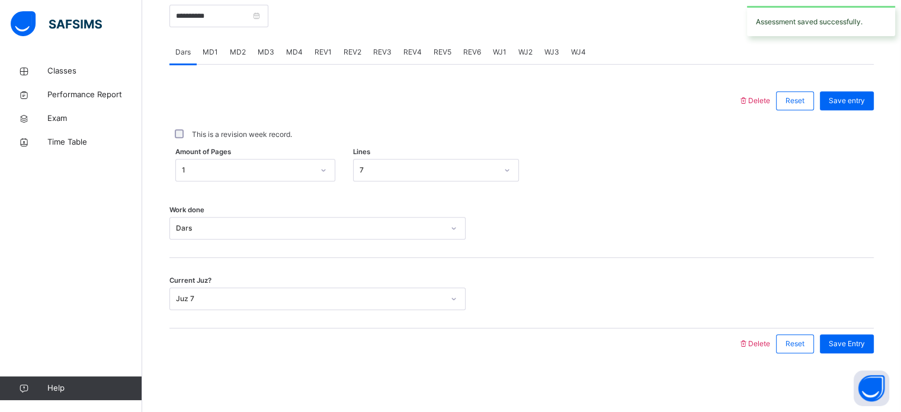
click at [242, 58] on div "MD2" at bounding box center [238, 52] width 28 height 24
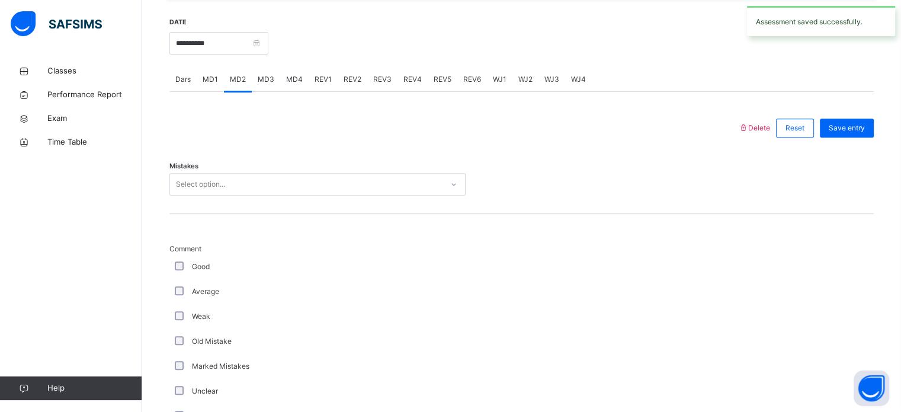
scroll to position [449, 0]
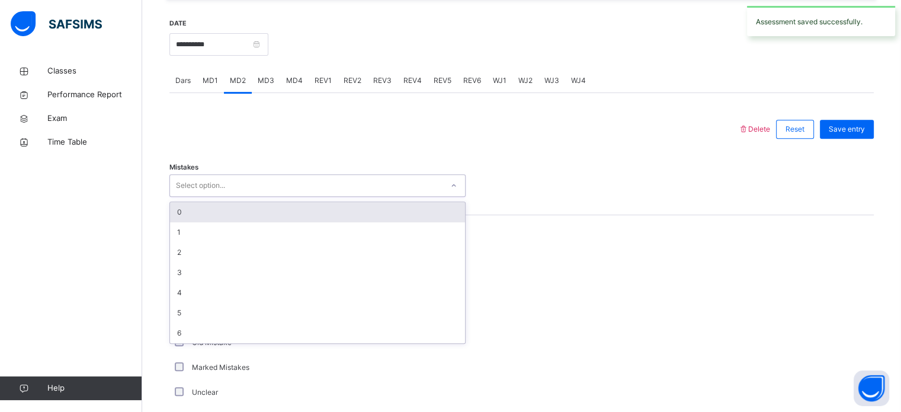
click at [268, 182] on div "Select option..." at bounding box center [306, 186] width 272 height 18
click at [244, 210] on div "0" at bounding box center [317, 212] width 295 height 20
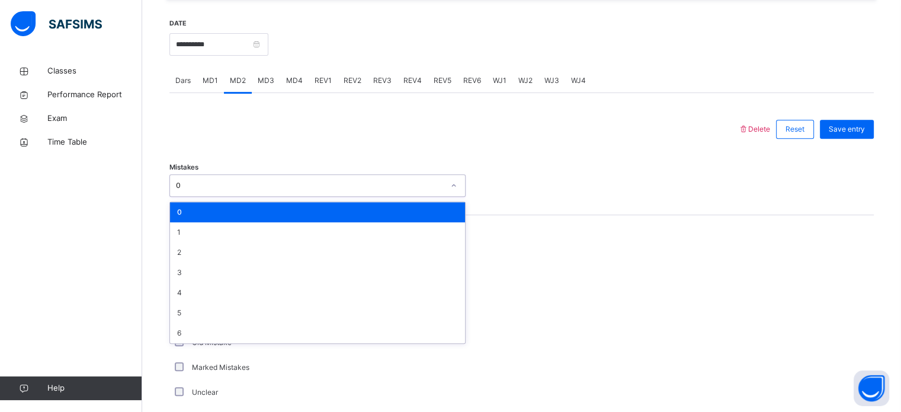
click at [234, 190] on div "0" at bounding box center [310, 185] width 268 height 11
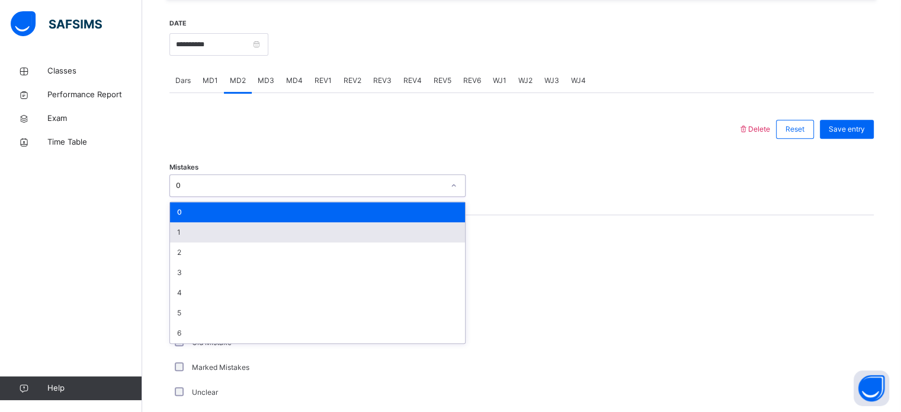
click at [244, 236] on div "1" at bounding box center [317, 232] width 295 height 20
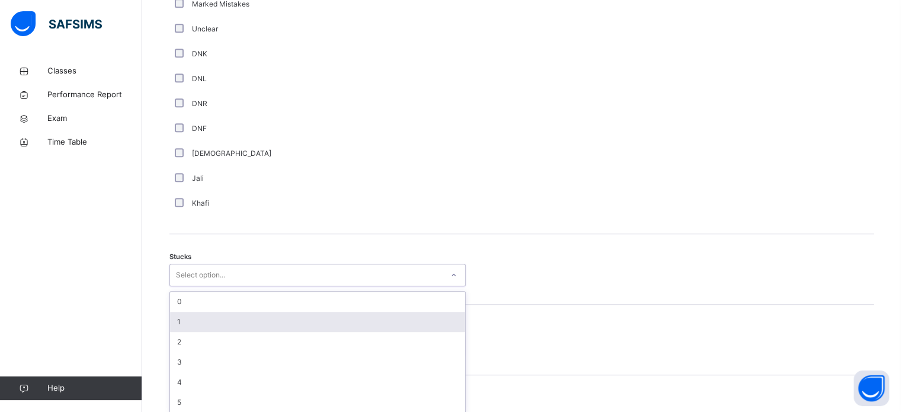
click at [206, 286] on div "option 1 focused, 2 of 6. 6 results available. Use Up and Down to choose option…" at bounding box center [317, 275] width 296 height 23
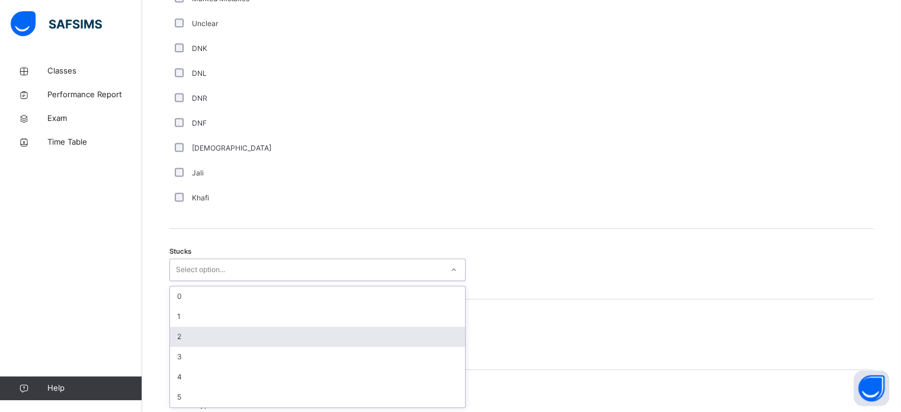
click at [204, 338] on div "2" at bounding box center [317, 336] width 295 height 20
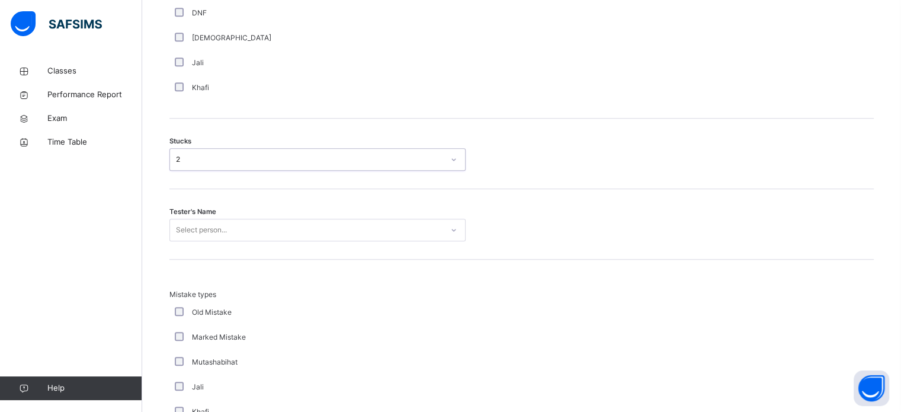
scroll to position [930, 0]
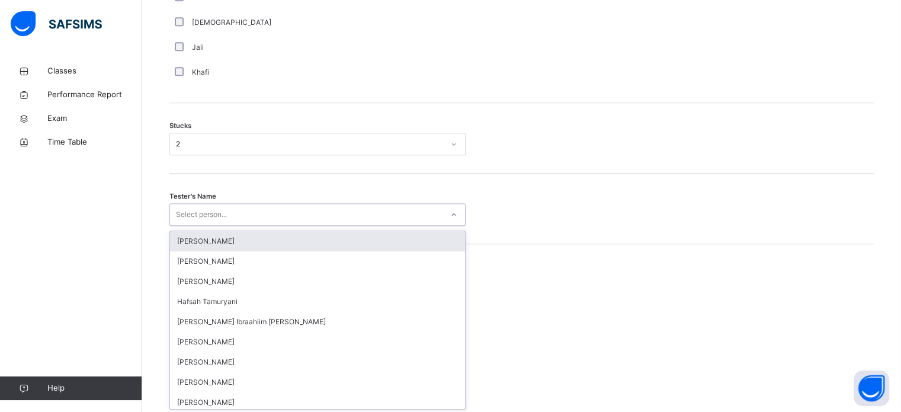
click at [187, 226] on div "option [PERSON_NAME] focused, 1 of 45. 45 results available. Use Up and Down to…" at bounding box center [317, 214] width 296 height 23
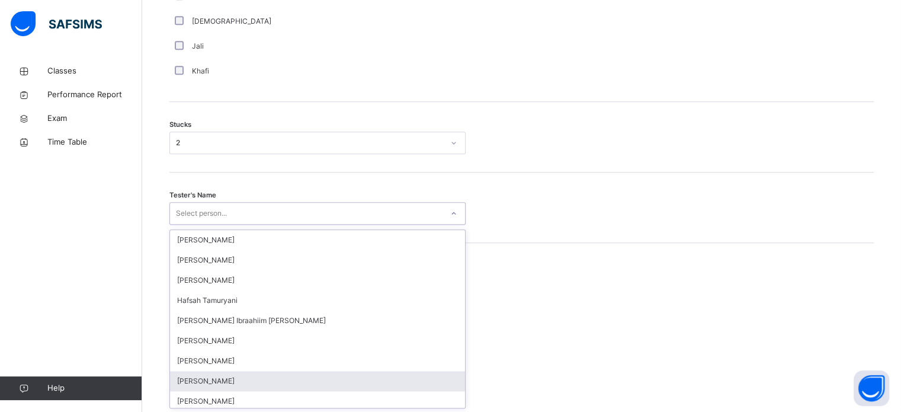
click at [234, 371] on div "[PERSON_NAME]" at bounding box center [317, 381] width 295 height 20
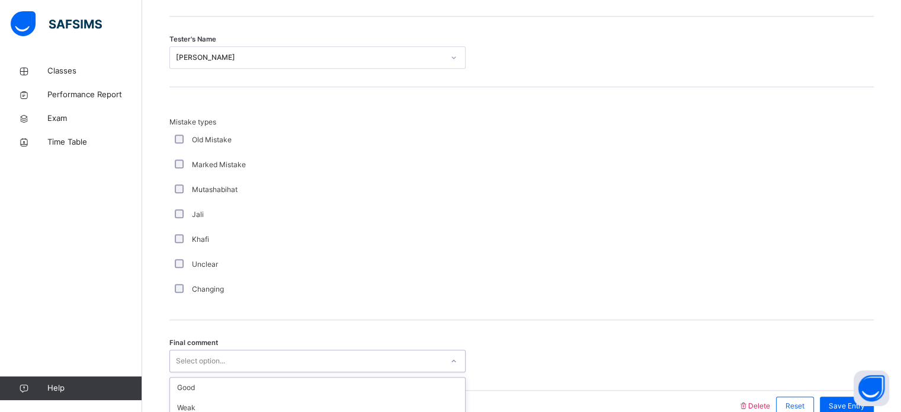
scroll to position [1162, 0]
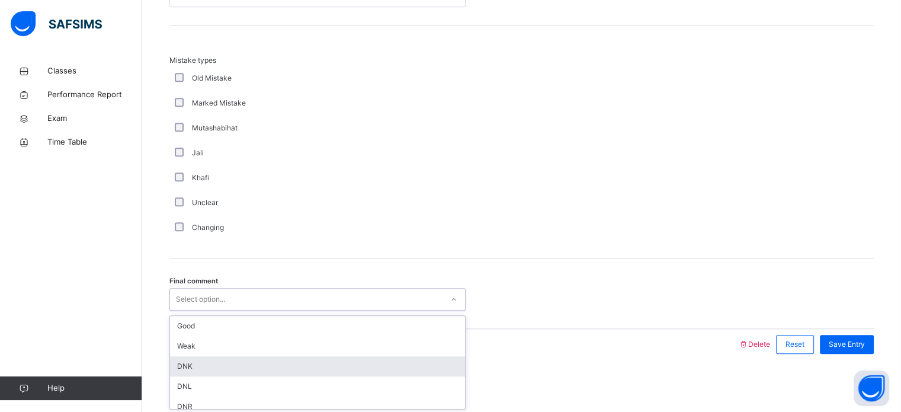
click at [199, 310] on div "option DNK focused, 3 of 6. 6 results available. Use Up and Down to choose opti…" at bounding box center [317, 299] width 296 height 23
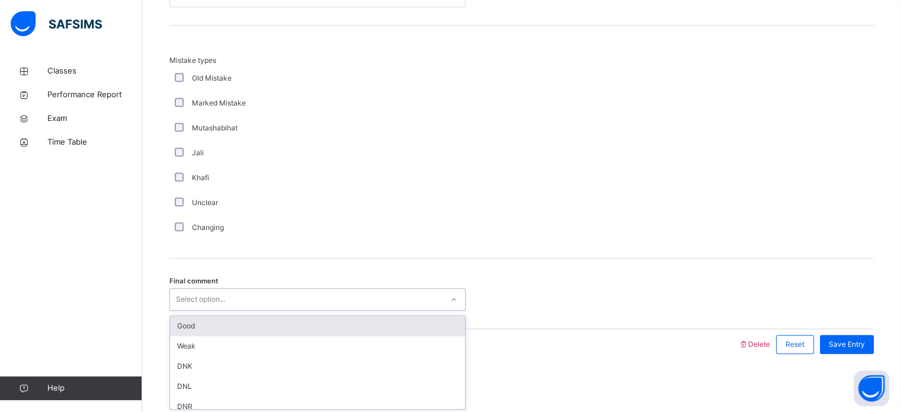
click at [211, 331] on div "Good" at bounding box center [317, 326] width 295 height 20
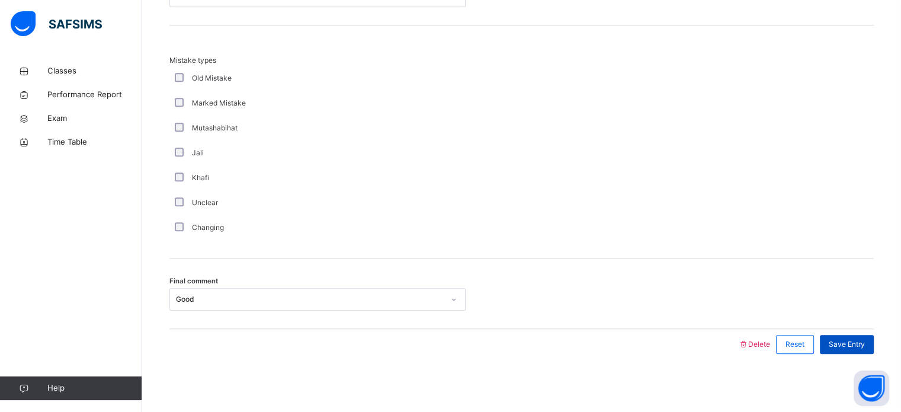
click at [857, 339] on span "Save Entry" at bounding box center [847, 344] width 36 height 11
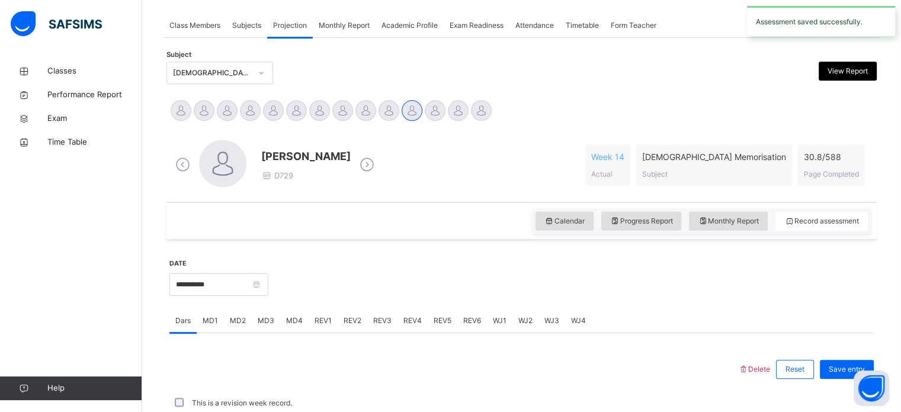
scroll to position [477, 0]
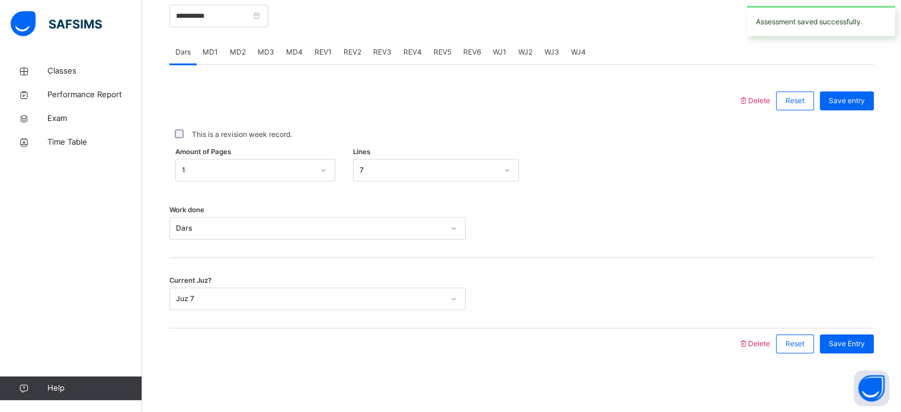
click at [304, 47] on div "MD4" at bounding box center [294, 52] width 28 height 24
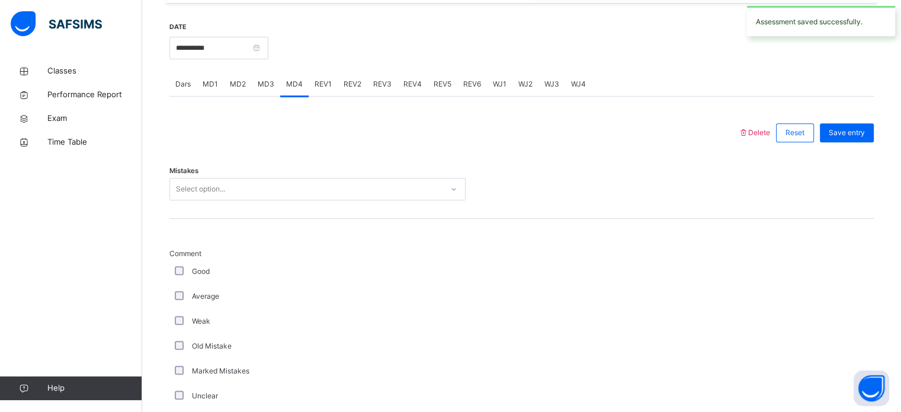
scroll to position [435, 0]
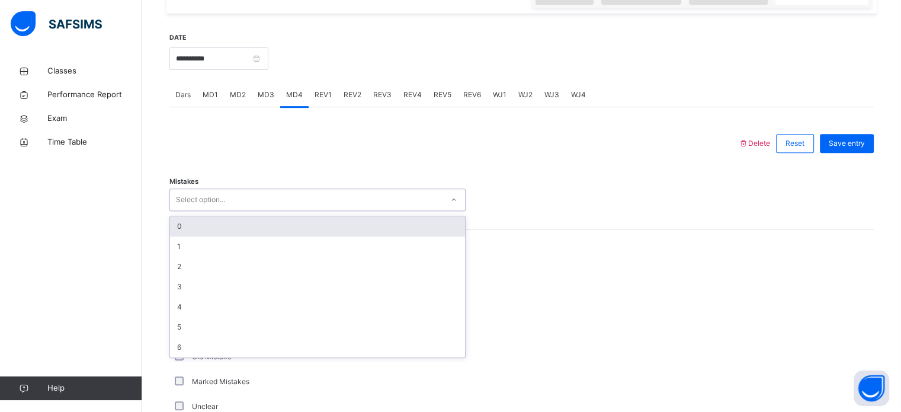
click at [297, 195] on div "Select option..." at bounding box center [306, 200] width 272 height 18
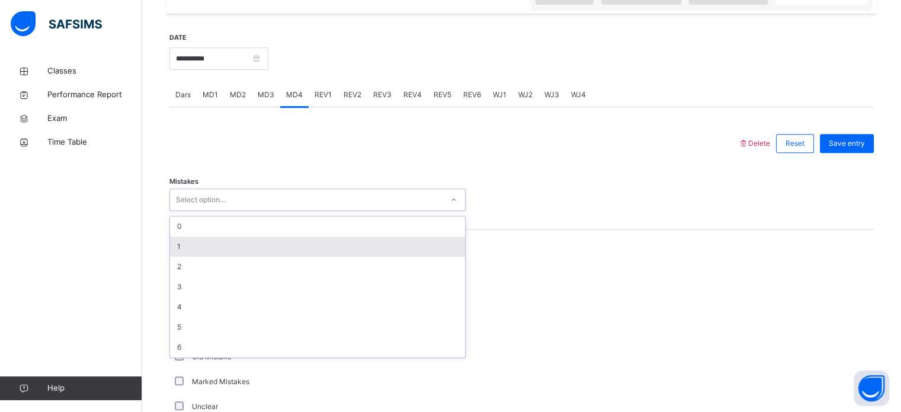
click at [289, 244] on div "1" at bounding box center [317, 246] width 295 height 20
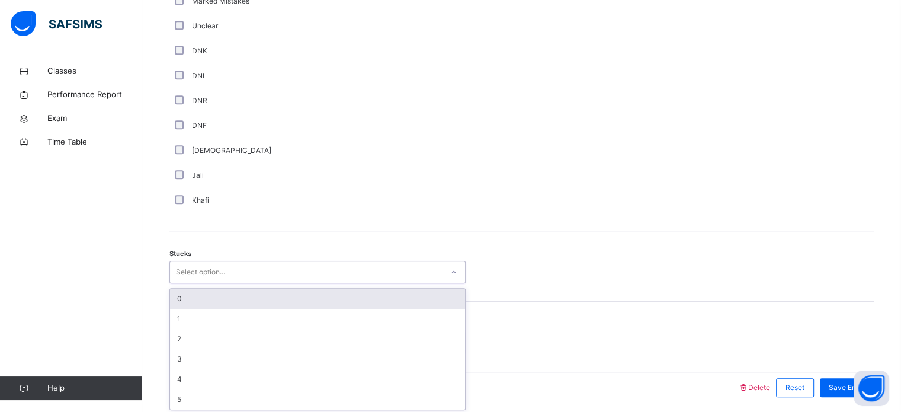
click at [190, 283] on div "option 0 focused, 1 of 6. 6 results available. Use Up and Down to choose option…" at bounding box center [317, 272] width 296 height 23
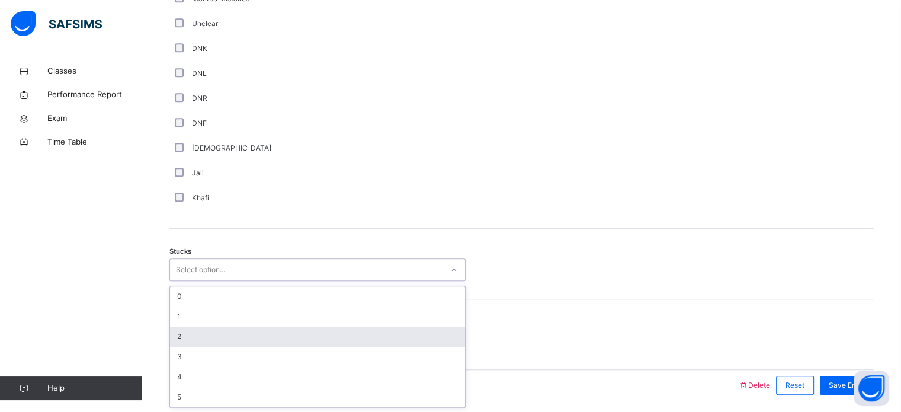
click at [197, 334] on div "2" at bounding box center [317, 336] width 295 height 20
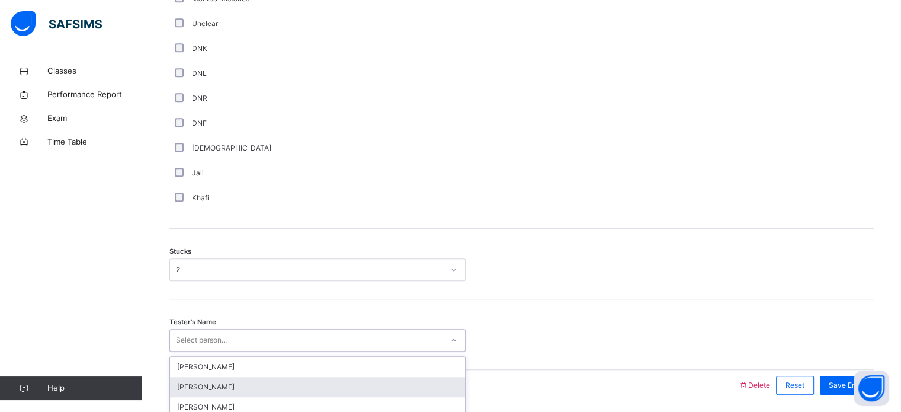
scroll to position [858, 0]
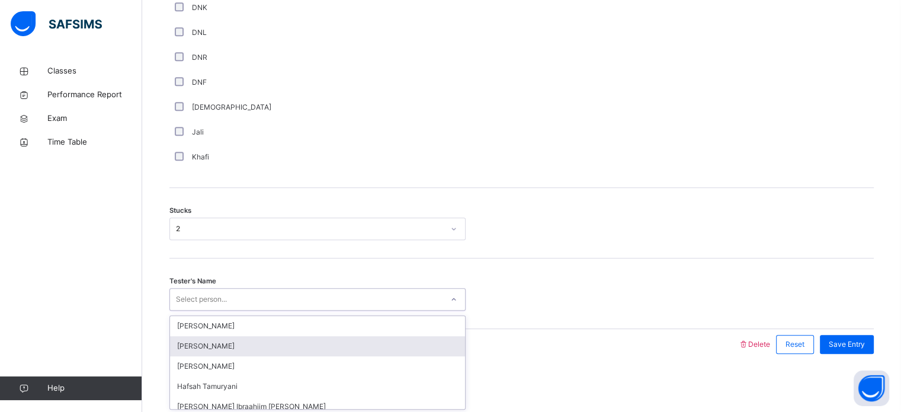
click at [197, 310] on div "option [PERSON_NAME] focused, 2 of 45. 45 results available. Use Up and Down to…" at bounding box center [317, 299] width 296 height 23
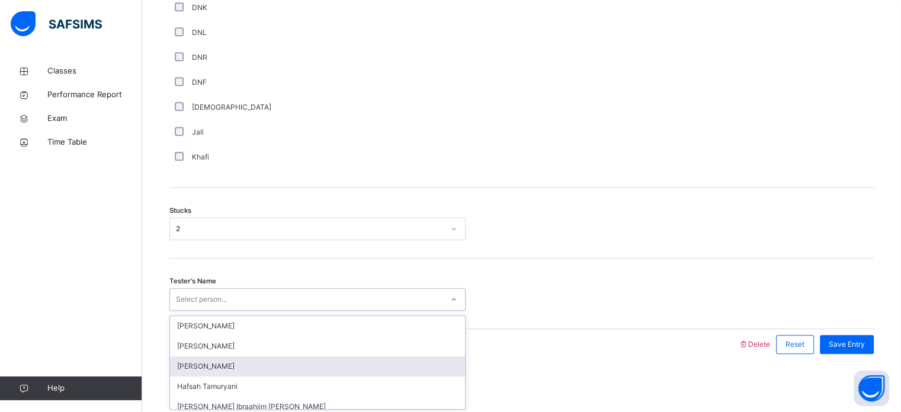
click at [230, 362] on div "[PERSON_NAME]" at bounding box center [317, 366] width 295 height 20
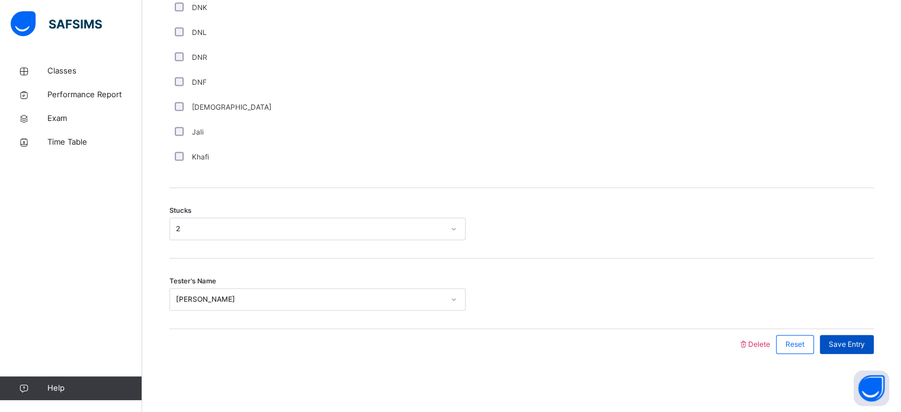
click at [860, 339] on span "Save Entry" at bounding box center [847, 344] width 36 height 11
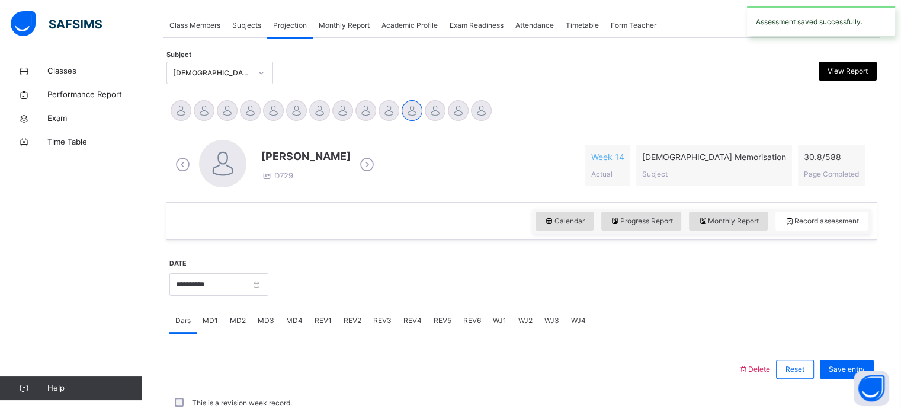
scroll to position [477, 0]
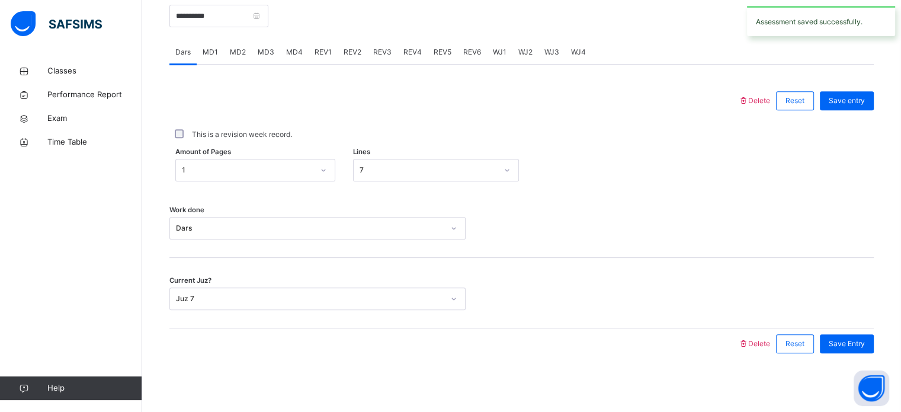
click at [330, 57] on div "REV1" at bounding box center [323, 52] width 29 height 24
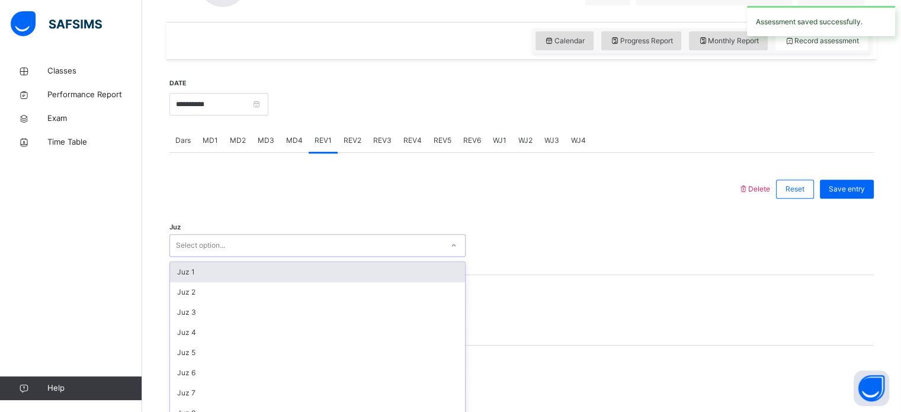
scroll to position [422, 0]
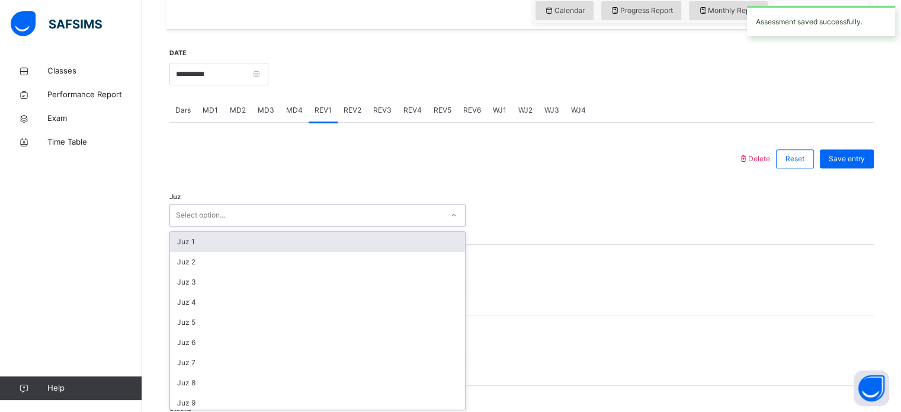
click at [296, 226] on div "option Juz 1 focused, 1 of 30. 30 results available. Use Up and Down to choose …" at bounding box center [317, 215] width 296 height 23
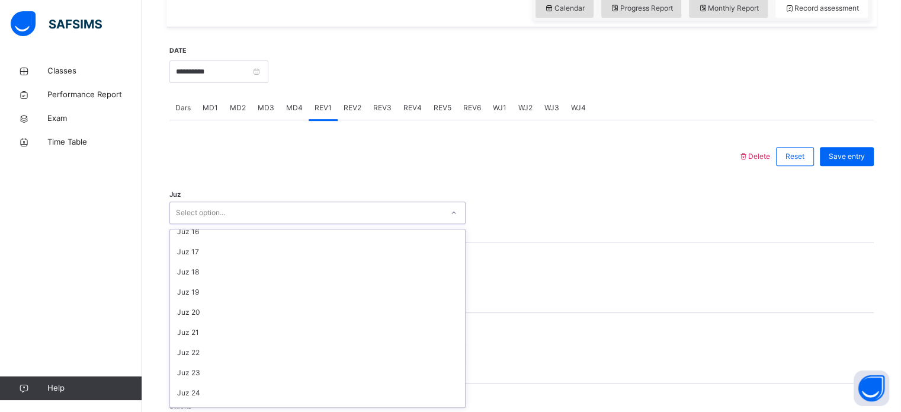
scroll to position [384, 0]
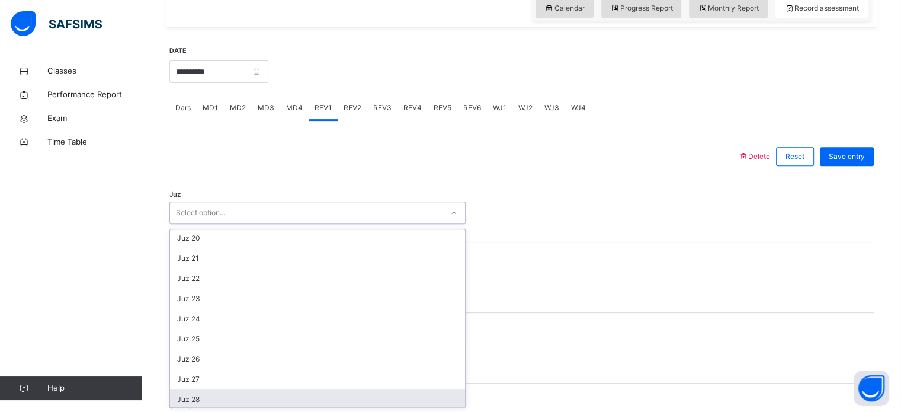
click at [279, 395] on div "Juz 28" at bounding box center [317, 399] width 295 height 20
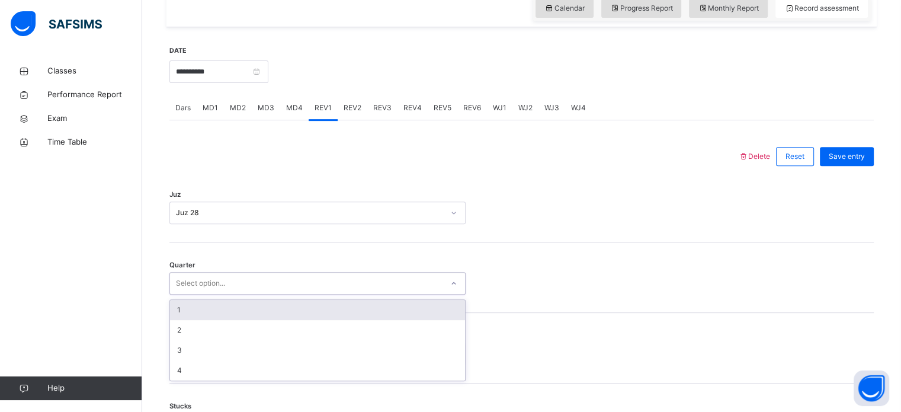
click at [261, 276] on div "Select option..." at bounding box center [306, 283] width 272 height 18
click at [209, 307] on div "1" at bounding box center [317, 310] width 295 height 20
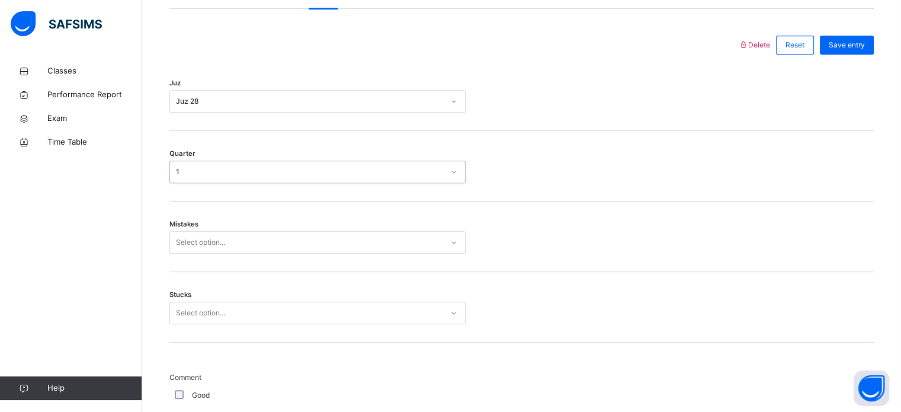
scroll to position [534, 0]
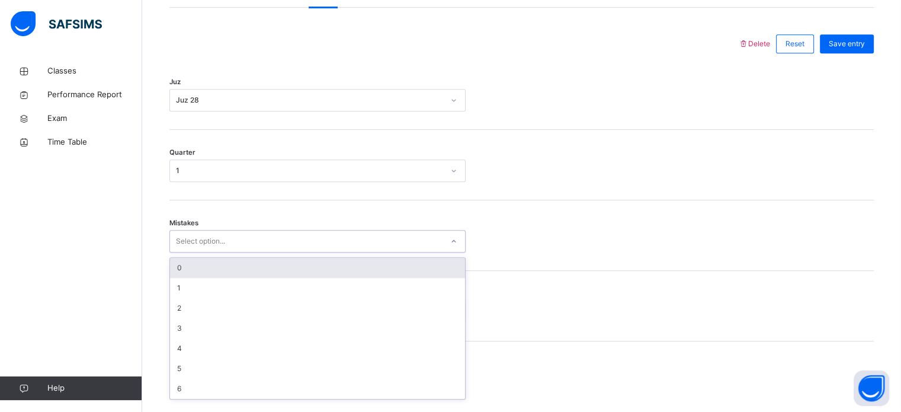
click at [195, 238] on div "Select option..." at bounding box center [200, 241] width 49 height 23
click at [203, 269] on div "0" at bounding box center [317, 268] width 295 height 20
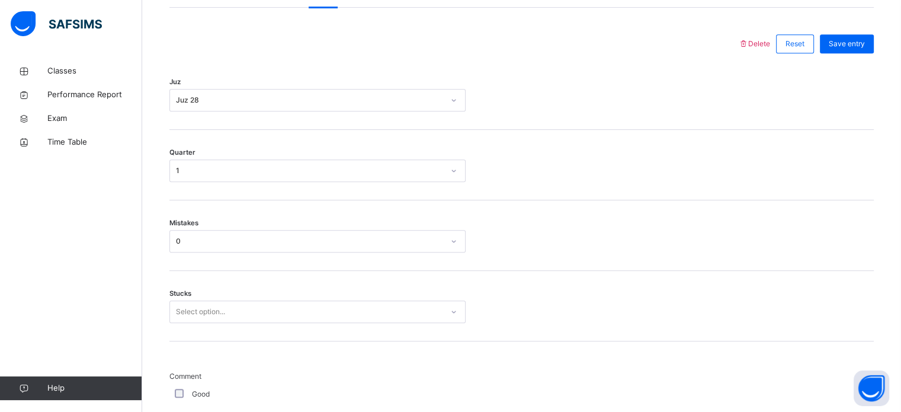
click at [201, 298] on div "Stucks Select option..." at bounding box center [521, 306] width 704 height 70
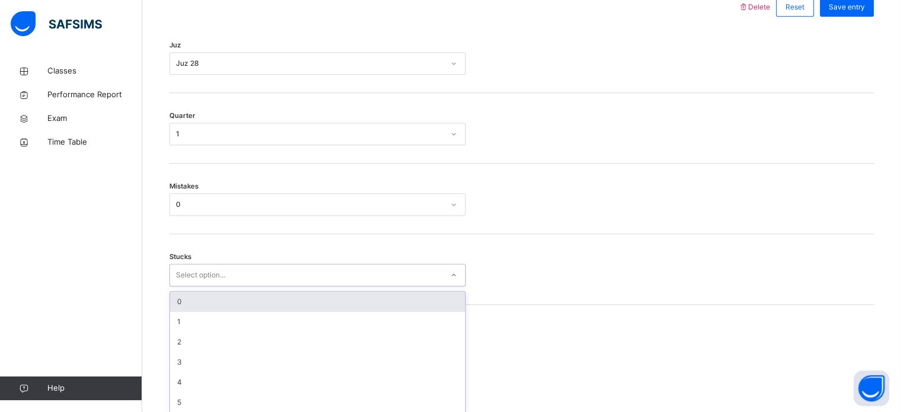
scroll to position [576, 0]
click at [204, 281] on div "option 0 focused, 1 of 6. 6 results available. Use Up and Down to choose option…" at bounding box center [317, 270] width 296 height 23
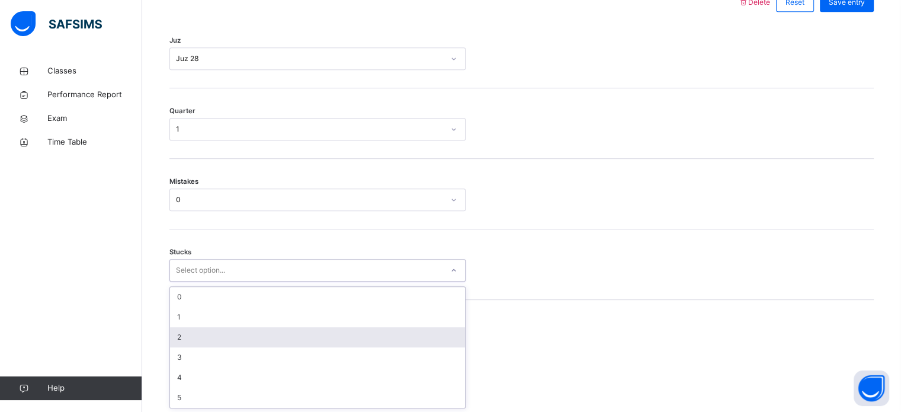
click at [207, 336] on div "2" at bounding box center [317, 337] width 295 height 20
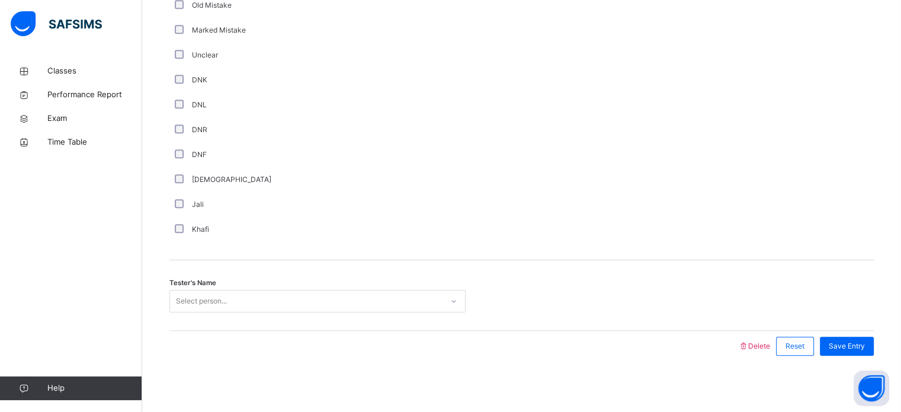
scroll to position [999, 0]
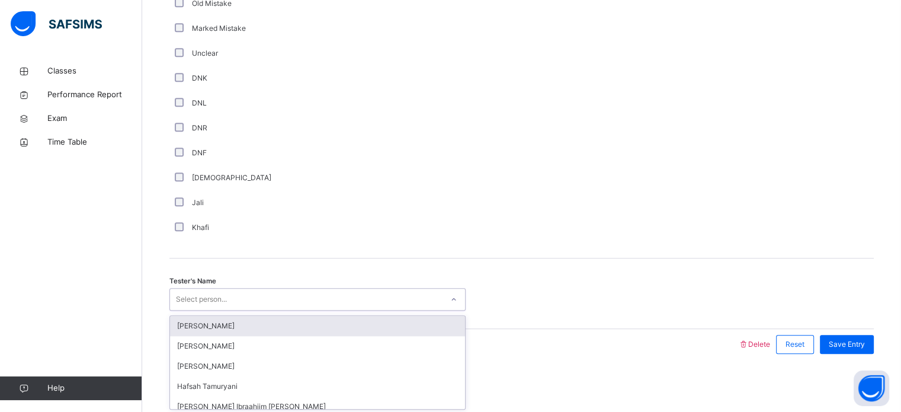
click at [206, 299] on div "Select person..." at bounding box center [201, 299] width 51 height 23
click at [225, 323] on div "[PERSON_NAME]" at bounding box center [317, 326] width 295 height 20
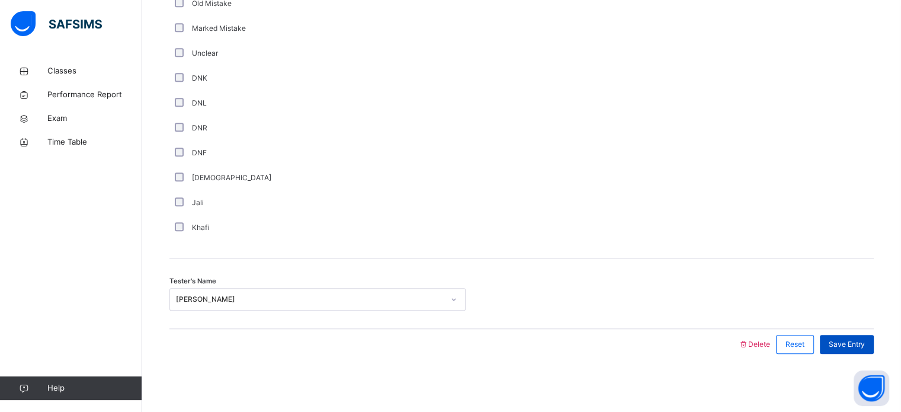
click at [838, 339] on span "Save Entry" at bounding box center [847, 344] width 36 height 11
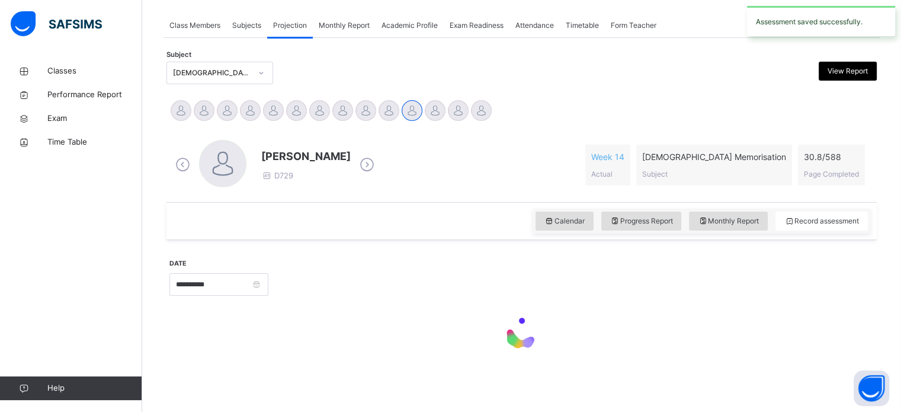
scroll to position [185, 0]
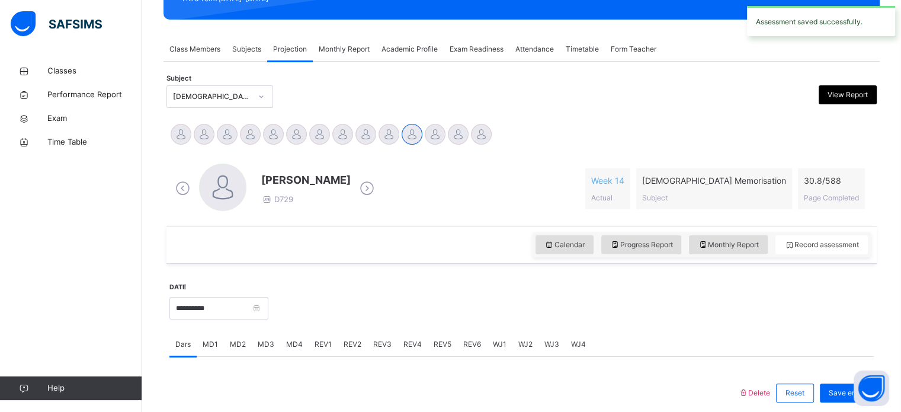
click at [354, 342] on span "REV2" at bounding box center [353, 344] width 18 height 11
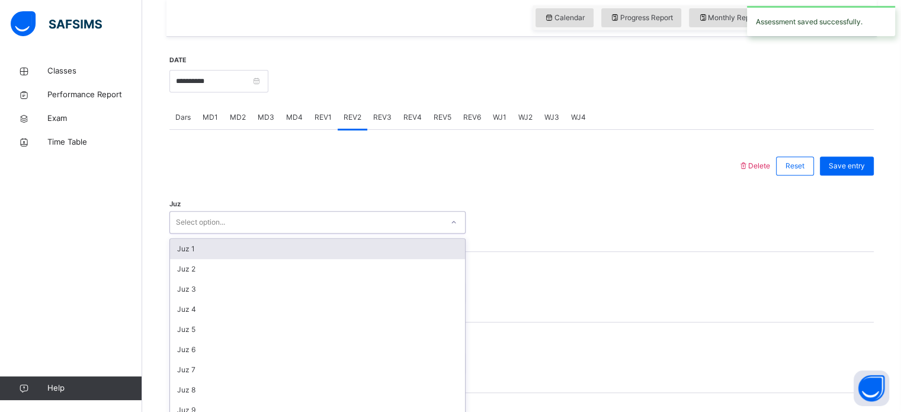
scroll to position [422, 0]
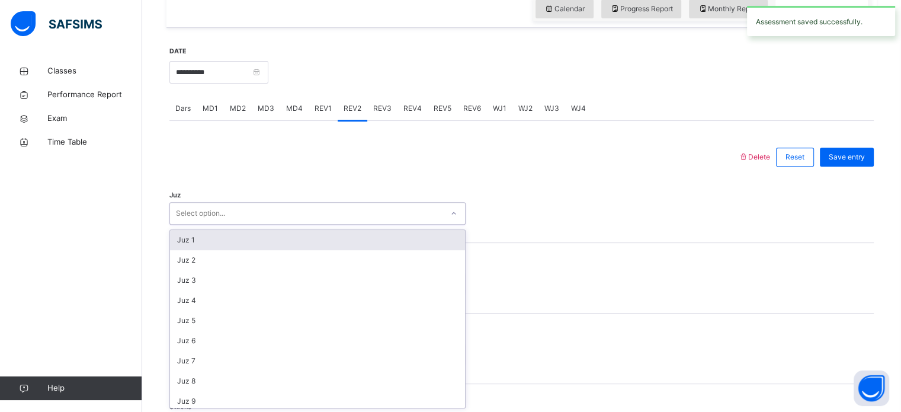
click at [301, 225] on div "option Juz 1 focused, 1 of 30. 30 results available. Use Up and Down to choose …" at bounding box center [317, 213] width 296 height 23
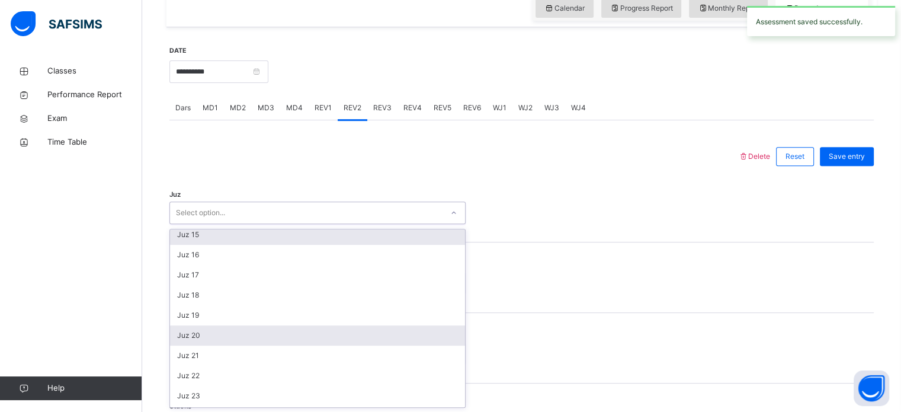
scroll to position [426, 0]
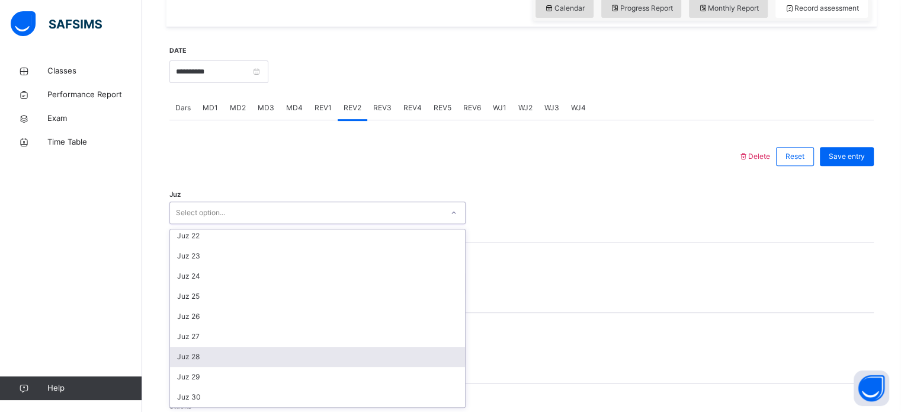
click at [322, 358] on div "Juz 28" at bounding box center [317, 357] width 295 height 20
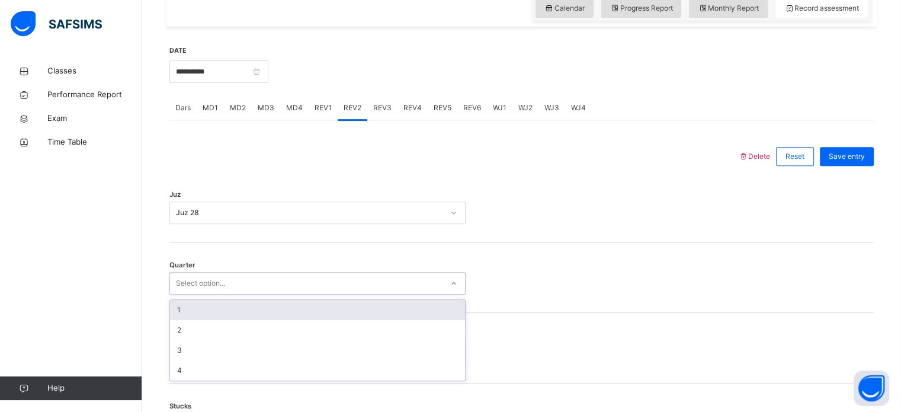
click at [306, 288] on div "Select option..." at bounding box center [306, 283] width 272 height 18
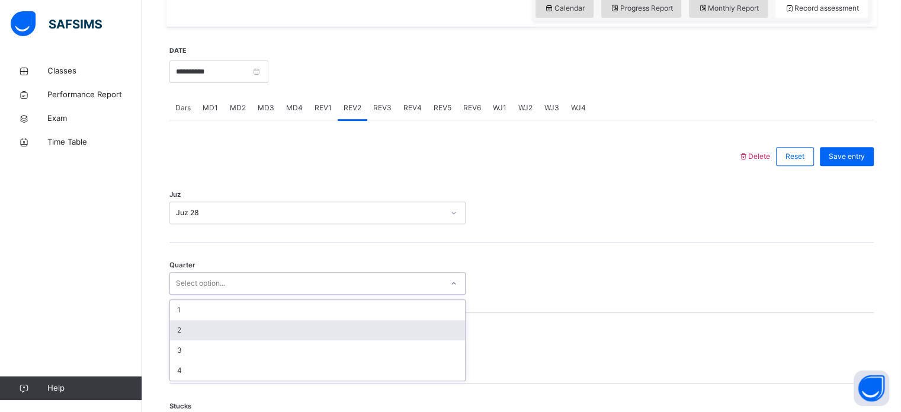
click at [303, 326] on div "2" at bounding box center [317, 330] width 295 height 20
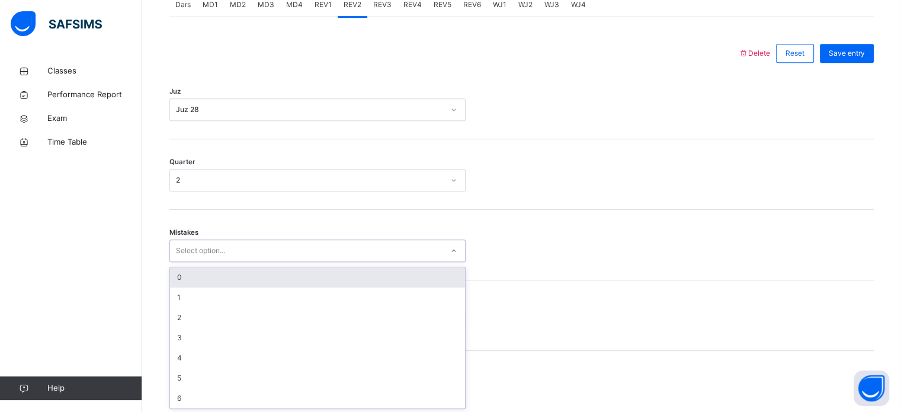
click at [303, 262] on div "option 0 focused, 1 of 7. 7 results available. Use Up and Down to choose option…" at bounding box center [317, 250] width 296 height 23
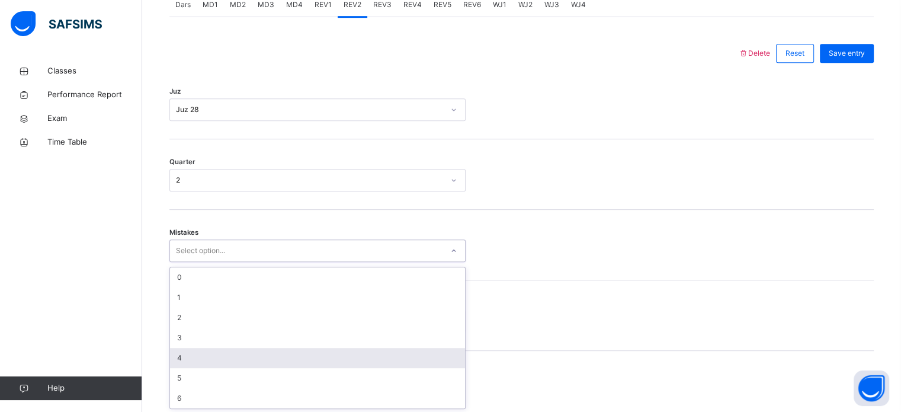
scroll to position [526, 0]
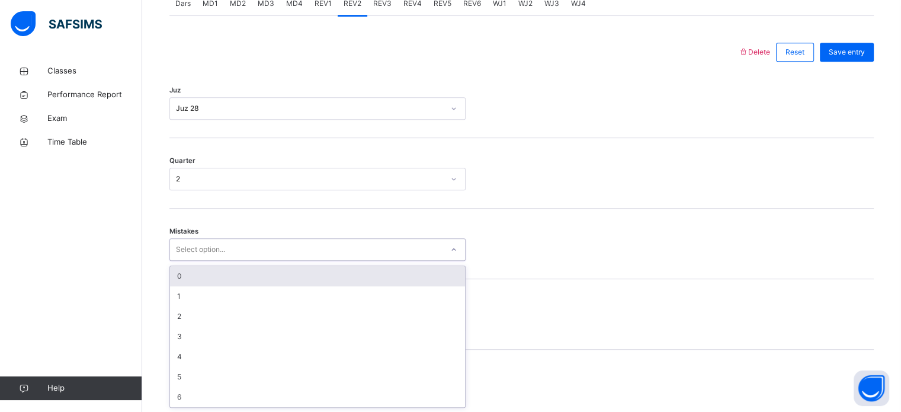
drag, startPoint x: 264, startPoint y: 287, endPoint x: 256, endPoint y: 276, distance: 13.5
click at [256, 276] on div "0 1 2 3 4 5 6" at bounding box center [317, 336] width 295 height 141
click at [256, 276] on div "0" at bounding box center [317, 276] width 295 height 20
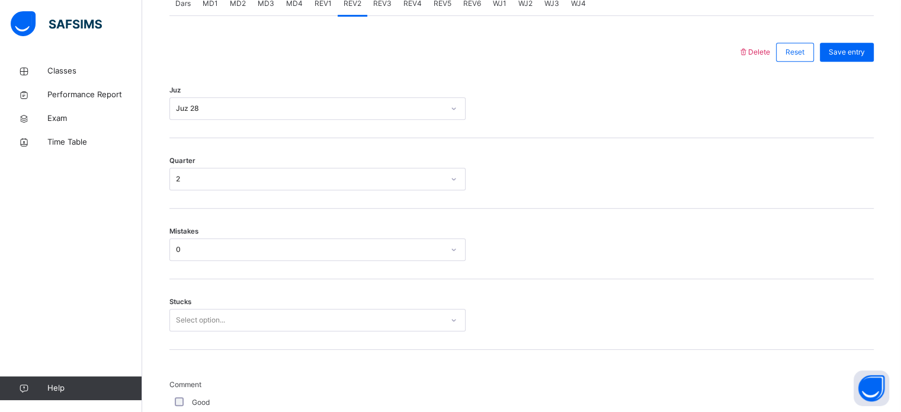
click at [239, 304] on div "Stucks Select option..." at bounding box center [521, 314] width 704 height 70
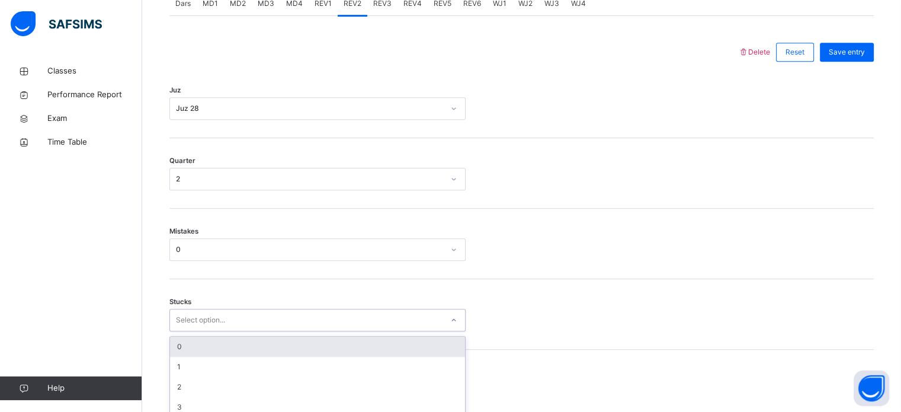
scroll to position [576, 0]
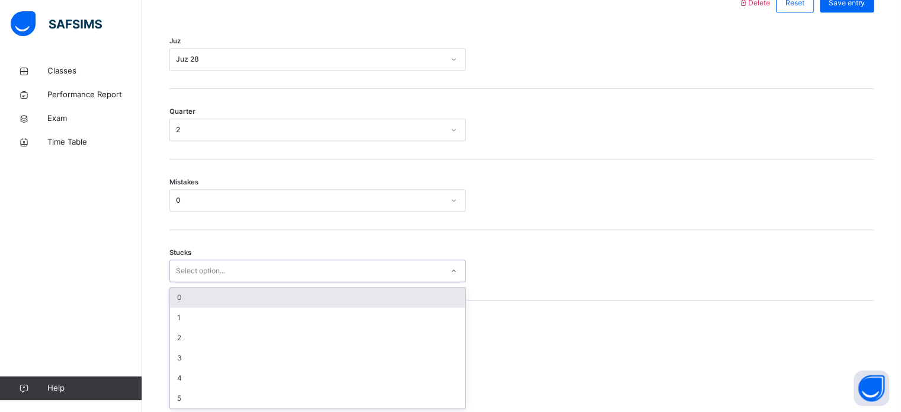
click at [239, 282] on div "option 0 focused, 1 of 6. 6 results available. Use Up and Down to choose option…" at bounding box center [317, 270] width 296 height 23
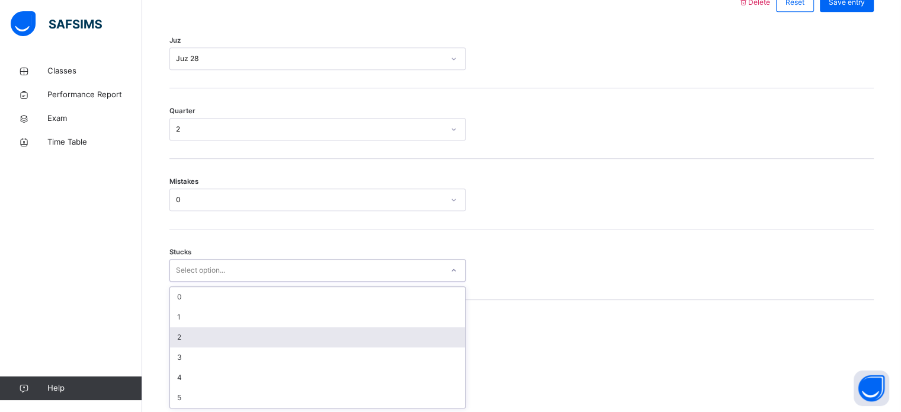
click at [225, 338] on div "2" at bounding box center [317, 337] width 295 height 20
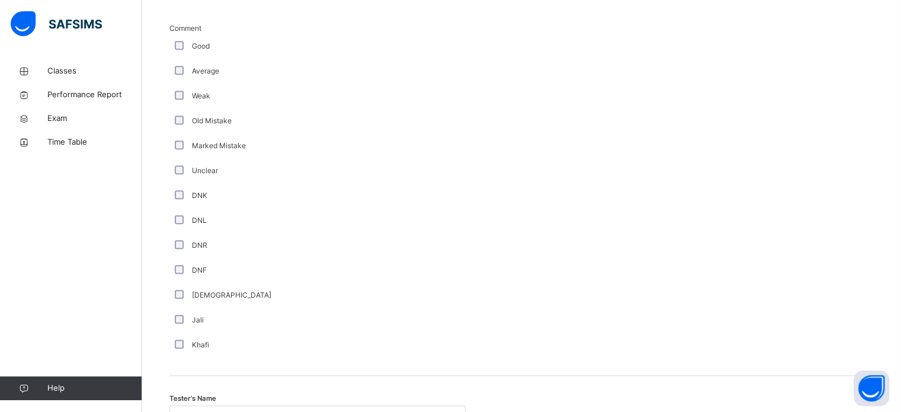
scroll to position [999, 0]
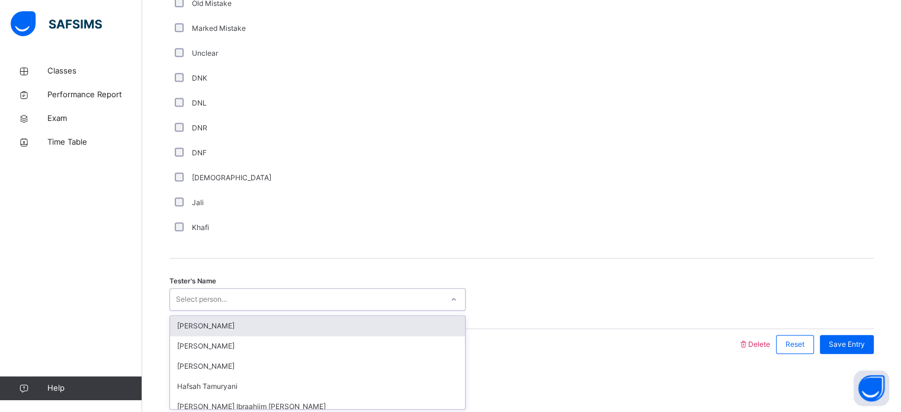
click at [258, 306] on div "Select person..." at bounding box center [306, 299] width 272 height 18
click at [259, 333] on div "[PERSON_NAME]" at bounding box center [317, 326] width 295 height 20
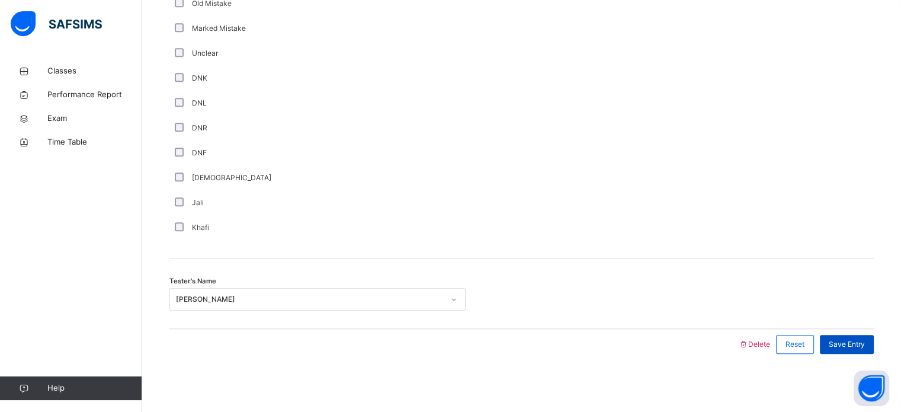
click at [836, 345] on div "Save Entry" at bounding box center [847, 344] width 54 height 19
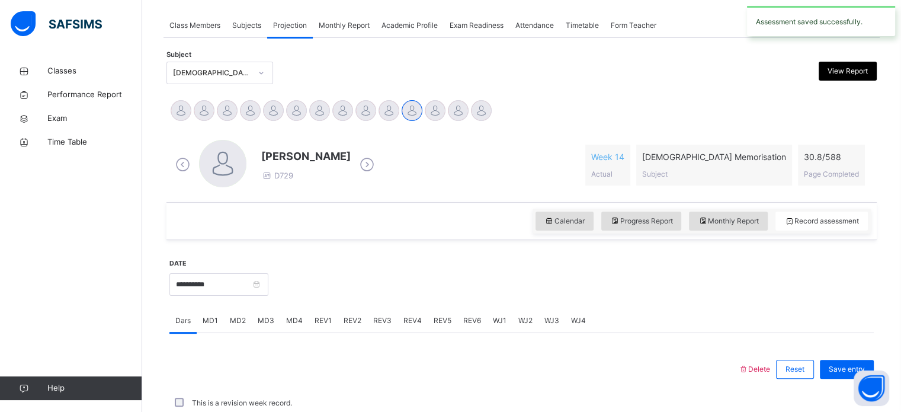
scroll to position [477, 0]
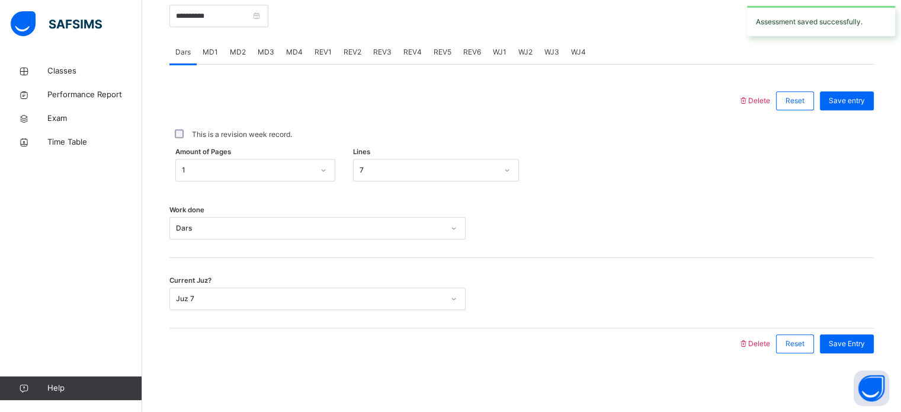
click at [389, 53] on span "REV3" at bounding box center [382, 52] width 18 height 11
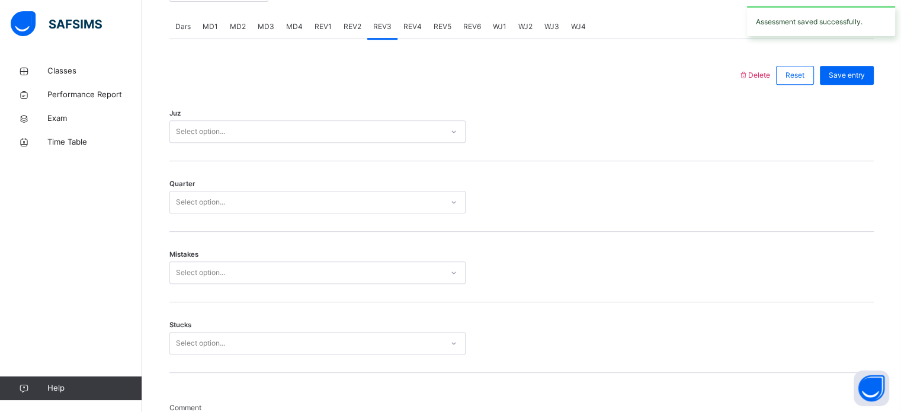
scroll to position [501, 0]
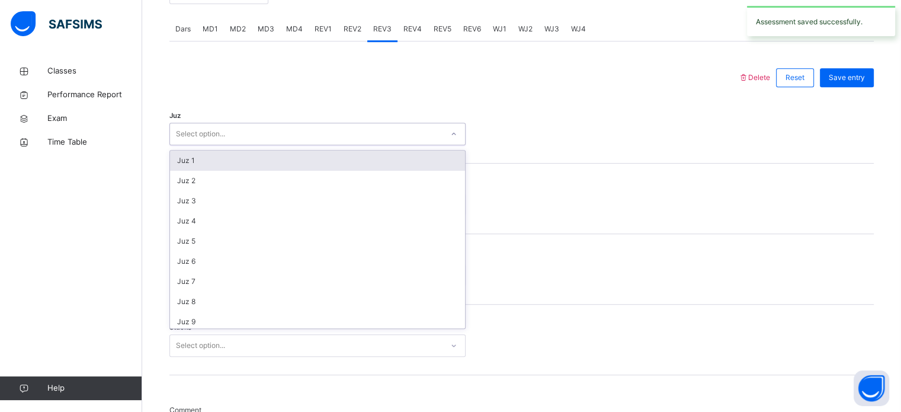
click at [264, 140] on div "Select option..." at bounding box center [306, 134] width 272 height 18
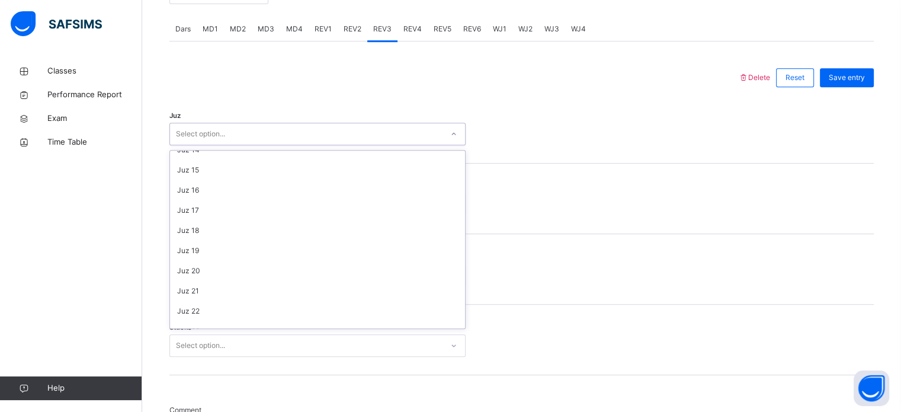
scroll to position [426, 0]
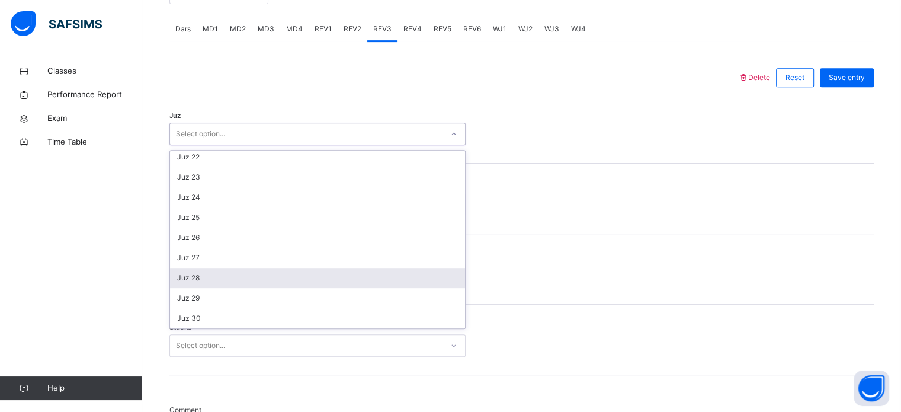
click at [261, 272] on div "Juz 28" at bounding box center [317, 278] width 295 height 20
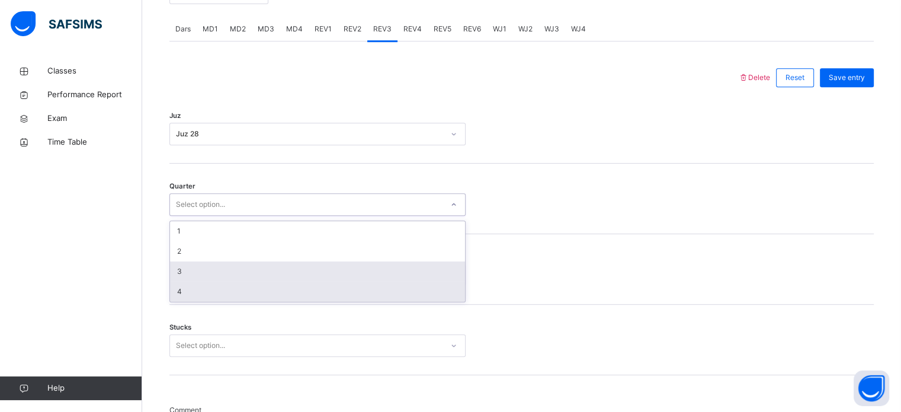
drag, startPoint x: 240, startPoint y: 197, endPoint x: 235, endPoint y: 261, distance: 64.1
click at [235, 216] on div "option 4 focused, 4 of 4. 4 results available. Use Up and Down to choose option…" at bounding box center [317, 204] width 296 height 23
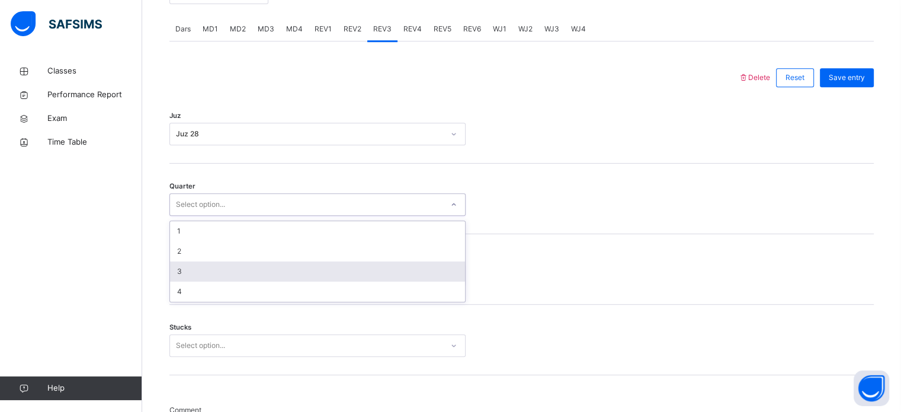
click at [235, 261] on div "3" at bounding box center [317, 271] width 295 height 20
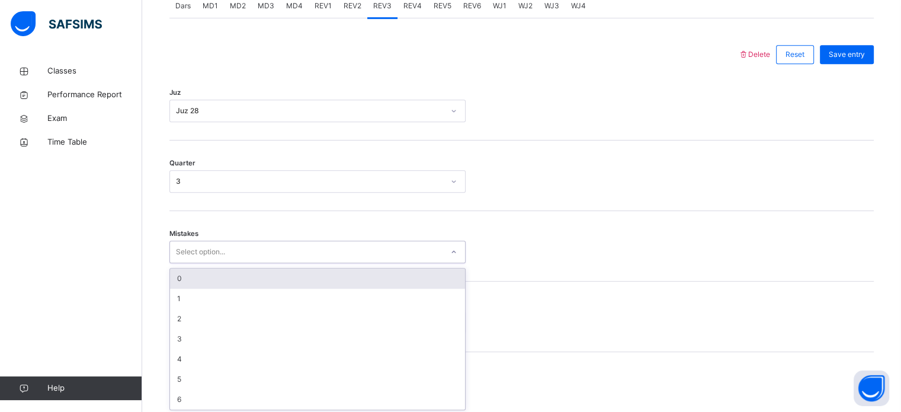
click at [235, 263] on div "Mistakes option 0 focused, 1 of 7. 7 results available. Use Up and Down to choo…" at bounding box center [521, 246] width 704 height 70
click at [212, 269] on div "0" at bounding box center [317, 276] width 295 height 20
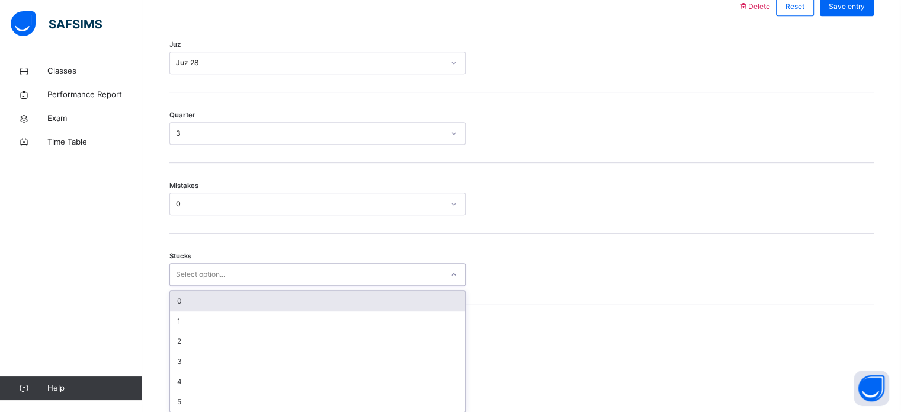
scroll to position [576, 0]
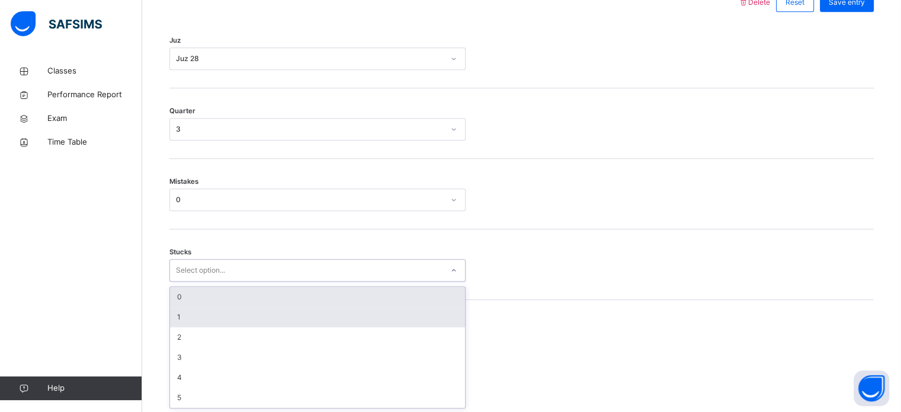
drag, startPoint x: 223, startPoint y: 314, endPoint x: 207, endPoint y: 293, distance: 26.2
click at [207, 281] on div "option 1 focused, 2 of 6. 6 results available. Use Up and Down to choose option…" at bounding box center [317, 270] width 296 height 23
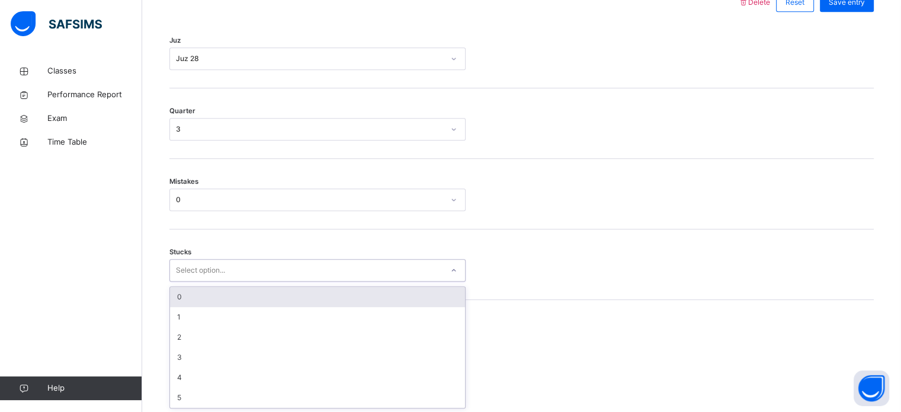
click at [207, 293] on div "0" at bounding box center [317, 297] width 295 height 20
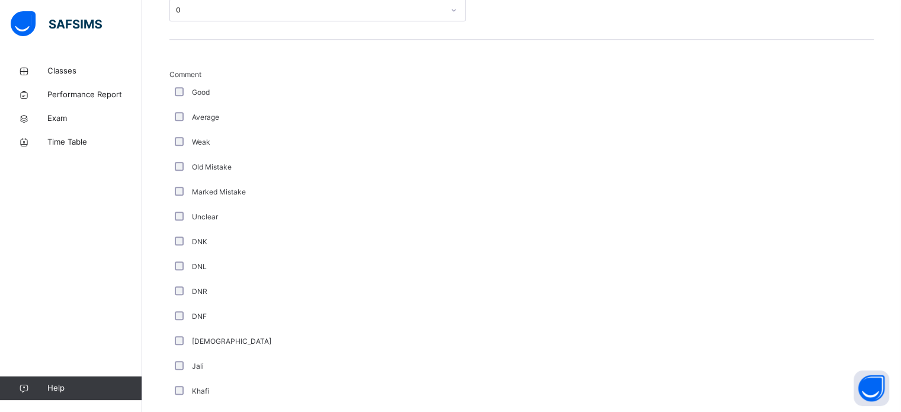
scroll to position [999, 0]
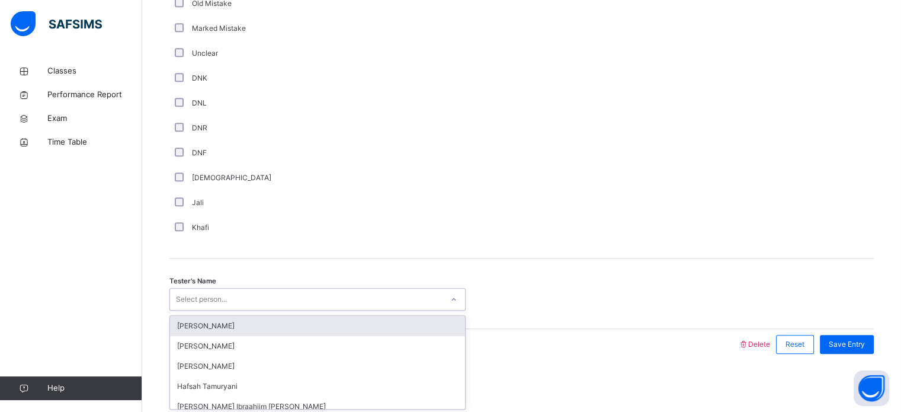
click at [280, 304] on div "Select person..." at bounding box center [306, 299] width 272 height 18
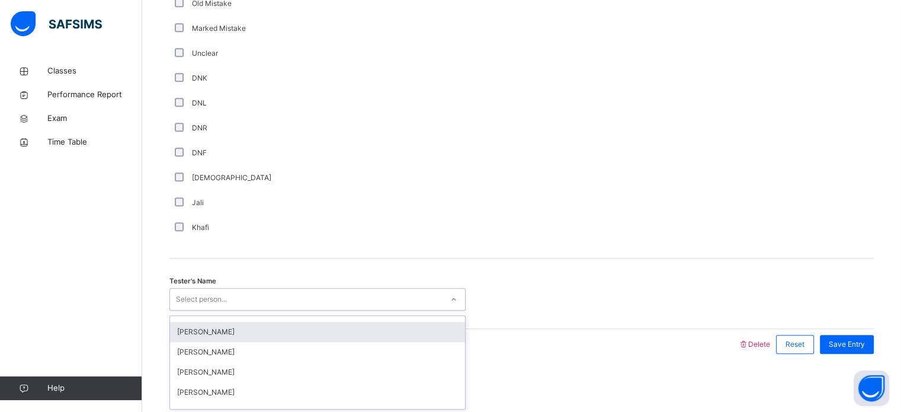
scroll to position [146, 0]
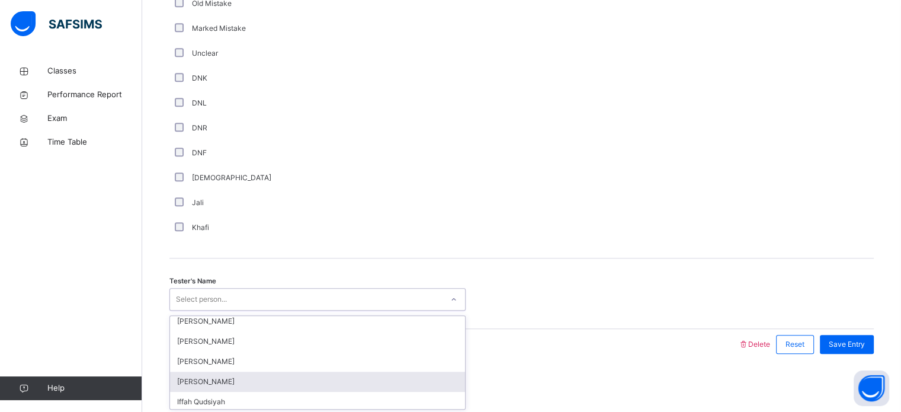
click at [271, 374] on div "[PERSON_NAME]" at bounding box center [317, 381] width 295 height 20
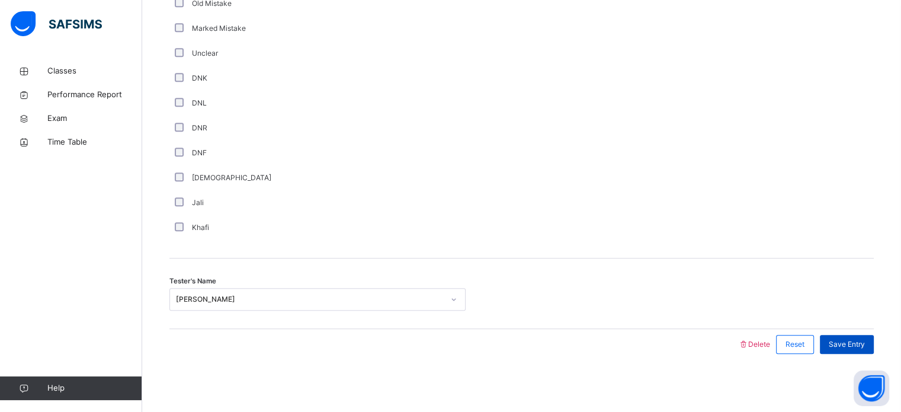
click at [846, 345] on span "Save Entry" at bounding box center [847, 344] width 36 height 11
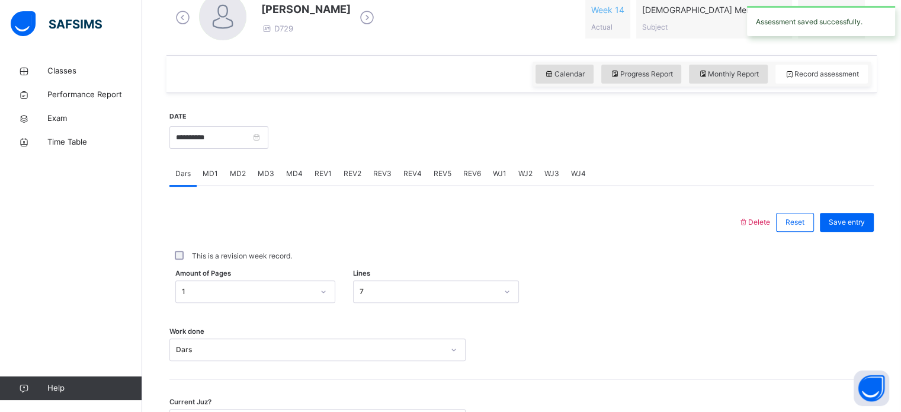
scroll to position [348, 0]
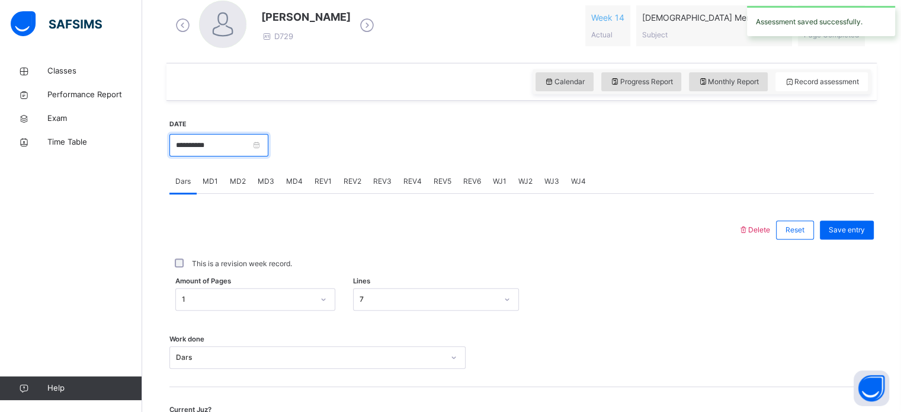
click at [250, 147] on input "**********" at bounding box center [218, 145] width 99 height 23
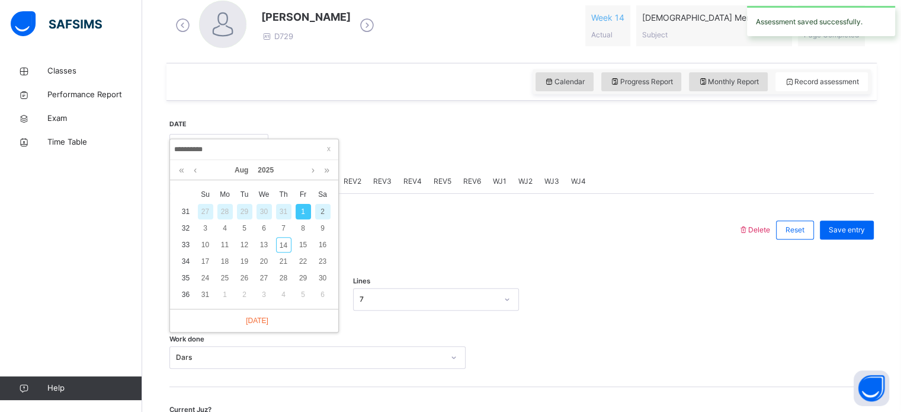
click at [319, 210] on div "2" at bounding box center [322, 211] width 15 height 15
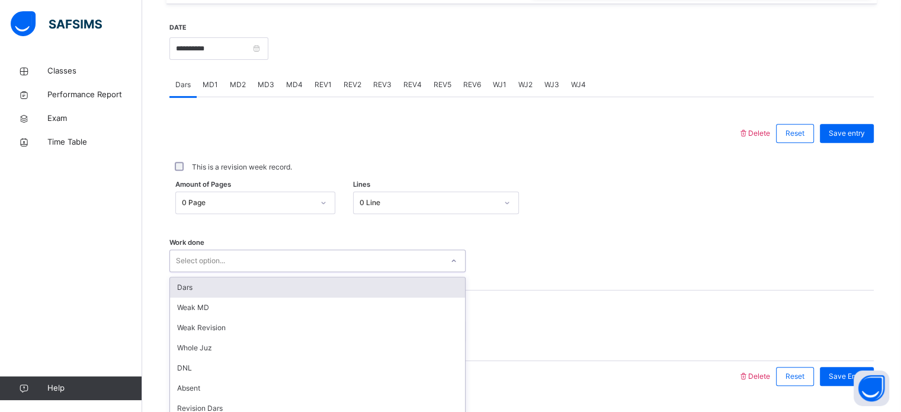
scroll to position [477, 0]
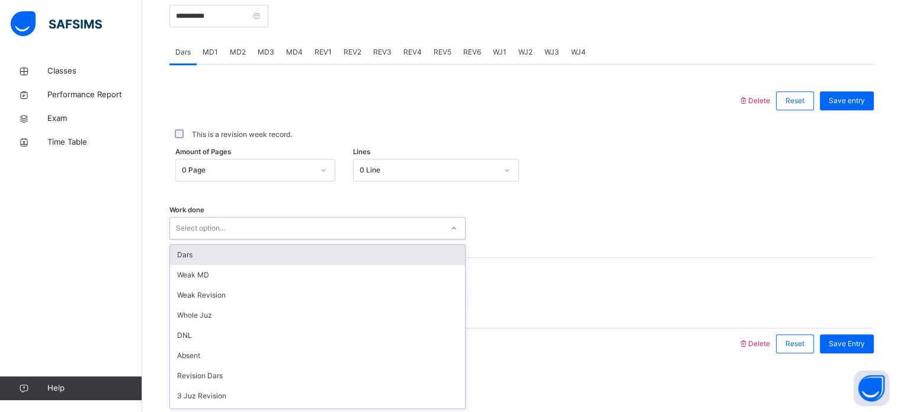
click at [262, 239] on div "option Dars focused, 1 of 14. 14 results available. Use Up and Down to choose o…" at bounding box center [317, 228] width 296 height 23
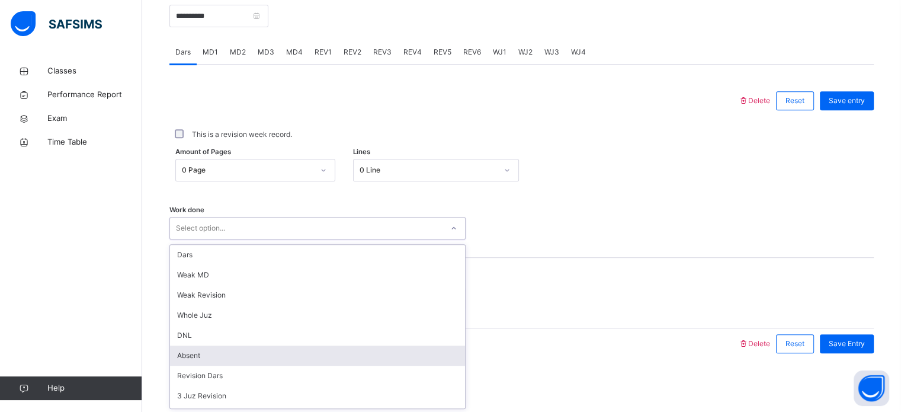
drag, startPoint x: 243, startPoint y: 364, endPoint x: 236, endPoint y: 360, distance: 8.2
click at [236, 360] on div "Dars Weak MD Weak Revision Whole Juz DNL Absent Revision Dars 3 Juz Revision 5 …" at bounding box center [317, 326] width 295 height 163
click at [236, 360] on div "Absent" at bounding box center [317, 355] width 295 height 20
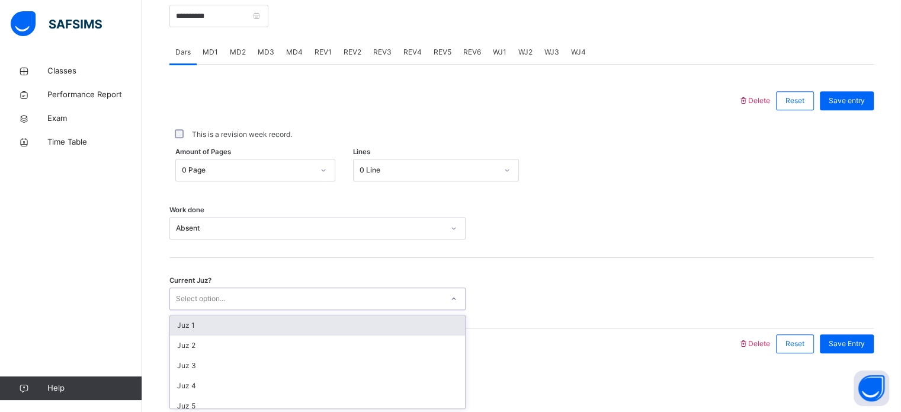
click at [235, 296] on div "Select option..." at bounding box center [306, 299] width 272 height 18
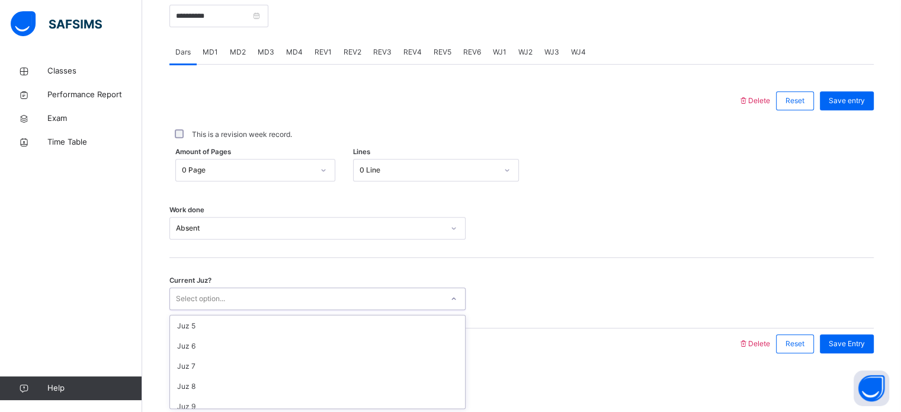
scroll to position [81, 0]
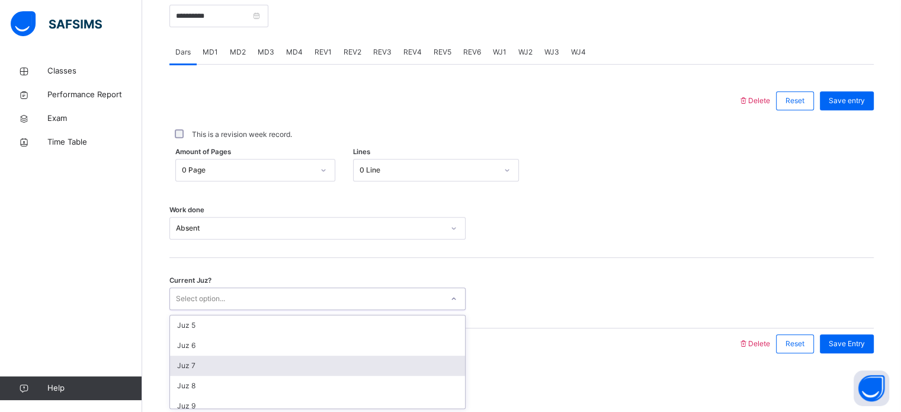
click at [252, 362] on div "Juz 7" at bounding box center [317, 365] width 295 height 20
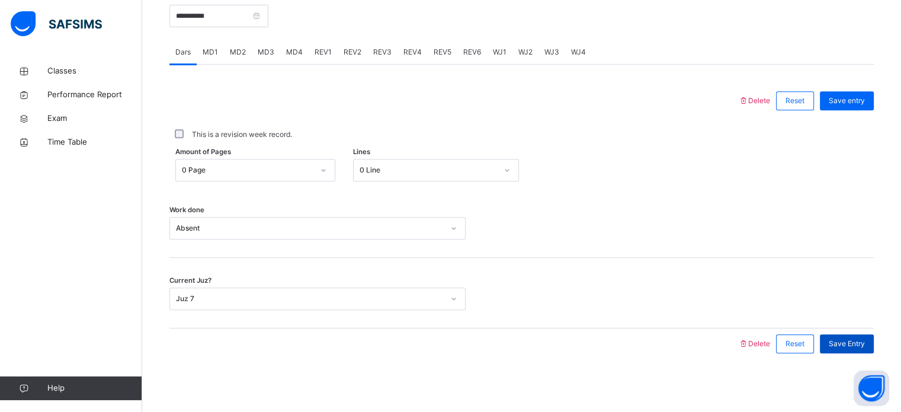
click at [844, 339] on span "Save Entry" at bounding box center [847, 343] width 36 height 11
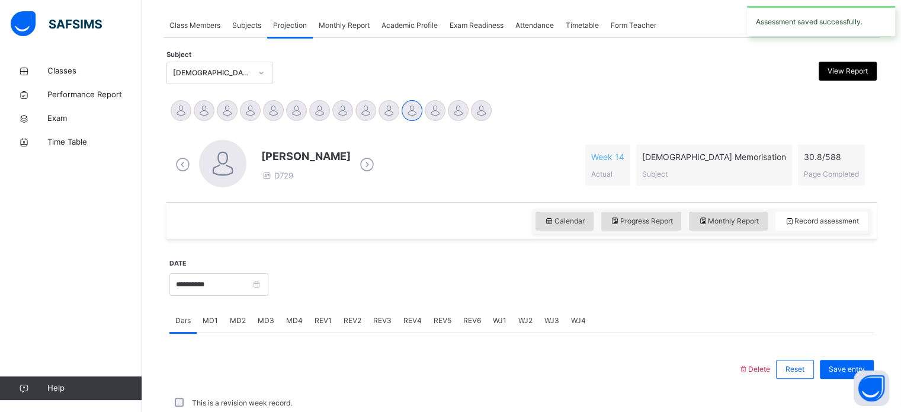
scroll to position [477, 0]
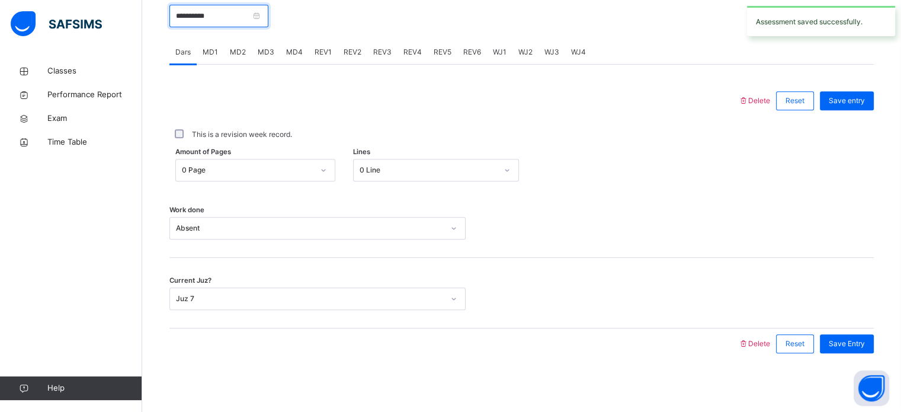
click at [202, 23] on input "**********" at bounding box center [218, 16] width 99 height 23
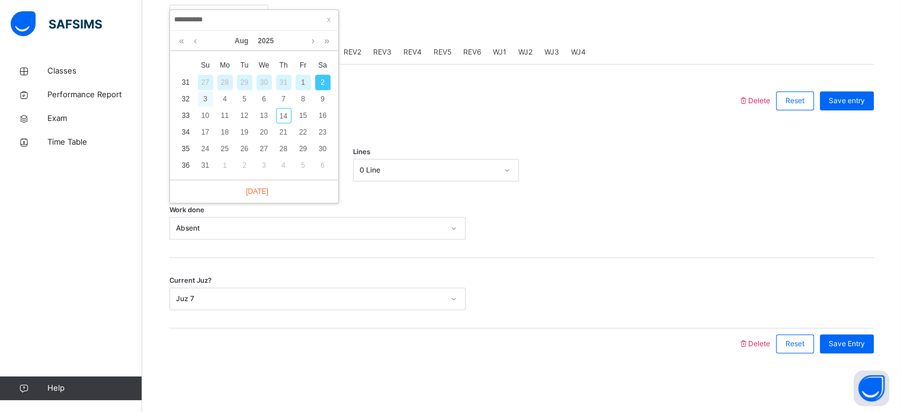
click at [201, 99] on div "3" at bounding box center [205, 98] width 15 height 15
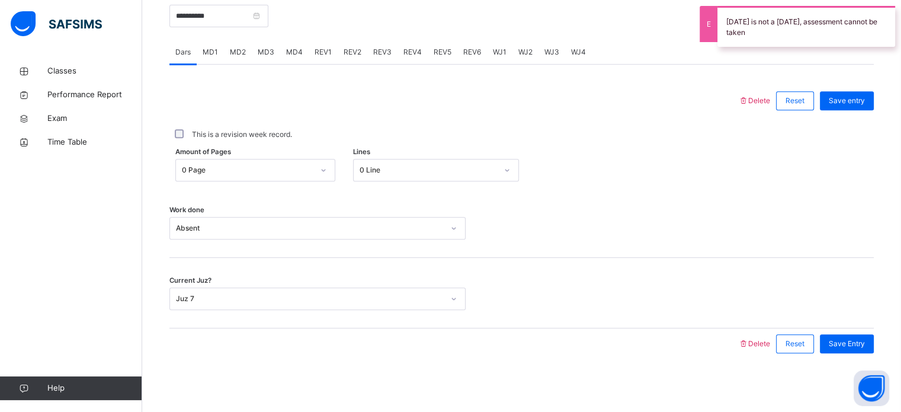
scroll to position [452, 0]
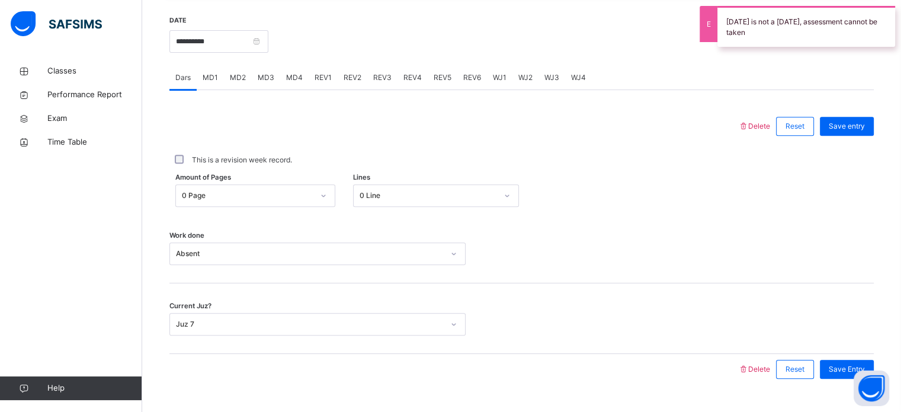
click at [207, 29] on div "**********" at bounding box center [218, 40] width 99 height 51
click at [211, 39] on input "**********" at bounding box center [218, 41] width 99 height 23
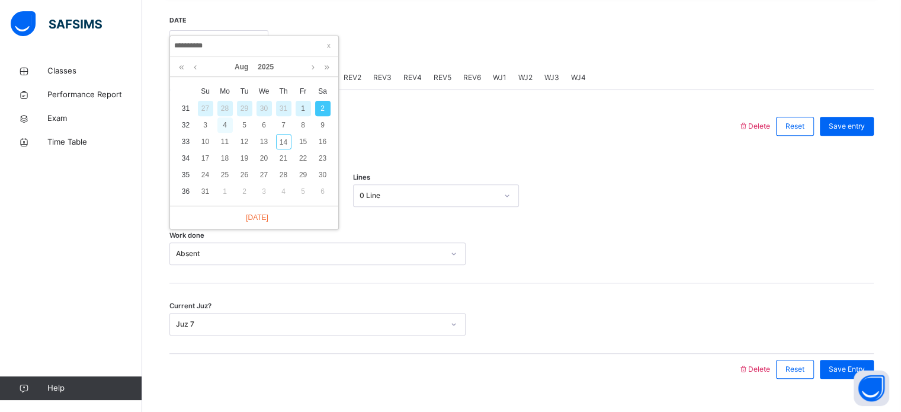
click at [224, 127] on div "4" at bounding box center [224, 124] width 15 height 15
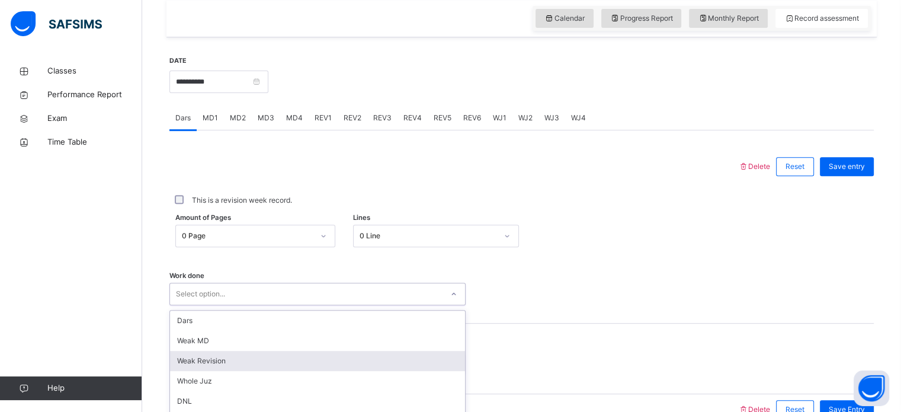
scroll to position [477, 0]
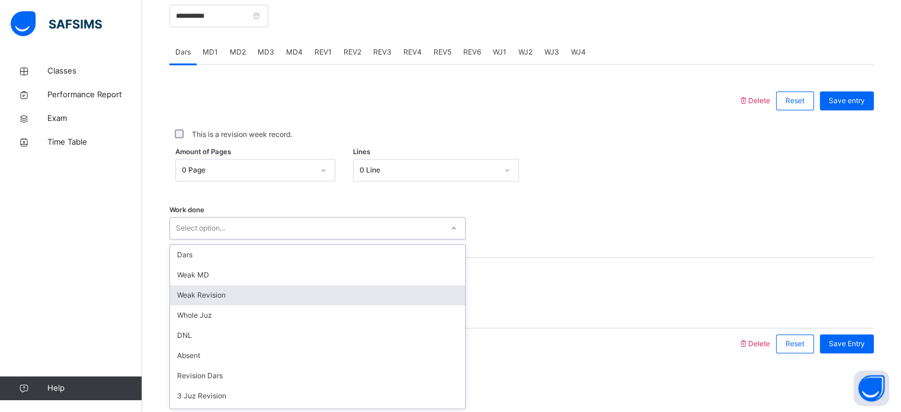
click at [288, 239] on div "option Weak Revision focused, 3 of 14. 14 results available. Use Up and Down to…" at bounding box center [317, 228] width 296 height 23
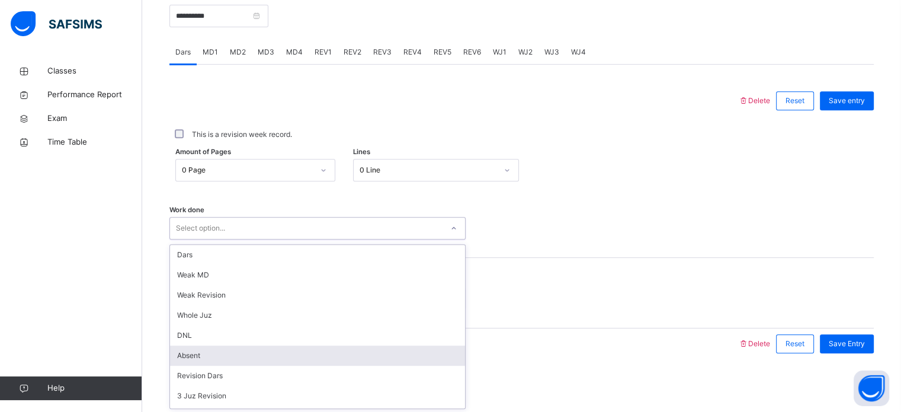
click at [261, 363] on div "Absent" at bounding box center [317, 355] width 295 height 20
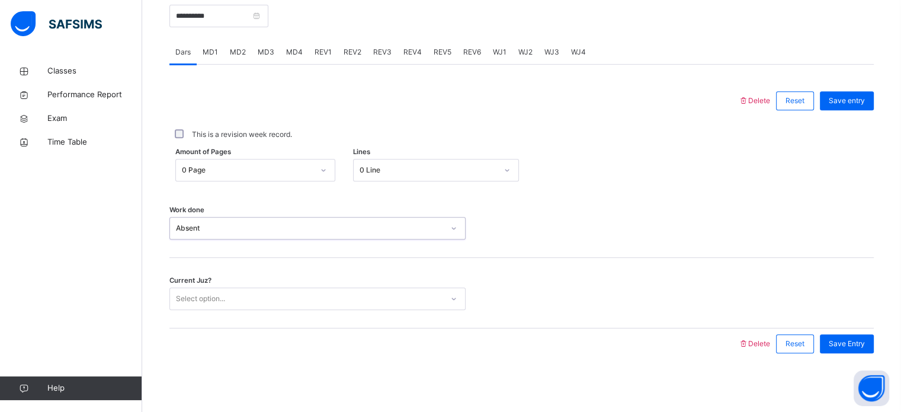
click at [225, 296] on div "Select option..." at bounding box center [200, 298] width 49 height 23
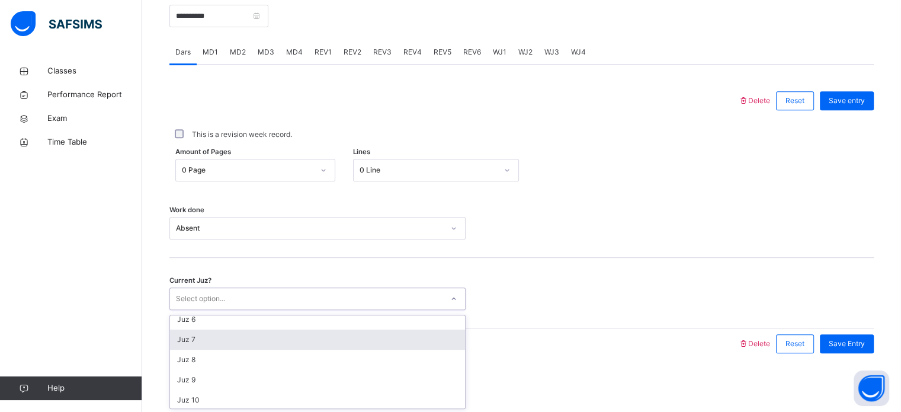
click at [230, 340] on div "Juz 7" at bounding box center [317, 339] width 295 height 20
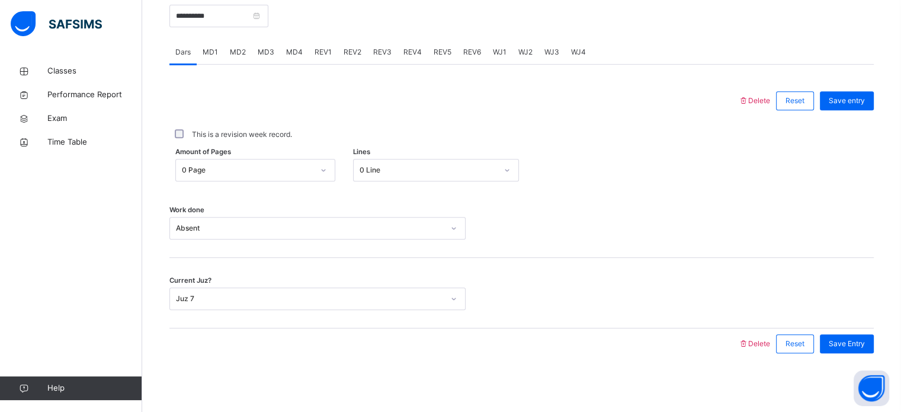
click at [839, 320] on div "Current Juz? Juz 7" at bounding box center [521, 293] width 704 height 70
click at [844, 334] on div "Save Entry" at bounding box center [847, 343] width 54 height 19
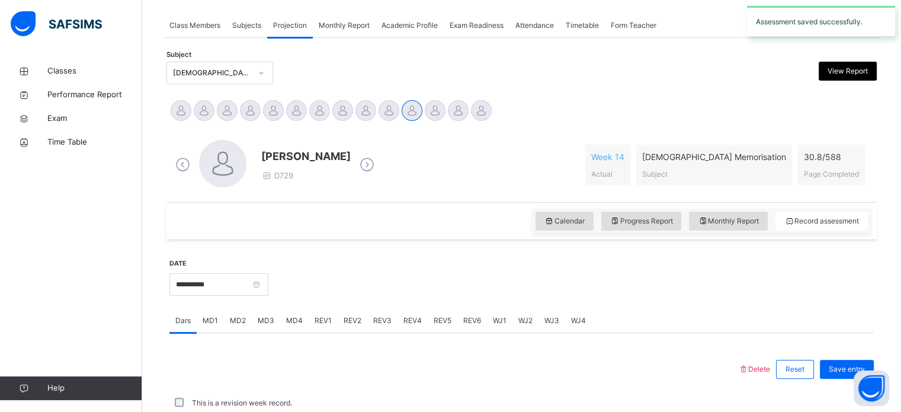
scroll to position [477, 0]
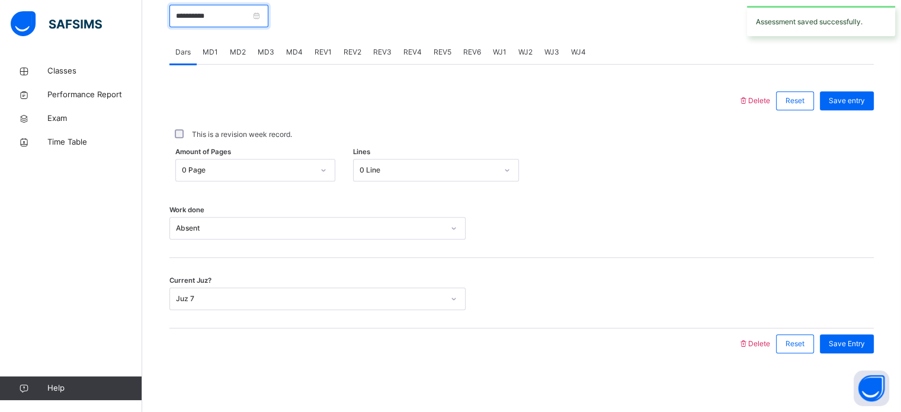
click at [194, 13] on input "**********" at bounding box center [218, 16] width 99 height 23
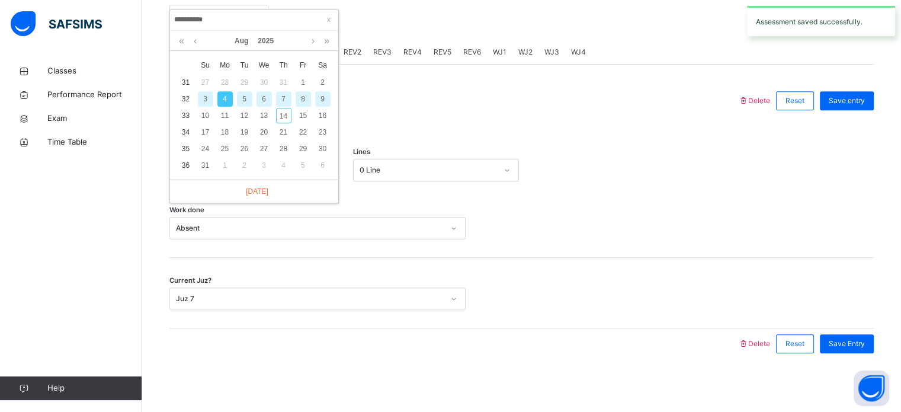
click at [246, 97] on div "5" at bounding box center [244, 98] width 15 height 15
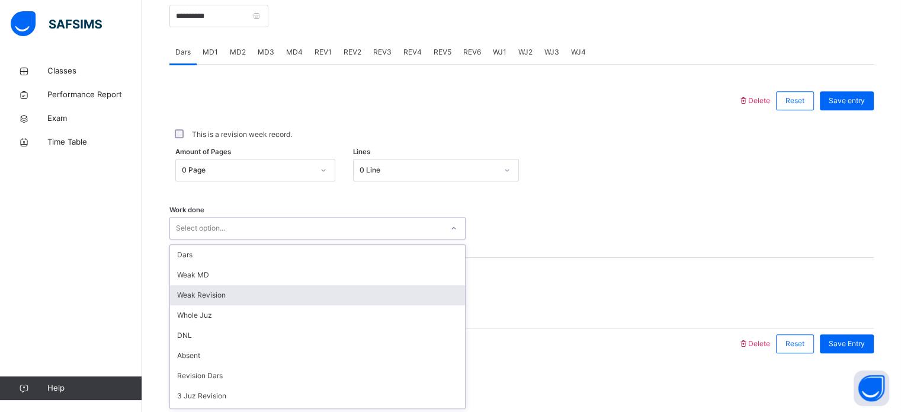
click at [262, 239] on div "option Weak Revision focused, 3 of 14. 14 results available. Use Up and Down to…" at bounding box center [317, 228] width 296 height 23
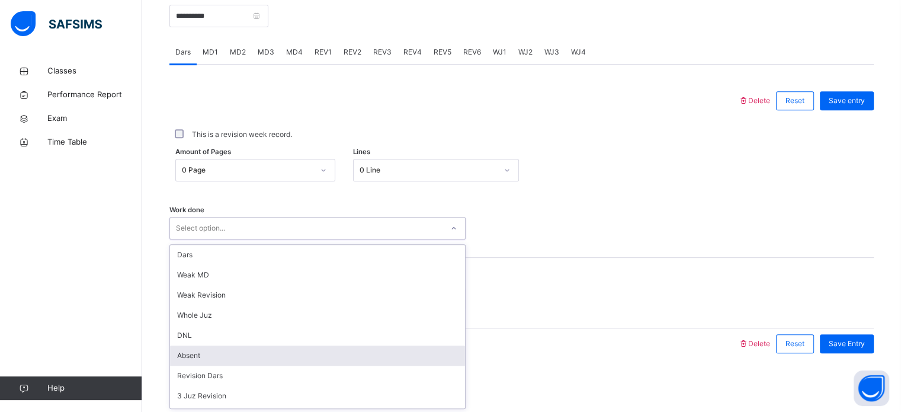
click at [252, 354] on div "Absent" at bounding box center [317, 355] width 295 height 20
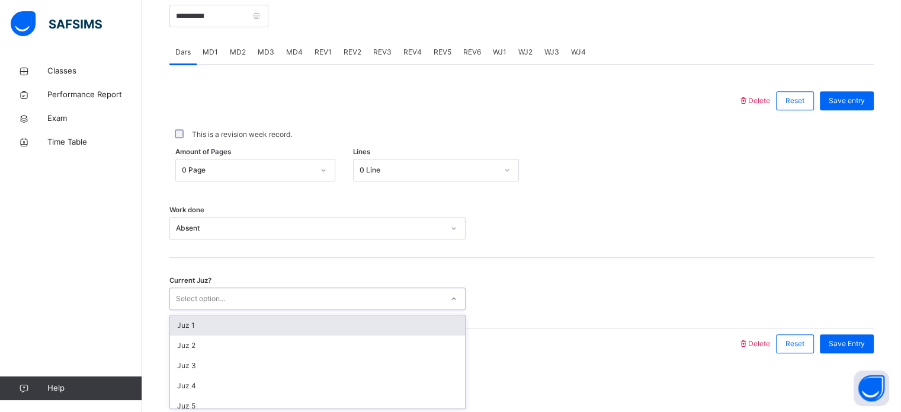
click at [217, 290] on div "Select option..." at bounding box center [200, 298] width 49 height 23
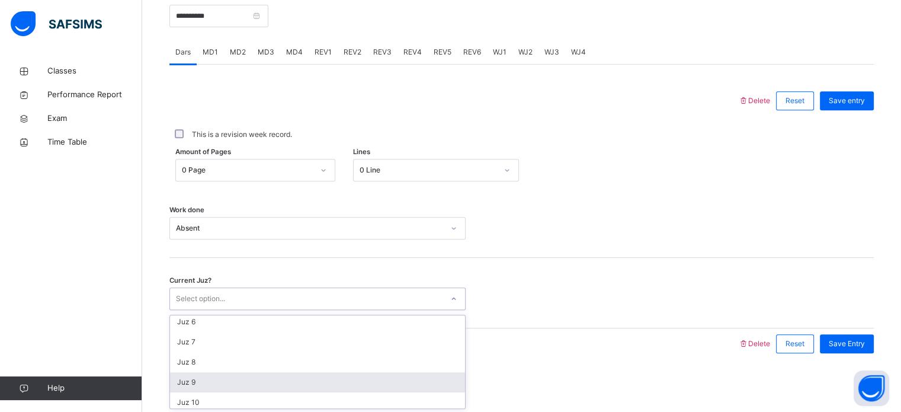
scroll to position [104, 0]
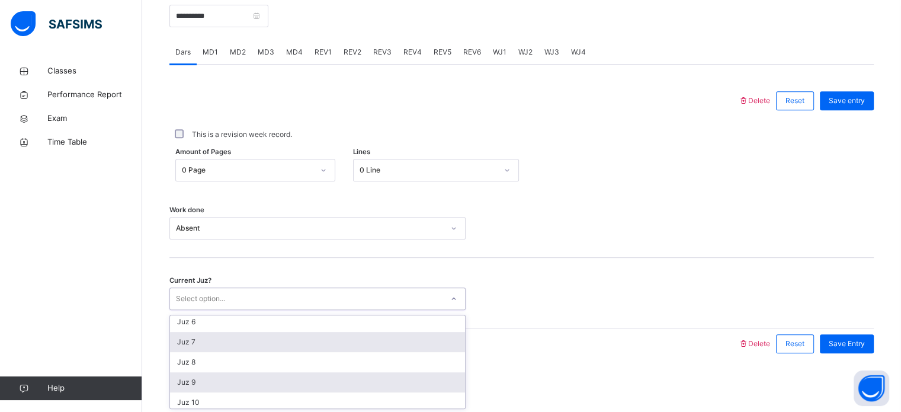
click at [226, 334] on div "Juz 7" at bounding box center [317, 342] width 295 height 20
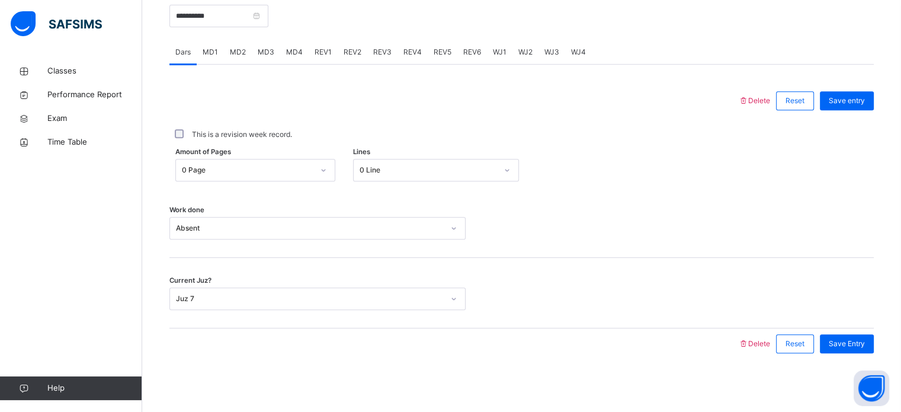
click at [846, 328] on div "Save Entry" at bounding box center [844, 343] width 60 height 31
click at [848, 338] on span "Save Entry" at bounding box center [847, 343] width 36 height 11
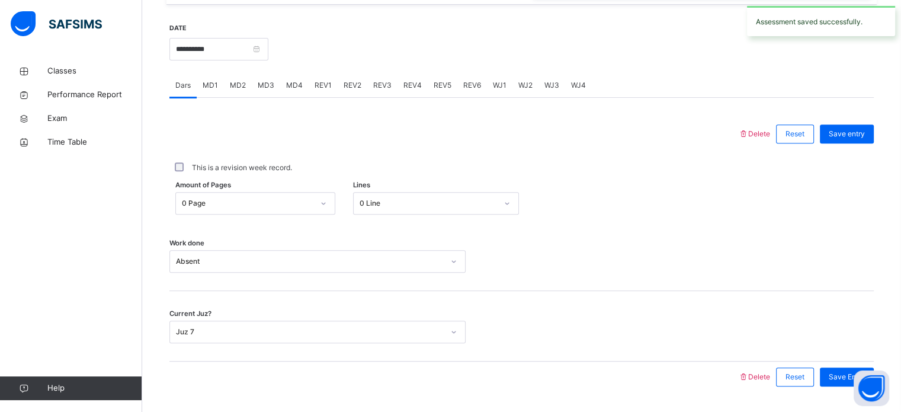
scroll to position [438, 0]
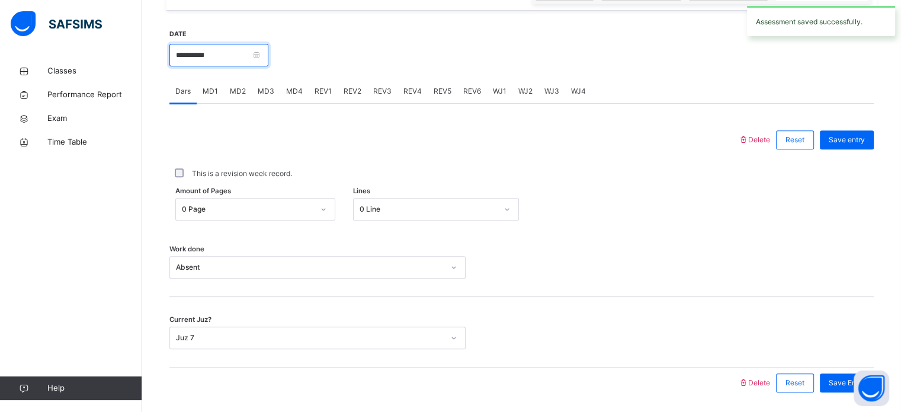
click at [229, 56] on input "**********" at bounding box center [218, 55] width 99 height 23
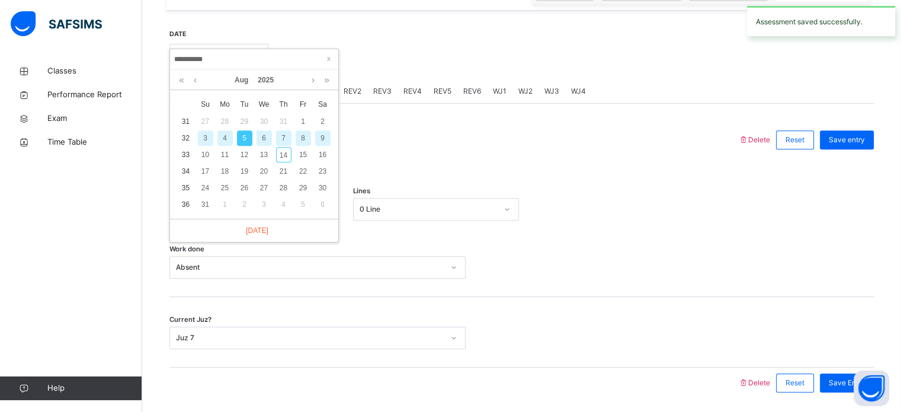
click at [266, 133] on div "6" at bounding box center [263, 137] width 15 height 15
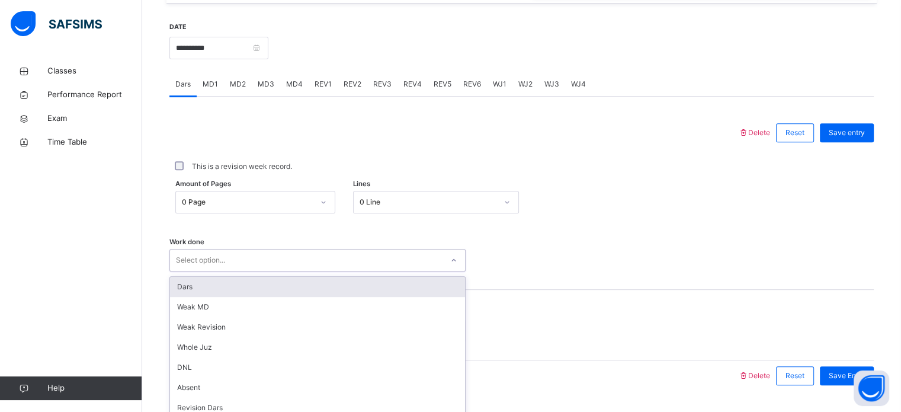
scroll to position [477, 0]
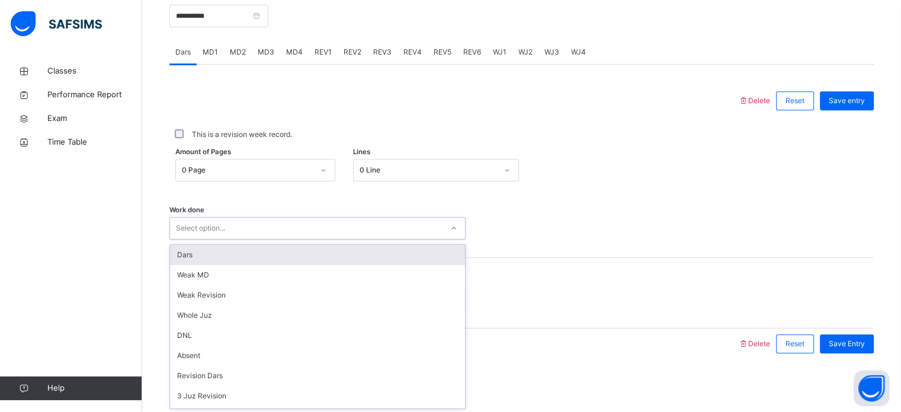
click at [237, 239] on div "option Dars focused, 1 of 14. 14 results available. Use Up and Down to choose o…" at bounding box center [317, 228] width 296 height 23
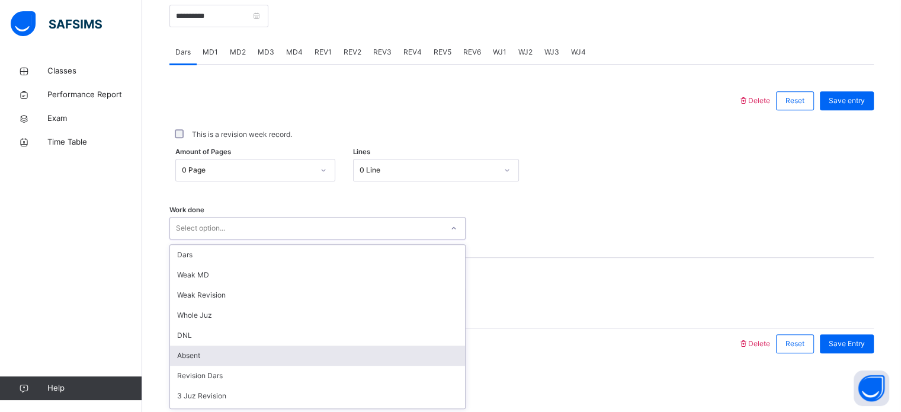
click at [237, 348] on div "Absent" at bounding box center [317, 355] width 295 height 20
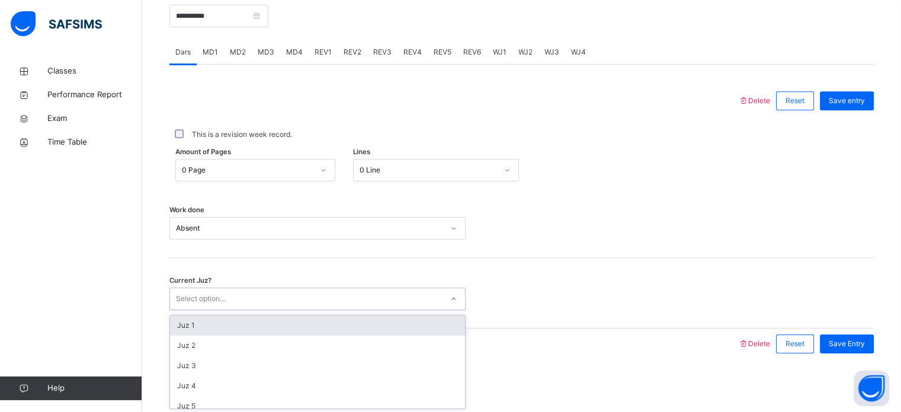
click at [216, 288] on div "Select option..." at bounding box center [200, 298] width 49 height 23
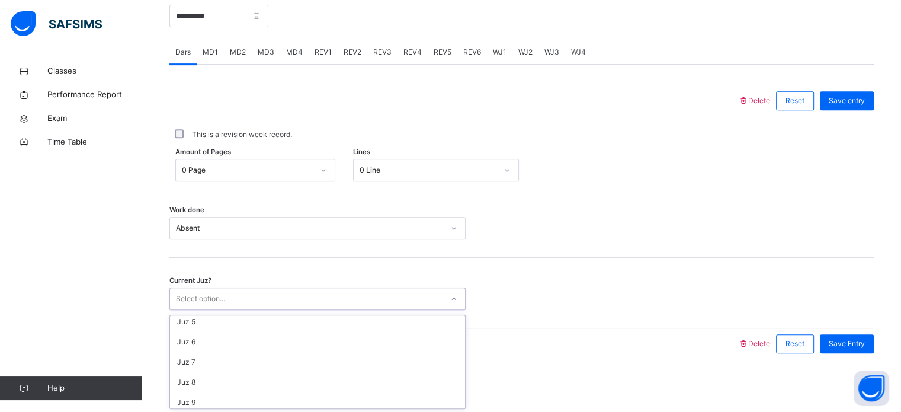
scroll to position [85, 0]
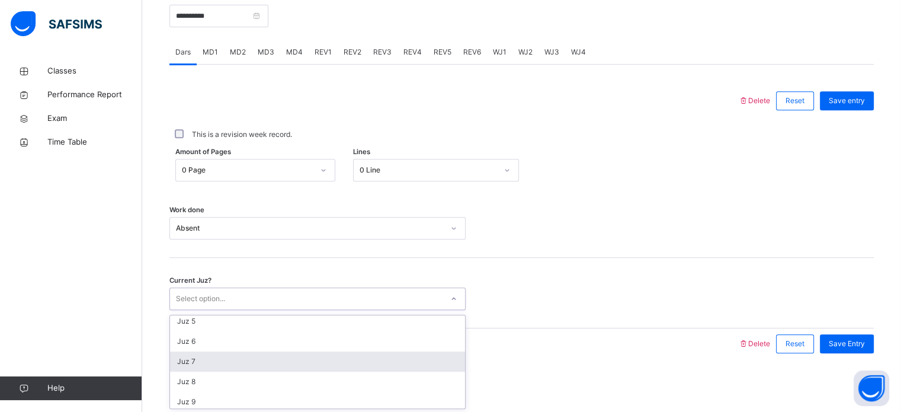
click at [223, 351] on div "Juz 7" at bounding box center [317, 361] width 295 height 20
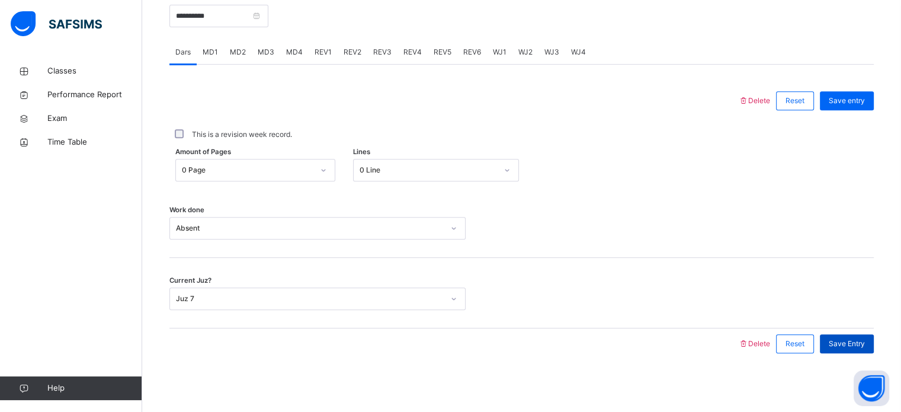
click at [852, 343] on span "Save Entry" at bounding box center [847, 343] width 36 height 11
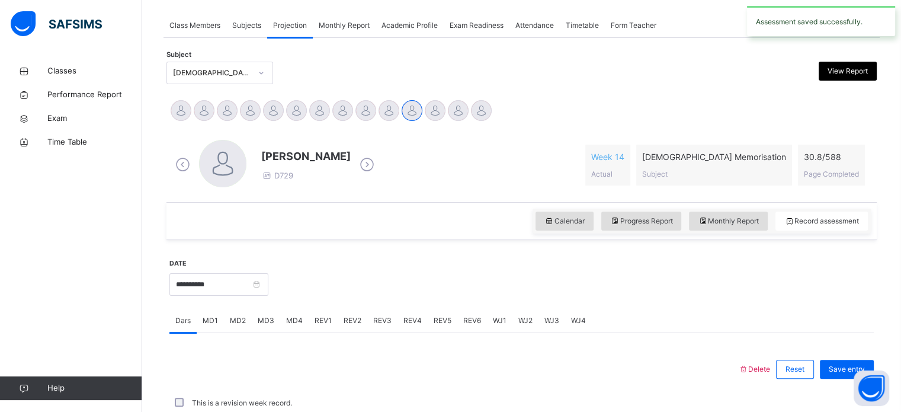
scroll to position [477, 0]
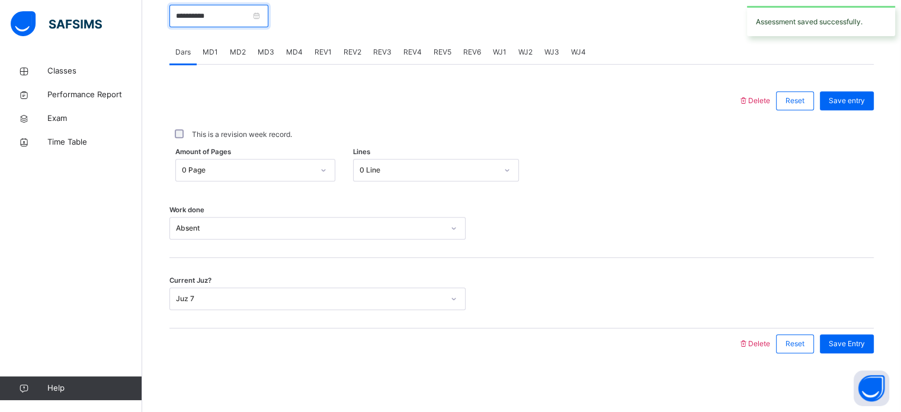
click at [201, 16] on input "**********" at bounding box center [218, 16] width 99 height 23
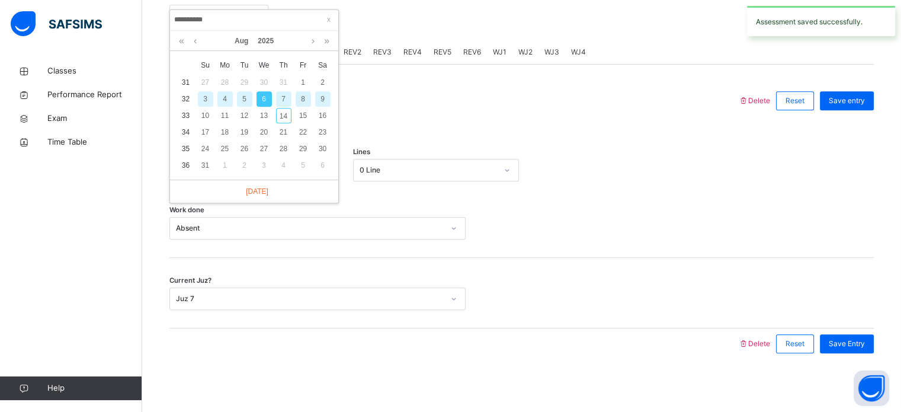
click at [286, 100] on div "7" at bounding box center [283, 98] width 15 height 15
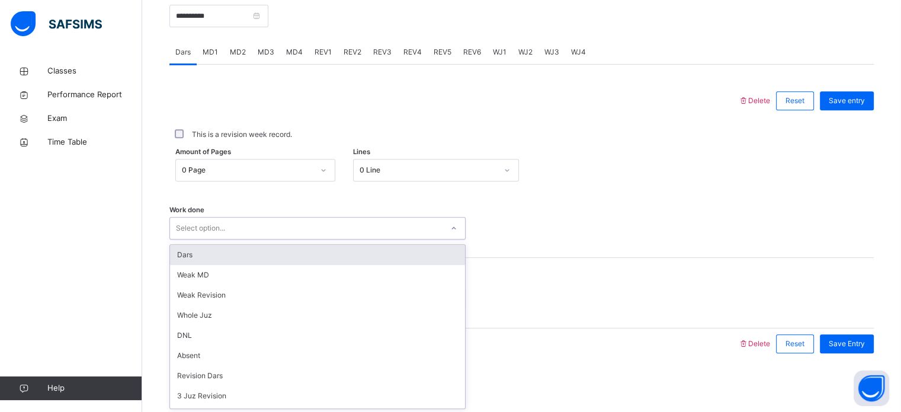
click at [325, 226] on div "Select option..." at bounding box center [306, 228] width 272 height 18
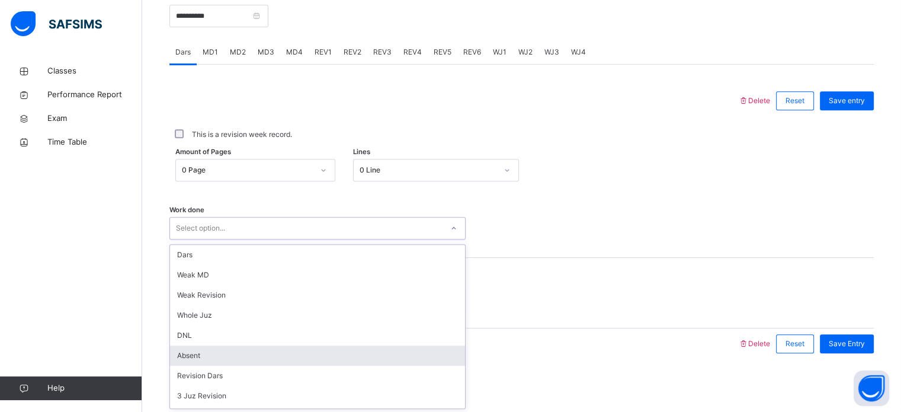
click at [325, 350] on div "Absent" at bounding box center [317, 355] width 295 height 20
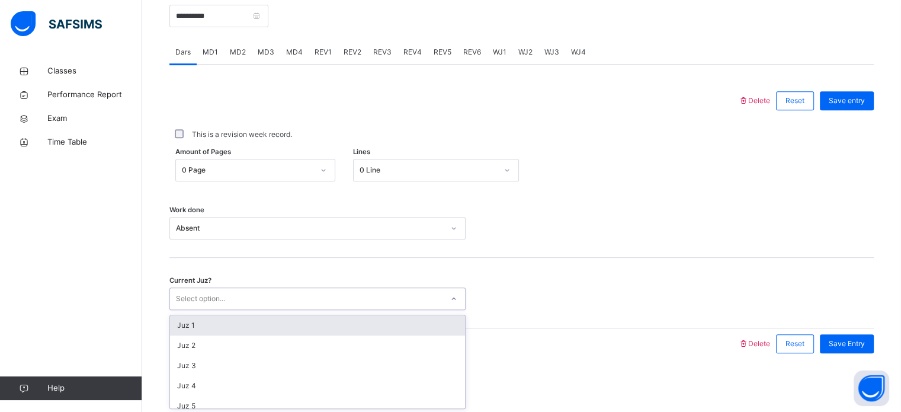
click at [299, 305] on div "Select option..." at bounding box center [306, 299] width 272 height 18
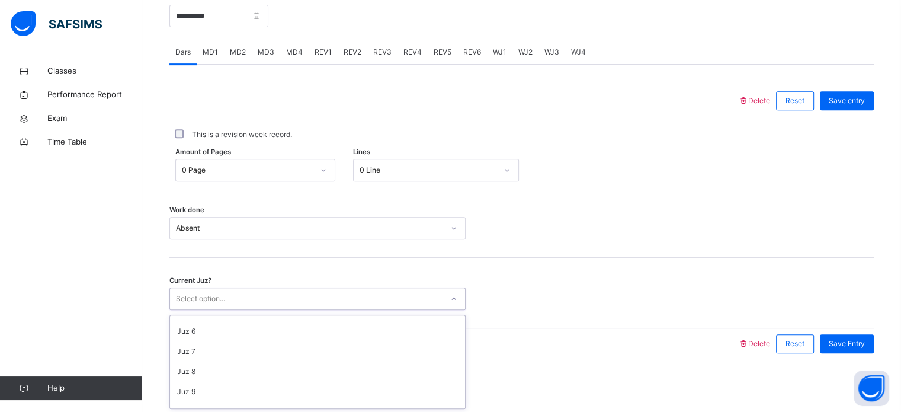
scroll to position [95, 0]
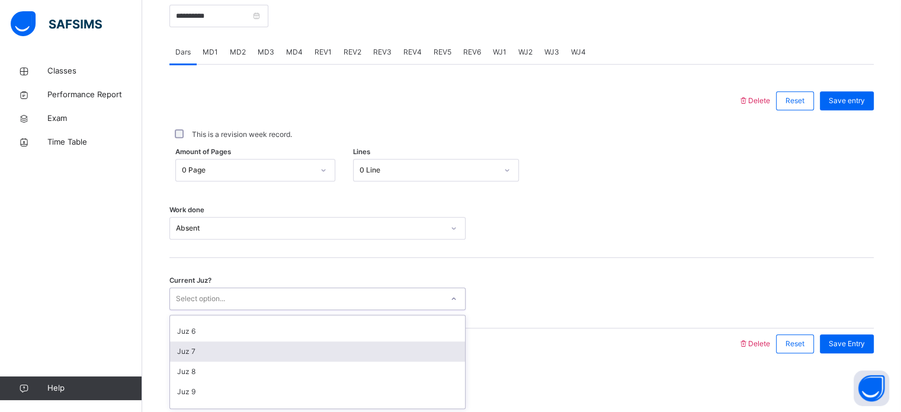
click at [275, 348] on div "Juz 7" at bounding box center [317, 351] width 295 height 20
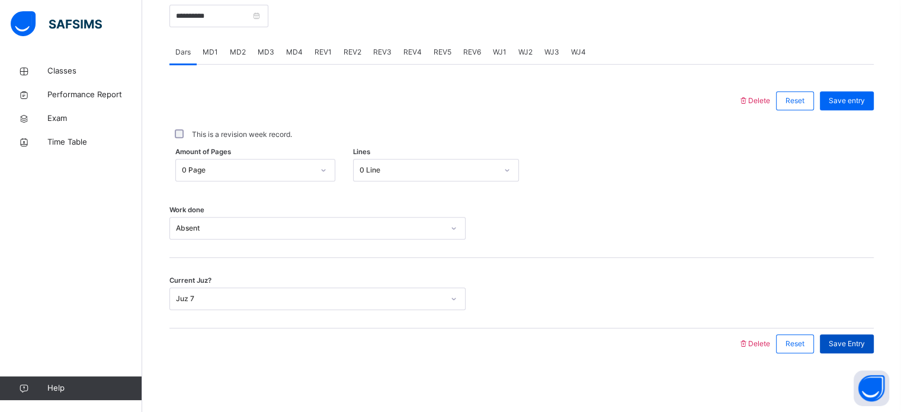
click at [858, 341] on span "Save Entry" at bounding box center [847, 343] width 36 height 11
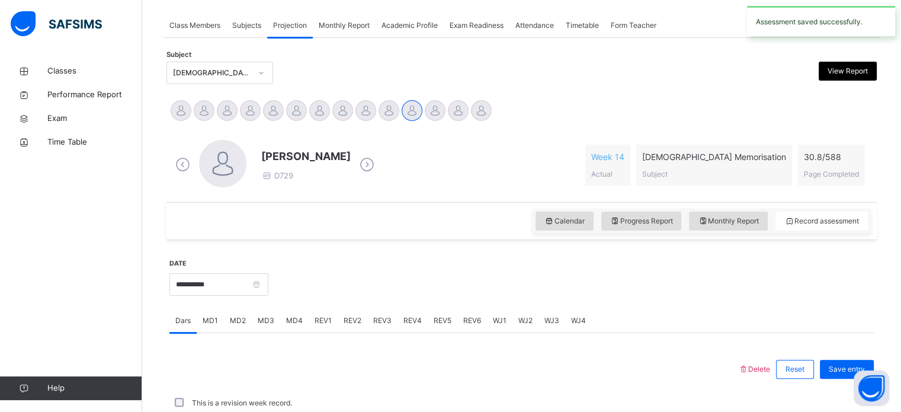
scroll to position [477, 0]
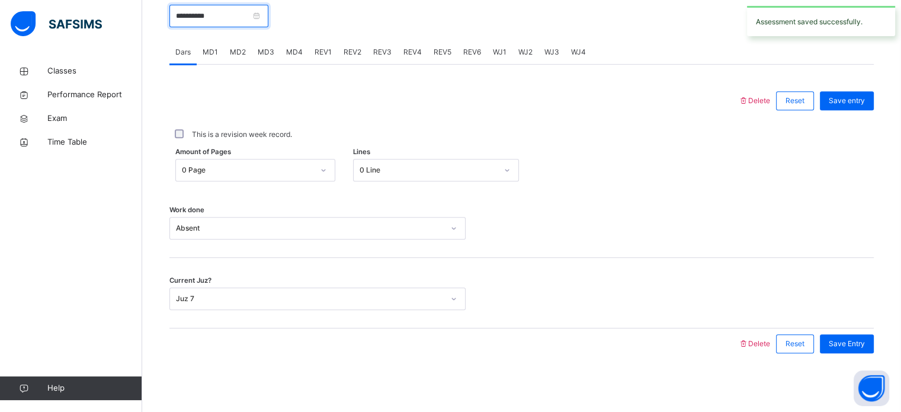
click at [209, 21] on input "**********" at bounding box center [218, 16] width 99 height 23
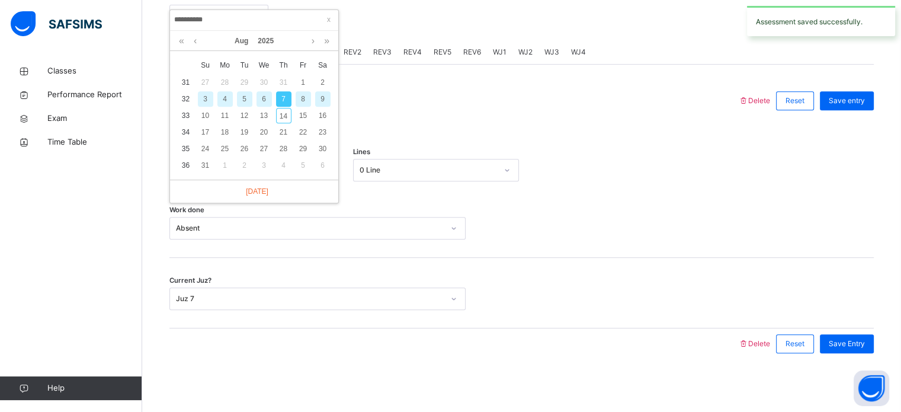
click at [304, 94] on div "8" at bounding box center [303, 98] width 15 height 15
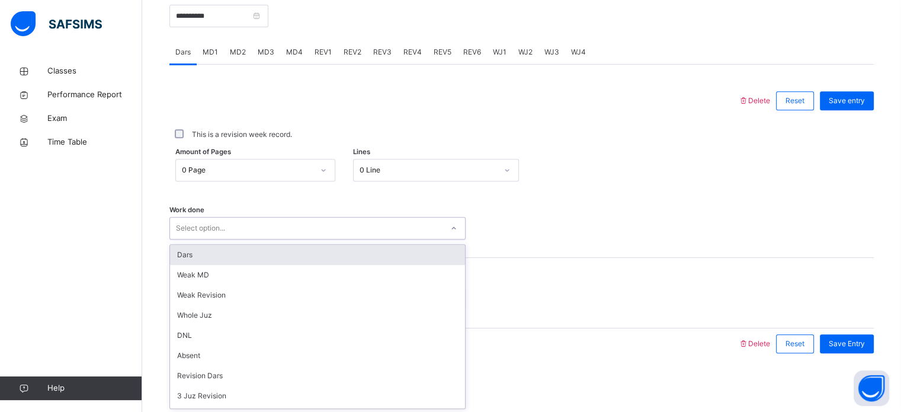
drag, startPoint x: 347, startPoint y: 230, endPoint x: 331, endPoint y: 232, distance: 15.4
click at [331, 232] on div "Select option..." at bounding box center [306, 228] width 272 height 18
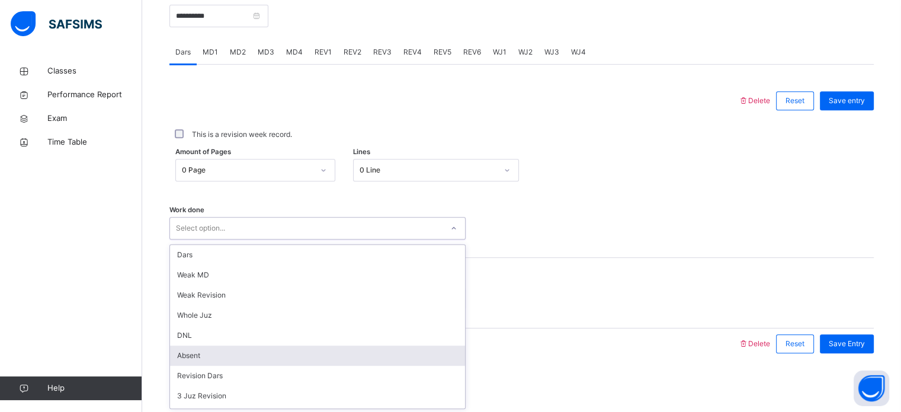
click at [320, 352] on div "Absent" at bounding box center [317, 355] width 295 height 20
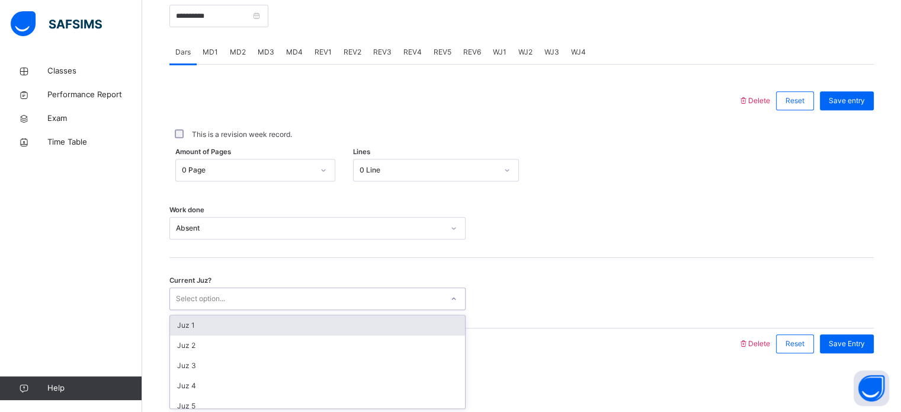
click at [291, 302] on div "Select option..." at bounding box center [306, 299] width 272 height 18
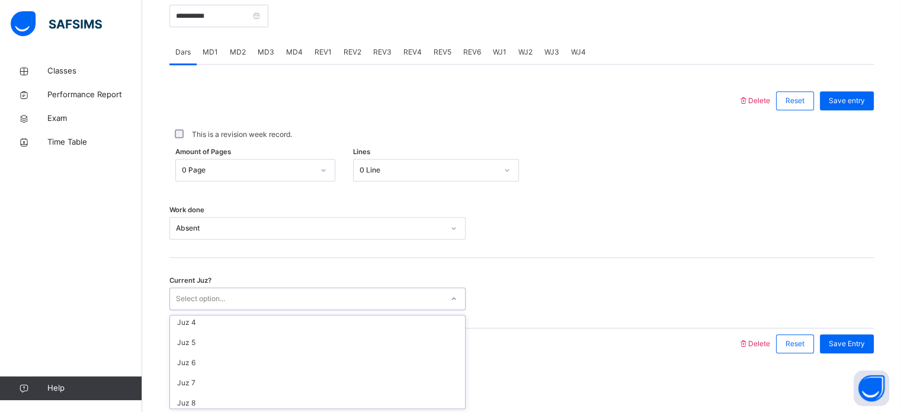
scroll to position [64, 0]
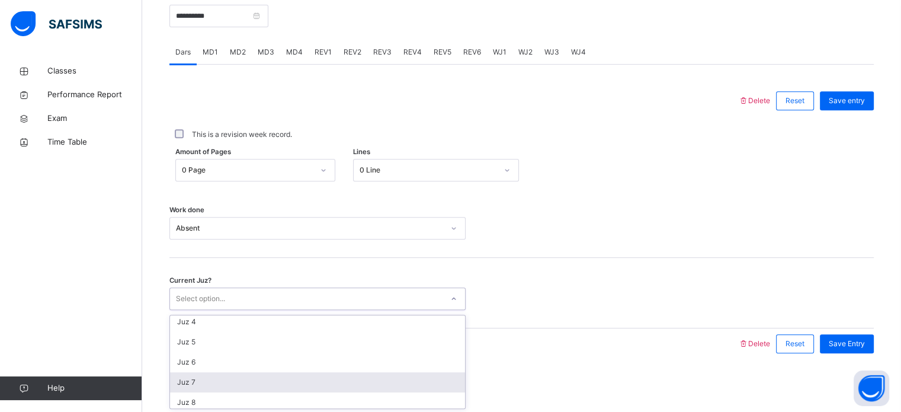
click at [273, 381] on div "Juz 7" at bounding box center [317, 382] width 295 height 20
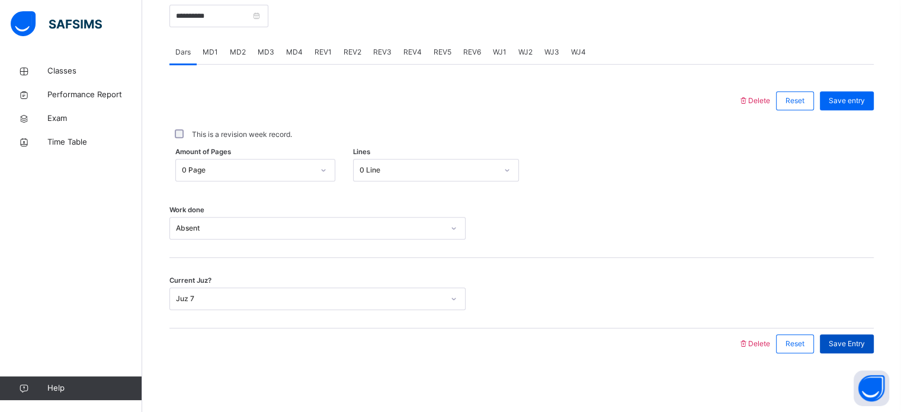
click at [849, 341] on span "Save Entry" at bounding box center [847, 343] width 36 height 11
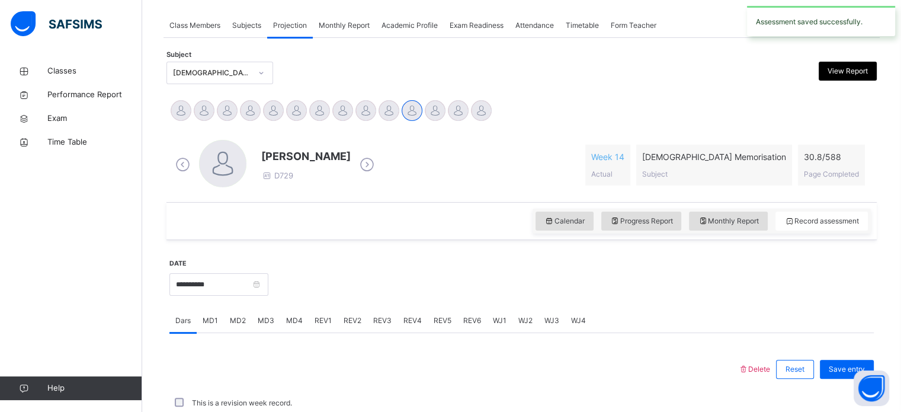
scroll to position [477, 0]
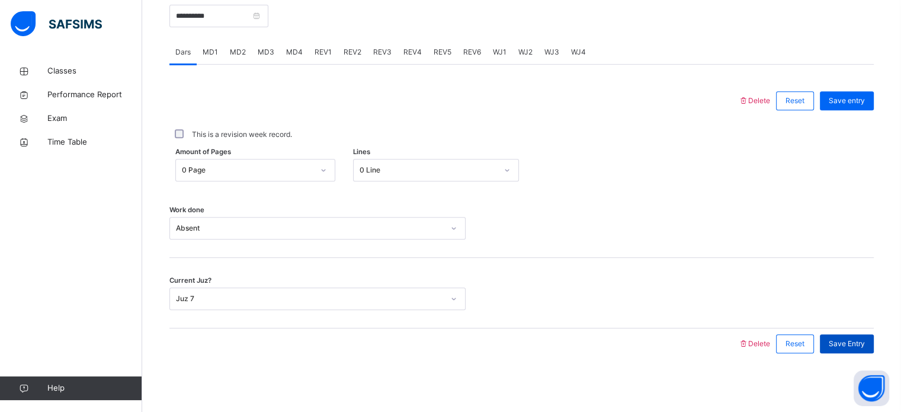
click at [855, 345] on span "Save Entry" at bounding box center [847, 343] width 36 height 11
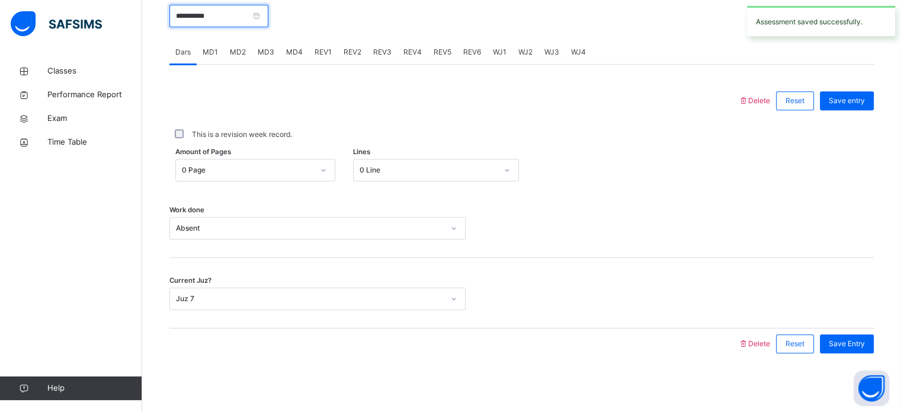
click at [203, 11] on input "**********" at bounding box center [218, 16] width 99 height 23
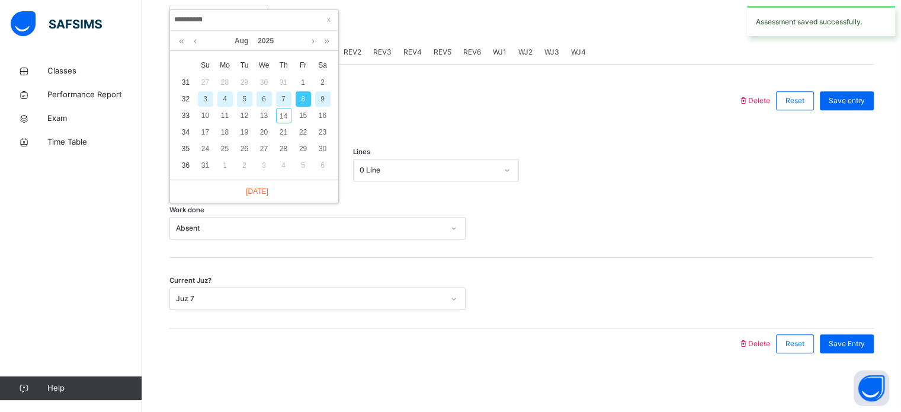
click at [325, 97] on div "9" at bounding box center [322, 98] width 15 height 15
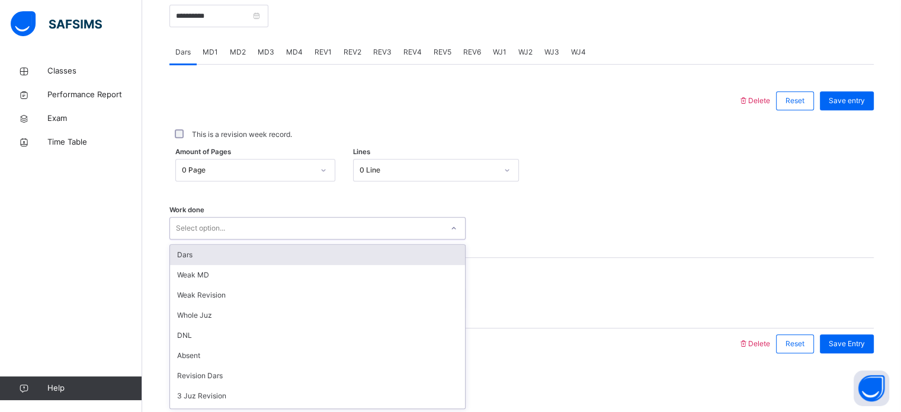
click at [240, 230] on div "Select option..." at bounding box center [306, 228] width 272 height 18
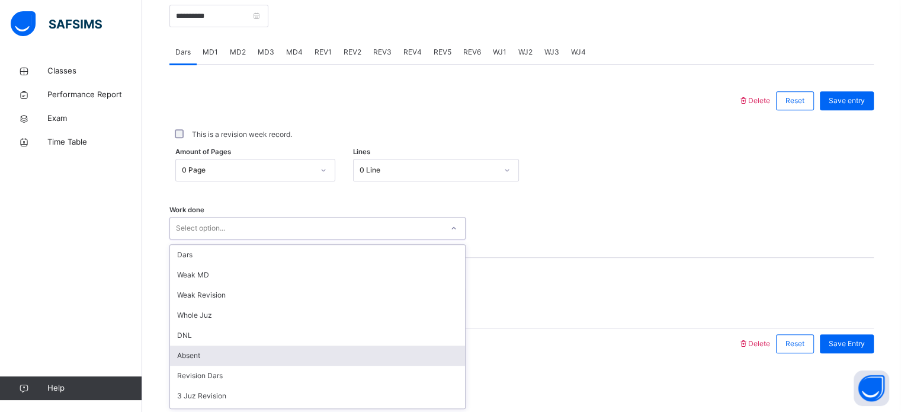
click at [254, 358] on div "Absent" at bounding box center [317, 355] width 295 height 20
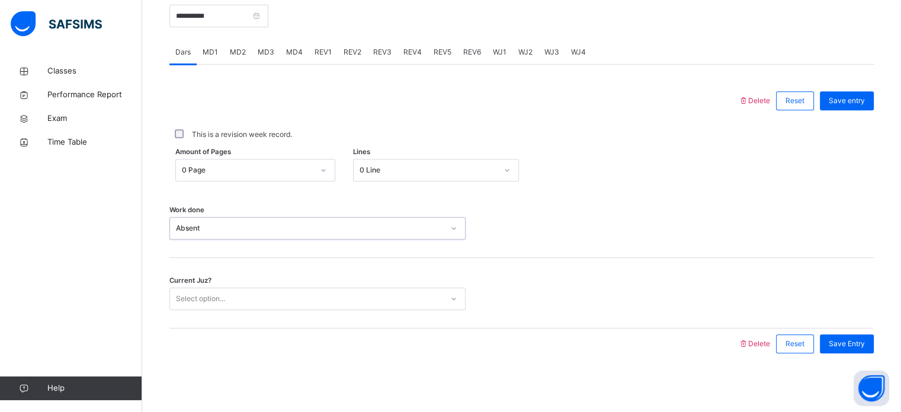
click at [234, 303] on div "Select option..." at bounding box center [306, 299] width 272 height 18
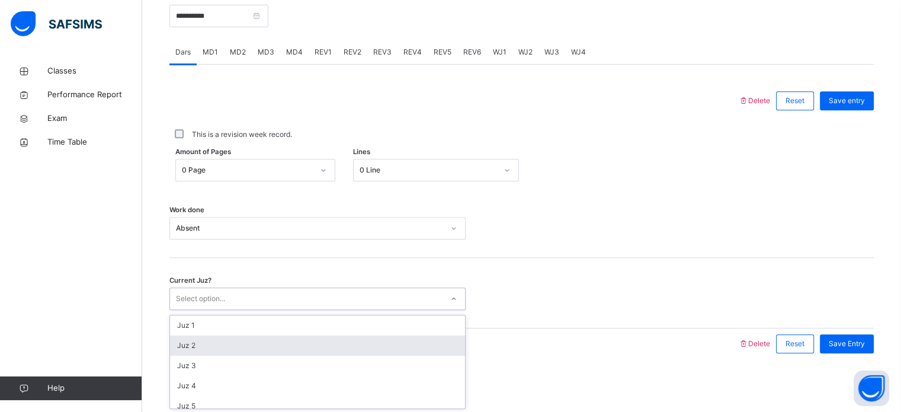
scroll to position [54, 0]
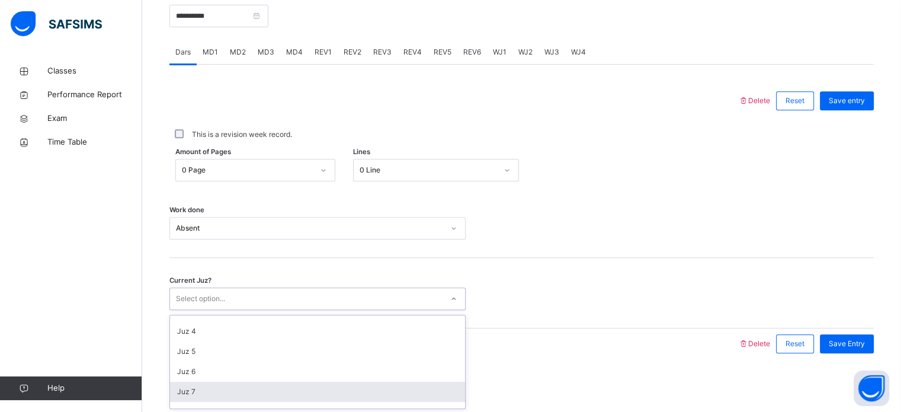
click at [225, 392] on div "Juz 7" at bounding box center [317, 391] width 295 height 20
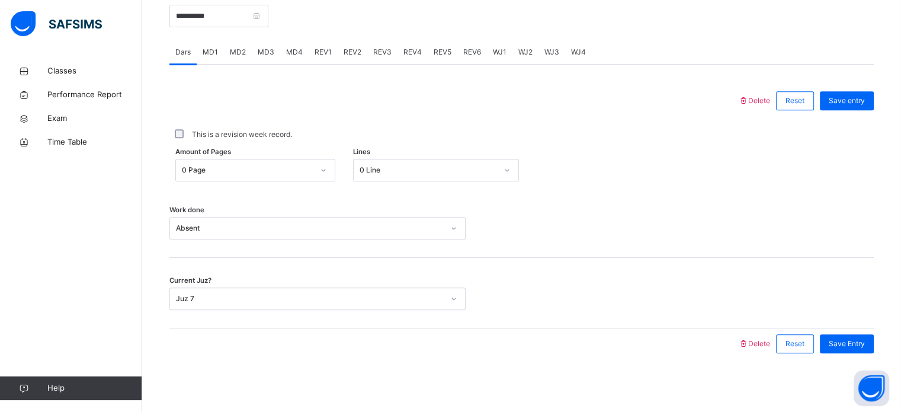
click at [848, 332] on div "Save Entry" at bounding box center [844, 343] width 60 height 31
click at [855, 349] on div "Save Entry" at bounding box center [847, 343] width 54 height 19
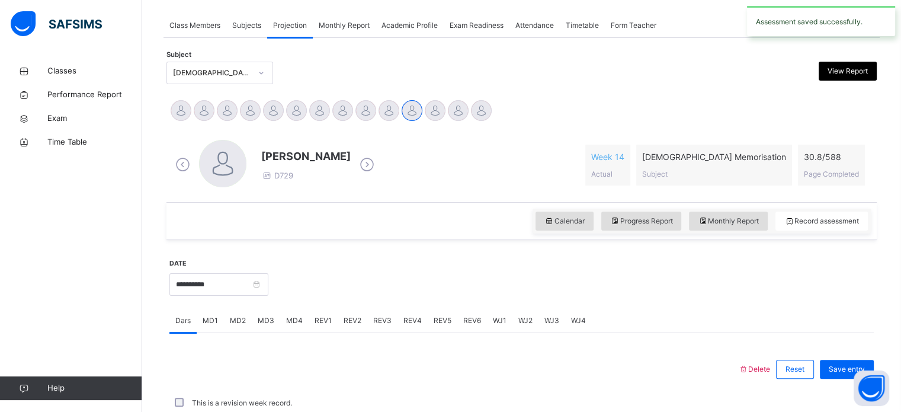
scroll to position [477, 0]
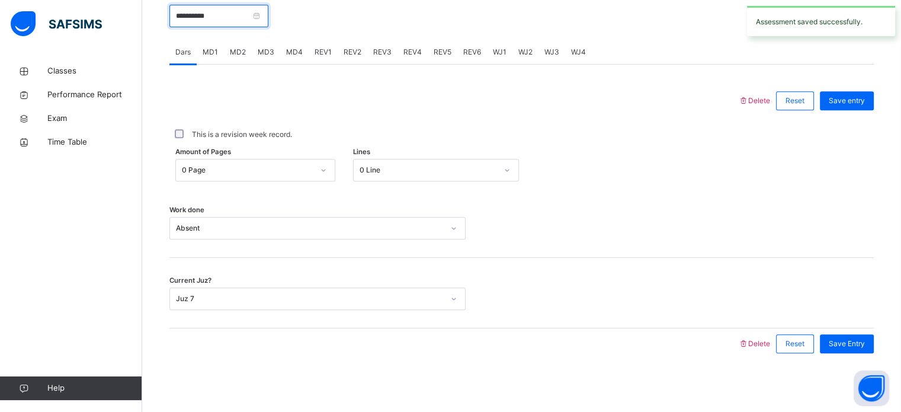
click at [204, 20] on input "**********" at bounding box center [218, 16] width 99 height 23
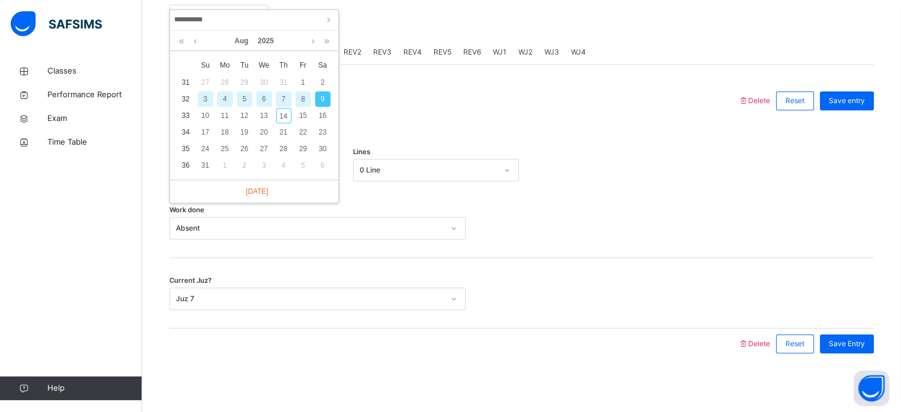
click at [405, 256] on div "Work done Absent" at bounding box center [521, 222] width 704 height 70
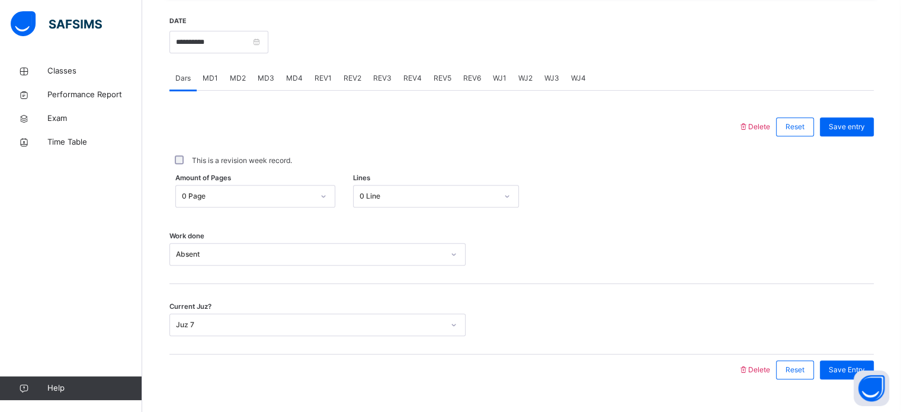
scroll to position [452, 0]
click at [204, 35] on input "**********" at bounding box center [218, 41] width 99 height 23
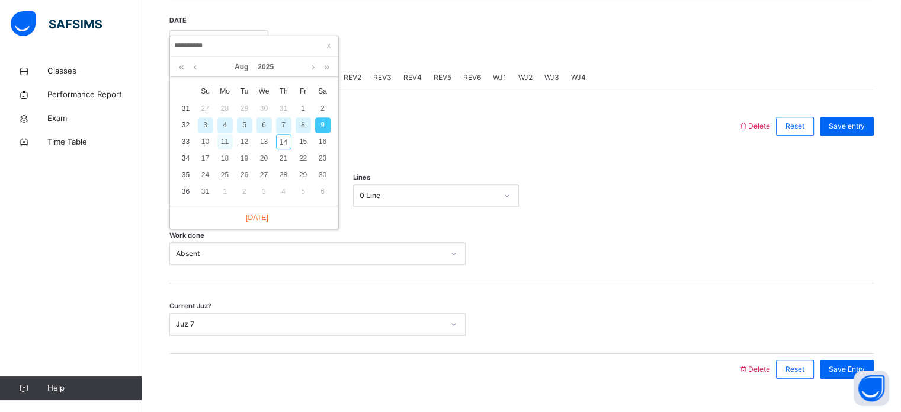
click at [225, 143] on div "11" at bounding box center [224, 141] width 15 height 15
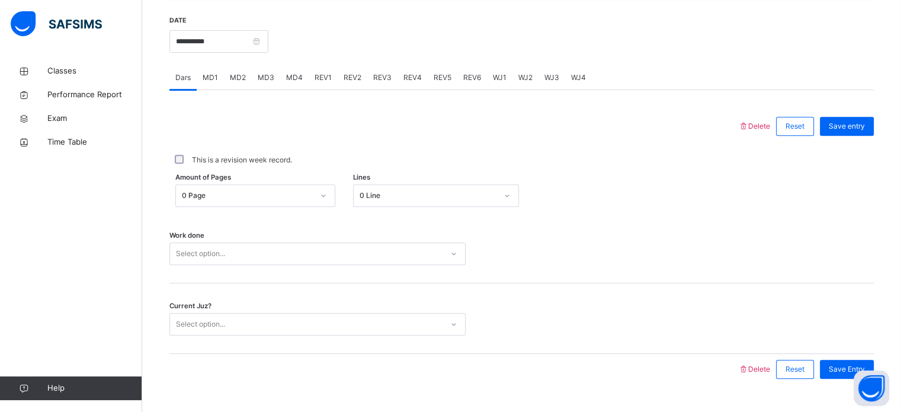
scroll to position [477, 0]
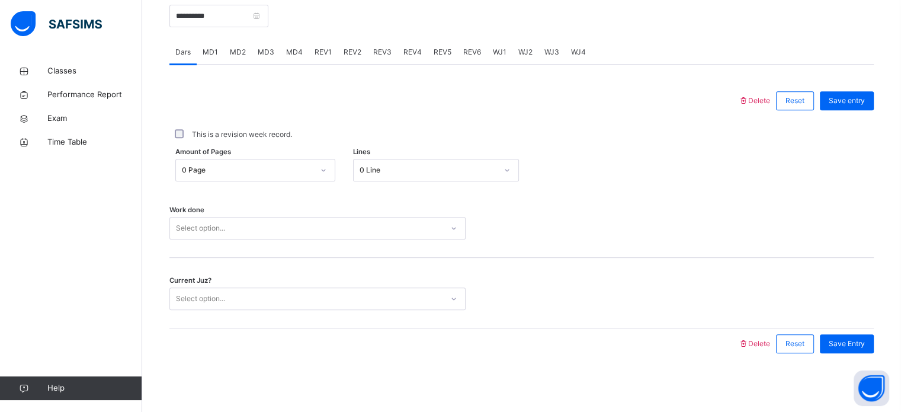
click at [290, 239] on div "Select option..." at bounding box center [317, 228] width 296 height 23
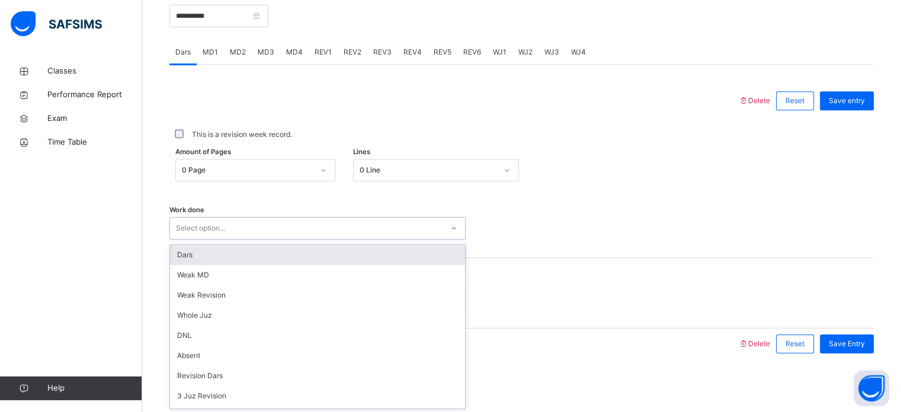
click at [268, 251] on div "Dars" at bounding box center [317, 255] width 295 height 20
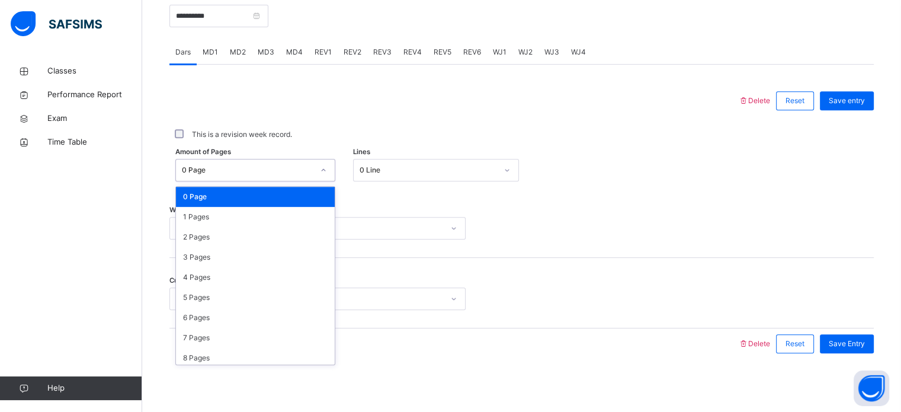
click at [242, 168] on div "0 Page" at bounding box center [248, 170] width 132 height 11
click at [230, 242] on div "2 Pages" at bounding box center [255, 237] width 159 height 20
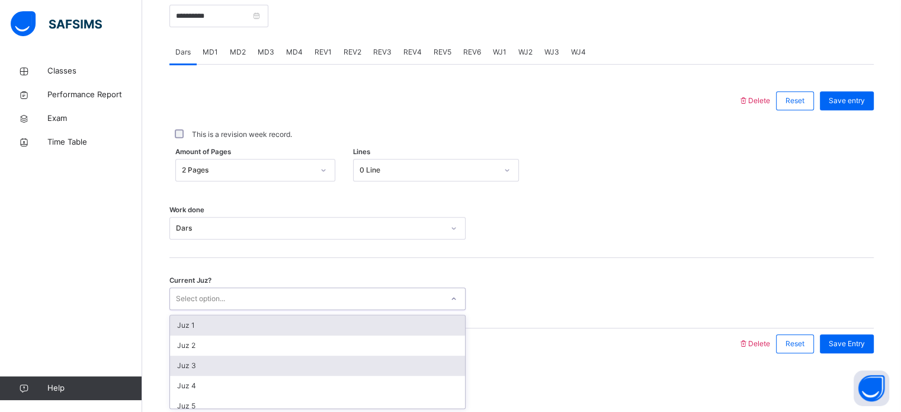
drag, startPoint x: 227, startPoint y: 293, endPoint x: 245, endPoint y: 362, distance: 70.8
click at [245, 310] on div "option Juz 1 focused, 1 of 30. 30 results available. Use Up and Down to choose …" at bounding box center [317, 298] width 296 height 23
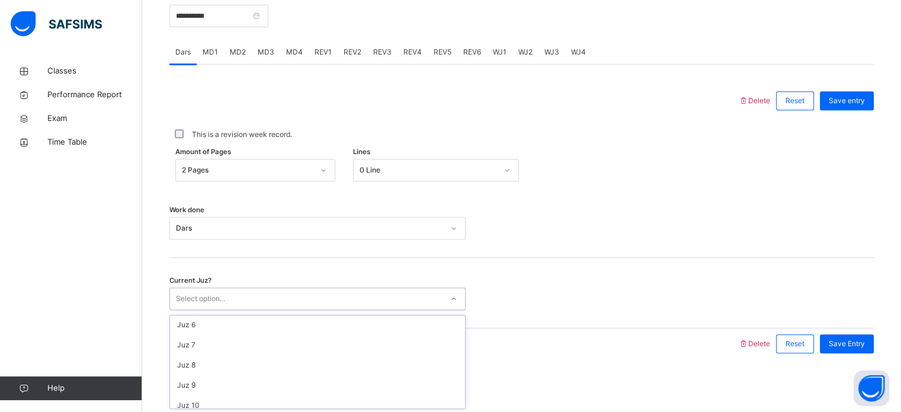
scroll to position [102, 0]
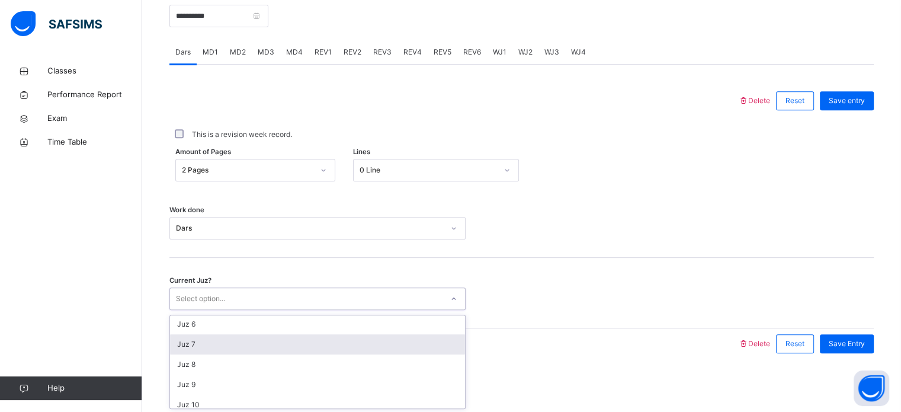
click at [220, 345] on div "Juz 7" at bounding box center [317, 344] width 295 height 20
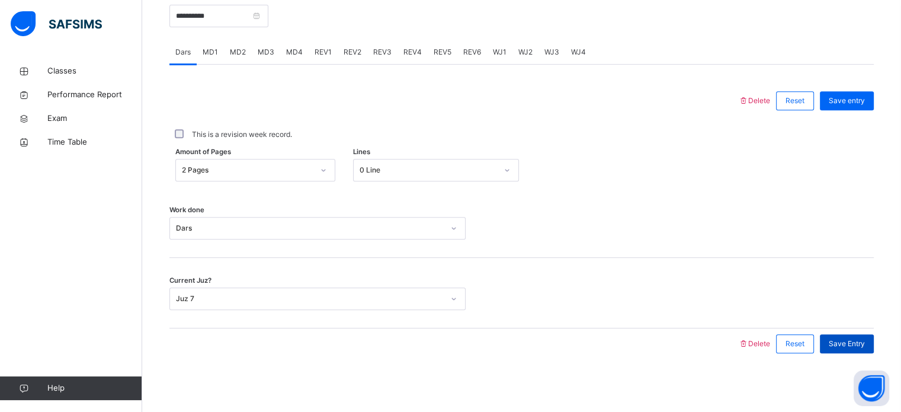
click at [854, 336] on div "Save Entry" at bounding box center [847, 343] width 54 height 19
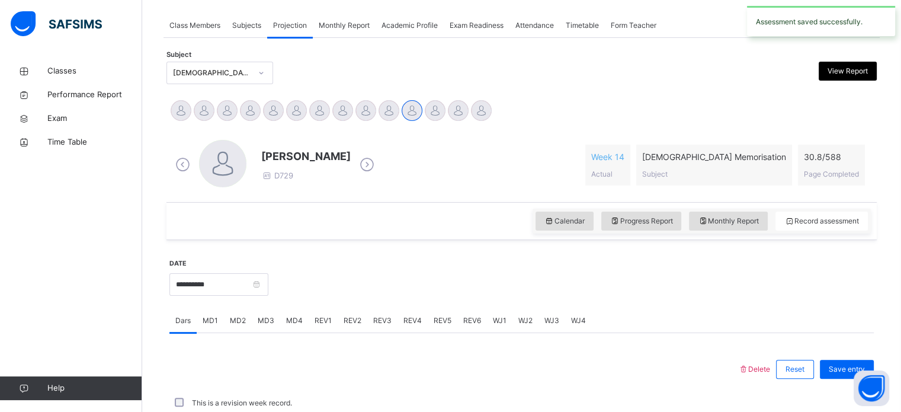
scroll to position [477, 0]
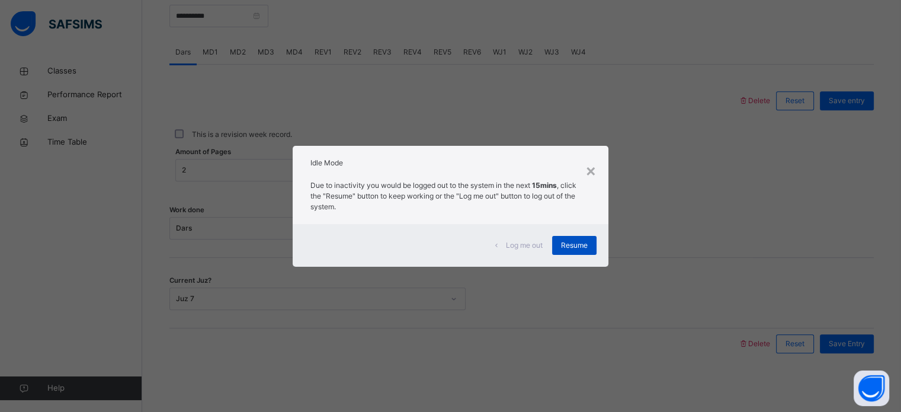
click at [594, 252] on div "Resume" at bounding box center [574, 245] width 44 height 19
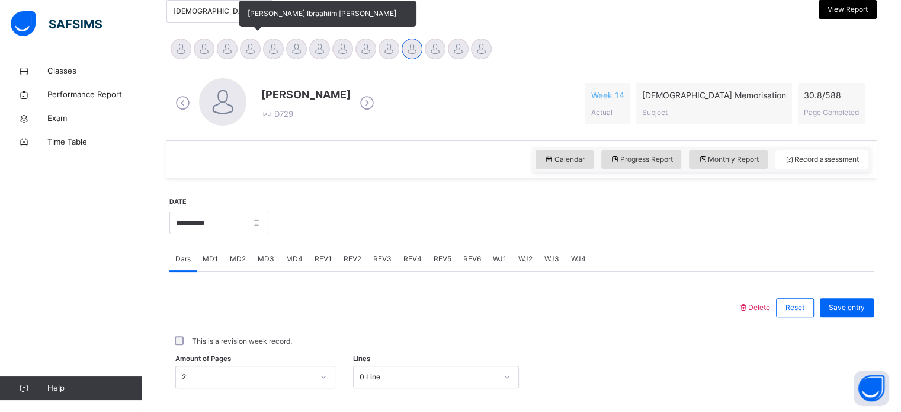
click at [250, 48] on div at bounding box center [250, 49] width 21 height 21
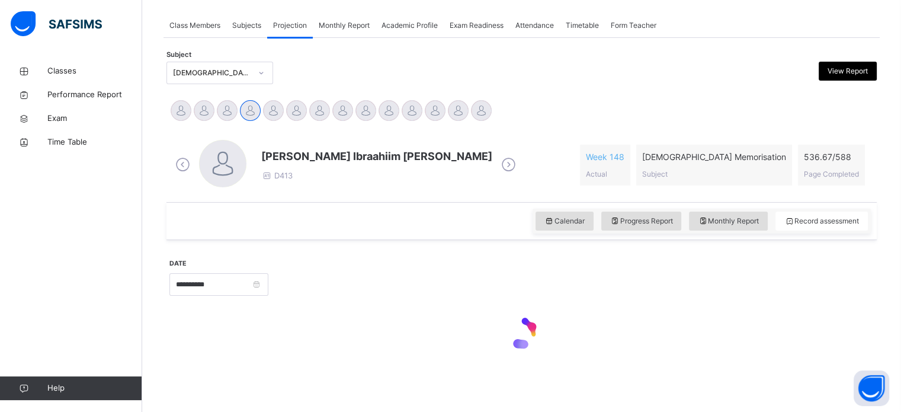
click at [232, 45] on div "**********" at bounding box center [521, 210] width 716 height 345
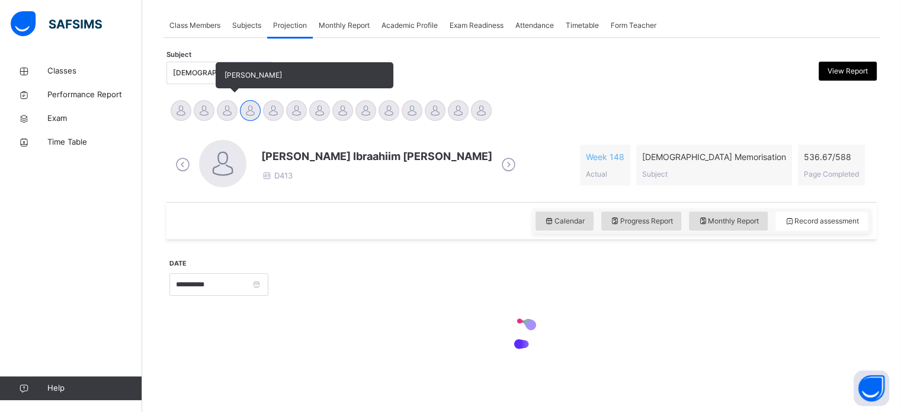
click at [225, 109] on div at bounding box center [227, 110] width 21 height 21
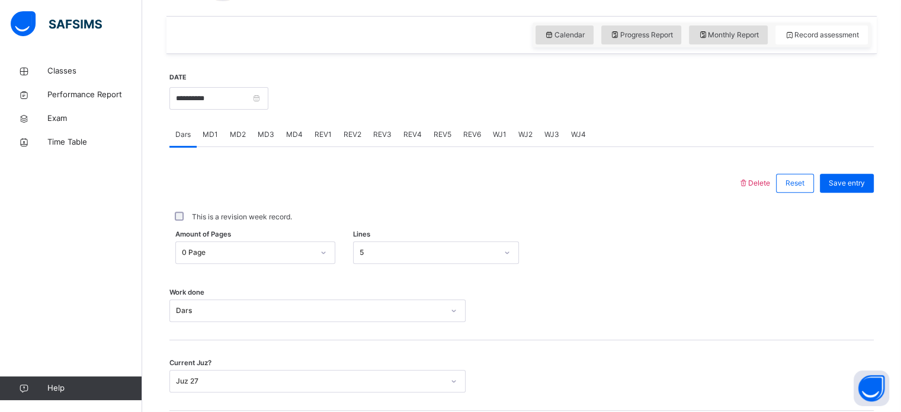
scroll to position [392, 0]
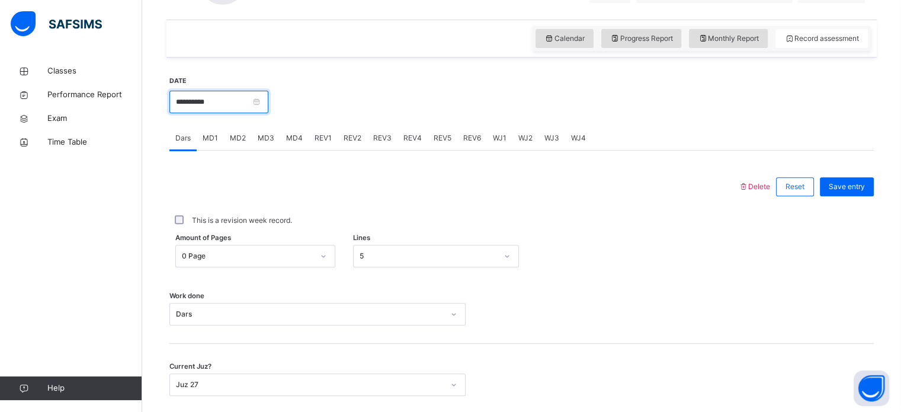
click at [237, 92] on input "**********" at bounding box center [218, 102] width 99 height 23
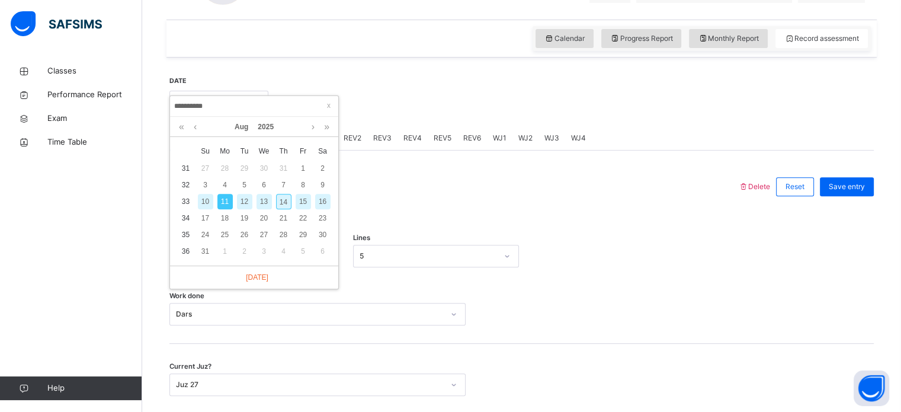
click at [282, 202] on div "14" at bounding box center [283, 201] width 15 height 15
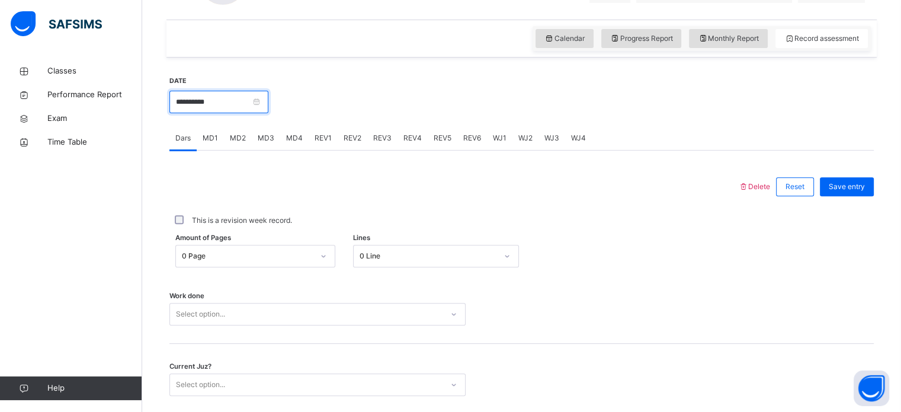
click at [252, 110] on input "**********" at bounding box center [218, 102] width 99 height 23
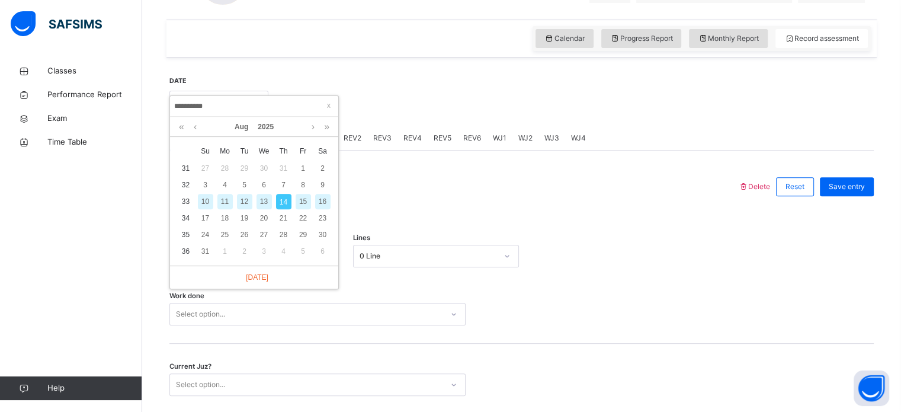
click at [263, 205] on div "13" at bounding box center [263, 201] width 15 height 15
type input "**********"
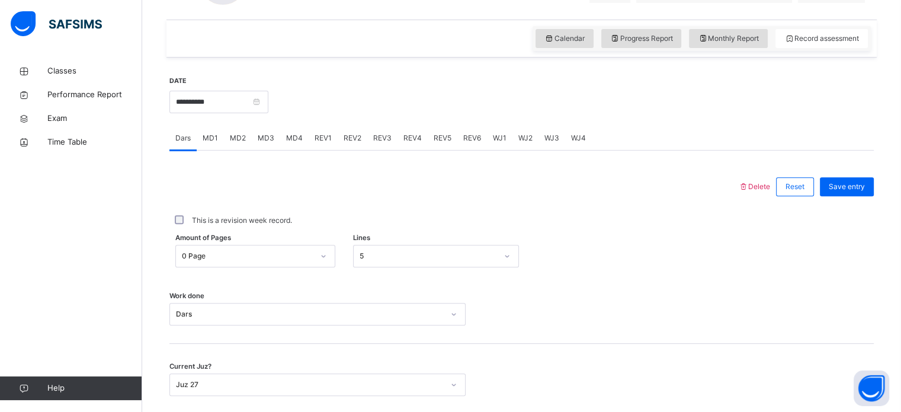
click at [209, 136] on span "MD1" at bounding box center [210, 138] width 15 height 11
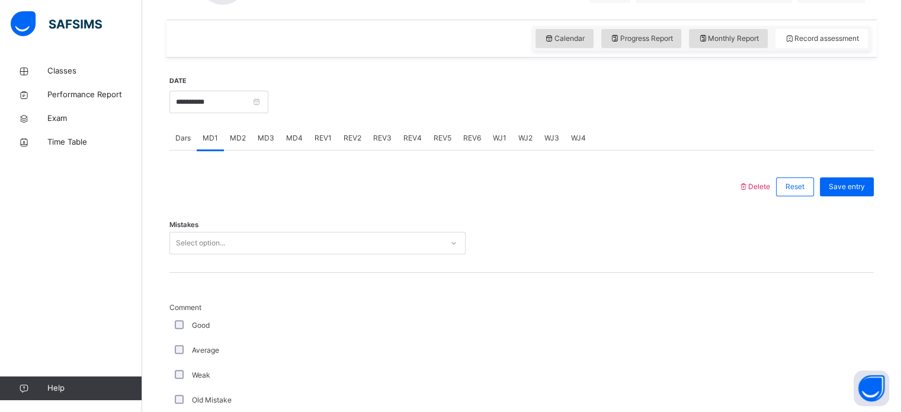
click at [246, 138] on div "MD2" at bounding box center [238, 138] width 28 height 24
click at [263, 136] on span "MD3" at bounding box center [266, 138] width 17 height 11
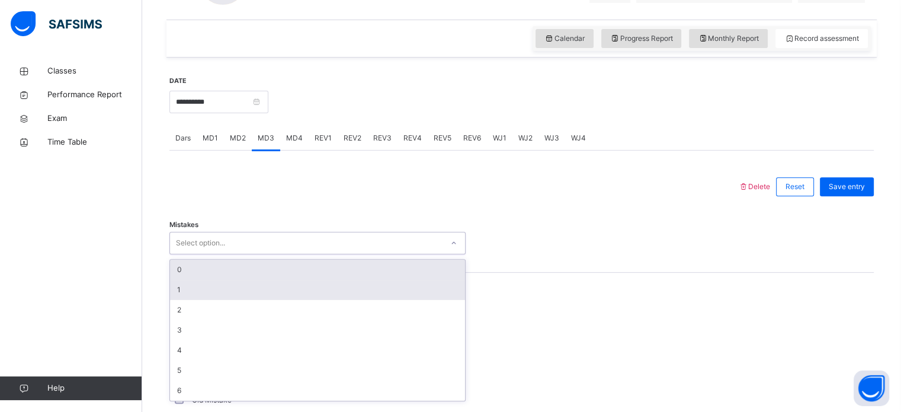
click at [306, 282] on div "1" at bounding box center [317, 290] width 295 height 20
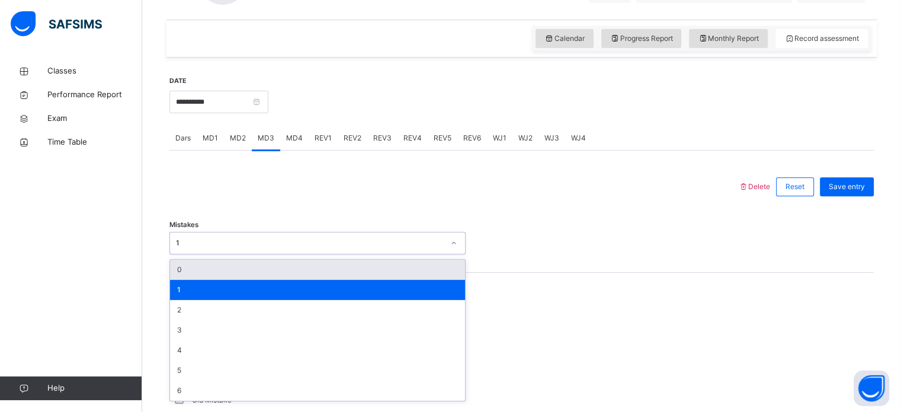
click at [271, 283] on div "1" at bounding box center [317, 290] width 295 height 20
click at [267, 267] on div "0" at bounding box center [317, 269] width 295 height 20
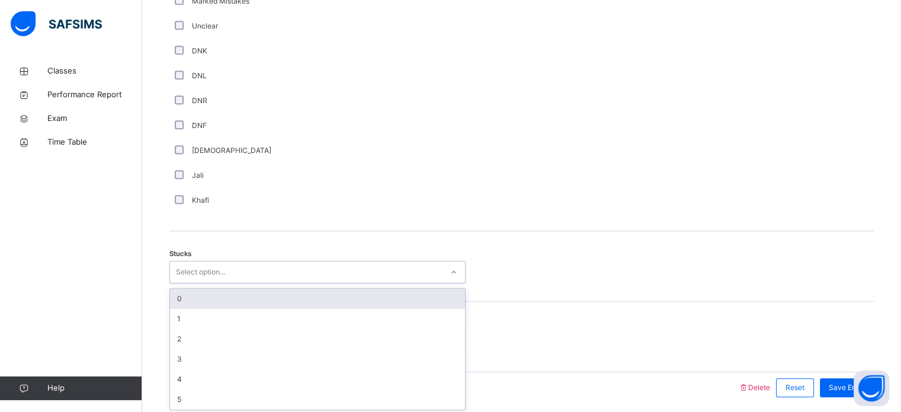
scroll to position [817, 0]
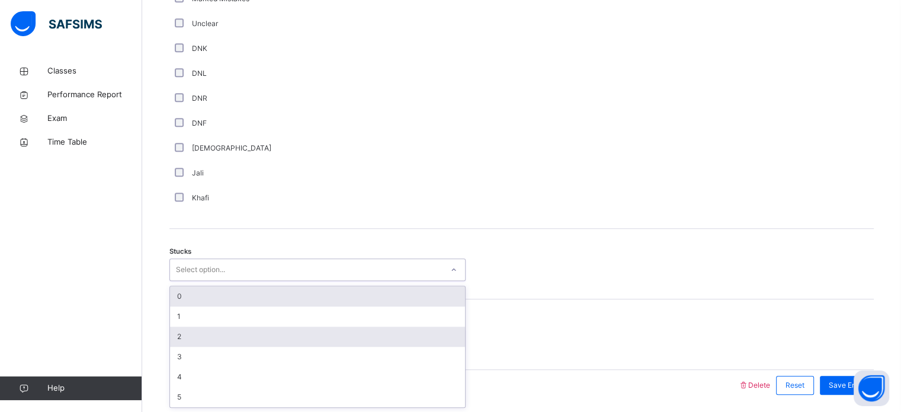
click at [239, 344] on div "2" at bounding box center [317, 336] width 295 height 20
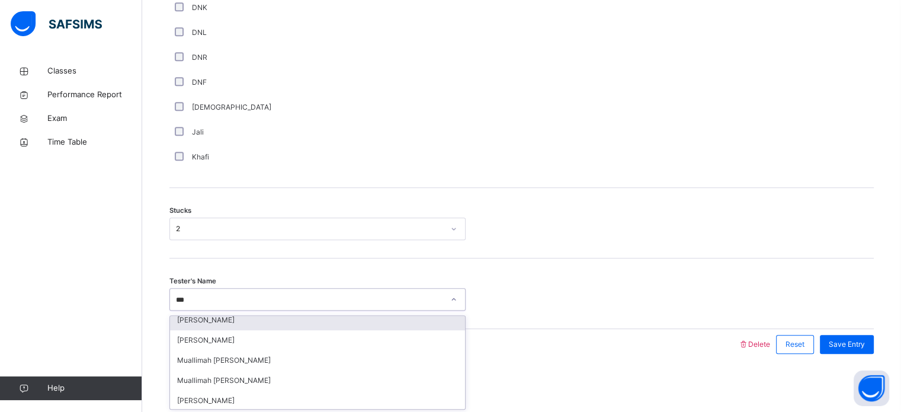
scroll to position [0, 0]
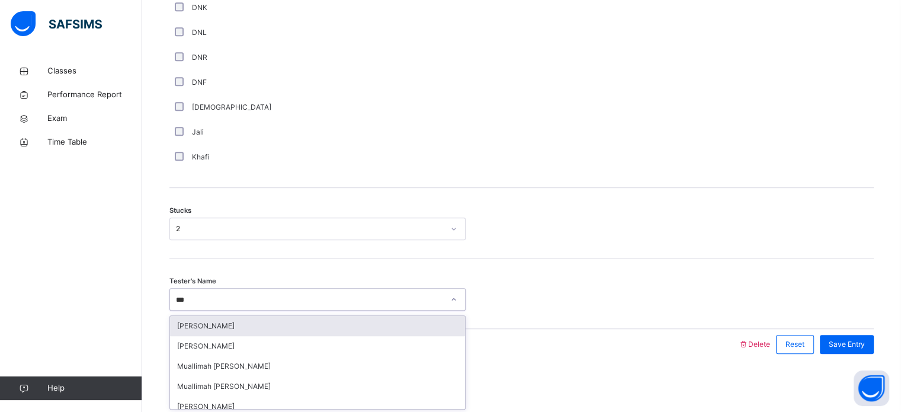
type input "****"
click at [385, 331] on div "[PERSON_NAME]" at bounding box center [317, 326] width 295 height 20
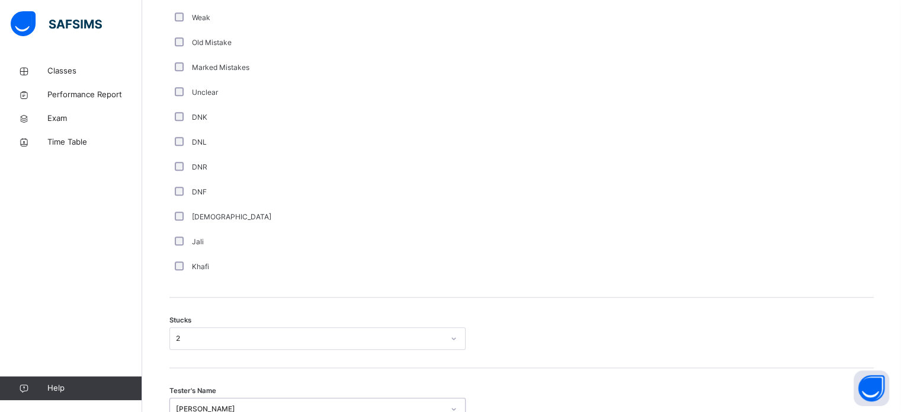
scroll to position [858, 0]
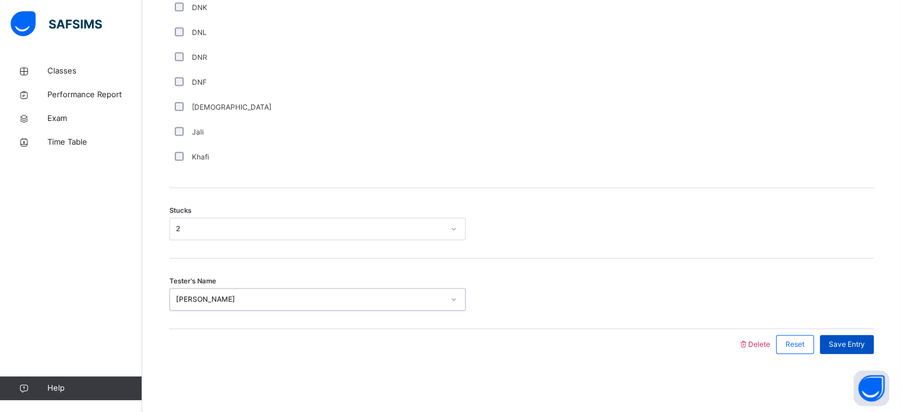
click at [849, 345] on span "Save Entry" at bounding box center [847, 344] width 36 height 11
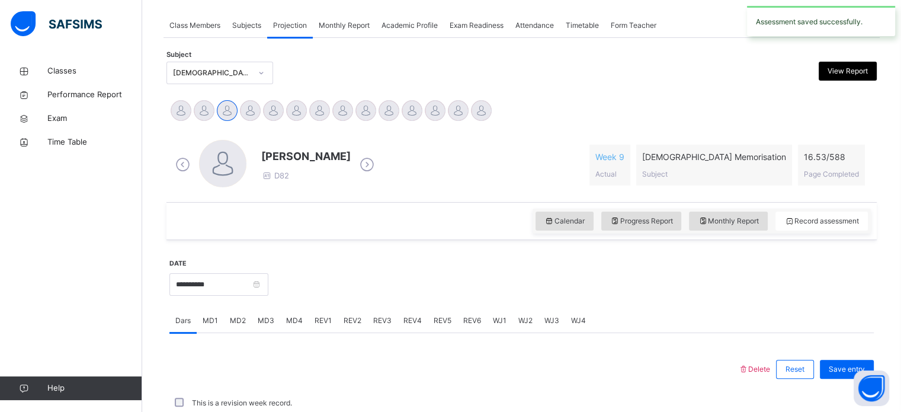
scroll to position [477, 0]
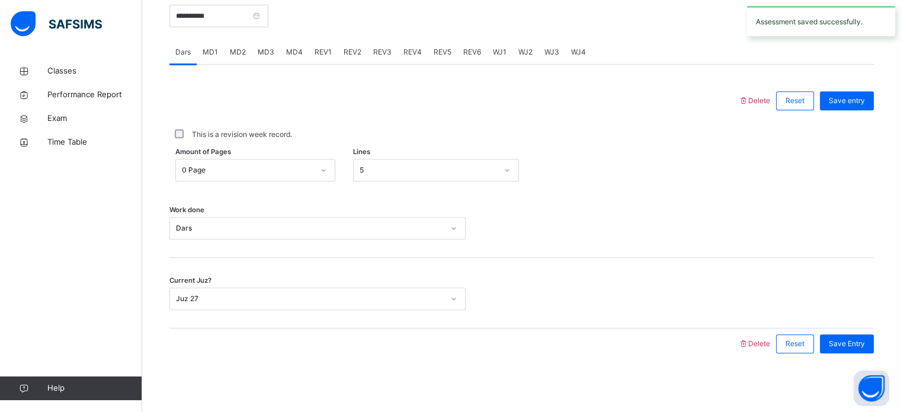
click at [274, 50] on div "MD3" at bounding box center [266, 52] width 28 height 24
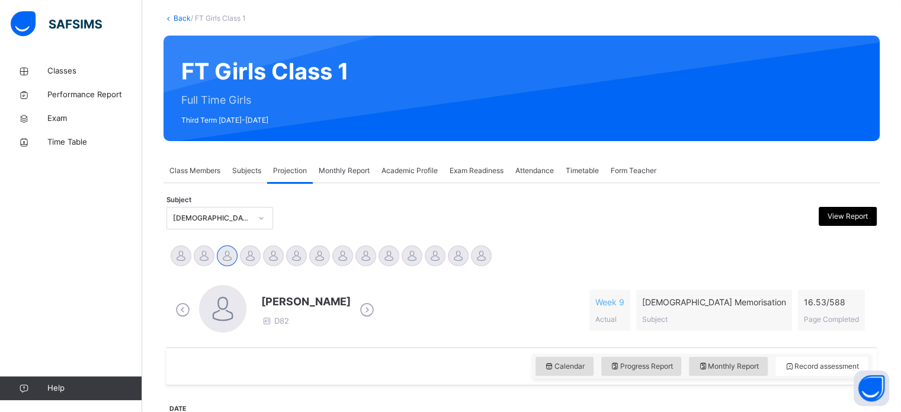
scroll to position [97, 0]
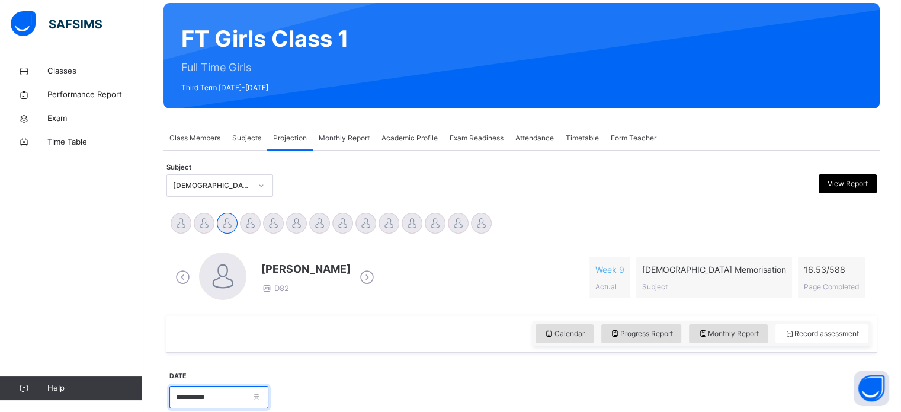
click at [235, 391] on input "**********" at bounding box center [218, 397] width 99 height 23
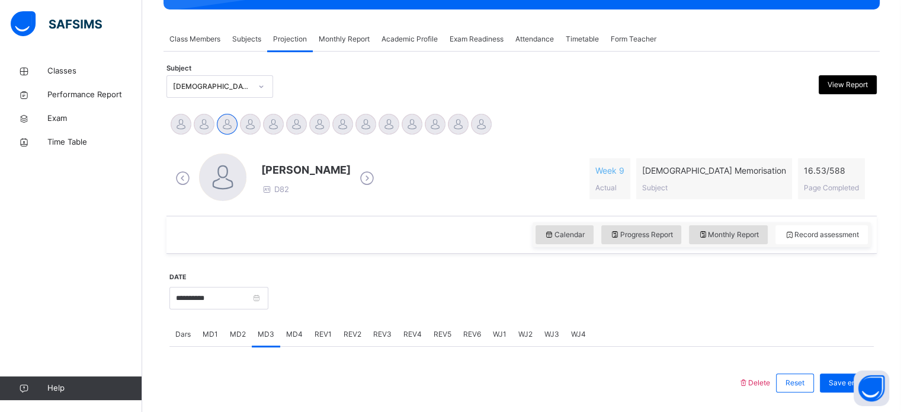
scroll to position [213, 0]
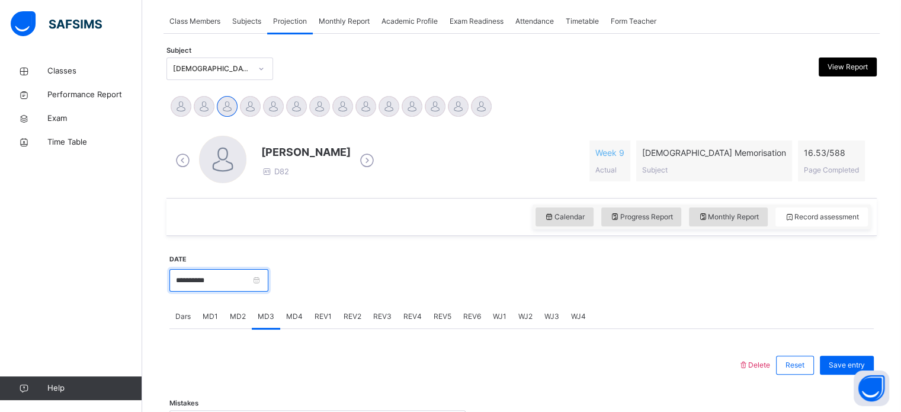
click at [268, 284] on input "**********" at bounding box center [218, 280] width 99 height 23
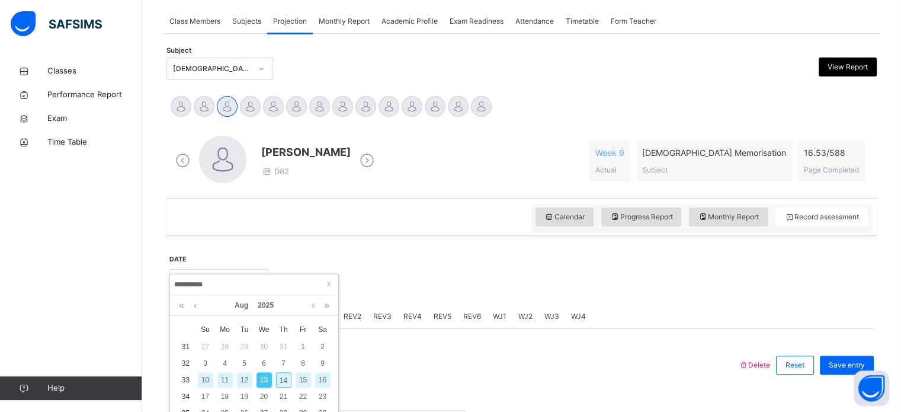
click at [289, 381] on div "14" at bounding box center [283, 379] width 15 height 15
type input "**********"
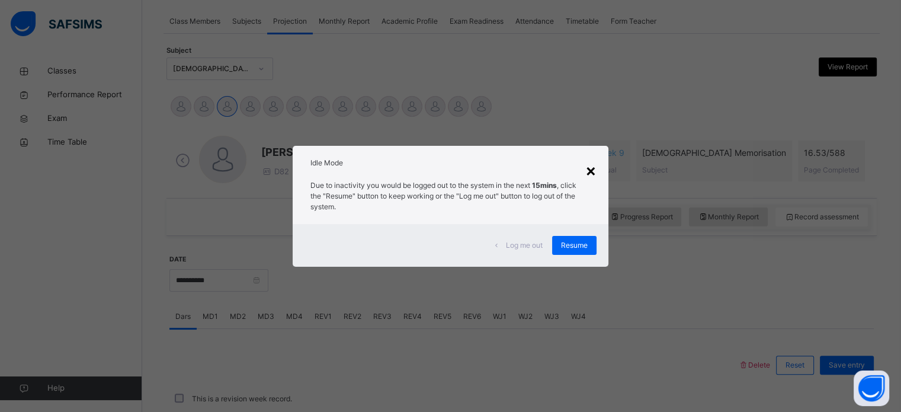
click at [590, 172] on div "×" at bounding box center [590, 170] width 11 height 25
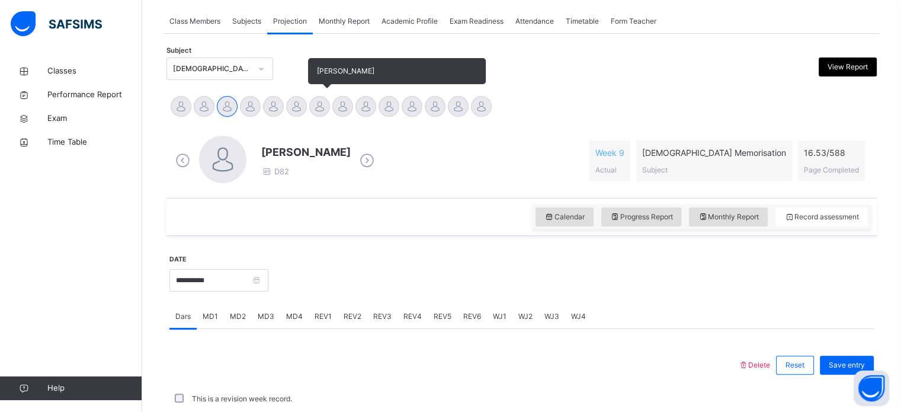
click at [327, 102] on div at bounding box center [319, 106] width 21 height 21
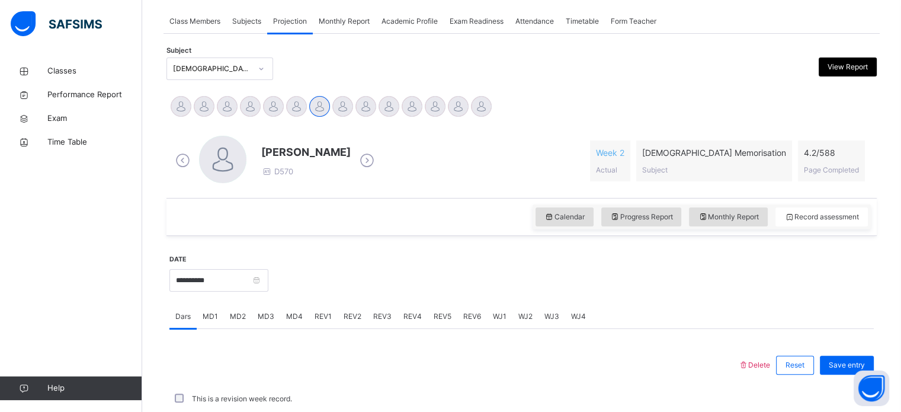
scroll to position [477, 0]
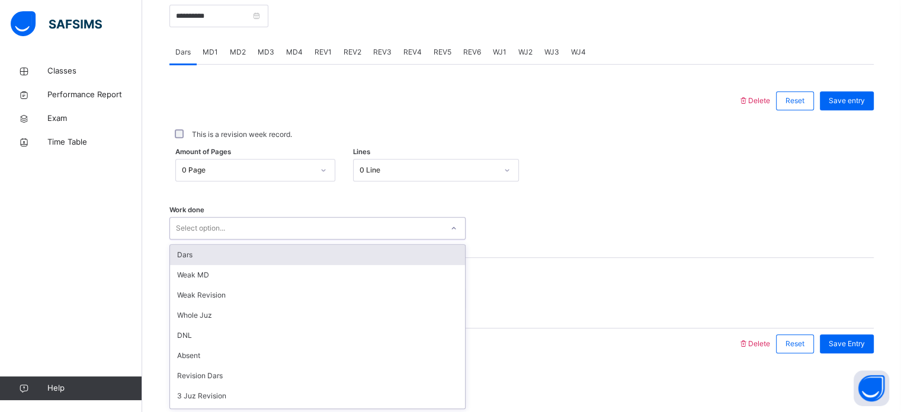
click at [347, 229] on div "Select option..." at bounding box center [306, 228] width 272 height 18
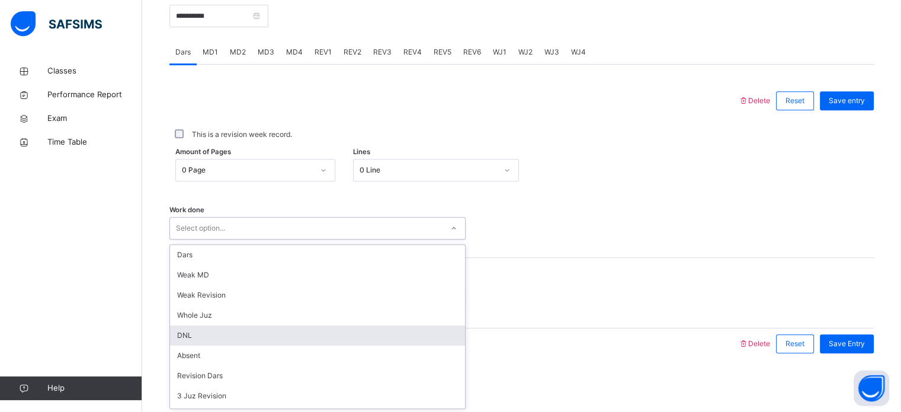
click at [295, 334] on div "DNL" at bounding box center [317, 335] width 295 height 20
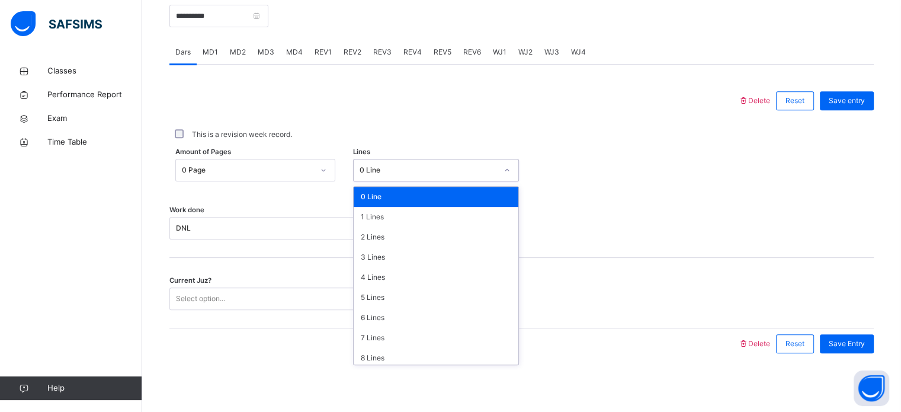
click at [485, 174] on div "0 Line" at bounding box center [428, 170] width 137 height 11
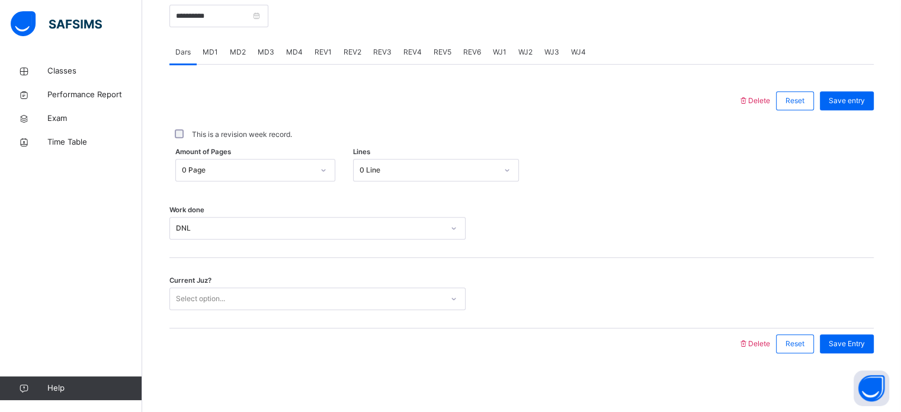
drag, startPoint x: 654, startPoint y: 265, endPoint x: 448, endPoint y: 298, distance: 208.8
click at [448, 298] on div "Current Juz? Select option..." at bounding box center [521, 293] width 704 height 70
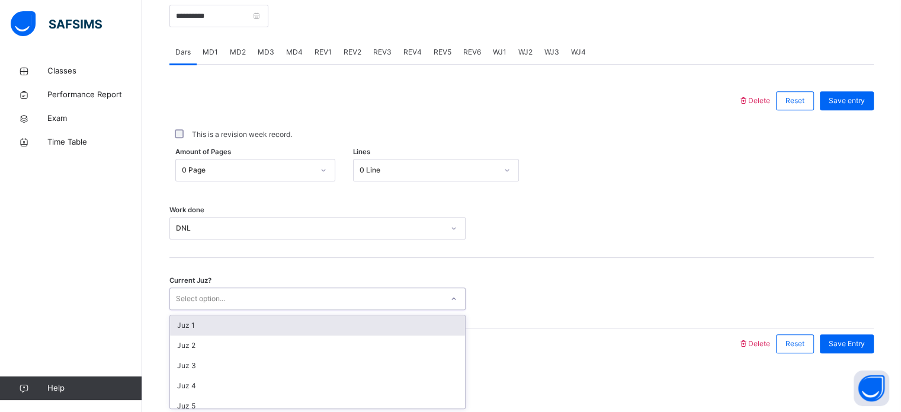
click at [448, 298] on div at bounding box center [454, 298] width 20 height 19
type input "**"
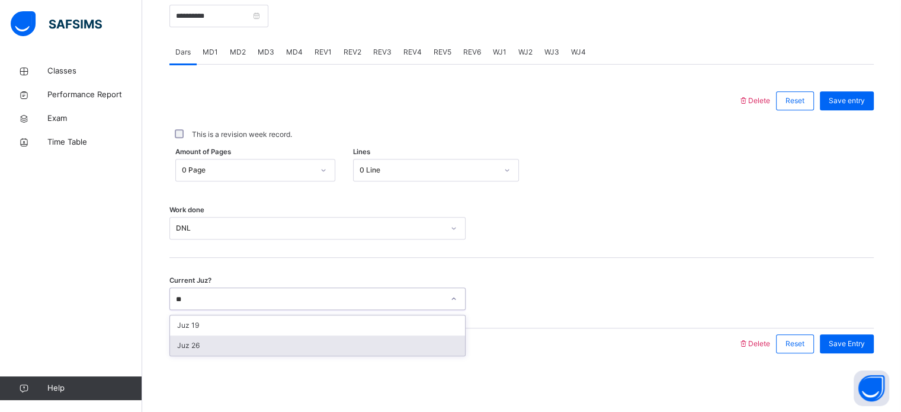
click at [415, 351] on div "Juz 26" at bounding box center [317, 345] width 295 height 20
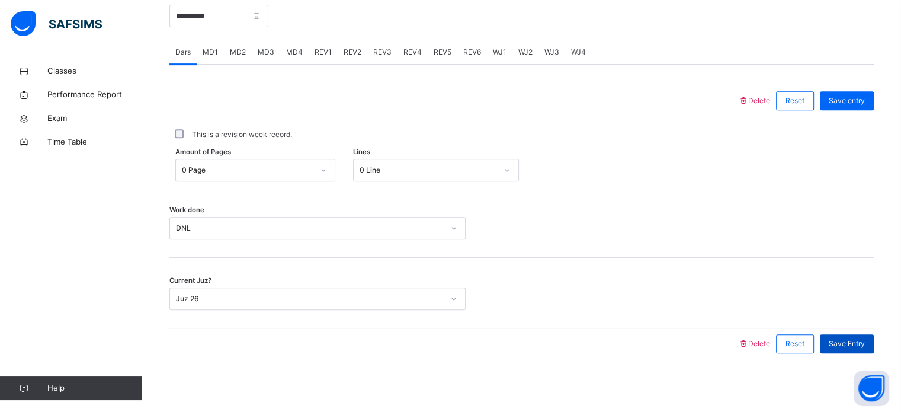
click at [865, 344] on span "Save Entry" at bounding box center [847, 343] width 36 height 11
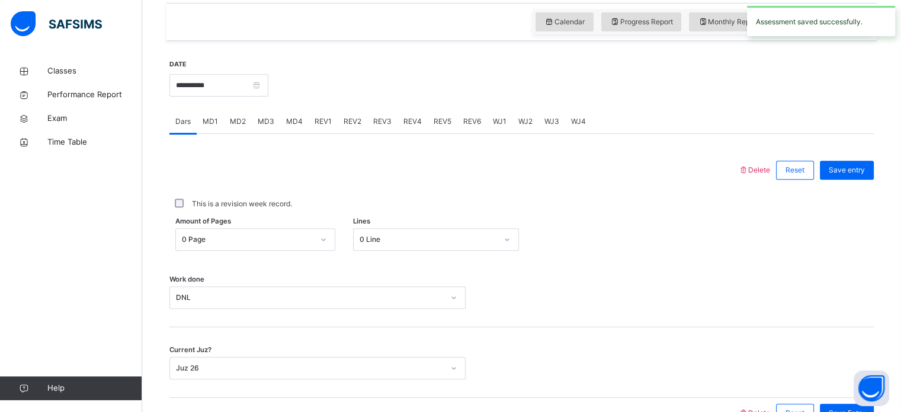
scroll to position [387, 0]
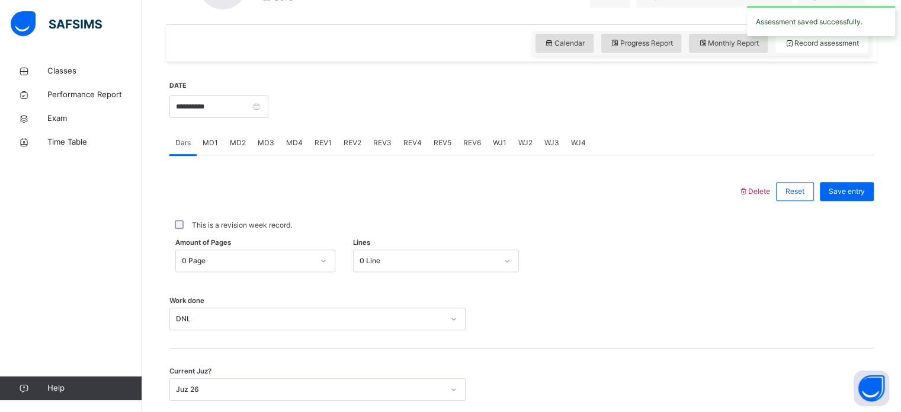
click at [295, 146] on span "MD4" at bounding box center [294, 142] width 17 height 11
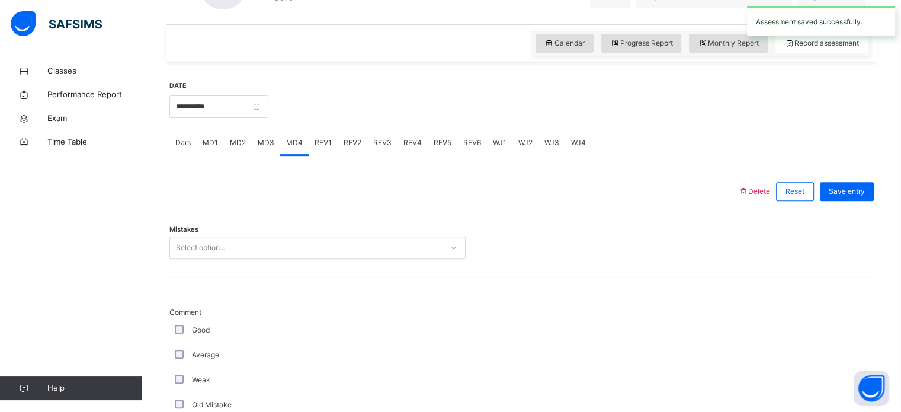
click at [316, 243] on div "Select option..." at bounding box center [306, 248] width 272 height 18
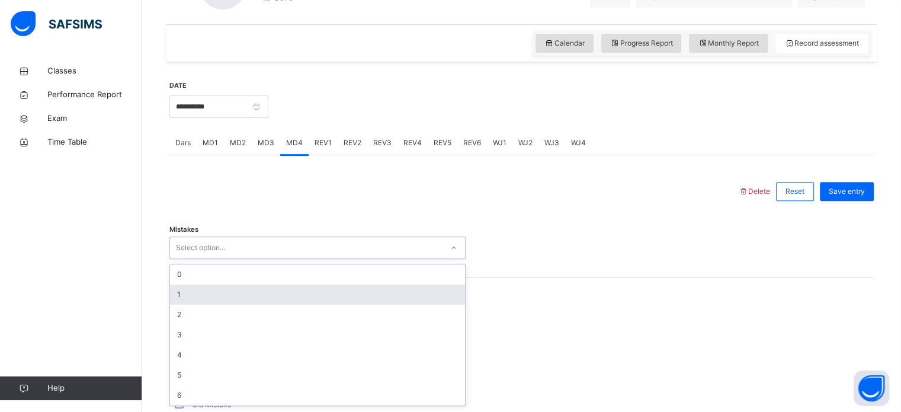
click at [271, 286] on div "1" at bounding box center [317, 294] width 295 height 20
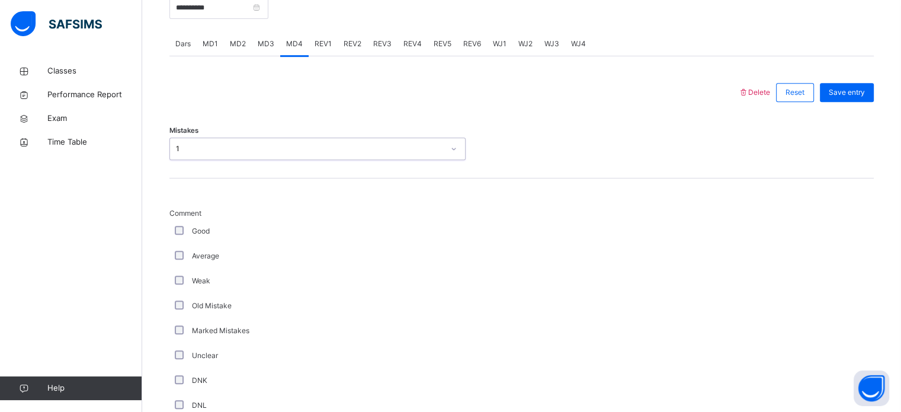
scroll to position [486, 0]
click at [296, 262] on div "Comment Good Average Weak Old Mistake Marked Mistakes Unclear DNK DNL DNR DNF M…" at bounding box center [317, 374] width 296 height 334
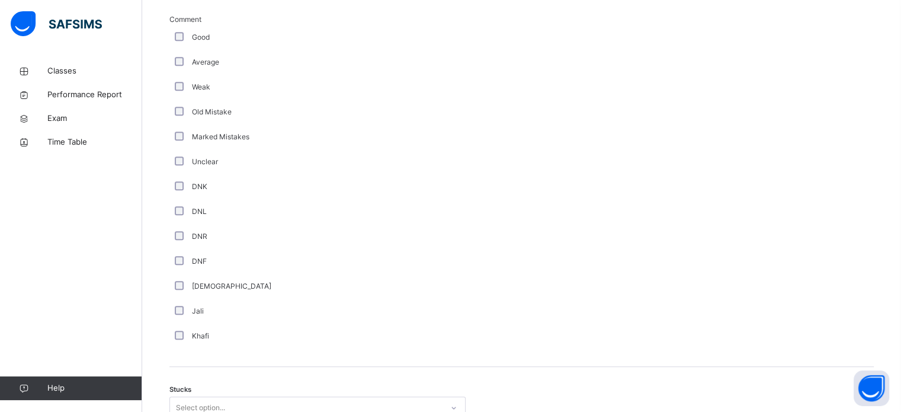
scroll to position [858, 0]
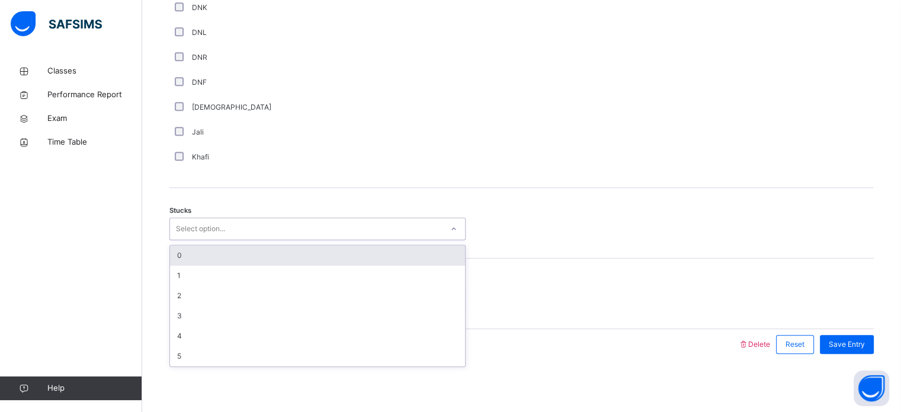
click at [261, 231] on div "Select option..." at bounding box center [306, 229] width 272 height 18
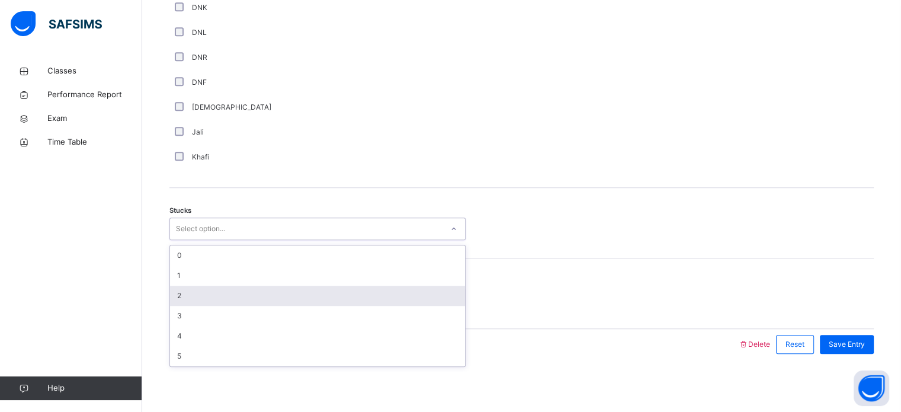
click at [223, 289] on div "2" at bounding box center [317, 296] width 295 height 20
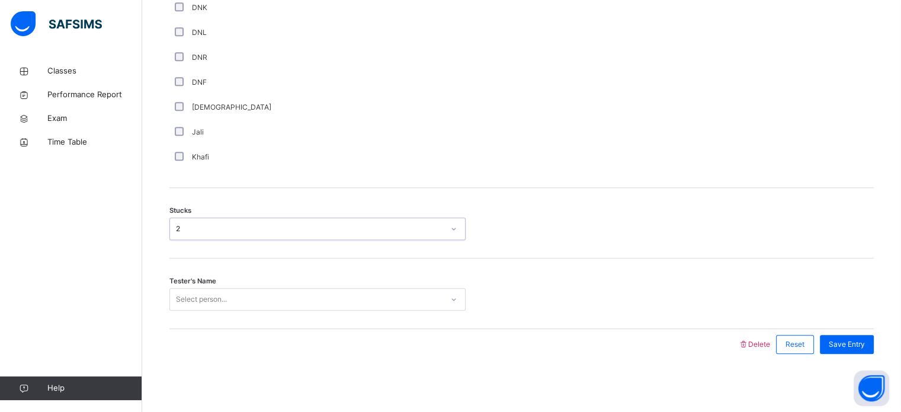
click at [244, 309] on div "Select person..." at bounding box center [317, 299] width 296 height 23
click at [239, 292] on div "Select person..." at bounding box center [306, 299] width 272 height 18
type input "*"
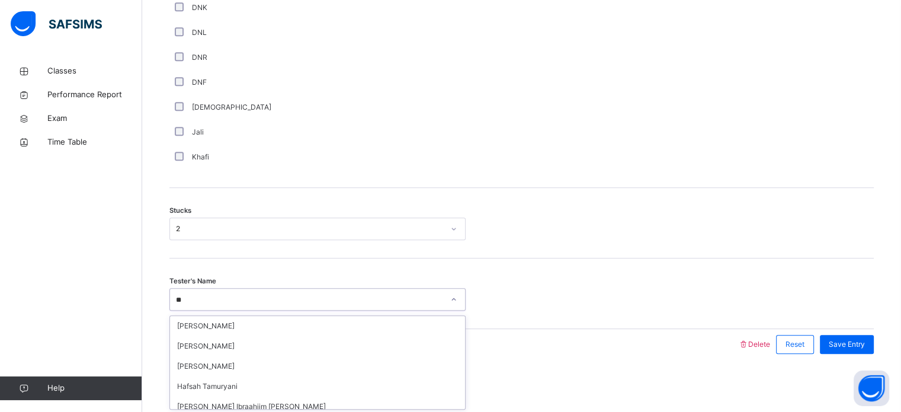
type input "*"
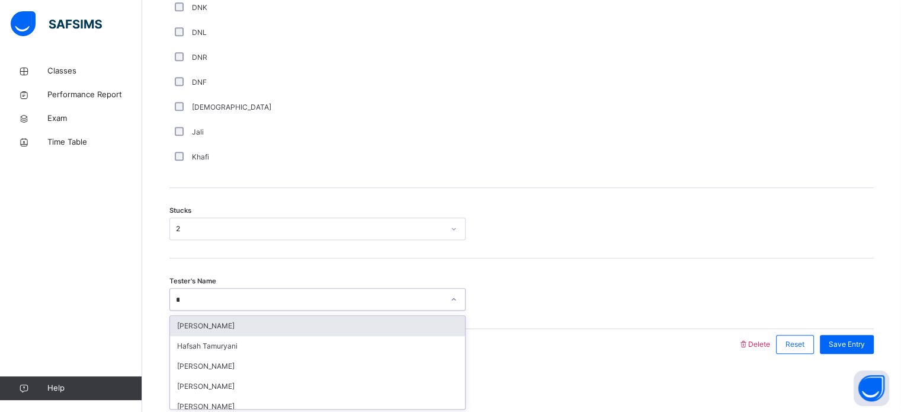
type input "***"
click at [302, 334] on div "Muallimah [PERSON_NAME]" at bounding box center [317, 326] width 295 height 20
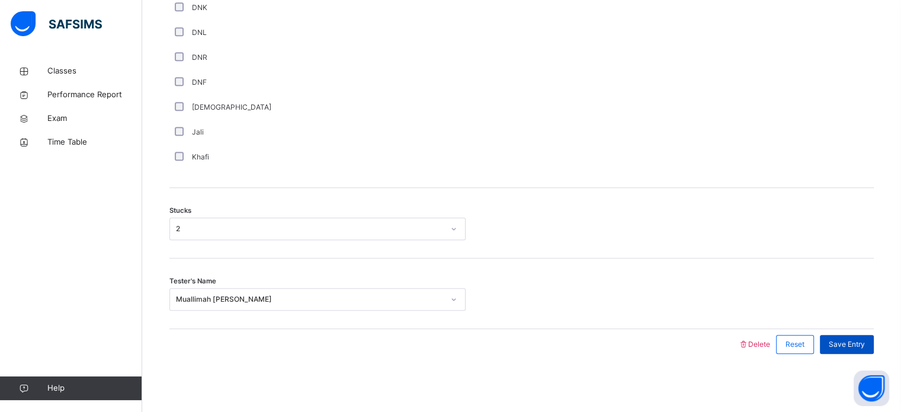
click at [846, 341] on span "Save Entry" at bounding box center [847, 344] width 36 height 11
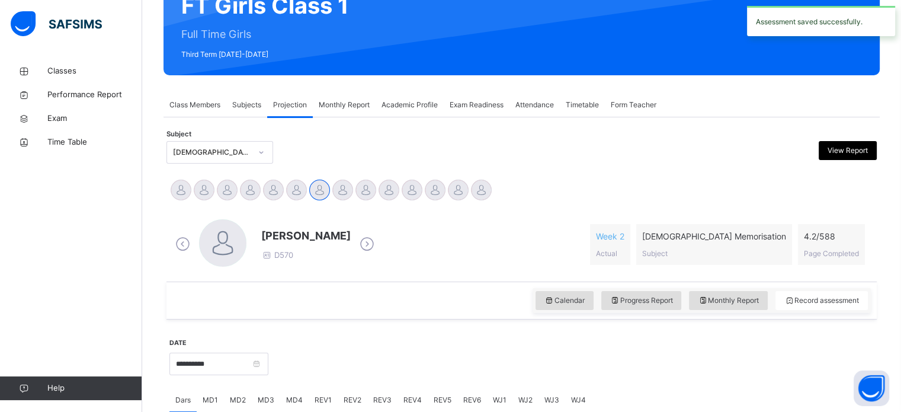
scroll to position [126, 0]
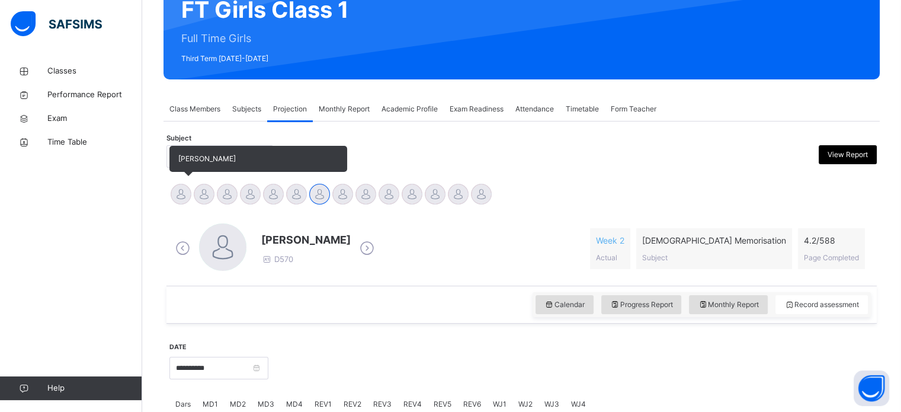
click at [182, 196] on div at bounding box center [181, 194] width 21 height 21
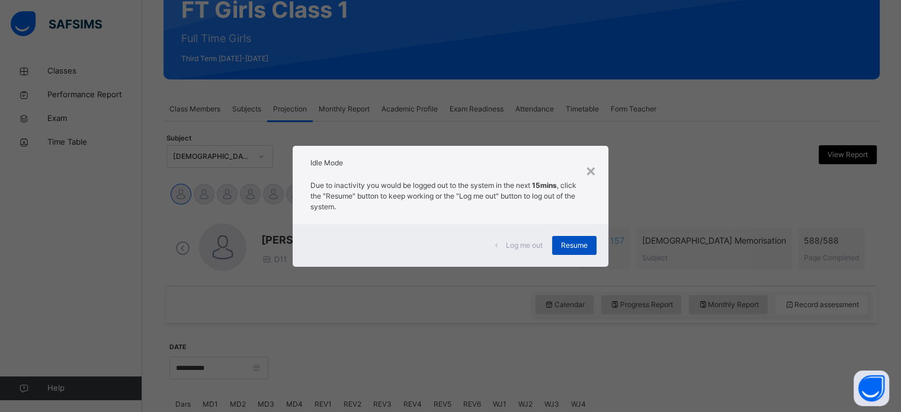
click at [584, 239] on div "Log me out Resume" at bounding box center [450, 245] width 315 height 43
click at [583, 243] on span "Resume" at bounding box center [574, 245] width 27 height 11
